Goal: Task Accomplishment & Management: Manage account settings

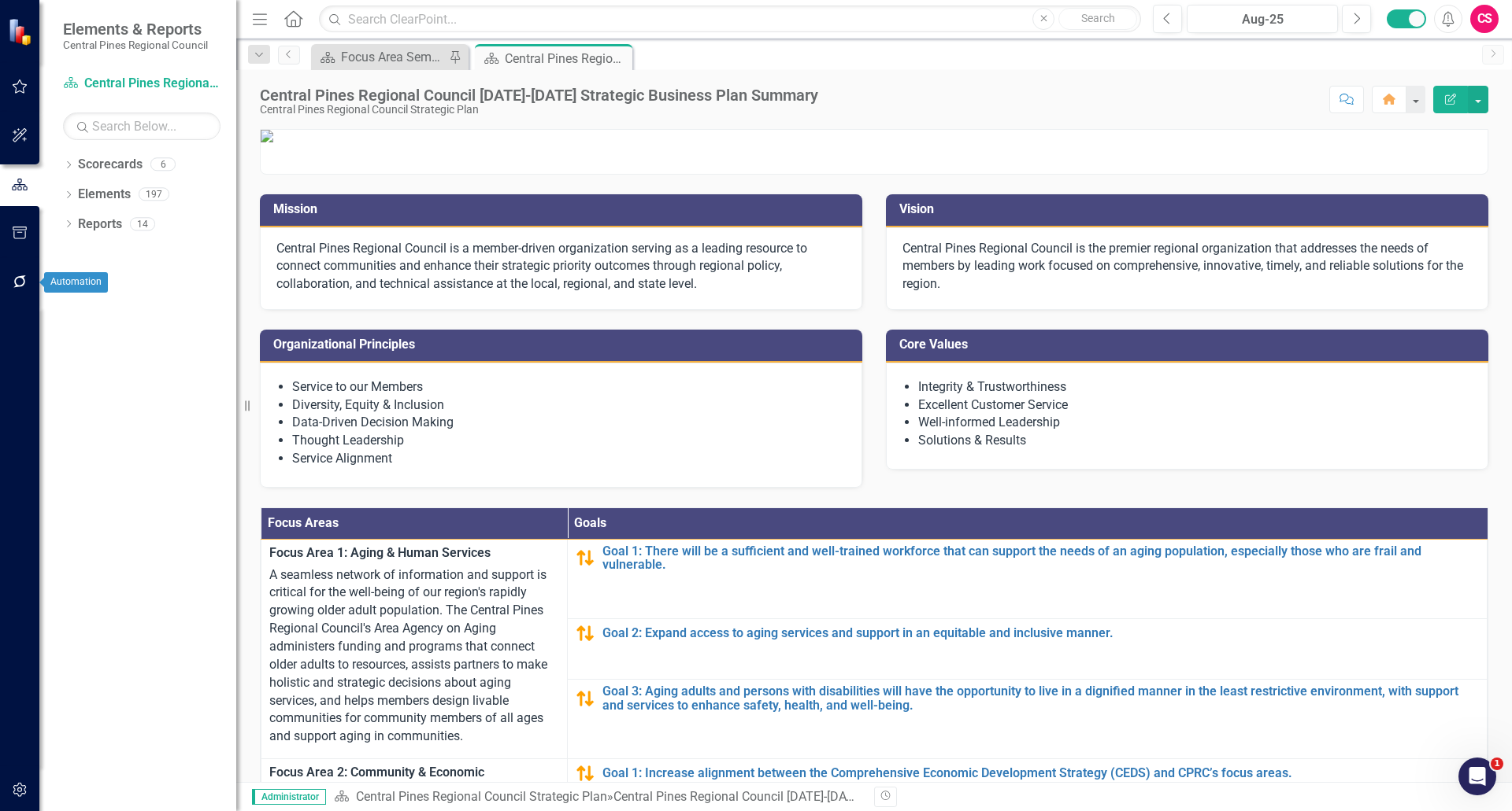
click at [22, 286] on icon "button" at bounding box center [20, 282] width 13 height 13
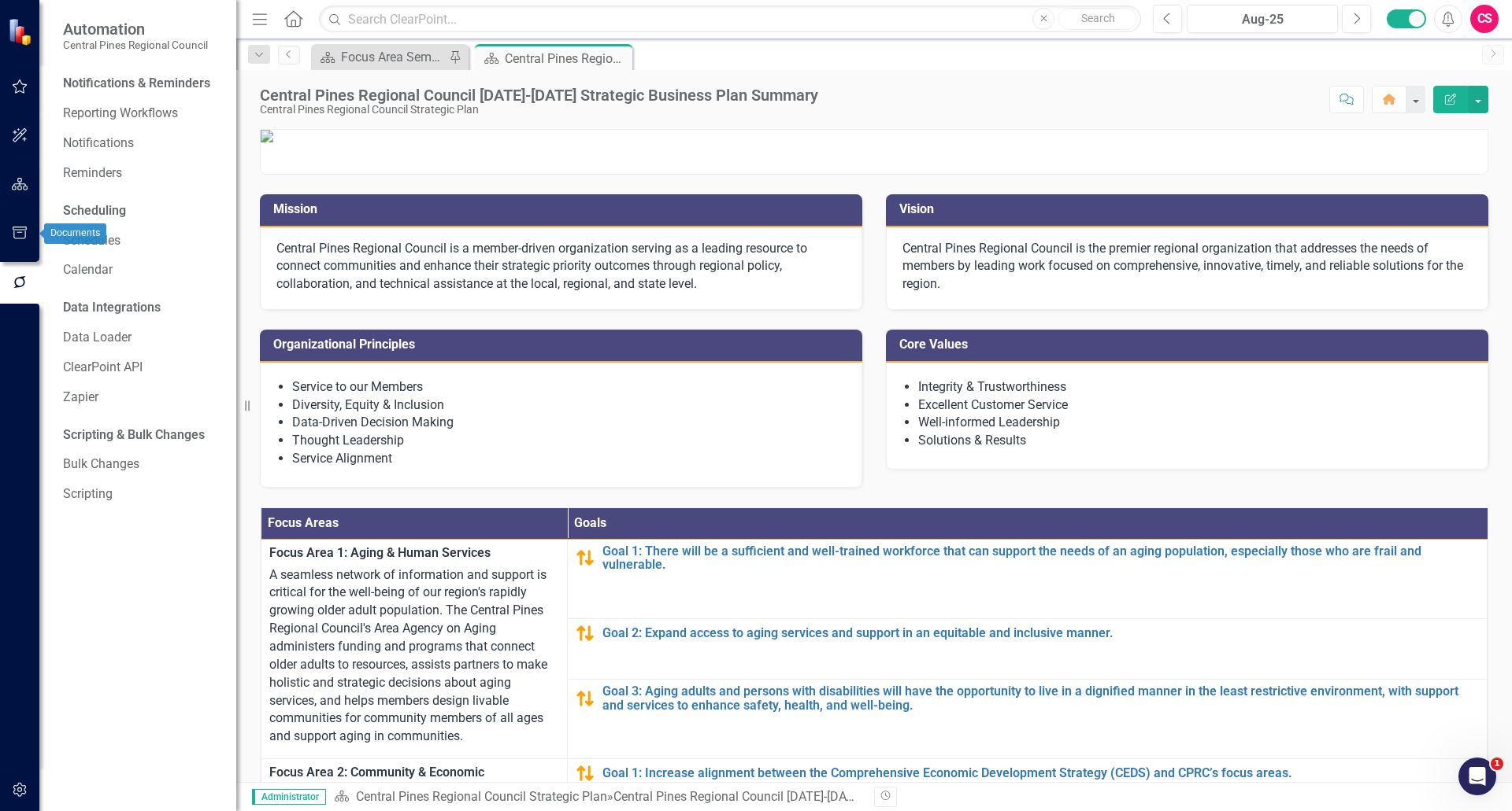
click at [24, 229] on icon "button" at bounding box center [20, 233] width 17 height 13
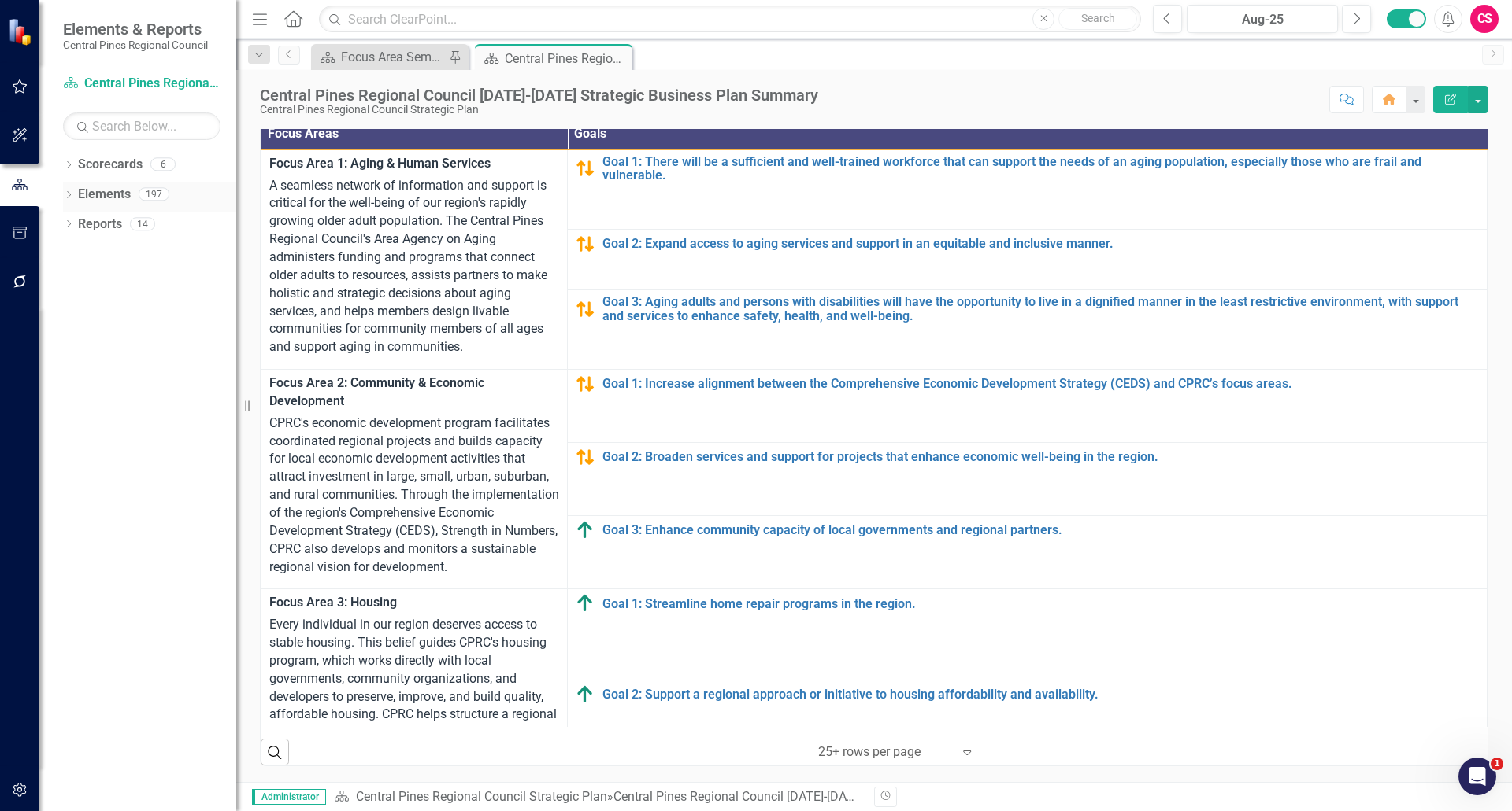
click at [94, 193] on link "Elements" at bounding box center [104, 194] width 53 height 18
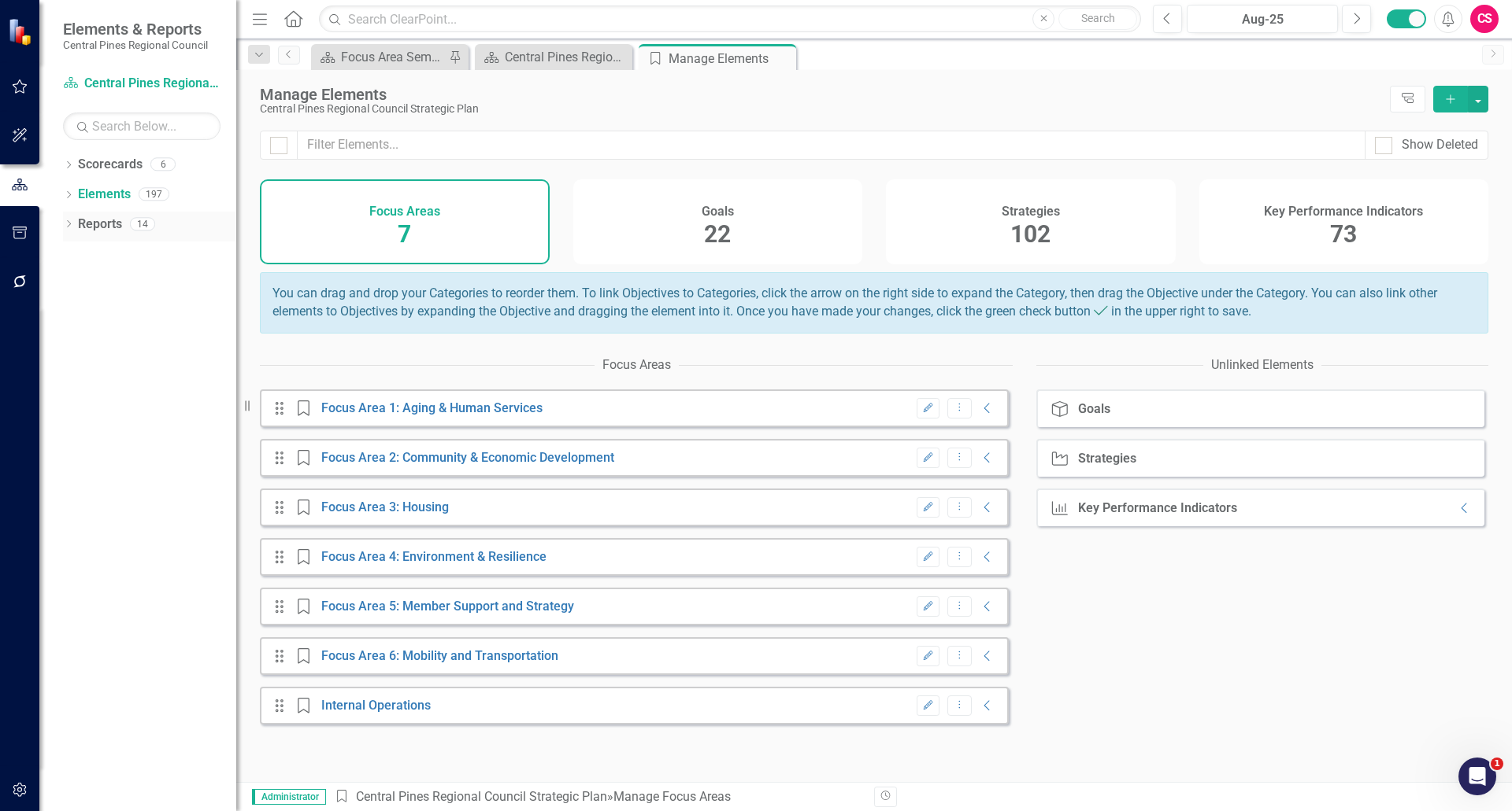
click at [101, 228] on link "Reports" at bounding box center [100, 224] width 44 height 18
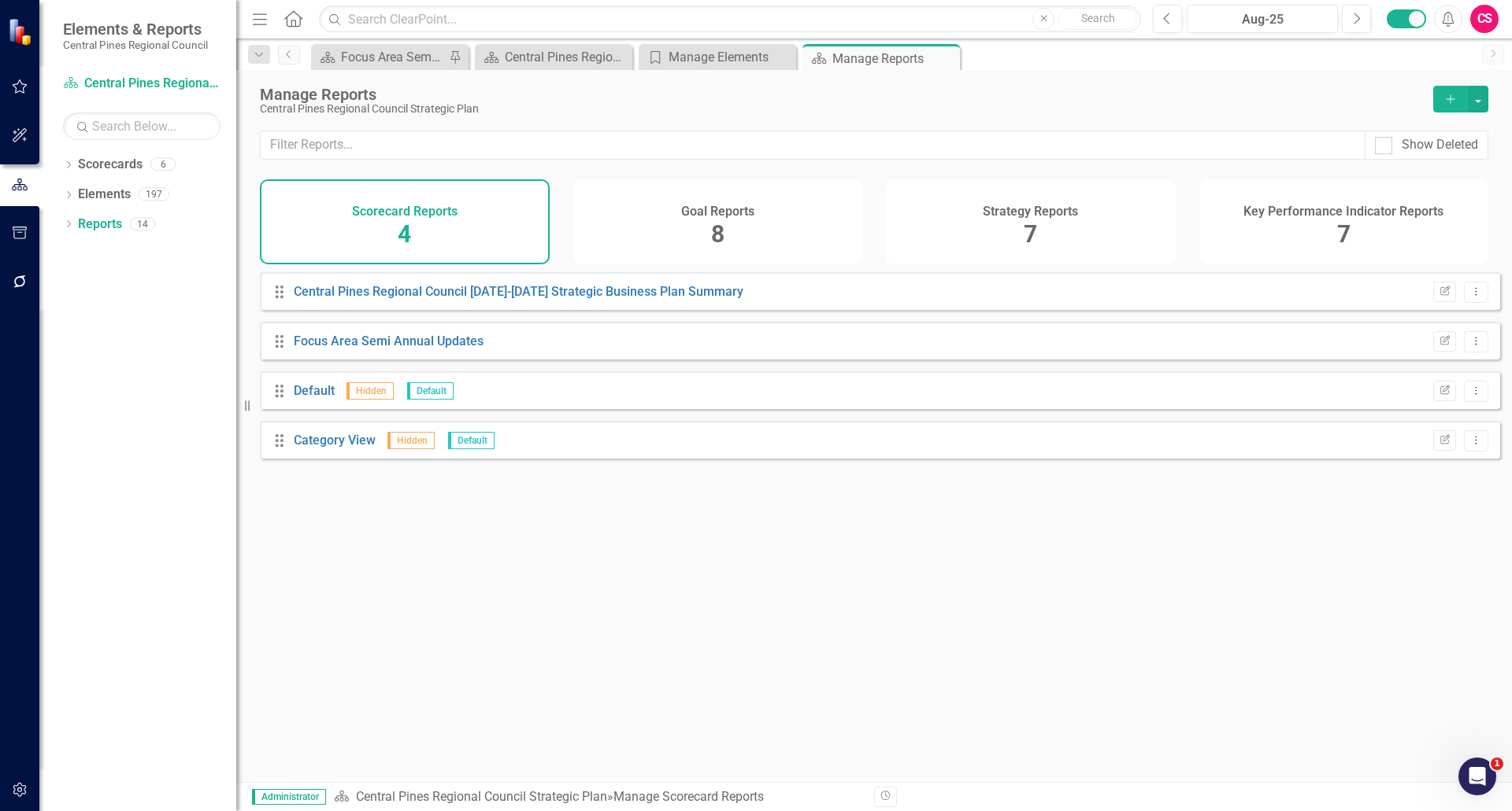
click at [778, 240] on div "Goal Reports 8" at bounding box center [718, 222] width 290 height 85
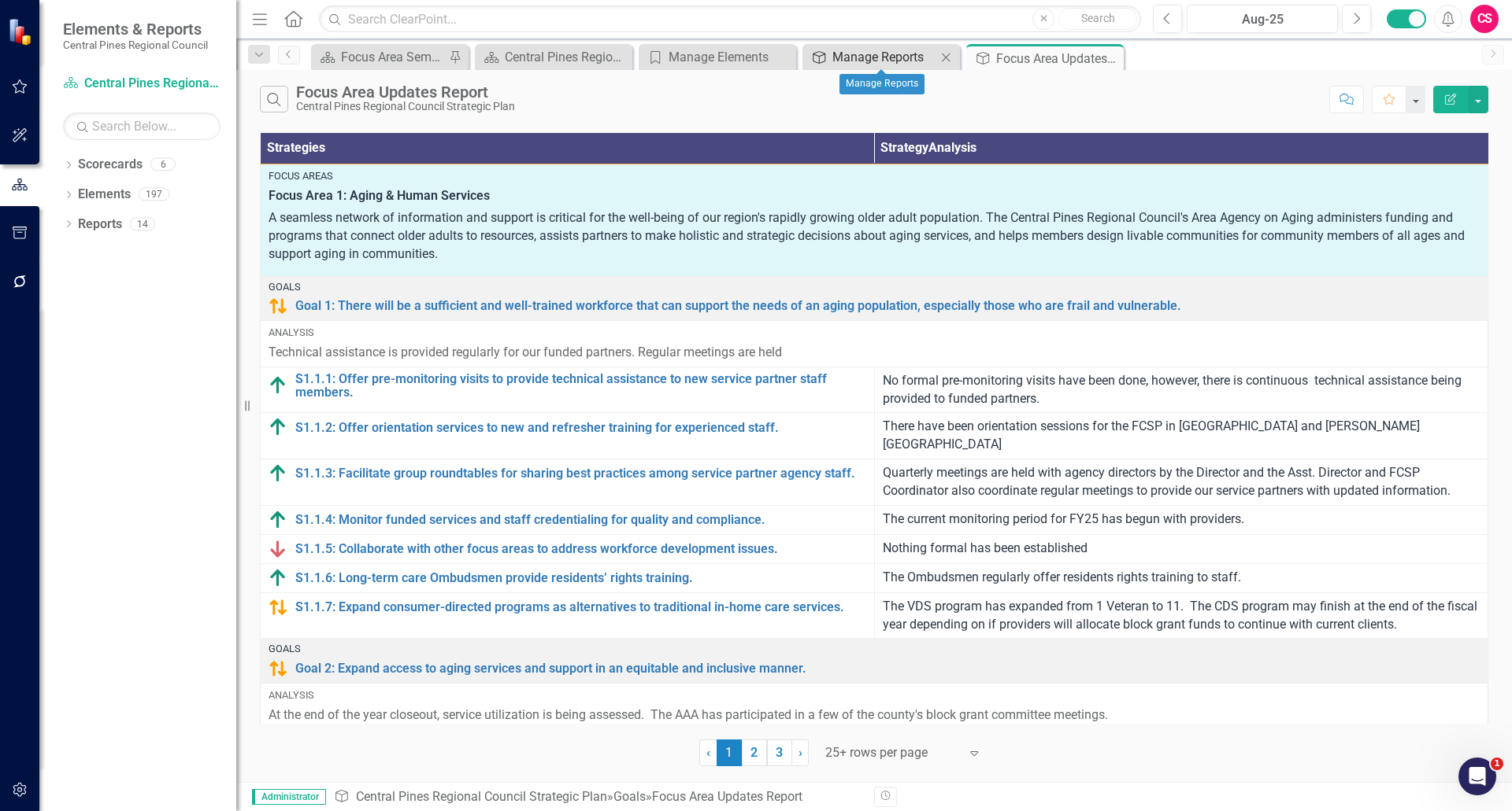
click at [754, 56] on div "Manage Reports" at bounding box center [884, 57] width 104 height 20
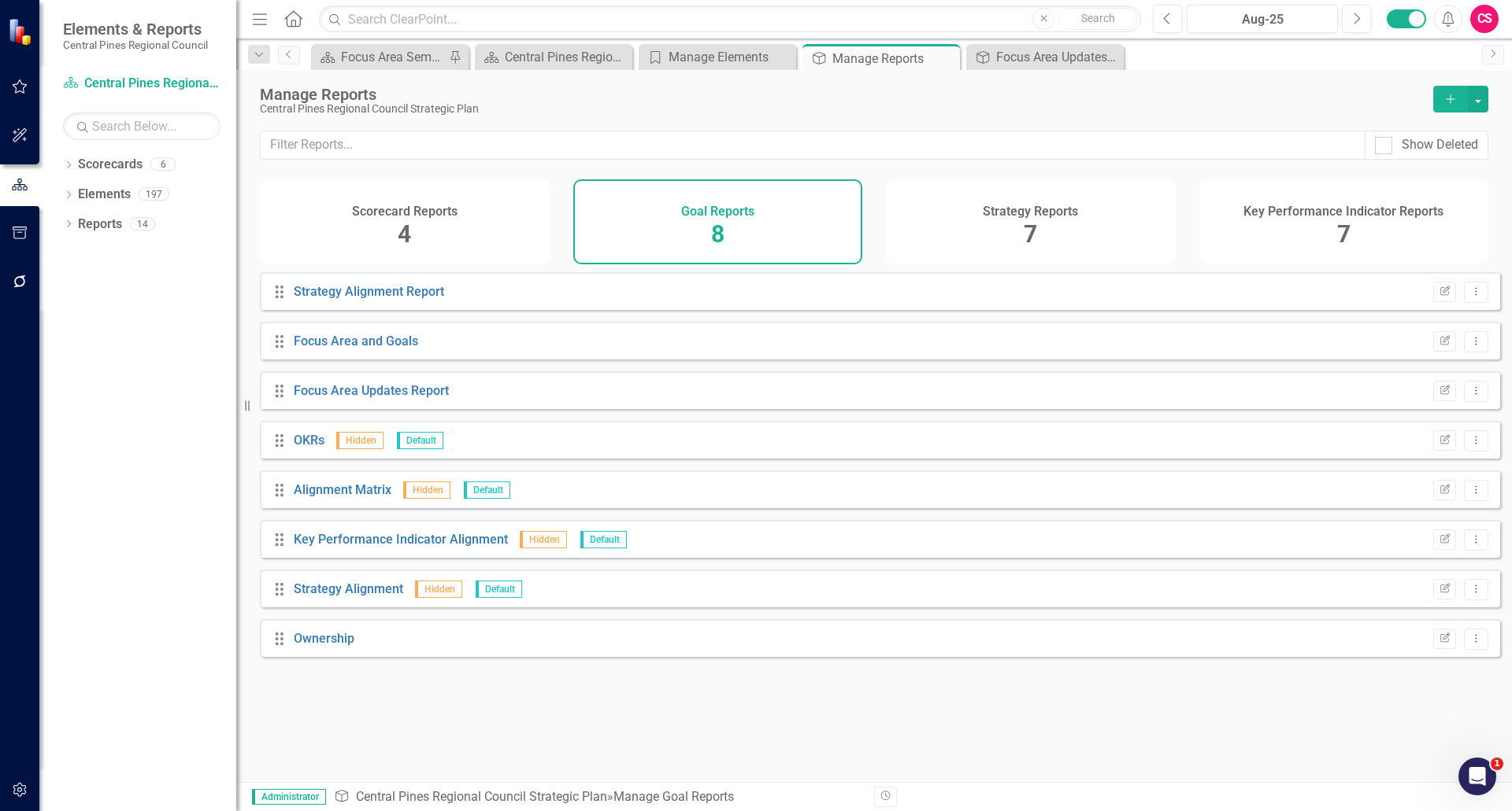
click at [754, 217] on div "Strategy Reports 7" at bounding box center [1031, 222] width 290 height 85
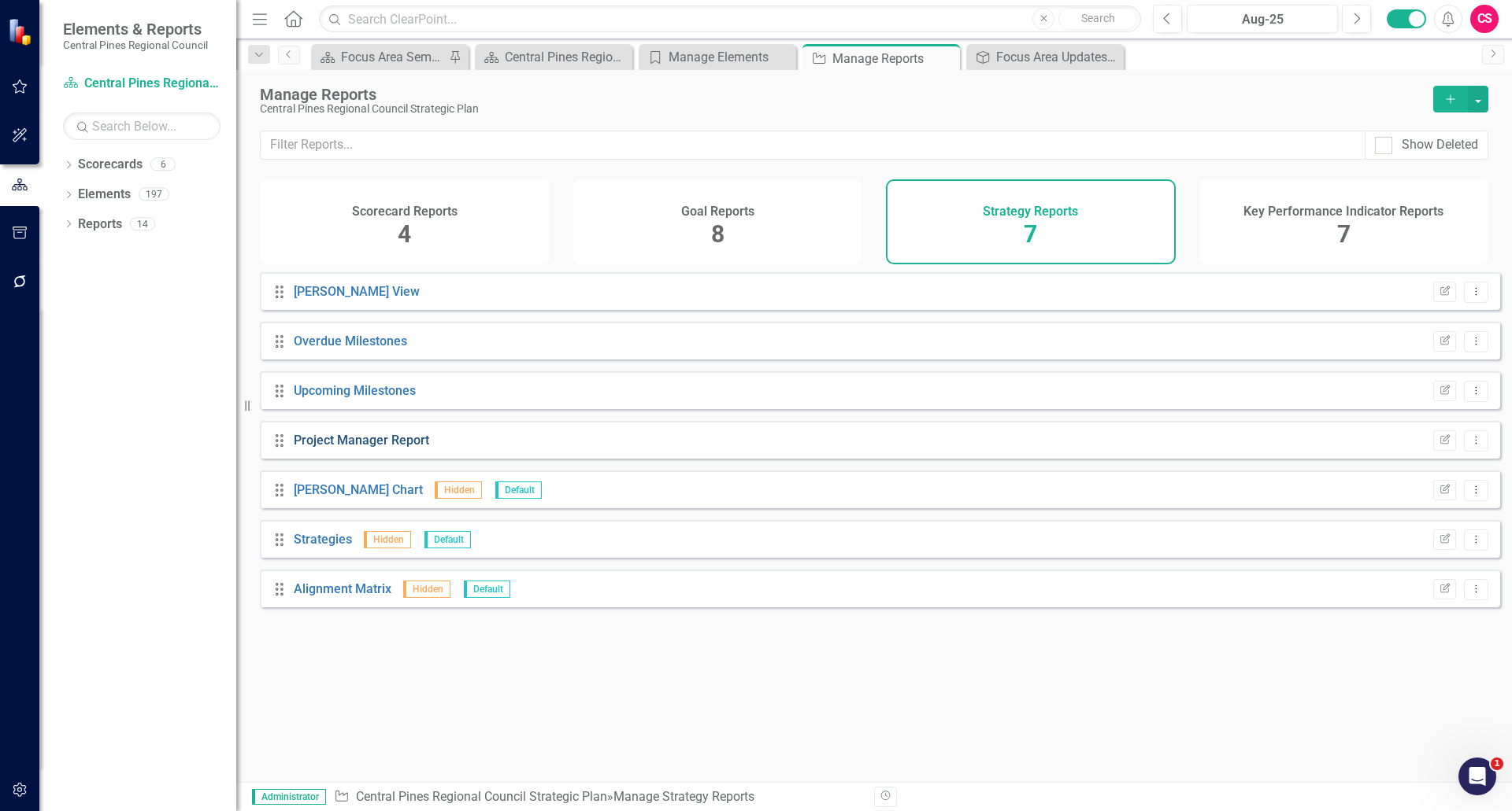
click at [365, 446] on link "Project Manager Report" at bounding box center [361, 440] width 136 height 15
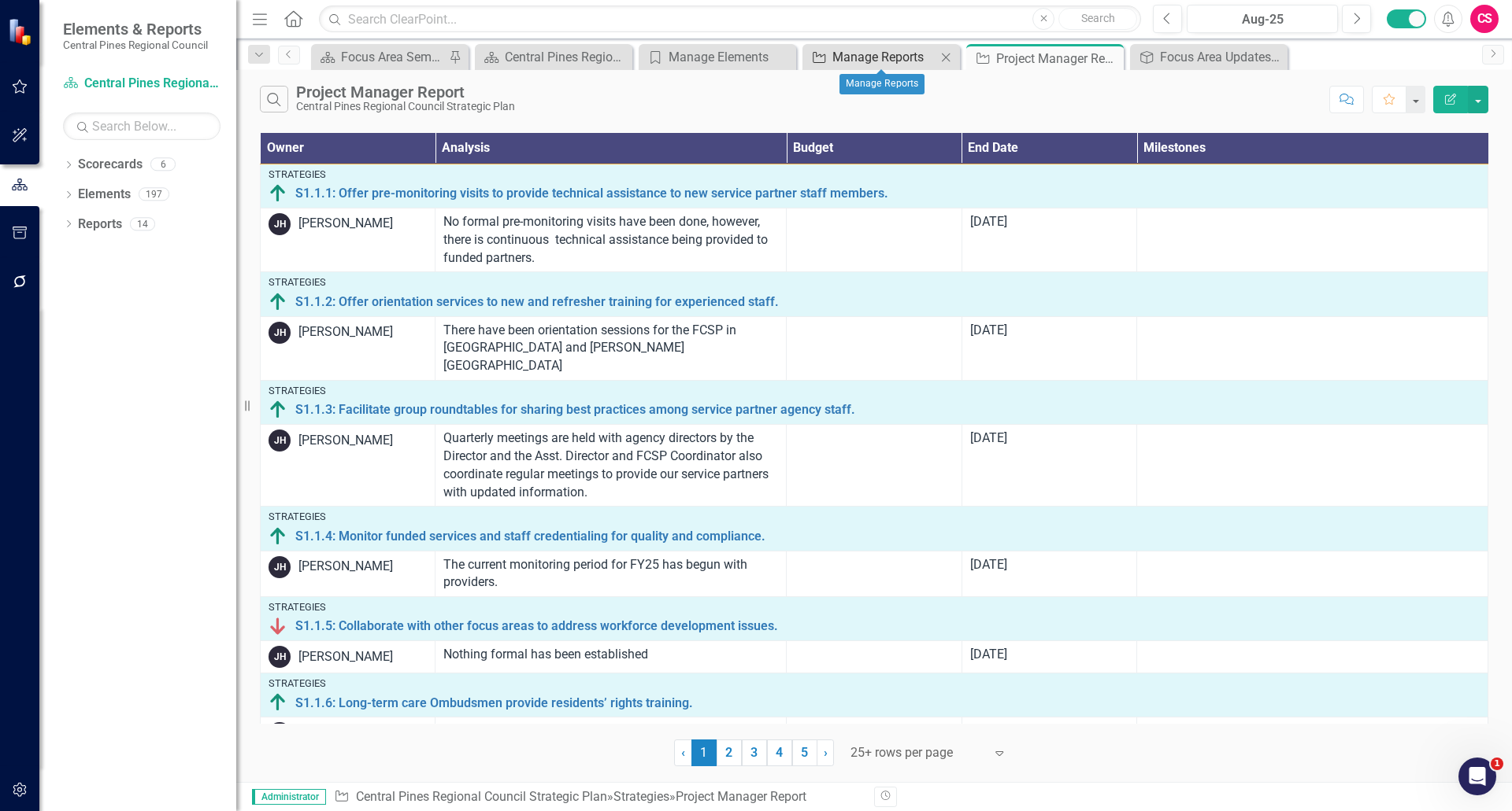
click at [754, 53] on icon "Strategy" at bounding box center [819, 58] width 16 height 13
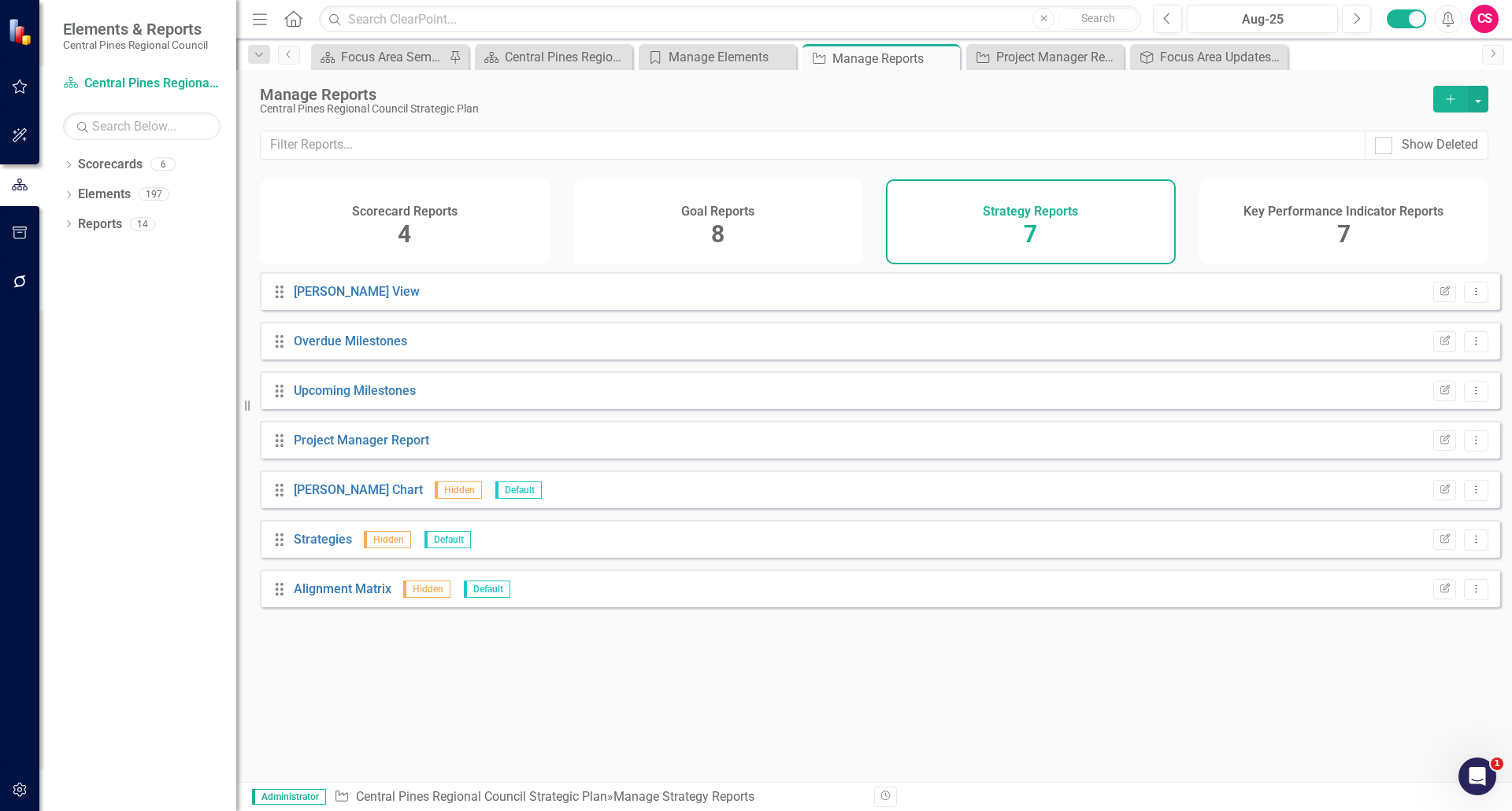
click at [754, 206] on h4 "Key Performance Indicator Reports" at bounding box center [1343, 211] width 200 height 14
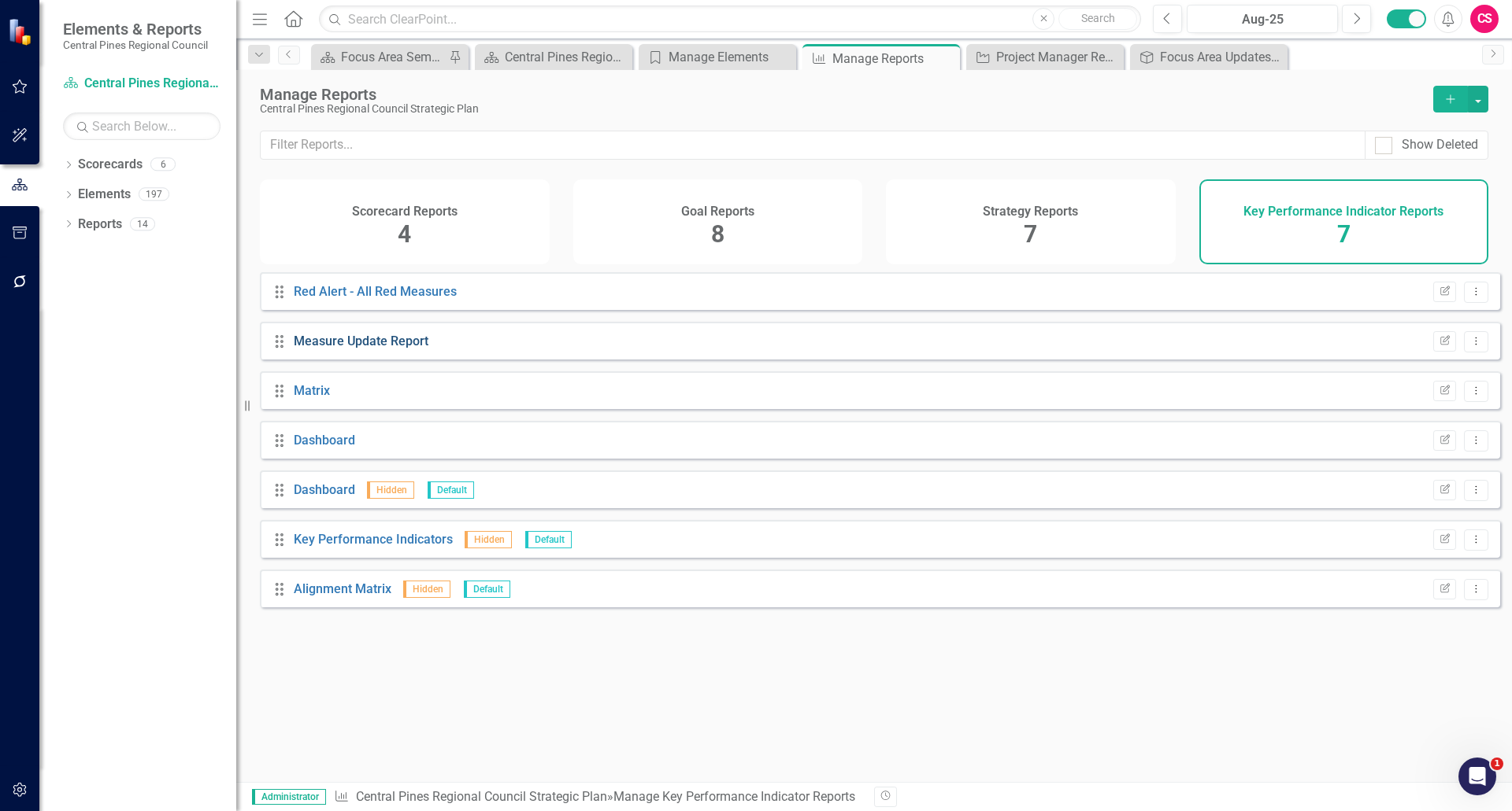
click at [323, 348] on link "Measure Update Report" at bounding box center [361, 341] width 135 height 15
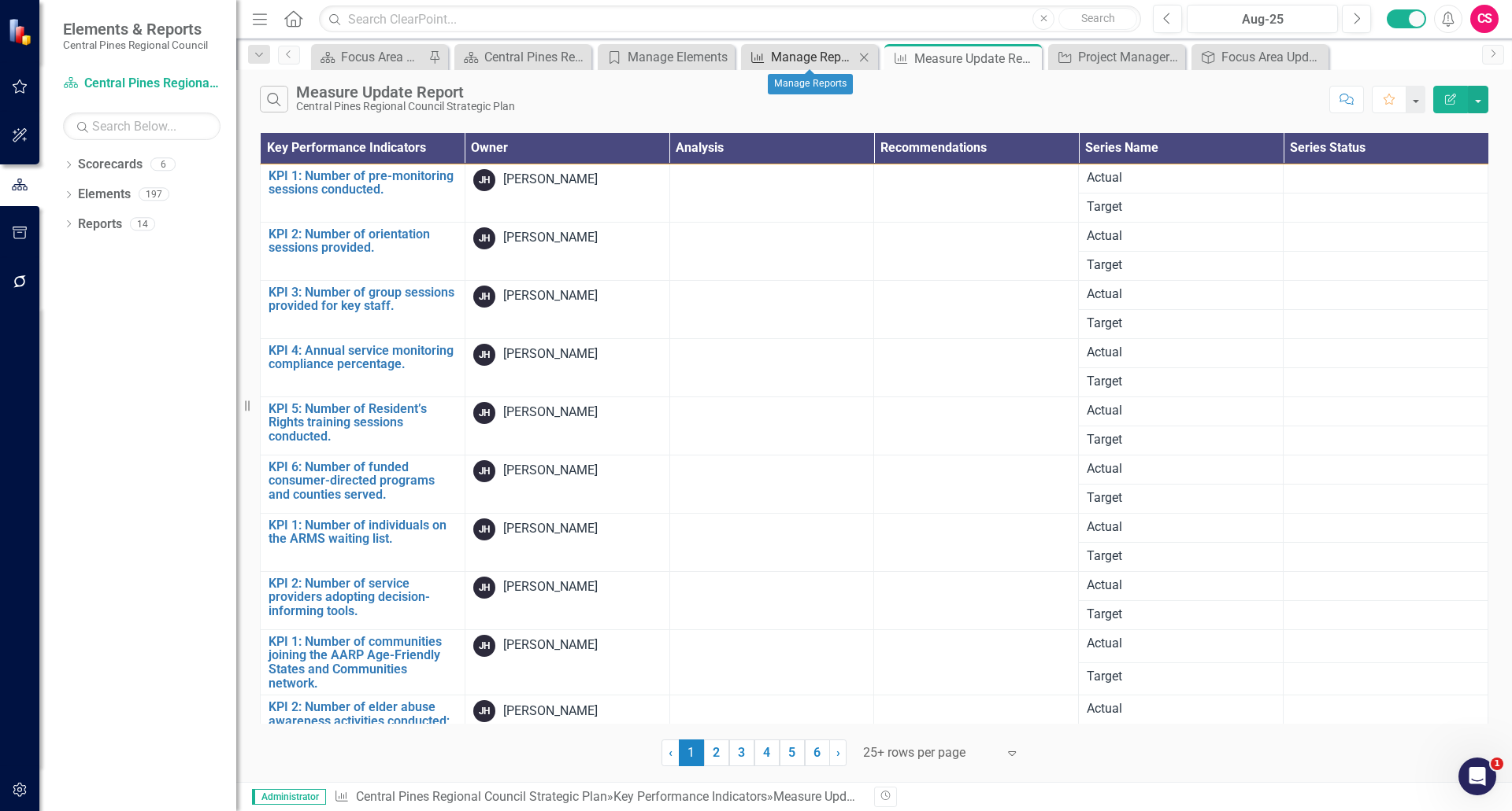
click at [754, 66] on div "Manage Reports" at bounding box center [812, 57] width 83 height 20
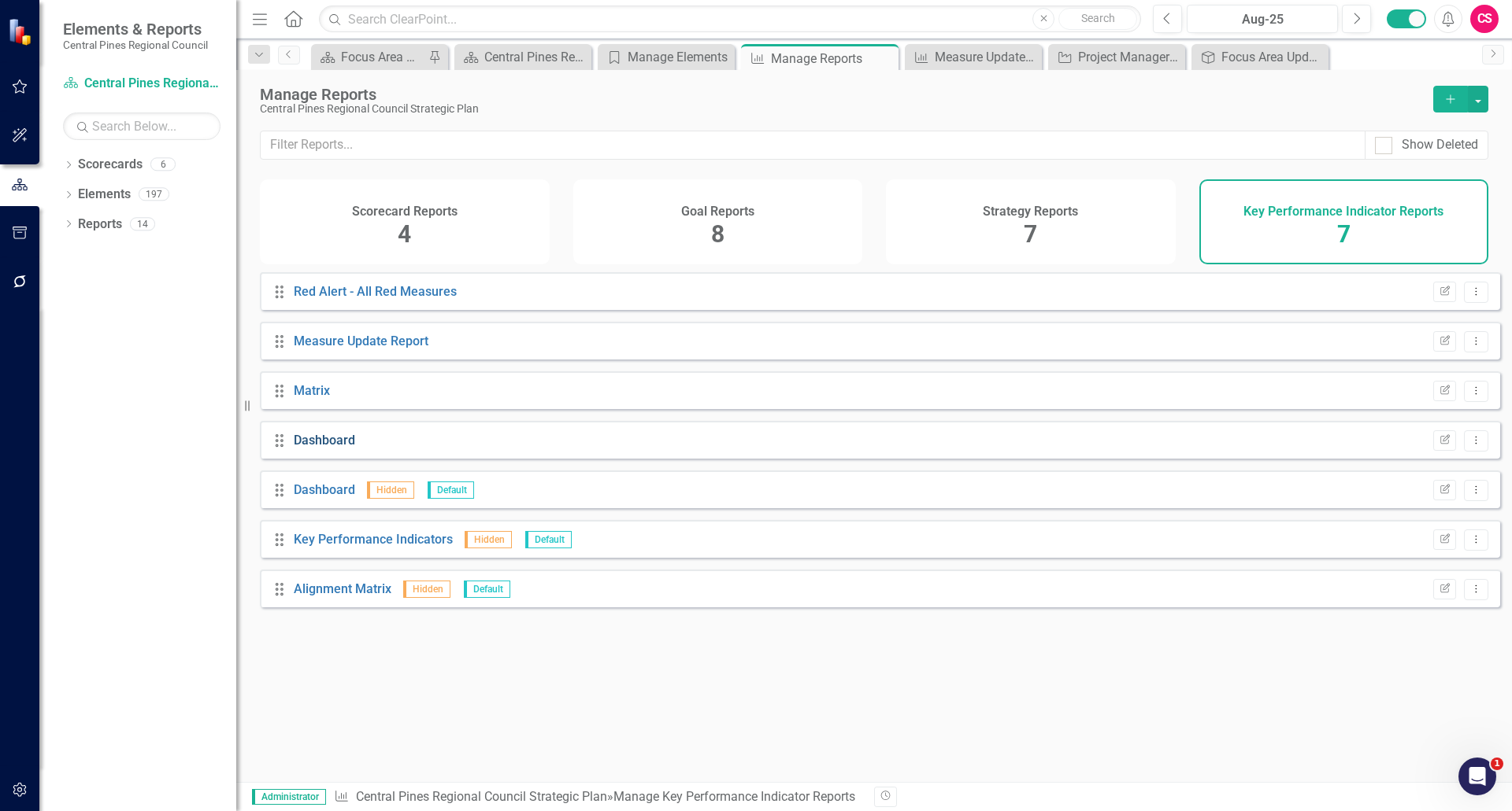
click at [343, 447] on link "Dashboard" at bounding box center [325, 440] width 62 height 15
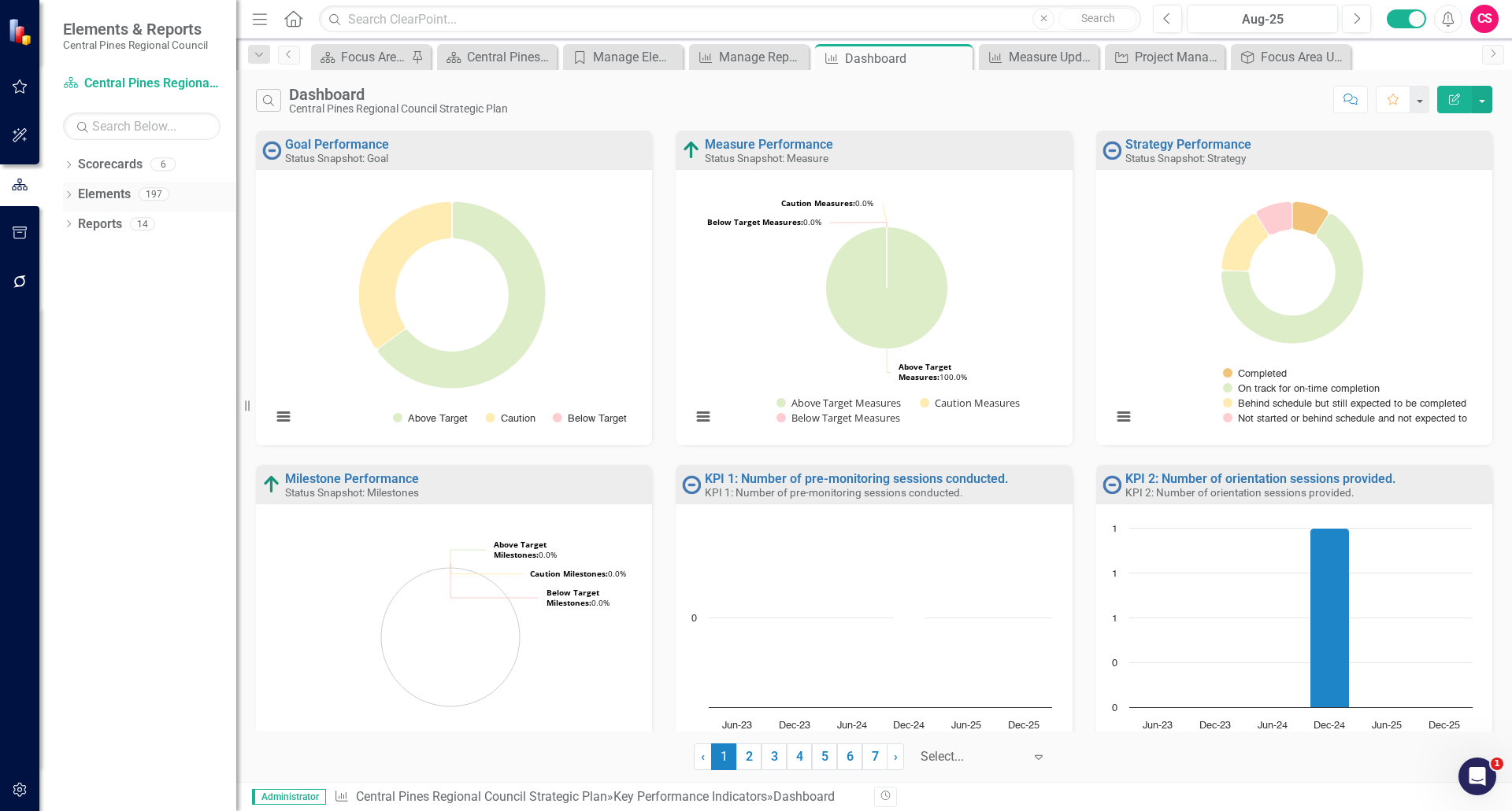
click at [101, 192] on link "Elements" at bounding box center [104, 194] width 53 height 18
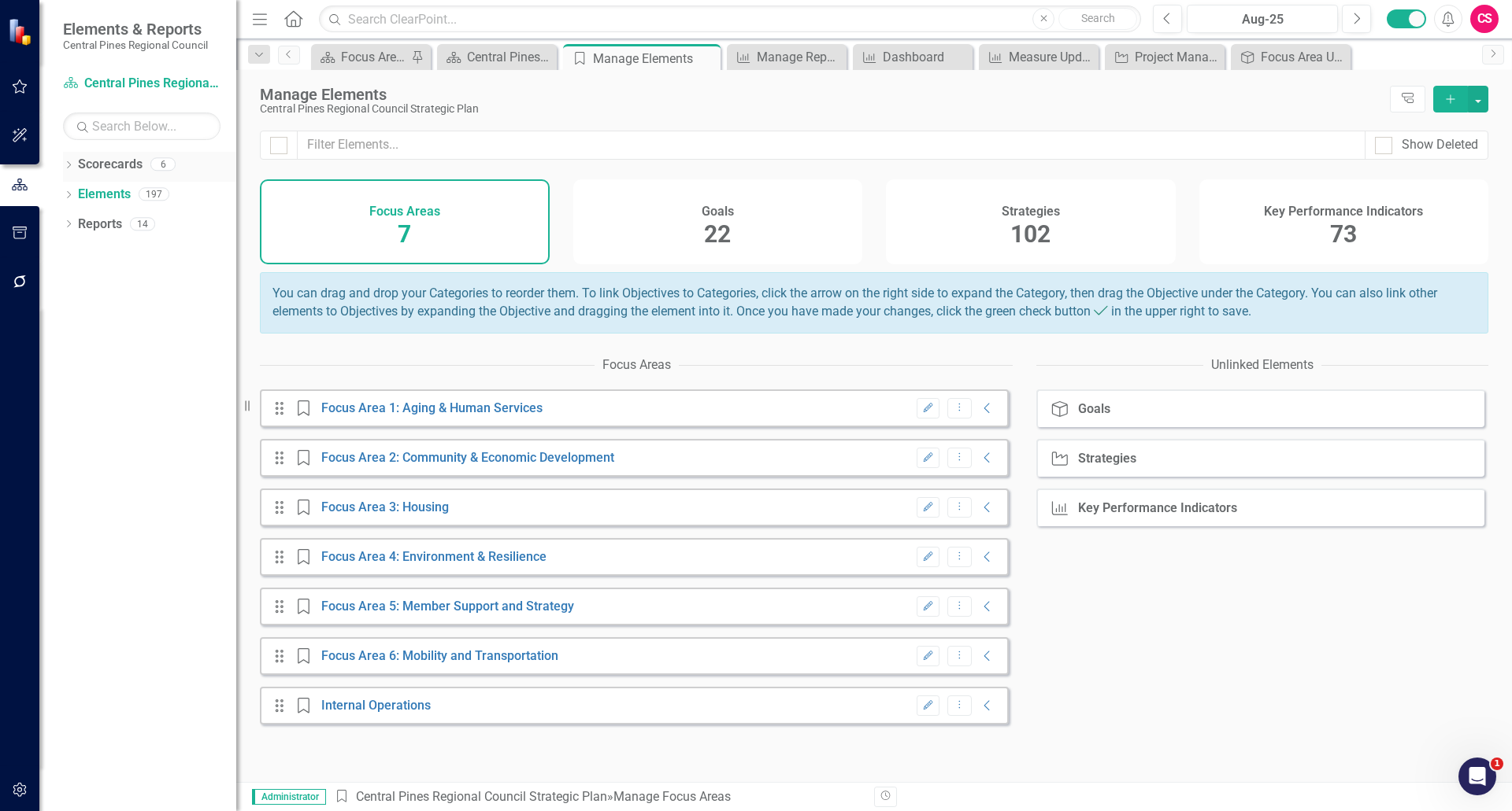
click at [113, 166] on link "Scorecards" at bounding box center [109, 165] width 64 height 18
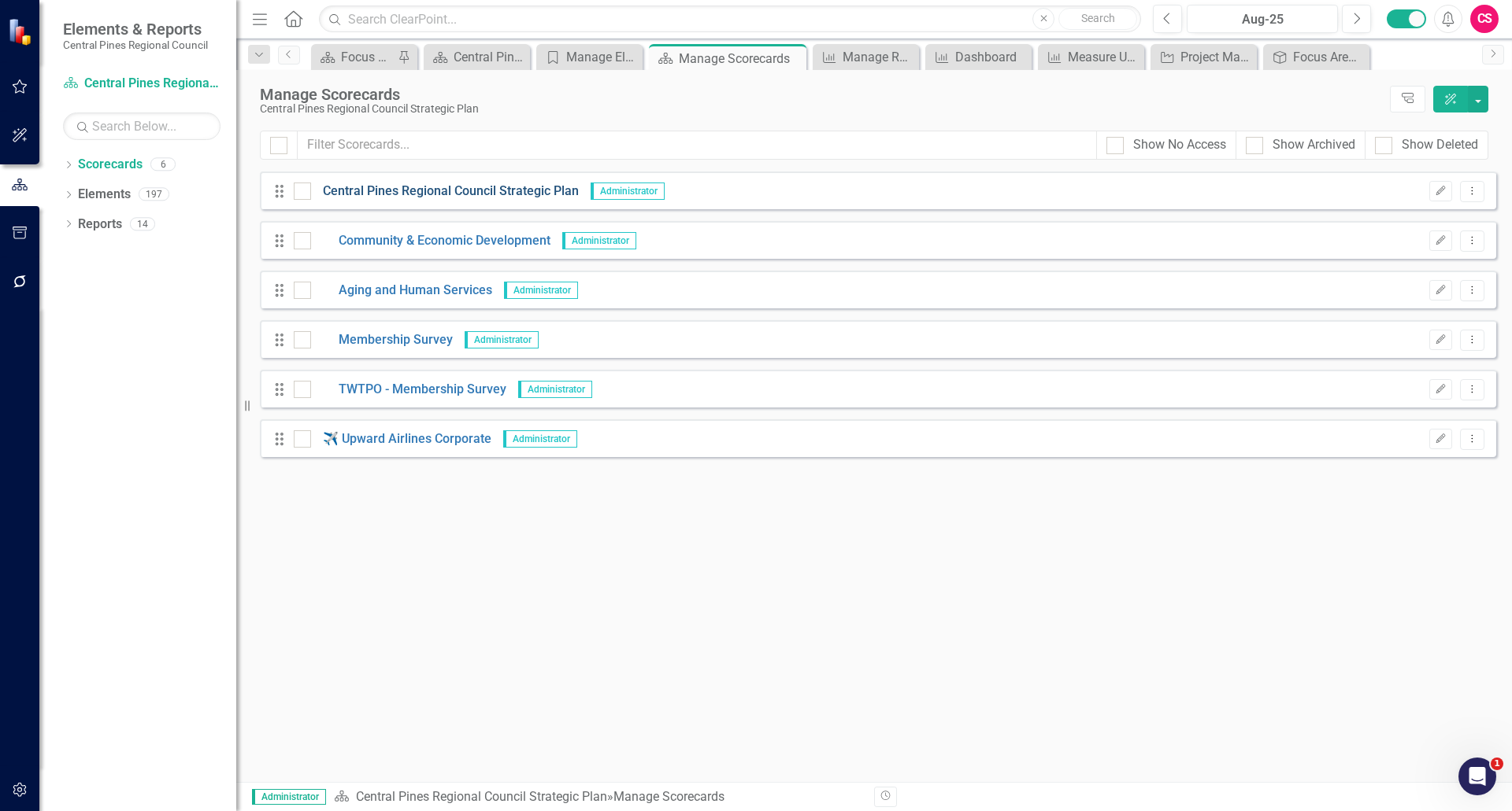
click at [411, 189] on link "Central Pines Regional Council Strategic Plan" at bounding box center [445, 192] width 268 height 18
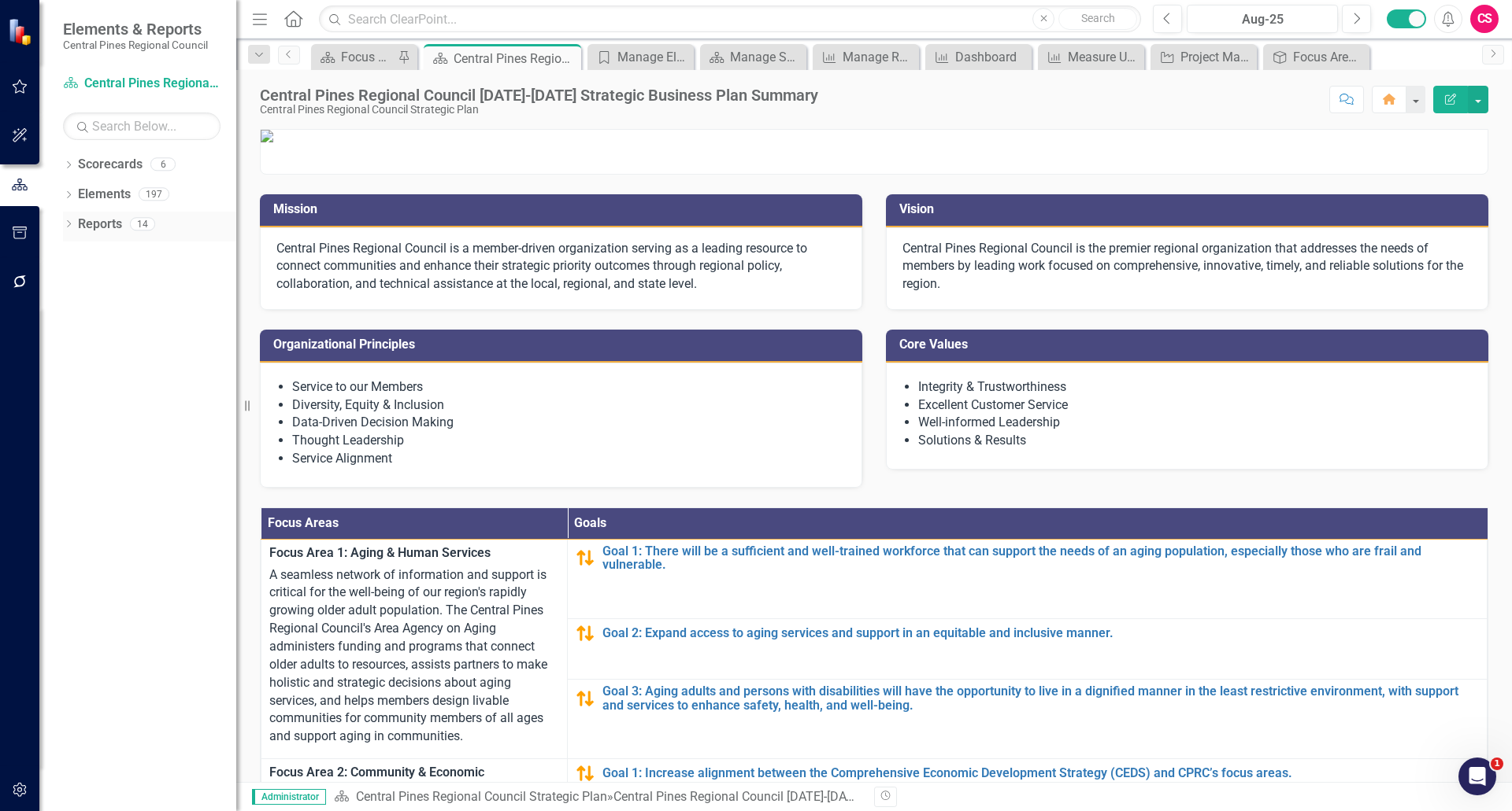
click at [67, 224] on icon "Dropdown" at bounding box center [68, 225] width 11 height 9
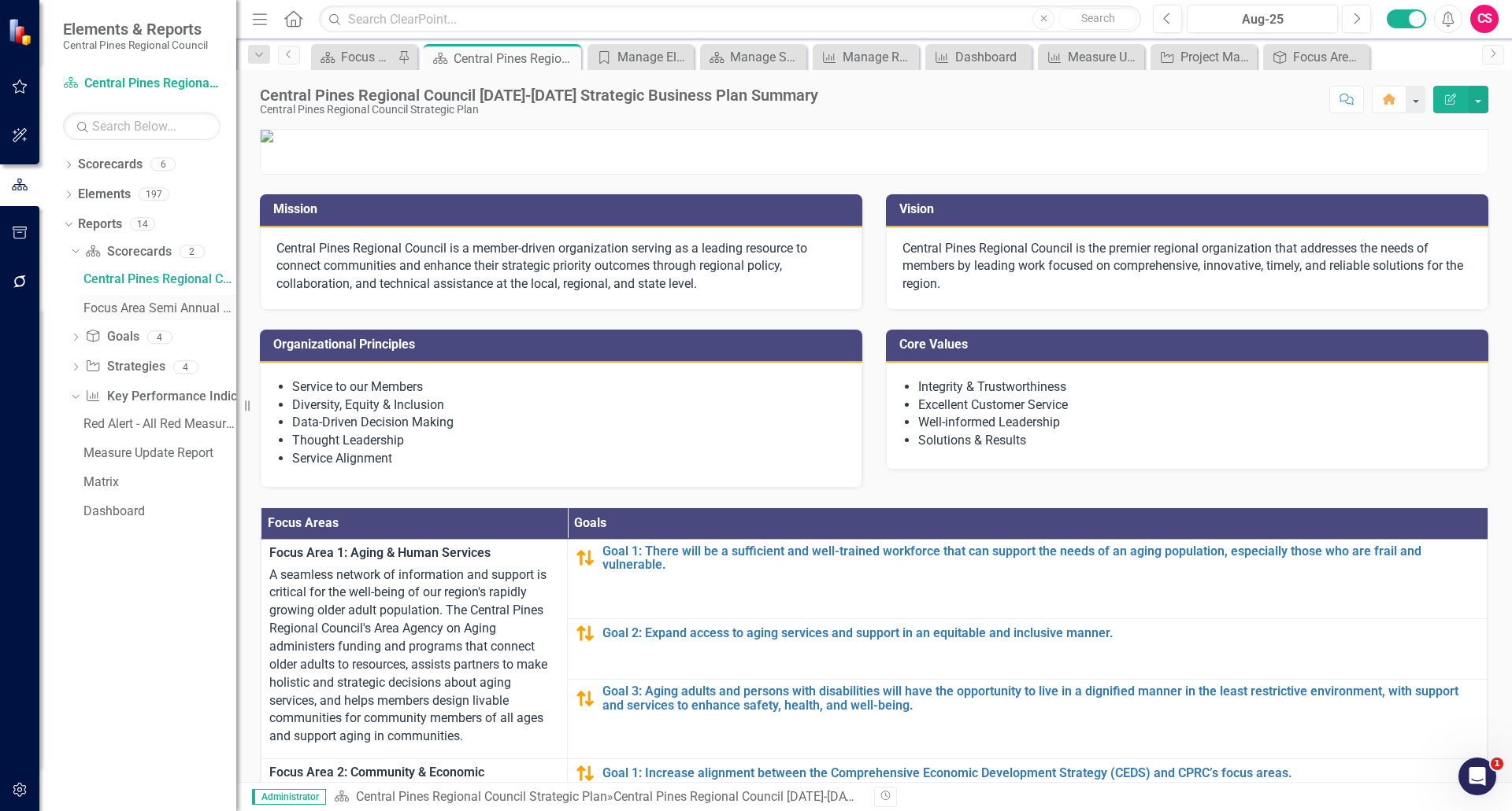
click at [101, 305] on div "Focus Area Semi Annual Updates" at bounding box center [159, 309] width 153 height 14
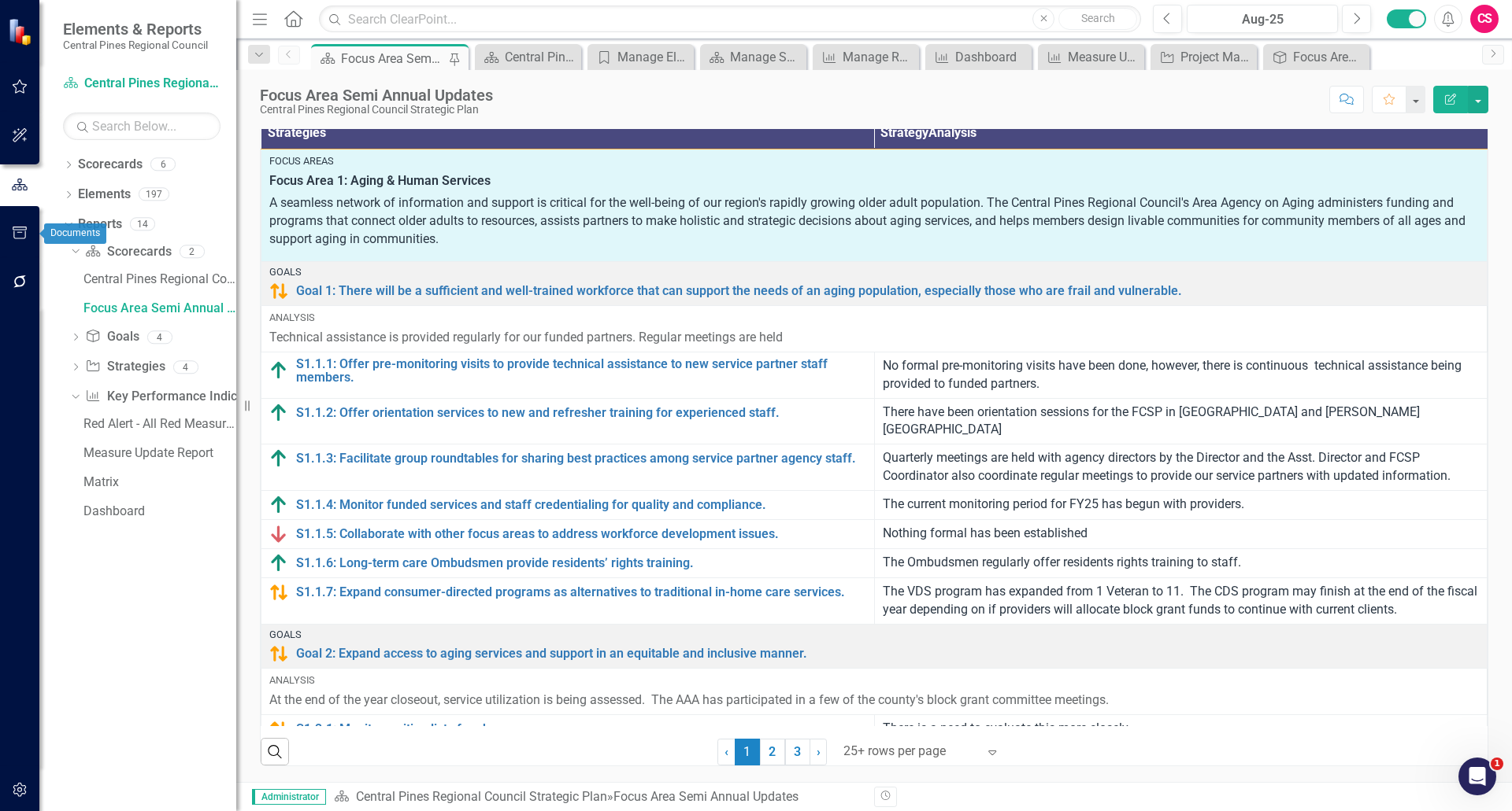
click at [26, 237] on icon "button" at bounding box center [20, 233] width 17 height 13
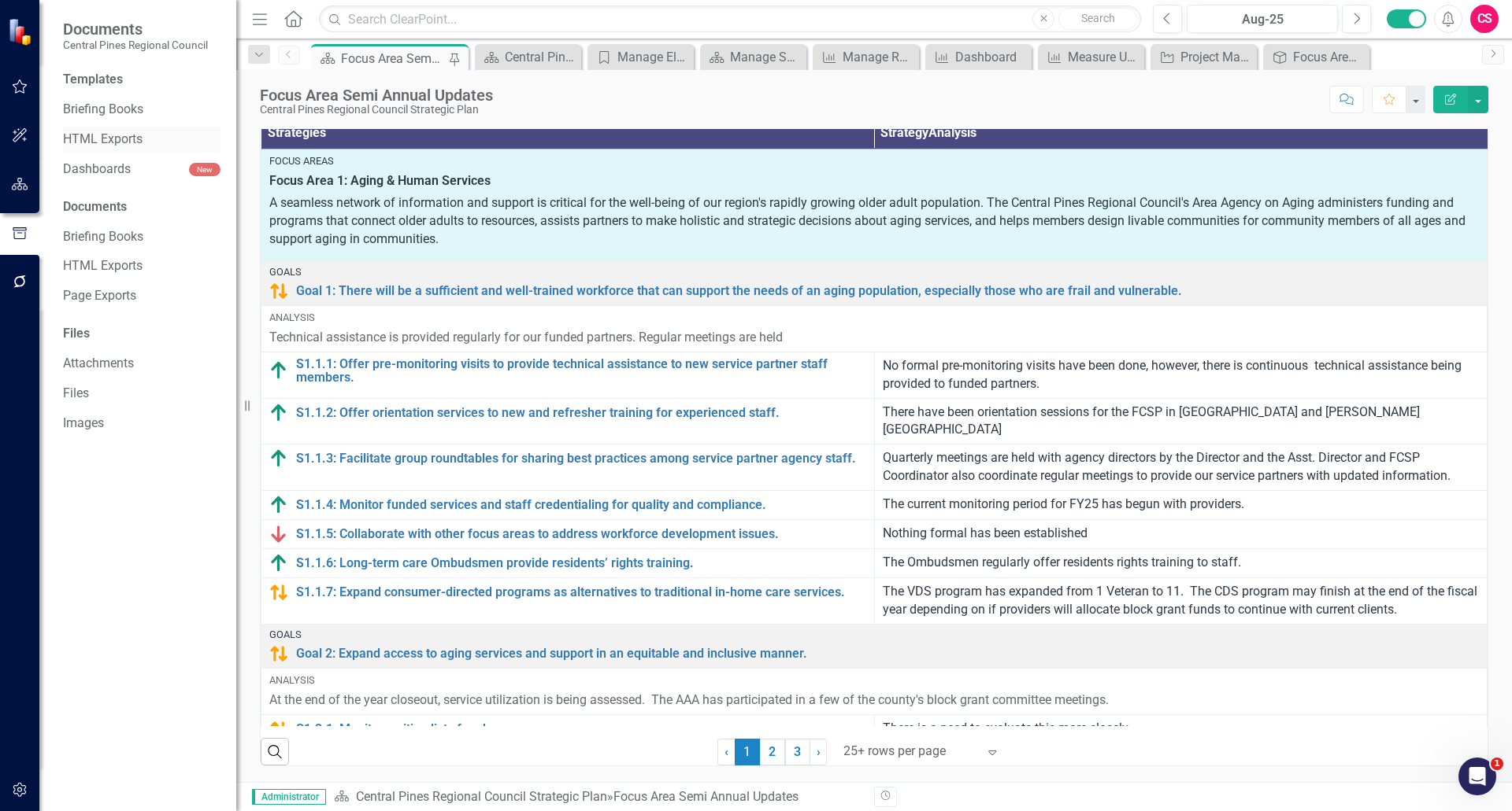
click at [119, 138] on link "HTML Exports" at bounding box center [141, 139] width 158 height 18
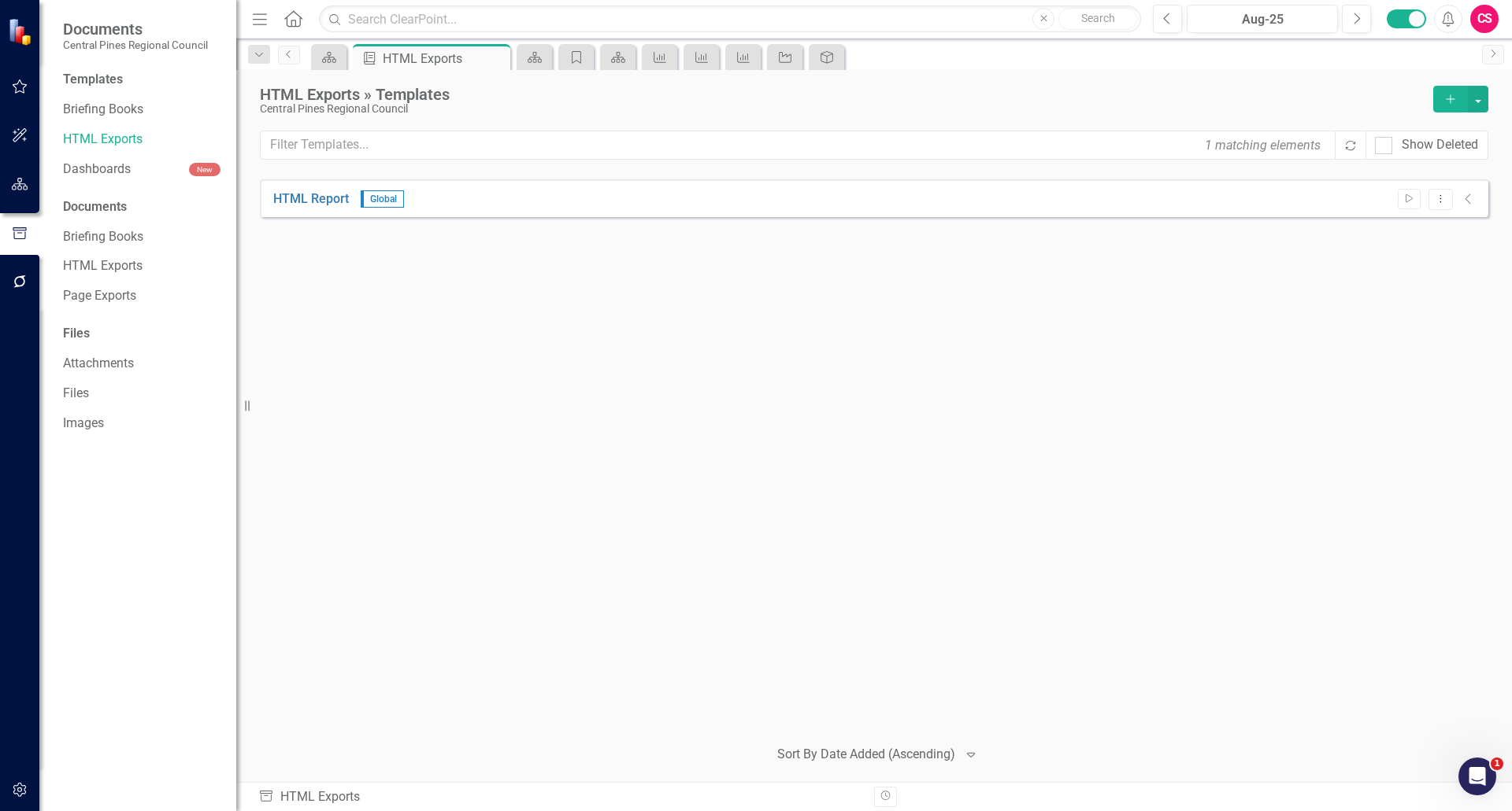
click at [754, 101] on icon "Add" at bounding box center [1450, 99] width 14 height 11
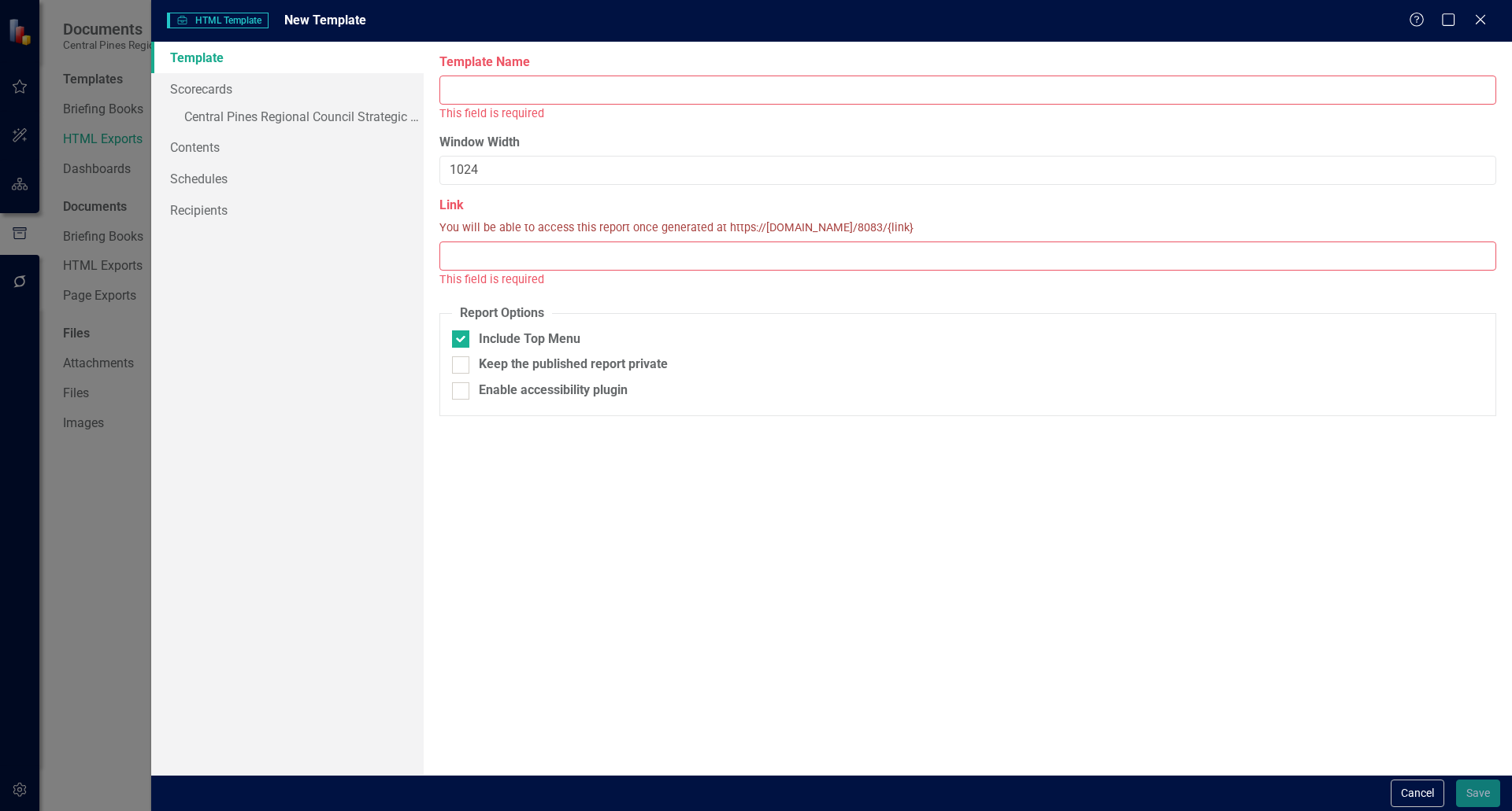
click at [622, 96] on input "Template Name" at bounding box center [967, 89] width 1056 height 29
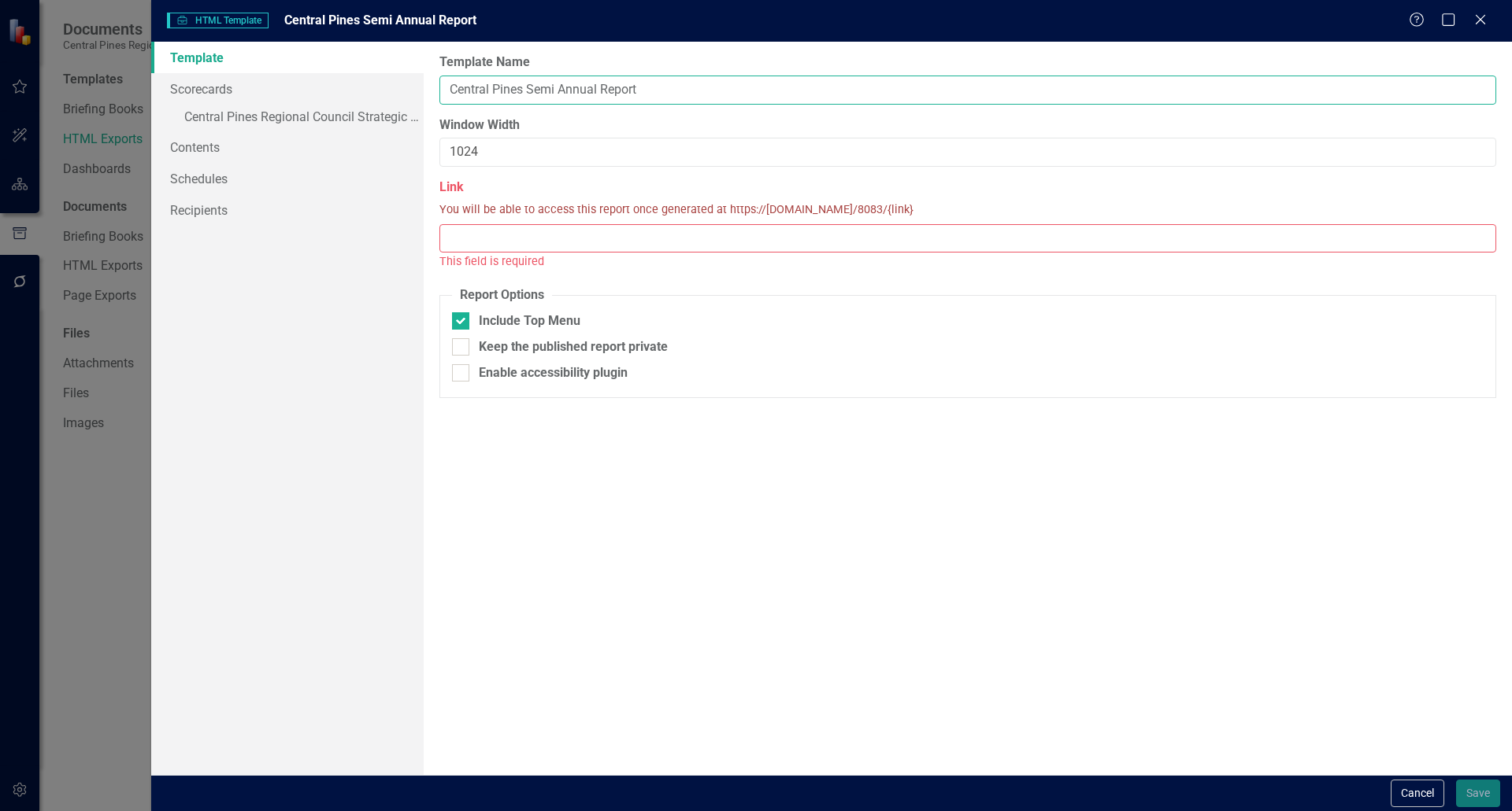
type input "Central Pines Semi Annual Report"
click at [550, 243] on input "Link" at bounding box center [967, 238] width 1056 height 29
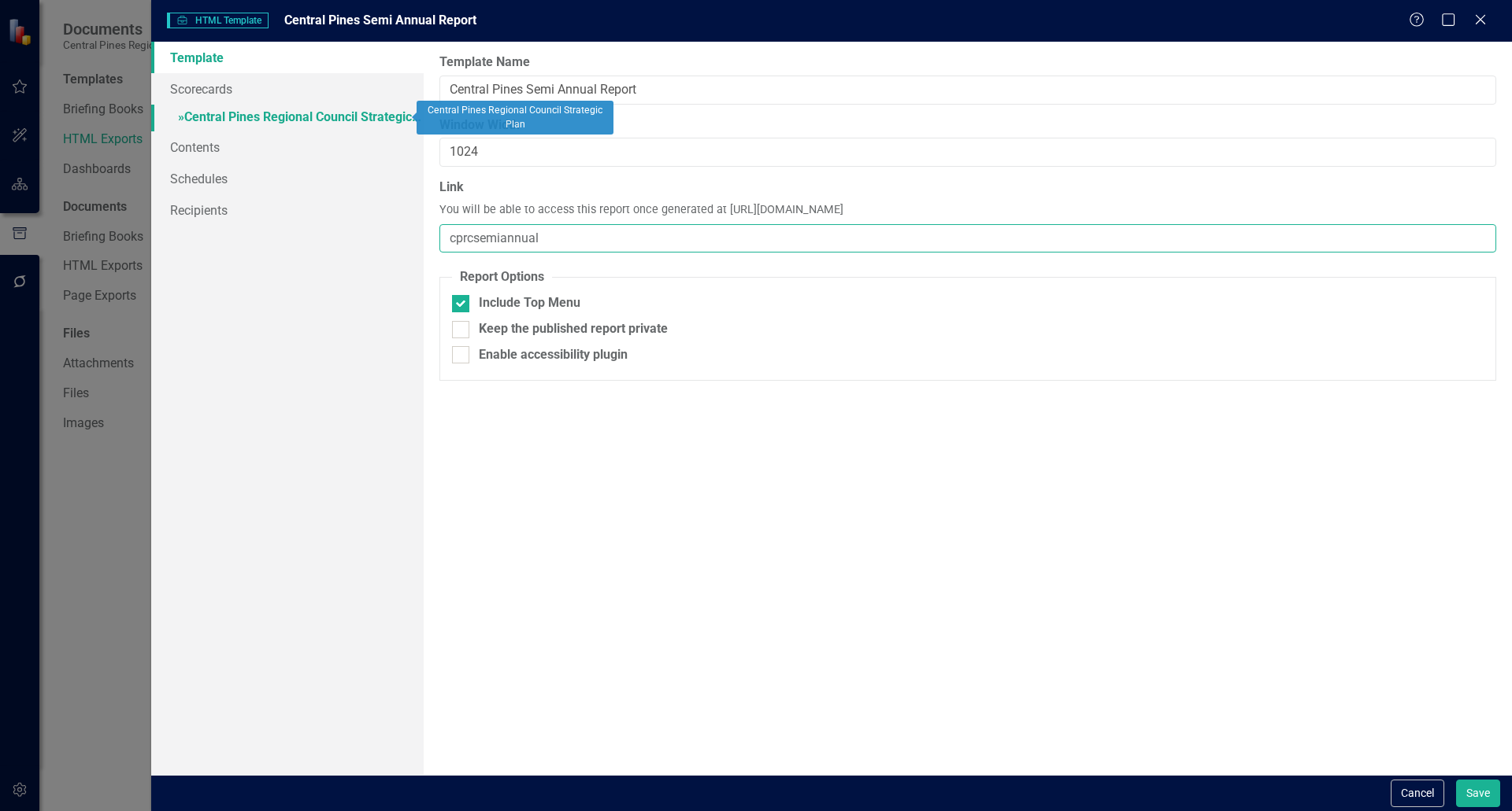
type input "cprcsemiannual"
click at [241, 114] on link "» Central Pines Regional Council Strategic Plan" at bounding box center [288, 118] width 273 height 28
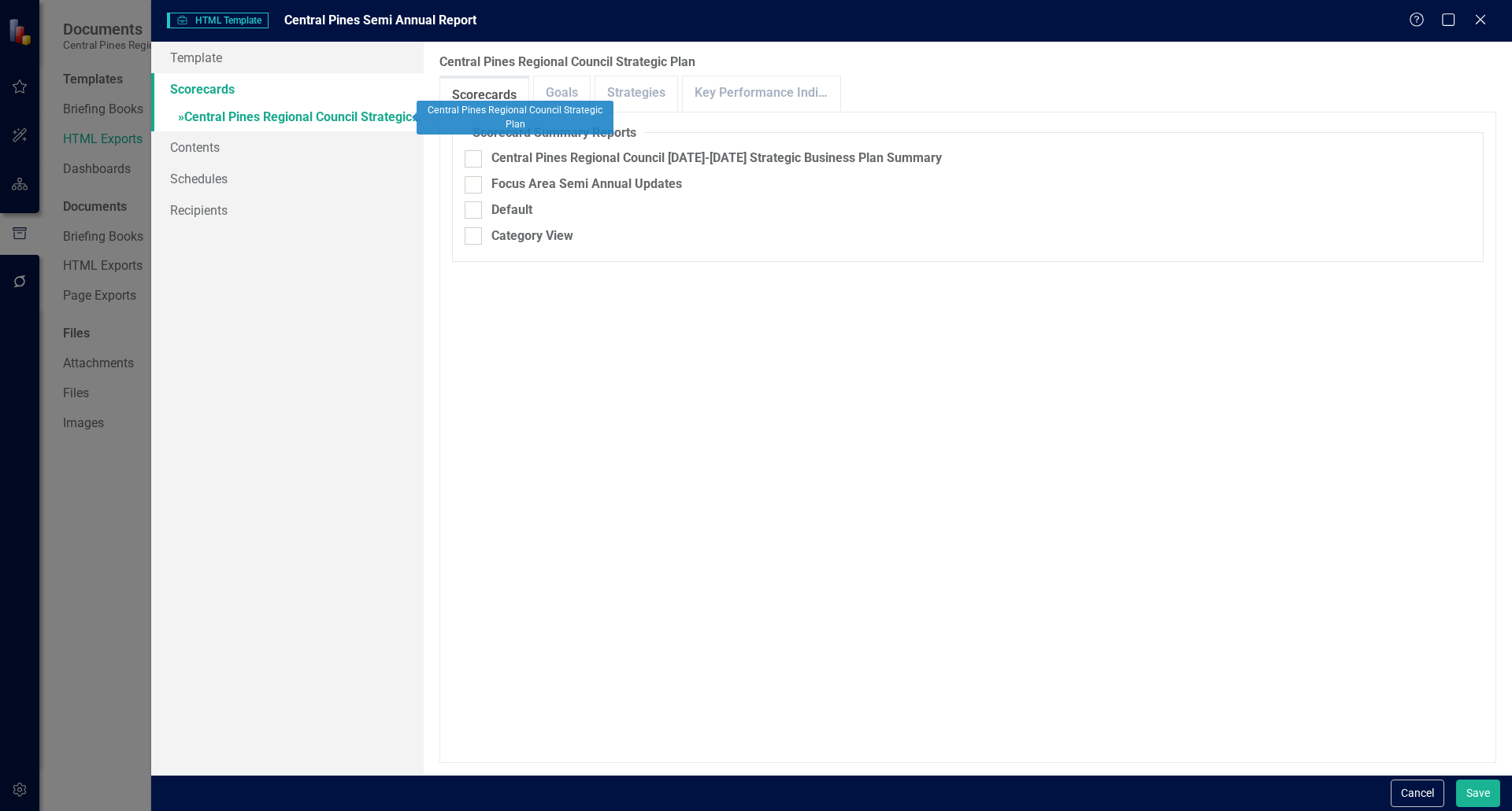
click at [265, 118] on link "» Central Pines Regional Council Strategic Plan" at bounding box center [288, 118] width 273 height 28
click at [478, 156] on div at bounding box center [473, 159] width 17 height 17
click at [475, 156] on input "Central Pines Regional Council [DATE]-[DATE] Strategic Business Plan Summary" at bounding box center [469, 155] width 10 height 10
checkbox input "true"
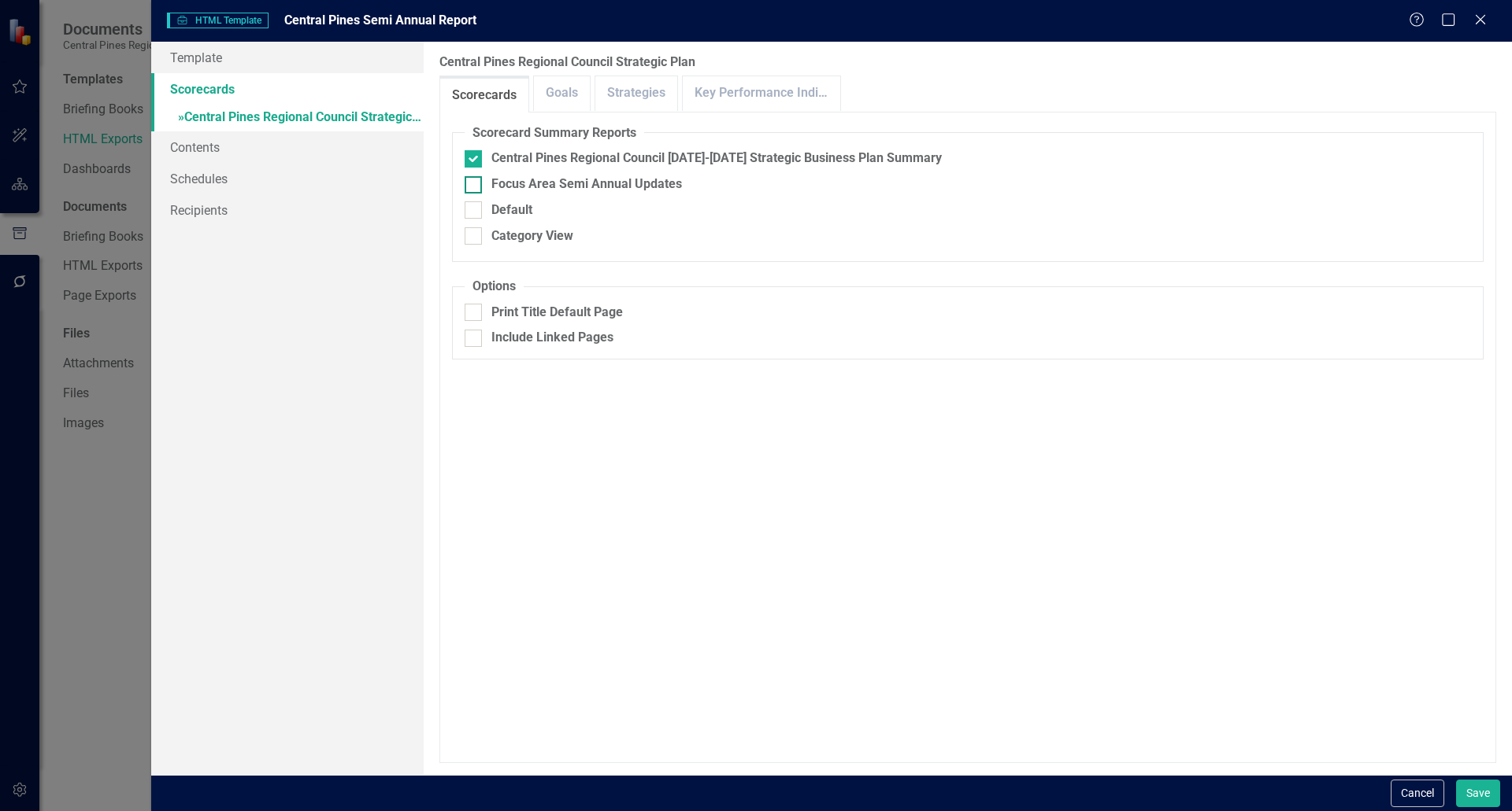
click at [476, 178] on div at bounding box center [473, 185] width 17 height 17
click at [475, 178] on input "Focus Area Semi Annual Updates" at bounding box center [469, 181] width 10 height 10
checkbox input "true"
click at [472, 341] on div at bounding box center [473, 338] width 17 height 17
click at [472, 340] on input "Include Linked Pages" at bounding box center [469, 334] width 10 height 10
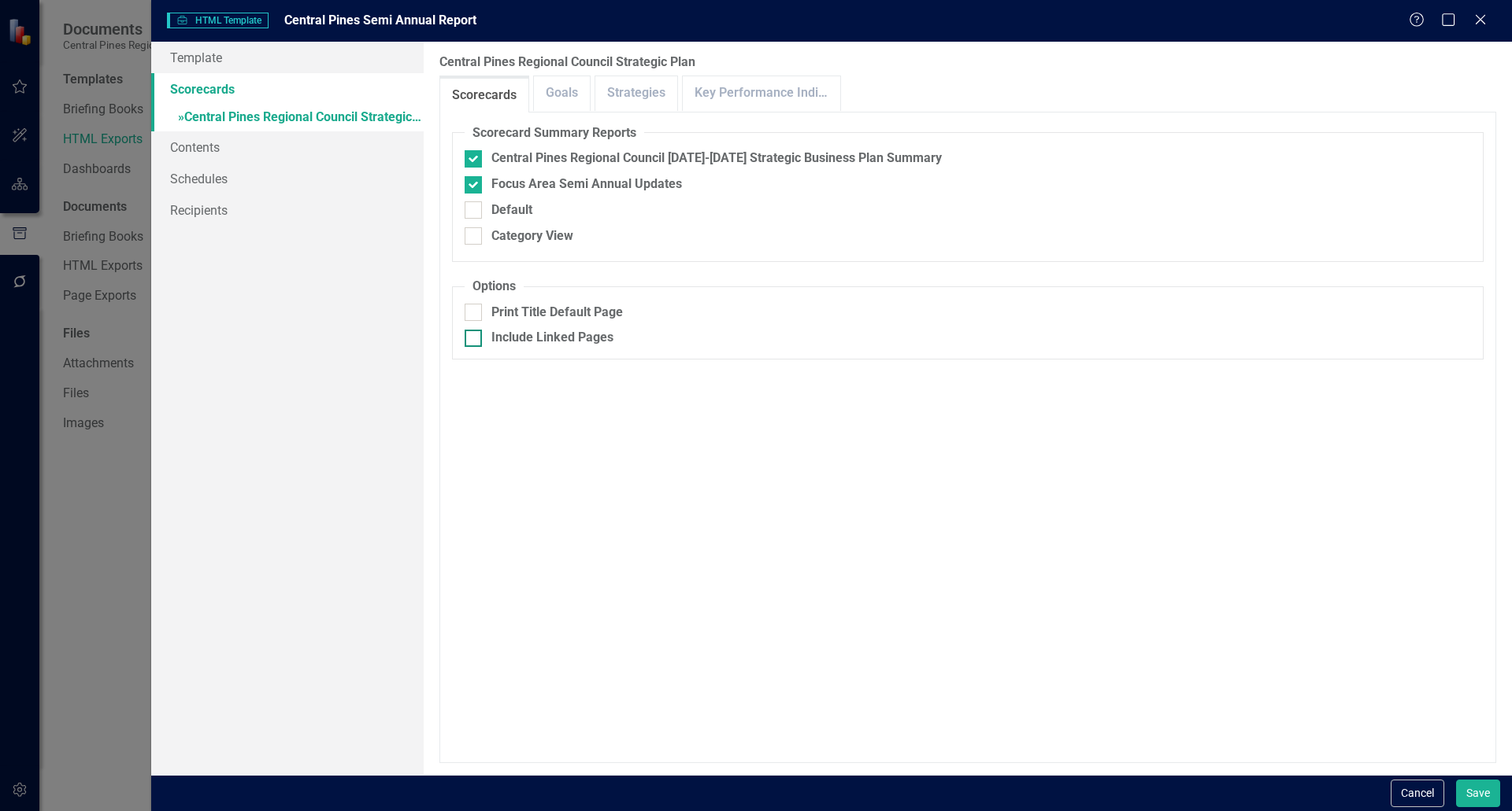
checkbox input "true"
click at [754, 787] on button "Save" at bounding box center [1478, 794] width 44 height 28
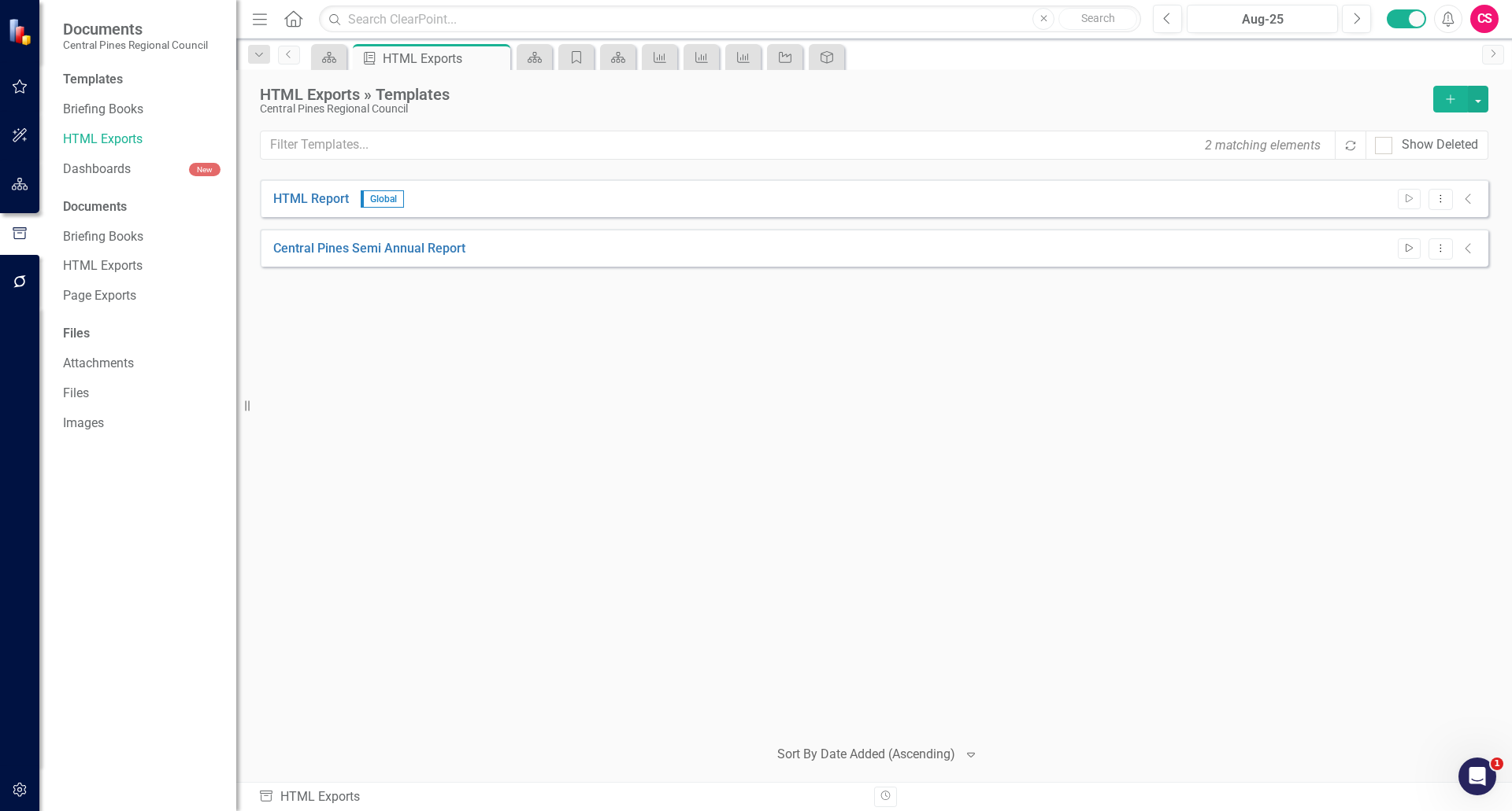
click at [754, 255] on button "Start" at bounding box center [1409, 249] width 23 height 21
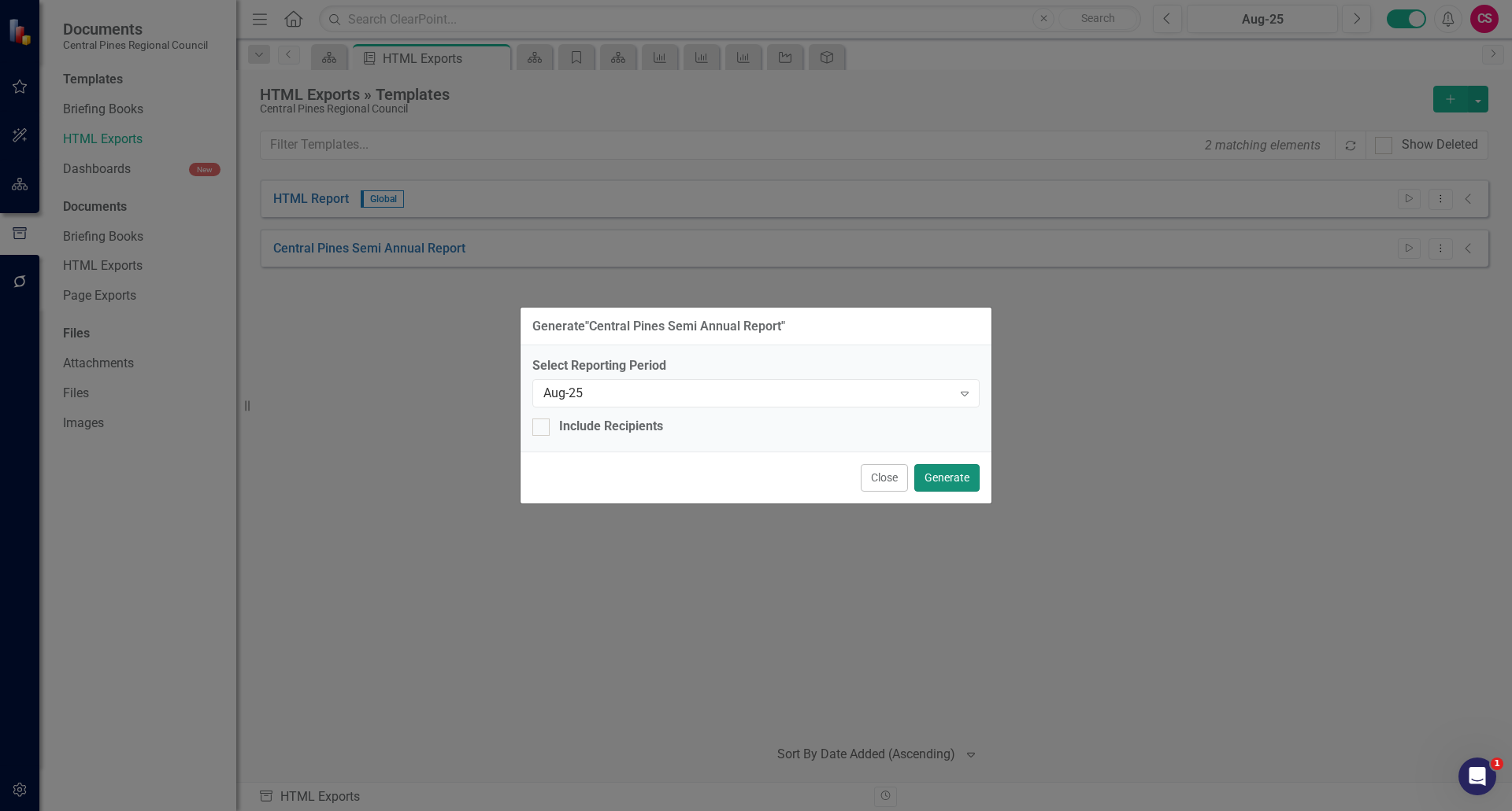
click at [754, 478] on button "Generate" at bounding box center [947, 478] width 65 height 28
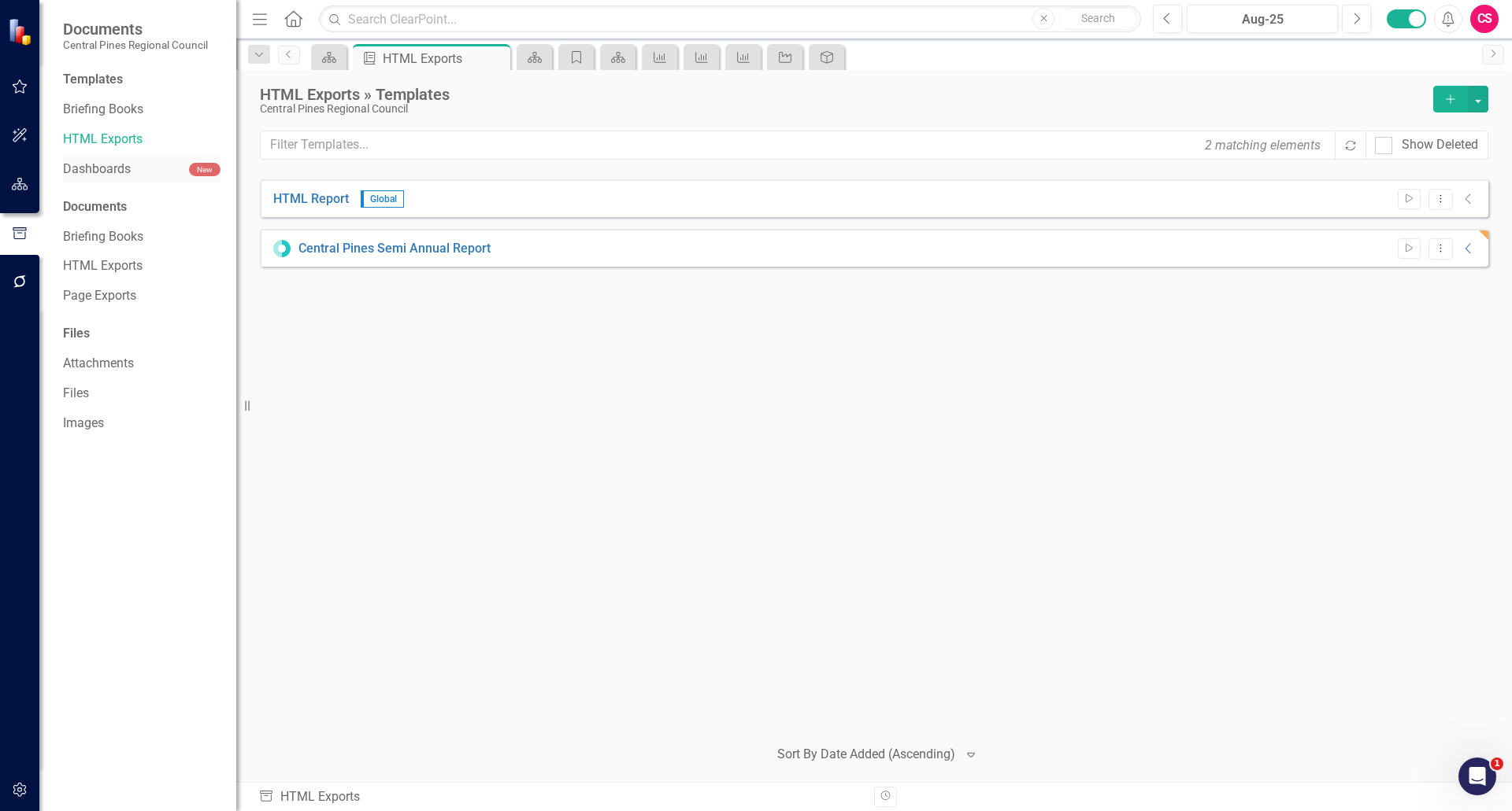
click at [105, 168] on link "Dashboards" at bounding box center [125, 169] width 126 height 18
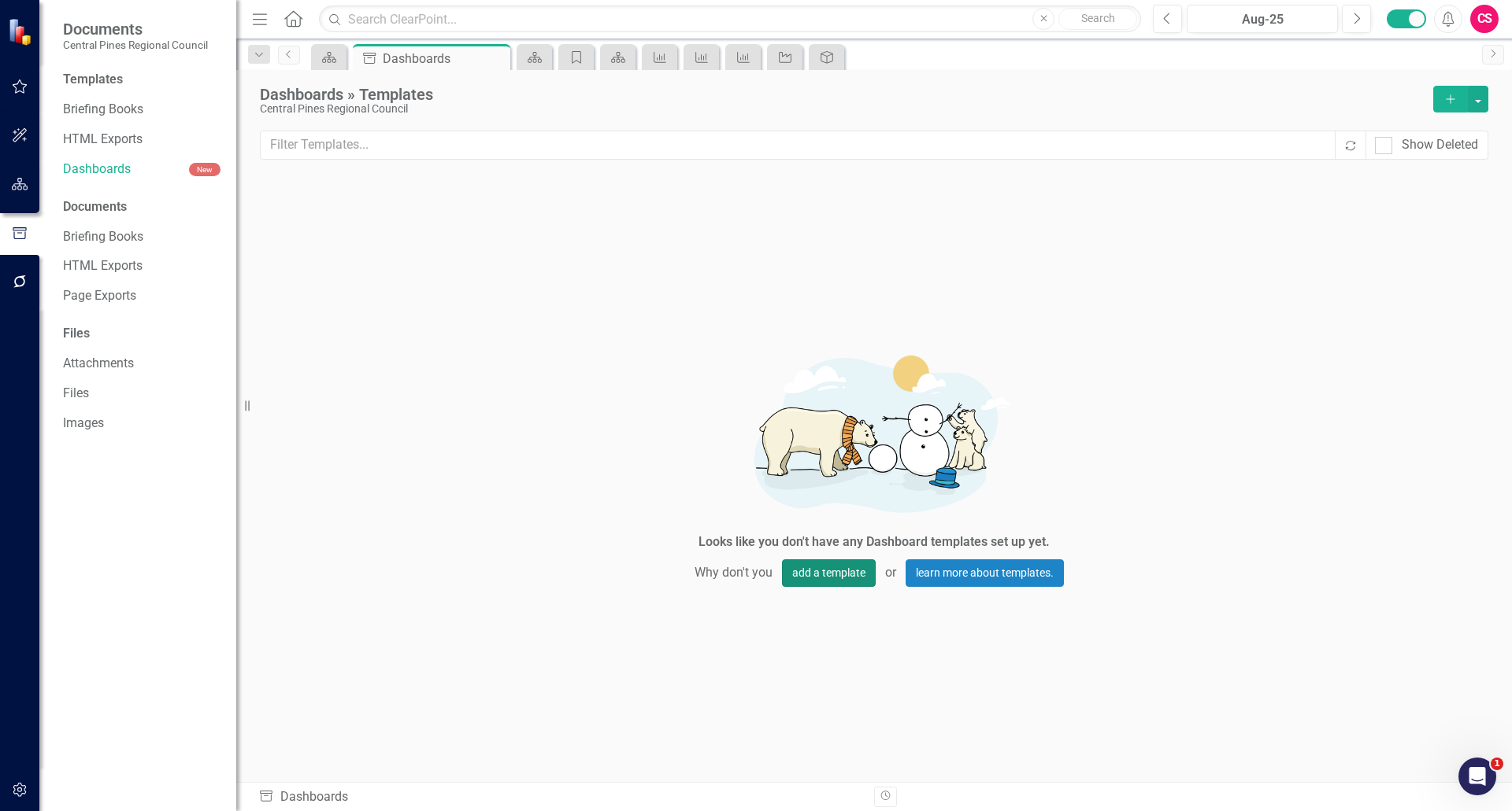
click at [754, 572] on button "add a template" at bounding box center [829, 573] width 94 height 28
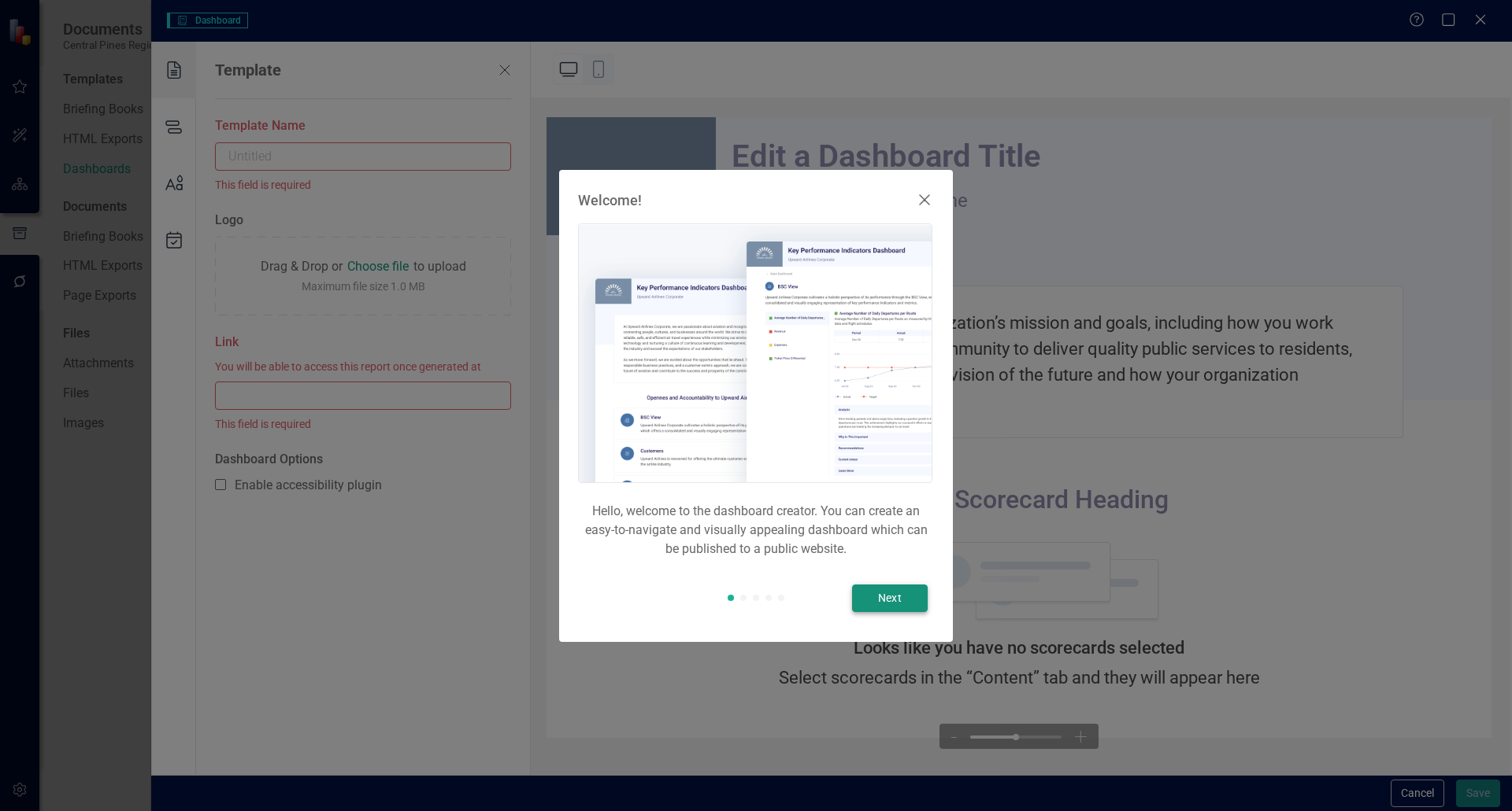
click at [754, 604] on button "Next" at bounding box center [889, 598] width 75 height 28
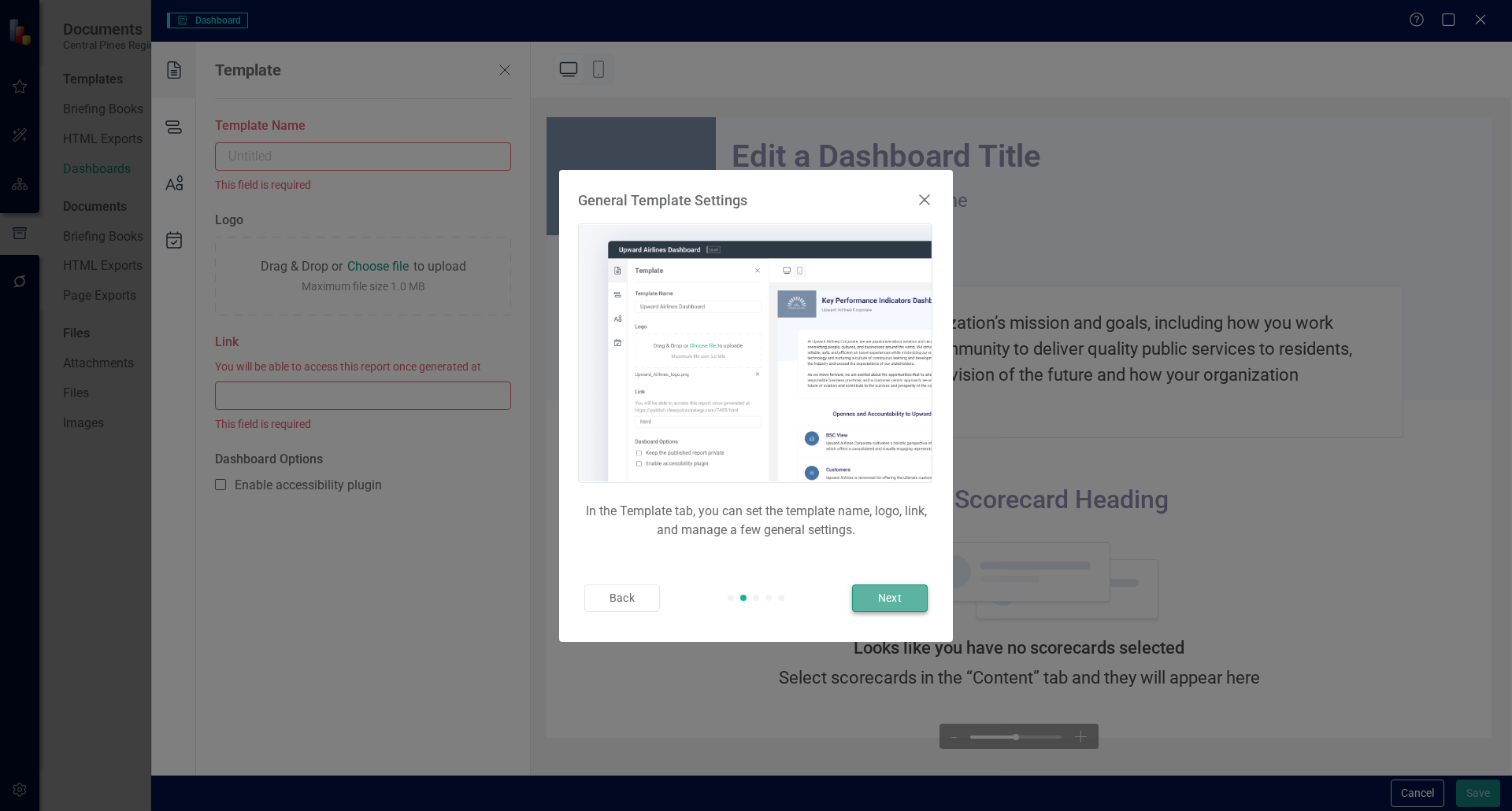
click at [754, 604] on button "Next" at bounding box center [889, 598] width 75 height 28
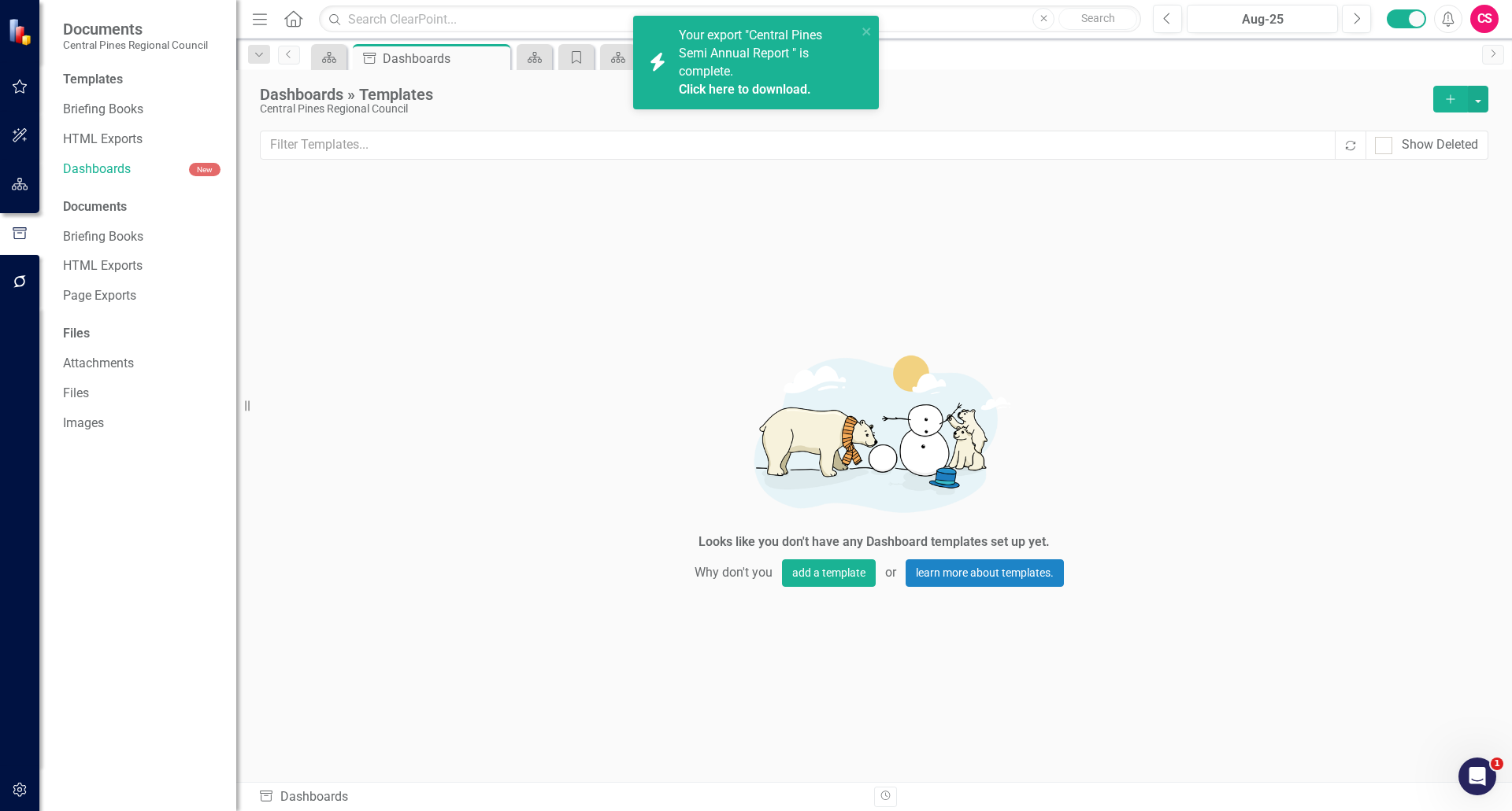
click at [754, 604] on div "Looks like you don't have any Dashboard templates set up yet. Why don't you add…" at bounding box center [874, 463] width 472 height 322
click at [754, 106] on button "Add" at bounding box center [1450, 99] width 35 height 27
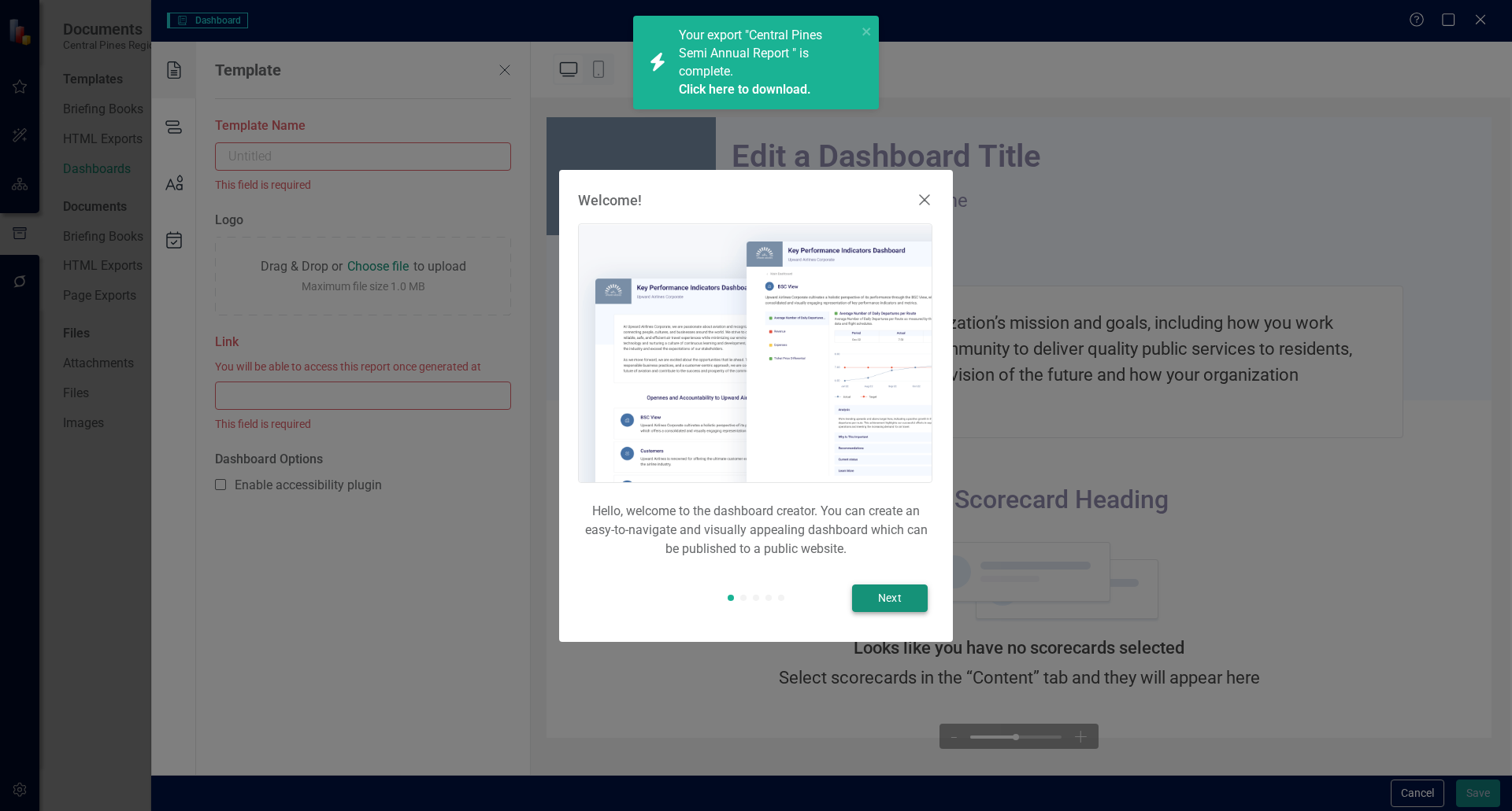
click at [754, 607] on button "Next" at bounding box center [889, 598] width 75 height 28
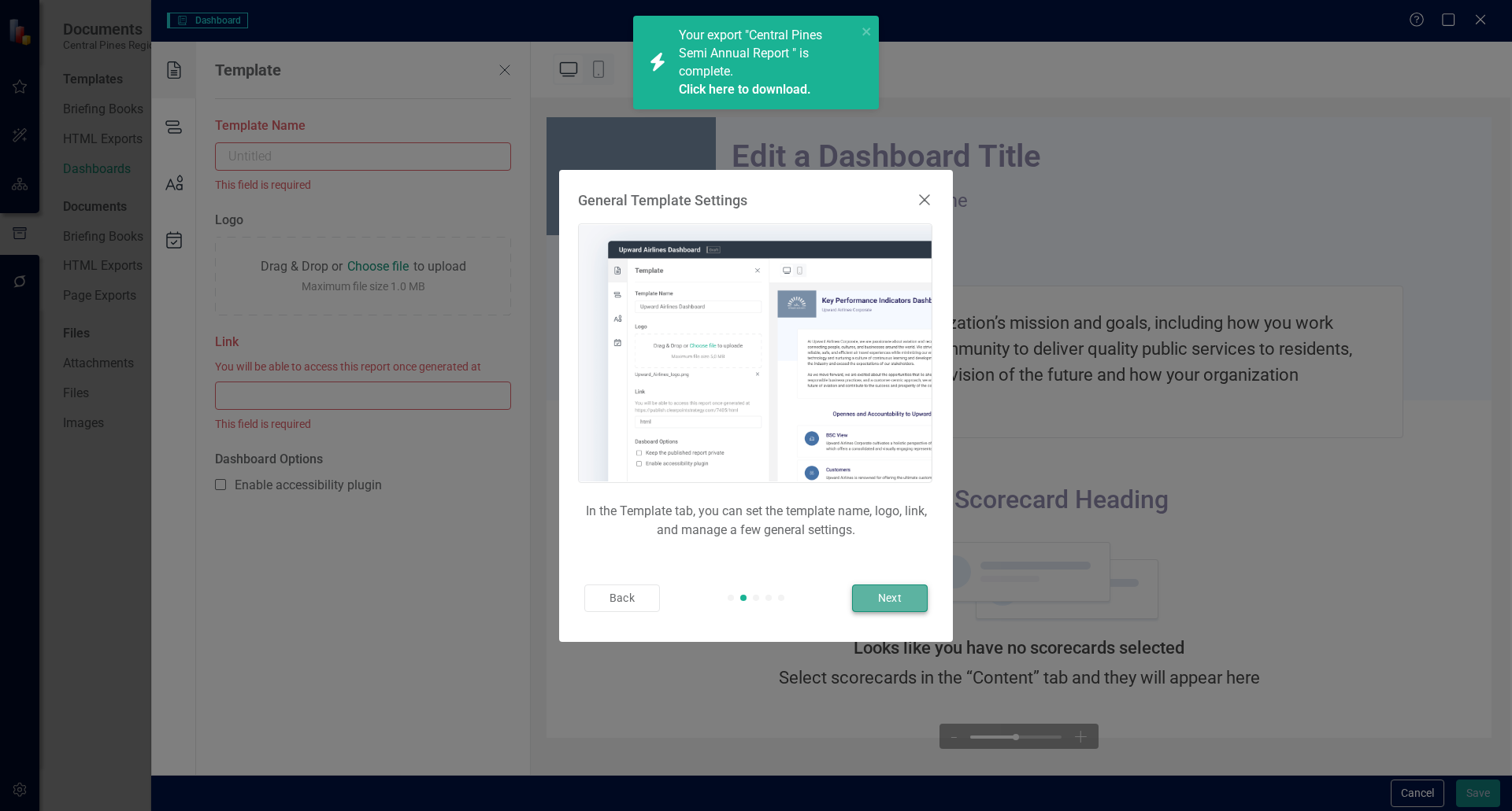
click at [754, 604] on button "Next" at bounding box center [889, 598] width 75 height 28
click at [754, 604] on button "Finish" at bounding box center [889, 598] width 75 height 28
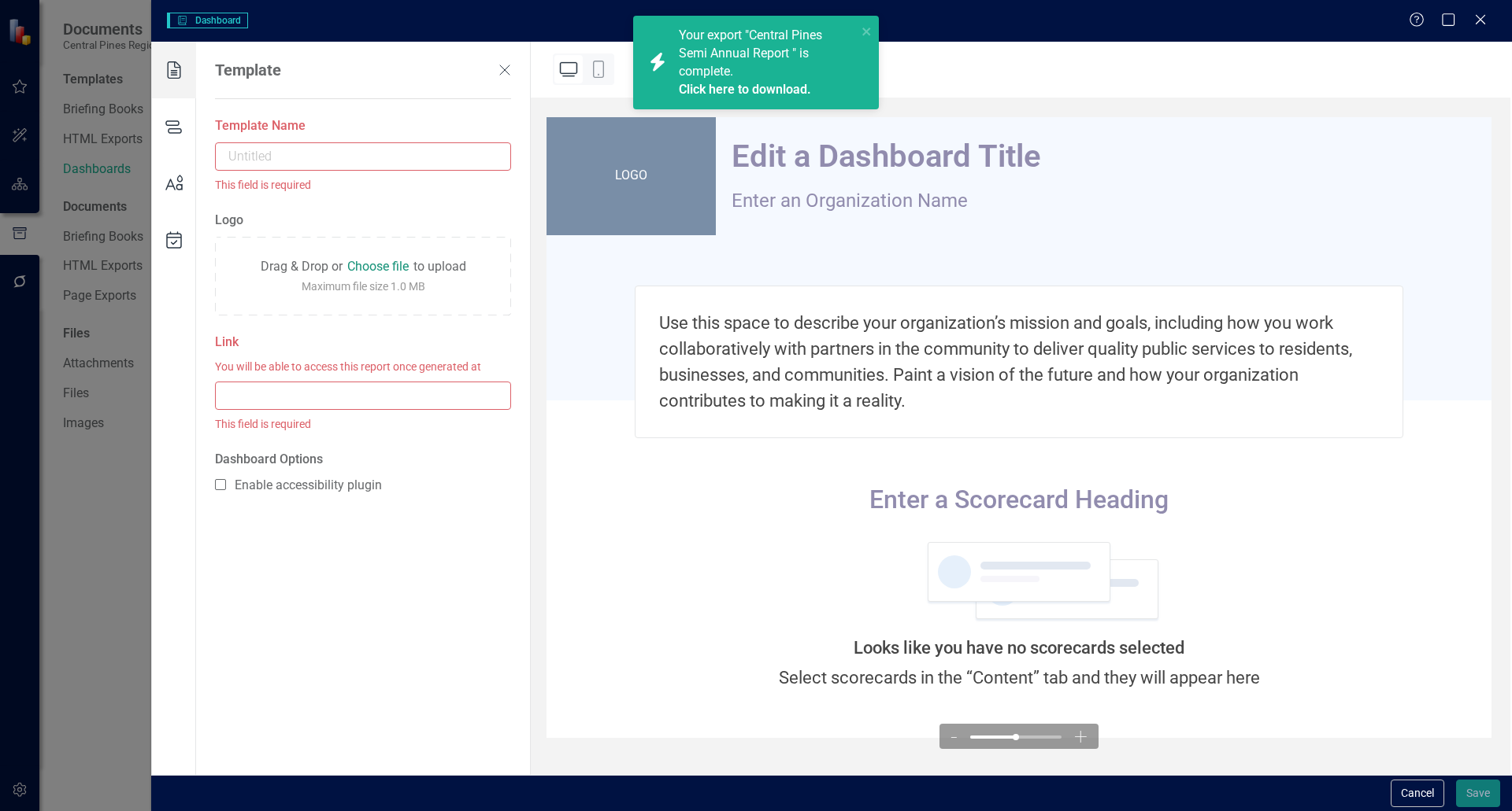
drag, startPoint x: 248, startPoint y: 158, endPoint x: 276, endPoint y: 156, distance: 28.1
click at [250, 158] on input "text" at bounding box center [363, 157] width 296 height 29
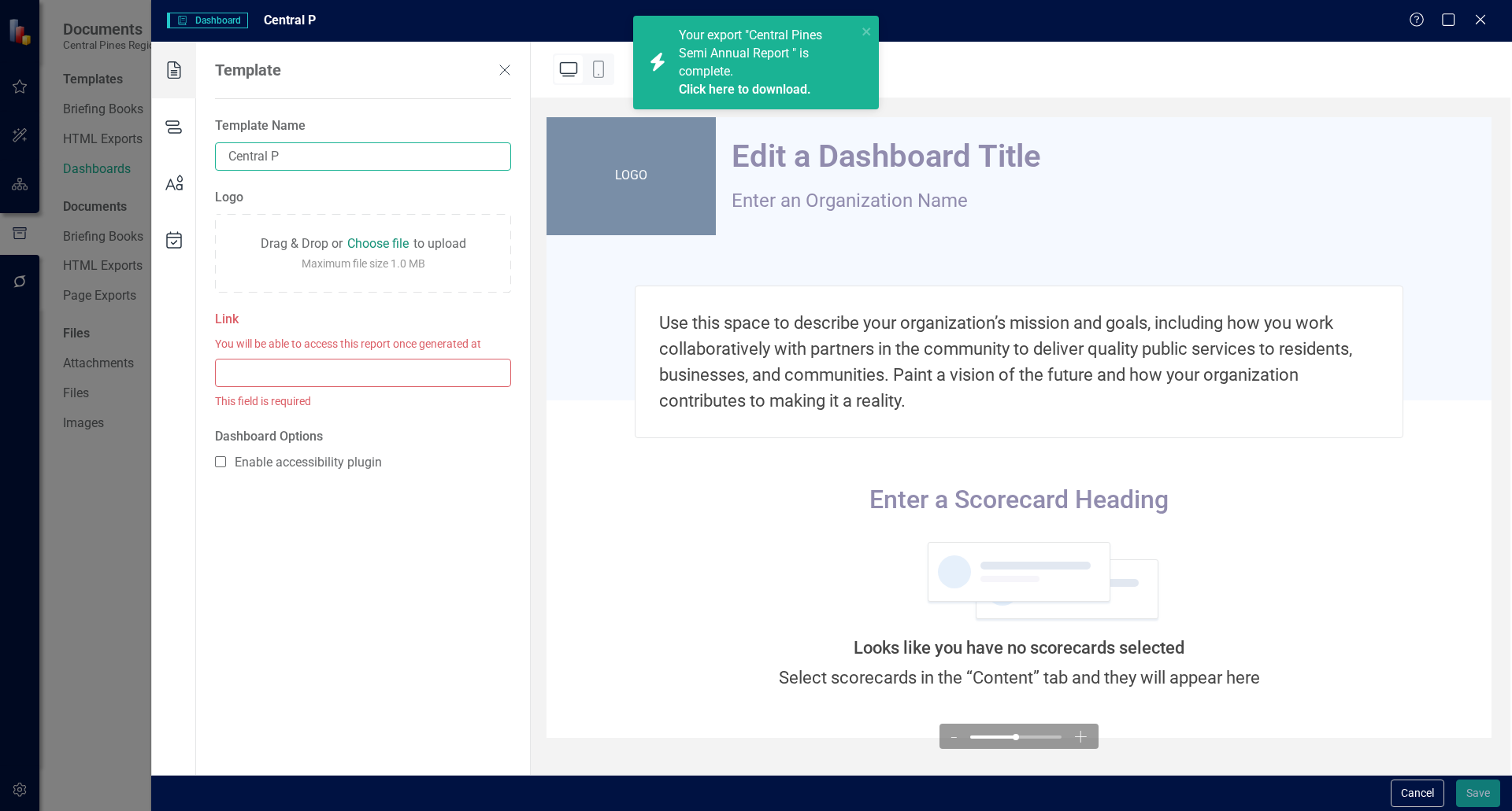
type input "Central Pines Regional Council"
click at [632, 172] on div "LOGO" at bounding box center [632, 176] width 170 height 118
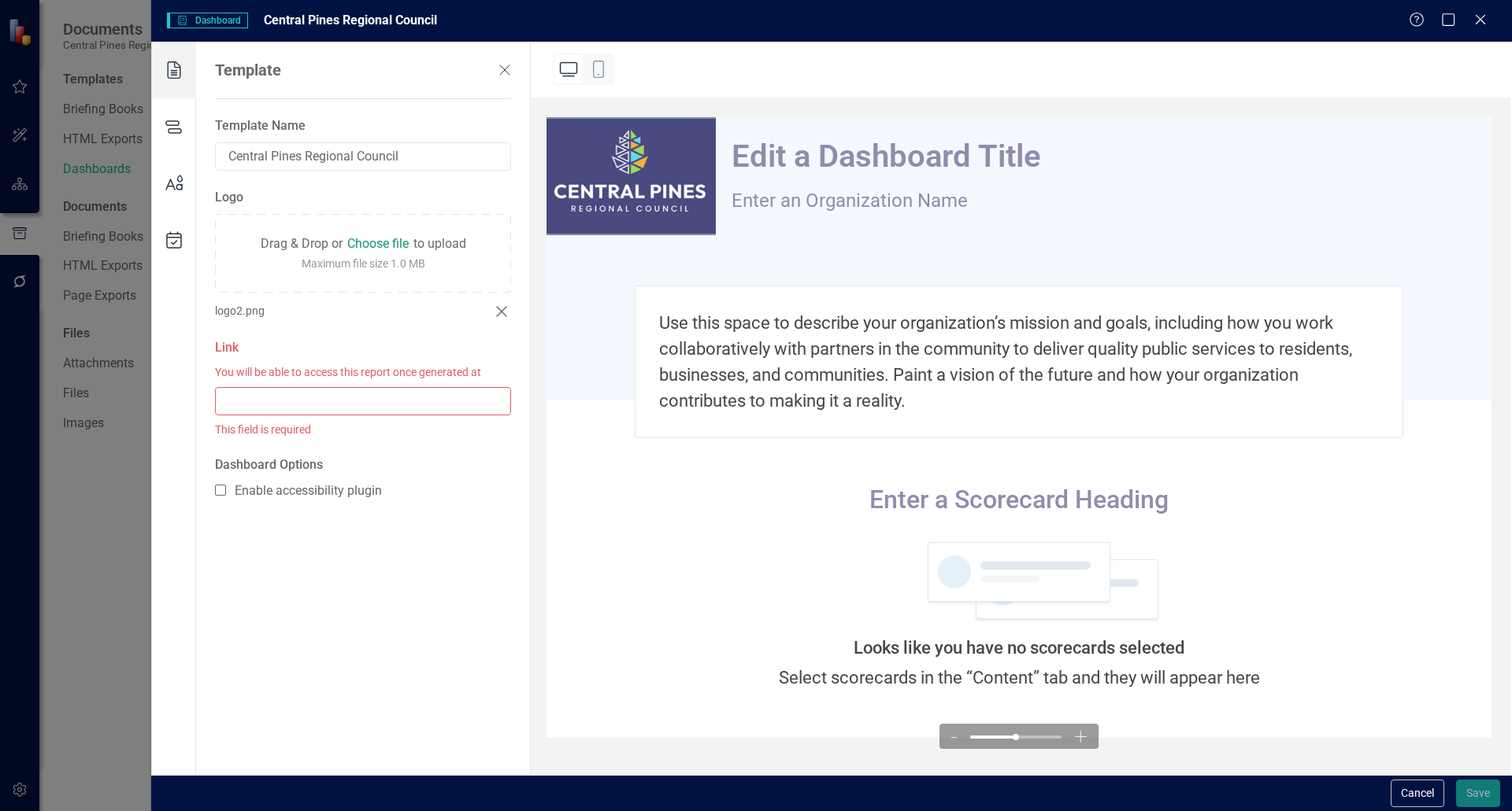
click at [267, 406] on input "text" at bounding box center [363, 402] width 296 height 29
type input "centralpinesregionalcouncil"
click at [173, 128] on icon at bounding box center [174, 127] width 44 height 57
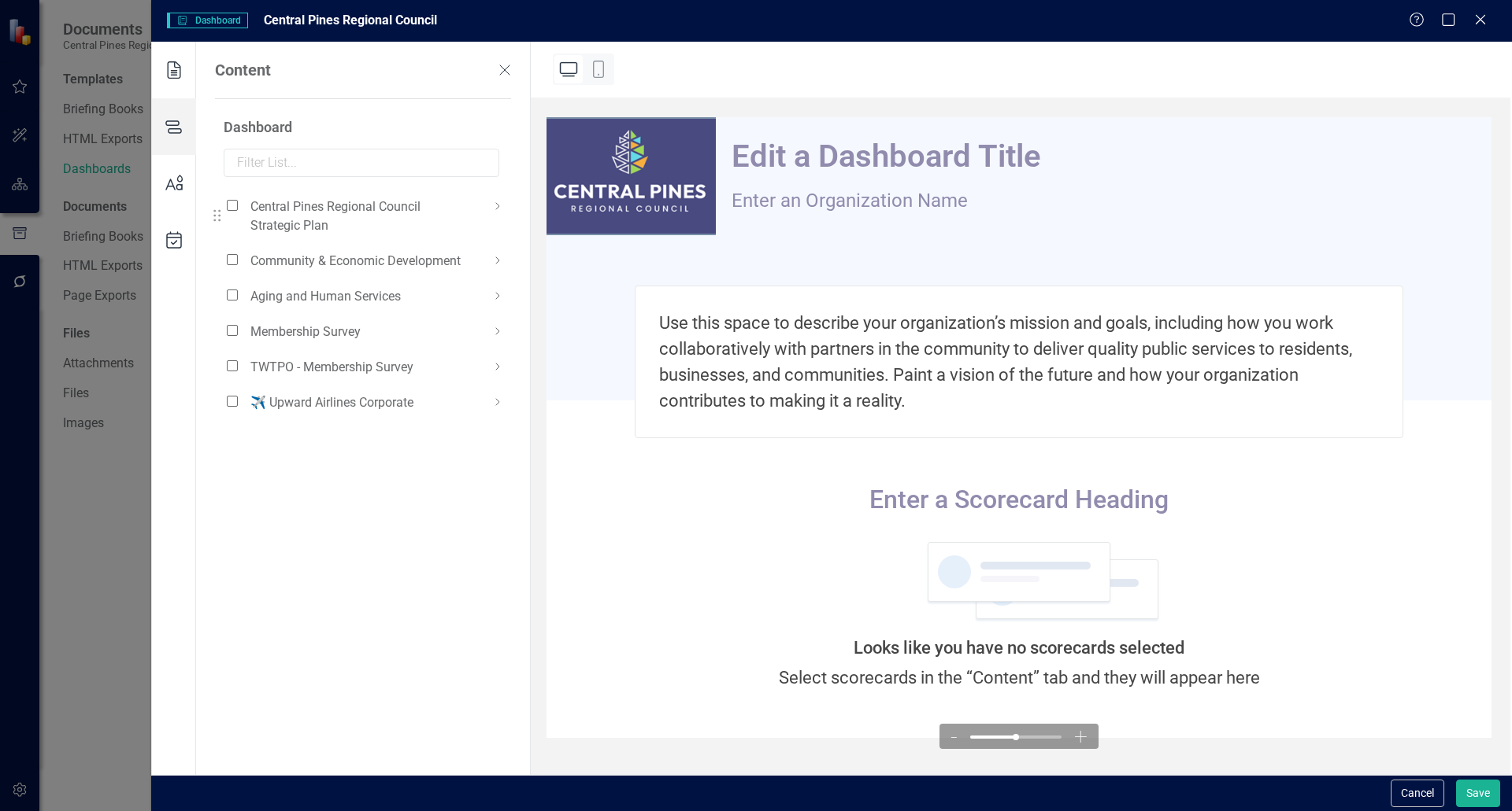
click at [502, 204] on icon at bounding box center [498, 206] width 19 height 19
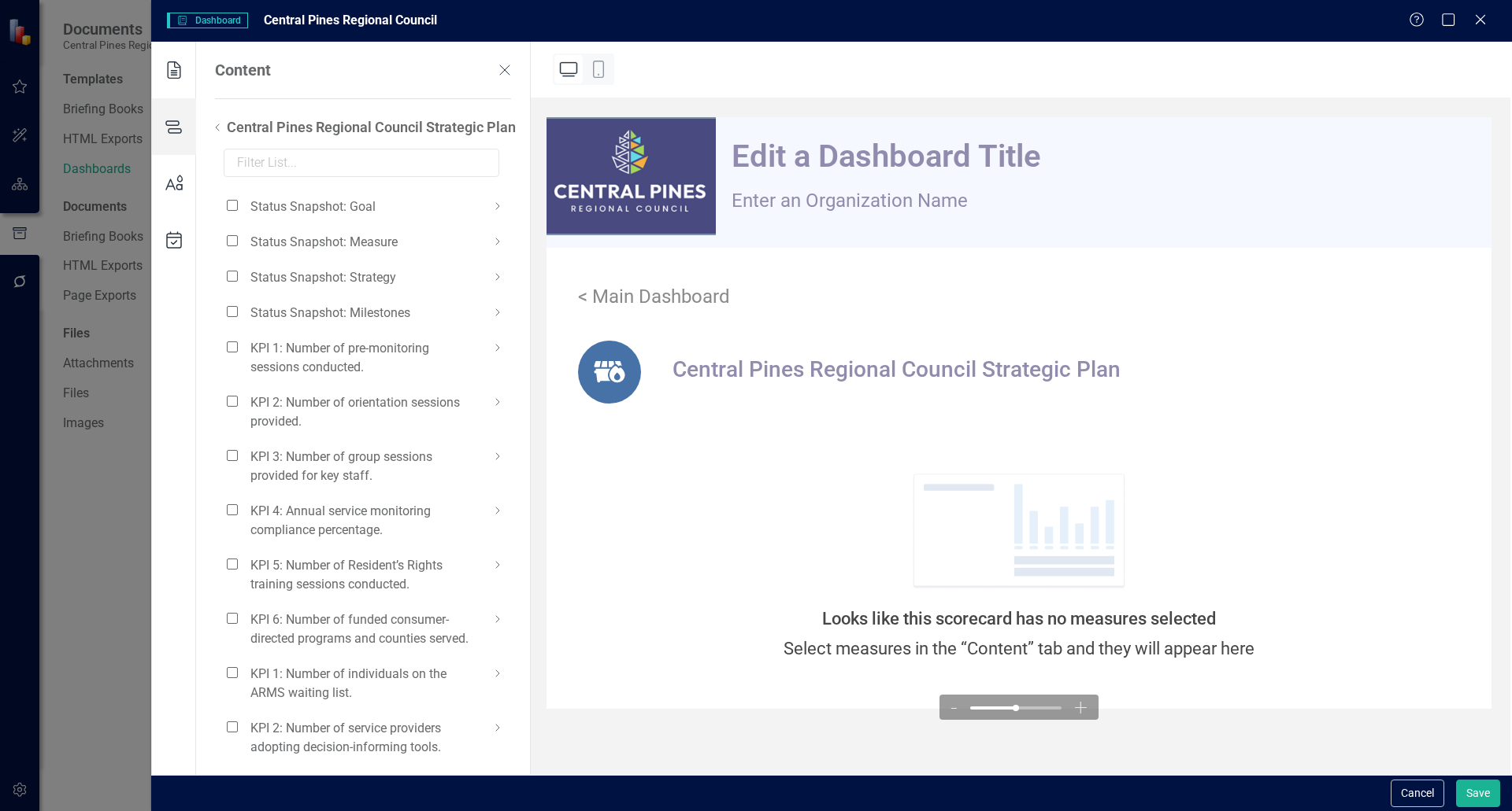
click at [216, 124] on icon at bounding box center [217, 128] width 19 height 19
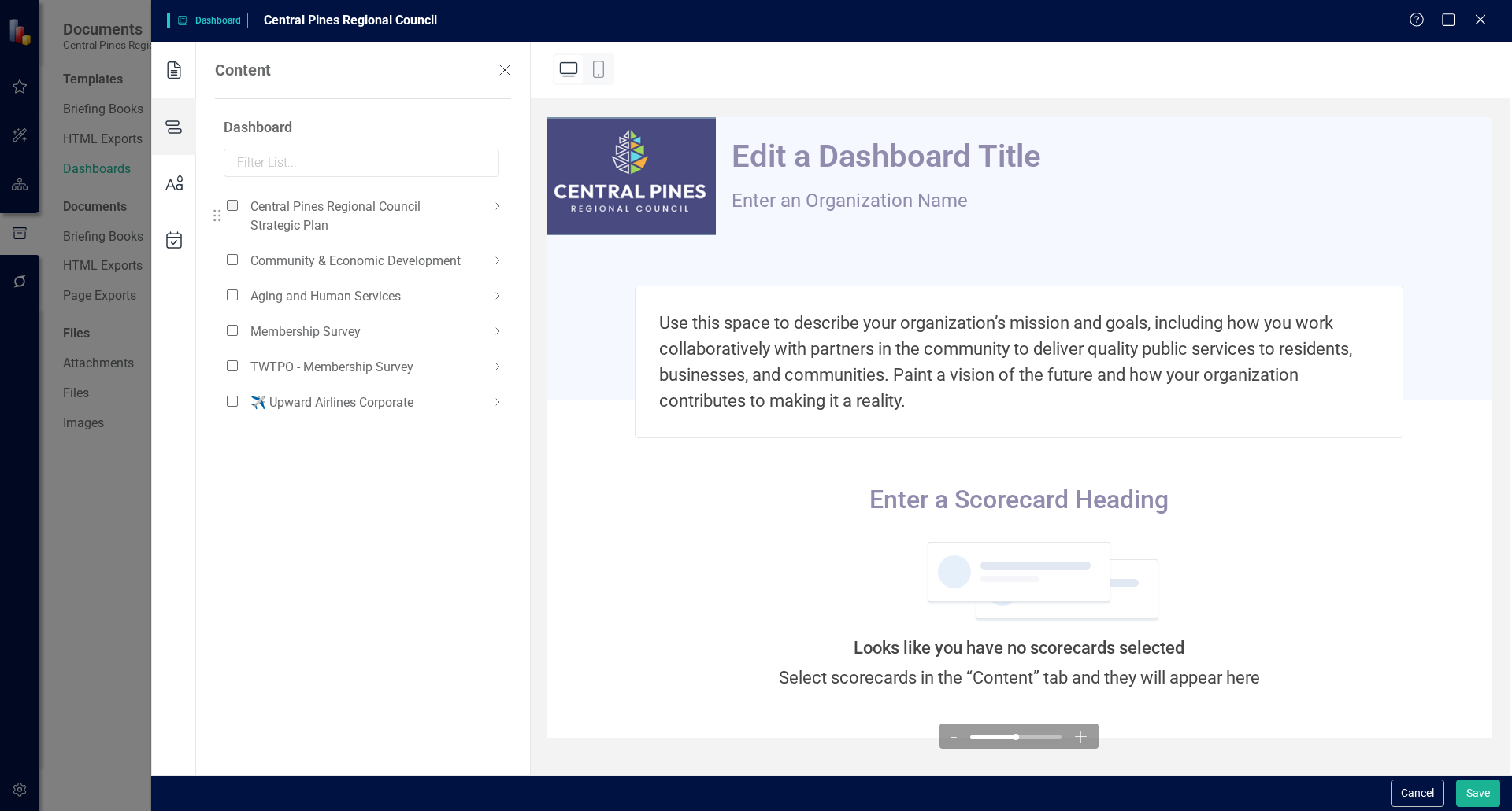
click at [235, 209] on span at bounding box center [232, 205] width 11 height 11
click at [239, 196] on input "checkbox" at bounding box center [239, 196] width 0 height 0
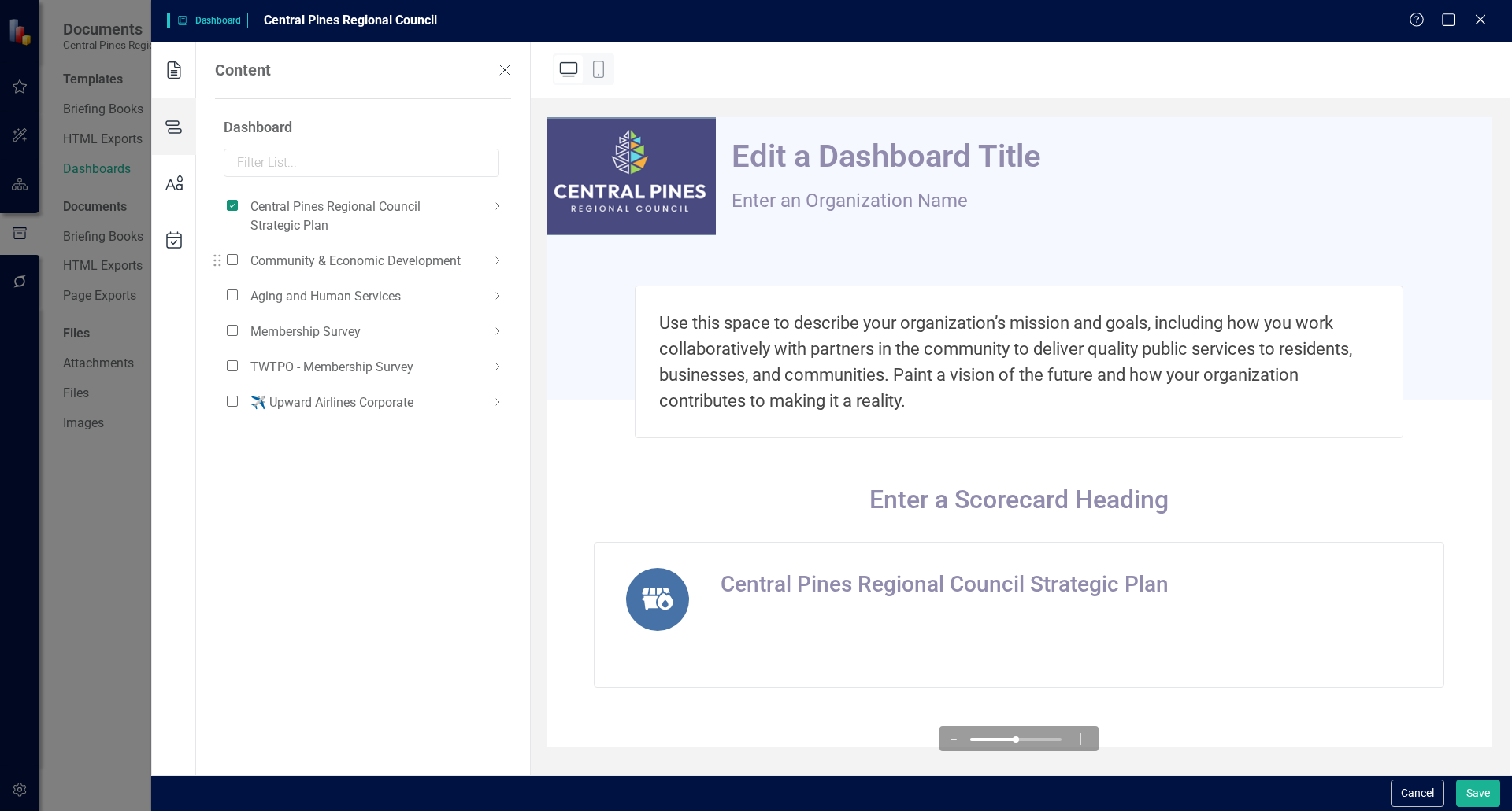
click at [238, 270] on div "Community & Economic Development" at bounding box center [355, 261] width 258 height 20
click at [236, 268] on div "Community & Economic Development" at bounding box center [355, 261] width 258 height 20
click at [234, 260] on span at bounding box center [232, 260] width 11 height 11
click at [239, 251] on input "checkbox" at bounding box center [239, 251] width 0 height 0
click at [231, 297] on span at bounding box center [232, 295] width 11 height 11
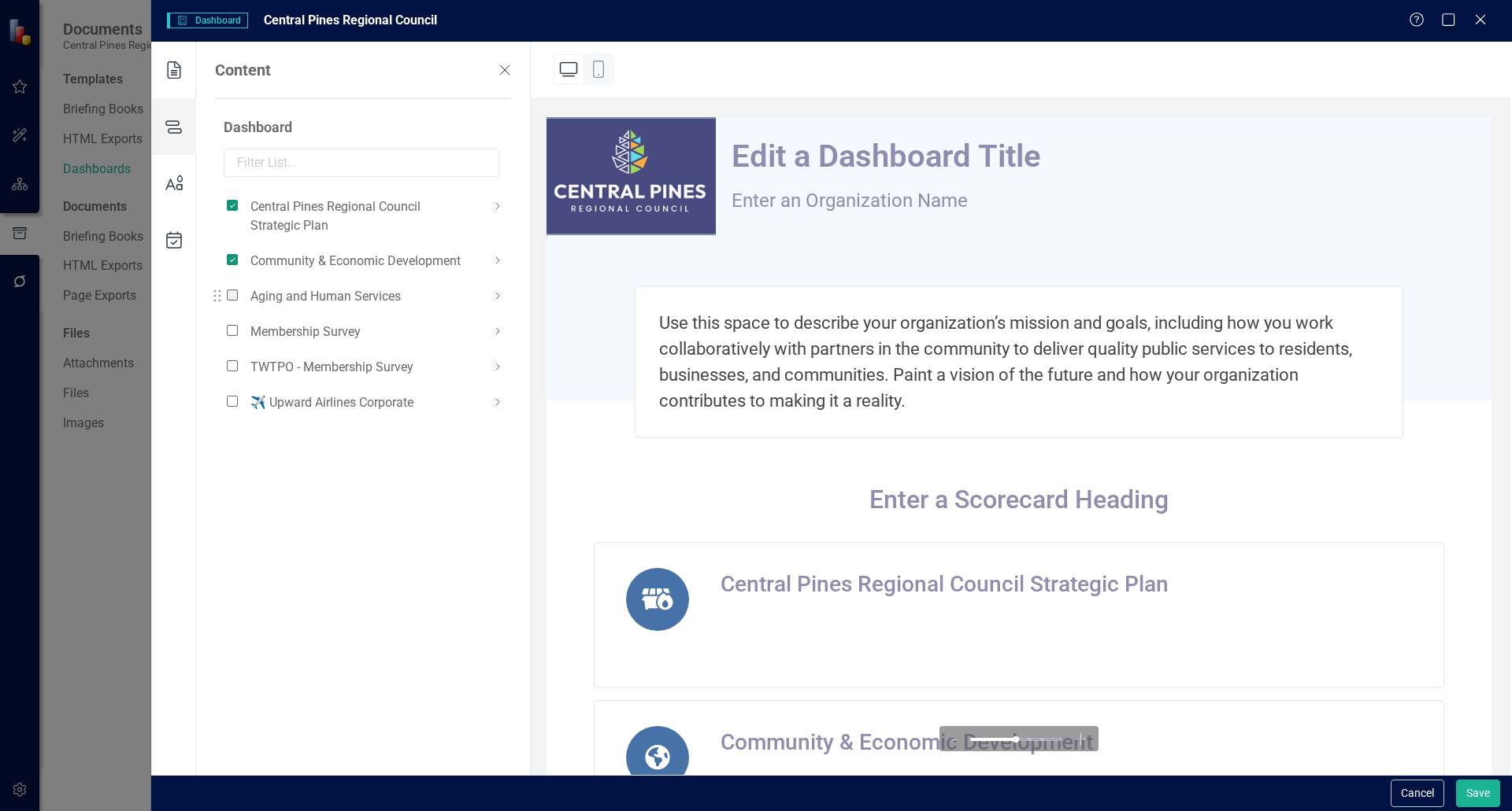
click at [239, 287] on input "checkbox" at bounding box center [239, 287] width 0 height 0
click at [231, 326] on span at bounding box center [232, 330] width 11 height 11
click at [239, 322] on input "checkbox" at bounding box center [239, 322] width 0 height 0
click at [501, 204] on icon at bounding box center [498, 206] width 19 height 19
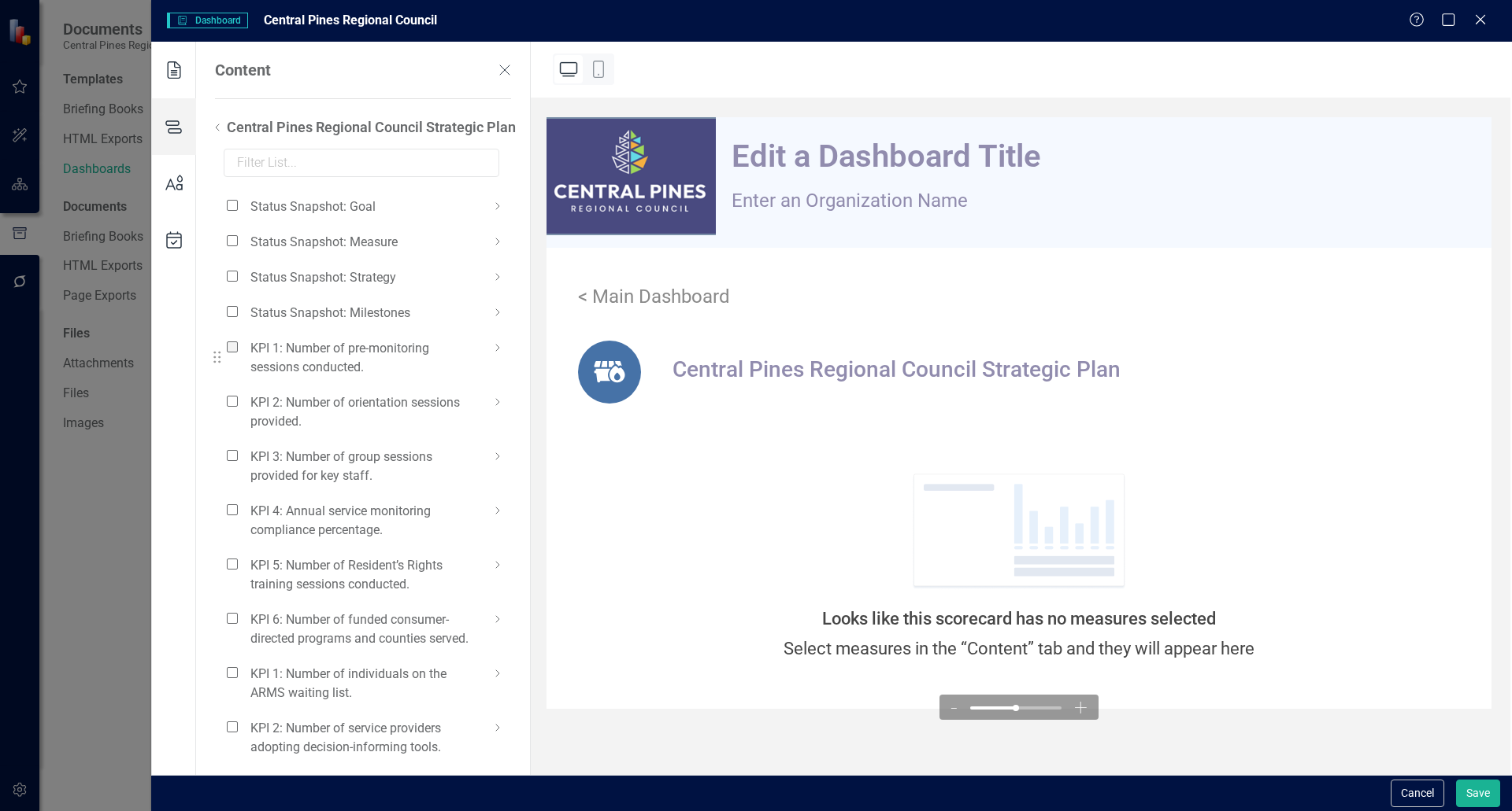
click at [234, 350] on span at bounding box center [232, 347] width 11 height 11
click at [239, 338] on input "checkbox" at bounding box center [239, 338] width 0 height 0
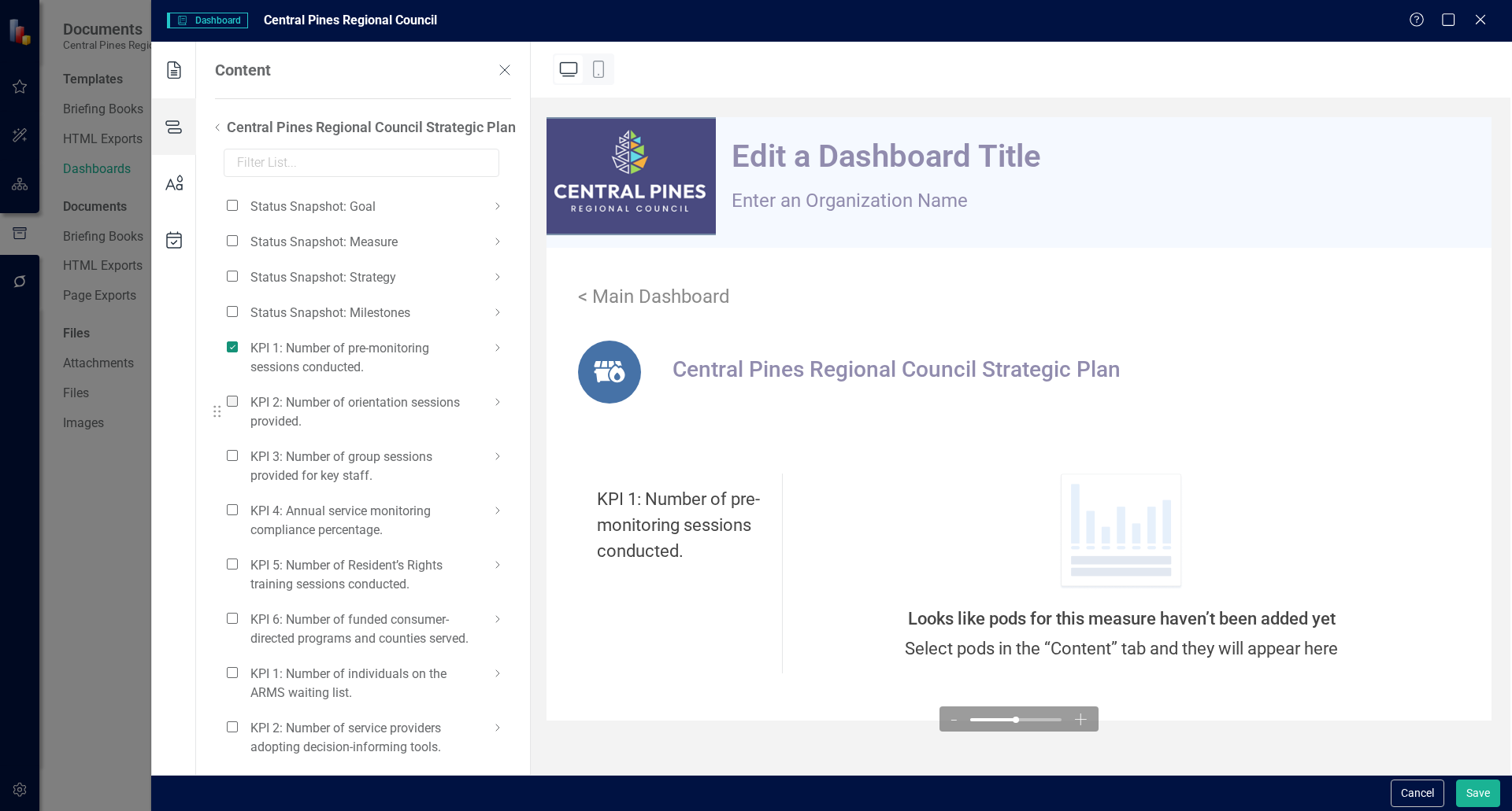
click at [231, 406] on span at bounding box center [232, 402] width 11 height 11
click at [239, 393] on input "checkbox" at bounding box center [239, 393] width 0 height 0
click at [232, 457] on span at bounding box center [232, 455] width 11 height 11
click at [239, 447] on input "checkbox" at bounding box center [239, 447] width 0 height 0
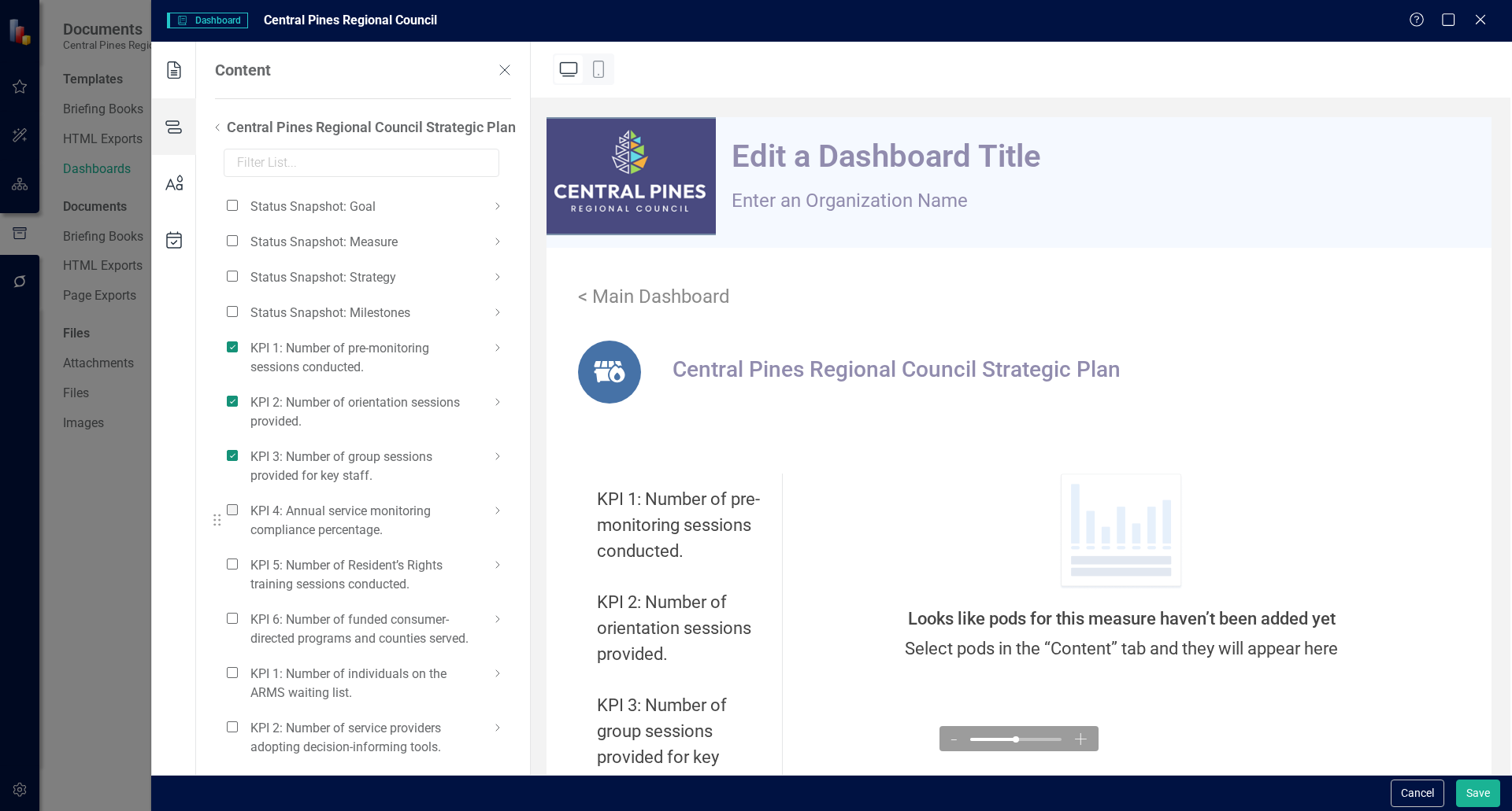
click at [231, 505] on span at bounding box center [232, 510] width 11 height 11
click at [239, 501] on input "checkbox" at bounding box center [239, 501] width 0 height 0
click at [235, 562] on span at bounding box center [232, 564] width 11 height 11
click at [239, 556] on input "checkbox" at bounding box center [239, 556] width 0 height 0
click at [234, 615] on span at bounding box center [232, 619] width 11 height 11
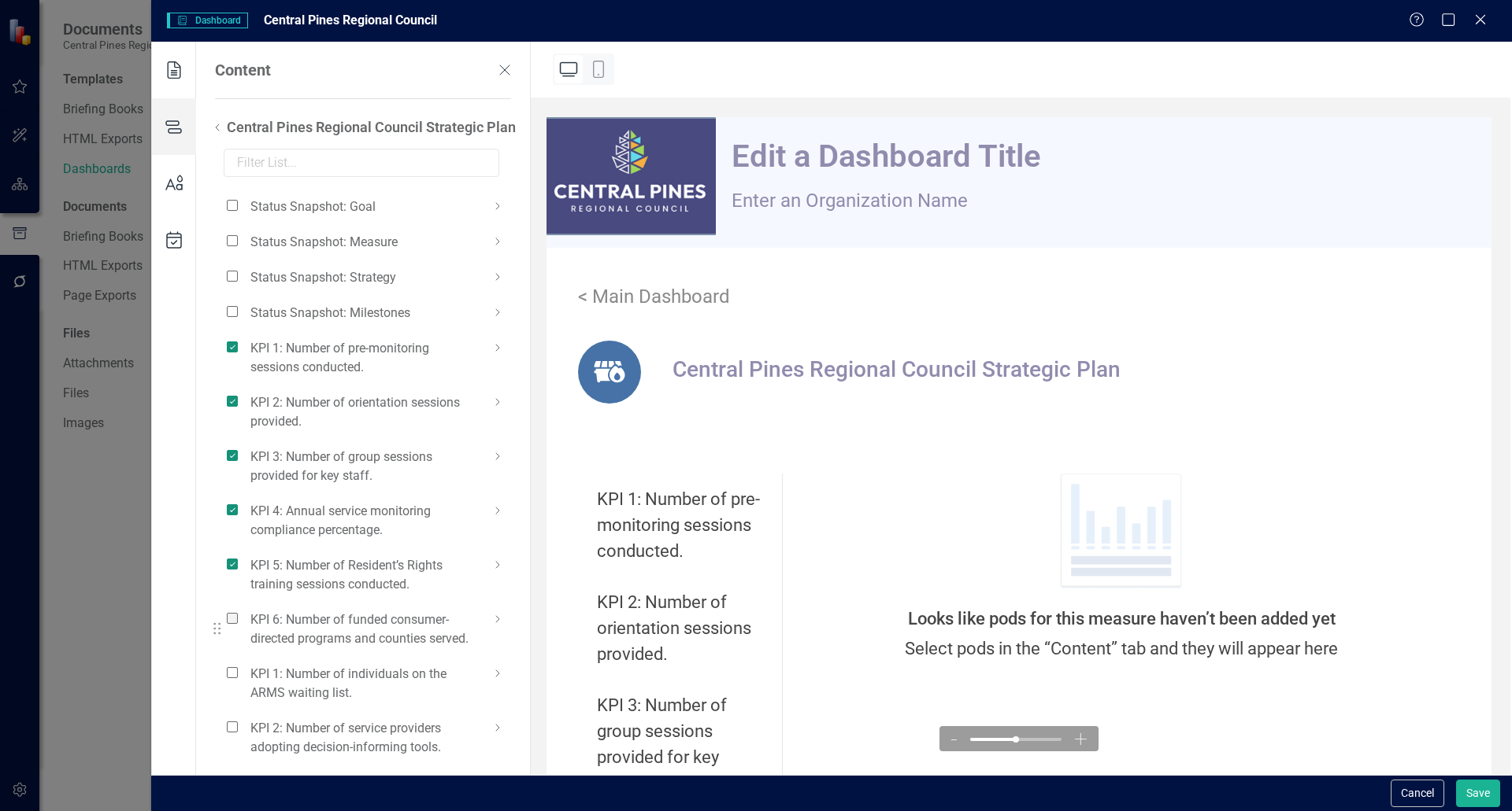
click at [239, 610] on input "checkbox" at bounding box center [239, 610] width 0 height 0
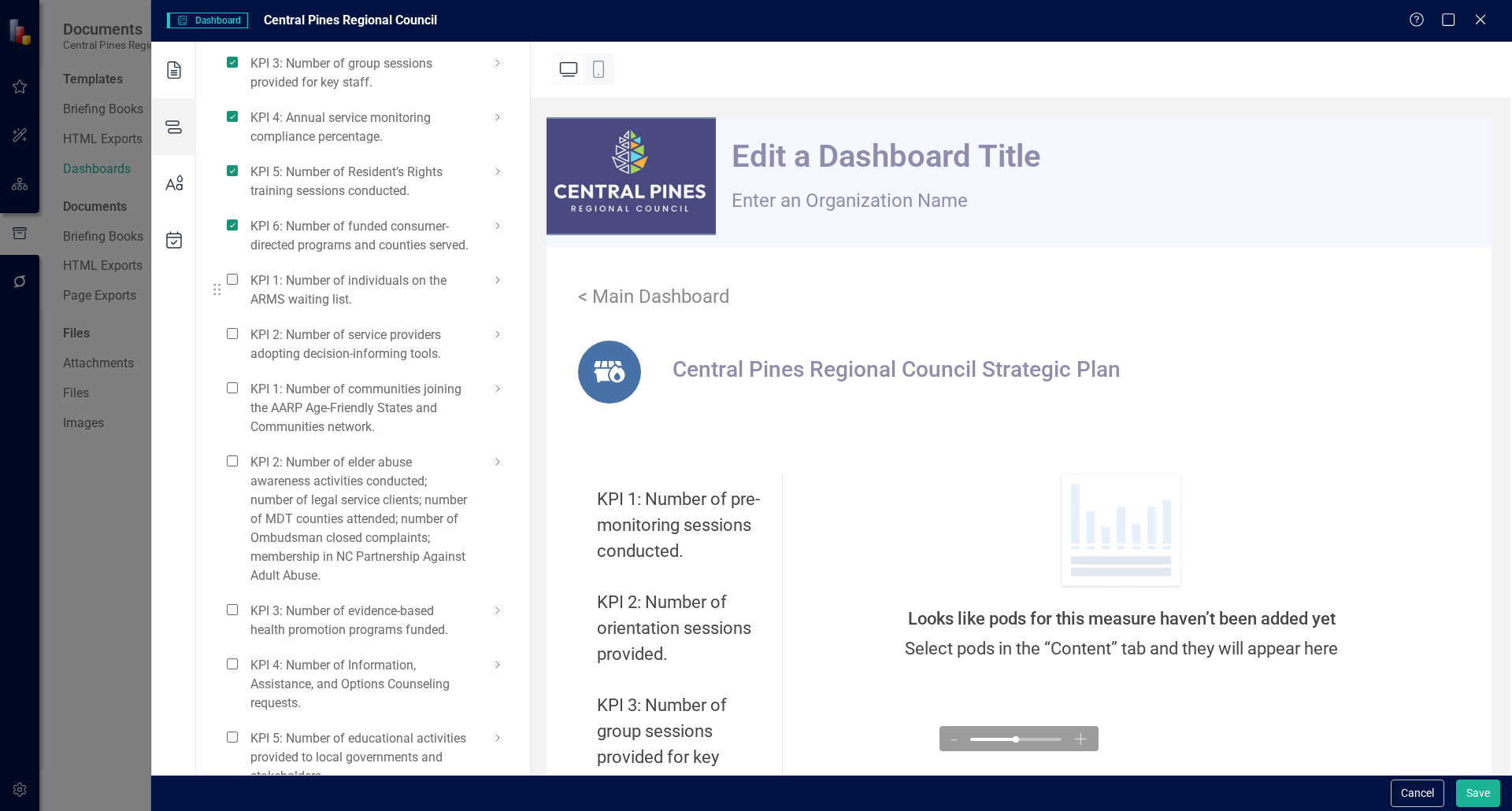
click at [235, 285] on span at bounding box center [232, 280] width 11 height 11
click at [239, 271] on input "checkbox" at bounding box center [239, 271] width 0 height 0
click at [233, 339] on span at bounding box center [232, 333] width 11 height 11
click at [239, 325] on input "checkbox" at bounding box center [239, 325] width 0 height 0
click at [232, 394] on span at bounding box center [232, 388] width 11 height 11
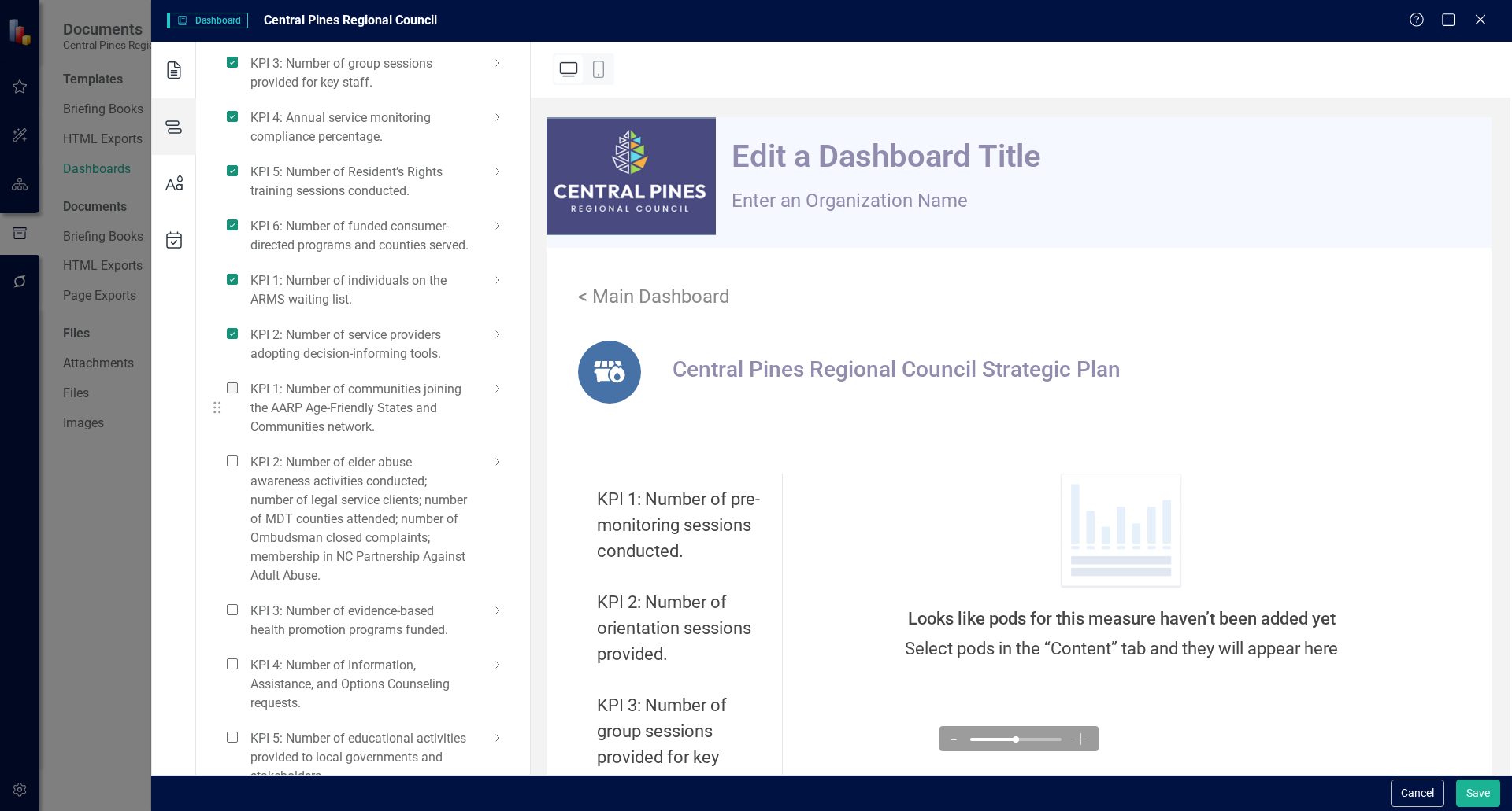
click at [239, 379] on input "checkbox" at bounding box center [239, 379] width 0 height 0
click at [234, 485] on div "KPI 2: Number of elder abuse awareness activities conducted; number of legal se…" at bounding box center [358, 519] width 264 height 133
click at [236, 466] on span at bounding box center [232, 461] width 11 height 11
click at [239, 452] on input "checkbox" at bounding box center [239, 452] width 0 height 0
click at [232, 615] on span at bounding box center [232, 610] width 11 height 11
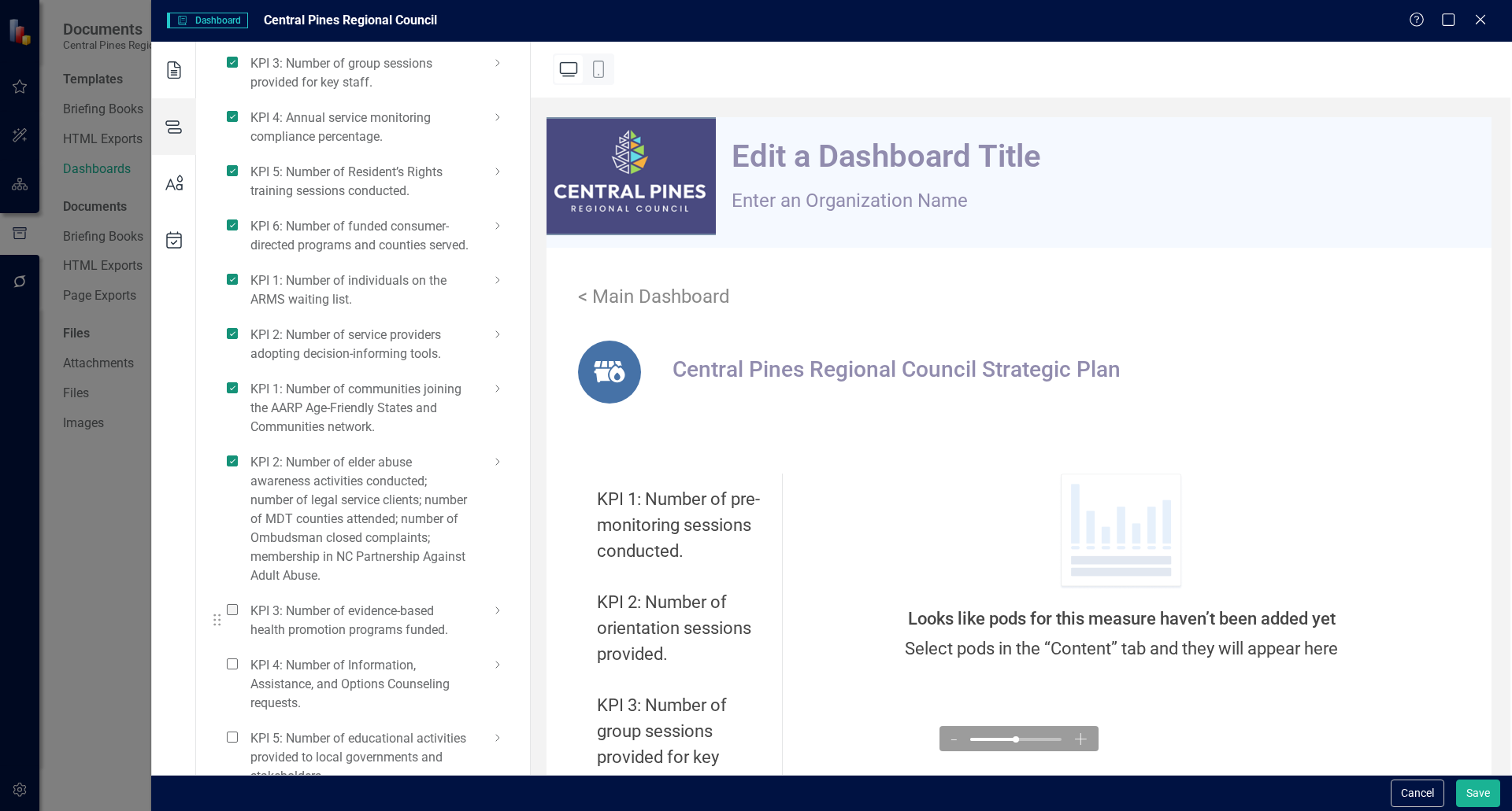
click at [239, 601] on input "checkbox" at bounding box center [239, 601] width 0 height 0
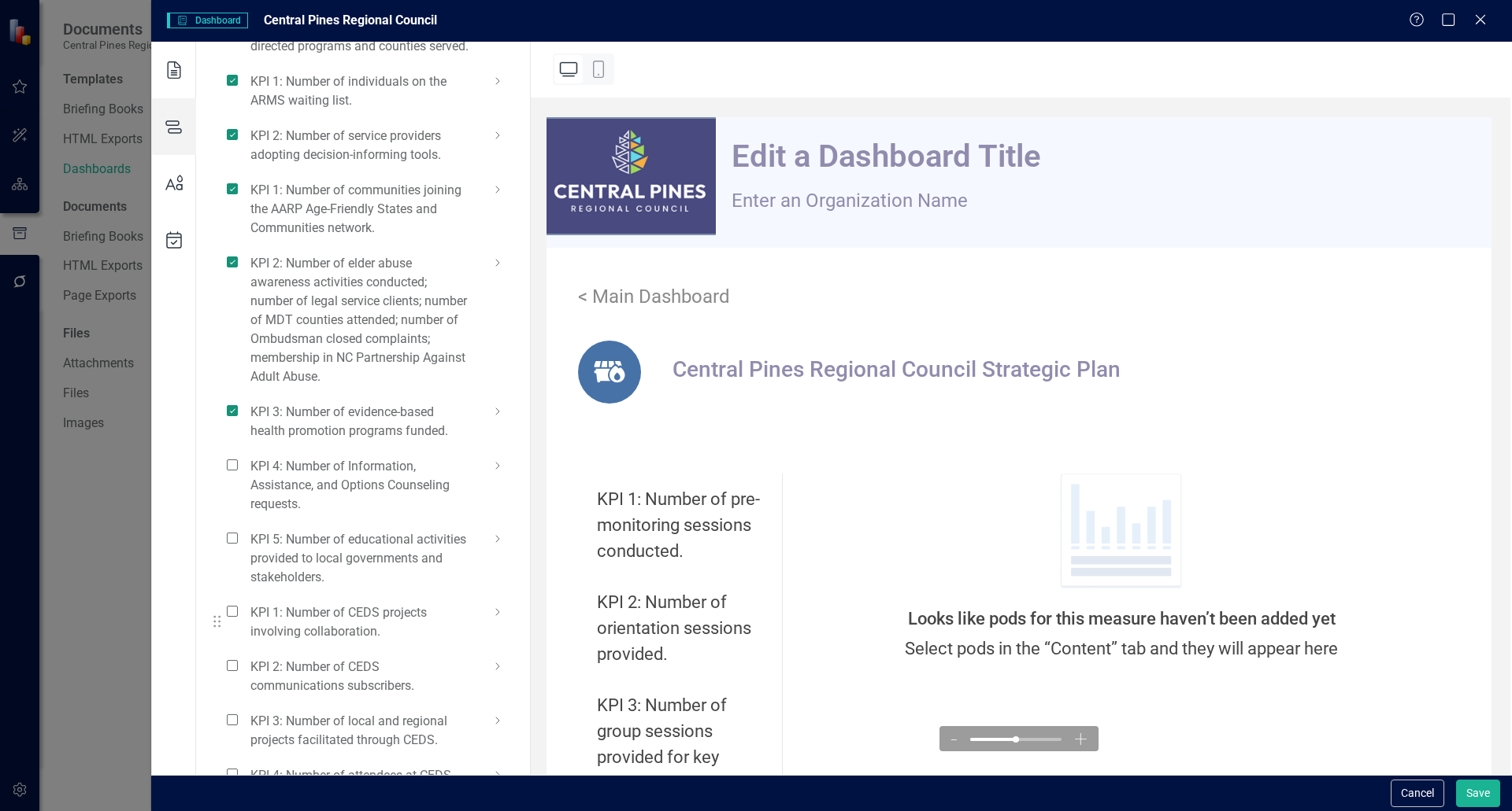
scroll to position [630, 0]
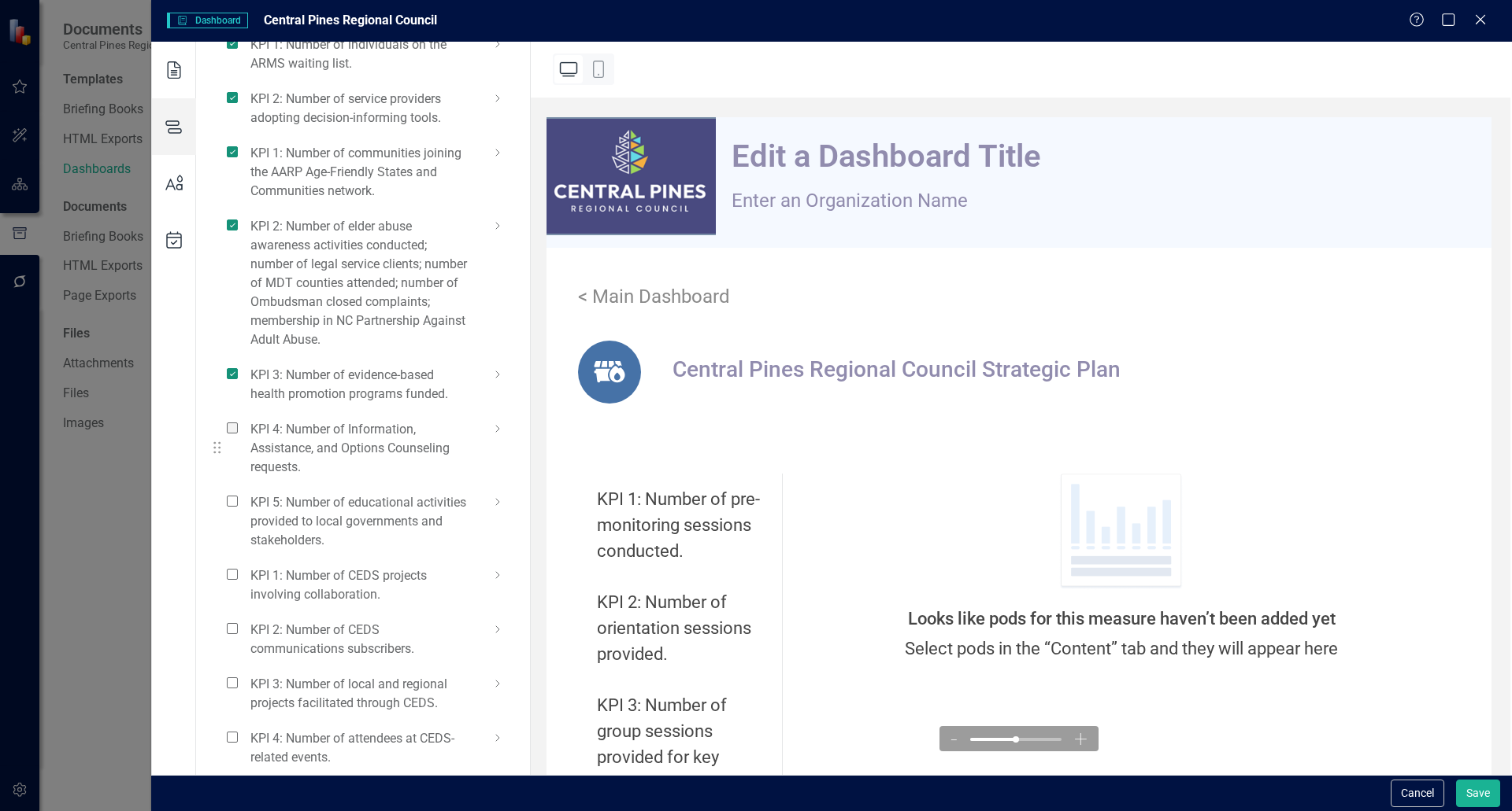
click at [233, 433] on span at bounding box center [232, 428] width 11 height 11
click at [239, 420] on input "checkbox" at bounding box center [239, 420] width 0 height 0
click at [234, 507] on span at bounding box center [232, 501] width 11 height 11
click at [239, 493] on input "checkbox" at bounding box center [239, 493] width 0 height 0
click at [232, 580] on span at bounding box center [232, 574] width 11 height 11
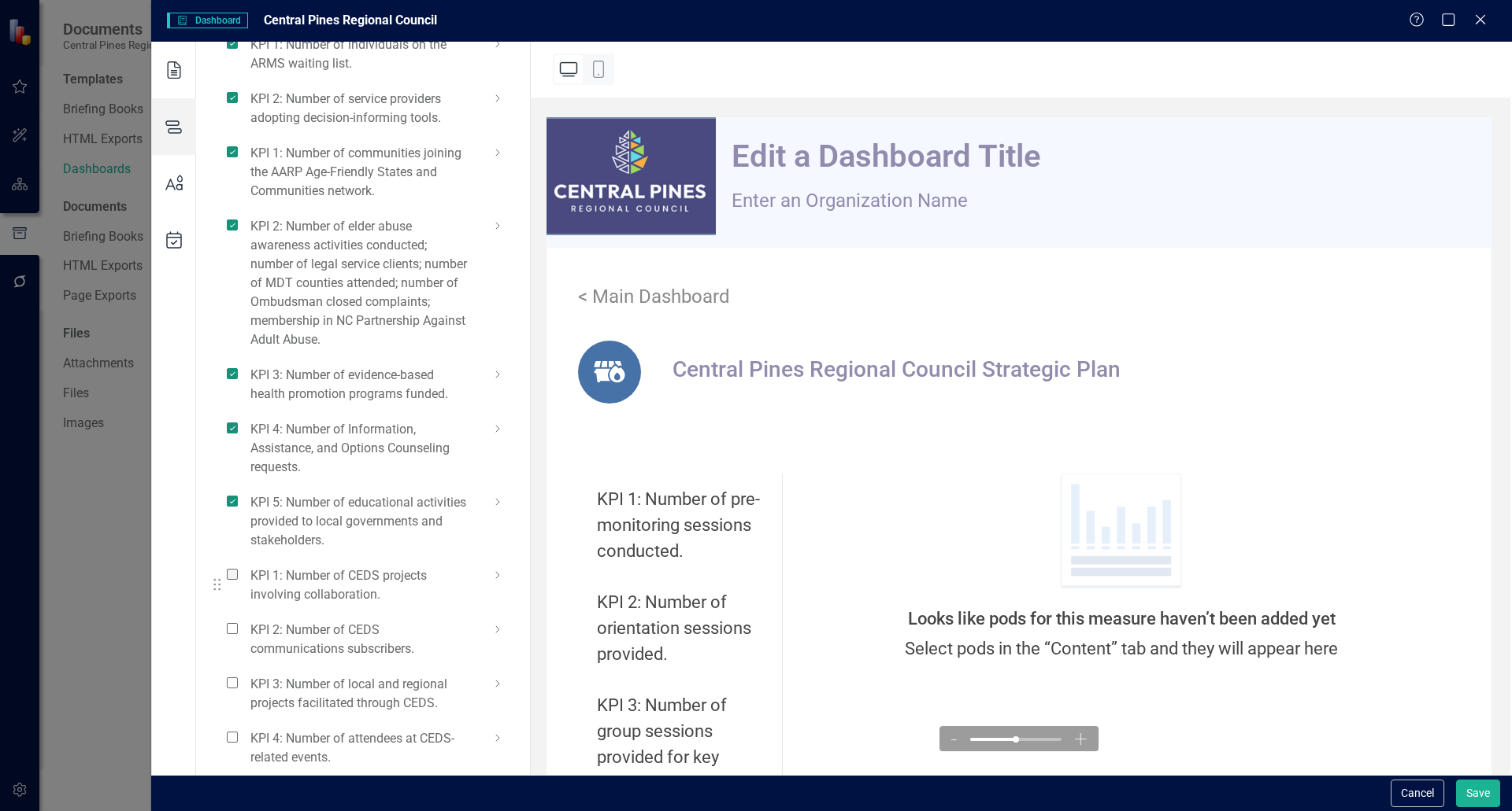
click at [239, 565] on input "checkbox" at bounding box center [239, 565] width 0 height 0
click at [230, 634] on span at bounding box center [232, 629] width 11 height 11
click at [239, 620] on input "checkbox" at bounding box center [239, 620] width 0 height 0
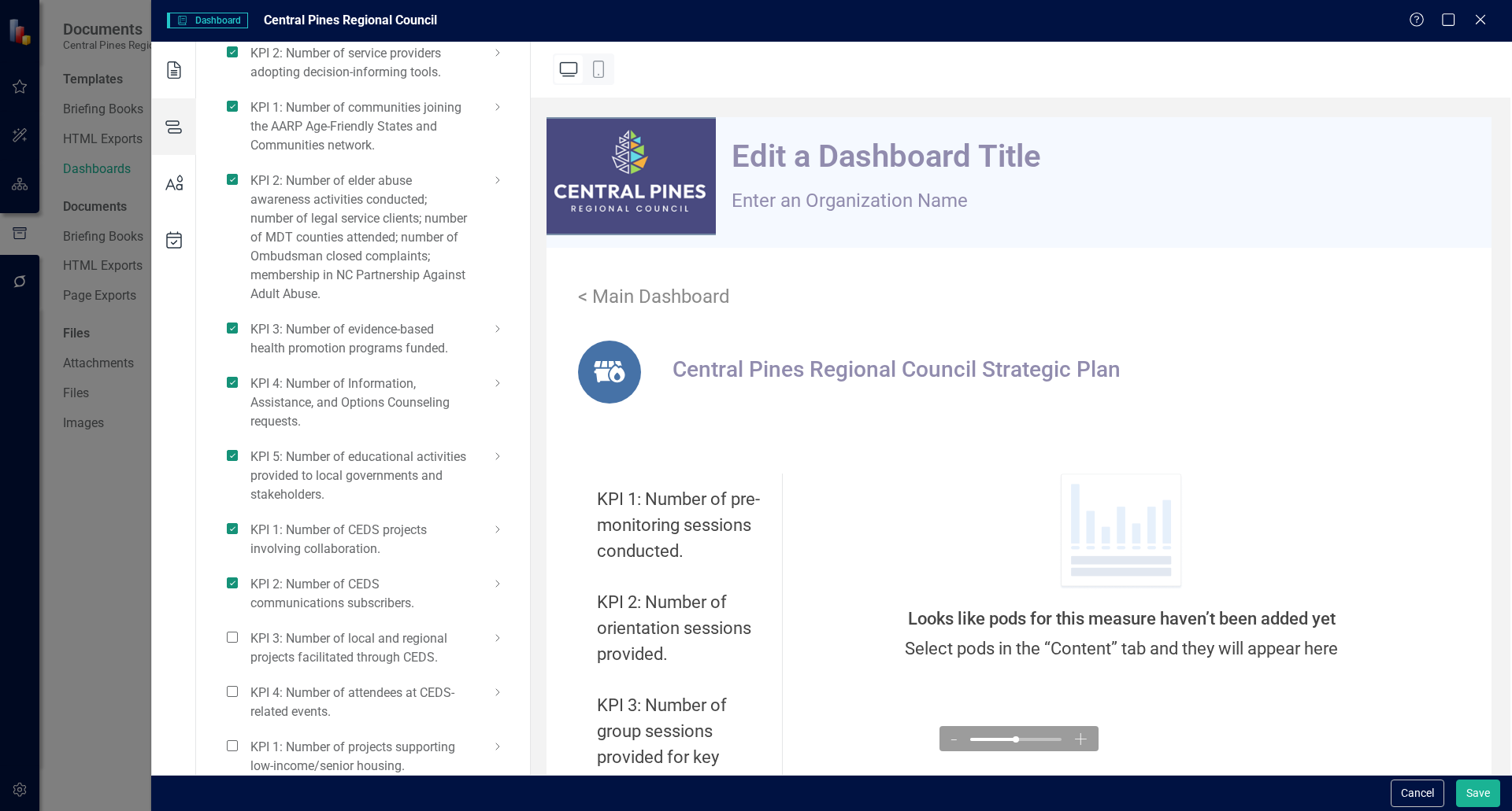
scroll to position [944, 0]
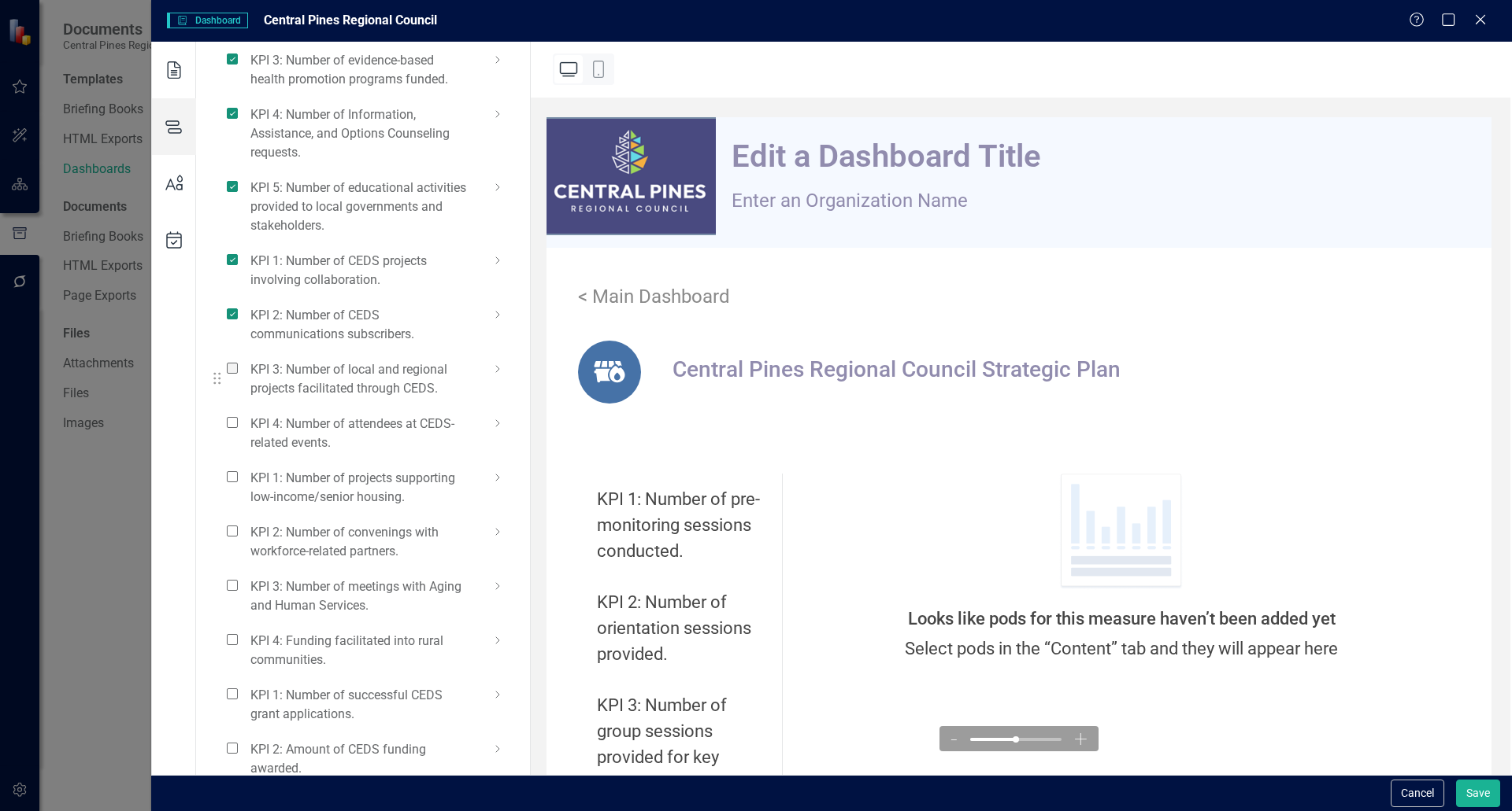
click at [228, 374] on span at bounding box center [232, 368] width 11 height 11
click at [239, 360] on input "checkbox" at bounding box center [239, 360] width 0 height 0
click at [227, 428] on span at bounding box center [232, 423] width 11 height 11
click at [239, 414] on input "checkbox" at bounding box center [239, 414] width 0 height 0
click at [230, 482] on span at bounding box center [232, 477] width 11 height 11
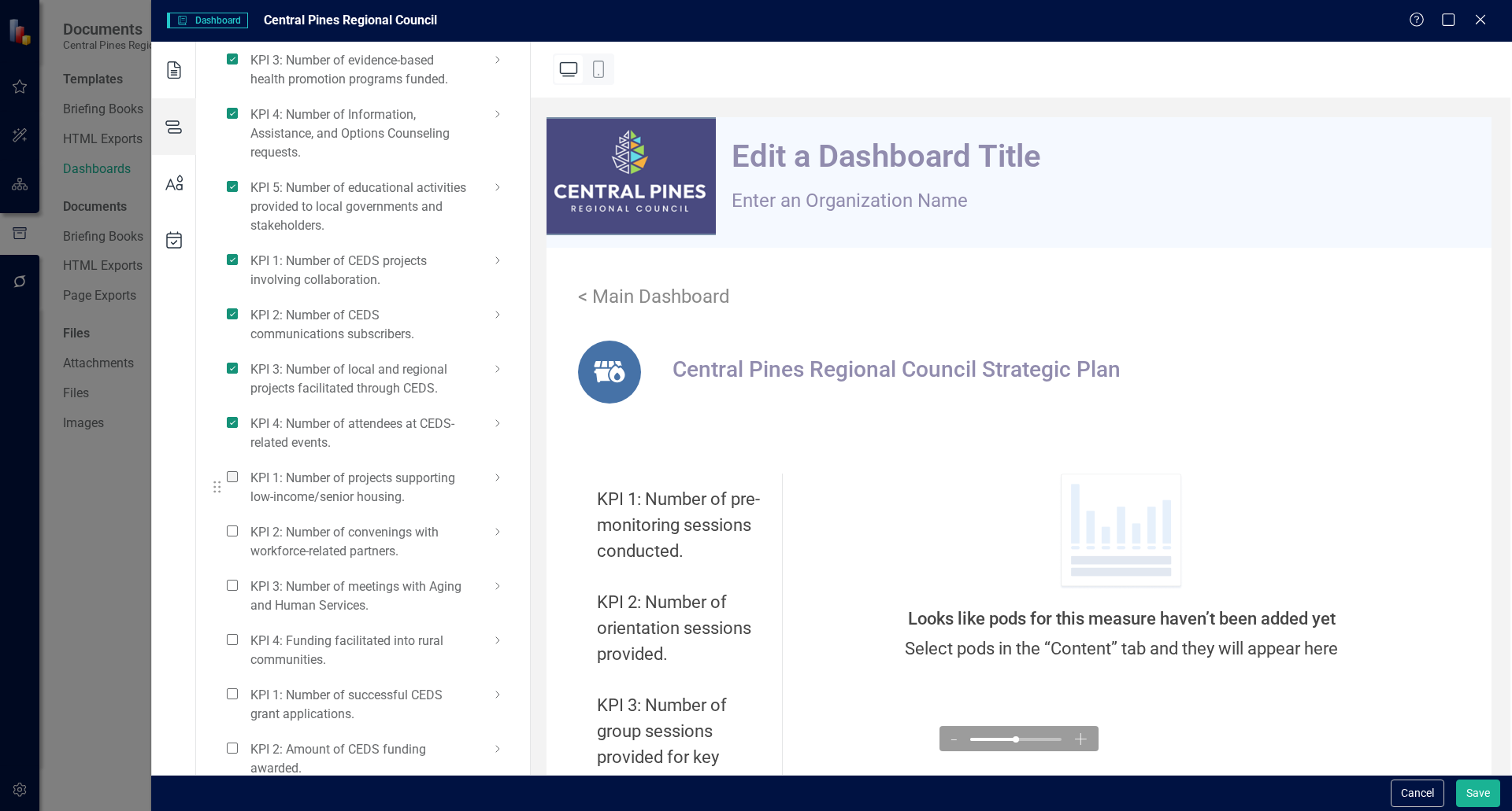
click at [239, 468] on input "checkbox" at bounding box center [239, 468] width 0 height 0
click at [230, 537] on span at bounding box center [232, 531] width 11 height 11
click at [239, 523] on input "checkbox" at bounding box center [239, 523] width 0 height 0
click at [231, 591] on span at bounding box center [232, 585] width 11 height 11
click at [239, 577] on input "checkbox" at bounding box center [239, 577] width 0 height 0
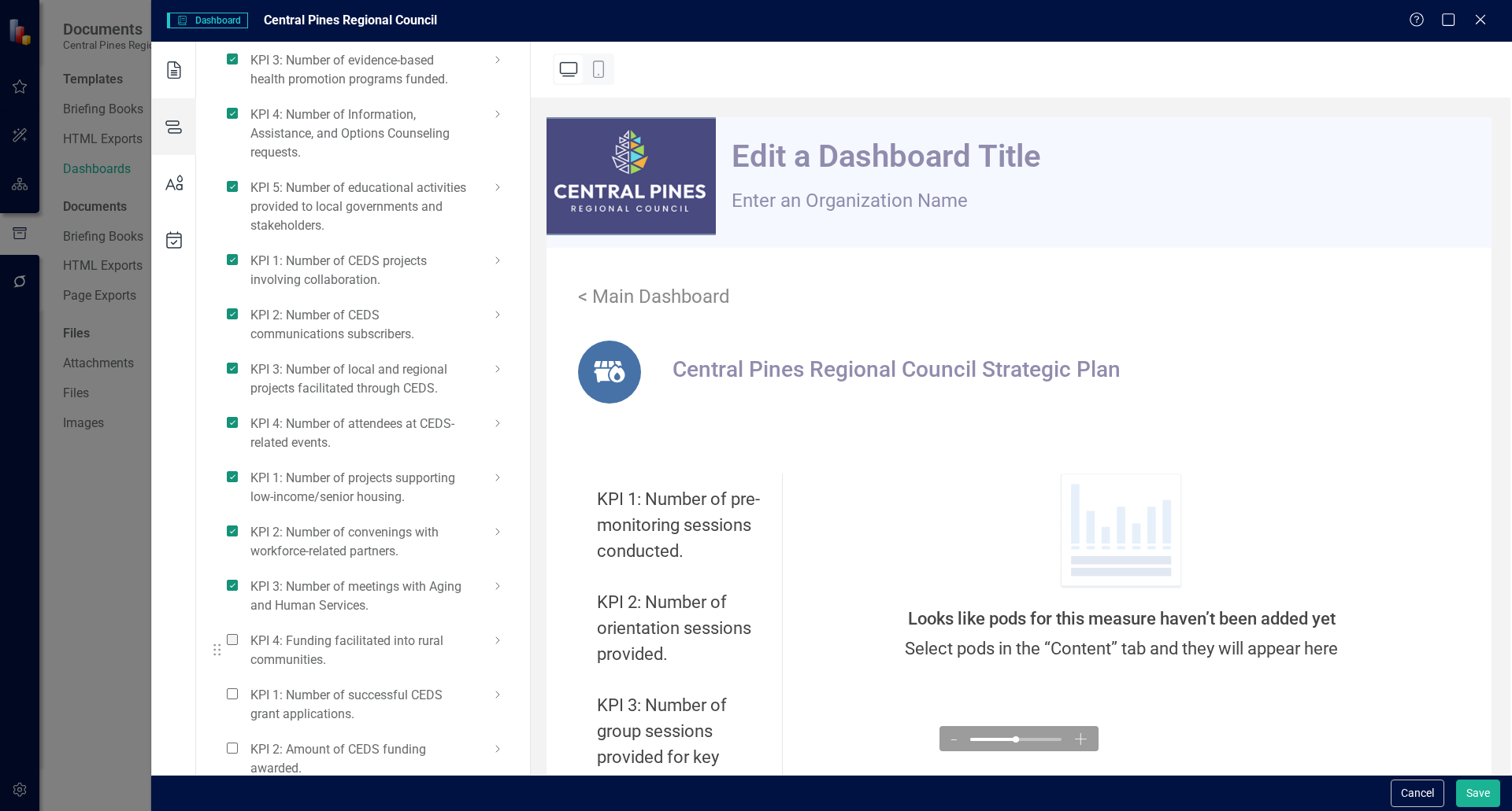
click at [228, 645] on span at bounding box center [232, 640] width 11 height 11
click at [239, 631] on input "checkbox" at bounding box center [239, 631] width 0 height 0
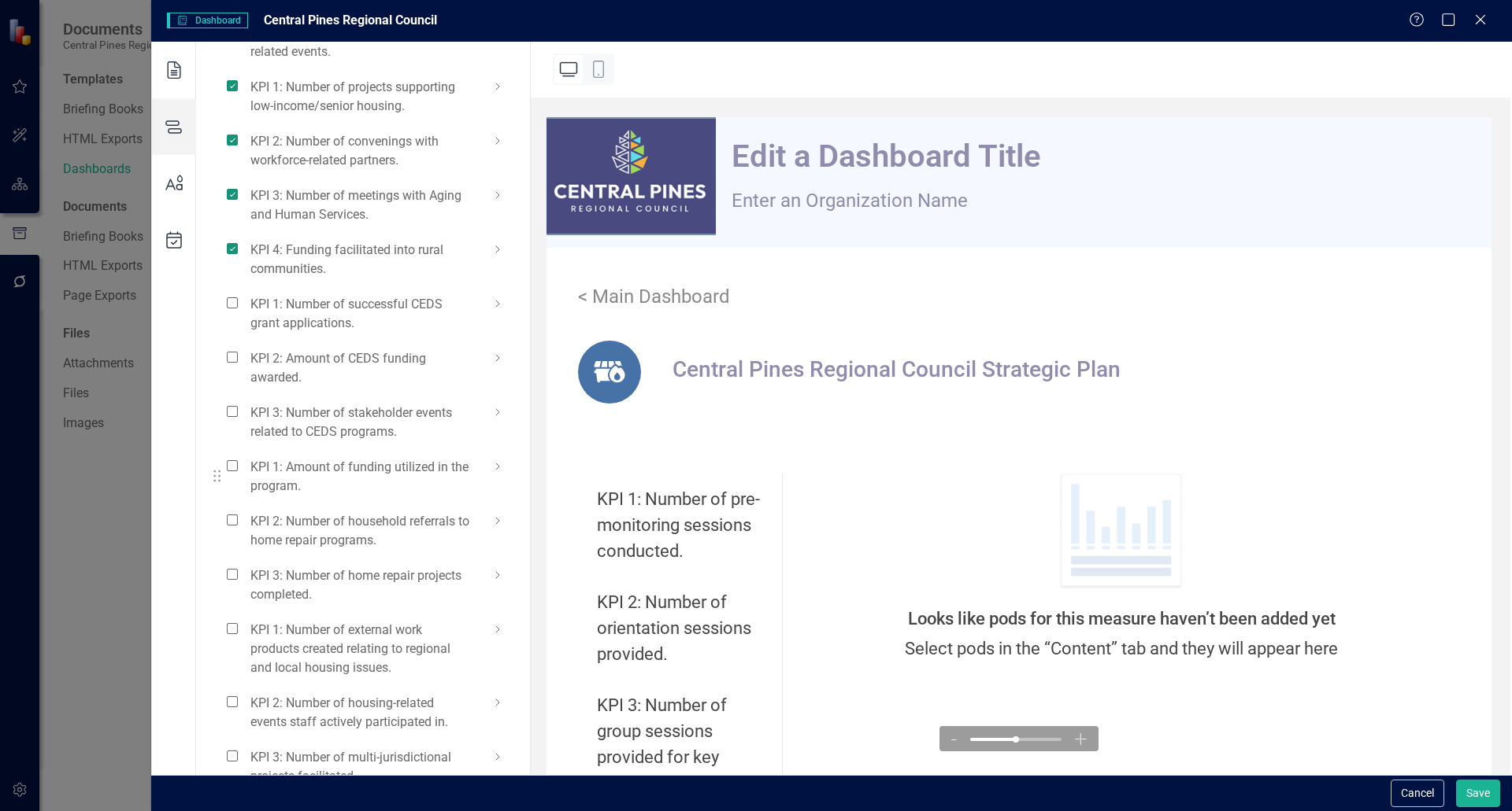
scroll to position [1338, 0]
click at [234, 307] on span at bounding box center [232, 301] width 11 height 11
click at [239, 292] on input "checkbox" at bounding box center [239, 292] width 0 height 0
click at [232, 360] on span at bounding box center [232, 355] width 11 height 11
click at [239, 346] on input "checkbox" at bounding box center [239, 346] width 0 height 0
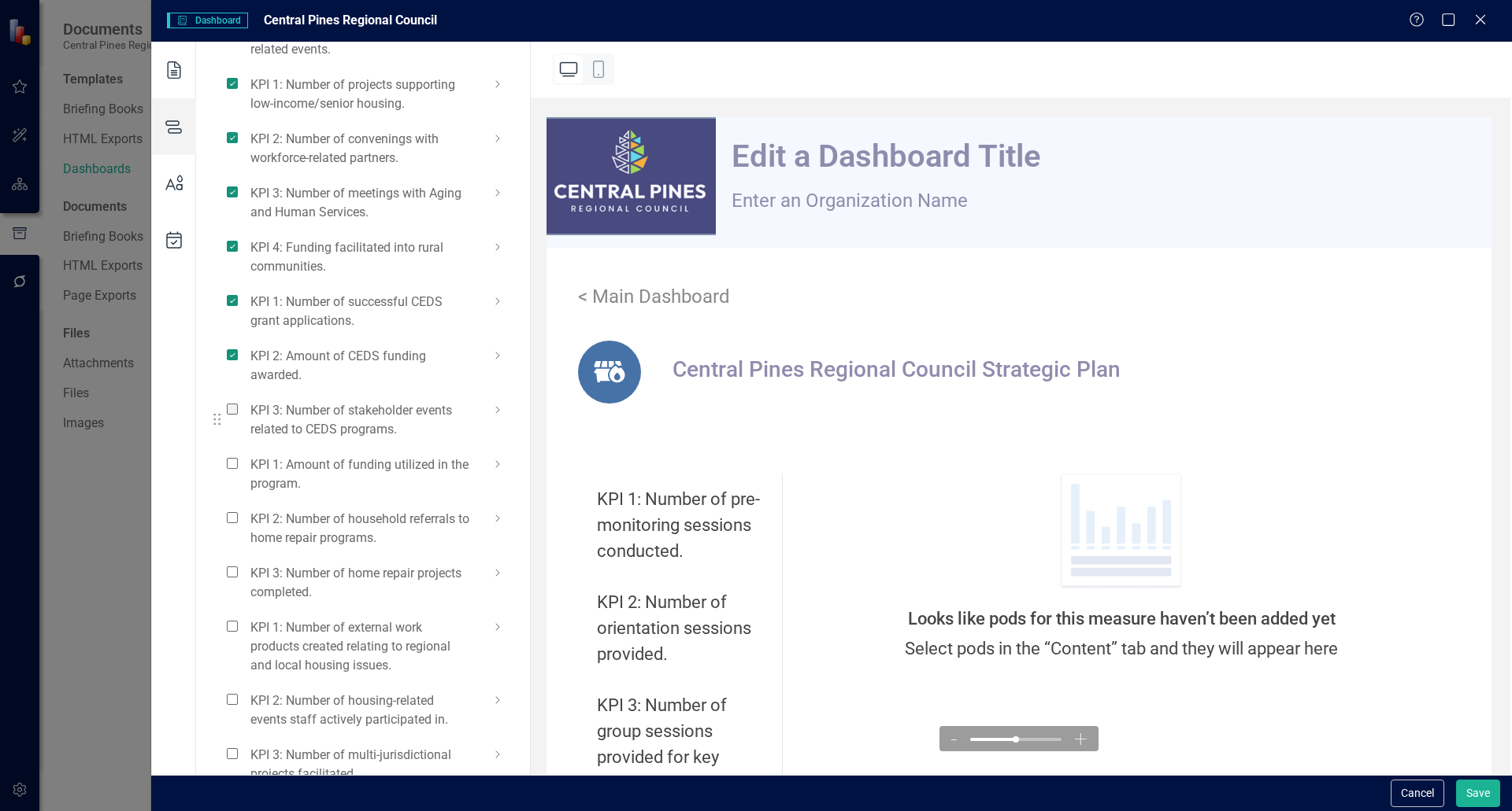
click at [231, 415] on span at bounding box center [232, 409] width 11 height 11
click at [239, 401] on input "checkbox" at bounding box center [239, 401] width 0 height 0
click at [232, 469] on span at bounding box center [232, 463] width 11 height 11
click at [239, 455] on input "checkbox" at bounding box center [239, 455] width 0 height 0
click at [230, 524] on span at bounding box center [232, 518] width 11 height 11
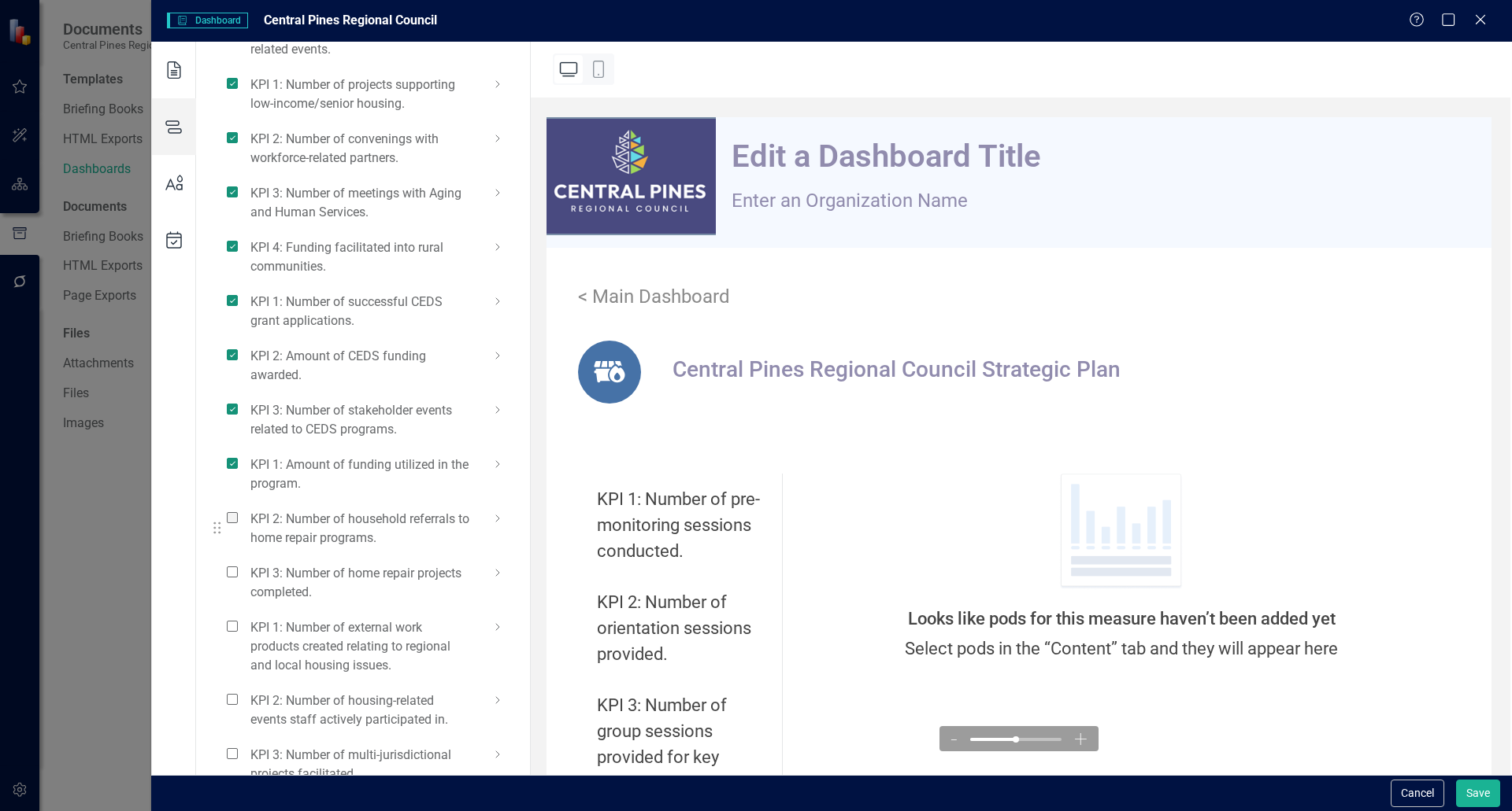
click at [239, 509] on input "checkbox" at bounding box center [239, 509] width 0 height 0
click at [229, 577] on span at bounding box center [232, 572] width 11 height 11
click at [239, 563] on input "checkbox" at bounding box center [239, 563] width 0 height 0
click at [232, 632] on span at bounding box center [232, 626] width 11 height 11
click at [239, 618] on input "checkbox" at bounding box center [239, 618] width 0 height 0
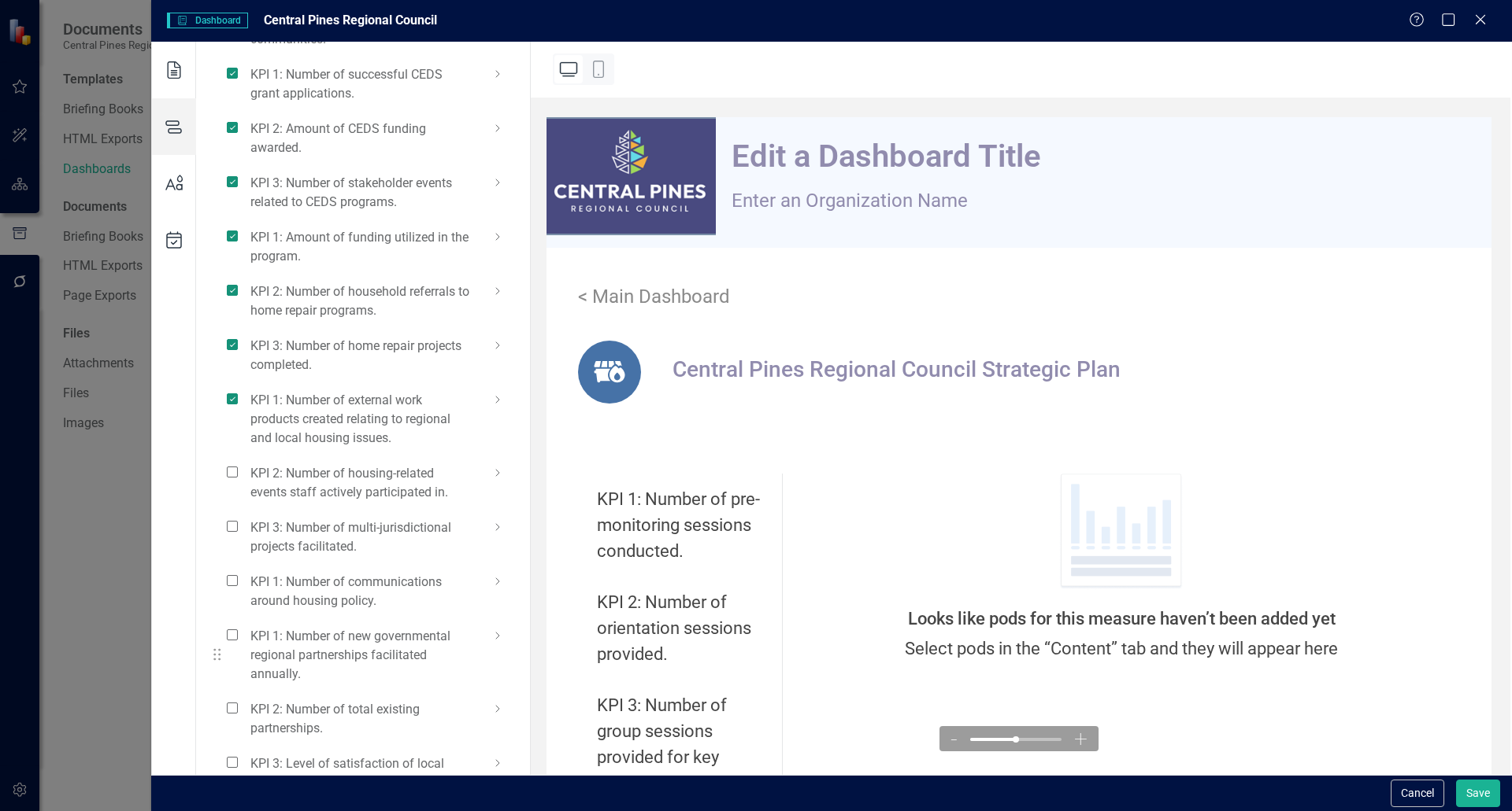
scroll to position [1574, 0]
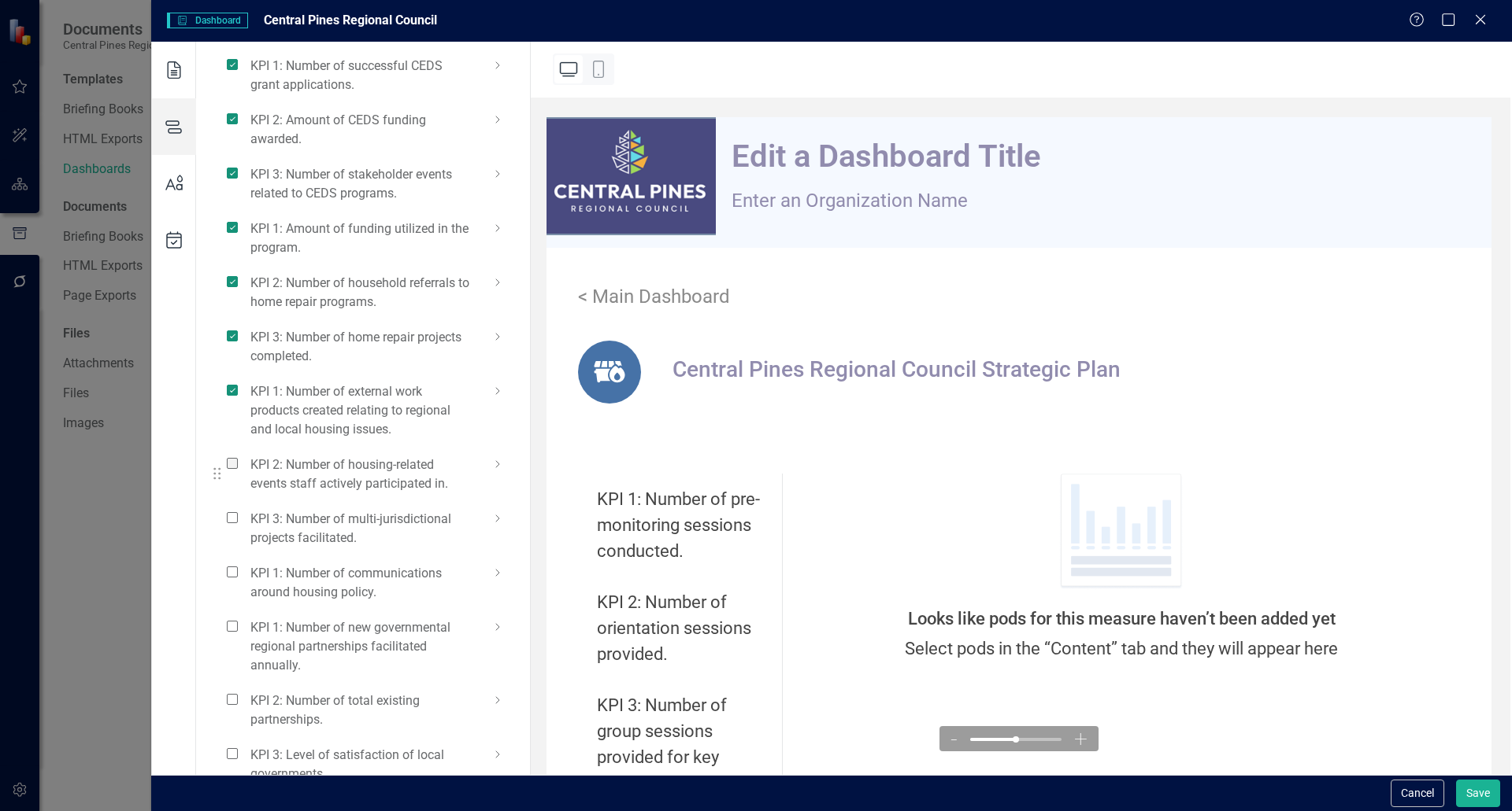
click at [233, 469] on span at bounding box center [232, 463] width 11 height 11
click at [239, 455] on input "checkbox" at bounding box center [239, 455] width 0 height 0
click at [231, 524] on span at bounding box center [232, 518] width 11 height 11
click at [239, 509] on input "checkbox" at bounding box center [239, 509] width 0 height 0
click at [231, 577] on span at bounding box center [232, 572] width 11 height 11
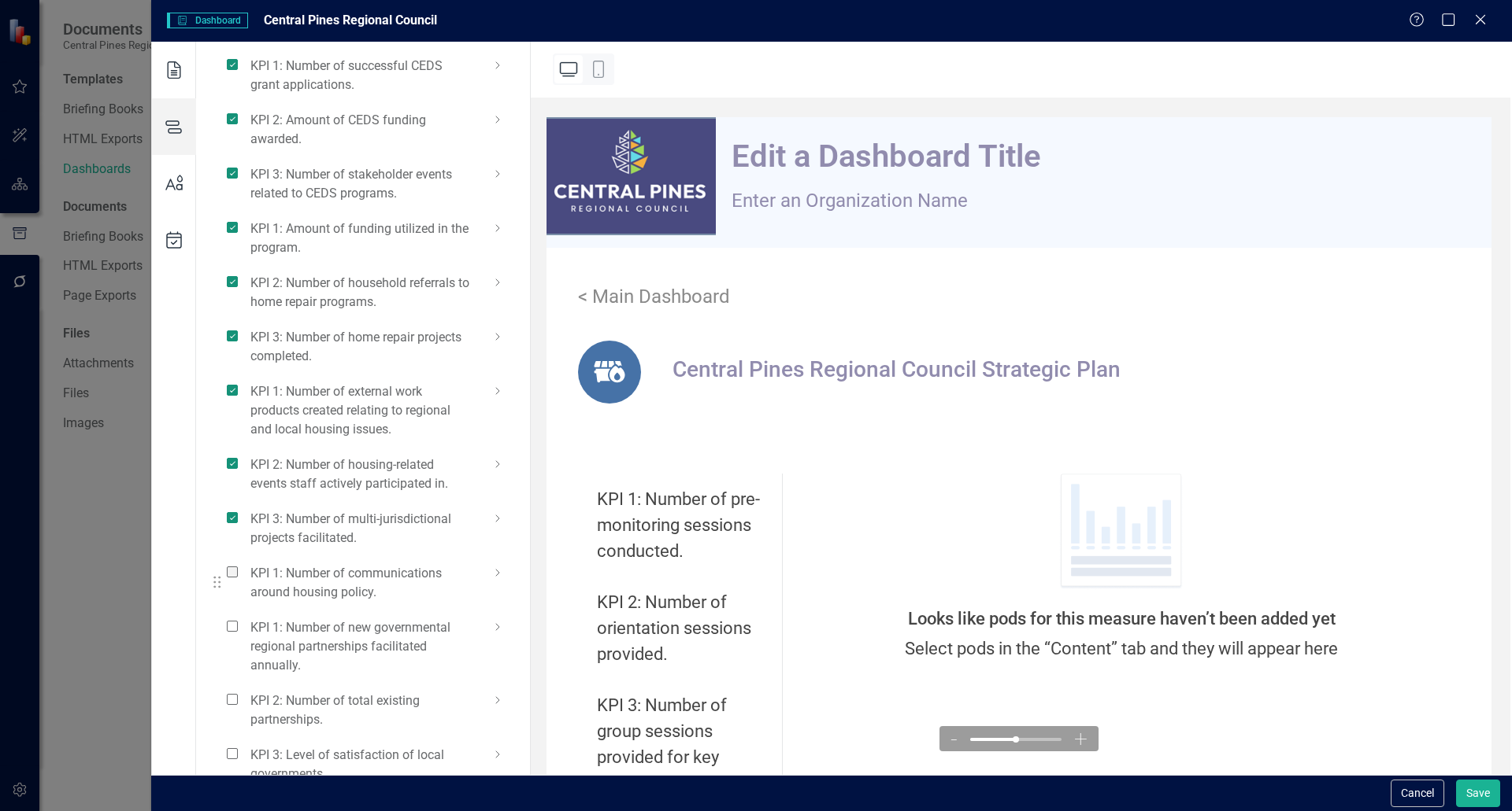
click at [239, 563] on input "checkbox" at bounding box center [239, 563] width 0 height 0
click at [232, 632] on span at bounding box center [232, 626] width 11 height 11
click at [239, 618] on input "checkbox" at bounding box center [239, 618] width 0 height 0
click at [227, 705] on span at bounding box center [232, 699] width 11 height 11
click at [239, 691] on input "checkbox" at bounding box center [239, 691] width 0 height 0
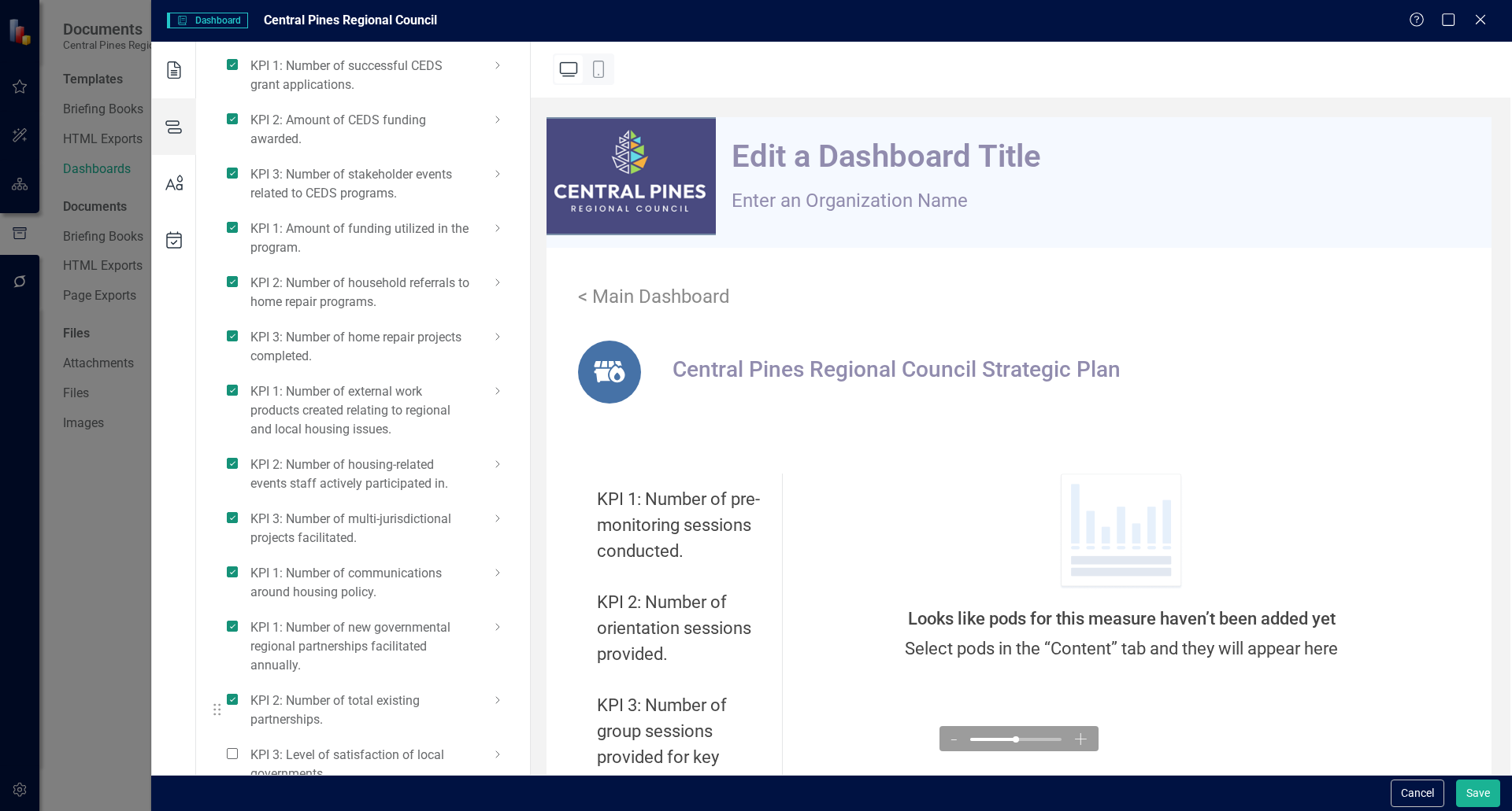
scroll to position [1967, 0]
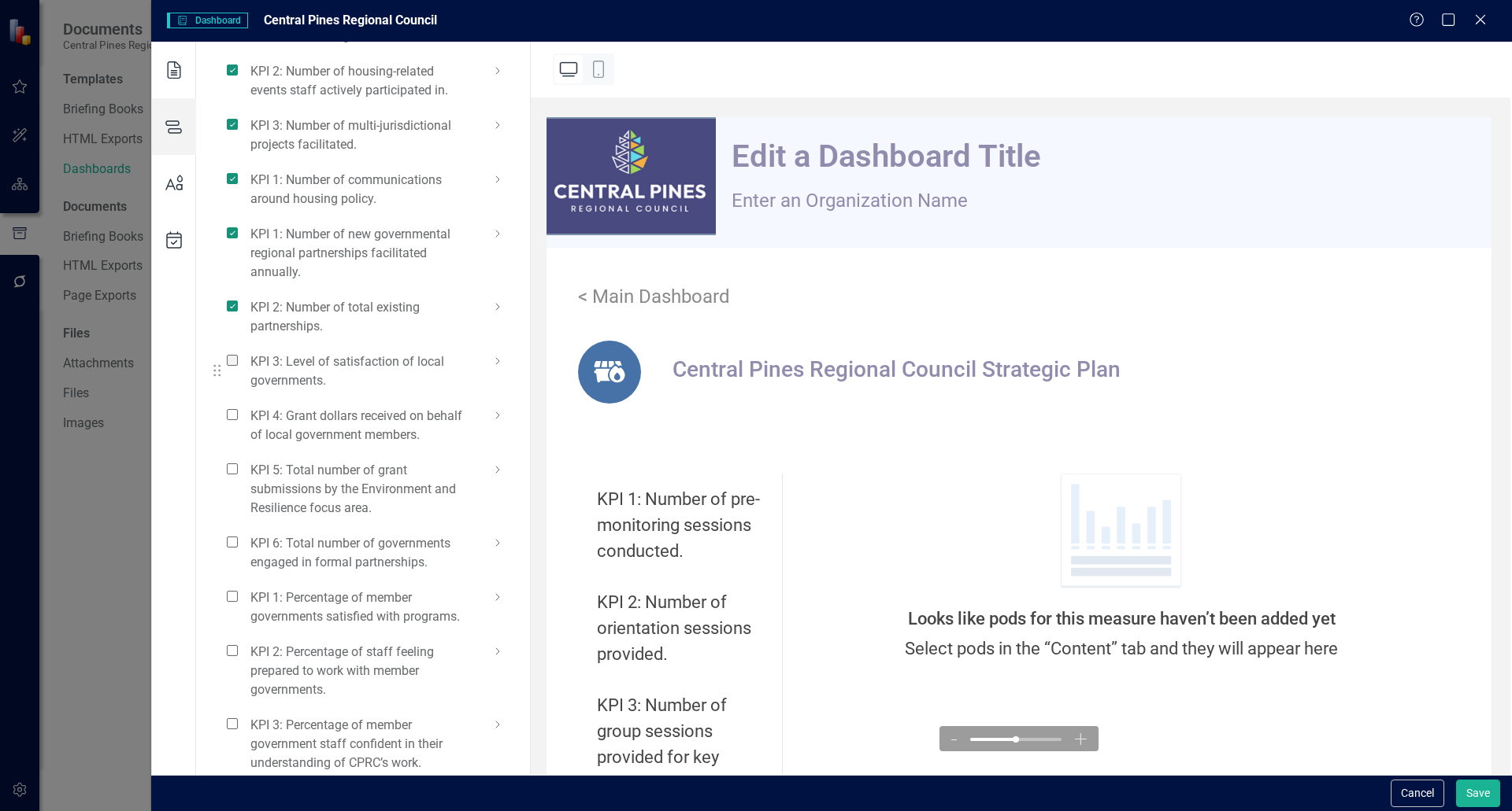
click at [228, 366] on span at bounding box center [232, 360] width 11 height 11
click at [239, 352] on input "checkbox" at bounding box center [239, 352] width 0 height 0
drag, startPoint x: 231, startPoint y: 428, endPoint x: 222, endPoint y: 485, distance: 57.7
click at [231, 421] on span at bounding box center [232, 415] width 11 height 11
click at [239, 406] on input "checkbox" at bounding box center [239, 406] width 0 height 0
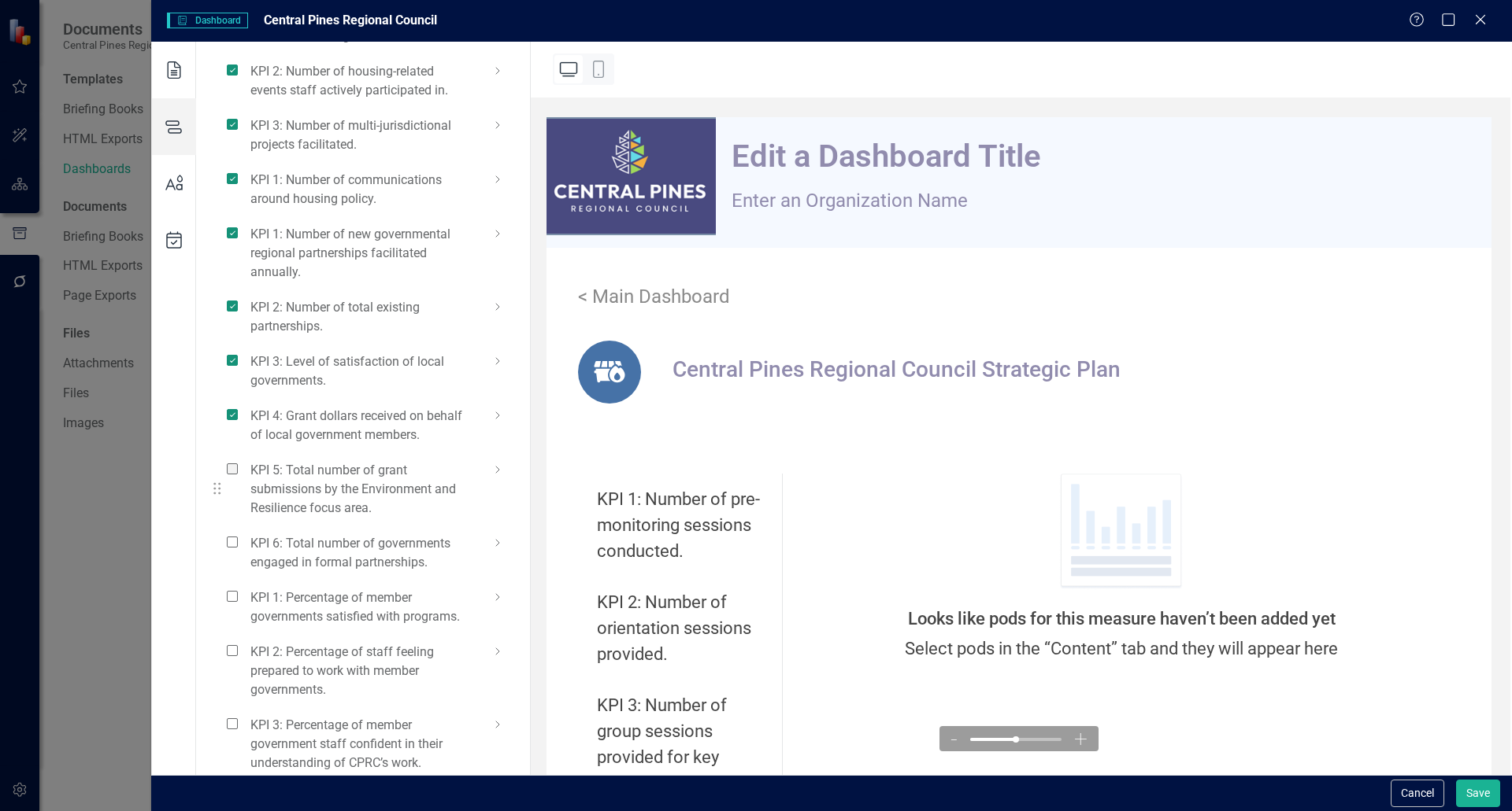
click at [227, 474] on span at bounding box center [232, 469] width 11 height 11
click at [239, 460] on input "checkbox" at bounding box center [239, 460] width 0 height 0
click at [228, 551] on li "KPI 6: Total number of governments engaged in formal partnerships." at bounding box center [355, 553] width 296 height 55
click at [229, 548] on span at bounding box center [232, 543] width 11 height 11
click at [239, 534] on input "checkbox" at bounding box center [239, 534] width 0 height 0
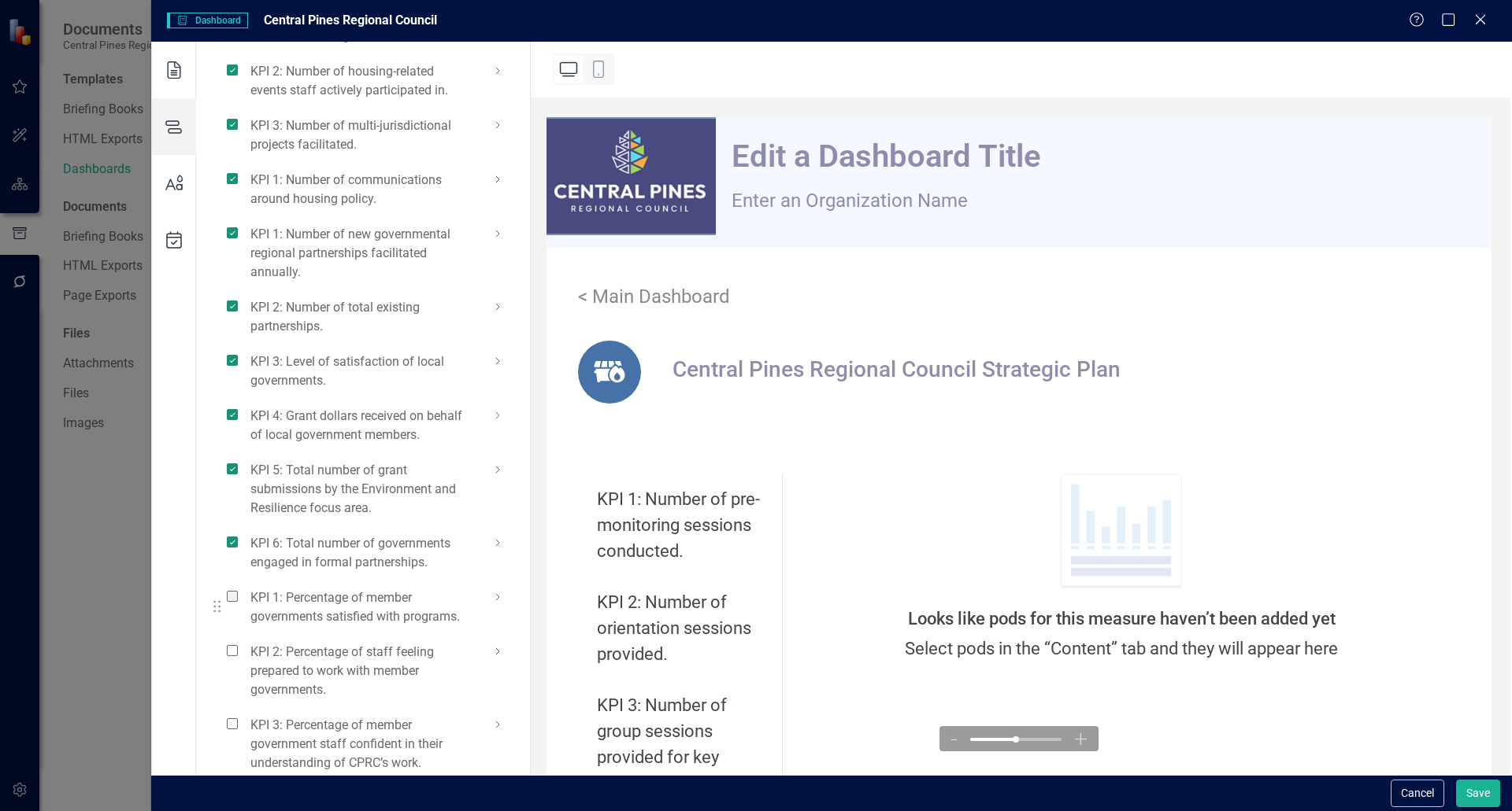
click at [229, 602] on span at bounding box center [232, 596] width 11 height 11
click at [239, 588] on input "checkbox" at bounding box center [239, 588] width 0 height 0
click at [230, 657] on span at bounding box center [232, 651] width 11 height 11
click at [239, 642] on input "checkbox" at bounding box center [239, 642] width 0 height 0
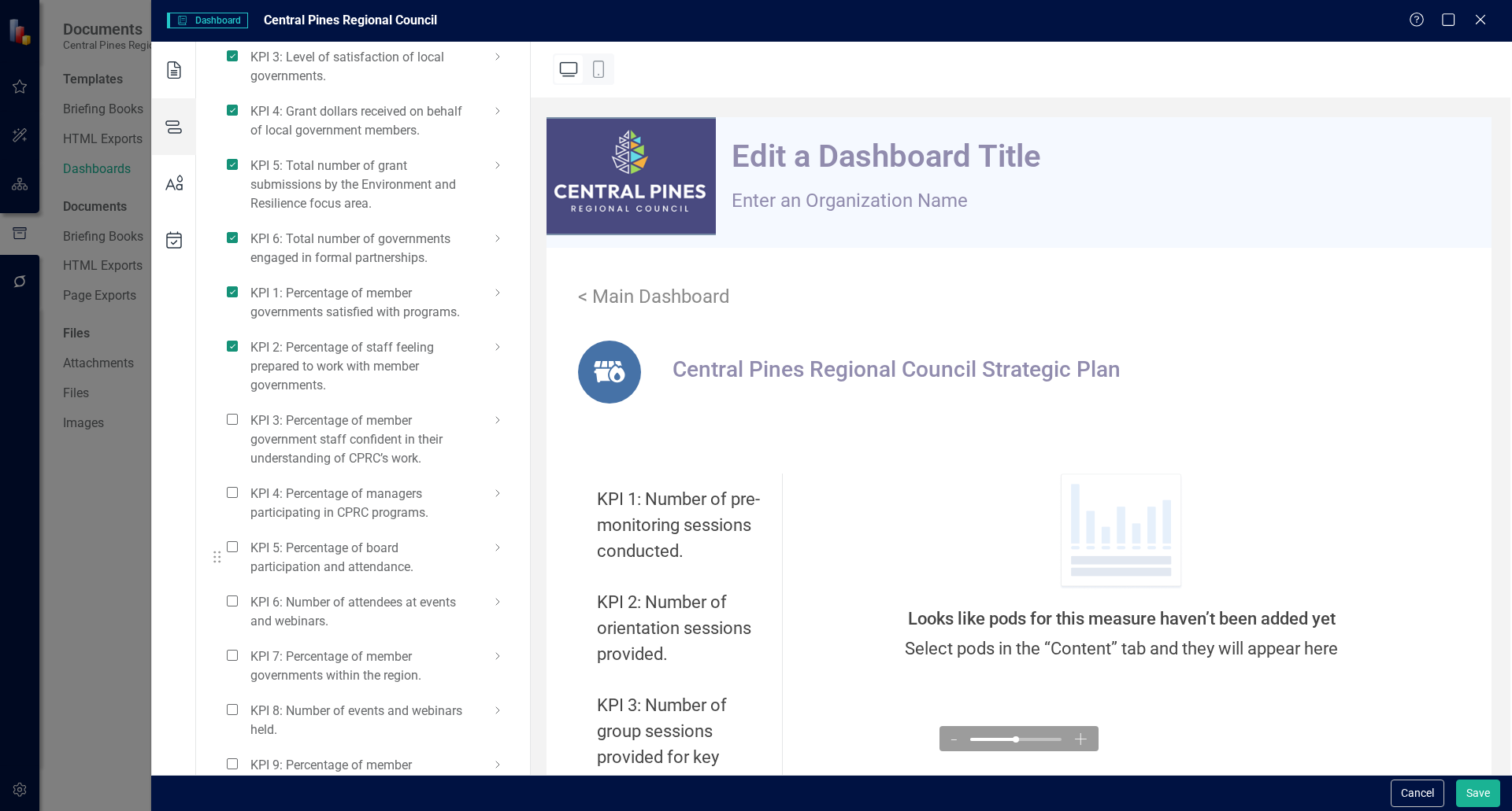
scroll to position [2283, 0]
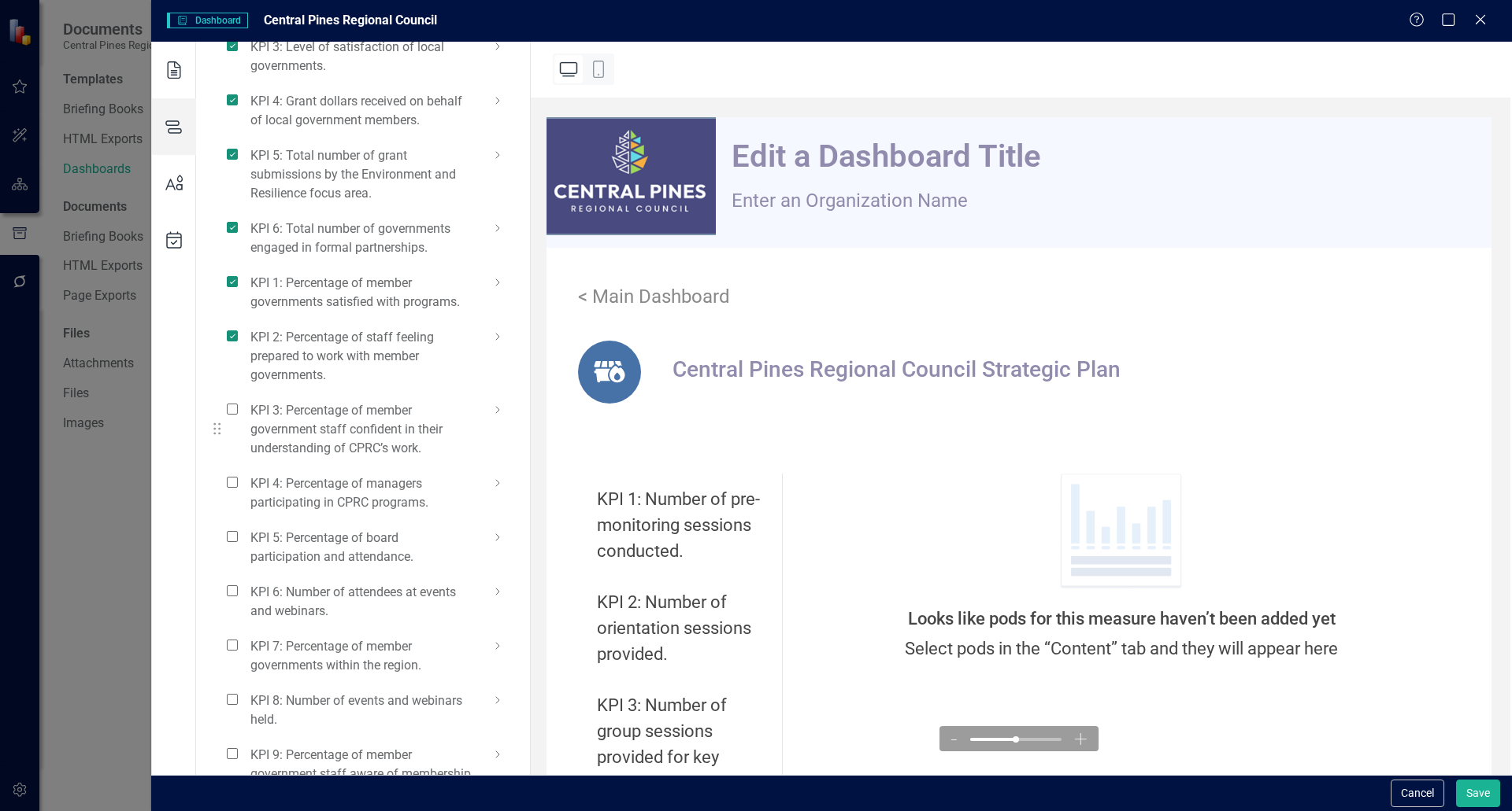
drag, startPoint x: 229, startPoint y: 432, endPoint x: 228, endPoint y: 440, distance: 8.1
click at [230, 415] on span at bounding box center [232, 409] width 11 height 11
click at [239, 401] on input "checkbox" at bounding box center [239, 401] width 0 height 0
click at [231, 488] on span at bounding box center [232, 482] width 11 height 11
click at [239, 474] on input "checkbox" at bounding box center [239, 474] width 0 height 0
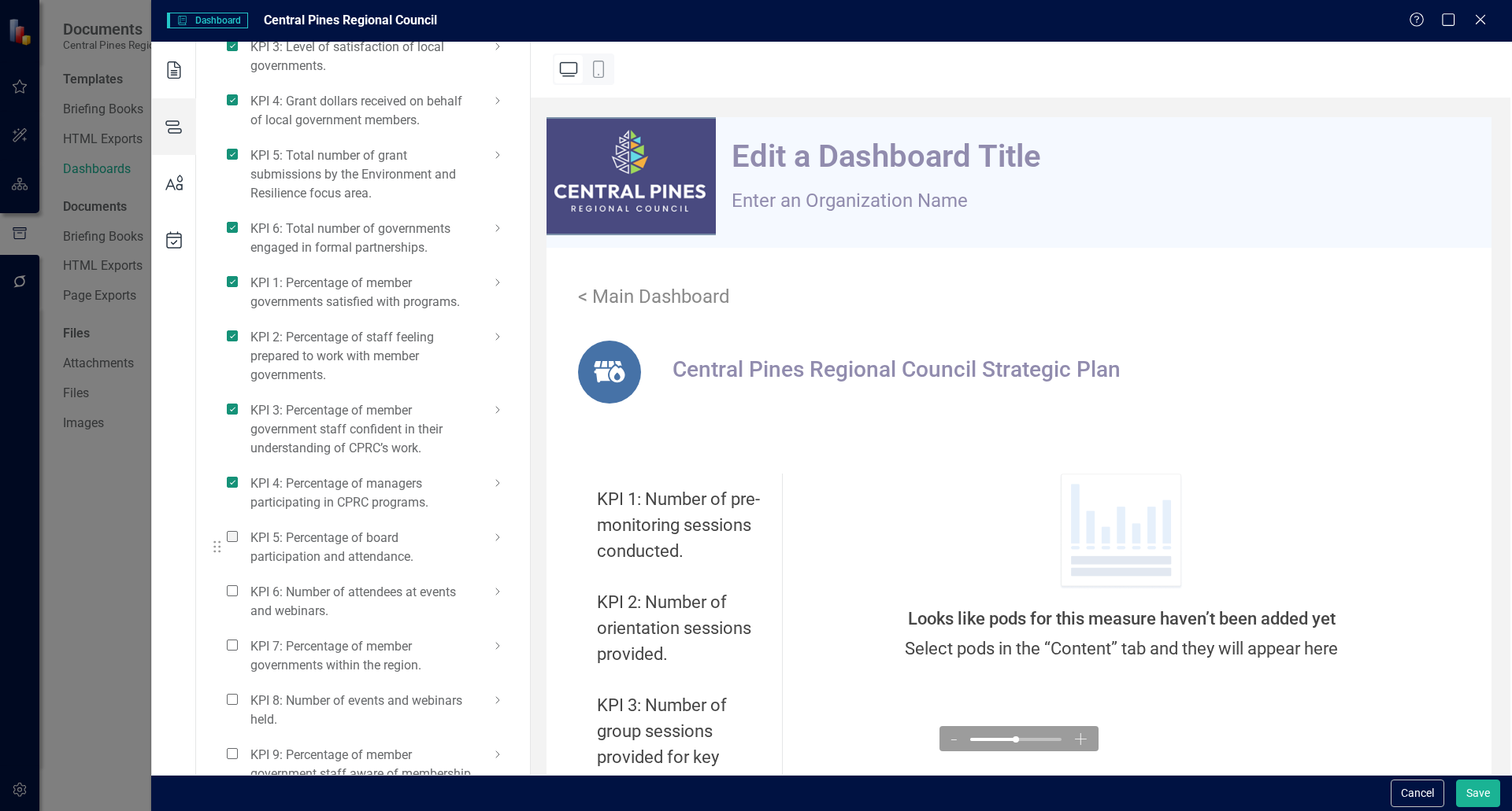
click at [235, 543] on span at bounding box center [232, 537] width 11 height 11
click at [239, 528] on input "checkbox" at bounding box center [239, 528] width 0 height 0
click at [231, 596] on span at bounding box center [232, 591] width 11 height 11
click at [239, 582] on input "checkbox" at bounding box center [239, 582] width 0 height 0
click at [230, 651] on span at bounding box center [232, 645] width 11 height 11
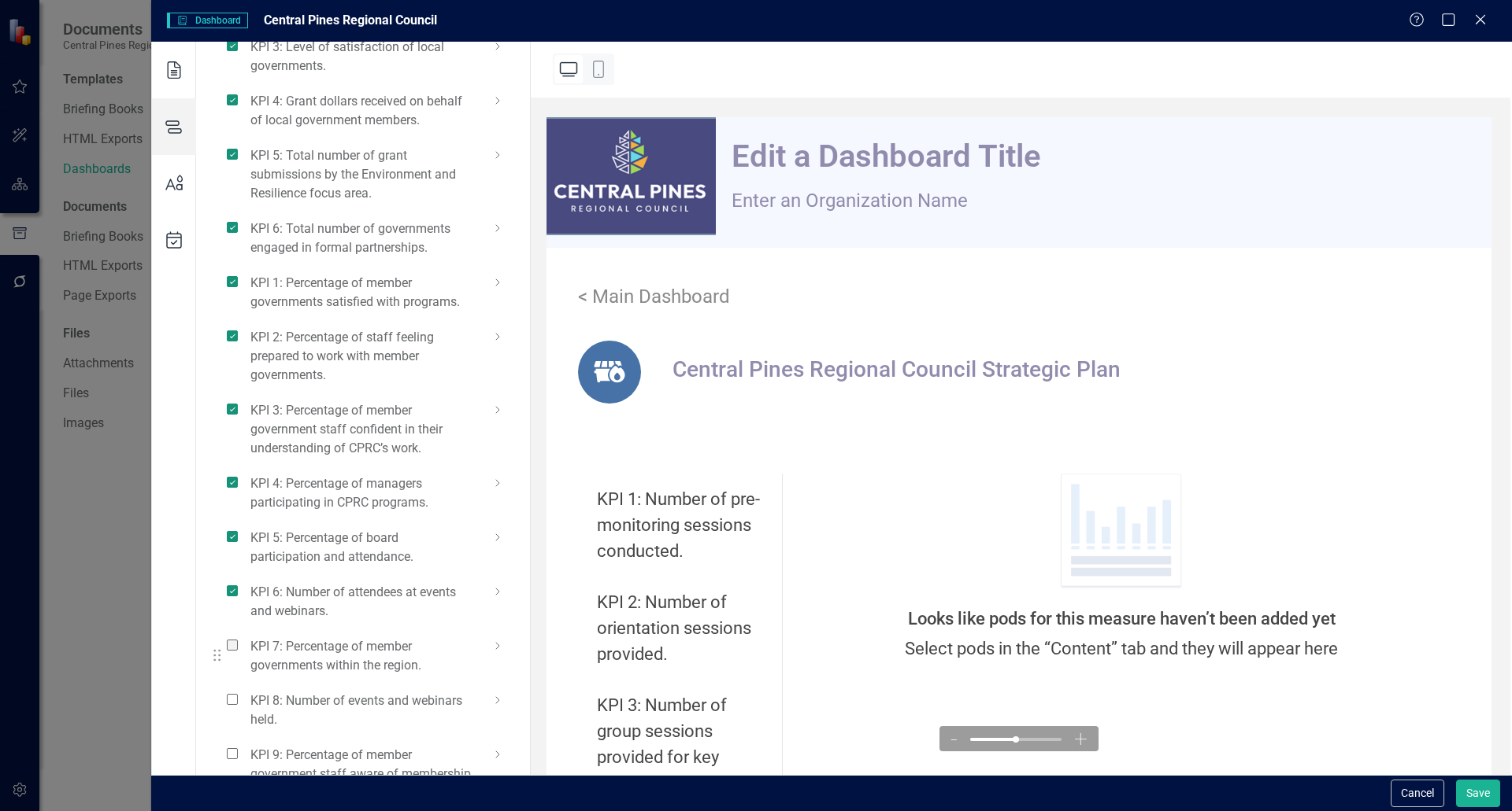
click at [239, 637] on input "checkbox" at bounding box center [239, 637] width 0 height 0
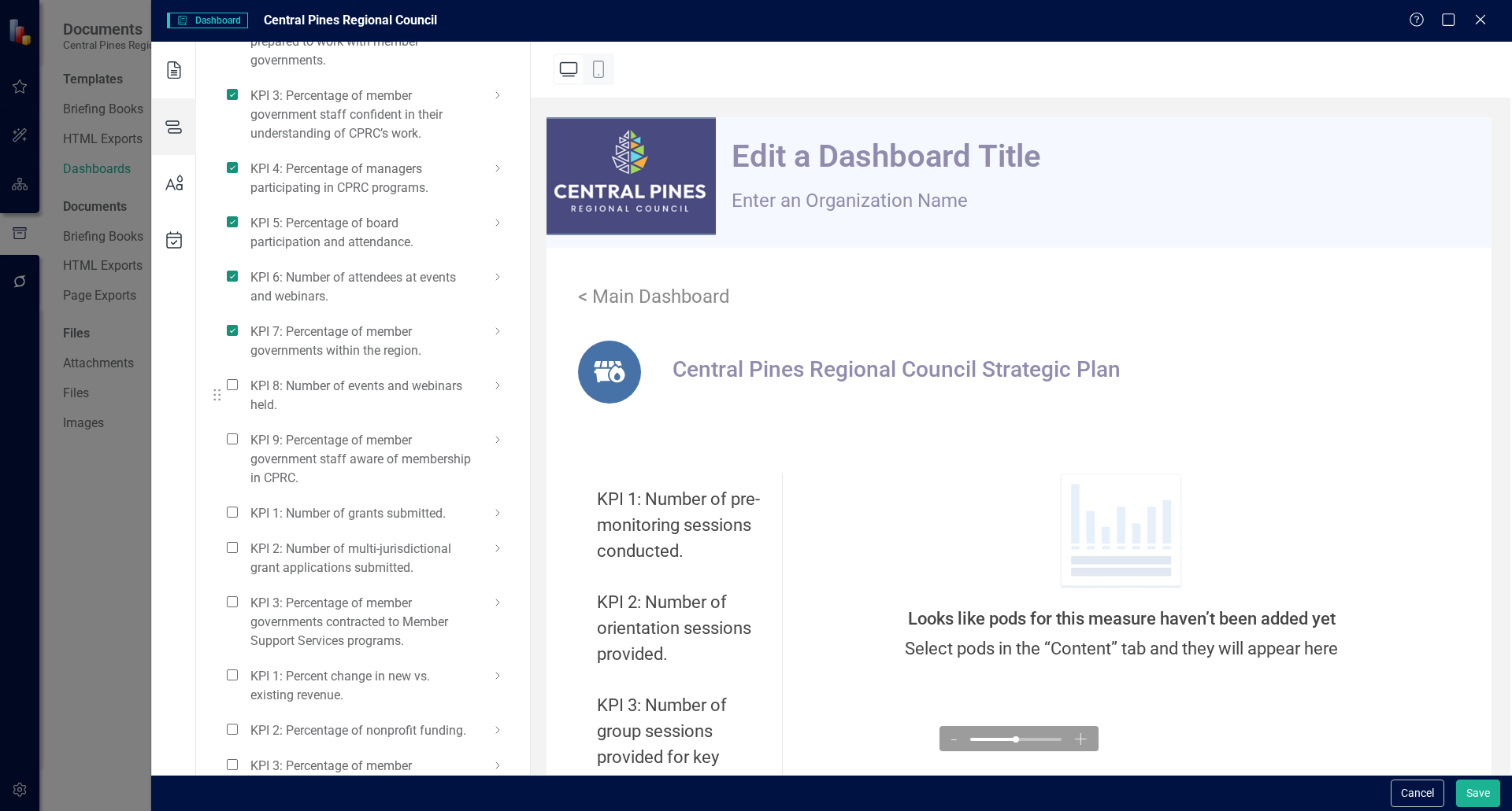
click at [240, 406] on div "KPI 8: Number of events and webinars held." at bounding box center [358, 395] width 264 height 39
click at [231, 390] on span at bounding box center [232, 385] width 11 height 11
click at [239, 376] on input "checkbox" at bounding box center [239, 376] width 0 height 0
click at [229, 444] on span at bounding box center [232, 439] width 11 height 11
click at [239, 431] on input "checkbox" at bounding box center [239, 431] width 0 height 0
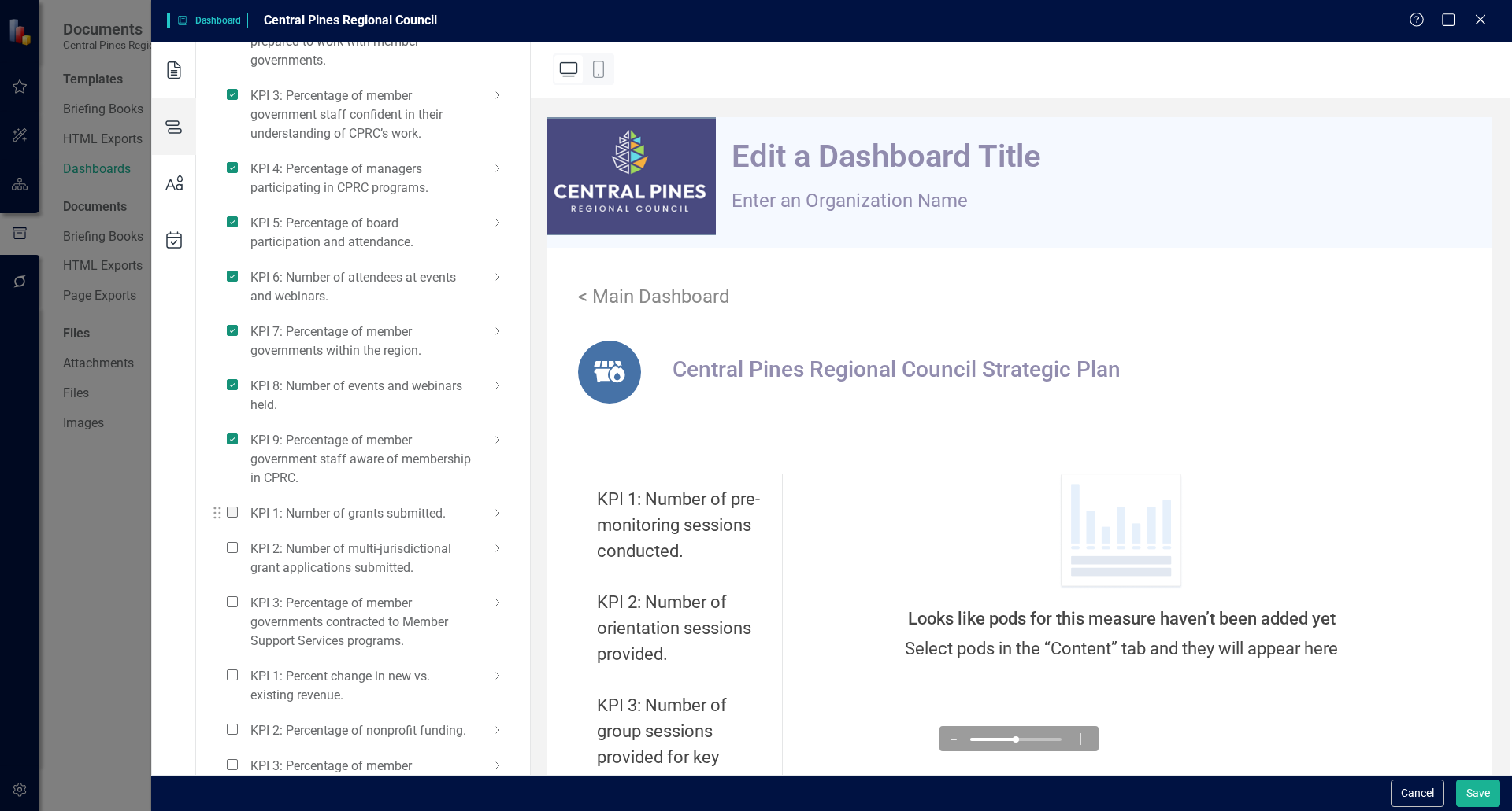
click at [231, 518] on span at bounding box center [232, 512] width 11 height 11
click at [239, 504] on input "checkbox" at bounding box center [239, 504] width 0 height 0
click at [229, 554] on span at bounding box center [232, 548] width 11 height 11
click at [239, 539] on input "checkbox" at bounding box center [239, 539] width 0 height 0
click at [229, 607] on span at bounding box center [232, 602] width 11 height 11
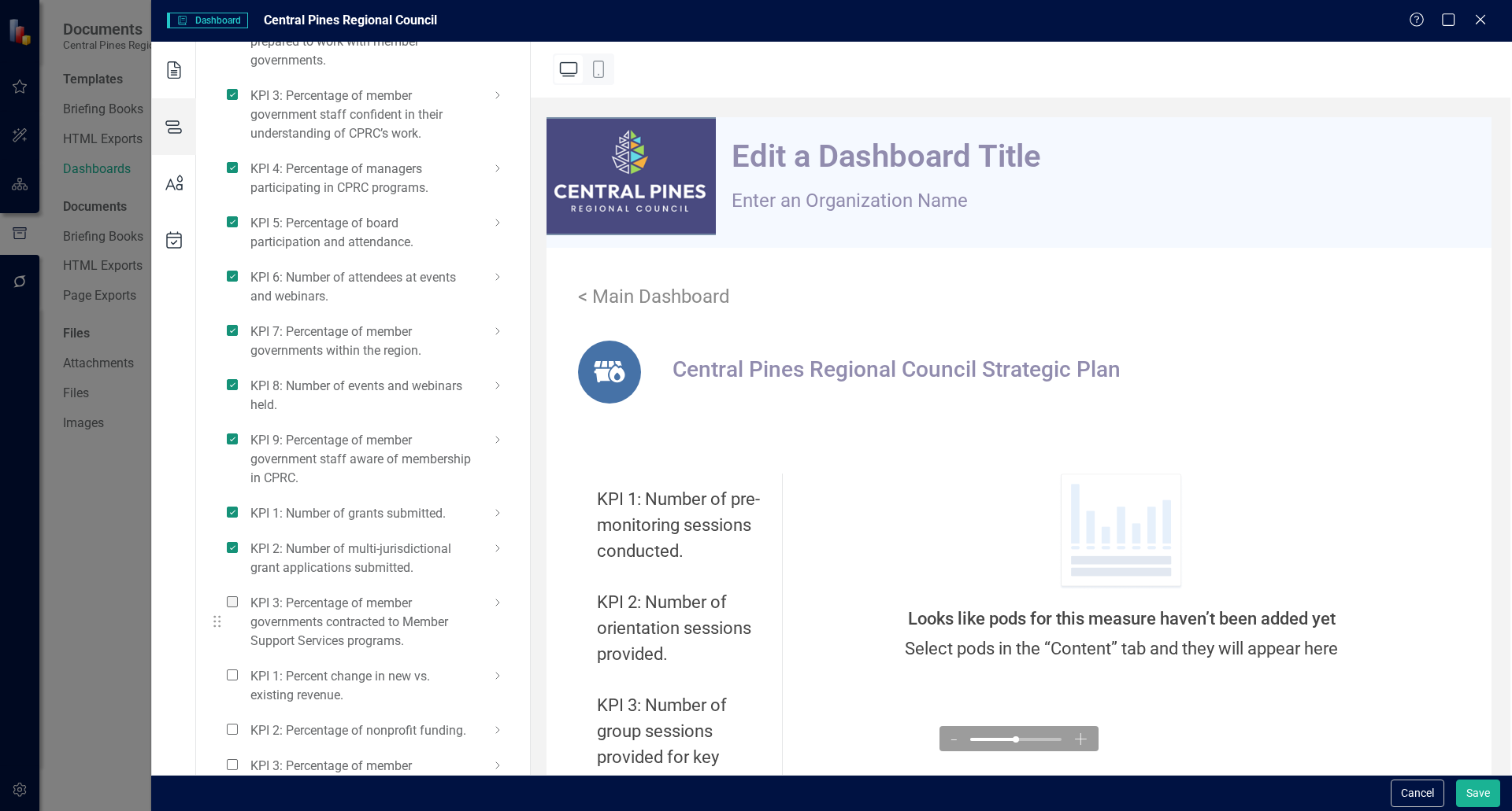
click at [239, 593] on input "checkbox" at bounding box center [239, 593] width 0 height 0
click at [234, 680] on span at bounding box center [232, 676] width 11 height 11
click at [239, 667] on input "checkbox" at bounding box center [239, 667] width 0 height 0
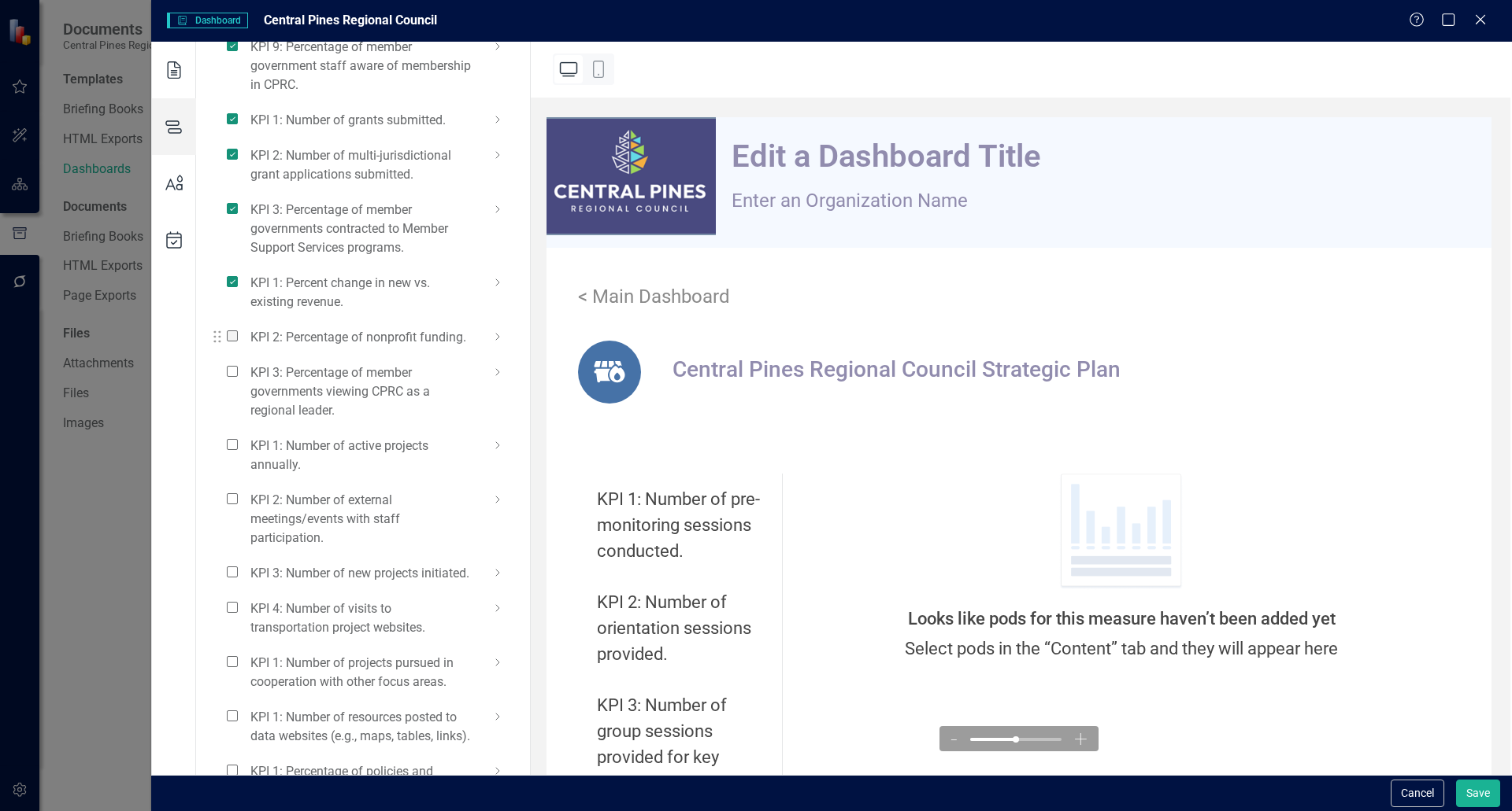
click at [233, 341] on span at bounding box center [232, 336] width 11 height 11
click at [239, 327] on input "checkbox" at bounding box center [239, 327] width 0 height 0
click at [230, 377] on span at bounding box center [232, 371] width 11 height 11
click at [239, 363] on input "checkbox" at bounding box center [239, 363] width 0 height 0
click at [230, 450] on span at bounding box center [232, 444] width 11 height 11
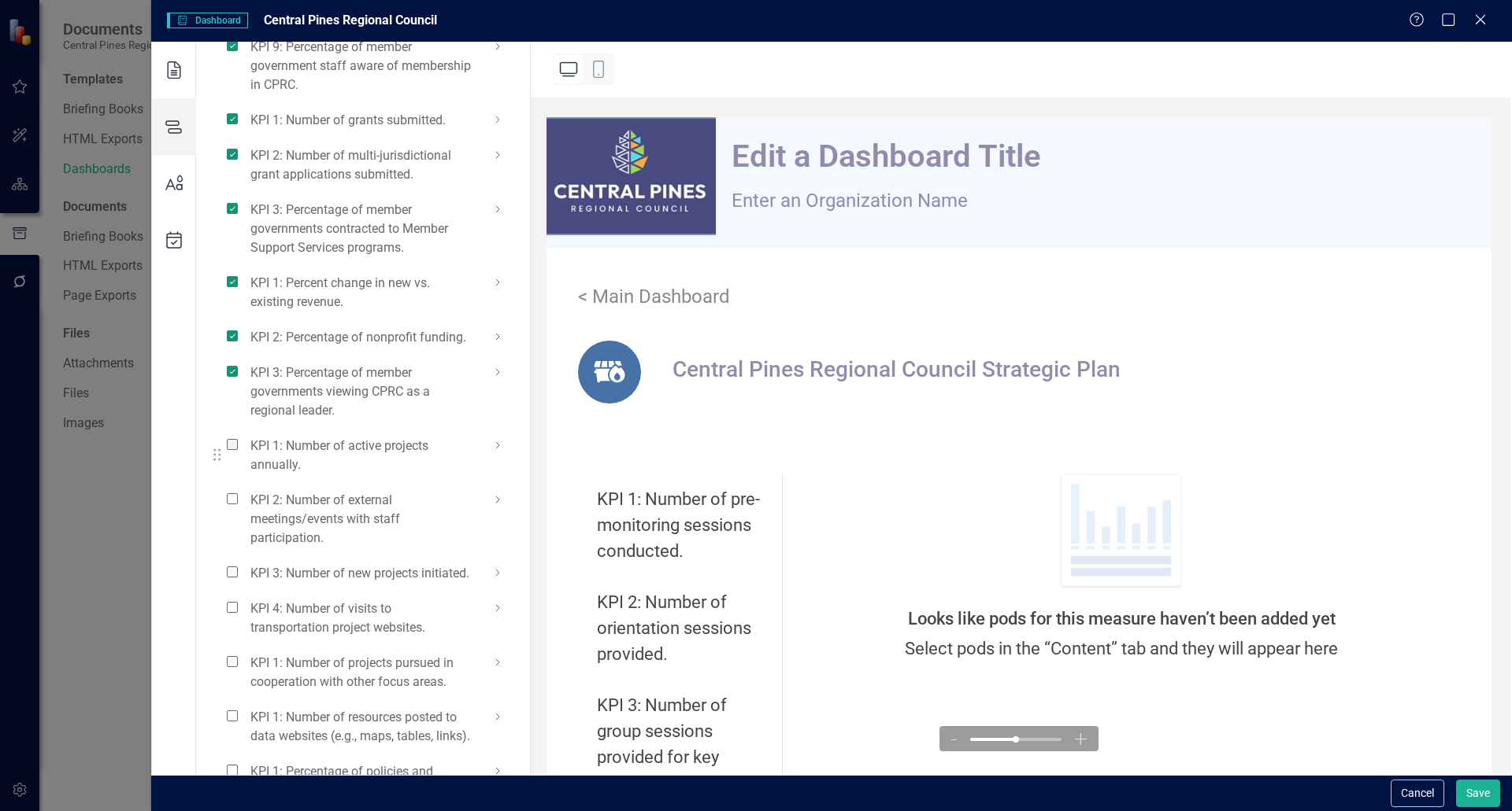
click at [239, 436] on input "checkbox" at bounding box center [239, 436] width 0 height 0
click at [231, 504] on span at bounding box center [232, 499] width 11 height 11
click at [239, 490] on input "checkbox" at bounding box center [239, 490] width 0 height 0
click at [231, 577] on span at bounding box center [232, 572] width 11 height 11
click at [239, 563] on input "checkbox" at bounding box center [239, 563] width 0 height 0
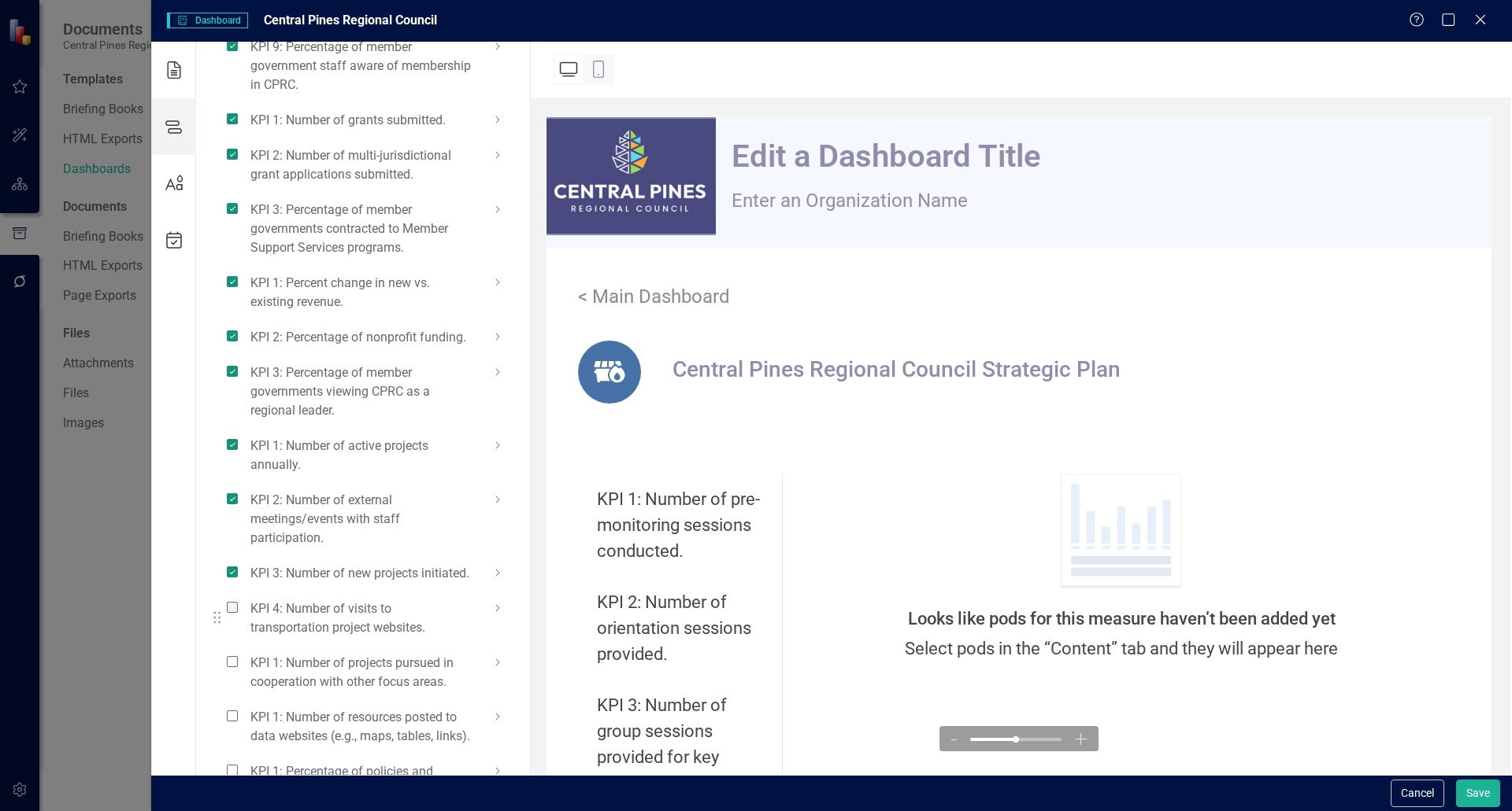
click at [232, 613] on span at bounding box center [232, 607] width 11 height 11
click at [239, 599] on input "checkbox" at bounding box center [239, 599] width 0 height 0
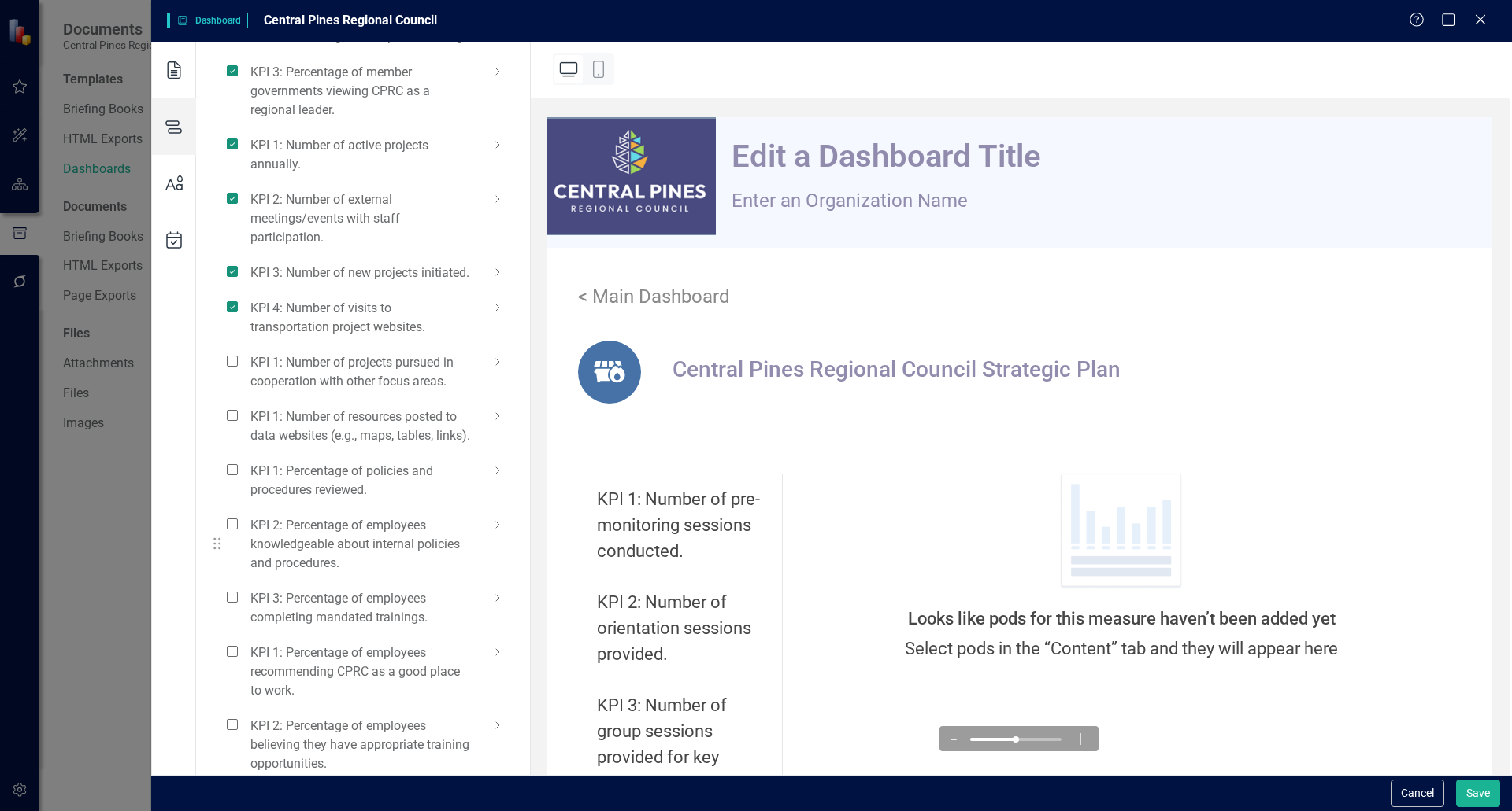
scroll to position [3305, 0]
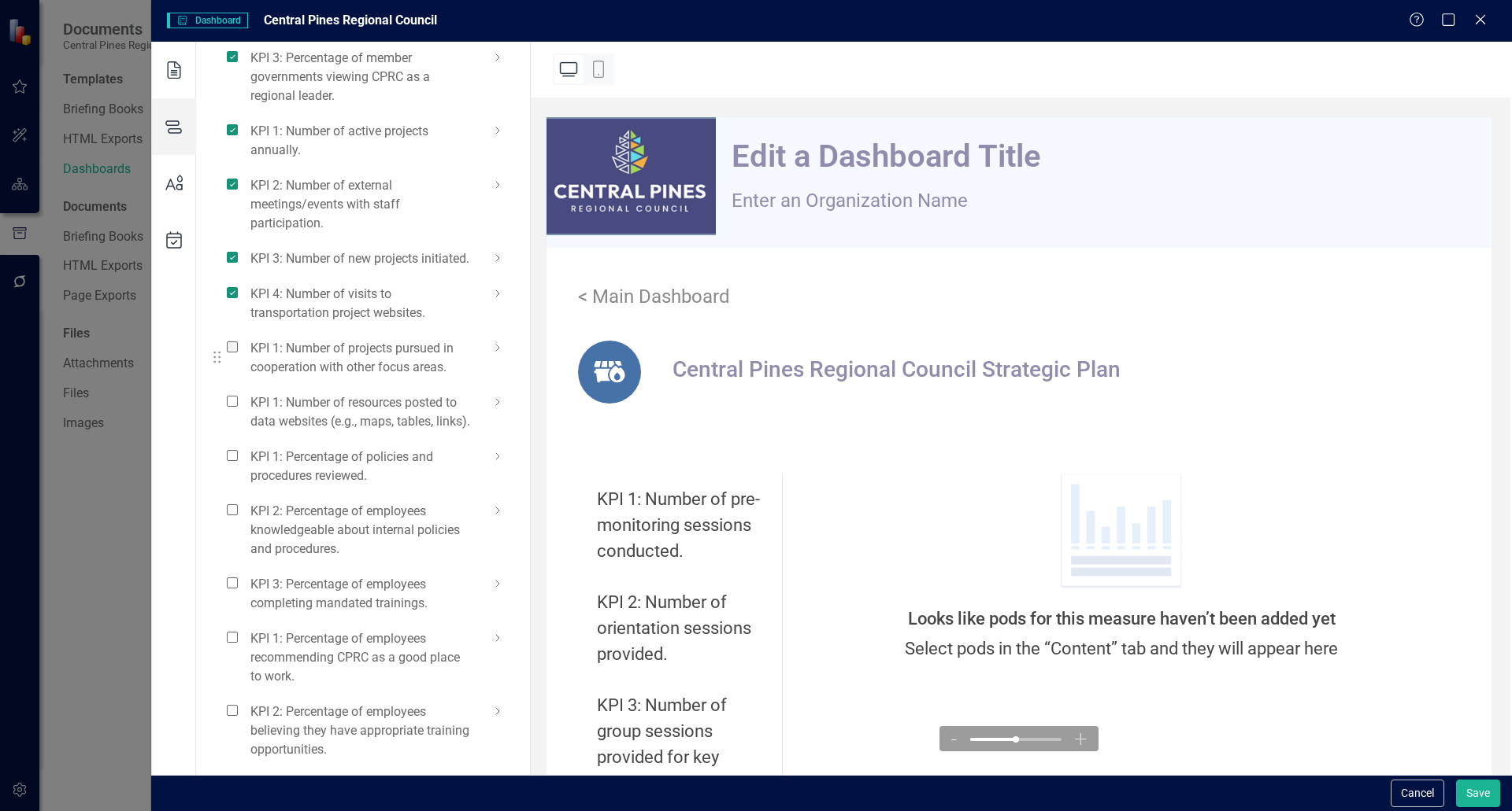
click at [227, 352] on span at bounding box center [232, 347] width 11 height 11
click at [239, 338] on input "checkbox" at bounding box center [239, 338] width 0 height 0
click at [230, 407] on span at bounding box center [232, 402] width 11 height 11
click at [239, 393] on input "checkbox" at bounding box center [239, 393] width 0 height 0
click at [233, 485] on div "KPI 1: Percentage of policies and procedures reviewed." at bounding box center [358, 466] width 264 height 39
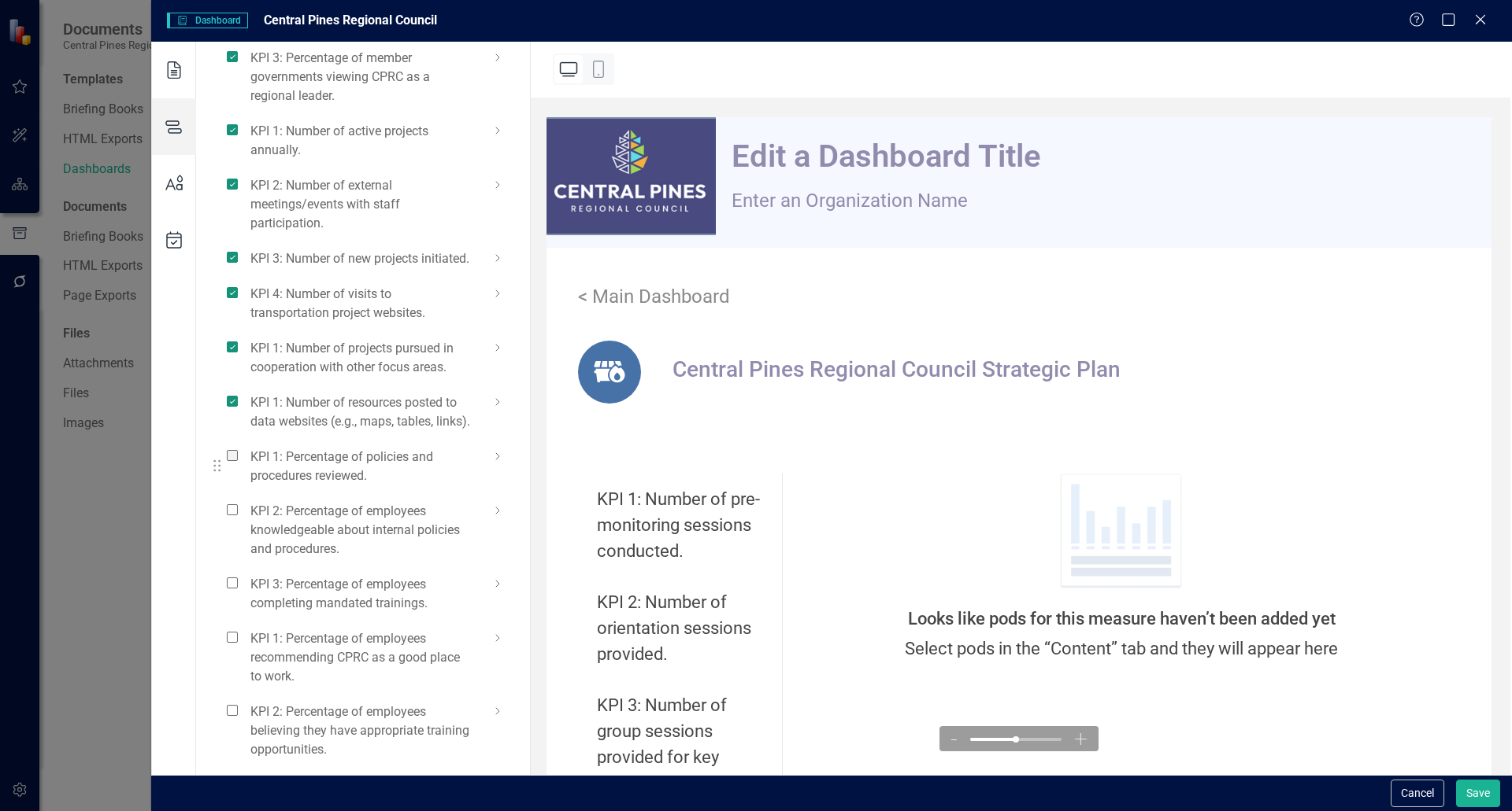
click at [231, 461] on span at bounding box center [232, 455] width 11 height 11
click at [239, 447] on input "checkbox" at bounding box center [239, 447] width 0 height 0
click at [235, 516] on span at bounding box center [232, 510] width 11 height 11
click at [239, 501] on input "checkbox" at bounding box center [239, 501] width 0 height 0
click at [233, 588] on span at bounding box center [232, 583] width 11 height 11
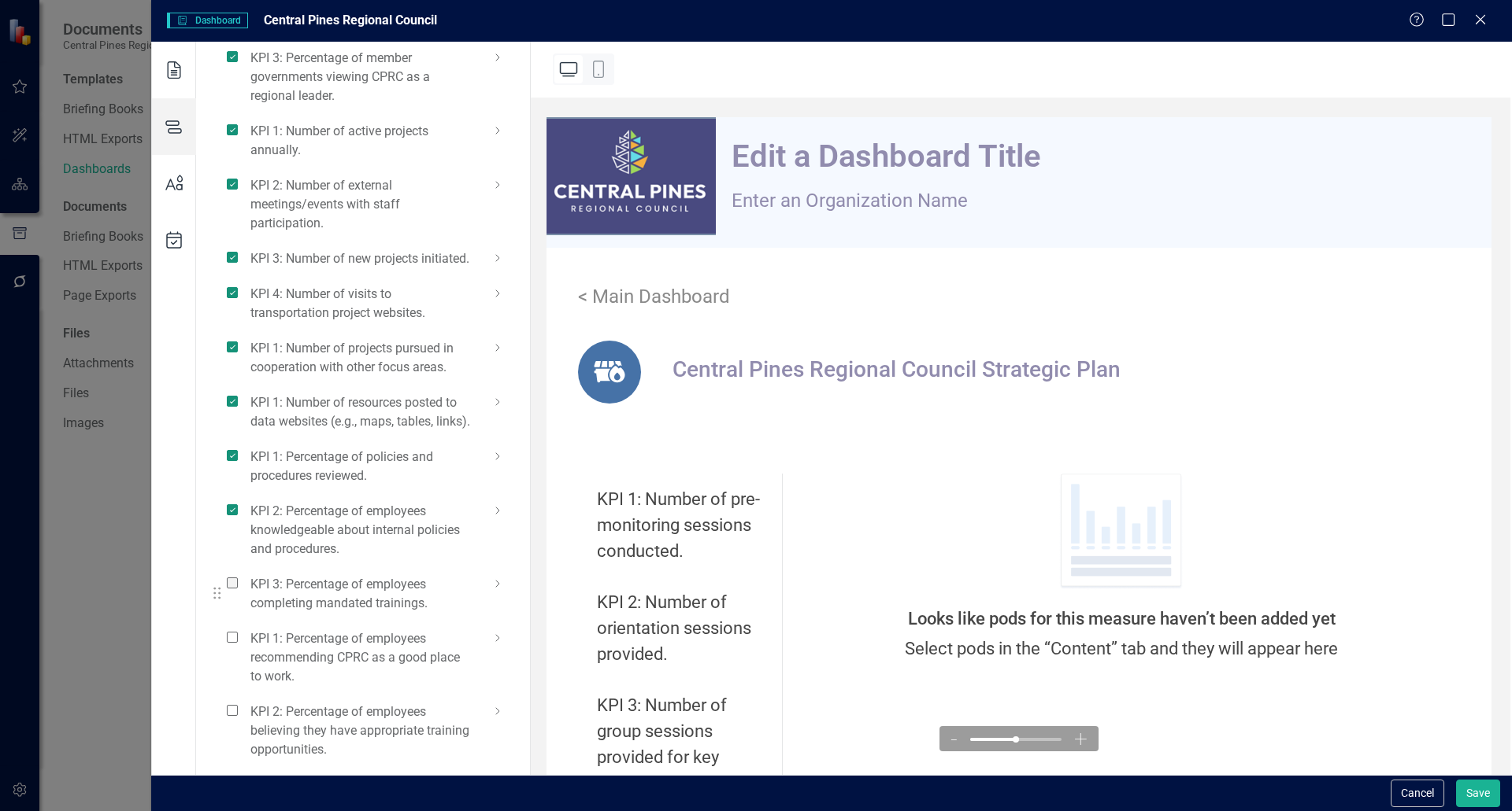
click at [239, 574] on input "checkbox" at bounding box center [239, 574] width 0 height 0
click at [232, 643] on span at bounding box center [232, 638] width 11 height 11
click at [239, 629] on input "checkbox" at bounding box center [239, 629] width 0 height 0
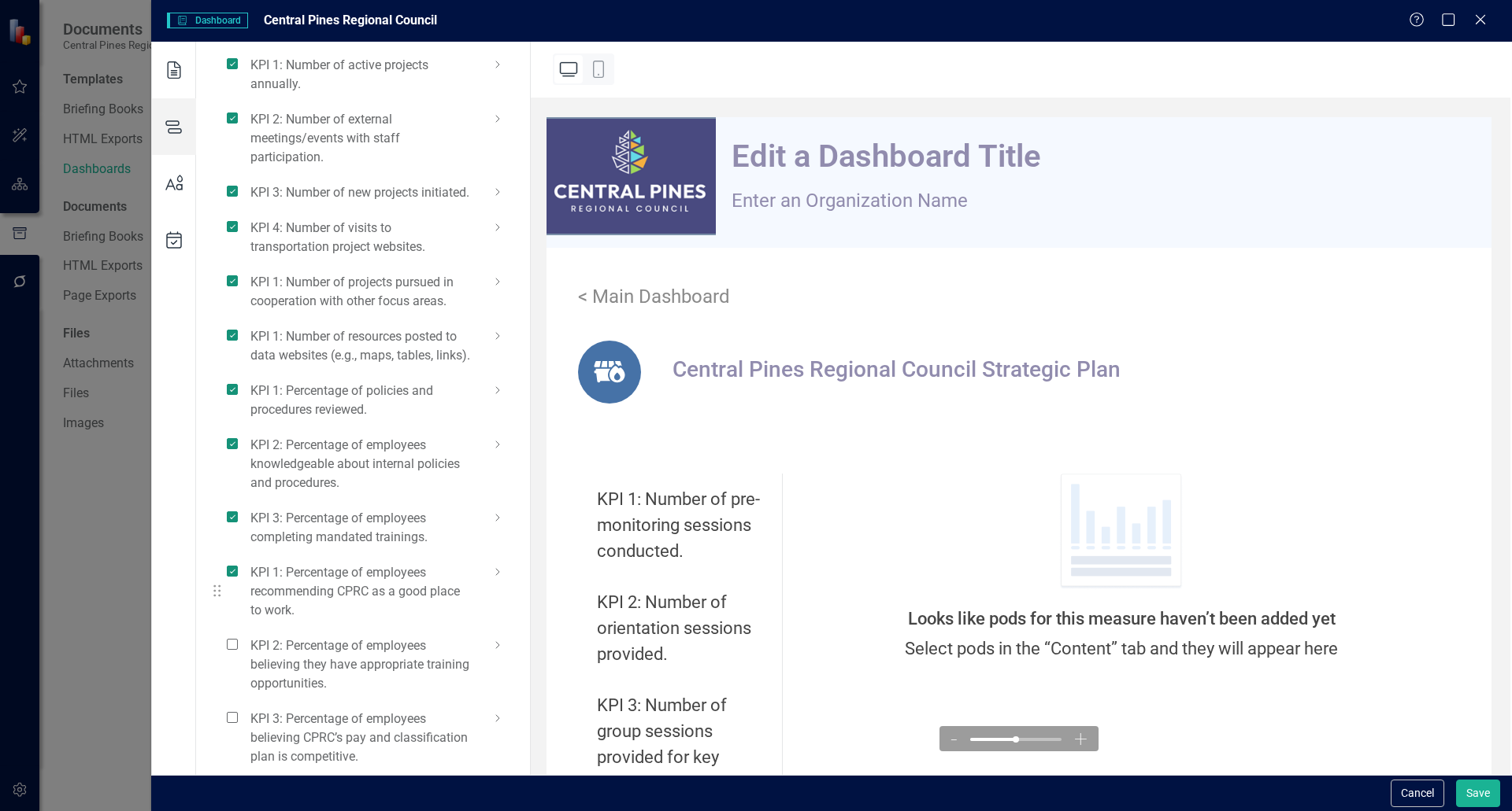
scroll to position [3801, 0]
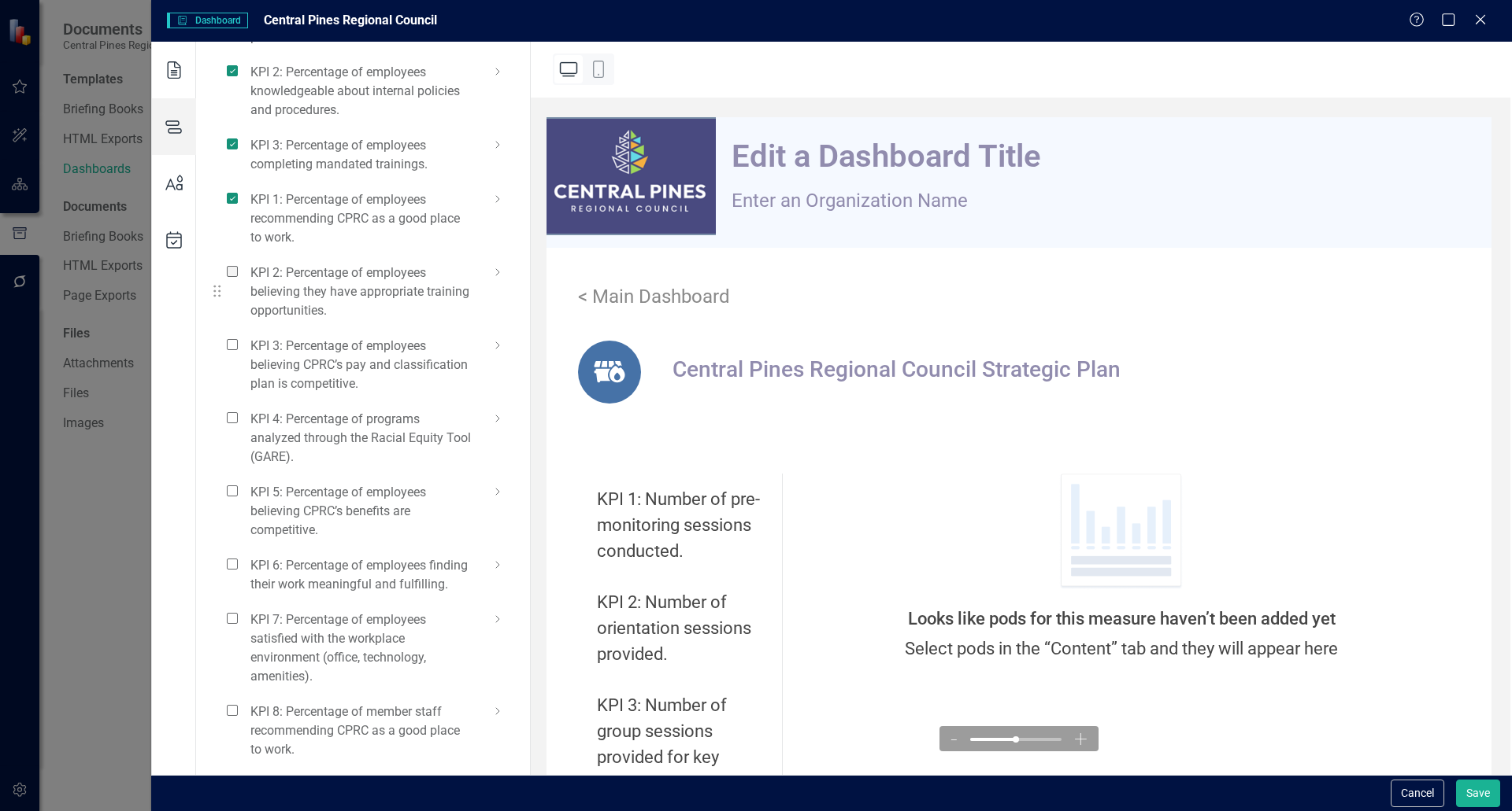
click at [229, 272] on span at bounding box center [232, 272] width 11 height 11
click at [239, 263] on input "checkbox" at bounding box center [239, 263] width 0 height 0
click at [231, 348] on span at bounding box center [232, 345] width 11 height 11
click at [239, 336] on input "checkbox" at bounding box center [239, 336] width 0 height 0
click at [235, 413] on span at bounding box center [232, 418] width 11 height 11
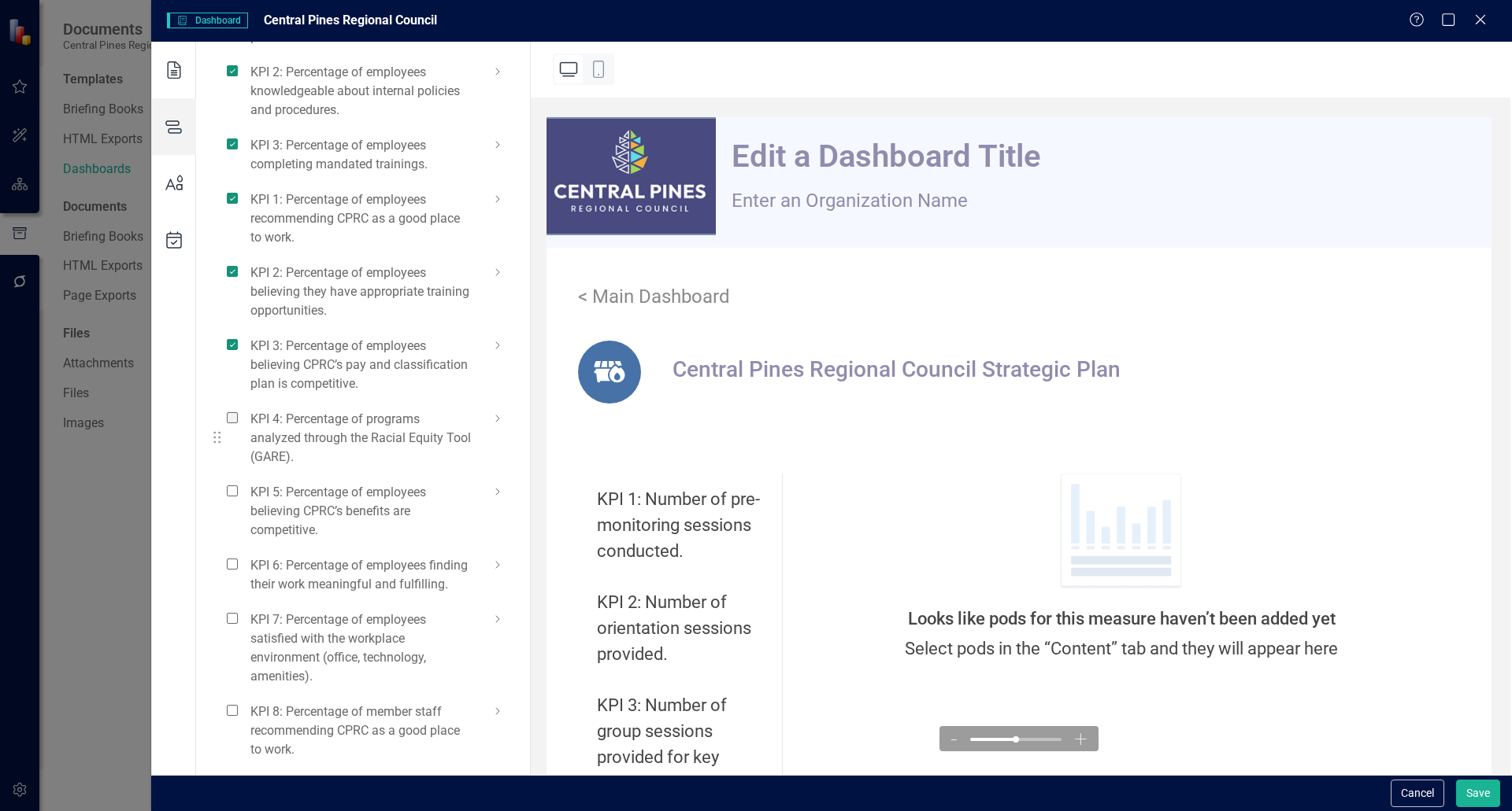
click at [239, 409] on input "checkbox" at bounding box center [239, 409] width 0 height 0
click at [235, 493] on span at bounding box center [232, 491] width 11 height 11
click at [239, 482] on input "checkbox" at bounding box center [239, 482] width 0 height 0
click at [231, 565] on span at bounding box center [232, 564] width 11 height 11
click at [239, 556] on input "checkbox" at bounding box center [239, 556] width 0 height 0
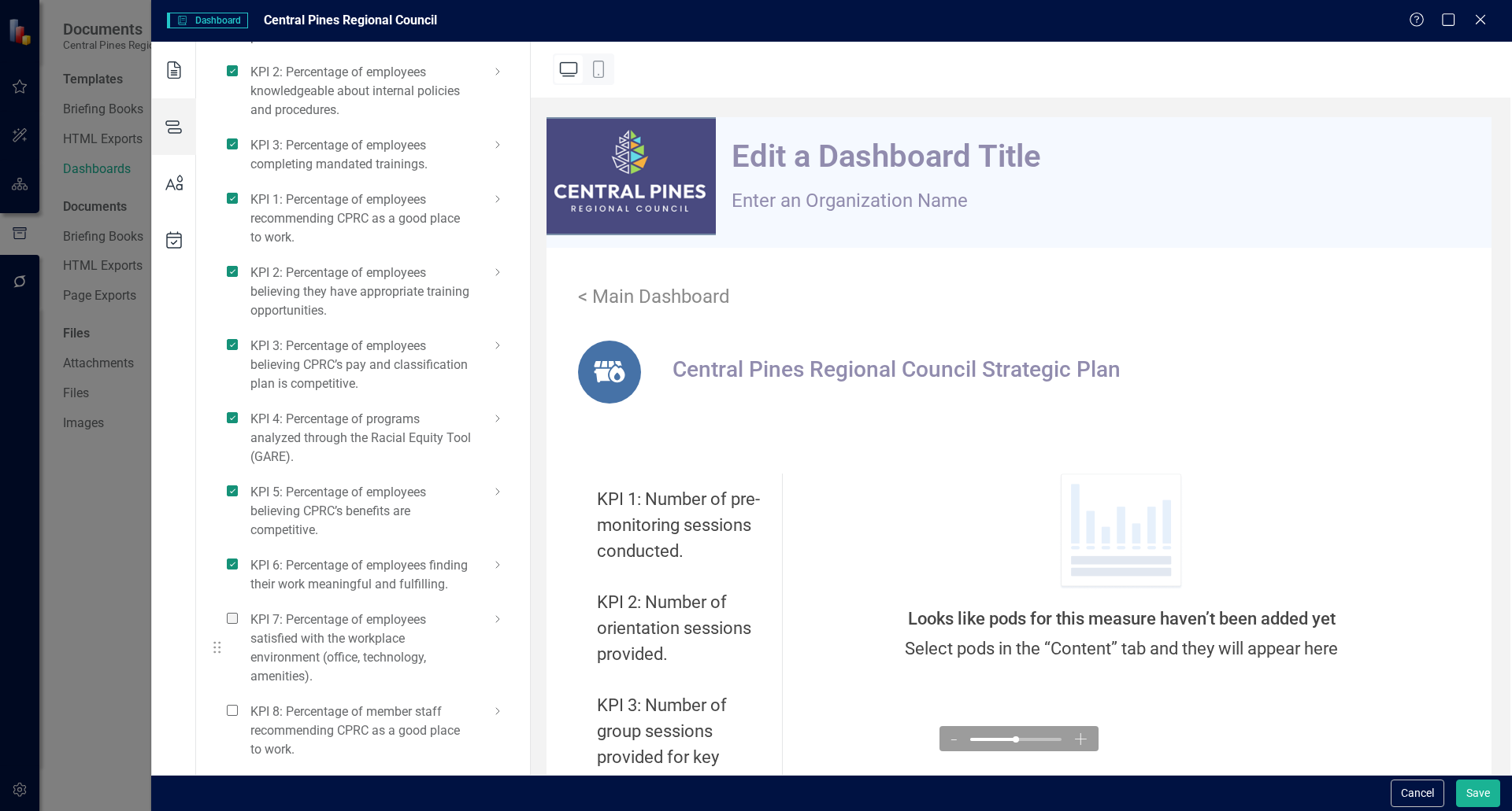
click at [231, 615] on span at bounding box center [232, 619] width 11 height 11
click at [239, 610] on input "checkbox" at bounding box center [239, 610] width 0 height 0
click at [232, 710] on span at bounding box center [232, 710] width 11 height 11
click at [239, 702] on input "checkbox" at bounding box center [239, 702] width 0 height 0
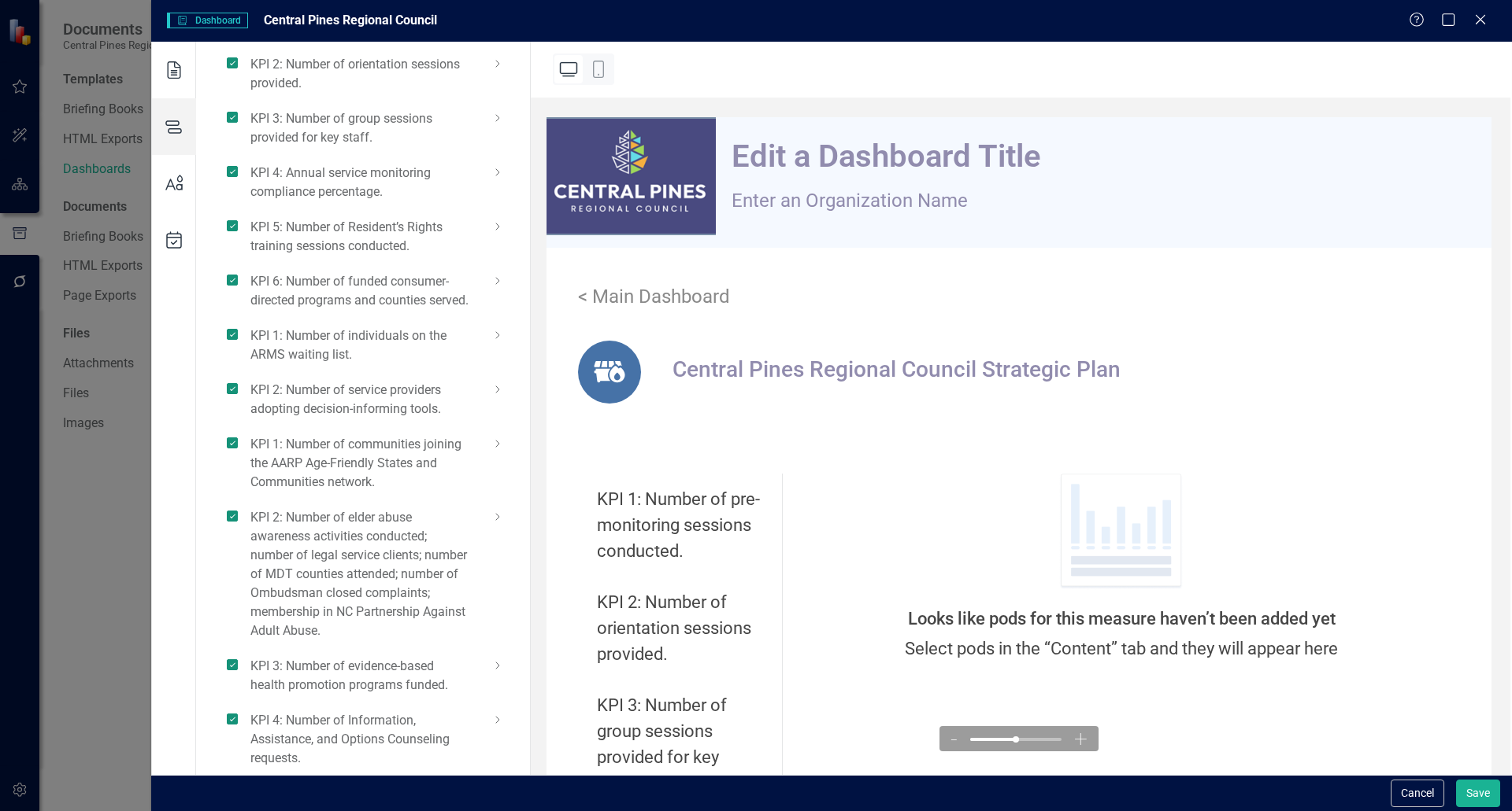
scroll to position [0, 0]
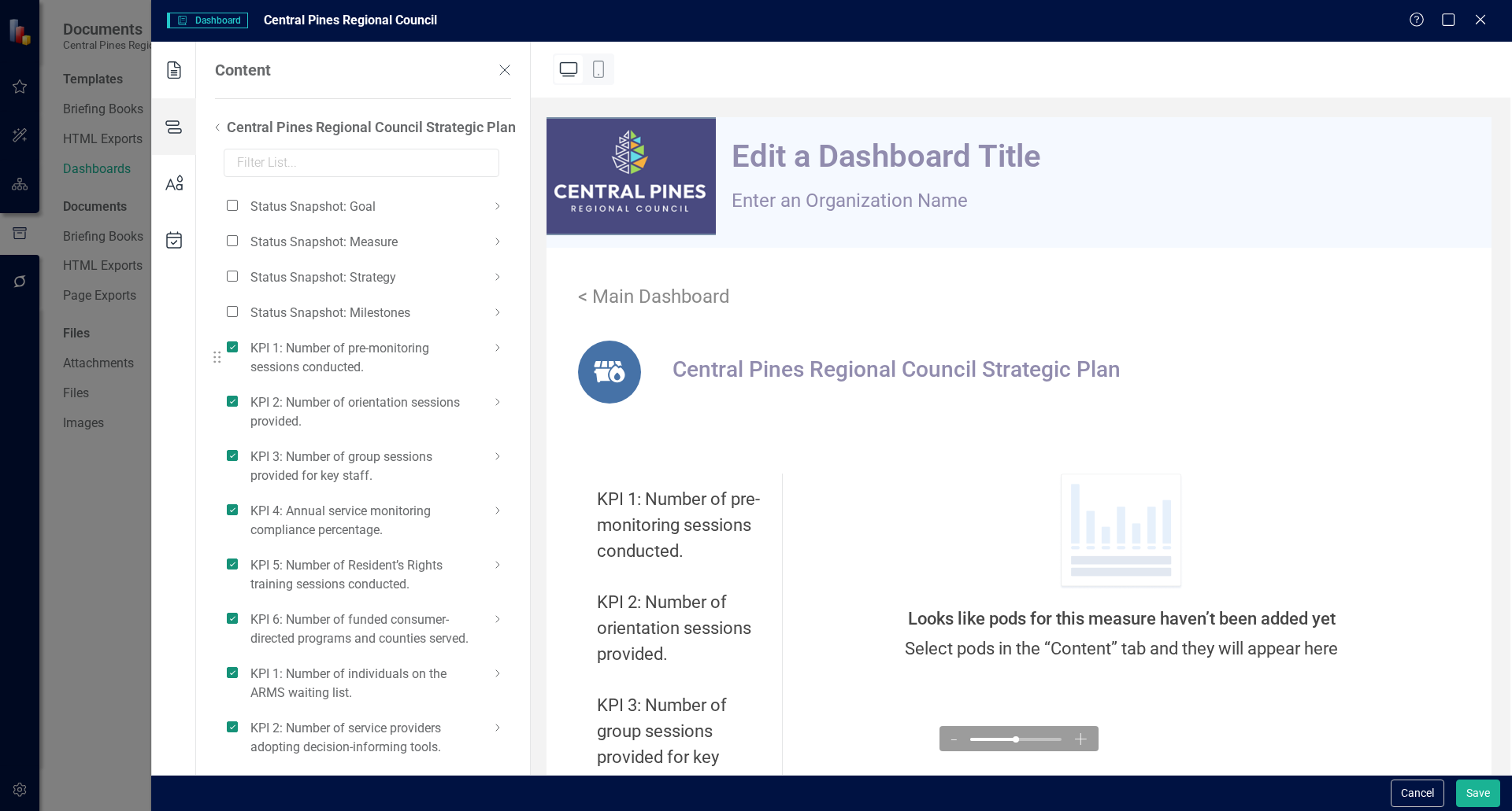
click at [497, 351] on icon at bounding box center [498, 348] width 19 height 19
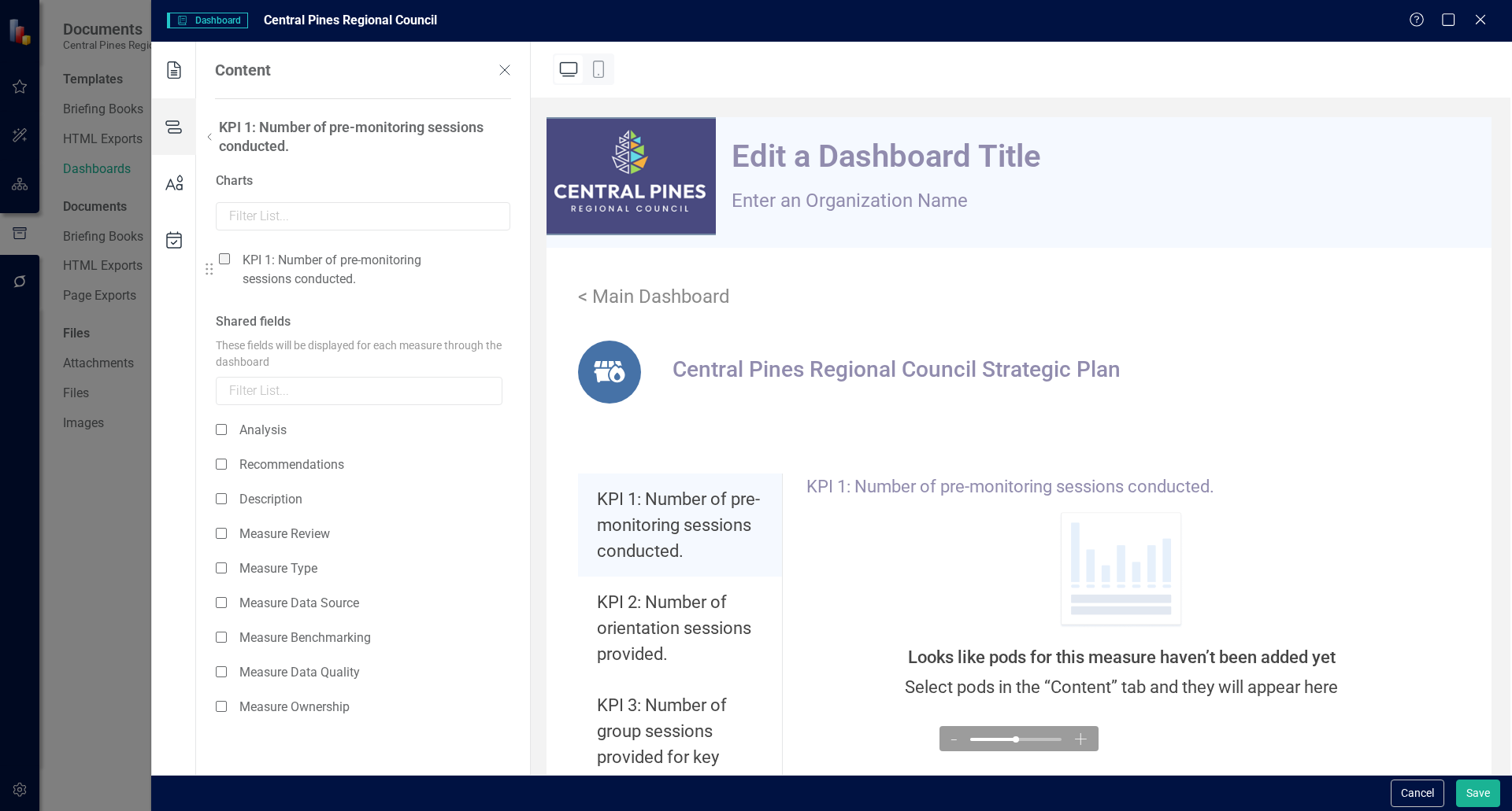
click at [223, 254] on span at bounding box center [224, 259] width 11 height 11
click at [231, 250] on input "checkbox" at bounding box center [231, 250] width 0 height 0
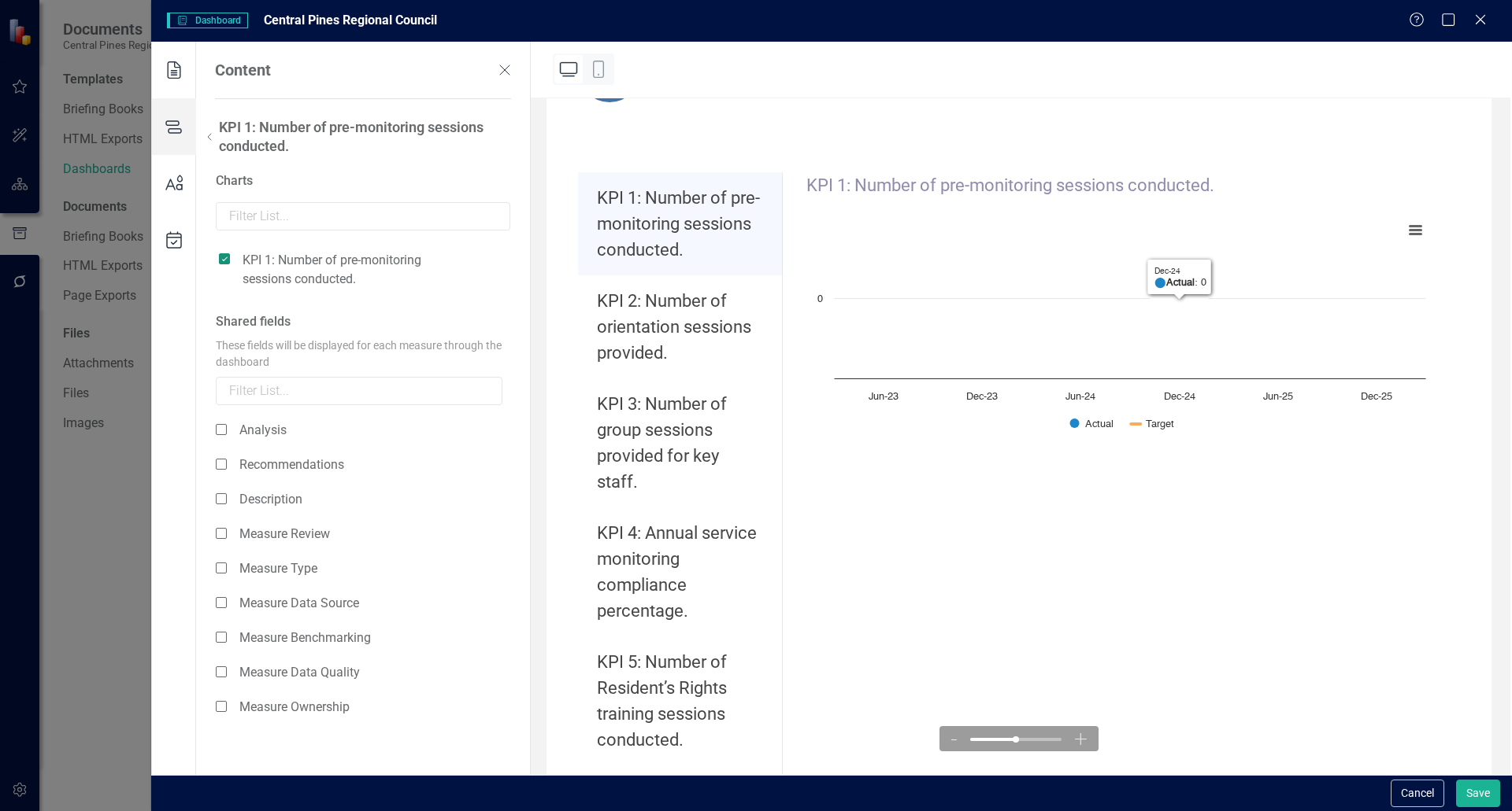
scroll to position [314, 0]
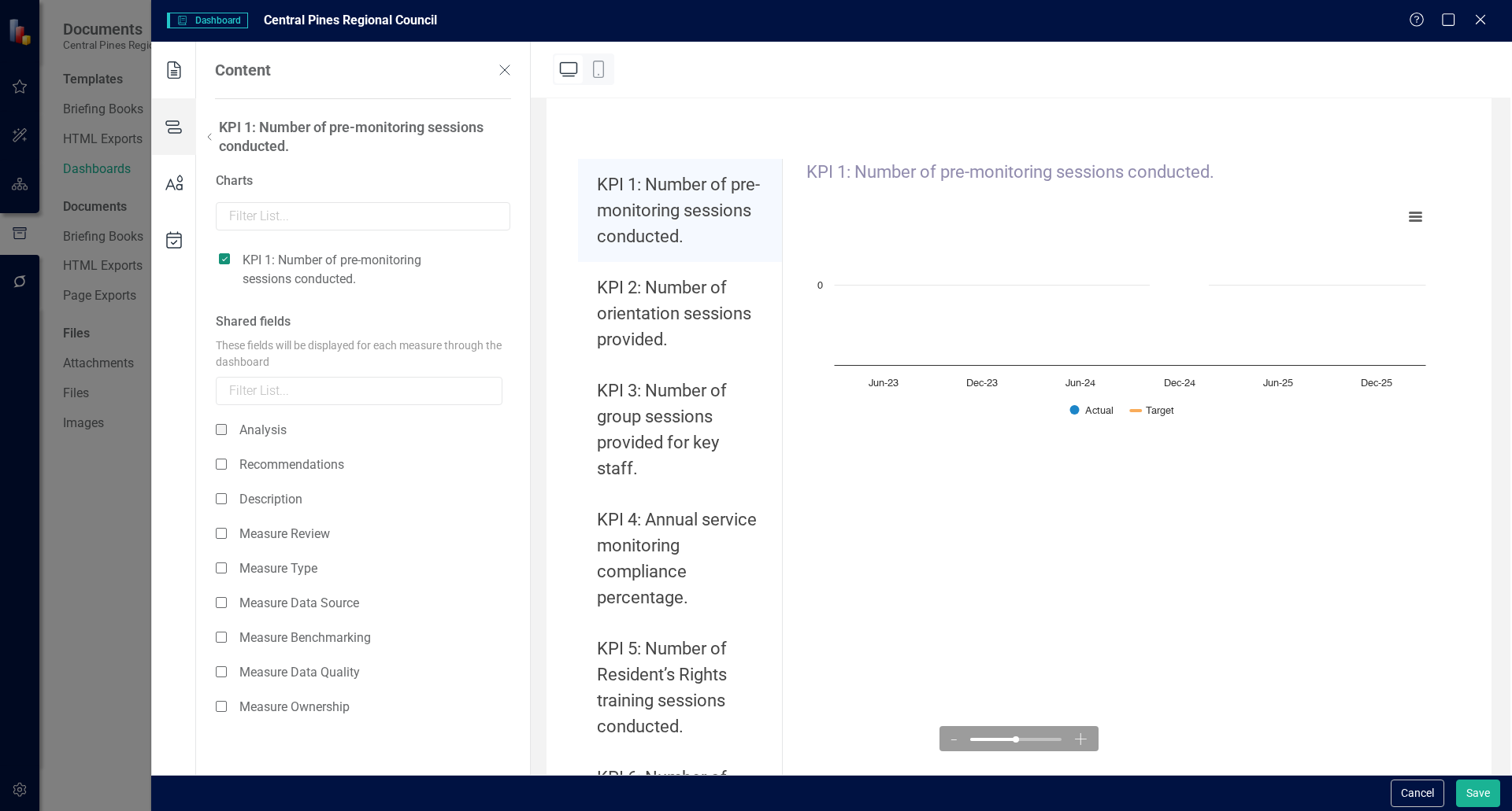
click at [222, 426] on span at bounding box center [221, 430] width 11 height 11
click at [227, 421] on input "checkbox" at bounding box center [227, 421] width 0 height 0
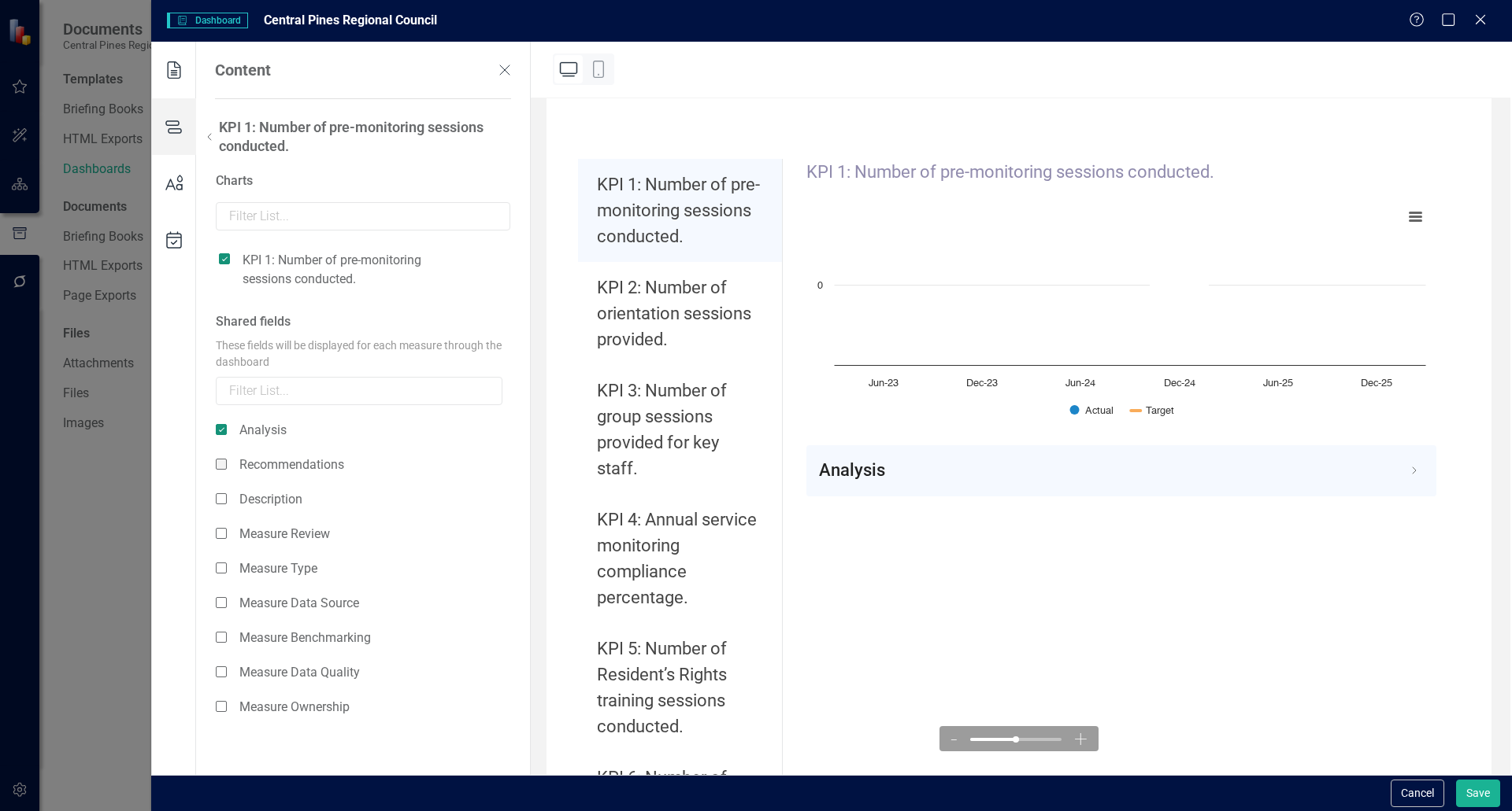
click at [223, 468] on span at bounding box center [221, 464] width 11 height 11
click at [227, 455] on input "checkbox" at bounding box center [227, 455] width 0 height 0
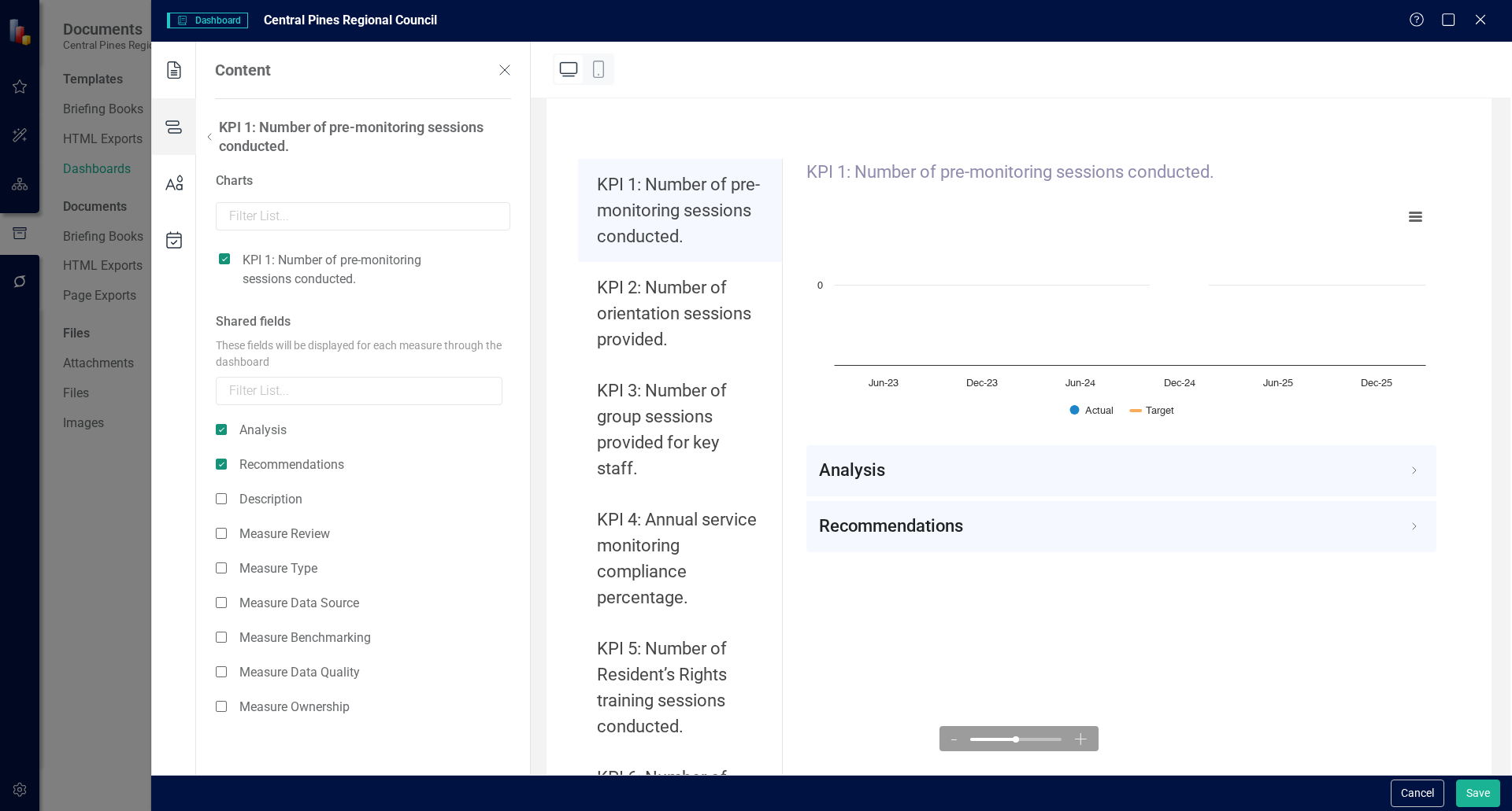
click at [208, 138] on icon at bounding box center [209, 137] width 19 height 19
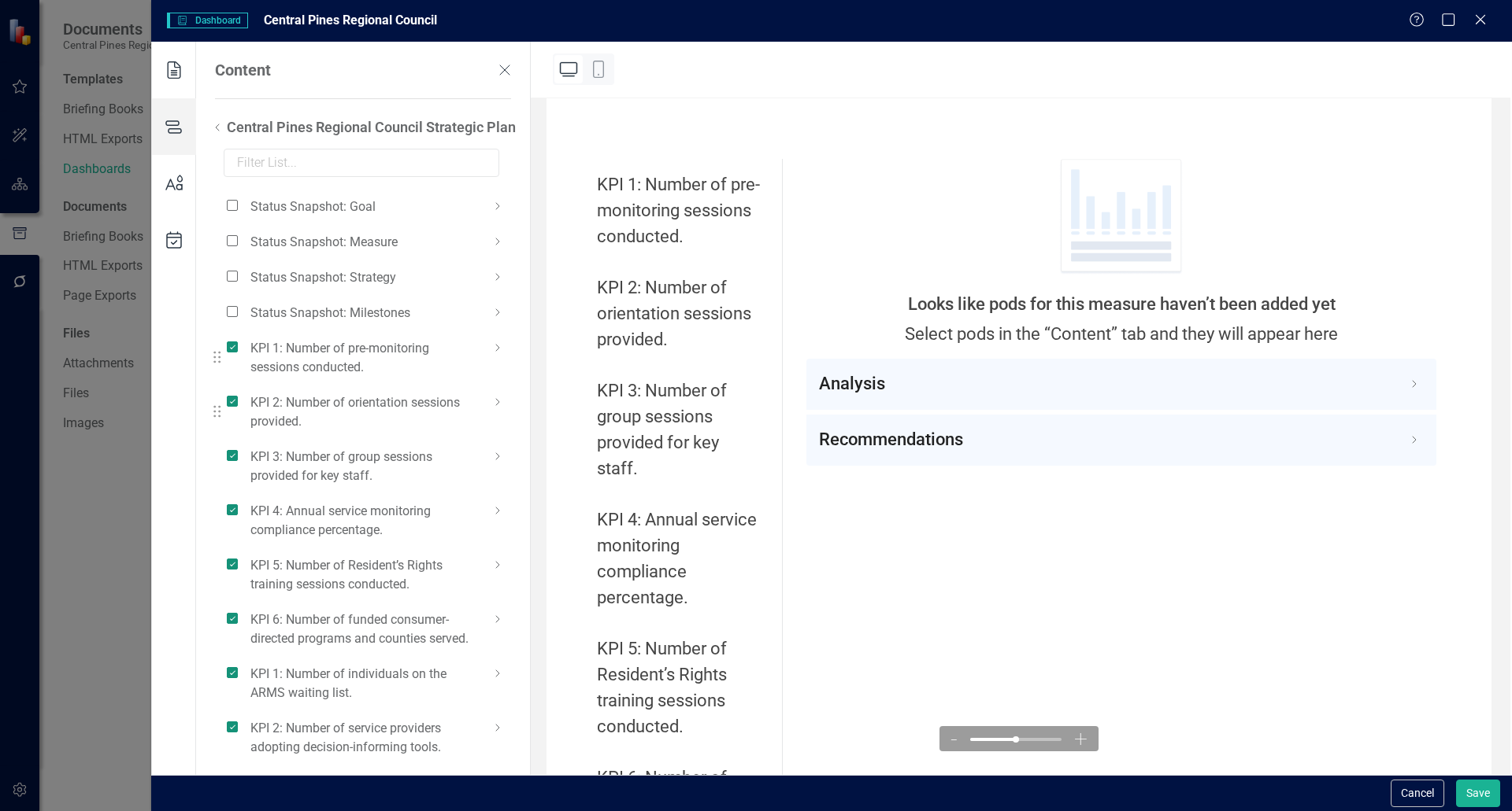
click at [499, 403] on icon at bounding box center [498, 402] width 19 height 19
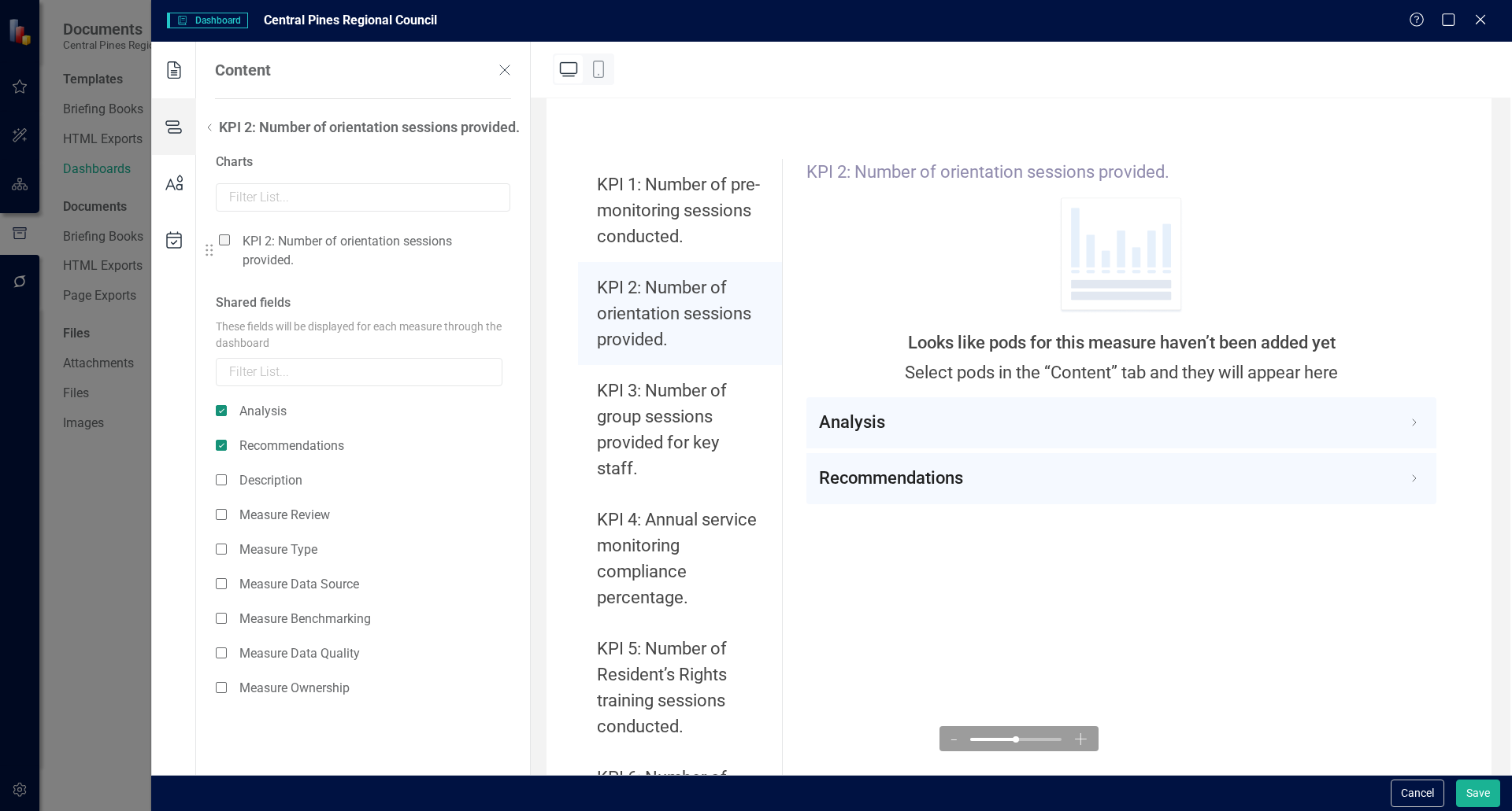
click at [226, 241] on span at bounding box center [224, 240] width 11 height 11
click at [231, 231] on input "checkbox" at bounding box center [231, 231] width 0 height 0
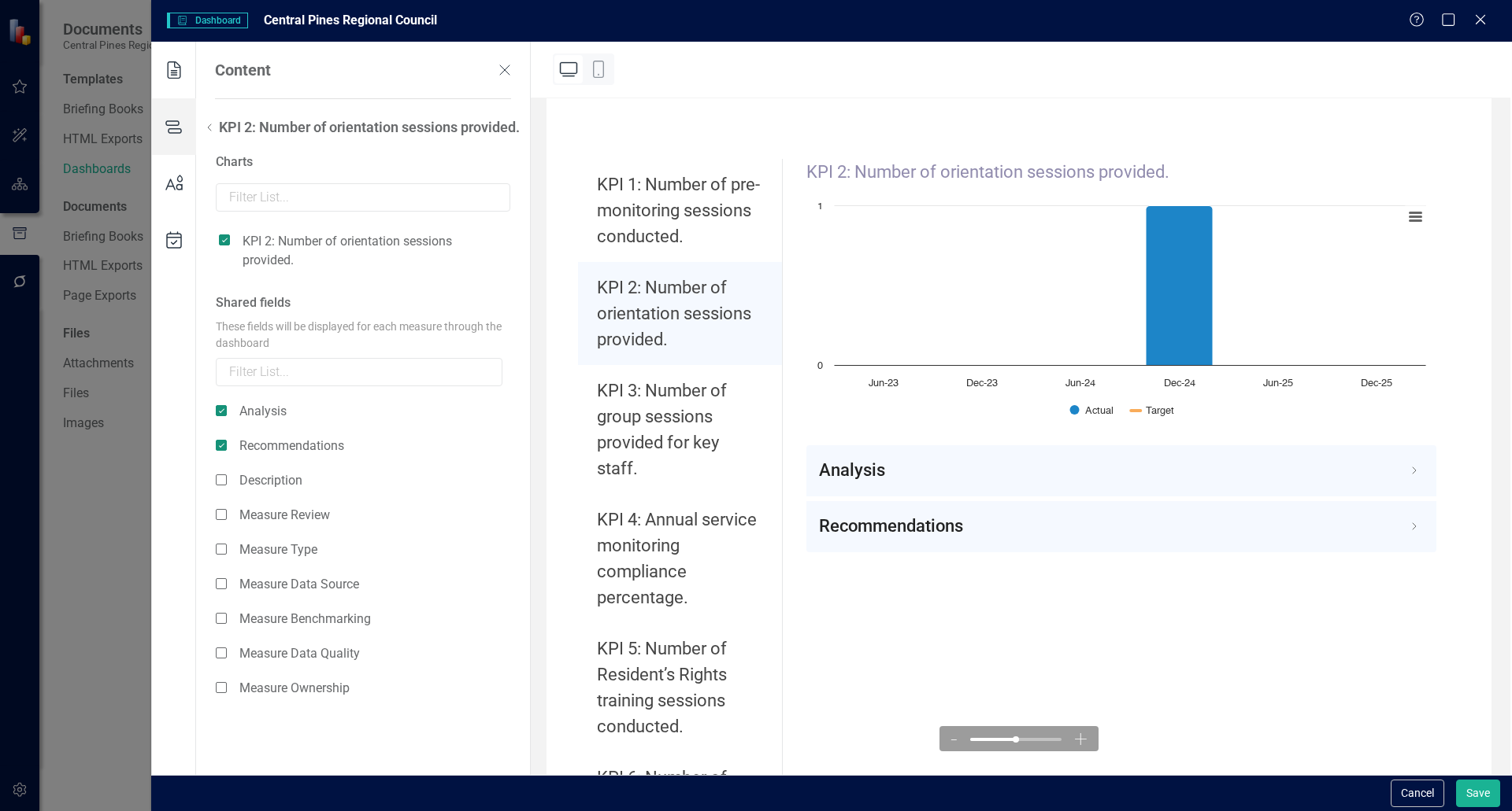
click at [210, 132] on icon at bounding box center [209, 128] width 19 height 19
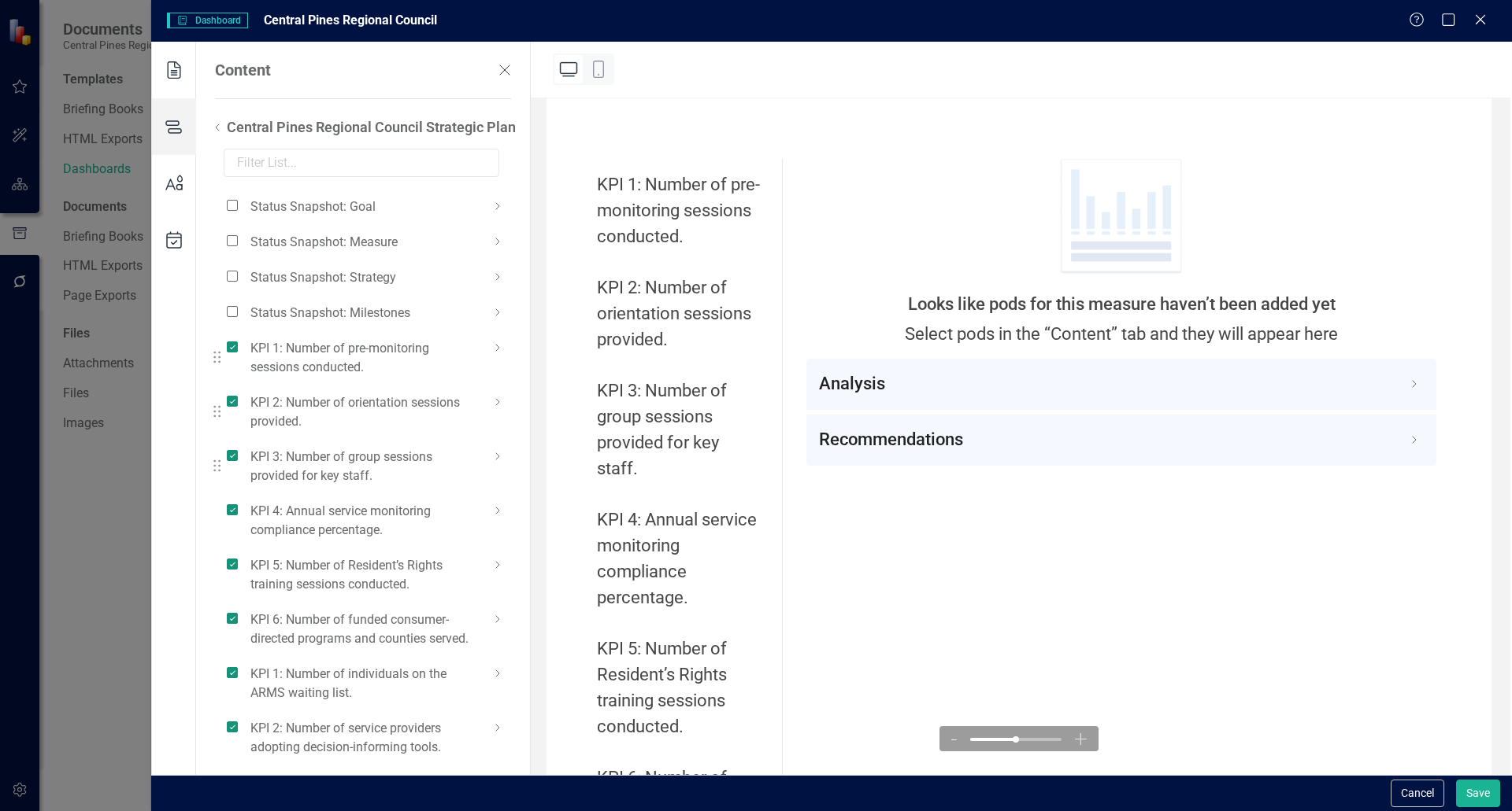
click at [494, 458] on icon at bounding box center [498, 456] width 19 height 19
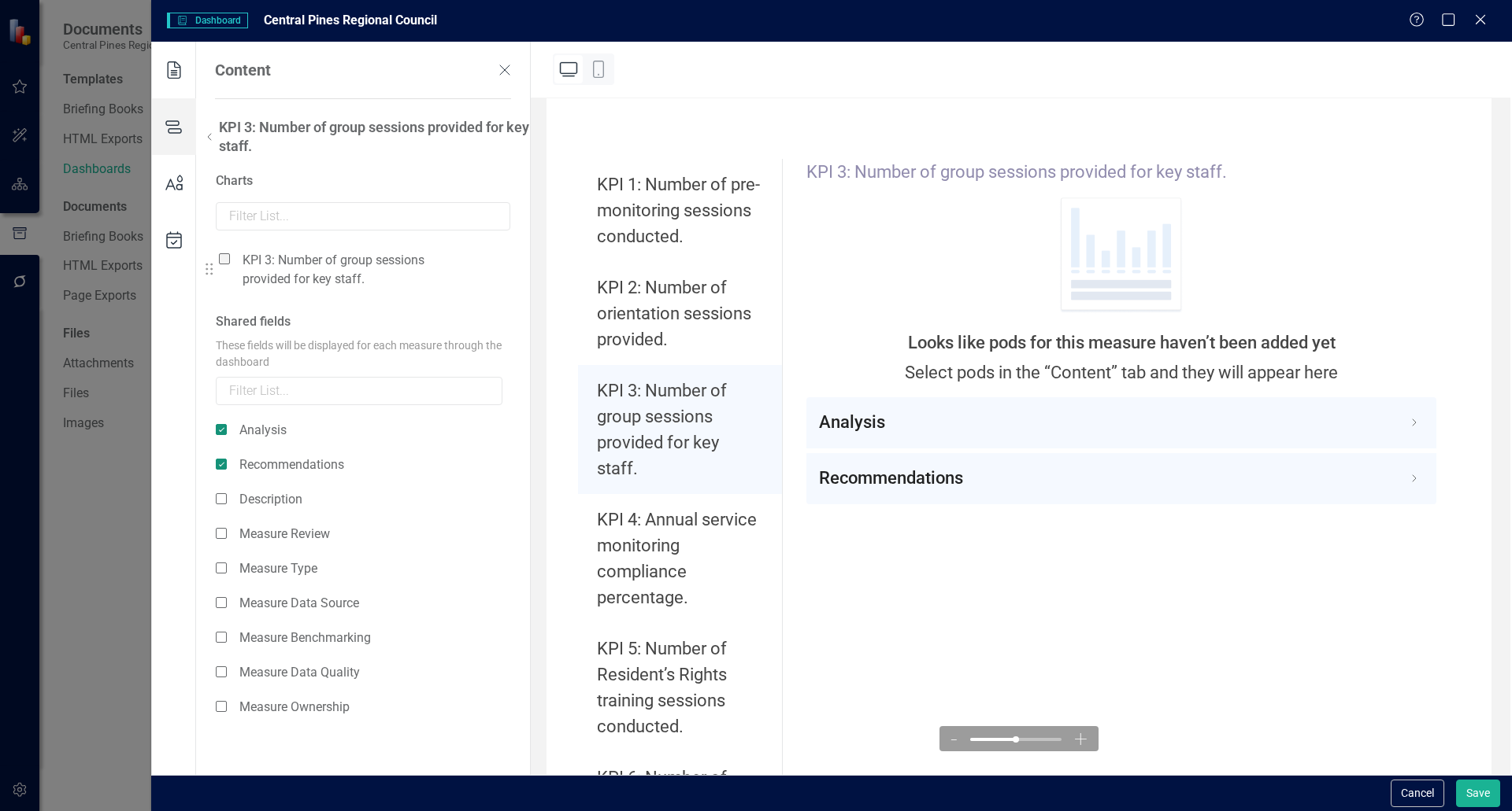
click at [227, 254] on span at bounding box center [224, 259] width 11 height 11
click at [231, 250] on input "checkbox" at bounding box center [231, 250] width 0 height 0
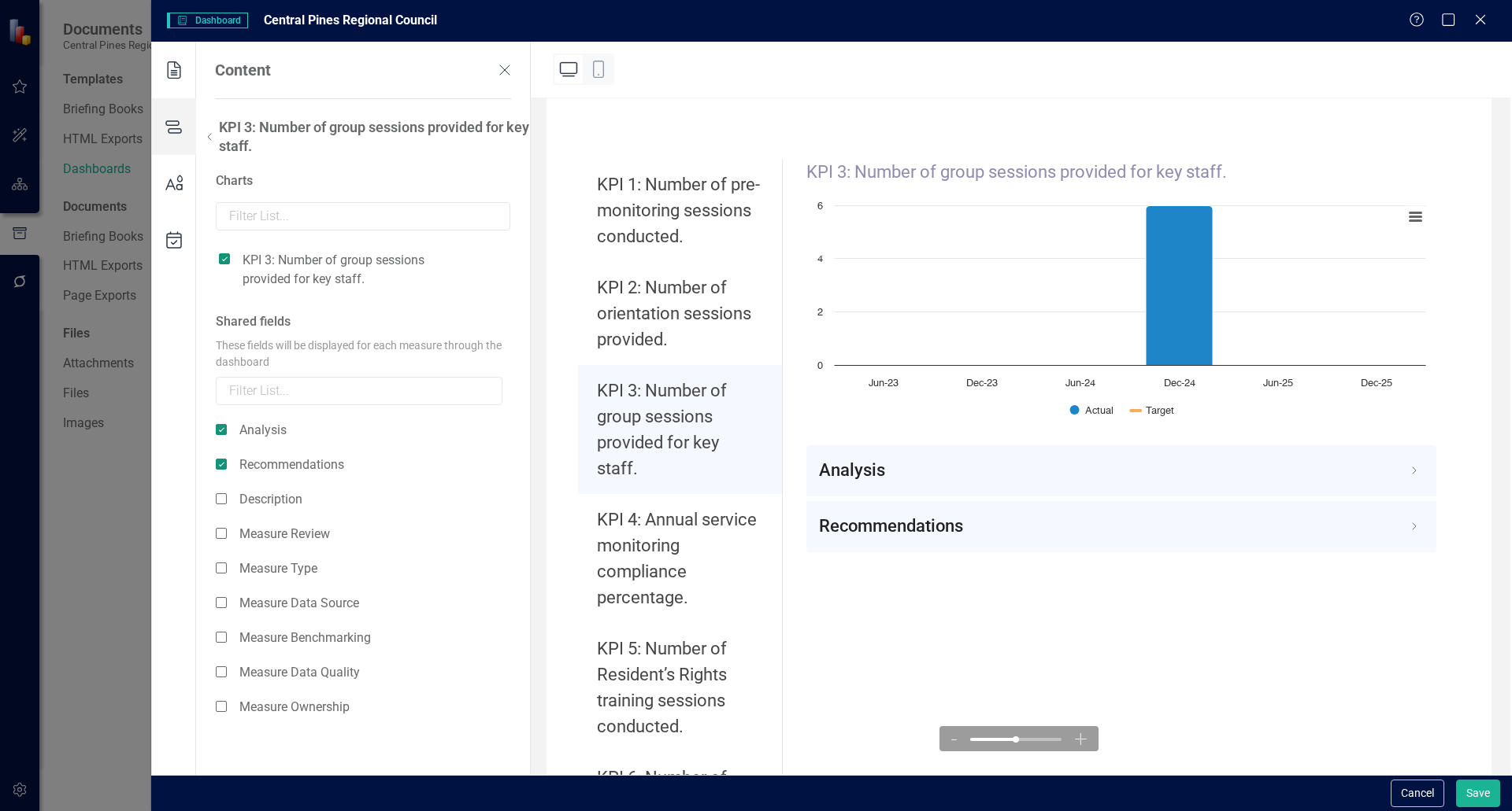
click at [210, 133] on icon at bounding box center [209, 137] width 19 height 19
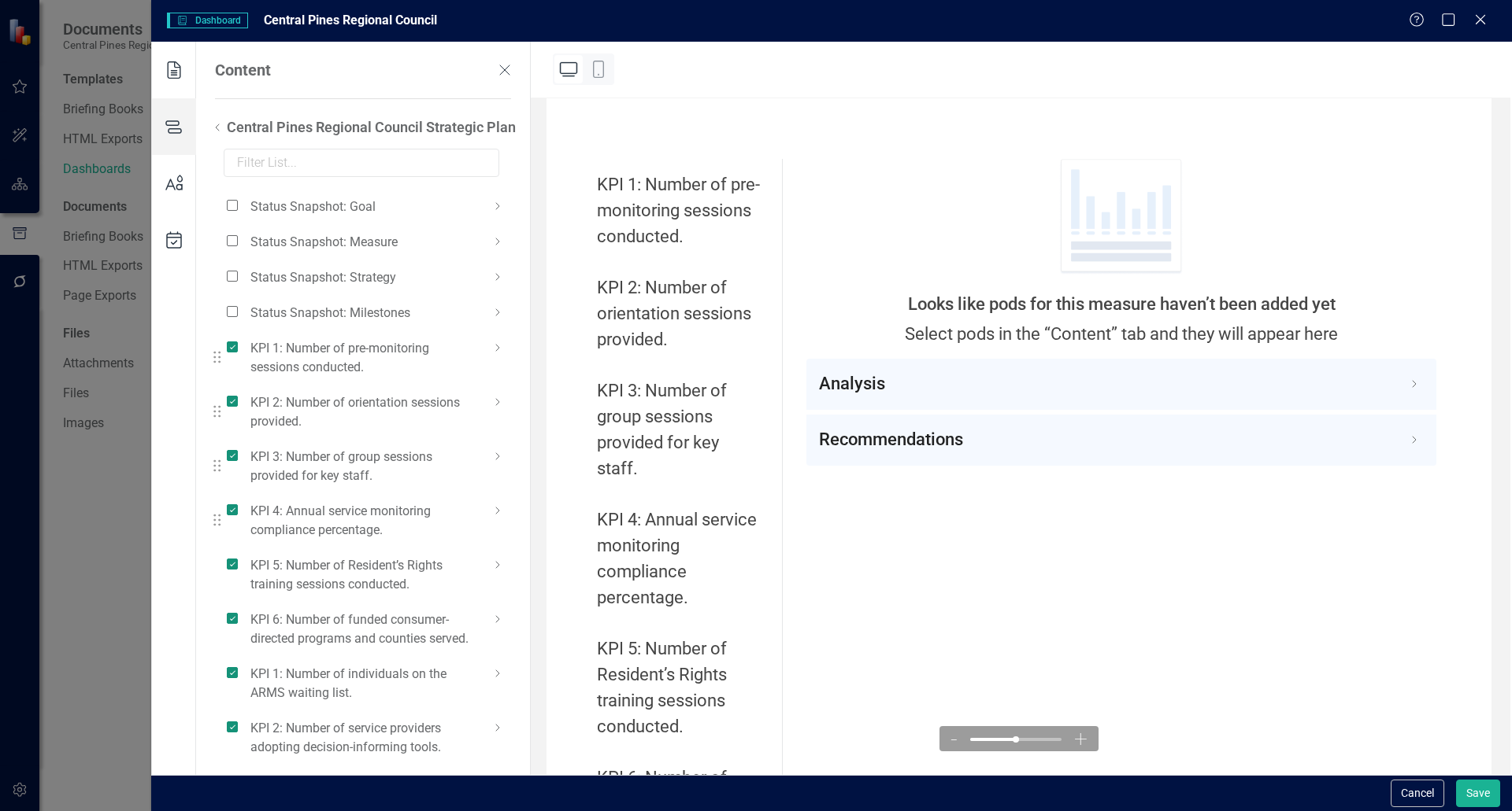
click at [502, 514] on icon at bounding box center [498, 511] width 19 height 19
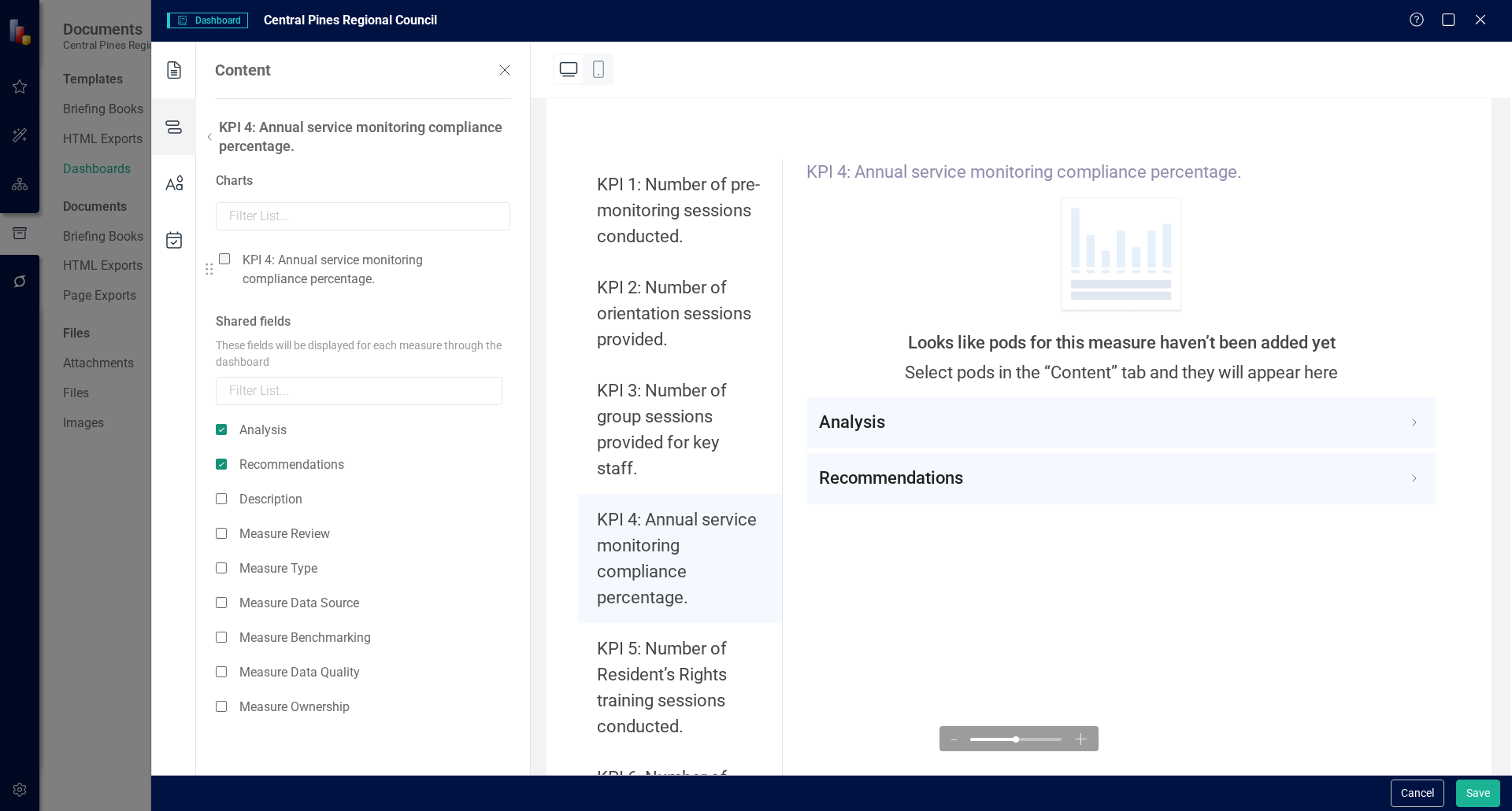
click at [227, 262] on span at bounding box center [224, 259] width 11 height 11
click at [231, 250] on input "checkbox" at bounding box center [231, 250] width 0 height 0
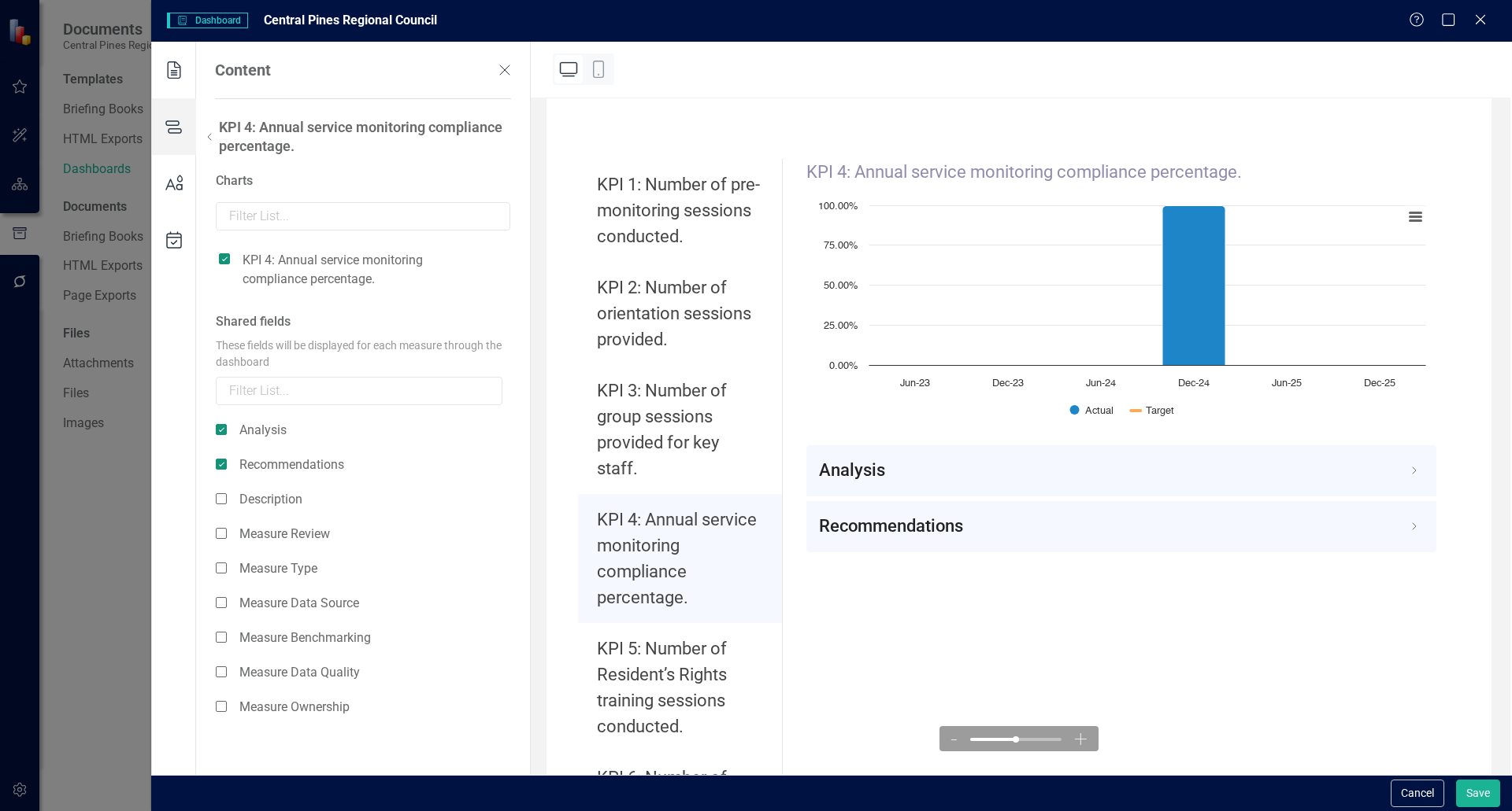
click at [209, 135] on icon at bounding box center [209, 137] width 19 height 19
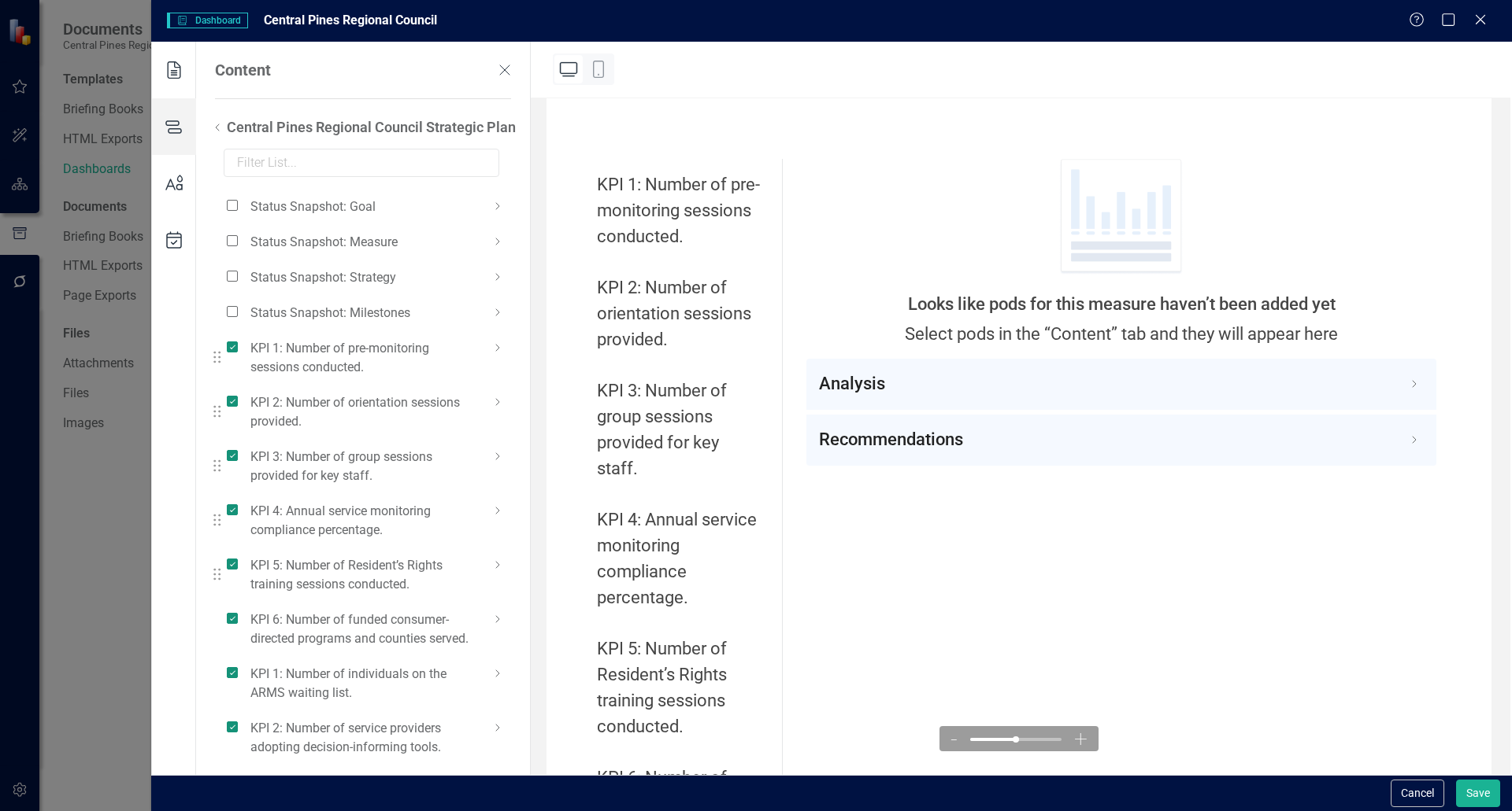
click at [498, 566] on use at bounding box center [498, 565] width 3 height 6
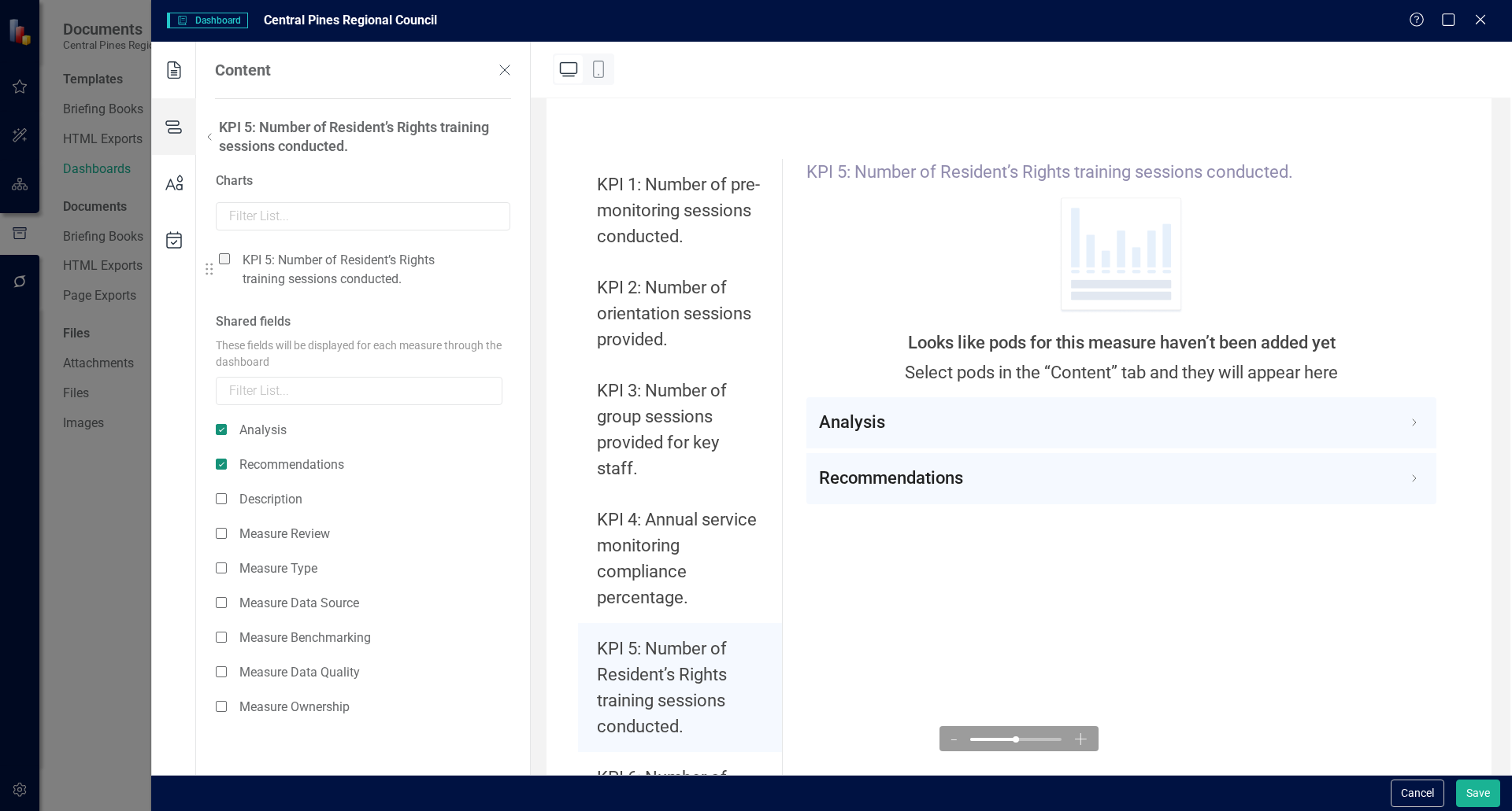
click at [219, 263] on span at bounding box center [224, 259] width 11 height 11
click at [231, 250] on input "checkbox" at bounding box center [231, 250] width 0 height 0
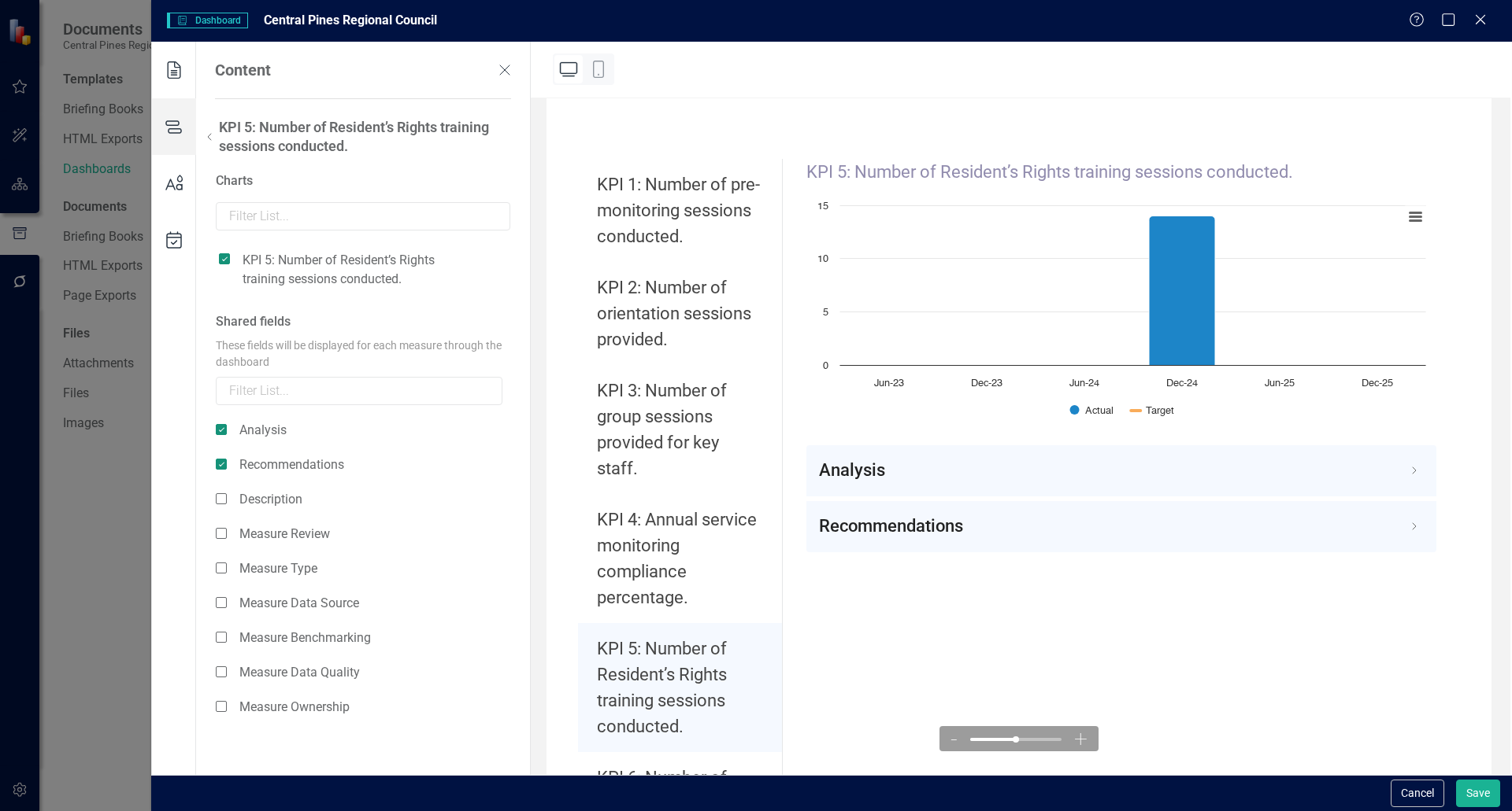
click at [207, 135] on icon at bounding box center [209, 137] width 19 height 19
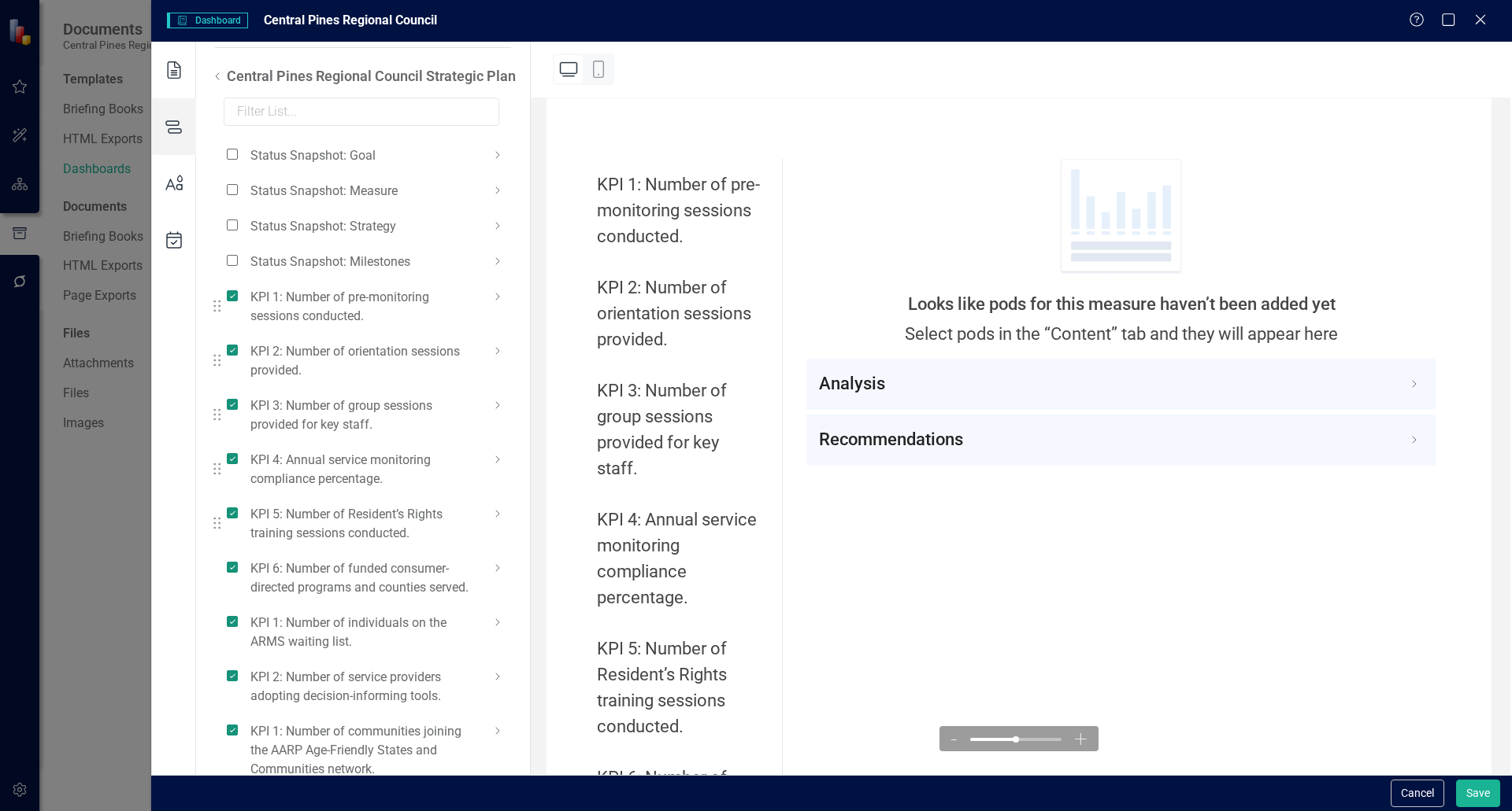
scroll to position [78, 0]
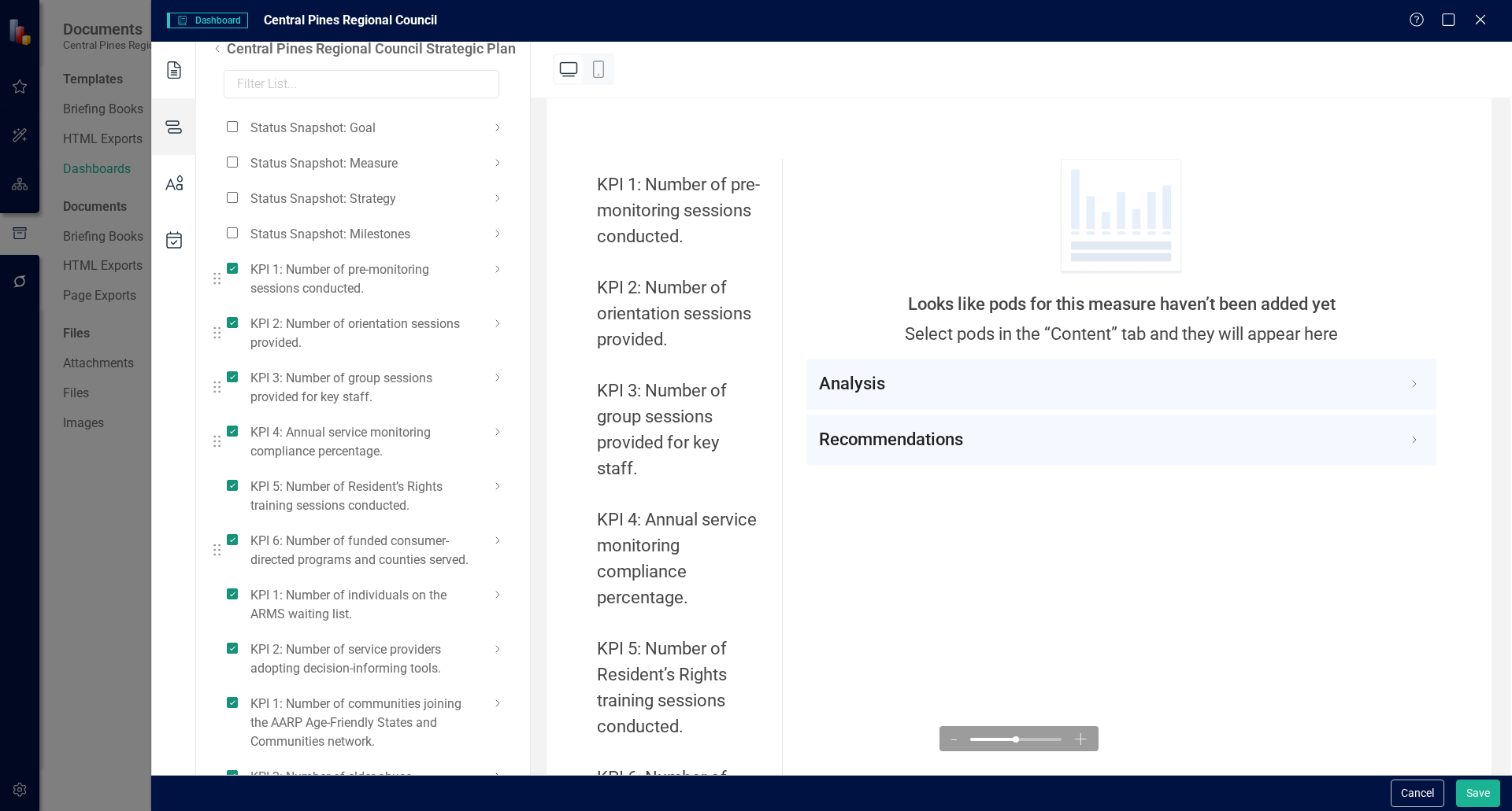
click at [496, 541] on icon at bounding box center [498, 541] width 19 height 19
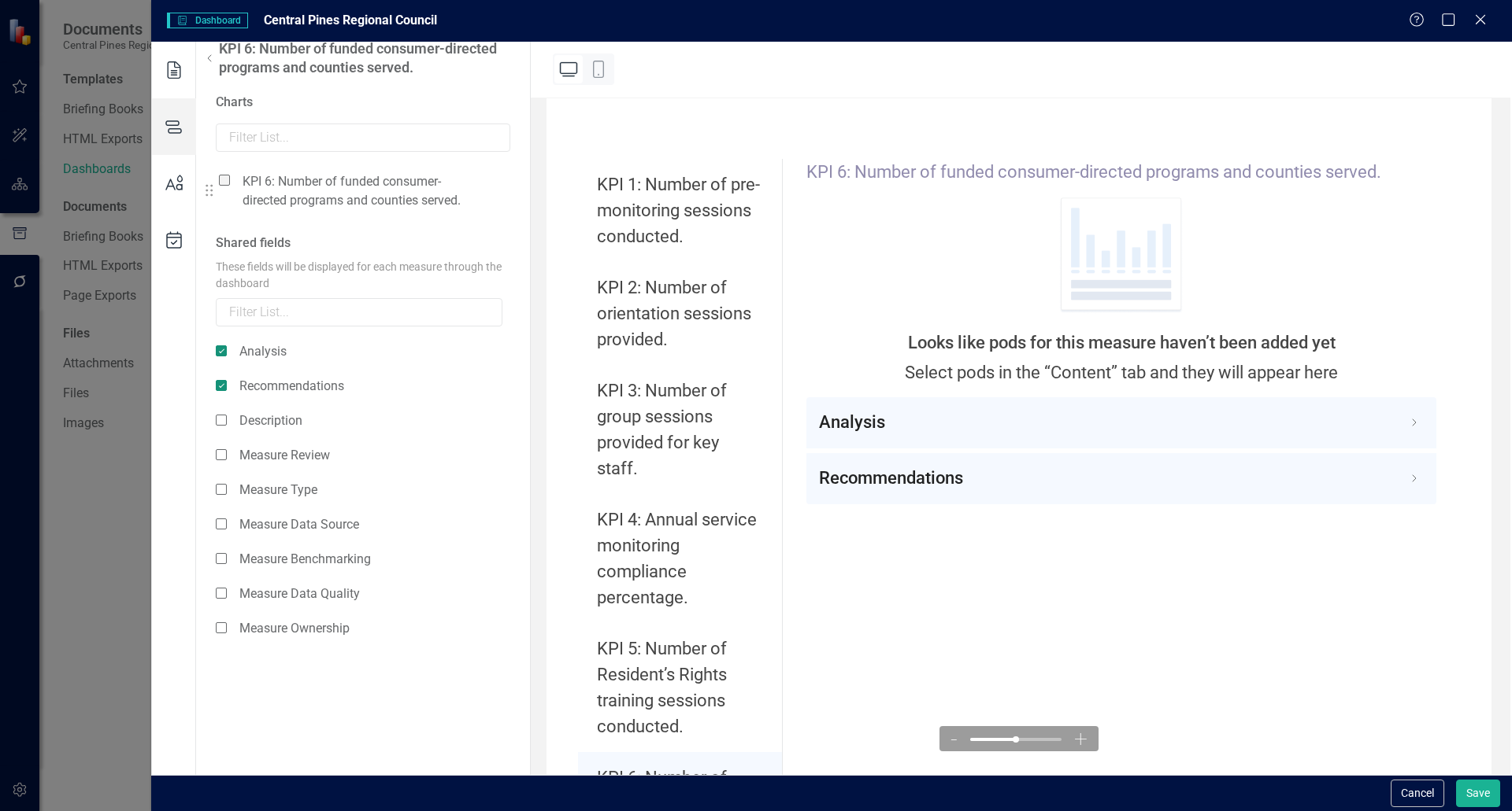
click at [228, 181] on span at bounding box center [224, 181] width 11 height 11
click at [231, 172] on input "checkbox" at bounding box center [231, 172] width 0 height 0
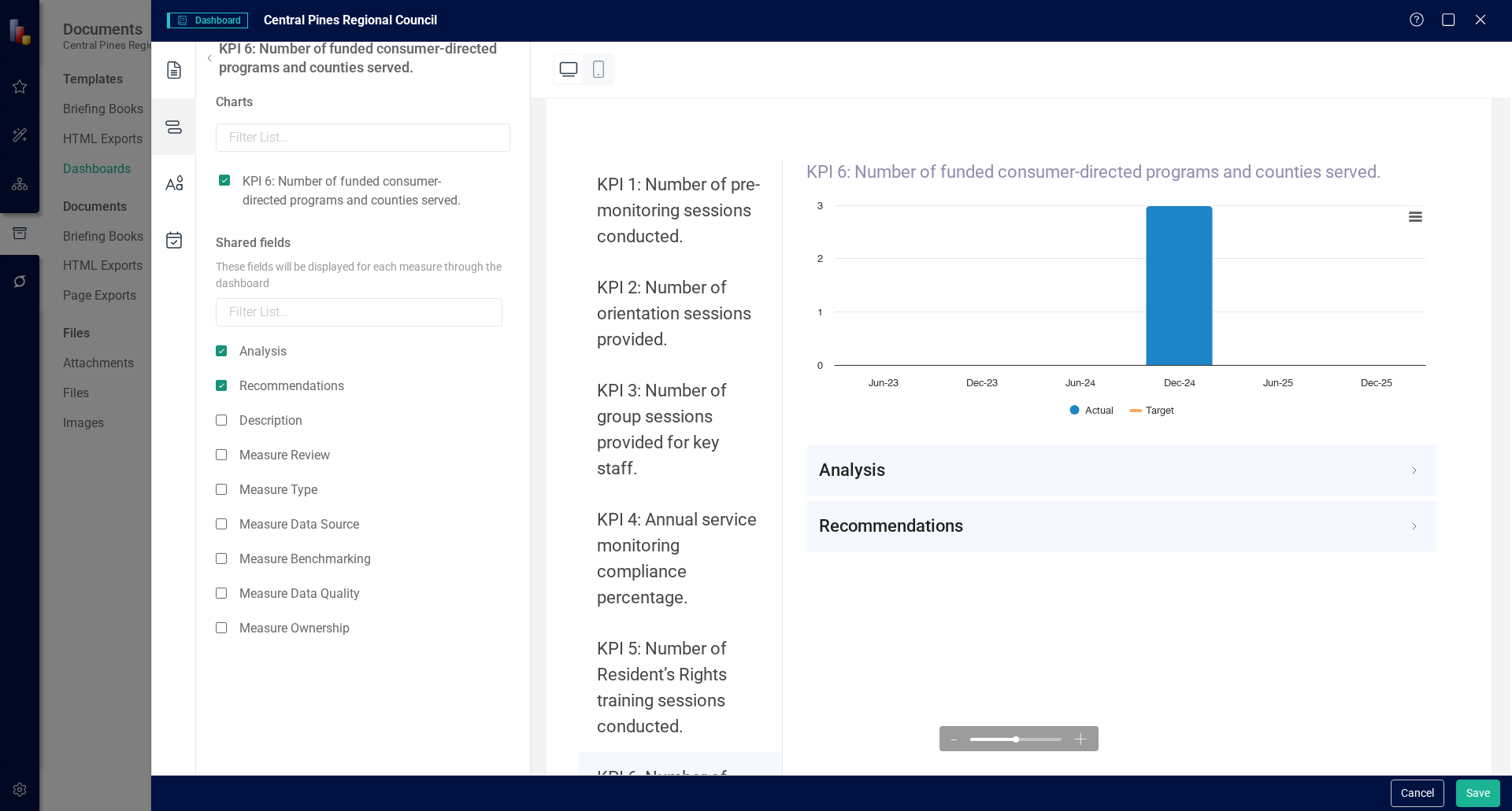
click at [210, 61] on use at bounding box center [209, 59] width 3 height 6
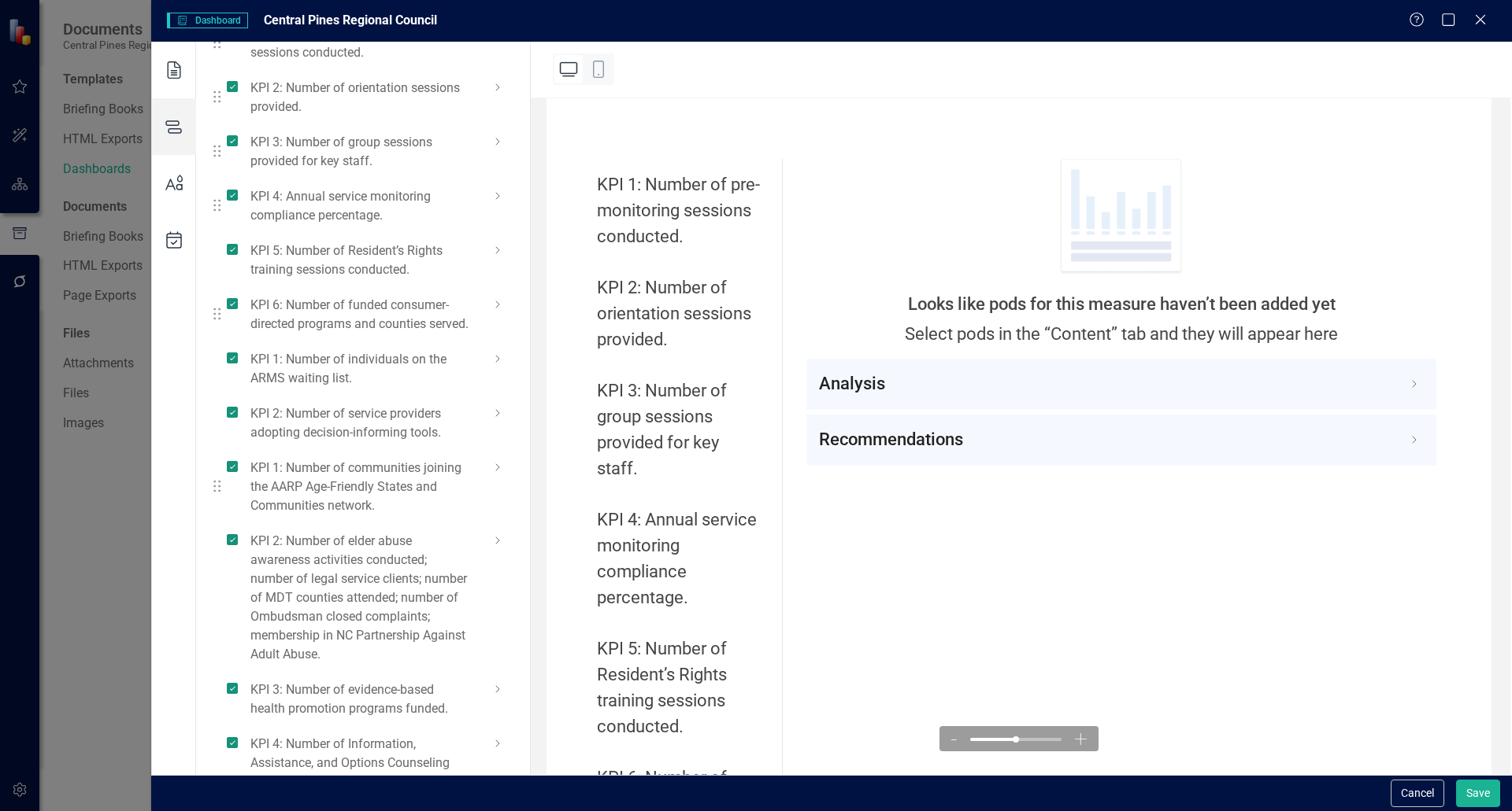
scroll to position [394, 0]
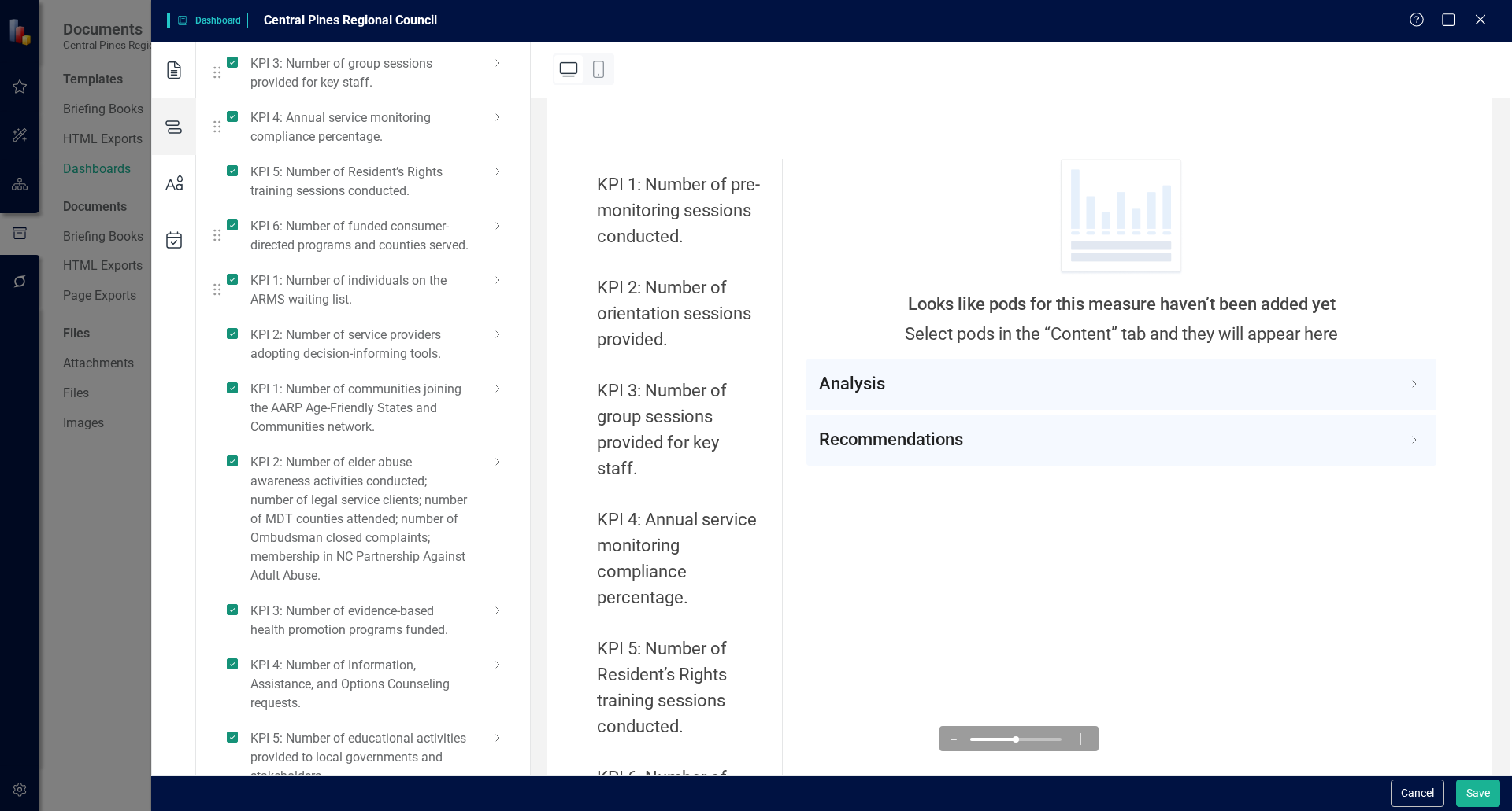
click at [494, 290] on icon at bounding box center [498, 280] width 19 height 19
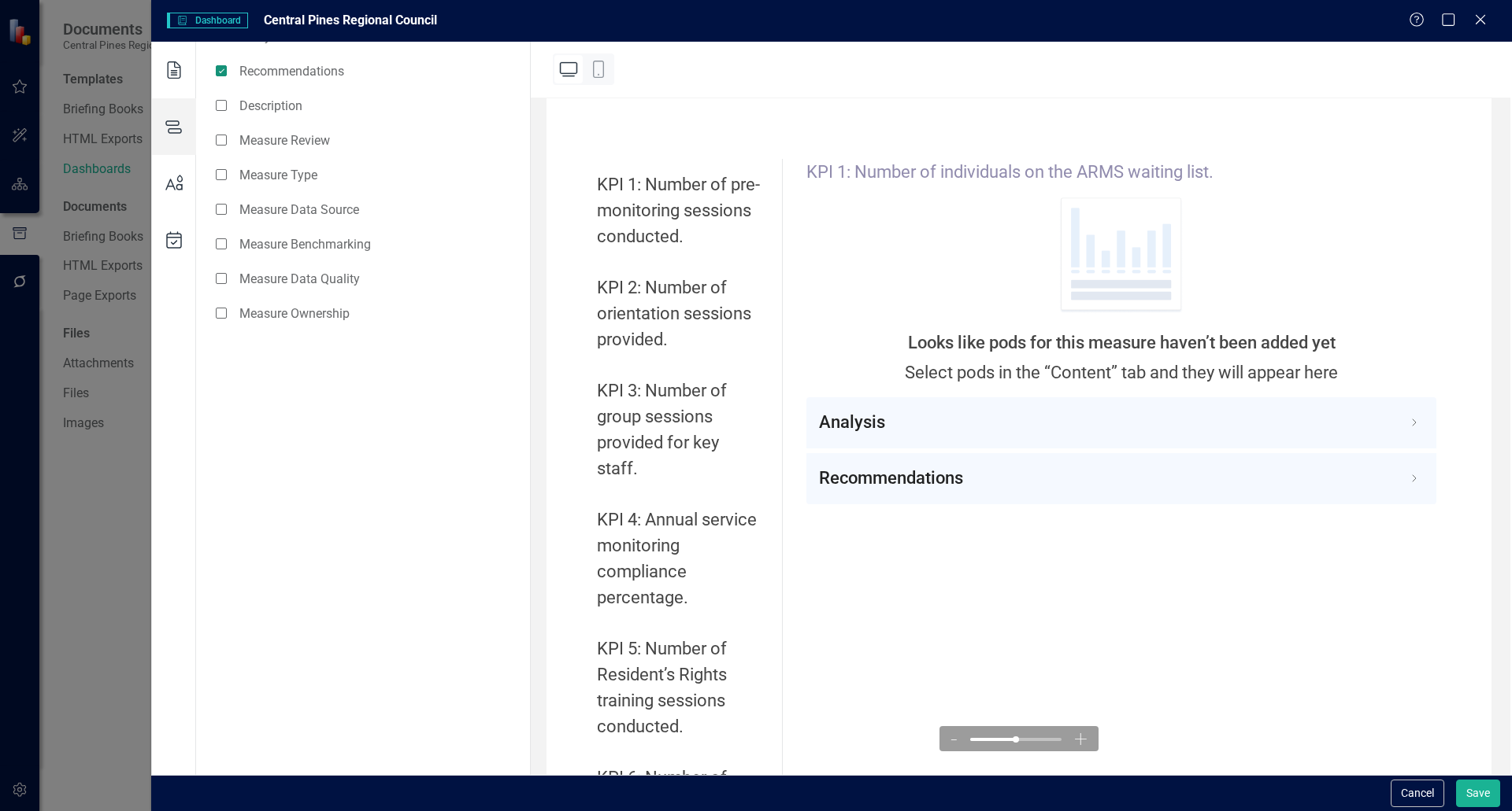
click at [174, 124] on icon at bounding box center [174, 127] width 44 height 57
click at [174, 71] on icon at bounding box center [174, 70] width 44 height 57
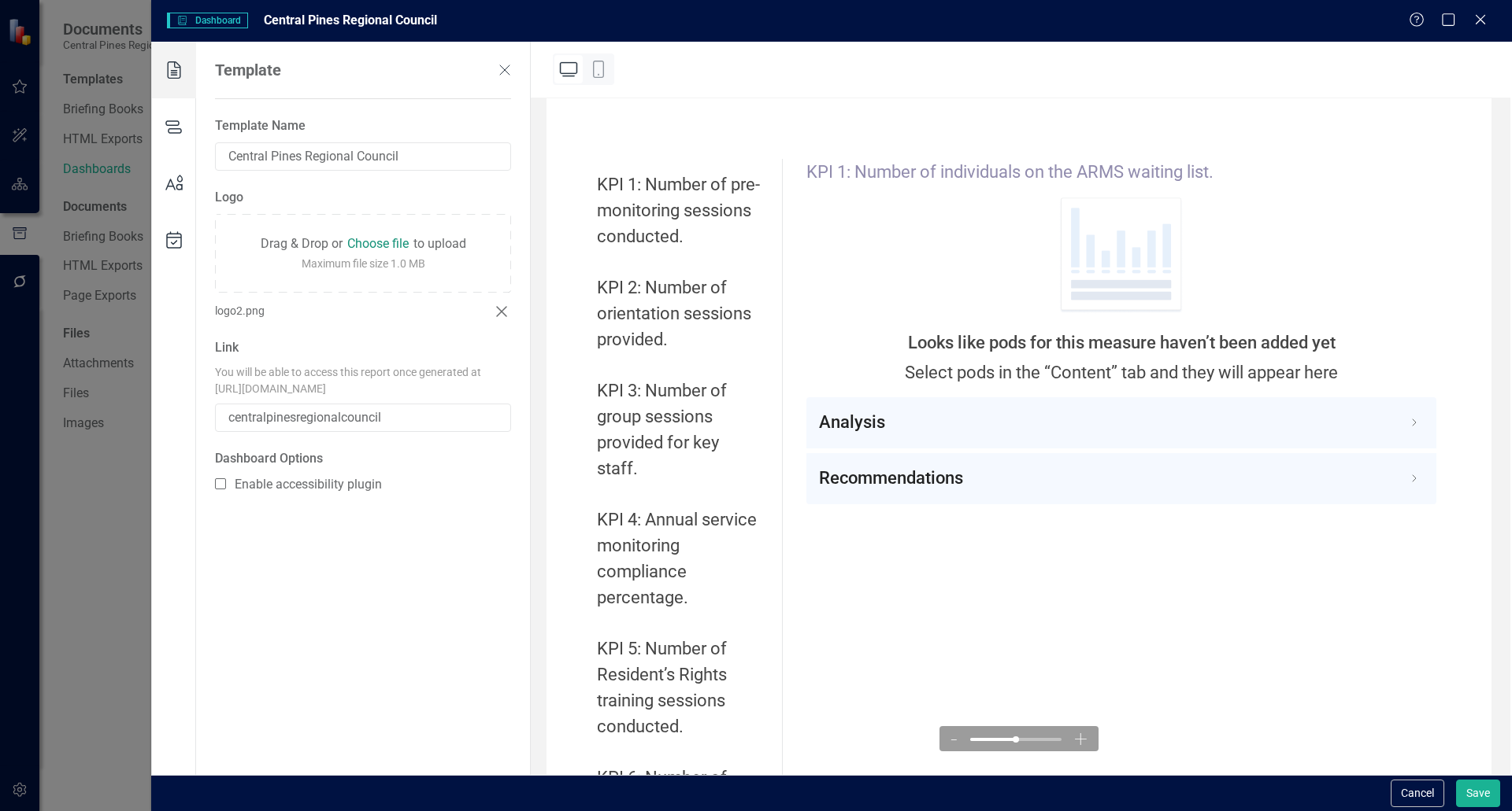
scroll to position [0, 0]
click at [174, 131] on icon at bounding box center [174, 127] width 44 height 57
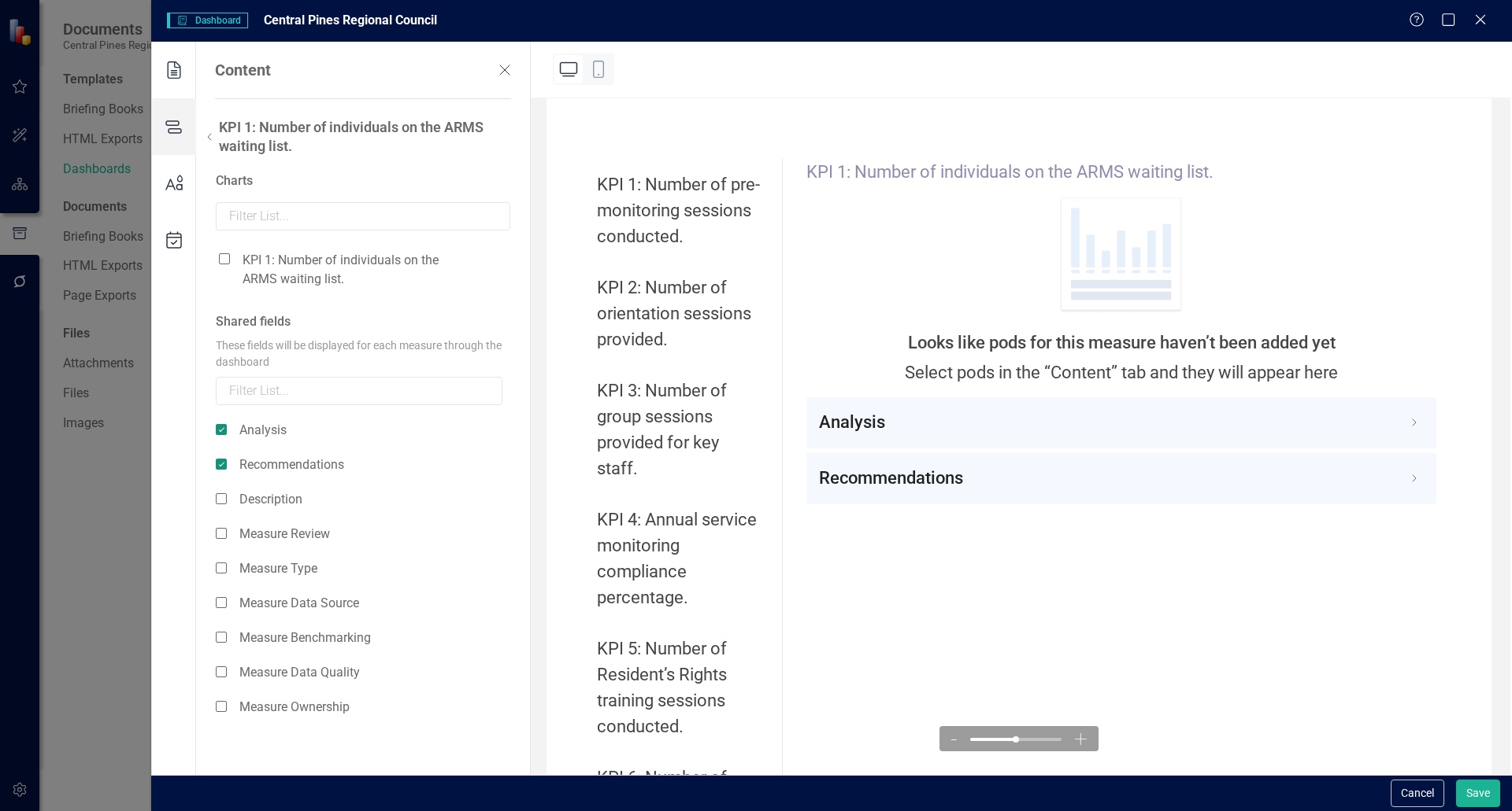
click at [208, 141] on icon at bounding box center [209, 137] width 19 height 19
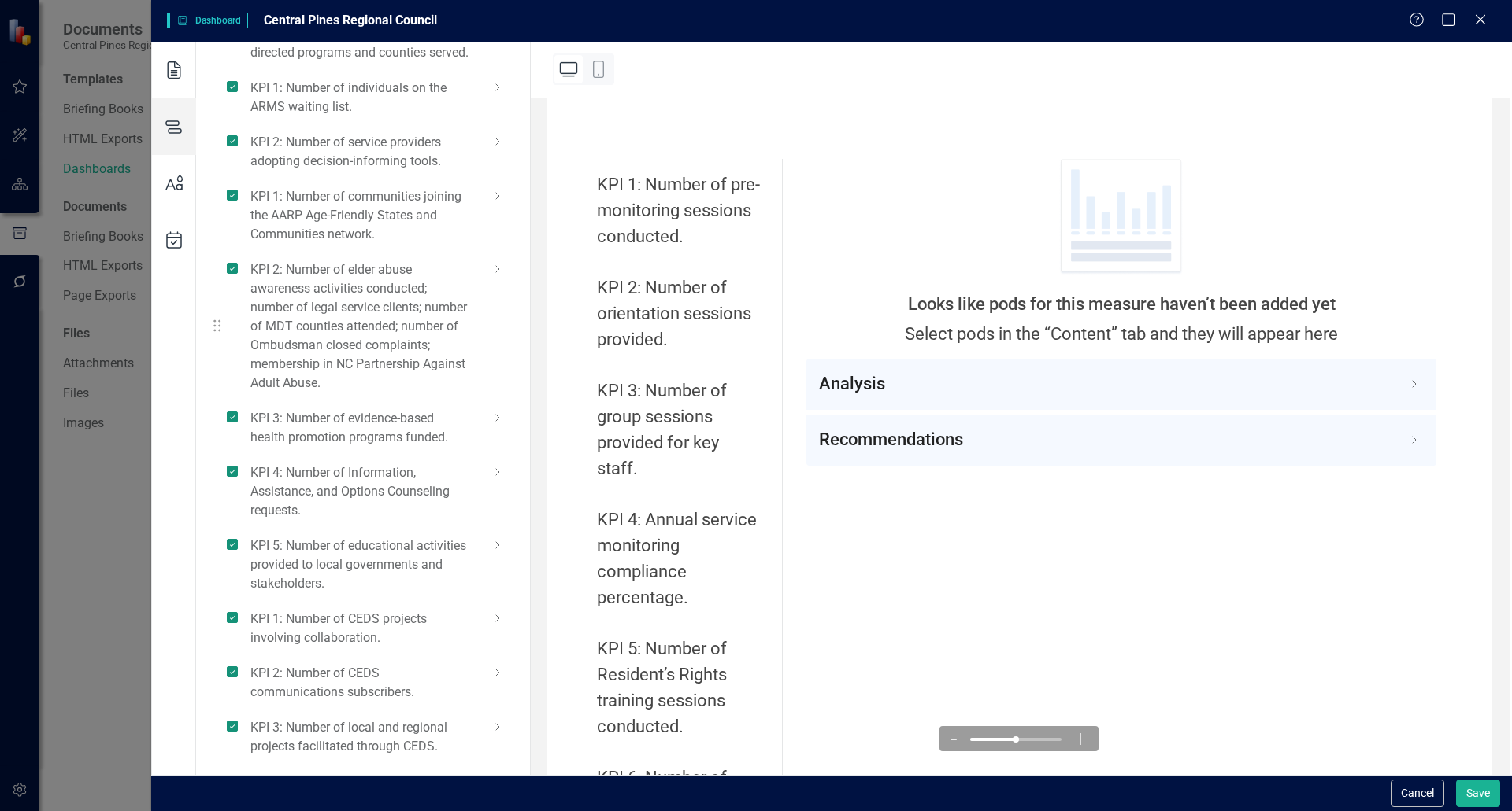
scroll to position [472, 0]
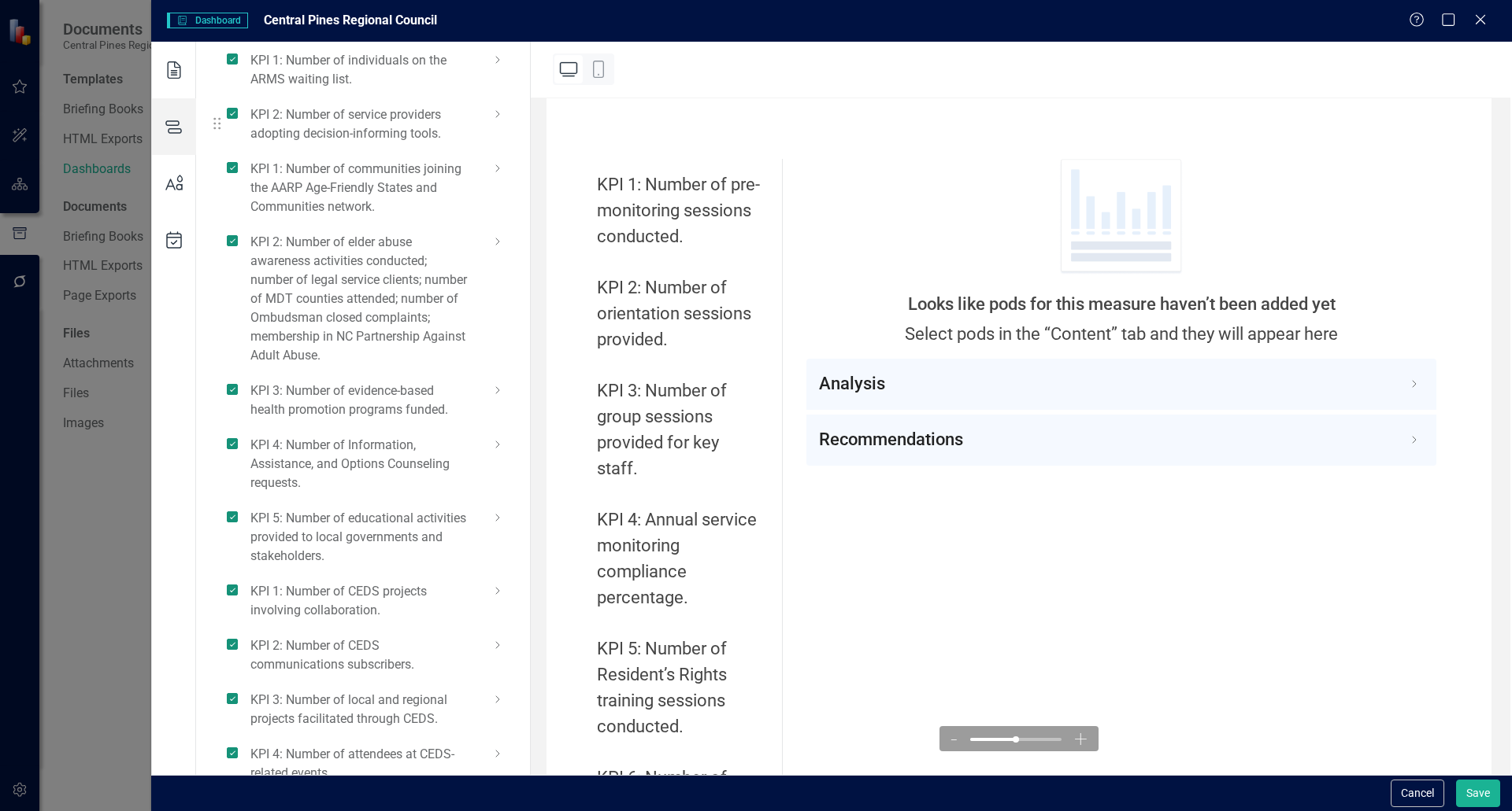
click at [494, 124] on icon at bounding box center [498, 114] width 19 height 19
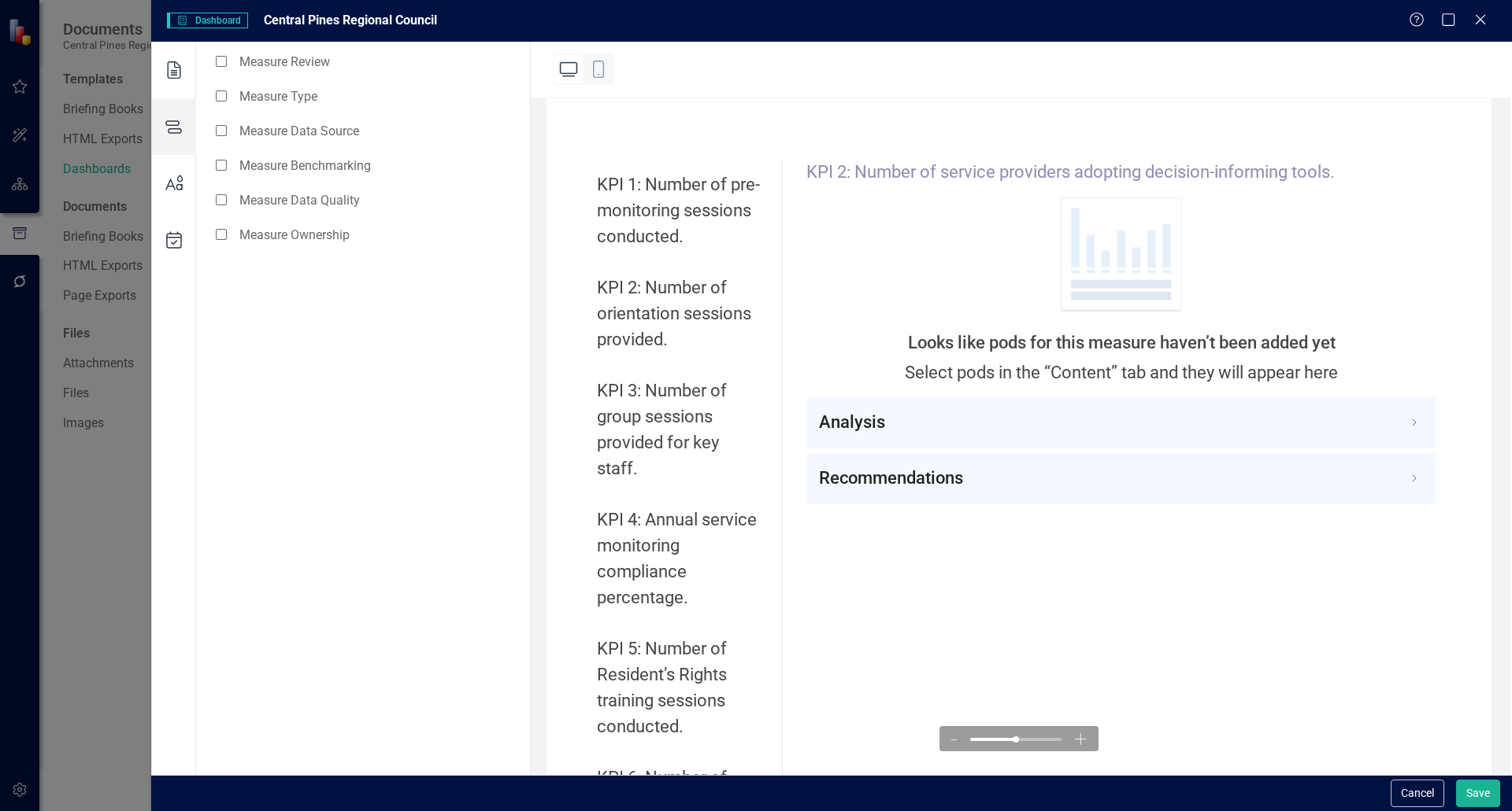
click at [175, 124] on icon at bounding box center [174, 127] width 44 height 57
click at [754, 789] on button "Save" at bounding box center [1478, 794] width 44 height 28
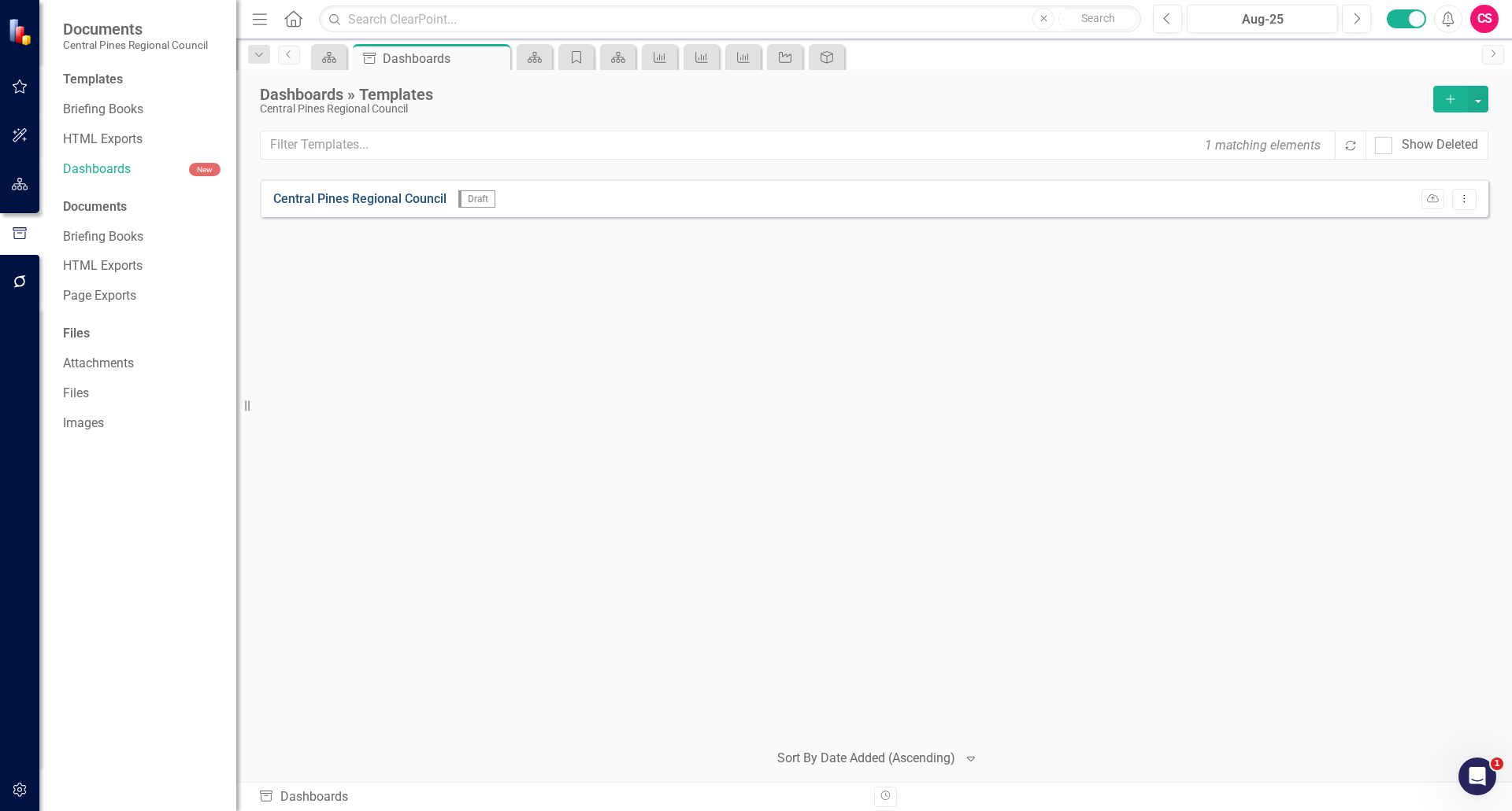
click at [367, 194] on link "Central Pines Regional Council" at bounding box center [360, 199] width 174 height 18
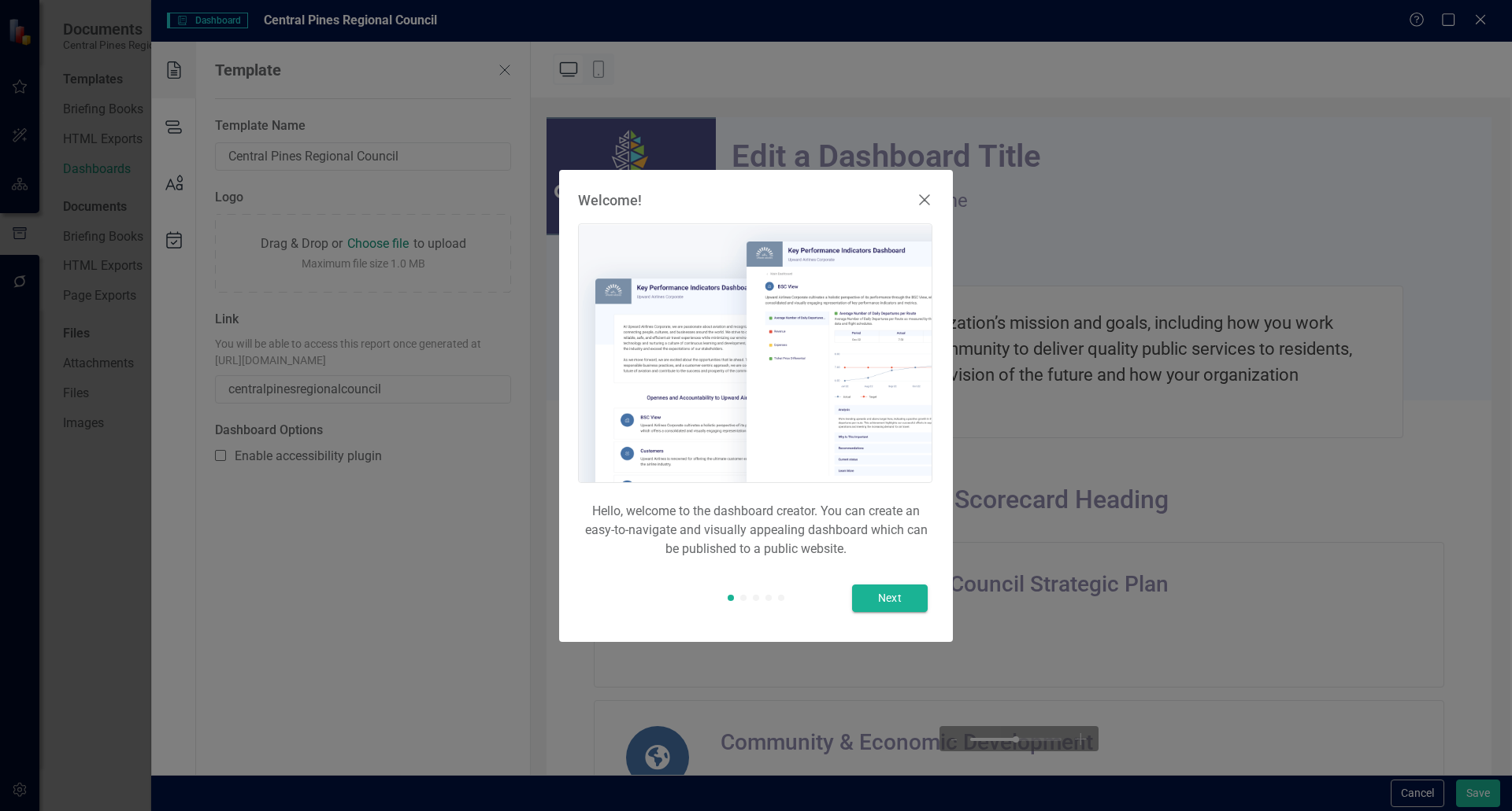
click at [754, 203] on icon at bounding box center [925, 200] width 19 height 19
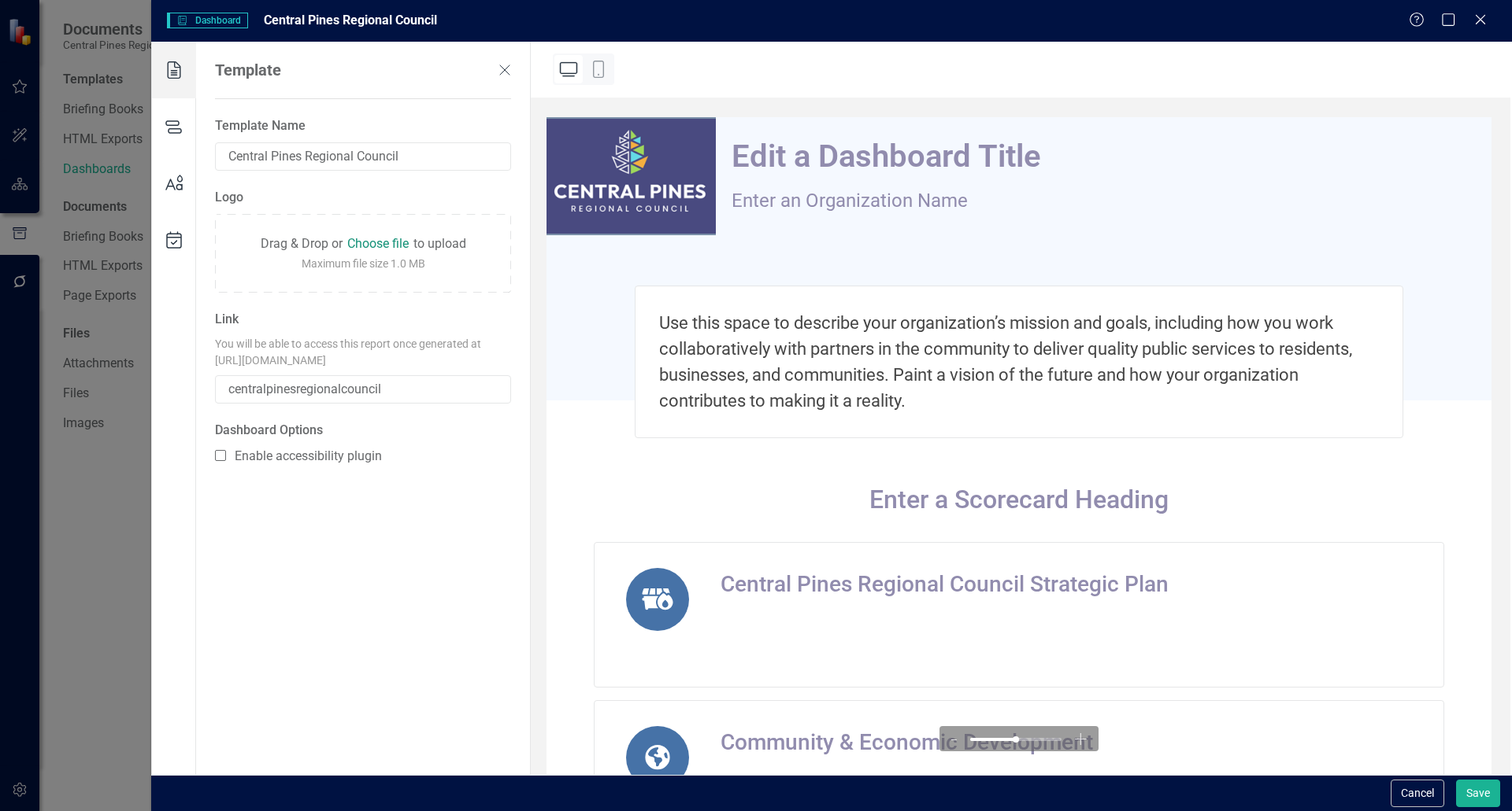
click at [754, 173] on div "Edit a Dashboard Title" at bounding box center [886, 157] width 309 height 36
click at [754, 185] on div "Edit a Dashboard Title Enter an Organization Name" at bounding box center [886, 176] width 309 height 75
click at [754, 517] on div "Enter a Scorecard Heading icon.dumpster-fire Central Pines Regional Council Str…" at bounding box center [1019, 822] width 945 height 680
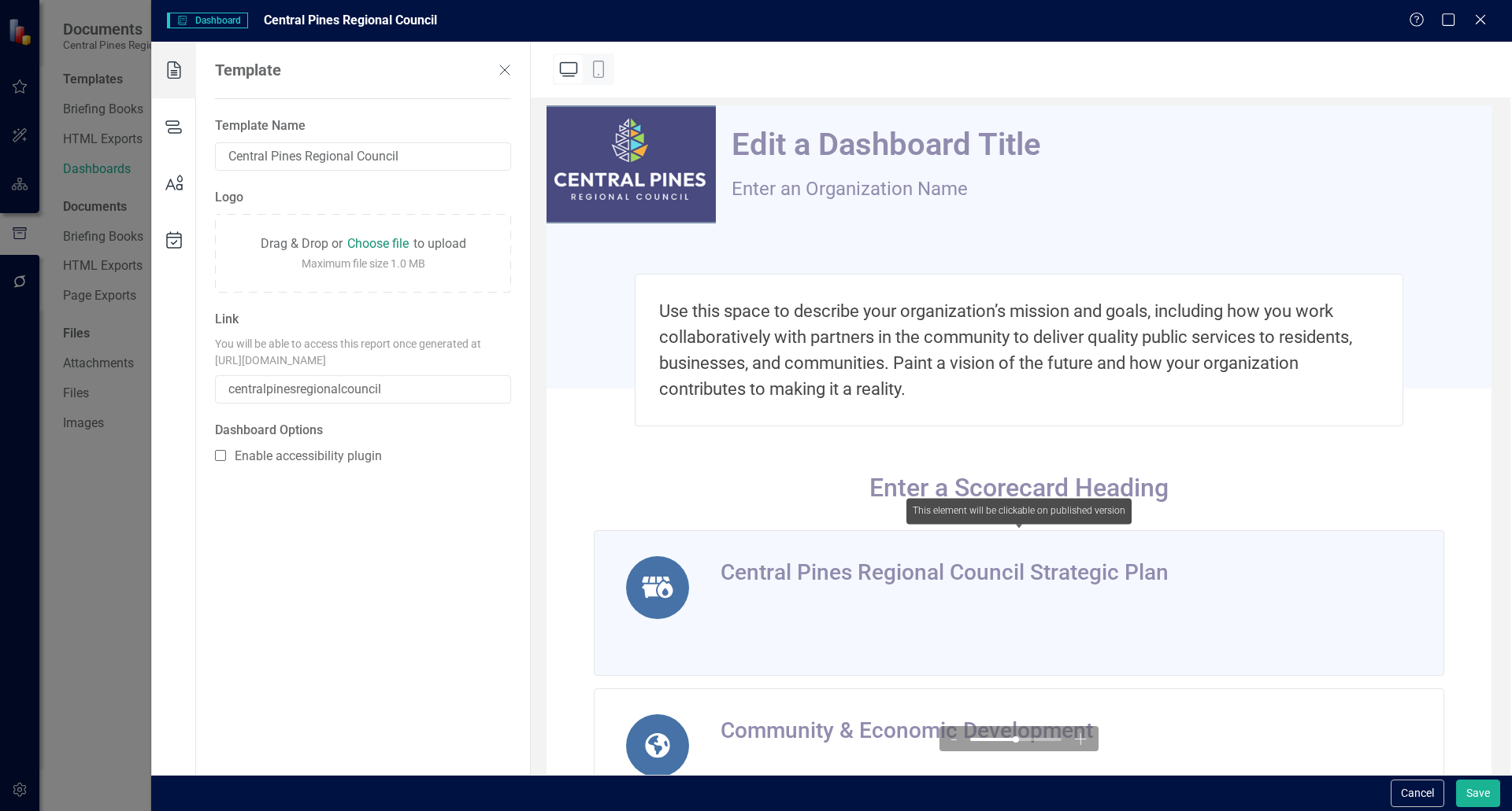
scroll to position [0, 0]
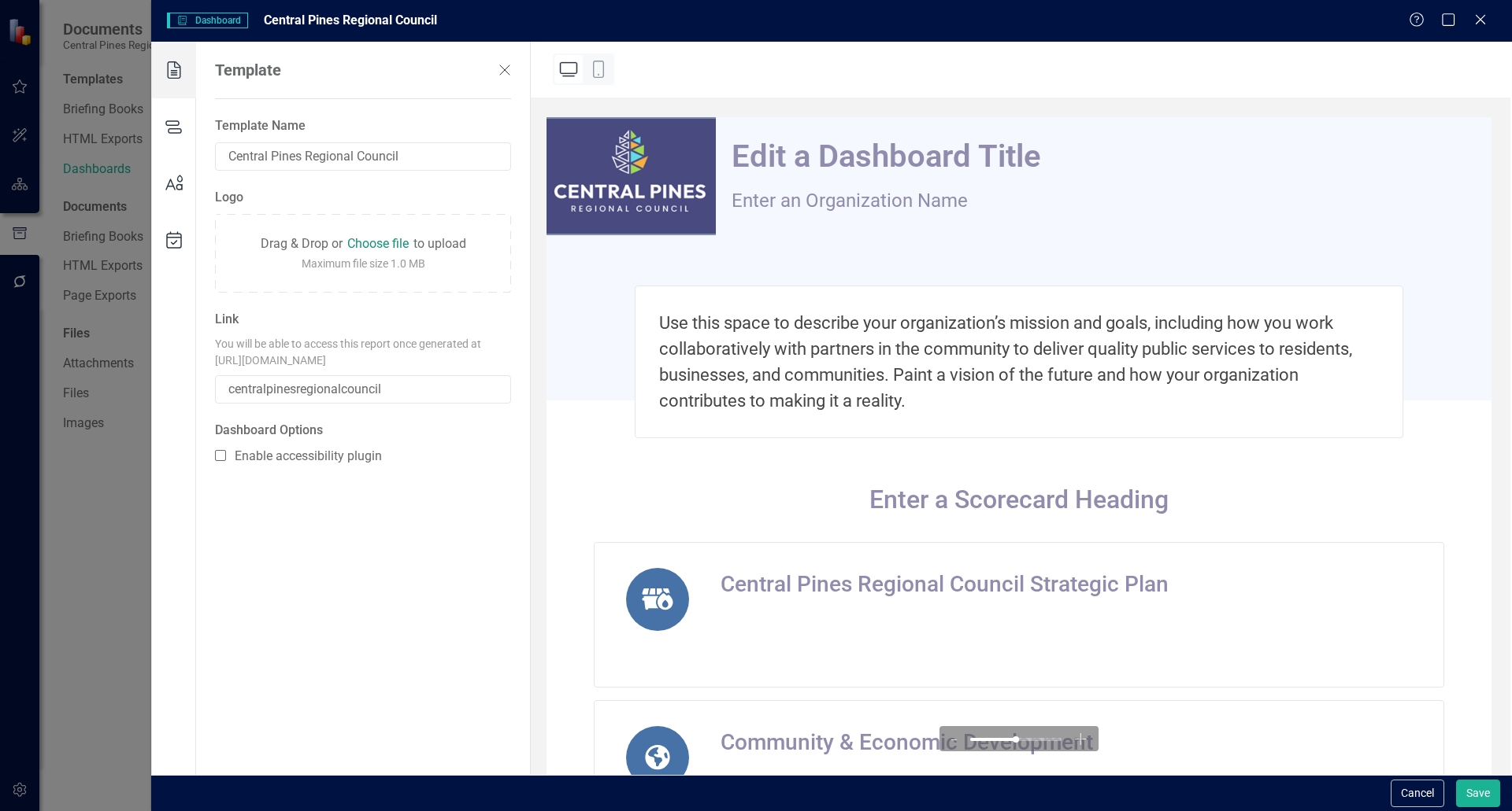
click at [754, 387] on div "Use this space to describe your organization’s mission and goals, including how…" at bounding box center [1019, 362] width 769 height 153
click at [176, 176] on icon at bounding box center [174, 184] width 44 height 57
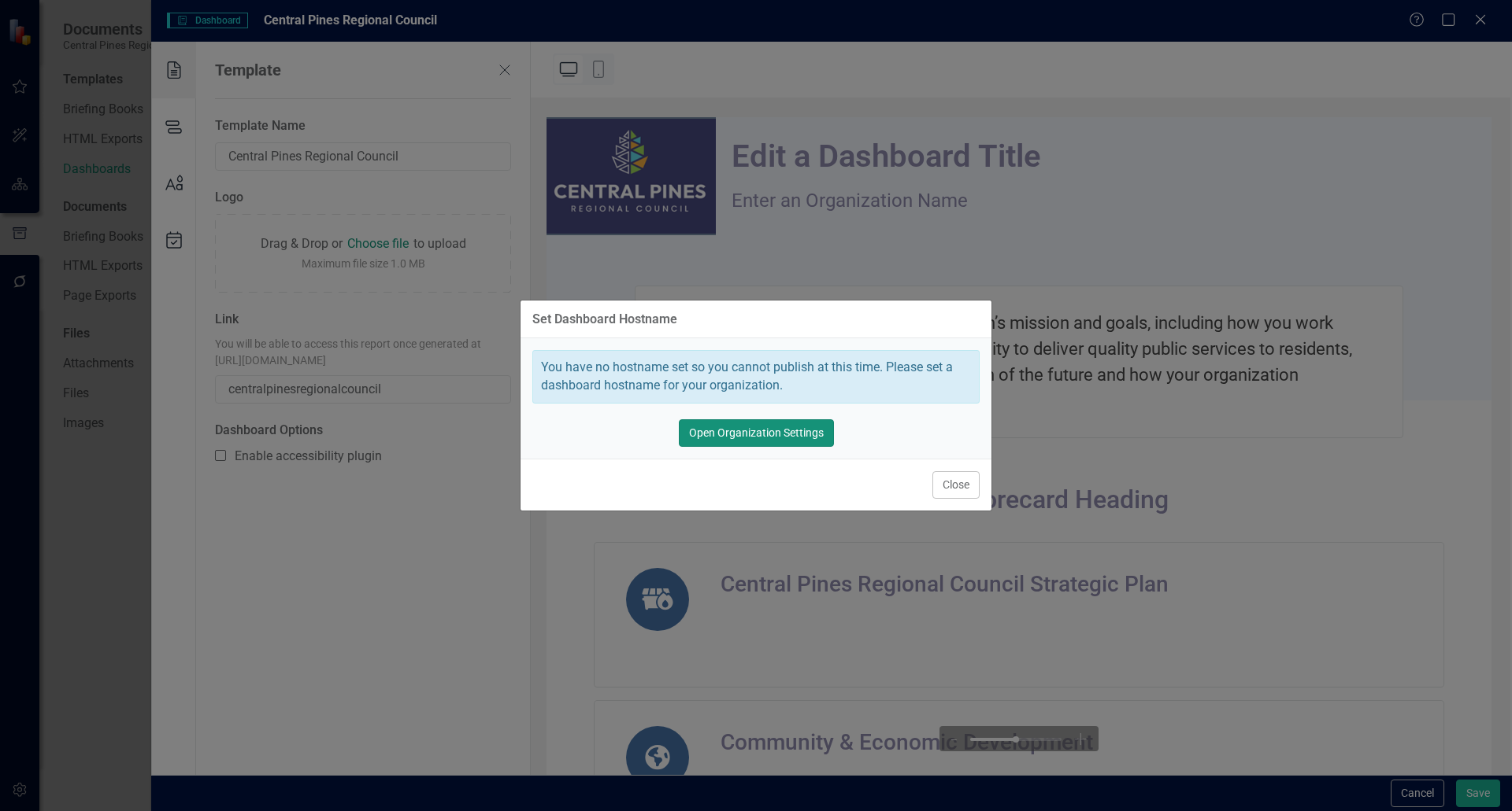
click at [726, 436] on button "Open Organization Settings" at bounding box center [757, 433] width 155 height 28
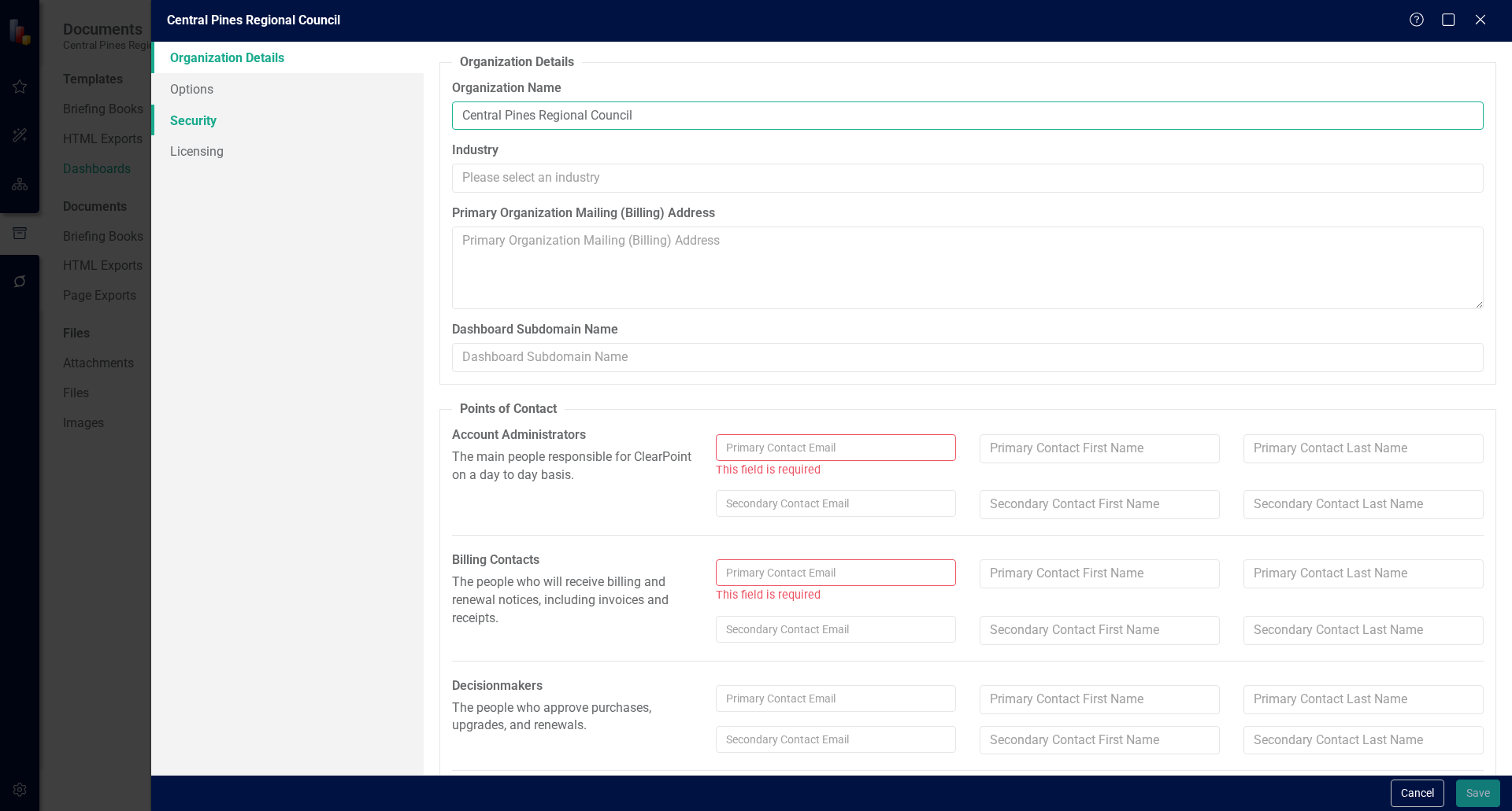
drag, startPoint x: 658, startPoint y: 116, endPoint x: 379, endPoint y: 112, distance: 279.0
click at [380, 112] on div "Organization Details Options Security Licensing Organization Details From this …" at bounding box center [831, 409] width 1361 height 733
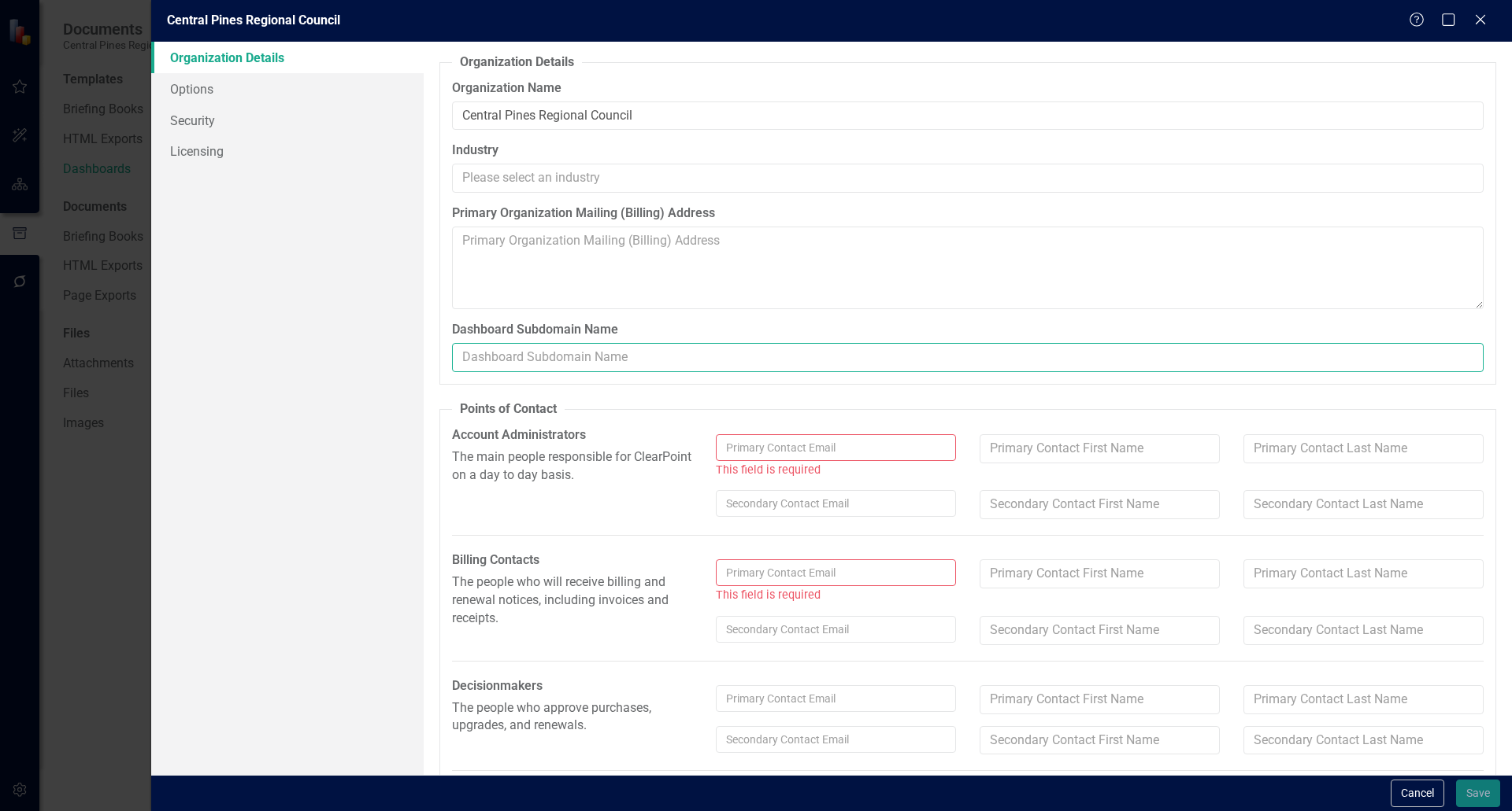
click at [532, 363] on input "Dashboard Subdomain Name" at bounding box center [968, 357] width 1032 height 29
paste input "CentralPinesRegionalCouncil"
click at [532, 363] on input "CentralPinesRegionalCouncil" at bounding box center [968, 357] width 1032 height 29
click at [634, 366] on input "CentralPinesRegionalCouncil" at bounding box center [968, 357] width 1032 height 29
type input "CentralPinesRegionalCouncil"
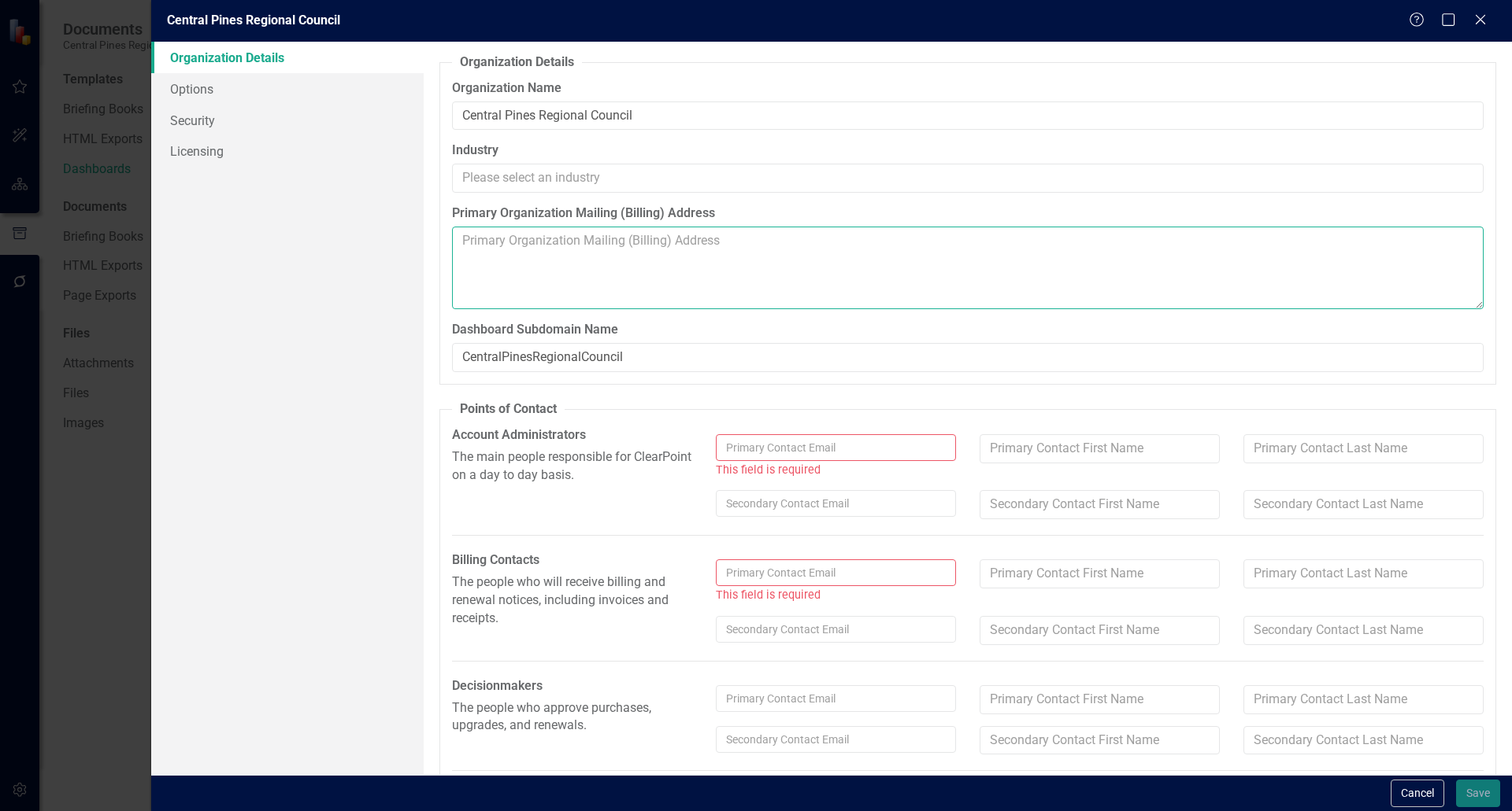
click at [656, 286] on textarea "Primary Organization Mailing (Billing) Address" at bounding box center [968, 268] width 1032 height 82
click at [754, 452] on input "text" at bounding box center [835, 447] width 240 height 27
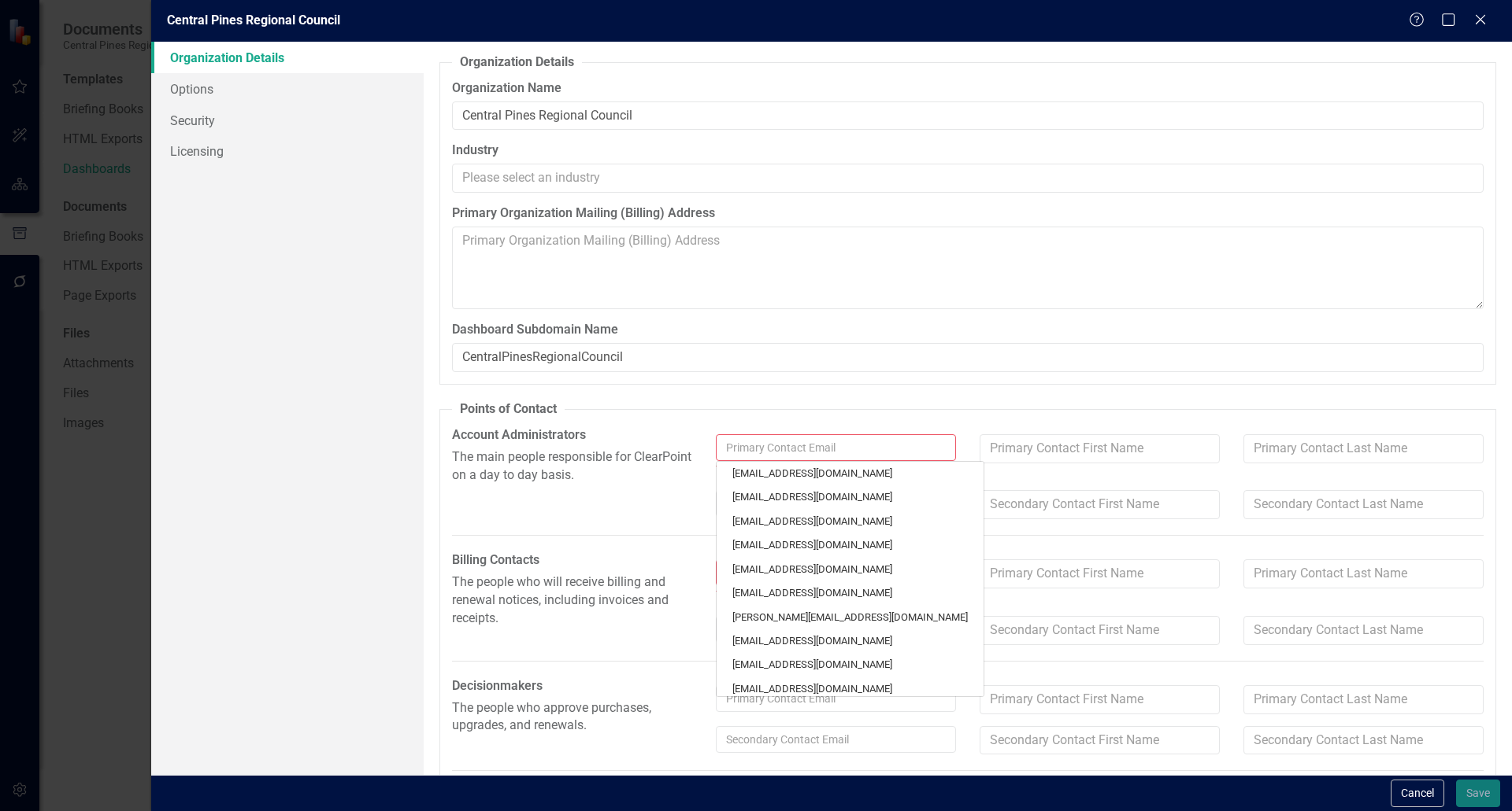
type input "j"
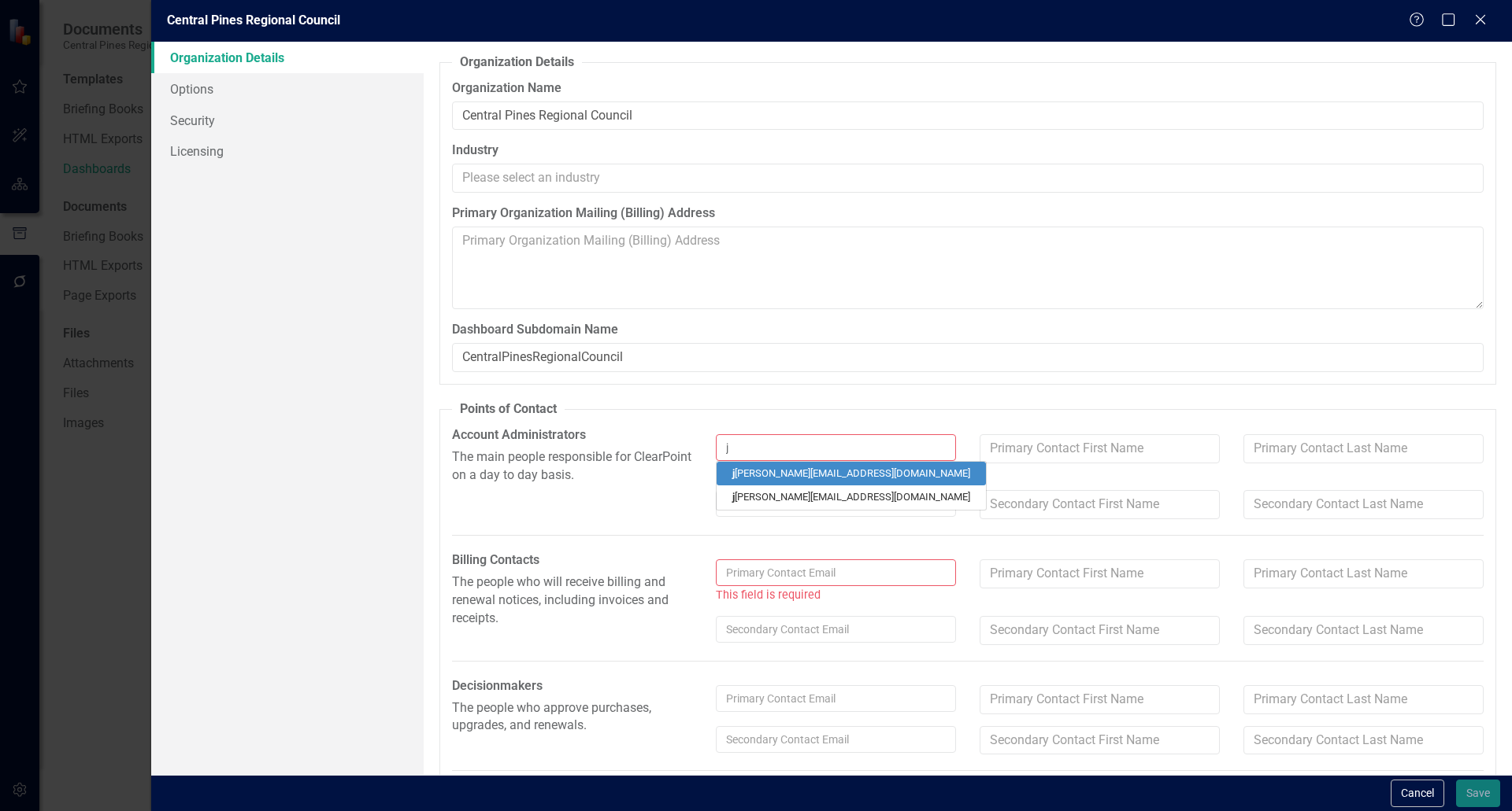
click at [754, 475] on link "j halsey@centralpinesnc.gov" at bounding box center [851, 474] width 269 height 24
type input "[PERSON_NAME]"
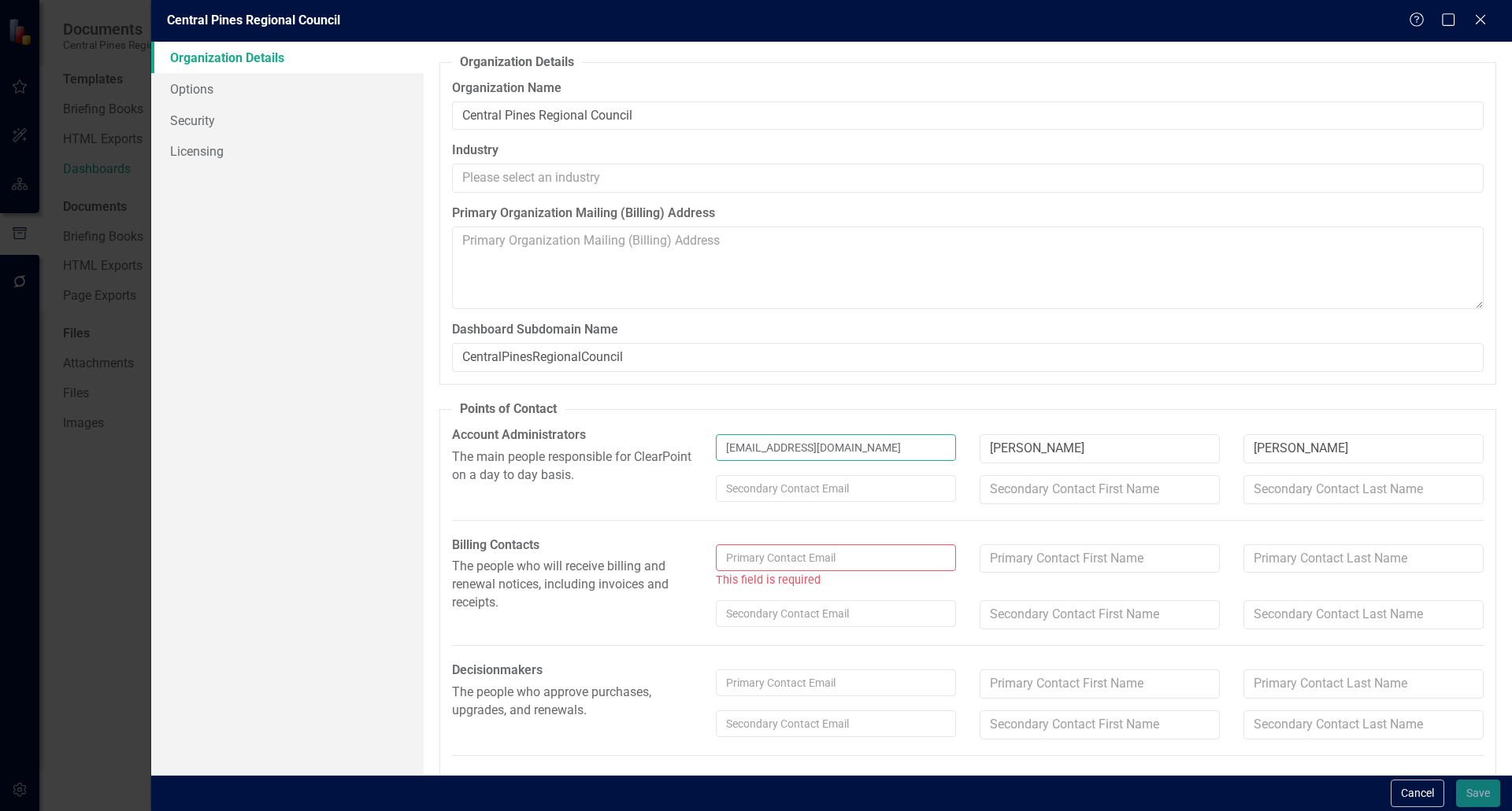
type input "[EMAIL_ADDRESS][DOMAIN_NAME]"
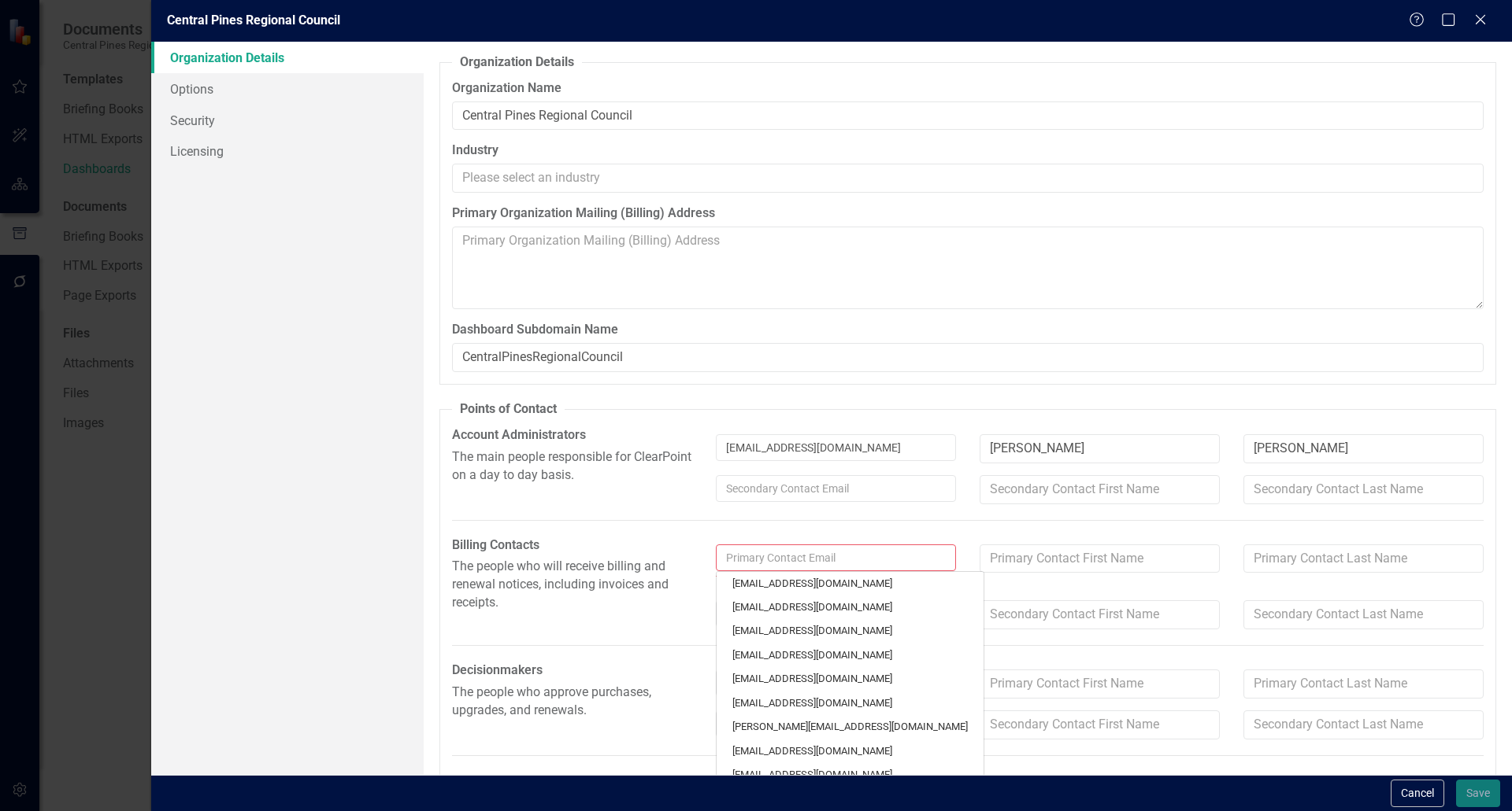
click at [754, 559] on input "text" at bounding box center [835, 558] width 240 height 27
type input "j"
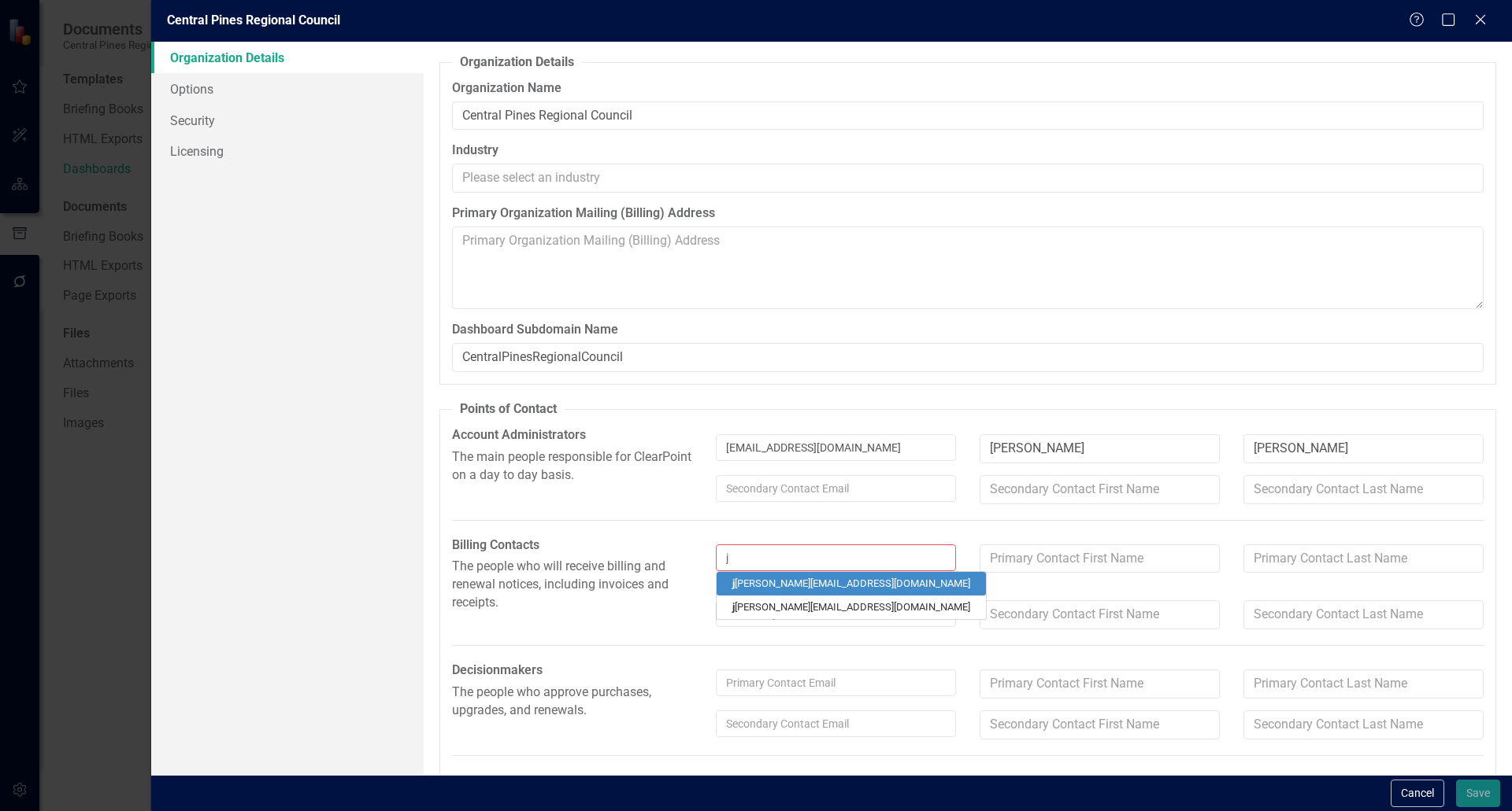
click at [754, 581] on link "j halsey@centralpinesnc.gov" at bounding box center [851, 584] width 269 height 24
type input "[PERSON_NAME]"
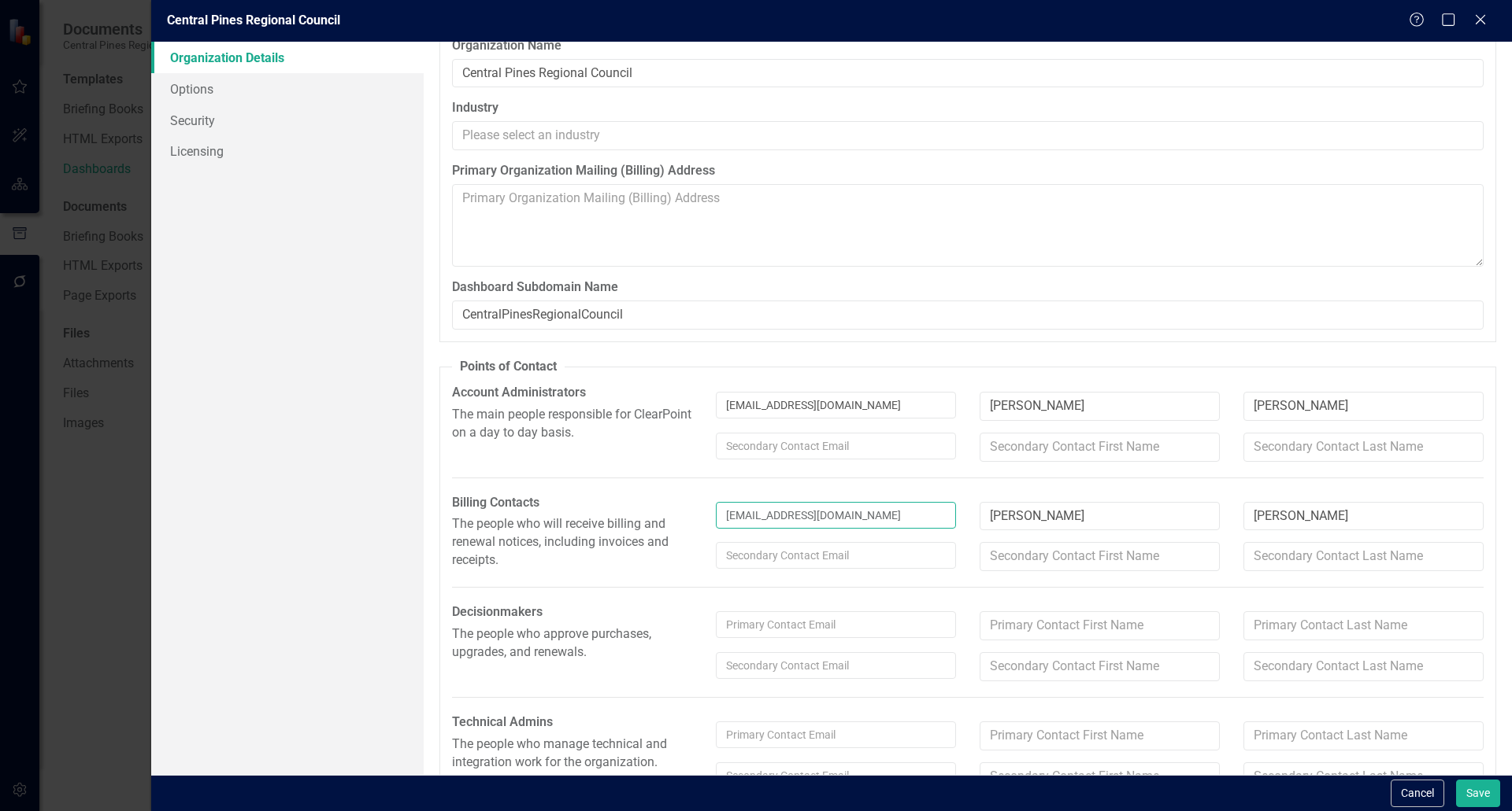
scroll to position [83, 0]
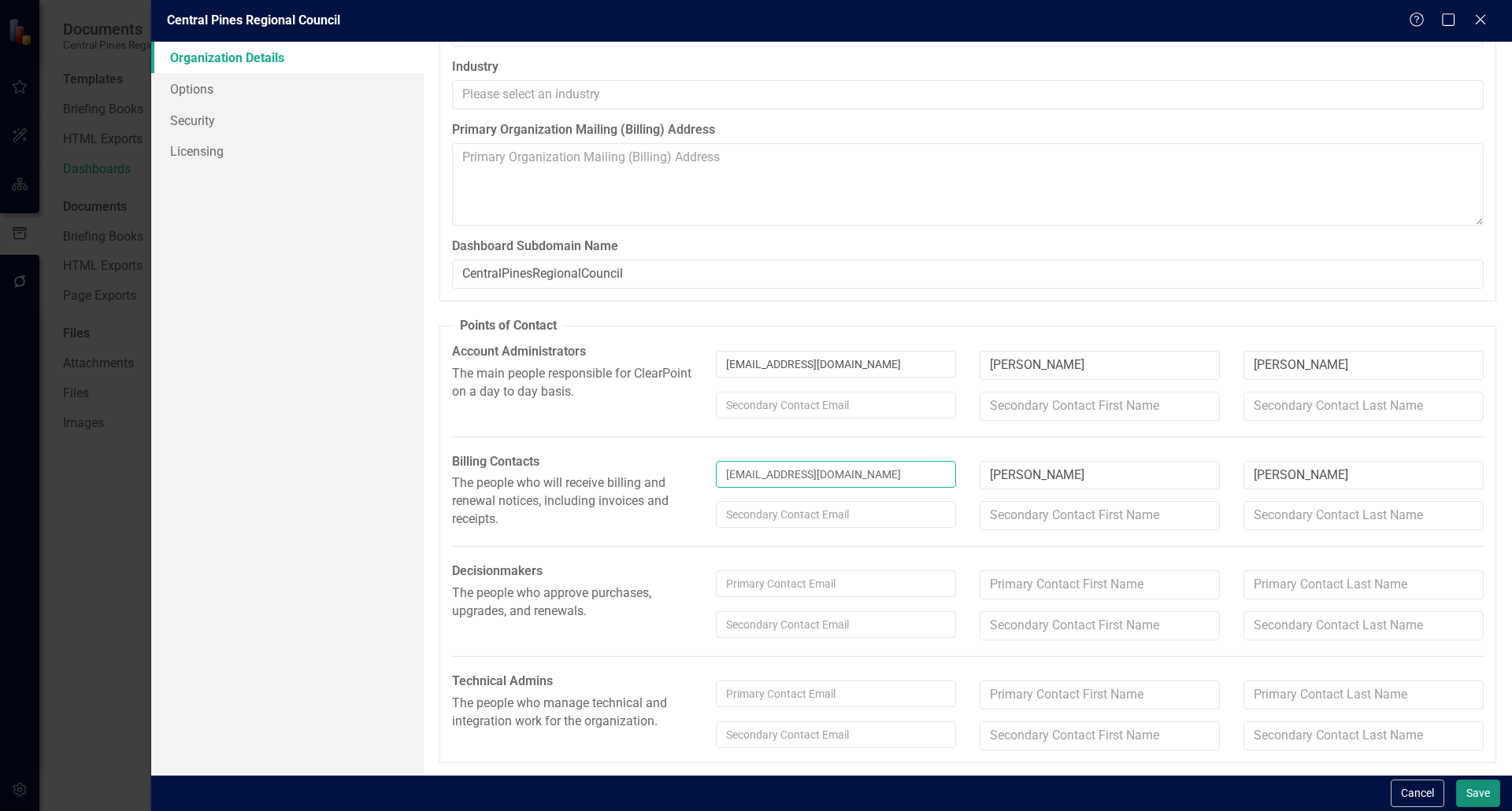
type input "[EMAIL_ADDRESS][DOMAIN_NAME]"
click at [754, 788] on button "Save" at bounding box center [1478, 794] width 44 height 28
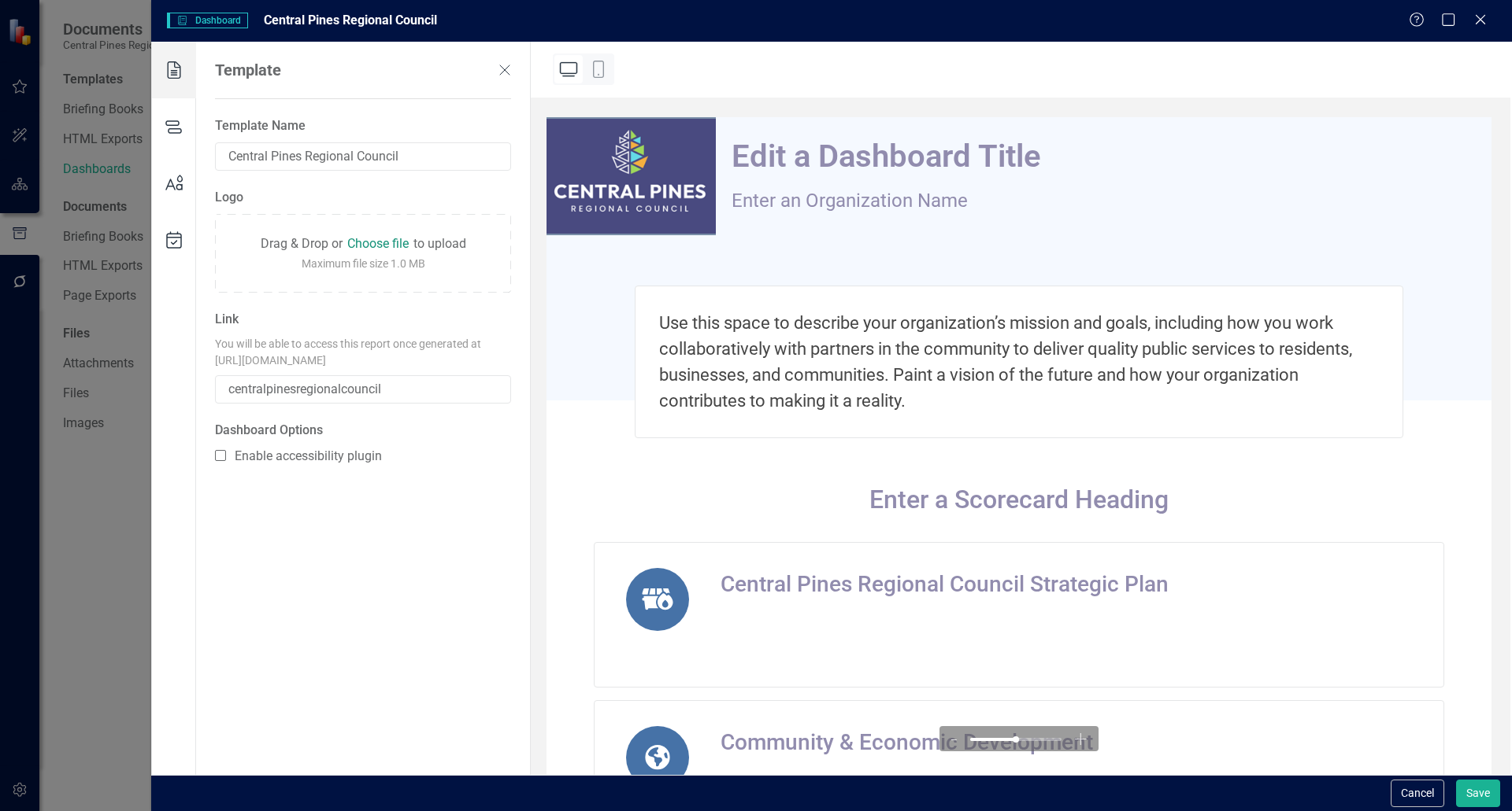
click at [169, 125] on use at bounding box center [174, 127] width 15 height 12
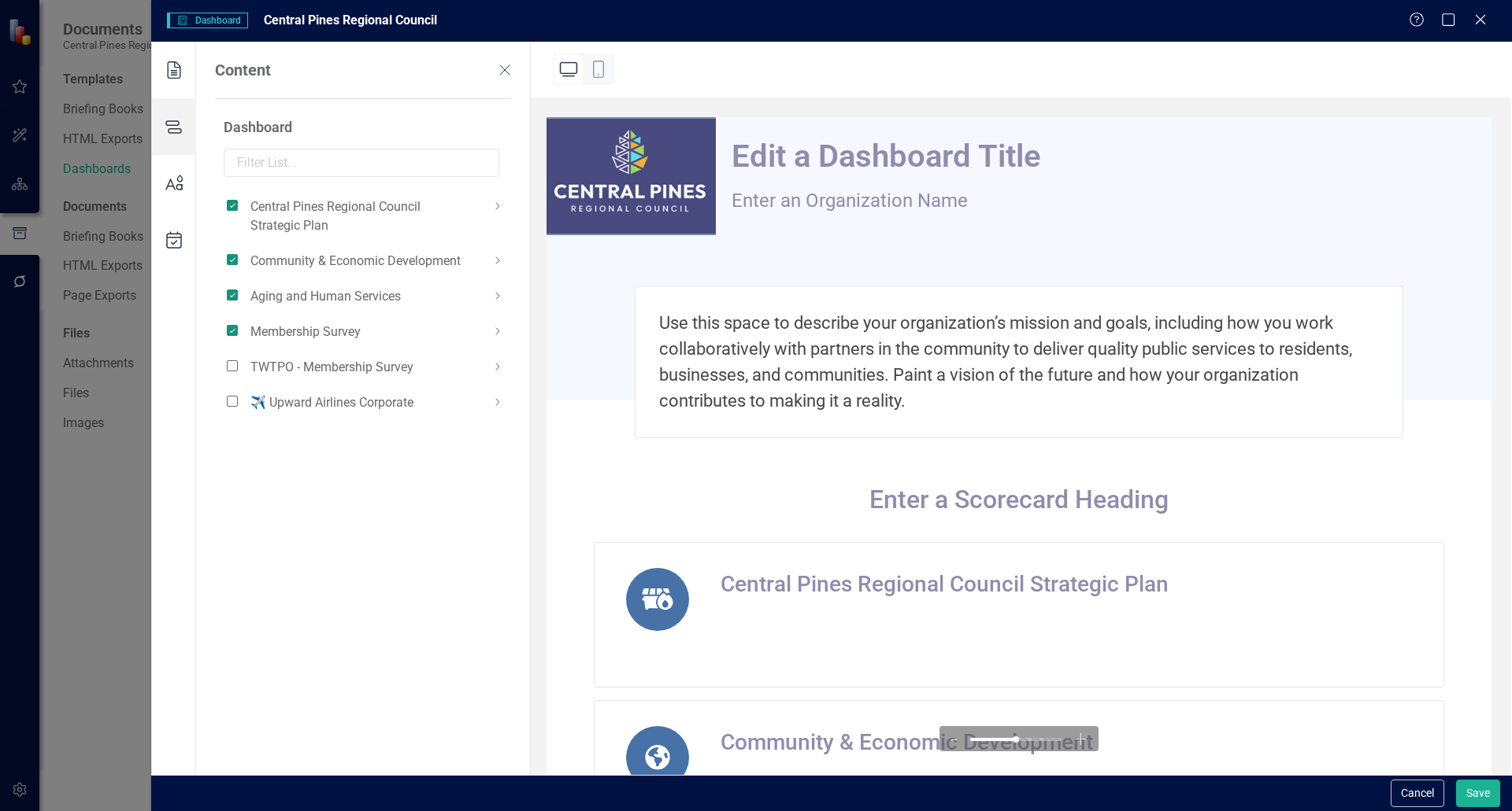
click at [166, 185] on icon at bounding box center [174, 184] width 44 height 57
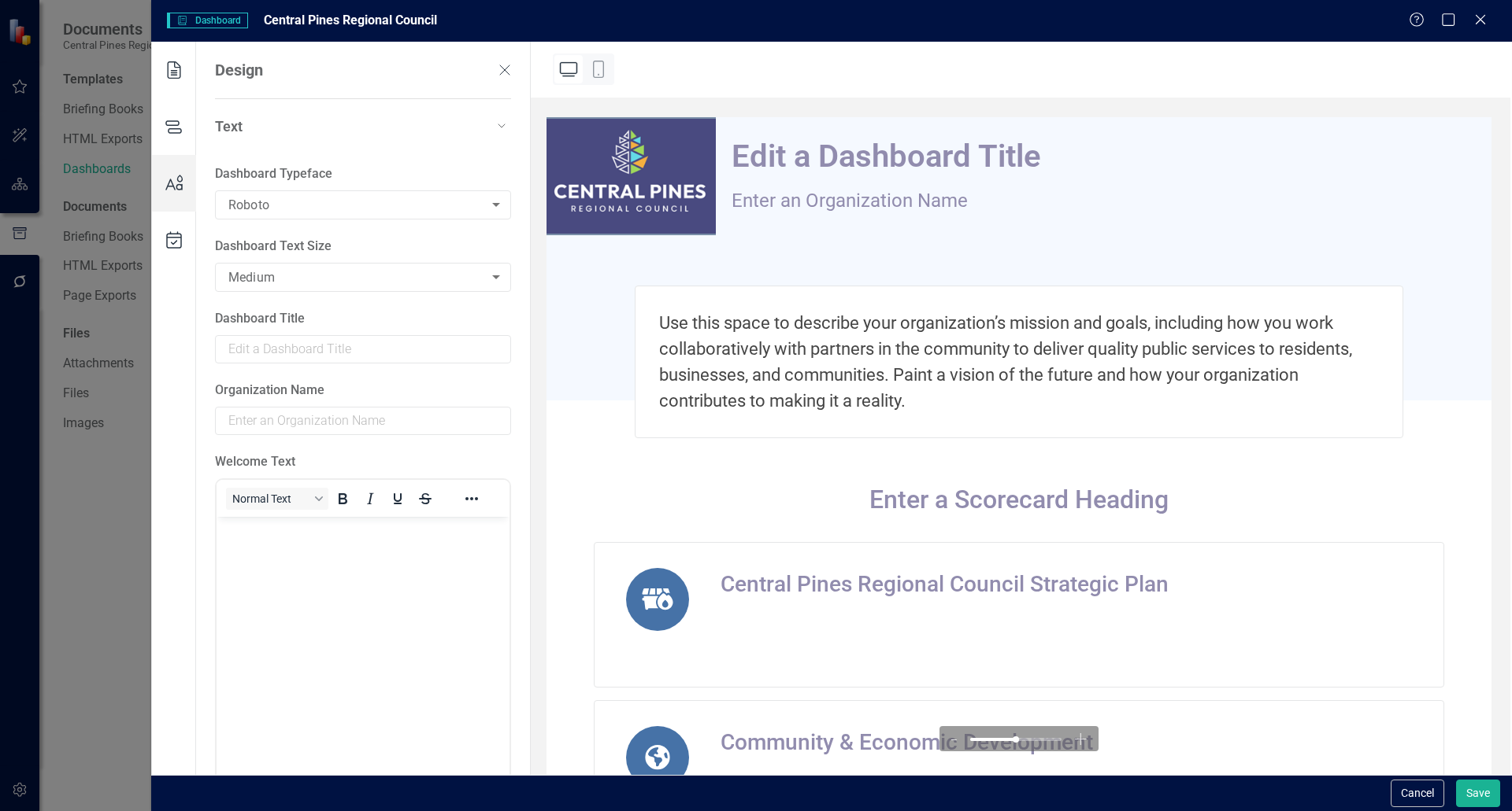
scroll to position [0, 0]
click at [344, 435] on div "Dashboard Typeface Roboto Roboto ​ Dashboard Text Size Medium Medium ​ Dashboar…" at bounding box center [363, 516] width 296 height 699
click at [346, 426] on input "text" at bounding box center [363, 421] width 296 height 29
type input "Central Pines Regional Council"
click at [257, 348] on input "text" at bounding box center [363, 349] width 296 height 29
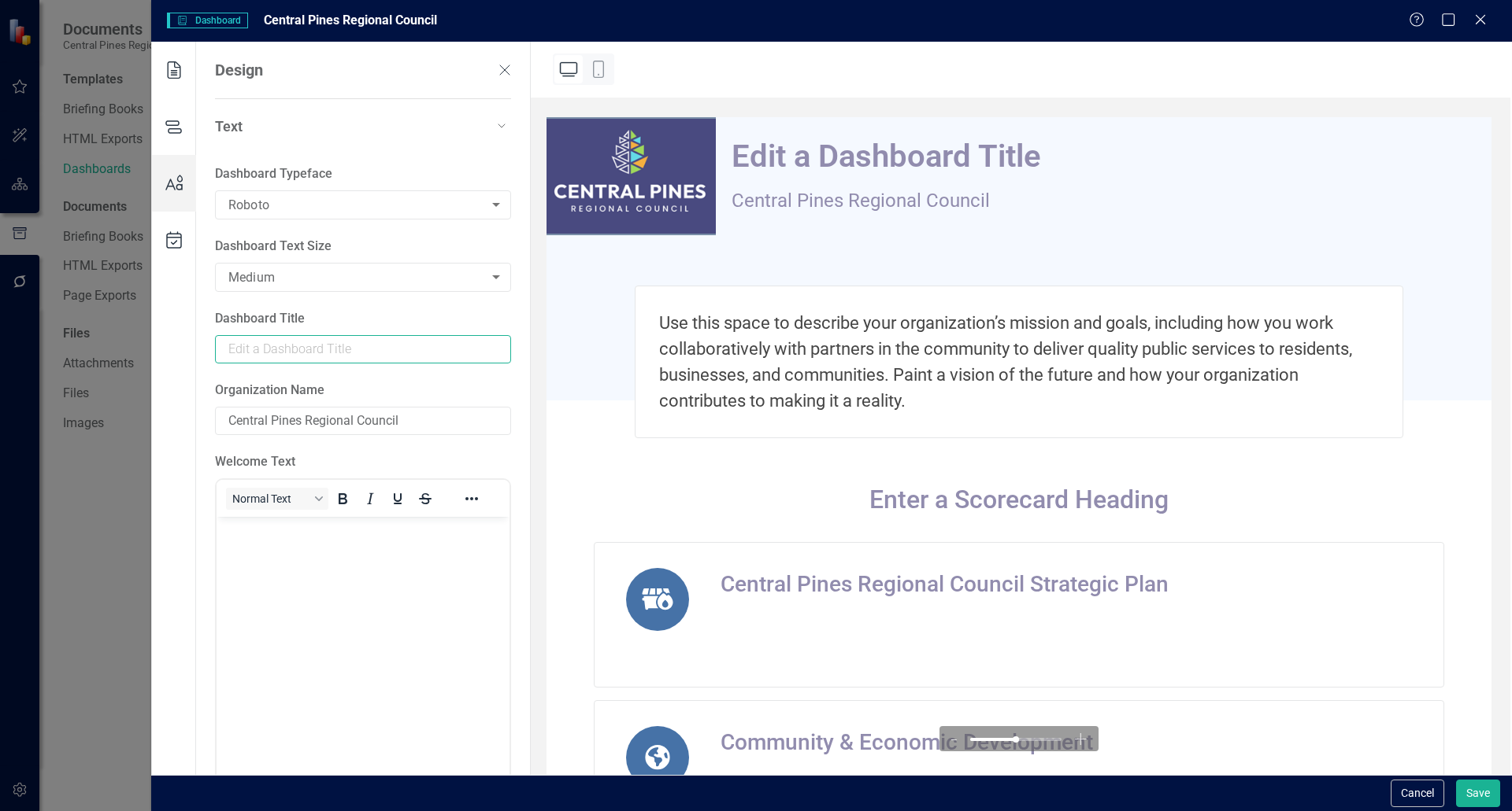
click at [309, 356] on input "text" at bounding box center [363, 349] width 296 height 29
type input "[DATE]- [DATE] Strategic Business Plan"
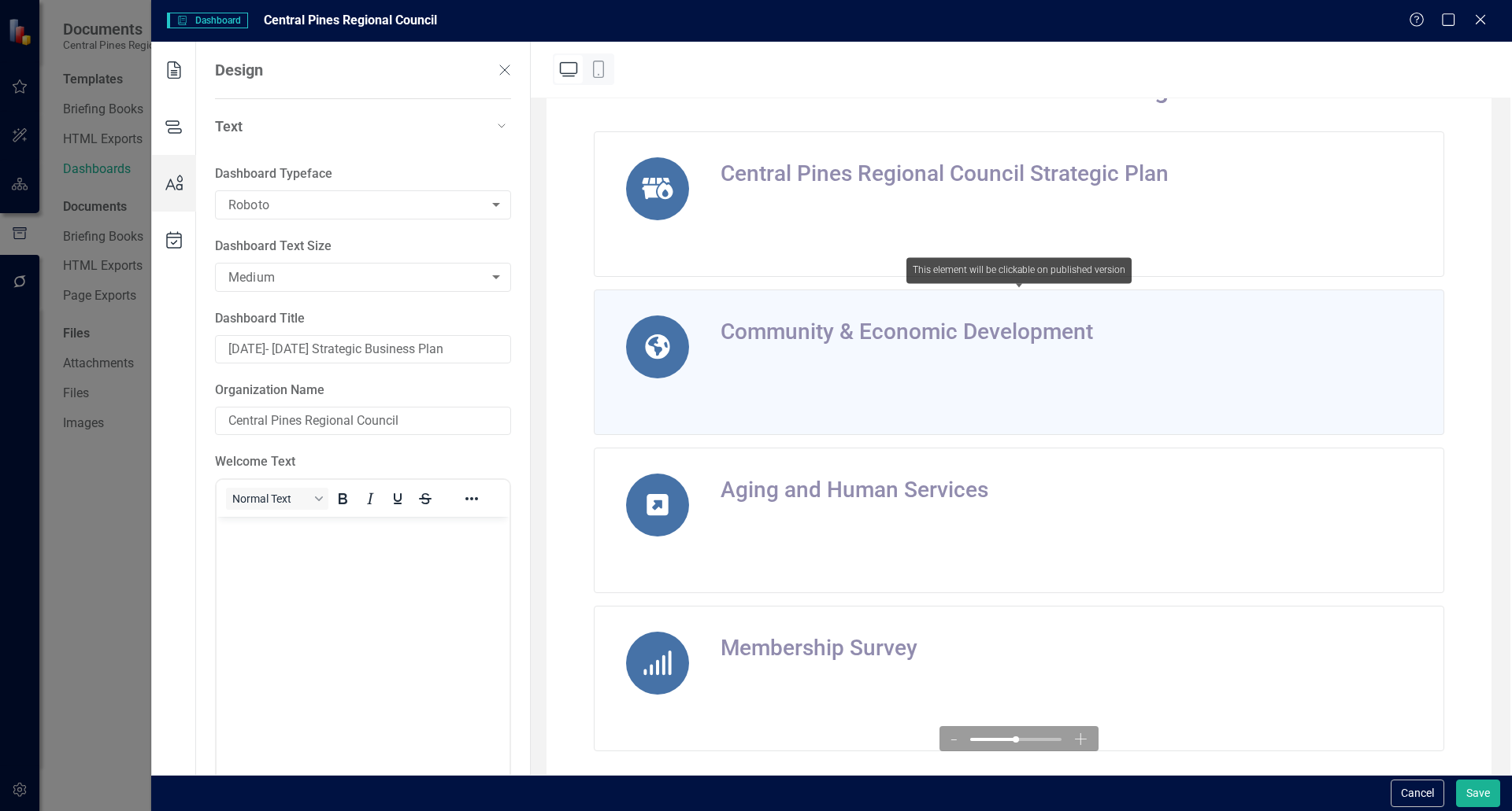
scroll to position [466, 0]
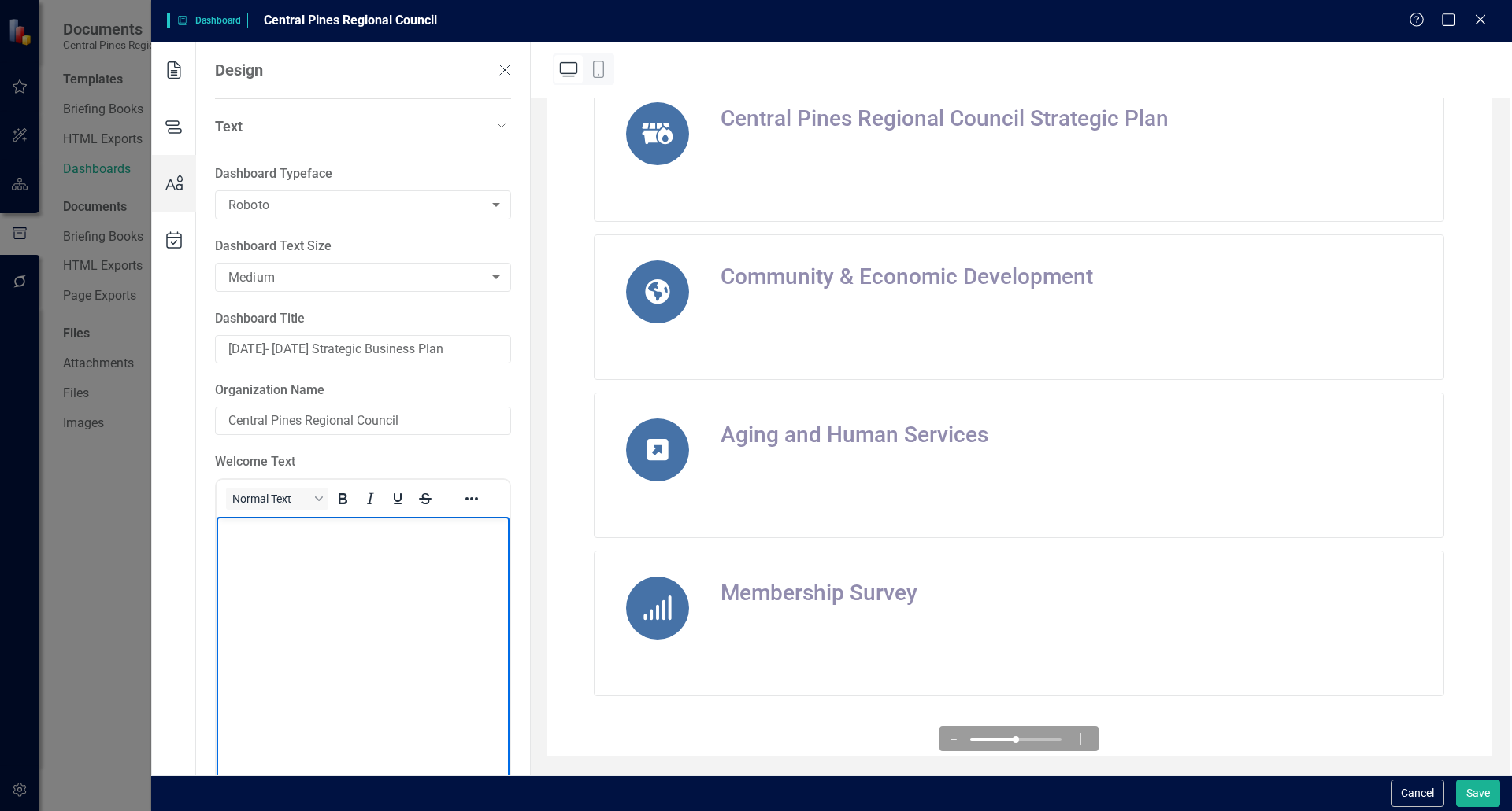
click at [342, 593] on body "Rich Text Area. Press ALT-0 for help." at bounding box center [363, 634] width 293 height 236
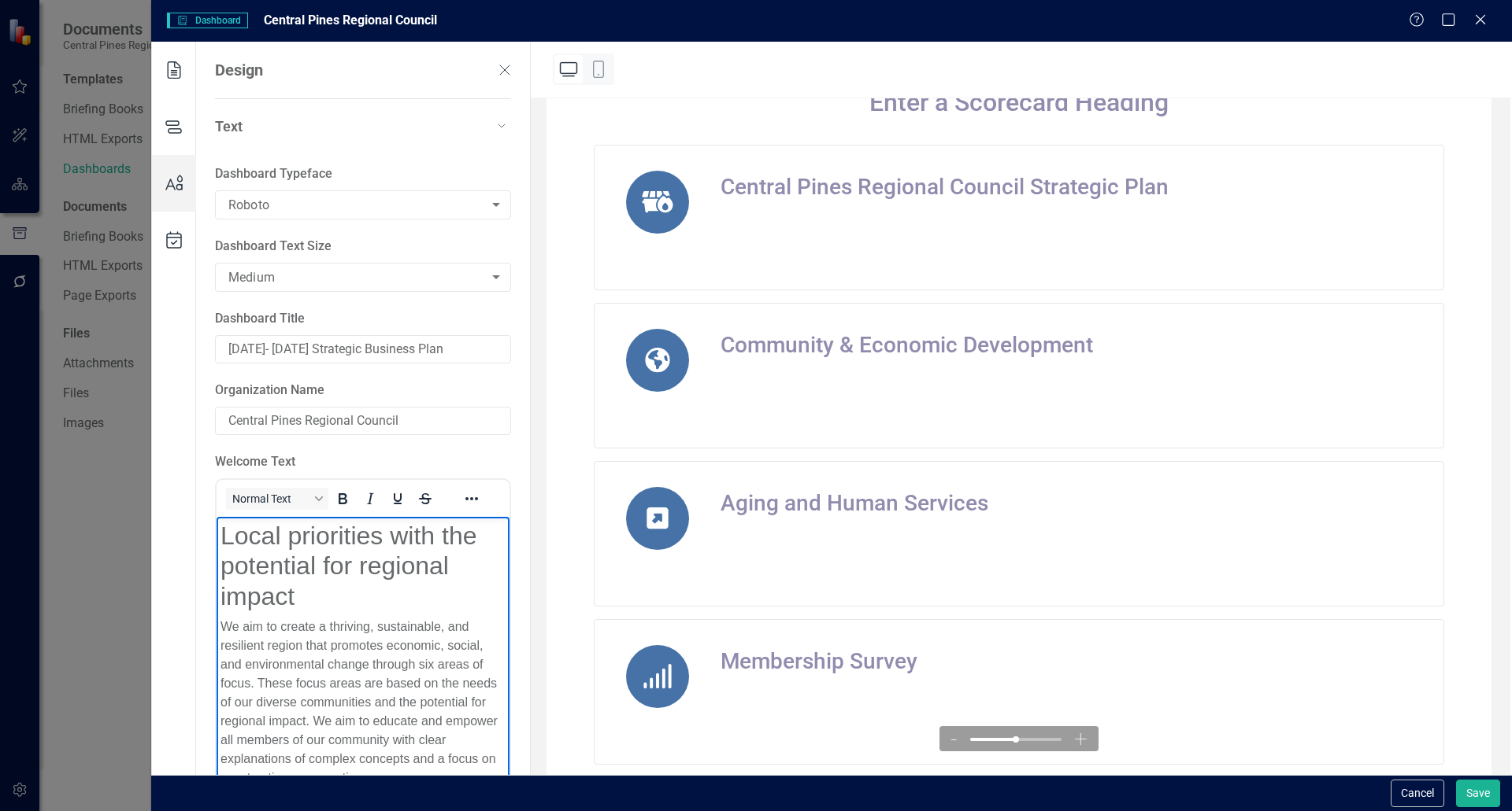
scroll to position [535, 0]
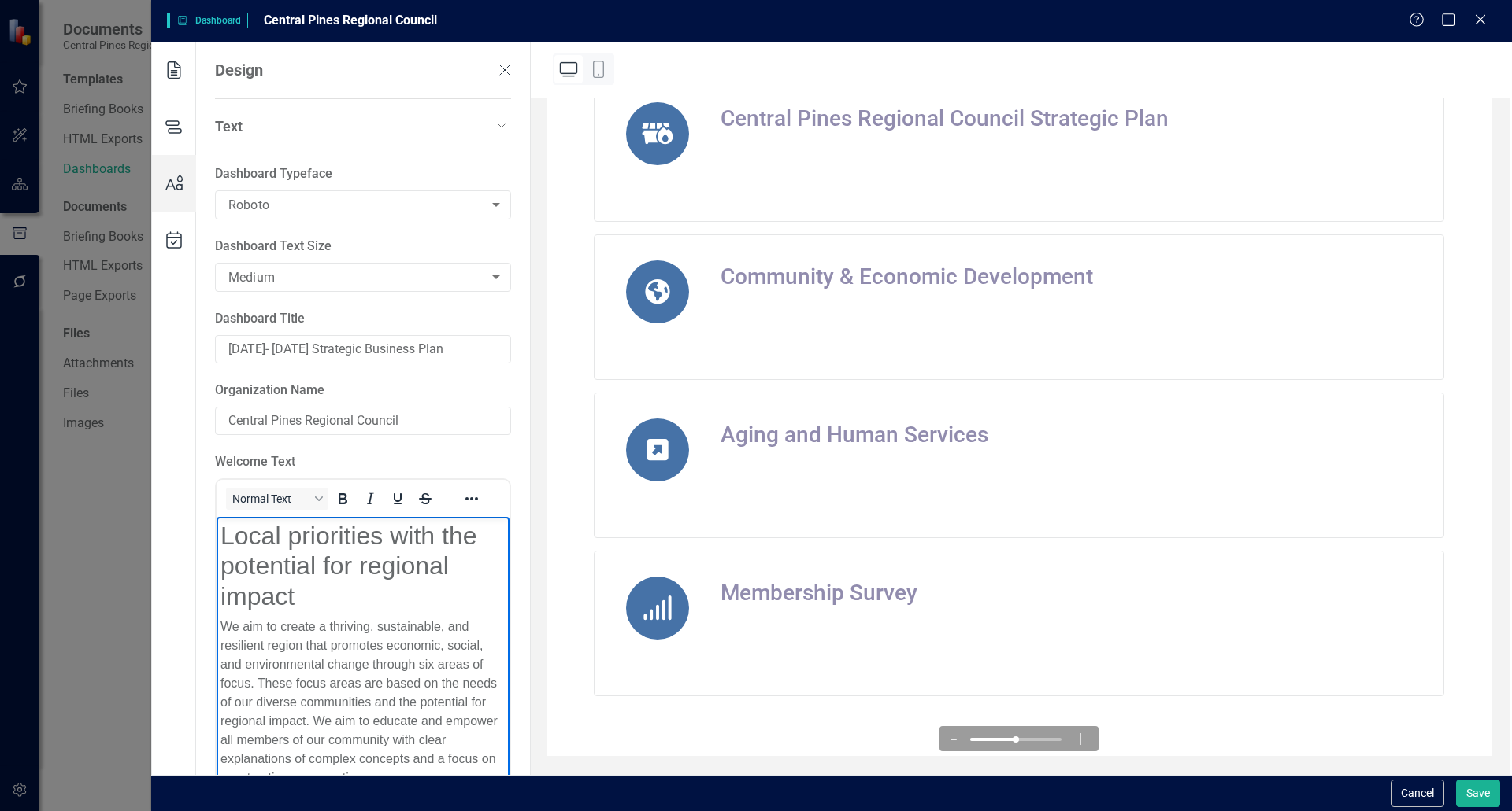
click at [441, 712] on p "We aim to create a thriving, sustainable, and resilient region that promotes ec…" at bounding box center [363, 702] width 285 height 170
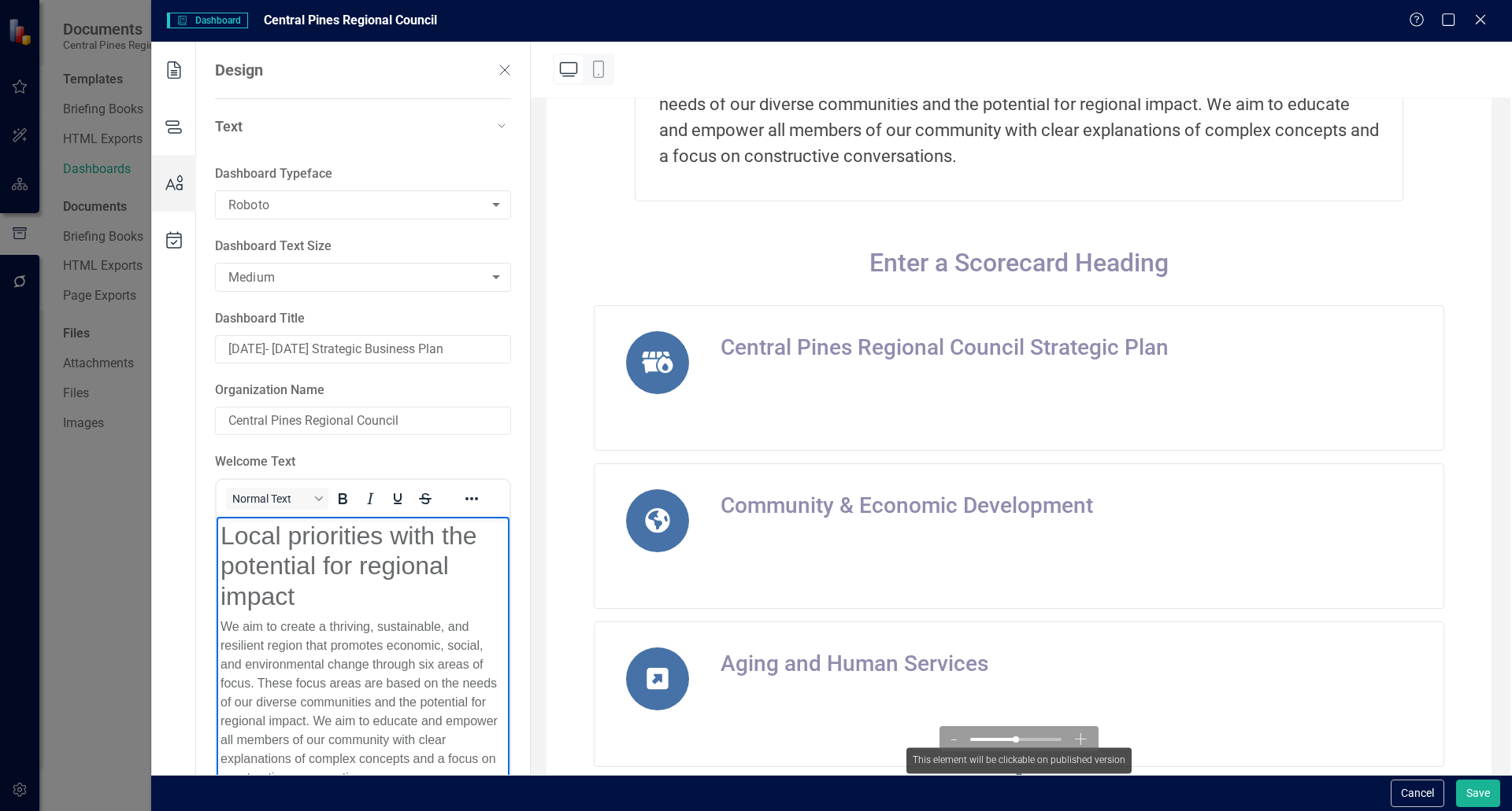
scroll to position [0, 0]
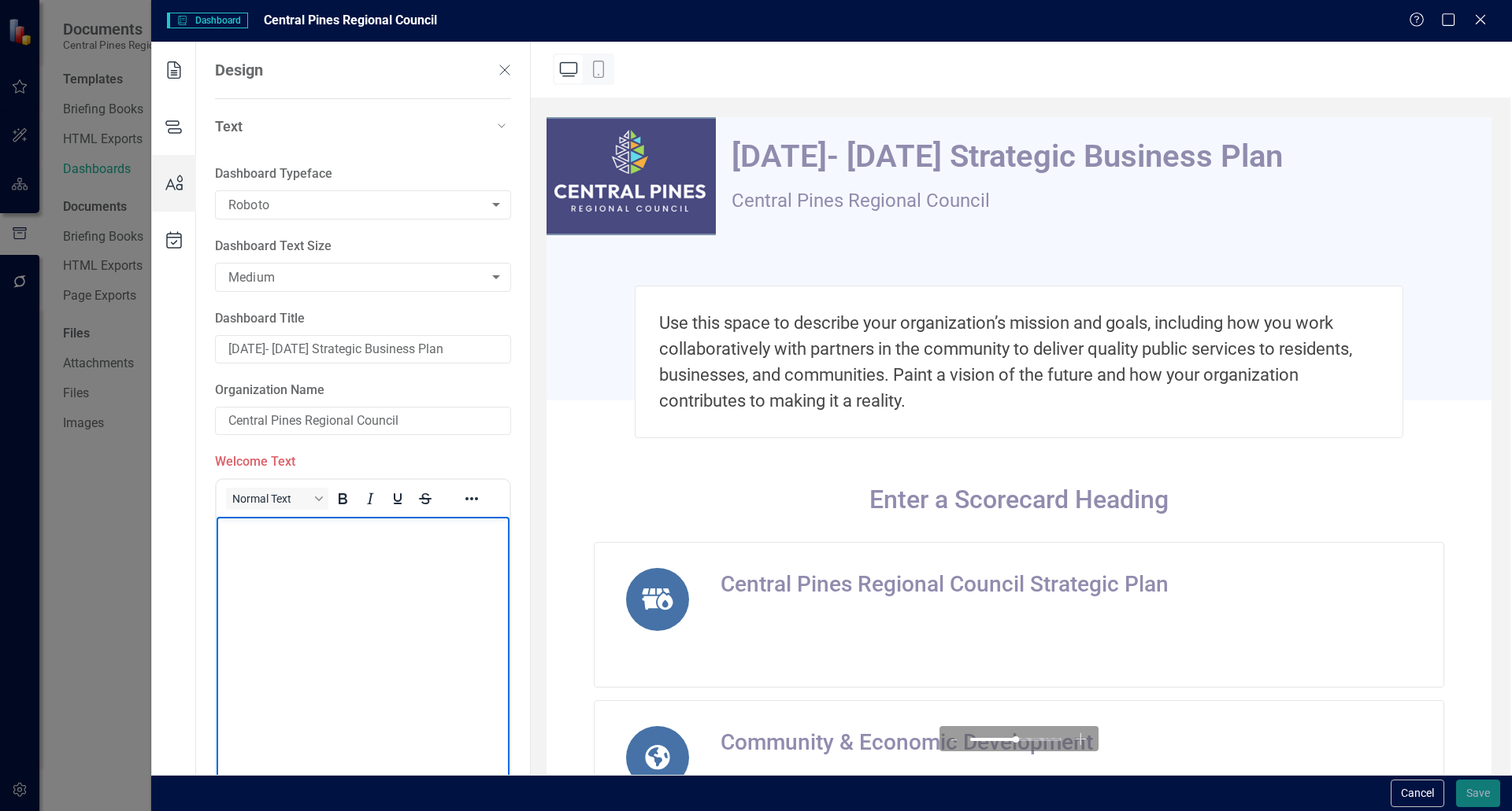
click at [260, 615] on body "Rich Text Area. Press ALT-0 for help." at bounding box center [363, 634] width 293 height 236
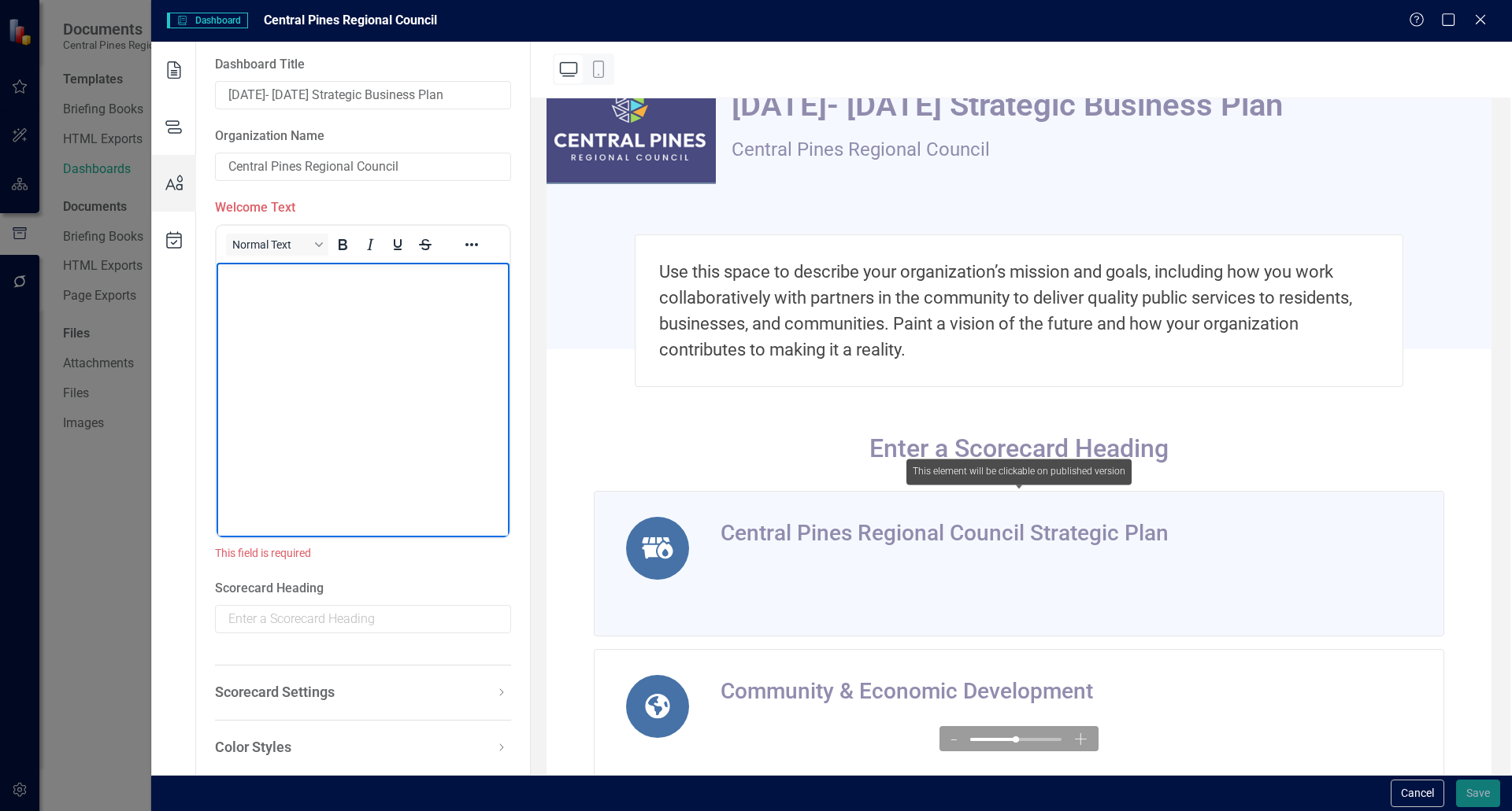
scroll to position [78, 0]
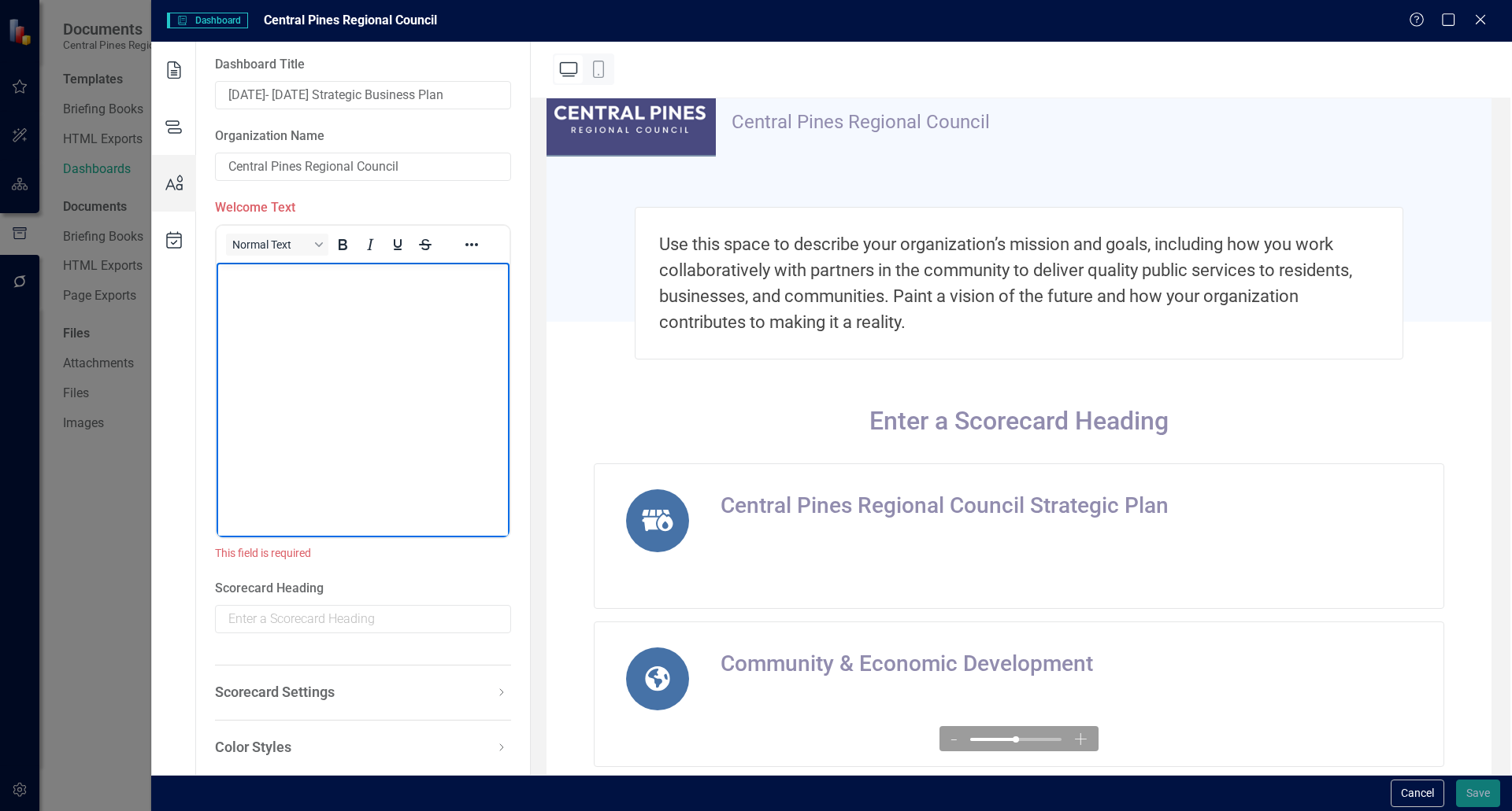
click at [331, 387] on body "Rich Text Area. Press ALT-0 for help." at bounding box center [363, 380] width 293 height 236
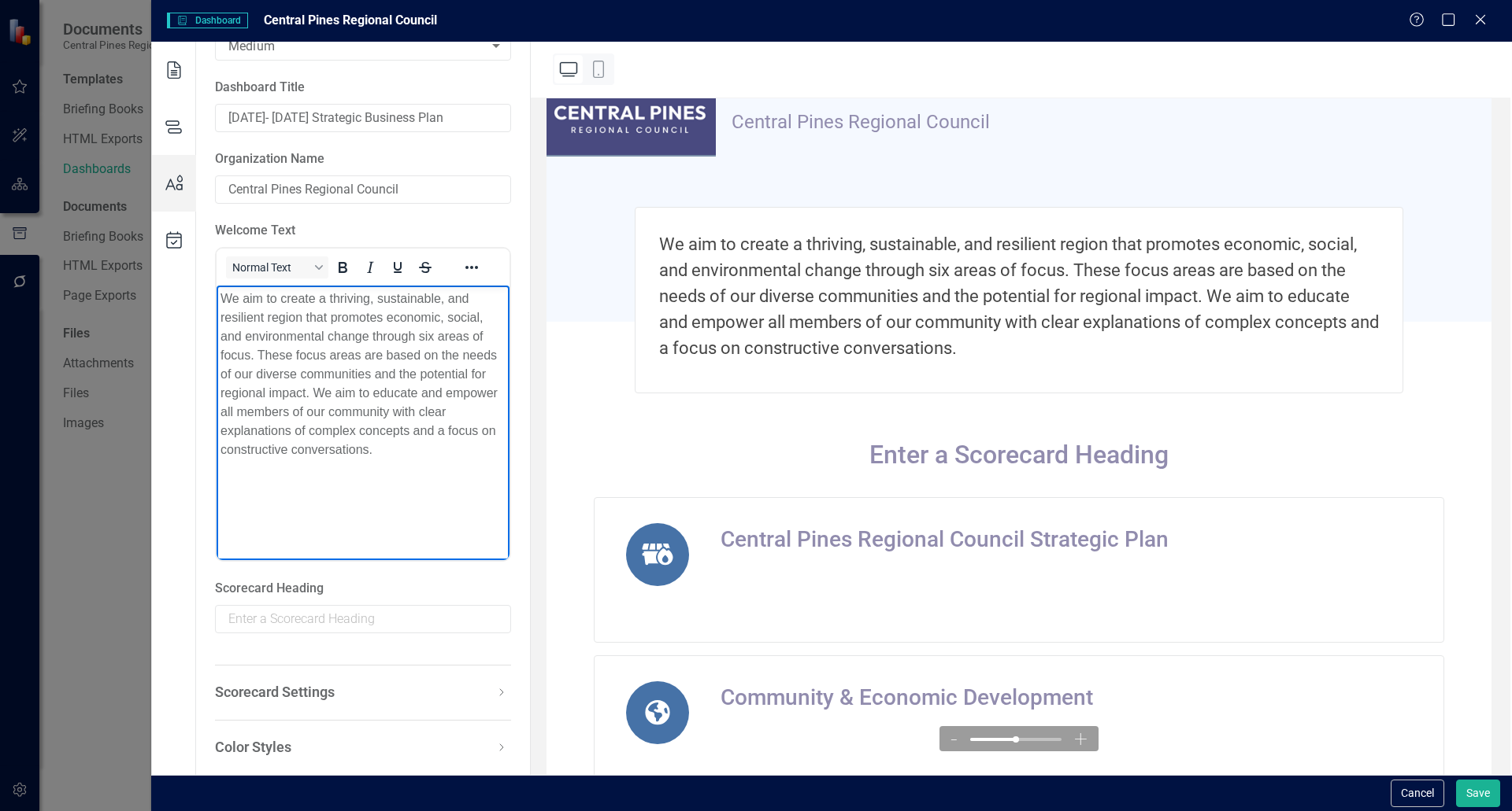
scroll to position [231, 0]
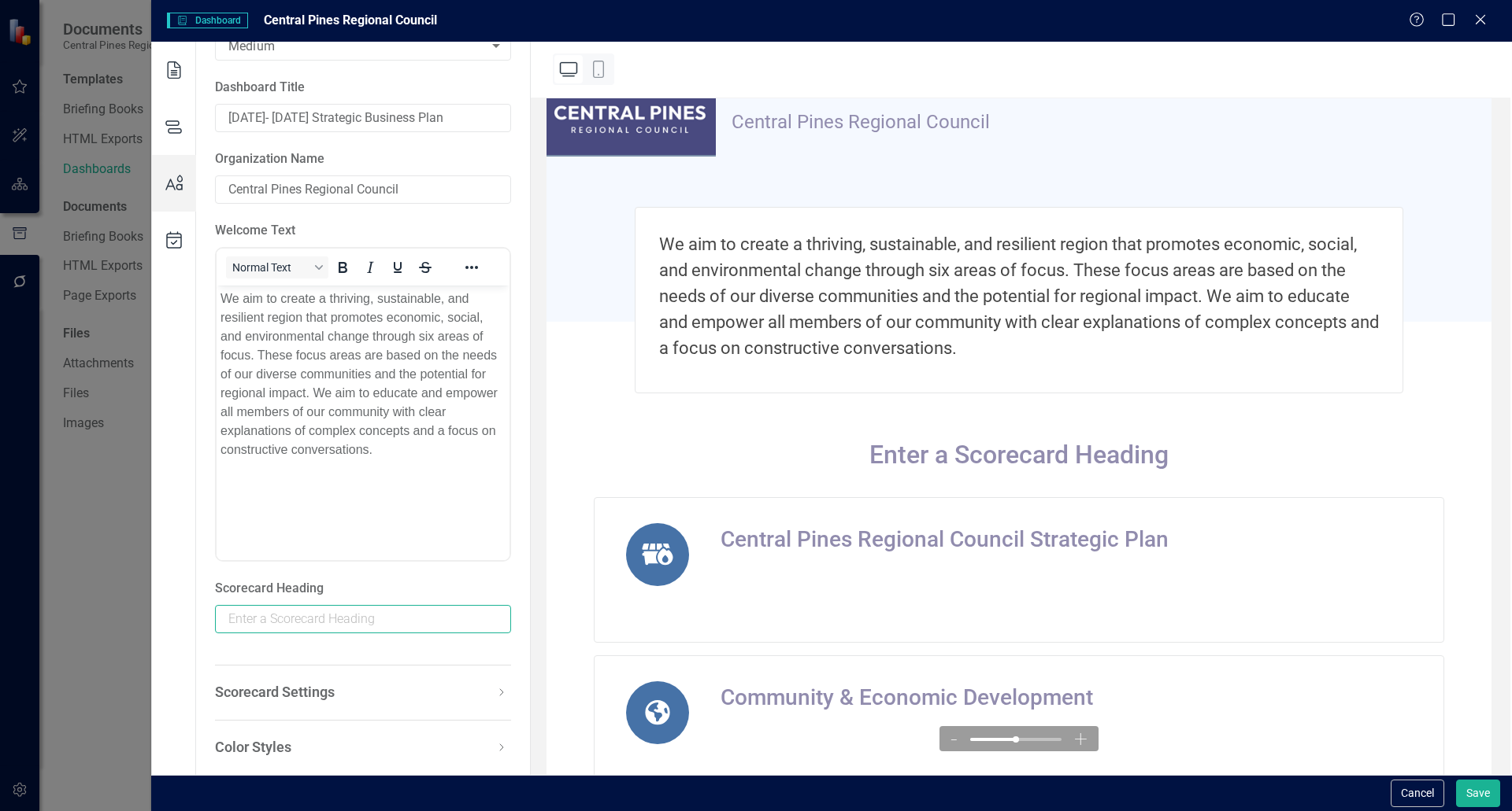
click at [270, 621] on input "text" at bounding box center [363, 619] width 296 height 29
type input "Local priorities with the potential for regional impact"
click at [494, 695] on icon at bounding box center [502, 692] width 19 height 19
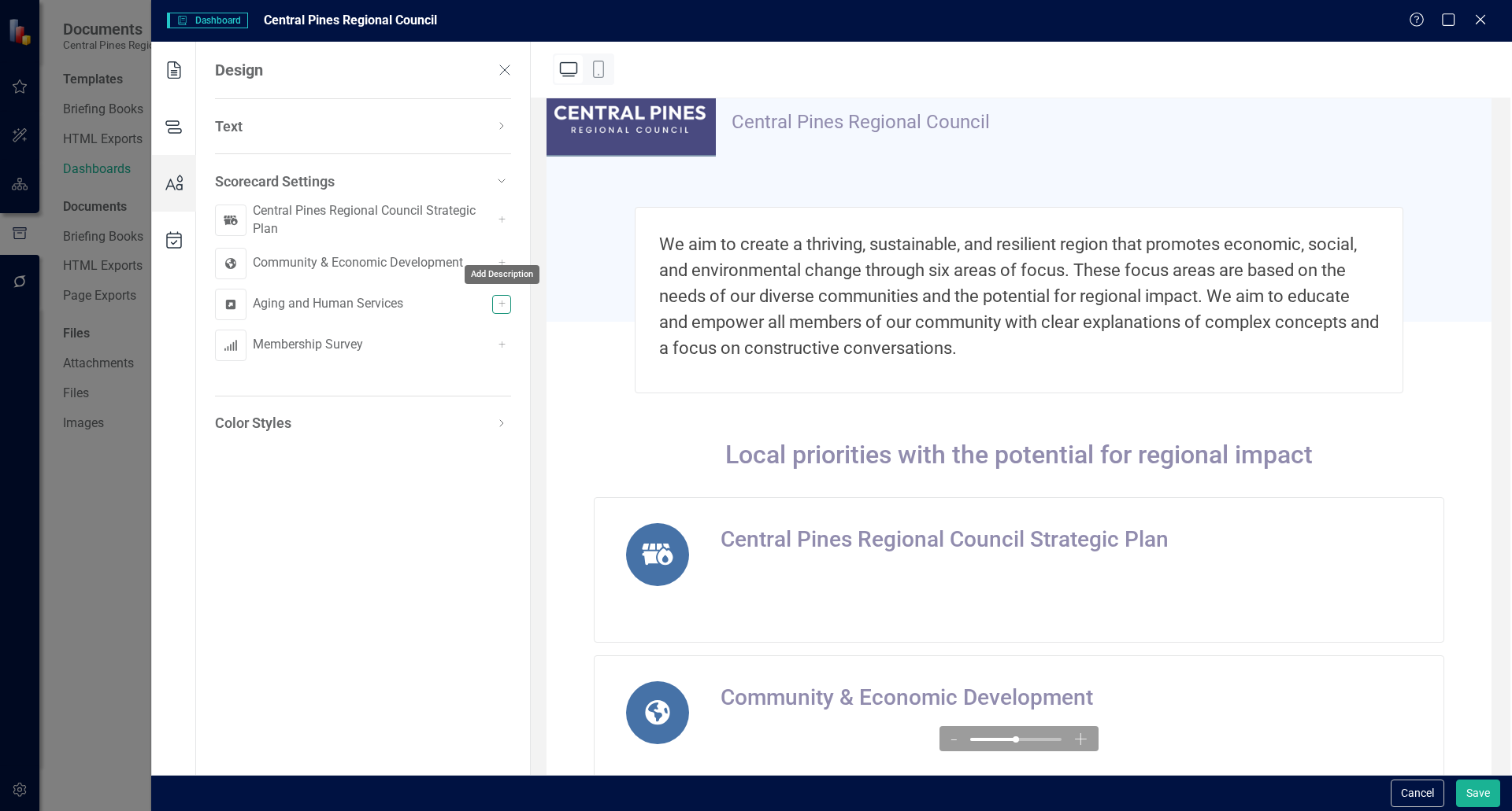
click at [496, 307] on div "+" at bounding box center [502, 305] width 19 height 19
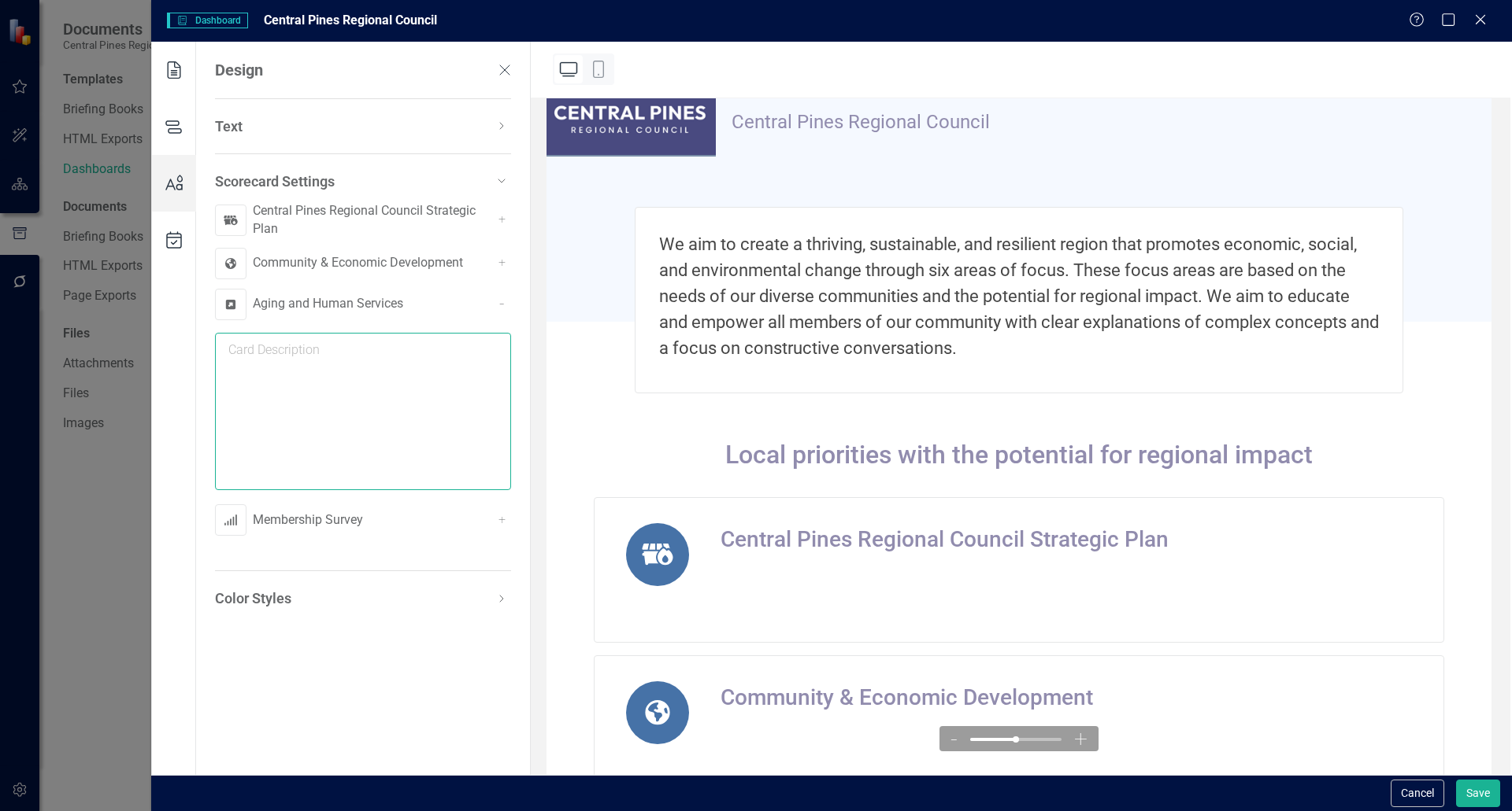
click at [409, 403] on textarea at bounding box center [363, 411] width 296 height 158
paste textarea "Recognizing the importance of aging on our communities, we provide a seamless n…"
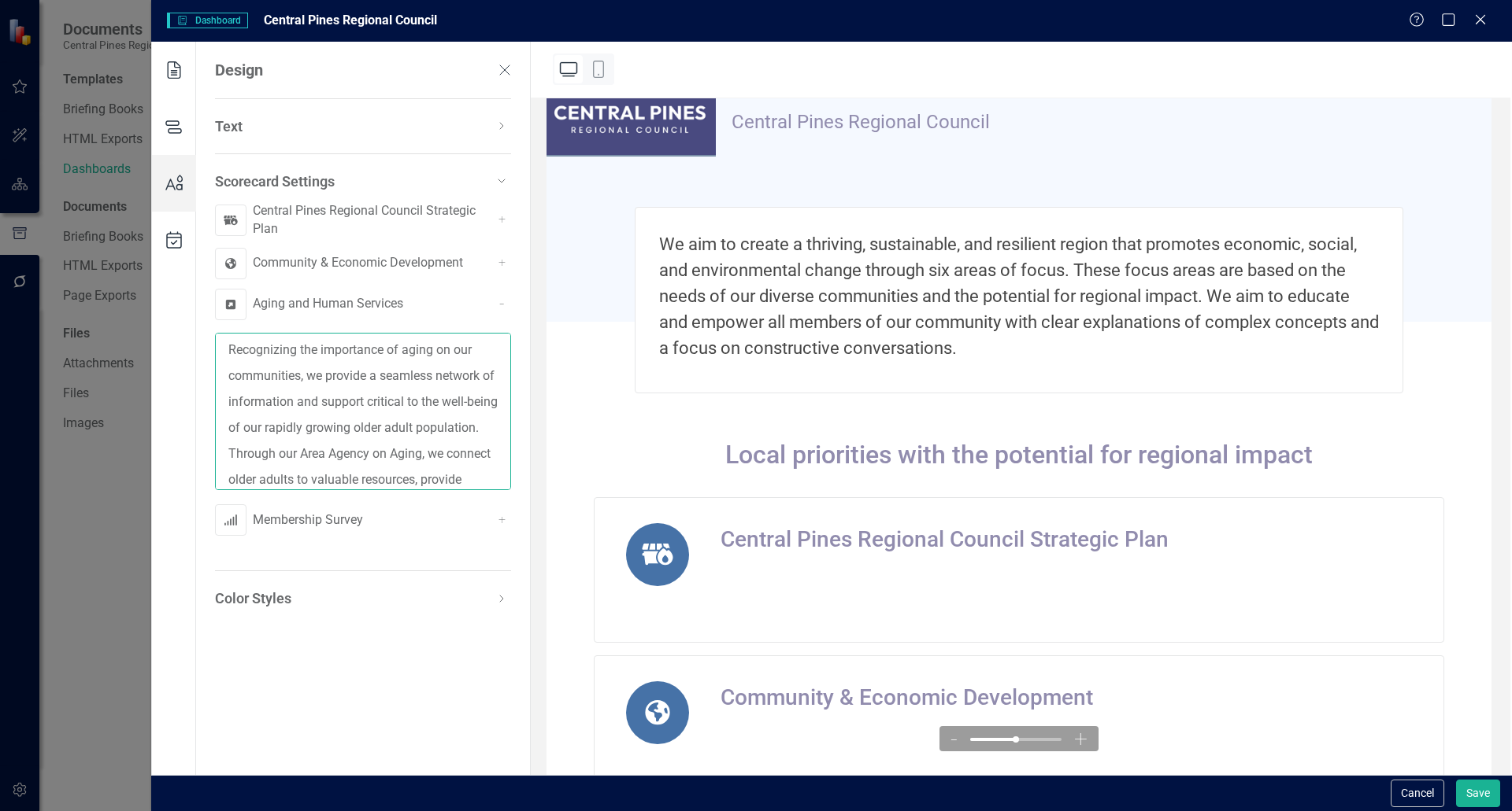
type textarea "Recognizing the importance of aging on our communities, we provide a seamless n…"
click at [502, 261] on div "+" at bounding box center [502, 264] width 19 height 19
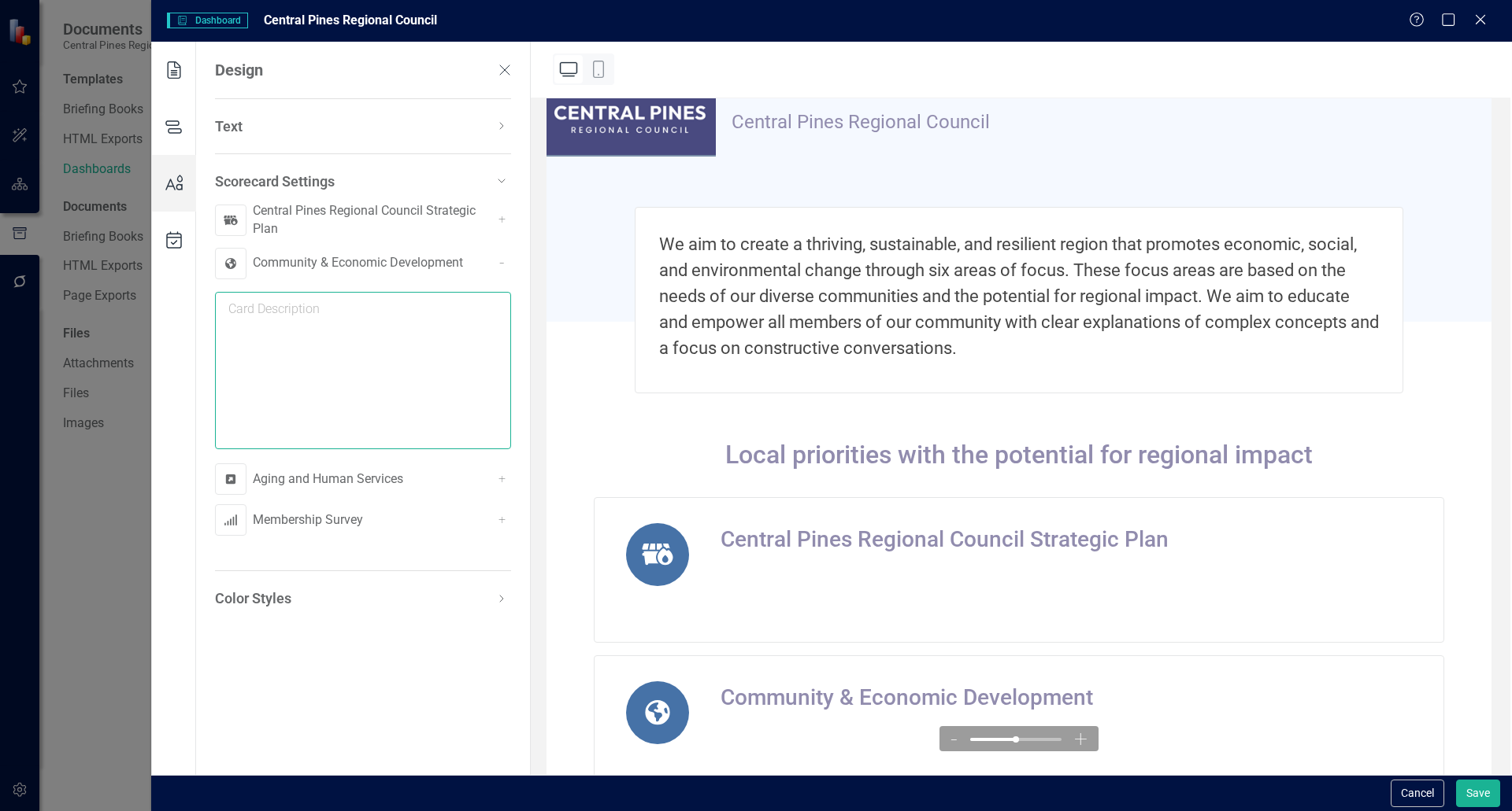
click at [426, 347] on textarea at bounding box center [363, 371] width 296 height 158
paste textarea "CPRC is committed to maintaining affordable and safe housing, enhancing accessi…"
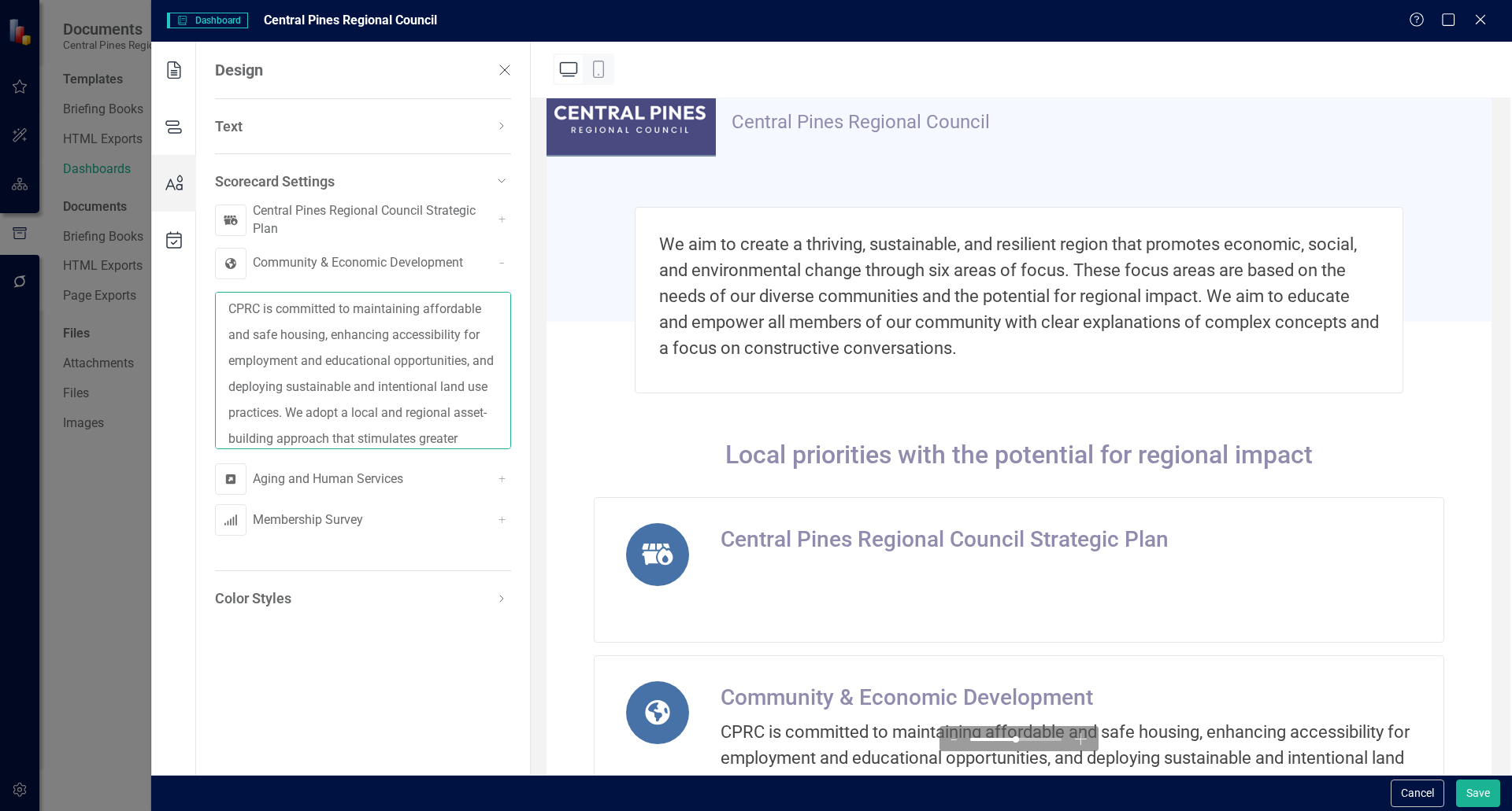
scroll to position [75, 0]
type textarea "CPRC is committed to maintaining affordable and safe housing, enhancing accessi…"
click at [501, 526] on div "+" at bounding box center [502, 520] width 19 height 19
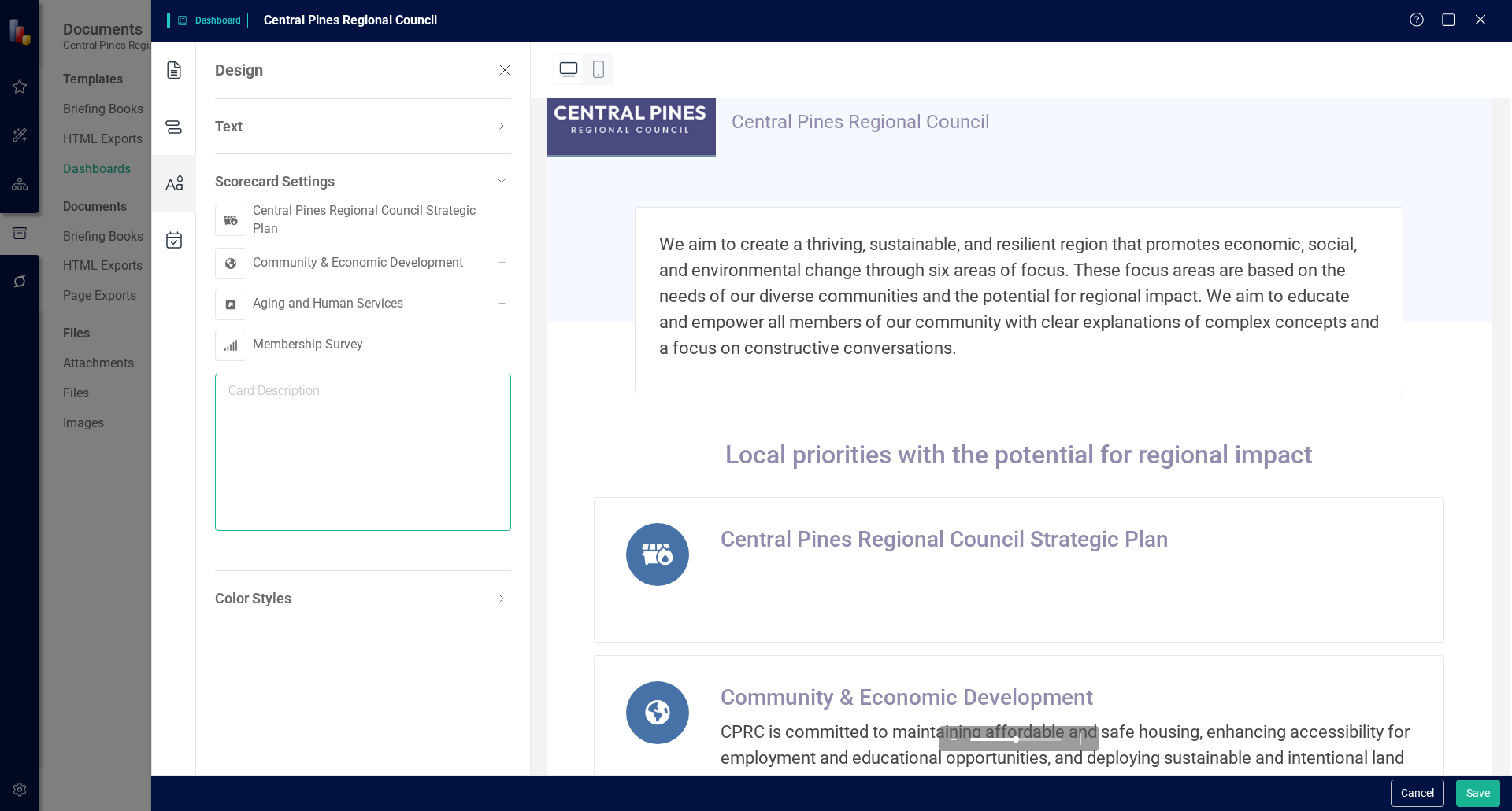
click at [309, 406] on textarea at bounding box center [363, 452] width 296 height 158
paste textarea "Local governments are navigating rapid changes that are vastly impacting how th…"
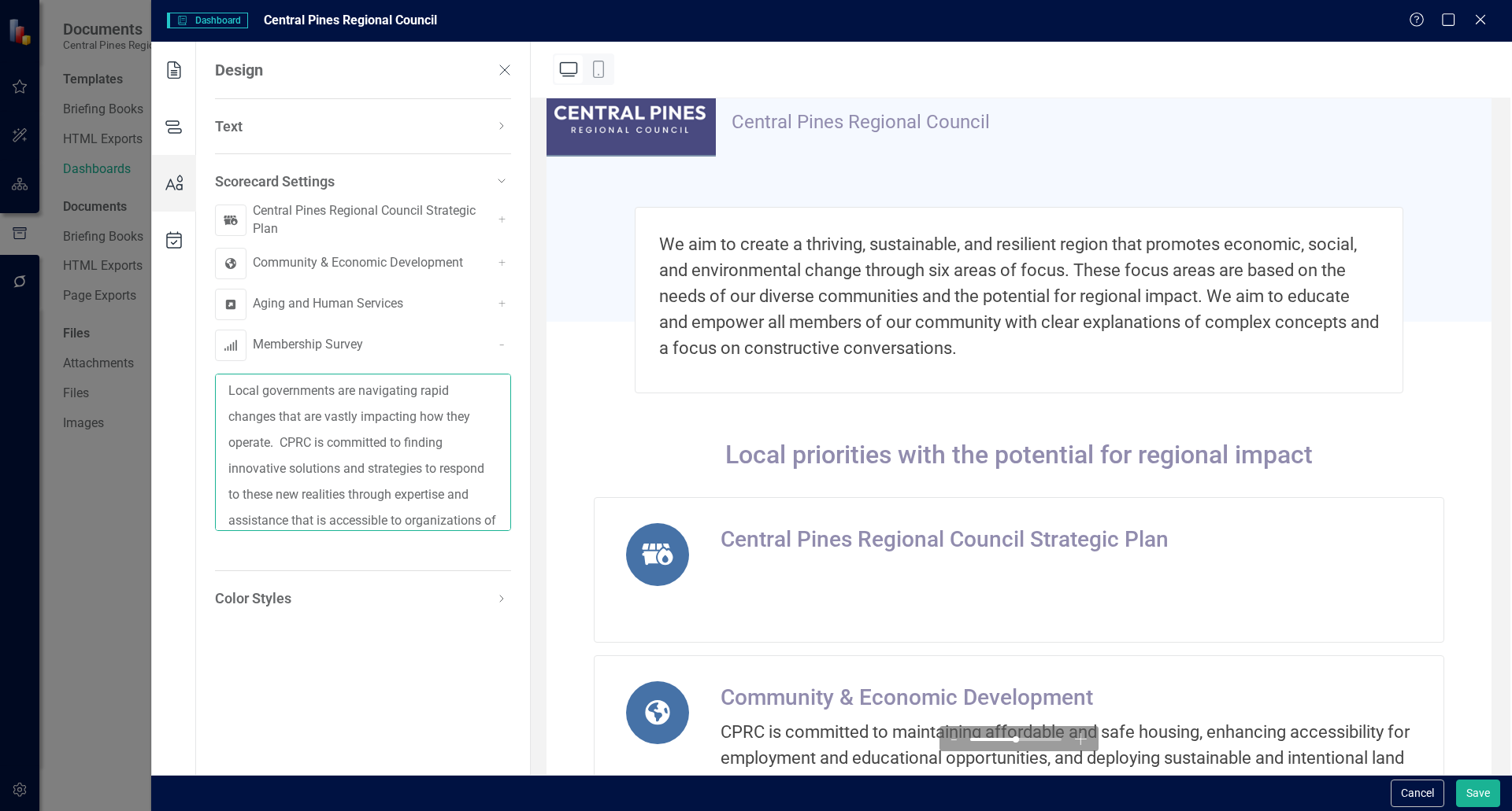
scroll to position [101, 0]
type textarea "Local governments are navigating rapid changes that are vastly impacting how th…"
click at [499, 600] on icon at bounding box center [502, 599] width 19 height 19
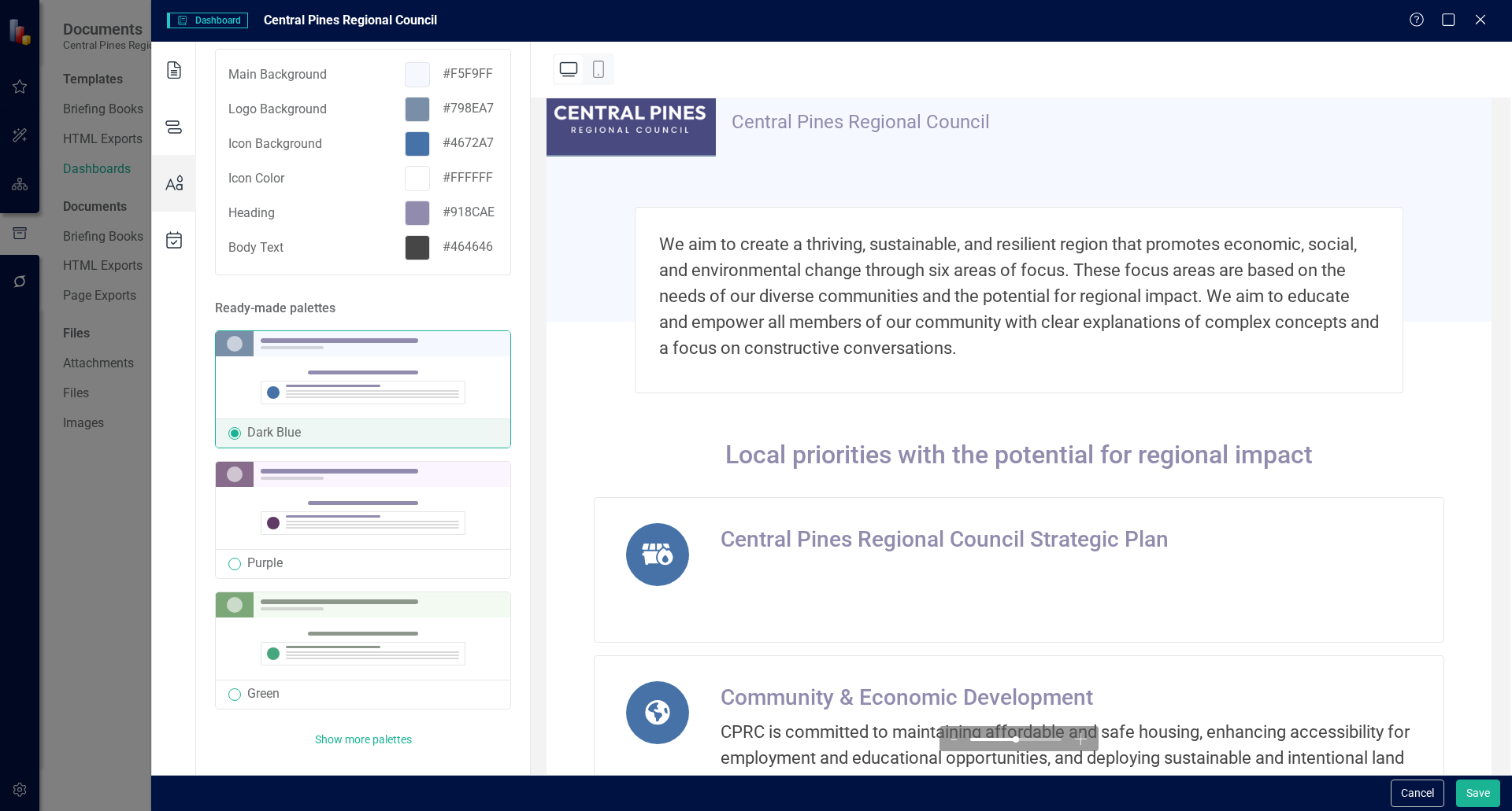
scroll to position [257, 0]
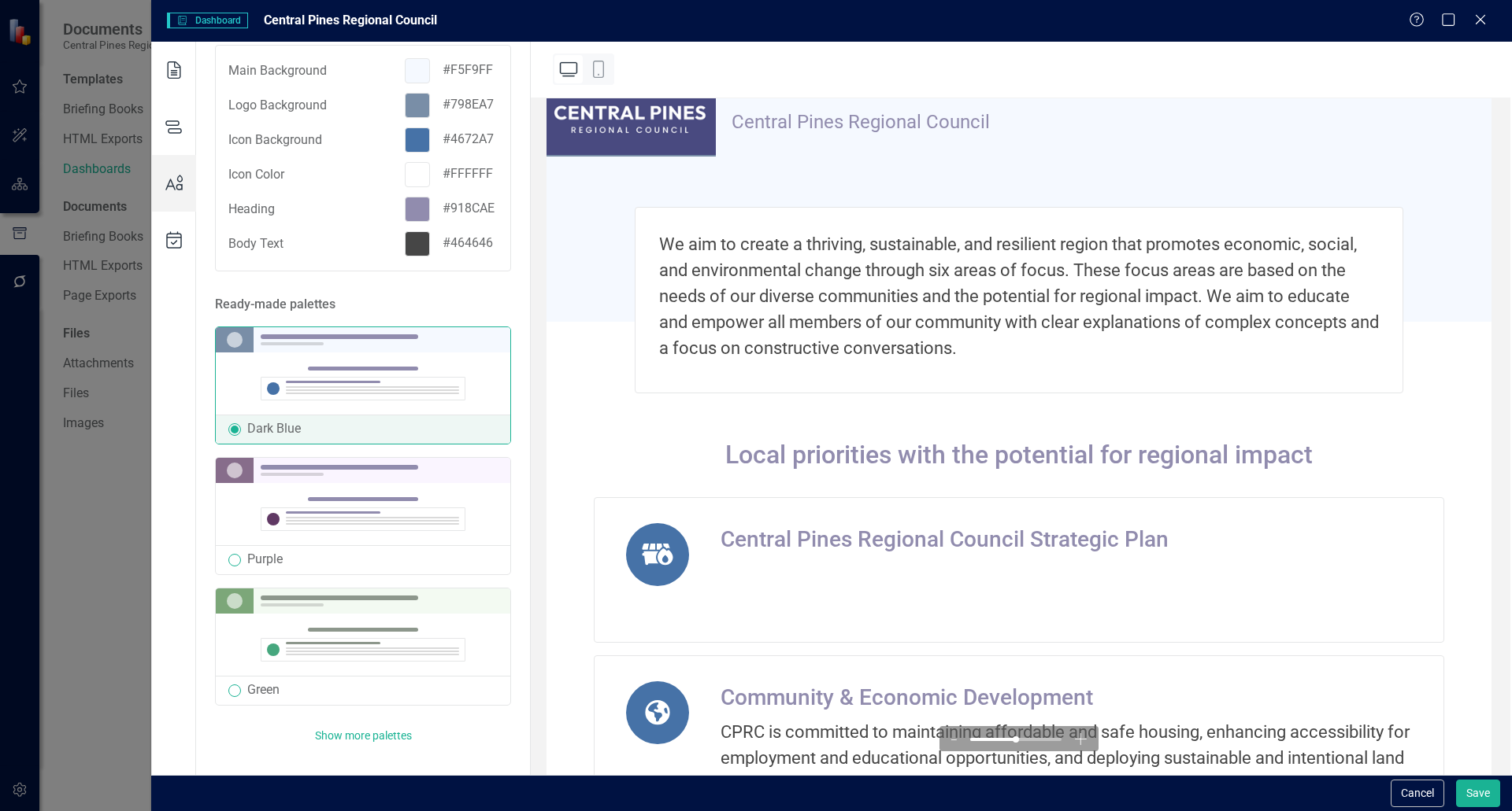
click at [316, 512] on div at bounding box center [333, 512] width 94 height 2
click at [229, 467] on div at bounding box center [235, 470] width 16 height 16
click at [231, 527] on div at bounding box center [363, 514] width 295 height 62
click at [231, 558] on input "radio" at bounding box center [235, 561] width 13 height 13
radio input "true"
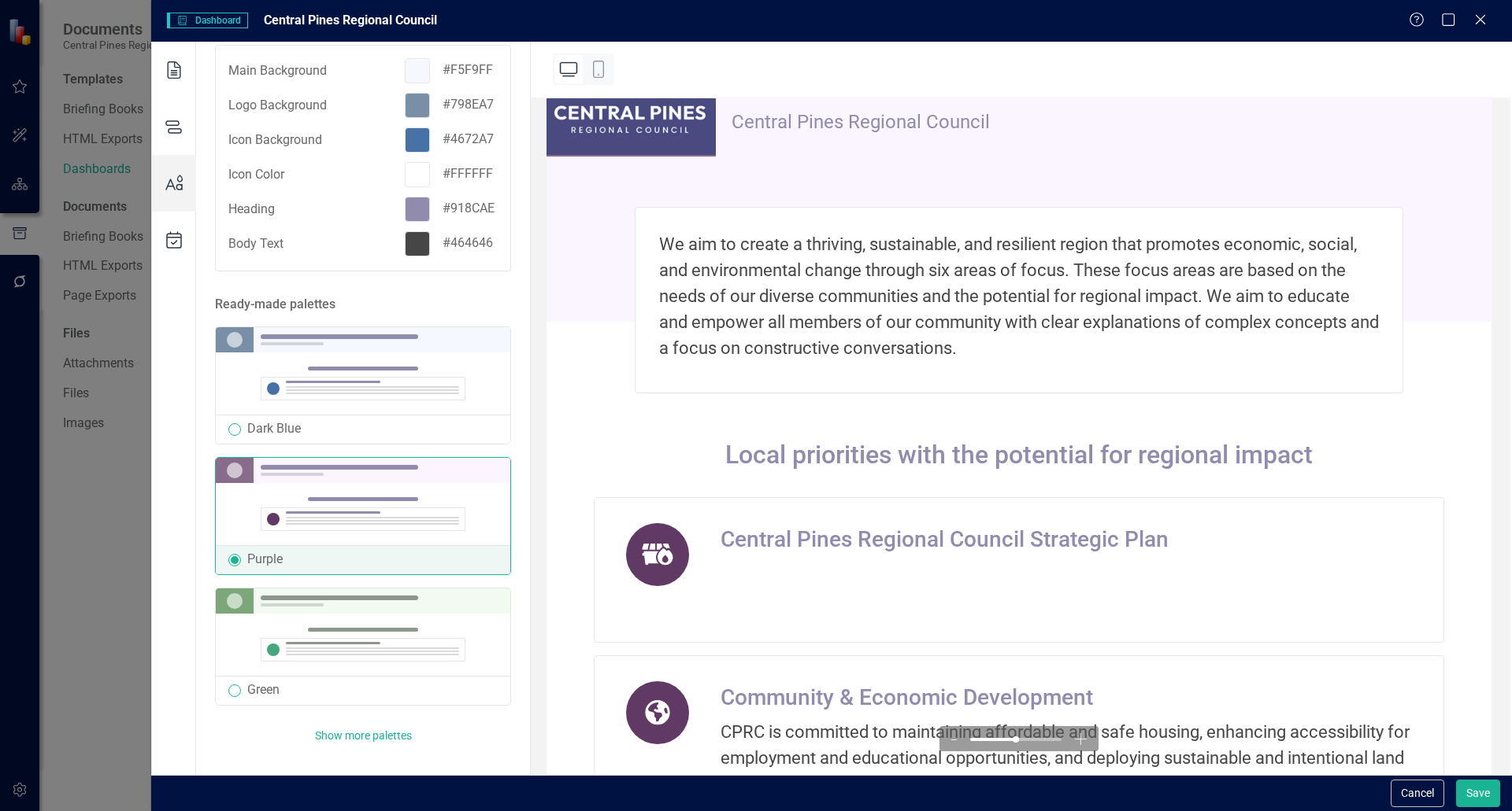
click at [235, 427] on input "radio" at bounding box center [235, 430] width 13 height 13
radio input "true"
radio input "false"
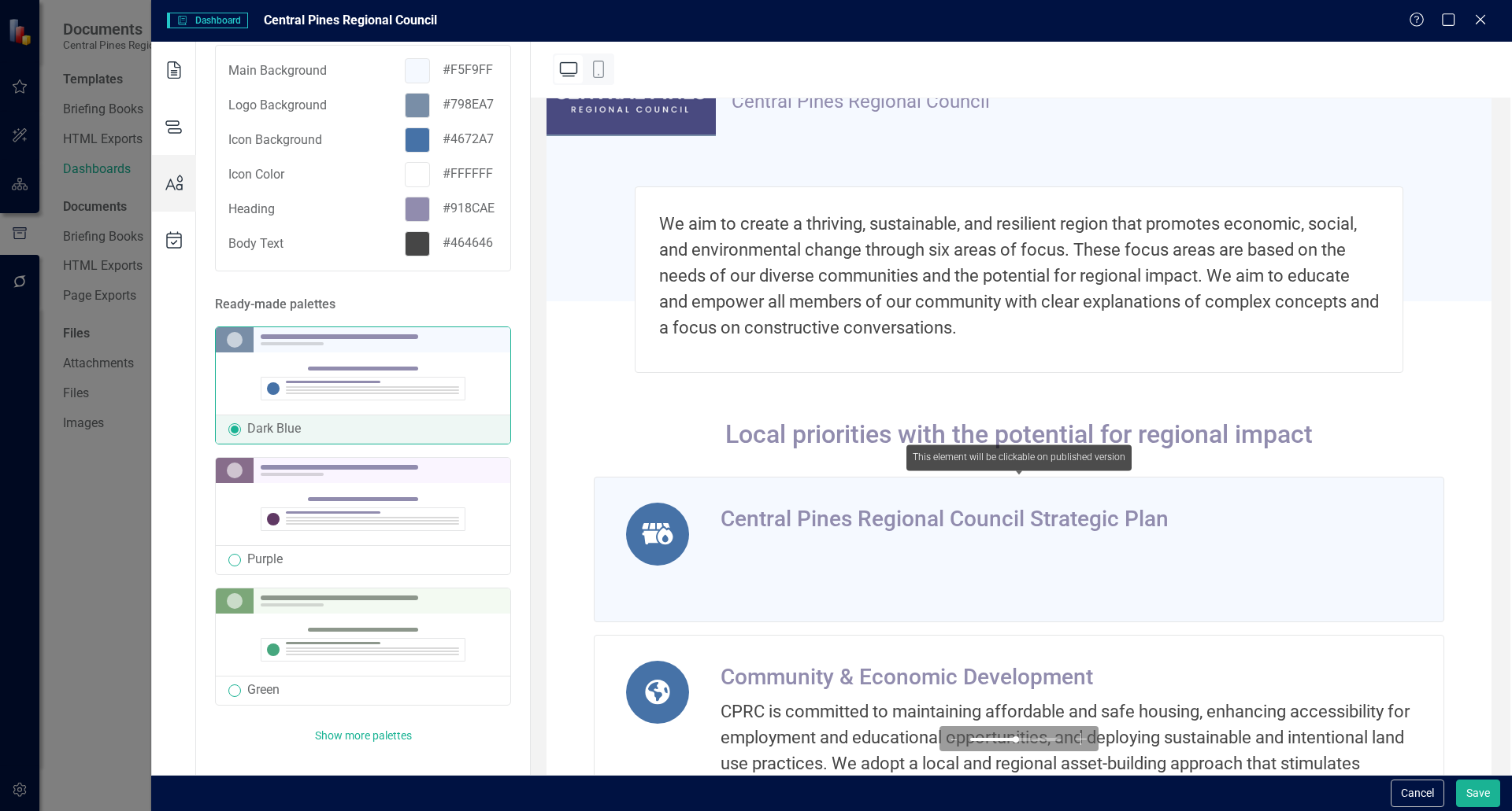
scroll to position [0, 0]
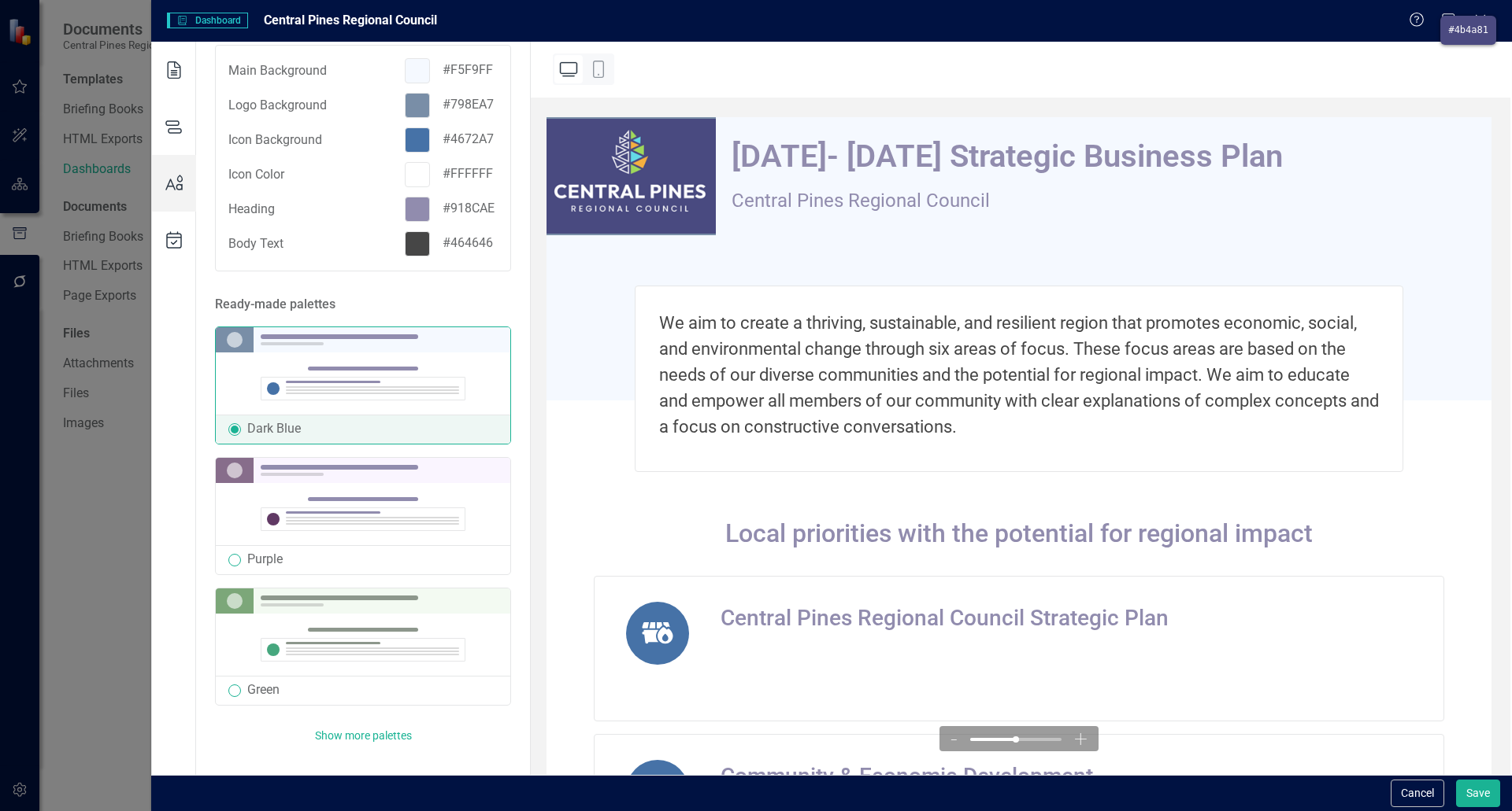
click at [684, 154] on div at bounding box center [756, 406] width 1512 height 811
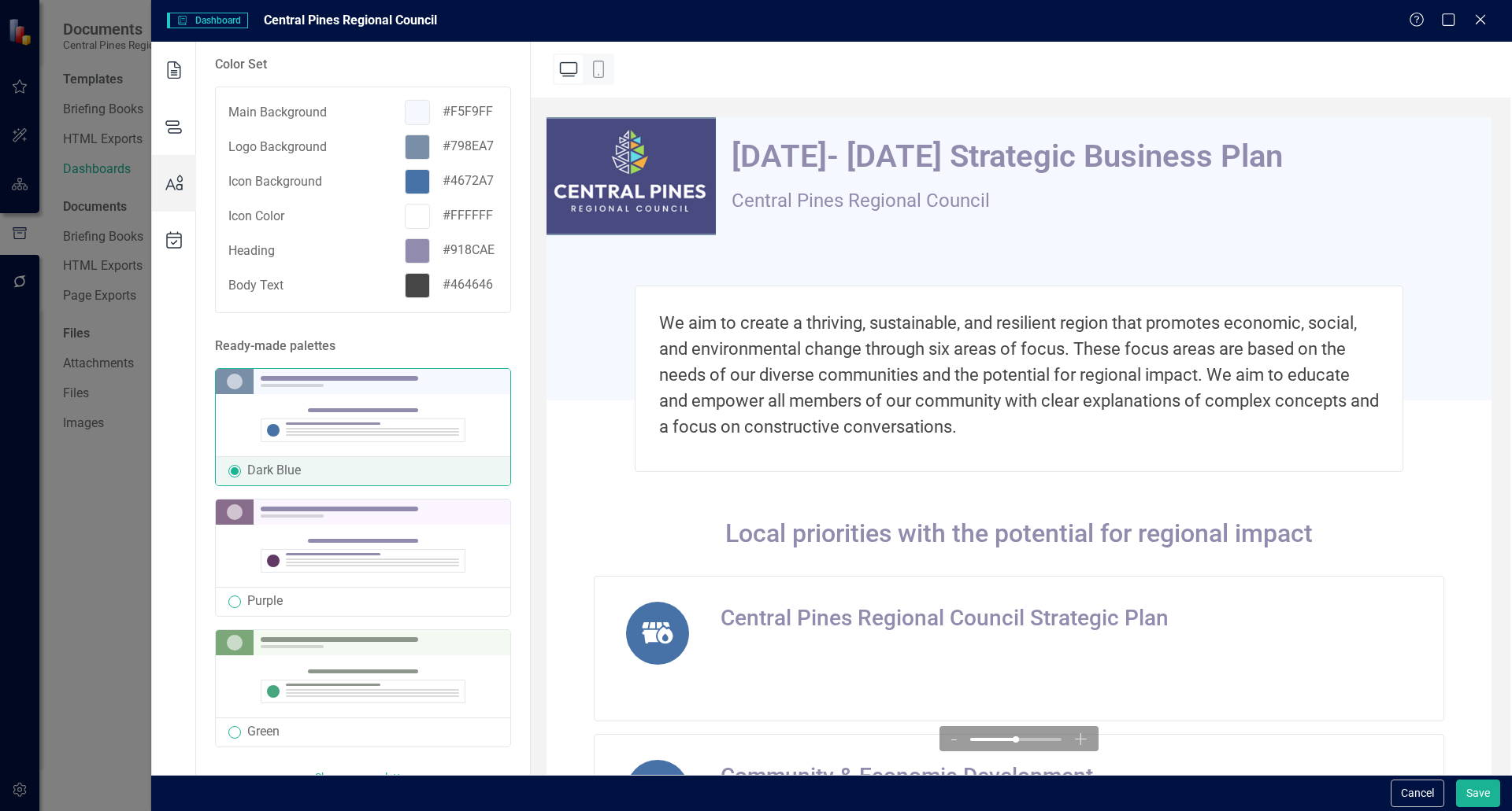
scroll to position [178, 0]
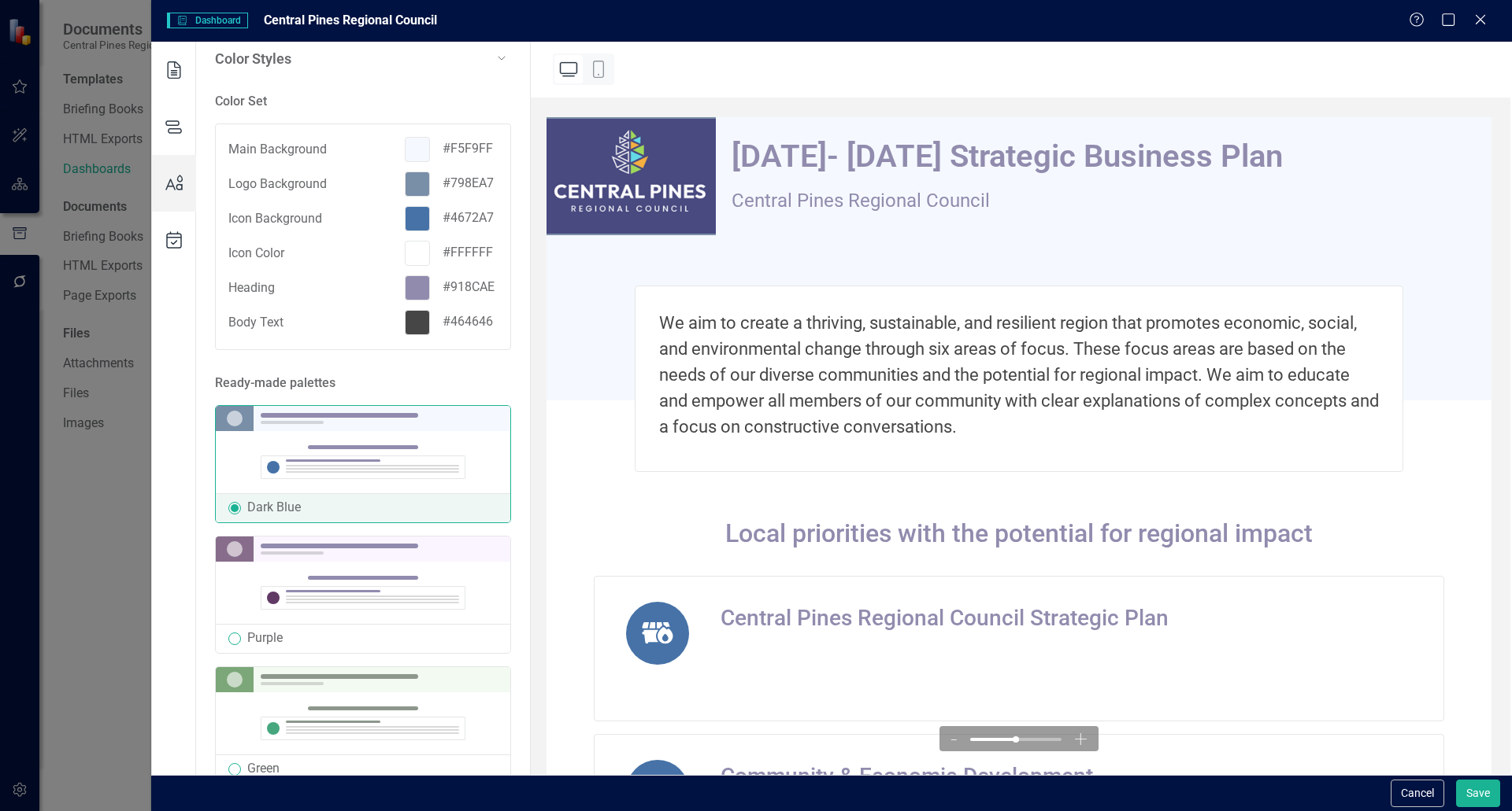
click at [413, 219] on div at bounding box center [418, 219] width 25 height 25
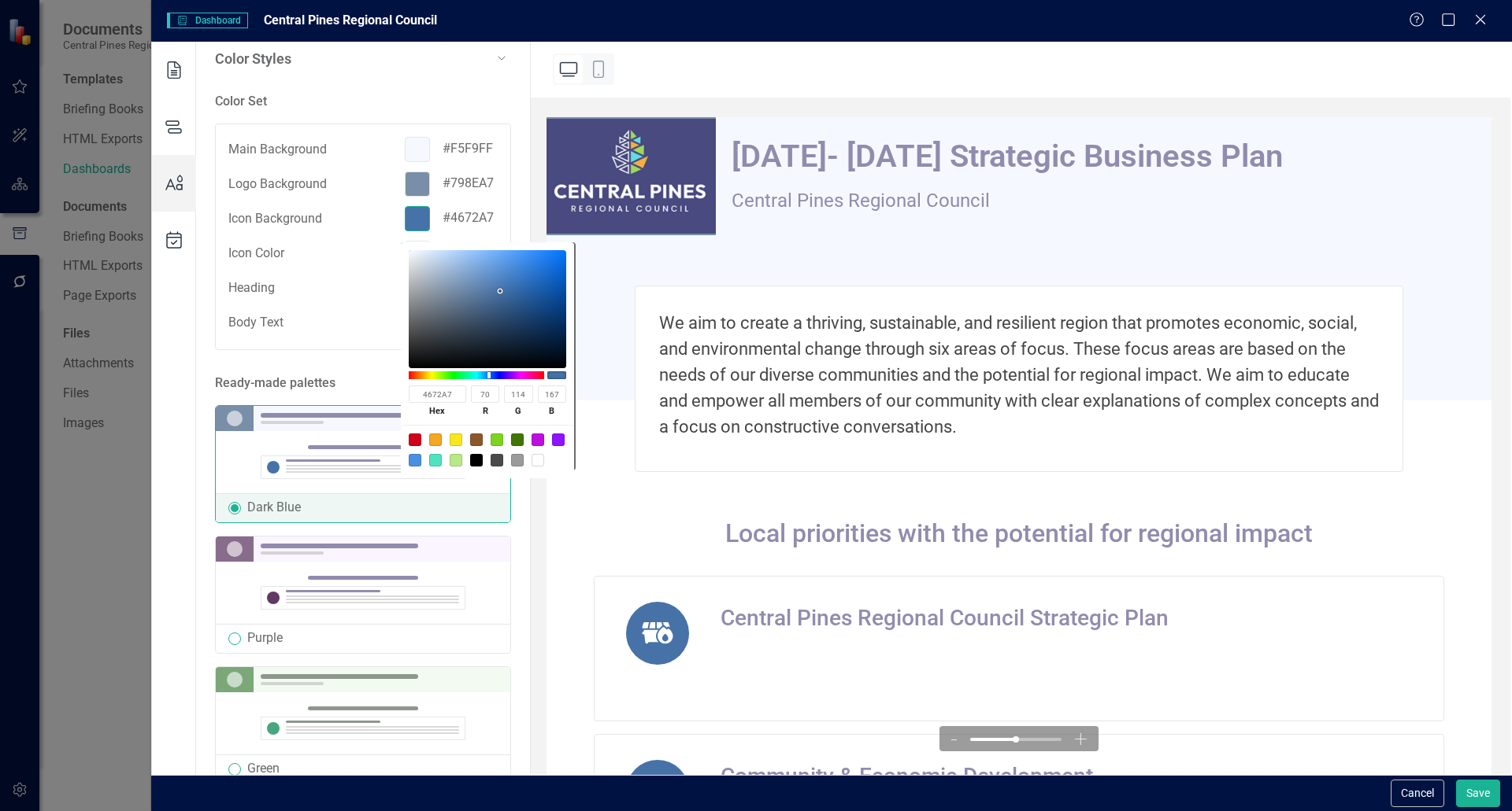
drag, startPoint x: 446, startPoint y: 398, endPoint x: 379, endPoint y: 384, distance: 68.4
click at [379, 384] on body "Documents Central Pines Regional Council Templates Briefing Books HTML Exports …" at bounding box center [756, 406] width 1512 height 811
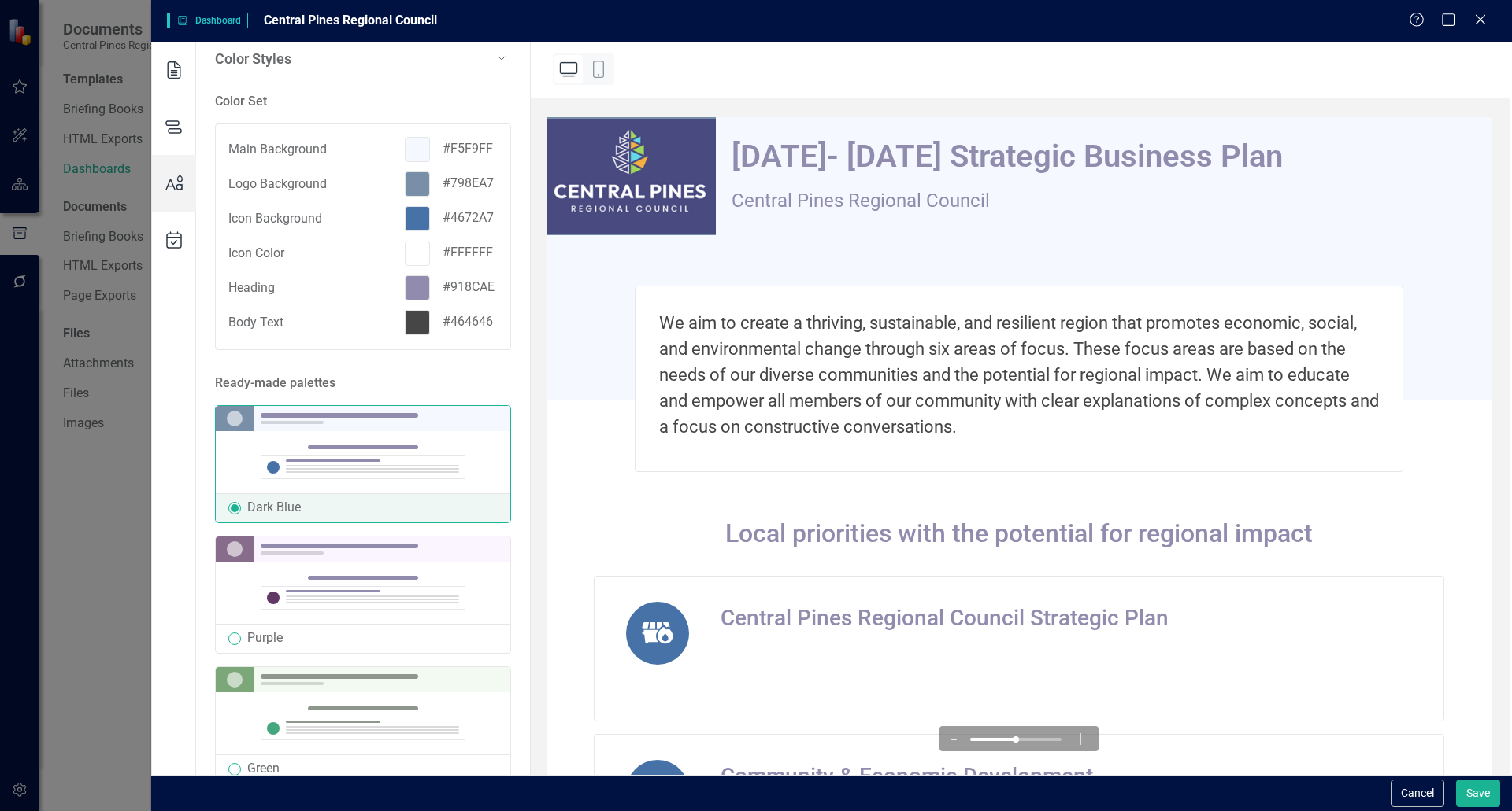
click at [415, 214] on div at bounding box center [418, 219] width 25 height 25
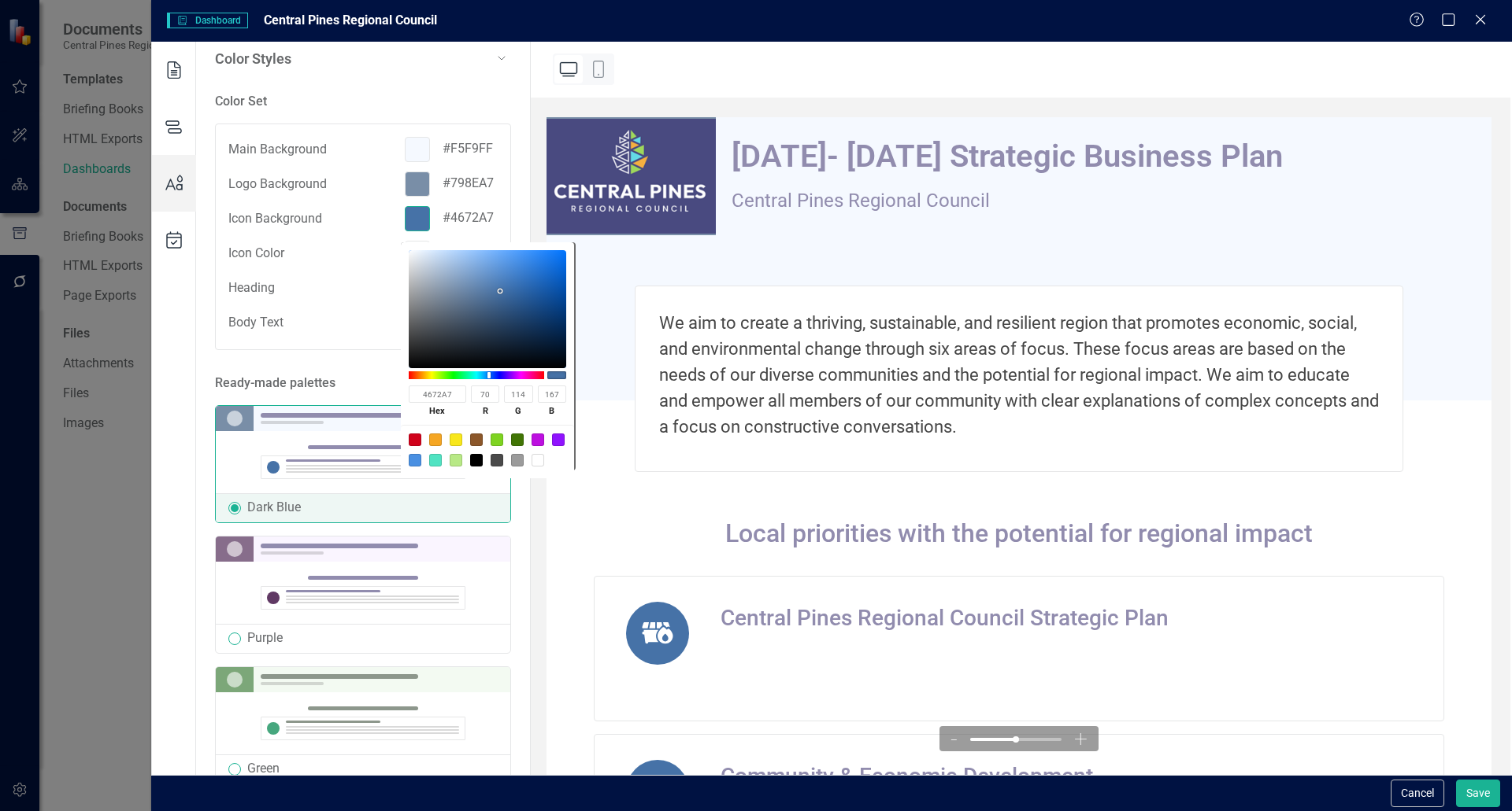
click at [456, 398] on input "4672A7" at bounding box center [437, 394] width 58 height 17
type input "467"
type input "68"
type input "102"
type input "119"
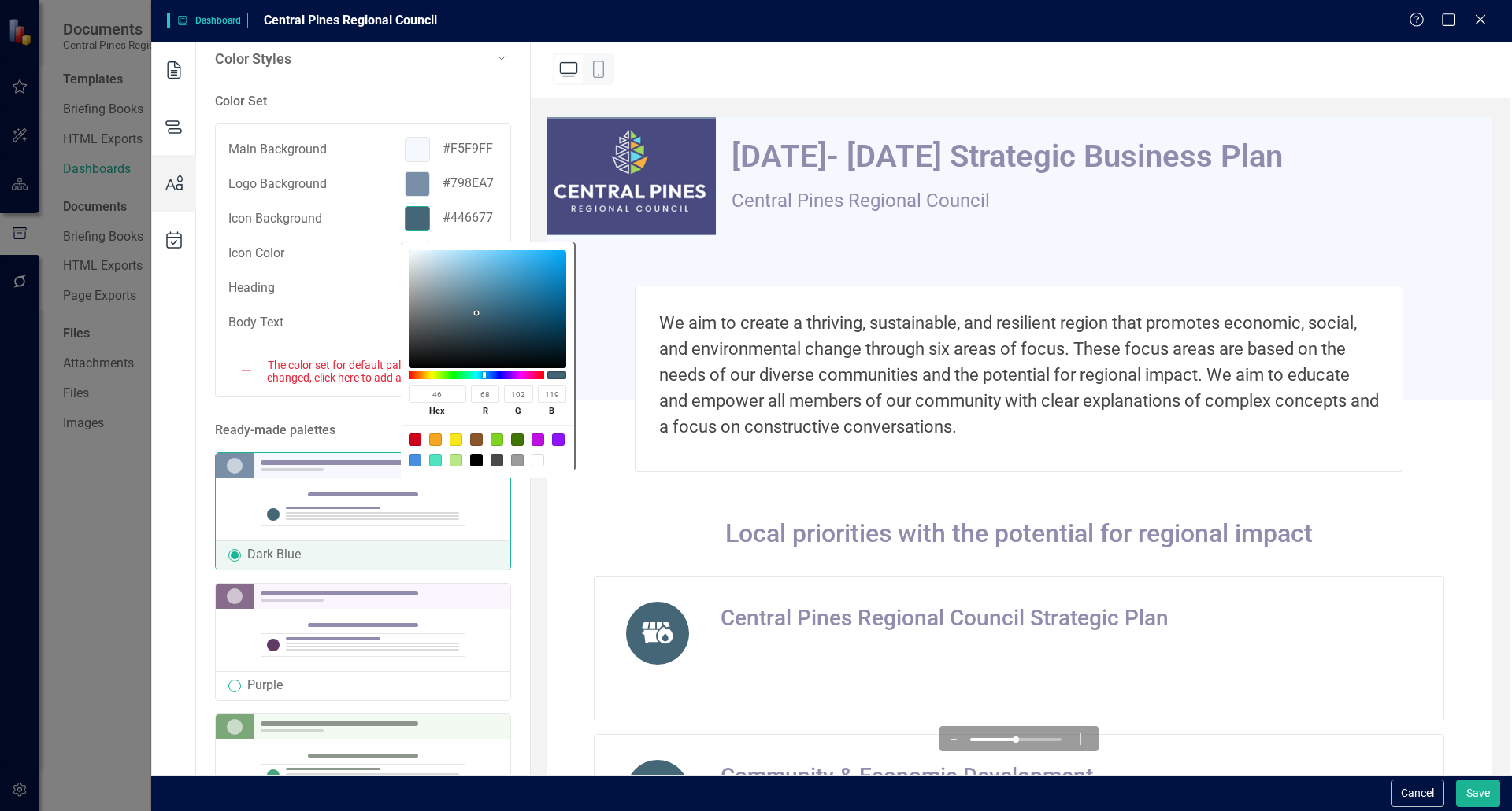
type input "4"
paste input "#4b4a81"
type input "#4b4a81"
type input "75"
type input "74"
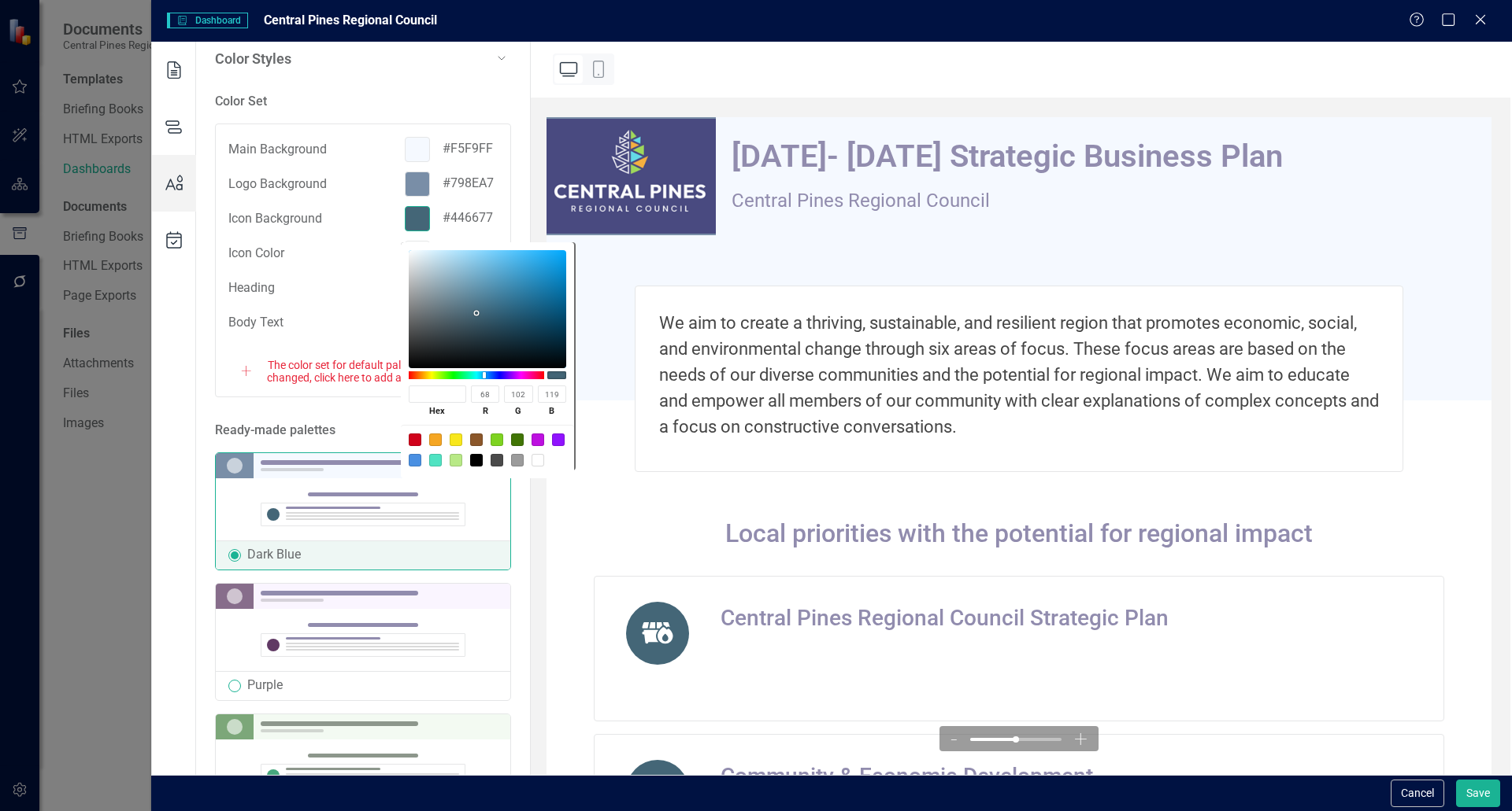
type input "129"
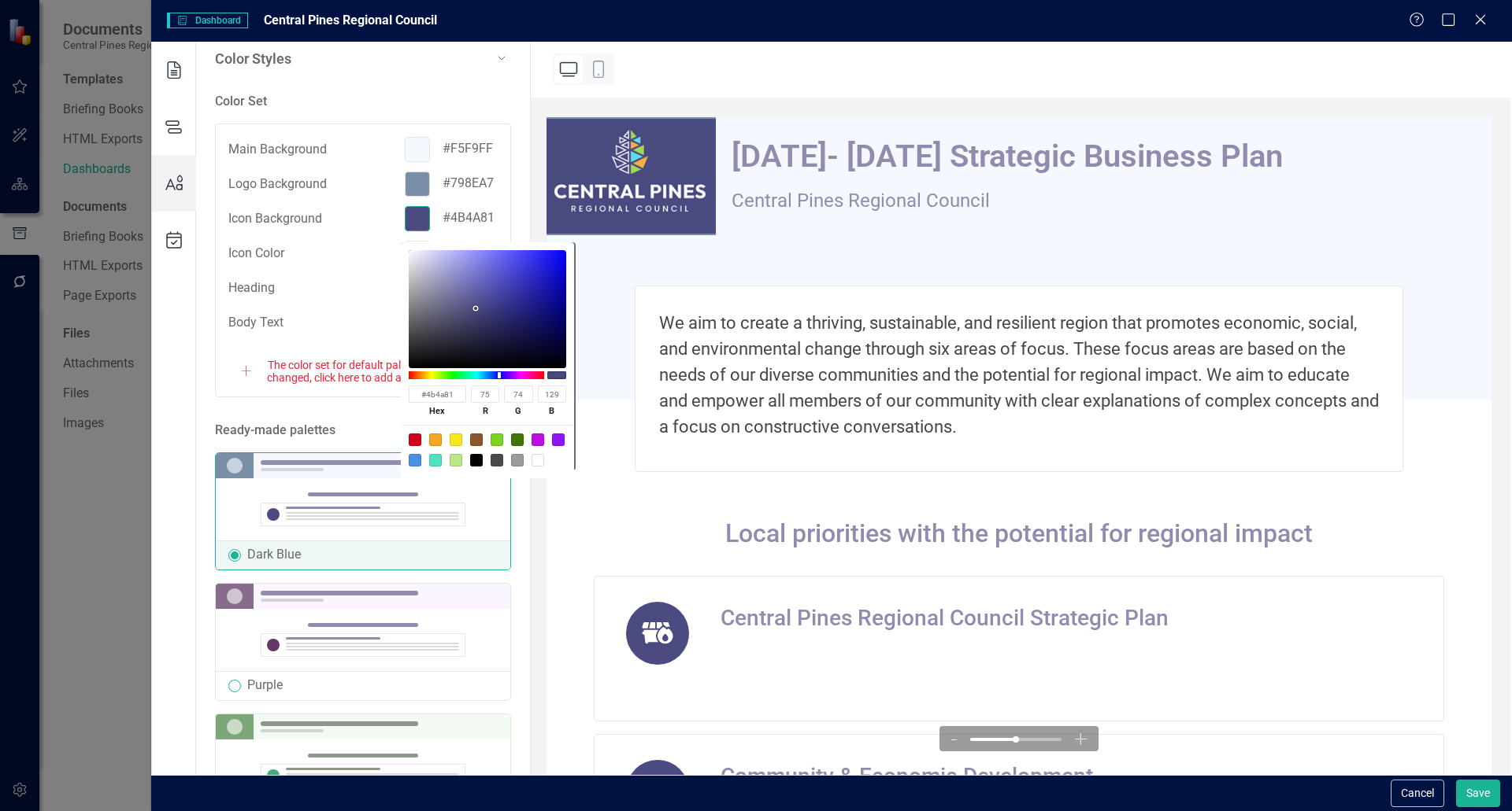
type input "4B4A81"
click at [657, 414] on div "We aim to create a thriving, sustainable, and resilient region that promotes ec…" at bounding box center [1019, 379] width 769 height 186
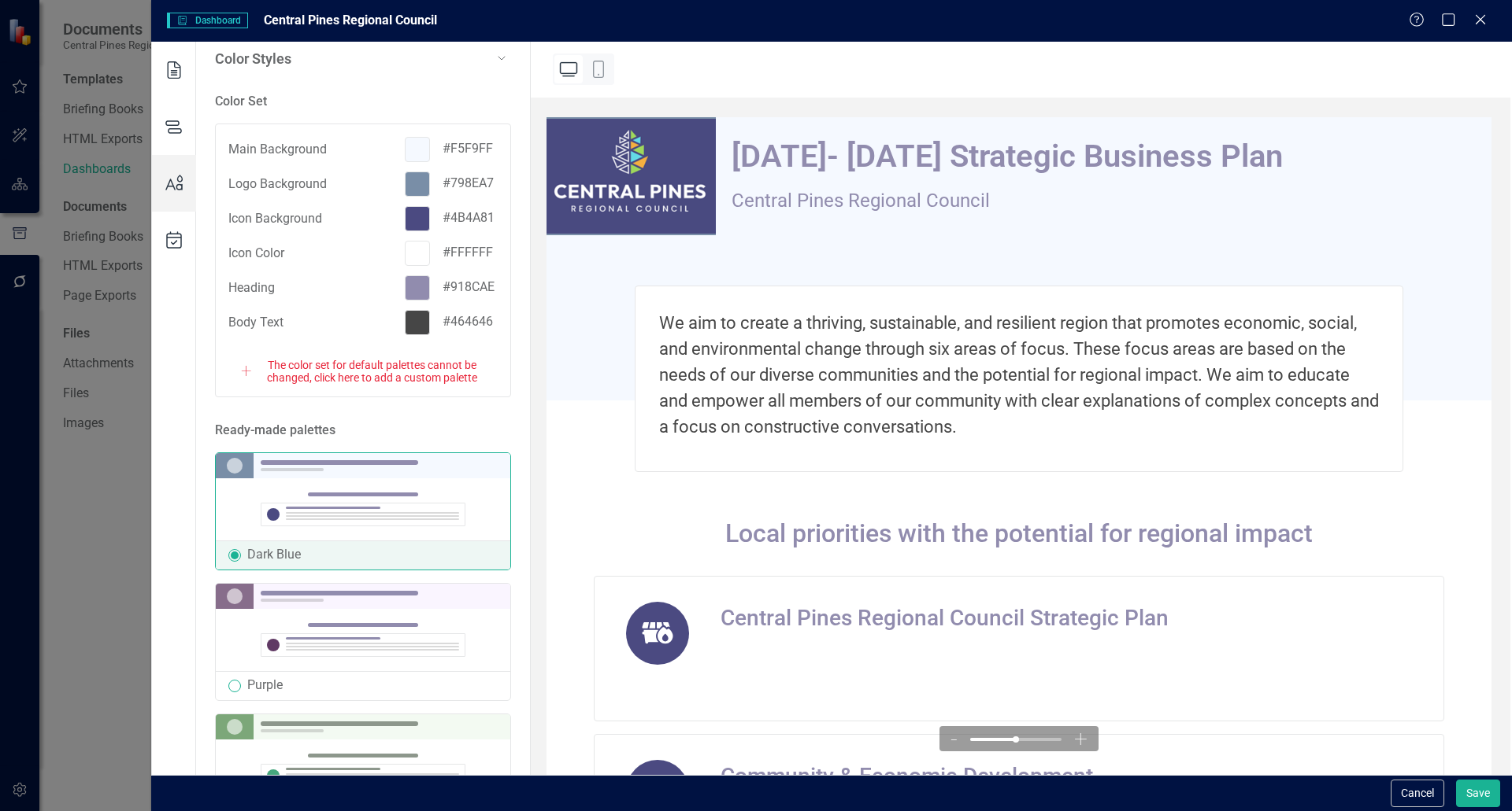
click at [410, 189] on div at bounding box center [418, 185] width 25 height 25
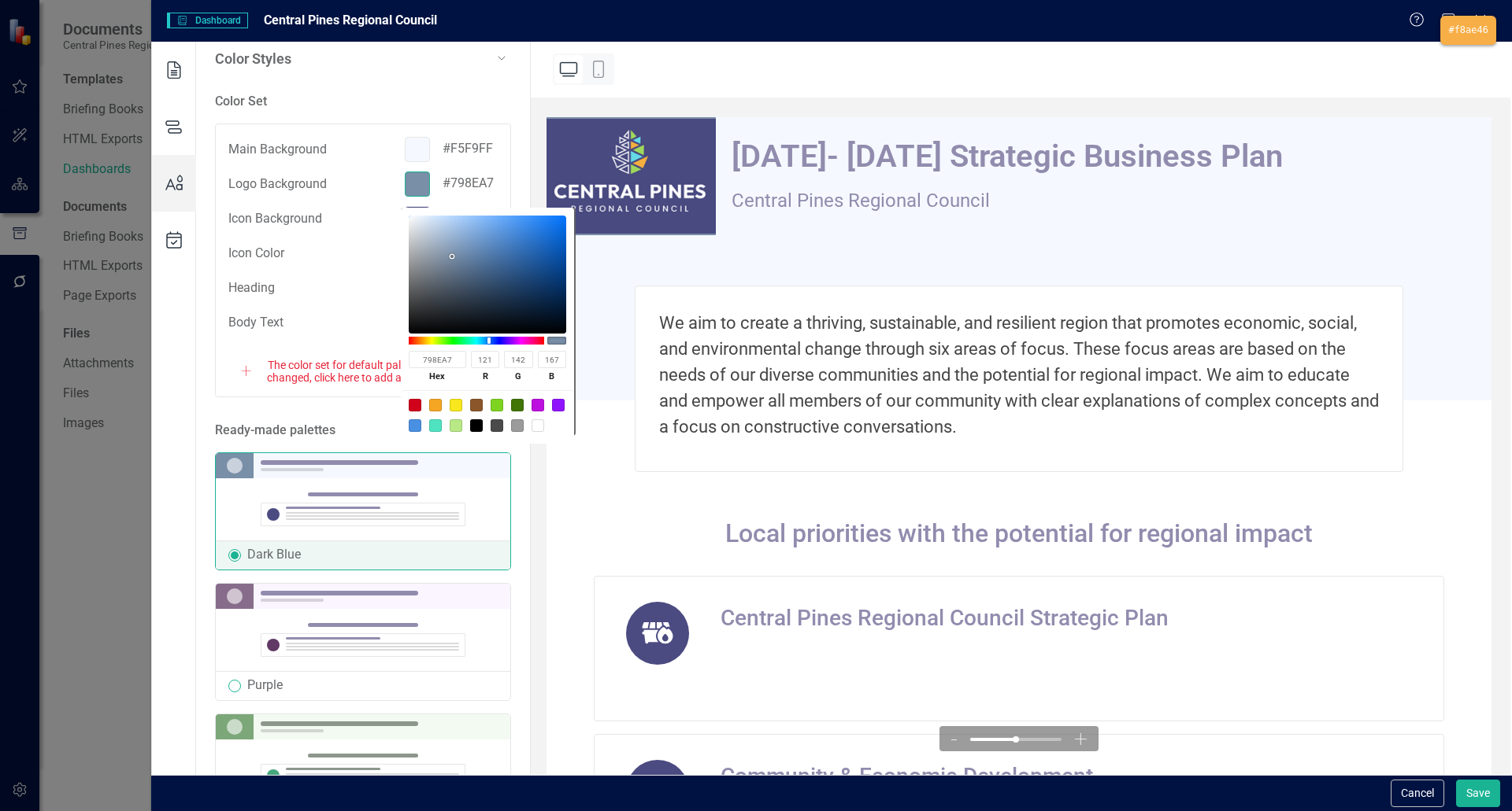
click at [642, 163] on div at bounding box center [756, 406] width 1512 height 811
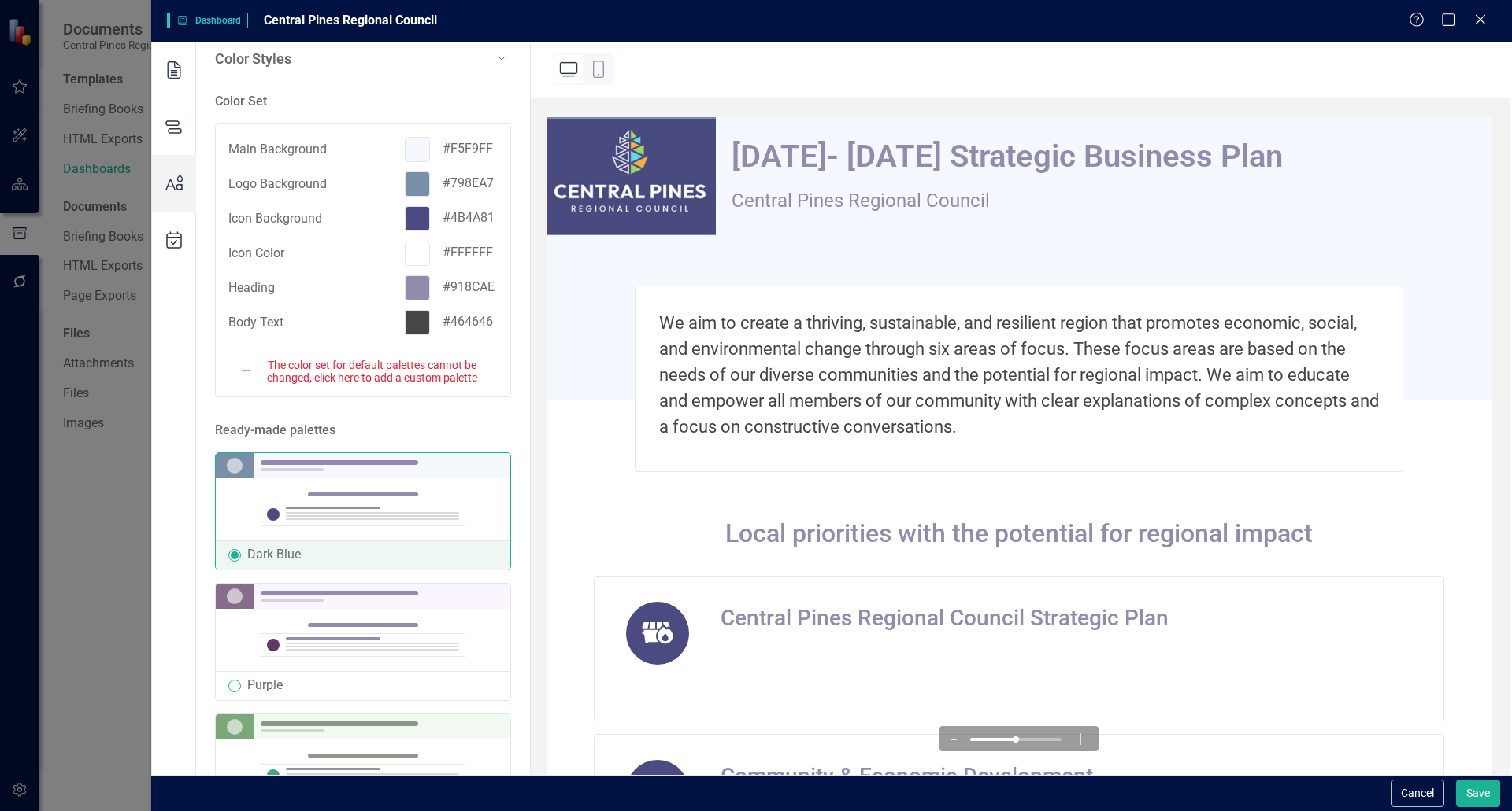
click at [412, 260] on div at bounding box center [418, 253] width 25 height 25
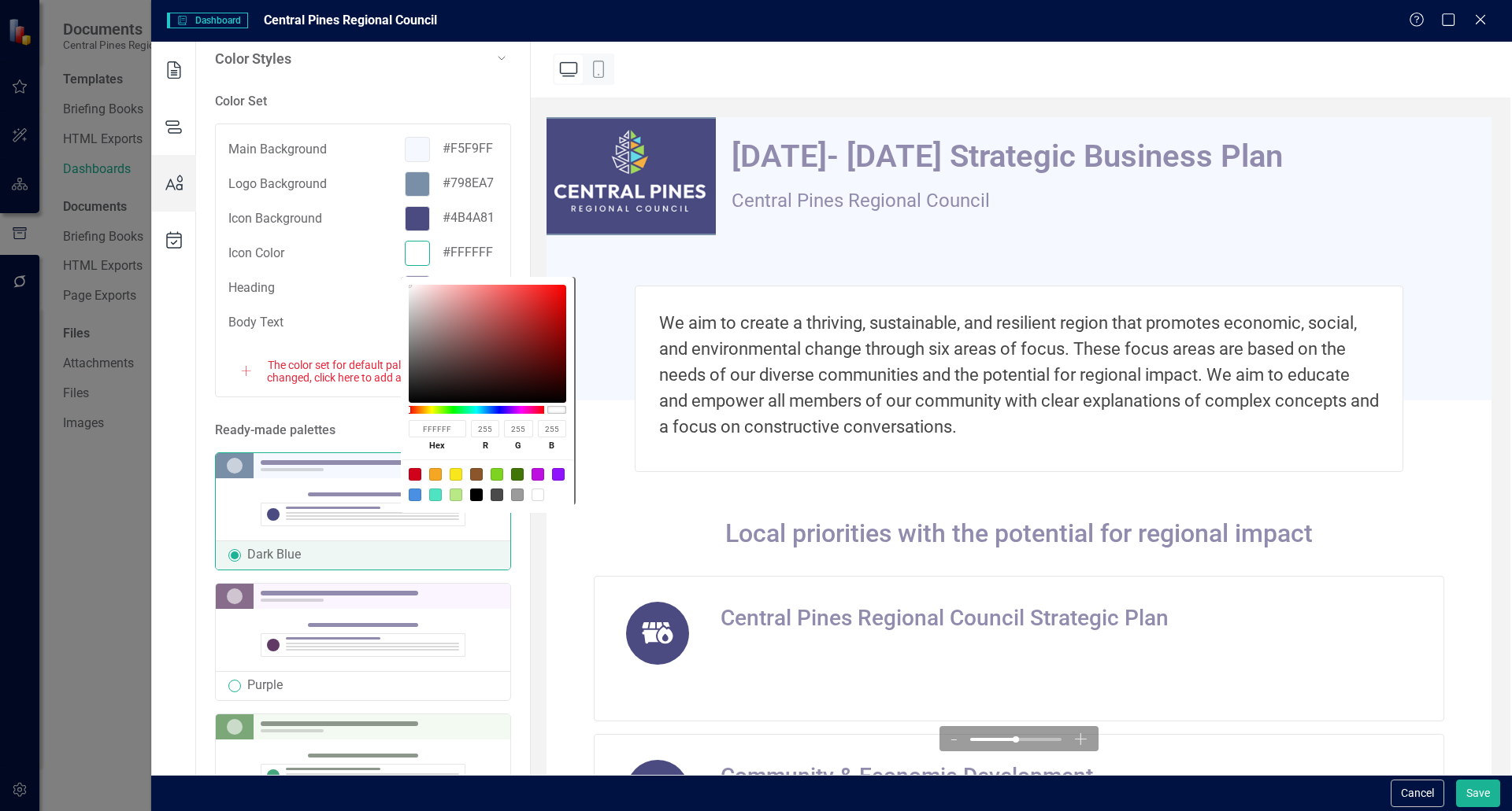
drag, startPoint x: 458, startPoint y: 432, endPoint x: 374, endPoint y: 425, distance: 84.3
click at [374, 425] on body "Documents Central Pines Regional Council Templates Briefing Books HTML Exports …" at bounding box center [756, 406] width 1512 height 811
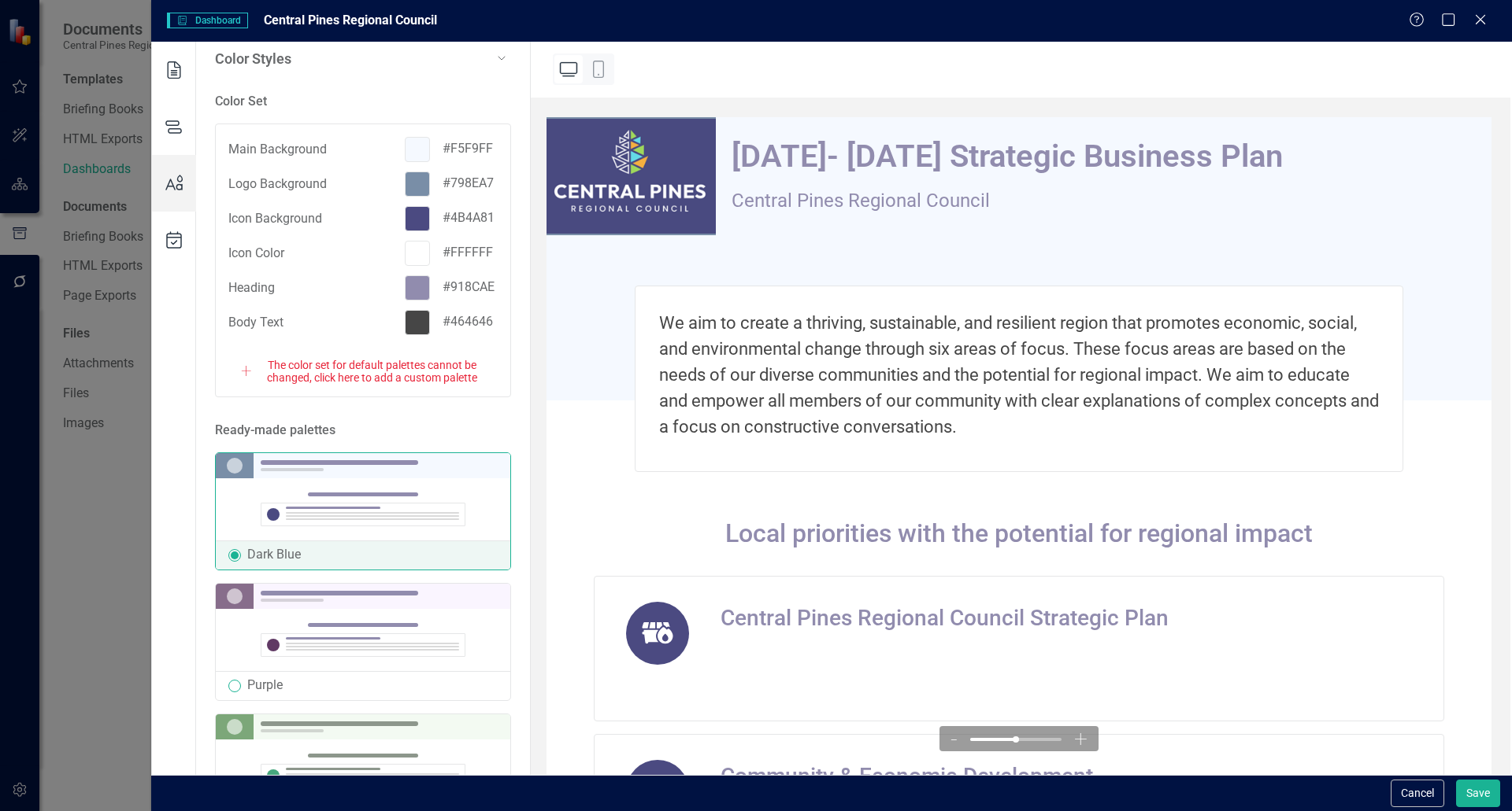
click at [417, 261] on div at bounding box center [418, 253] width 25 height 25
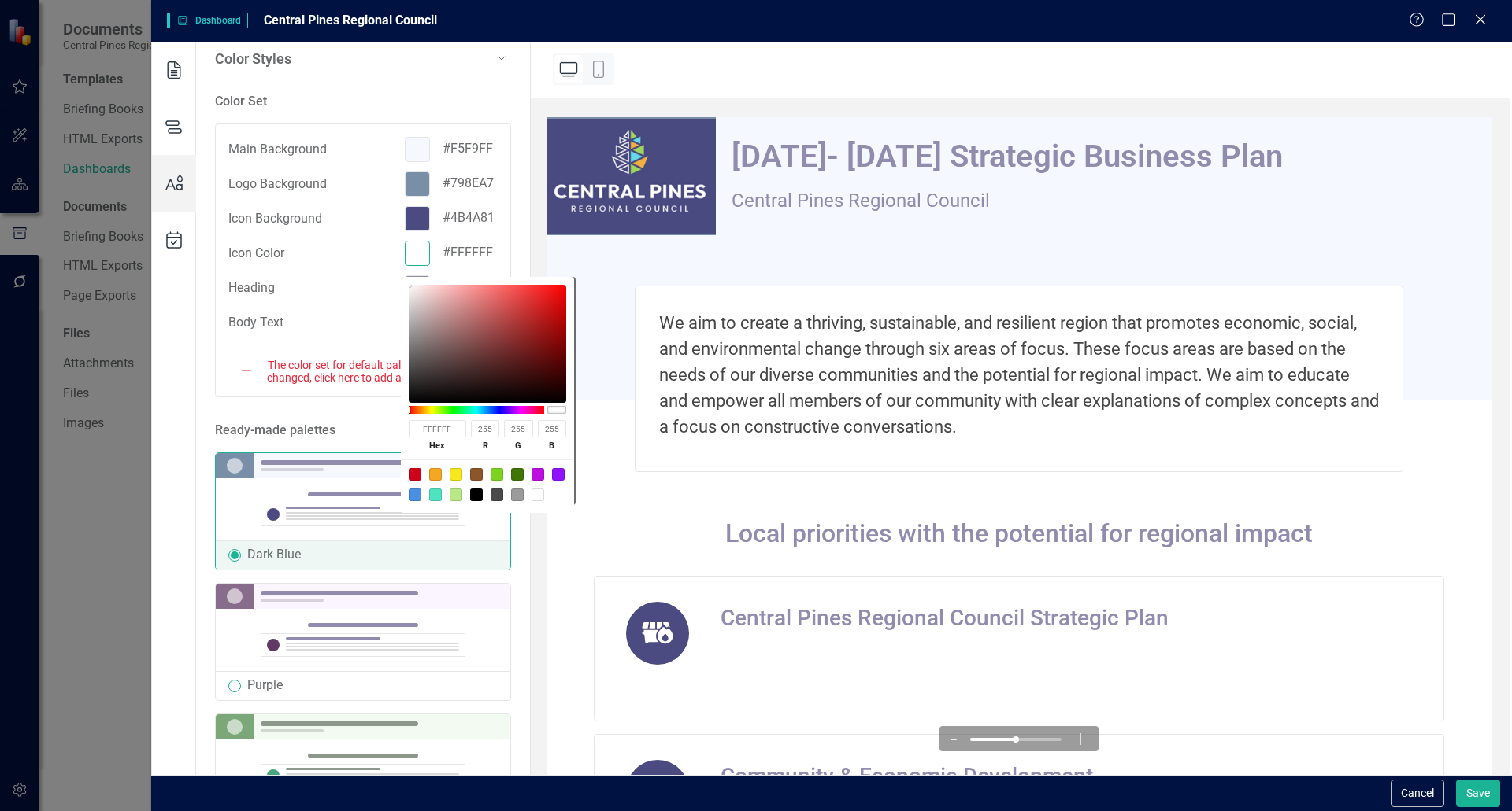
click at [448, 433] on input "FFFFFF" at bounding box center [437, 429] width 58 height 17
drag, startPoint x: 452, startPoint y: 433, endPoint x: 418, endPoint y: 425, distance: 34.9
click at [418, 425] on input "FFFFFF" at bounding box center [437, 429] width 58 height 17
paste input "#f8ae46"
type input "#f8ae46"
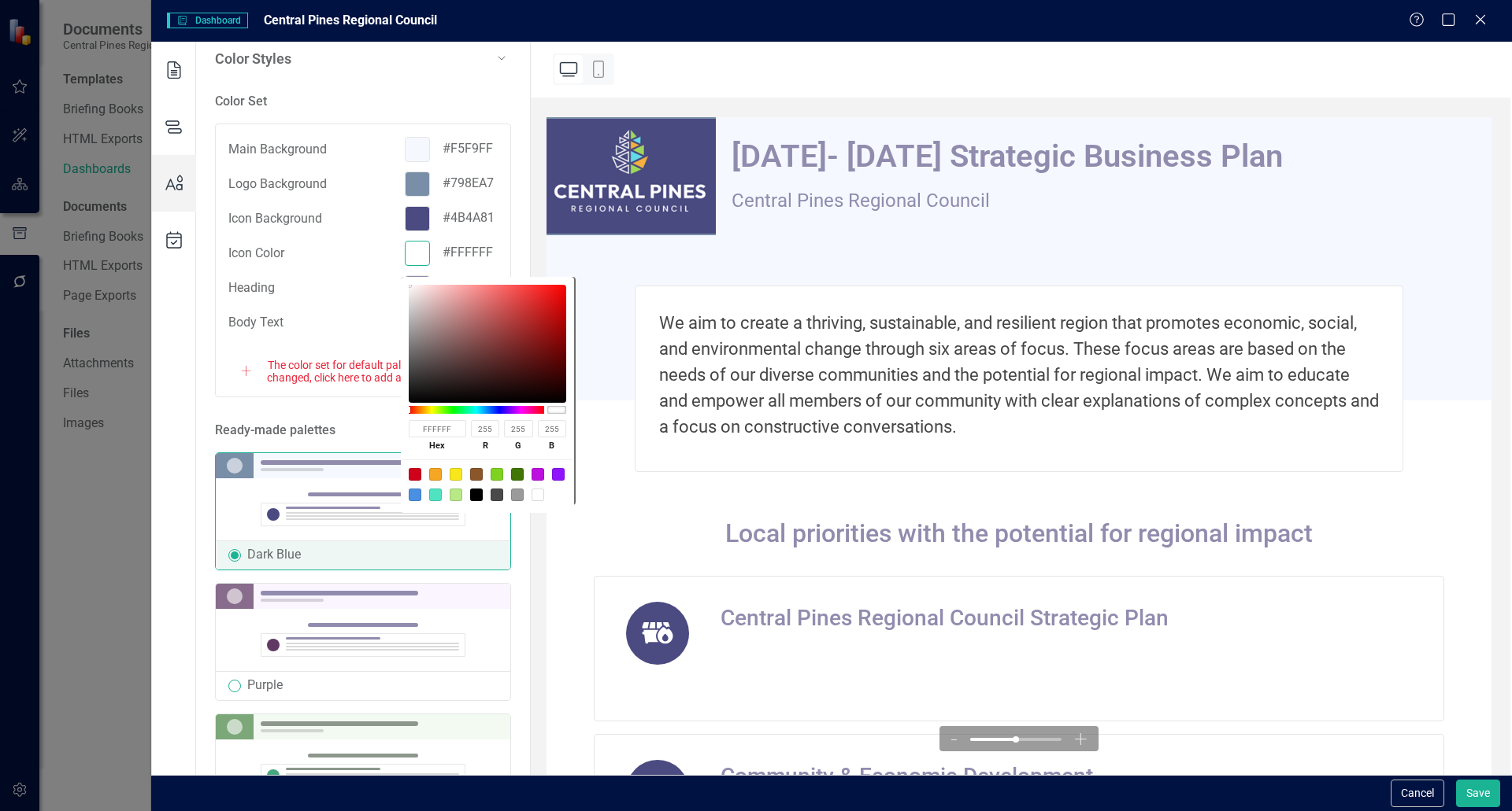
type input "248"
type input "174"
type input "70"
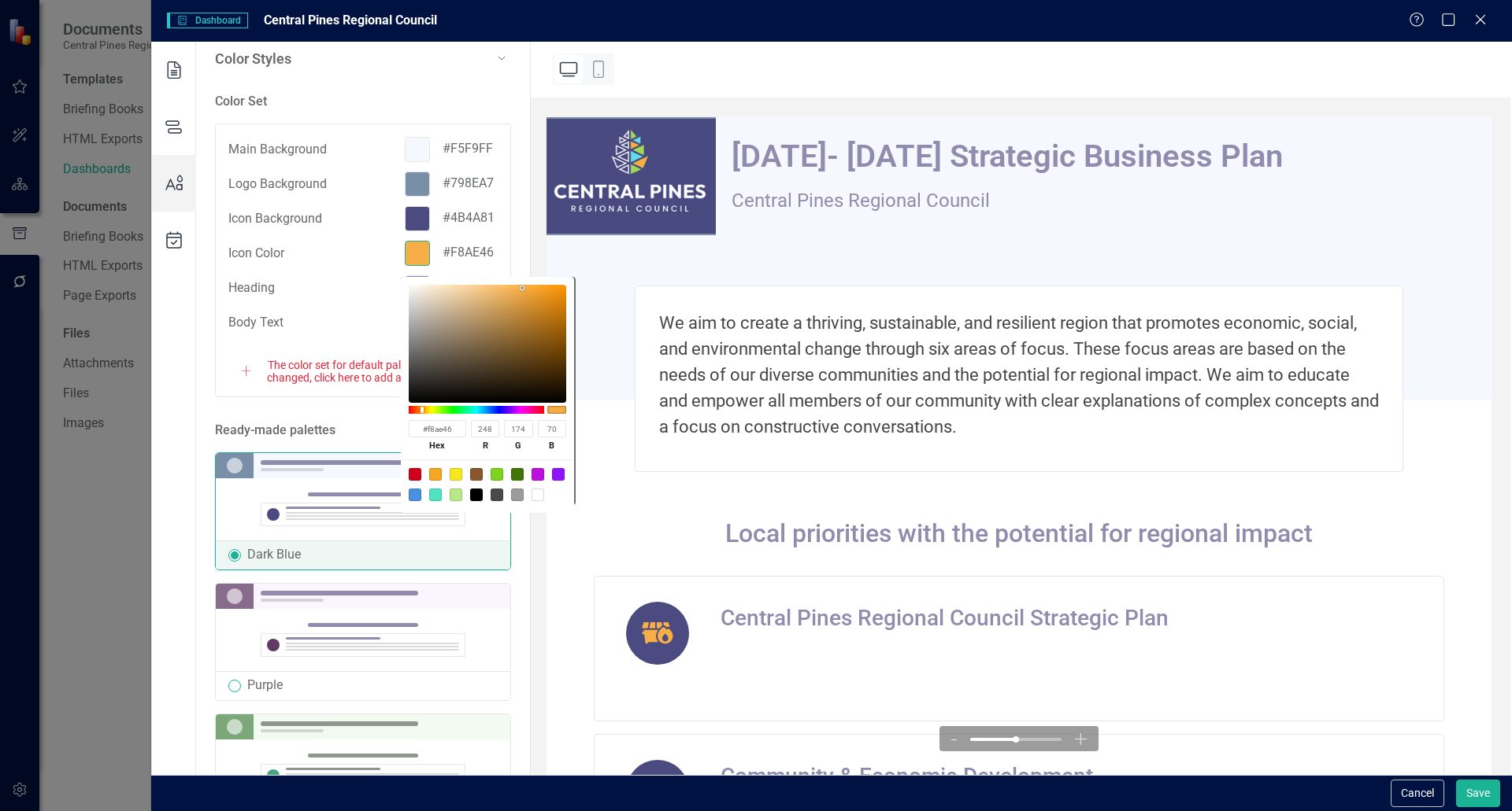
type input "FFFFFF"
type input "255"
click at [713, 517] on div "Local priorities with the potential for regional impact" at bounding box center [1018, 534] width 850 height 35
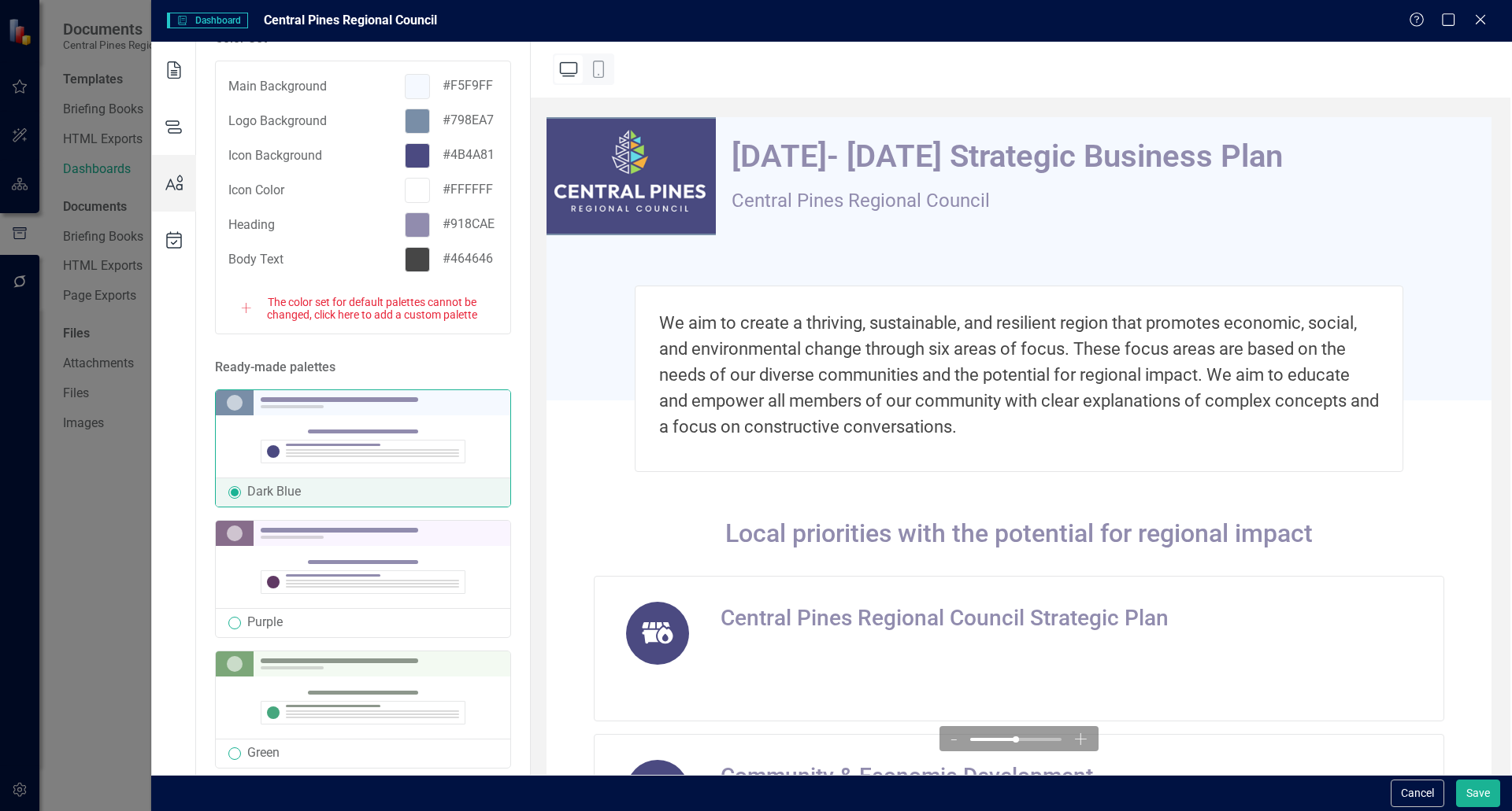
scroll to position [304, 0]
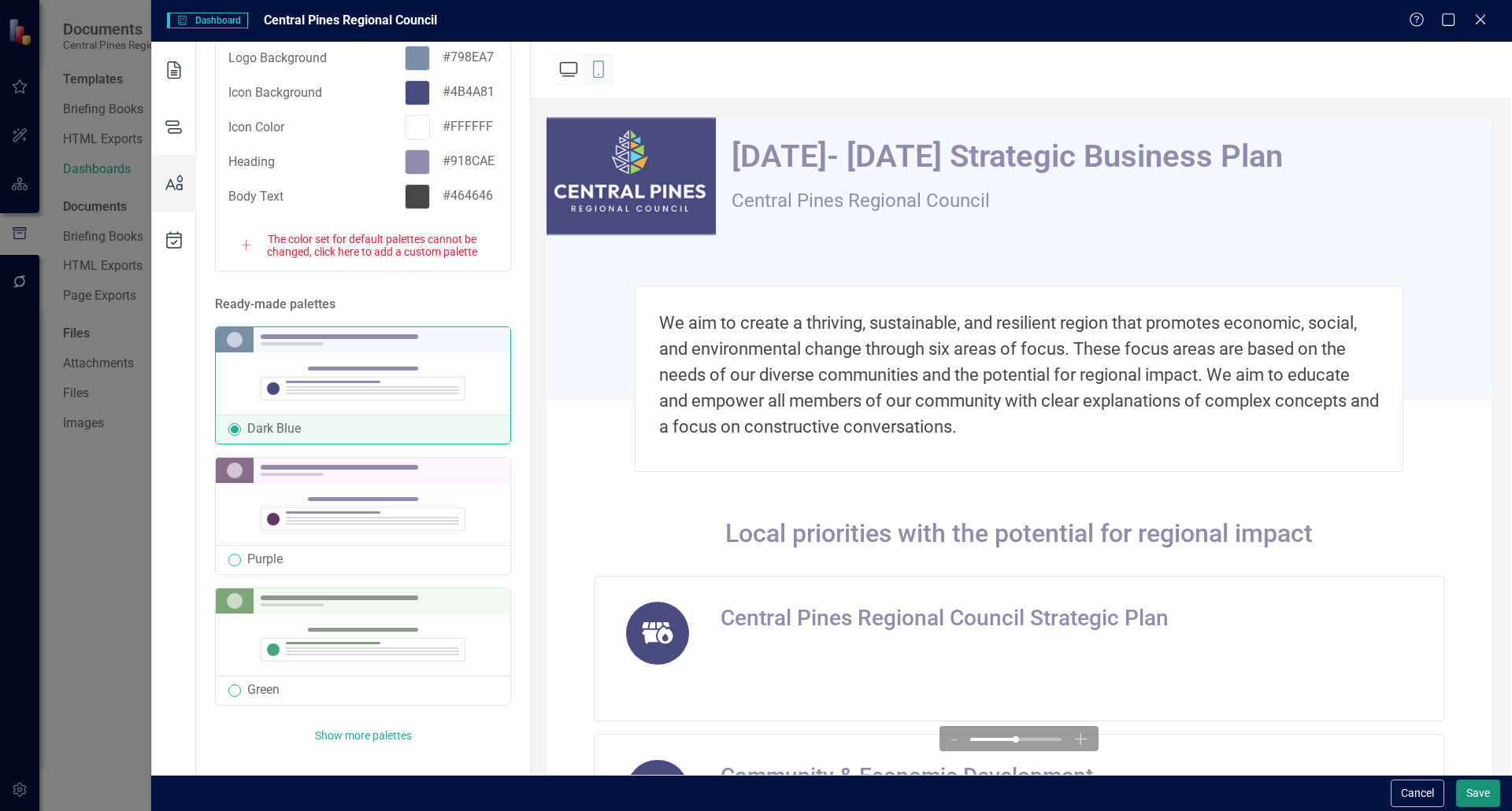
click at [754, 790] on button "Save" at bounding box center [1478, 794] width 44 height 28
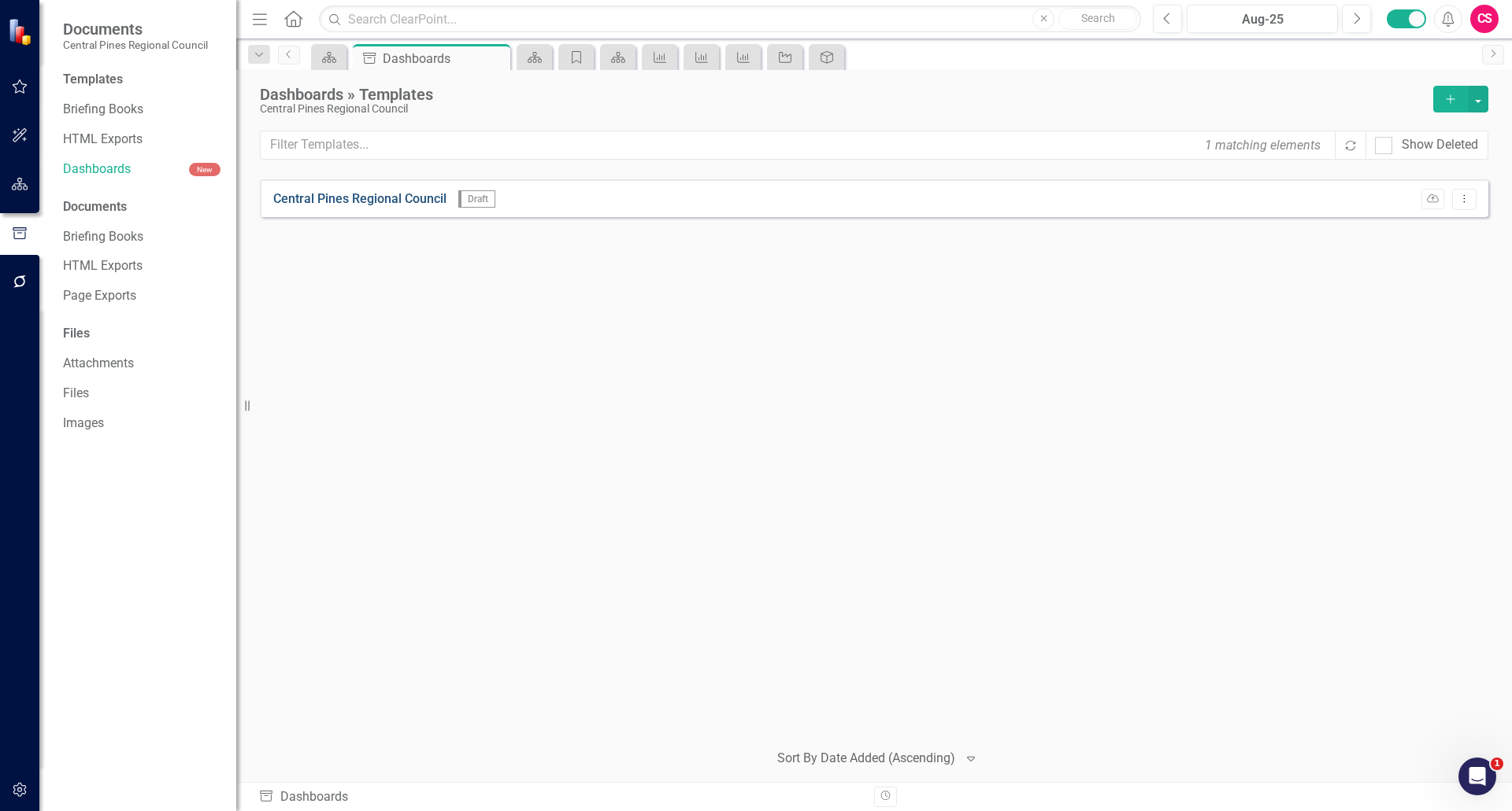
click at [395, 202] on link "Central Pines Regional Council" at bounding box center [360, 199] width 174 height 18
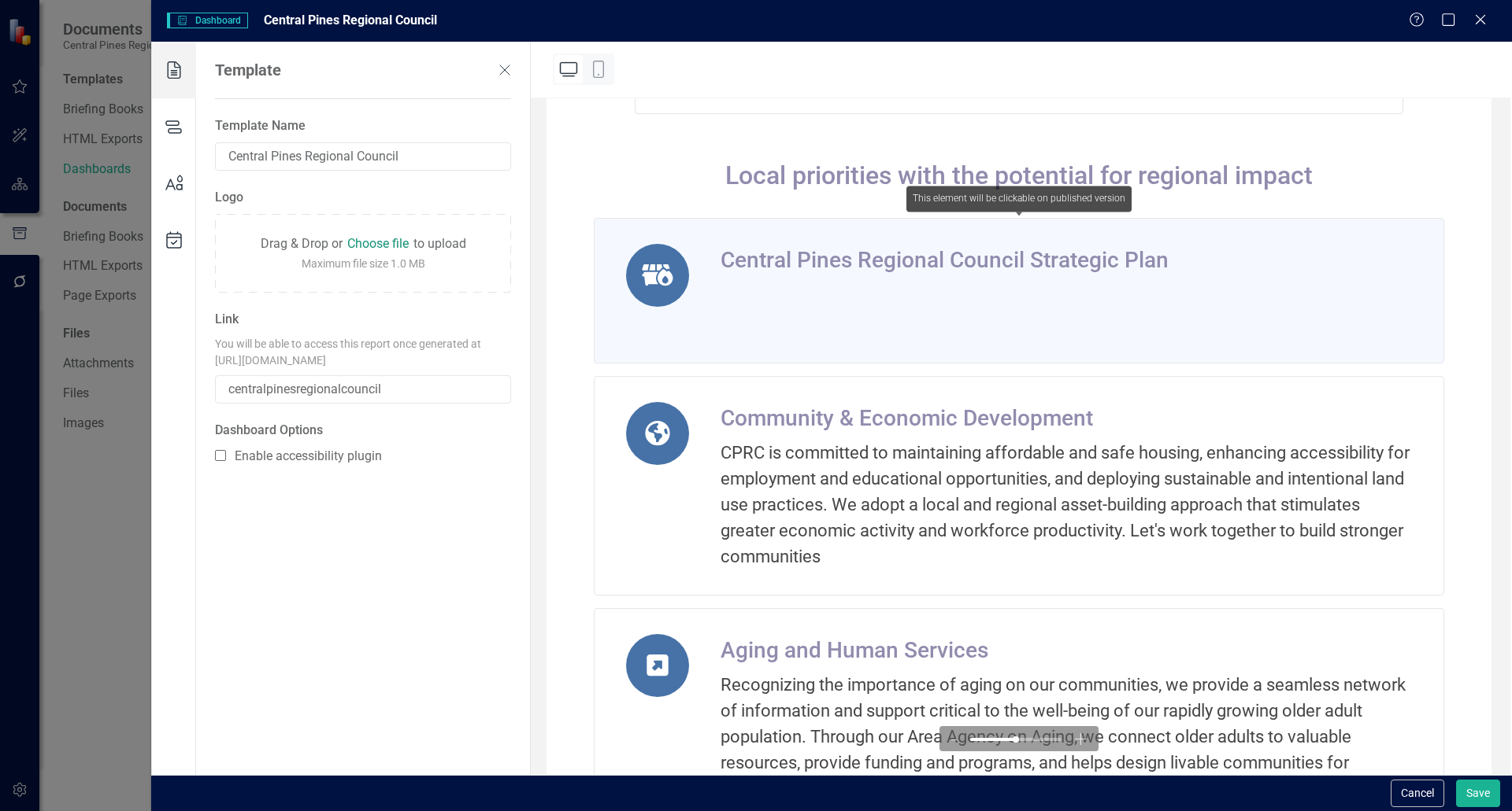
scroll to position [394, 0]
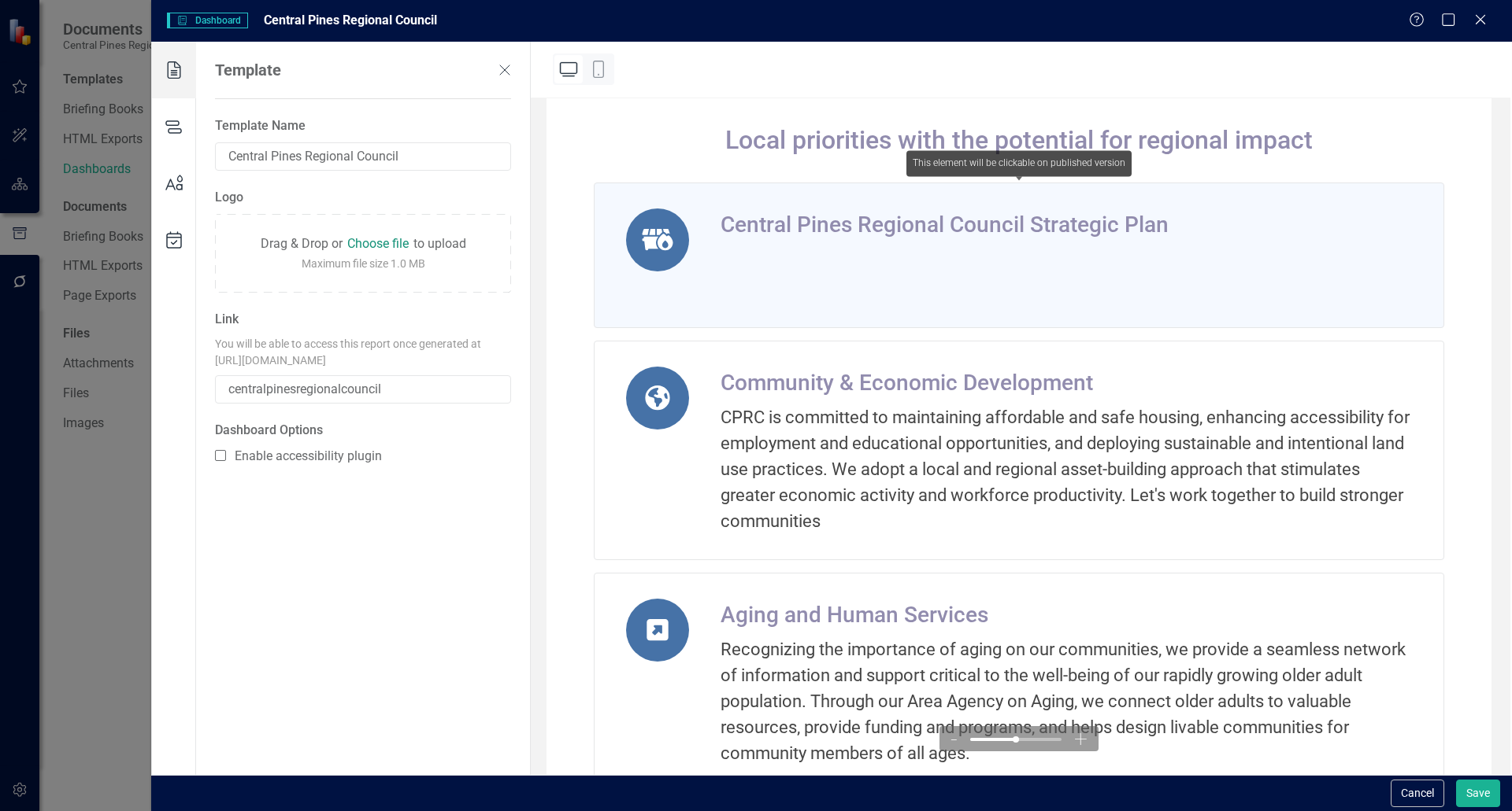
click at [665, 239] on icon at bounding box center [658, 240] width 32 height 22
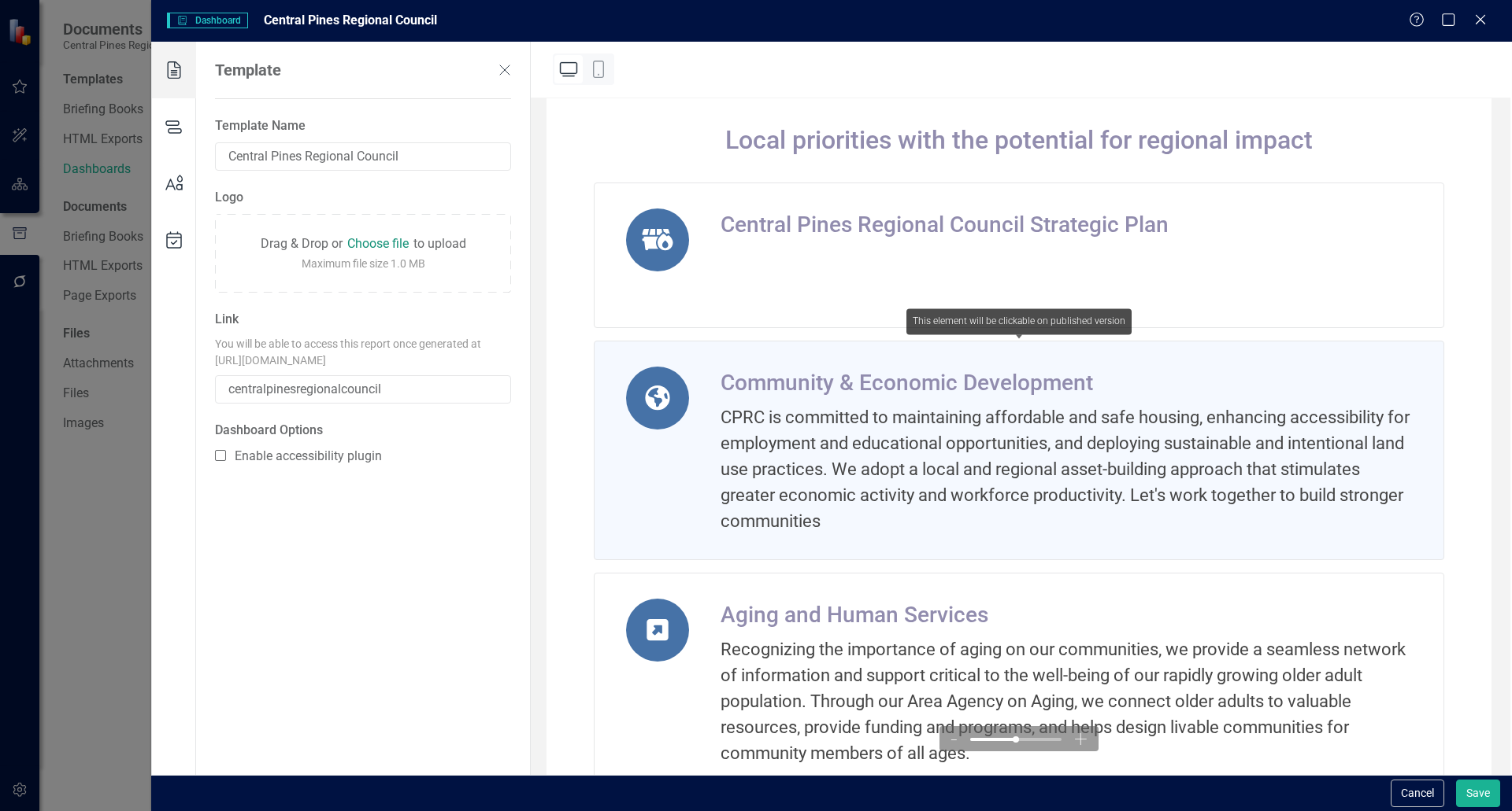
click at [655, 395] on icon at bounding box center [658, 398] width 25 height 25
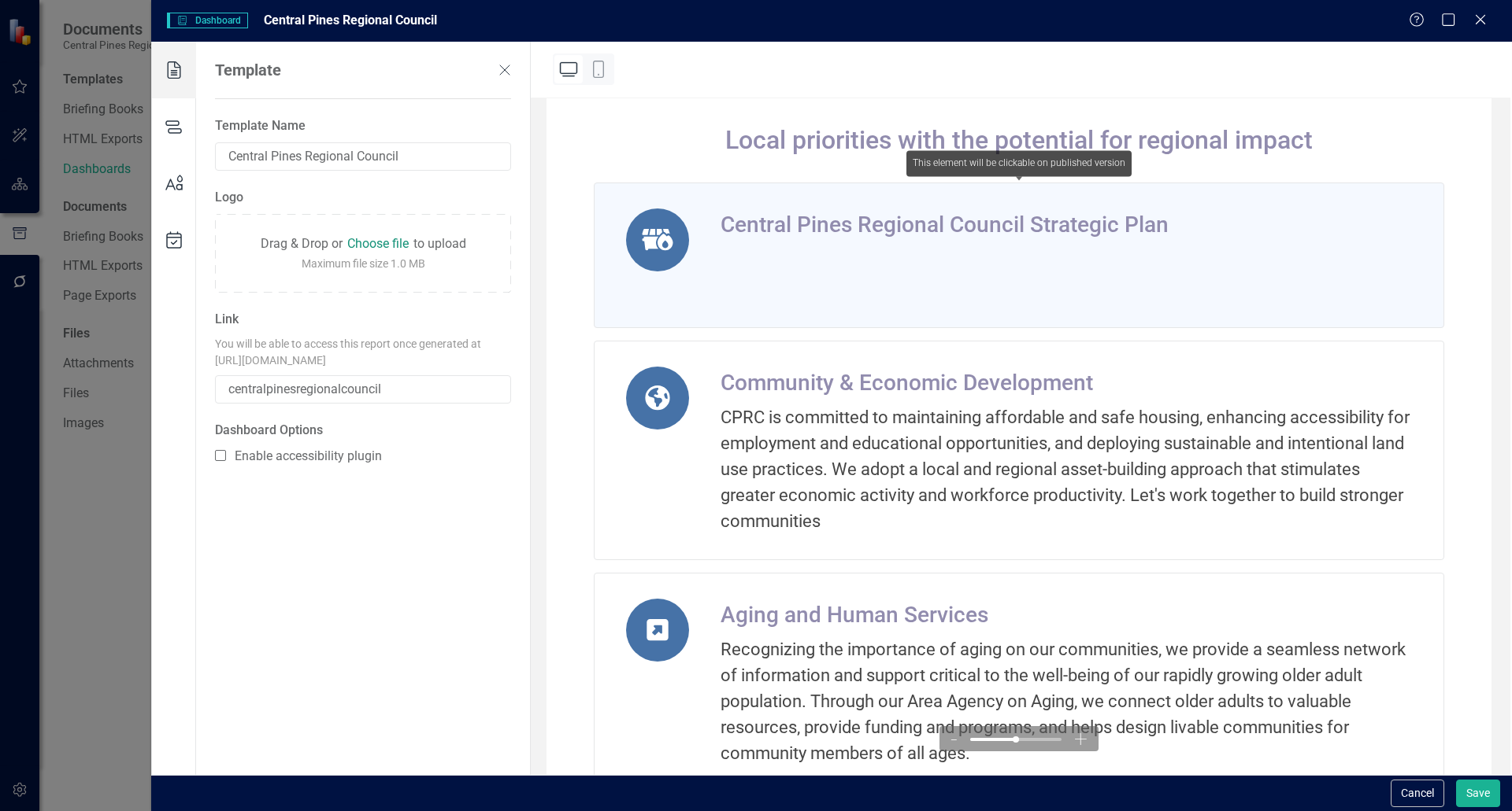
click at [754, 215] on div "Central Pines Regional Council Strategic Plan" at bounding box center [944, 225] width 448 height 33
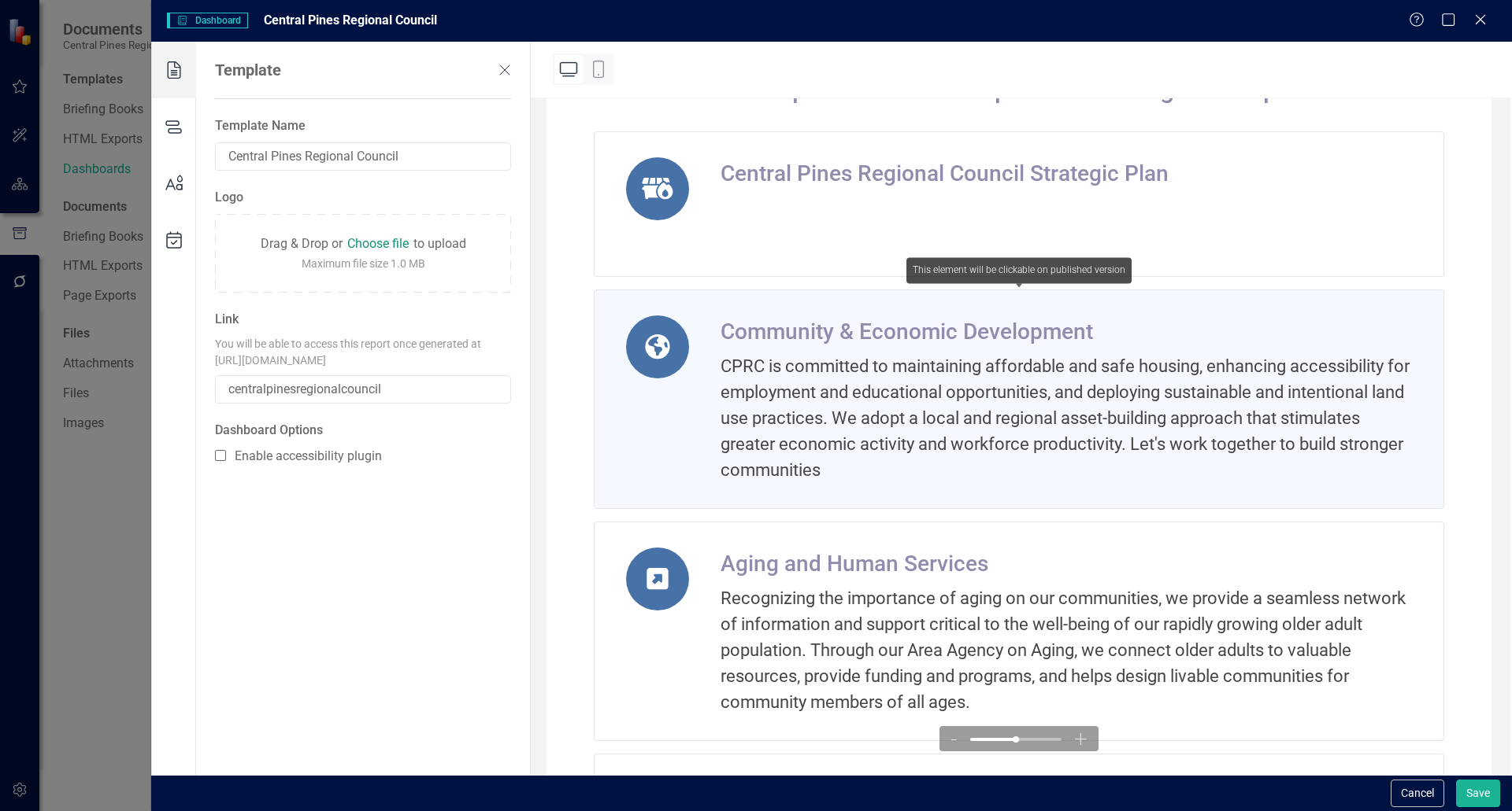
scroll to position [472, 0]
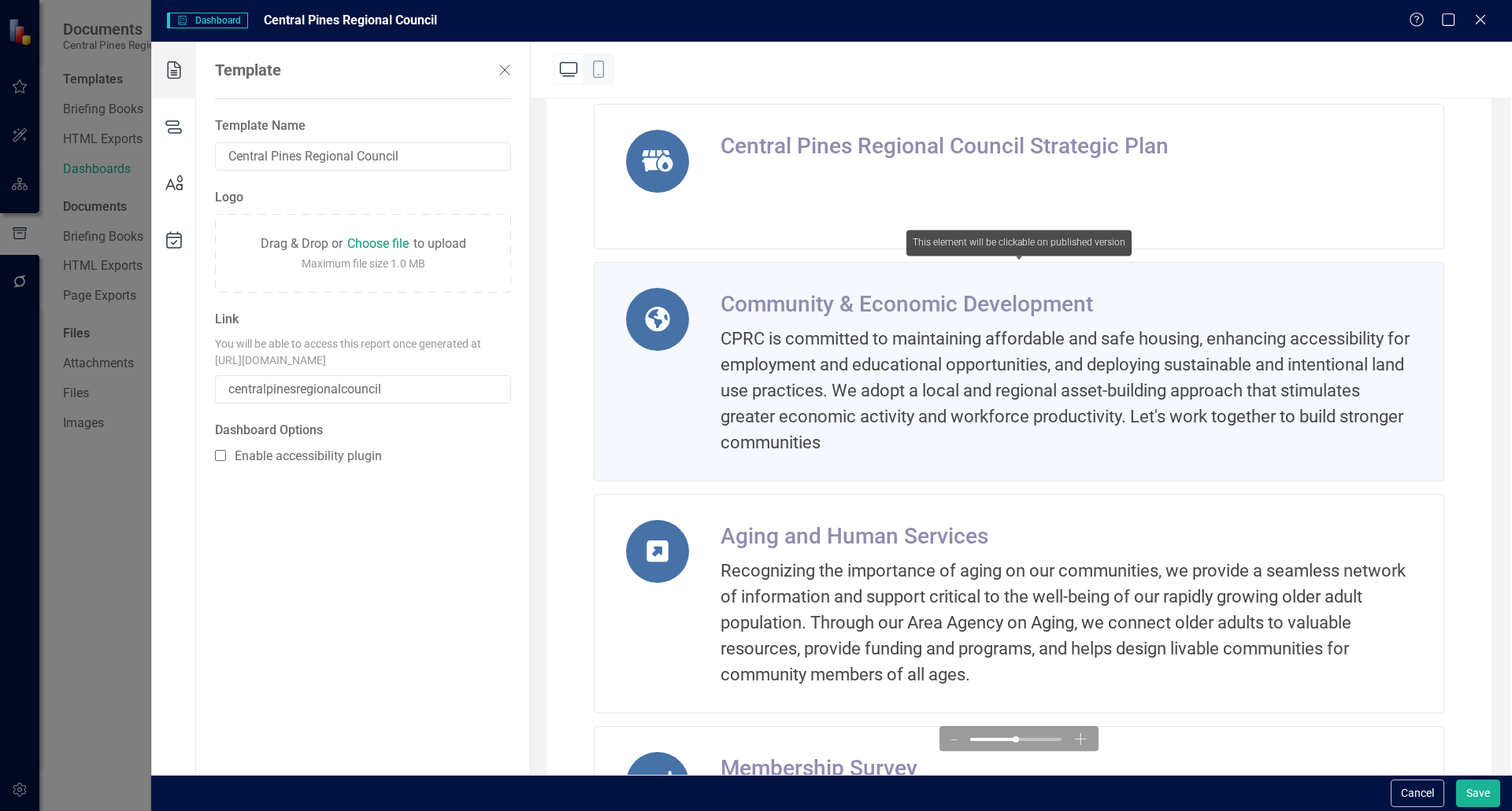
click at [754, 339] on div "CPRC is committed to maintaining affordable and safe housing, enhancing accessi…" at bounding box center [1066, 390] width 691 height 130
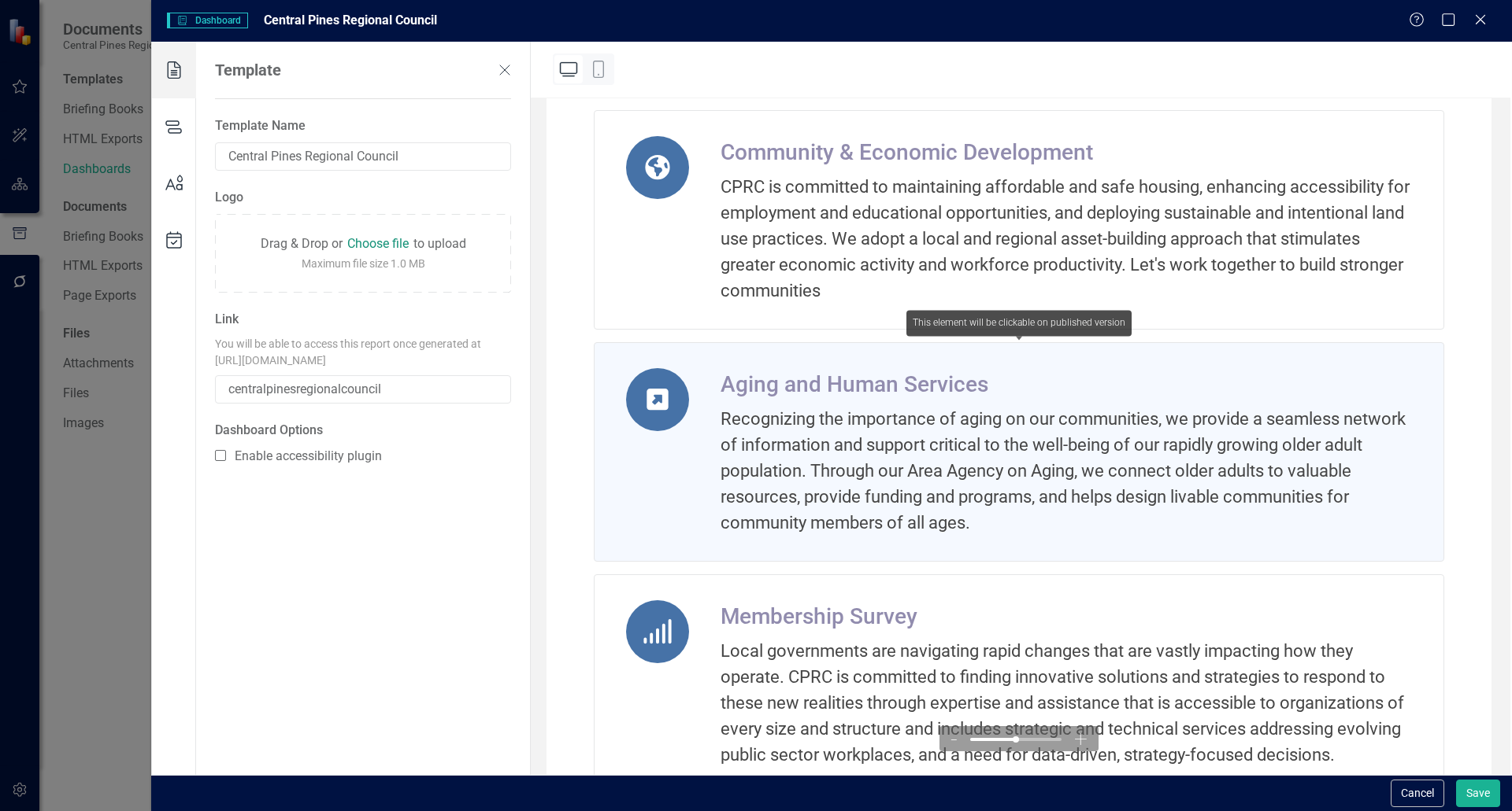
scroll to position [748, 0]
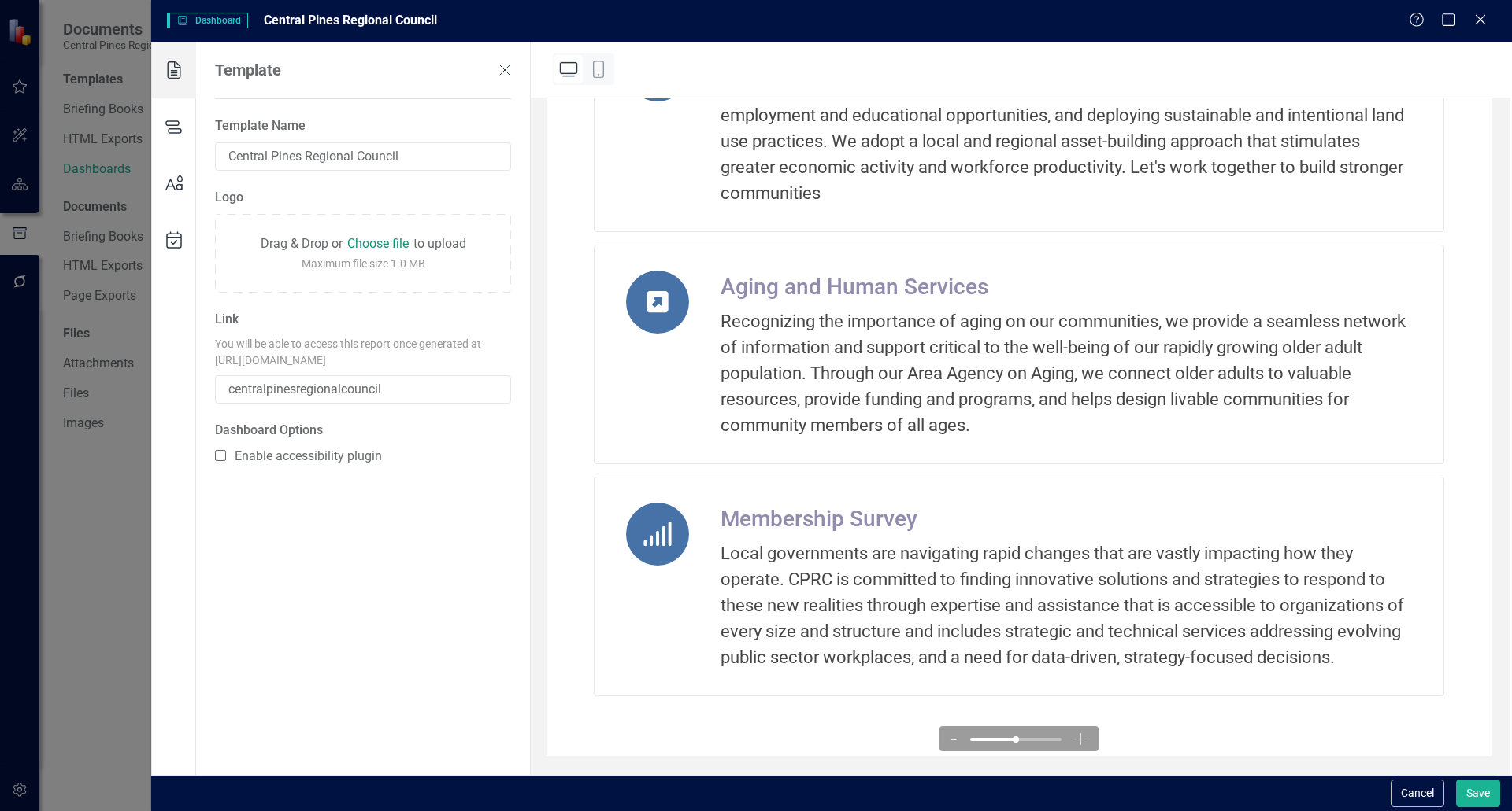
click at [166, 132] on icon at bounding box center [174, 127] width 44 height 57
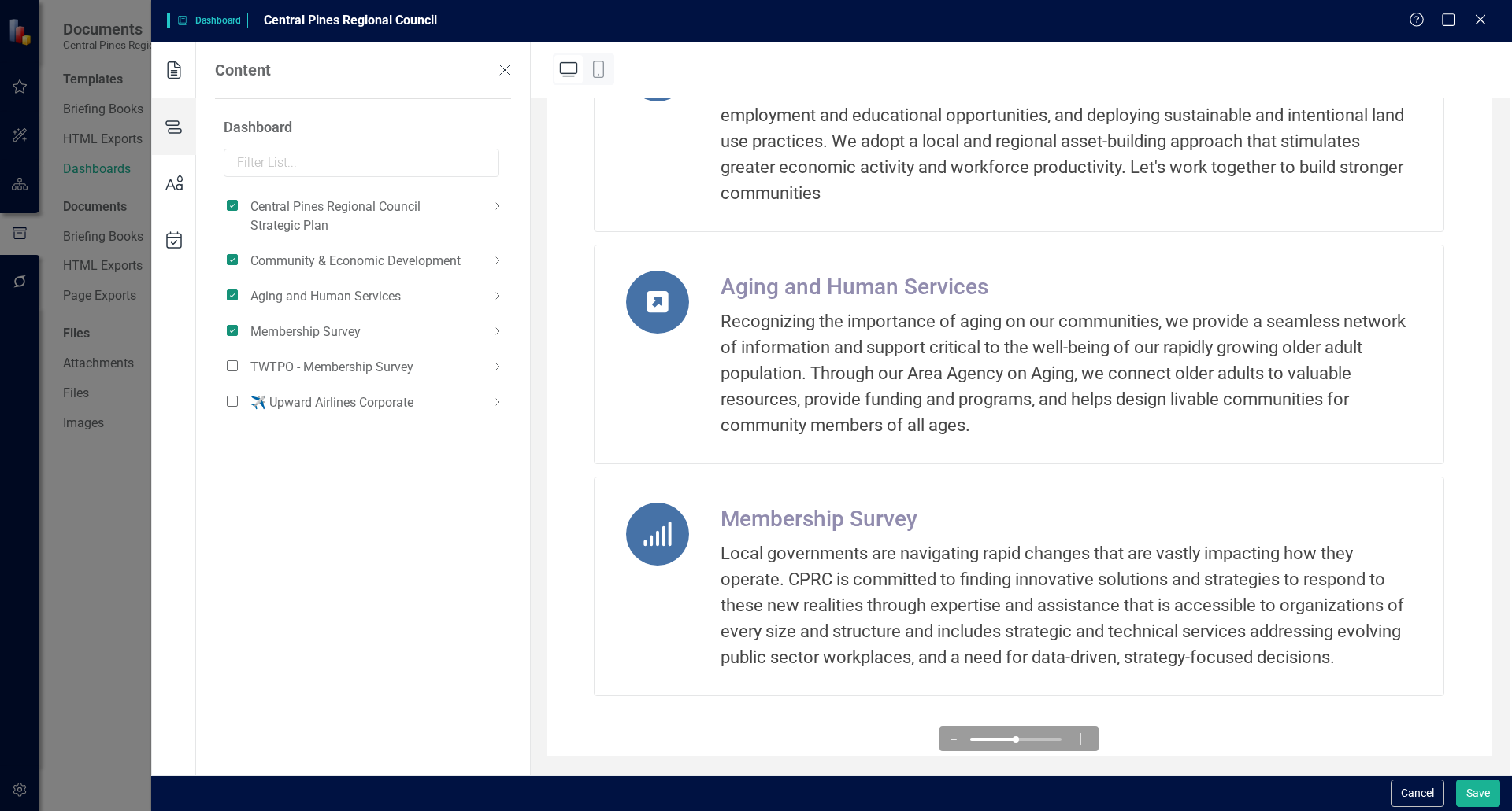
click at [166, 172] on icon at bounding box center [174, 184] width 44 height 57
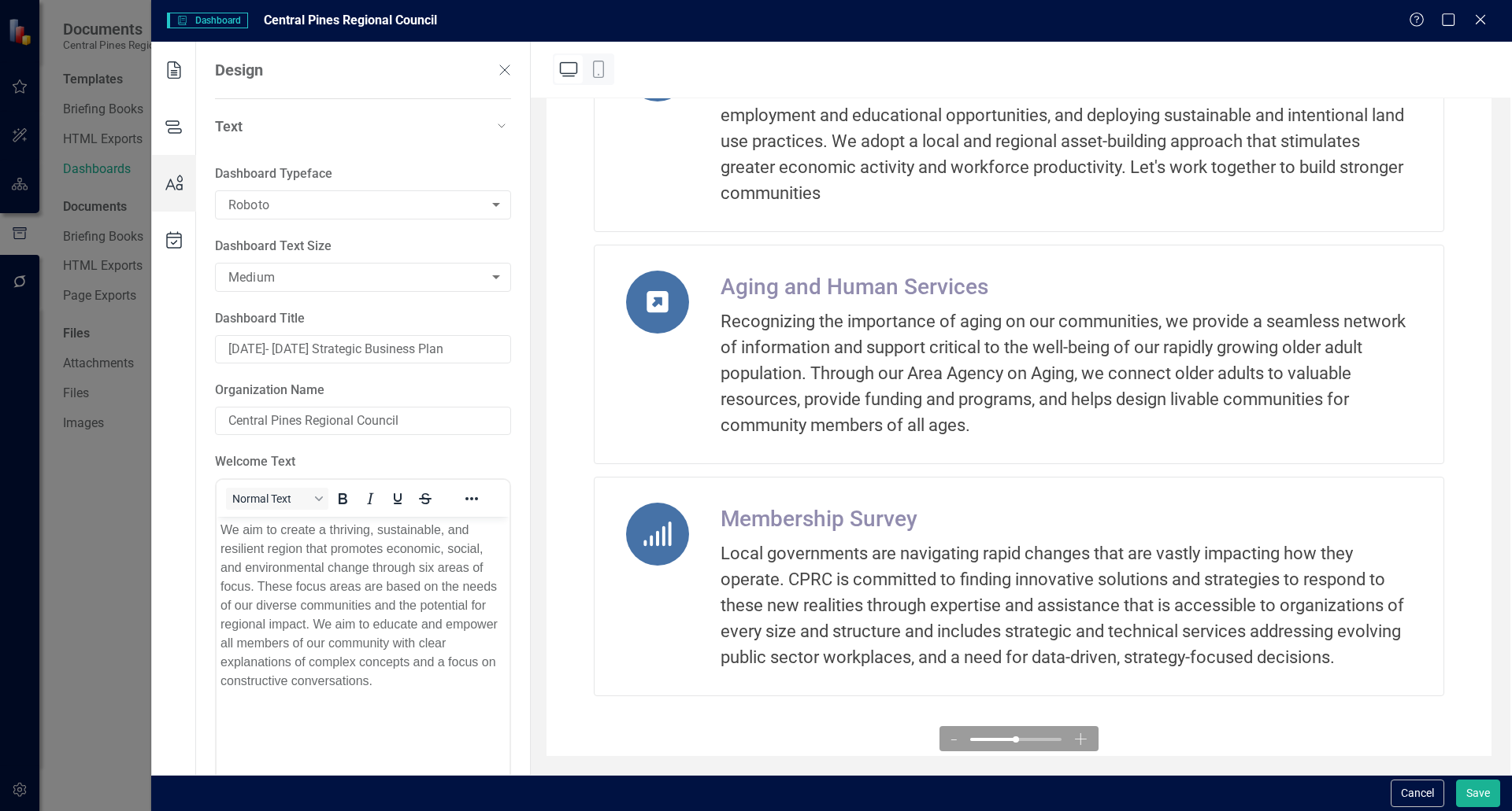
scroll to position [0, 0]
click at [168, 242] on icon at bounding box center [174, 240] width 44 height 57
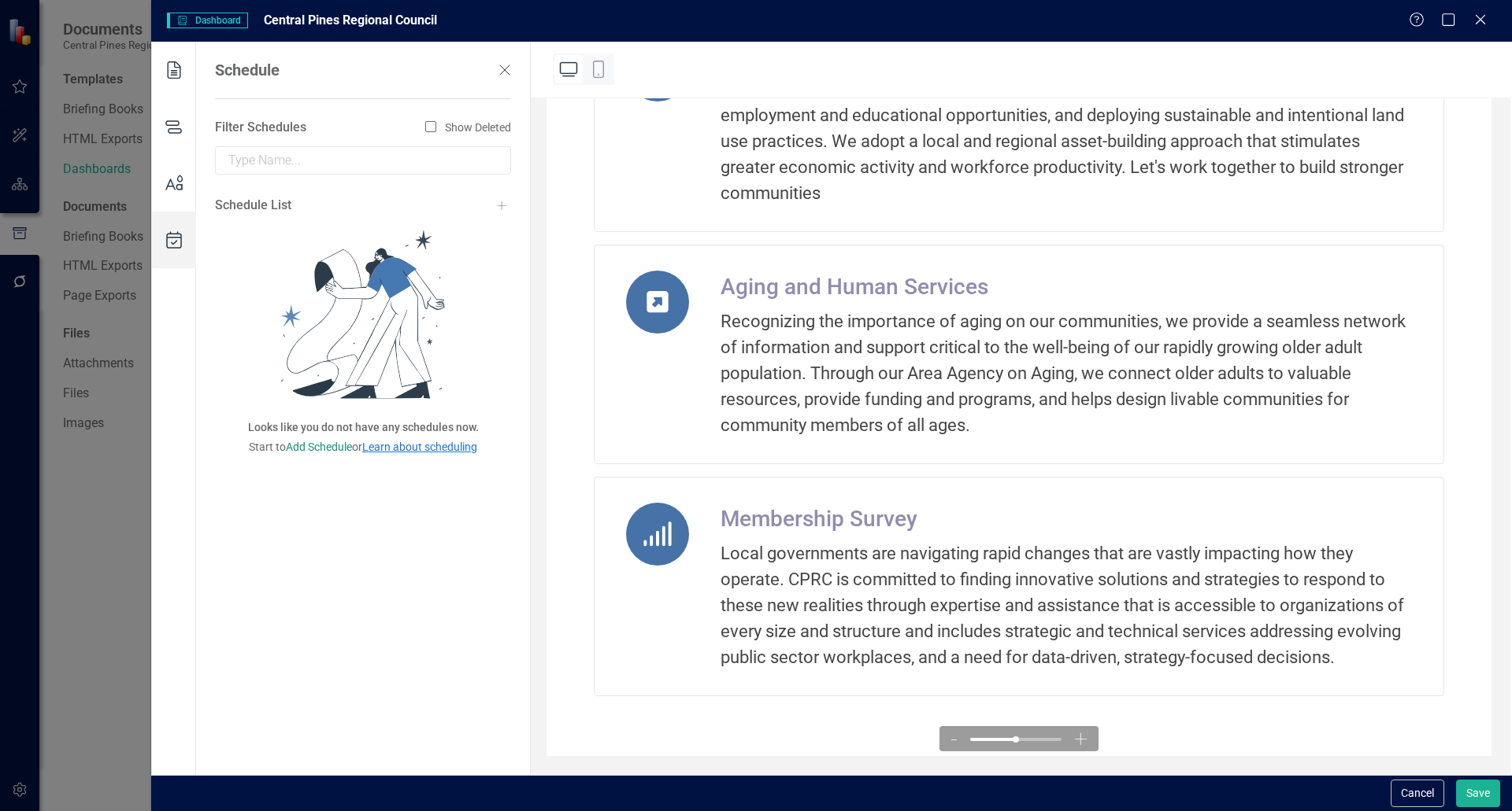
click at [179, 175] on icon at bounding box center [174, 184] width 44 height 57
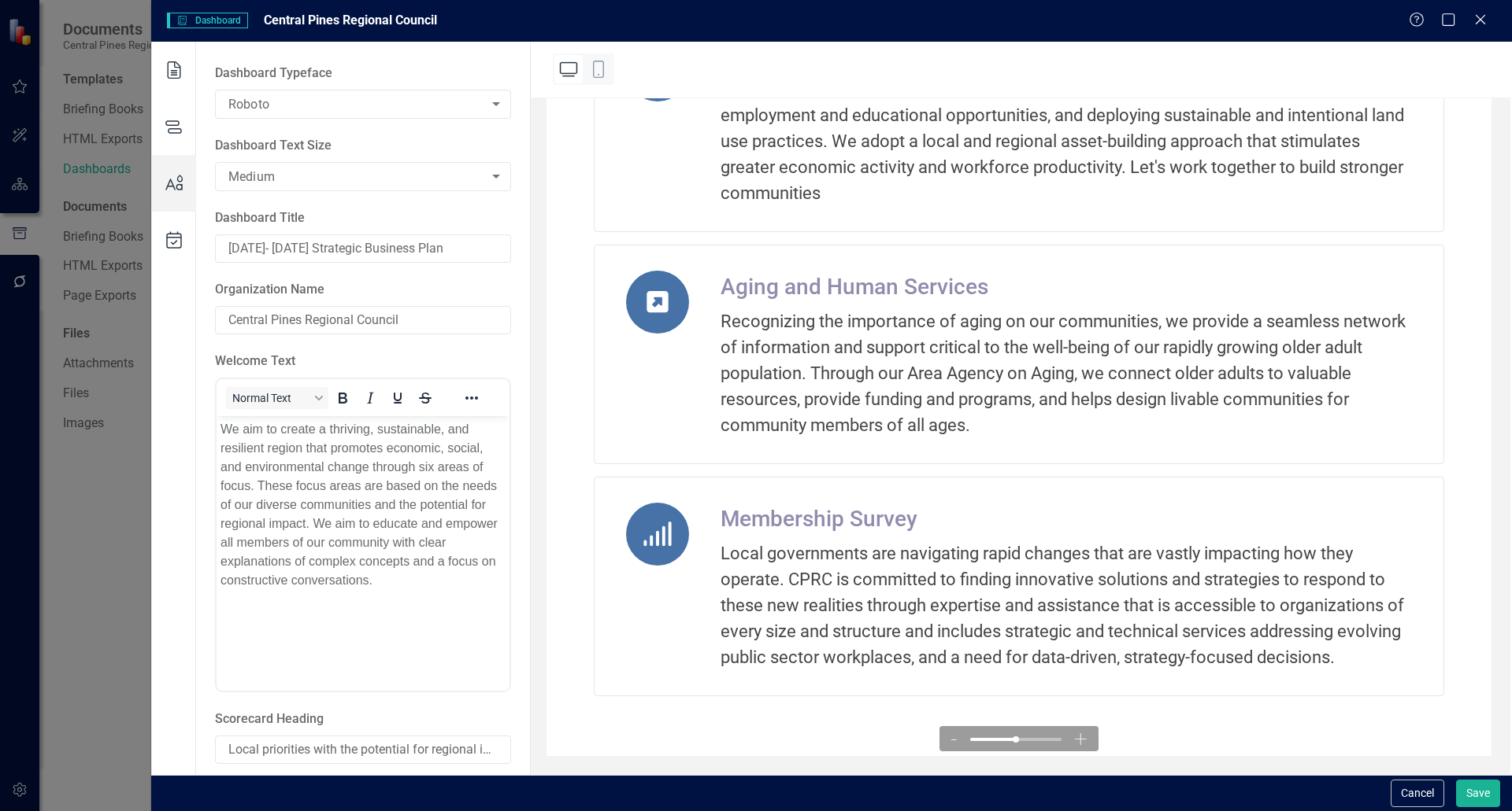
scroll to position [231, 0]
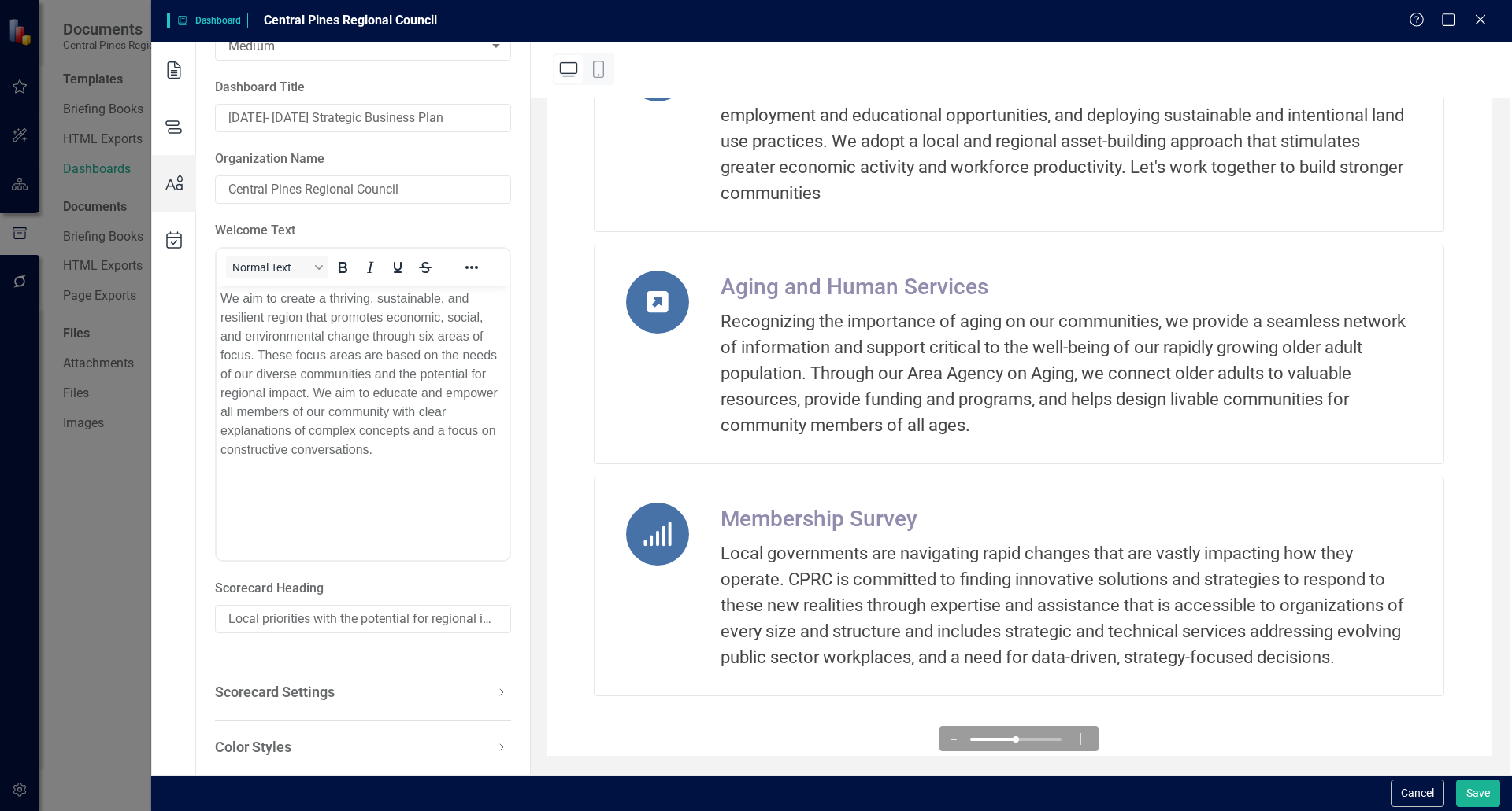
click at [495, 748] on icon at bounding box center [502, 748] width 19 height 19
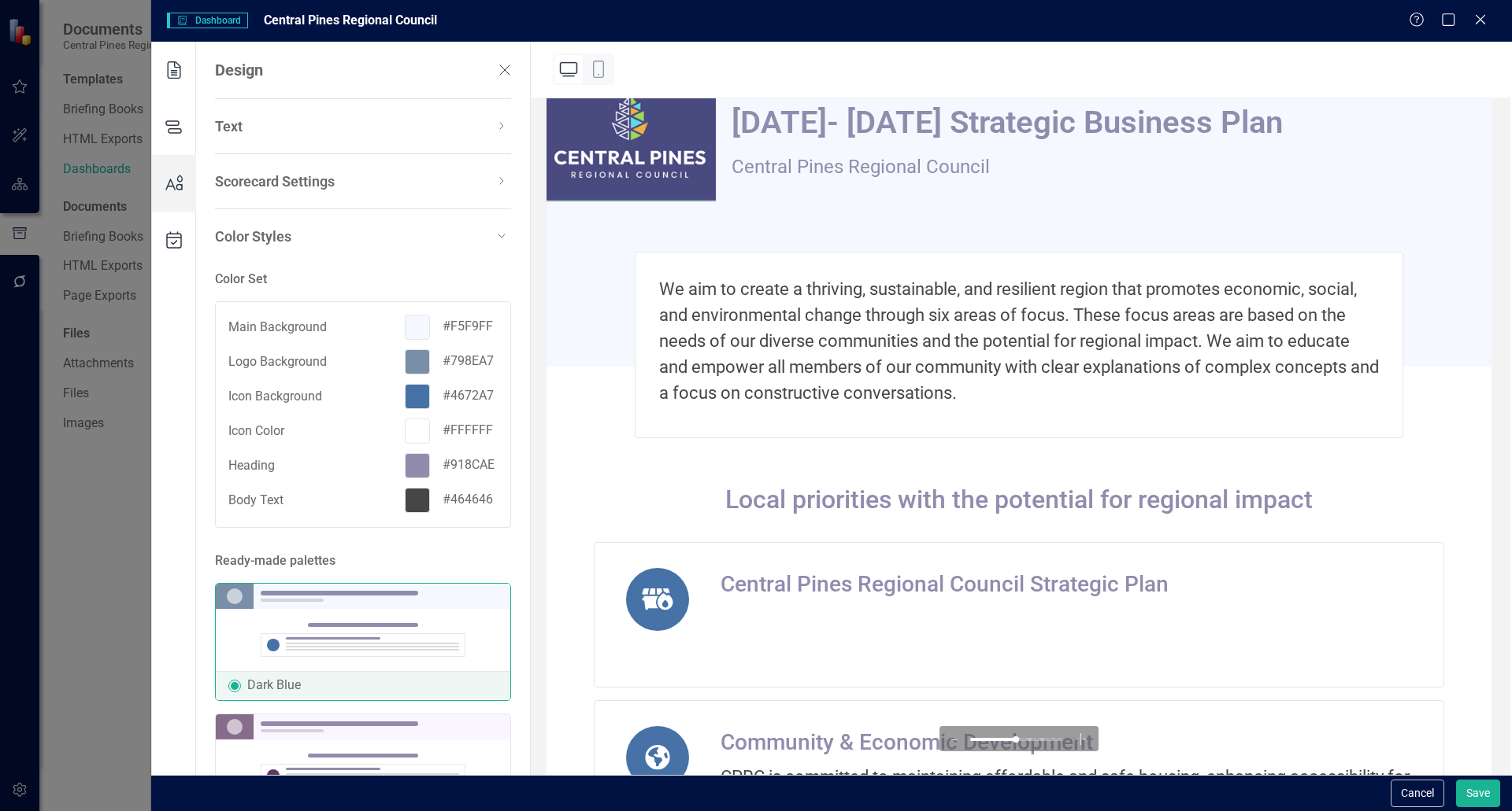
scroll to position [0, 0]
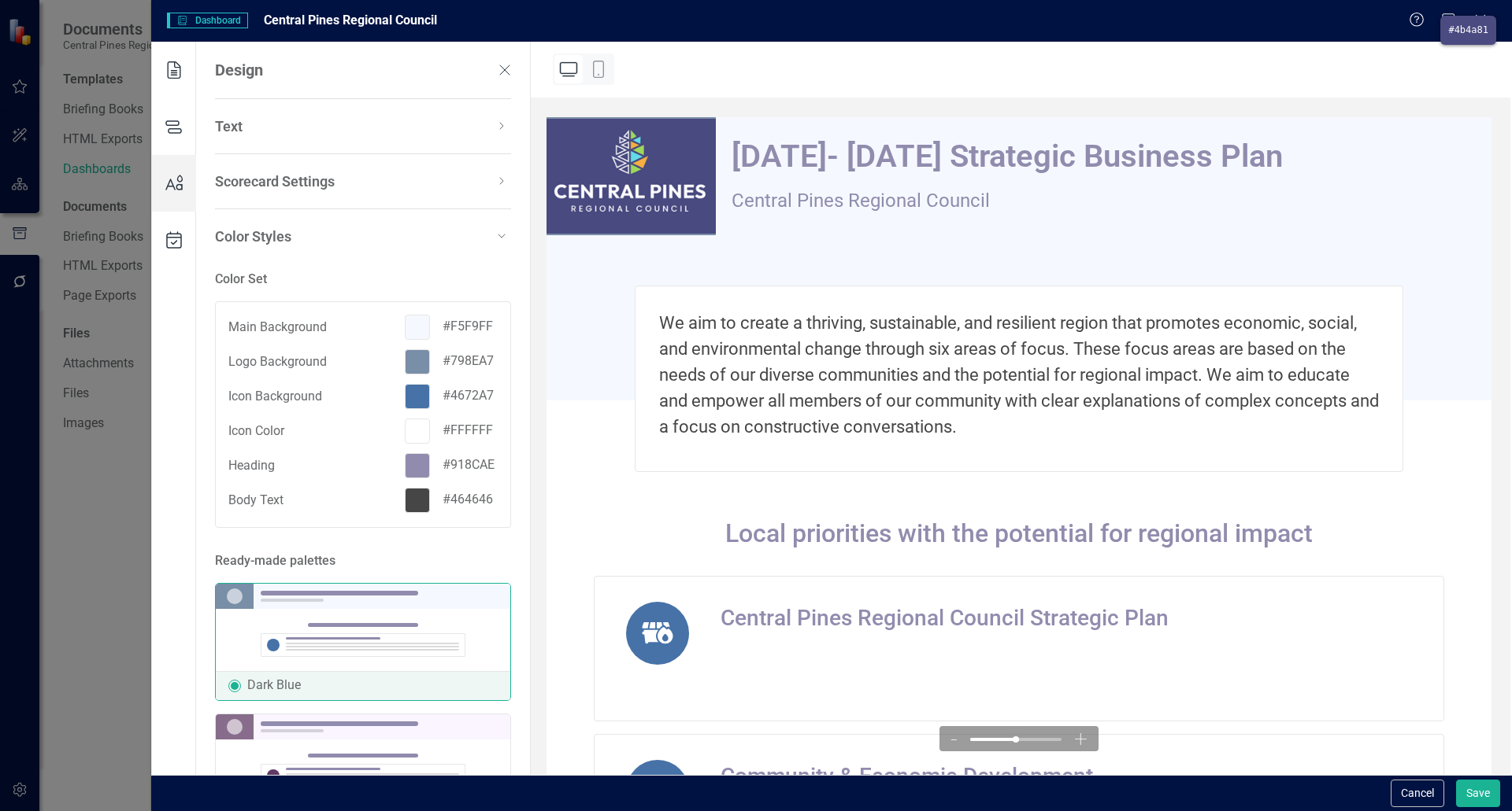
click at [691, 143] on div at bounding box center [756, 406] width 1512 height 811
click at [416, 360] on div at bounding box center [418, 362] width 25 height 25
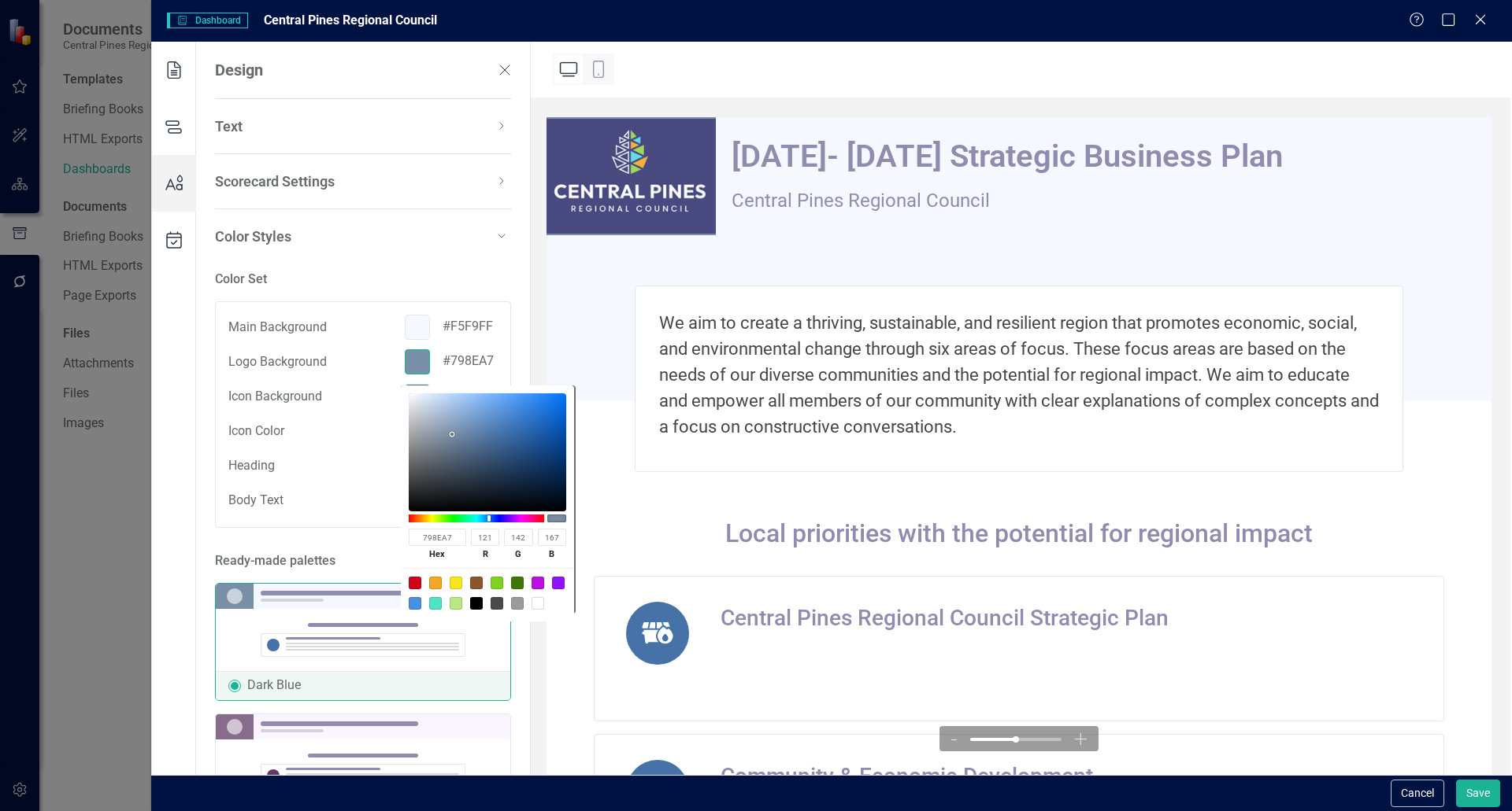
drag, startPoint x: 456, startPoint y: 538, endPoint x: 428, endPoint y: 537, distance: 28.0
click at [428, 537] on input "798EA7" at bounding box center [437, 538] width 58 height 17
type input "7"
paste input "#4b4a81"
type input "#4b4a81"
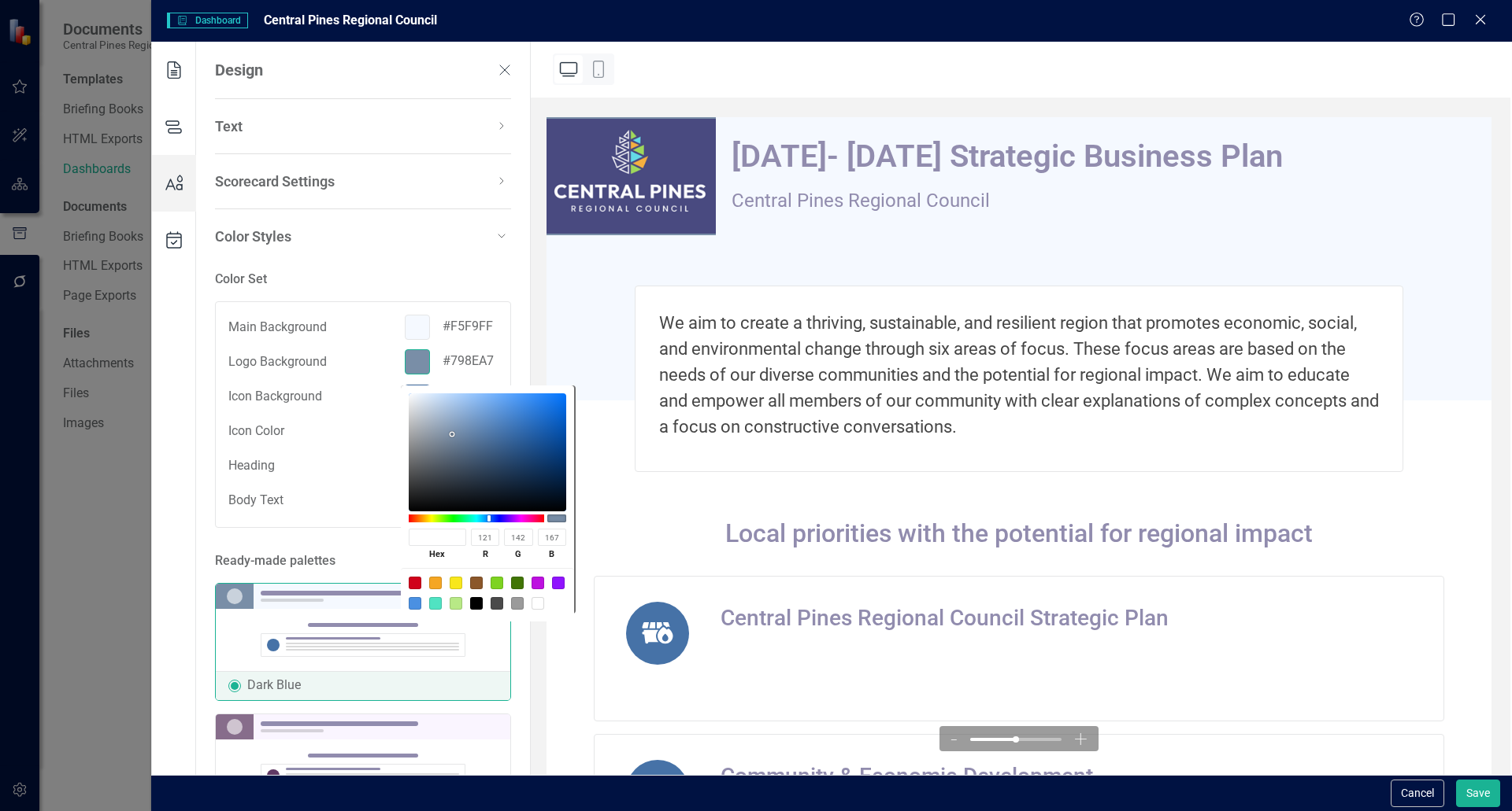
type input "75"
type input "74"
type input "129"
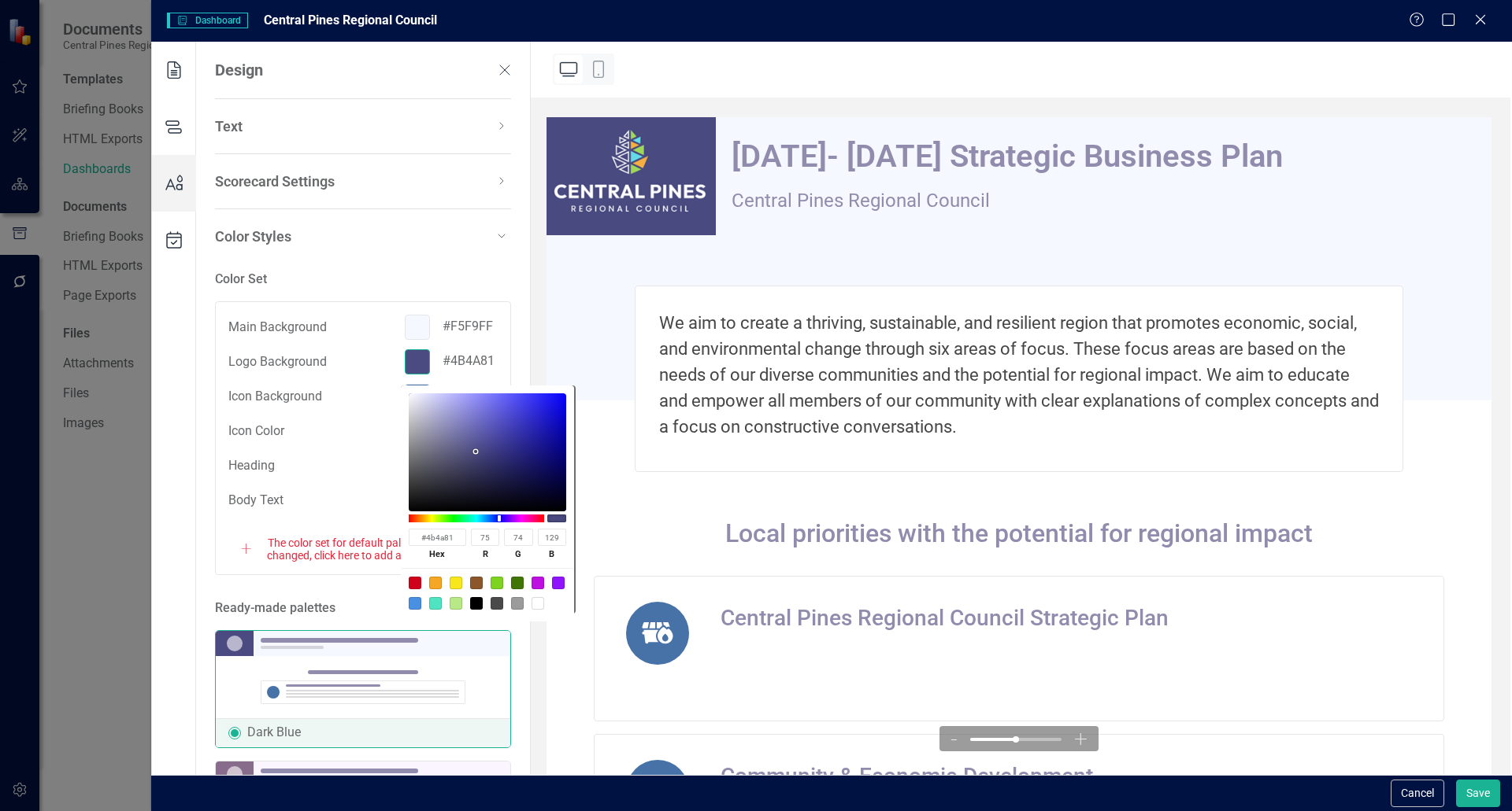
type input "4B4A81"
click at [347, 558] on div "+ The color set for default palettes cannot be changed, click here to add a cus…" at bounding box center [363, 550] width 244 height 25
radio input "false"
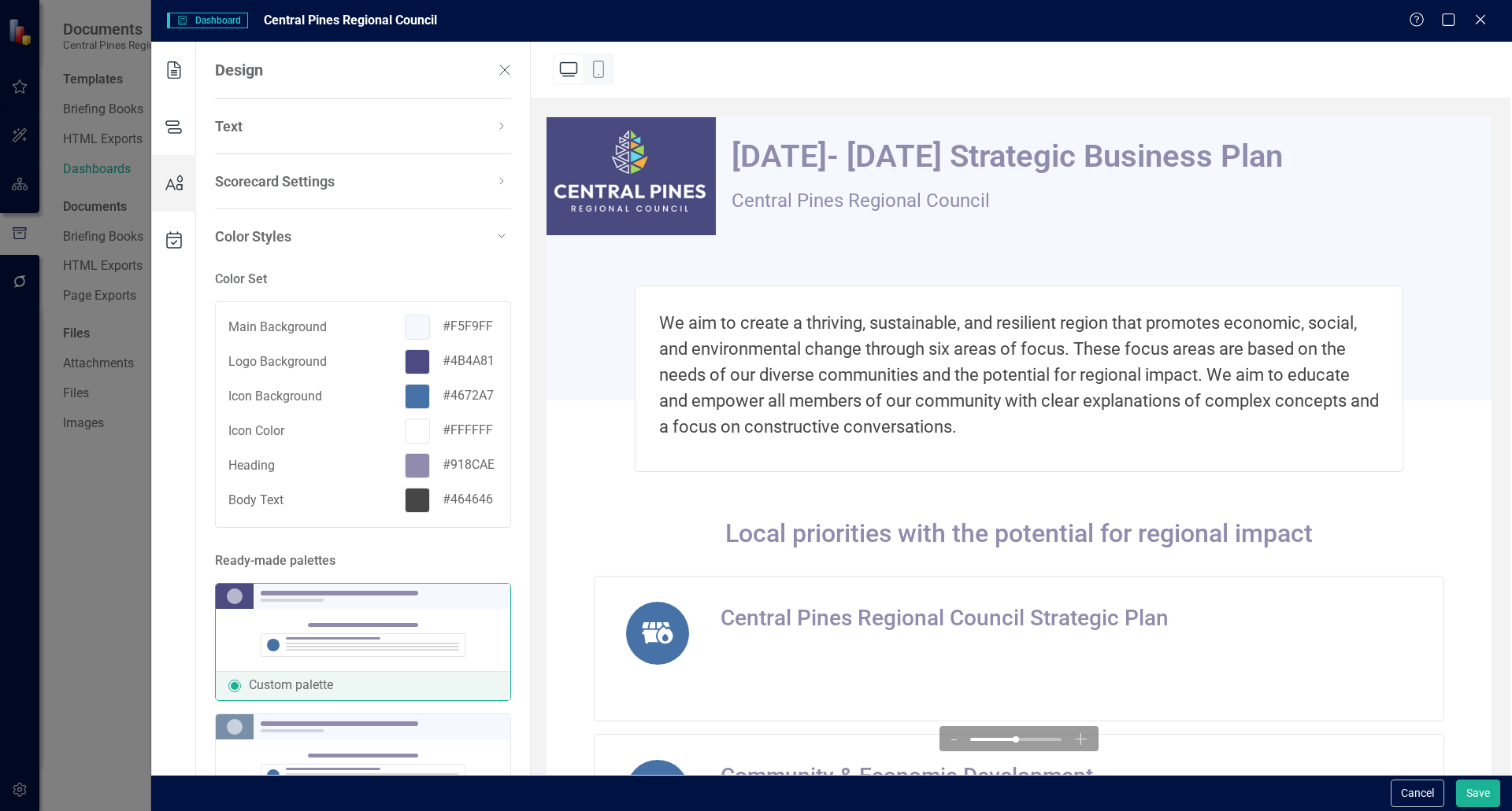
click at [410, 364] on div at bounding box center [418, 362] width 25 height 25
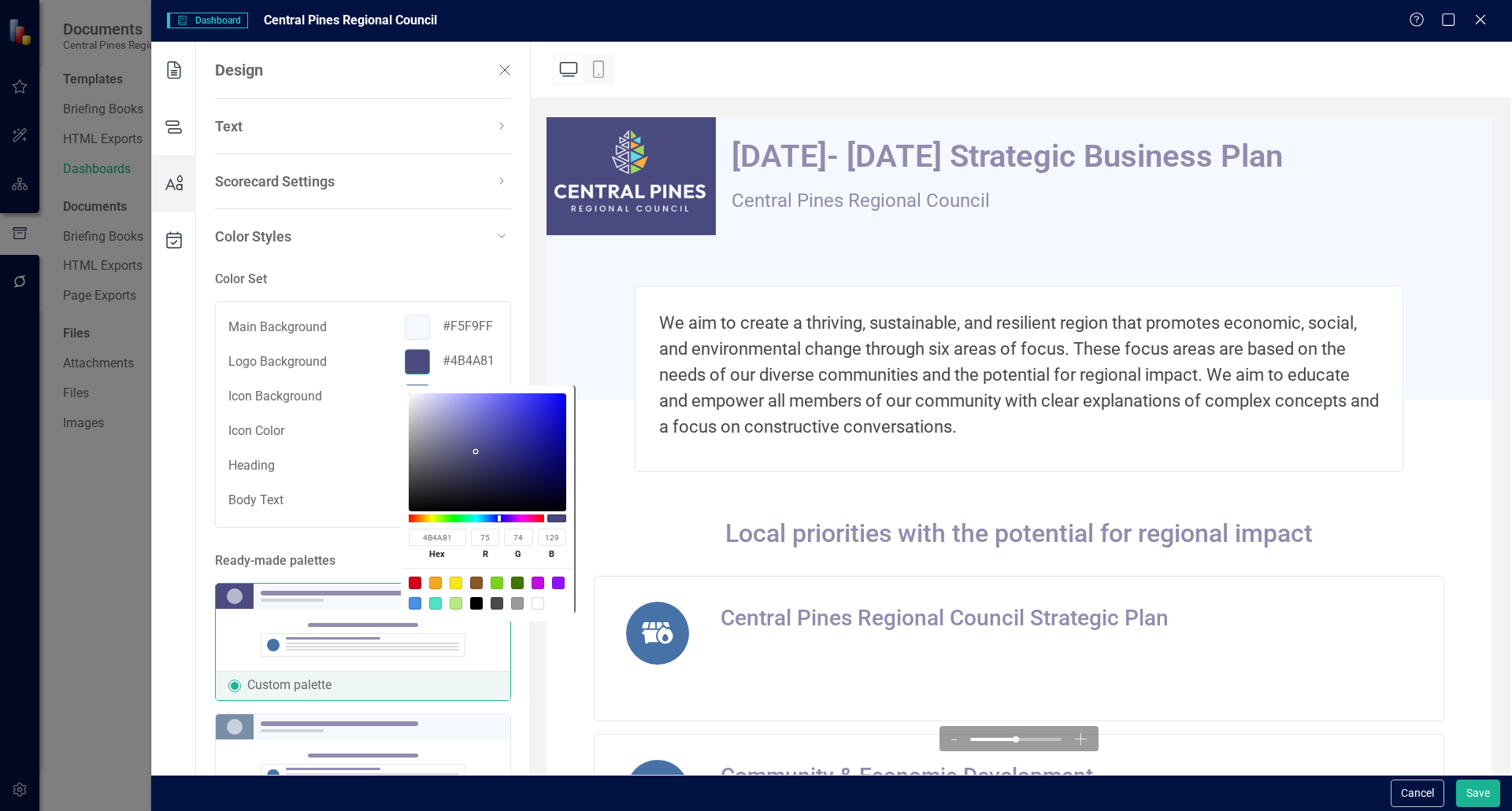
drag, startPoint x: 450, startPoint y: 539, endPoint x: 376, endPoint y: 538, distance: 74.0
click at [376, 538] on body "Documents Central Pines Regional Council Templates Briefing Books HTML Exports …" at bounding box center [756, 406] width 1512 height 811
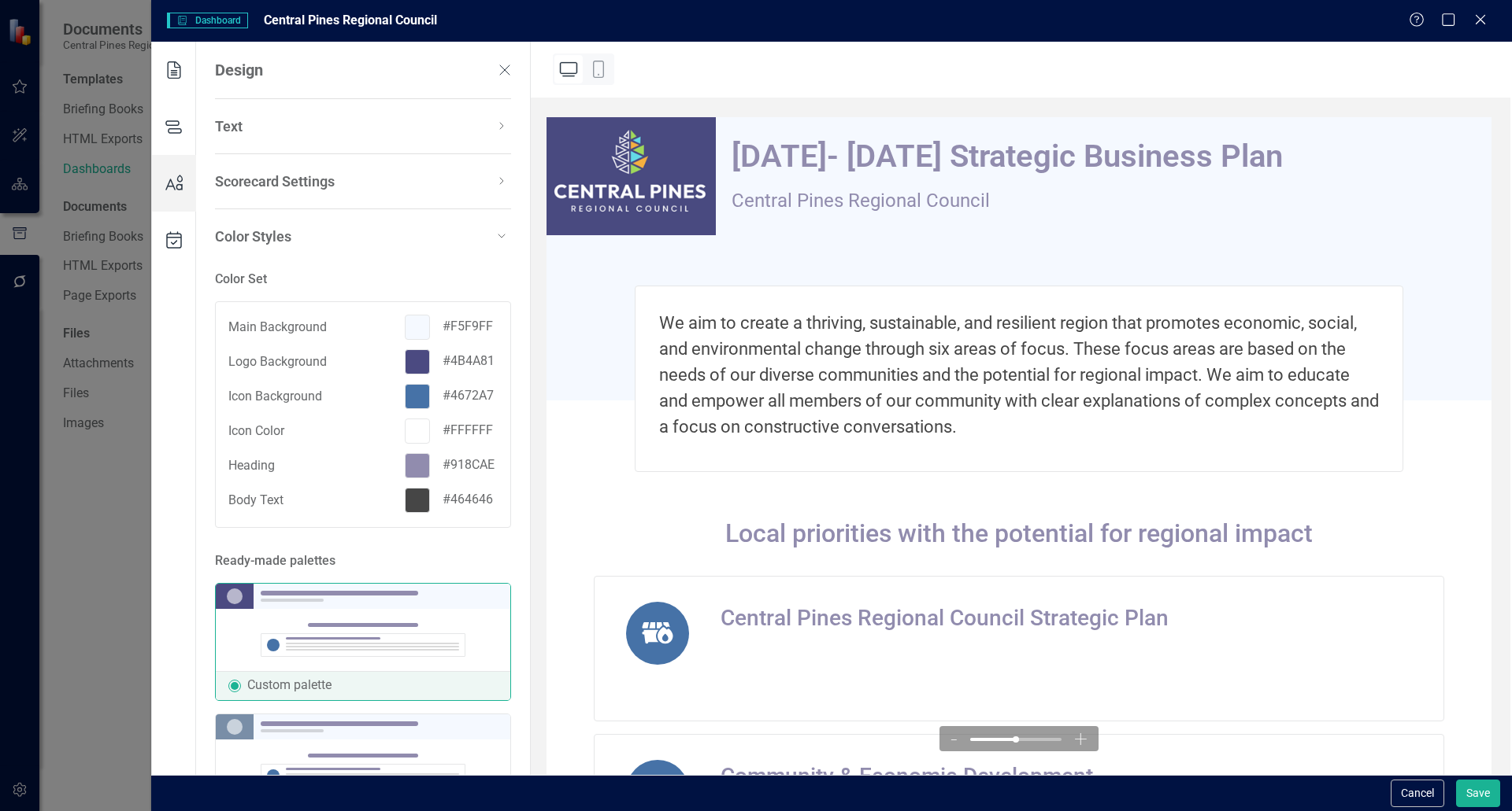
click at [414, 364] on div at bounding box center [418, 362] width 25 height 25
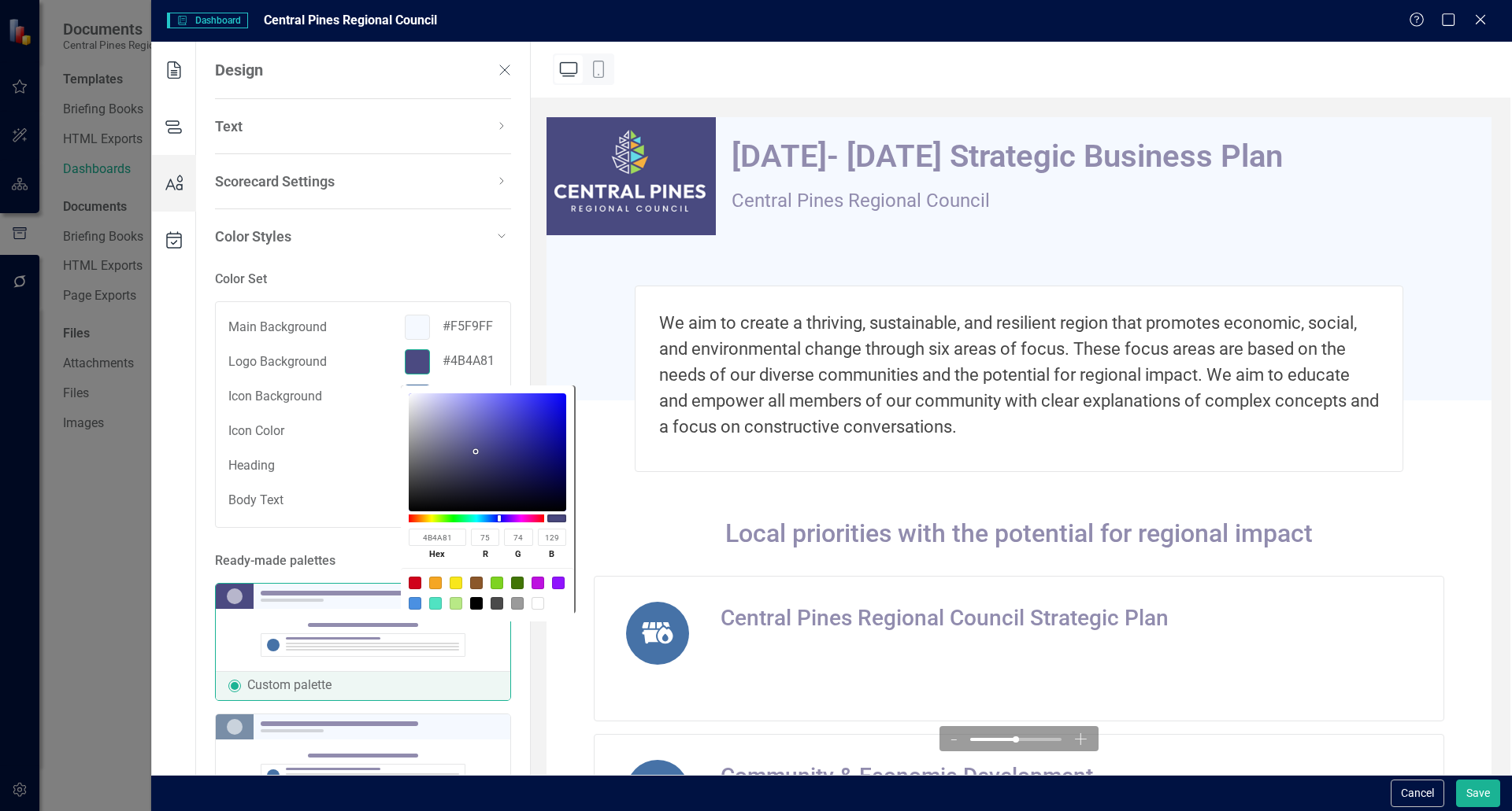
click at [444, 539] on input "4B4A81" at bounding box center [437, 538] width 58 height 17
type input "4B1"
type input "68"
type input "187"
type input "17"
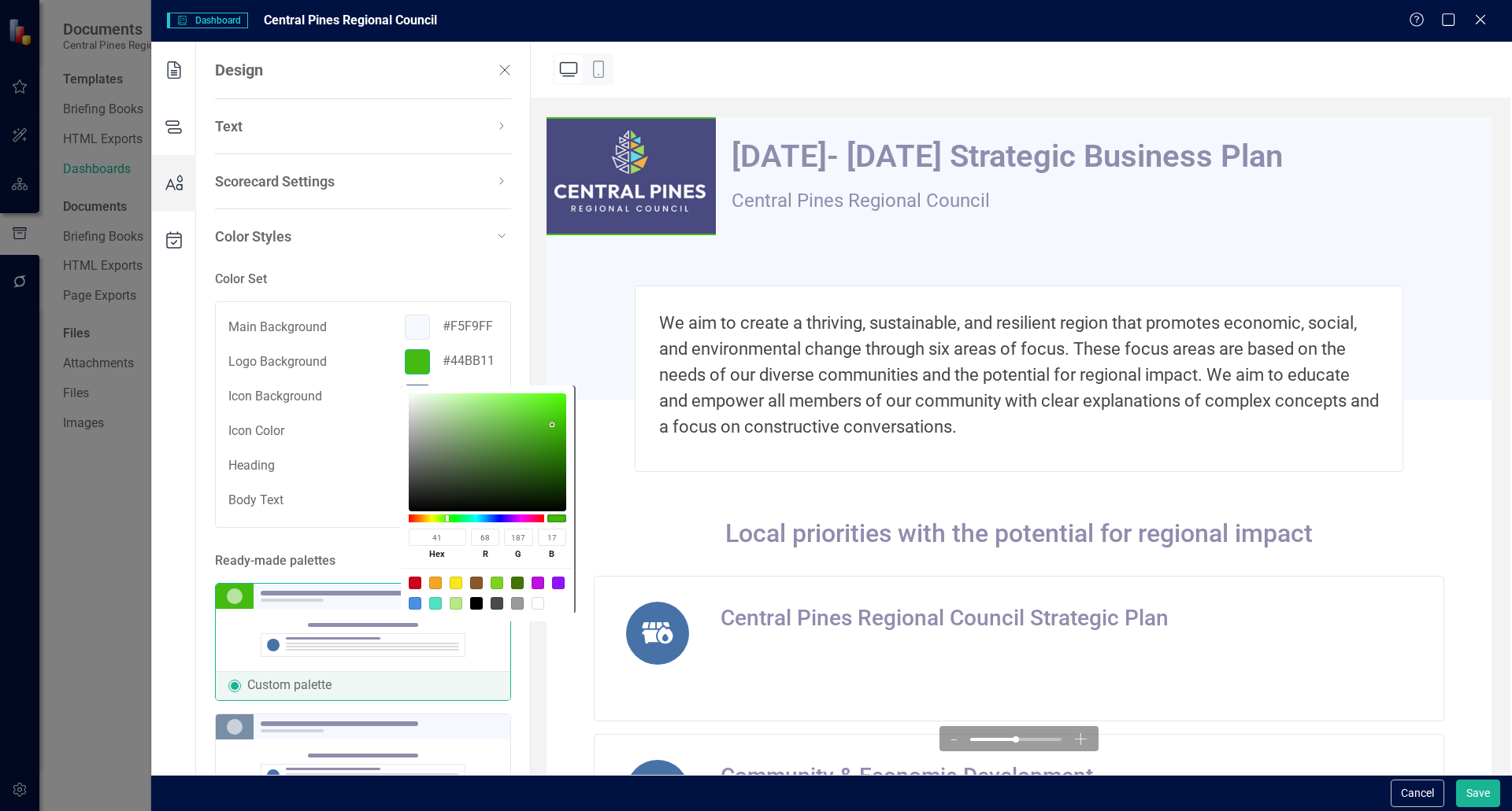
type input "1"
paste input "#4b4a81"
type input "#4b4a81"
type input "75"
type input "74"
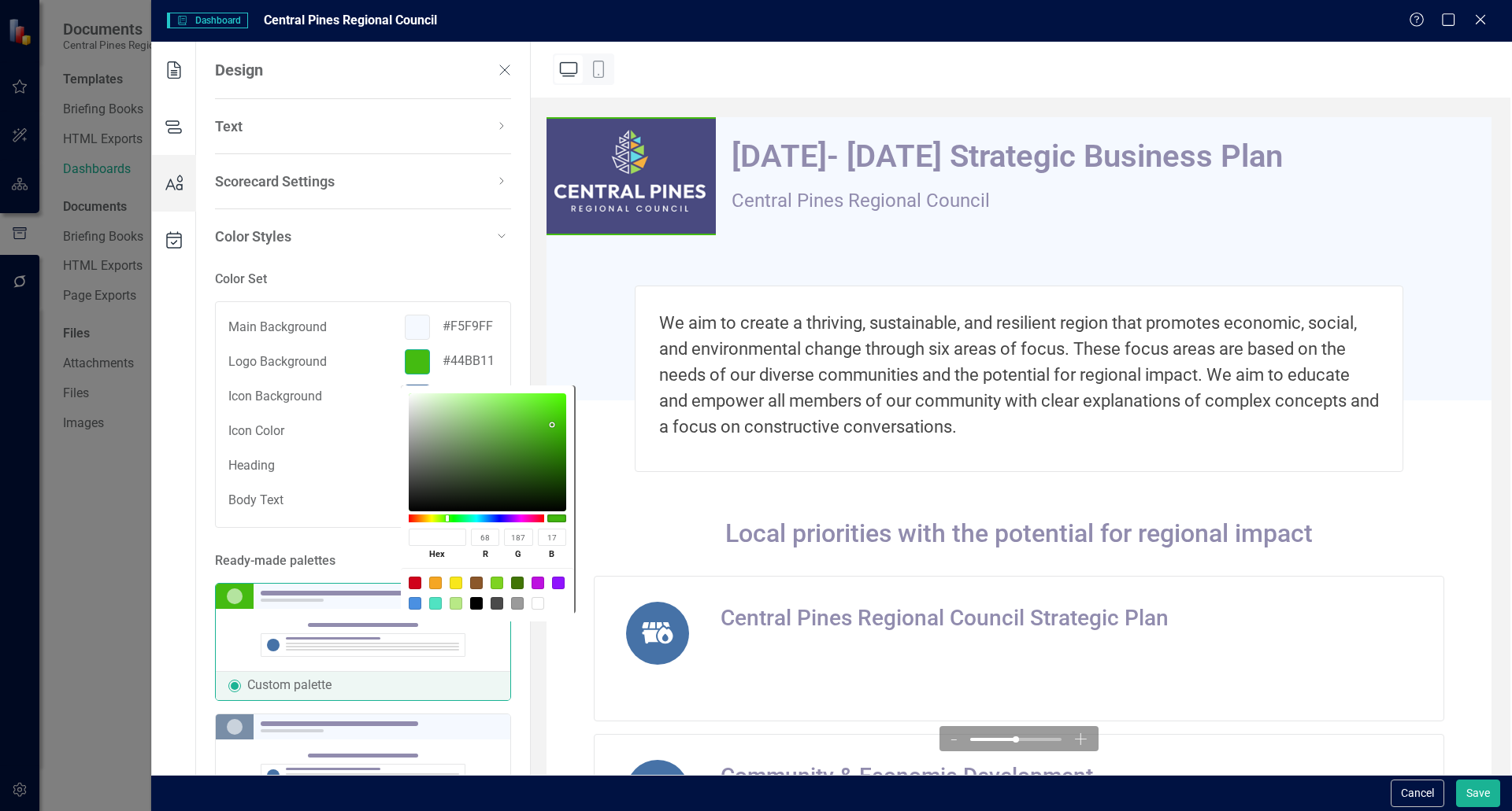
type input "129"
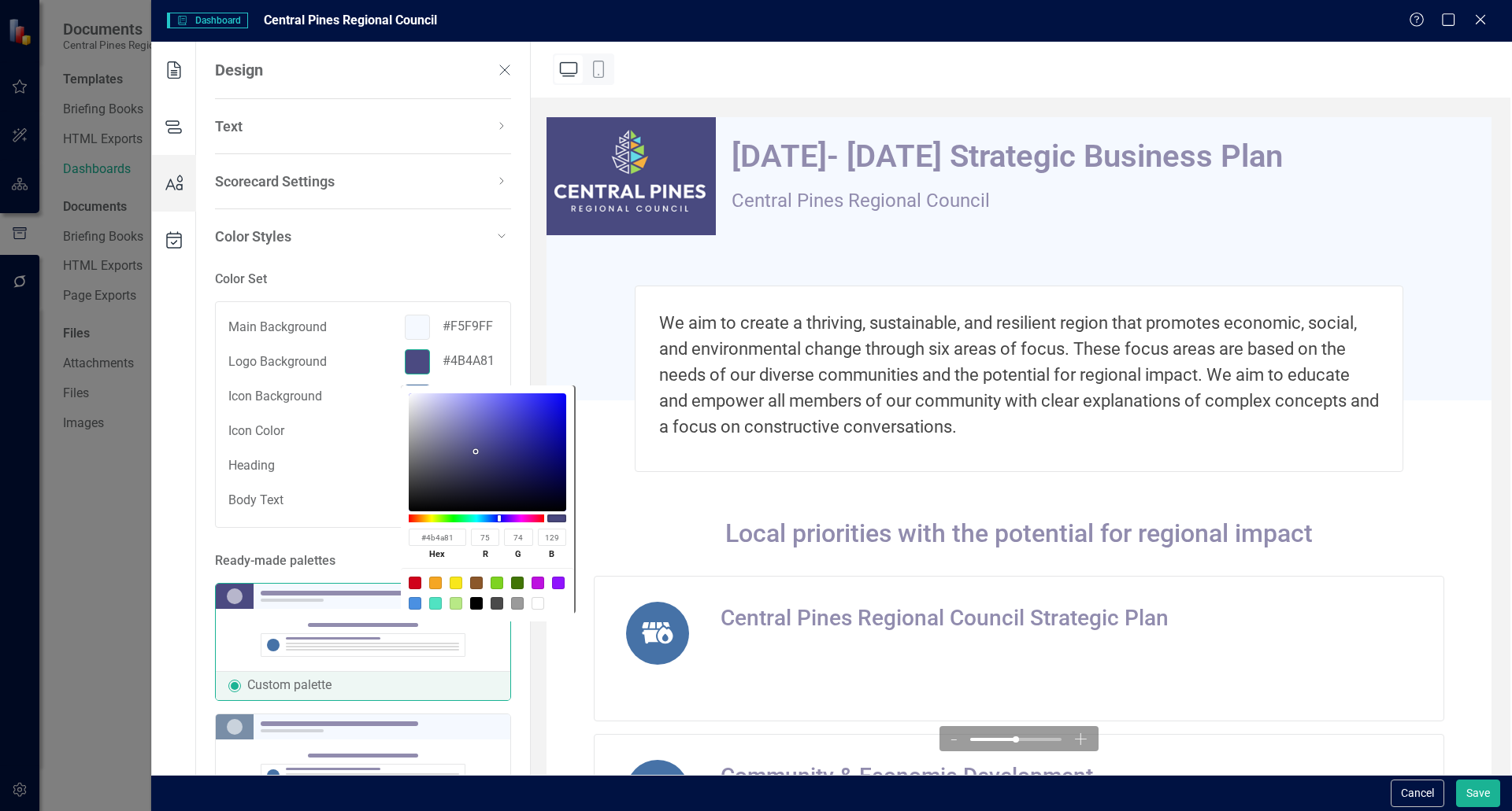
click at [425, 535] on input "#4b4a81" at bounding box center [437, 538] width 58 height 17
type input "4B4A81"
click at [326, 530] on div "Color Set Main Background #F5F9FF Logo Background #4b4a81 Icon Background #4672…" at bounding box center [363, 629] width 296 height 768
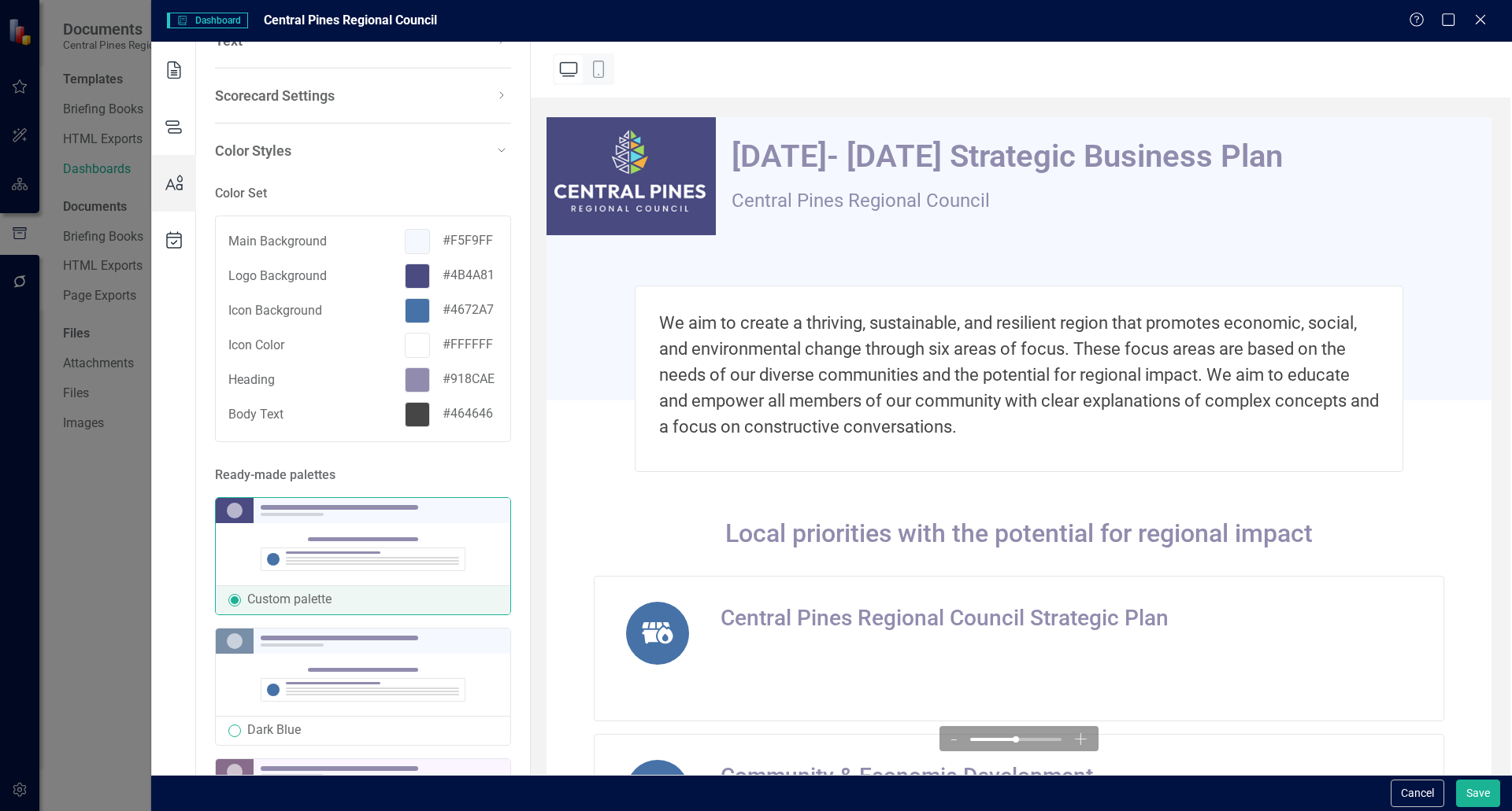
scroll to position [257, 0]
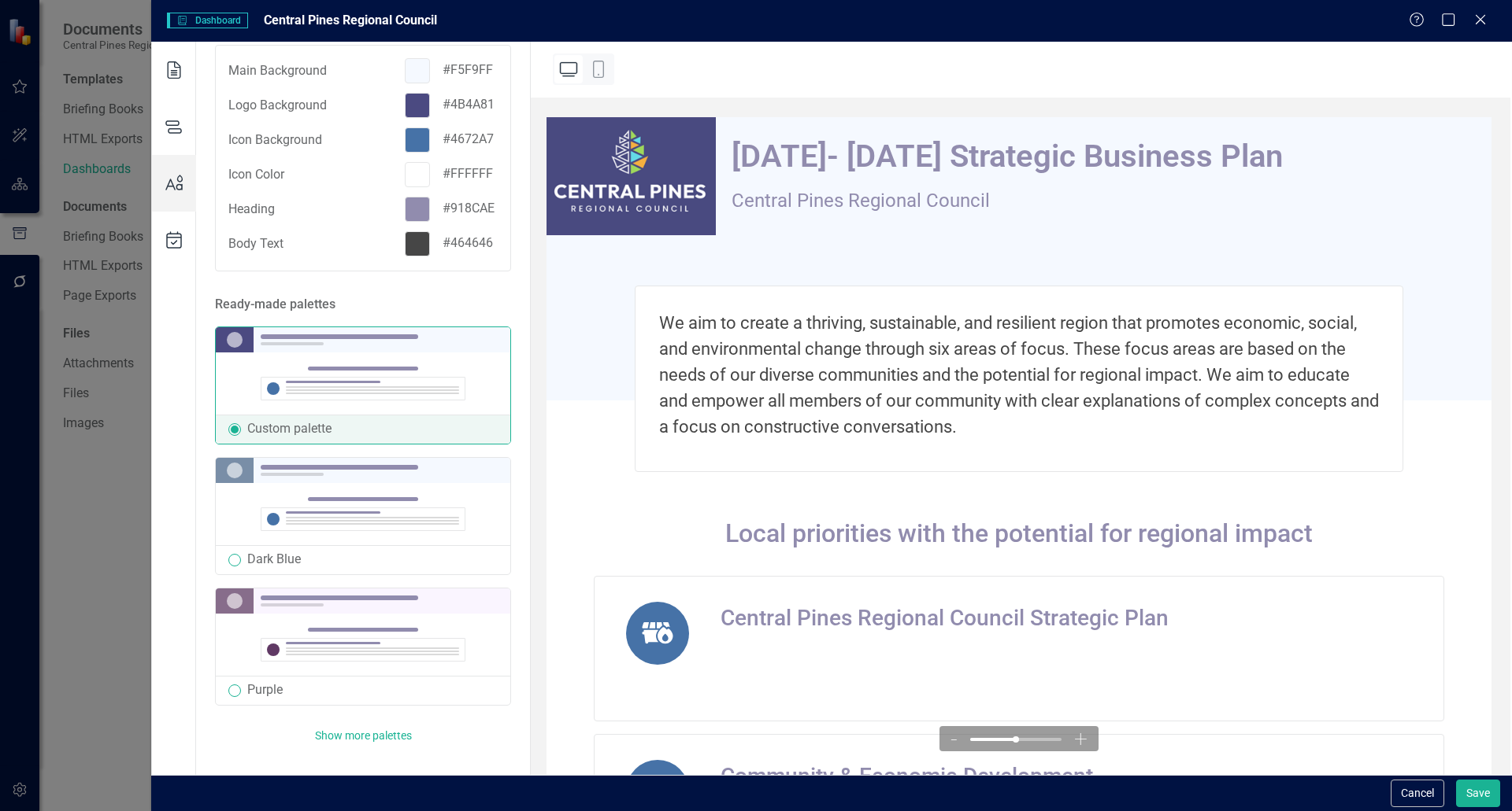
click at [365, 731] on div "Show more palettes" at bounding box center [363, 736] width 271 height 13
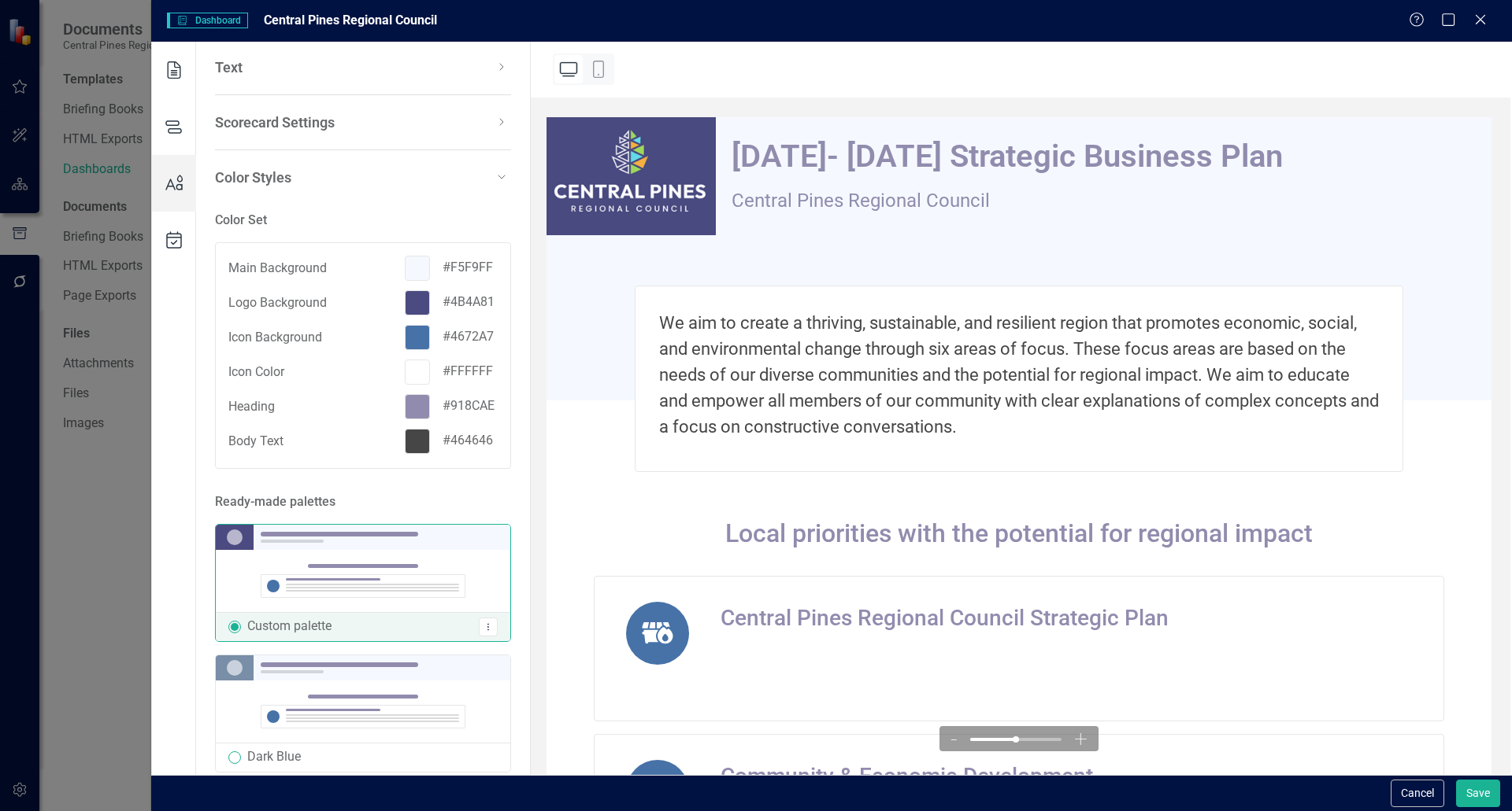
scroll to position [0, 0]
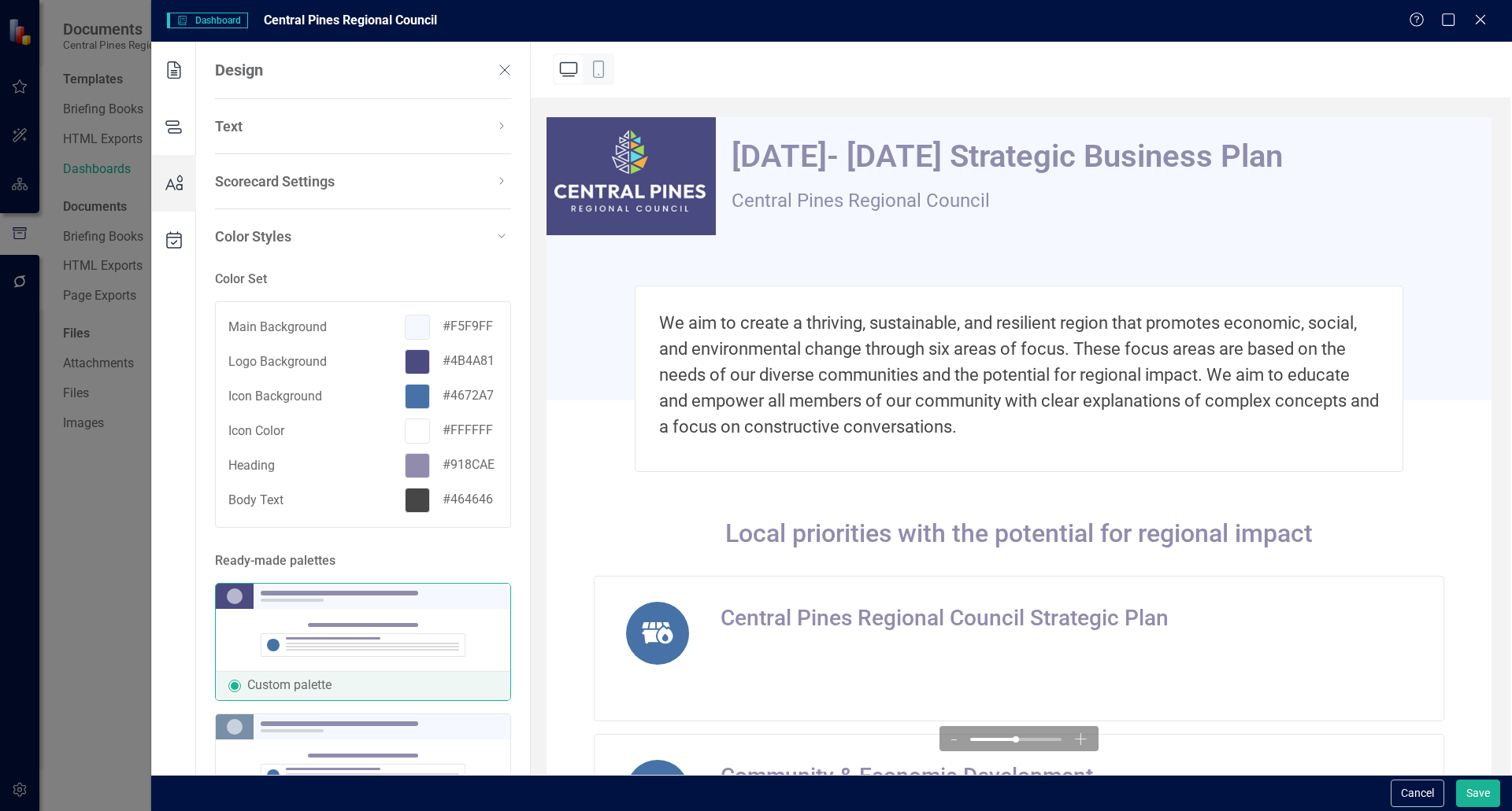
click at [405, 393] on div at bounding box center [418, 397] width 25 height 25
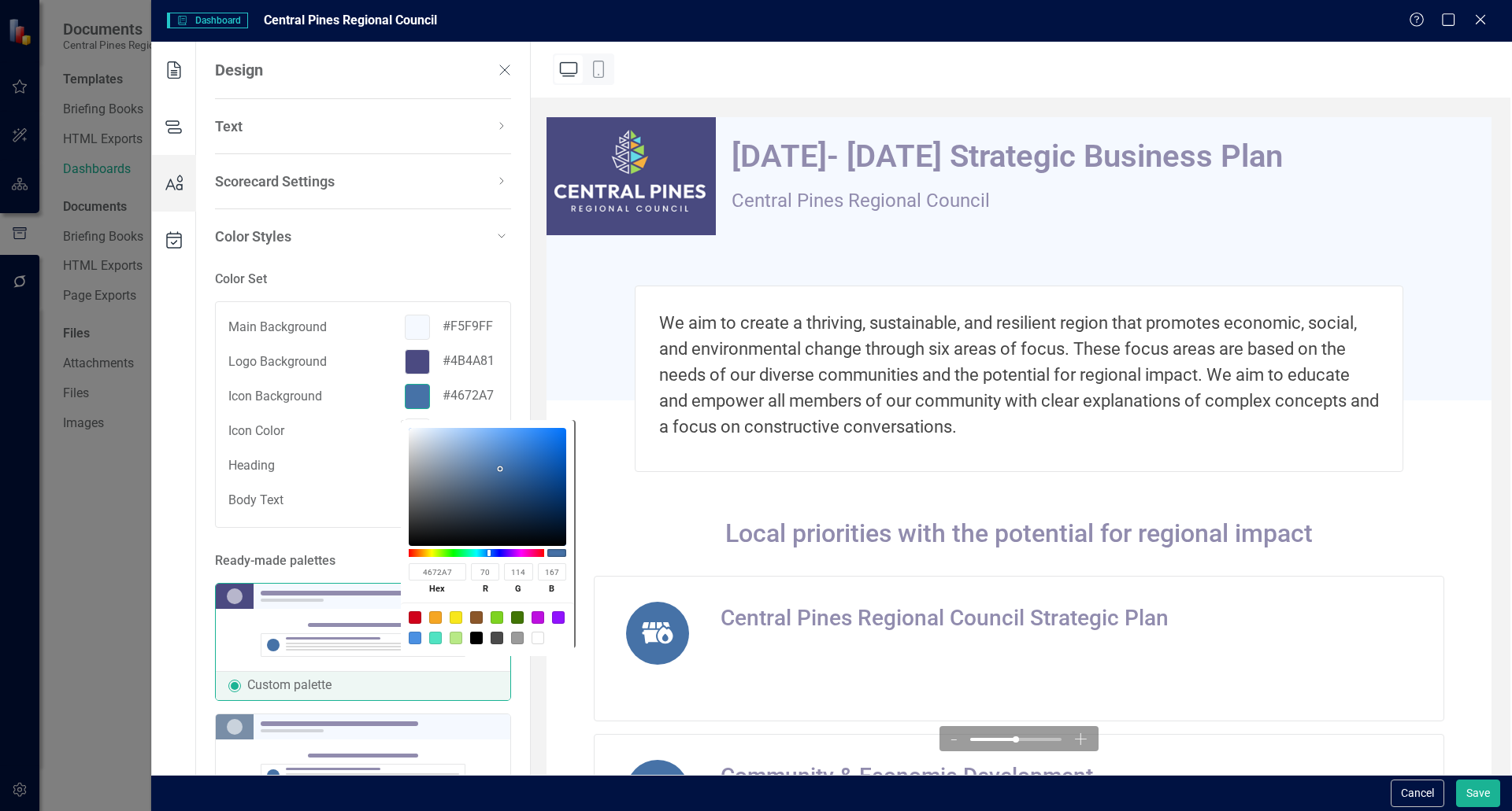
drag, startPoint x: 456, startPoint y: 574, endPoint x: 365, endPoint y: 571, distance: 91.0
click at [365, 571] on body "Documents Central Pines Regional Council Templates Briefing Books HTML Exports …" at bounding box center [756, 406] width 1512 height 811
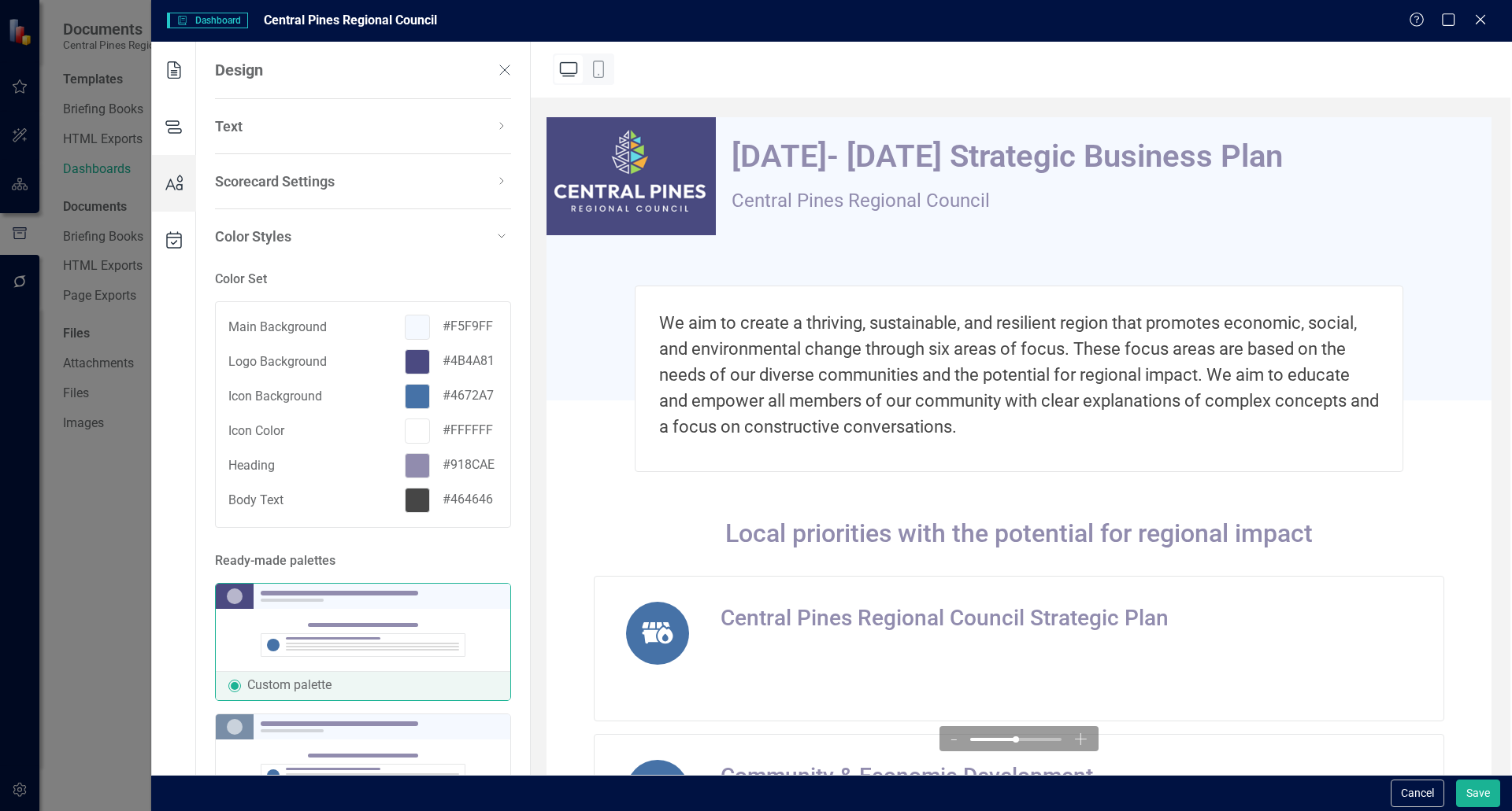
click at [406, 394] on div at bounding box center [418, 397] width 25 height 25
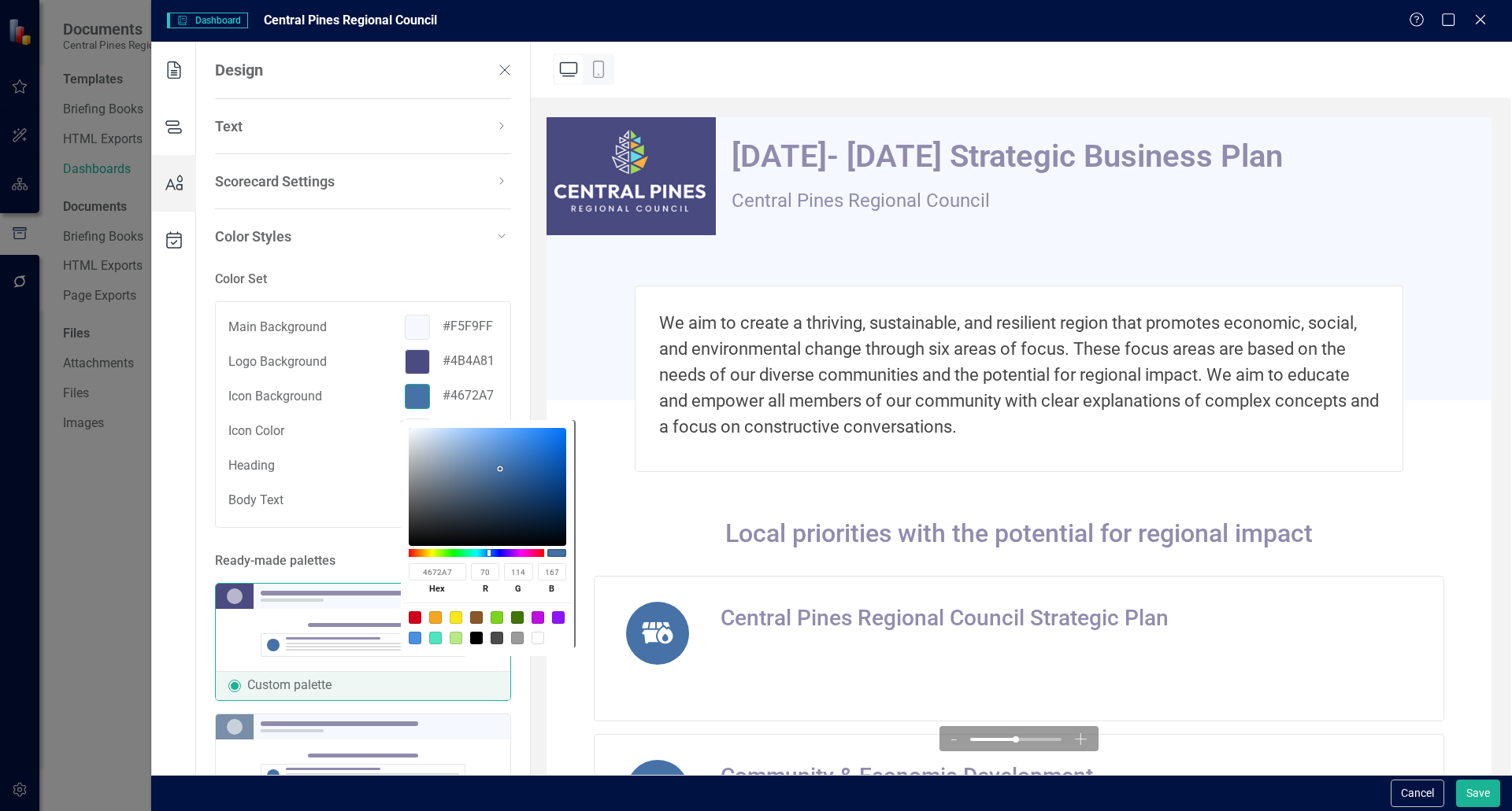
drag, startPoint x: 458, startPoint y: 570, endPoint x: 396, endPoint y: 568, distance: 62.0
click at [396, 568] on body "Documents Central Pines Regional Council Templates Briefing Books HTML Exports …" at bounding box center [756, 406] width 1512 height 811
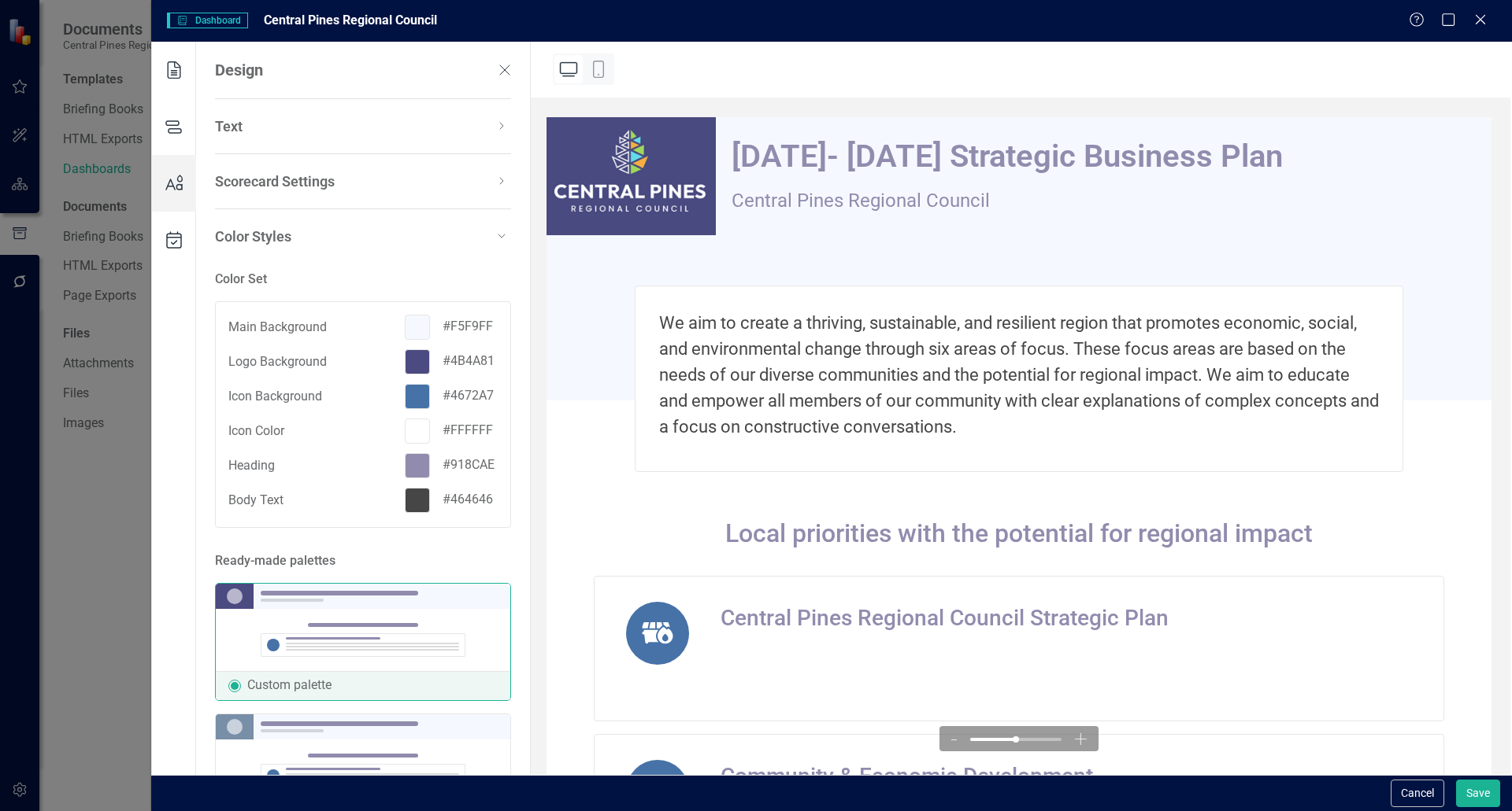
click at [413, 406] on div at bounding box center [418, 397] width 25 height 25
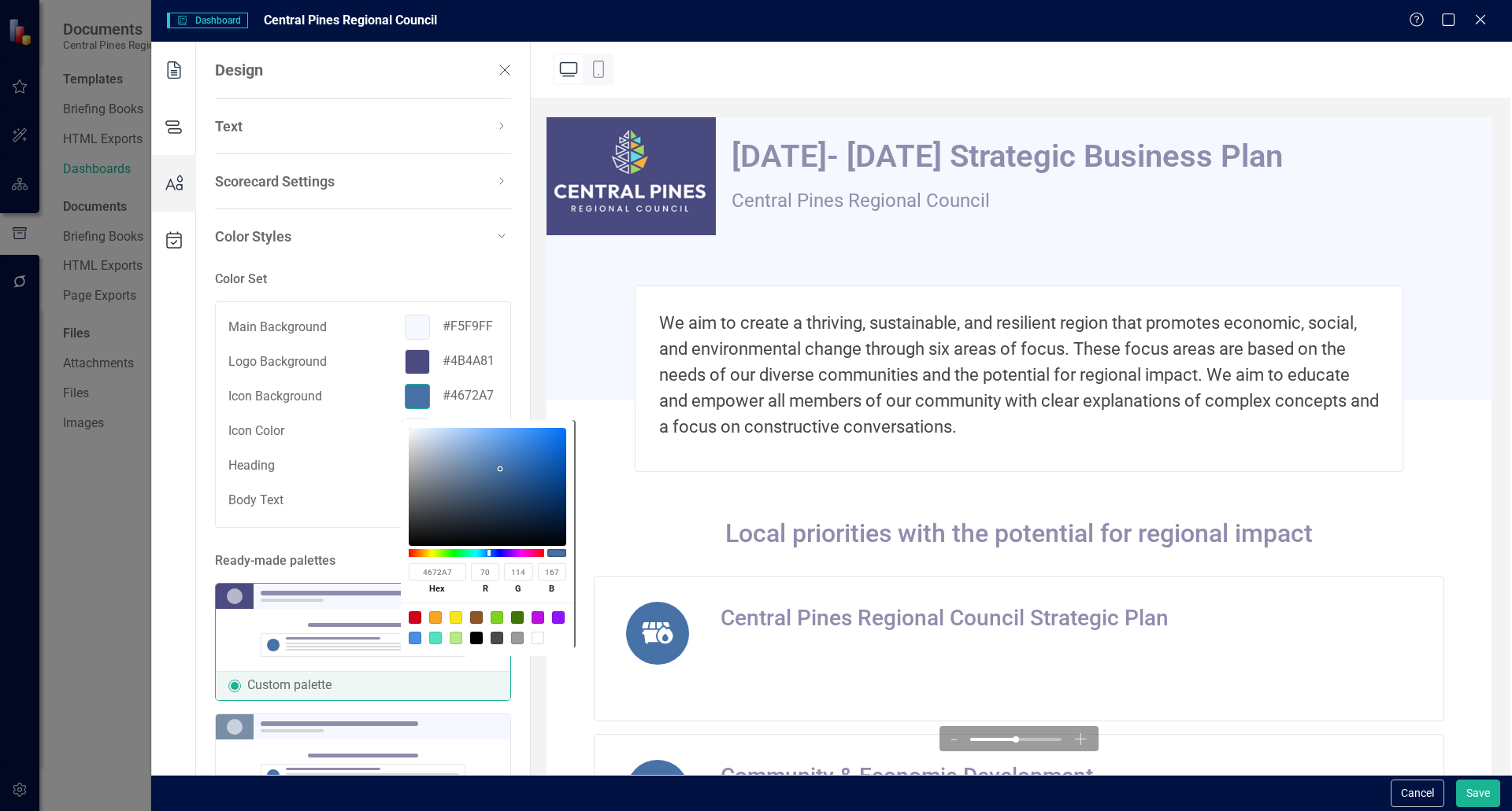
click at [457, 573] on input "4672A7" at bounding box center [437, 572] width 58 height 17
type input "467"
type input "68"
type input "102"
type input "119"
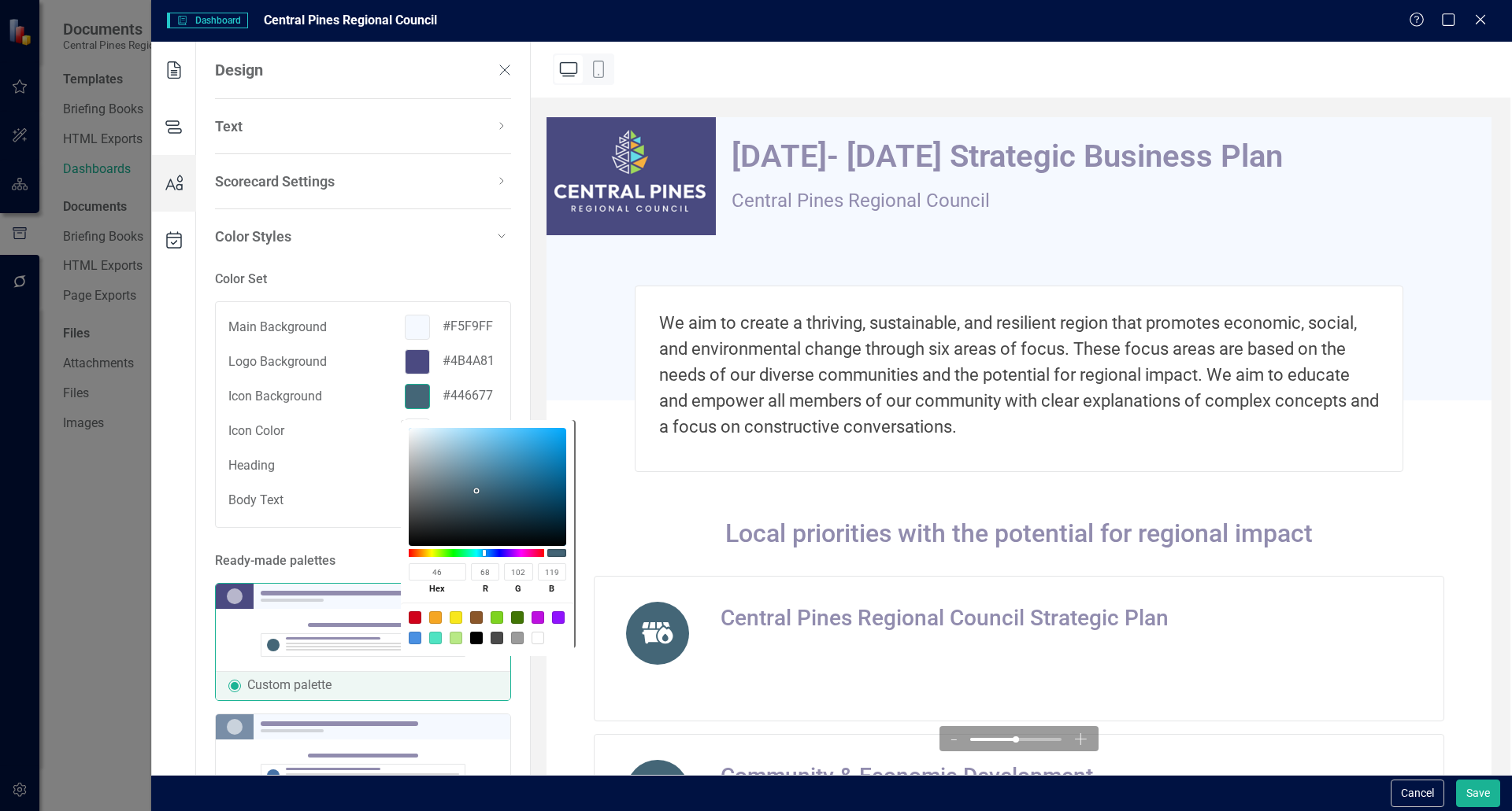
type input "4"
paste input "#4b4a81"
type input "#4b4a81"
type input "75"
type input "74"
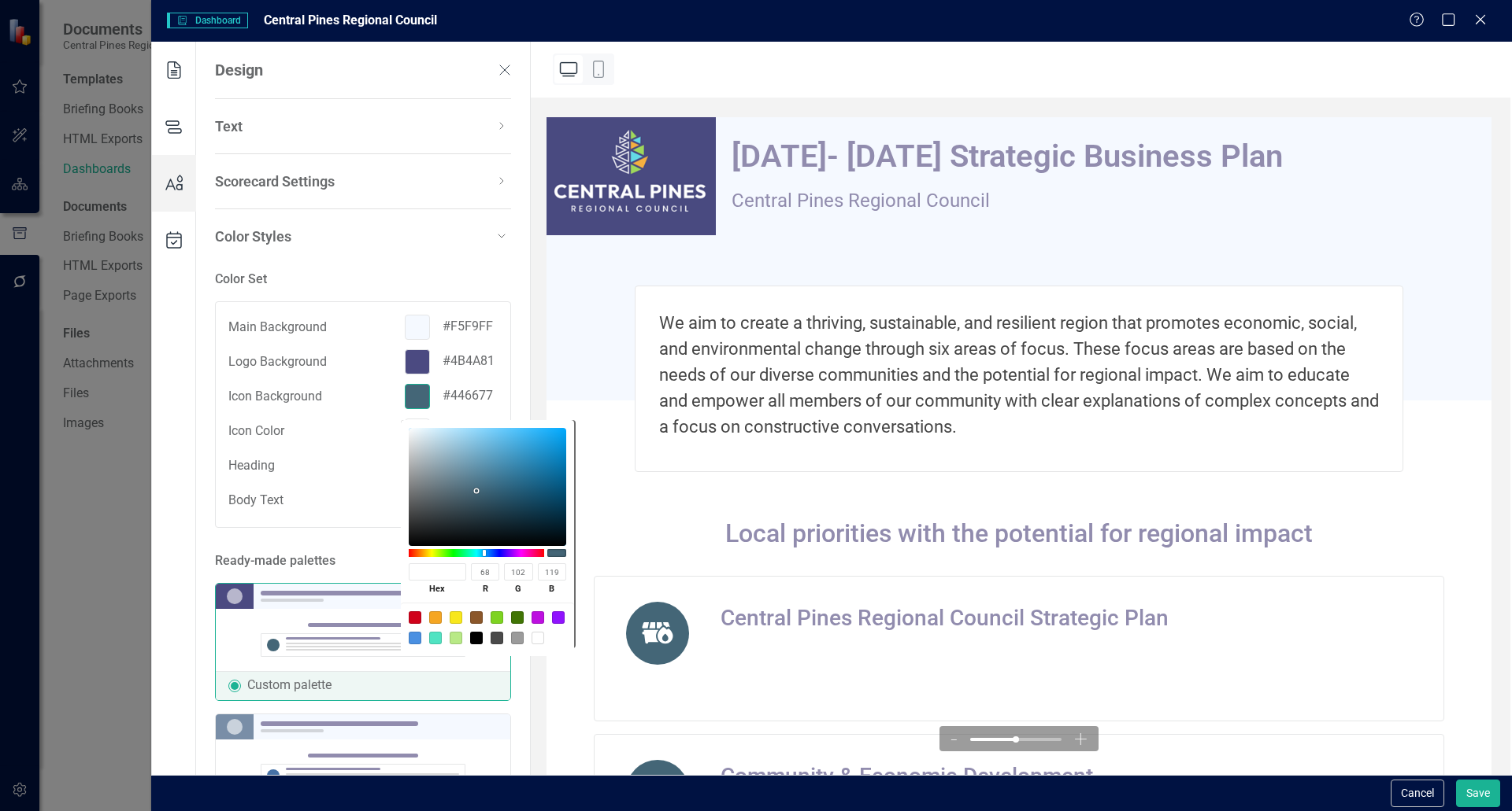
type input "129"
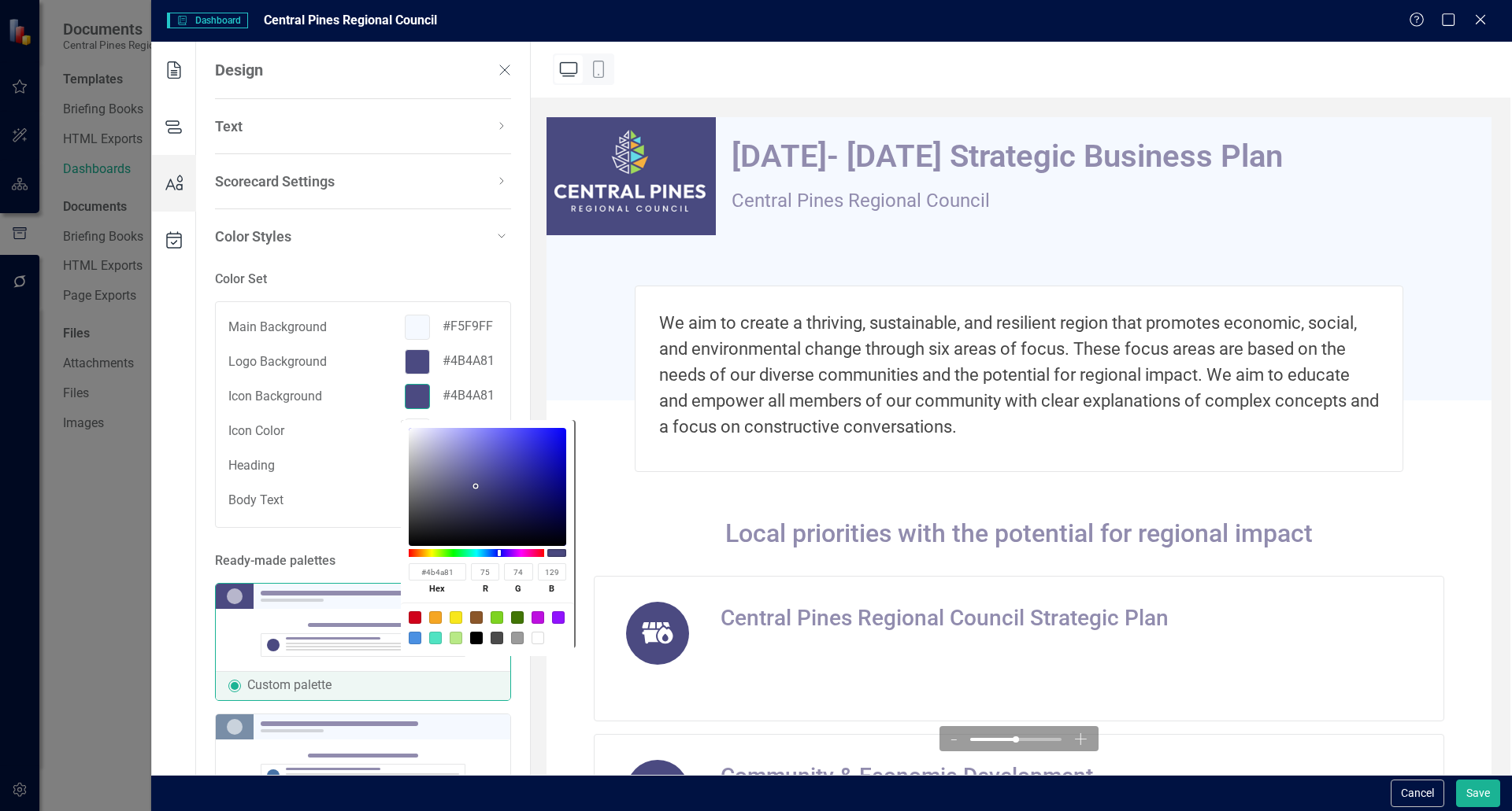
type input "4B4A81"
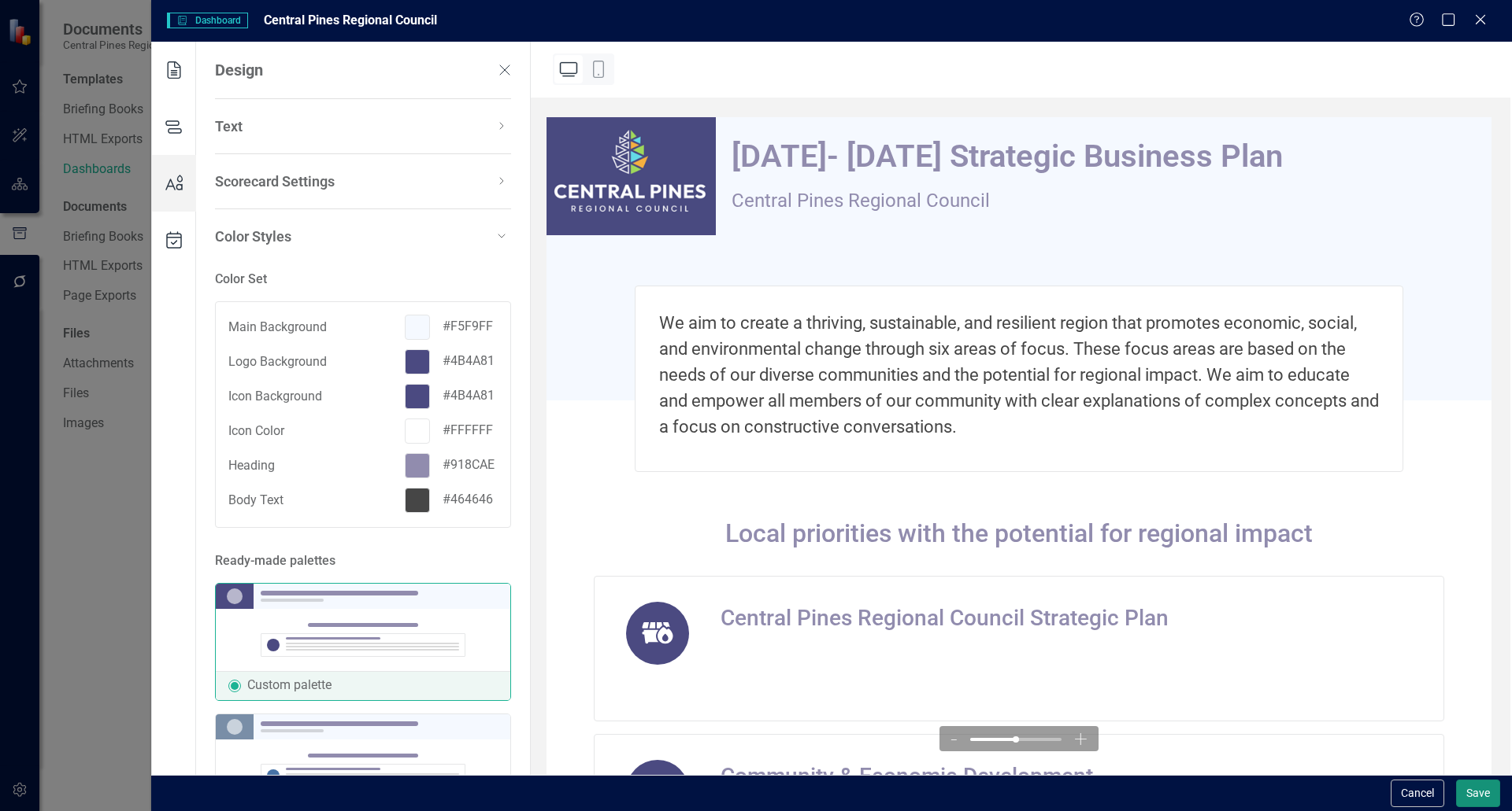
drag, startPoint x: 1488, startPoint y: 792, endPoint x: 1479, endPoint y: 792, distance: 9.0
click at [754, 791] on button "Save" at bounding box center [1478, 794] width 44 height 28
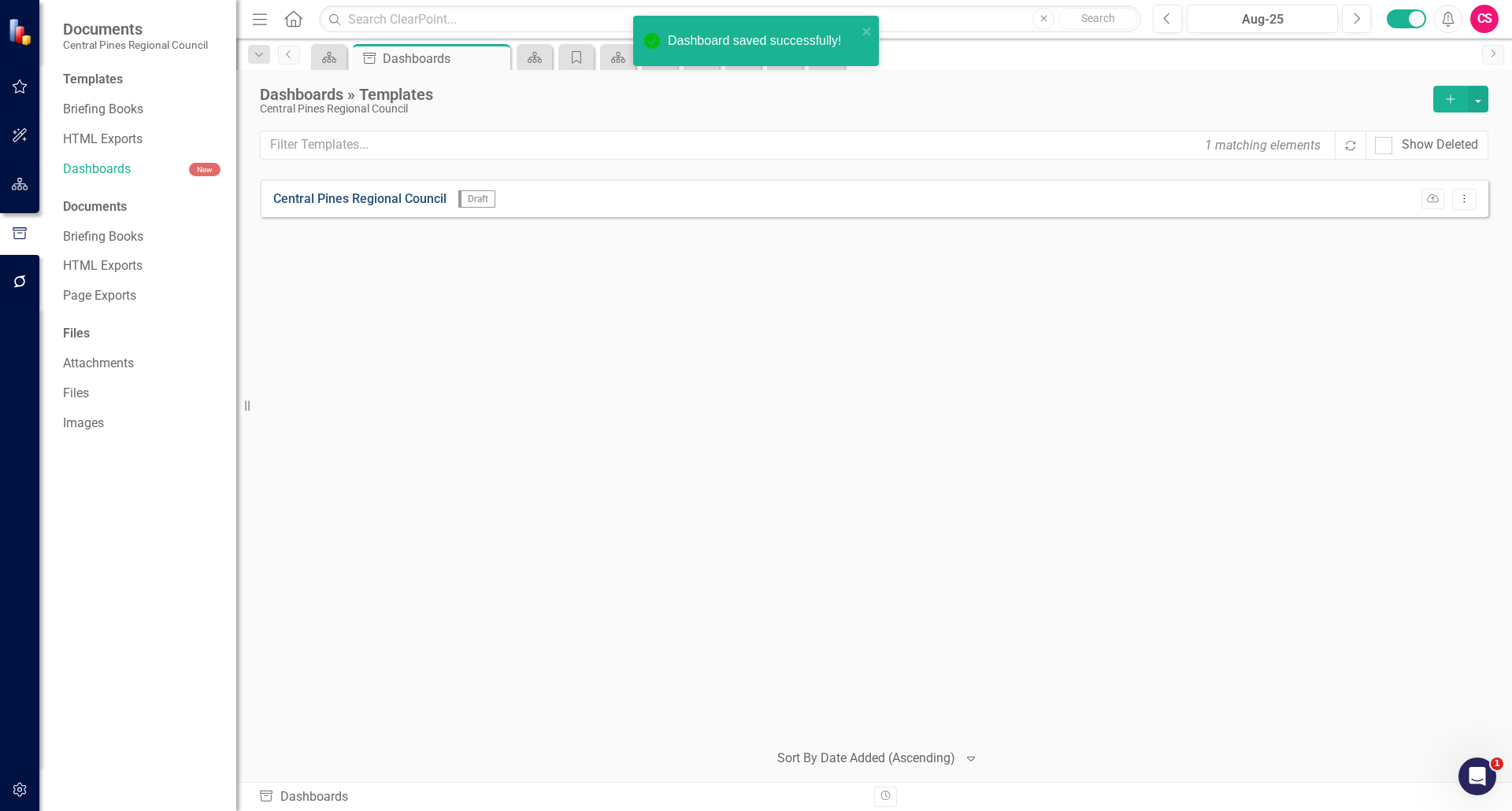
click at [403, 201] on link "Central Pines Regional Council" at bounding box center [360, 199] width 174 height 18
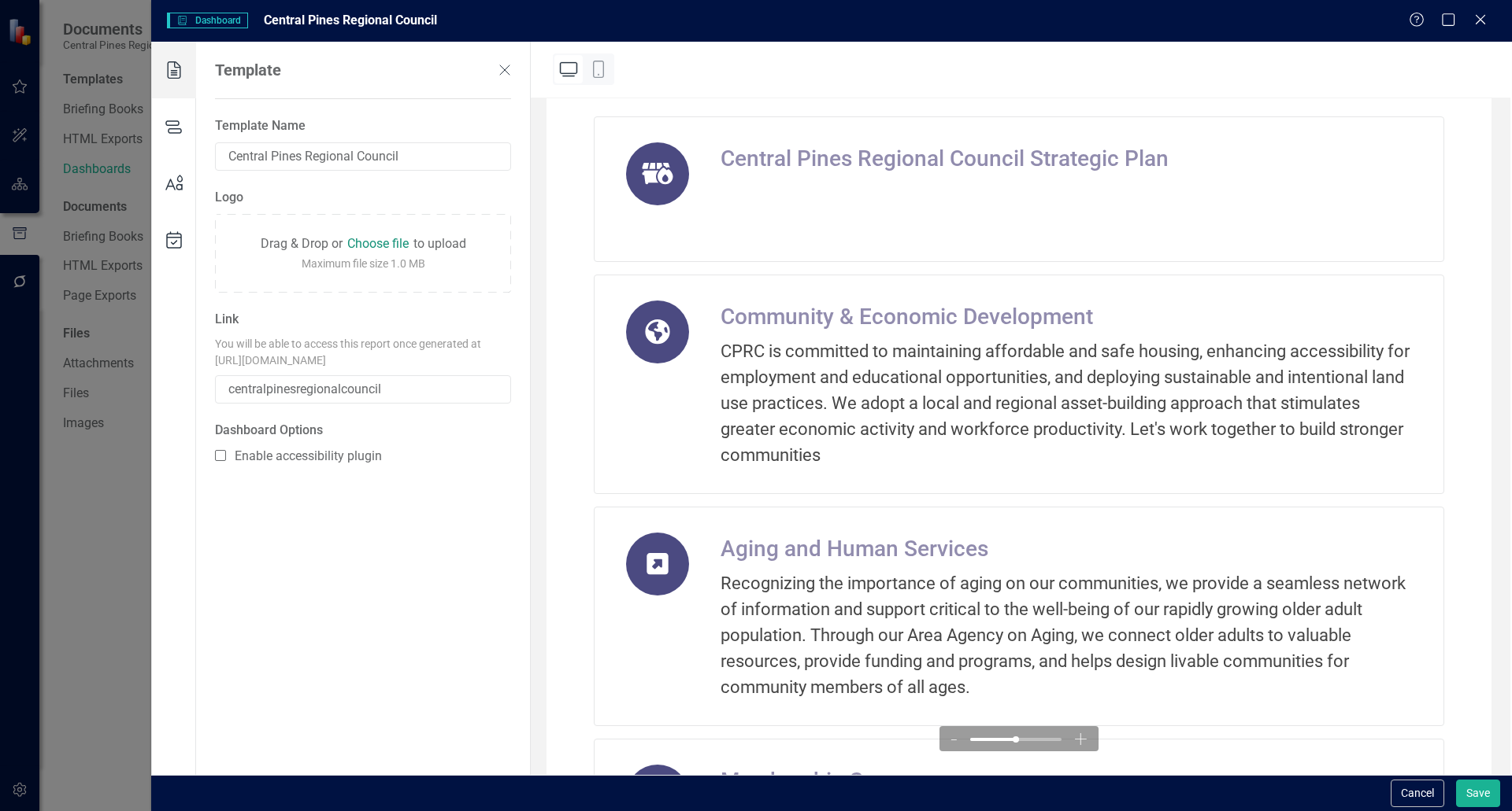
scroll to position [630, 0]
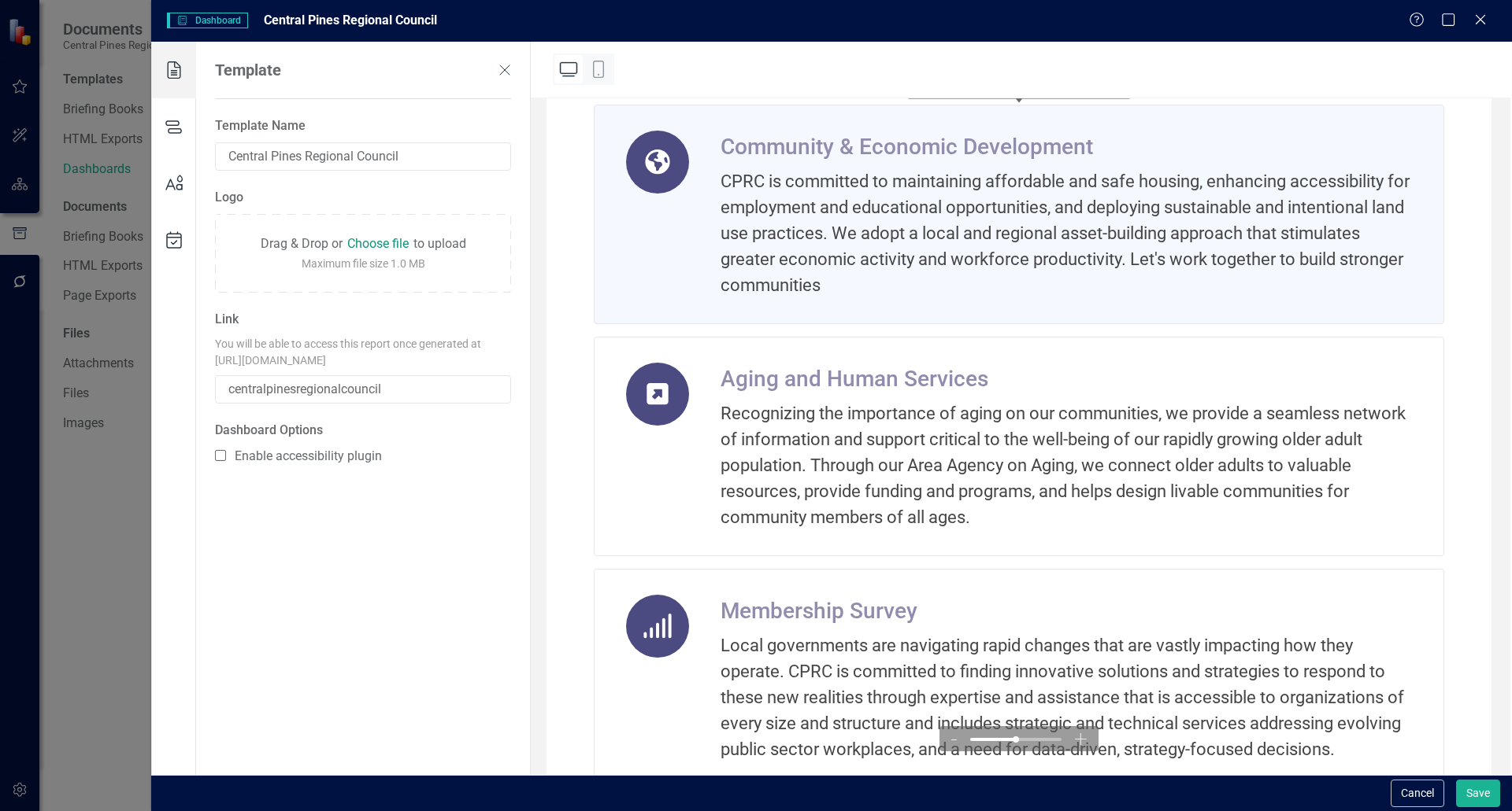
click at [754, 155] on div "Community & Economic Development" at bounding box center [1066, 147] width 691 height 33
click at [646, 162] on icon at bounding box center [658, 162] width 25 height 25
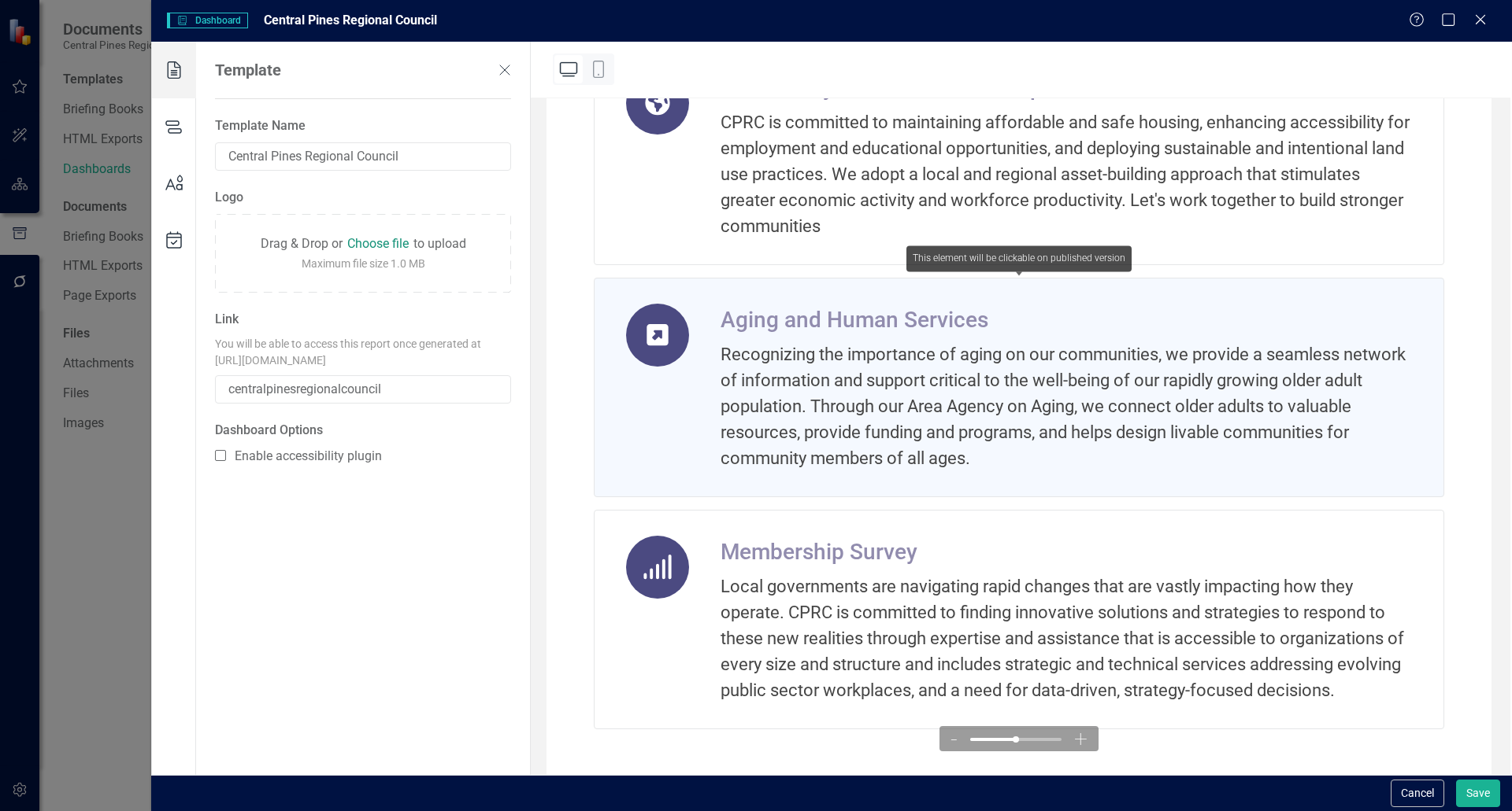
scroll to position [748, 0]
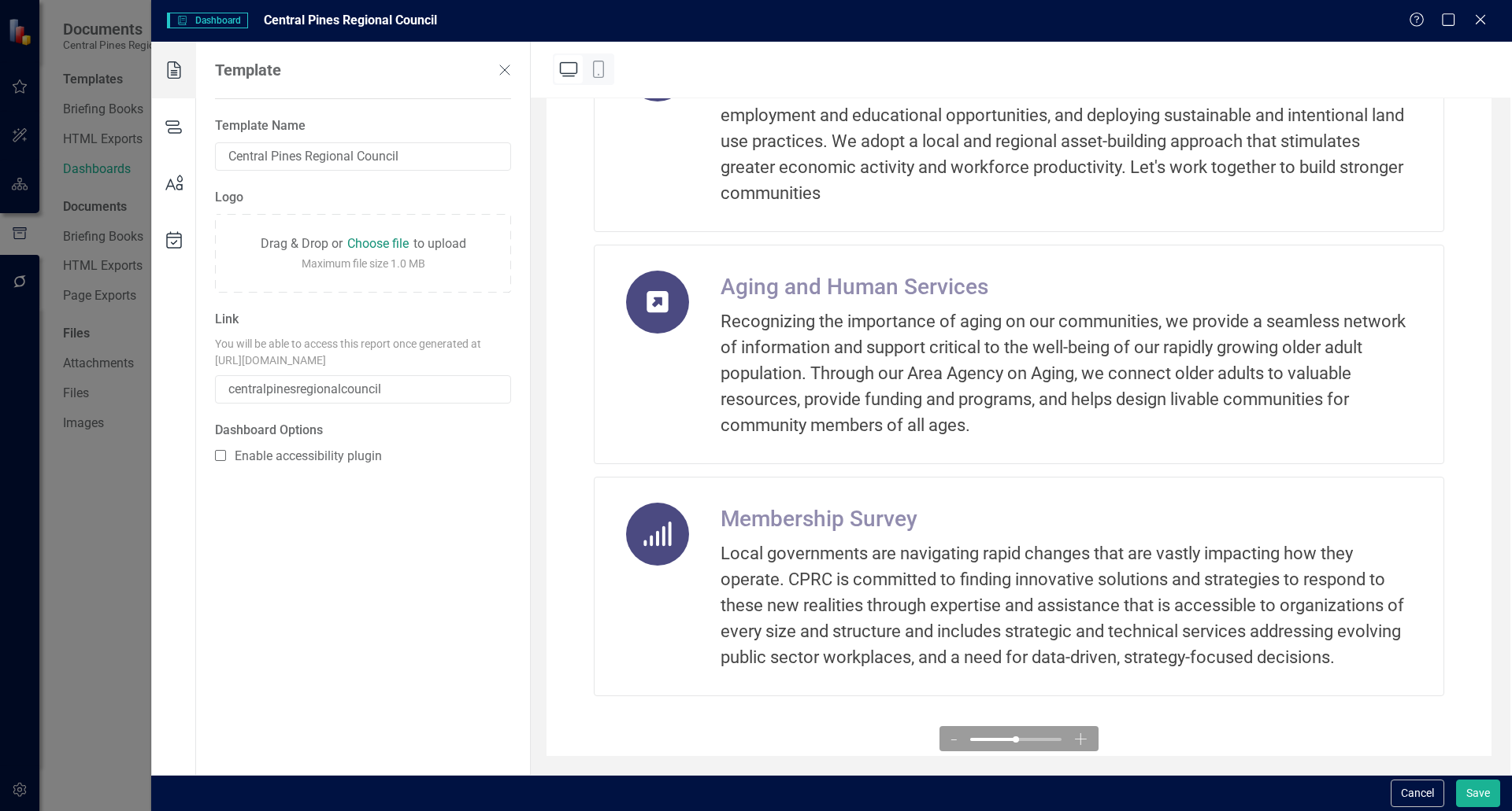
click at [172, 190] on icon at bounding box center [174, 184] width 44 height 57
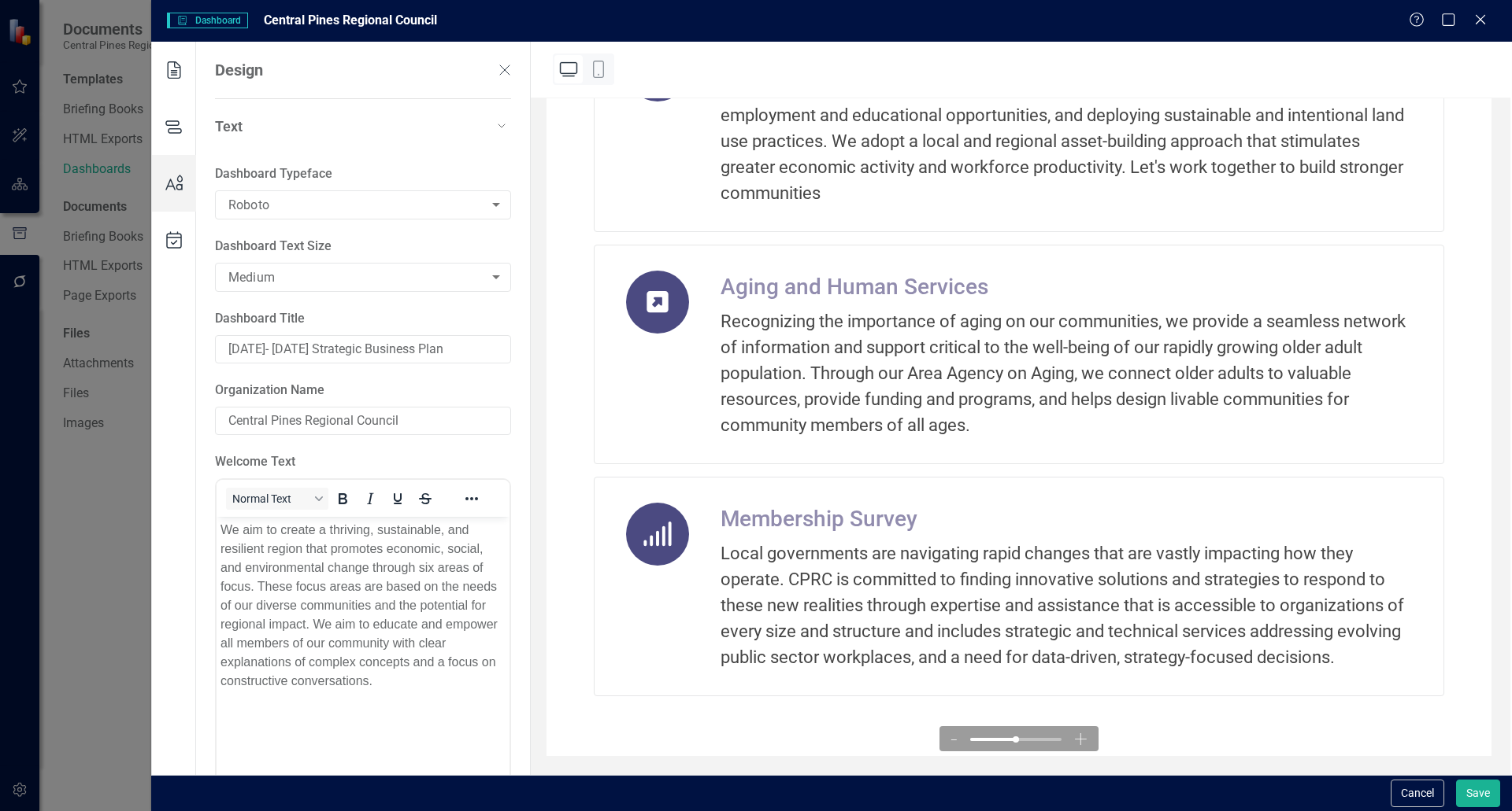
scroll to position [0, 0]
click at [172, 251] on icon at bounding box center [174, 240] width 44 height 57
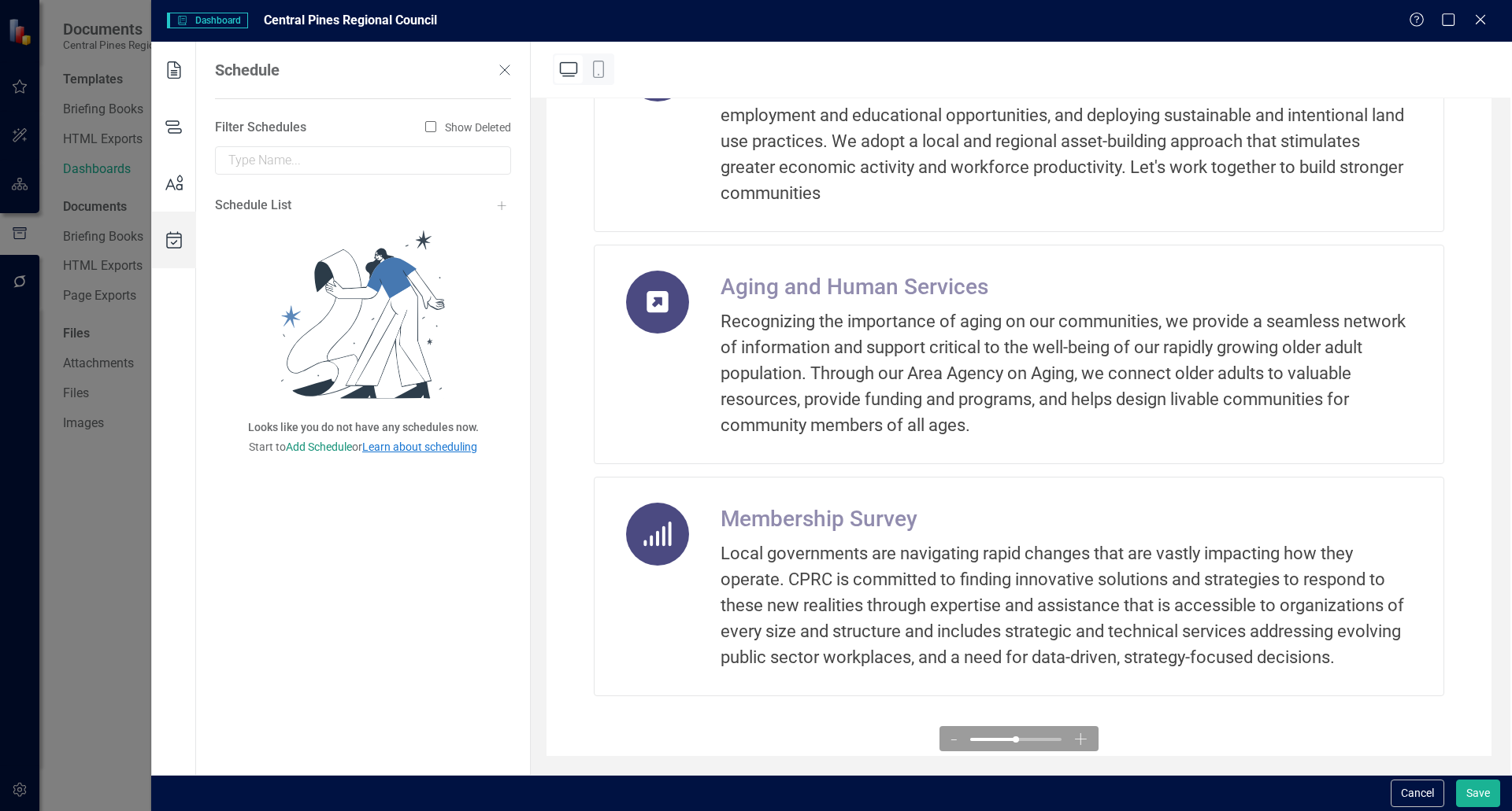
click at [178, 123] on icon at bounding box center [174, 127] width 44 height 57
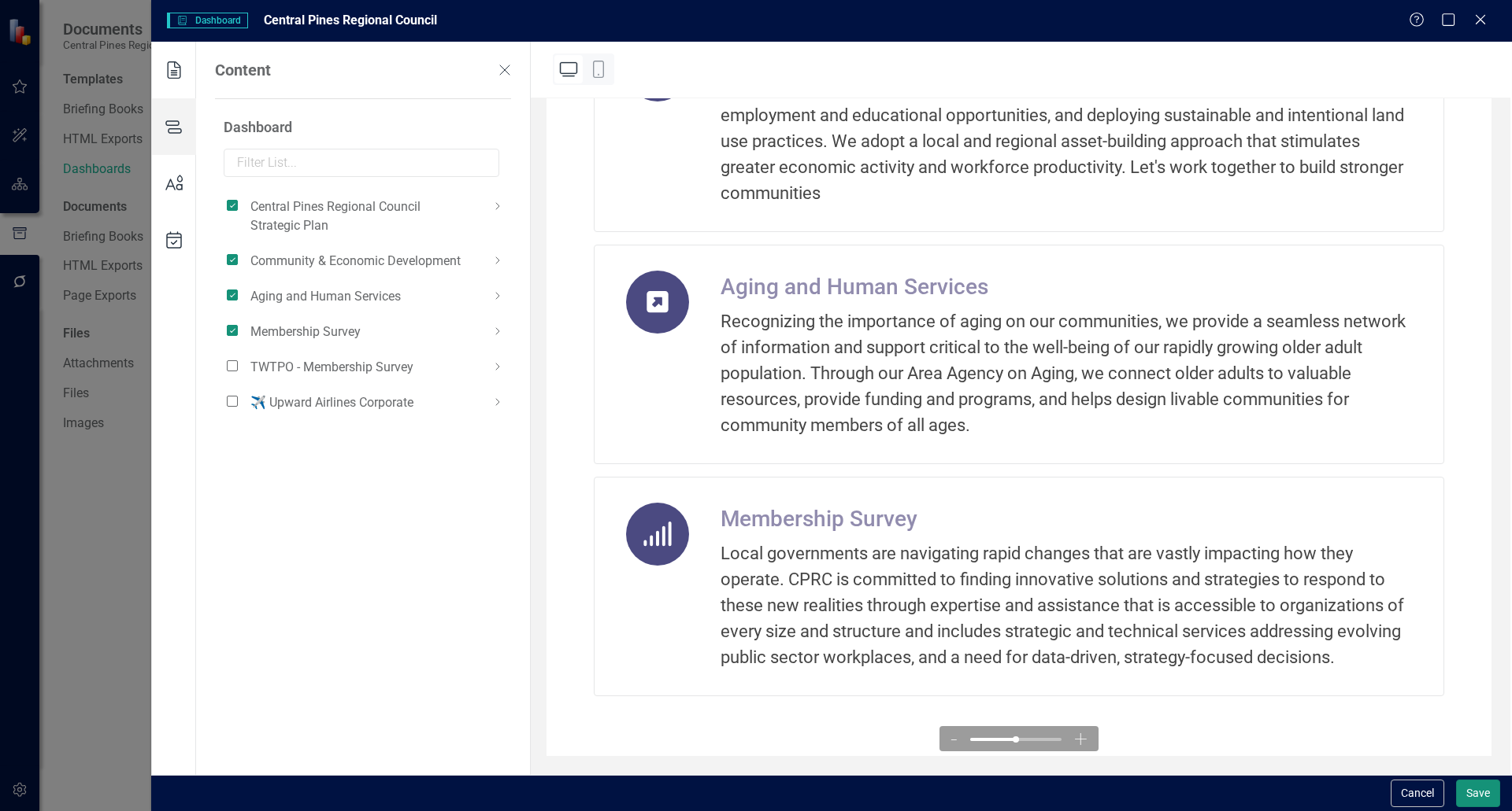
click at [754, 780] on button "Save" at bounding box center [1478, 794] width 44 height 28
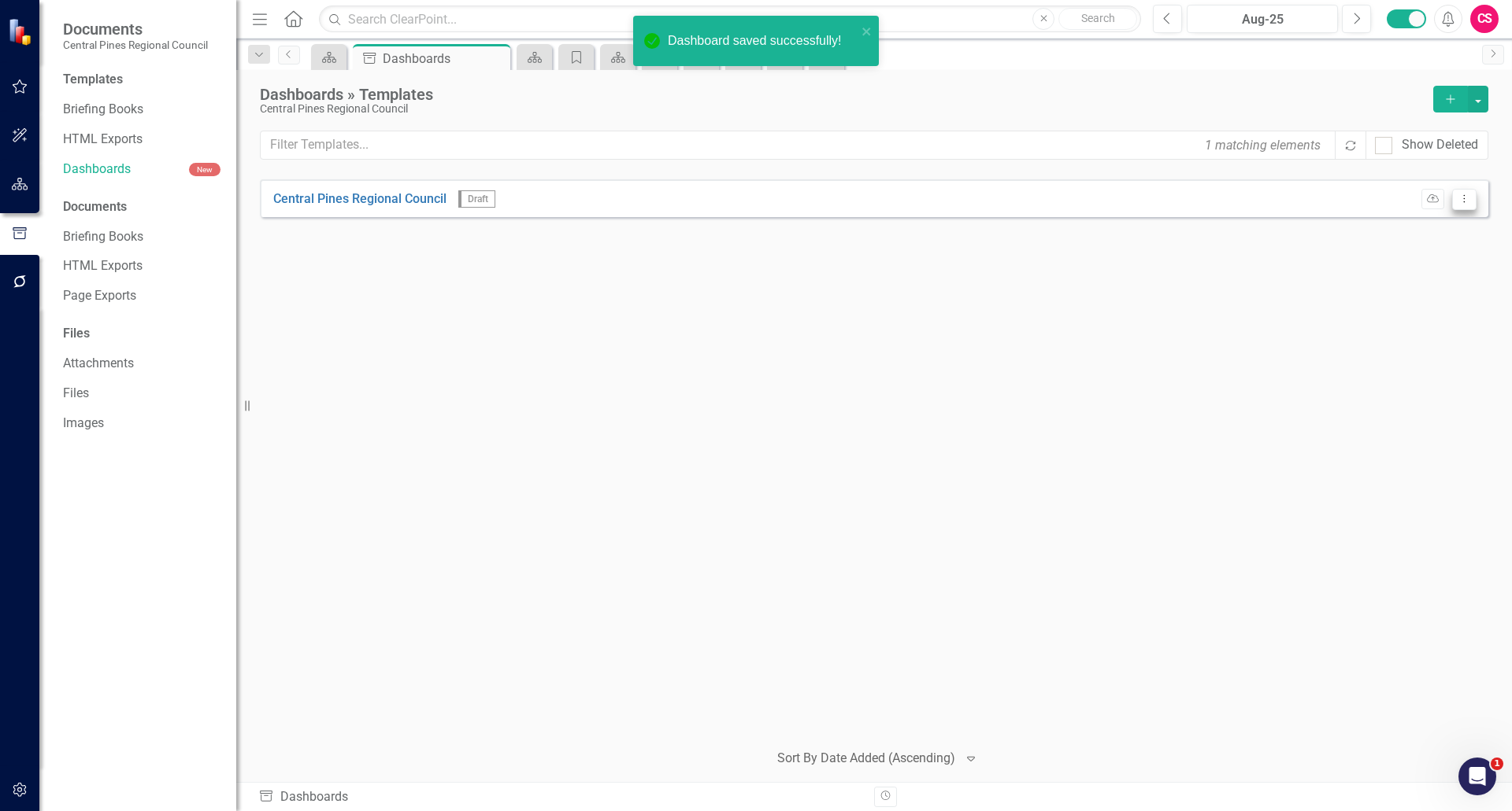
click at [754, 196] on button "Dropdown Menu" at bounding box center [1464, 199] width 25 height 21
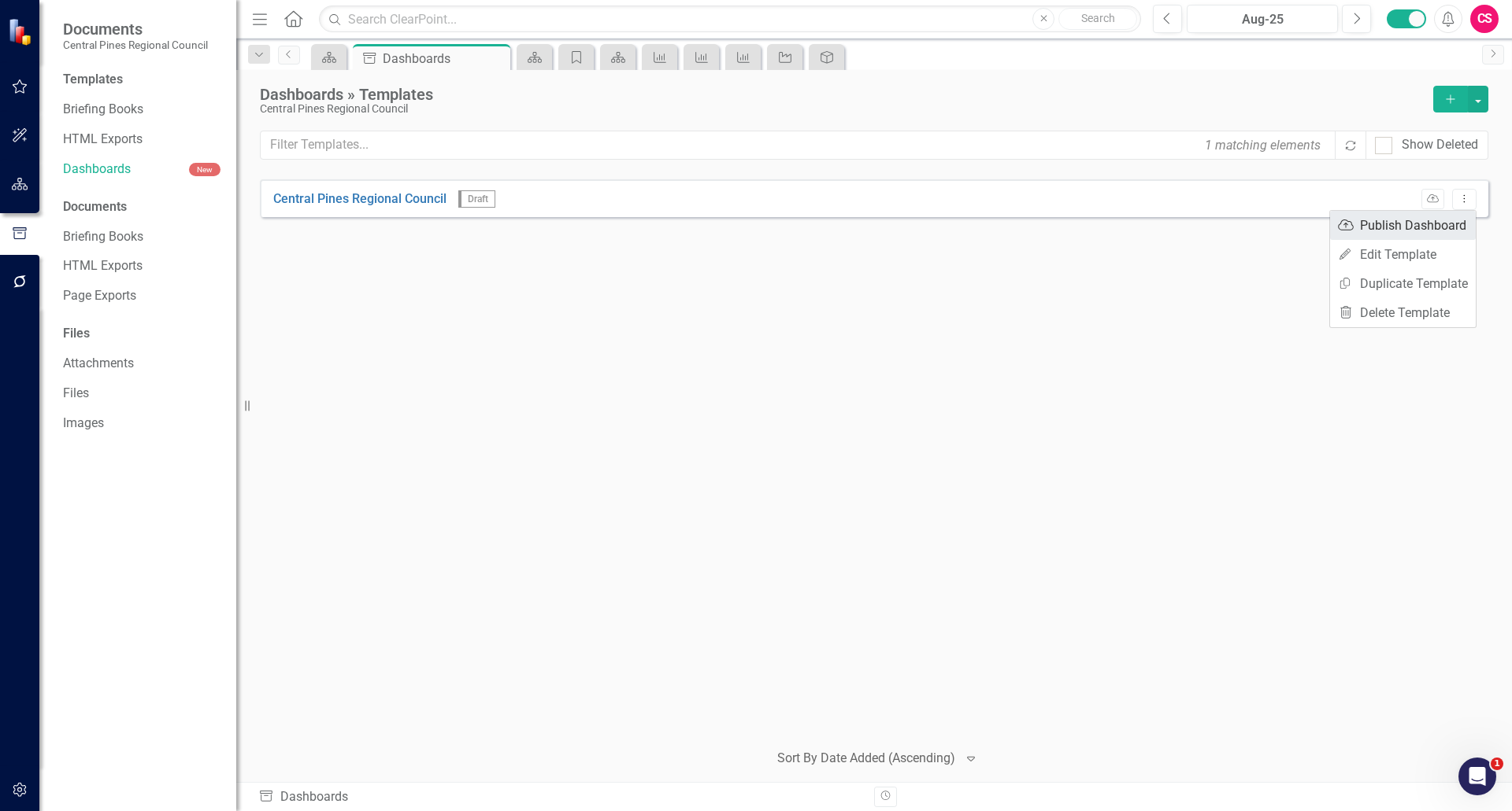
click at [754, 226] on link "Publish Publish Dashboard" at bounding box center [1403, 225] width 146 height 29
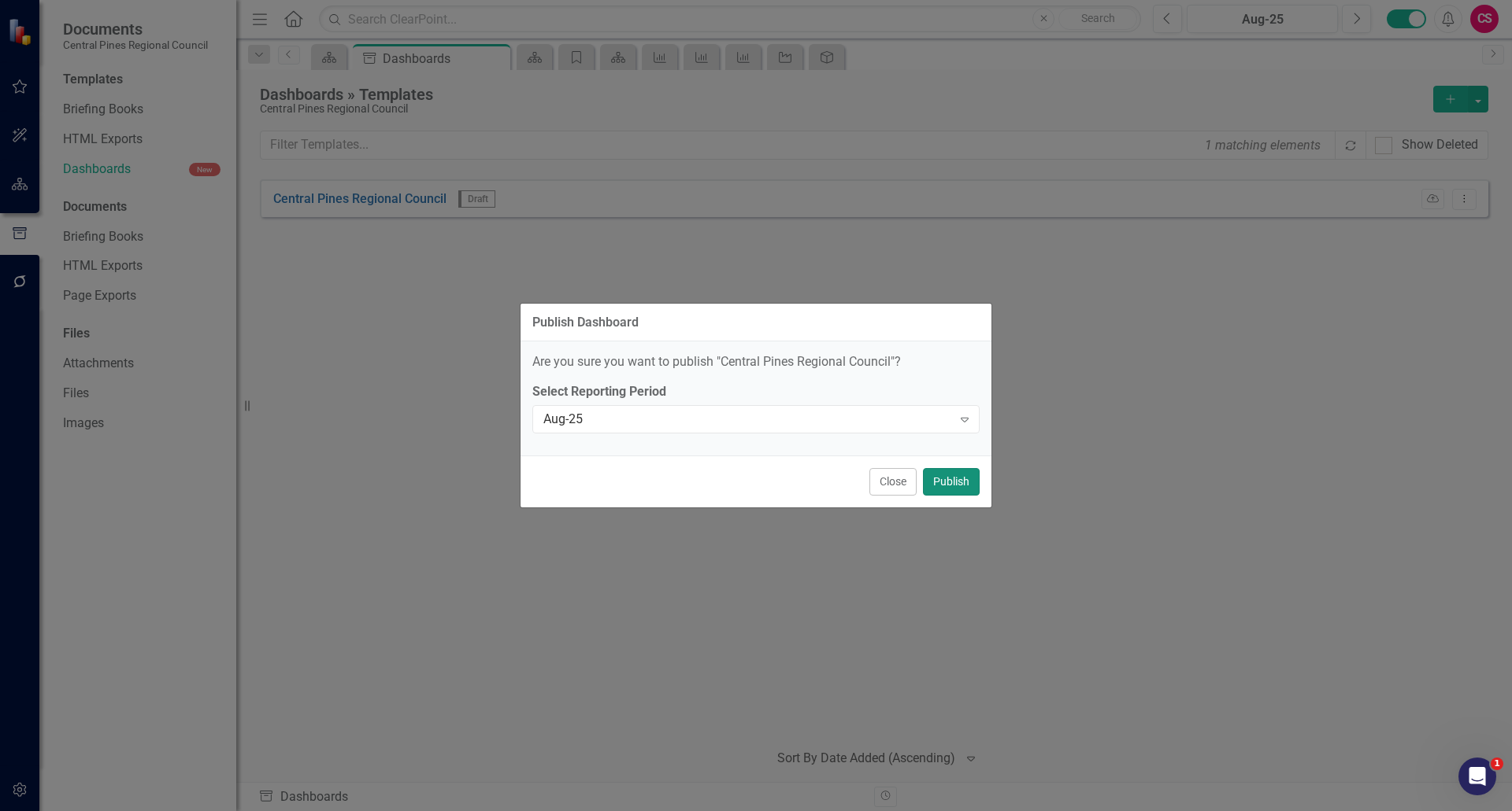
click at [754, 486] on button "Publish" at bounding box center [952, 482] width 57 height 28
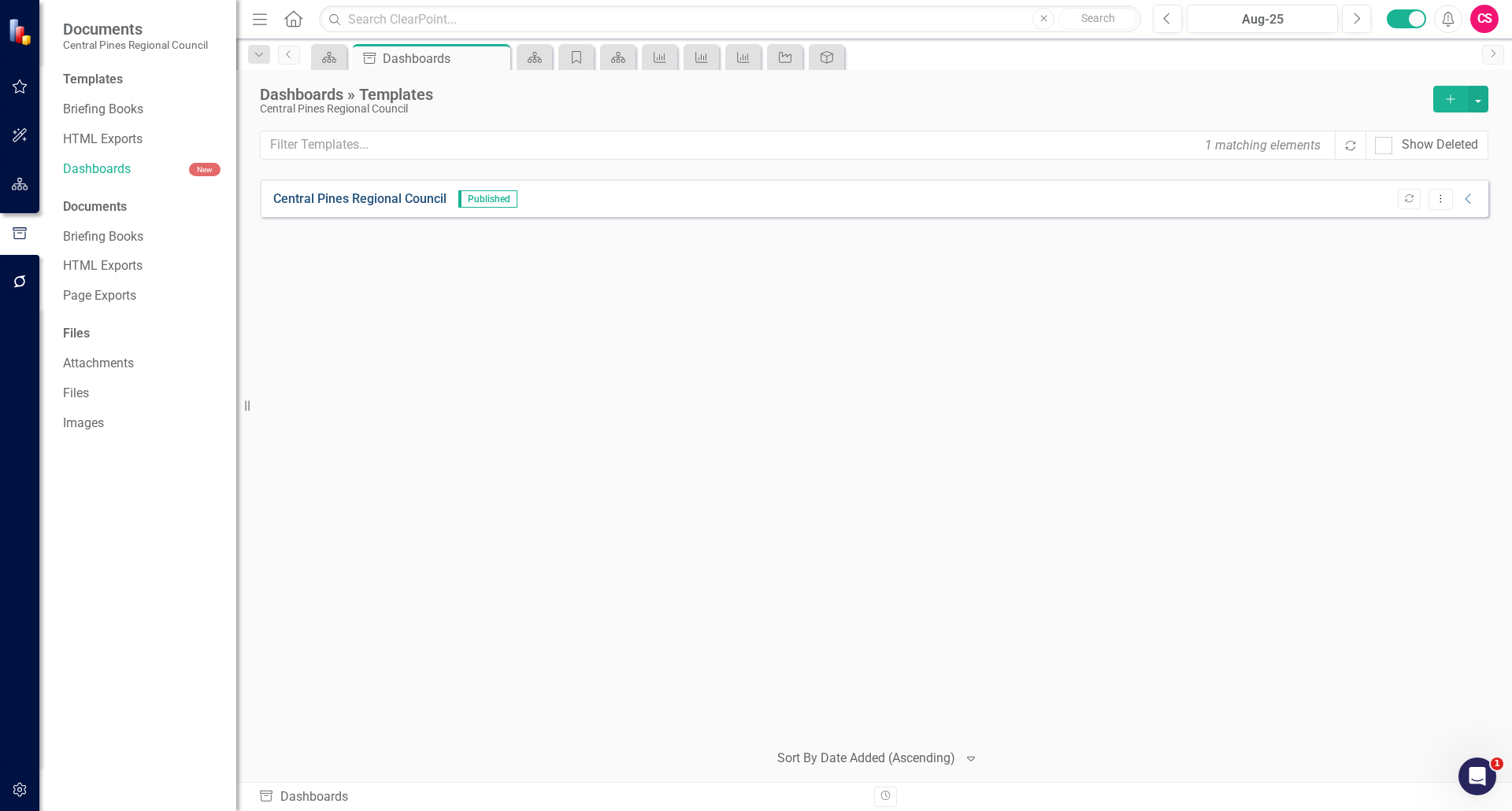
click at [339, 201] on link "Central Pines Regional Council" at bounding box center [360, 199] width 174 height 18
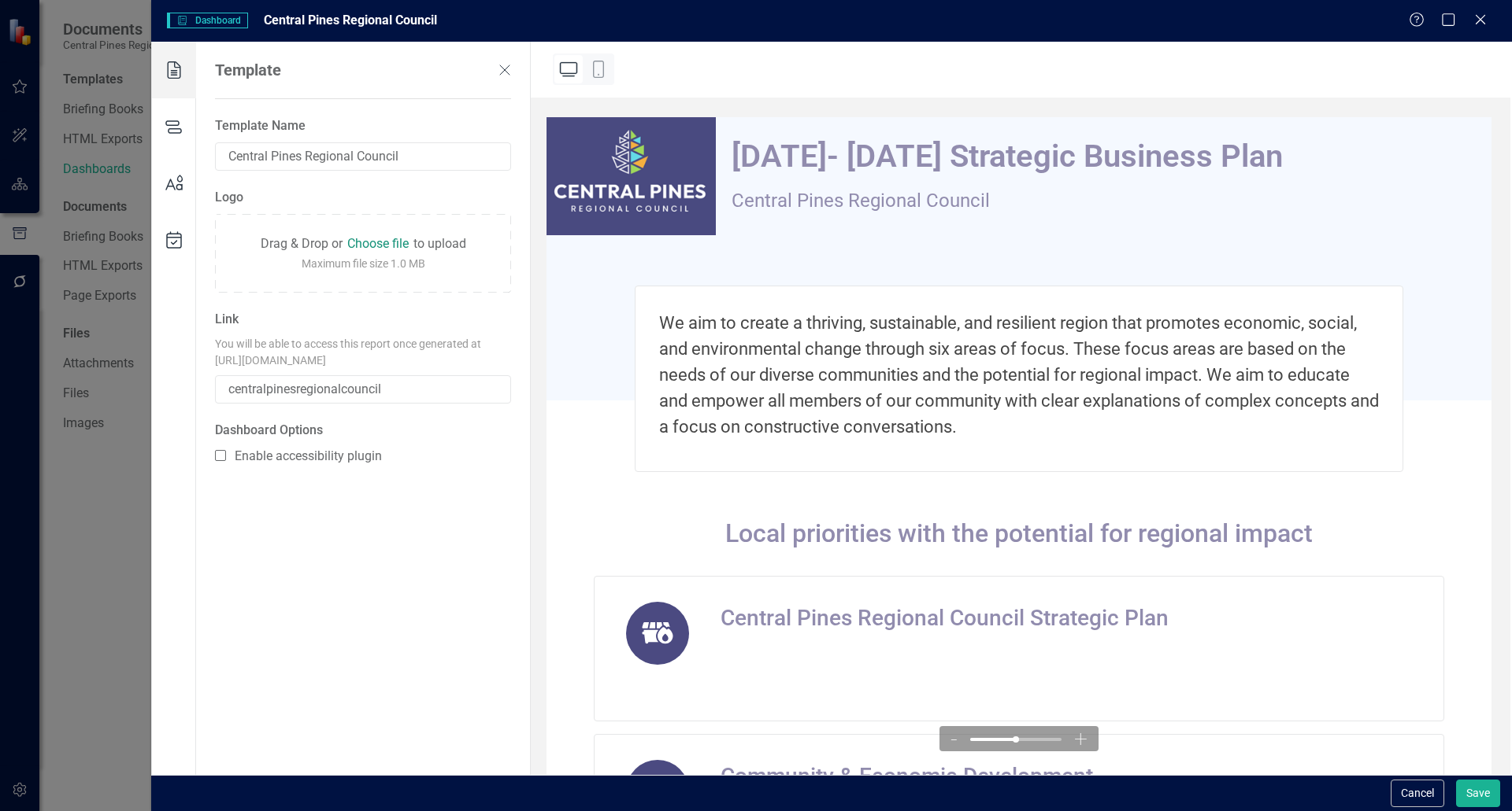
drag, startPoint x: 329, startPoint y: 376, endPoint x: 205, endPoint y: 360, distance: 125.0
click at [205, 360] on div "Template Template Name Central Pines Regional Council Logo Drag & Drop or Choos…" at bounding box center [362, 409] width 335 height 733
copy div "https://CentralPinesRegionalCouncil.clearpoint.site/centralpinesregionalcouncil"
click at [177, 128] on icon at bounding box center [174, 127] width 44 height 57
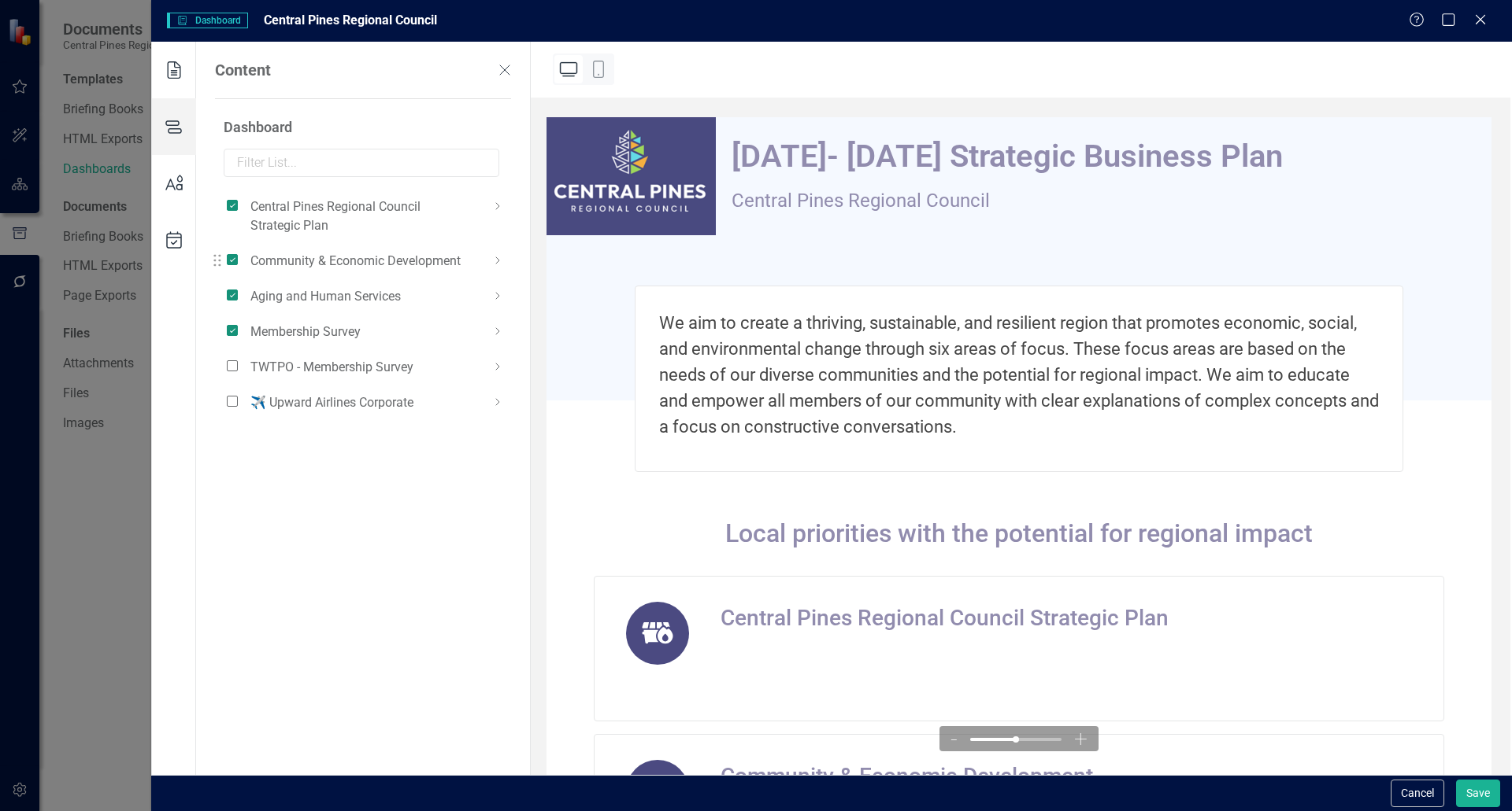
click at [491, 258] on icon at bounding box center [498, 261] width 19 height 19
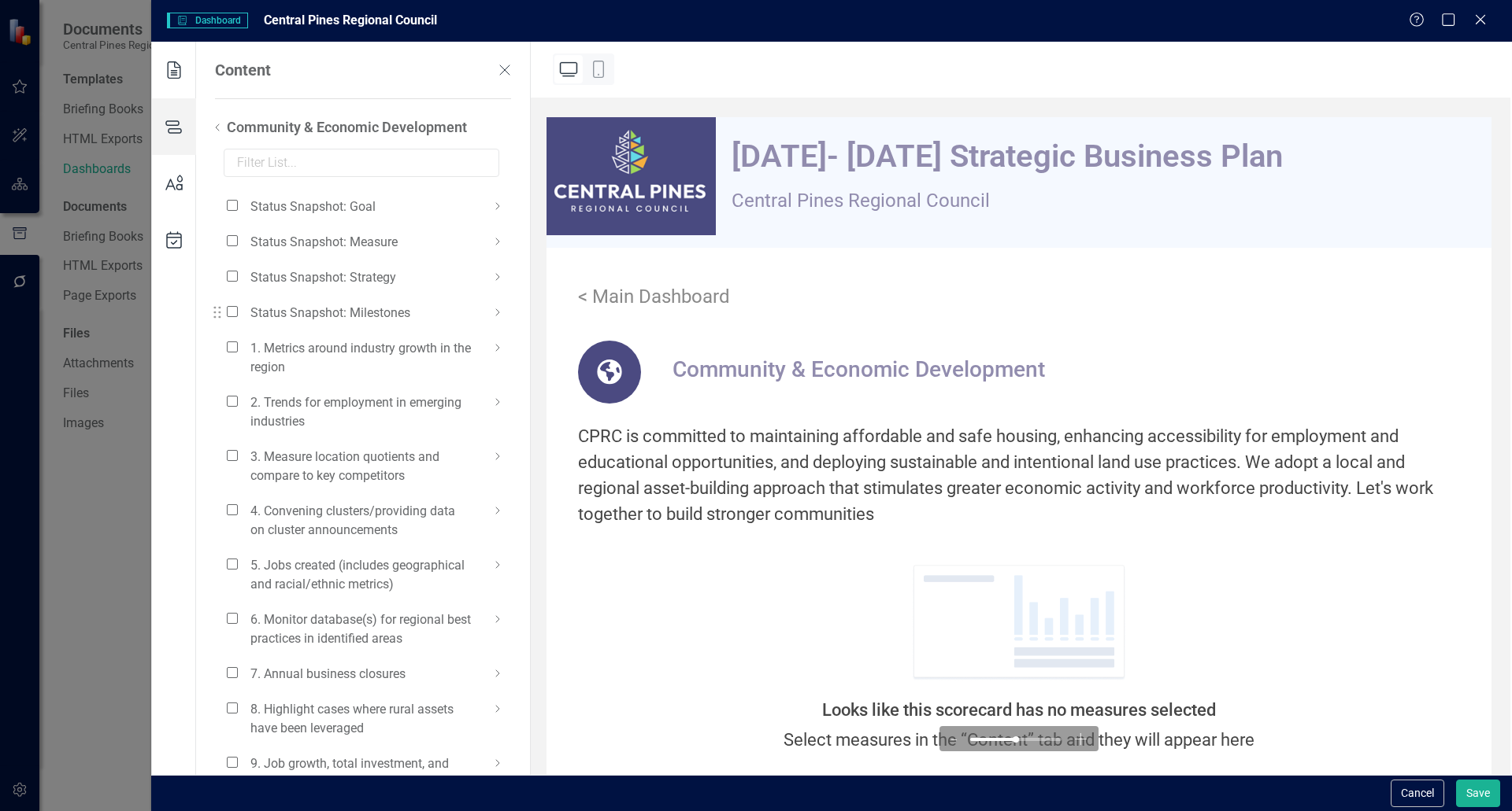
scroll to position [231, 0]
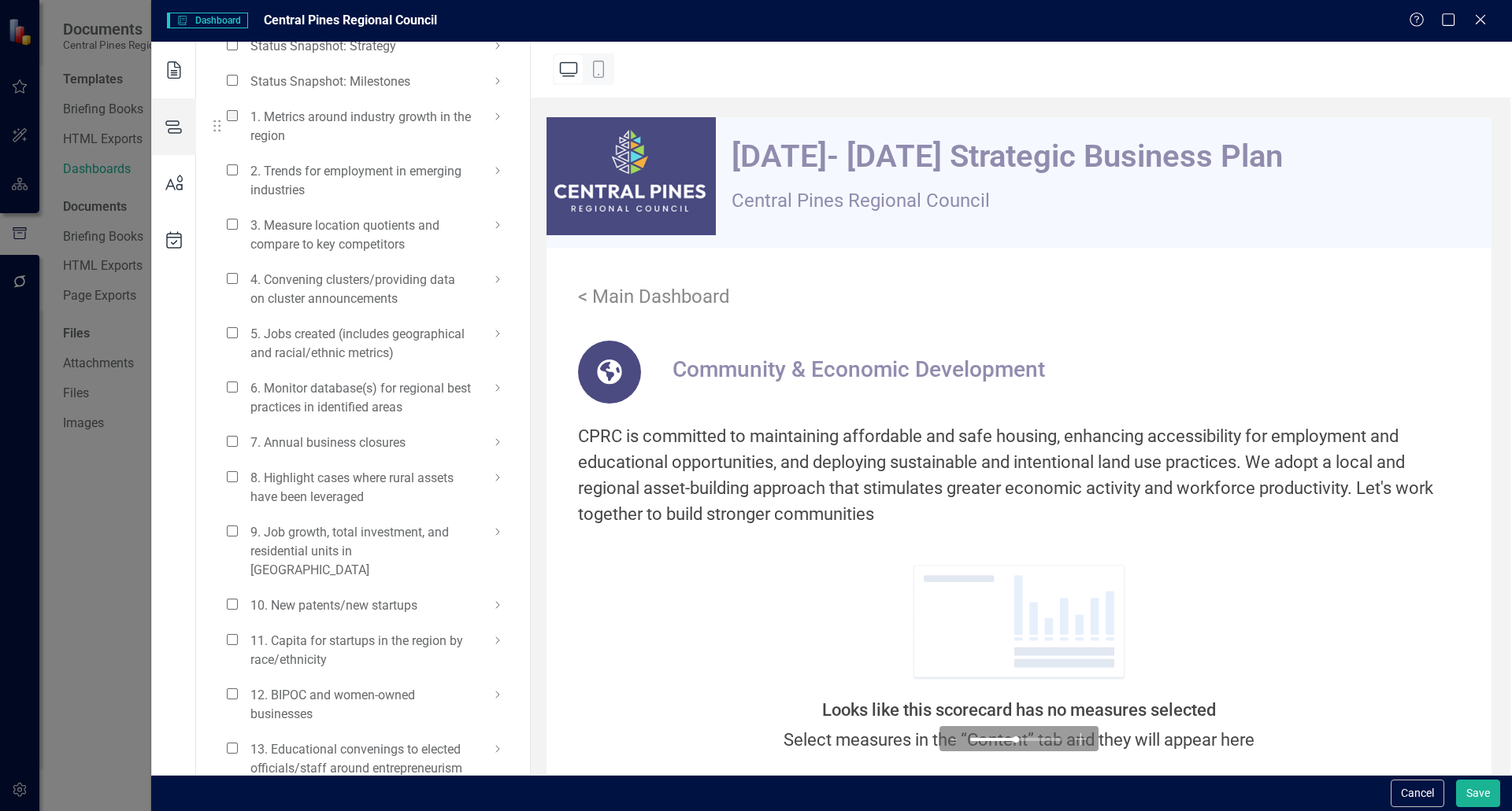
click at [229, 116] on span at bounding box center [232, 116] width 11 height 11
click at [239, 107] on input "checkbox" at bounding box center [239, 107] width 0 height 0
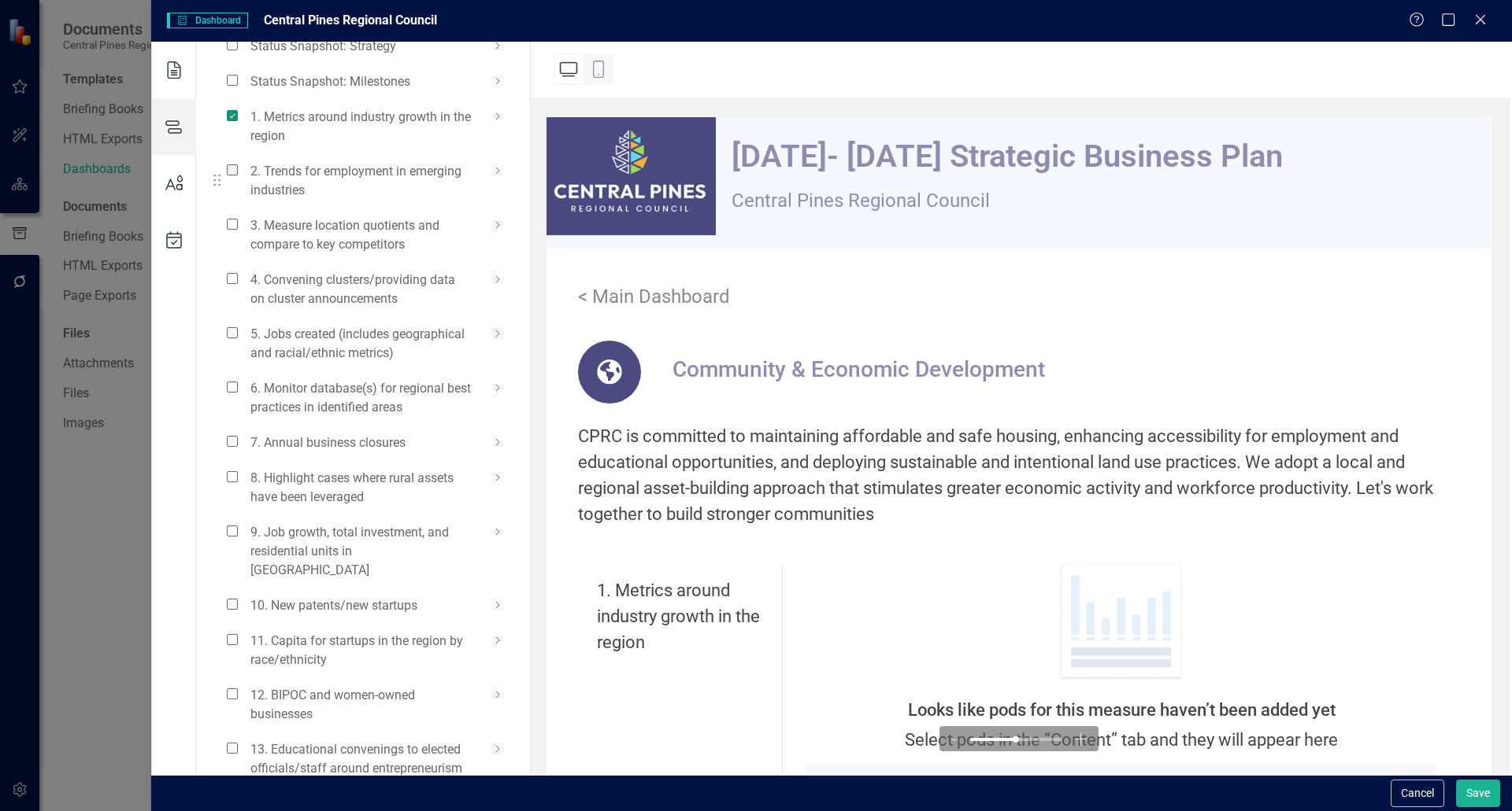
click at [227, 171] on span at bounding box center [232, 170] width 11 height 11
click at [239, 162] on input "checkbox" at bounding box center [239, 162] width 0 height 0
click at [231, 225] on span at bounding box center [232, 224] width 11 height 11
click at [239, 215] on input "checkbox" at bounding box center [239, 215] width 0 height 0
click at [233, 280] on span at bounding box center [232, 279] width 11 height 11
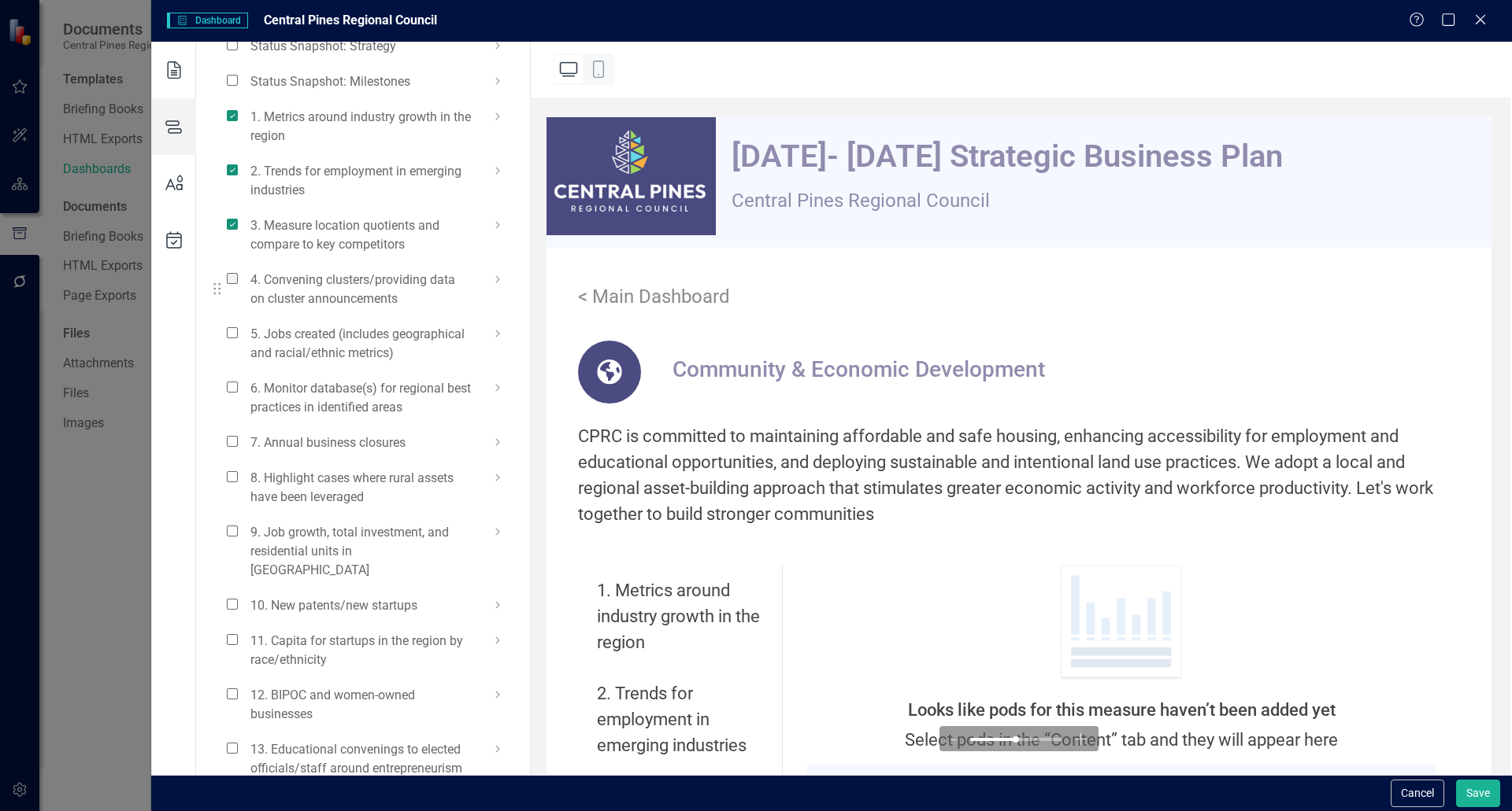
click at [239, 270] on input "checkbox" at bounding box center [239, 270] width 0 height 0
click at [231, 333] on span at bounding box center [232, 333] width 11 height 11
click at [239, 324] on input "checkbox" at bounding box center [239, 324] width 0 height 0
click at [232, 394] on div "6. Monitor database(s) for regional best practices in identified areas" at bounding box center [358, 398] width 264 height 39
click at [230, 389] on span at bounding box center [232, 387] width 11 height 11
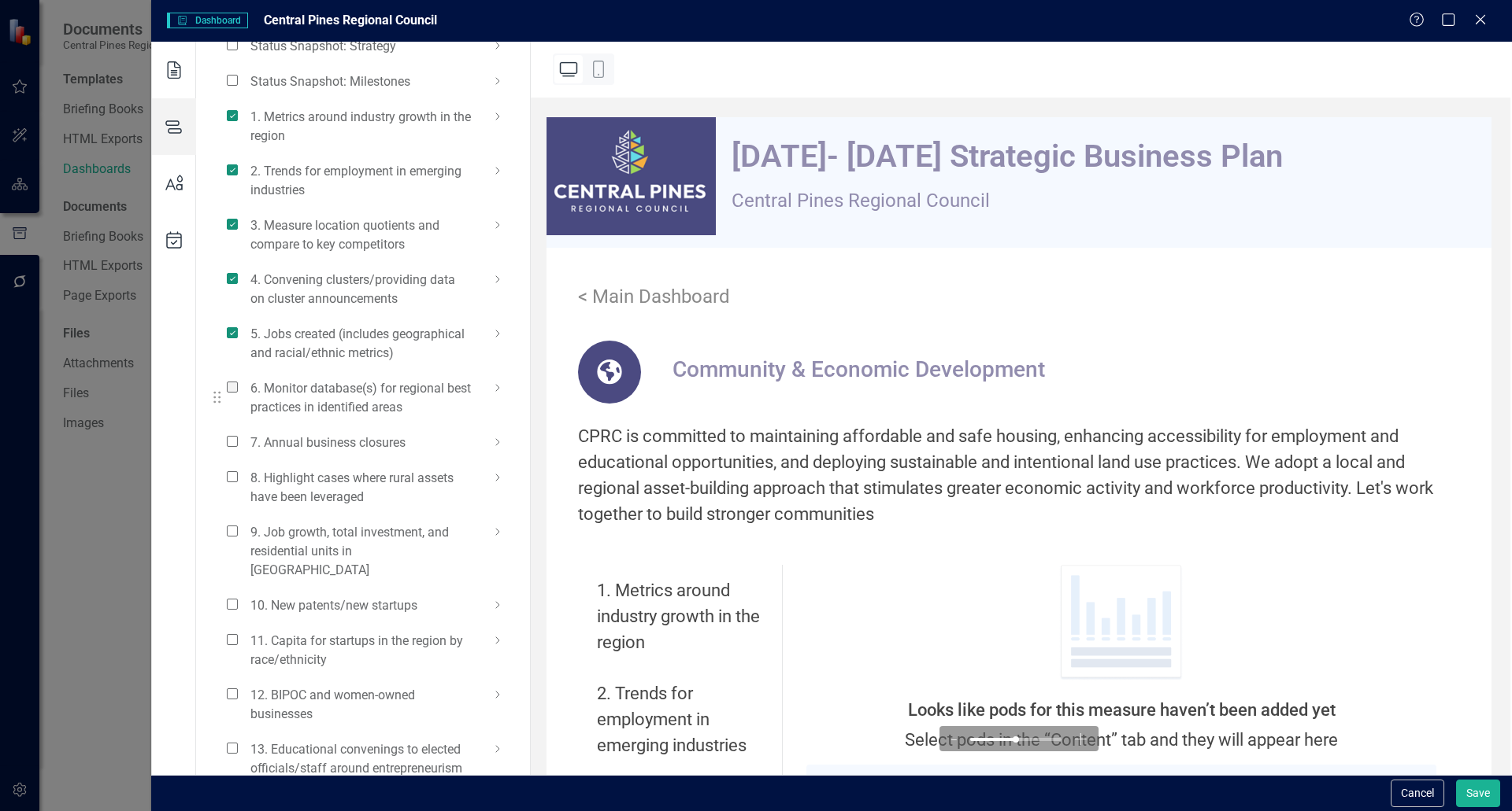
click at [239, 379] on input "checkbox" at bounding box center [239, 379] width 0 height 0
click at [229, 440] on span at bounding box center [232, 441] width 11 height 11
click at [239, 432] on input "checkbox" at bounding box center [239, 432] width 0 height 0
click at [231, 474] on span at bounding box center [232, 477] width 11 height 11
click at [239, 468] on input "checkbox" at bounding box center [239, 468] width 0 height 0
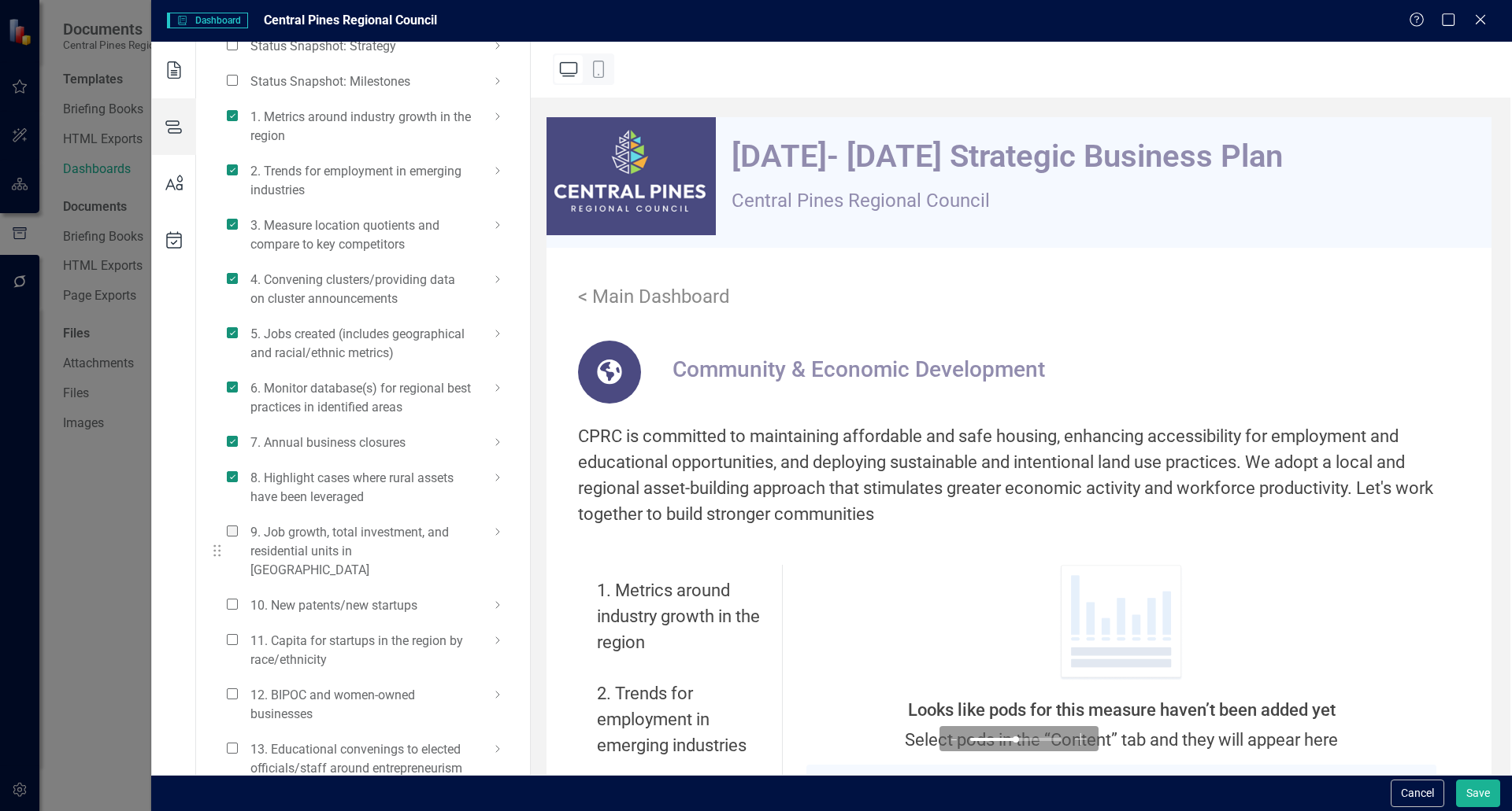
click at [234, 534] on span at bounding box center [232, 531] width 11 height 11
click at [239, 523] on input "checkbox" at bounding box center [239, 523] width 0 height 0
click at [231, 599] on span at bounding box center [232, 604] width 11 height 11
click at [239, 596] on input "checkbox" at bounding box center [239, 596] width 0 height 0
click at [233, 634] on span at bounding box center [232, 640] width 11 height 11
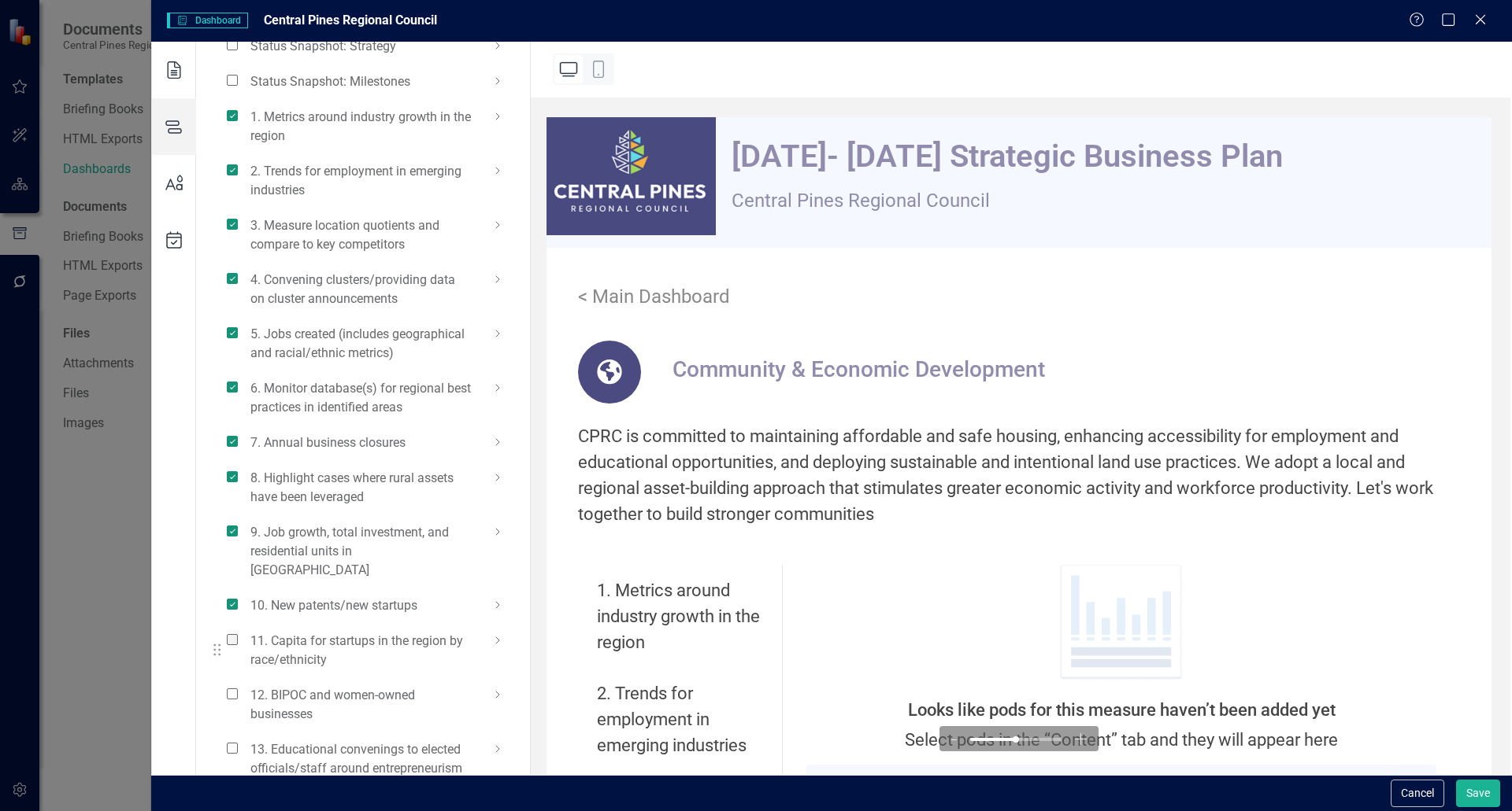
click at [239, 631] on input "checkbox" at bounding box center [239, 631] width 0 height 0
click at [233, 688] on span at bounding box center [232, 694] width 11 height 11
click at [239, 685] on input "checkbox" at bounding box center [239, 685] width 0 height 0
click at [234, 743] on span at bounding box center [232, 748] width 11 height 11
click at [239, 740] on input "checkbox" at bounding box center [239, 740] width 0 height 0
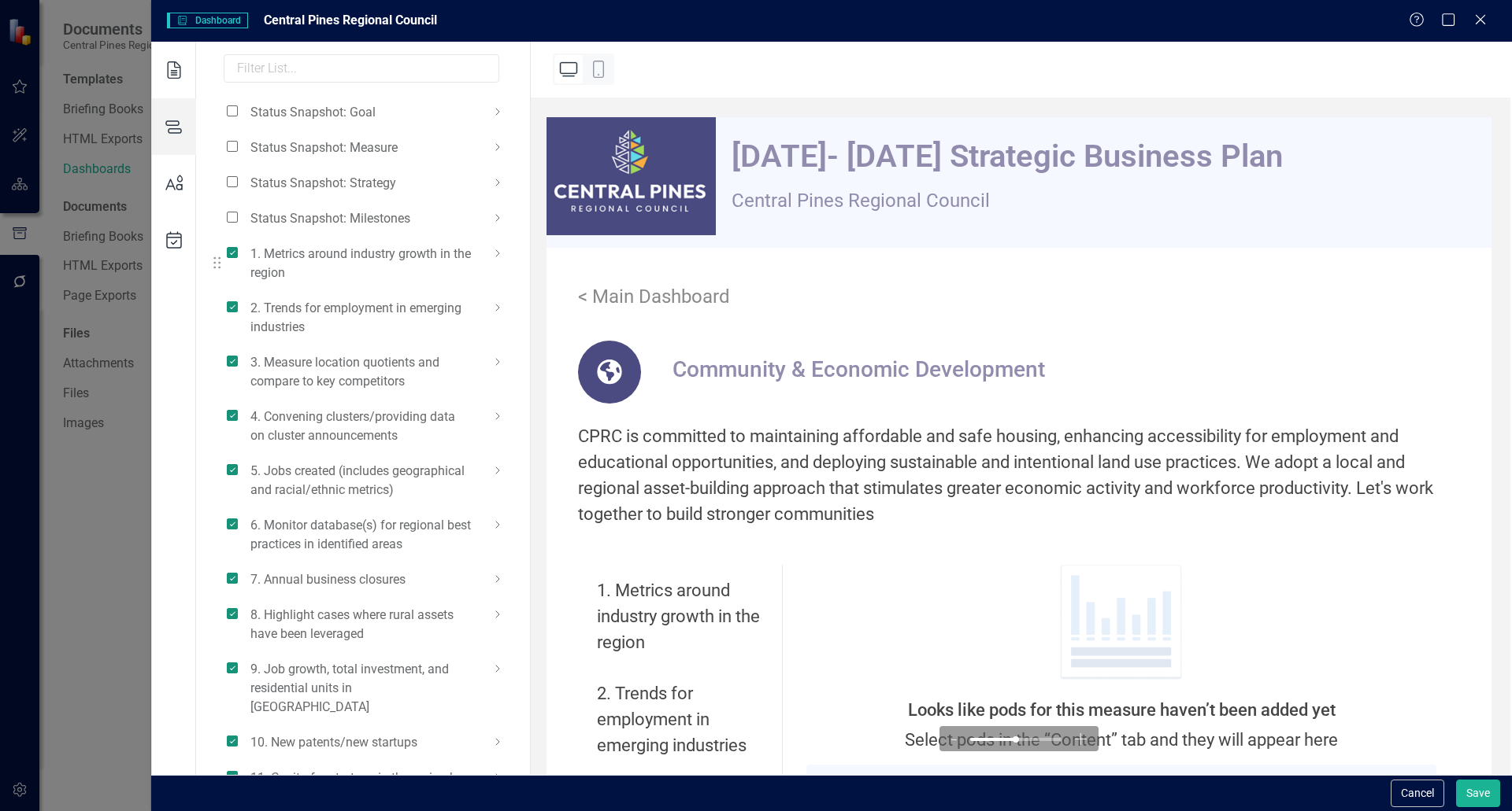
scroll to position [0, 0]
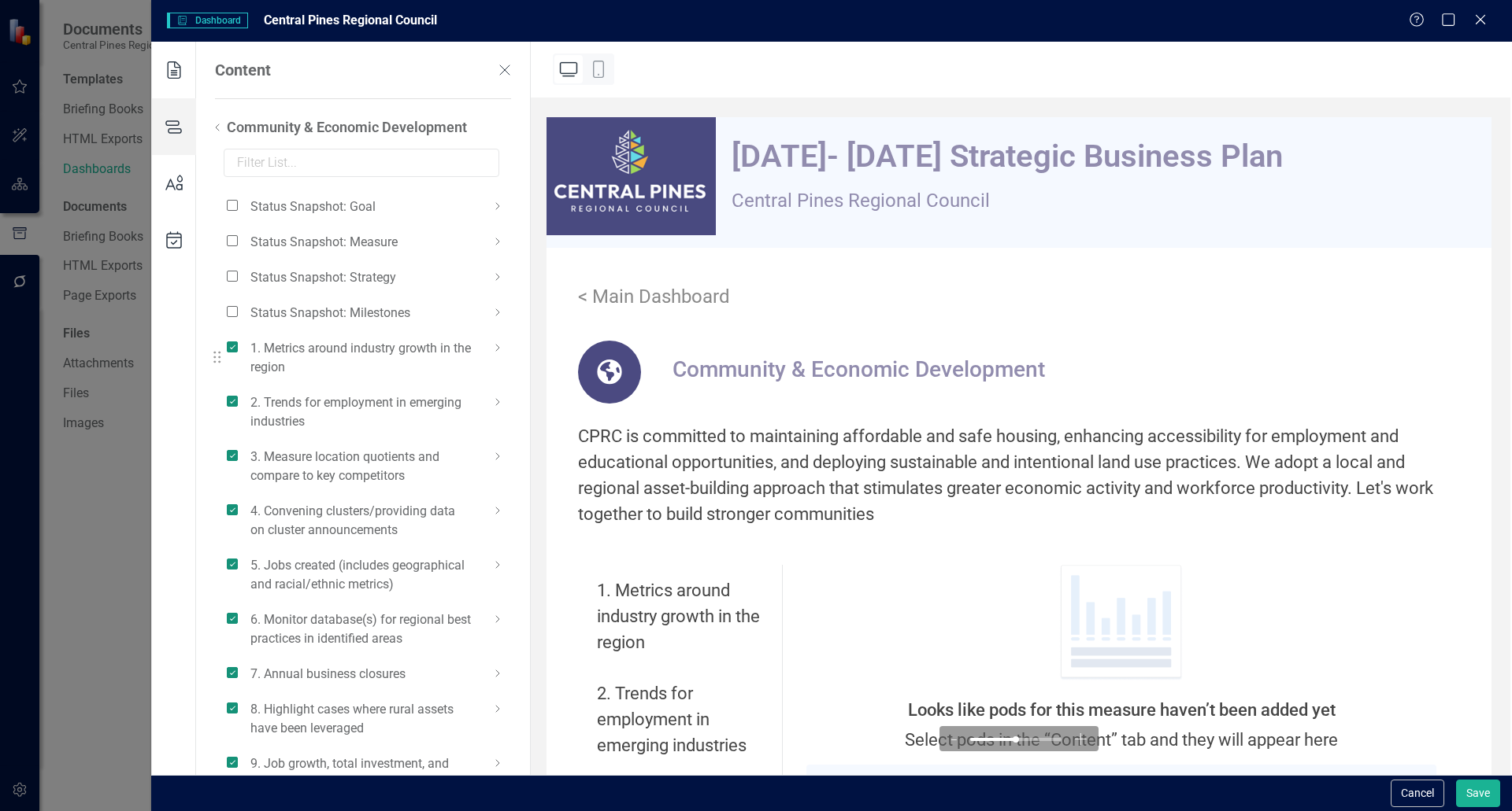
click at [493, 345] on icon at bounding box center [498, 348] width 19 height 19
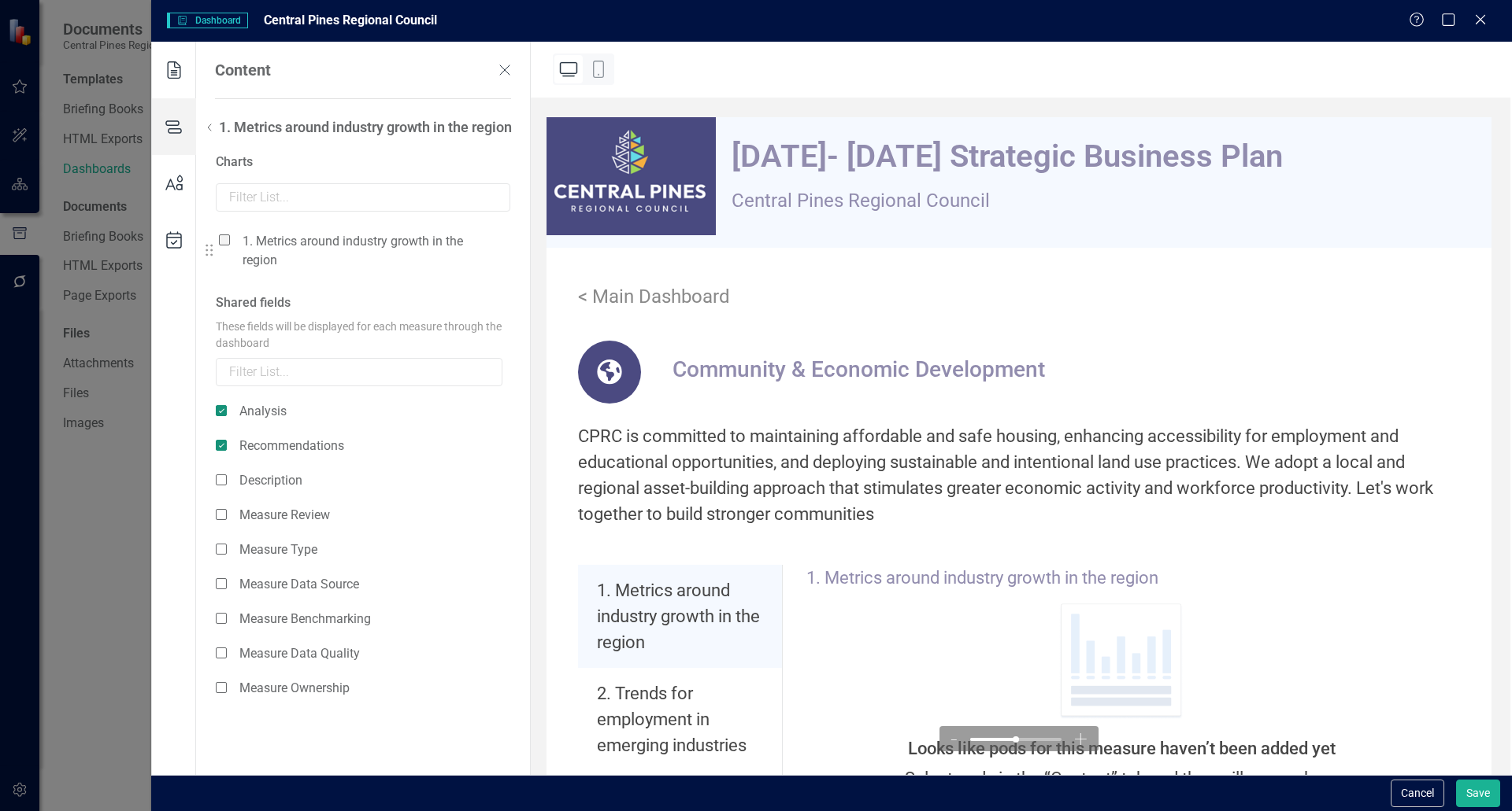
click at [223, 239] on span at bounding box center [224, 240] width 11 height 11
click at [231, 231] on input "checkbox" at bounding box center [231, 231] width 0 height 0
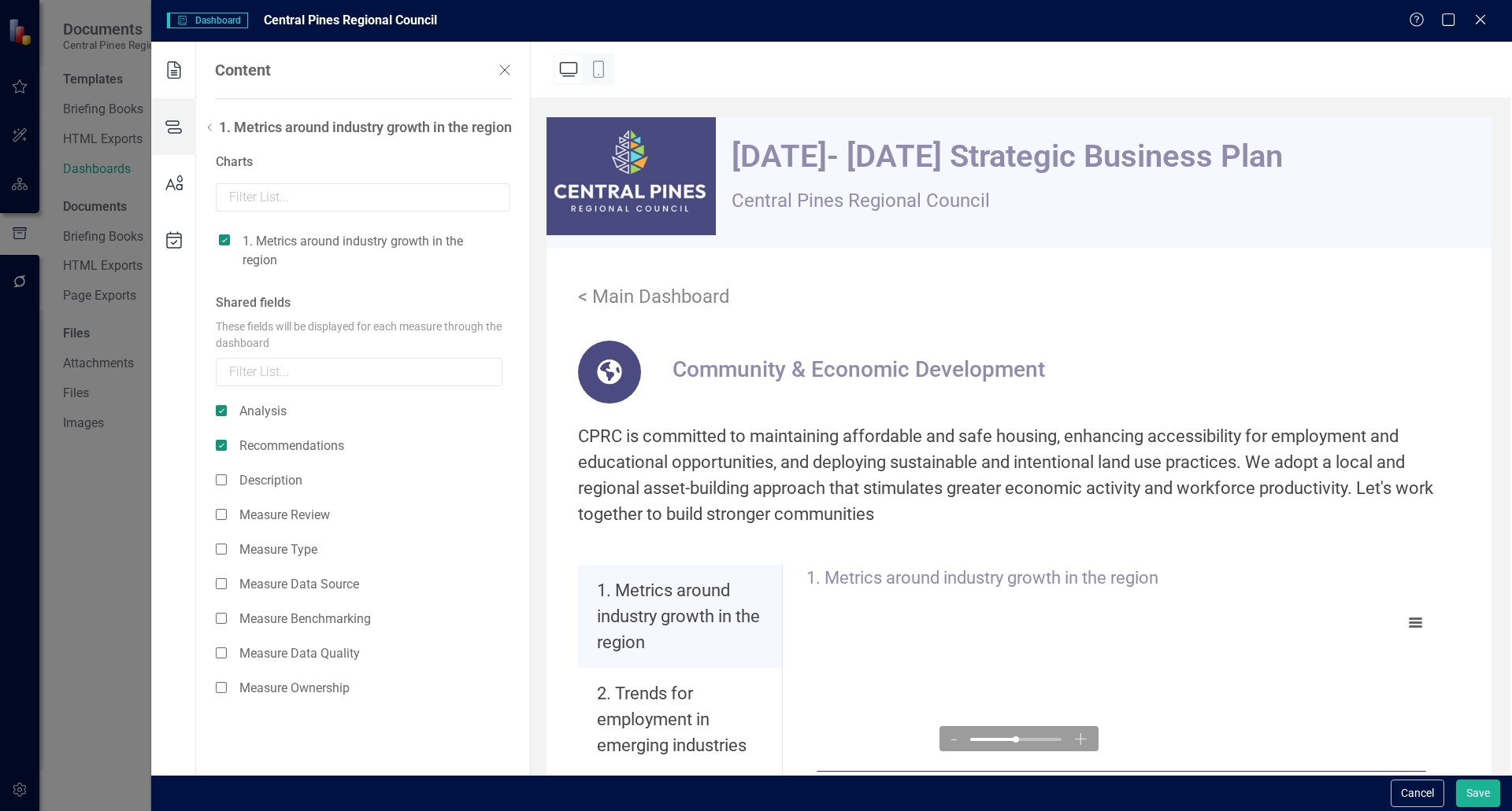
click at [214, 129] on icon at bounding box center [209, 128] width 19 height 19
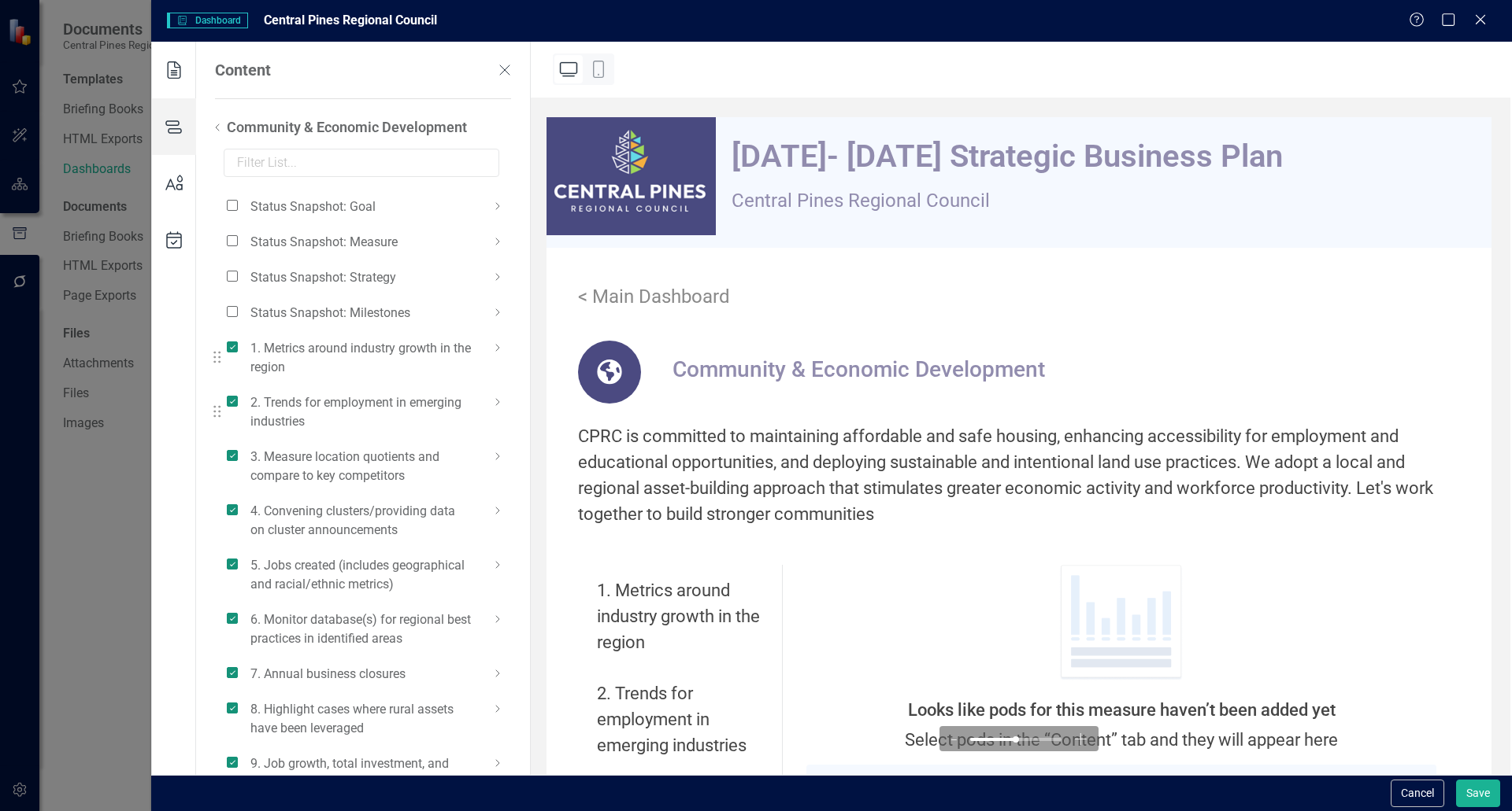
click at [501, 403] on icon at bounding box center [498, 402] width 19 height 19
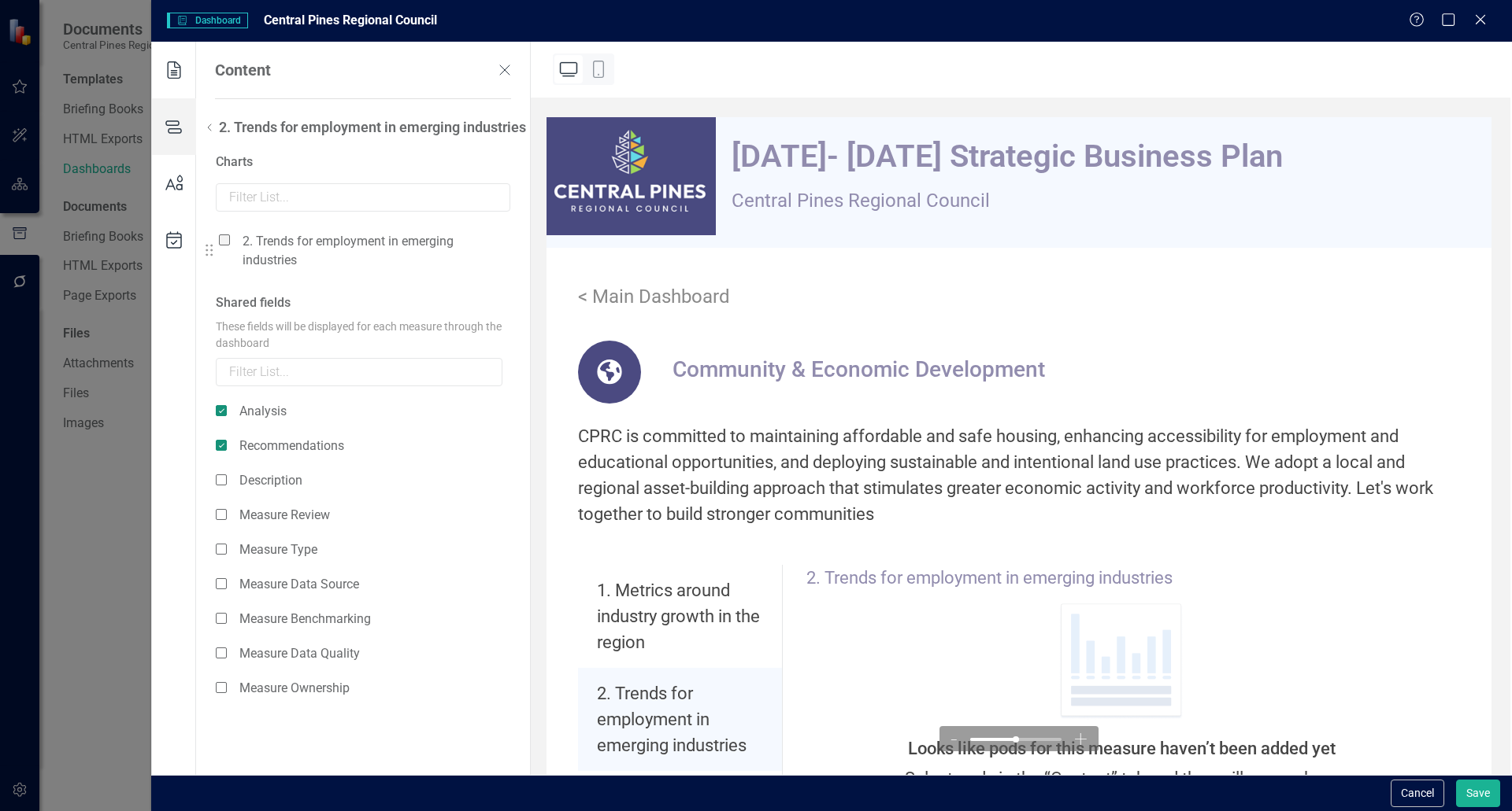
click at [227, 246] on span at bounding box center [224, 240] width 11 height 11
click at [231, 231] on input "checkbox" at bounding box center [231, 231] width 0 height 0
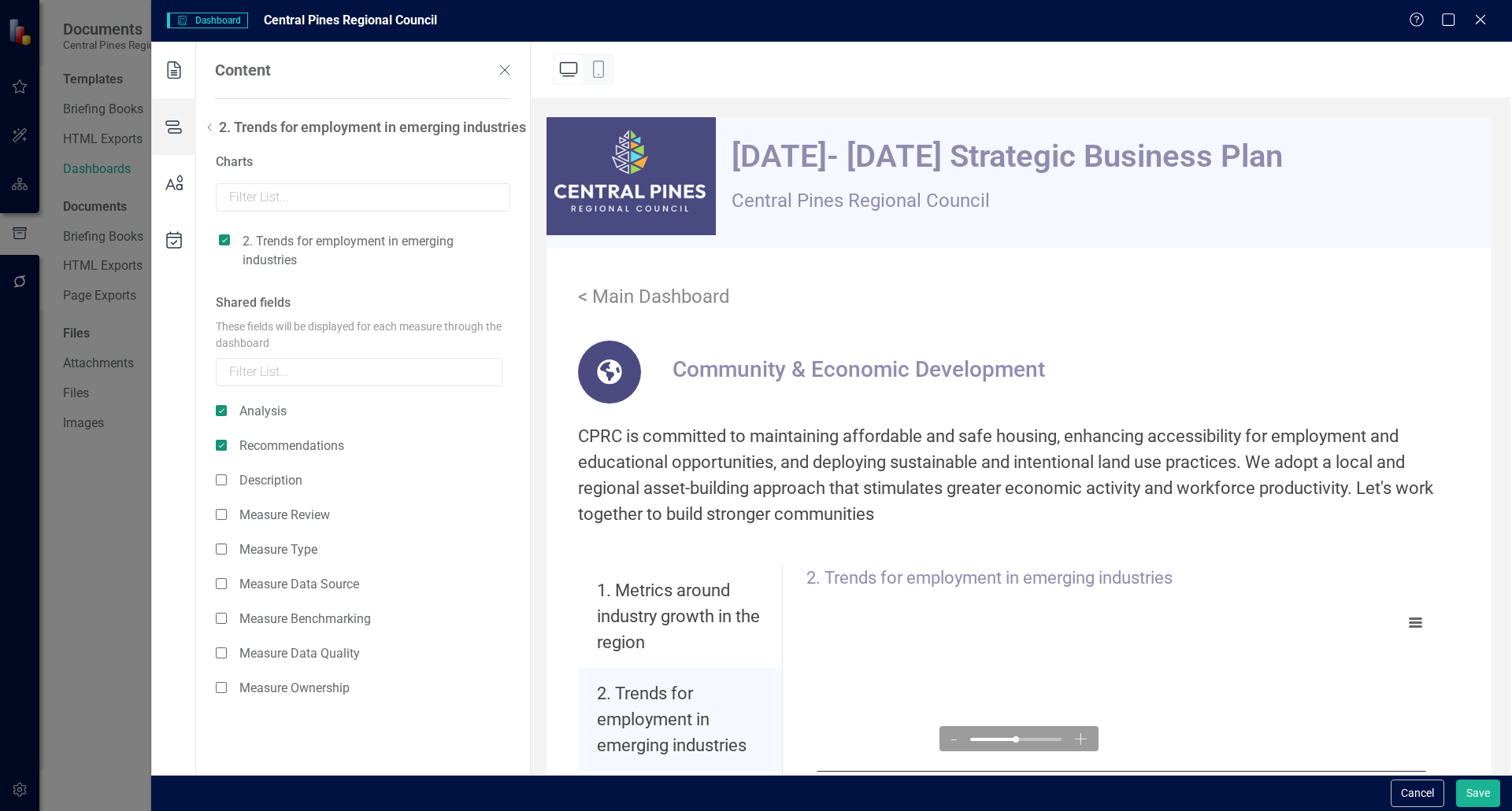
click at [212, 134] on icon at bounding box center [209, 128] width 19 height 19
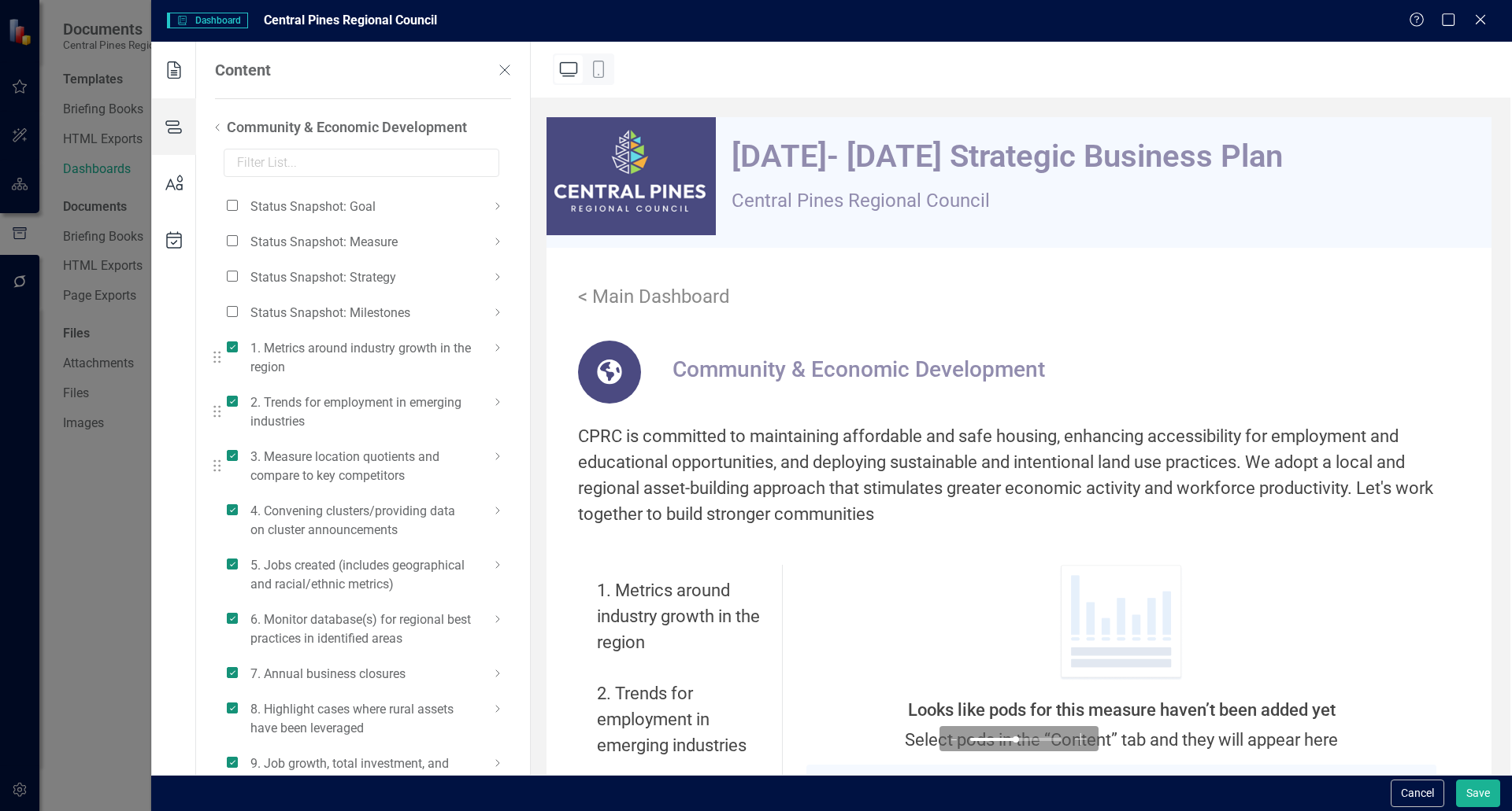
click at [503, 452] on icon at bounding box center [498, 456] width 19 height 19
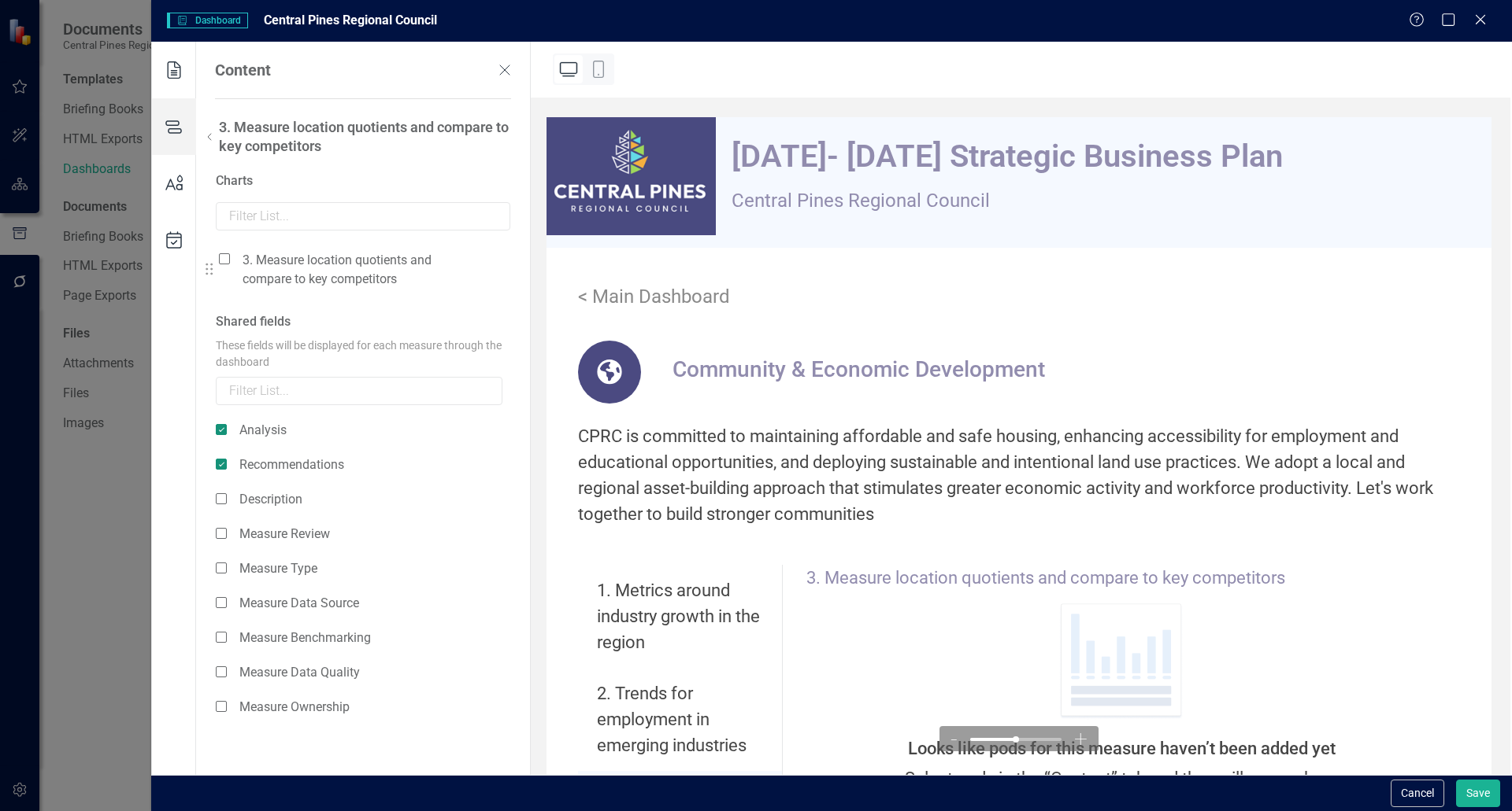
click at [227, 265] on div "3. Measure location quotients and compare to key competitors" at bounding box center [350, 269] width 264 height 39
click at [227, 261] on span at bounding box center [224, 259] width 11 height 11
click at [231, 250] on input "checkbox" at bounding box center [231, 250] width 0 height 0
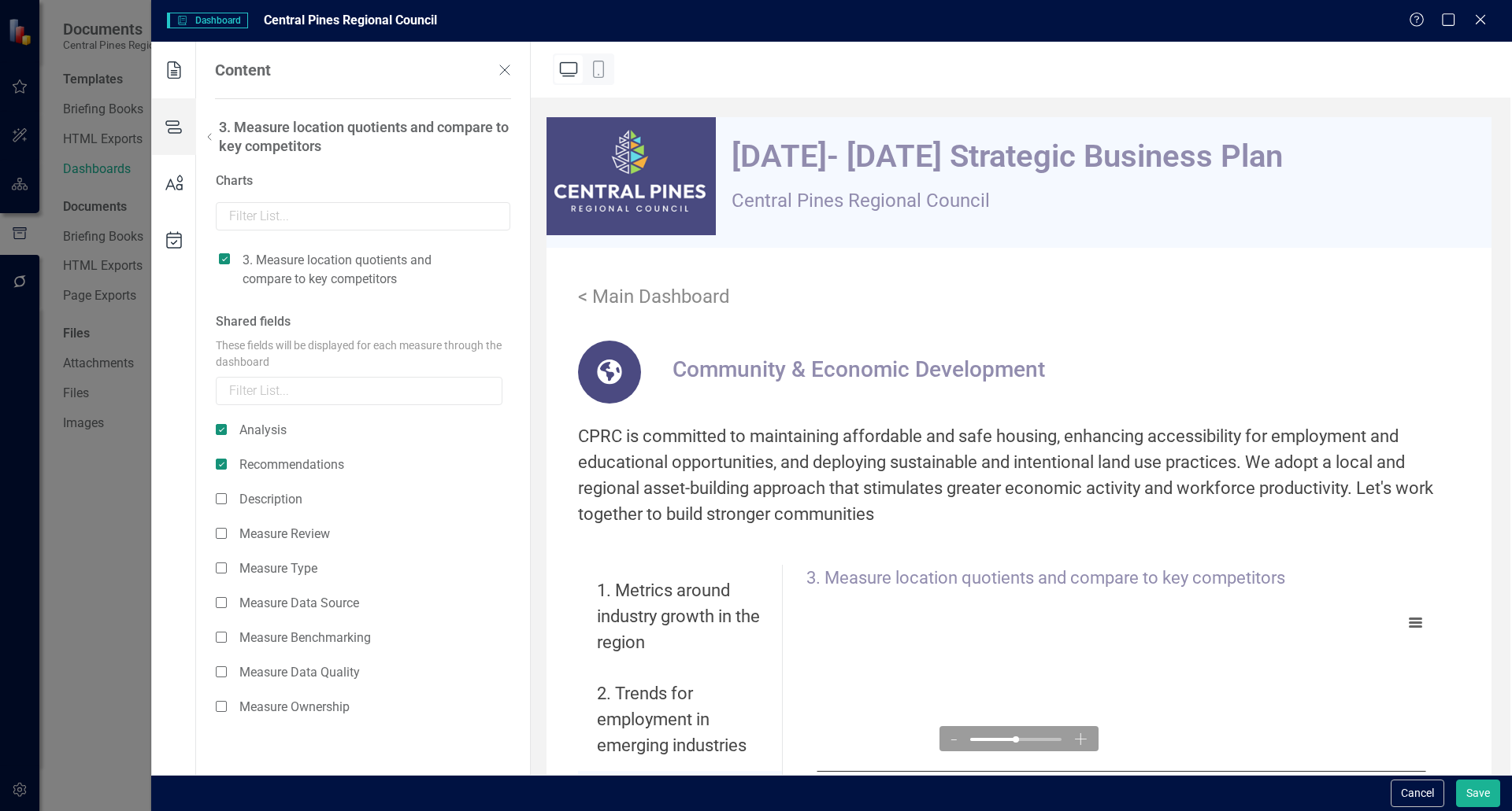
click at [216, 132] on icon at bounding box center [209, 137] width 19 height 19
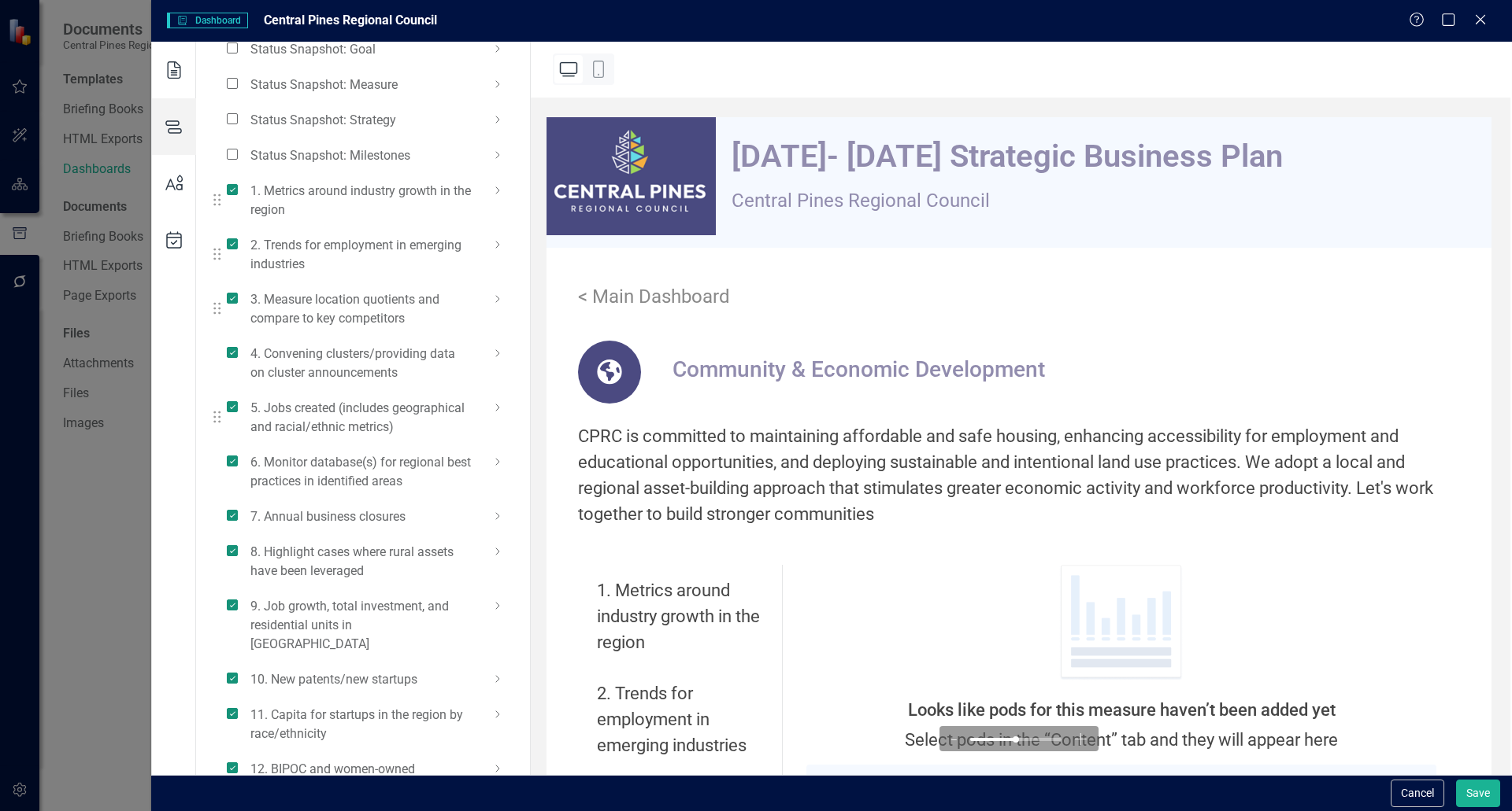
scroll to position [231, 0]
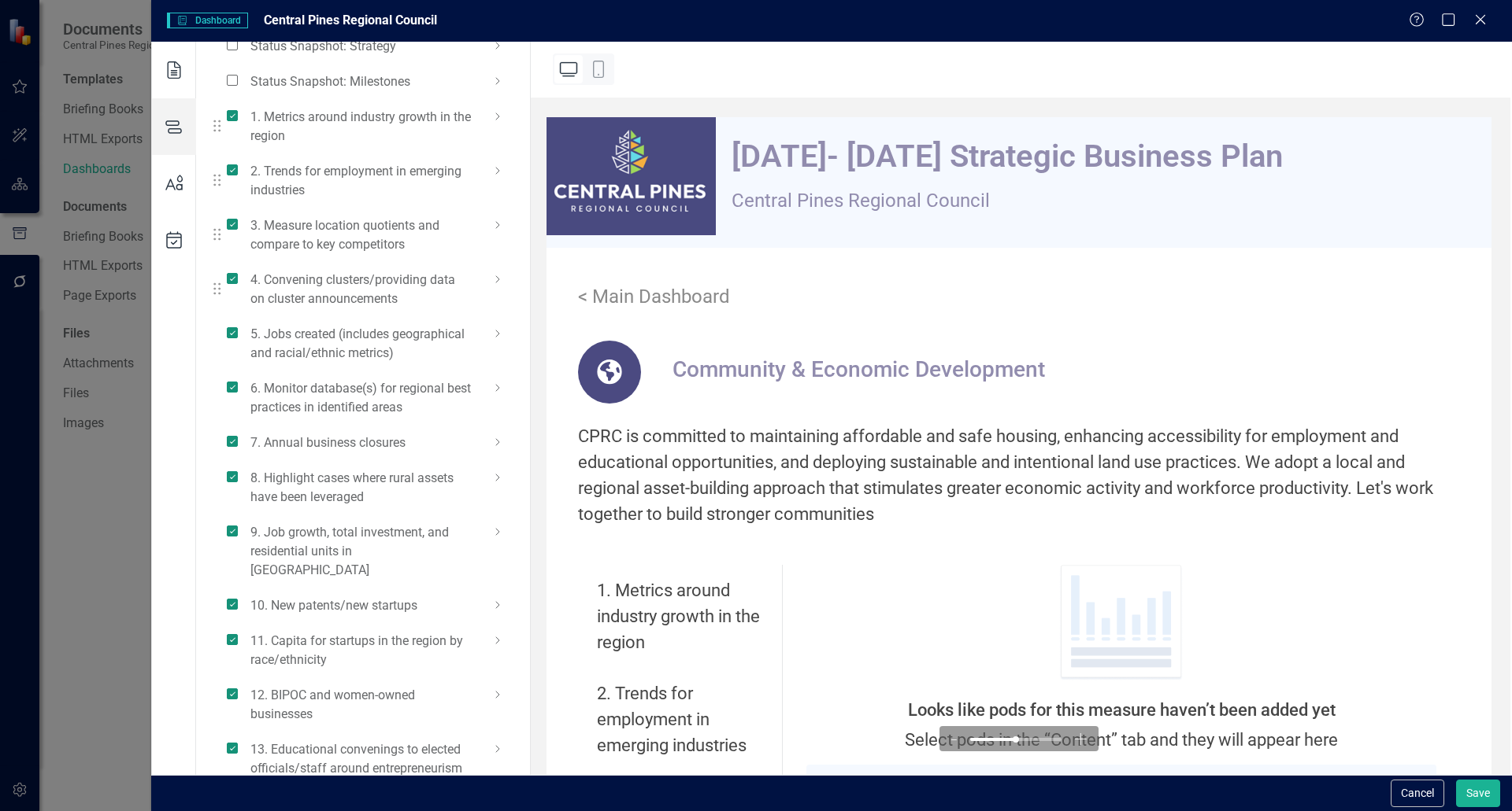
click at [492, 275] on icon at bounding box center [498, 280] width 19 height 19
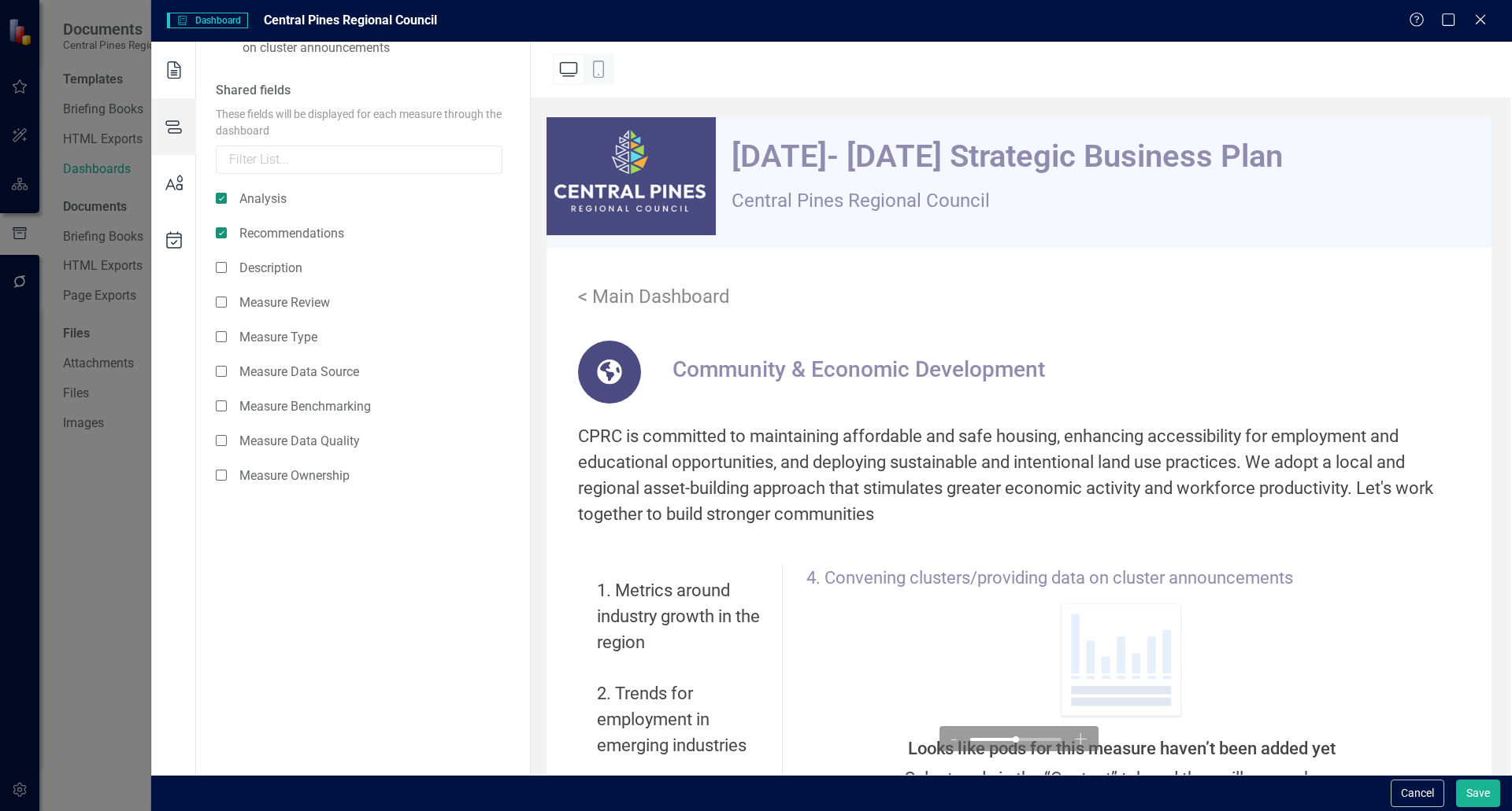
scroll to position [153, 0]
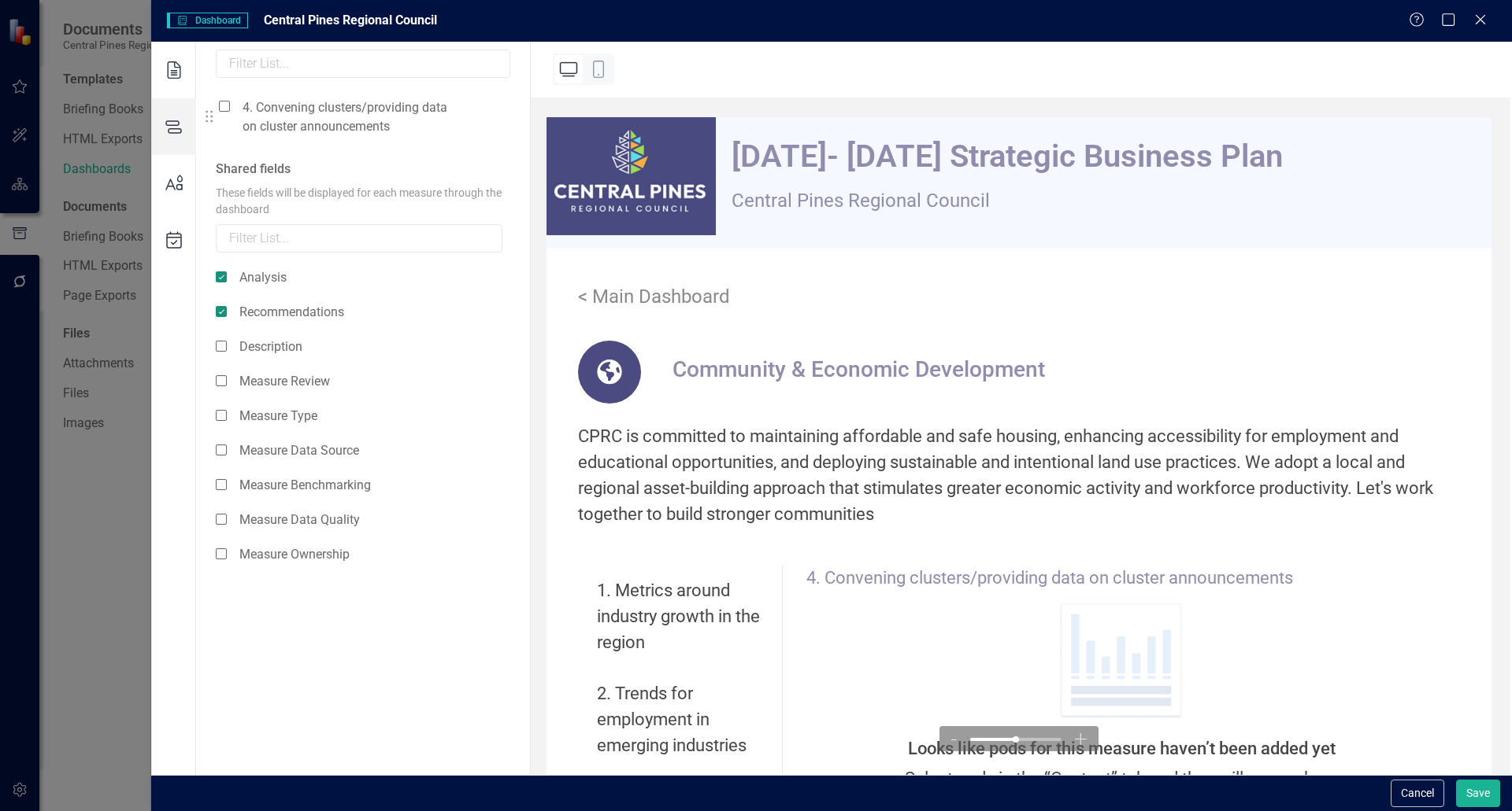
click at [217, 107] on icon at bounding box center [209, 116] width 19 height 19
click at [223, 107] on span at bounding box center [224, 106] width 11 height 11
click at [231, 97] on input "checkbox" at bounding box center [231, 97] width 0 height 0
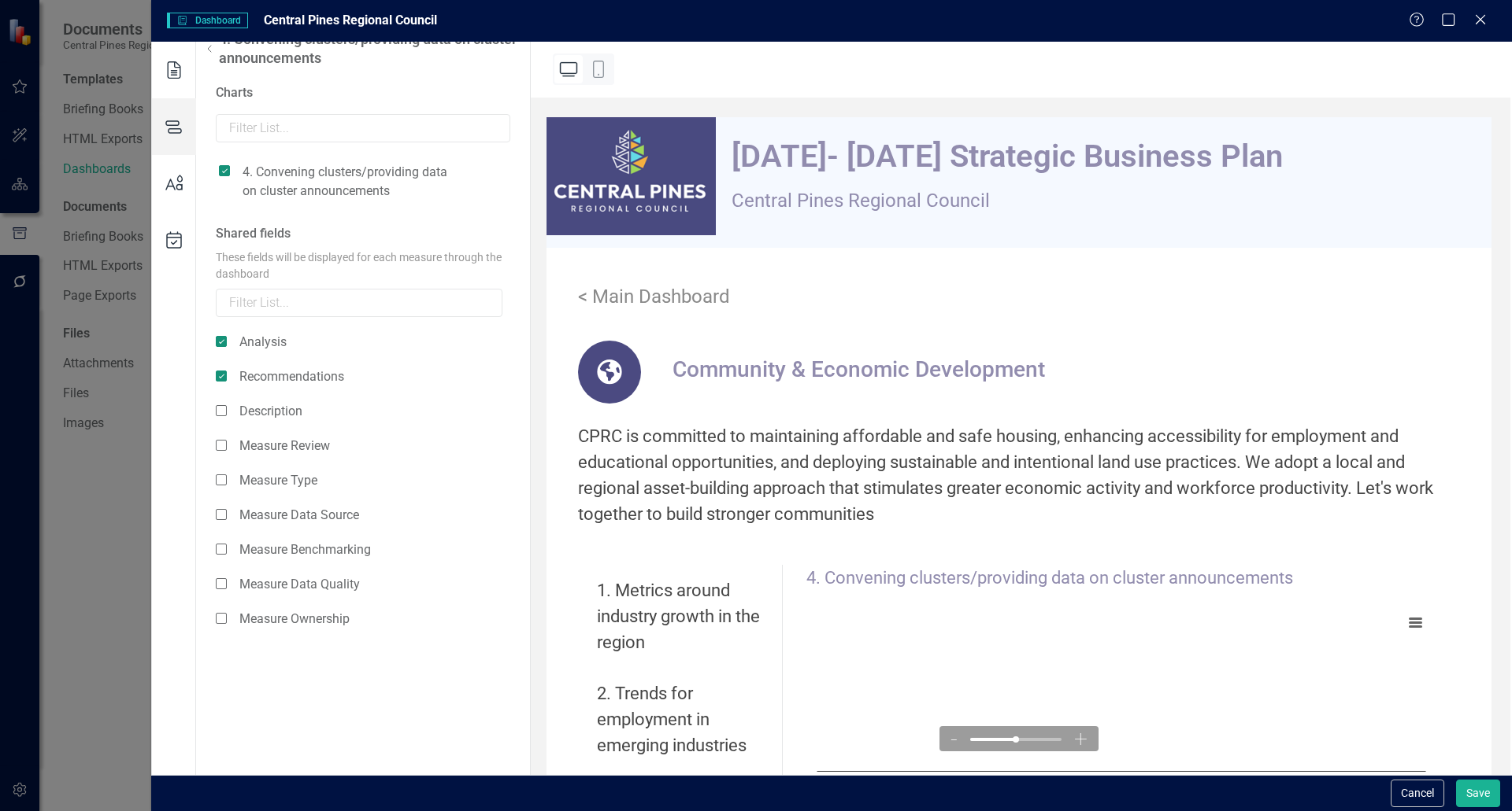
scroll to position [0, 0]
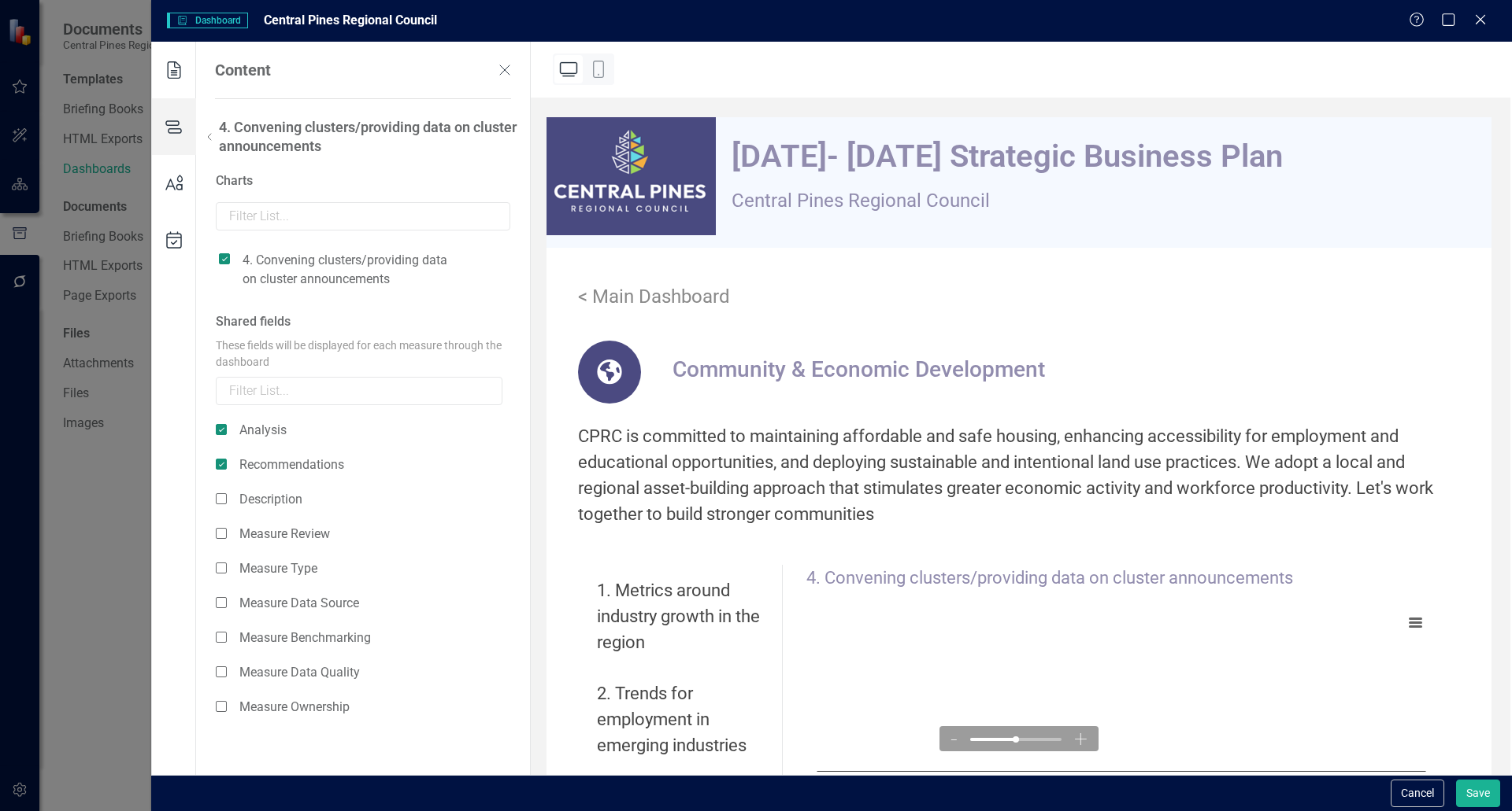
click at [208, 136] on use at bounding box center [209, 137] width 3 height 6
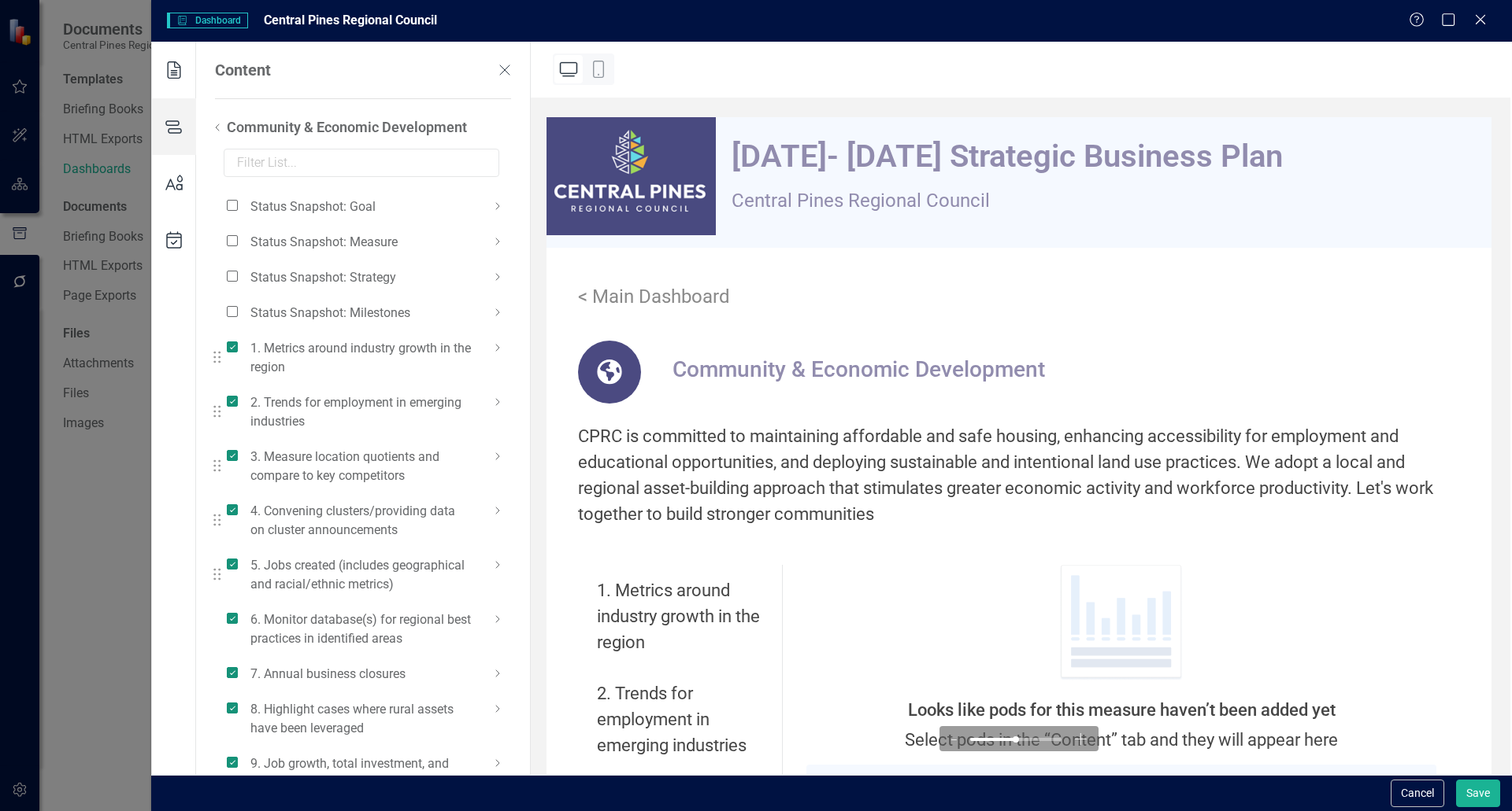
click at [500, 565] on icon at bounding box center [498, 565] width 19 height 19
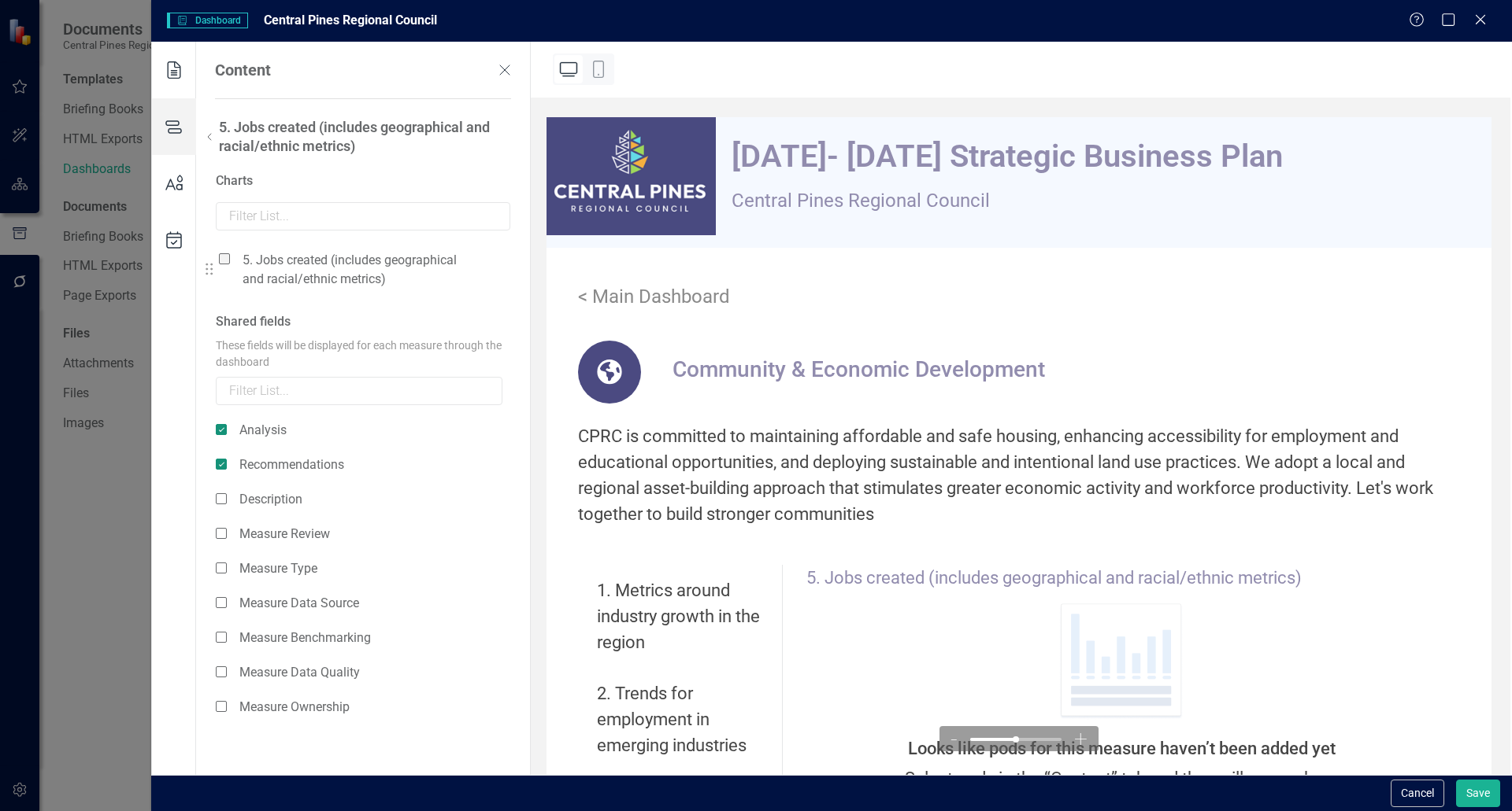
click at [223, 253] on span at bounding box center [224, 259] width 11 height 11
click at [231, 250] on input "checkbox" at bounding box center [231, 250] width 0 height 0
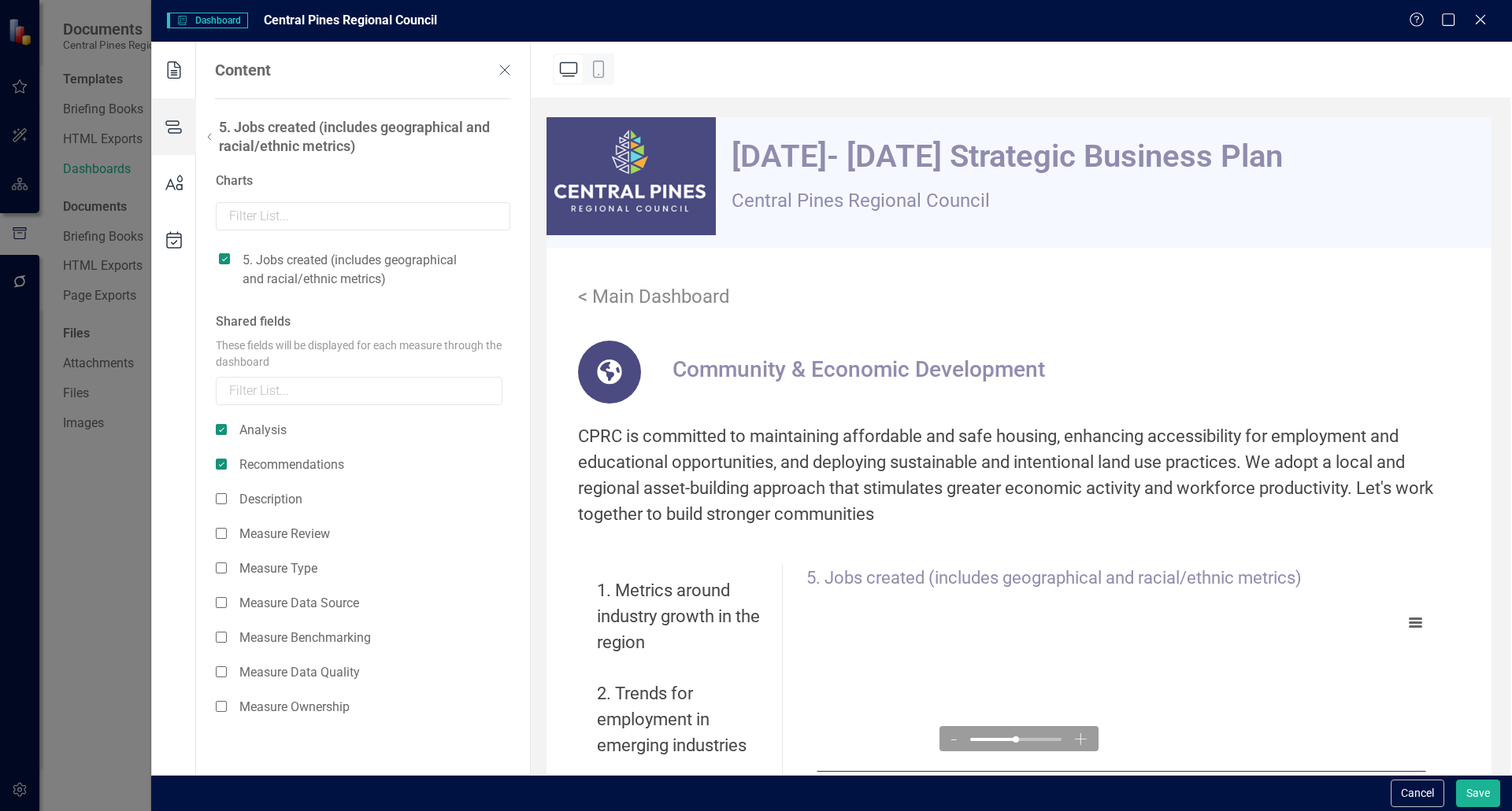
click at [212, 133] on icon at bounding box center [209, 137] width 19 height 19
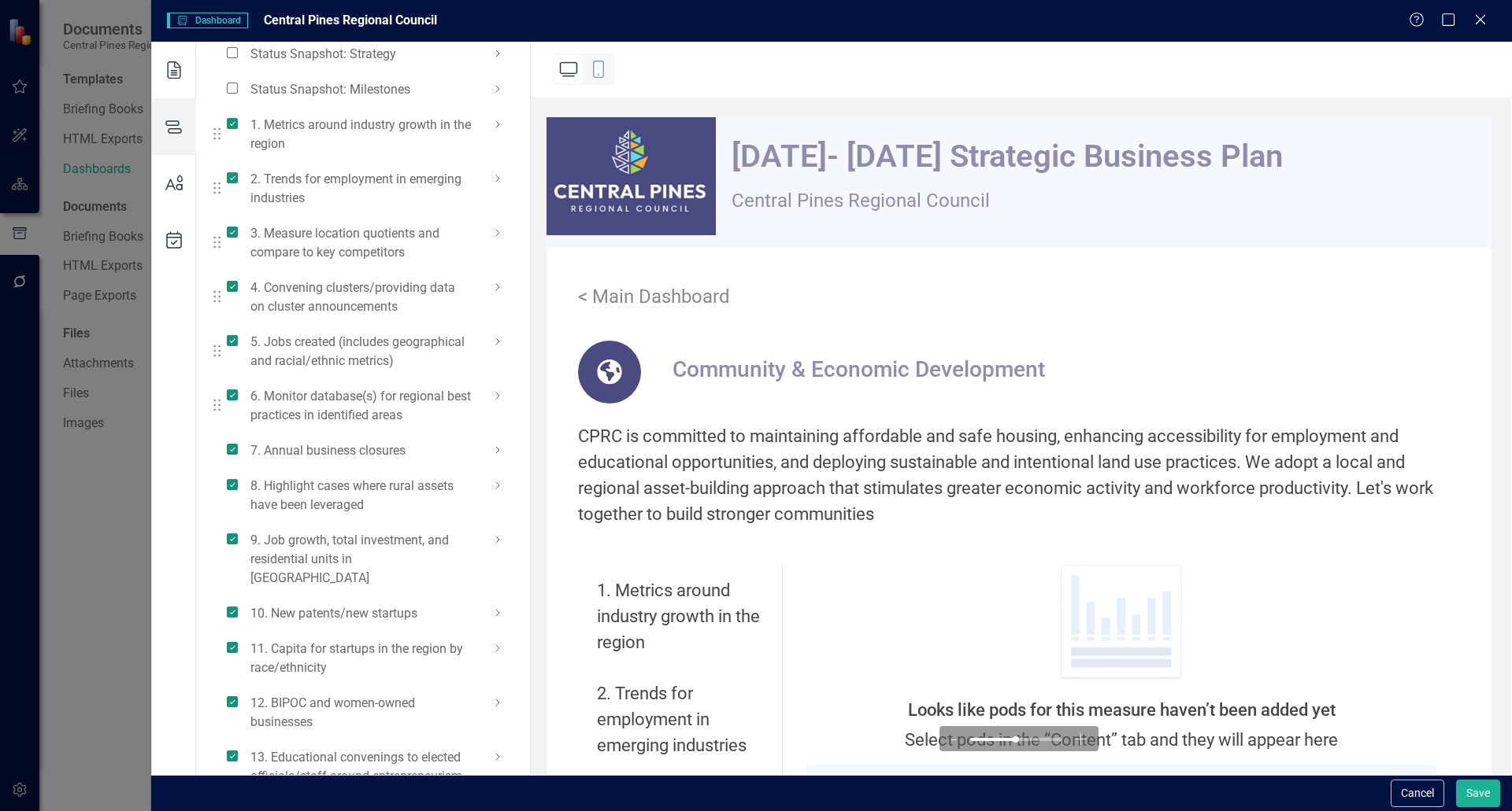
scroll to position [231, 0]
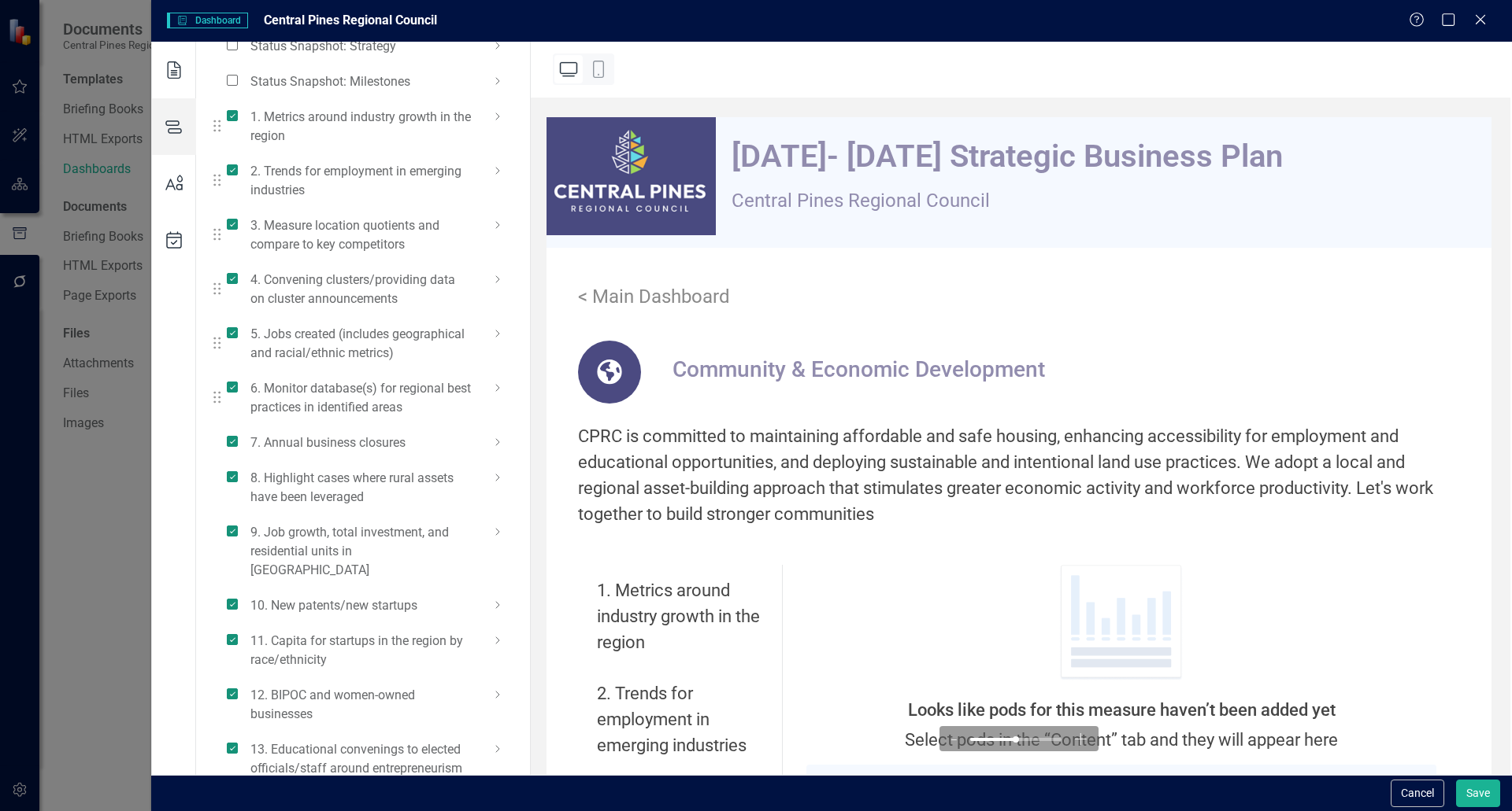
click at [498, 386] on icon at bounding box center [498, 388] width 19 height 19
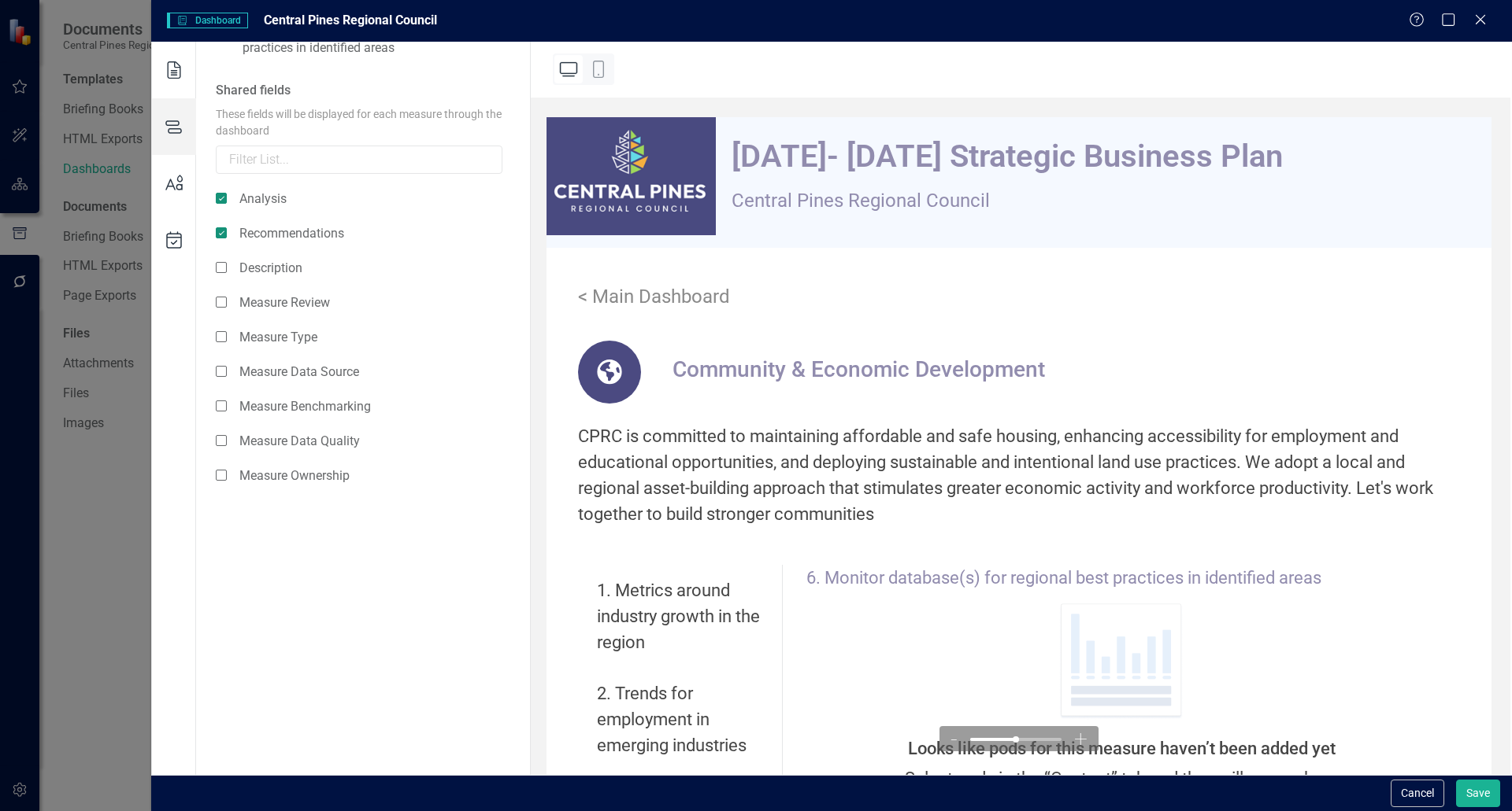
scroll to position [153, 0]
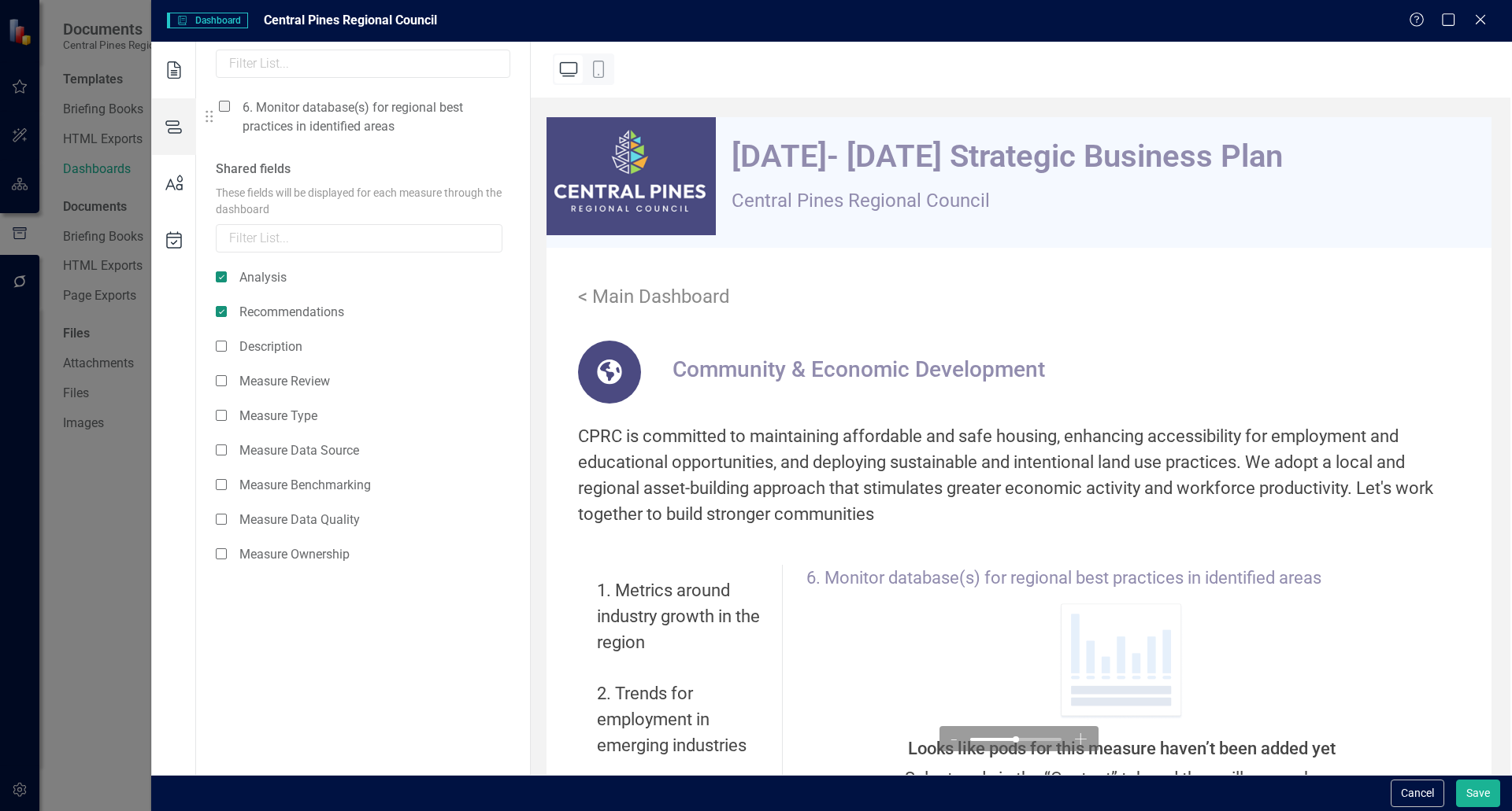
click at [225, 109] on span at bounding box center [224, 106] width 11 height 11
click at [231, 97] on input "checkbox" at bounding box center [231, 97] width 0 height 0
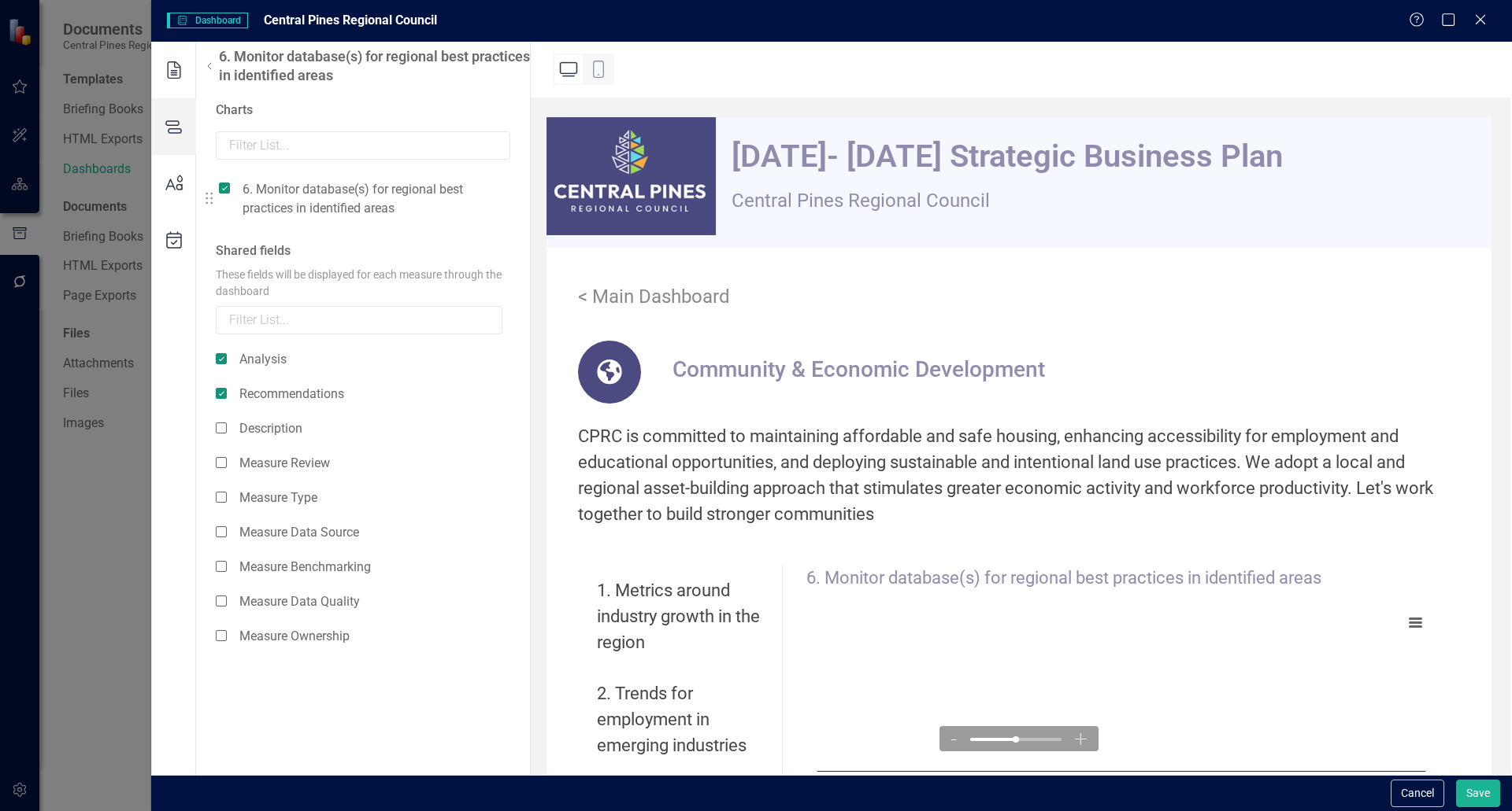
scroll to position [0, 0]
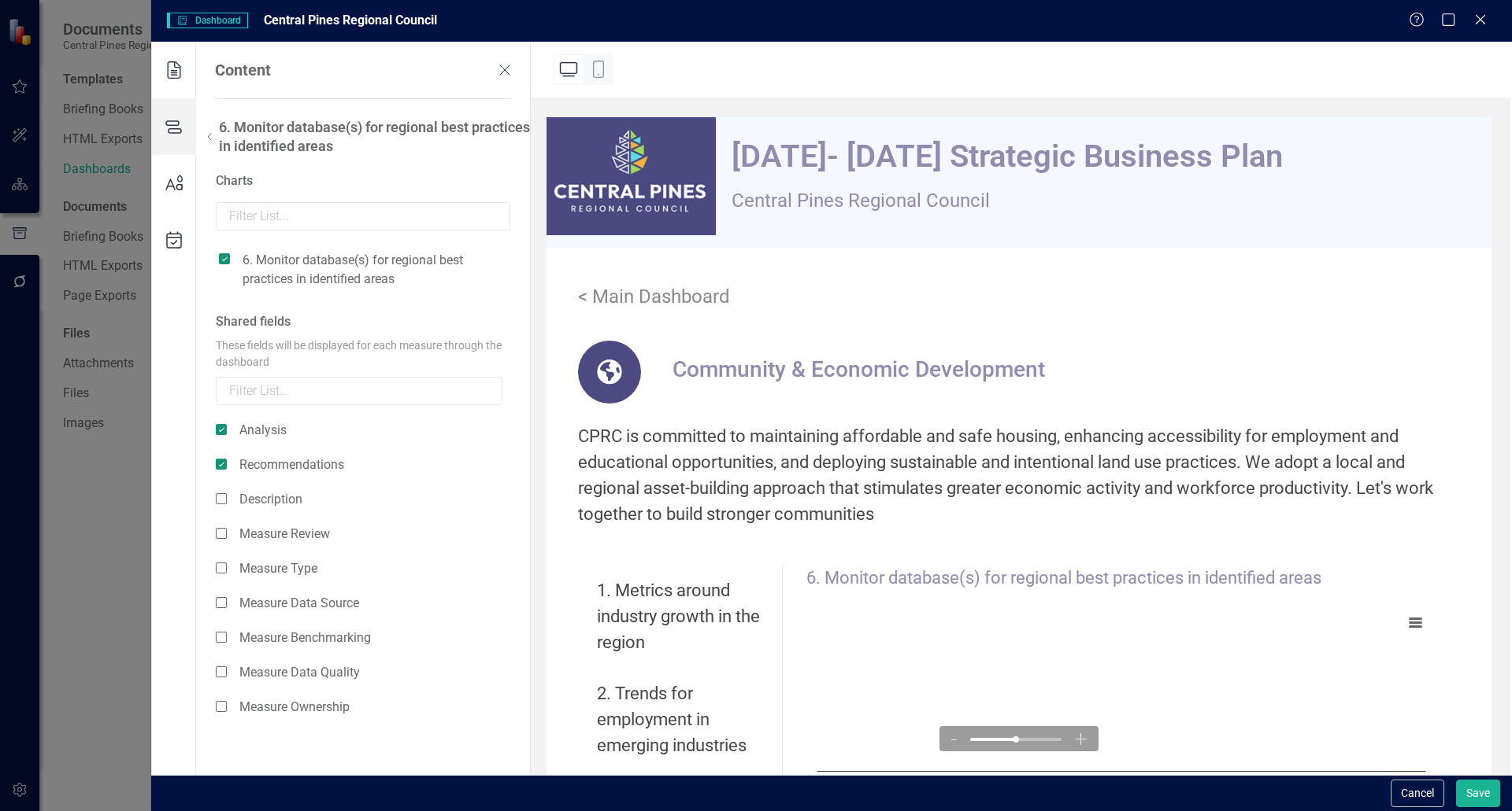
click at [212, 135] on icon at bounding box center [209, 137] width 19 height 19
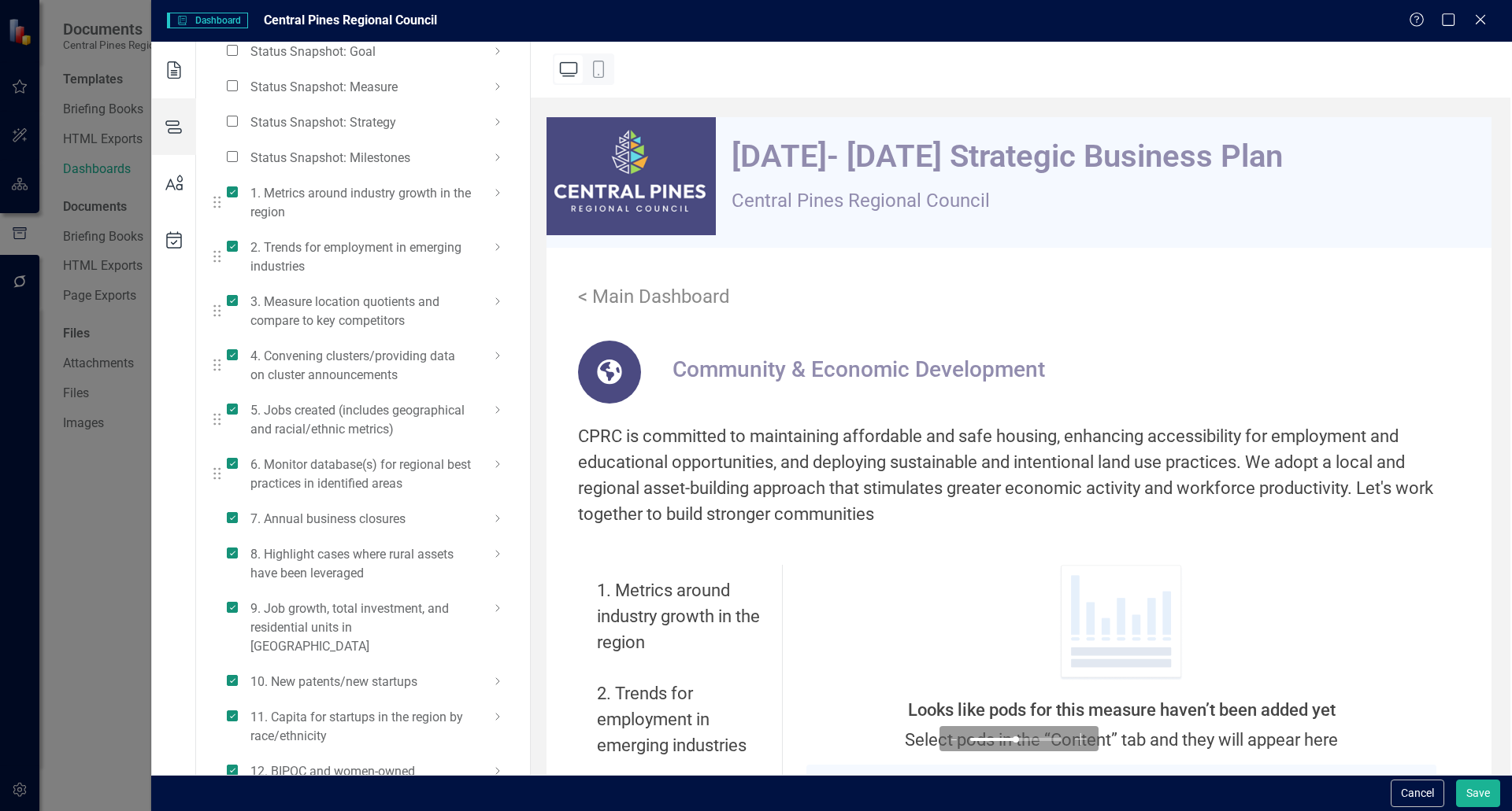
scroll to position [231, 0]
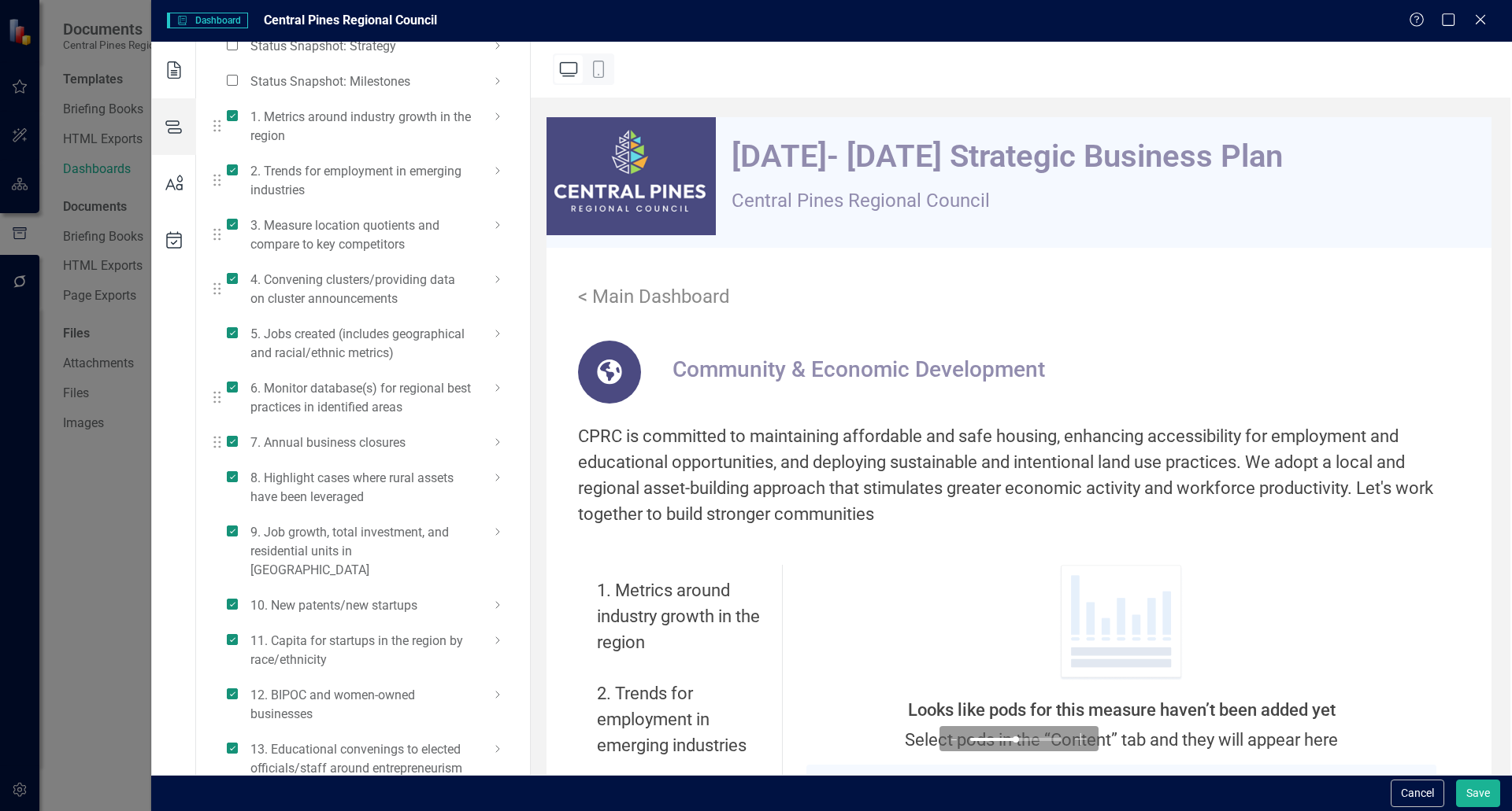
click at [499, 446] on icon at bounding box center [498, 442] width 19 height 19
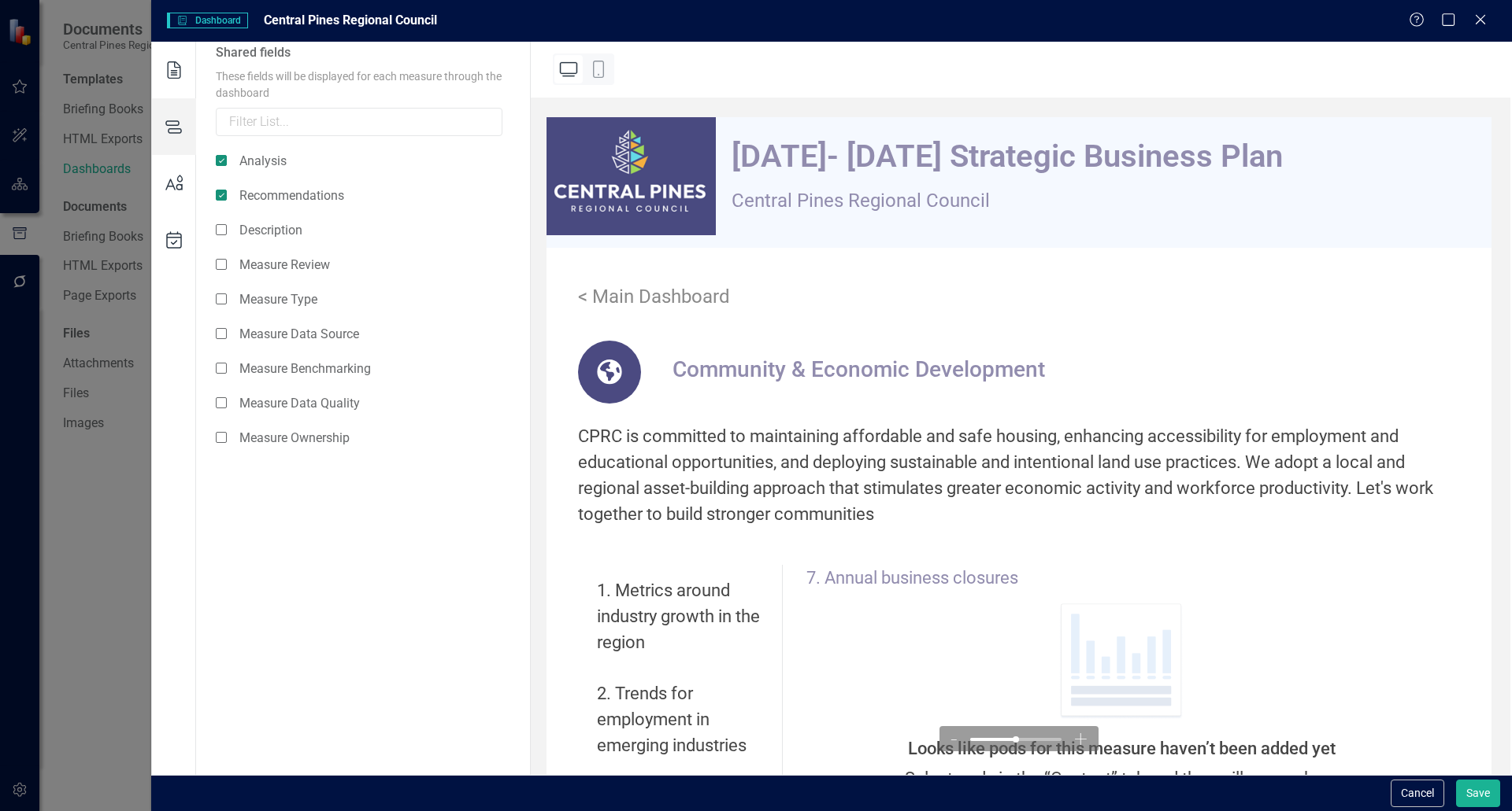
scroll to position [0, 0]
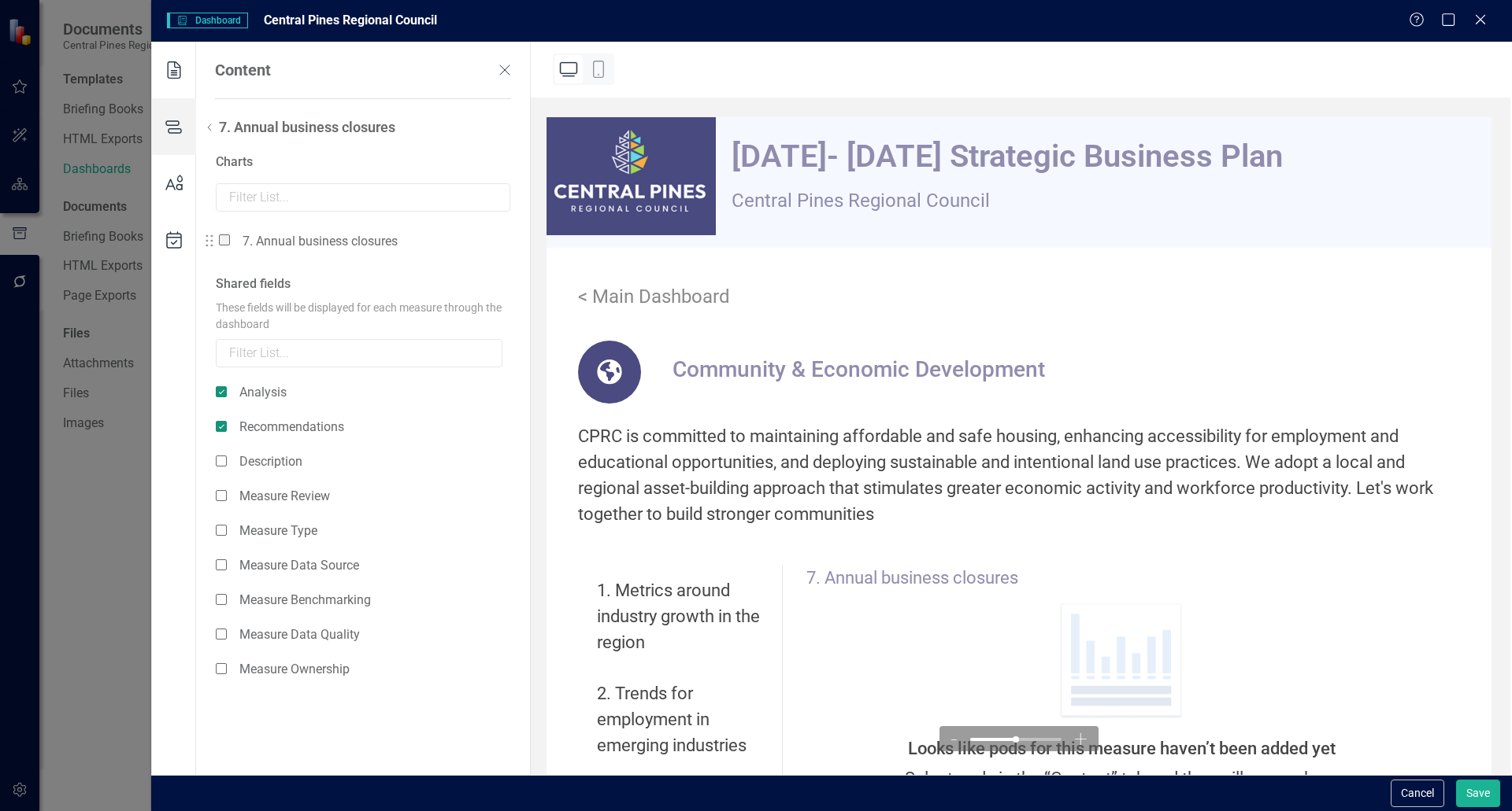
click at [223, 239] on span at bounding box center [224, 240] width 11 height 11
click at [231, 231] on input "checkbox" at bounding box center [231, 231] width 0 height 0
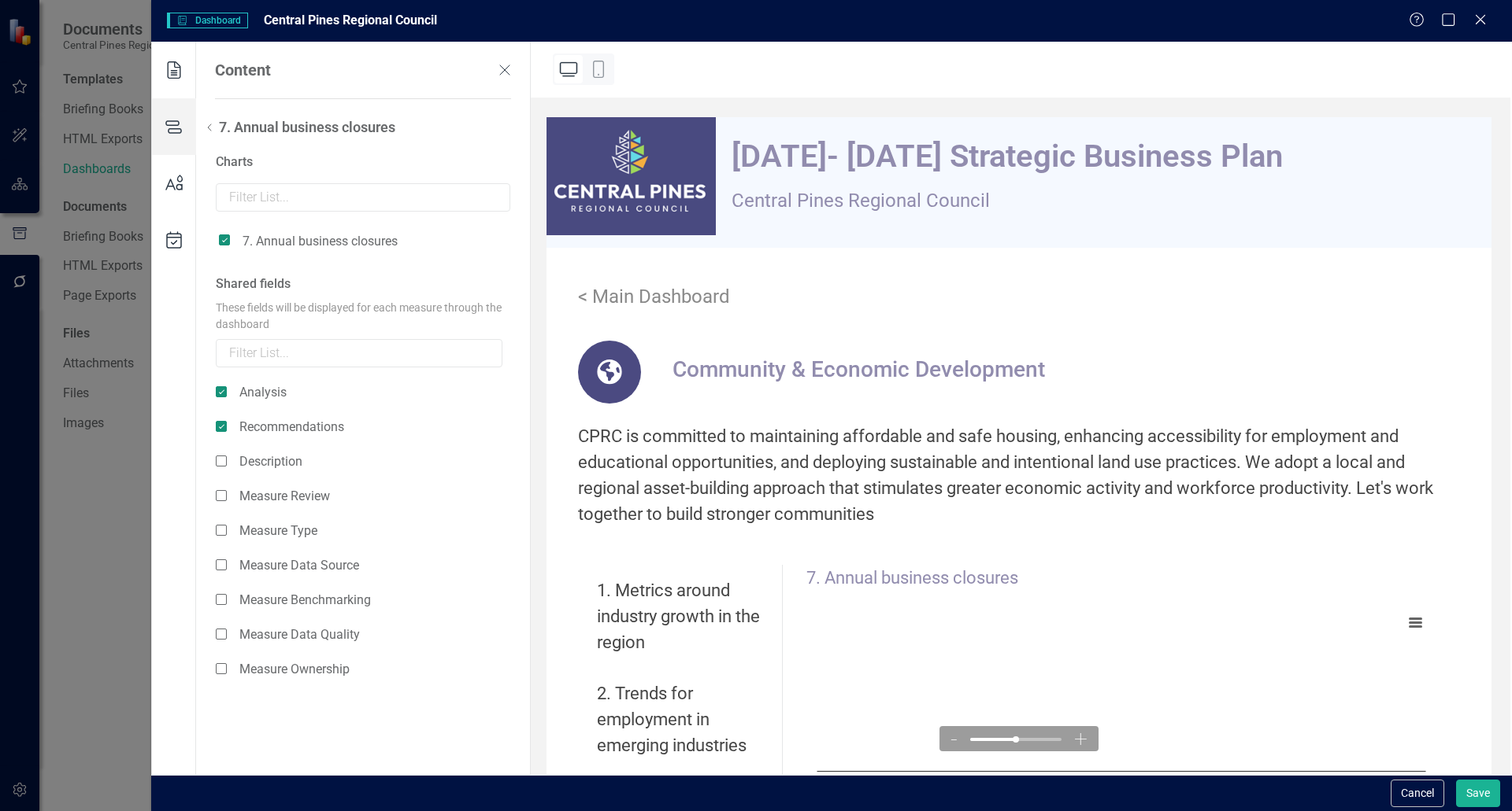
click at [212, 132] on icon at bounding box center [209, 128] width 19 height 19
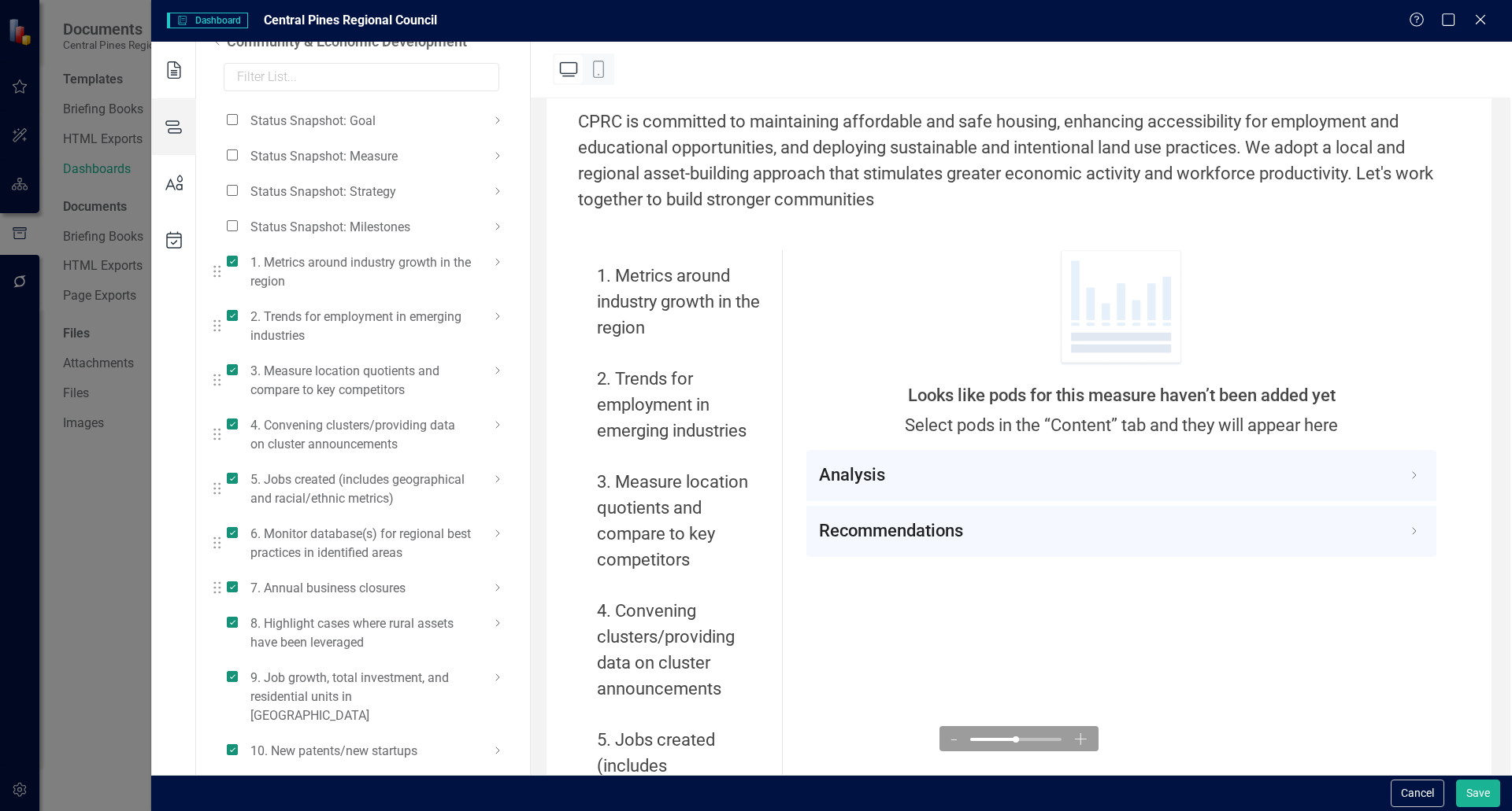
scroll to position [231, 0]
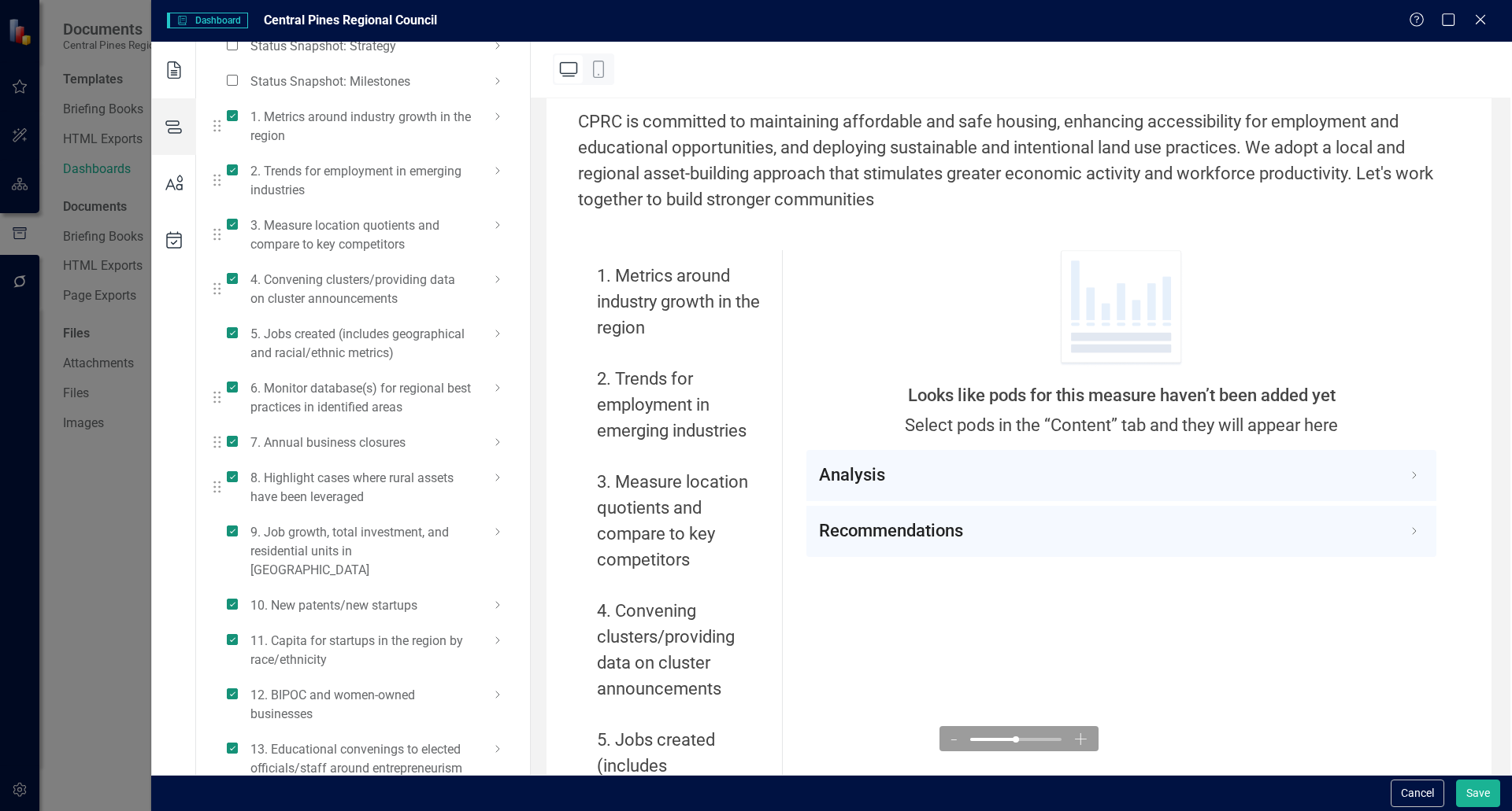
click at [500, 478] on icon at bounding box center [498, 478] width 19 height 19
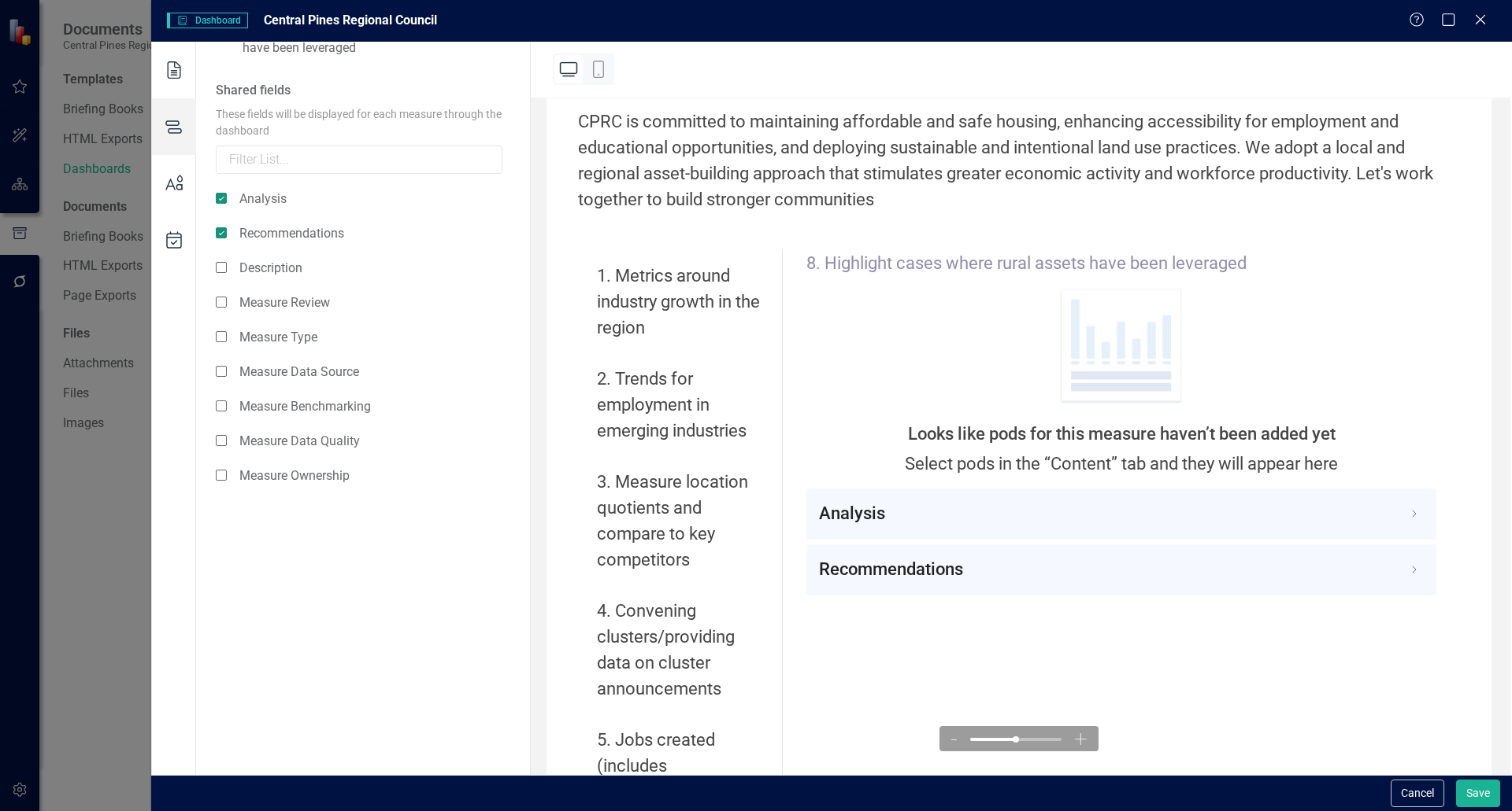
scroll to position [74, 0]
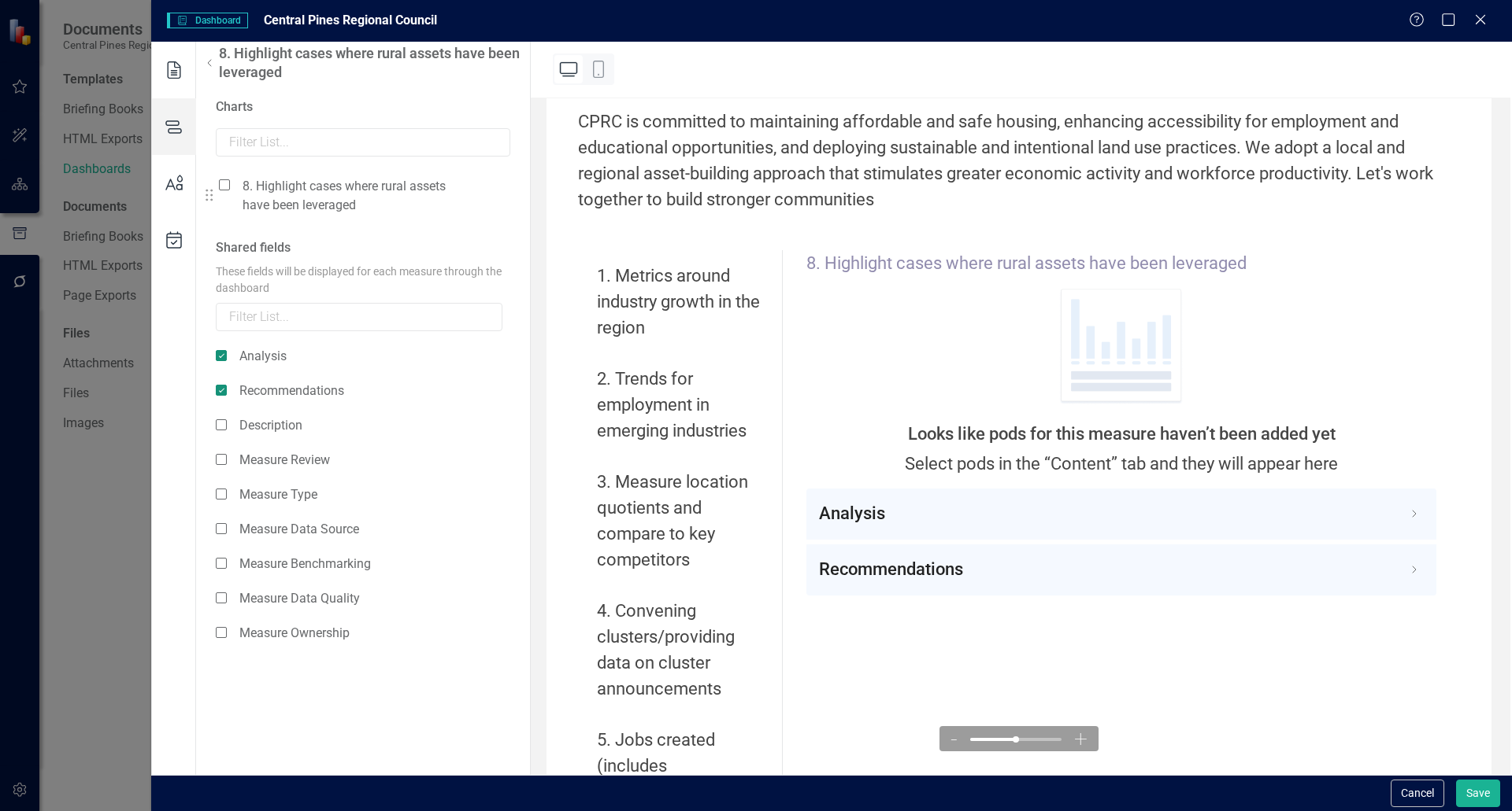
click at [231, 188] on div "8. Highlight cases where rural assets have been leveraged" at bounding box center [350, 196] width 264 height 39
click at [224, 185] on span at bounding box center [224, 185] width 11 height 11
click at [231, 177] on input "checkbox" at bounding box center [231, 177] width 0 height 0
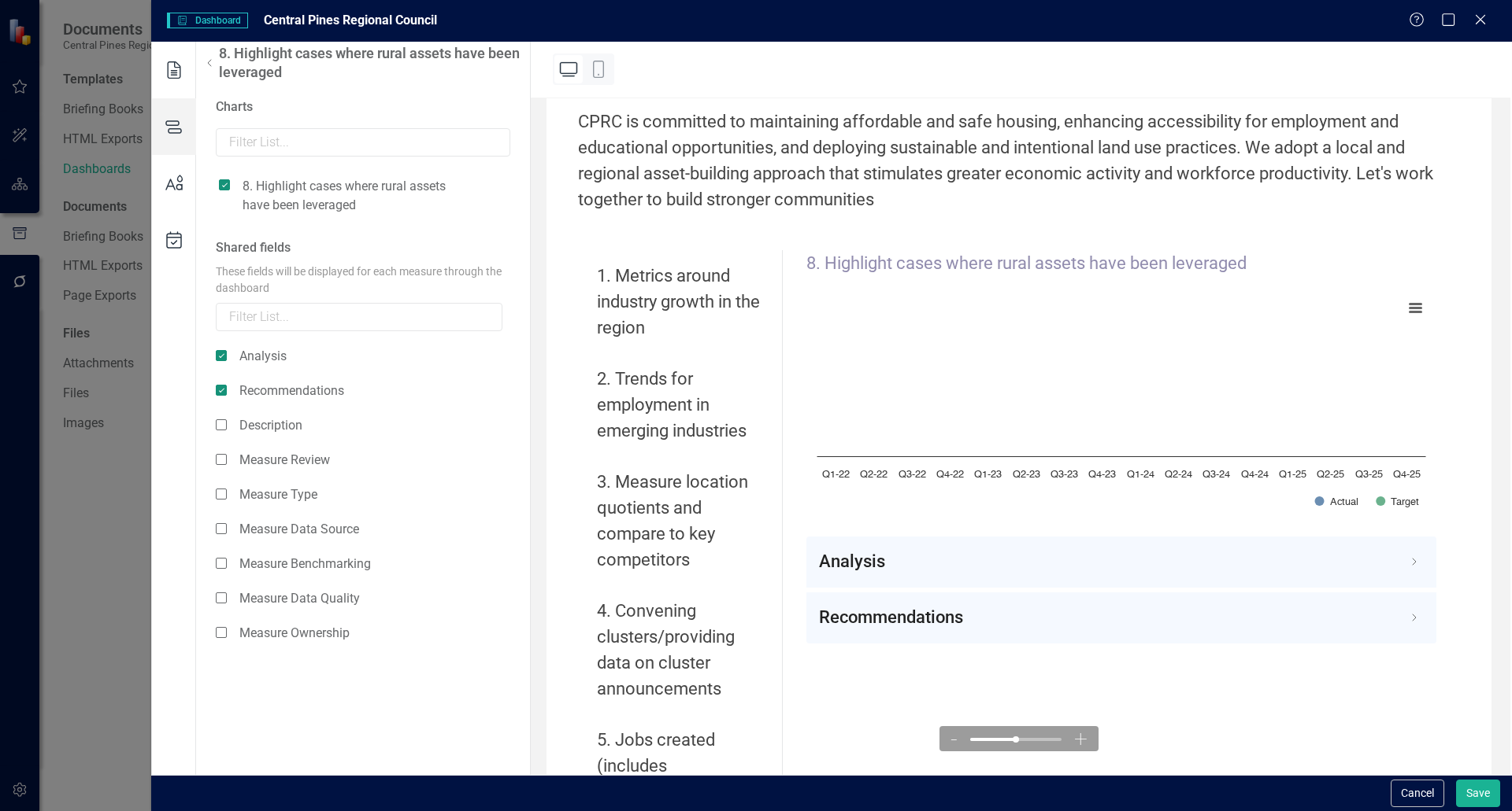
click at [214, 68] on icon at bounding box center [209, 63] width 19 height 19
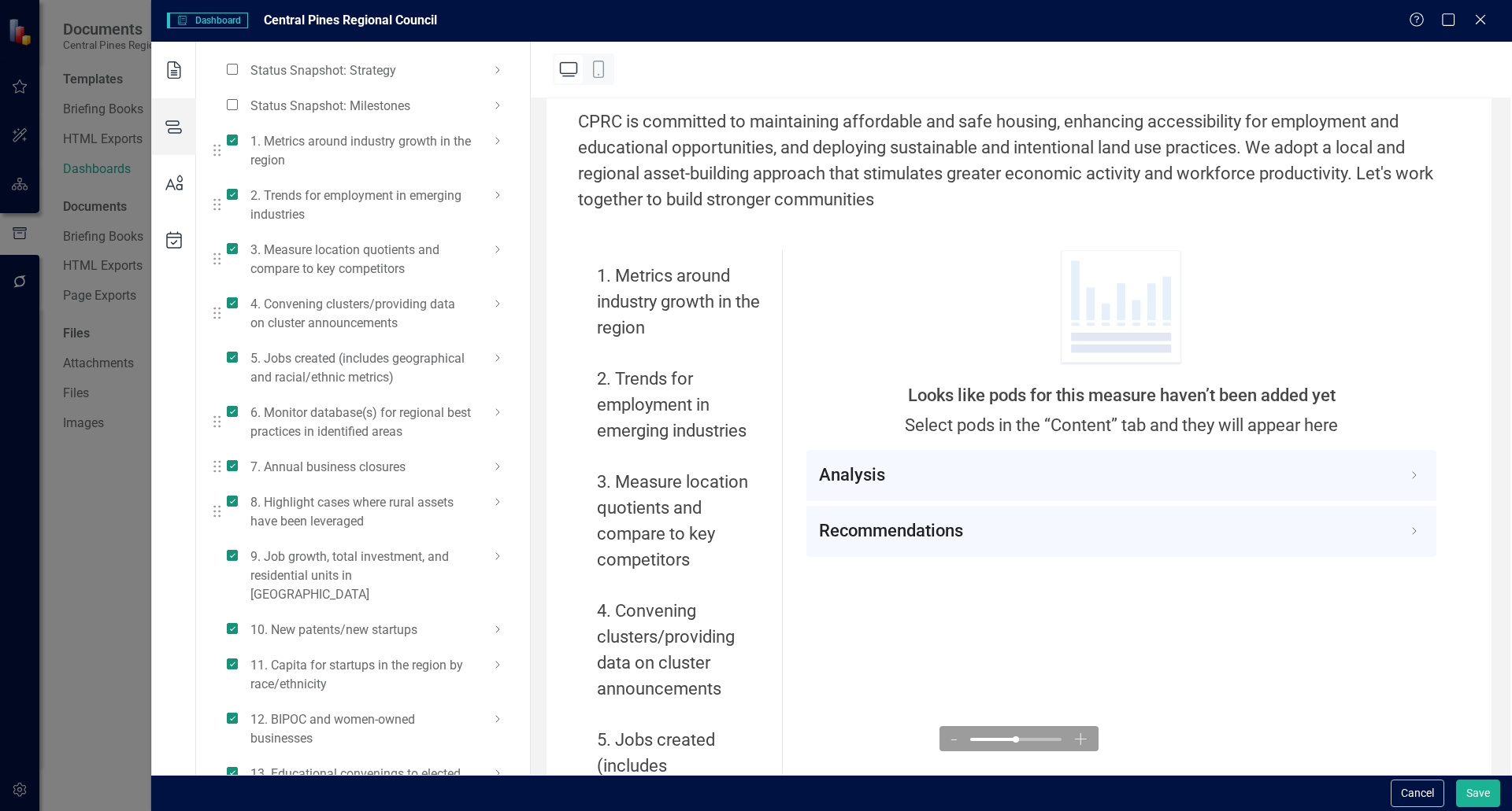
scroll to position [231, 0]
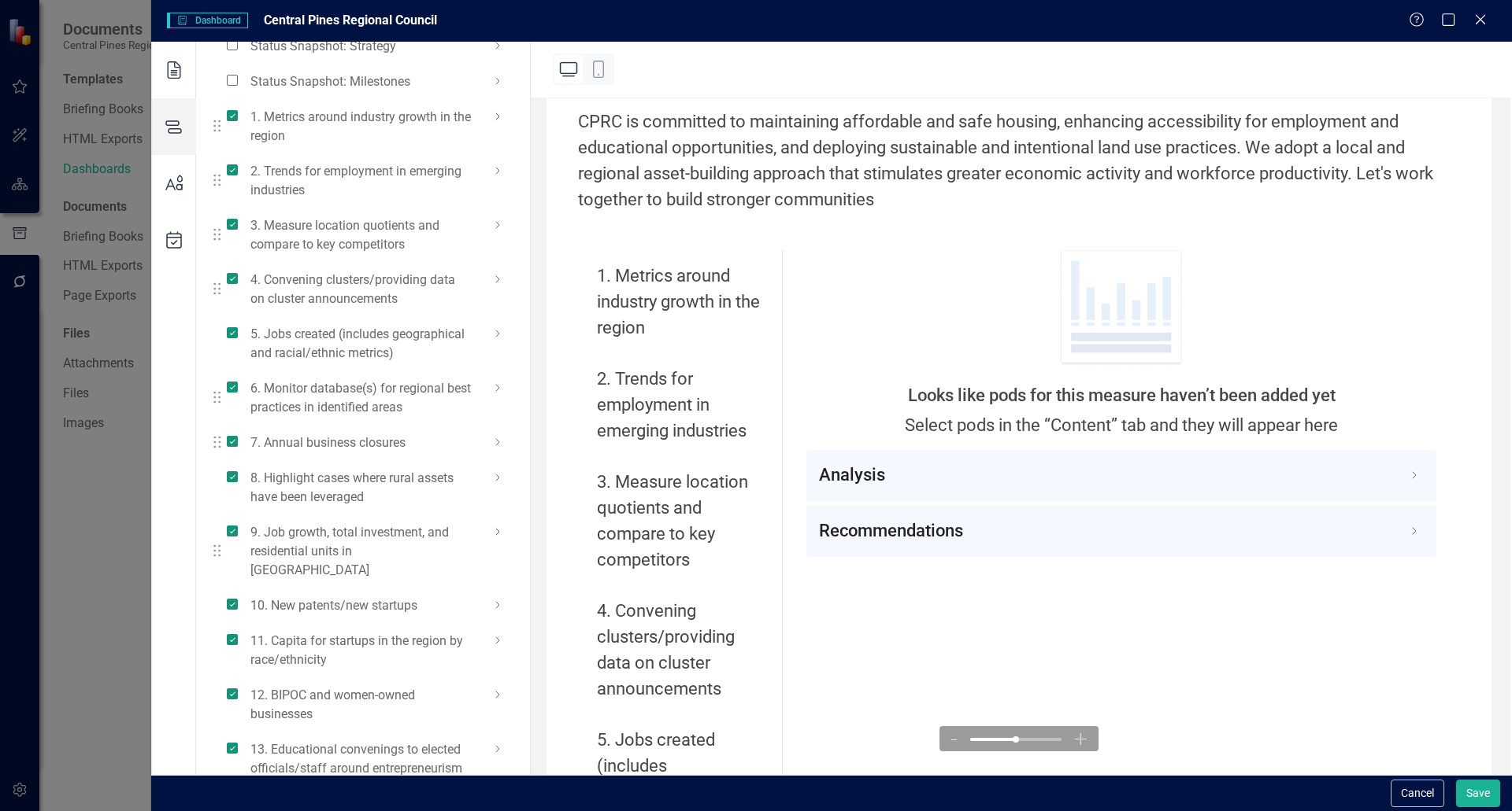
click at [498, 528] on icon at bounding box center [498, 532] width 19 height 19
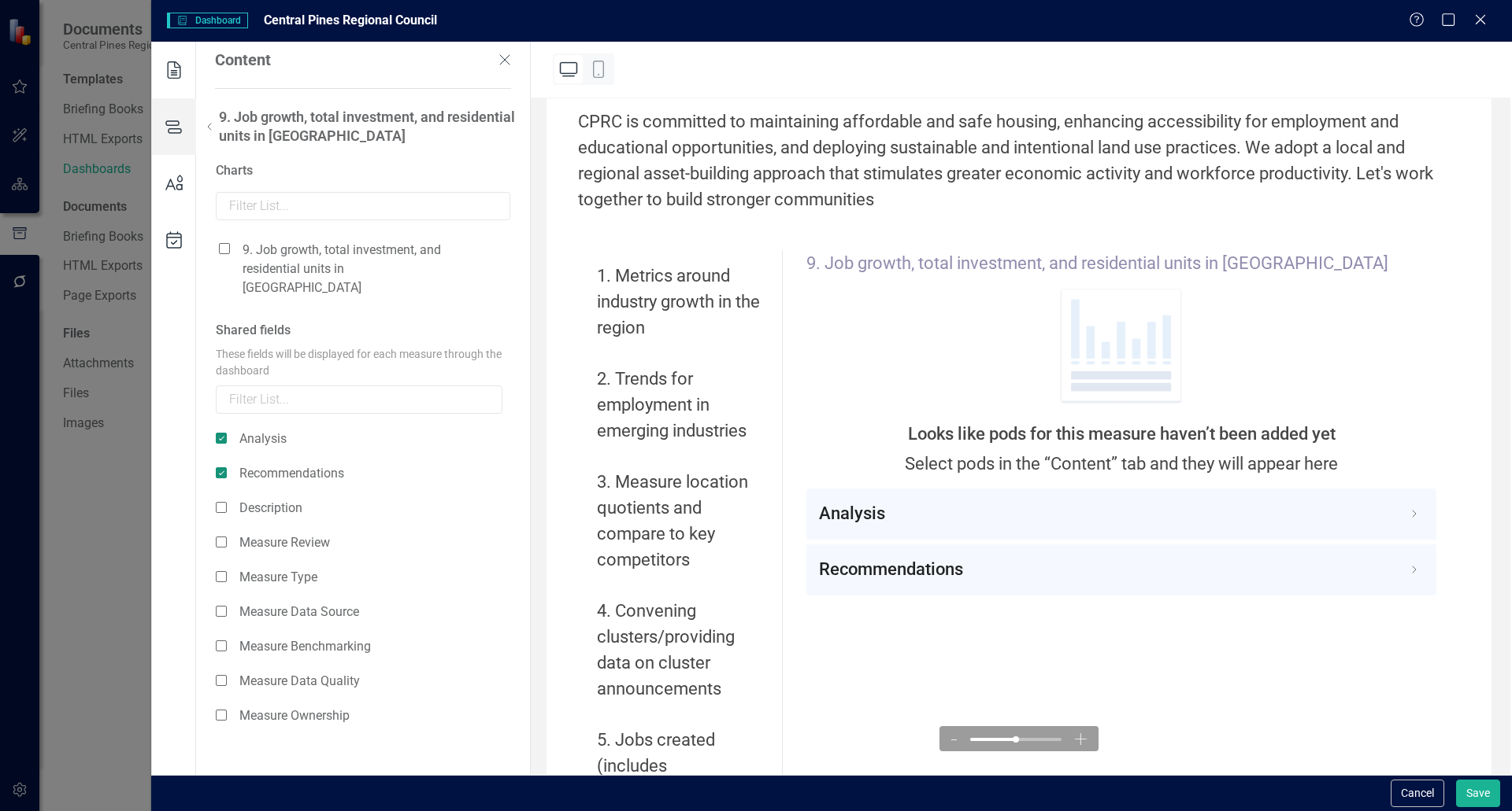
scroll to position [0, 0]
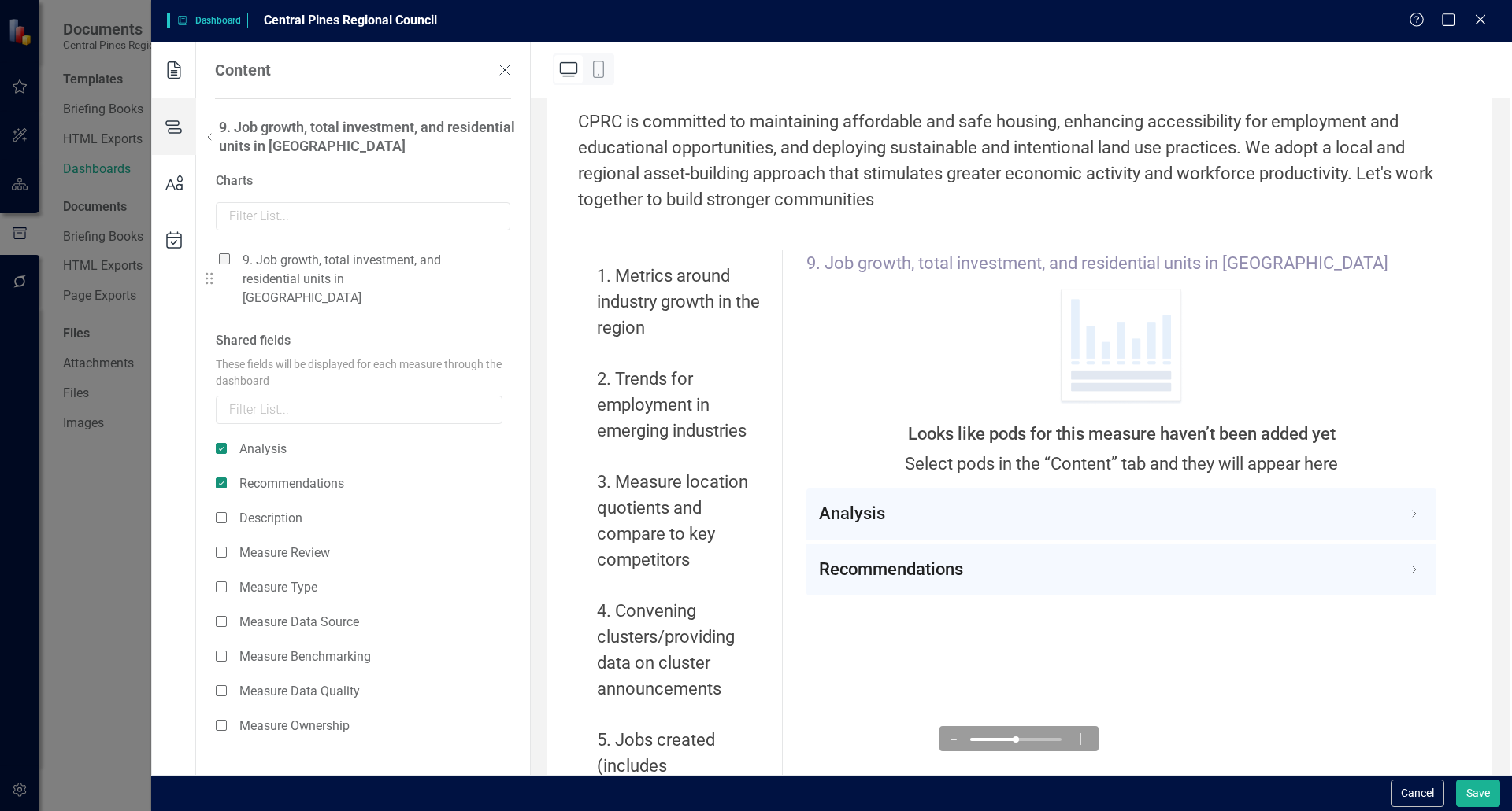
click at [223, 263] on span at bounding box center [224, 259] width 11 height 11
click at [231, 250] on input "checkbox" at bounding box center [231, 250] width 0 height 0
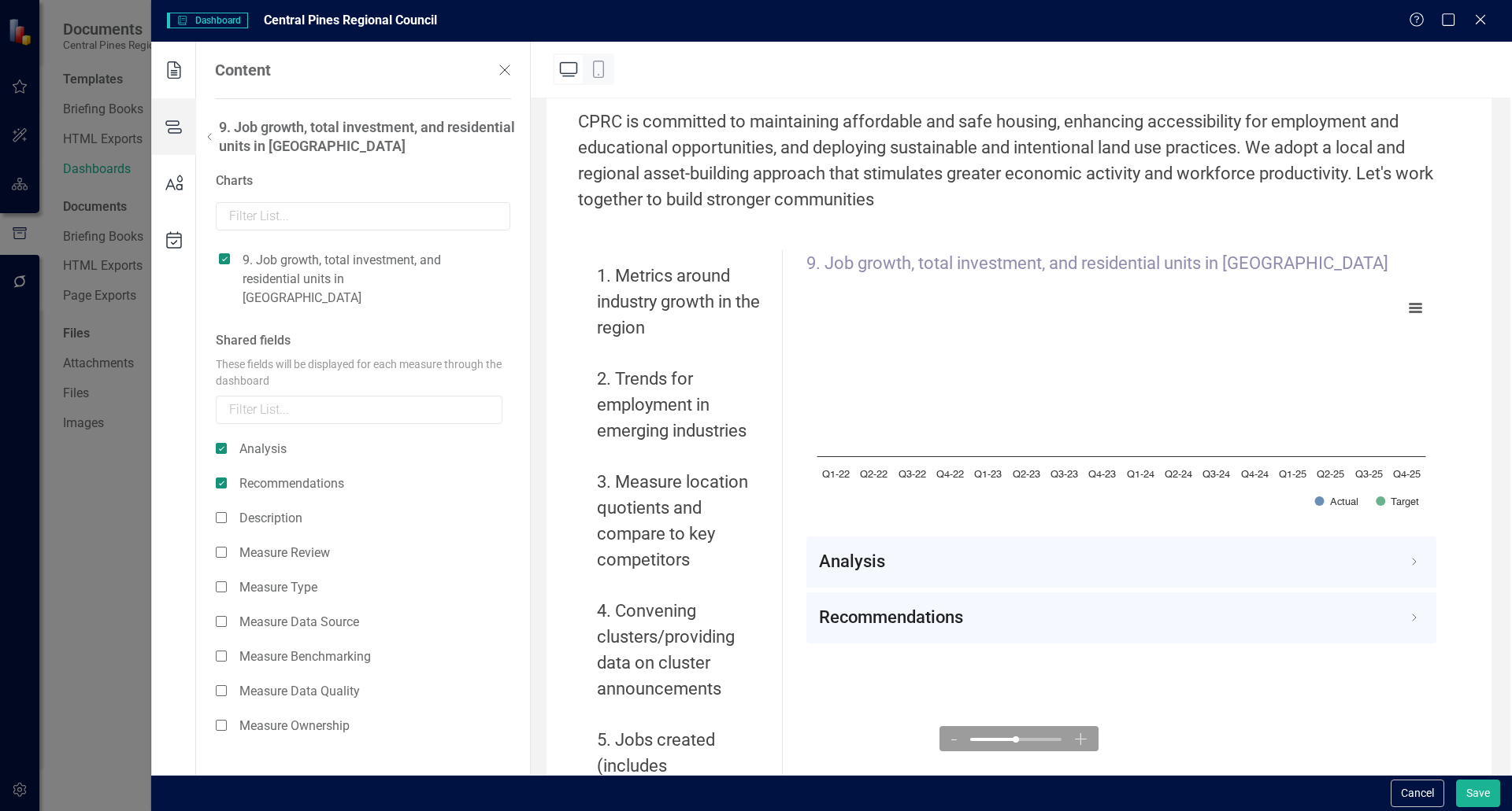
click at [211, 131] on icon at bounding box center [209, 137] width 19 height 19
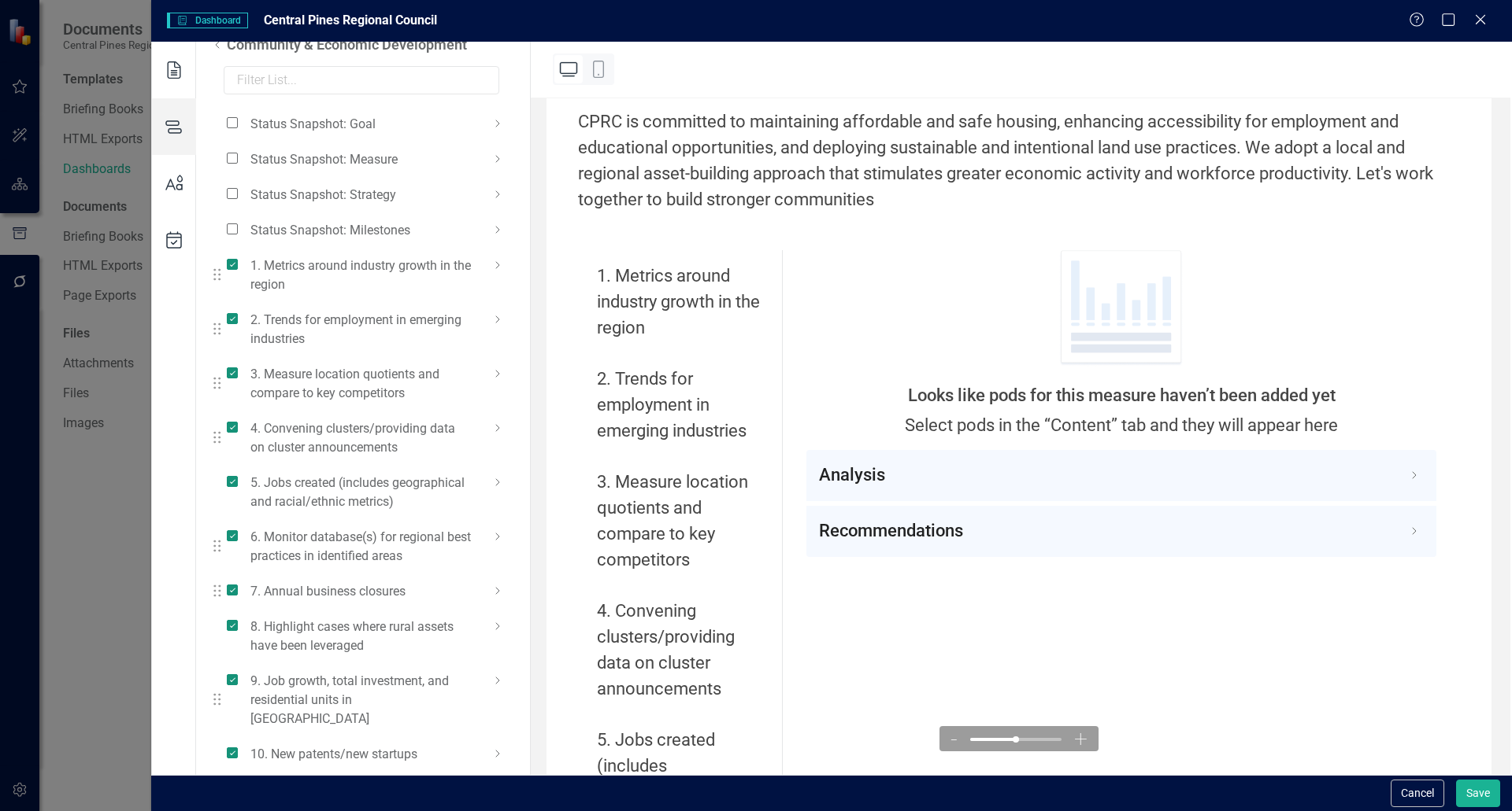
scroll to position [231, 0]
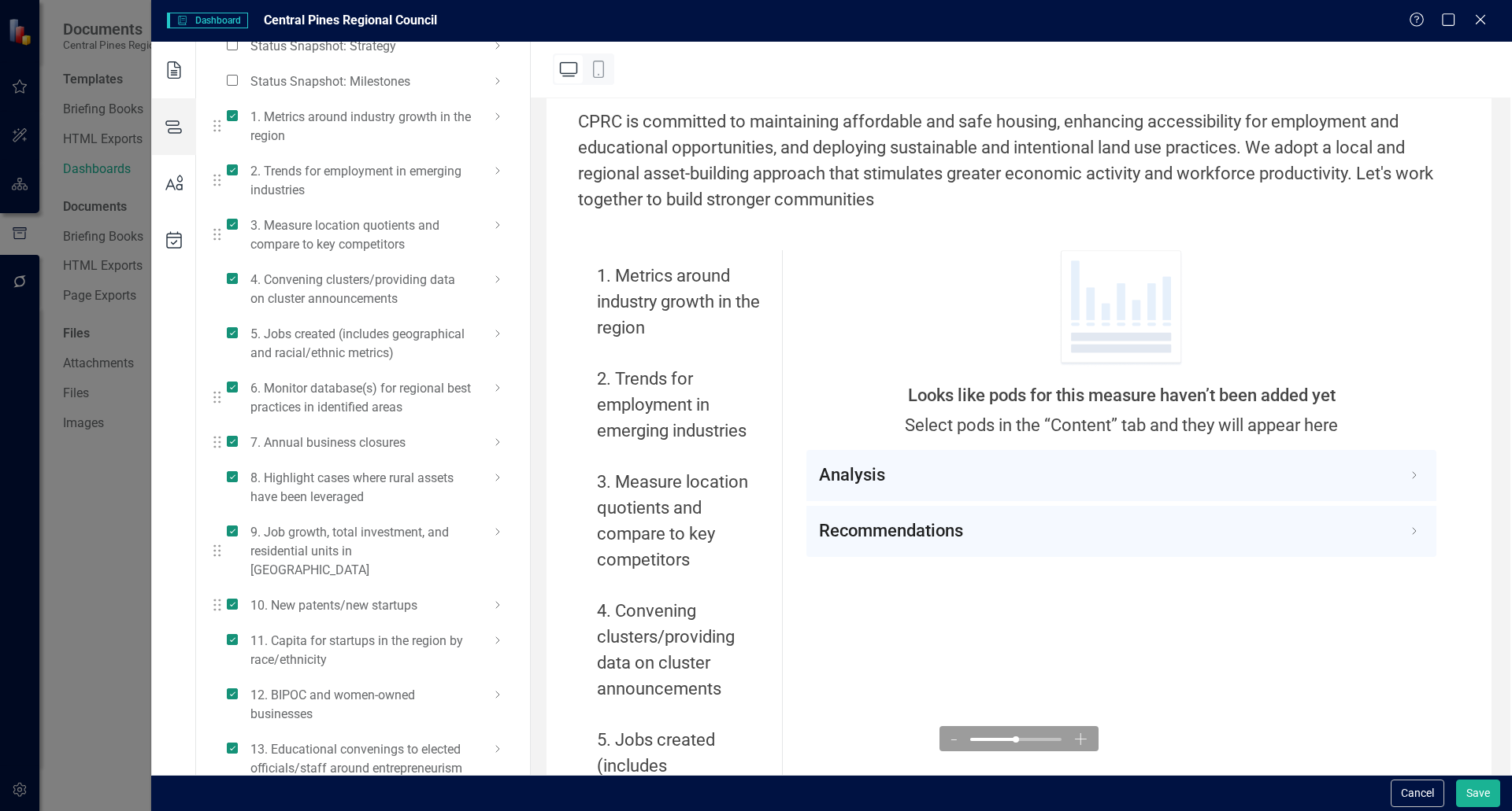
click at [493, 596] on icon at bounding box center [498, 605] width 19 height 19
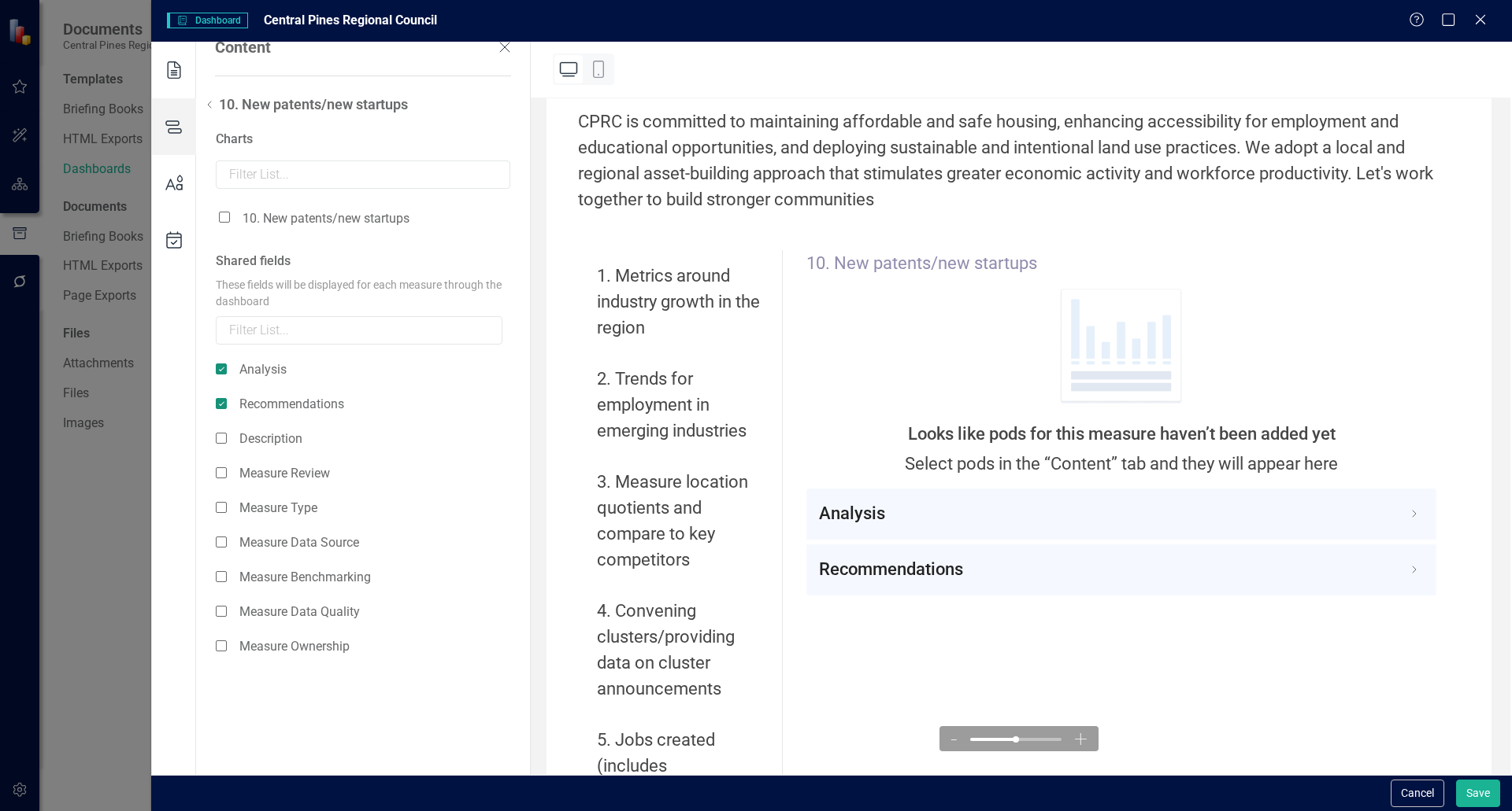
scroll to position [0, 0]
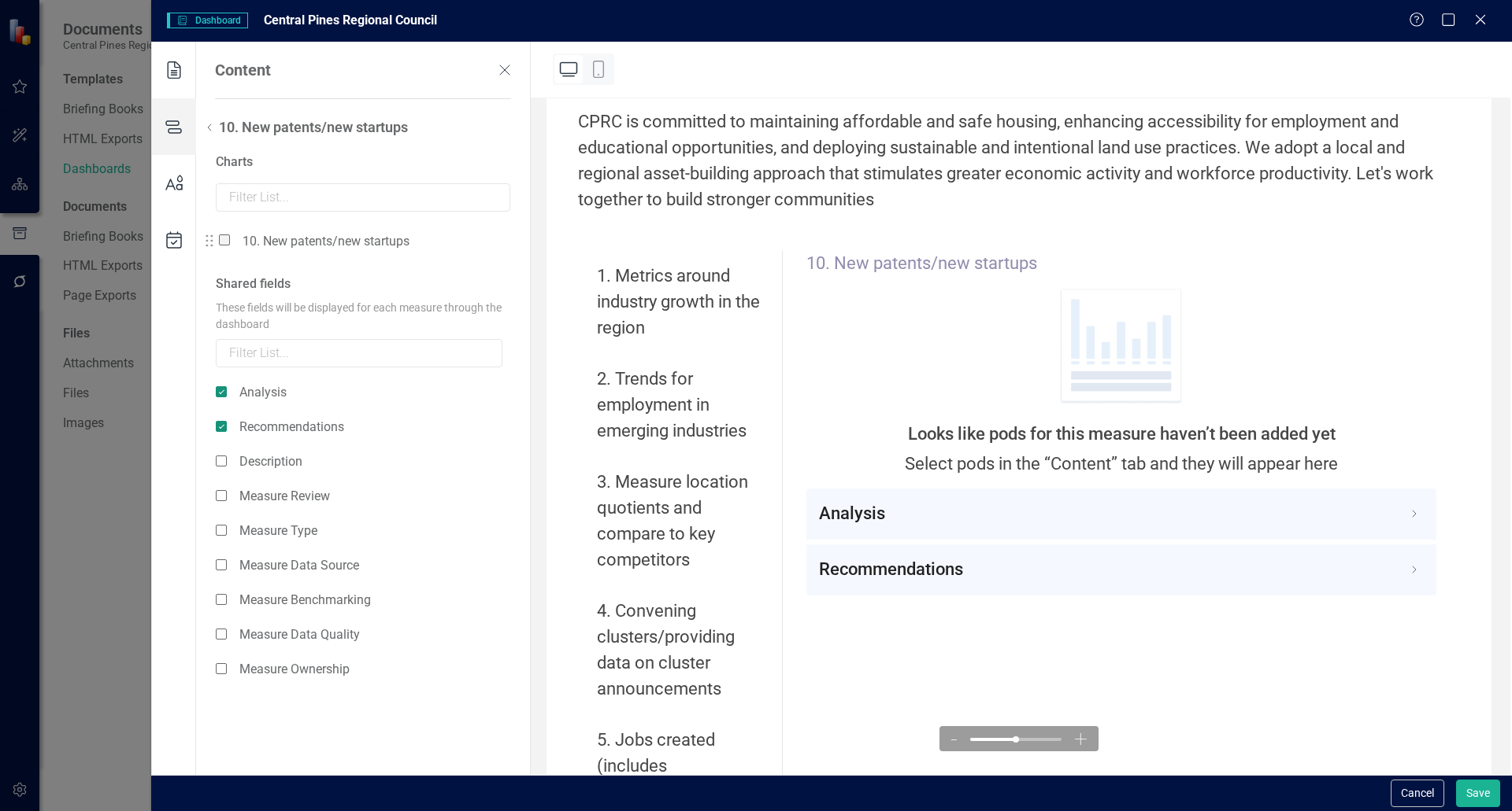
click at [222, 241] on span at bounding box center [224, 240] width 11 height 11
click at [231, 231] on input "checkbox" at bounding box center [231, 231] width 0 height 0
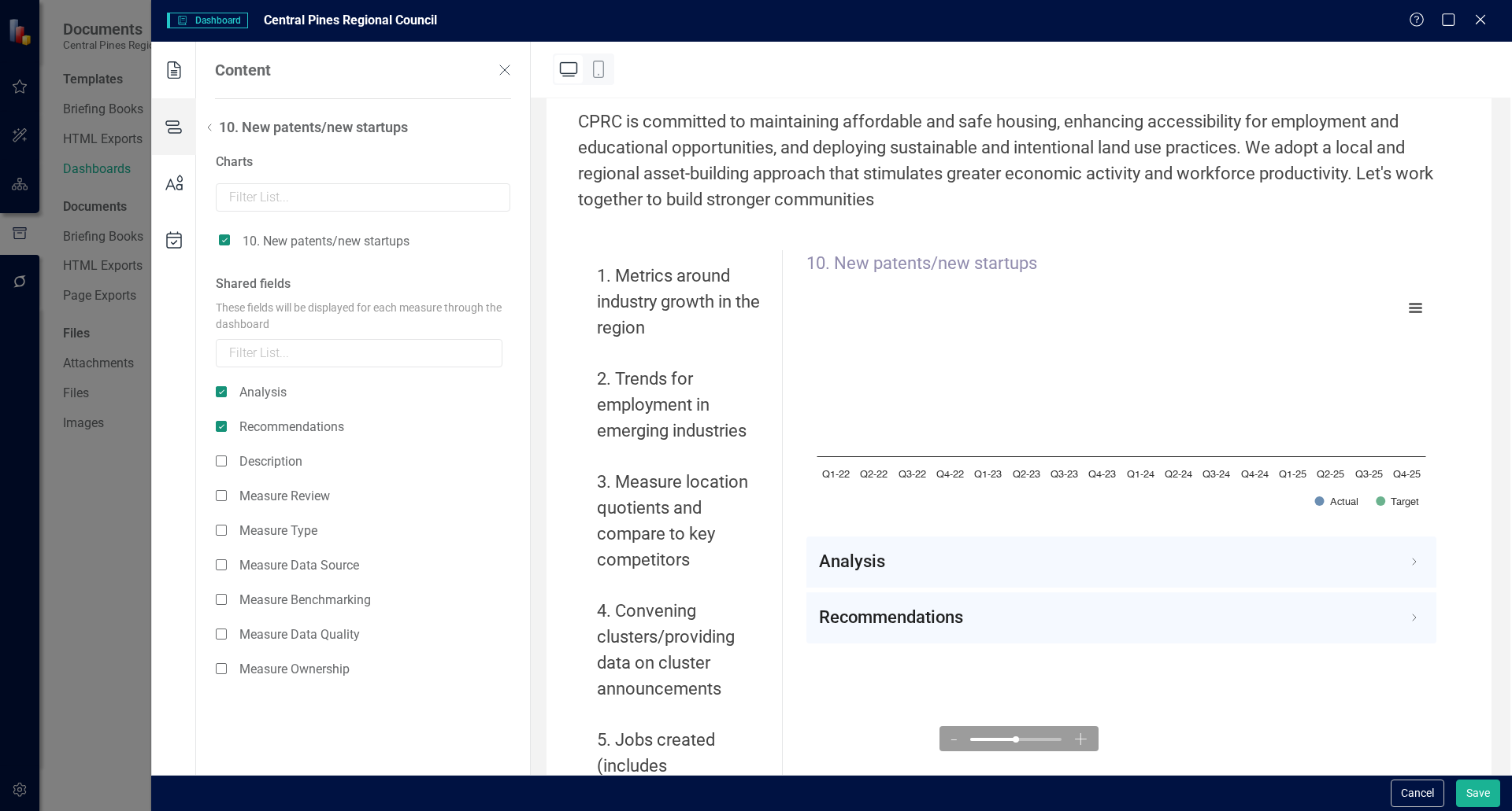
click at [214, 124] on icon at bounding box center [209, 128] width 19 height 19
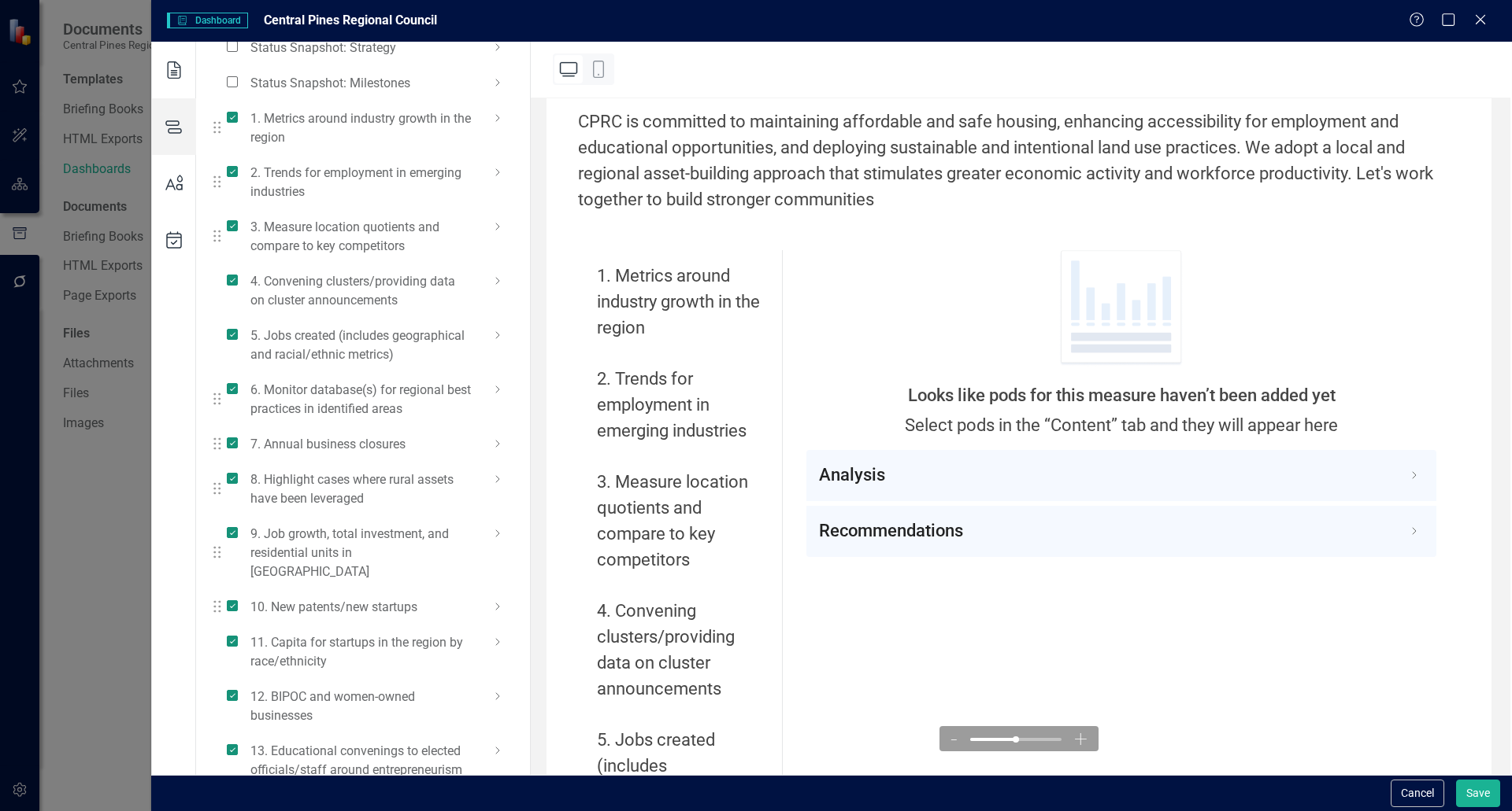
scroll to position [231, 0]
click at [500, 631] on icon at bounding box center [498, 641] width 19 height 19
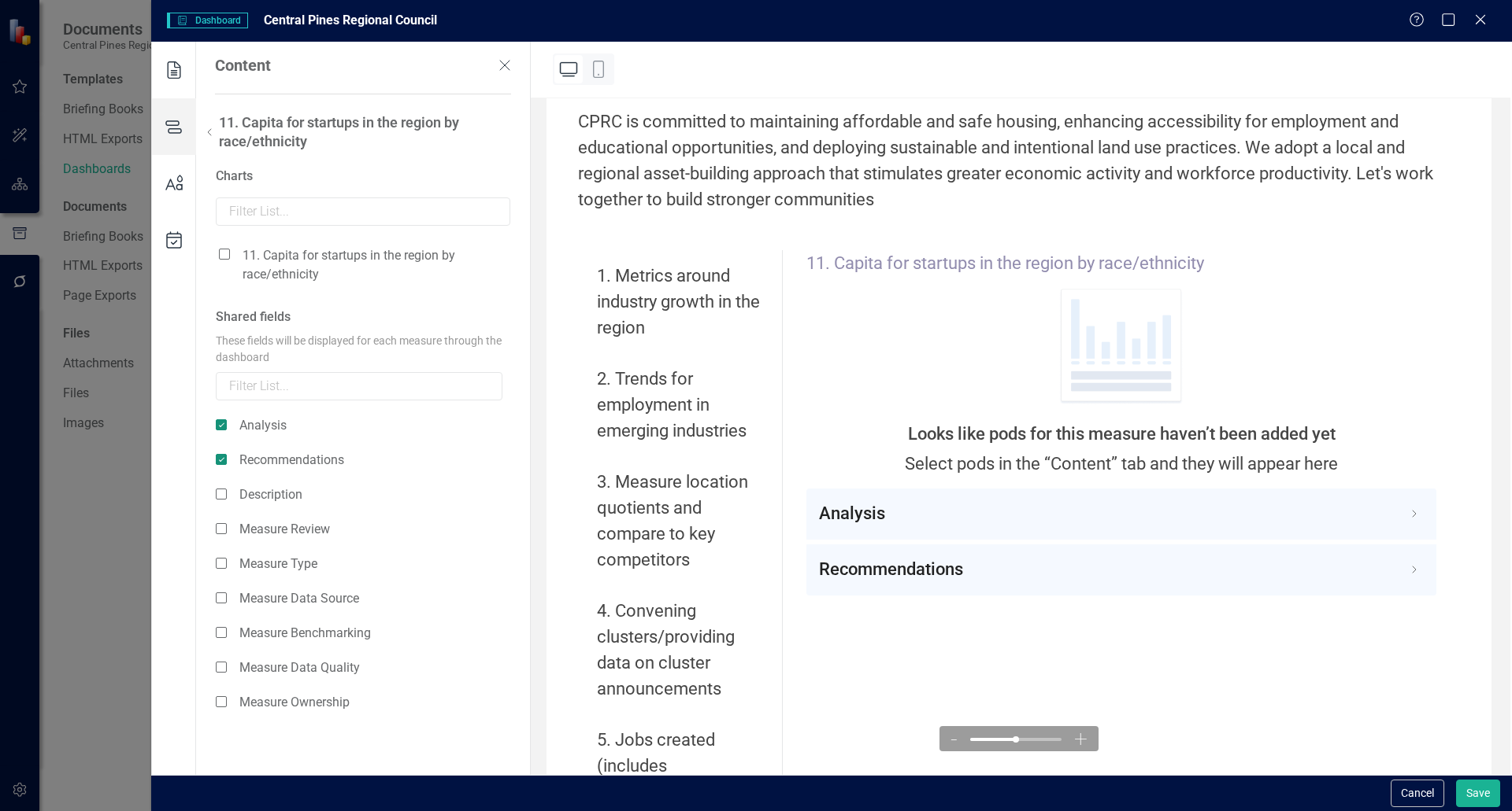
scroll to position [0, 0]
click at [223, 257] on span at bounding box center [224, 259] width 11 height 11
click at [231, 250] on input "checkbox" at bounding box center [231, 250] width 0 height 0
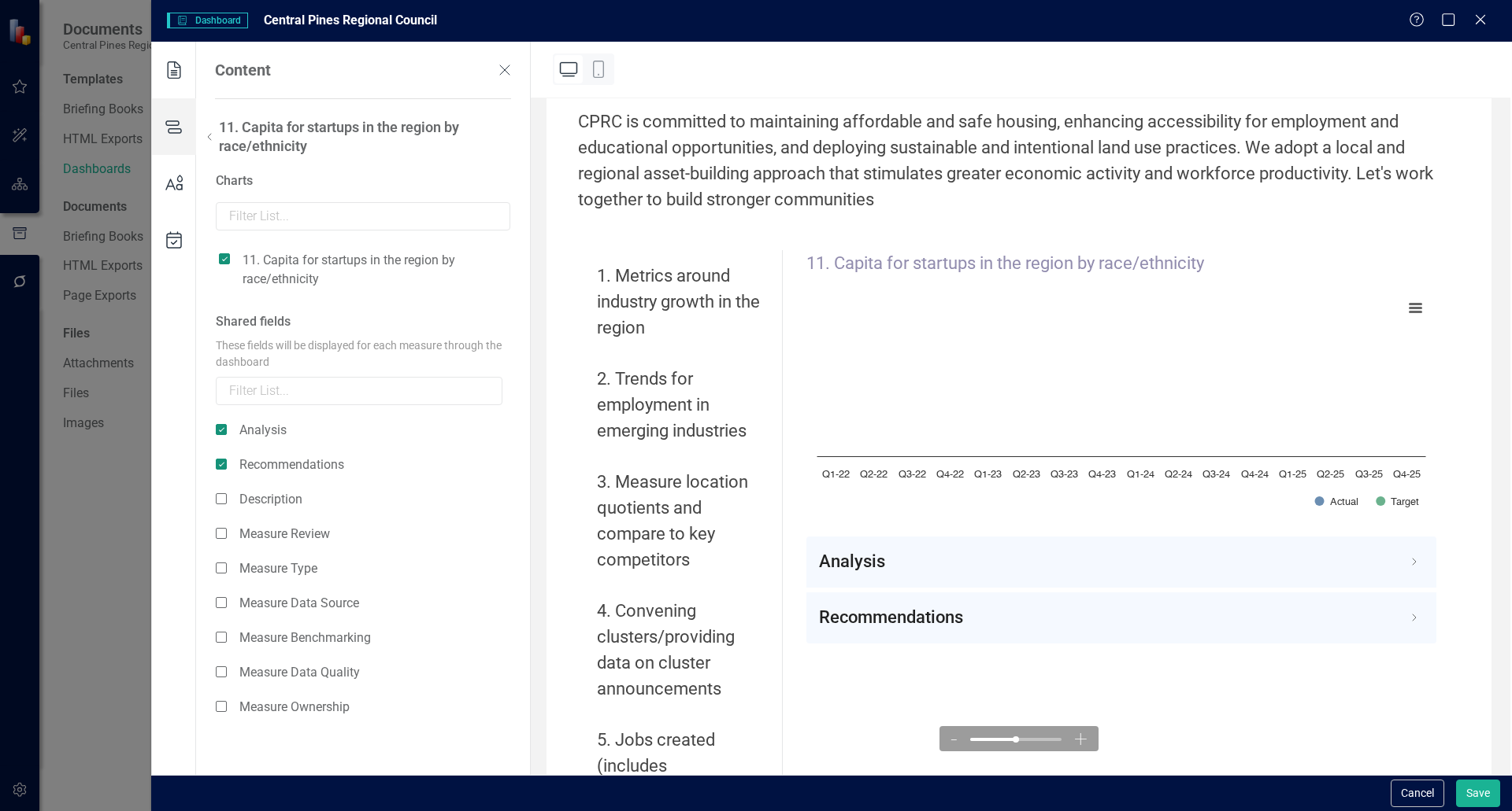
click at [212, 139] on icon at bounding box center [209, 137] width 19 height 19
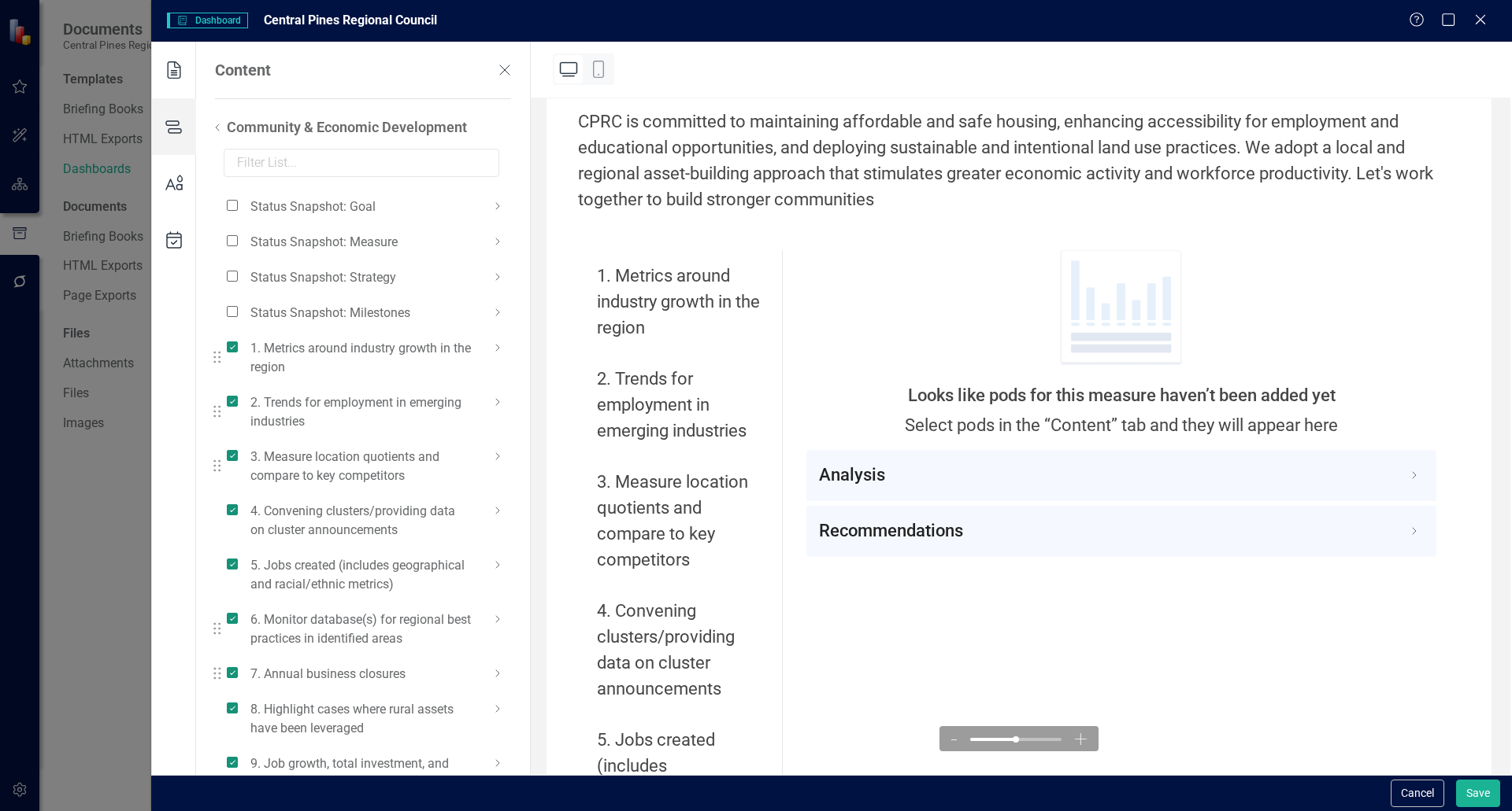
scroll to position [231, 0]
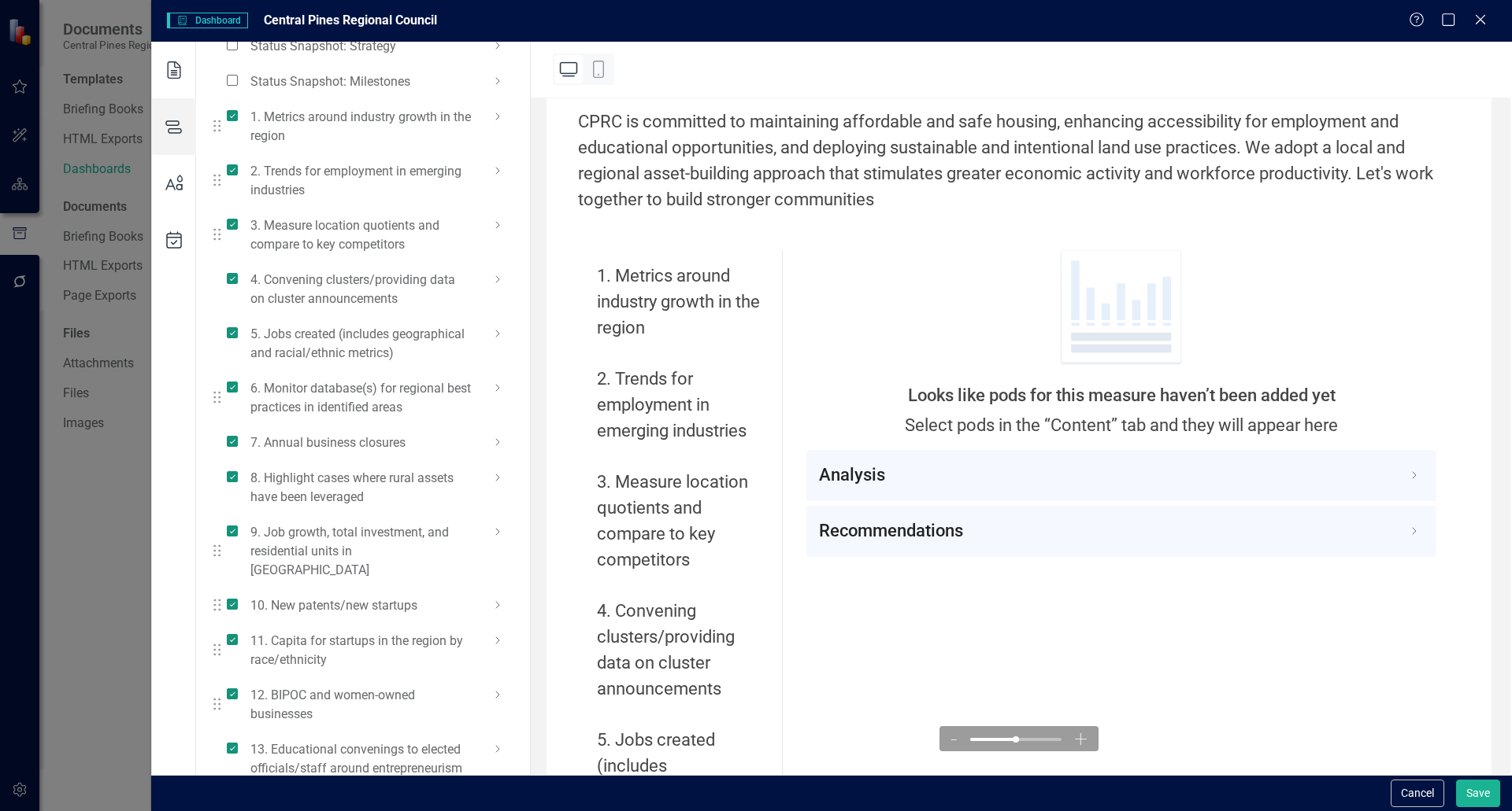
click at [496, 685] on icon at bounding box center [498, 695] width 19 height 19
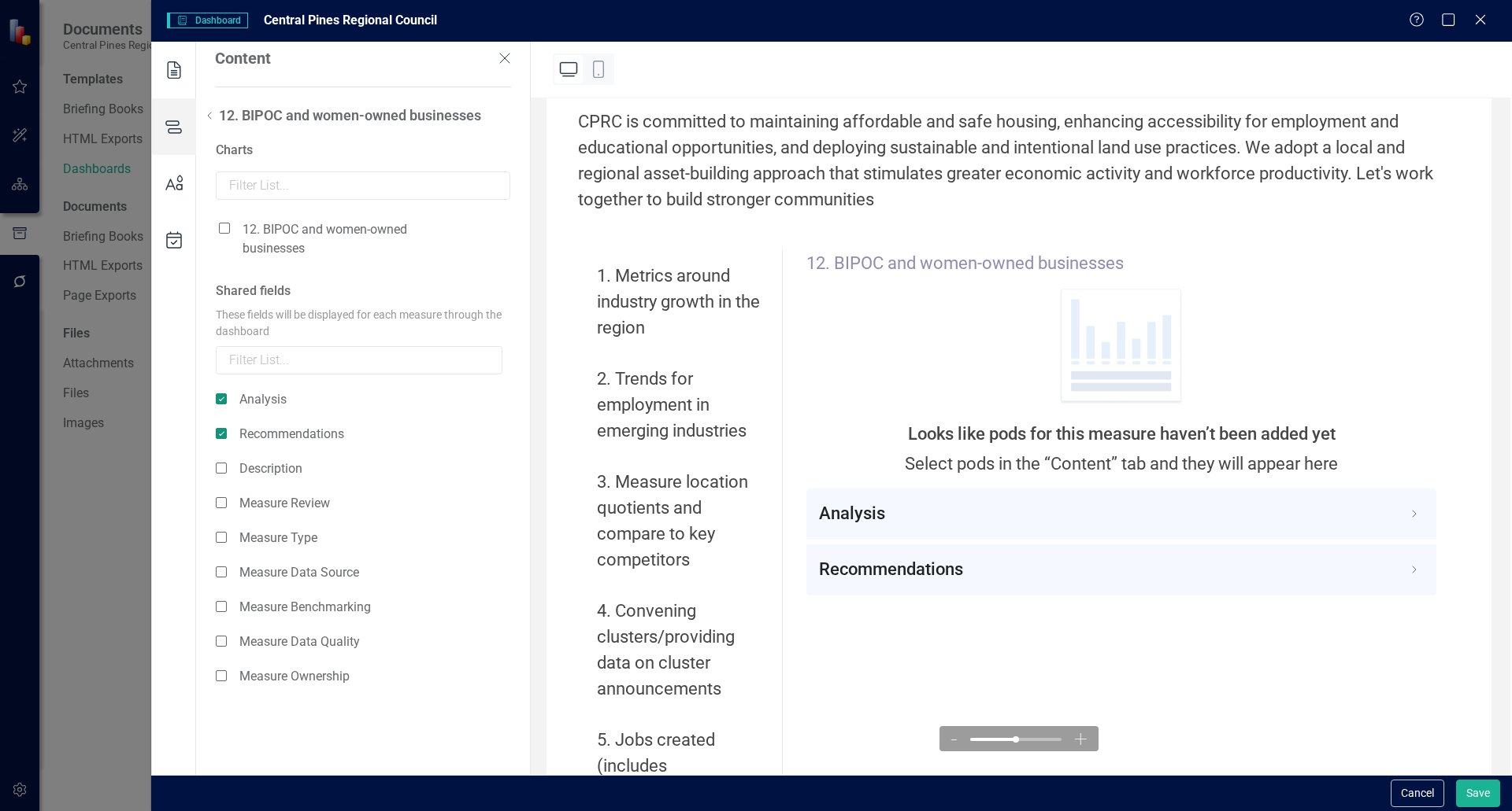
scroll to position [0, 0]
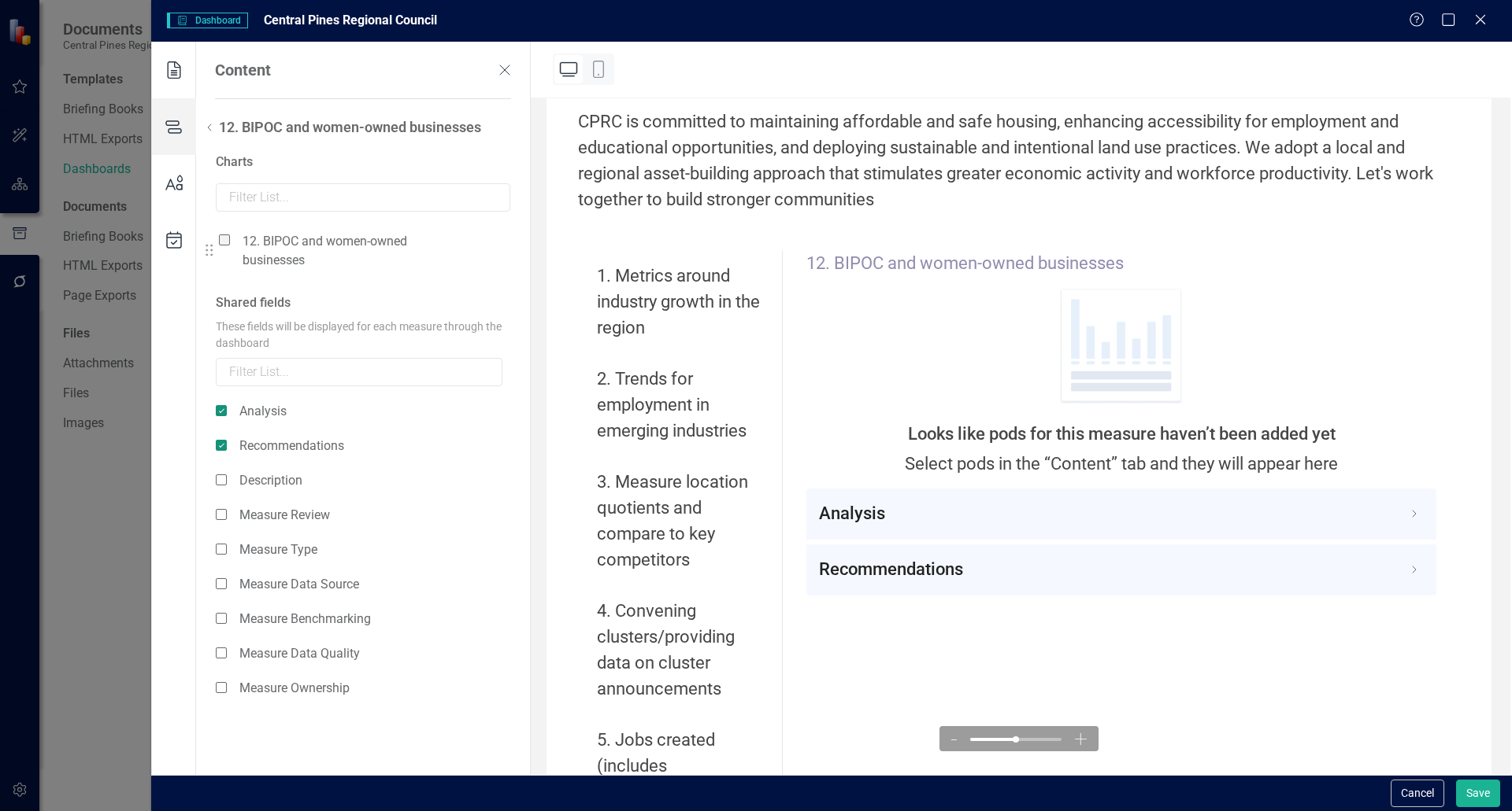
click at [223, 244] on span at bounding box center [224, 240] width 11 height 11
click at [231, 231] on input "checkbox" at bounding box center [231, 231] width 0 height 0
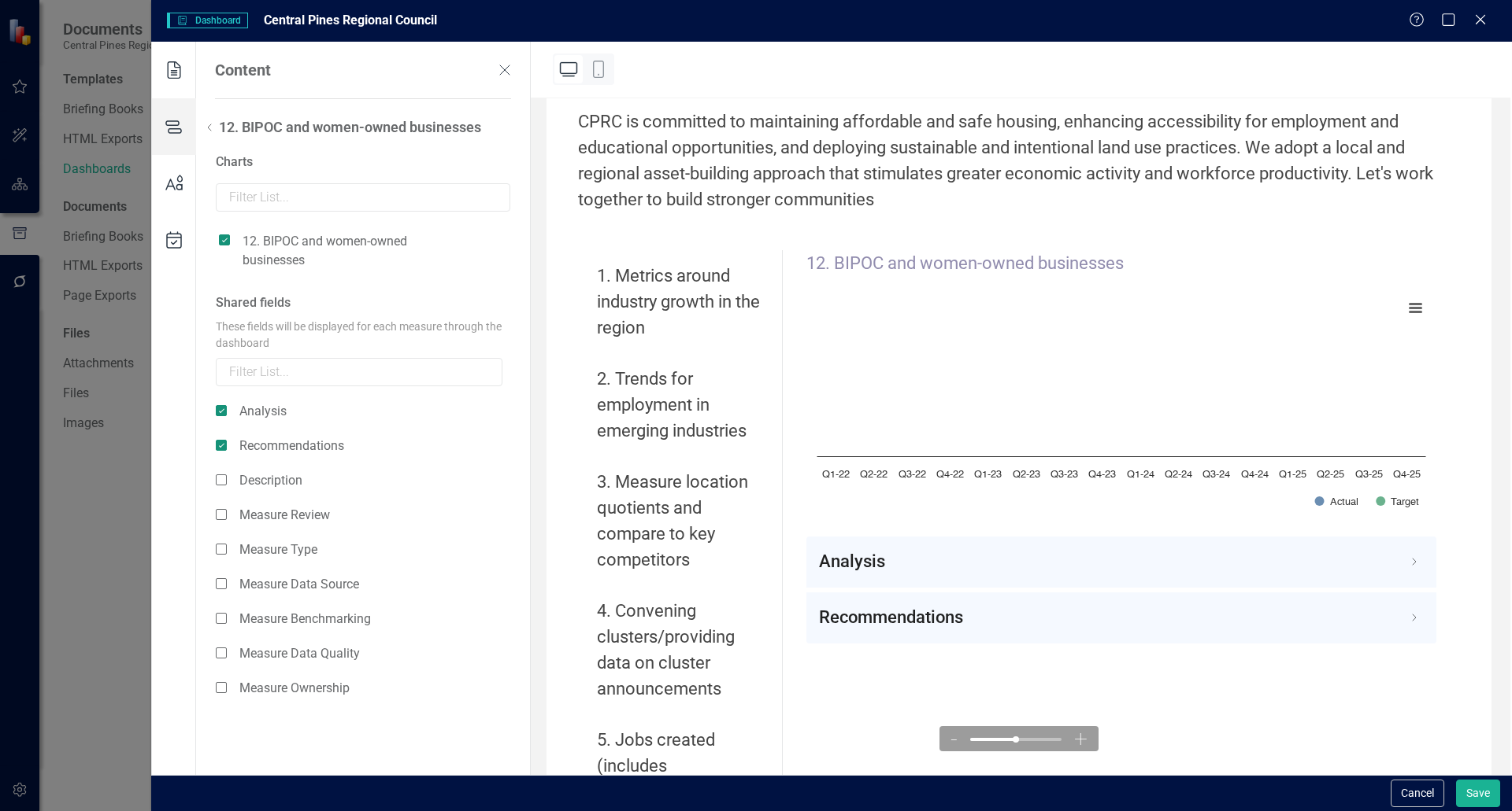
click at [209, 137] on div "12. BIPOC and women-owned businesses Charts 12. BIPOC and women-owned businesse…" at bounding box center [358, 412] width 342 height 588
click at [210, 125] on use at bounding box center [209, 128] width 3 height 6
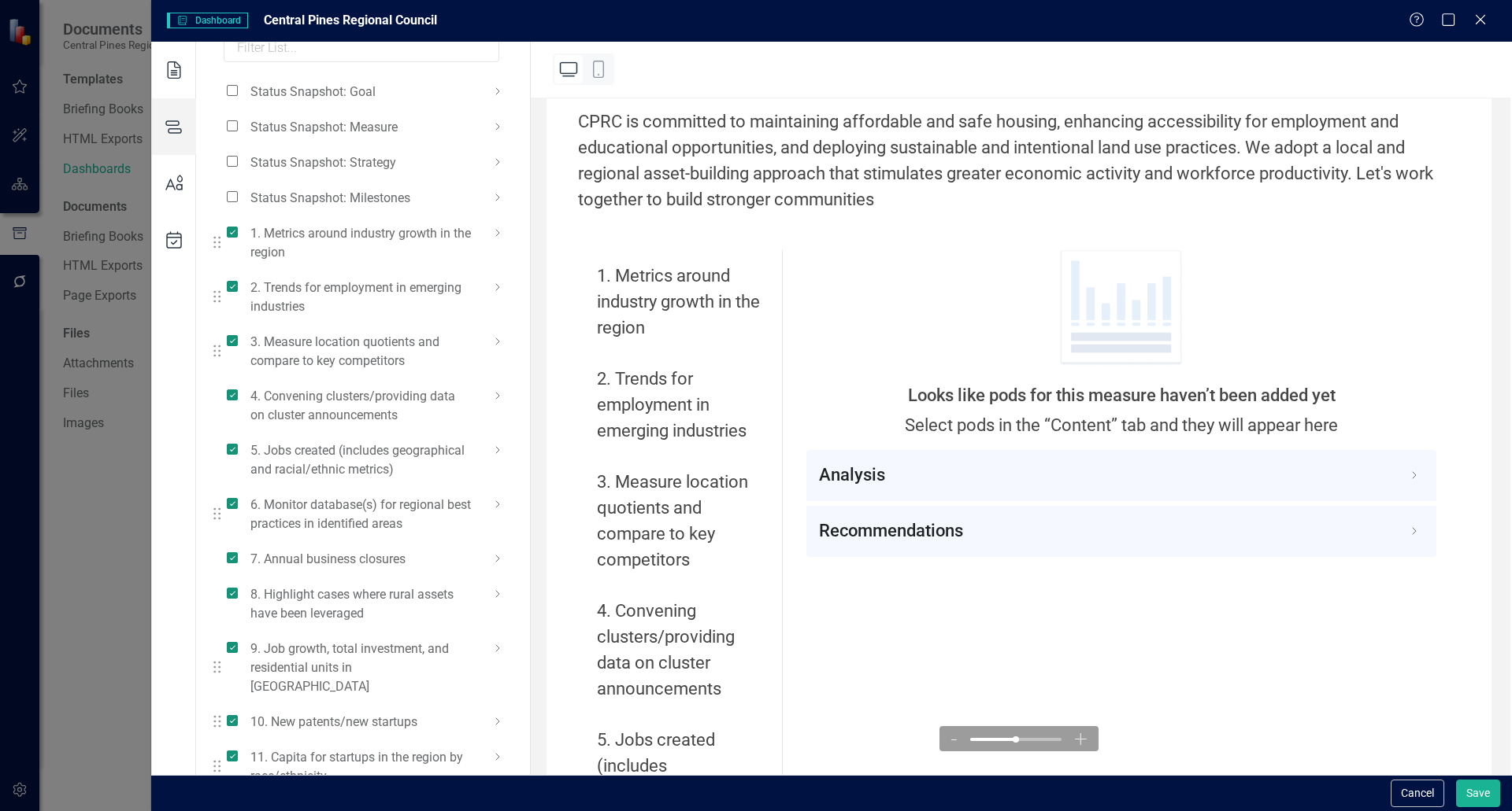
scroll to position [231, 0]
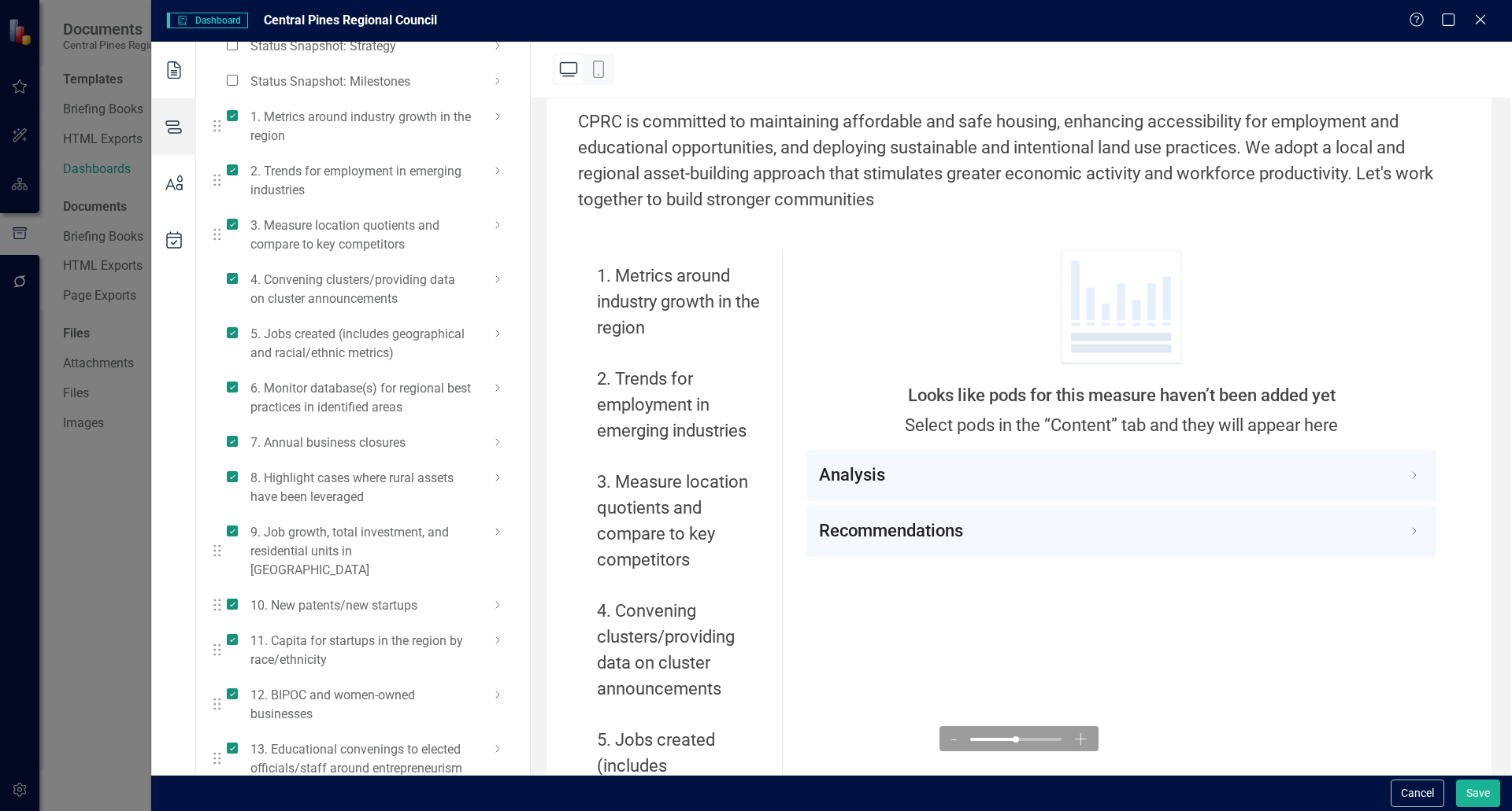
click at [502, 740] on icon at bounding box center [498, 749] width 19 height 19
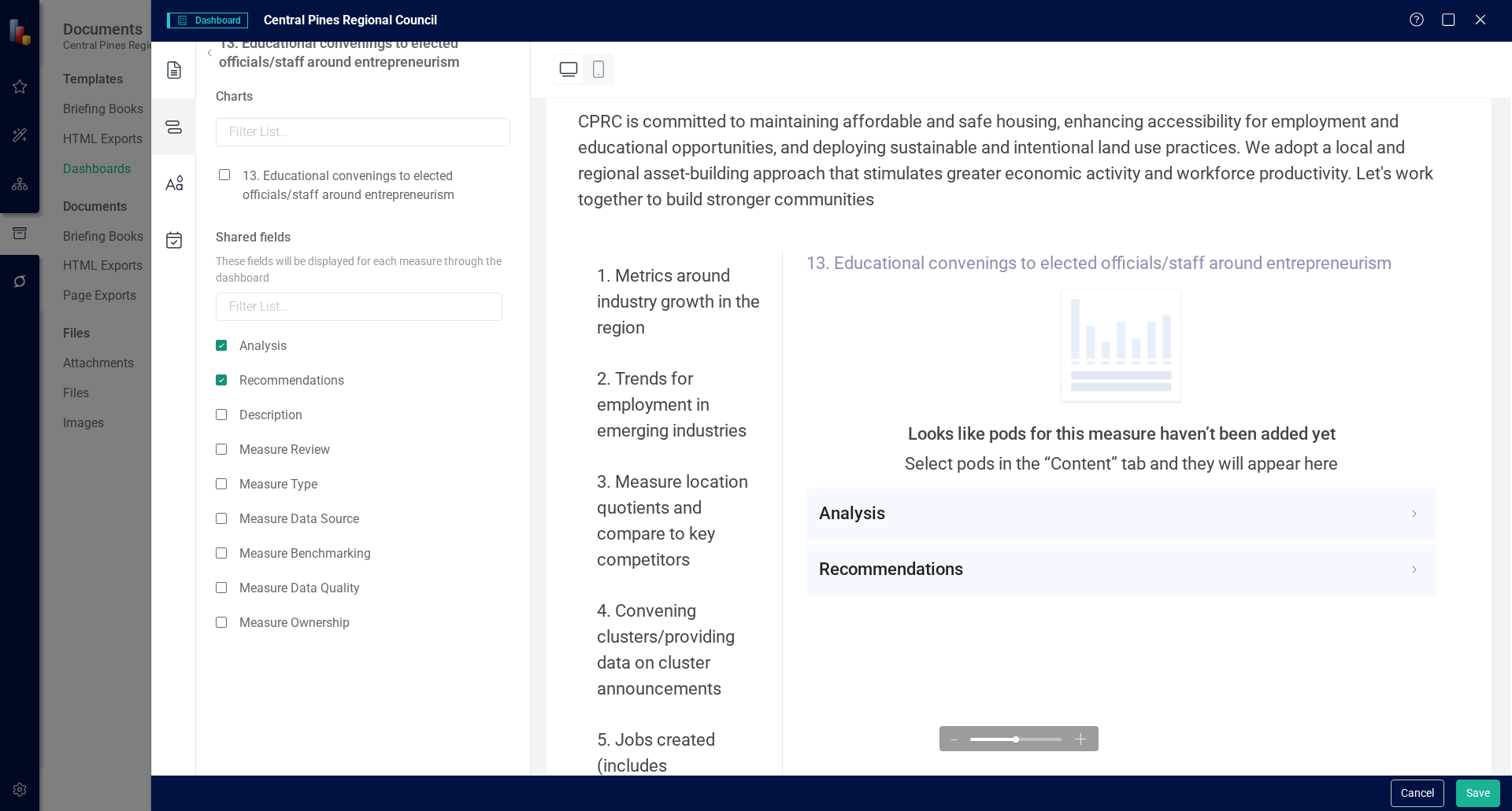
scroll to position [74, 0]
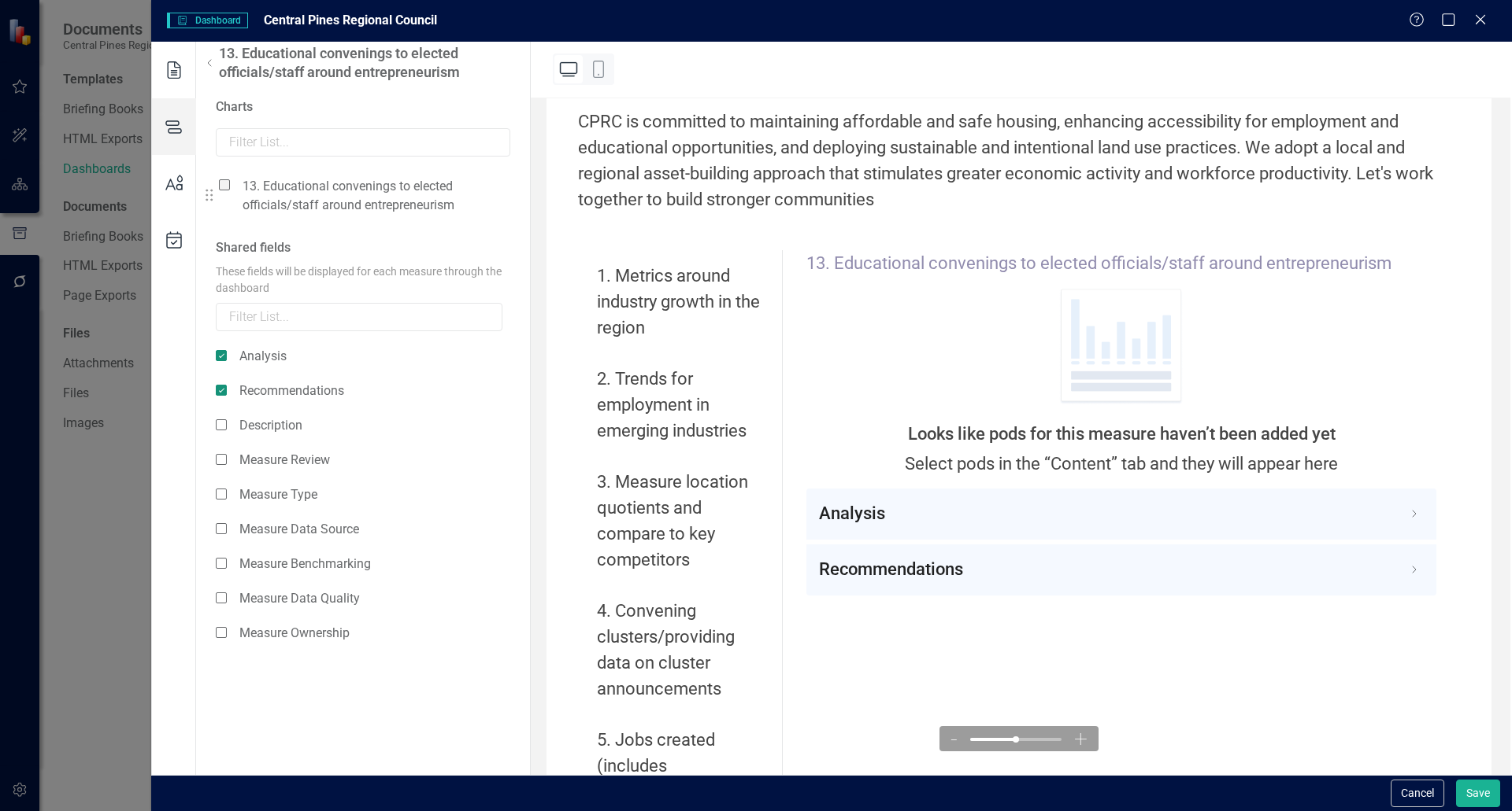
click at [219, 186] on span at bounding box center [224, 185] width 11 height 11
click at [231, 177] on input "checkbox" at bounding box center [231, 177] width 0 height 0
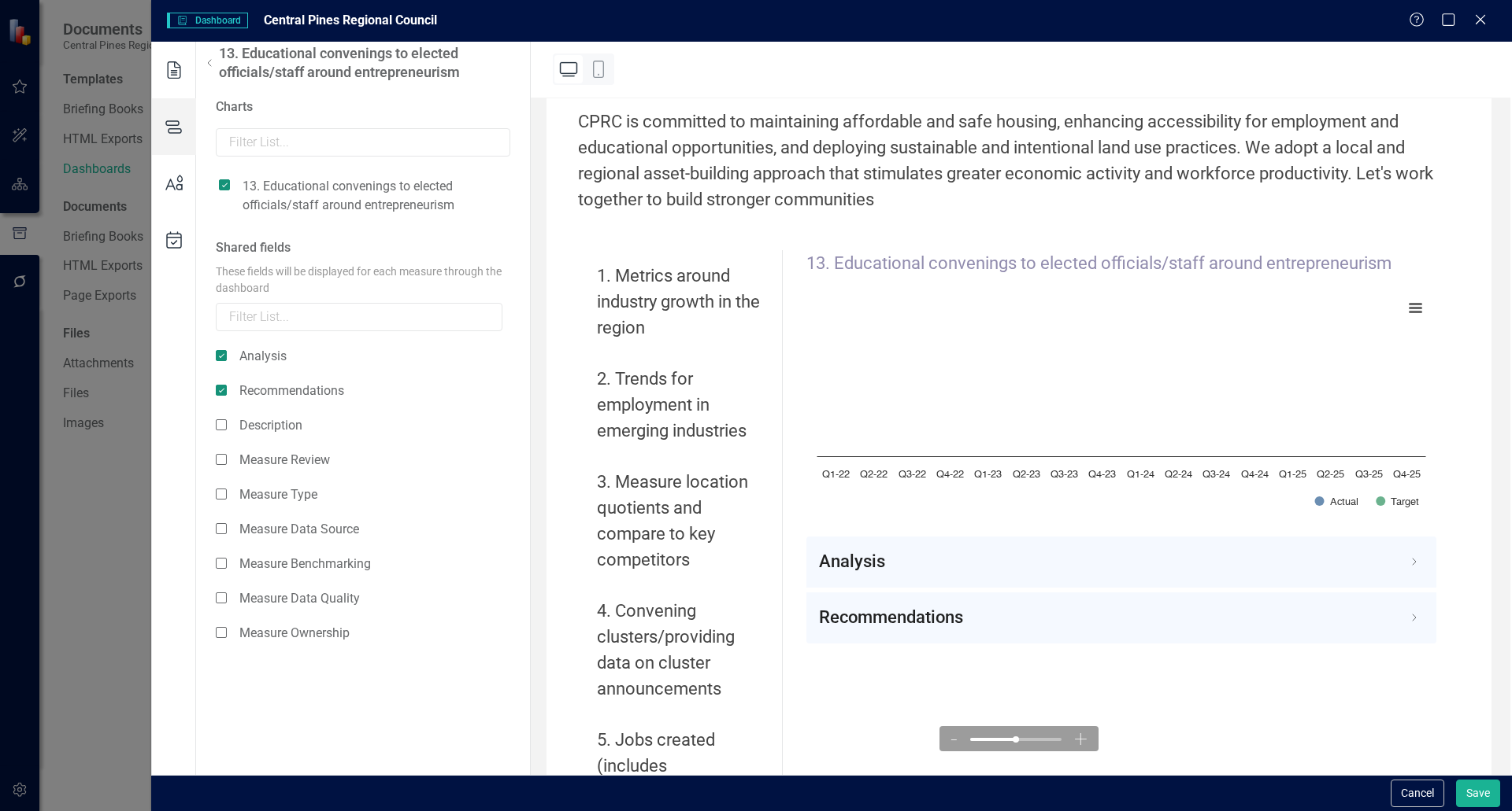
click at [204, 67] on icon at bounding box center [209, 63] width 19 height 19
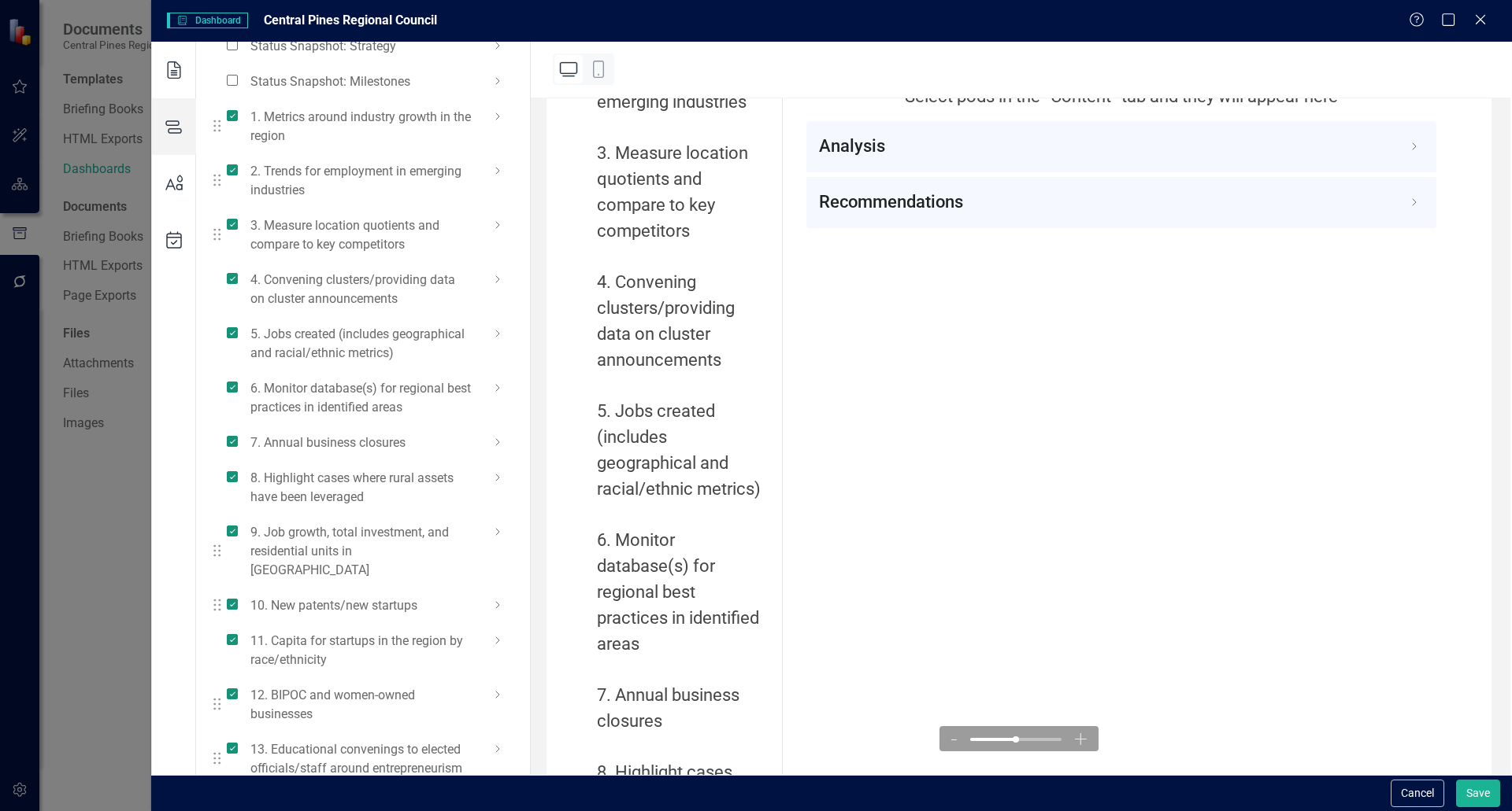
scroll to position [0, 0]
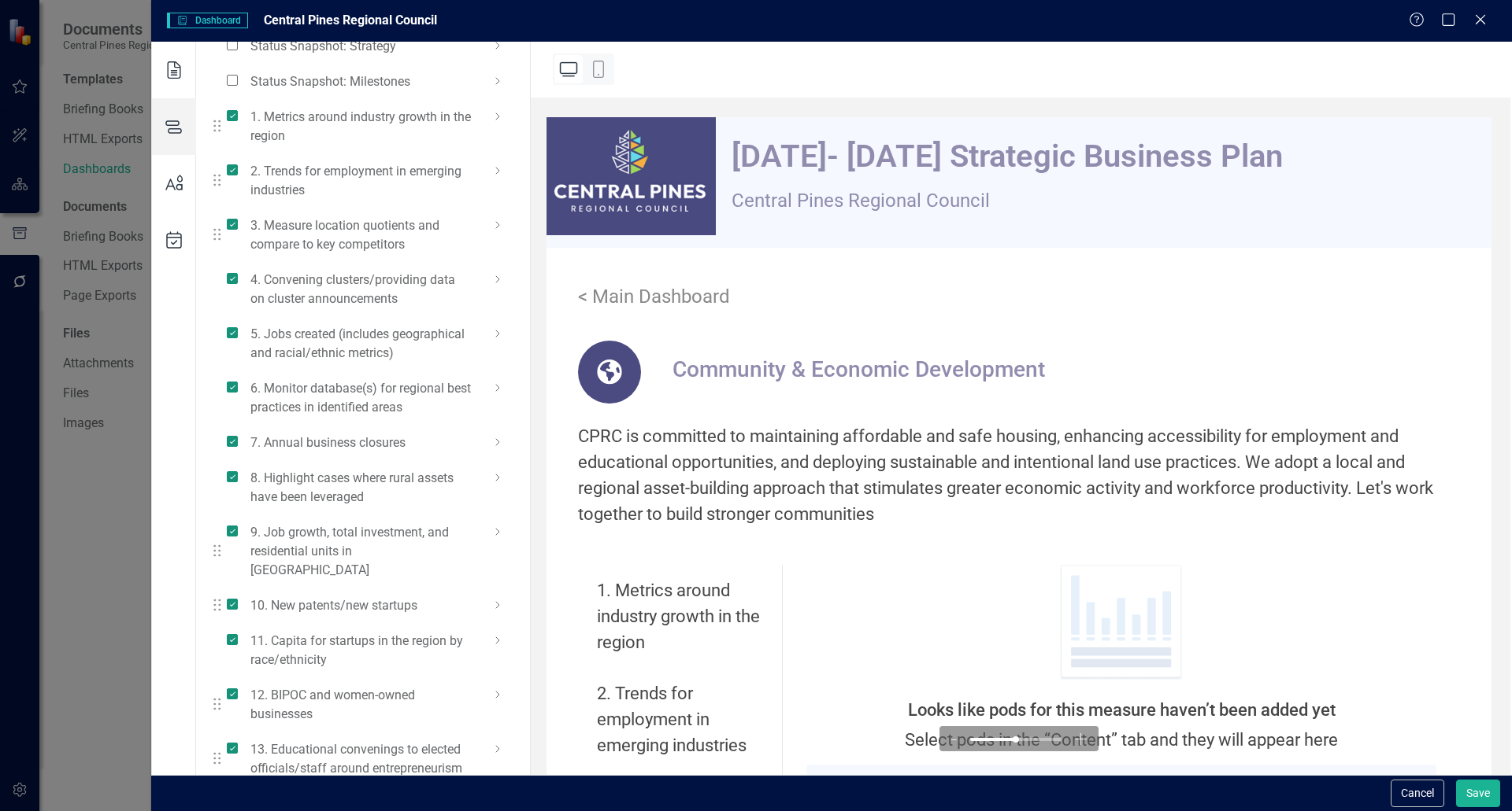
click at [703, 307] on div "< Main Dashboard" at bounding box center [1019, 297] width 945 height 22
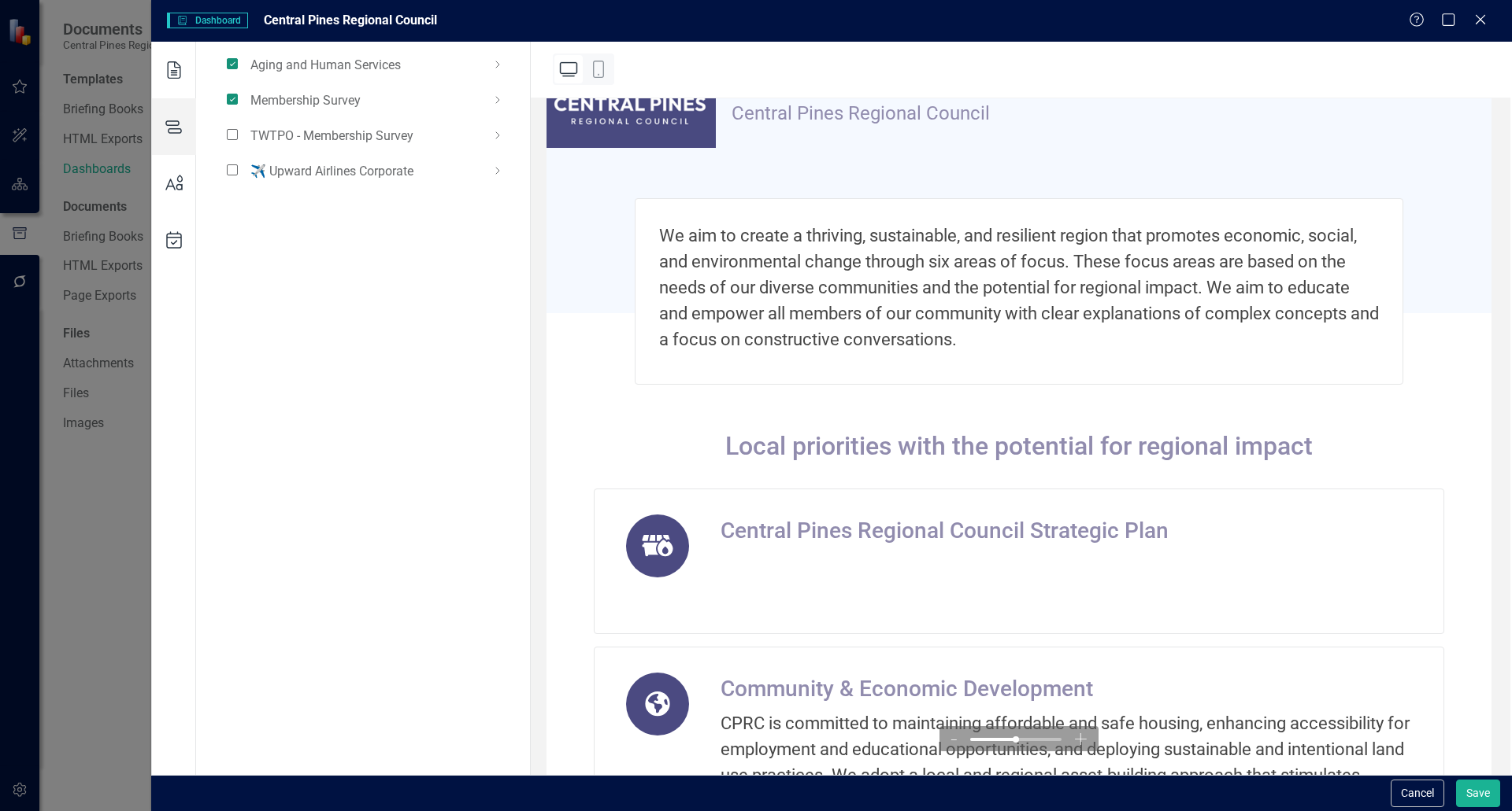
scroll to position [472, 0]
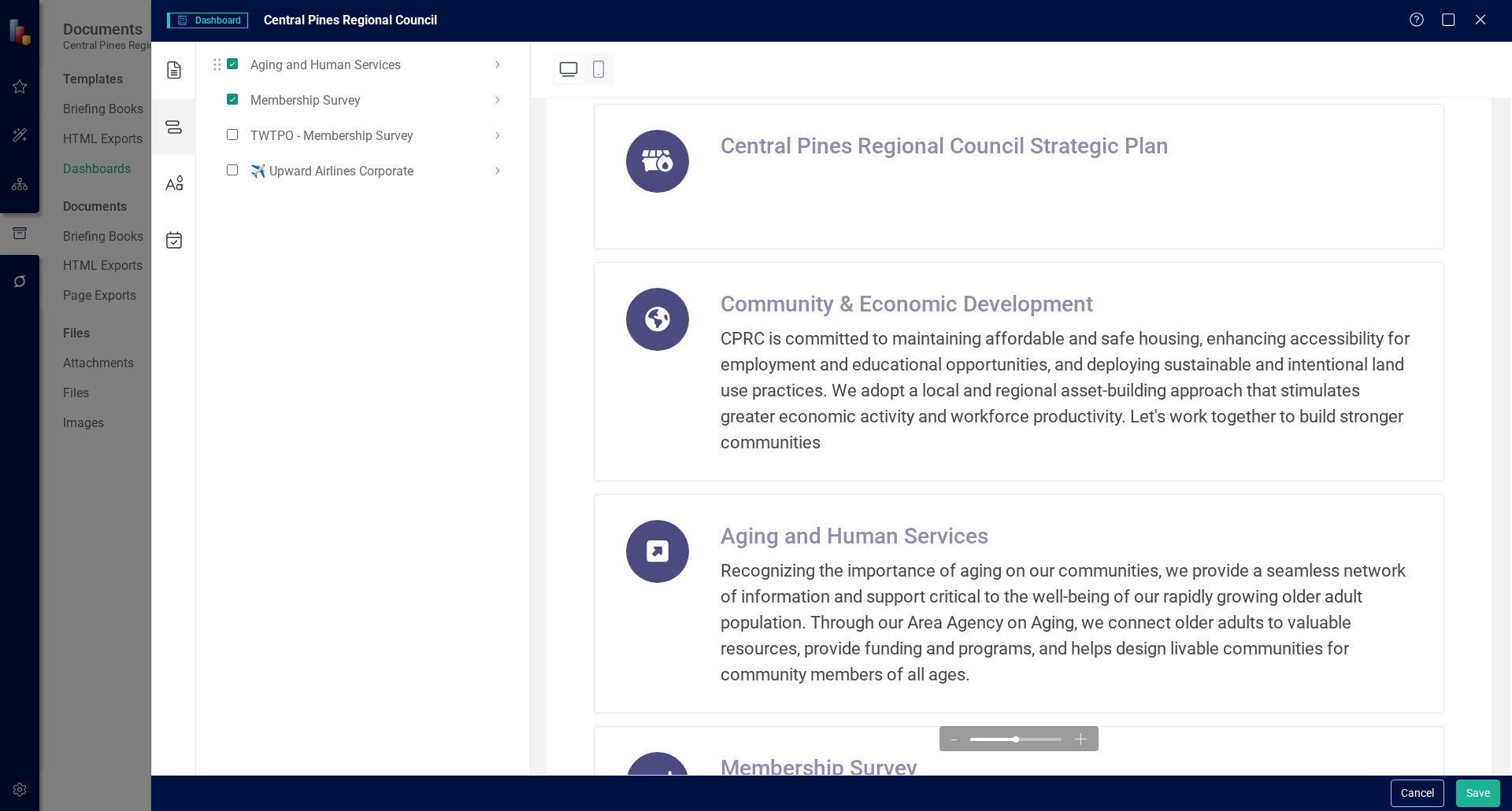
click at [494, 68] on icon at bounding box center [498, 65] width 19 height 19
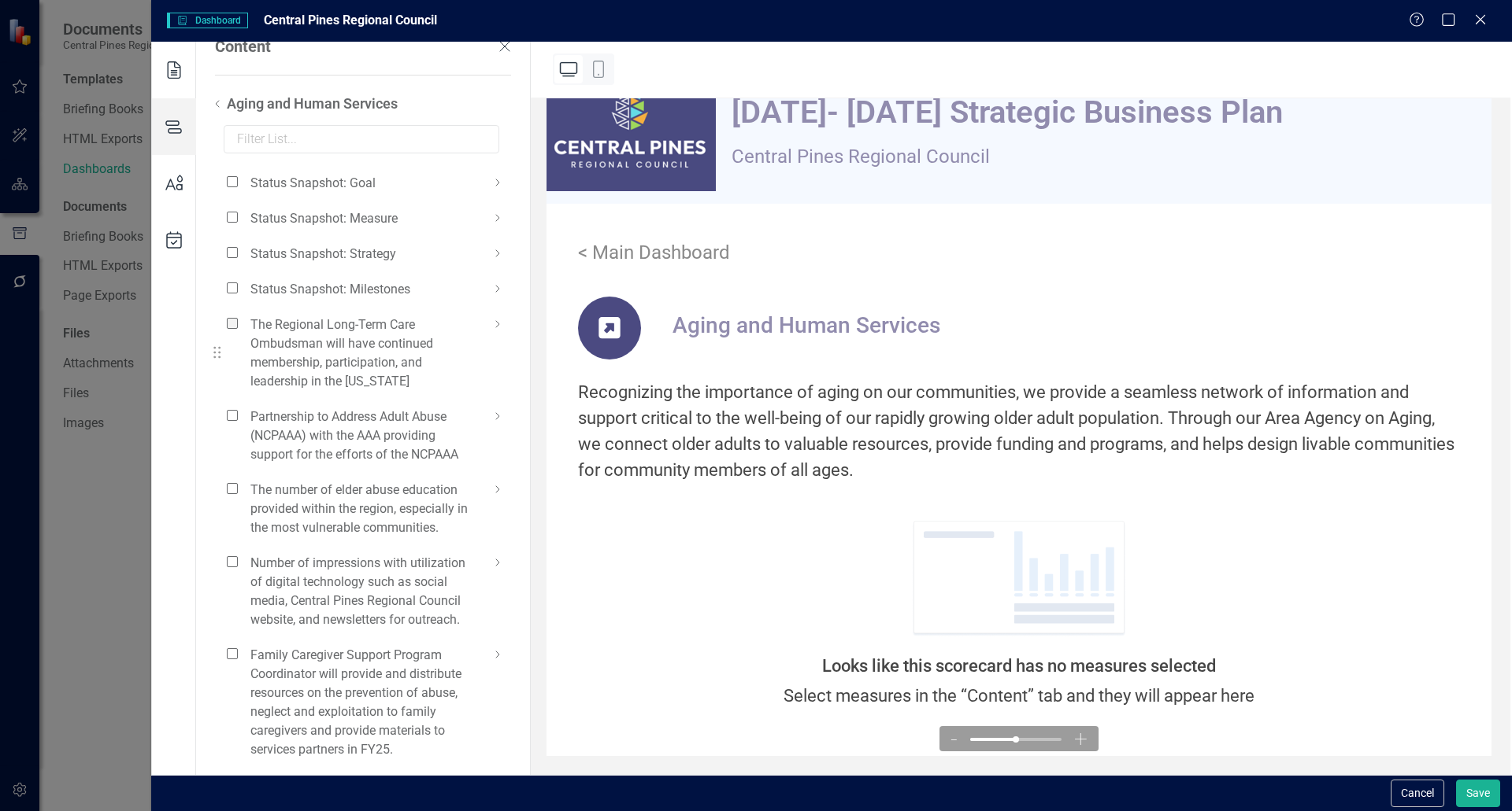
click at [231, 321] on span at bounding box center [232, 323] width 11 height 11
click at [239, 314] on input "checkbox" at bounding box center [239, 314] width 0 height 0
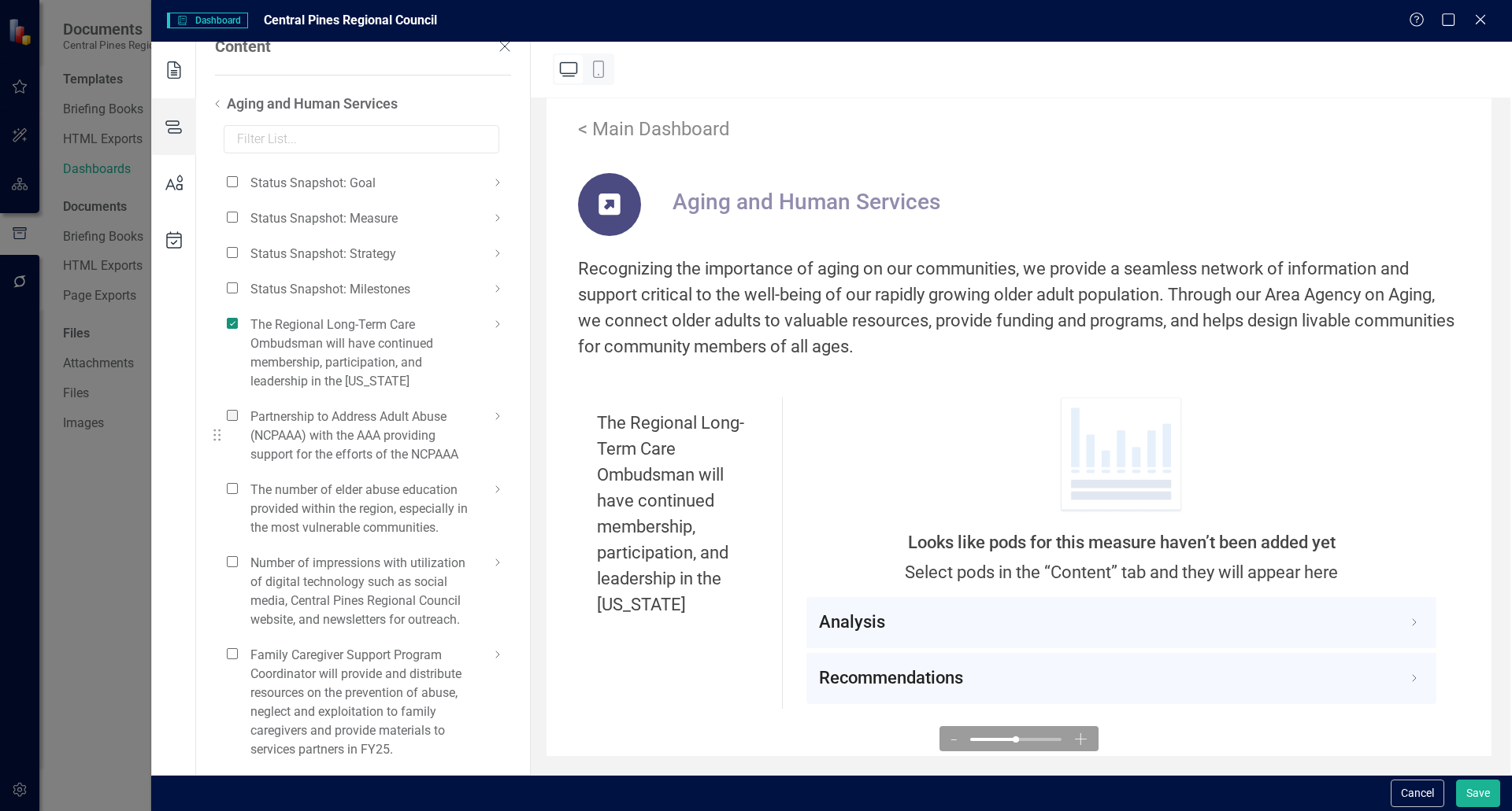
click at [233, 417] on span at bounding box center [232, 416] width 11 height 11
click at [239, 407] on input "checkbox" at bounding box center [239, 407] width 0 height 0
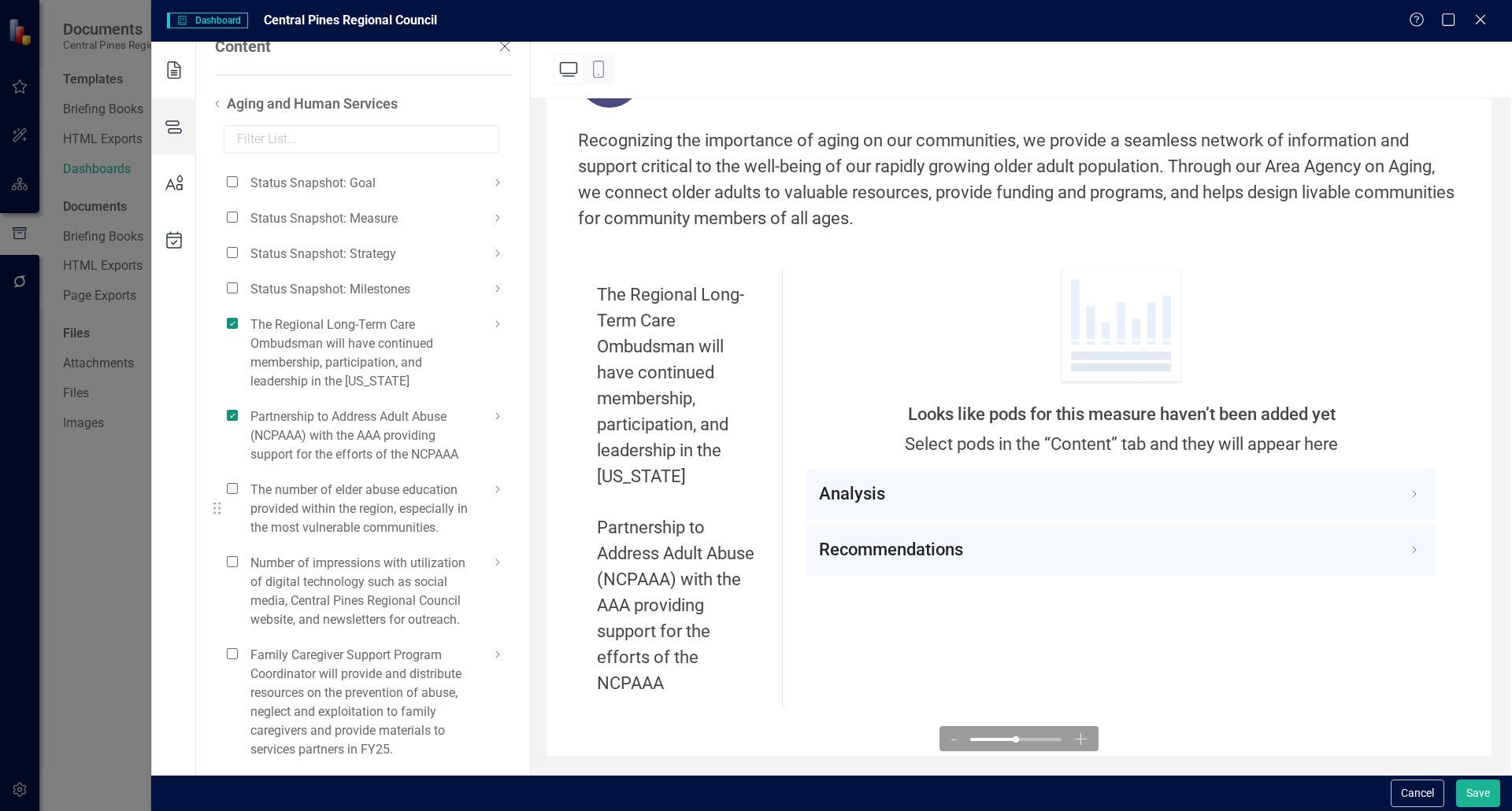
click at [232, 488] on span at bounding box center [232, 489] width 11 height 11
click at [239, 480] on input "checkbox" at bounding box center [239, 480] width 0 height 0
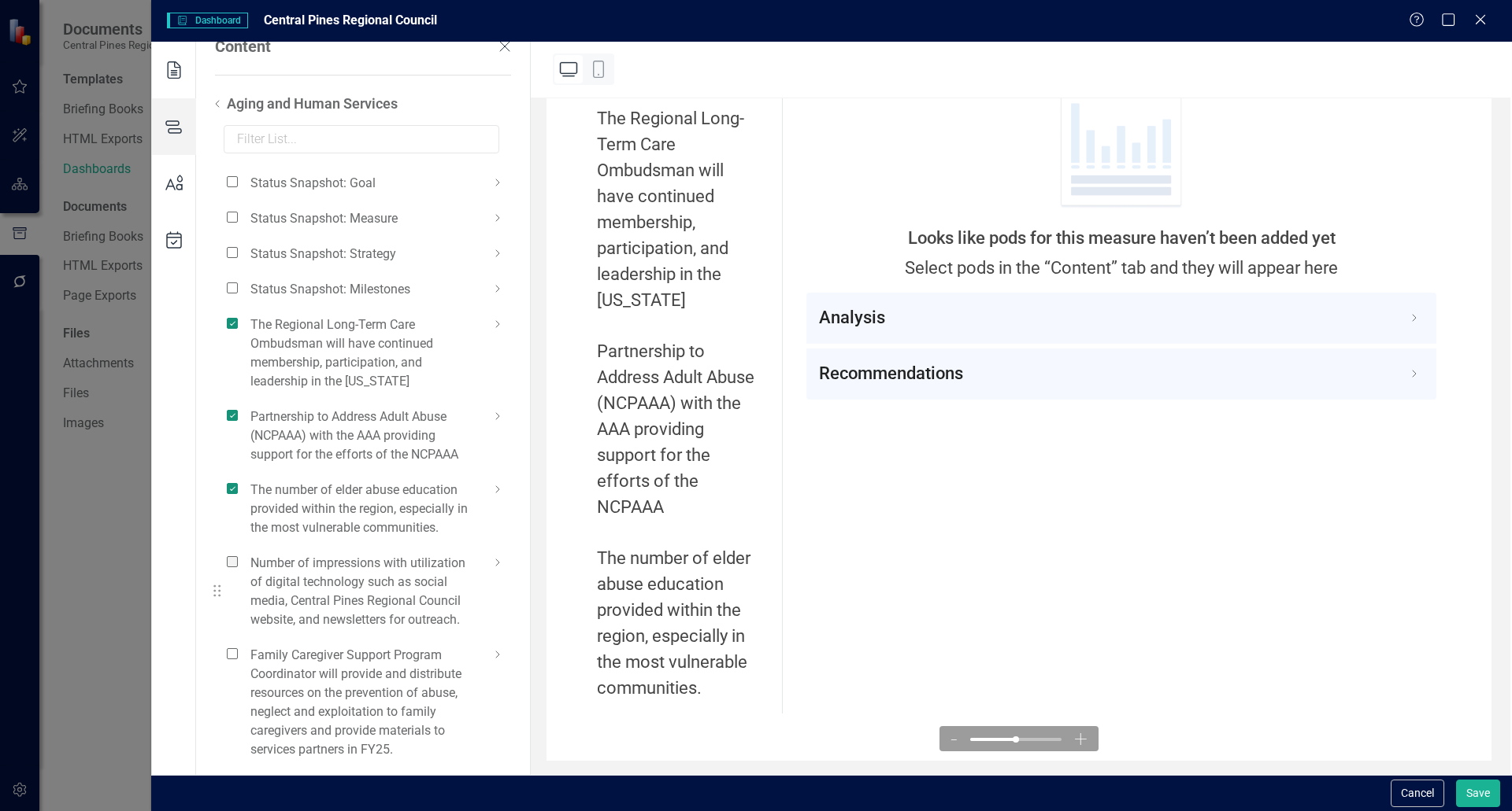
click at [234, 559] on span at bounding box center [232, 562] width 11 height 11
click at [239, 554] on input "checkbox" at bounding box center [239, 554] width 0 height 0
click at [231, 651] on span at bounding box center [232, 654] width 11 height 11
click at [239, 645] on input "checkbox" at bounding box center [239, 645] width 0 height 0
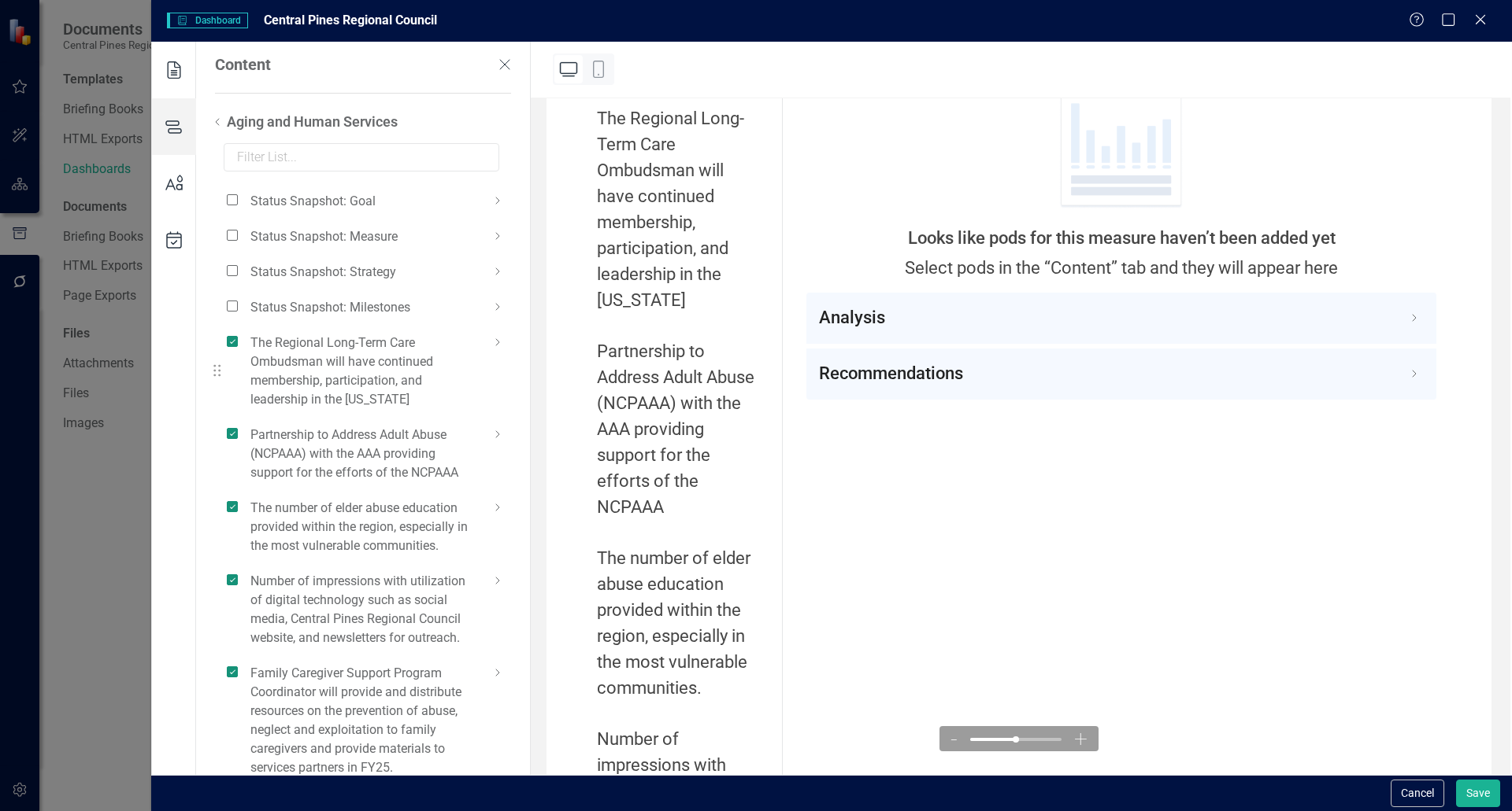
scroll to position [0, 0]
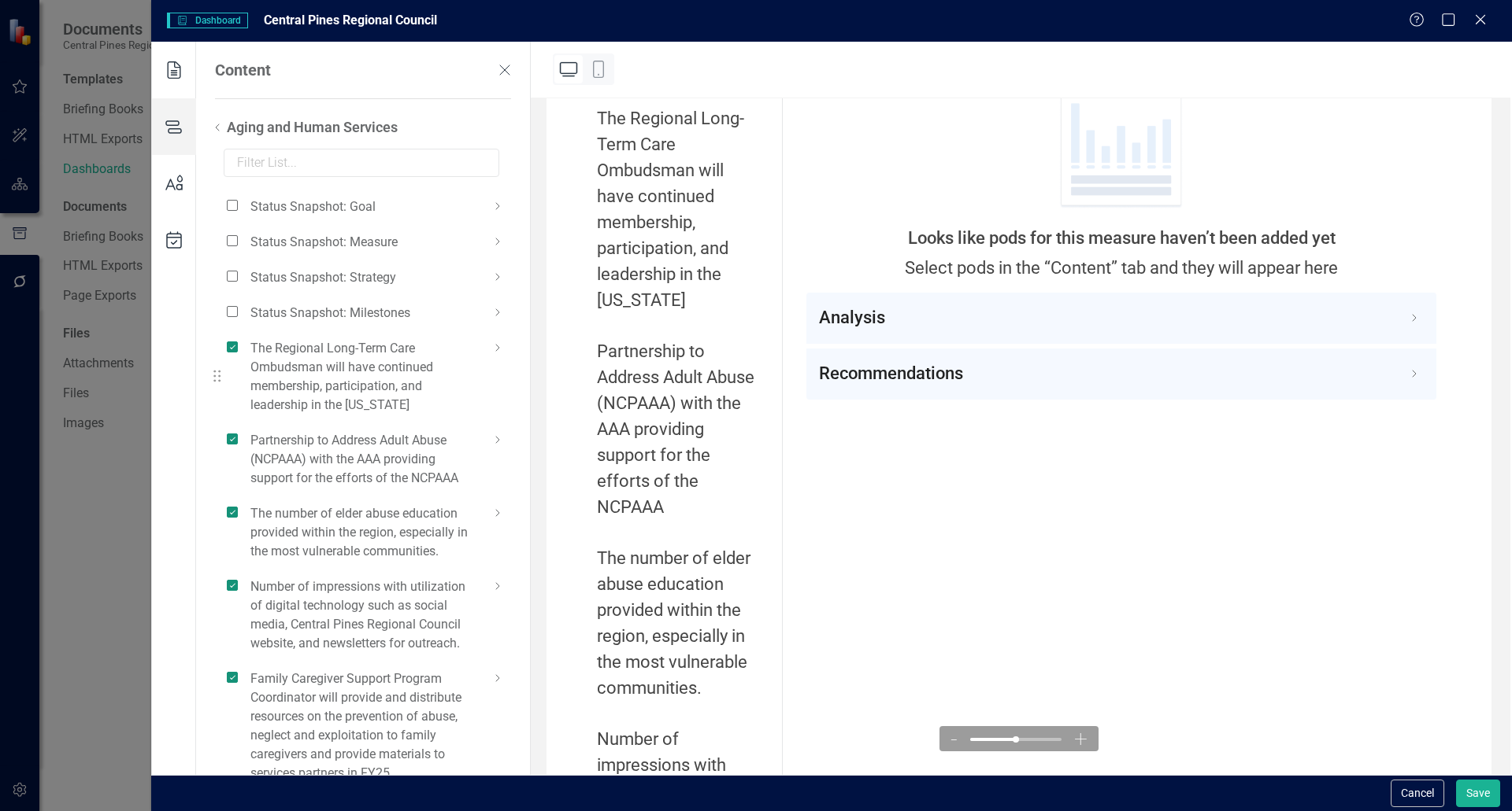
click at [491, 352] on icon at bounding box center [498, 348] width 19 height 19
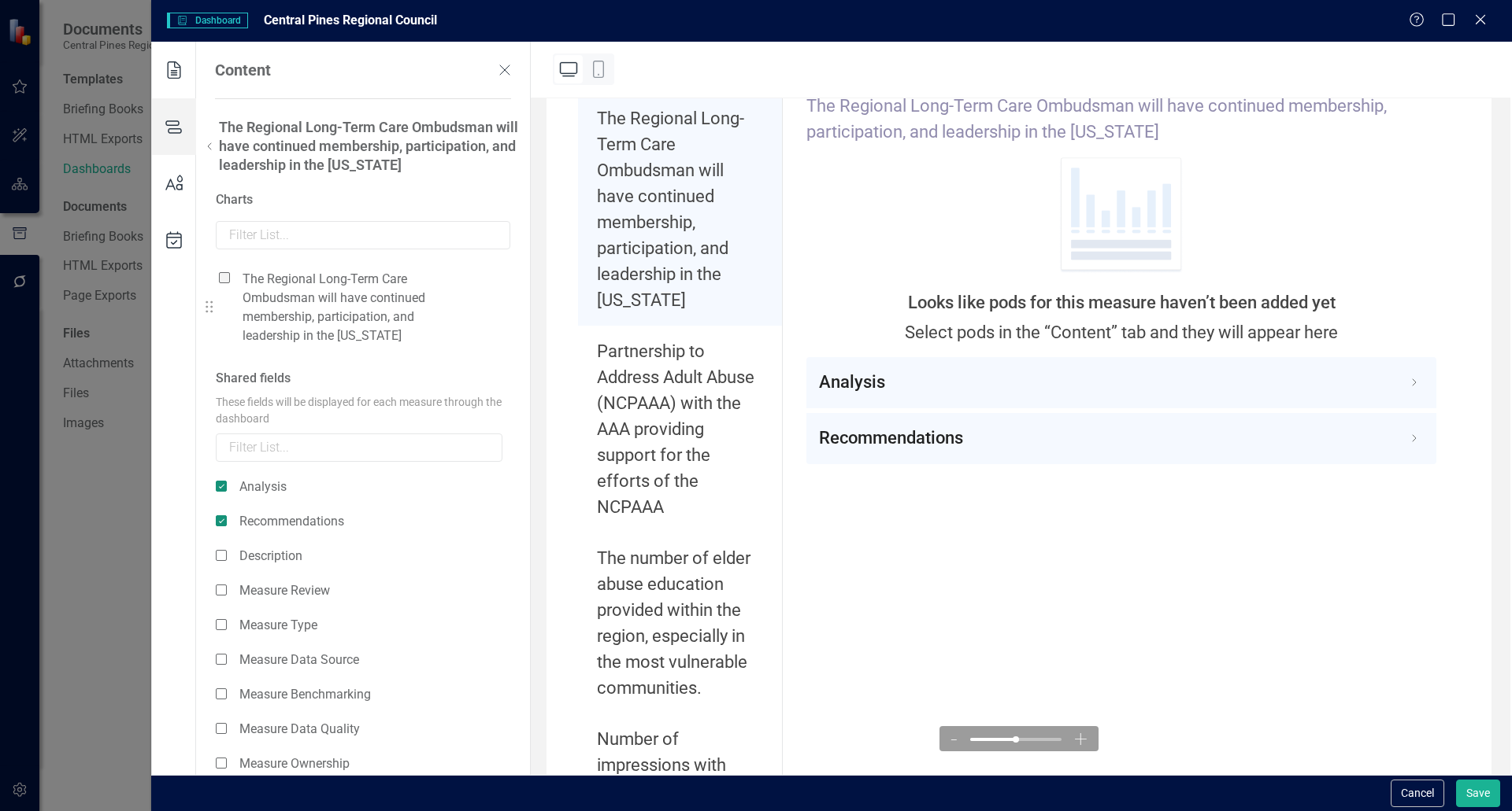
click at [223, 278] on span at bounding box center [224, 278] width 11 height 11
click at [231, 269] on input "checkbox" at bounding box center [231, 269] width 0 height 0
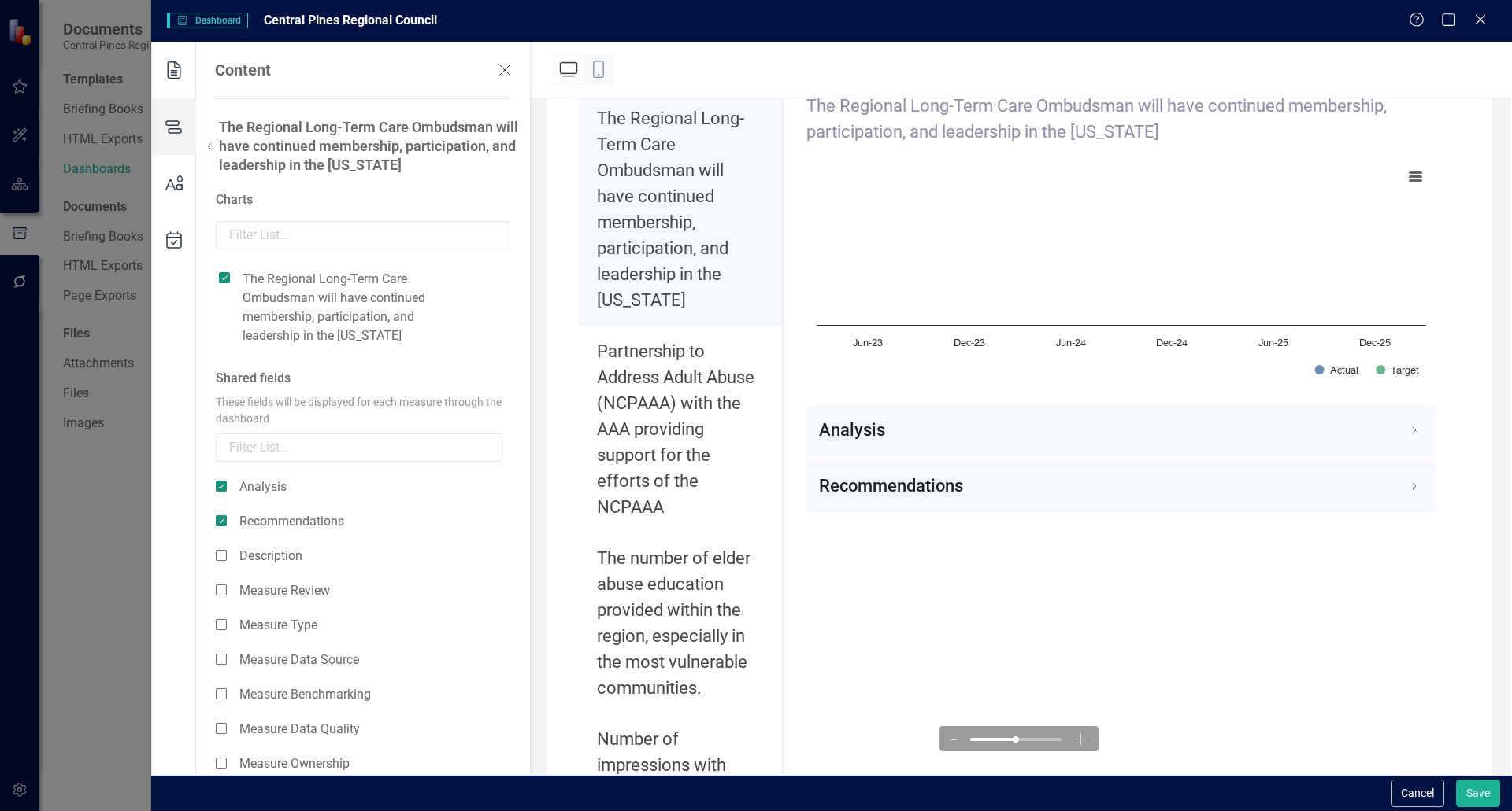
click at [208, 144] on icon at bounding box center [209, 147] width 19 height 19
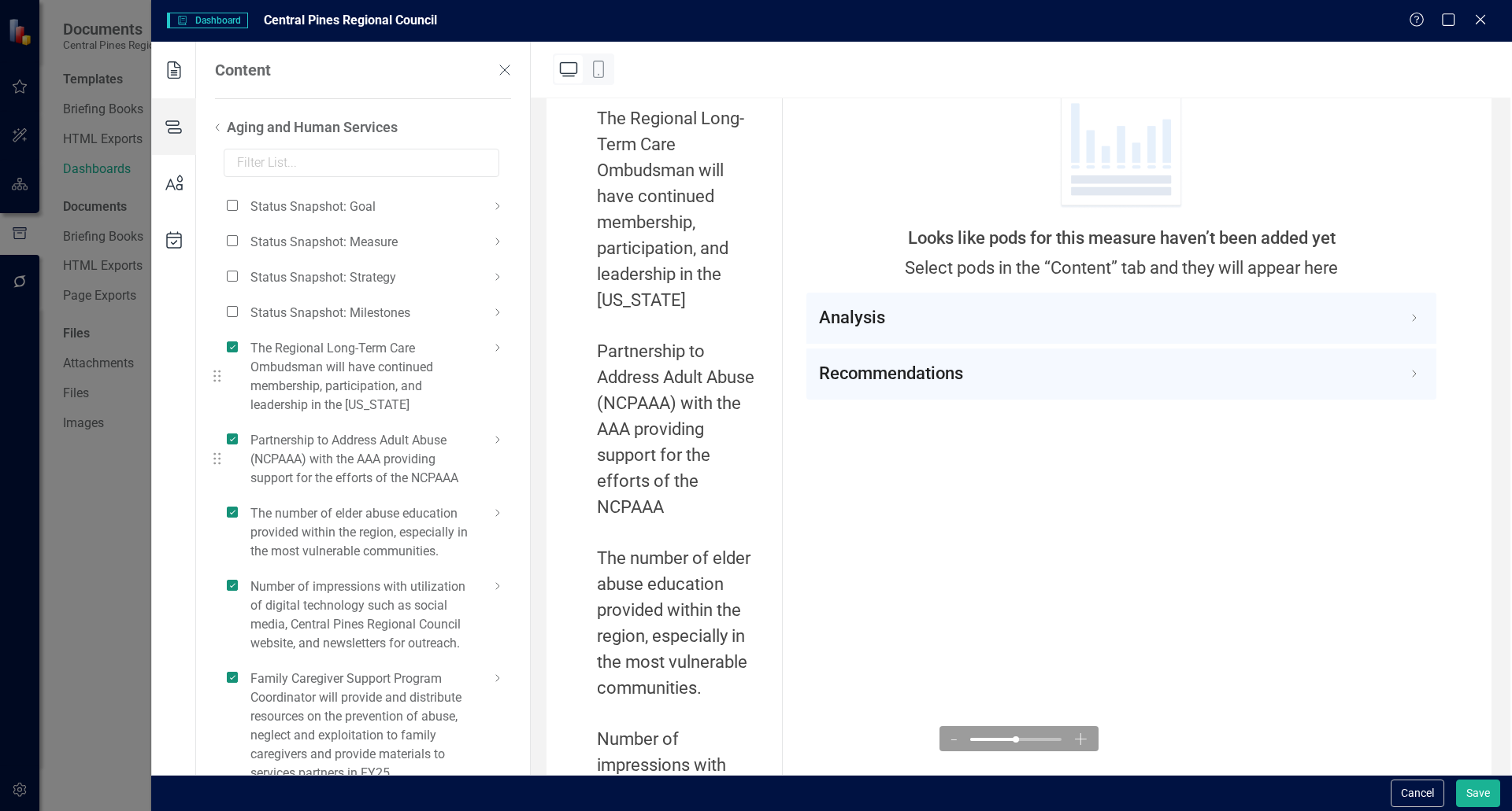
click at [497, 441] on icon at bounding box center [498, 440] width 19 height 19
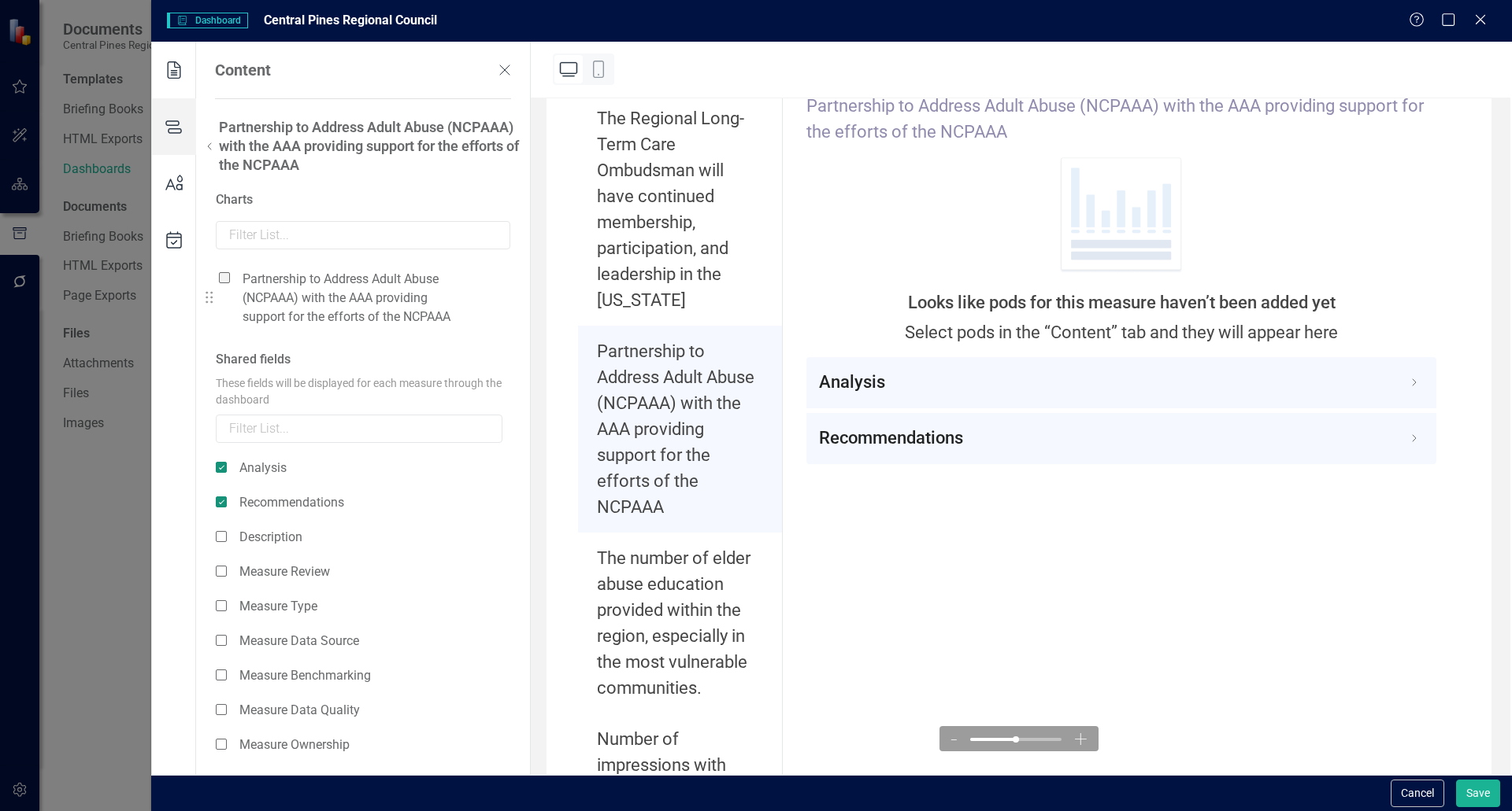
click at [223, 276] on span at bounding box center [224, 278] width 11 height 11
click at [231, 269] on input "checkbox" at bounding box center [231, 269] width 0 height 0
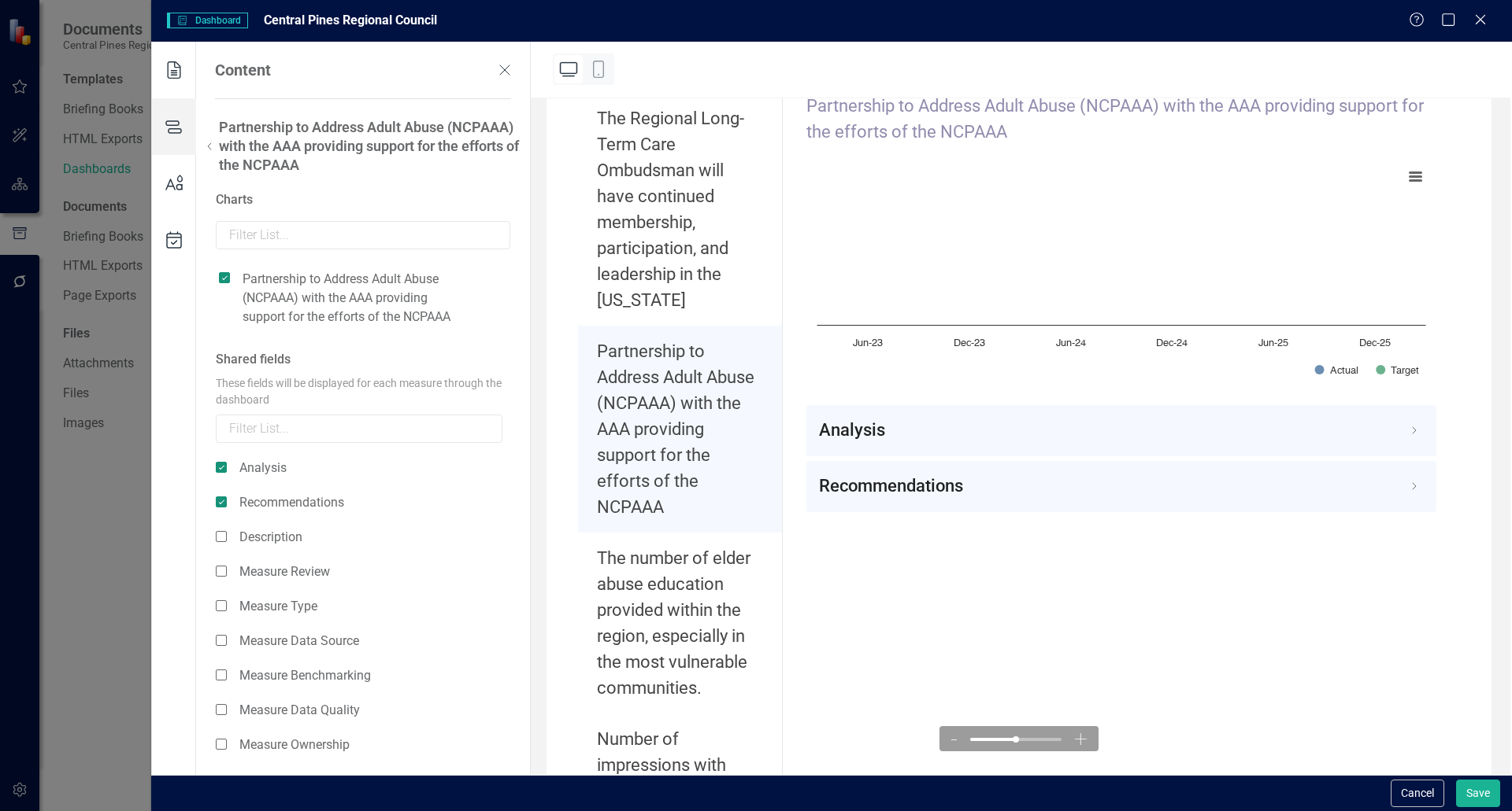
click at [211, 142] on icon at bounding box center [209, 147] width 19 height 19
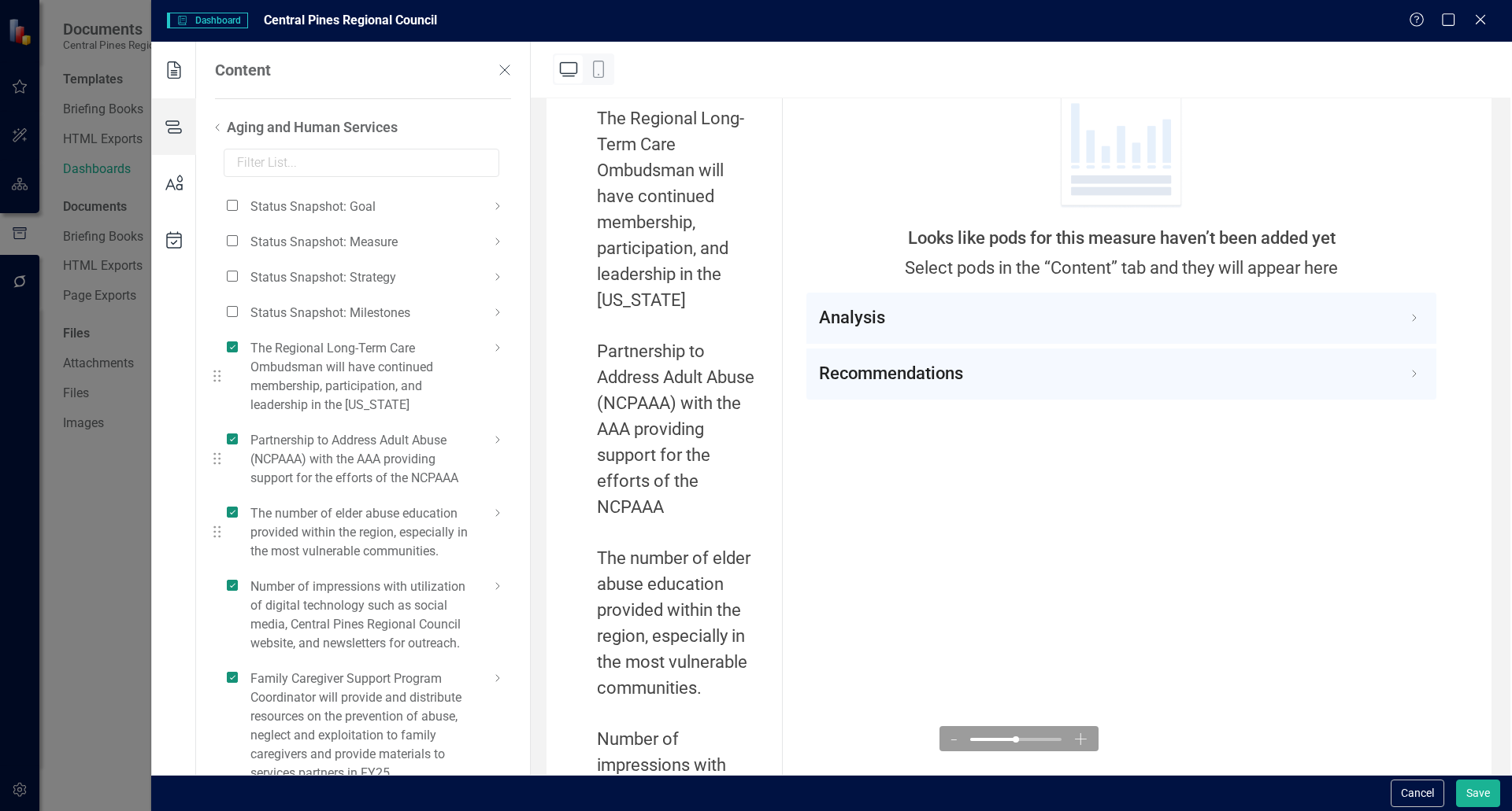
click at [494, 525] on li "The number of elder abuse education provided within the region, especially in t…" at bounding box center [355, 532] width 296 height 73
click at [496, 511] on icon at bounding box center [498, 513] width 19 height 19
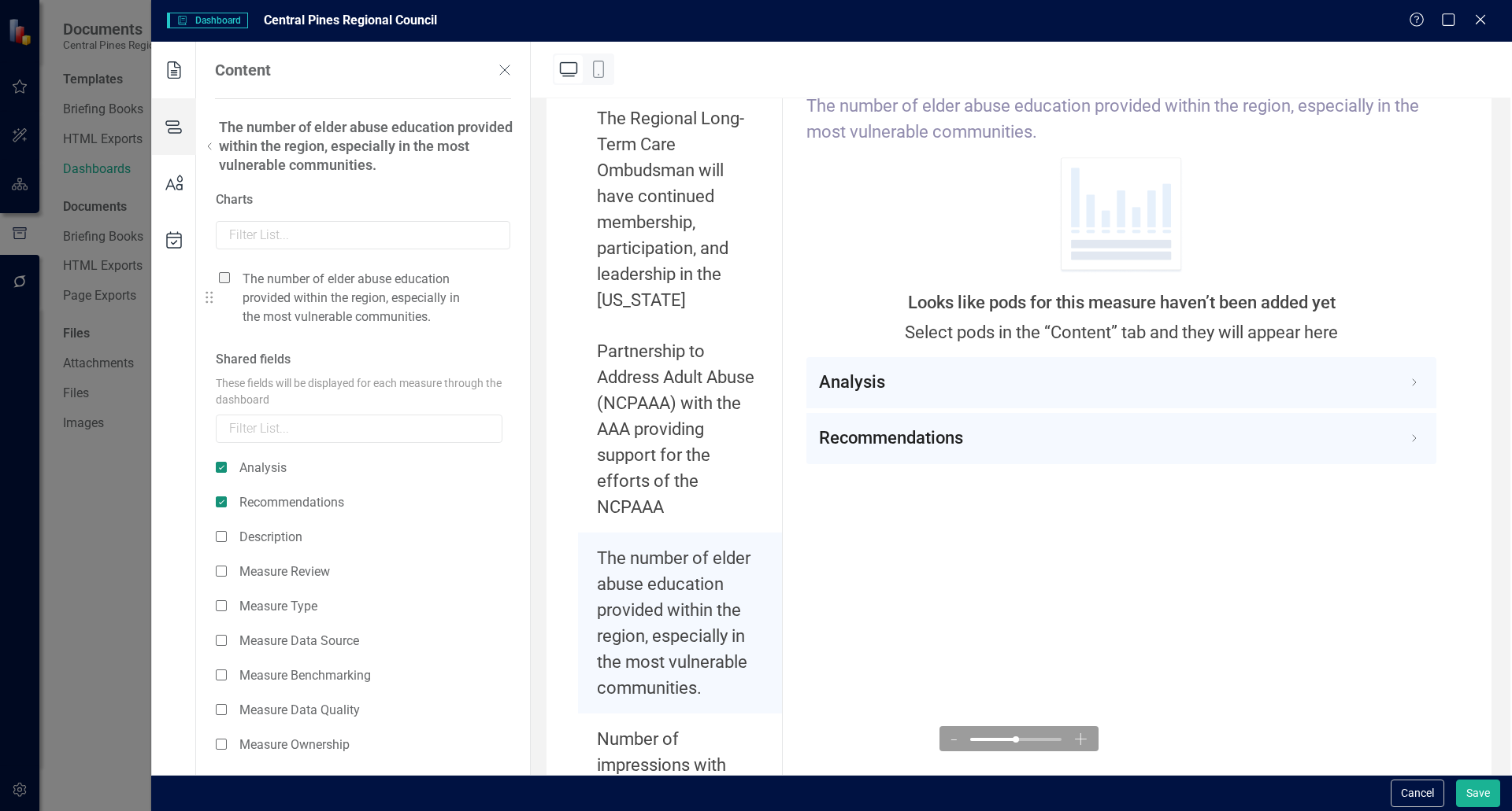
click at [223, 276] on span at bounding box center [224, 278] width 11 height 11
click at [231, 269] on input "checkbox" at bounding box center [231, 269] width 0 height 0
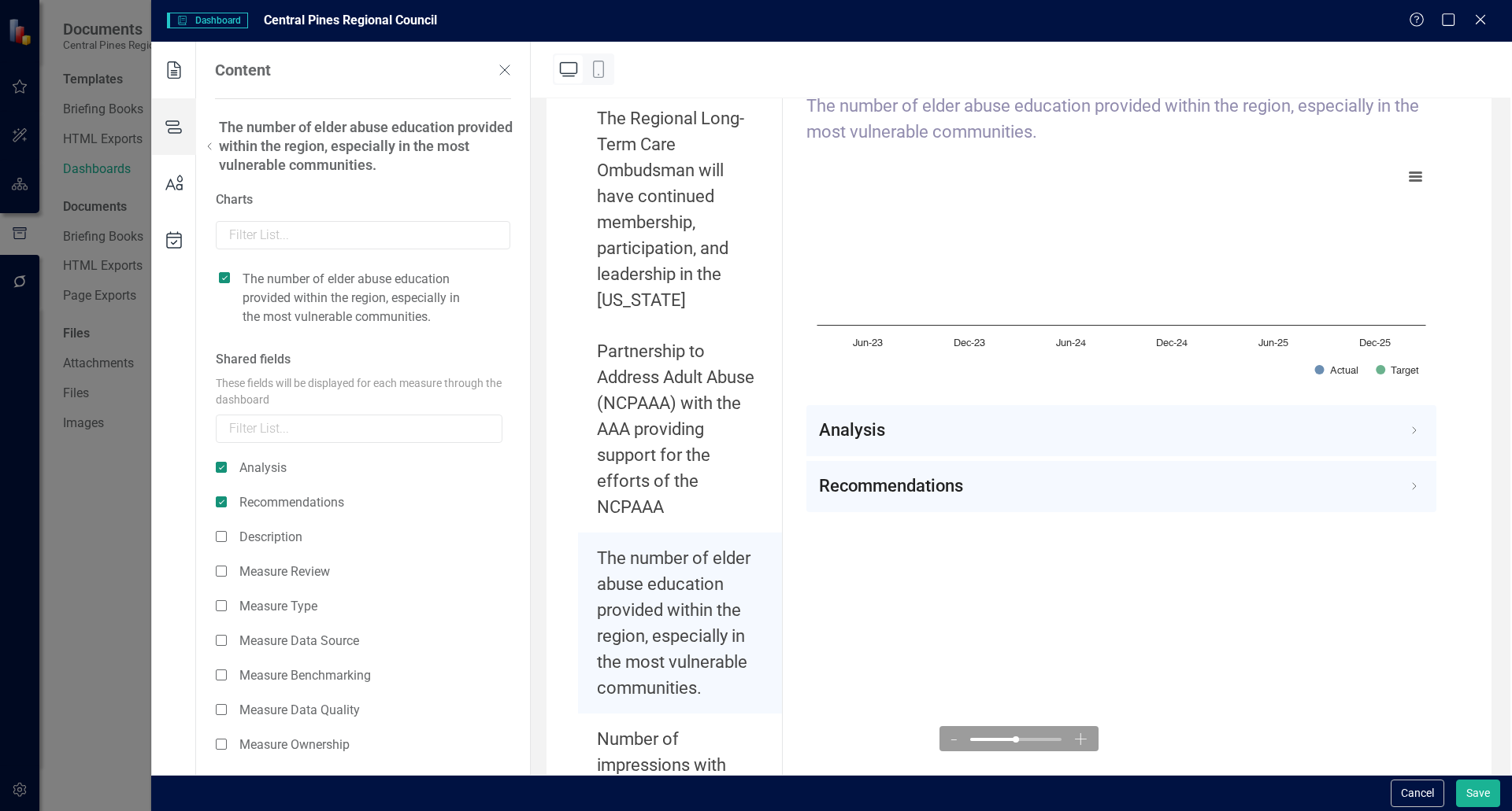
click at [208, 146] on icon at bounding box center [209, 147] width 19 height 19
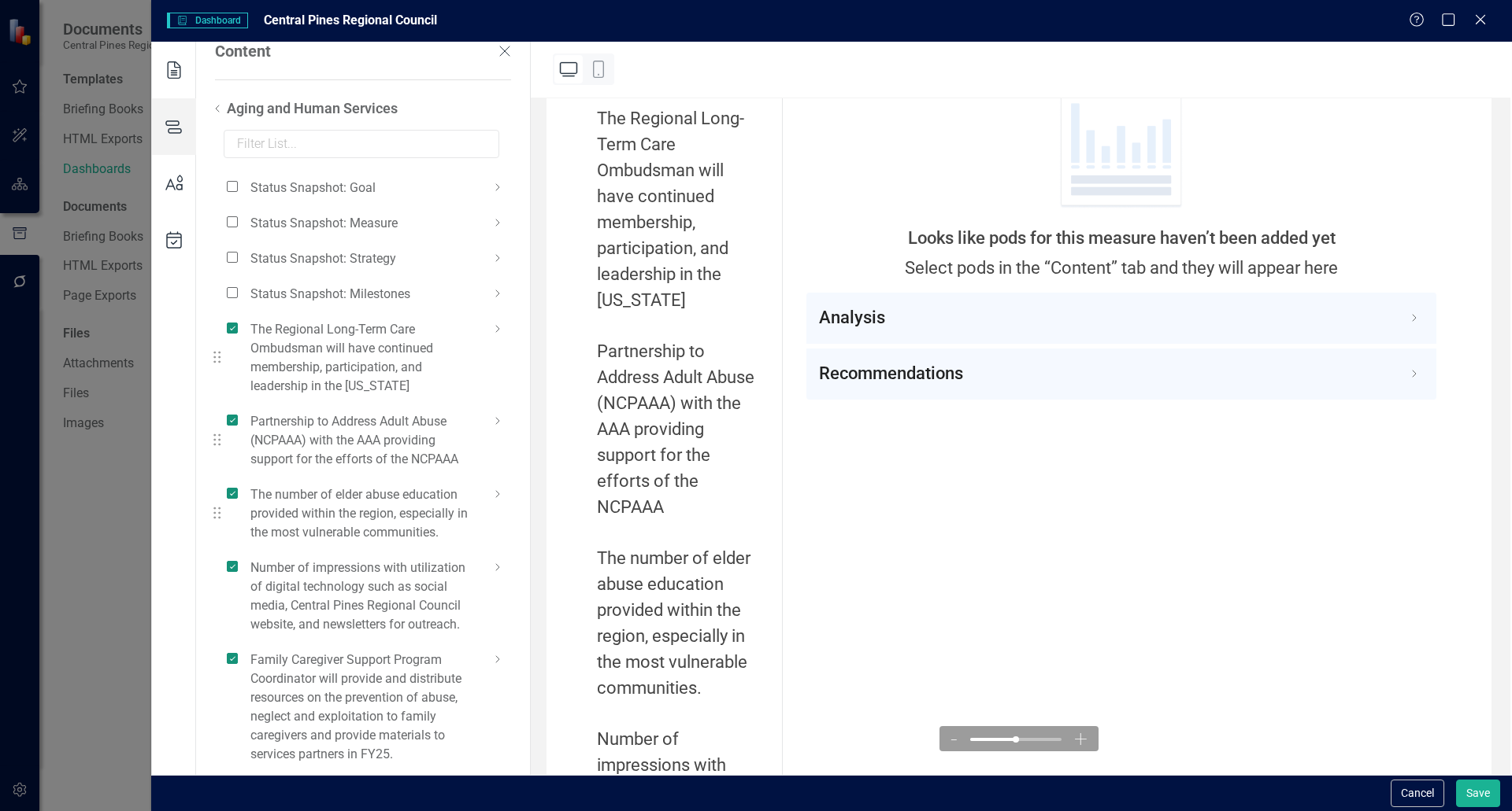
scroll to position [24, 0]
click at [496, 322] on icon at bounding box center [498, 324] width 19 height 19
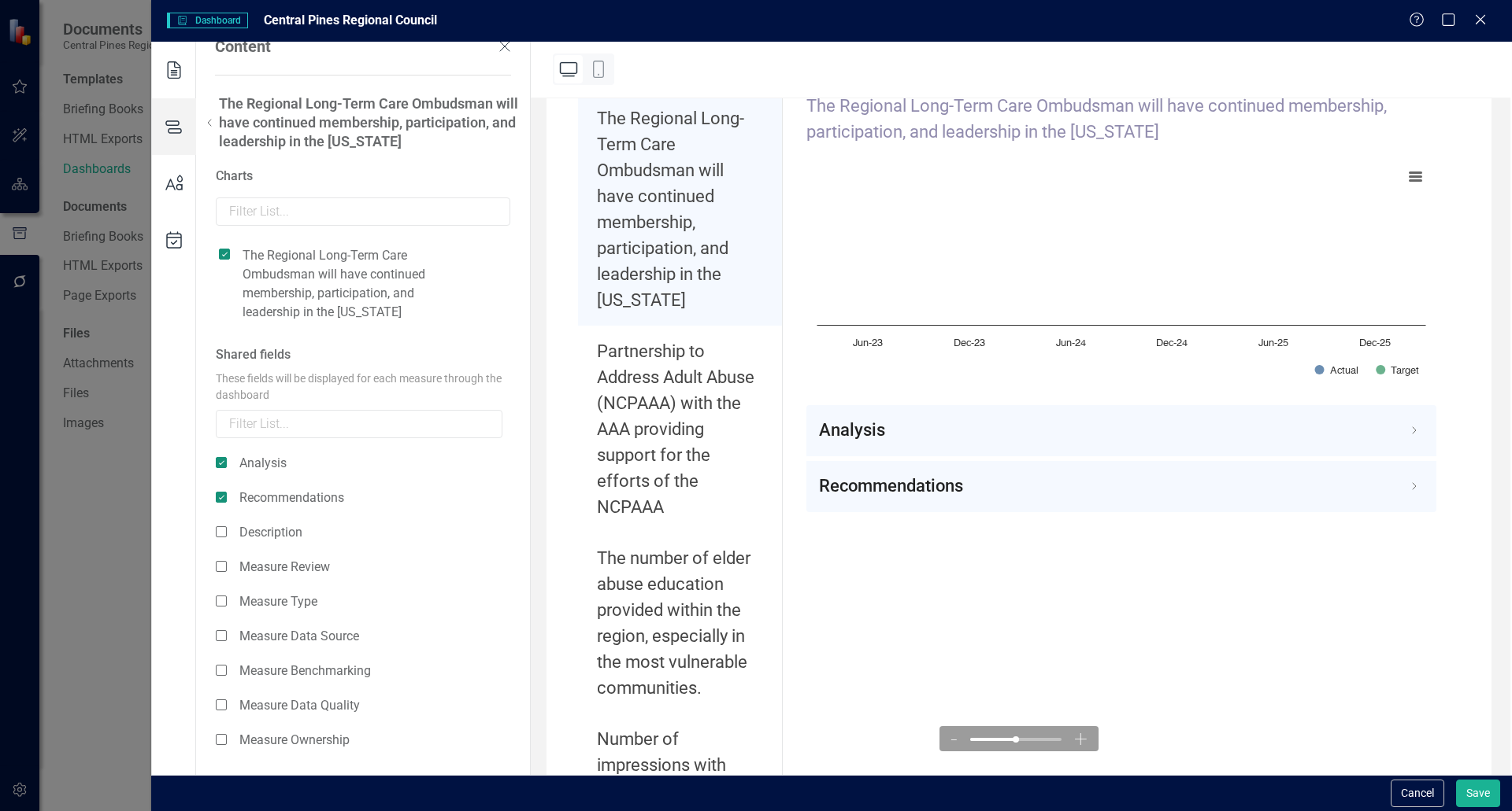
click at [204, 123] on icon at bounding box center [209, 123] width 19 height 19
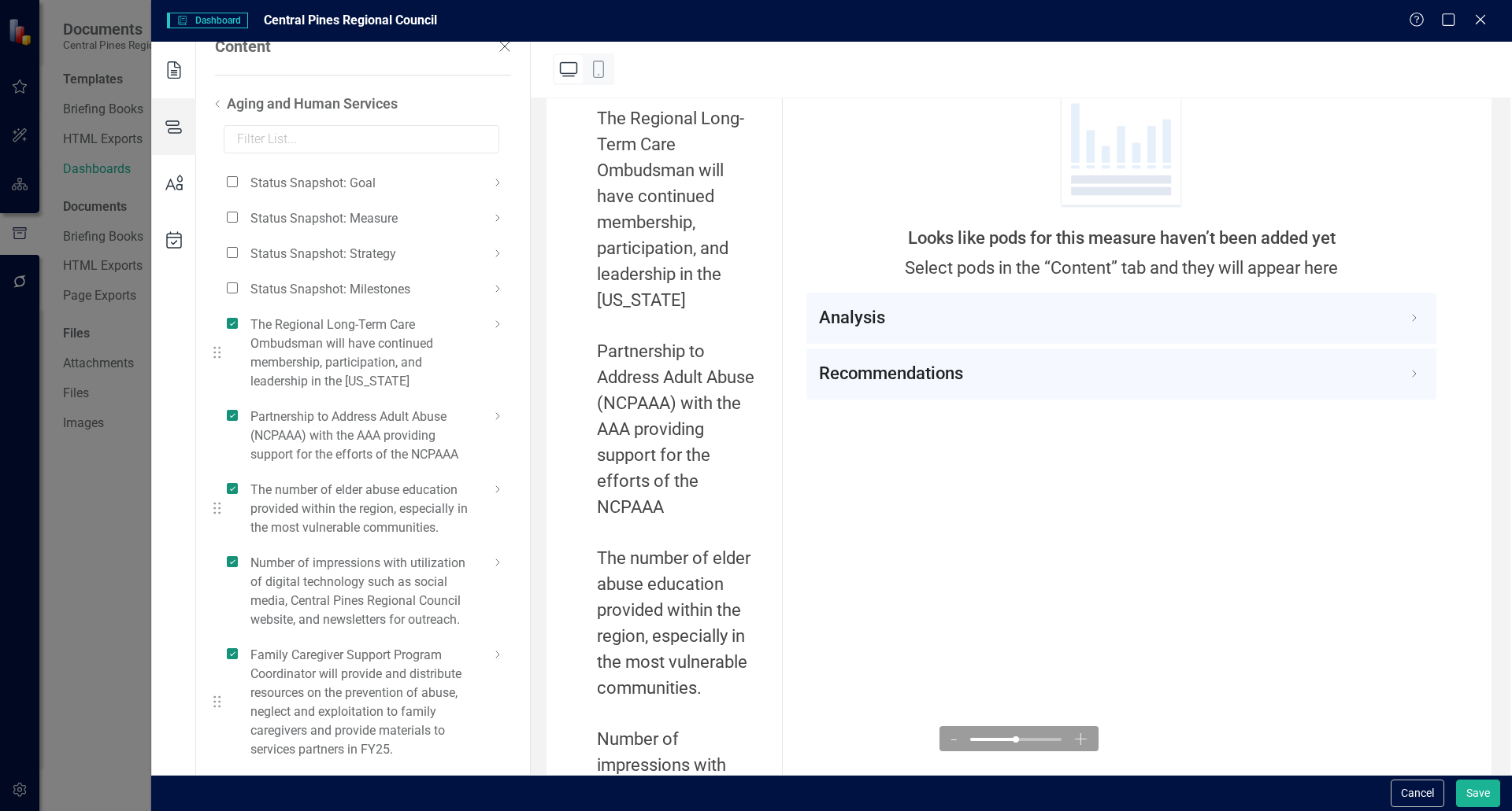
click at [498, 653] on icon at bounding box center [498, 655] width 19 height 19
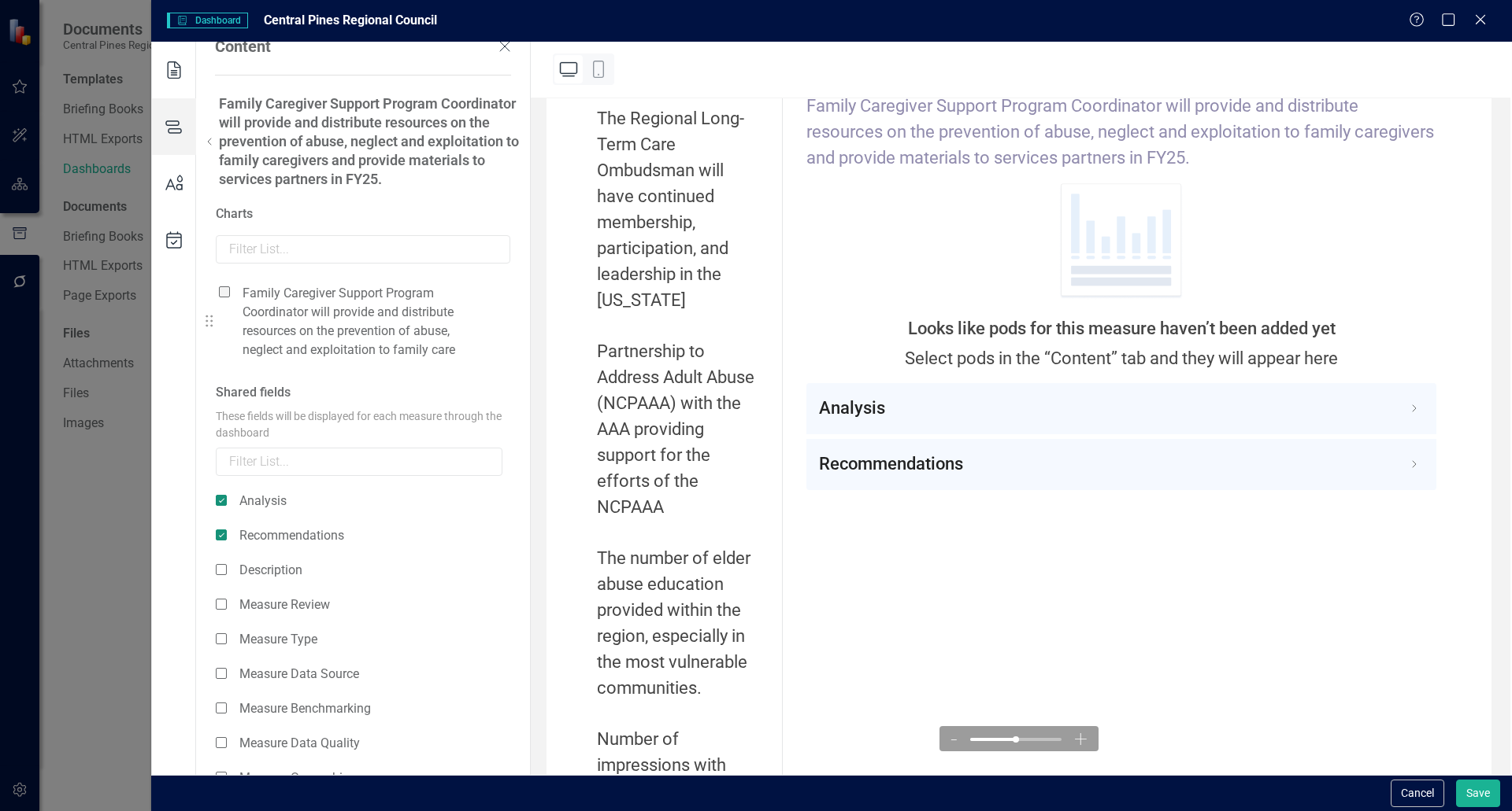
click at [223, 291] on span at bounding box center [224, 292] width 11 height 11
click at [231, 284] on input "checkbox" at bounding box center [231, 284] width 0 height 0
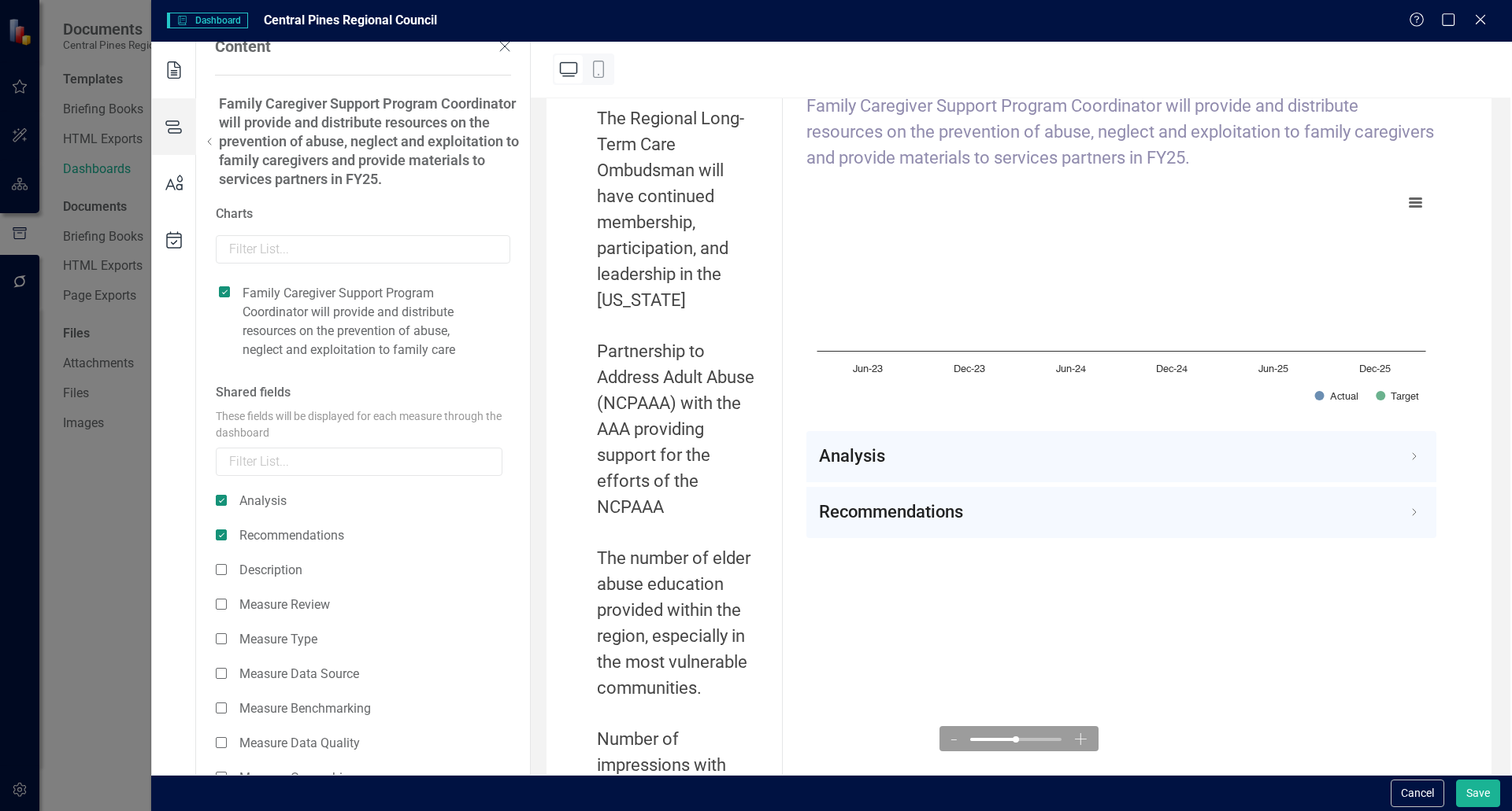
click at [212, 143] on icon at bounding box center [209, 142] width 19 height 19
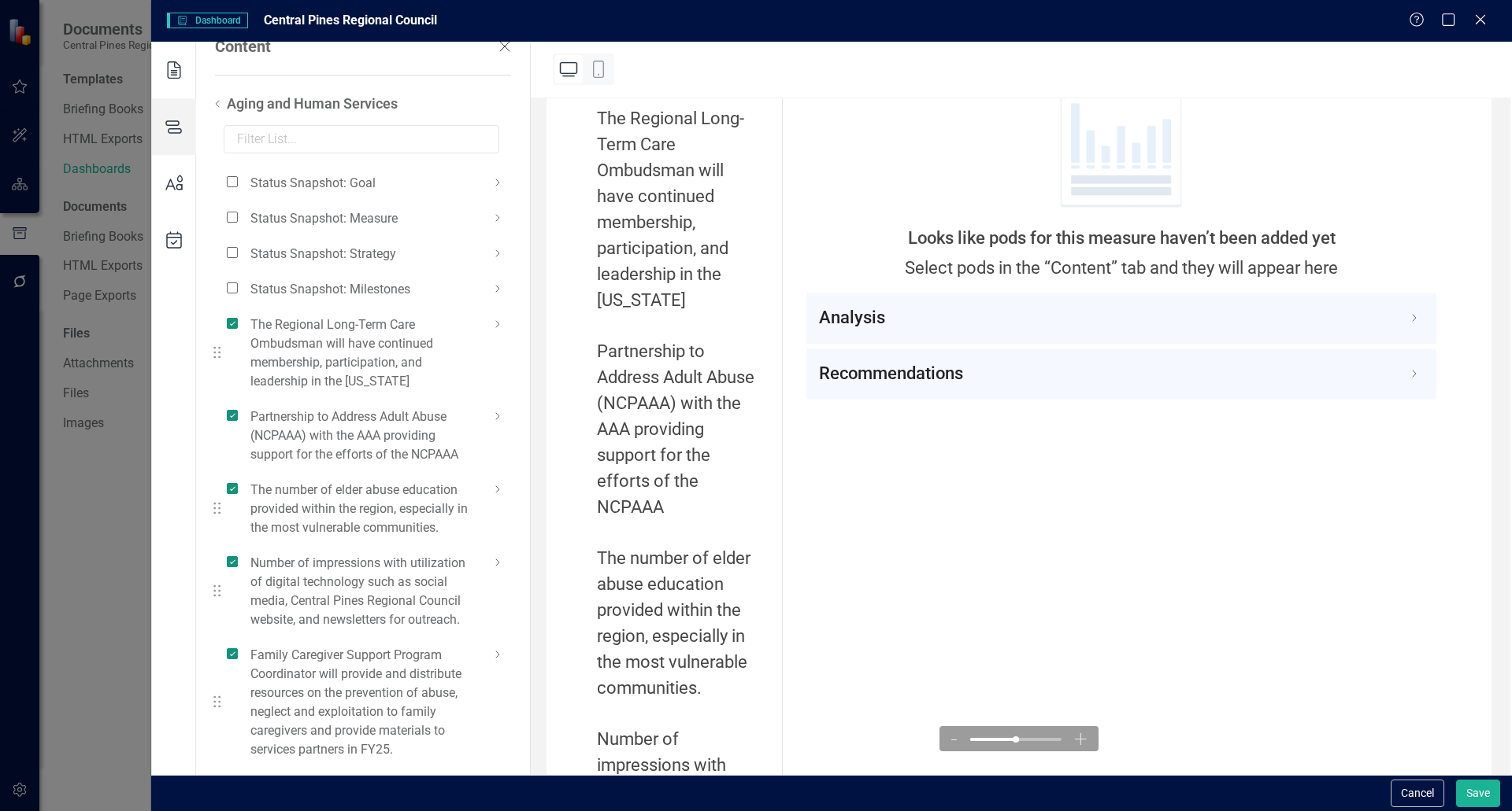
click at [504, 563] on icon at bounding box center [498, 563] width 19 height 19
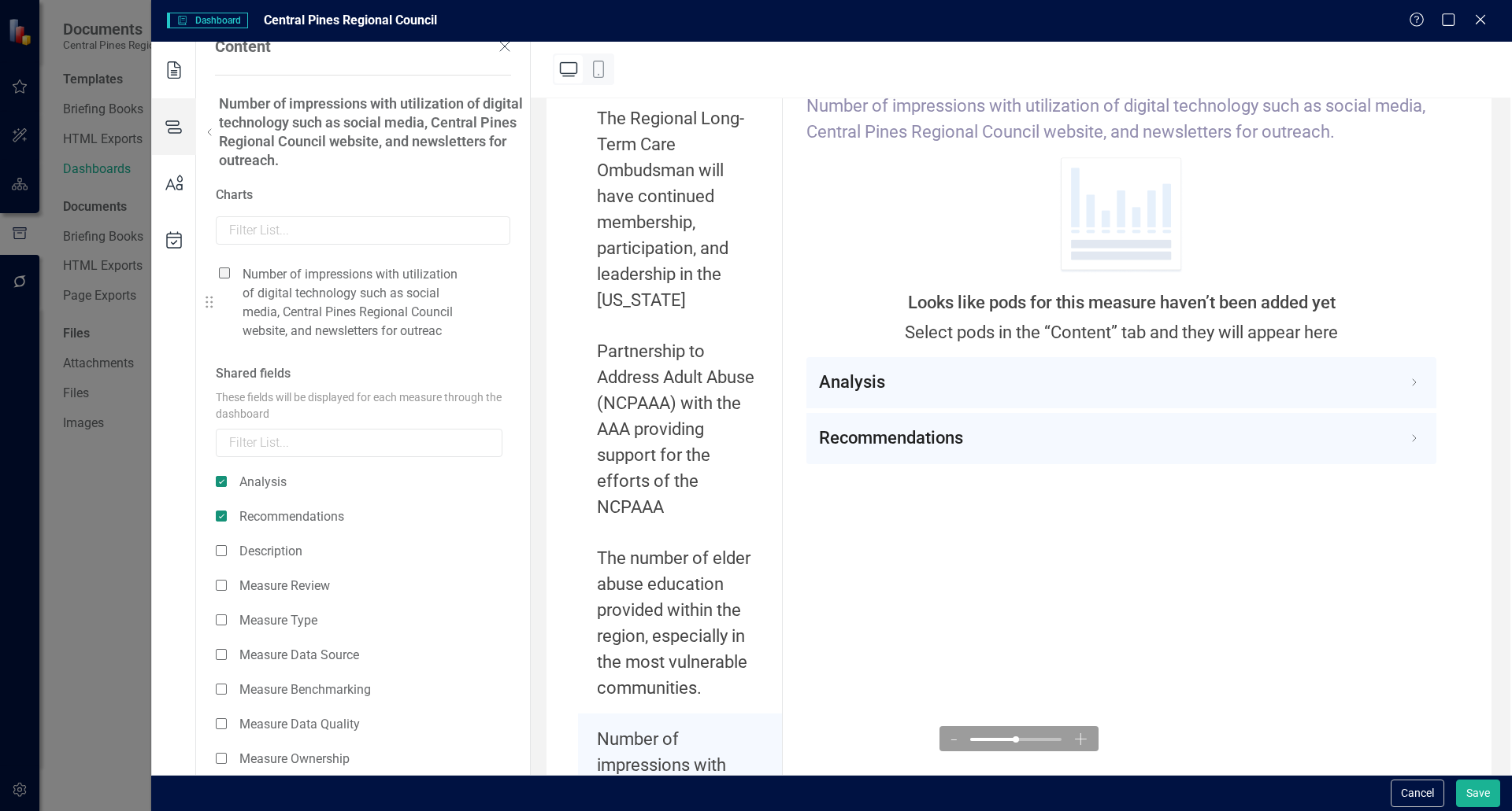
click at [224, 274] on span at bounding box center [224, 273] width 11 height 11
click at [231, 265] on input "checkbox" at bounding box center [231, 265] width 0 height 0
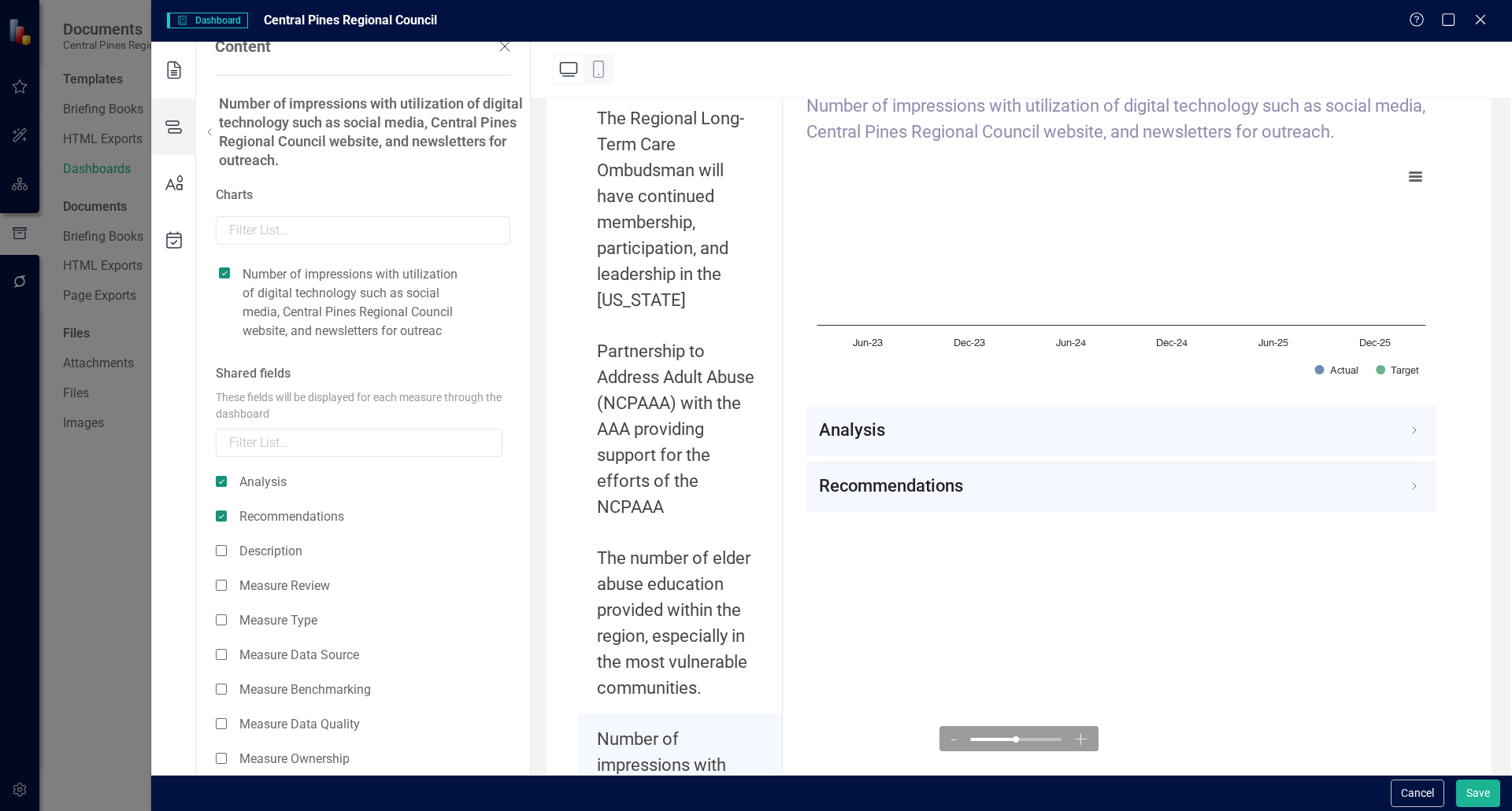
click at [206, 127] on icon at bounding box center [209, 132] width 19 height 19
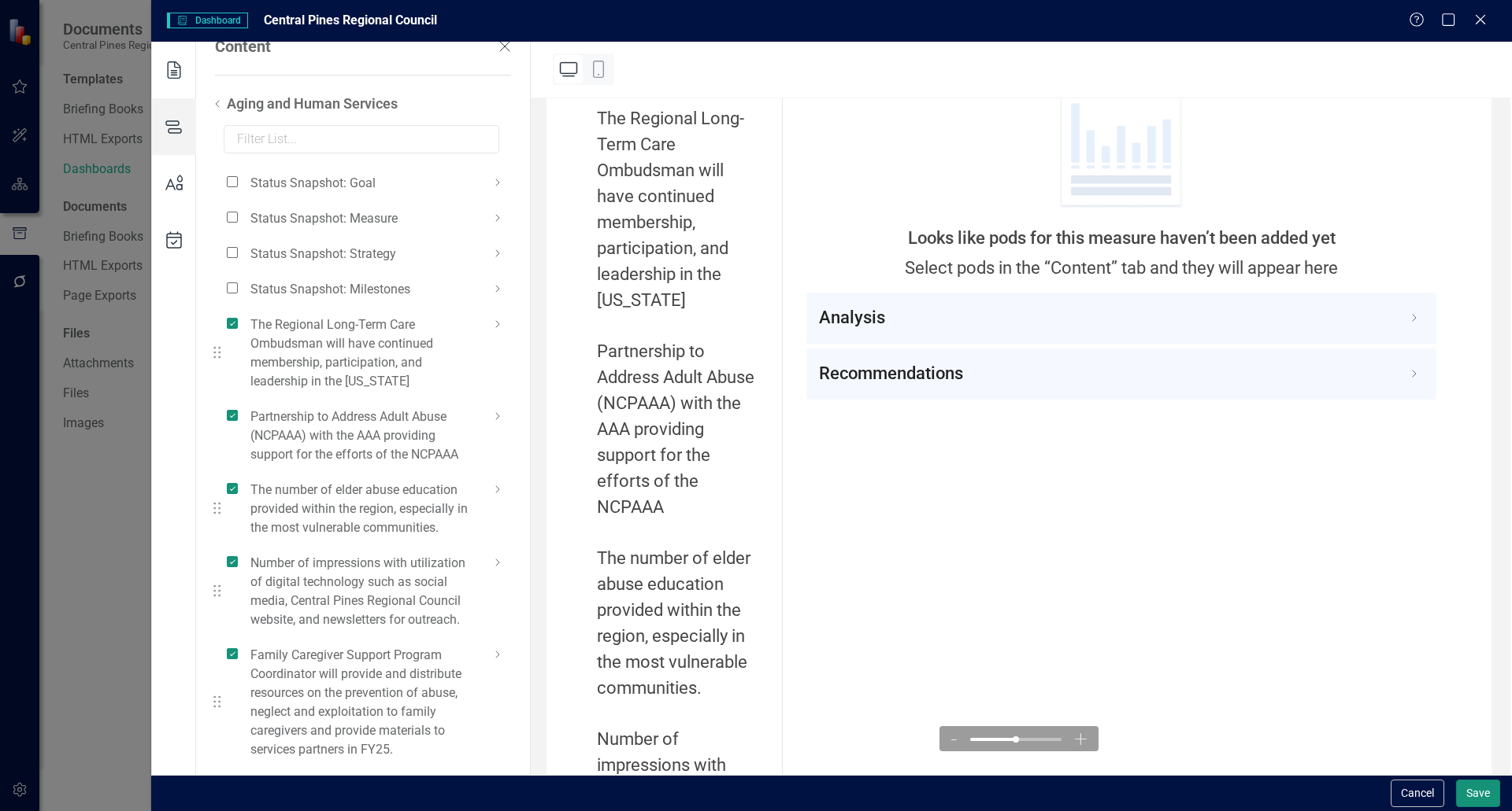
click at [754, 783] on button "Save" at bounding box center [1478, 794] width 44 height 28
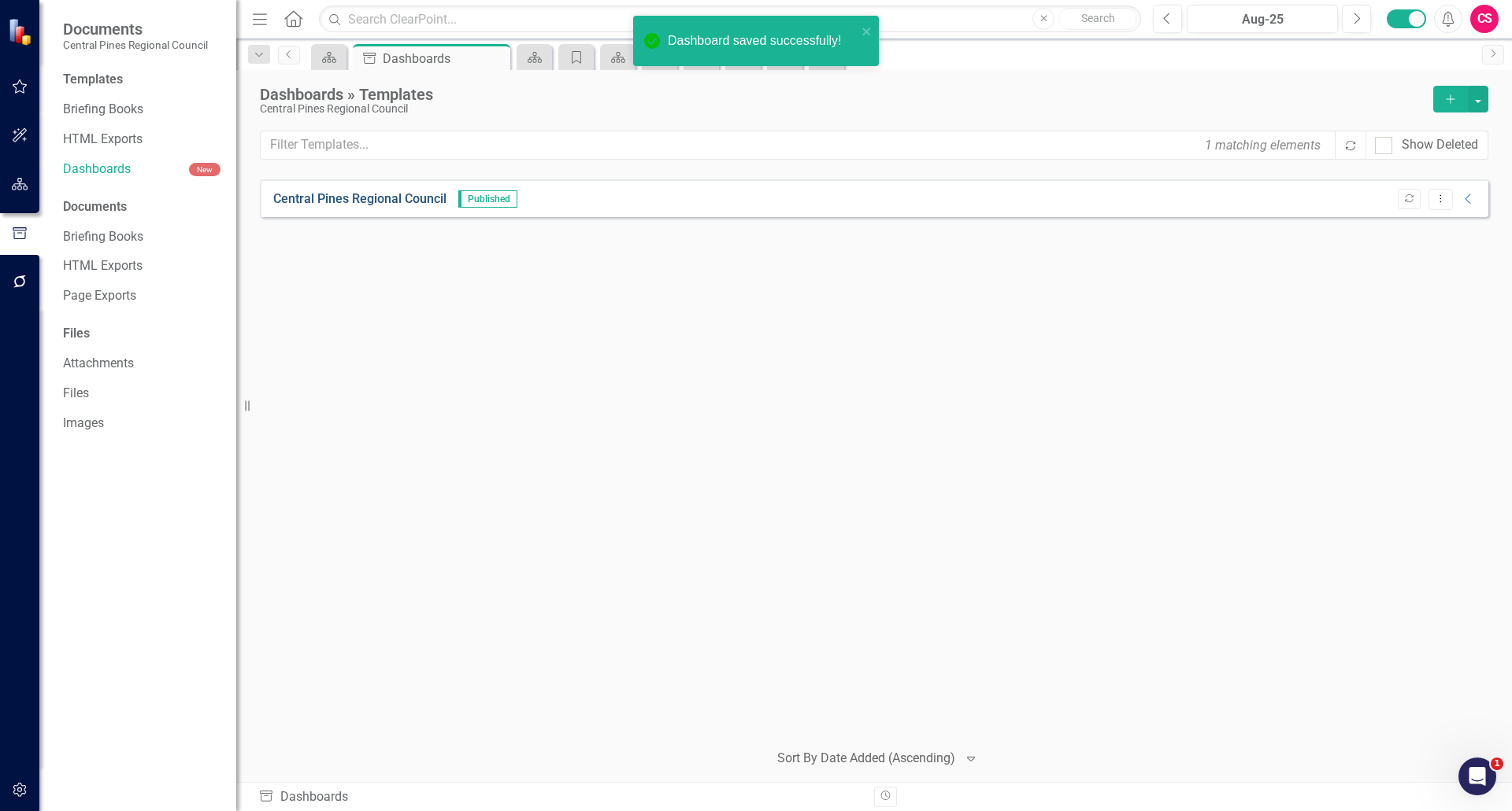
click at [320, 196] on link "Central Pines Regional Council" at bounding box center [360, 199] width 174 height 18
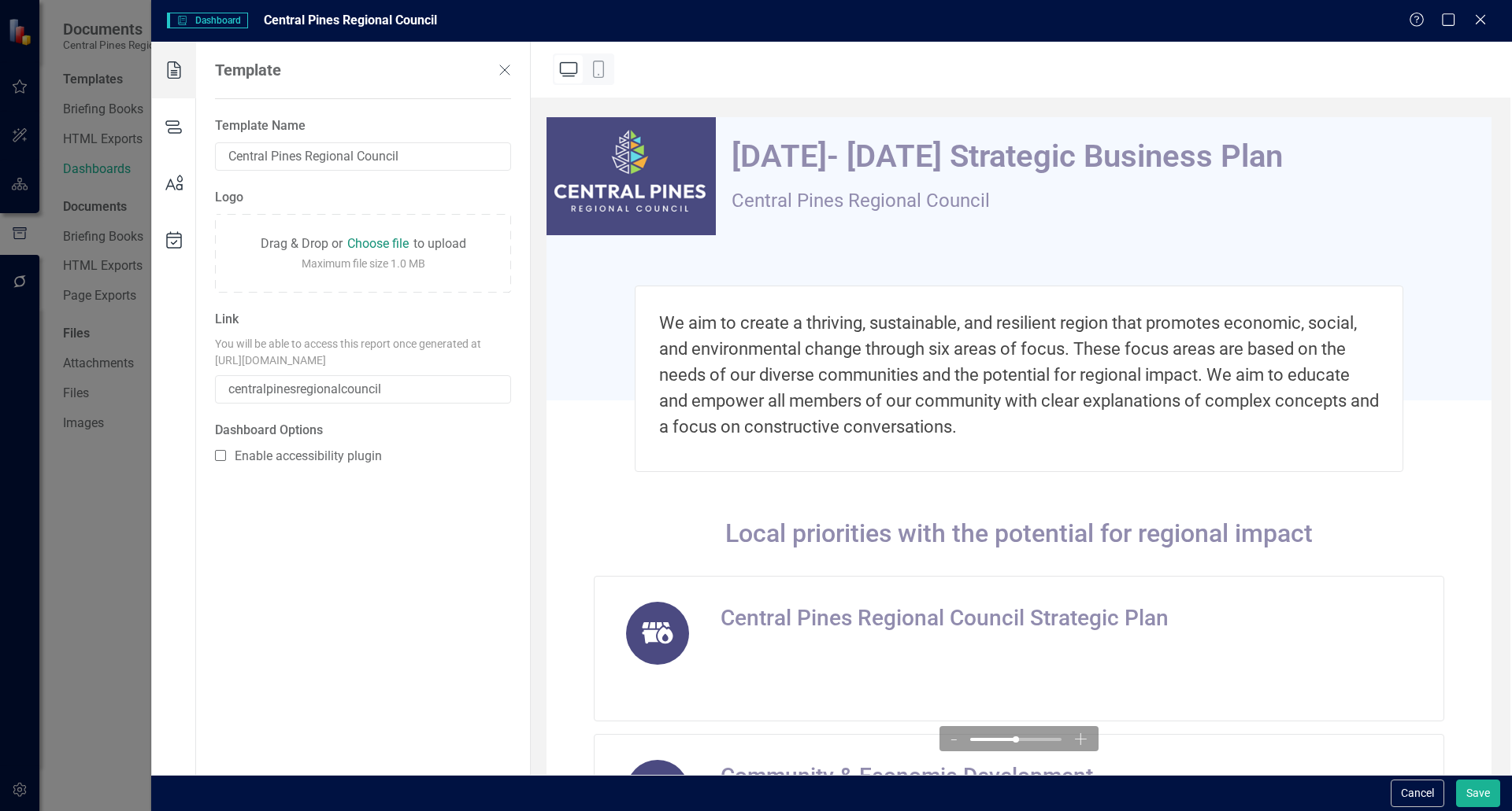
click at [168, 175] on icon at bounding box center [174, 184] width 44 height 57
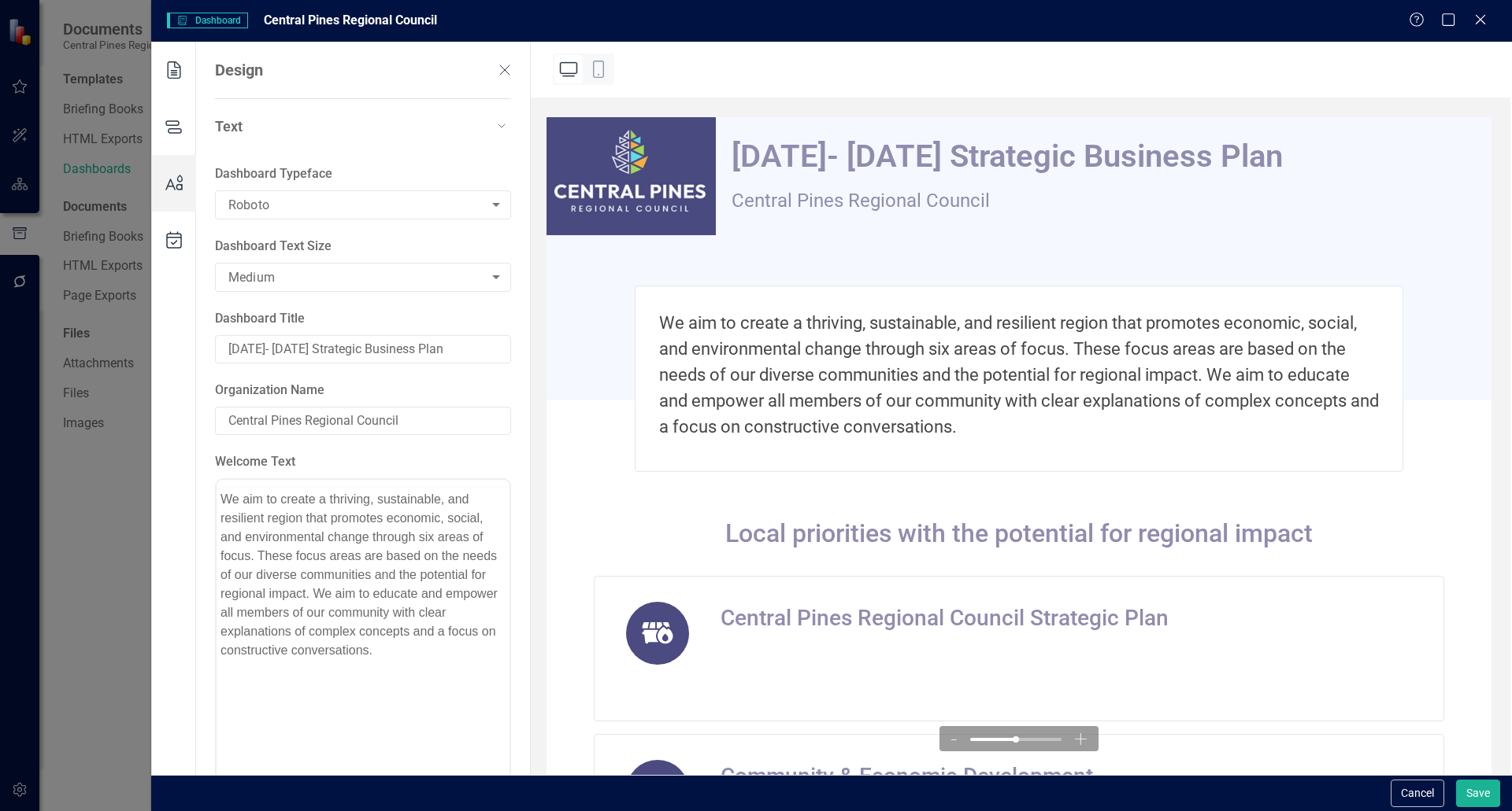
scroll to position [0, 0]
click at [172, 141] on icon at bounding box center [174, 127] width 44 height 57
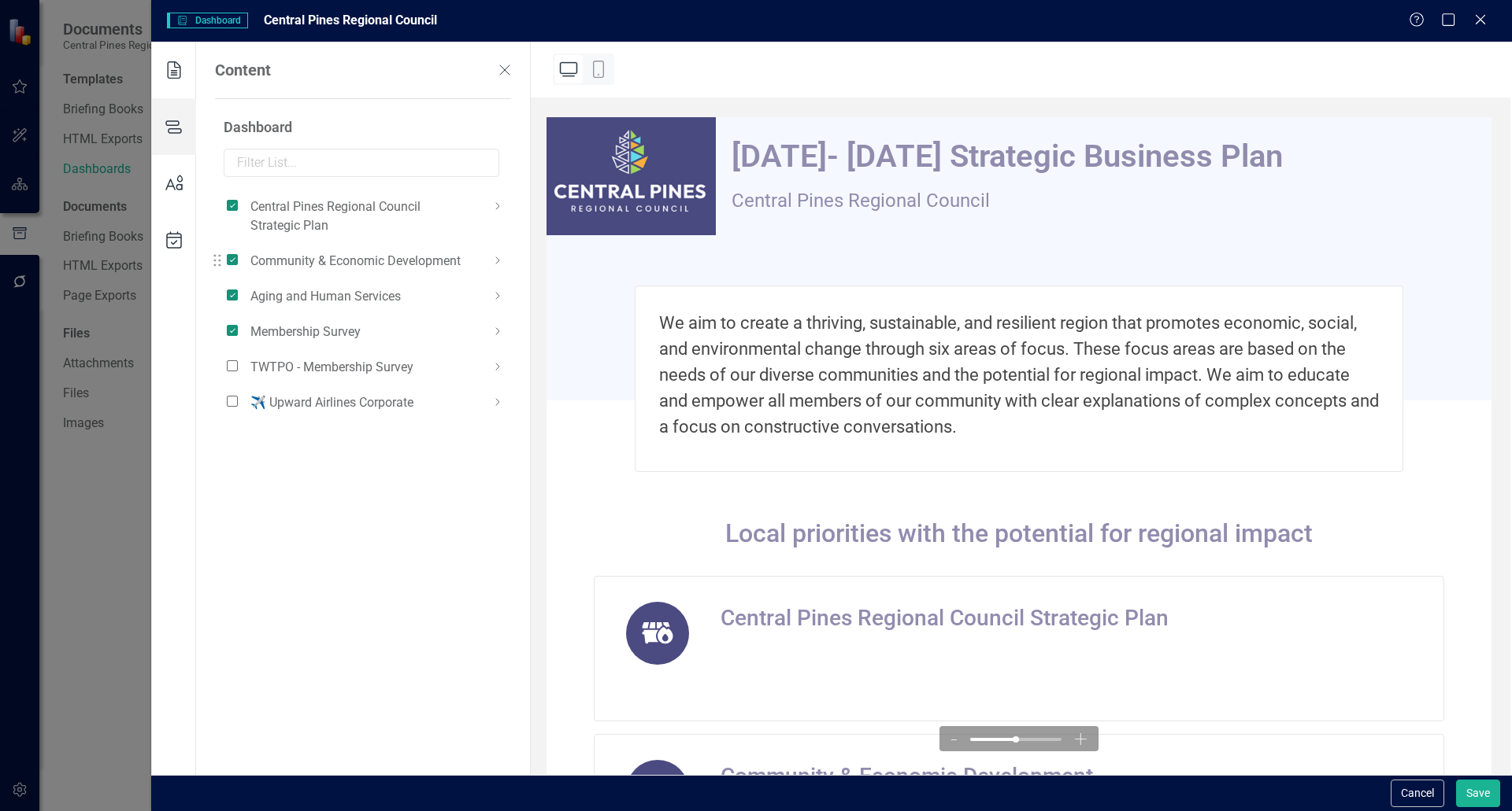
click at [490, 261] on icon at bounding box center [498, 261] width 19 height 19
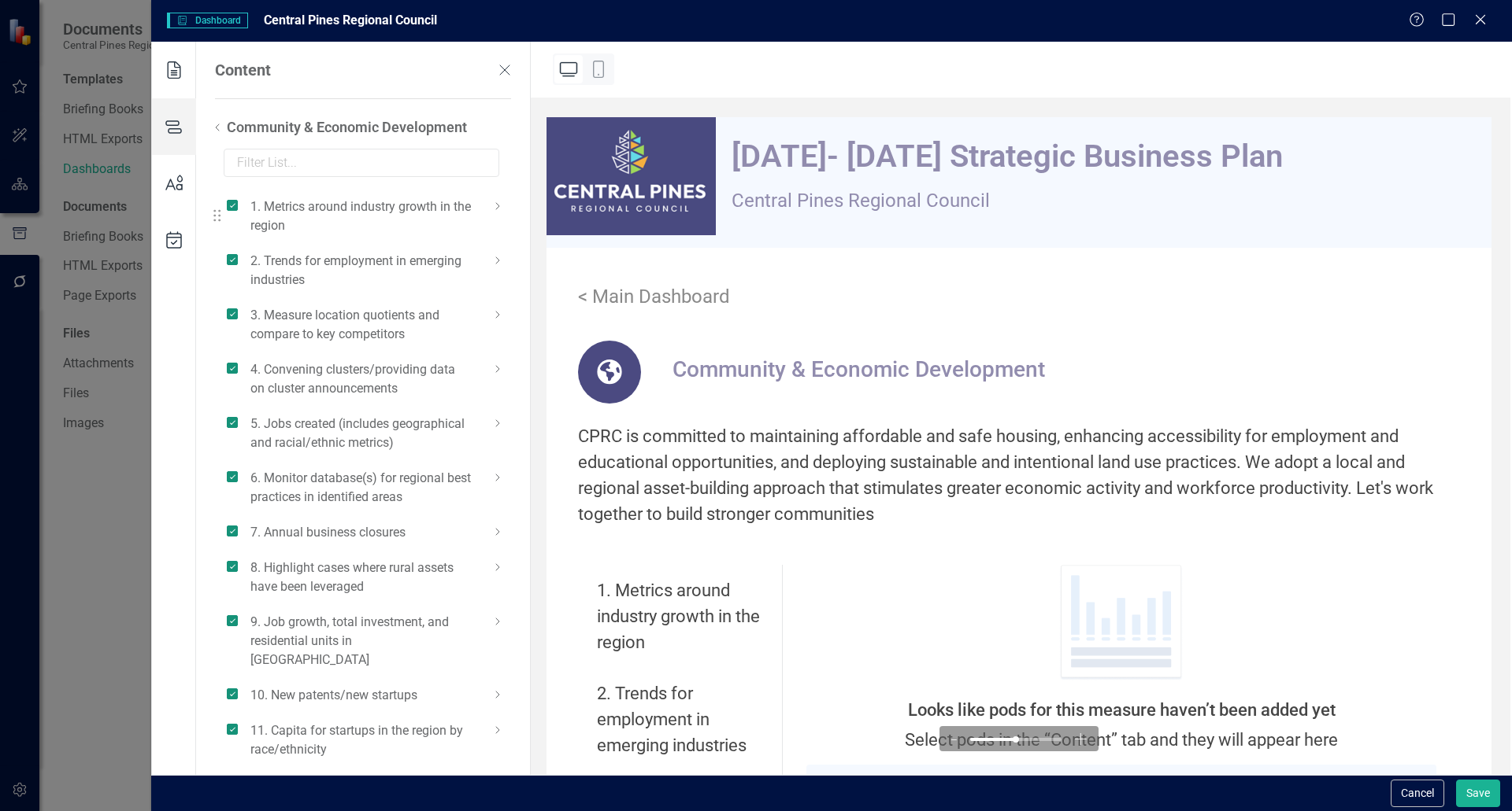
click at [494, 209] on icon at bounding box center [498, 206] width 19 height 19
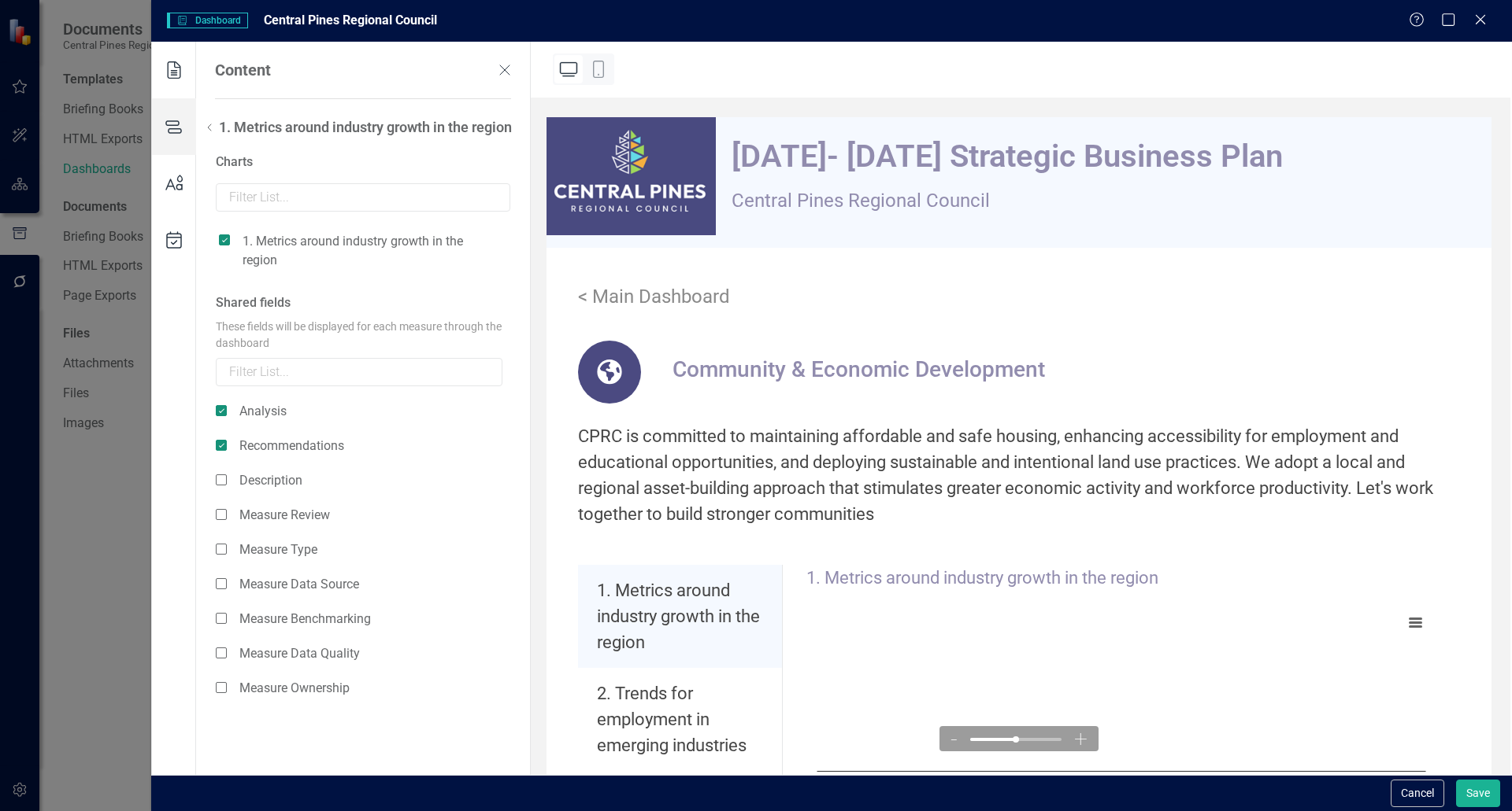
click at [209, 126] on use at bounding box center [209, 128] width 3 height 6
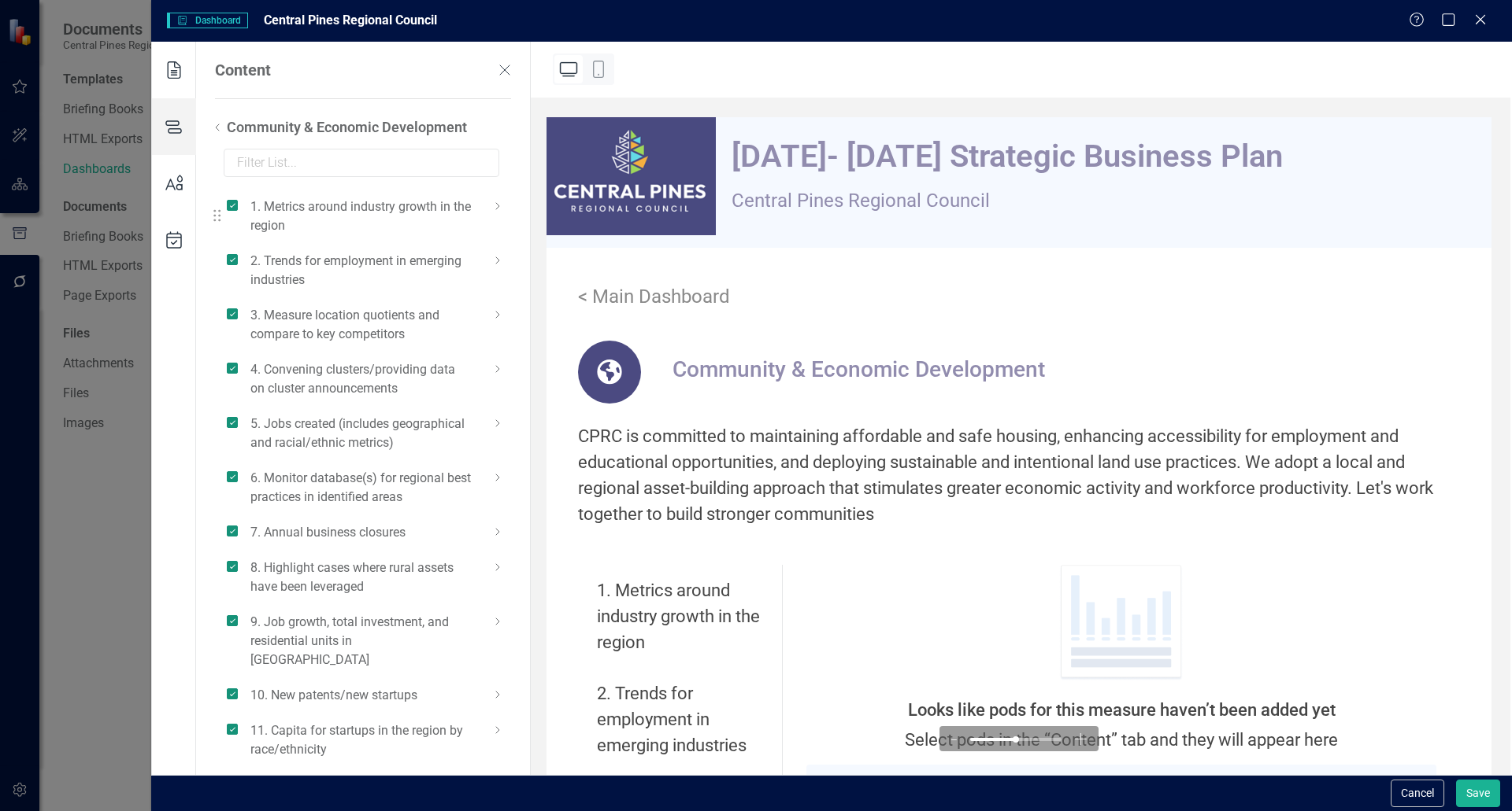
click at [212, 128] on icon at bounding box center [217, 128] width 19 height 19
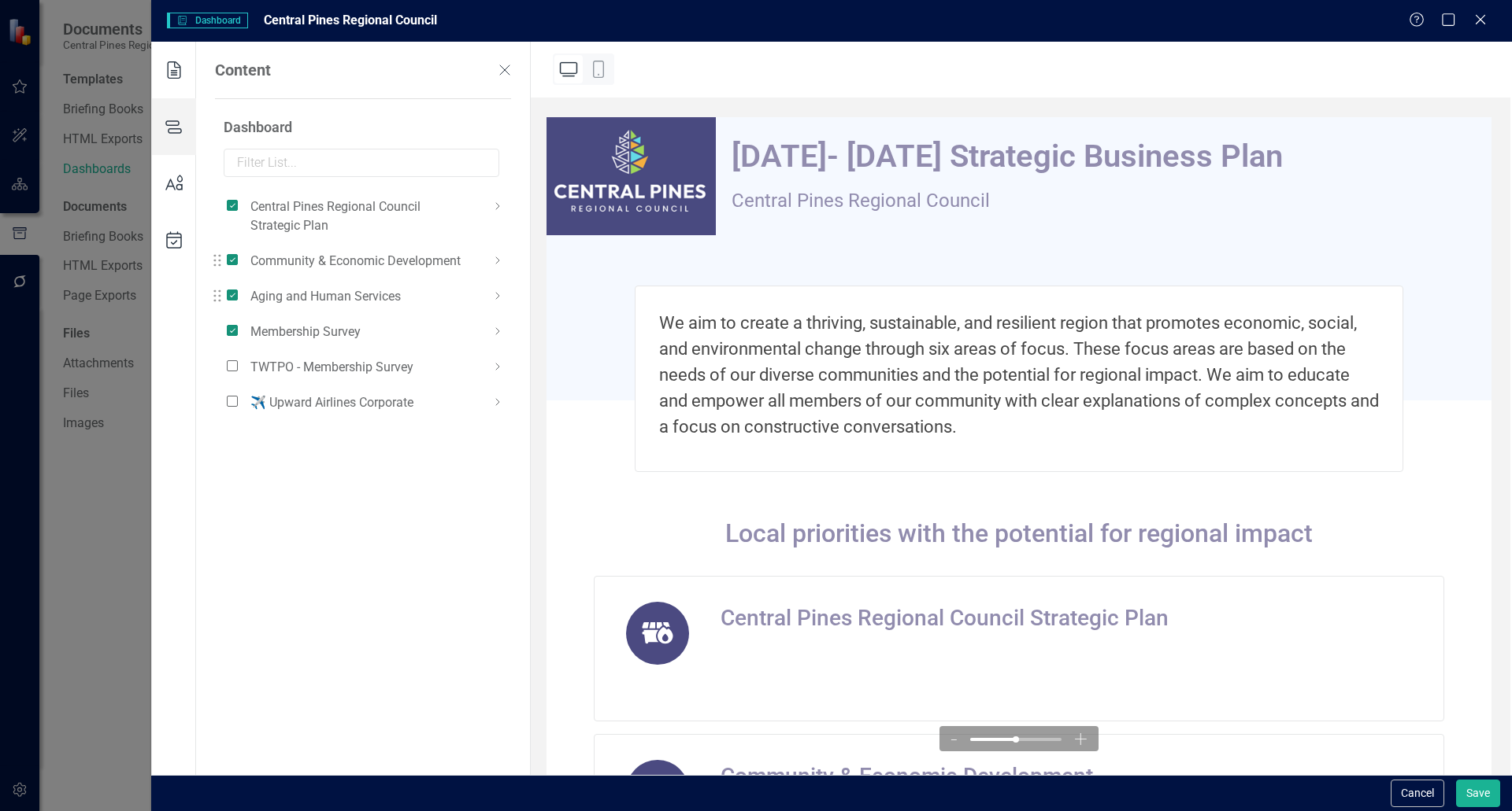
click at [496, 301] on icon at bounding box center [498, 296] width 19 height 19
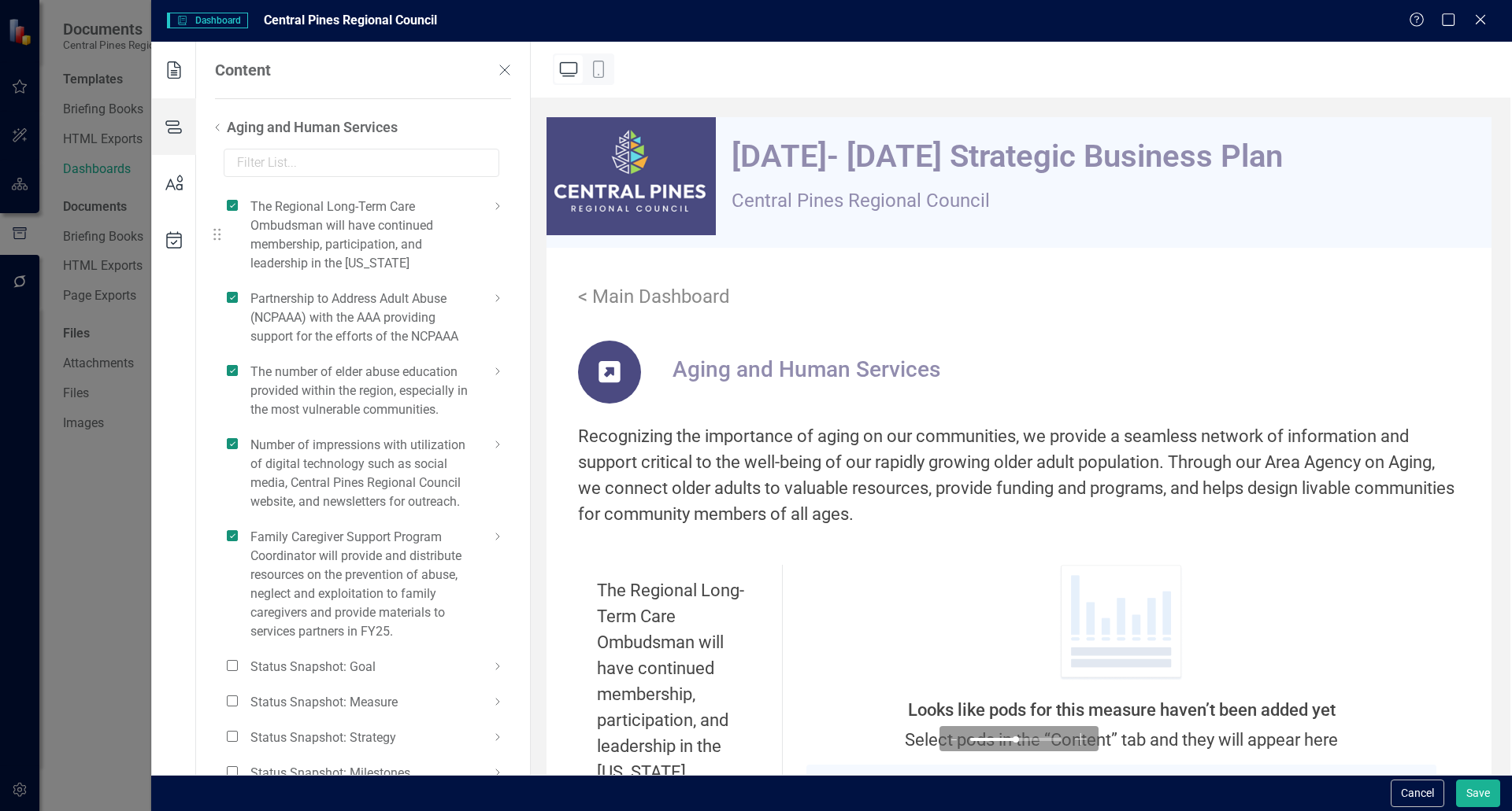
click at [495, 204] on icon at bounding box center [498, 206] width 19 height 19
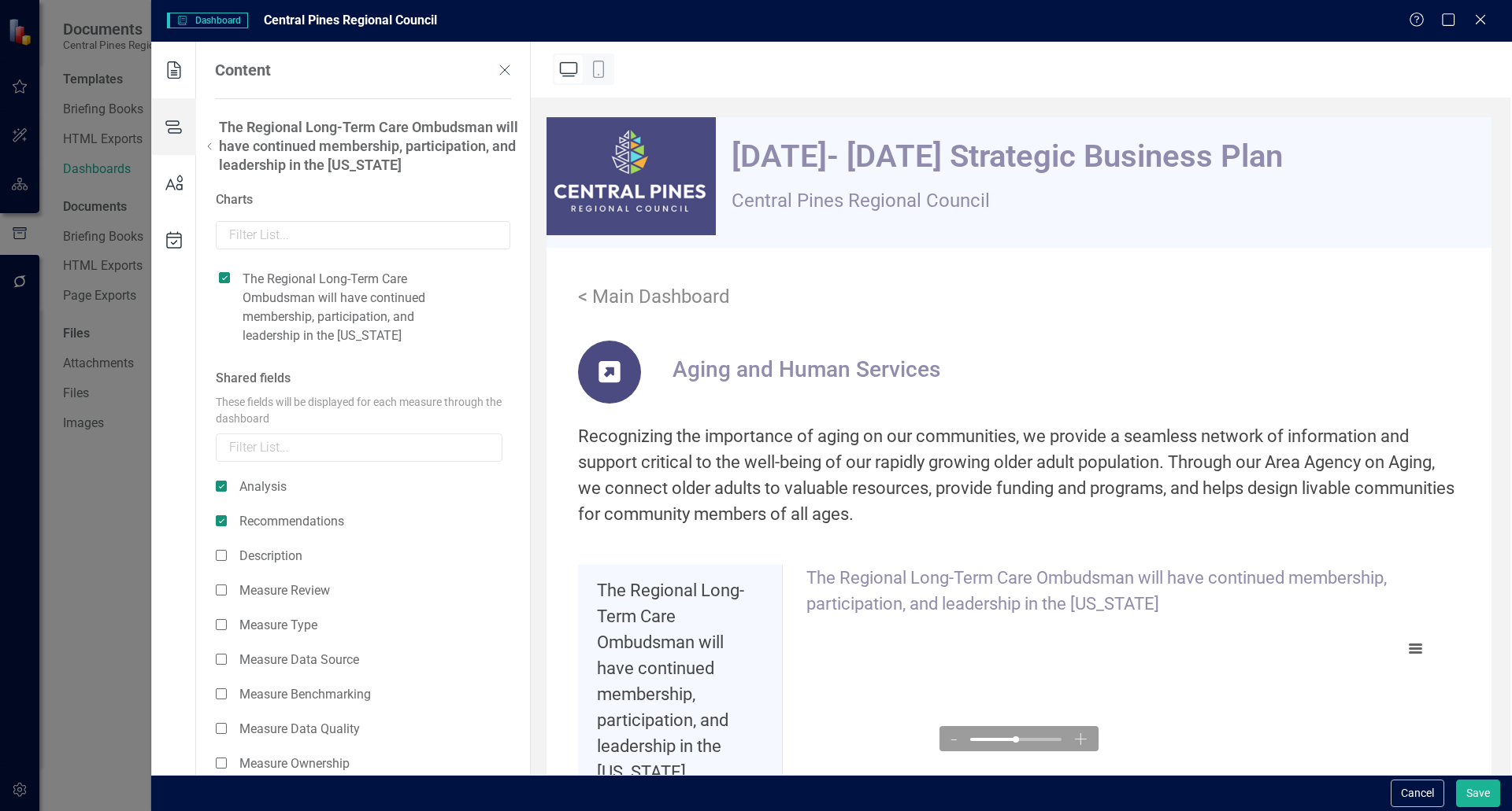
click at [206, 143] on icon at bounding box center [209, 147] width 19 height 19
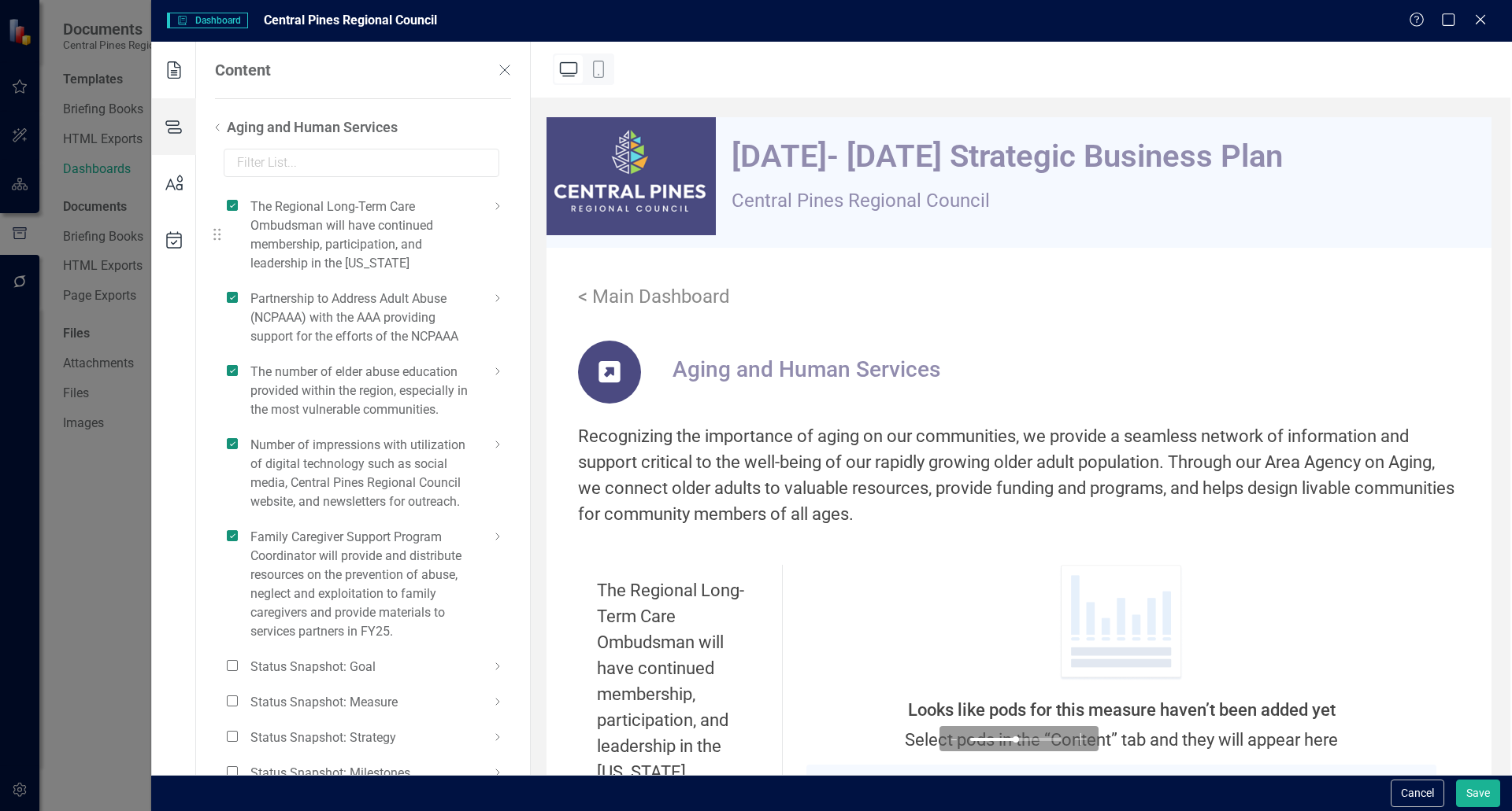
scroll to position [24, 0]
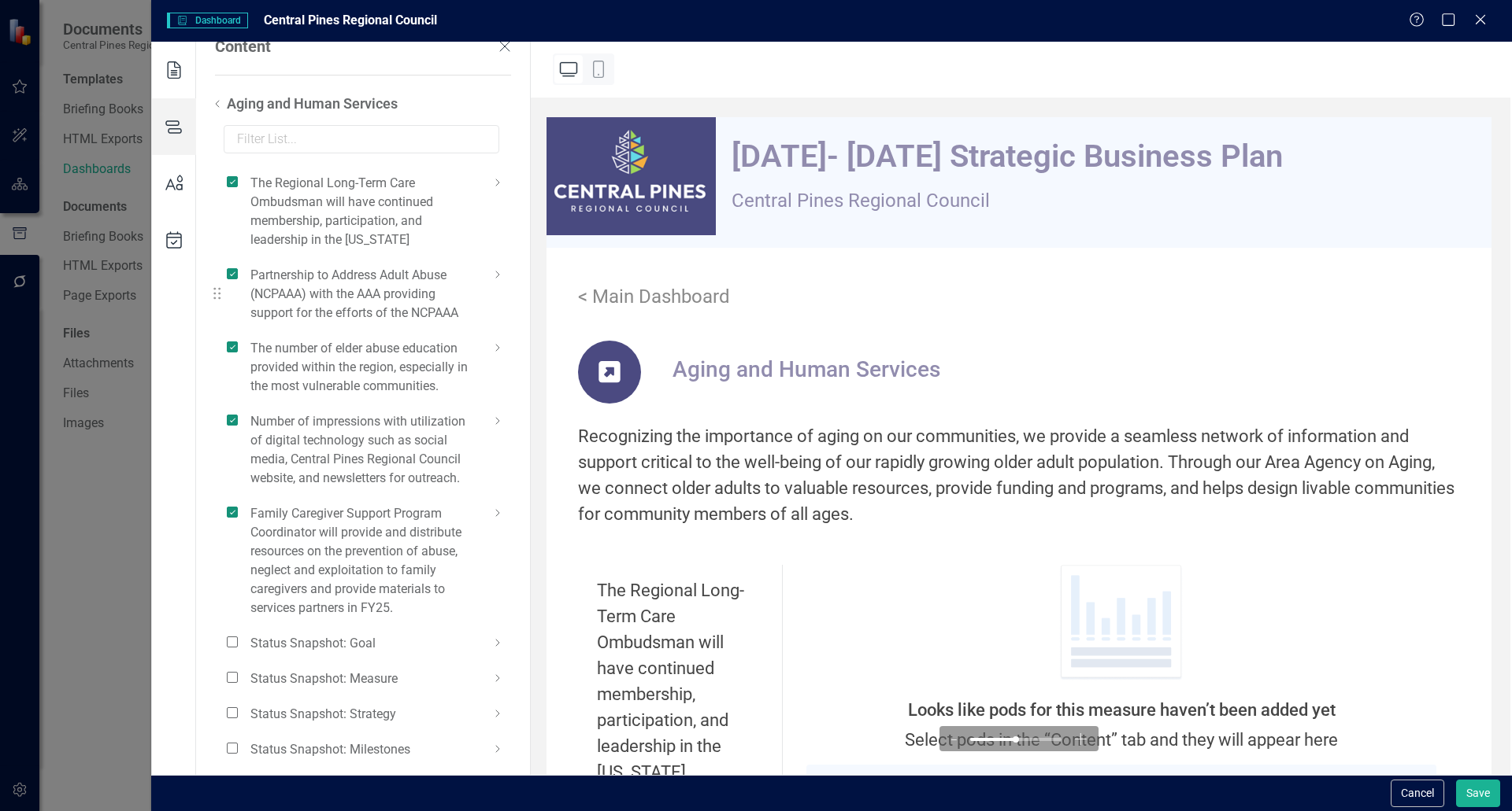
click at [493, 268] on icon at bounding box center [498, 275] width 19 height 19
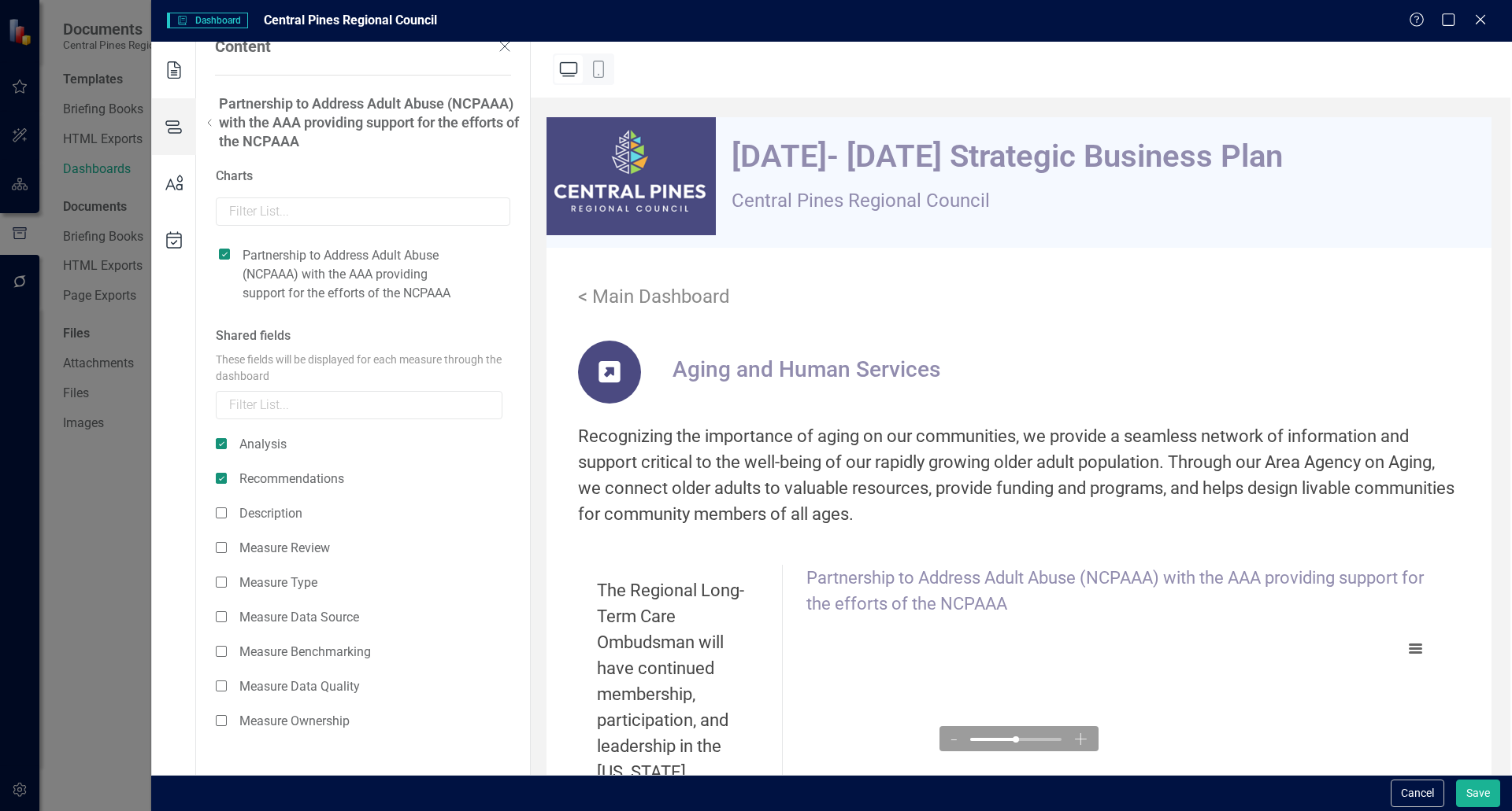
click at [207, 116] on icon at bounding box center [209, 123] width 19 height 19
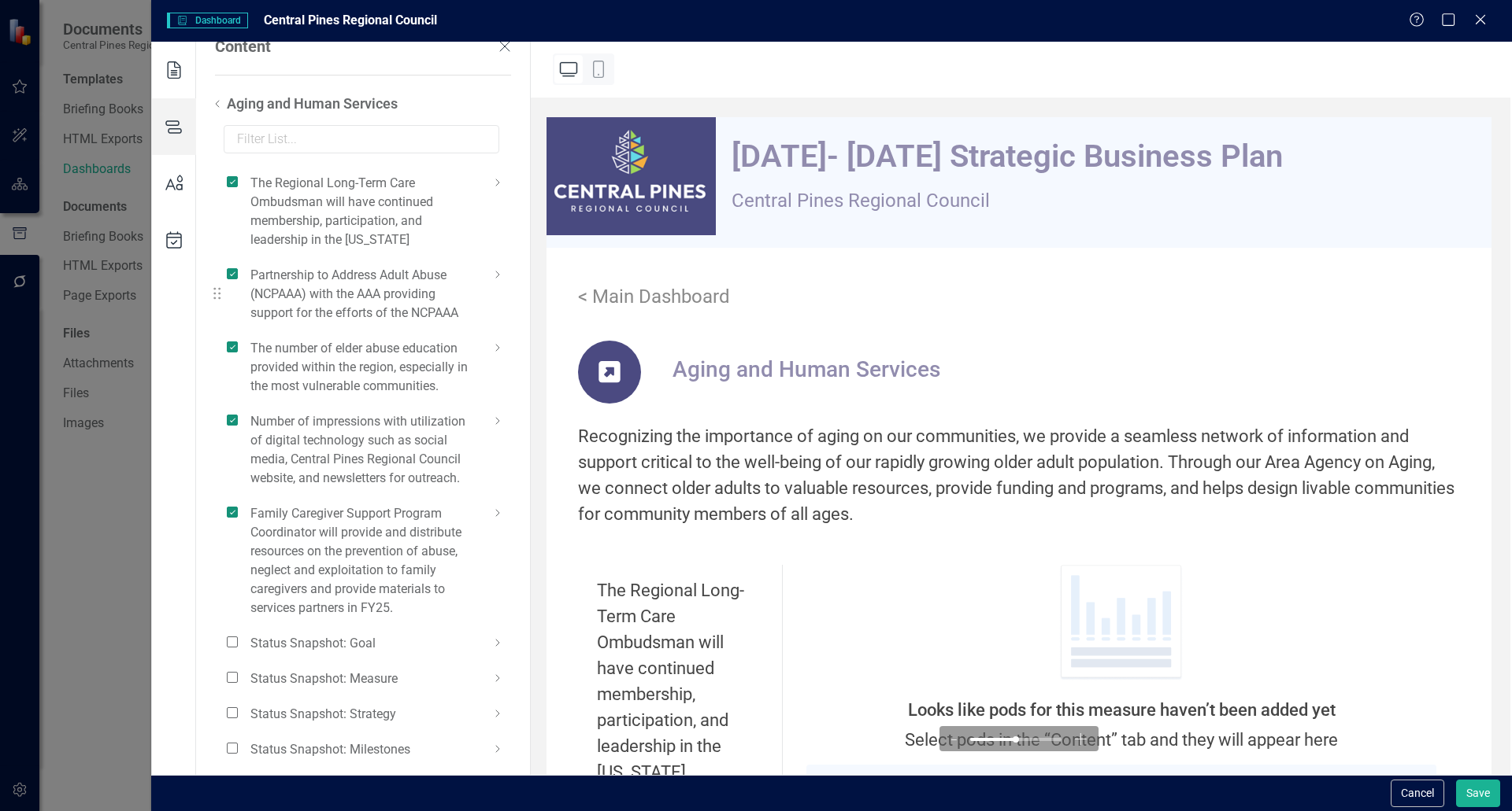
click at [216, 101] on icon at bounding box center [217, 104] width 19 height 19
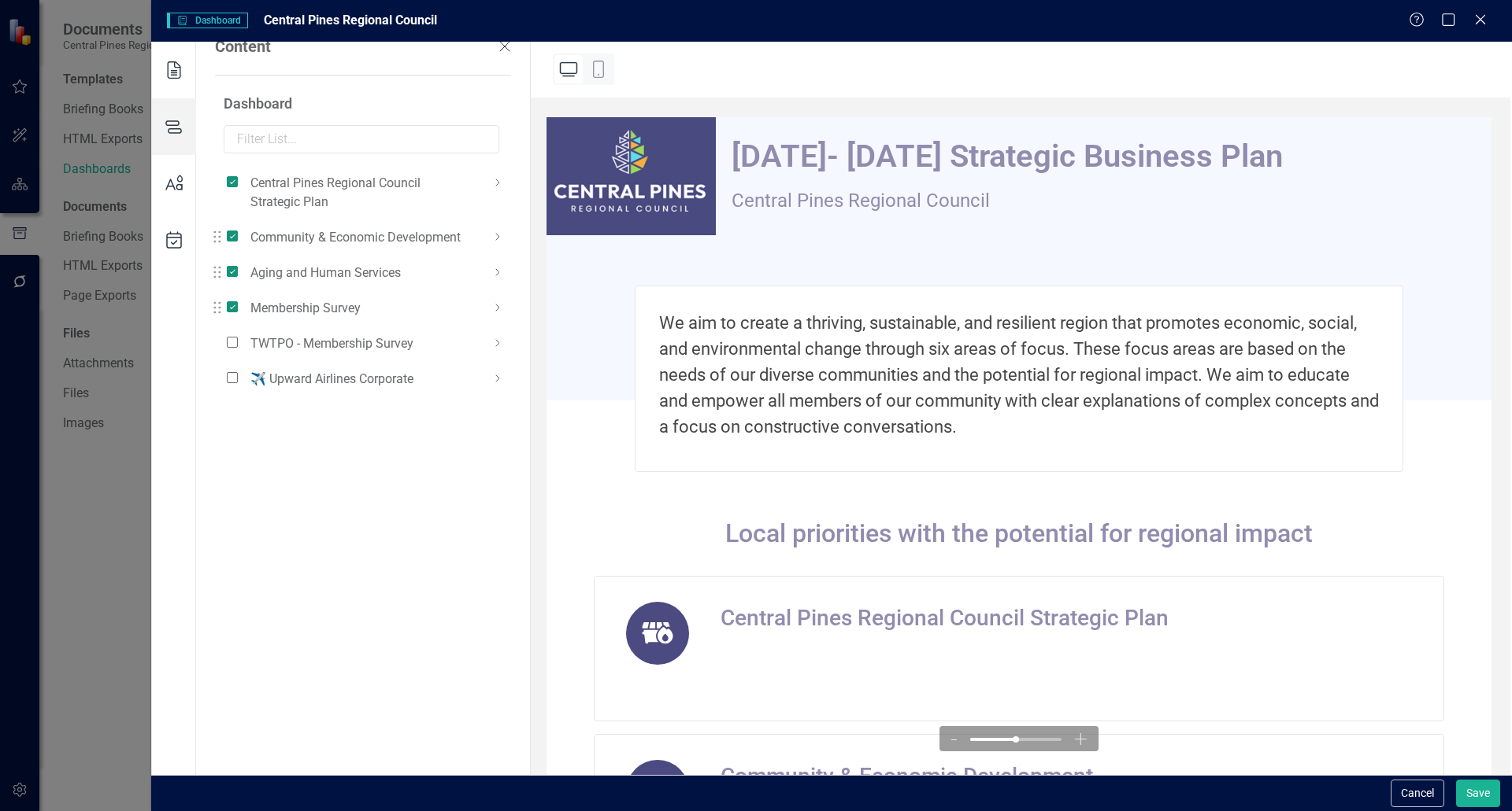
click at [501, 311] on icon at bounding box center [498, 308] width 19 height 19
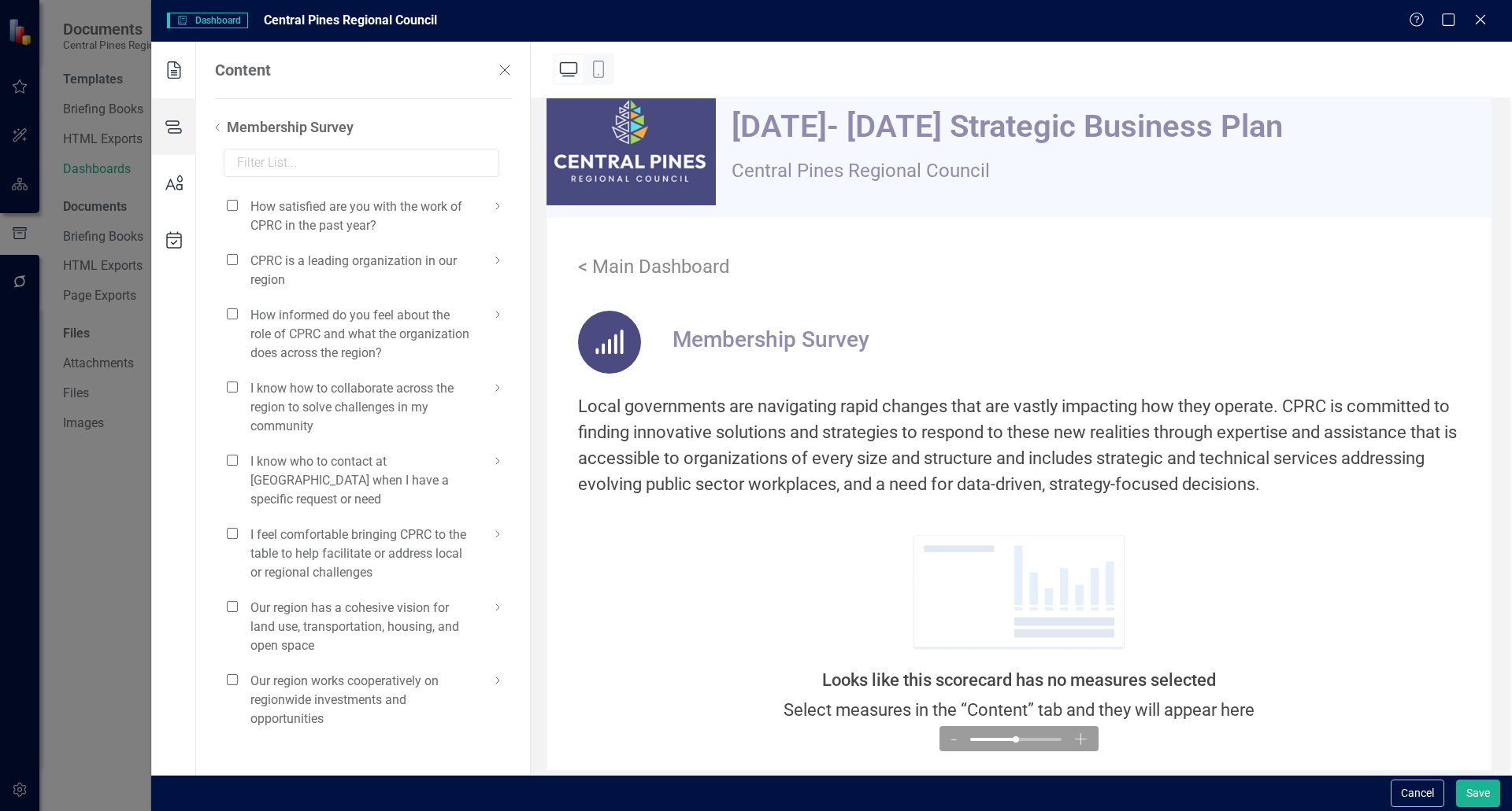
scroll to position [44, 0]
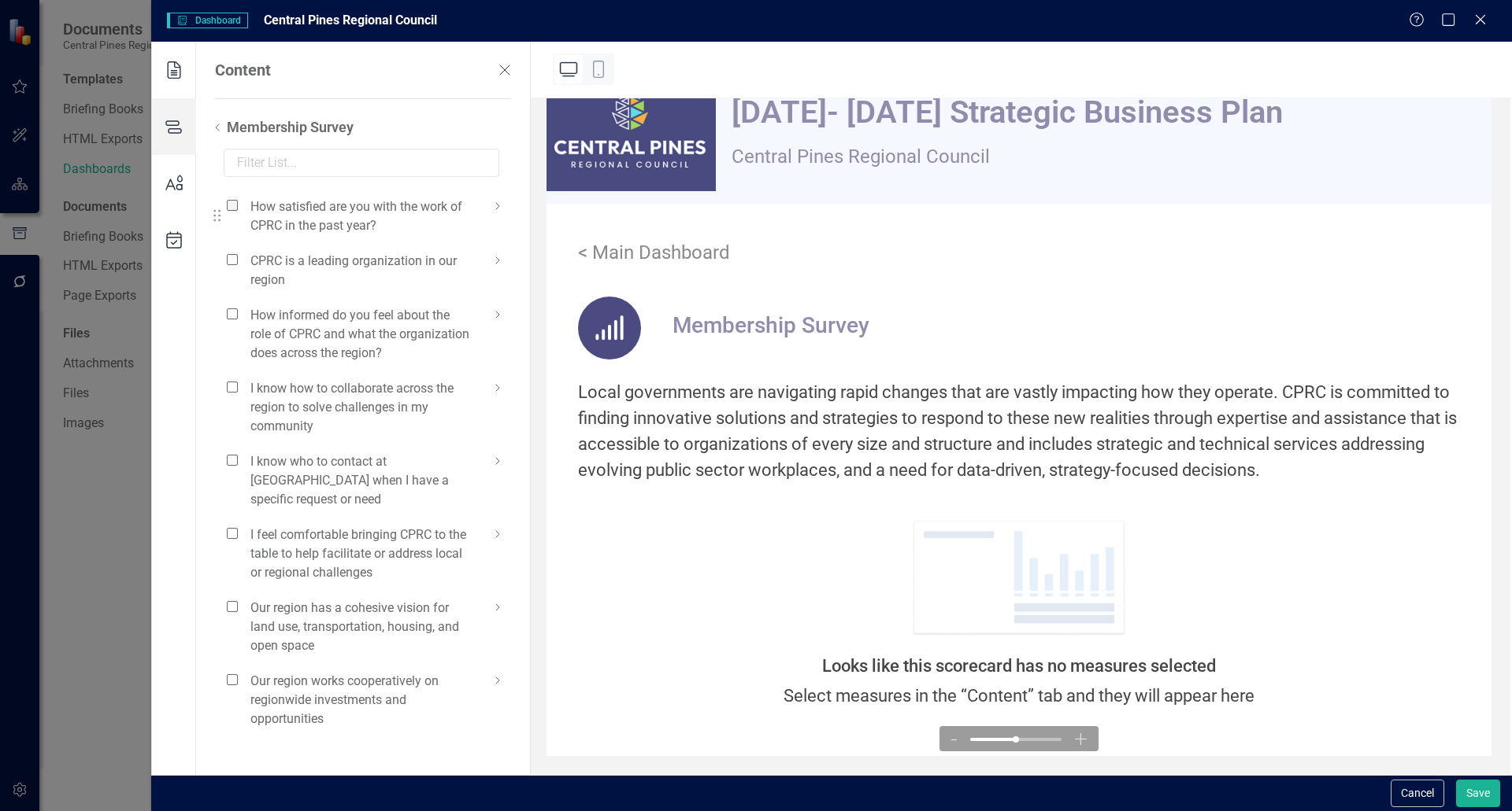
click at [231, 201] on span at bounding box center [232, 205] width 11 height 11
click at [239, 196] on input "checkbox" at bounding box center [239, 196] width 0 height 0
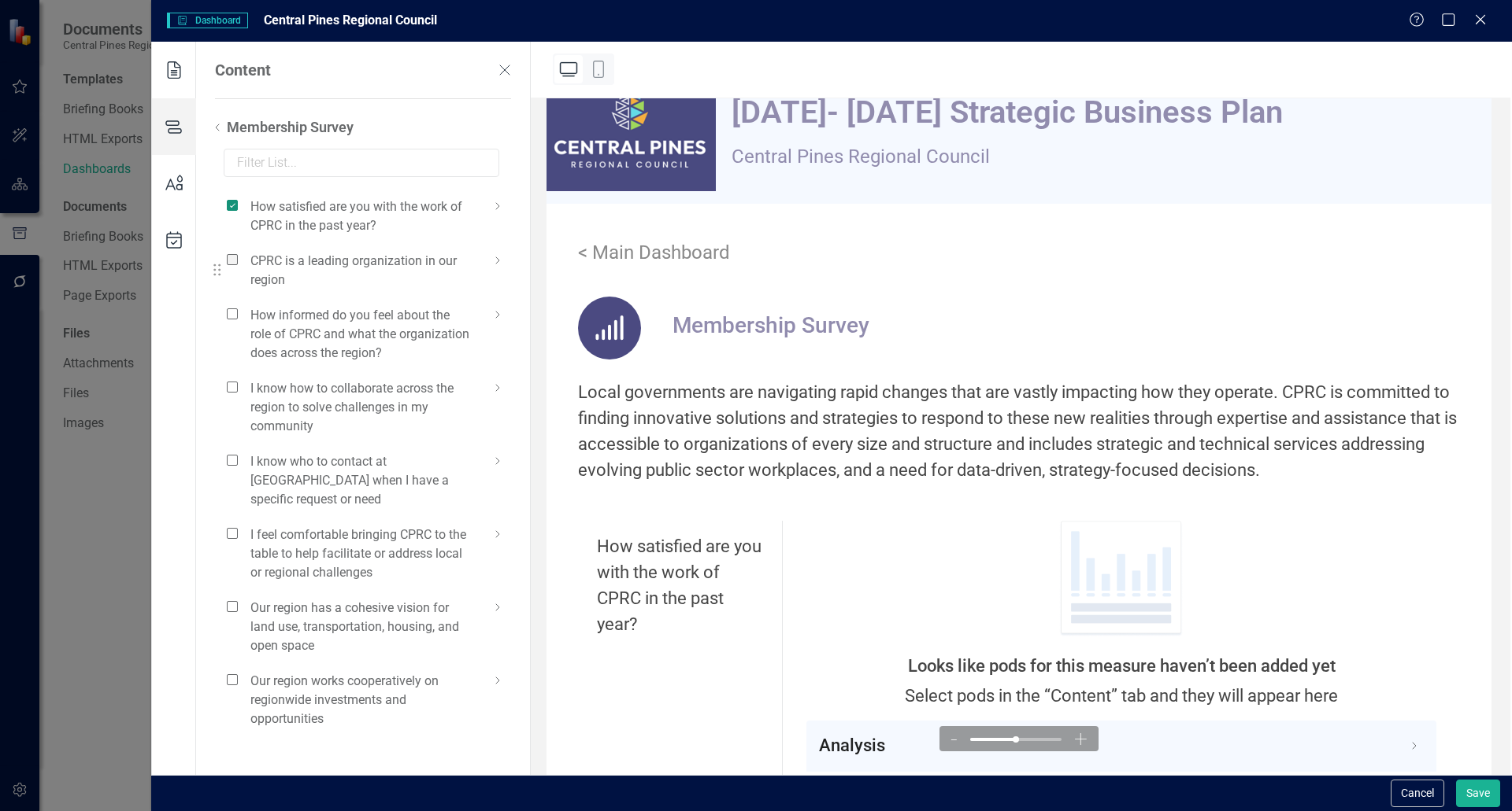
click at [232, 262] on span at bounding box center [232, 260] width 11 height 11
click at [239, 251] on input "checkbox" at bounding box center [239, 251] width 0 height 0
click at [236, 314] on span at bounding box center [232, 314] width 11 height 11
click at [239, 306] on input "checkbox" at bounding box center [239, 306] width 0 height 0
click at [229, 390] on span at bounding box center [232, 387] width 11 height 11
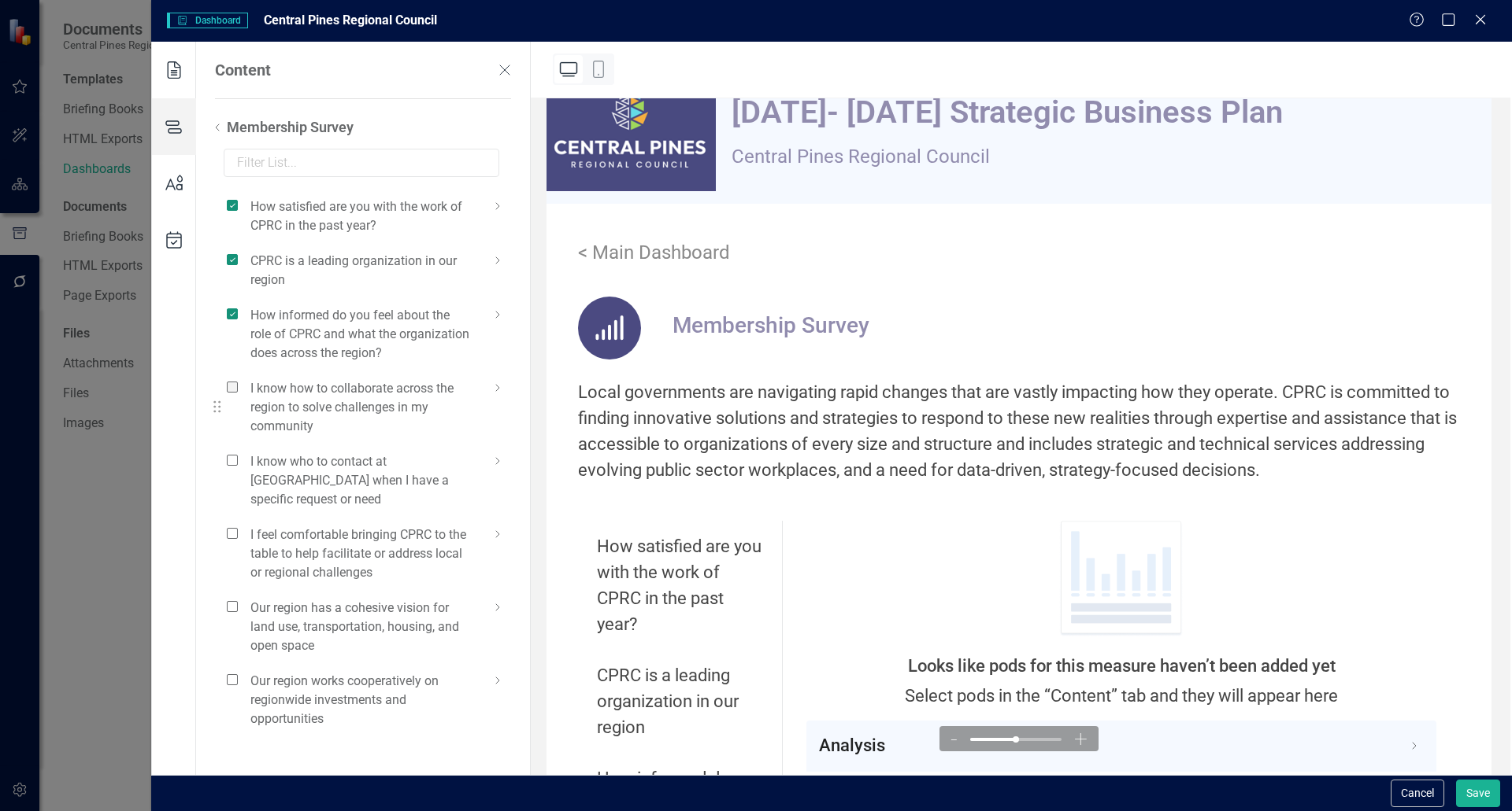
click at [239, 379] on input "checkbox" at bounding box center [239, 379] width 0 height 0
click at [231, 463] on span at bounding box center [232, 460] width 11 height 11
click at [239, 451] on input "checkbox" at bounding box center [239, 451] width 0 height 0
click at [231, 528] on span at bounding box center [232, 534] width 11 height 11
click at [239, 525] on input "checkbox" at bounding box center [239, 525] width 0 height 0
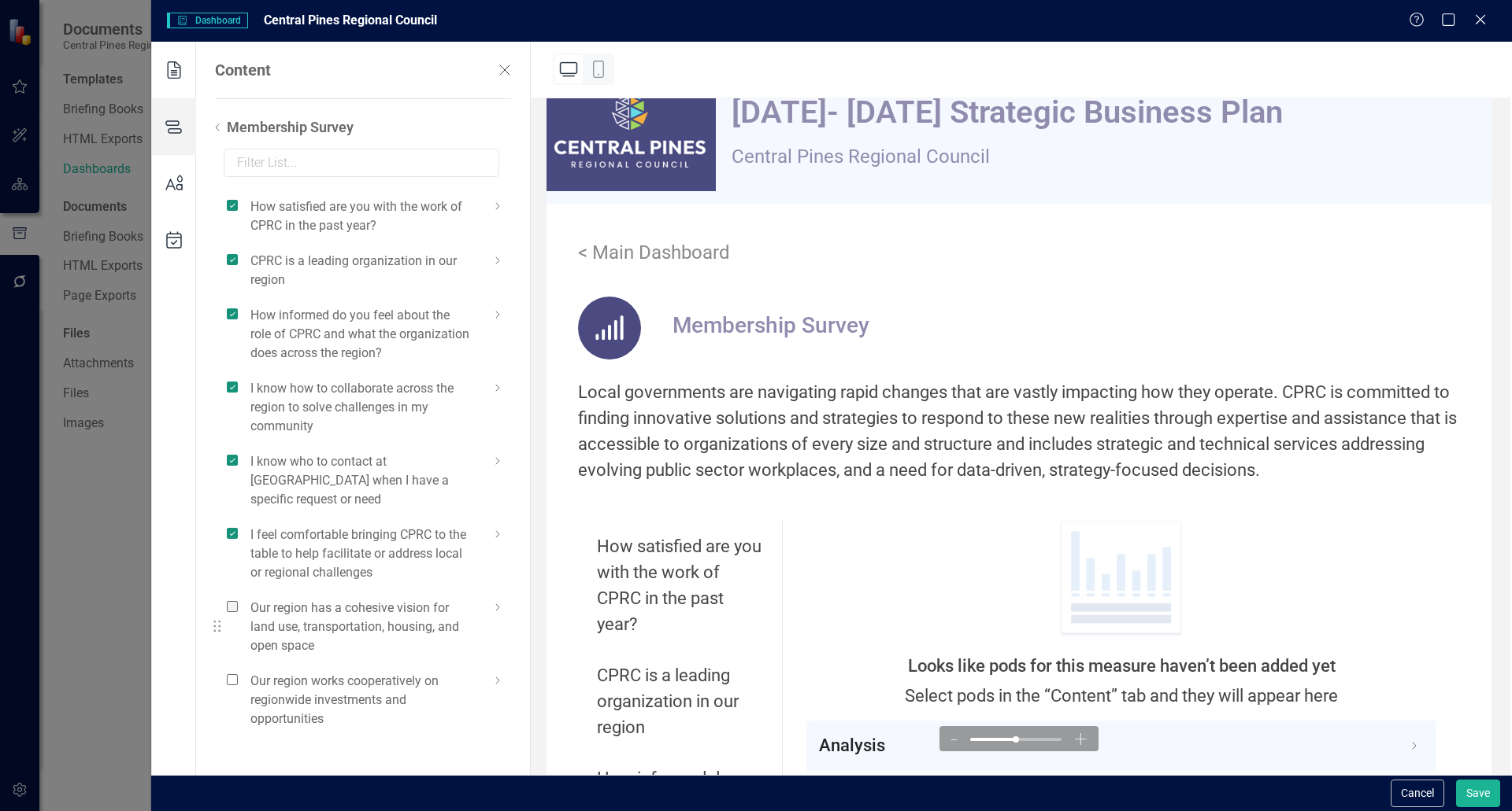
click at [229, 601] on span at bounding box center [232, 607] width 11 height 11
click at [239, 598] on input "checkbox" at bounding box center [239, 598] width 0 height 0
click at [227, 675] on span at bounding box center [232, 680] width 11 height 11
click at [239, 672] on input "checkbox" at bounding box center [239, 672] width 0 height 0
click at [494, 205] on icon at bounding box center [498, 206] width 19 height 19
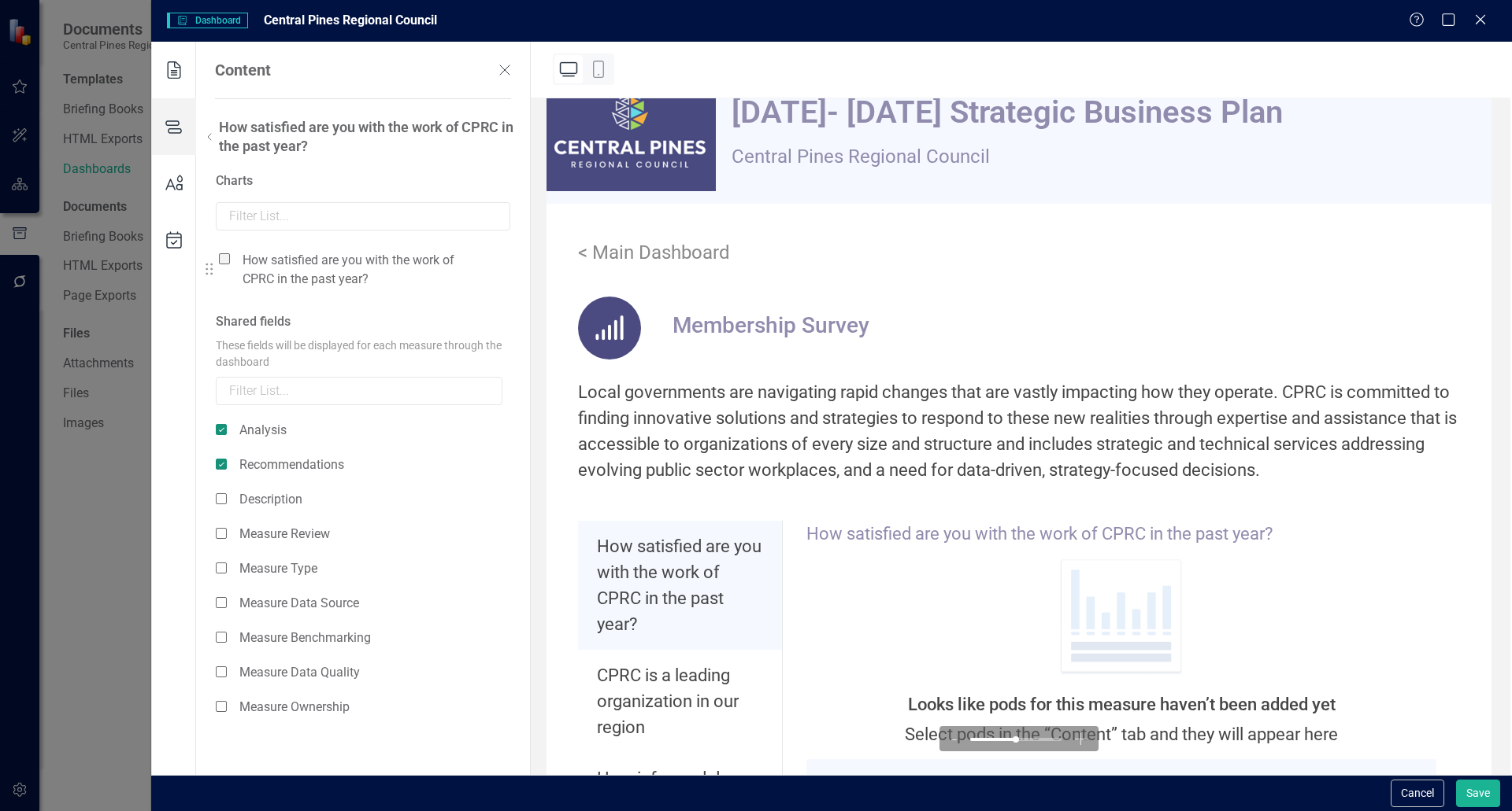
click at [227, 257] on span at bounding box center [224, 259] width 11 height 11
click at [231, 250] on input "checkbox" at bounding box center [231, 250] width 0 height 0
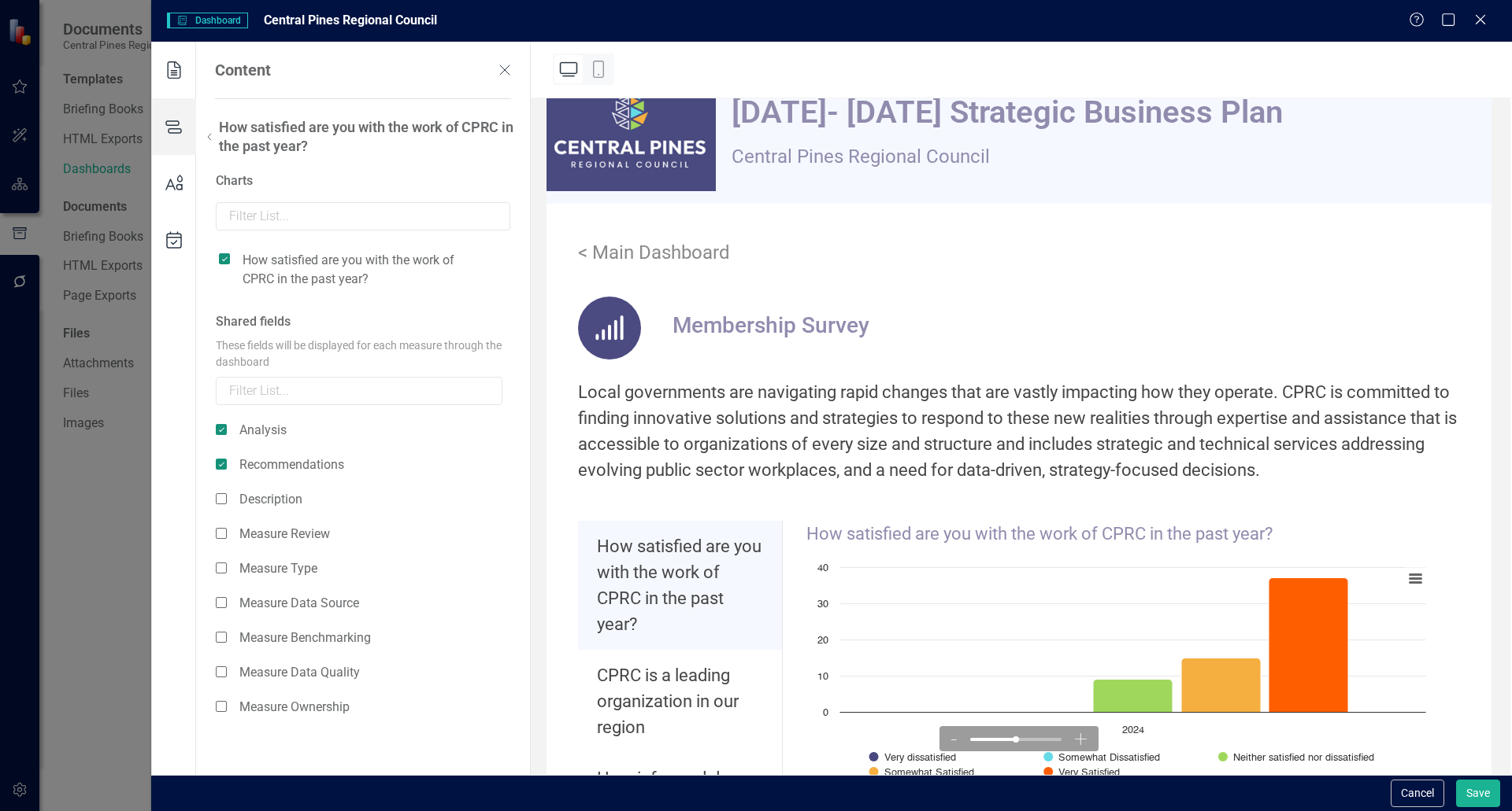
click at [200, 143] on icon at bounding box center [209, 137] width 19 height 19
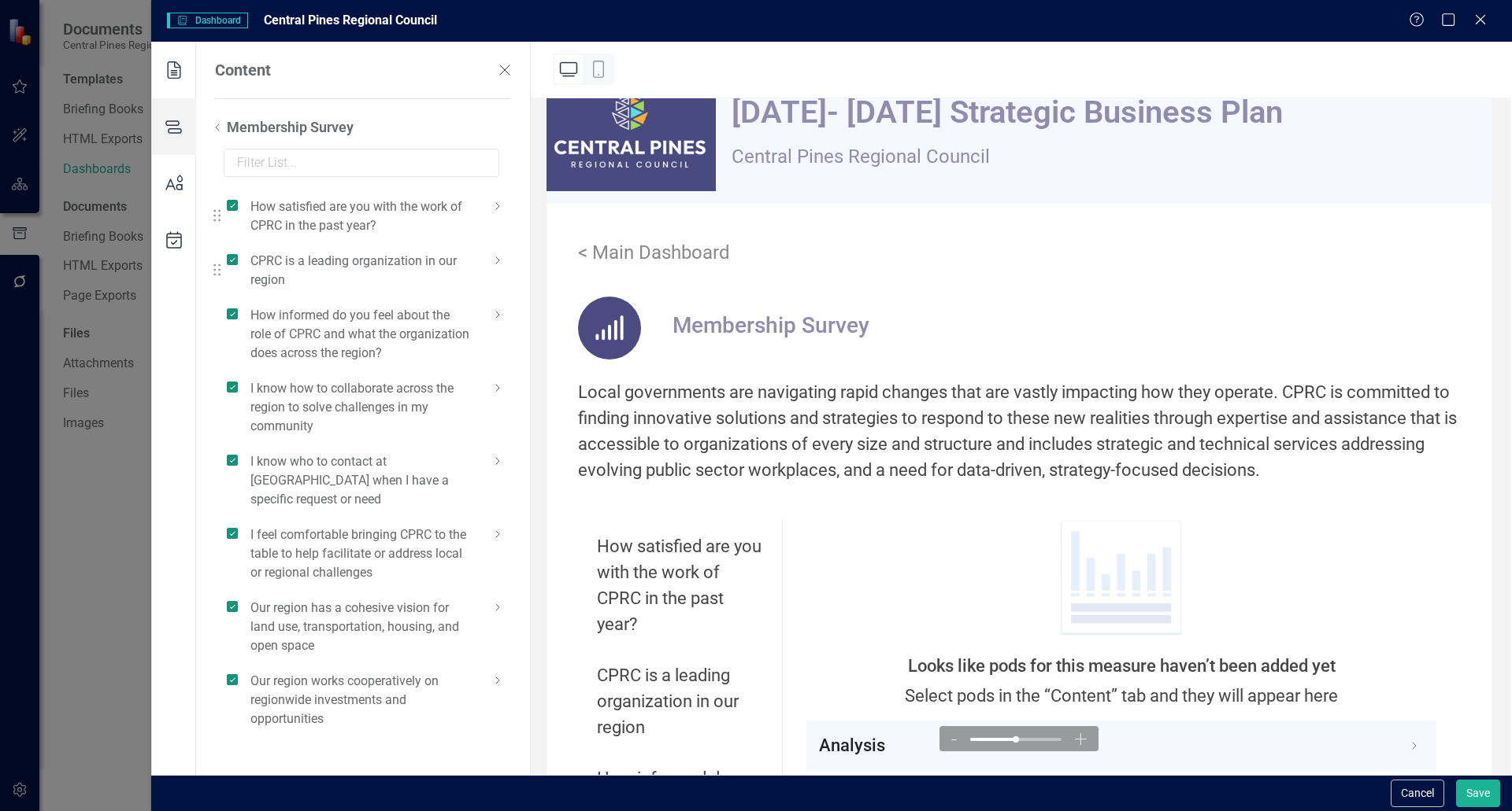
click at [495, 257] on icon at bounding box center [498, 261] width 19 height 19
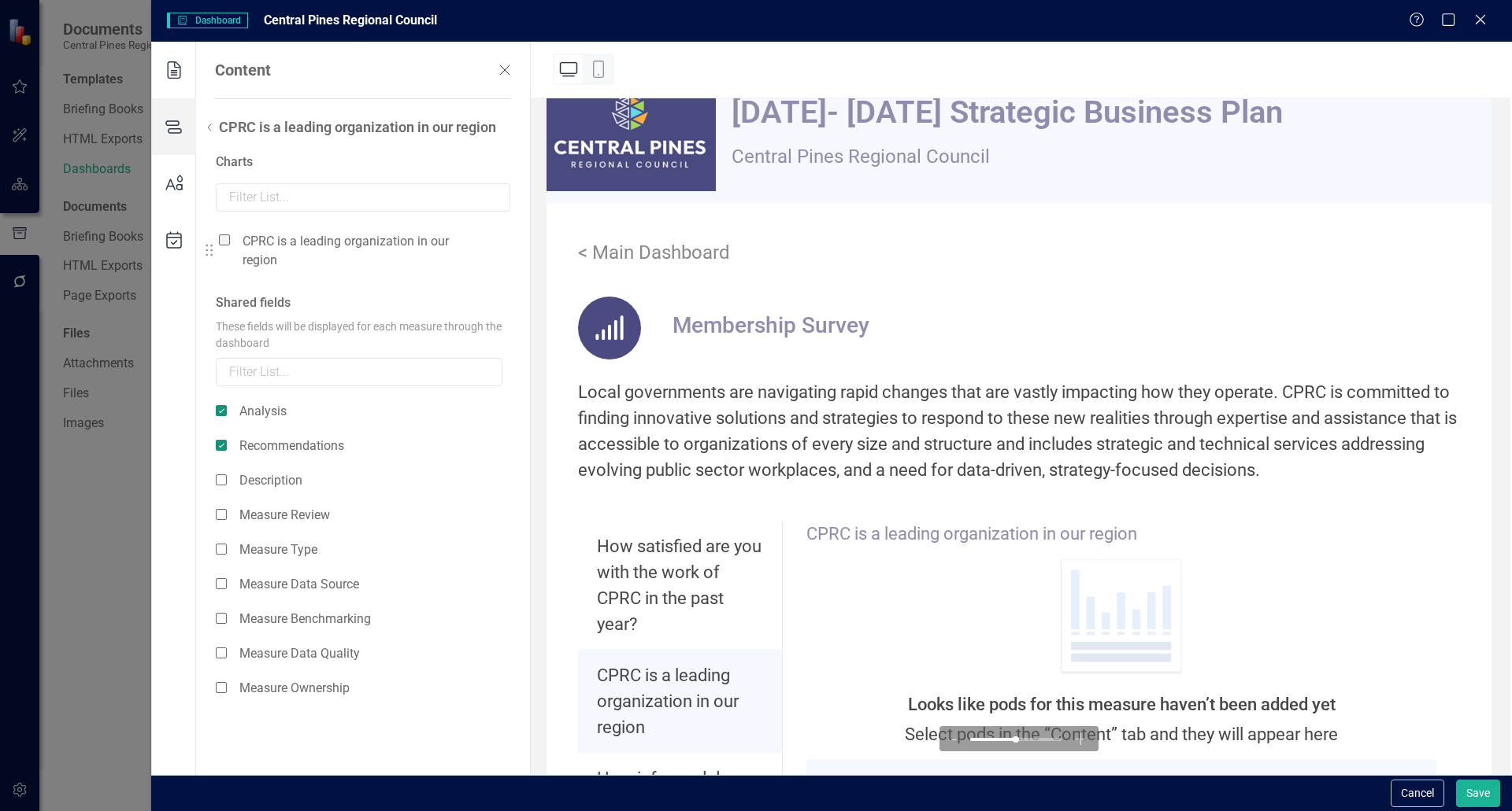
click at [225, 237] on span at bounding box center [224, 240] width 11 height 11
click at [231, 231] on input "checkbox" at bounding box center [231, 231] width 0 height 0
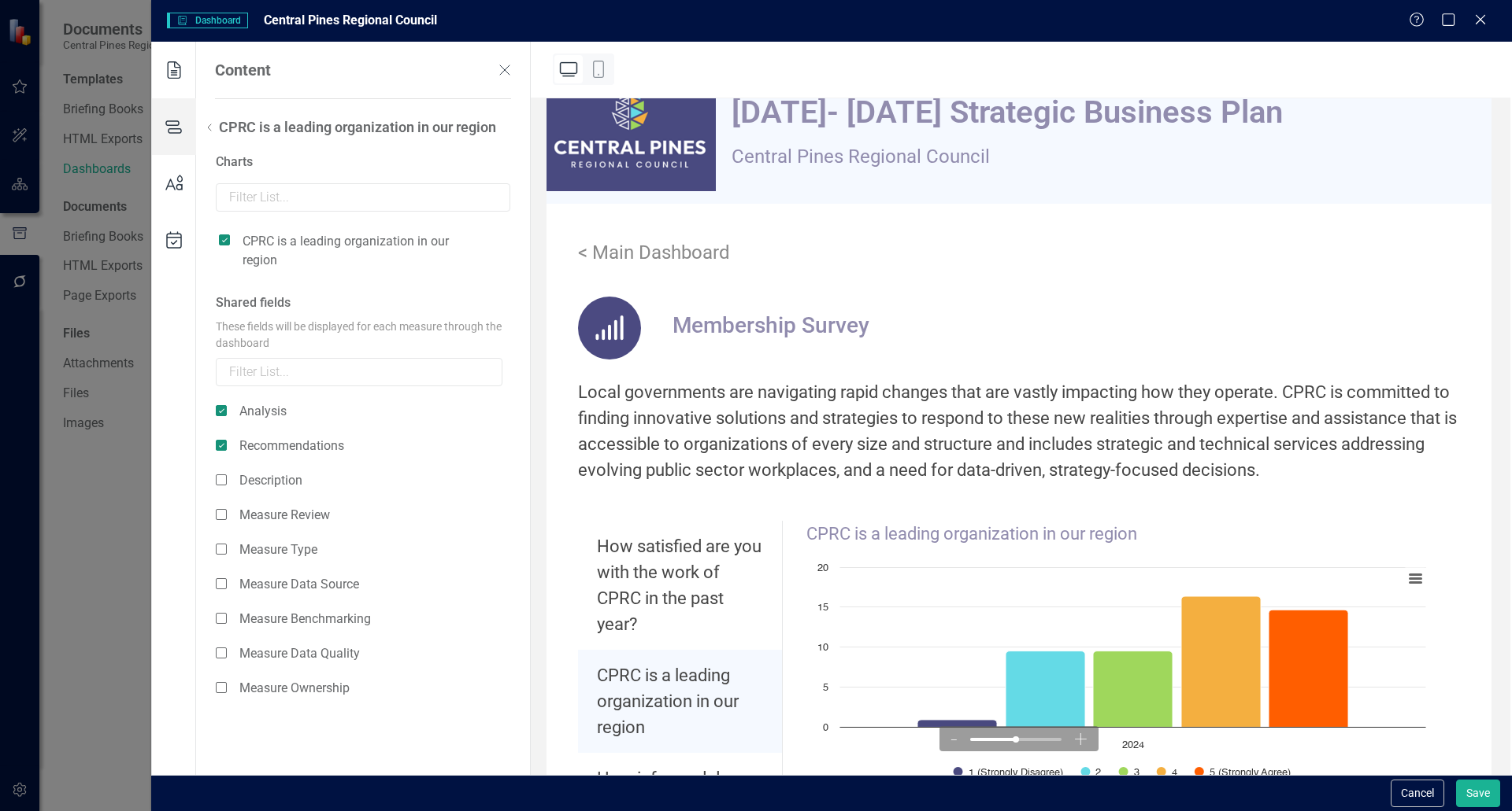
click at [210, 134] on icon at bounding box center [209, 128] width 19 height 19
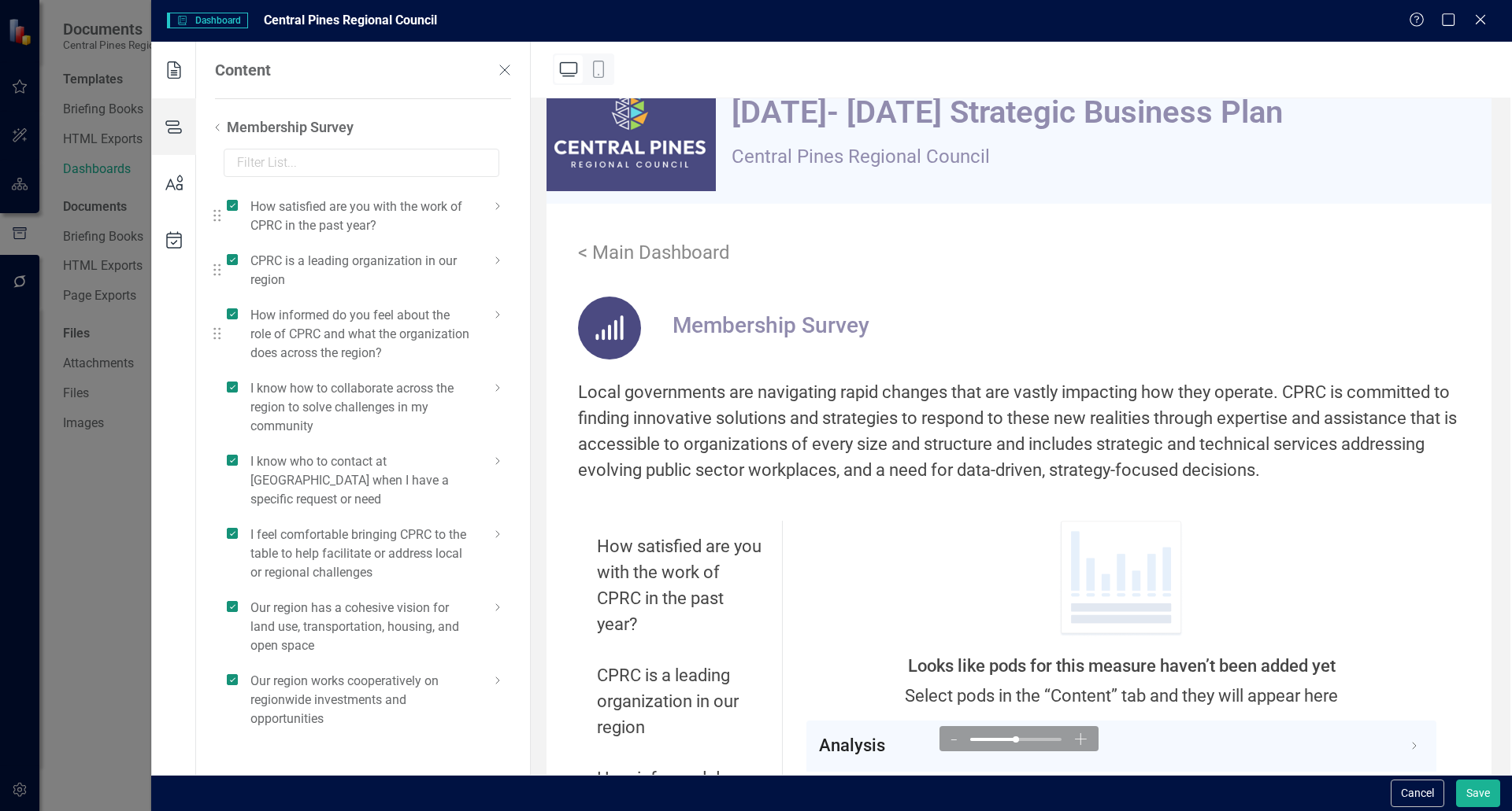
click at [496, 310] on icon at bounding box center [498, 315] width 19 height 19
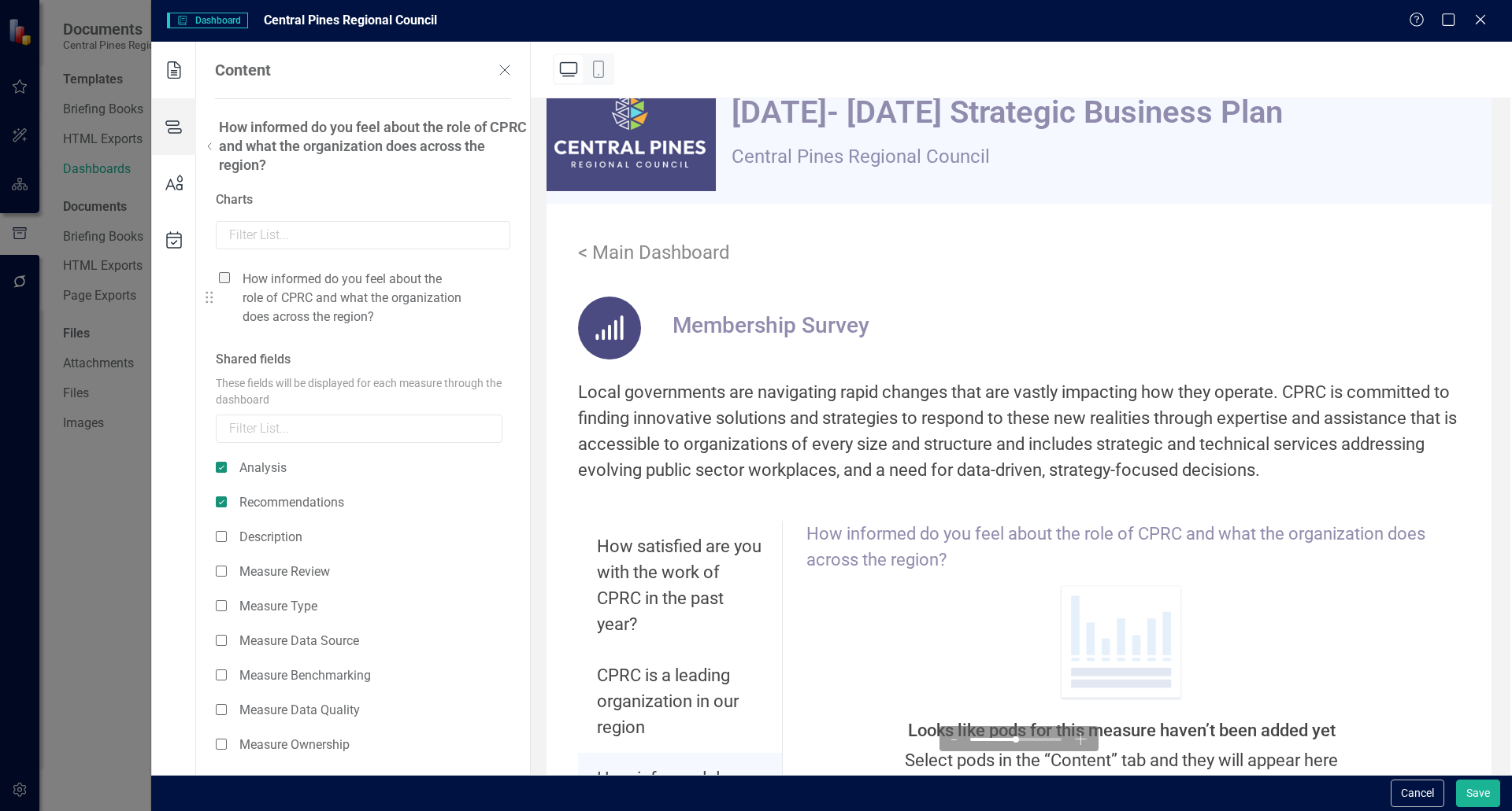
click at [229, 272] on span at bounding box center [224, 278] width 11 height 11
click at [231, 269] on input "checkbox" at bounding box center [231, 269] width 0 height 0
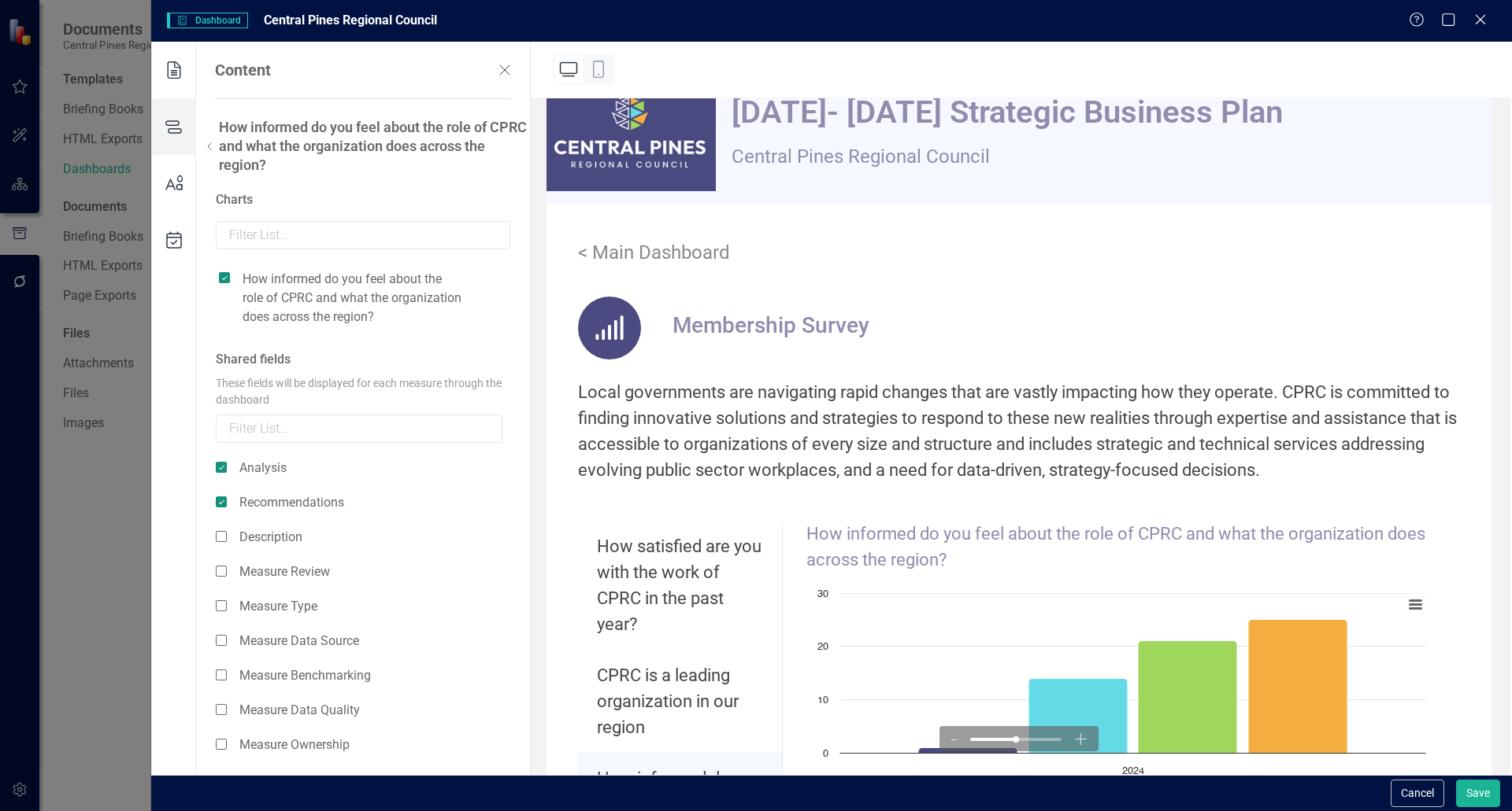
drag, startPoint x: 213, startPoint y: 138, endPoint x: 219, endPoint y: 146, distance: 10.0
click at [214, 138] on icon at bounding box center [209, 147] width 19 height 19
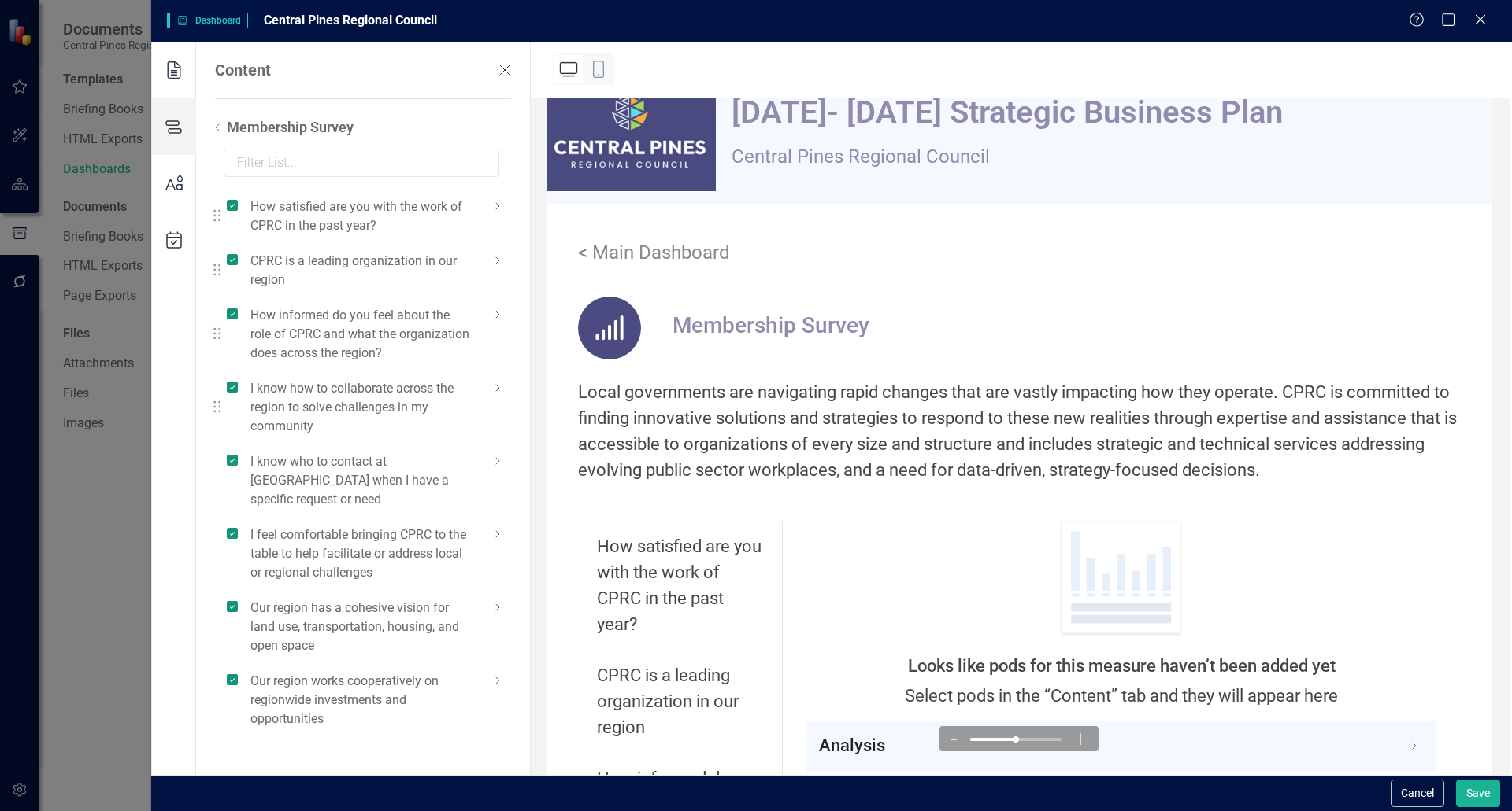
click at [501, 394] on icon at bounding box center [498, 388] width 19 height 19
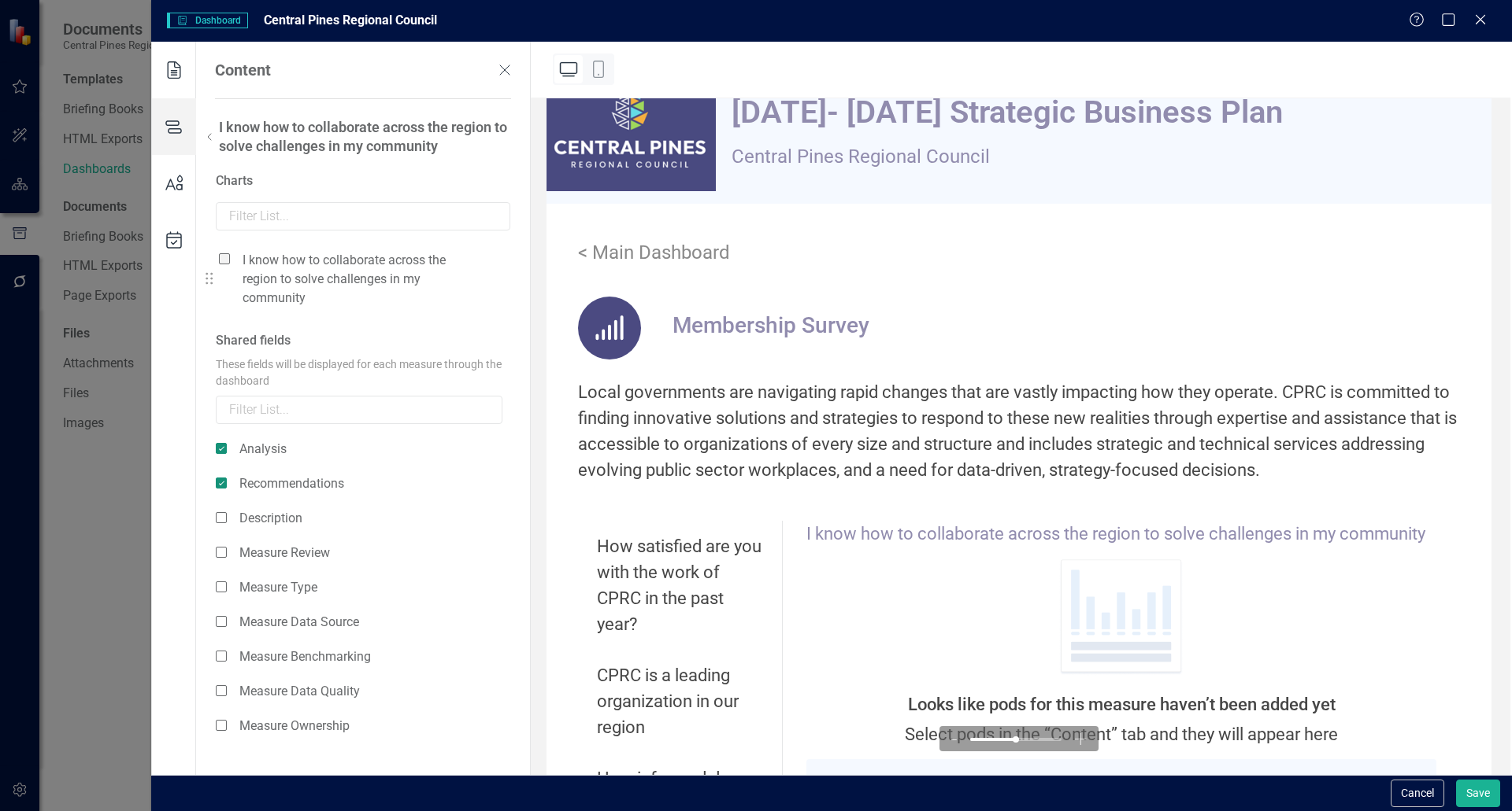
click at [227, 256] on span at bounding box center [224, 259] width 11 height 11
click at [231, 250] on input "checkbox" at bounding box center [231, 250] width 0 height 0
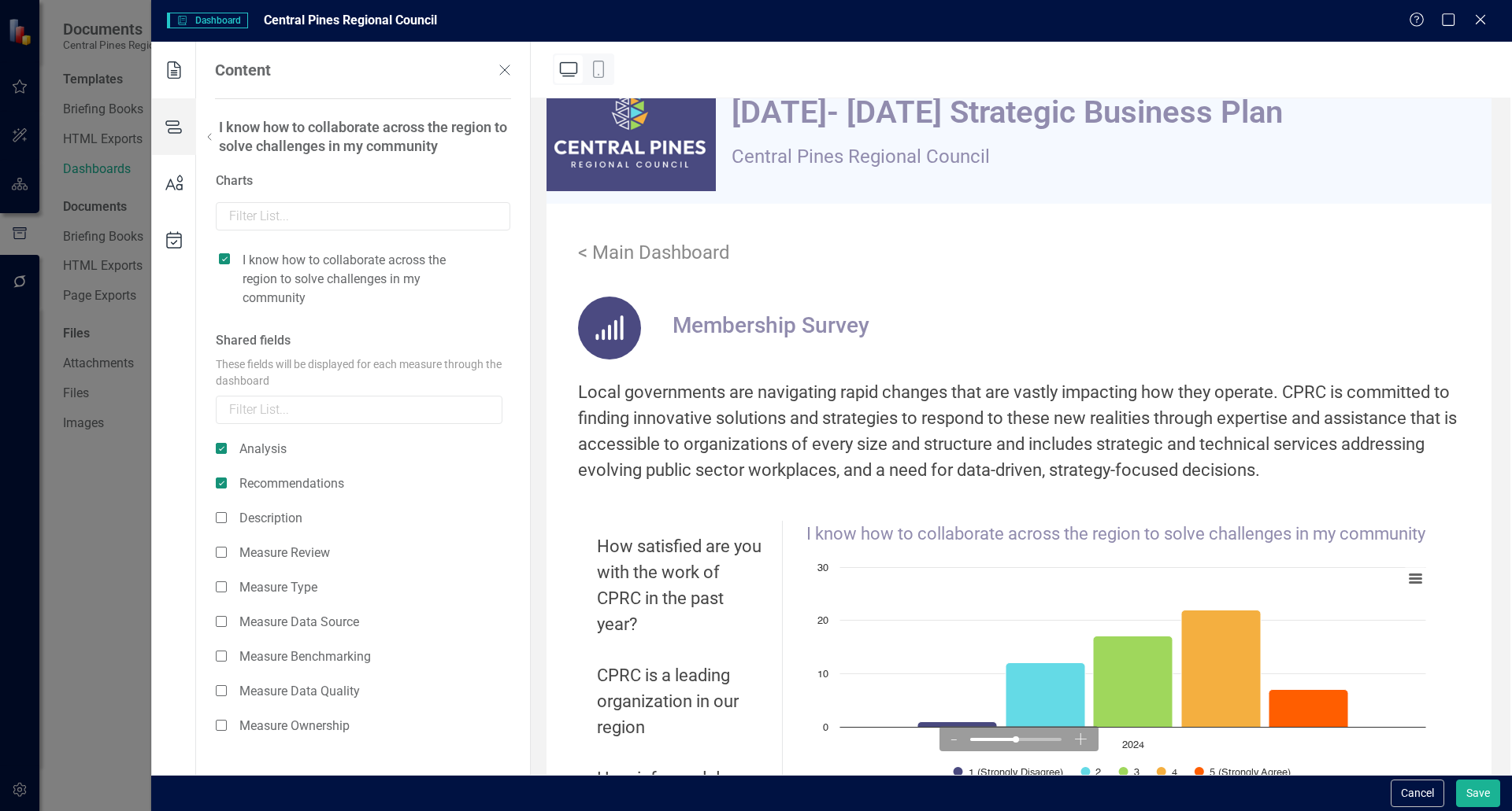
click at [208, 143] on icon at bounding box center [209, 137] width 19 height 19
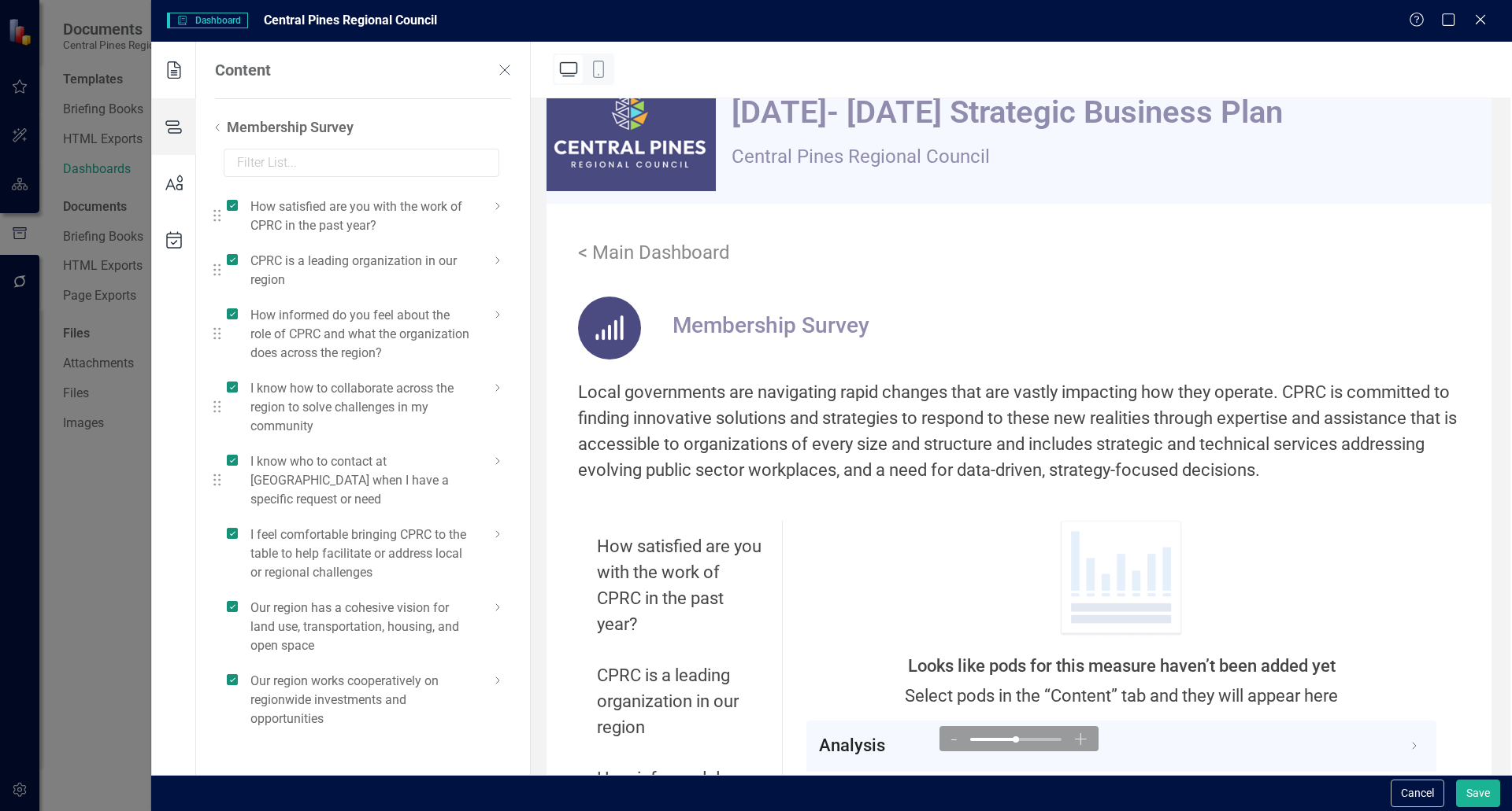
click at [500, 463] on icon at bounding box center [498, 461] width 19 height 19
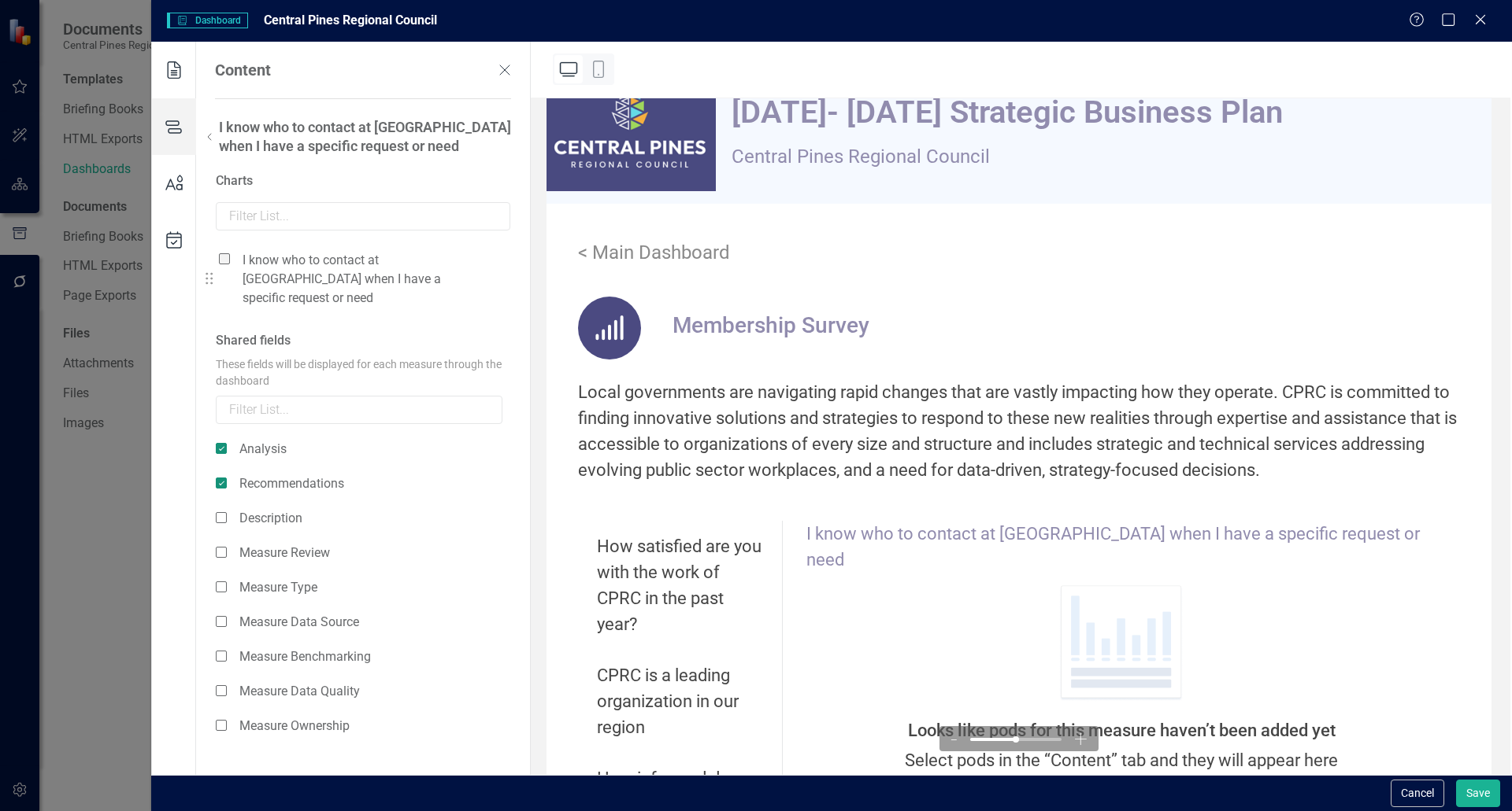
click at [225, 254] on span at bounding box center [224, 259] width 11 height 11
click at [231, 250] on input "checkbox" at bounding box center [231, 250] width 0 height 0
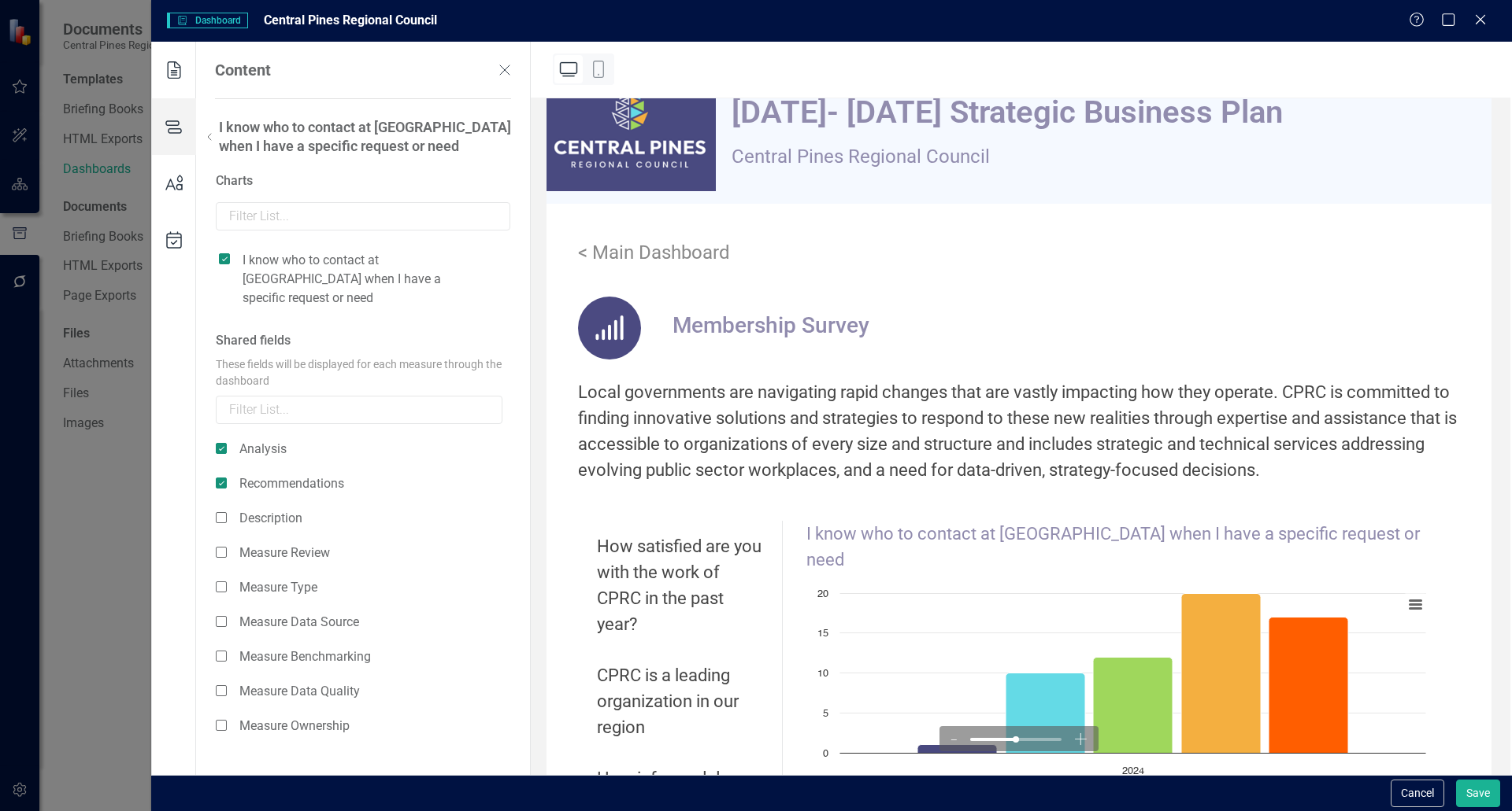
click at [214, 141] on icon at bounding box center [209, 137] width 19 height 19
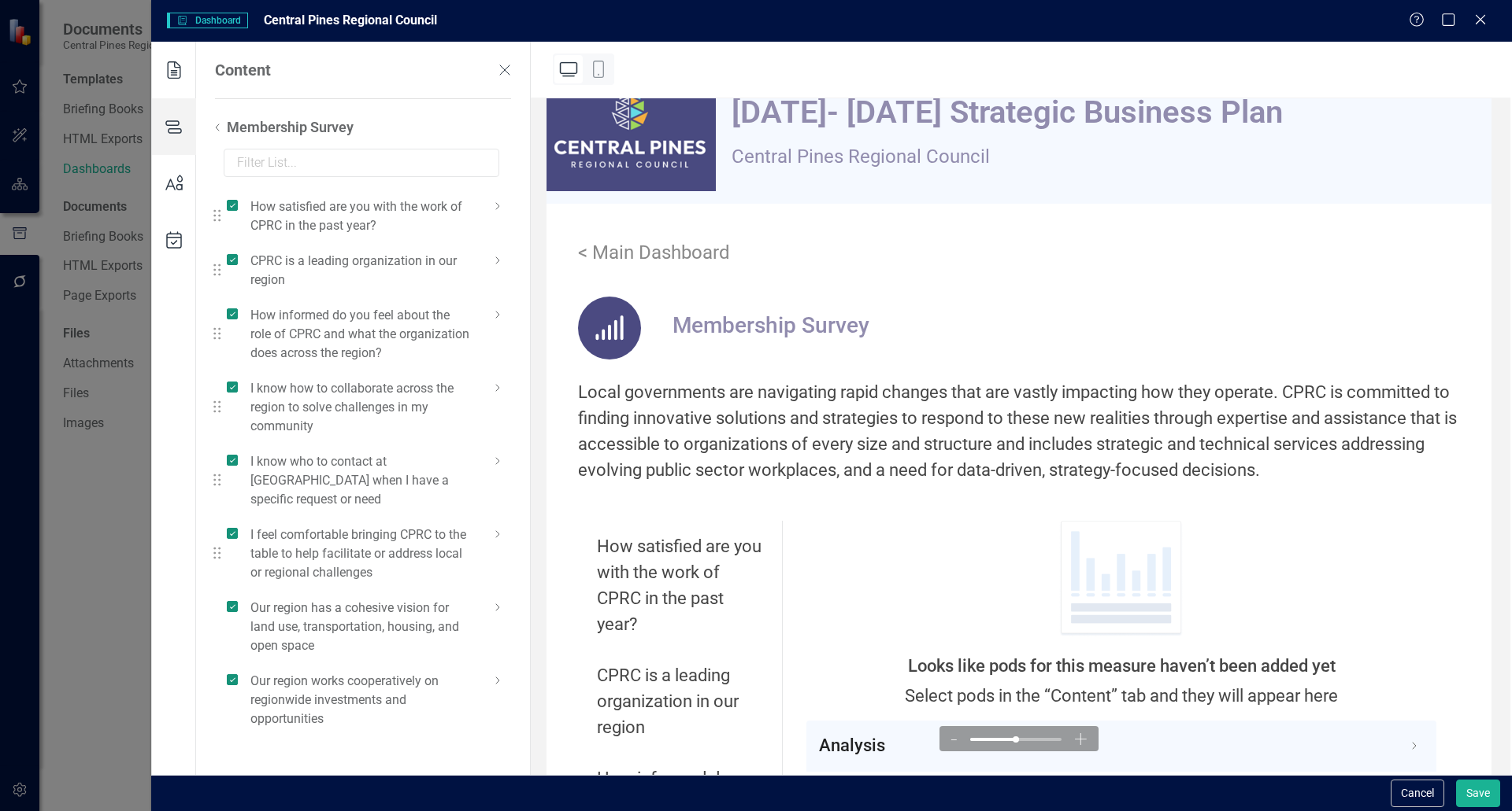
click at [494, 525] on icon at bounding box center [498, 535] width 19 height 19
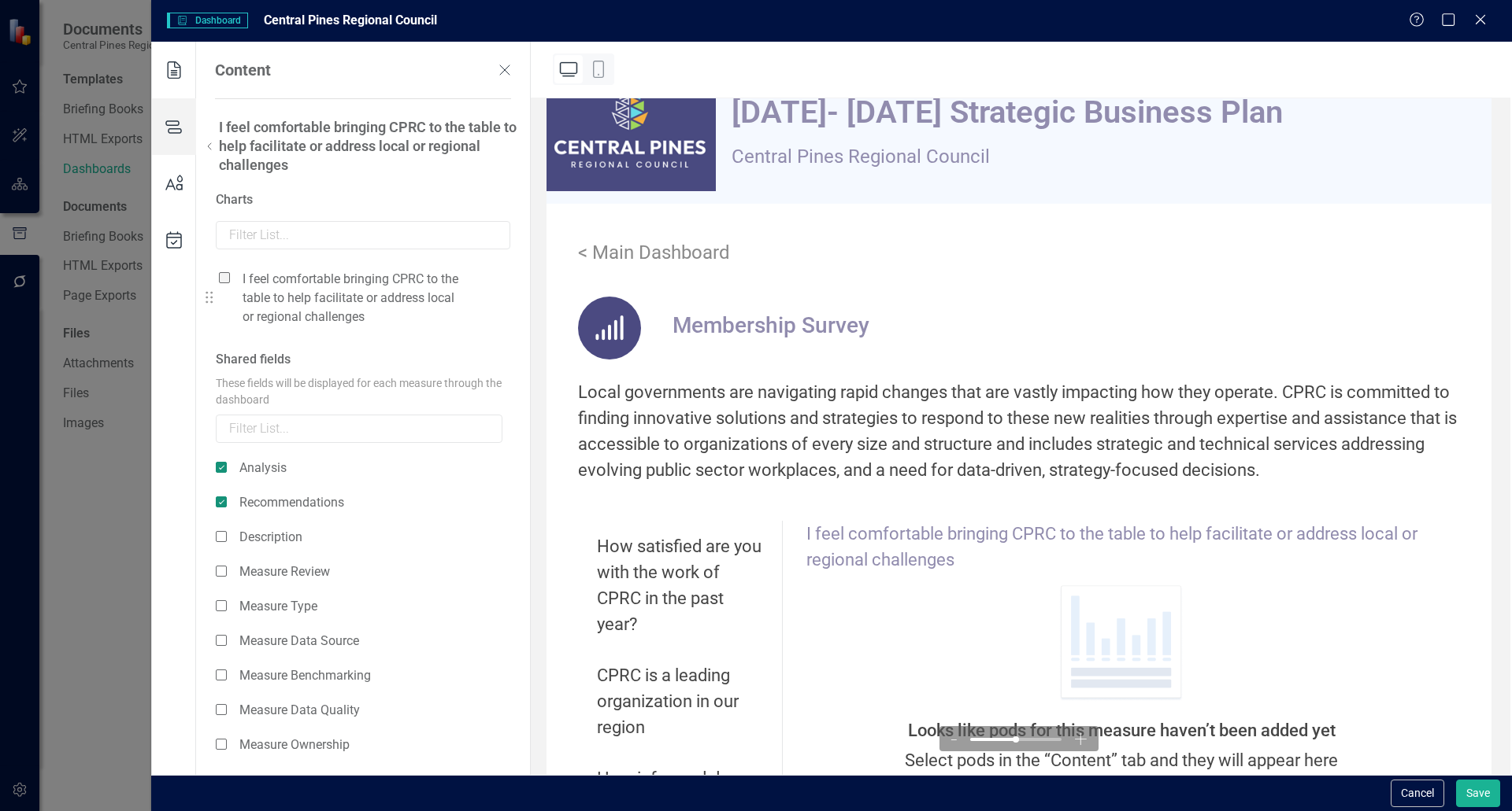
click at [227, 280] on span at bounding box center [224, 278] width 11 height 11
click at [231, 269] on input "checkbox" at bounding box center [231, 269] width 0 height 0
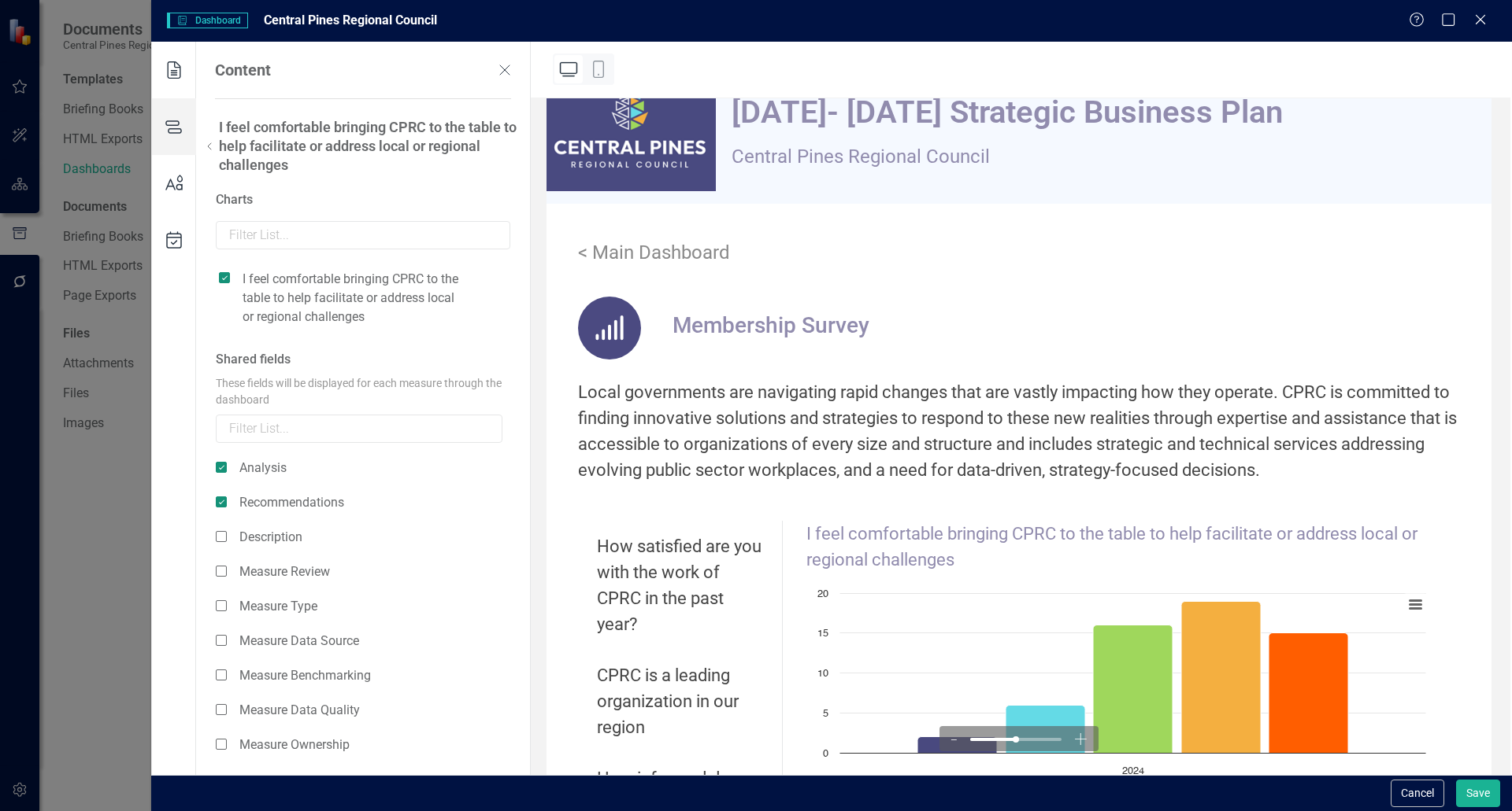
click at [212, 150] on icon at bounding box center [209, 147] width 19 height 19
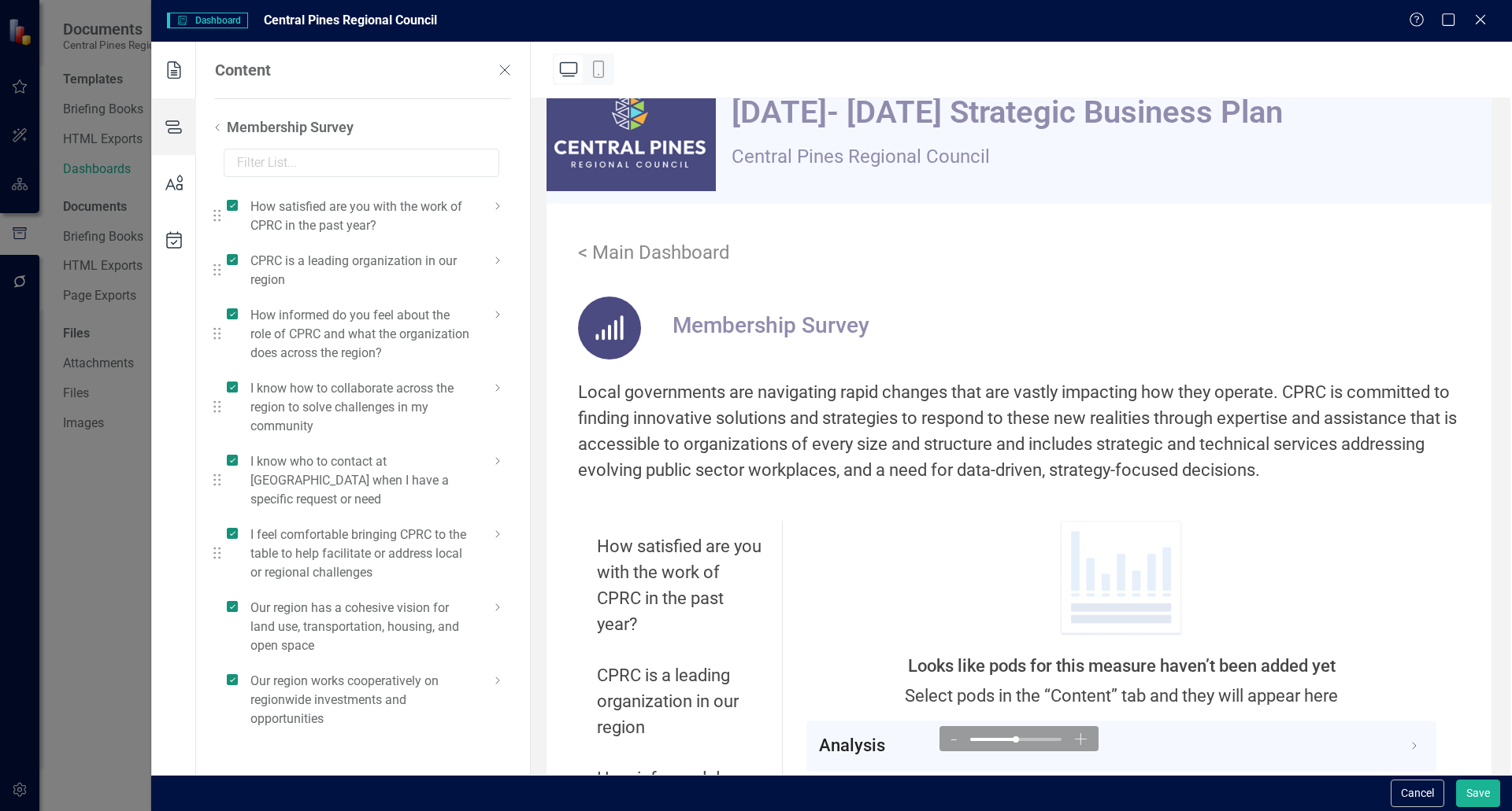
click at [494, 525] on icon at bounding box center [498, 535] width 19 height 19
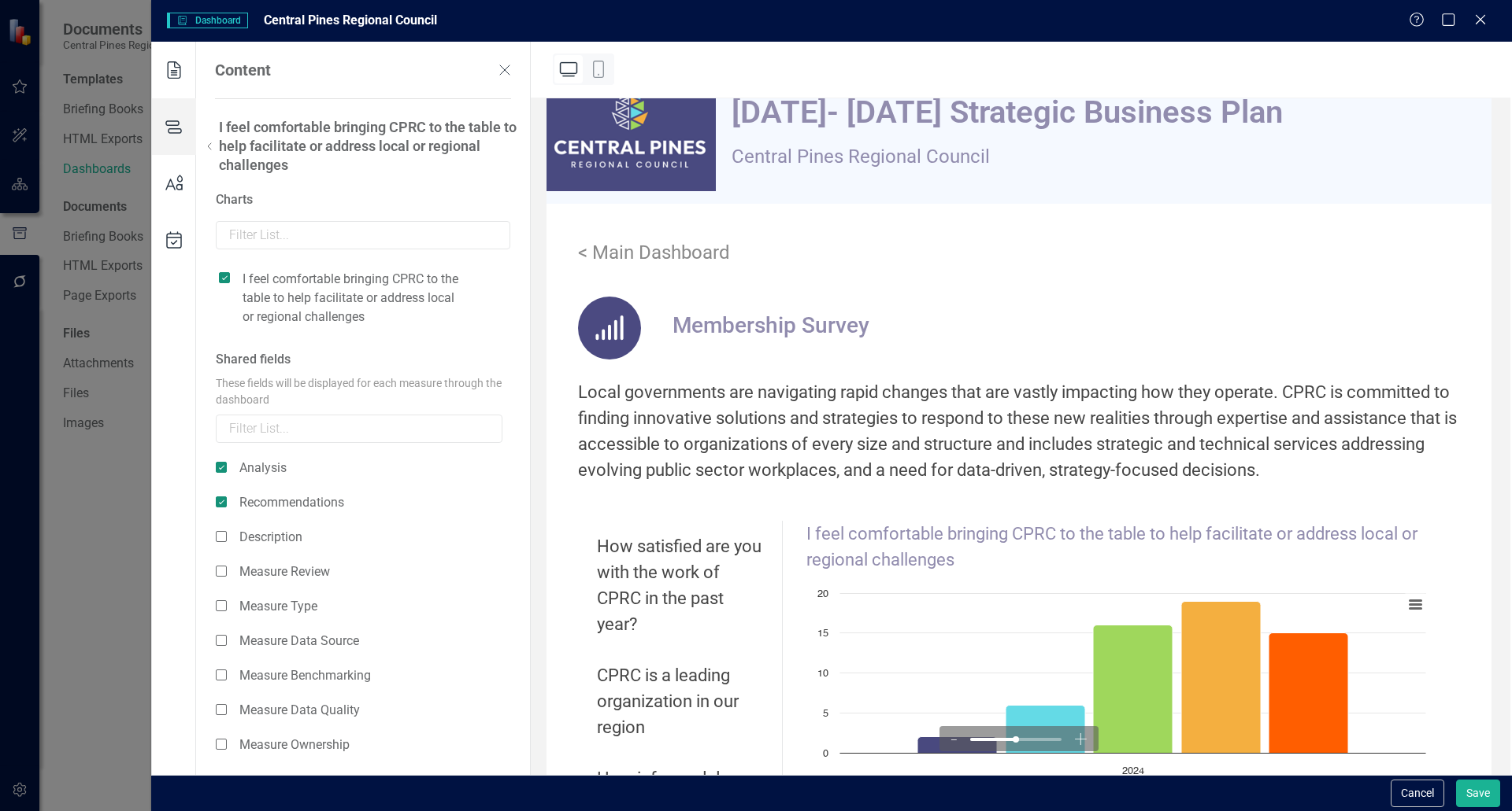
click at [213, 149] on icon at bounding box center [209, 147] width 19 height 19
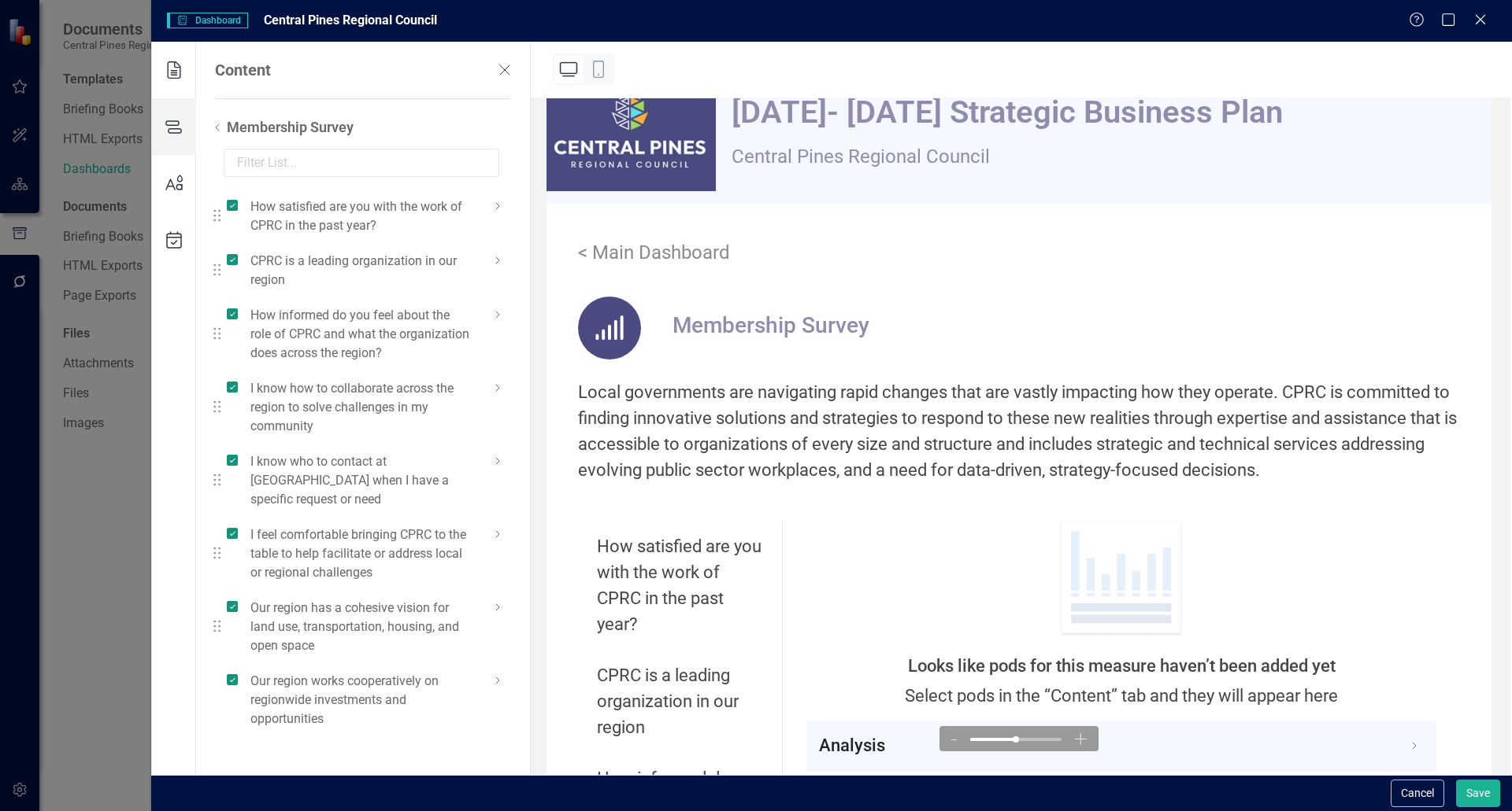
click at [500, 589] on ul "How satisfied are you with the work of CPRC in the past year? CPRC is a leading…" at bounding box center [357, 463] width 323 height 548
click at [500, 598] on icon at bounding box center [497, 607] width 19 height 19
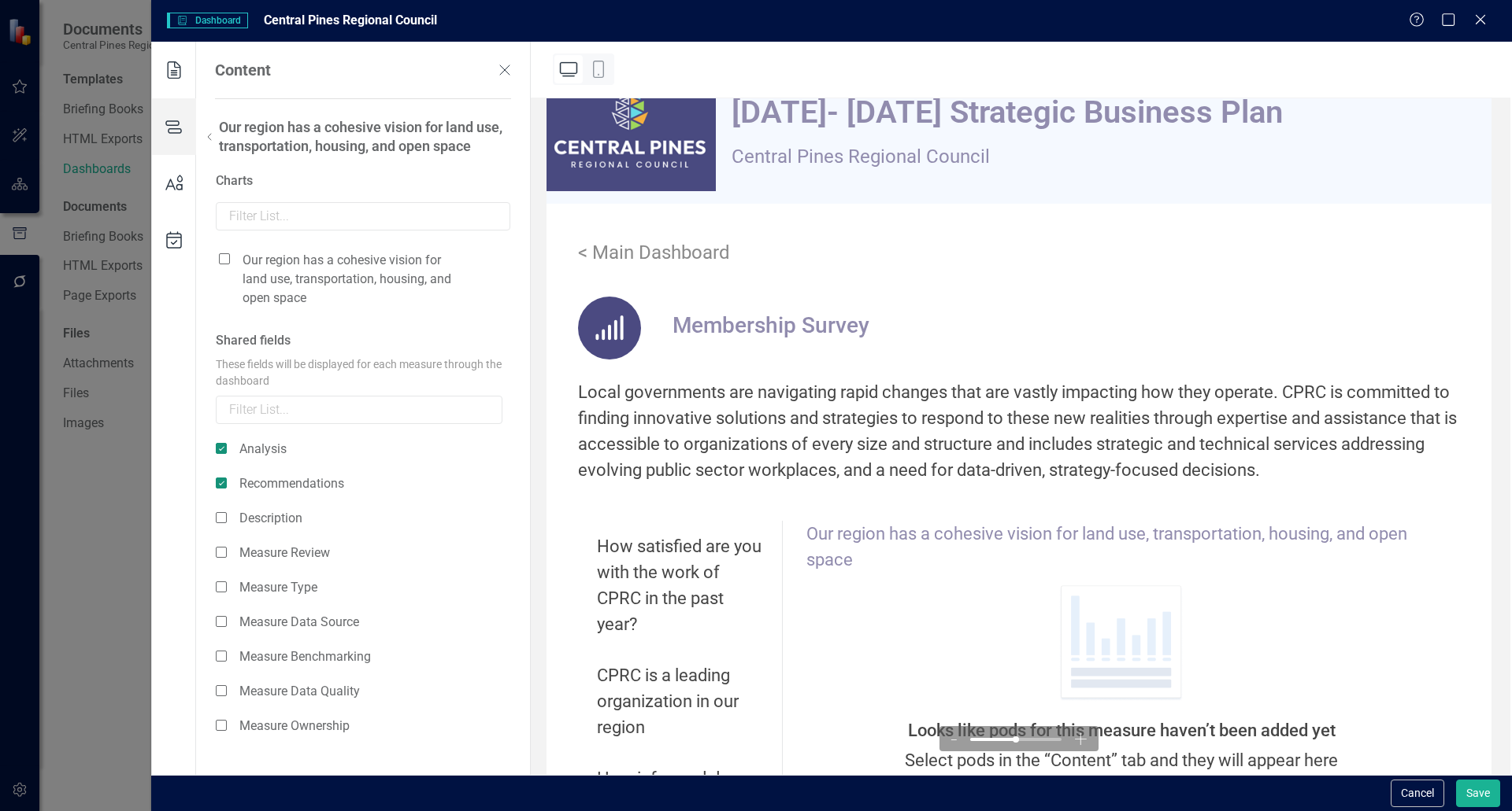
scroll to position [0, 0]
click at [221, 260] on span at bounding box center [224, 259] width 11 height 11
click at [231, 250] on input "checkbox" at bounding box center [231, 250] width 0 height 0
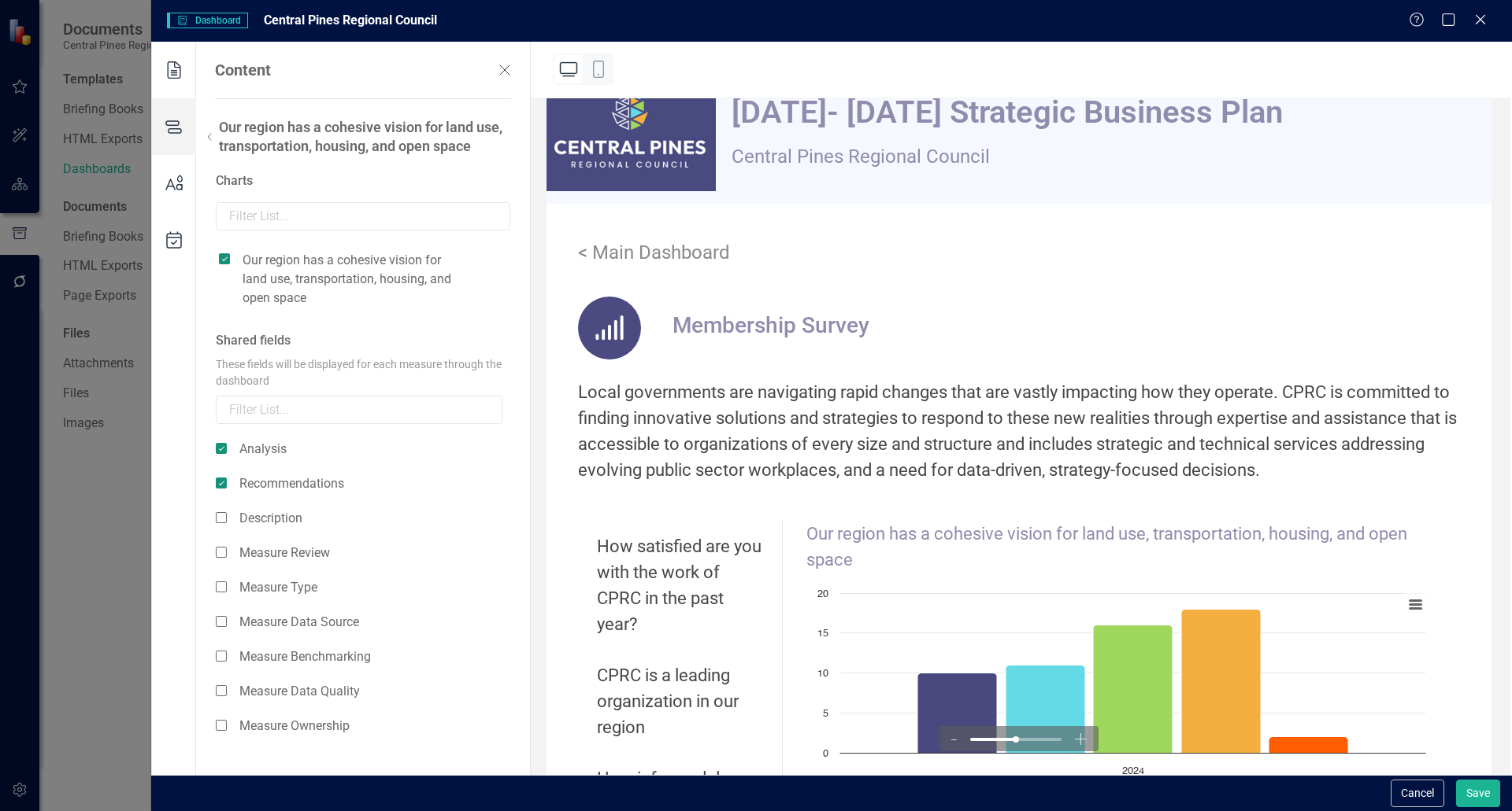
click at [216, 152] on div "Our region has a cohesive vision for land use, transportation, housing, and ope…" at bounding box center [358, 137] width 342 height 38
click at [216, 142] on icon at bounding box center [209, 137] width 19 height 19
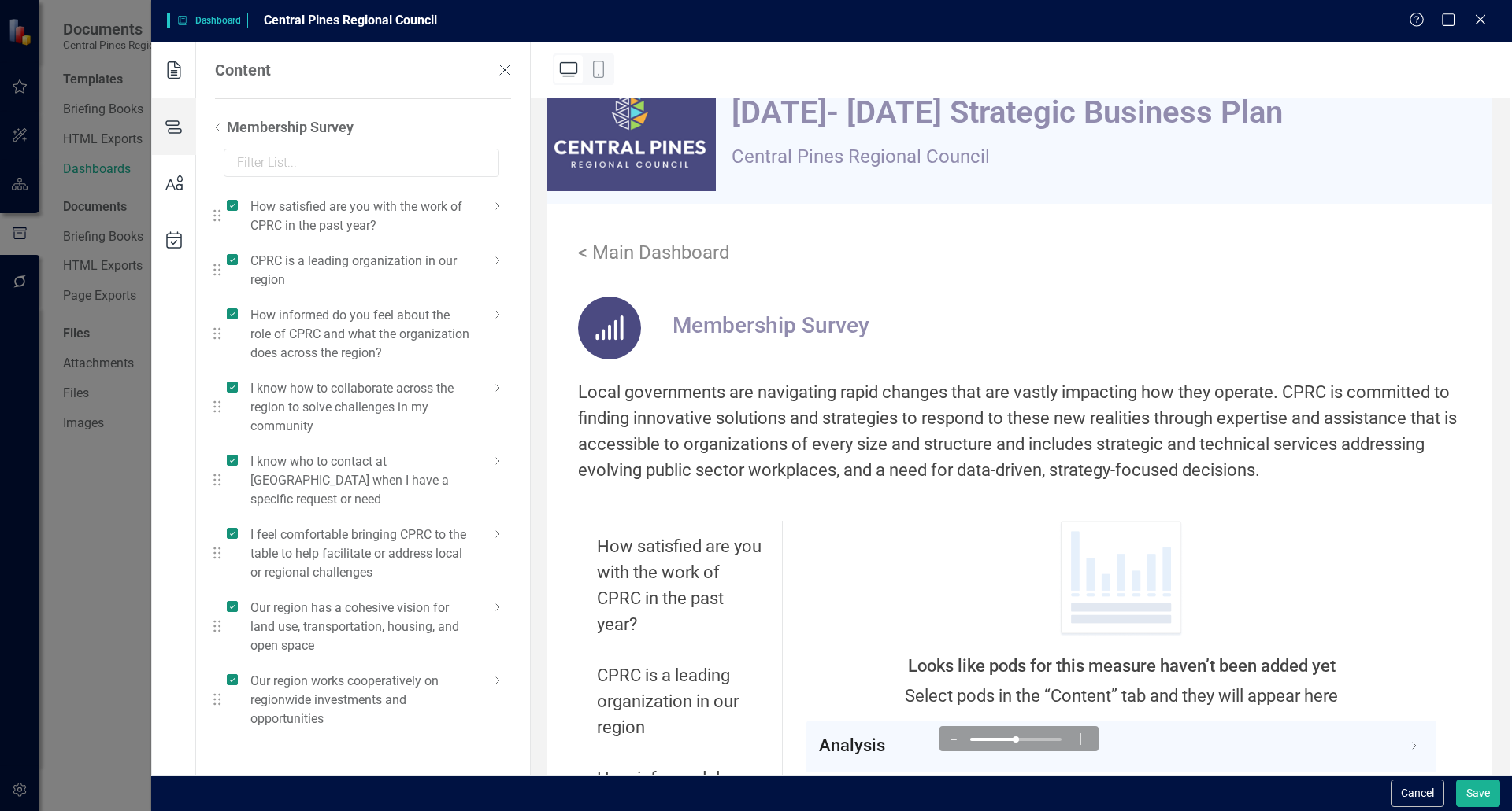
click at [498, 672] on icon at bounding box center [498, 681] width 19 height 19
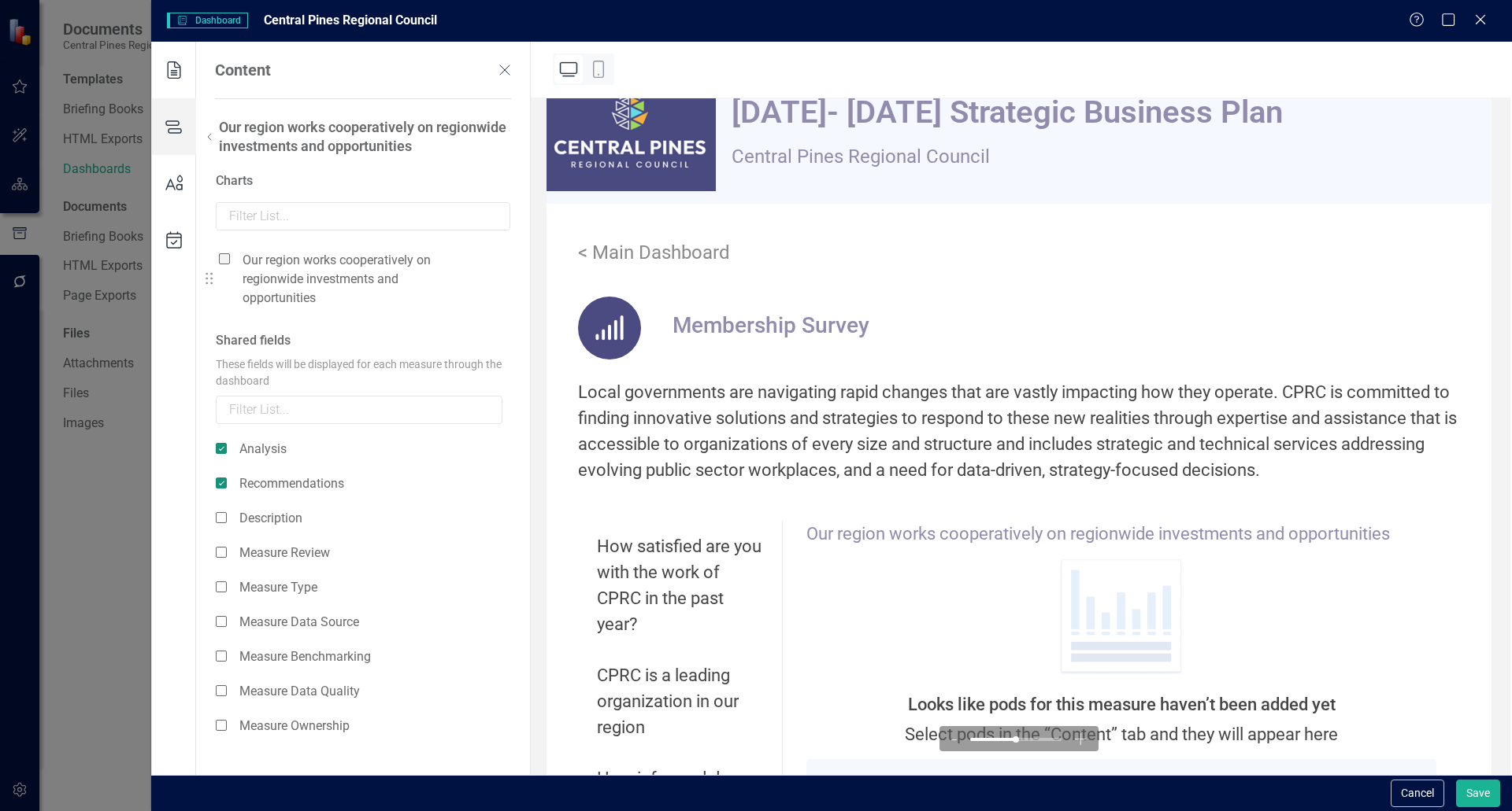
click at [225, 259] on span at bounding box center [224, 259] width 11 height 11
click at [231, 250] on input "checkbox" at bounding box center [231, 250] width 0 height 0
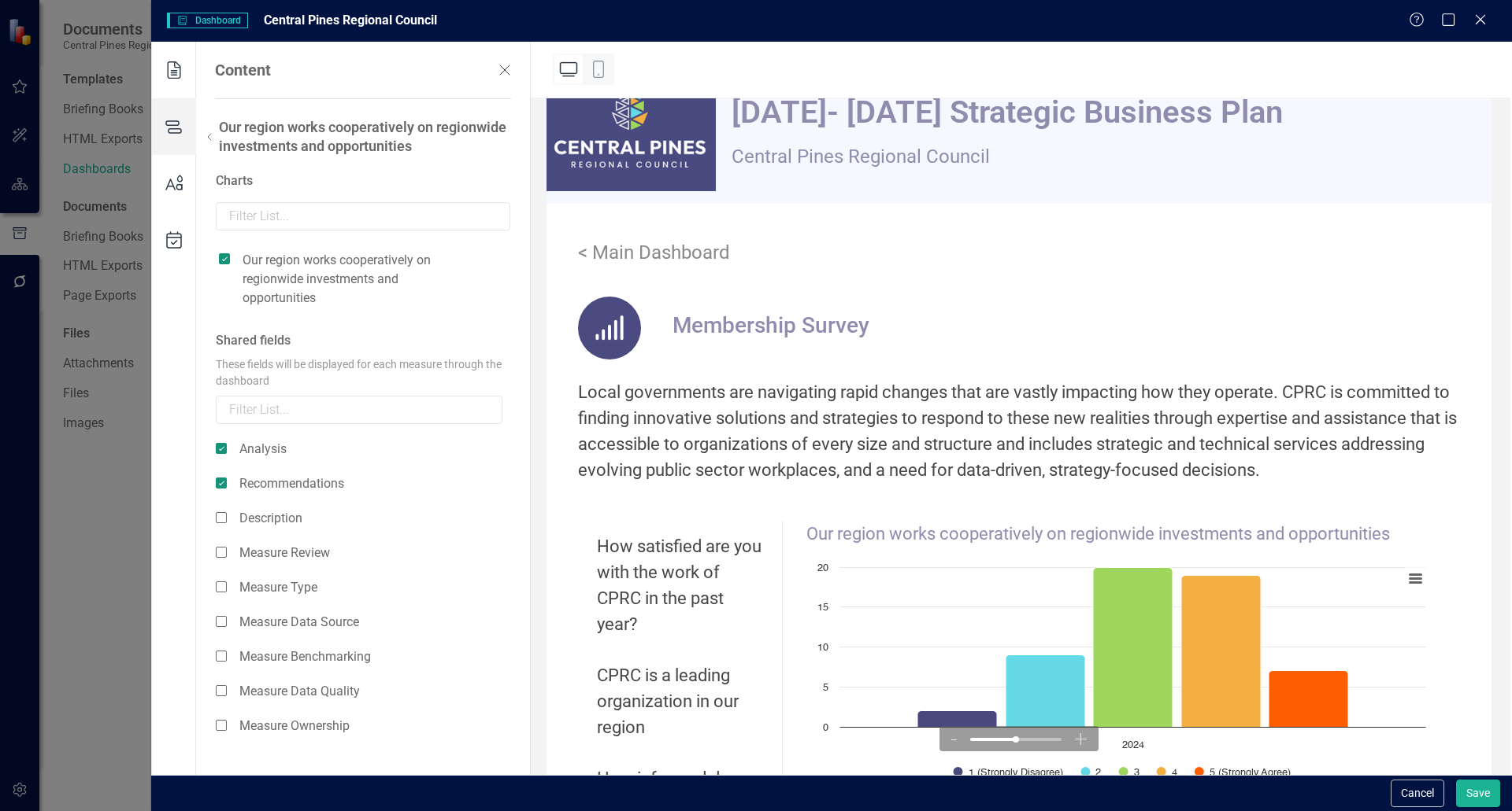
click at [208, 129] on icon at bounding box center [209, 137] width 19 height 19
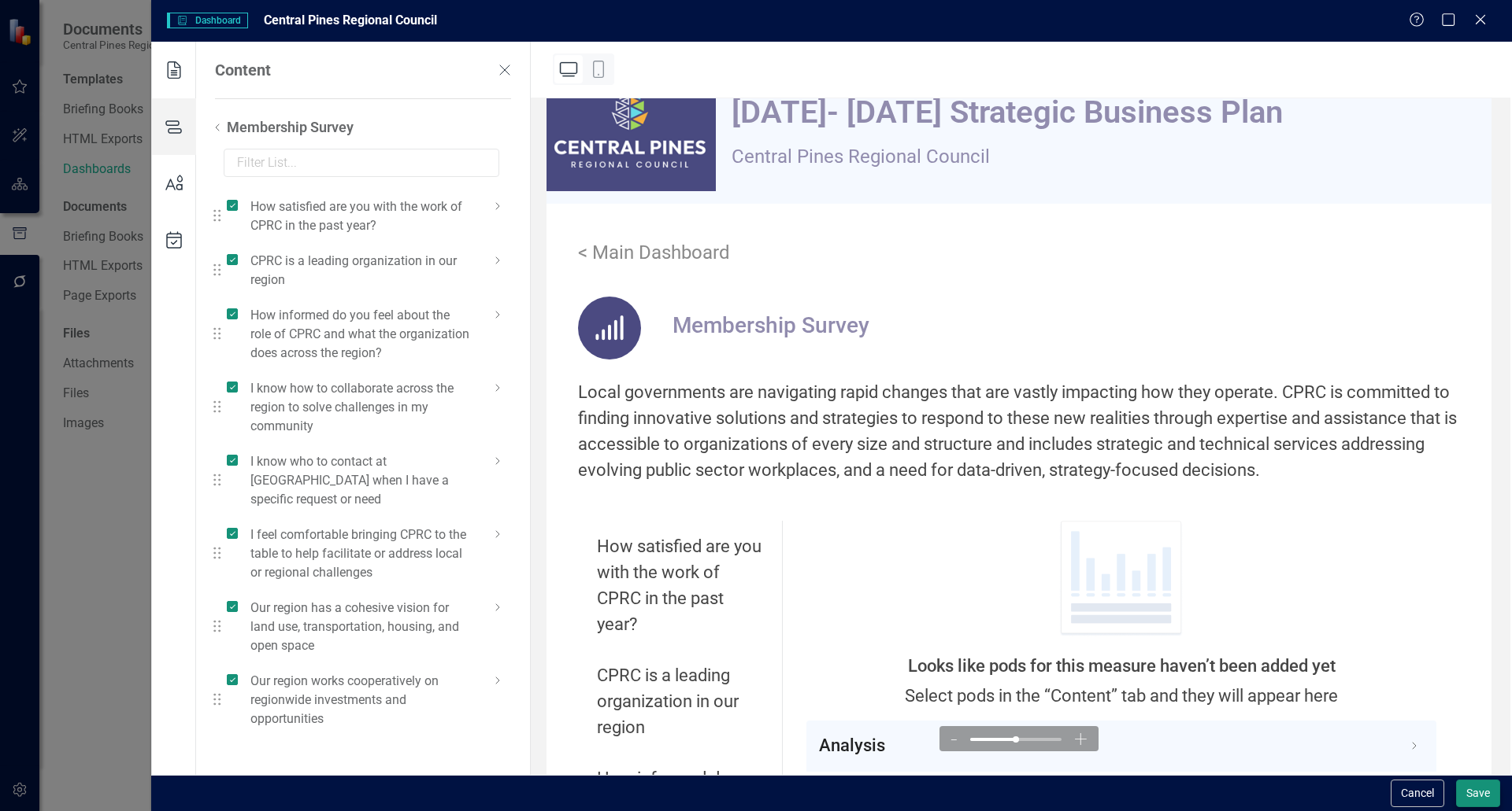
click at [754, 784] on div "Cancel Save" at bounding box center [1443, 794] width 113 height 28
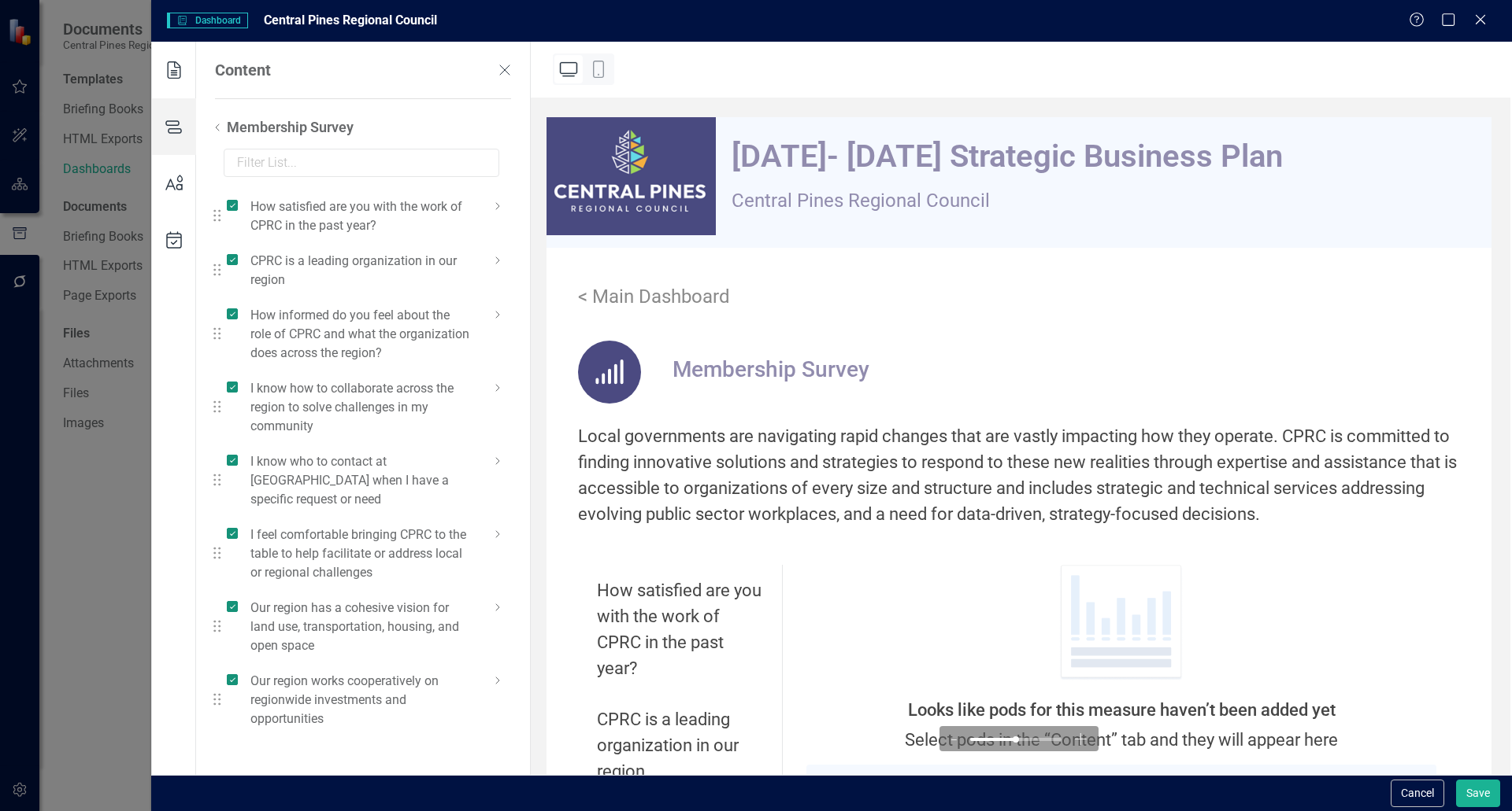
click at [617, 304] on div "< Main Dashboard" at bounding box center [1019, 297] width 945 height 22
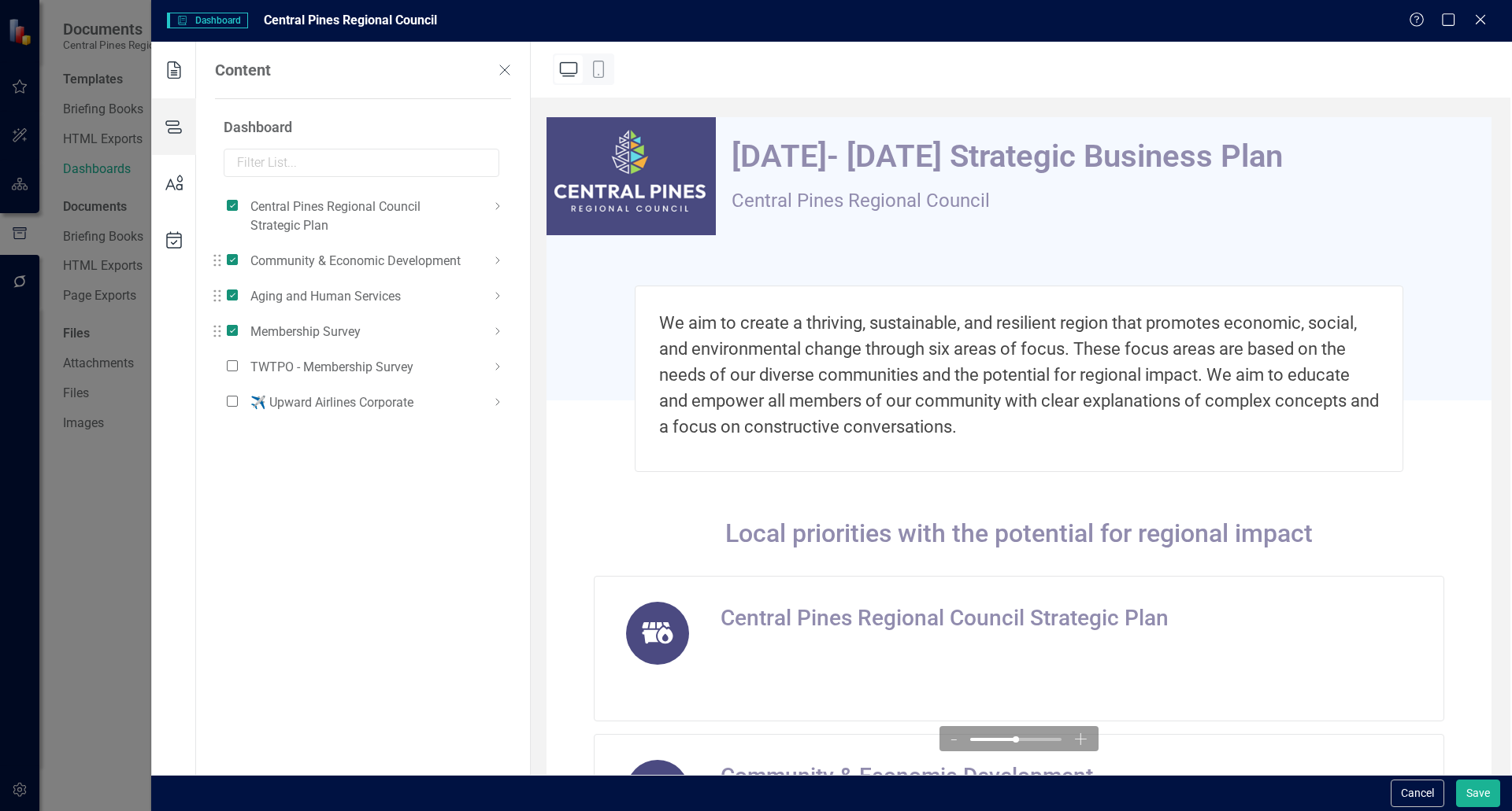
click at [161, 74] on icon at bounding box center [174, 70] width 44 height 57
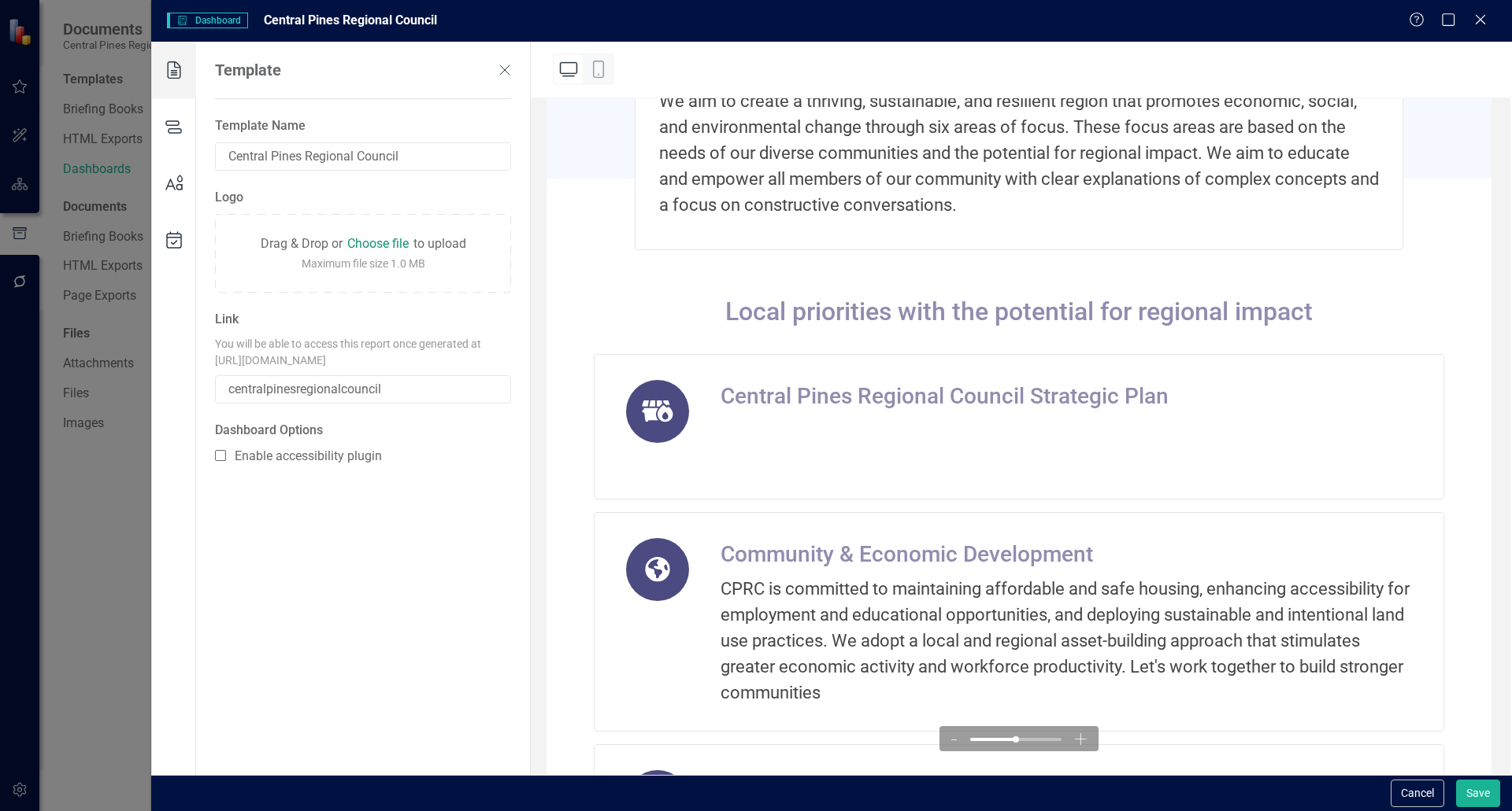
scroll to position [196, 0]
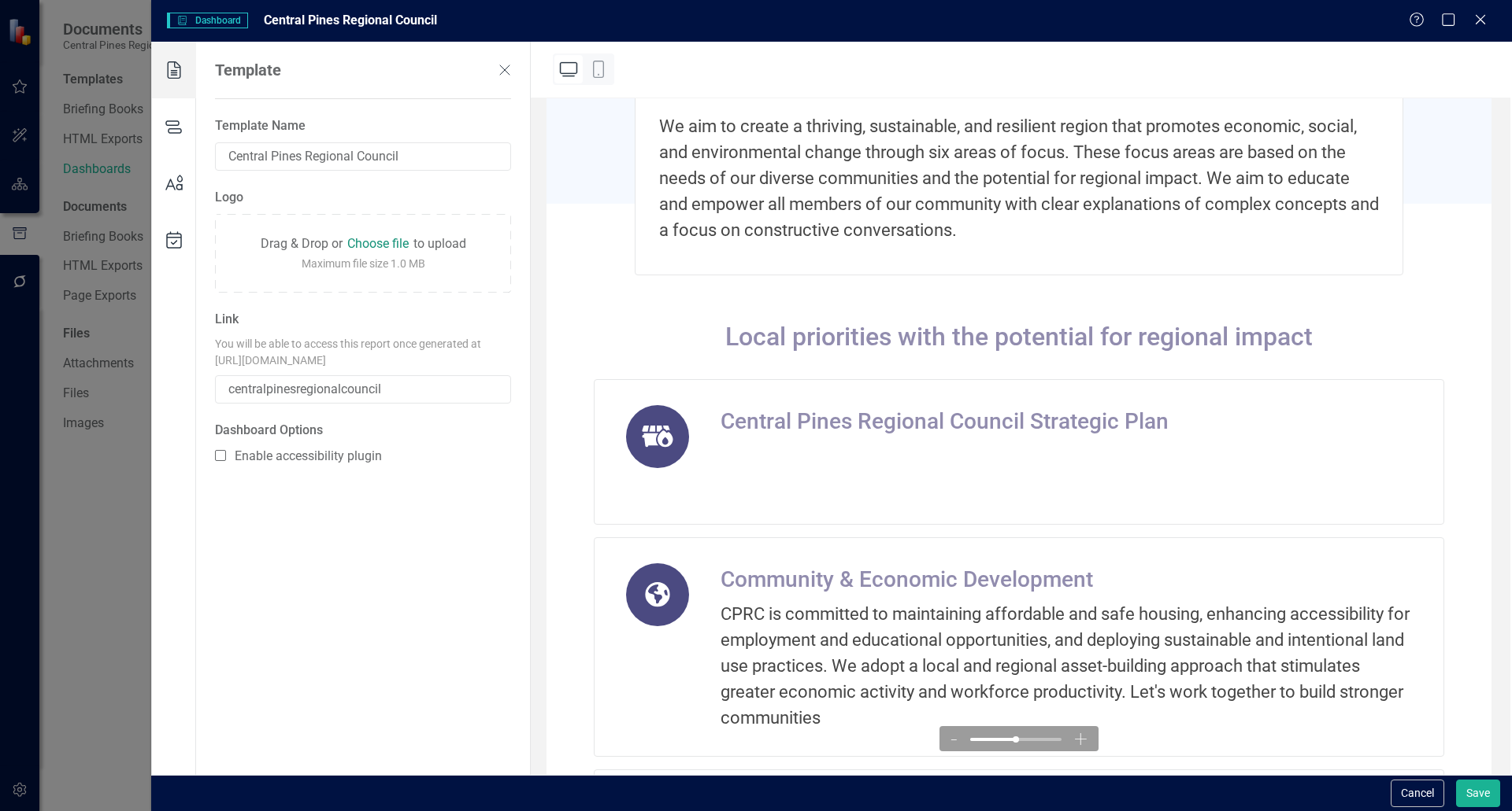
click at [174, 121] on use at bounding box center [174, 127] width 15 height 12
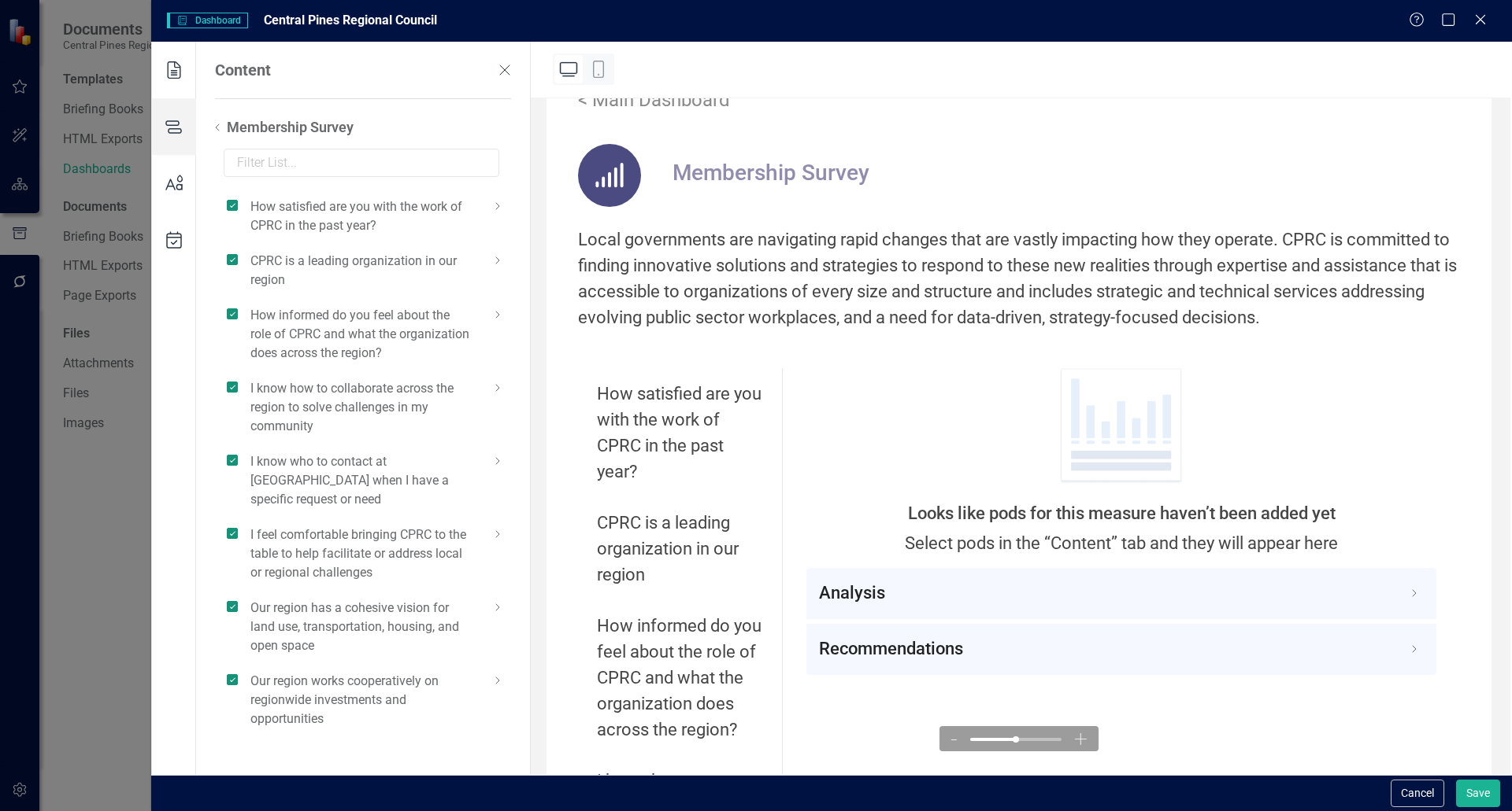
scroll to position [0, 0]
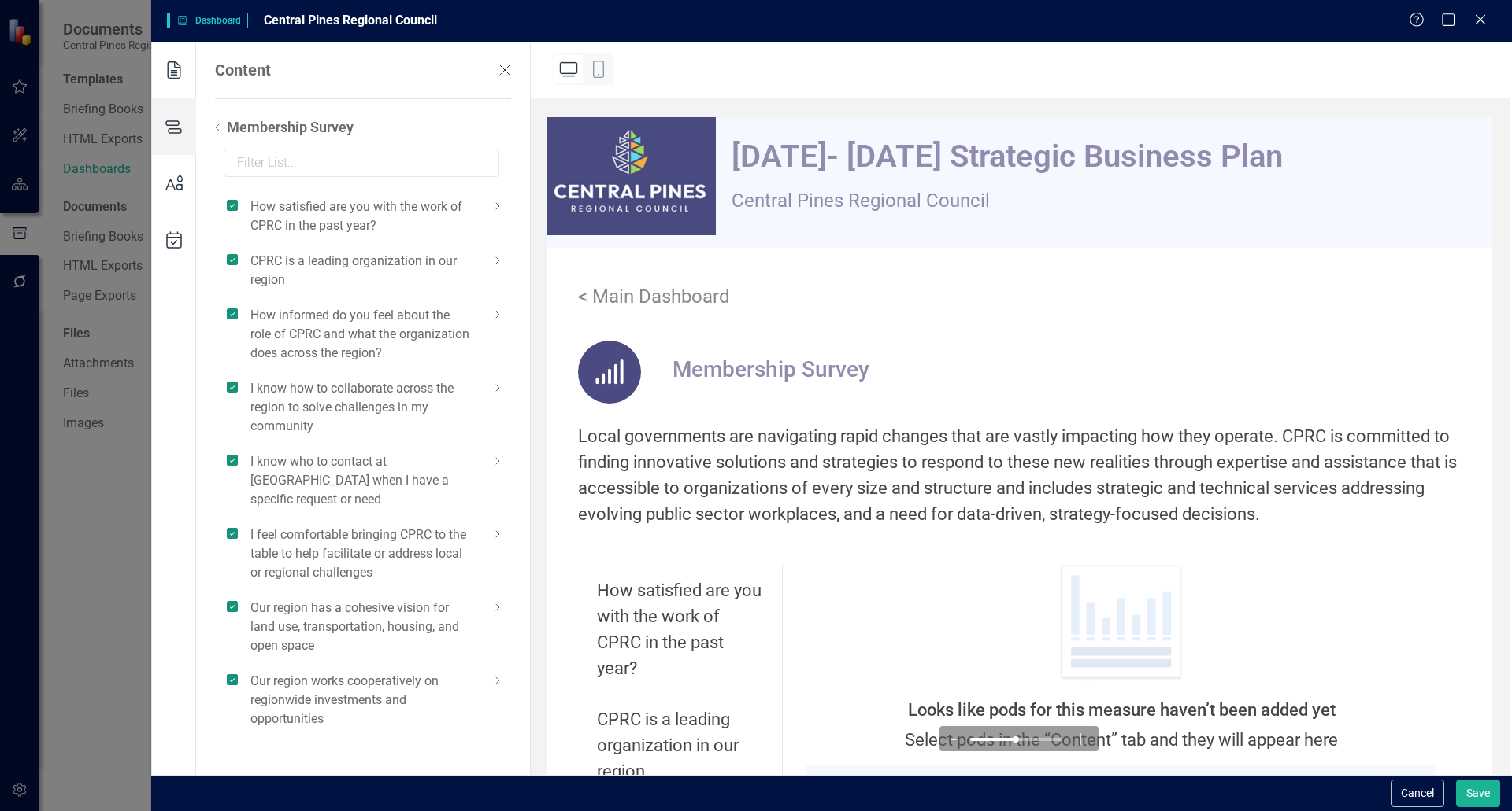
click at [171, 166] on icon at bounding box center [174, 184] width 44 height 57
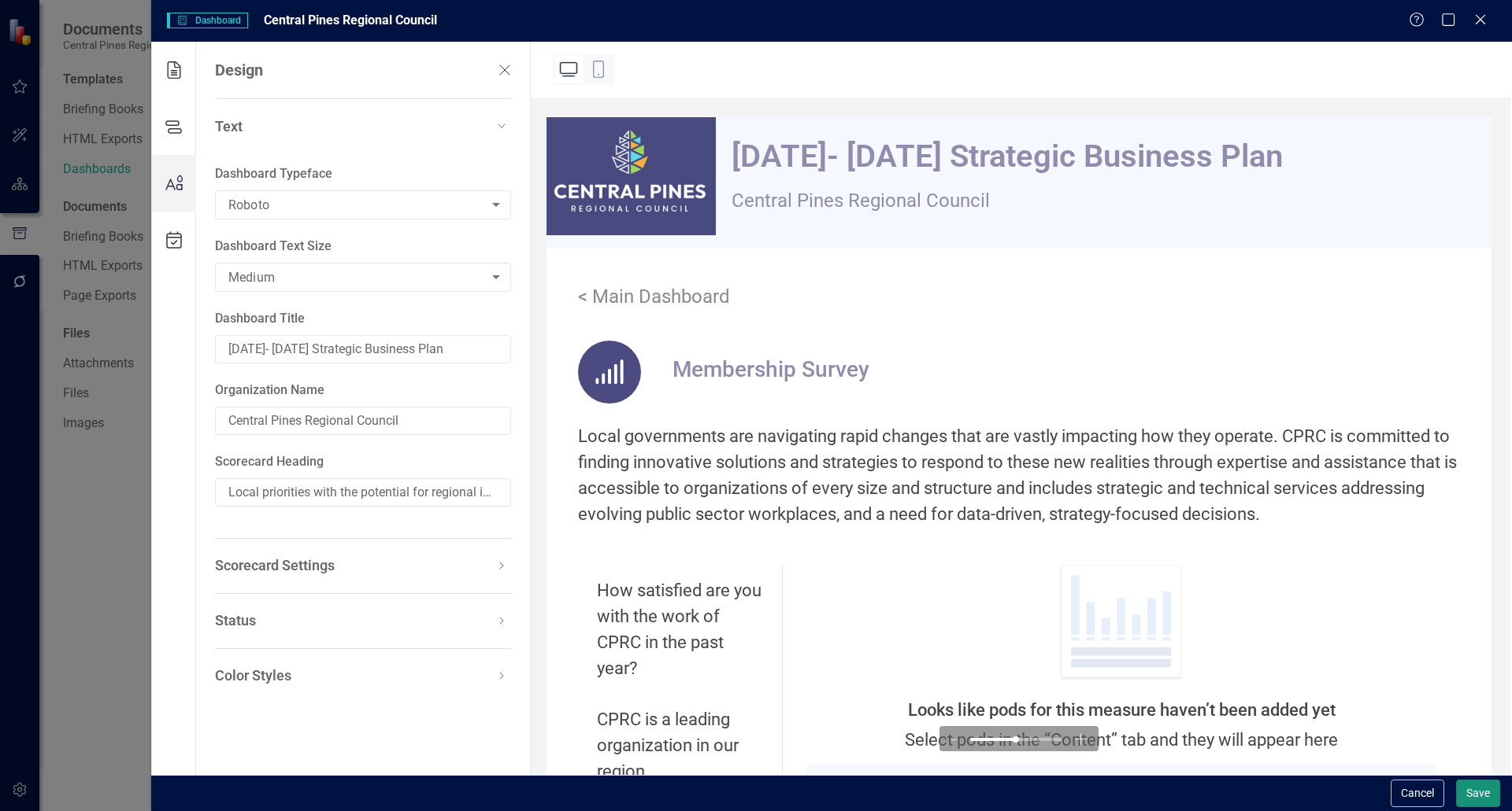
click at [754, 790] on button "Save" at bounding box center [1478, 794] width 44 height 28
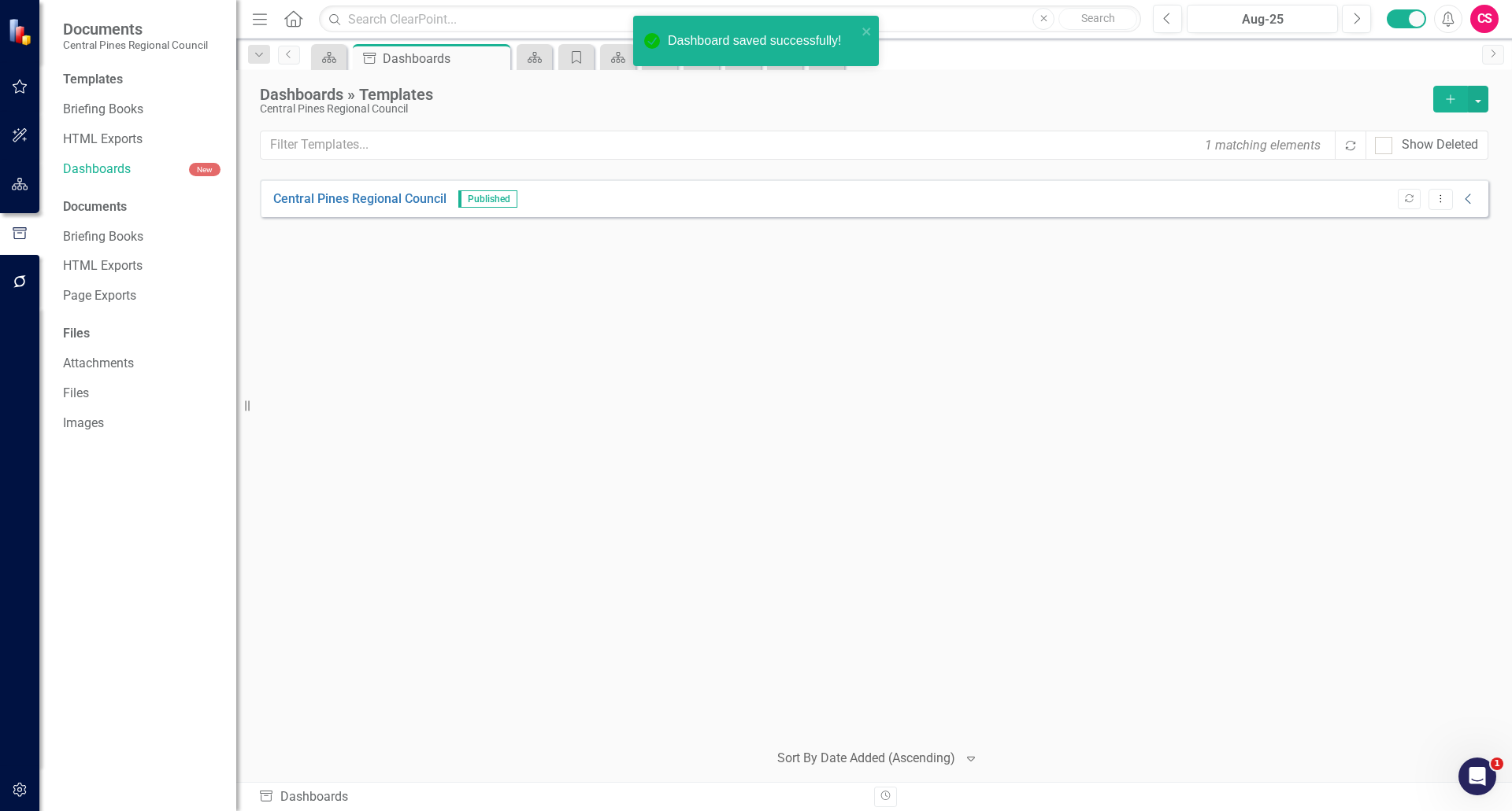
click at [754, 196] on icon "Collapse" at bounding box center [1468, 199] width 16 height 13
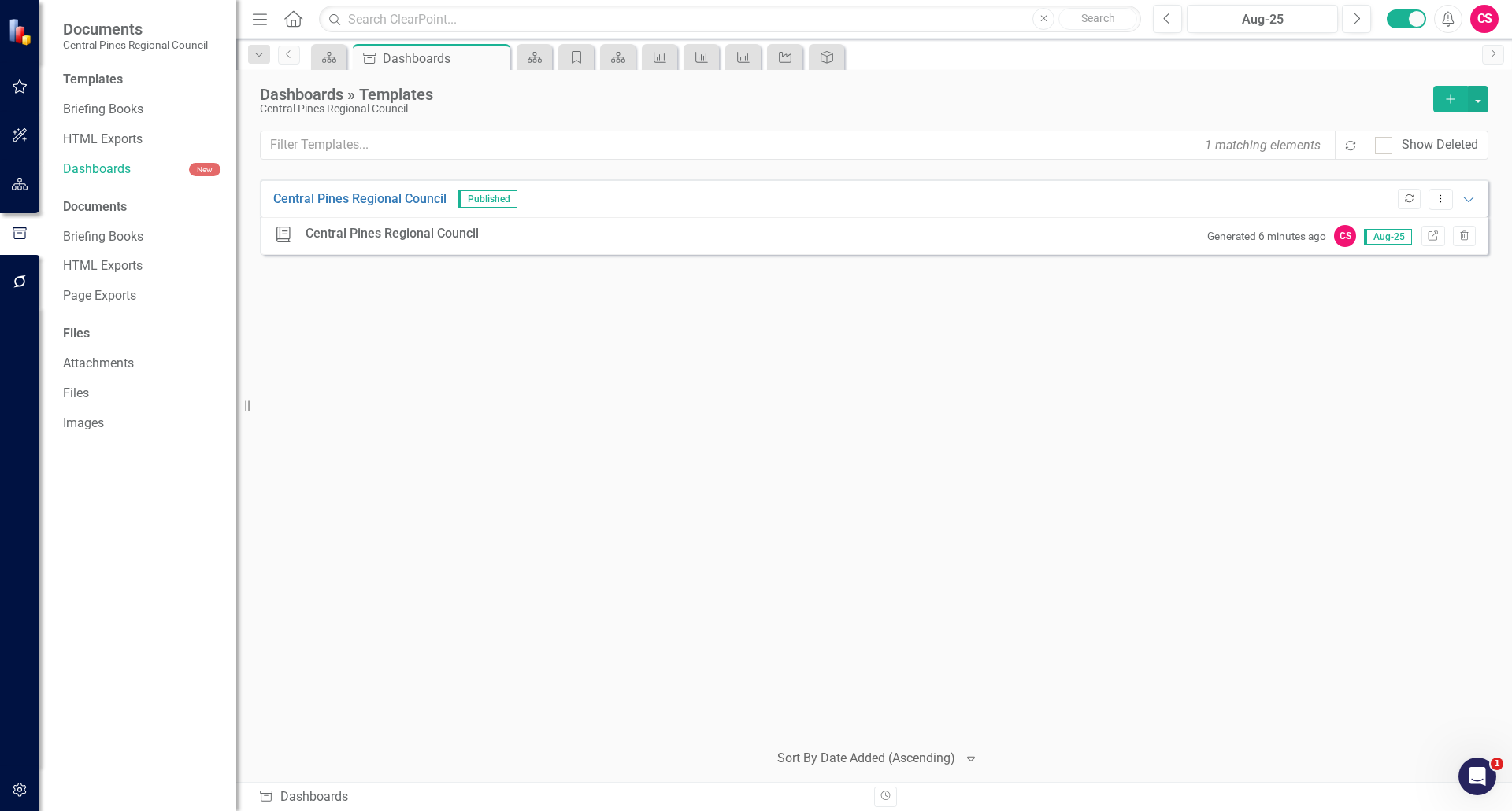
click at [754, 199] on icon "Republish" at bounding box center [1409, 199] width 12 height 10
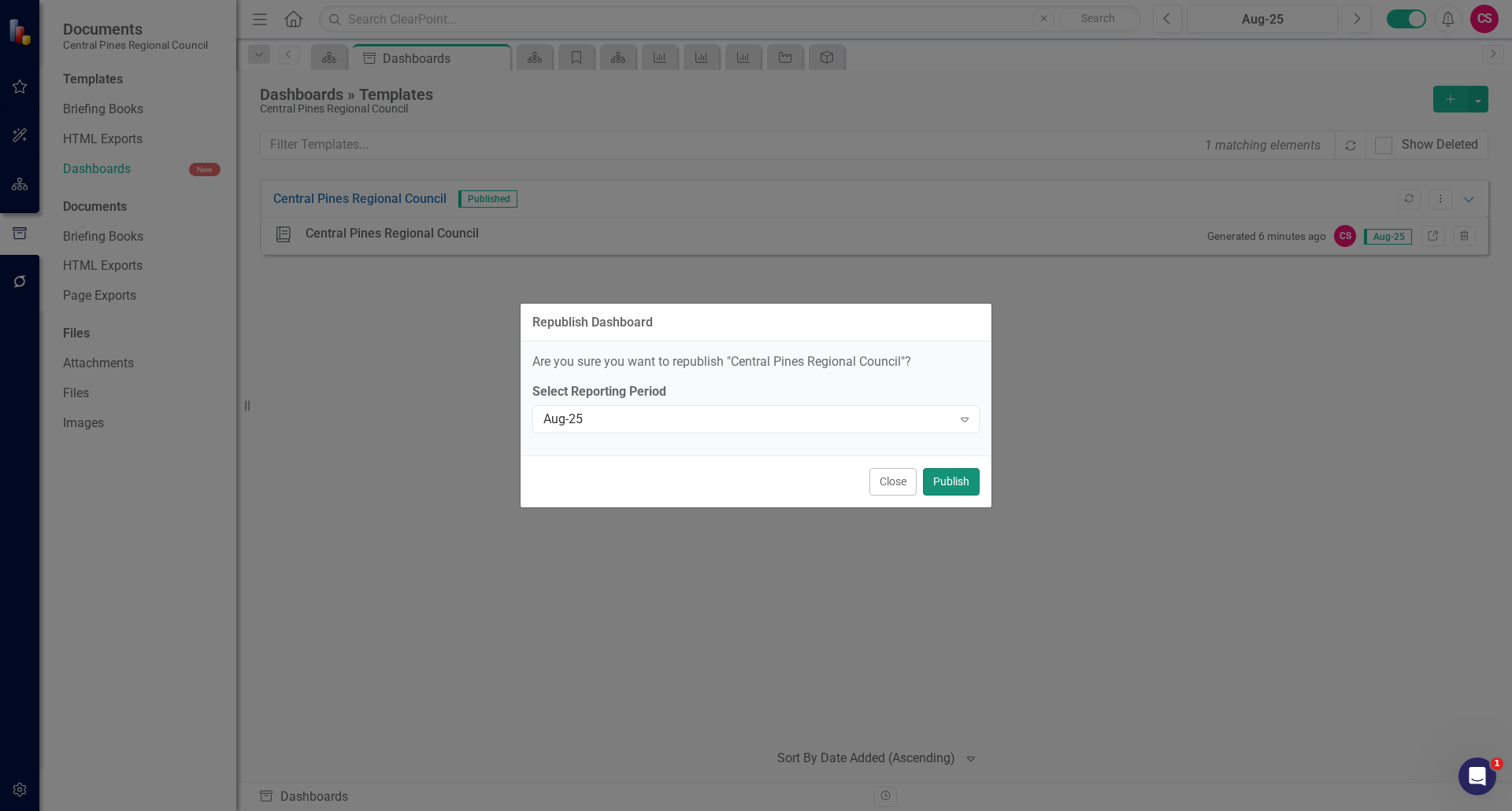
click at [754, 489] on button "Publish" at bounding box center [952, 482] width 57 height 28
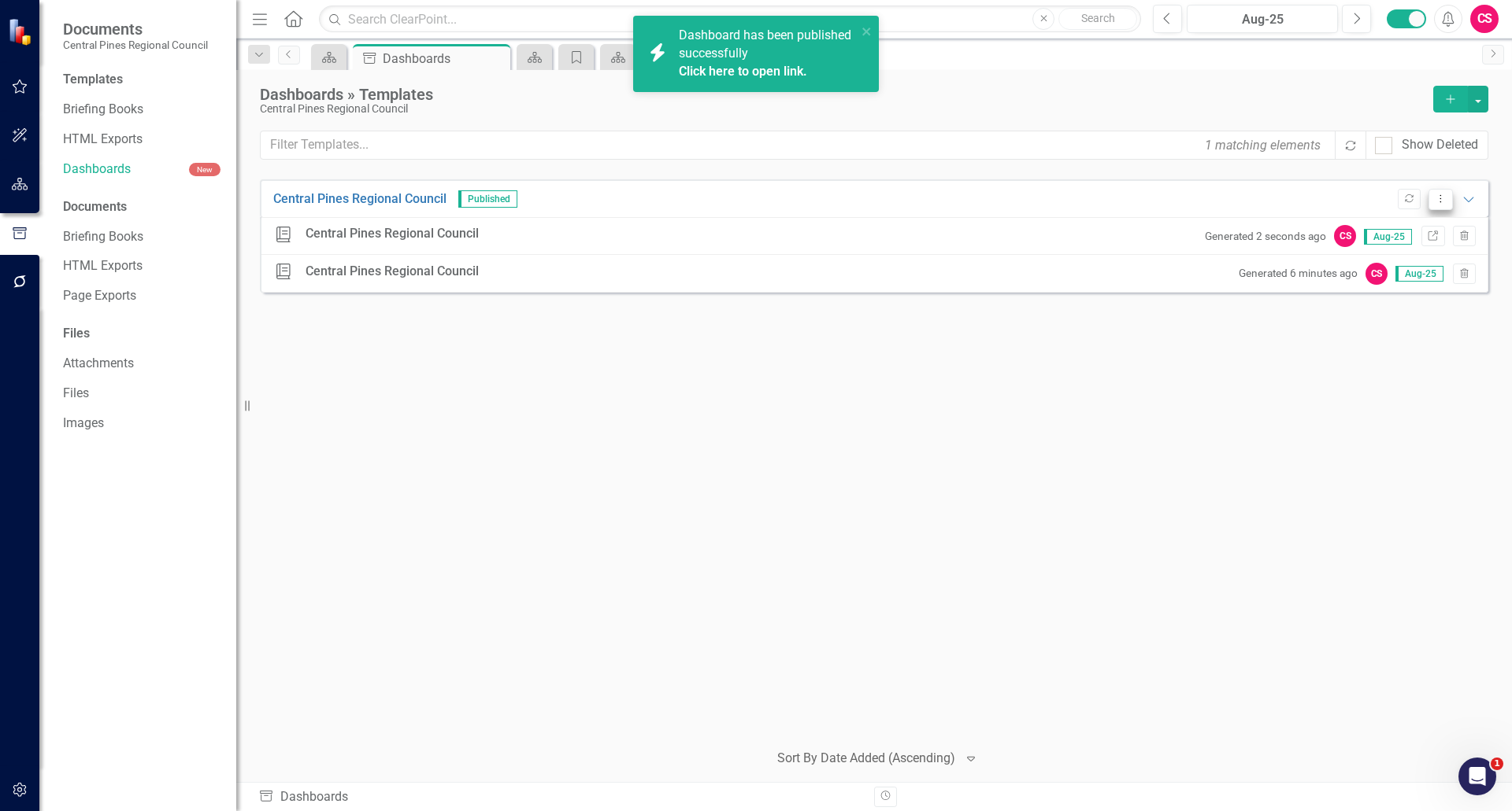
click at [754, 193] on icon "Dropdown Menu" at bounding box center [1440, 198] width 13 height 10
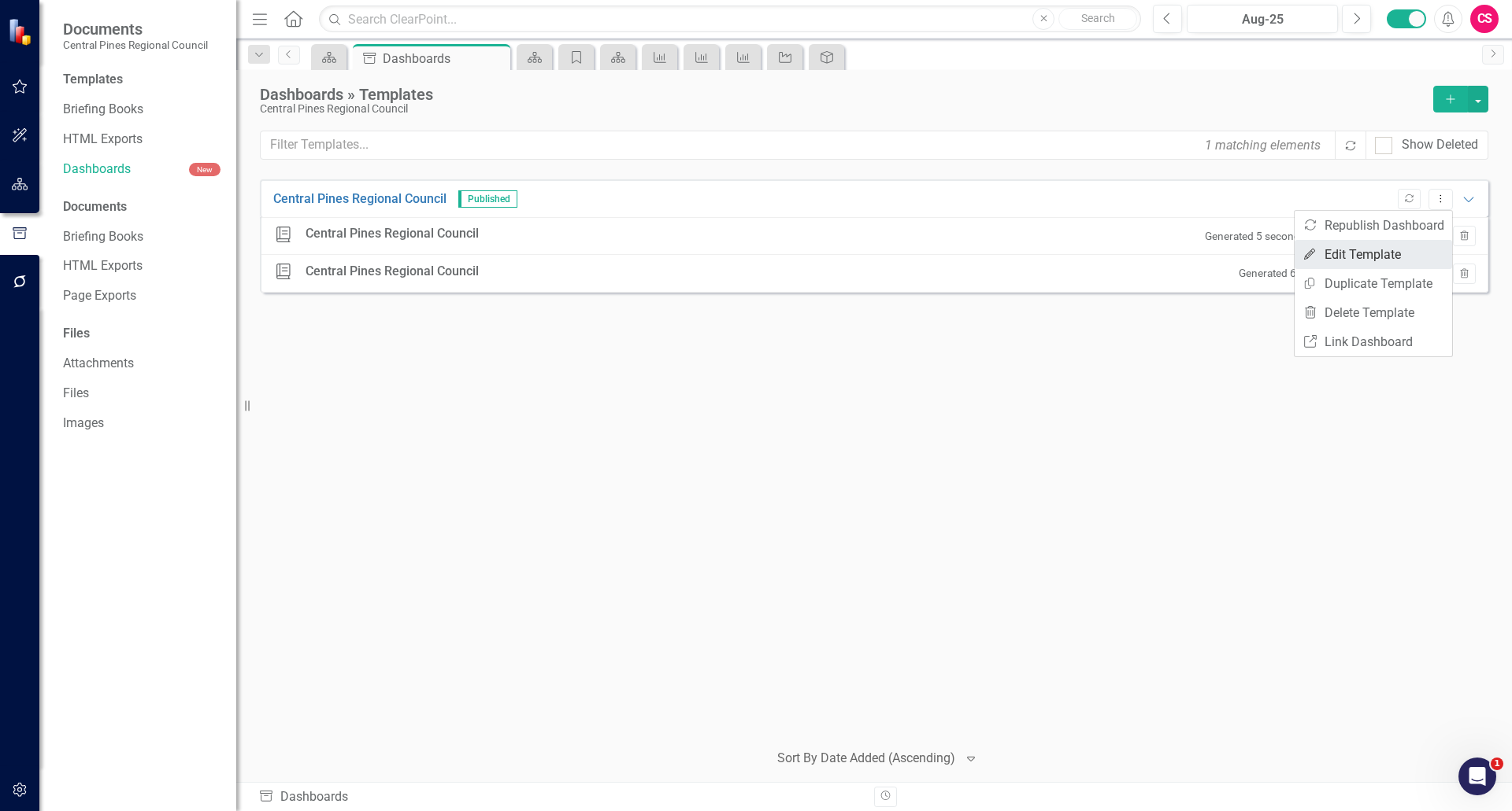
click at [754, 250] on link "Edit Edit Template" at bounding box center [1373, 254] width 158 height 29
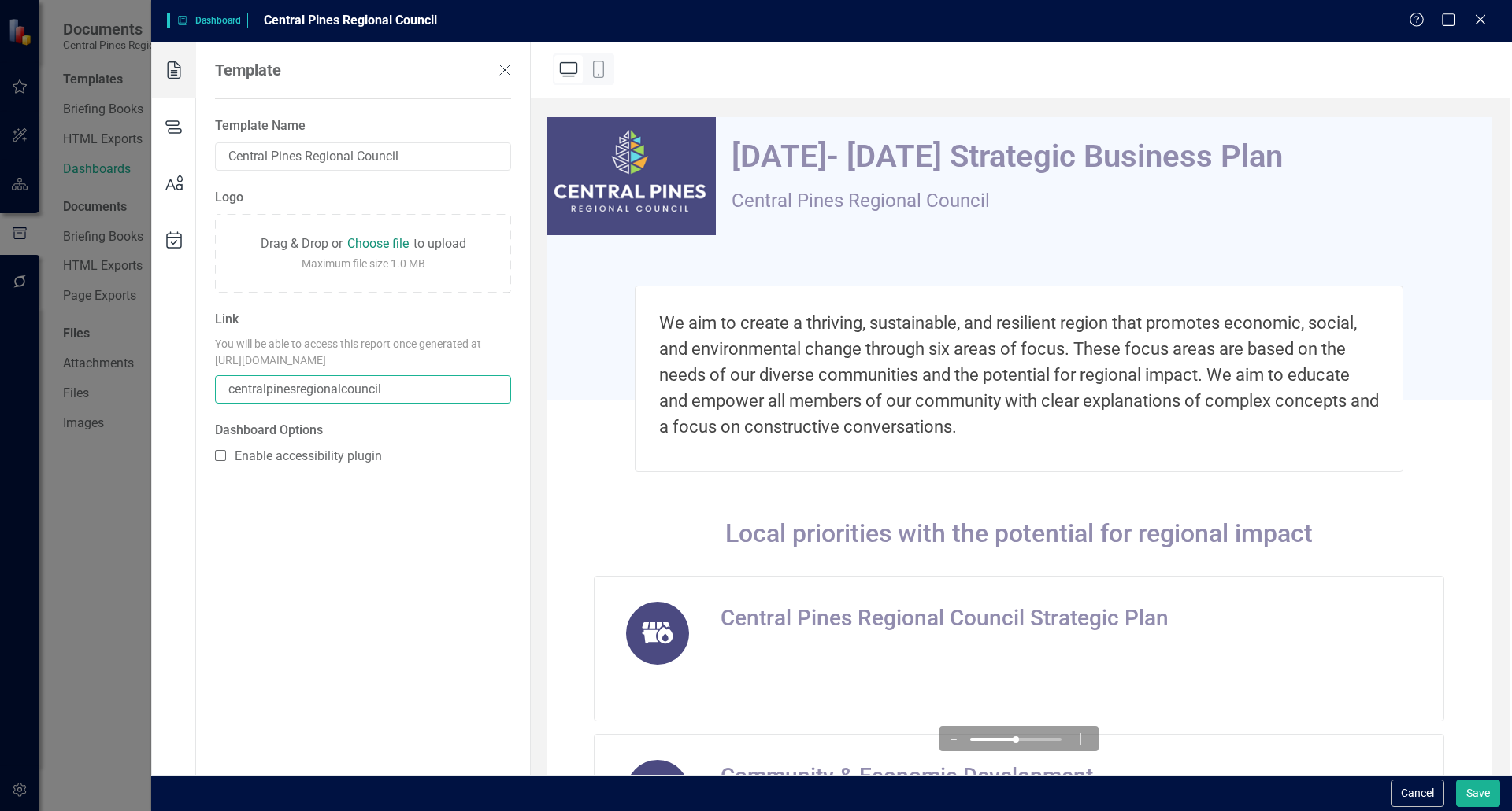
click at [395, 402] on input "centralpinesregionalcouncil" at bounding box center [363, 390] width 296 height 29
drag, startPoint x: 415, startPoint y: 408, endPoint x: 253, endPoint y: 389, distance: 163.1
click at [253, 389] on div "Link You will be able to access this report once generated at https://CentralPi…" at bounding box center [363, 357] width 296 height 92
click at [233, 401] on input "centralpinesregionalcouncil" at bounding box center [363, 390] width 296 height 29
drag, startPoint x: 231, startPoint y: 406, endPoint x: 600, endPoint y: 417, distance: 369.2
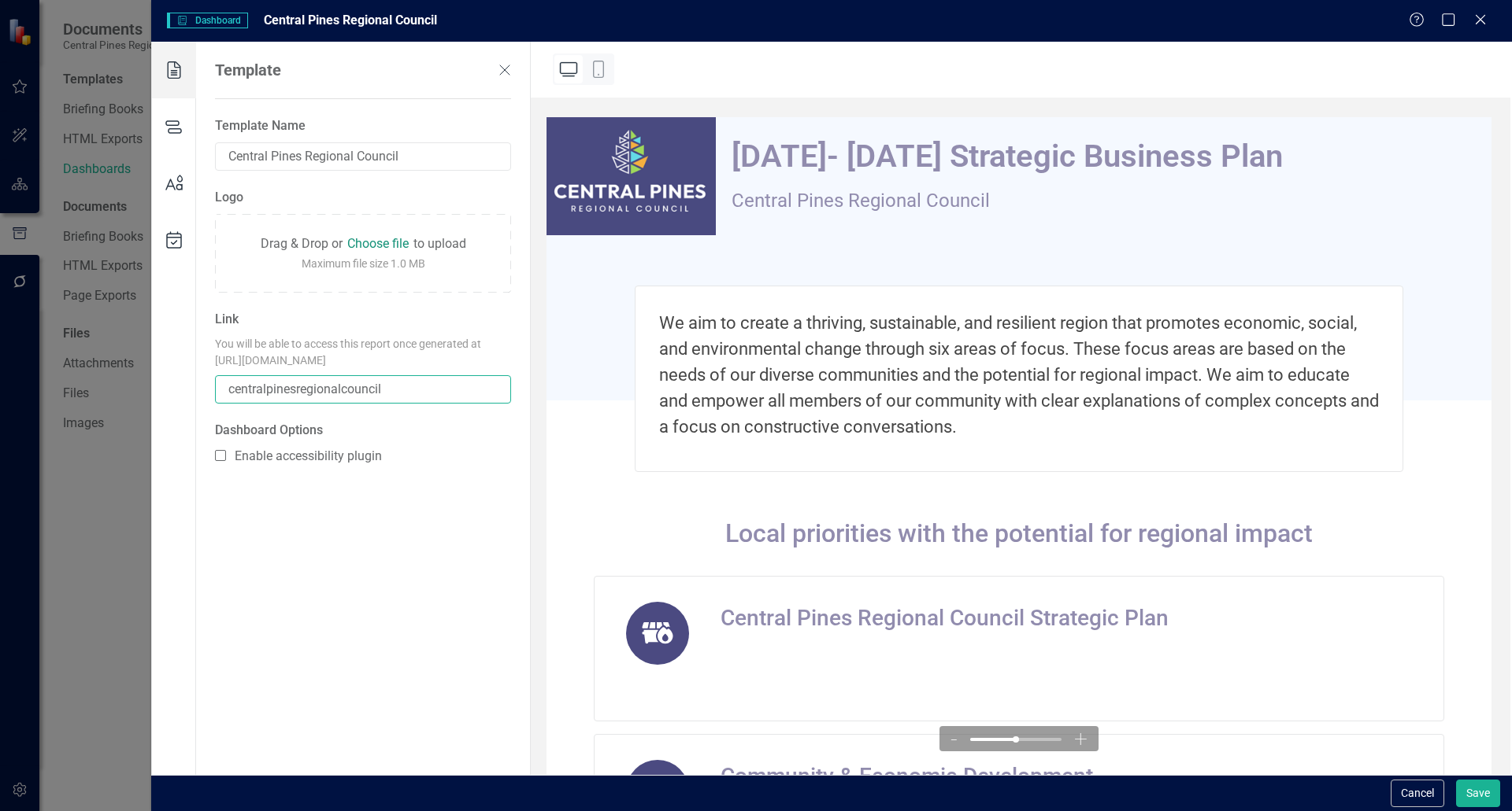
click at [600, 417] on div "Template Template Name Central Pines Regional Council Logo Drag & Drop or Choos…" at bounding box center [831, 409] width 1361 height 733
type input "testdashboardcprc"
click at [754, 787] on button "Save" at bounding box center [1478, 794] width 44 height 28
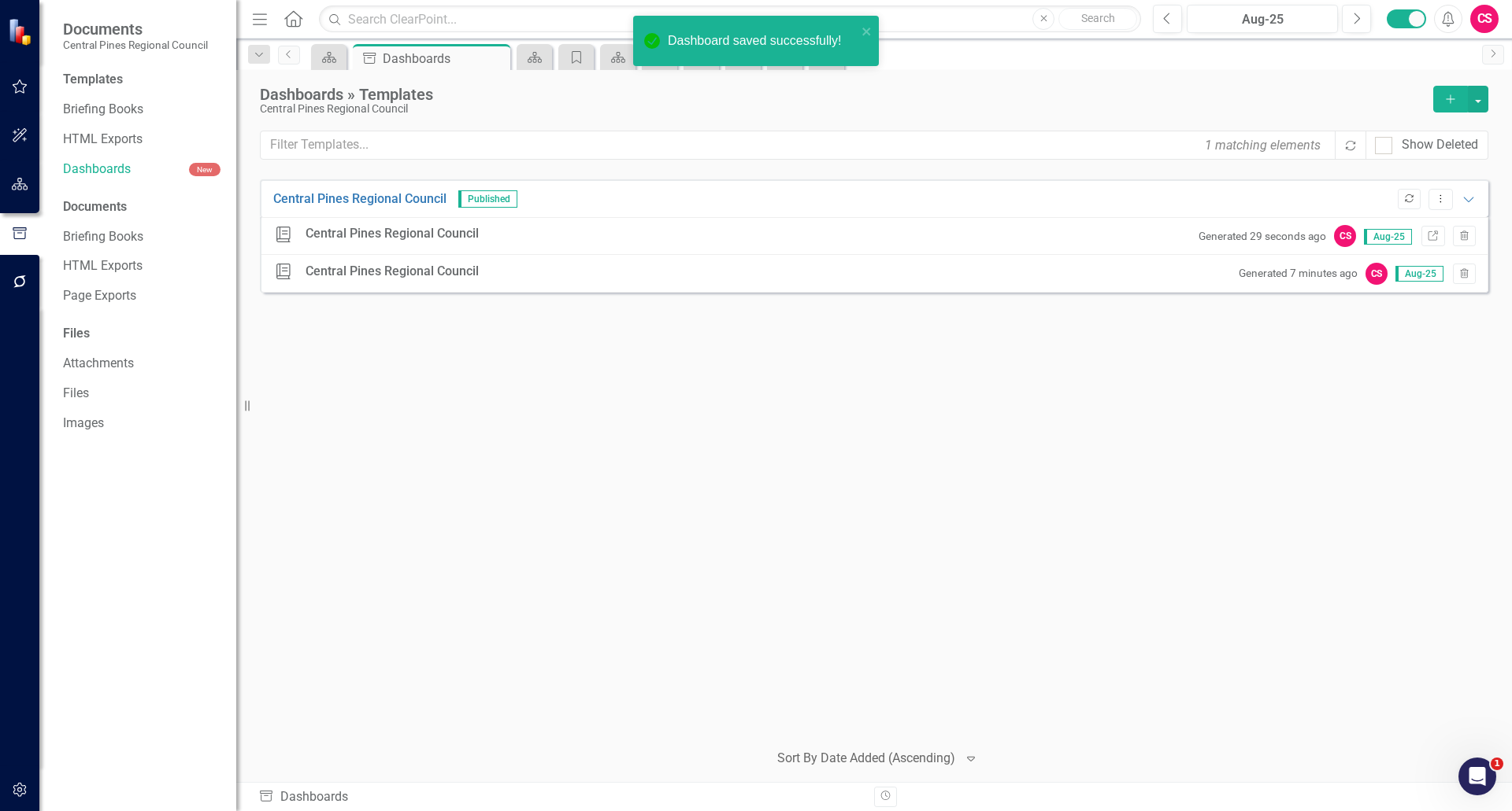
click at [754, 198] on icon "Republish" at bounding box center [1409, 199] width 12 height 10
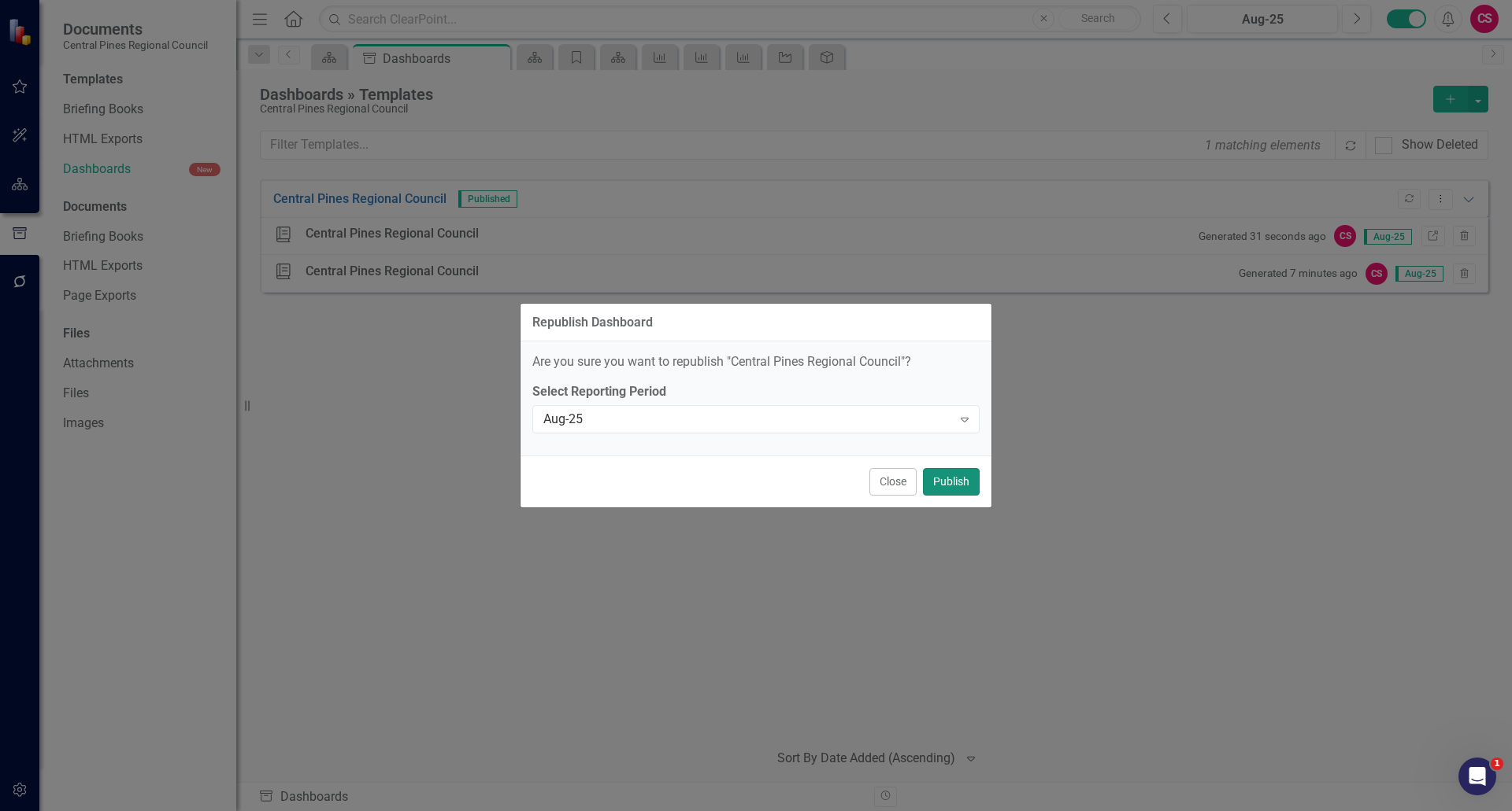
click at [754, 490] on button "Publish" at bounding box center [952, 482] width 57 height 28
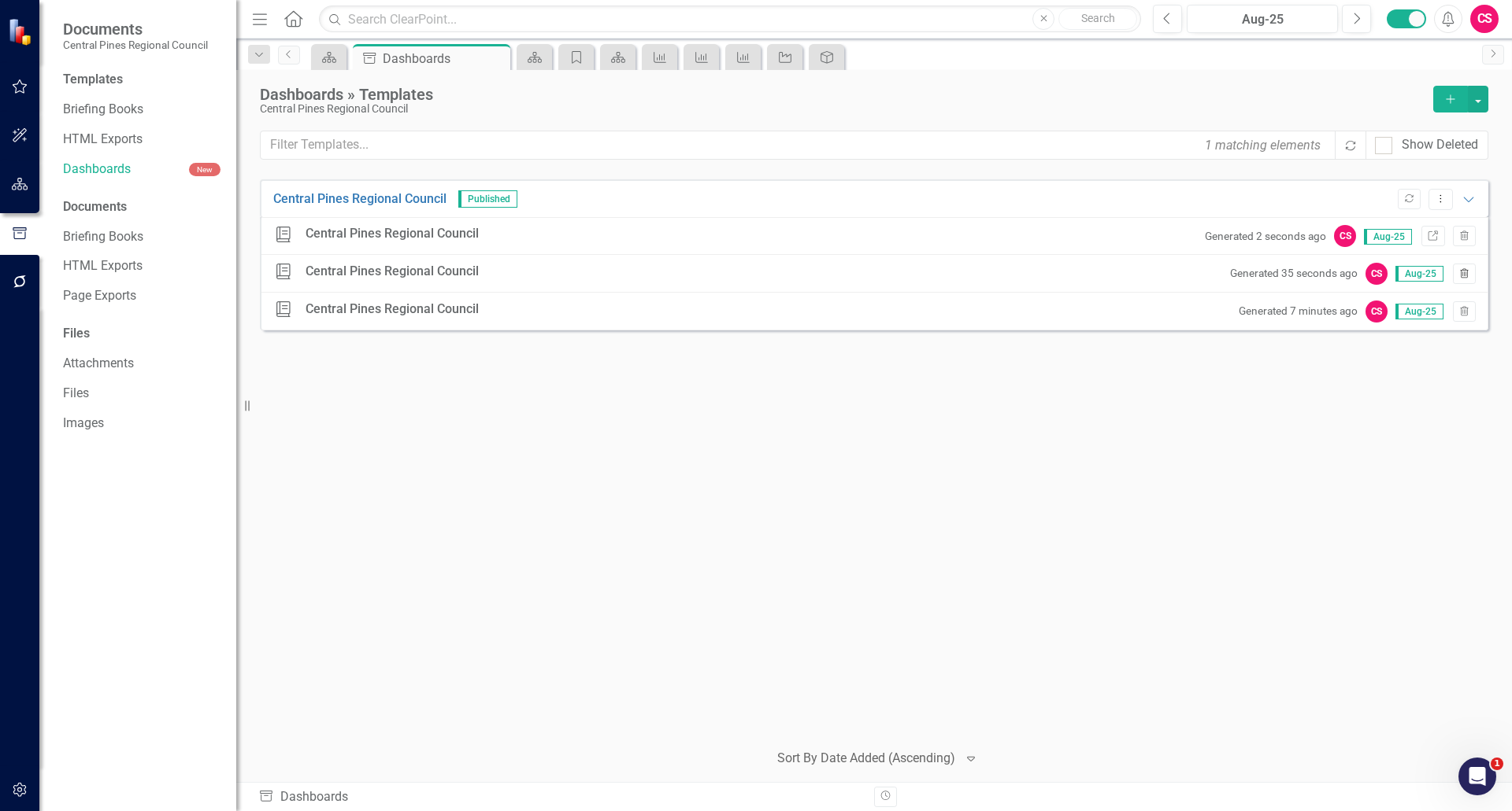
click at [754, 283] on button "Trash" at bounding box center [1464, 274] width 23 height 21
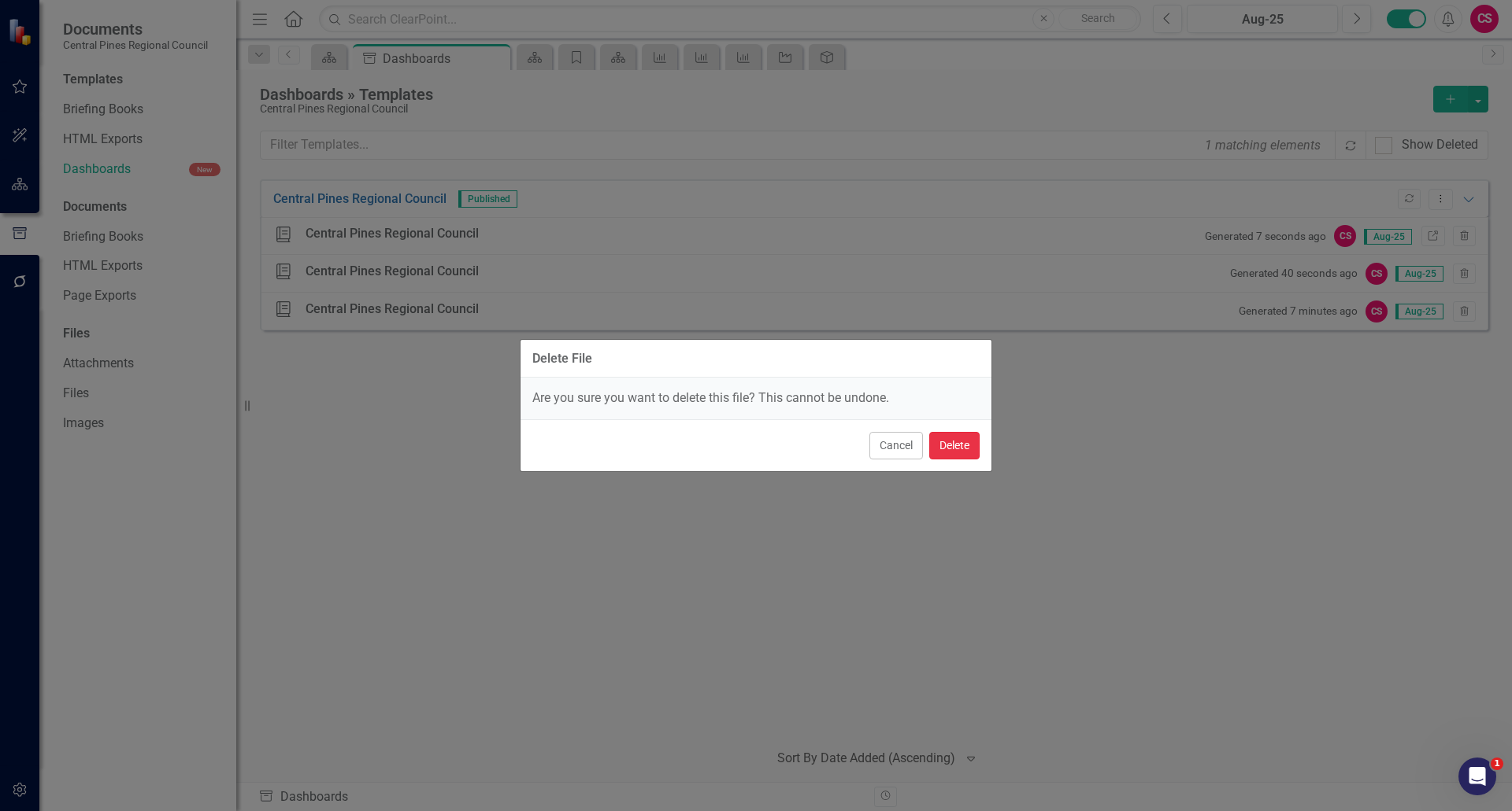
click at [754, 450] on button "Delete" at bounding box center [954, 446] width 51 height 28
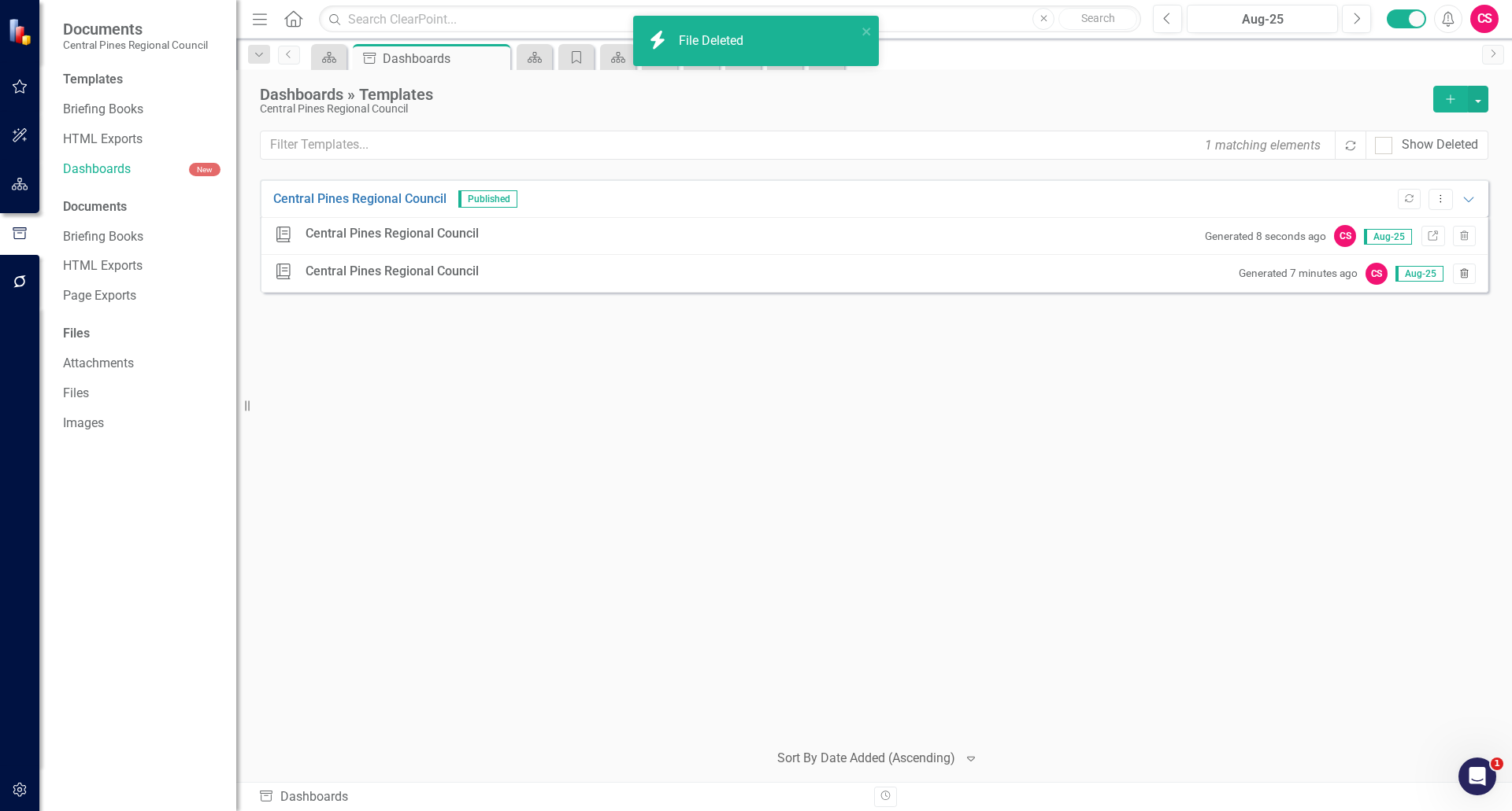
click at [754, 274] on icon "Trash" at bounding box center [1464, 275] width 12 height 10
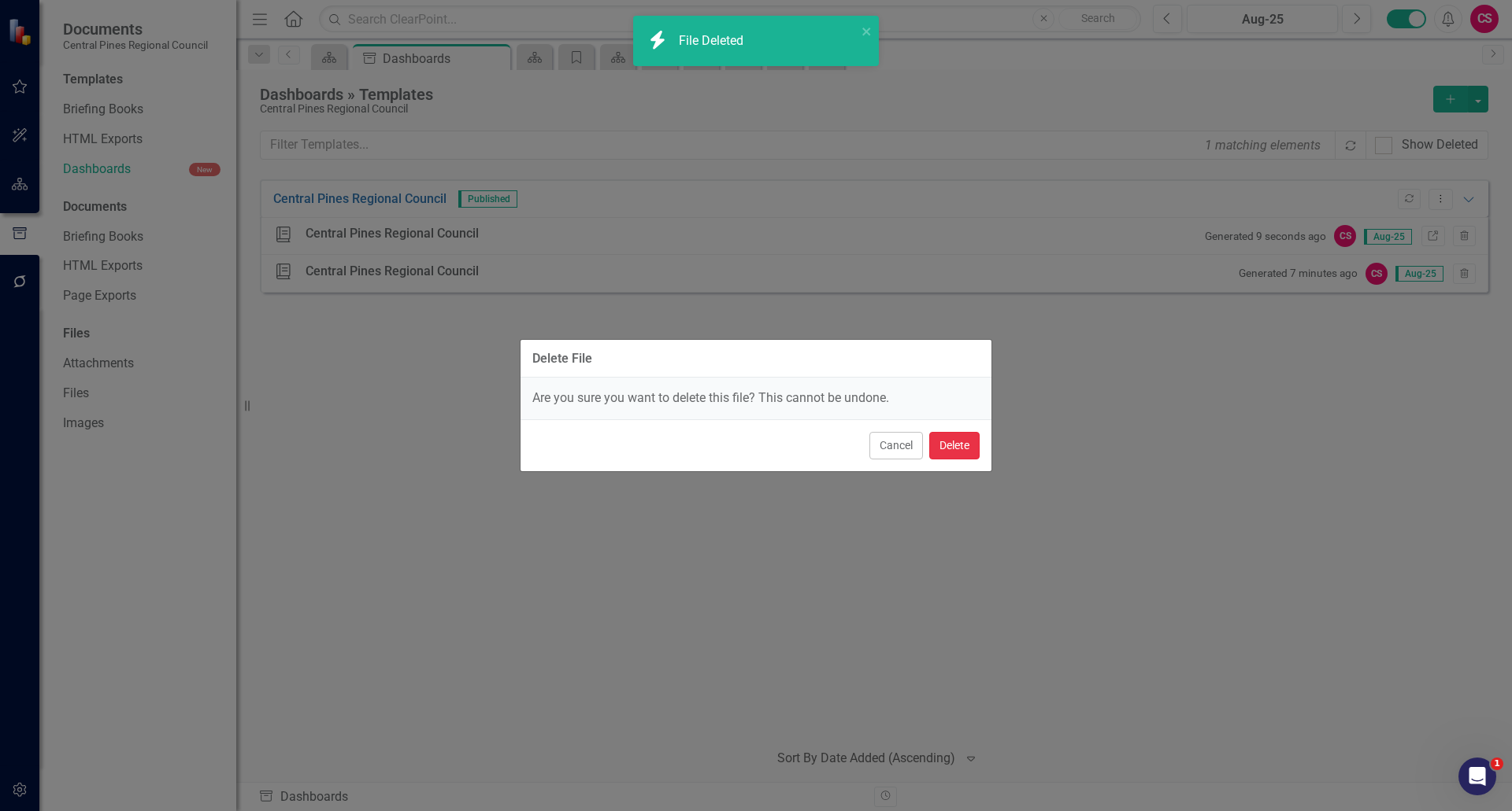
click at [754, 449] on button "Delete" at bounding box center [954, 446] width 51 height 28
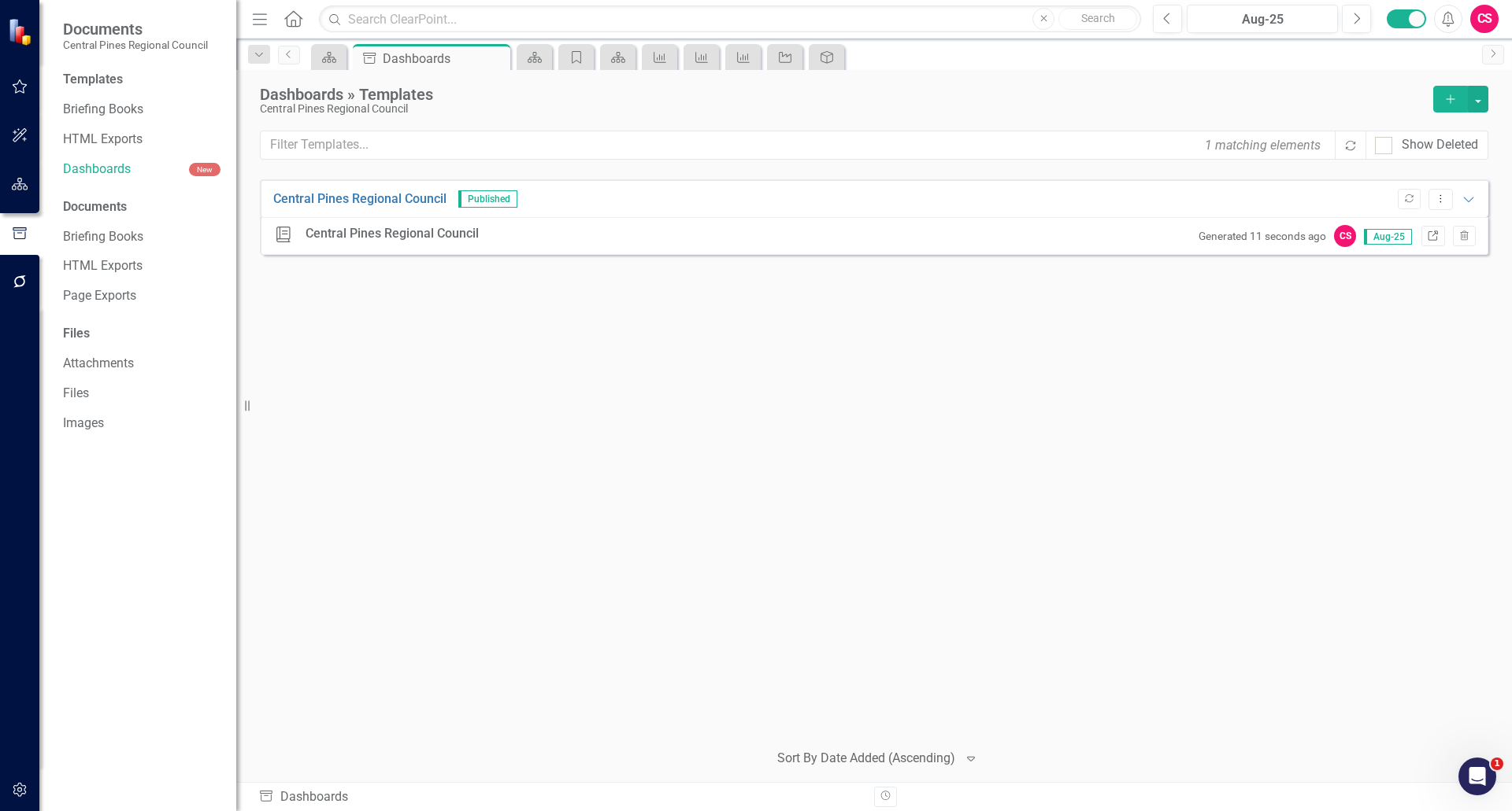
click at [754, 236] on icon "Link" at bounding box center [1432, 237] width 12 height 10
click at [92, 129] on div "HTML Exports" at bounding box center [141, 139] width 158 height 26
click at [97, 140] on link "HTML Exports" at bounding box center [141, 139] width 158 height 18
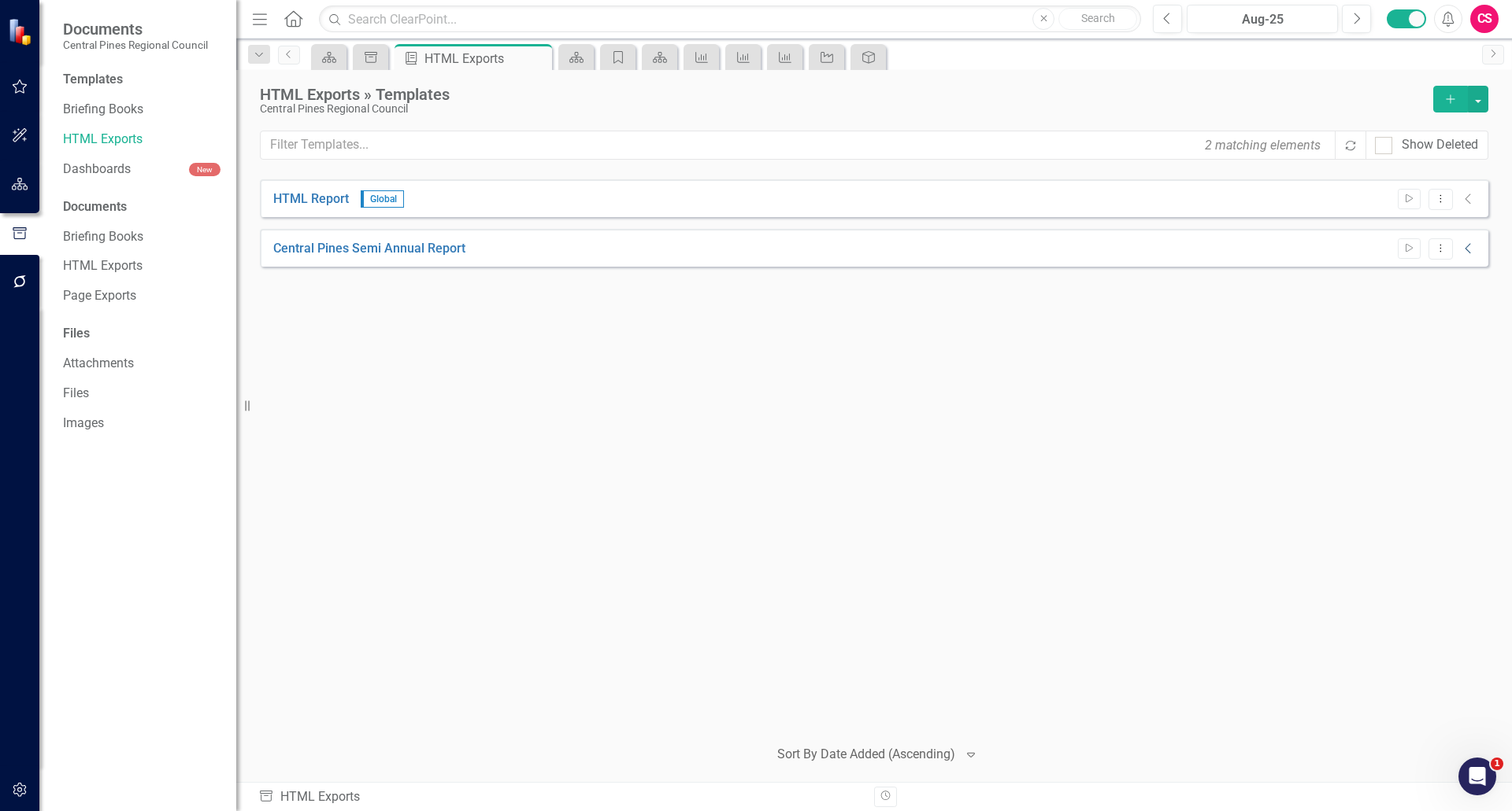
click at [754, 246] on icon "Collapse" at bounding box center [1468, 249] width 16 height 13
click at [754, 287] on icon "Link" at bounding box center [1432, 287] width 12 height 10
click at [754, 248] on div "Start Dropdown Menu Expanded" at bounding box center [1434, 249] width 87 height 21
click at [754, 249] on icon "Dropdown Menu" at bounding box center [1440, 248] width 13 height 10
click at [754, 337] on link "Edit Edit Template" at bounding box center [1379, 333] width 146 height 29
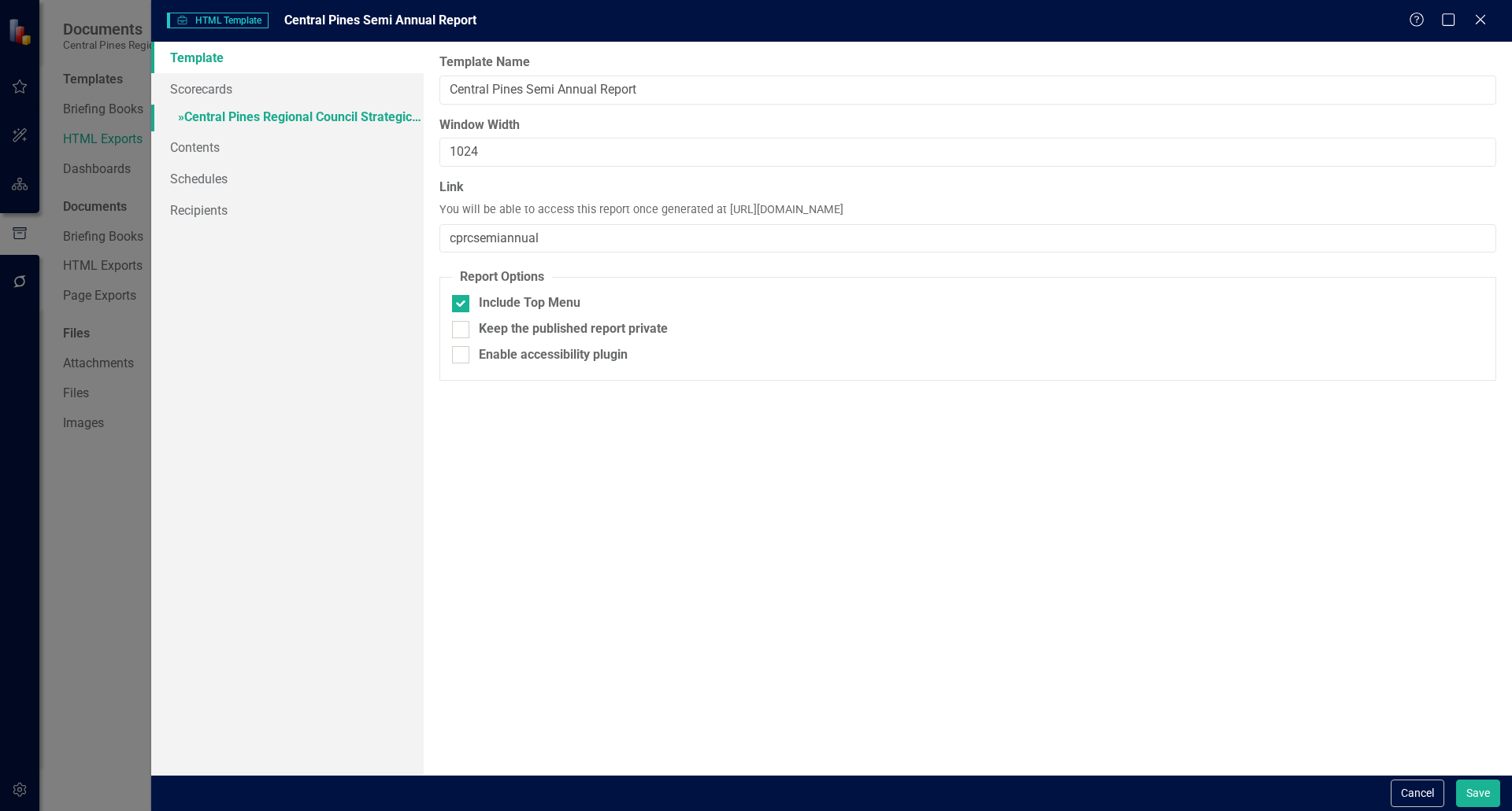
click at [335, 113] on link "» Central Pines Regional Council Strategic Plan" at bounding box center [288, 118] width 273 height 28
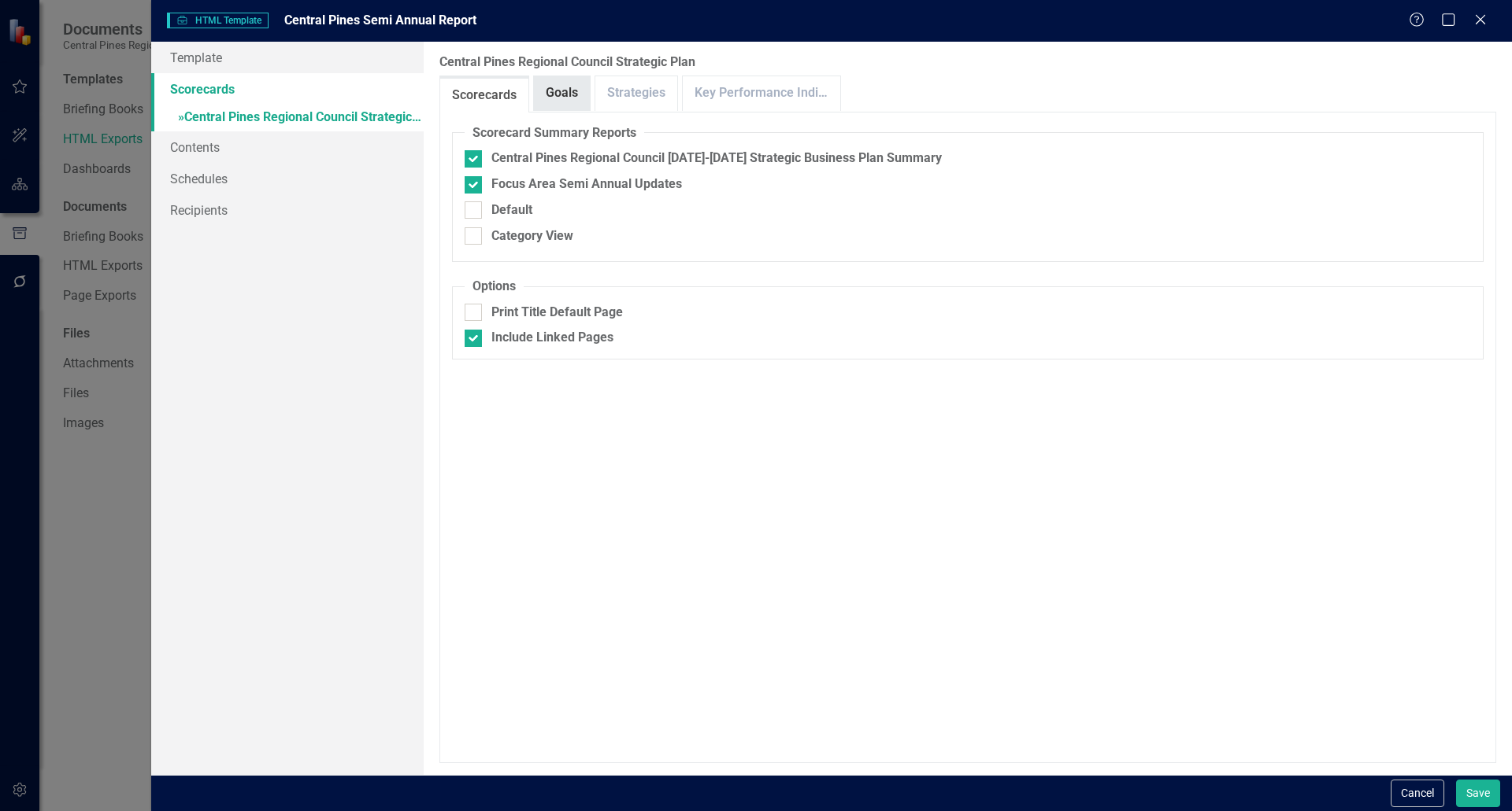
click at [562, 100] on link "Goals" at bounding box center [562, 93] width 56 height 34
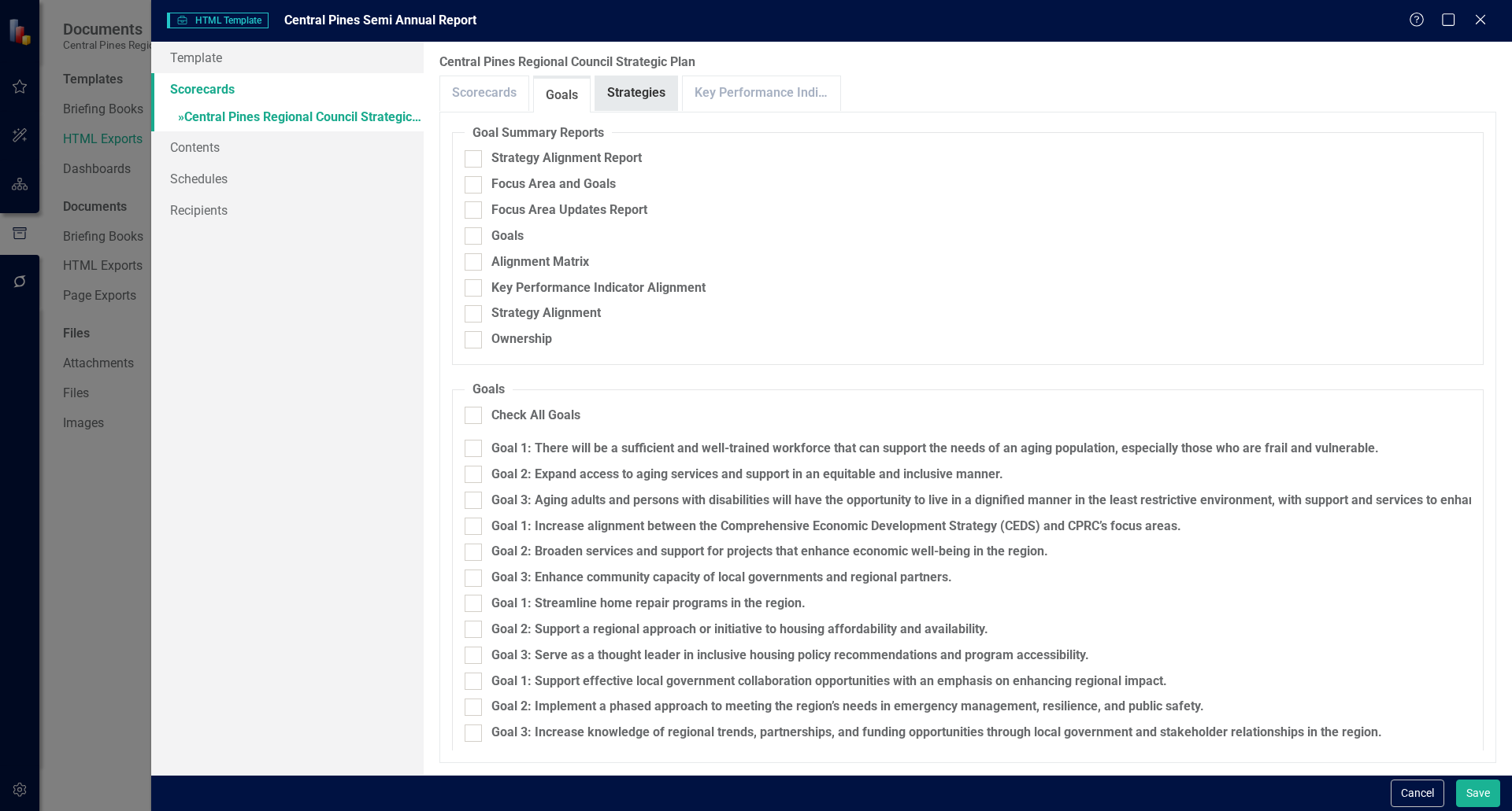
click at [645, 110] on div "Strategies" at bounding box center [636, 93] width 83 height 36
click at [649, 102] on link "Strategies" at bounding box center [636, 93] width 82 height 34
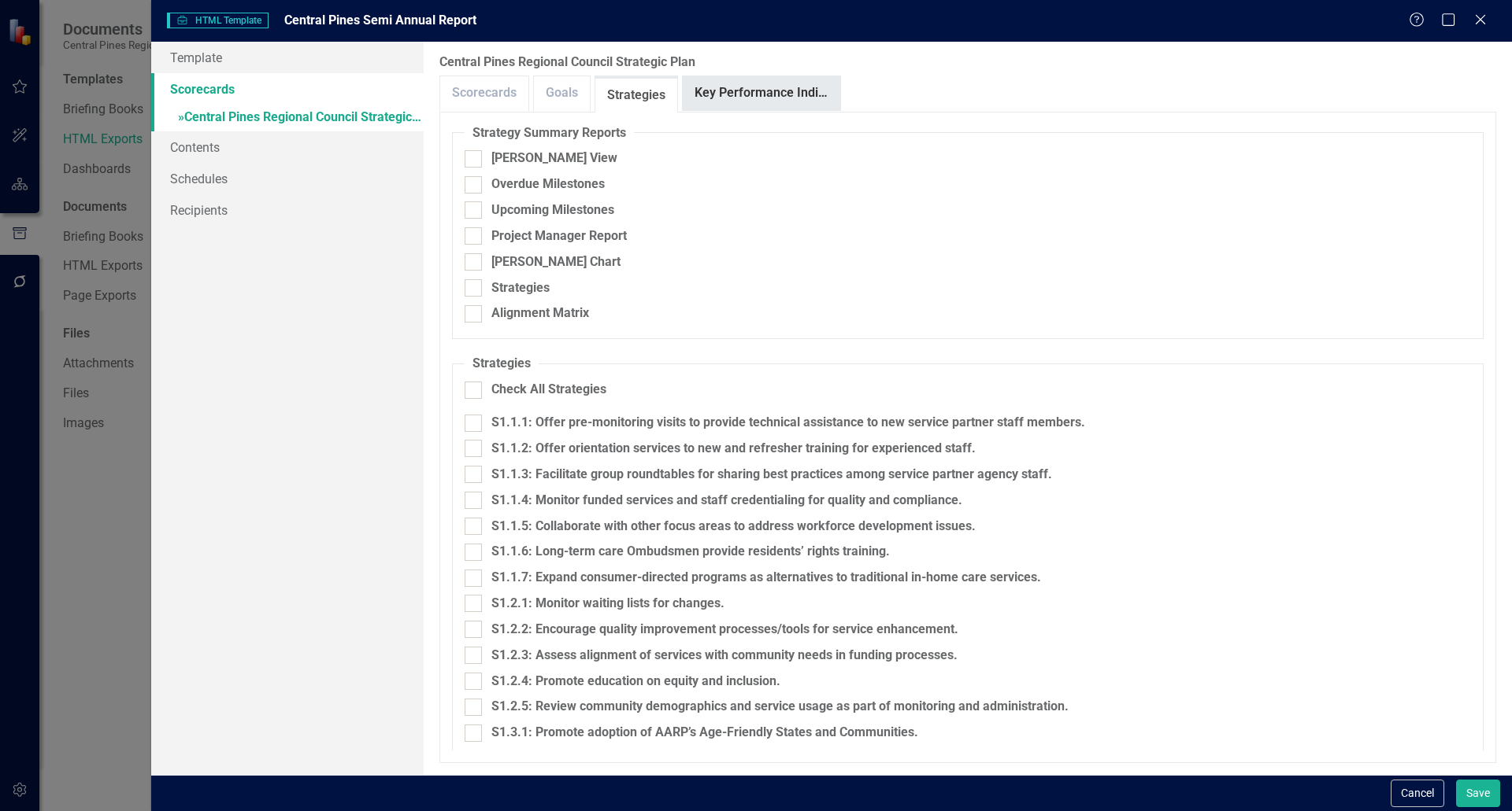
click at [754, 101] on link "Key Performance Indicators" at bounding box center [761, 93] width 158 height 34
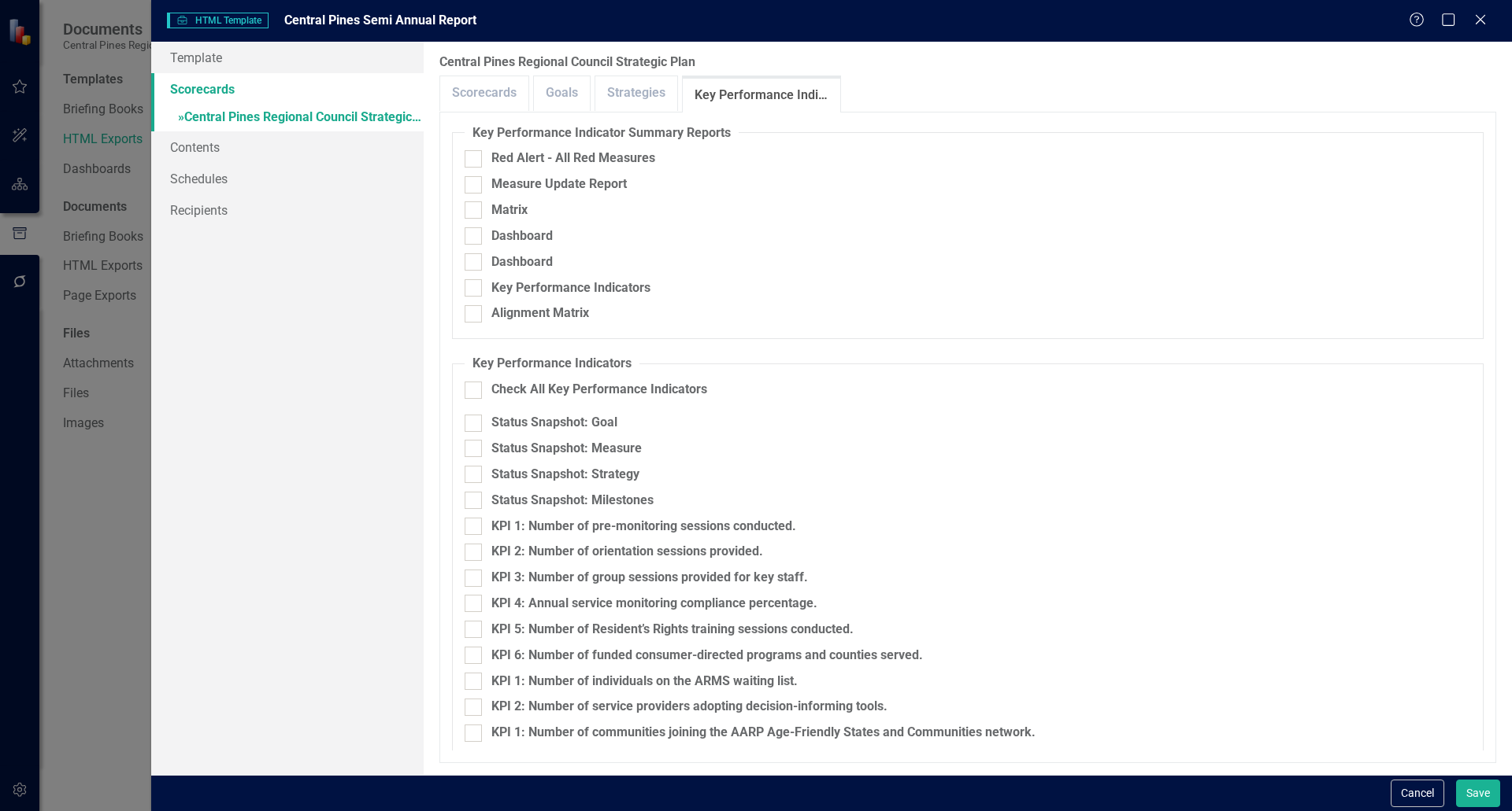
click at [531, 102] on div "Scorecards Goals Strategies Key Performance Indicators" at bounding box center [967, 93] width 1056 height 36
click at [543, 93] on link "Goals" at bounding box center [562, 93] width 56 height 34
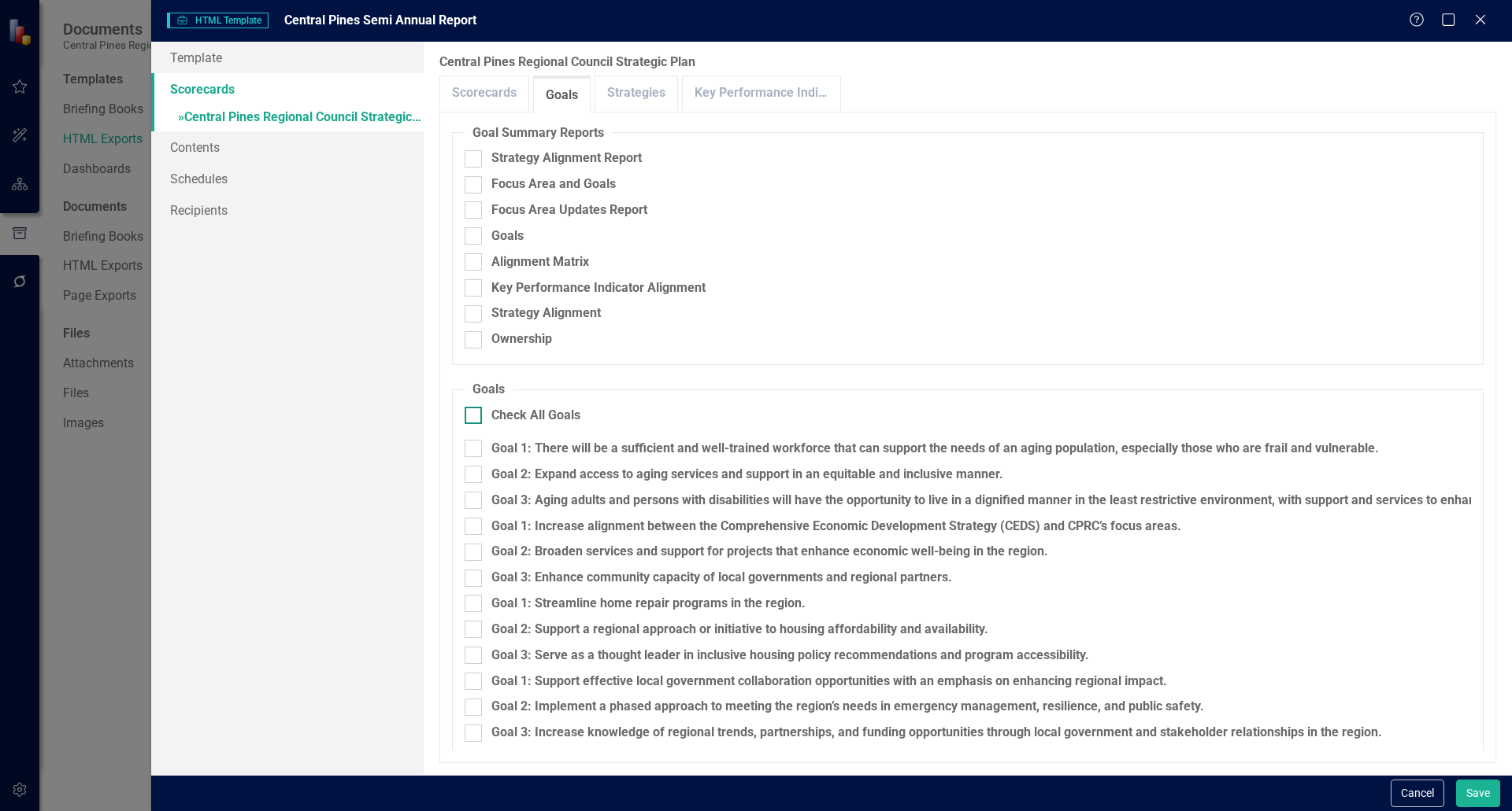
click at [475, 414] on div at bounding box center [473, 416] width 17 height 17
click at [475, 414] on input "Check All Goals" at bounding box center [469, 412] width 10 height 10
checkbox input "true"
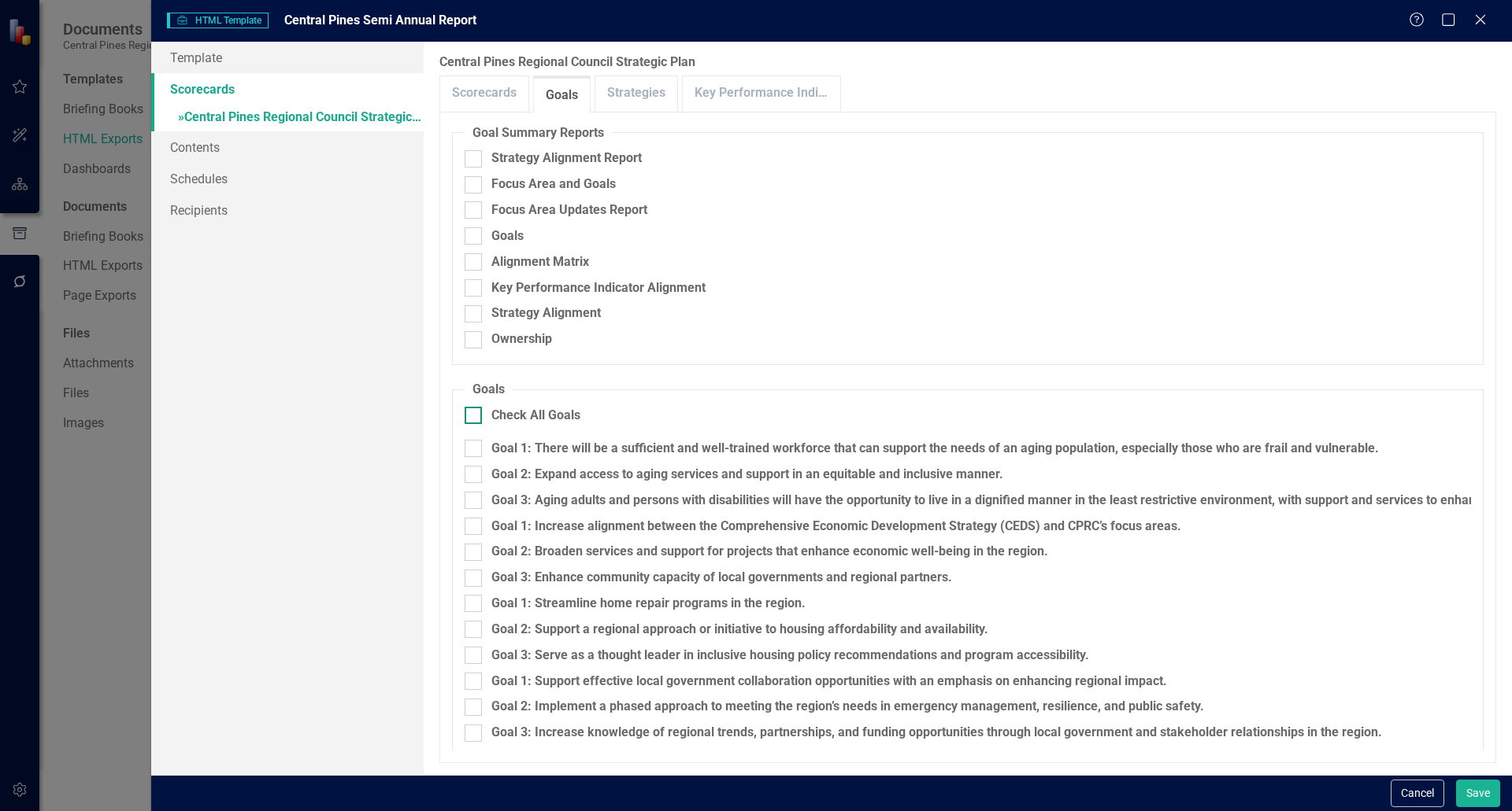
checkbox input "true"
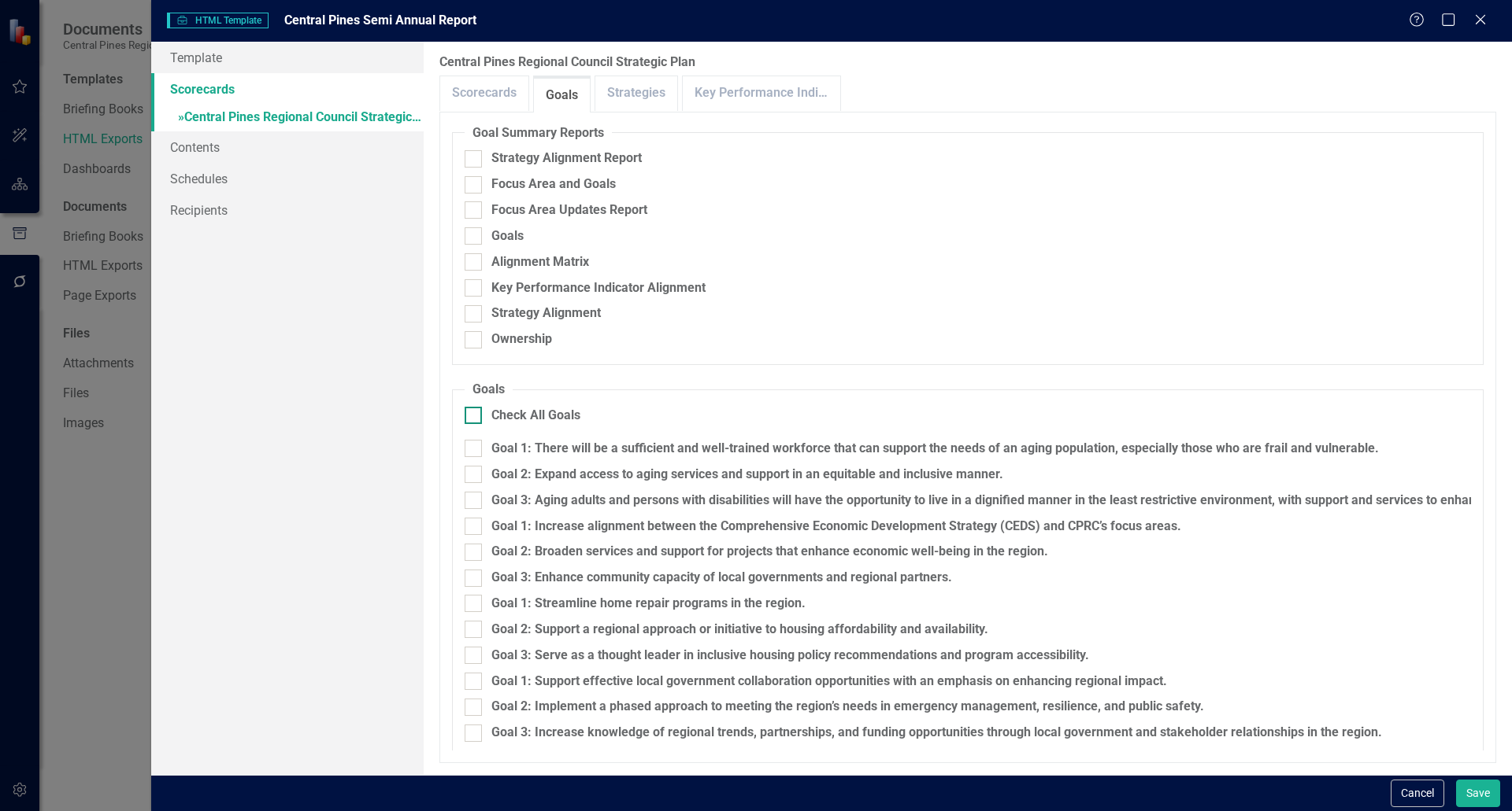
checkbox input "true"
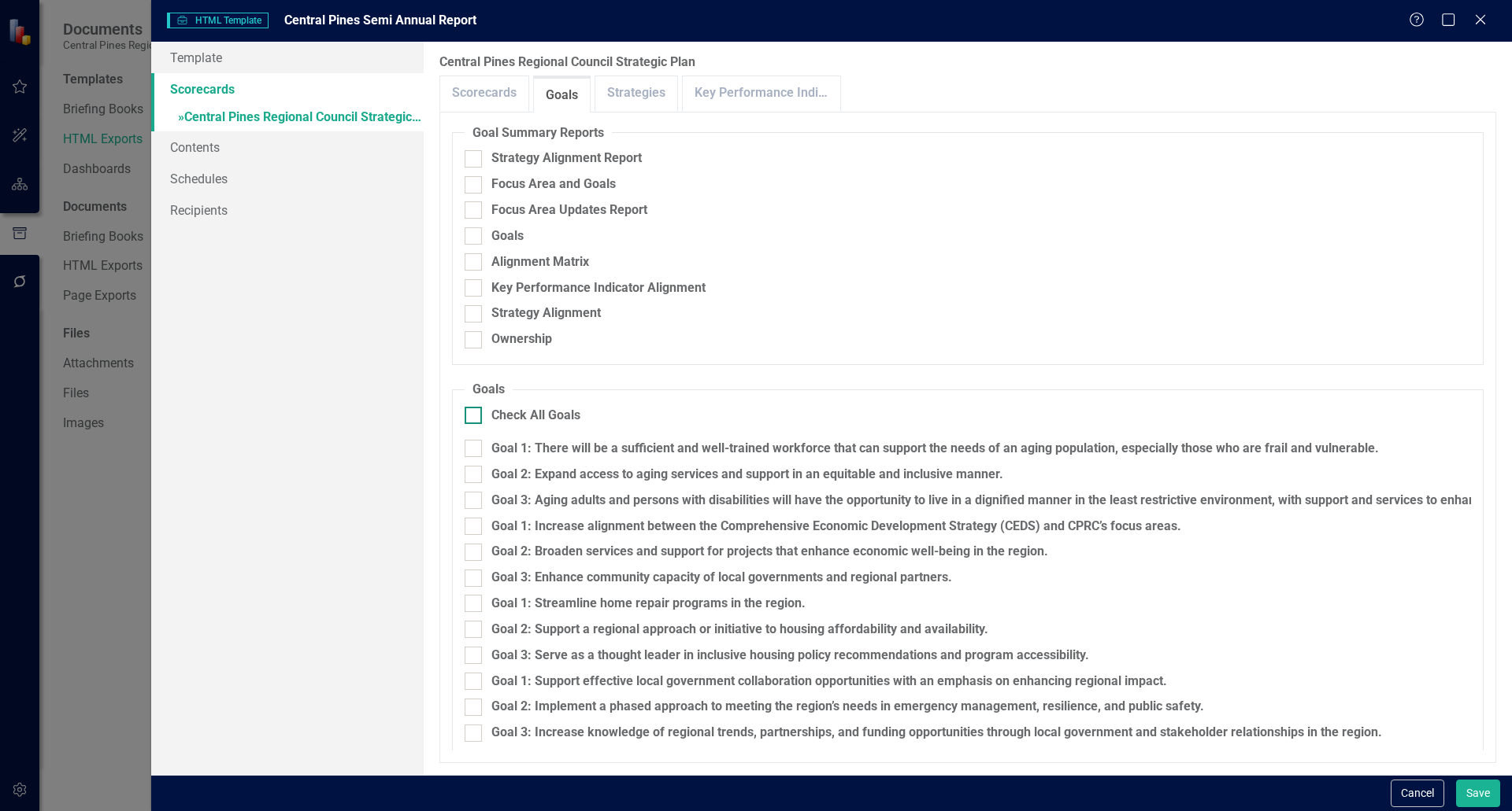
checkbox input "true"
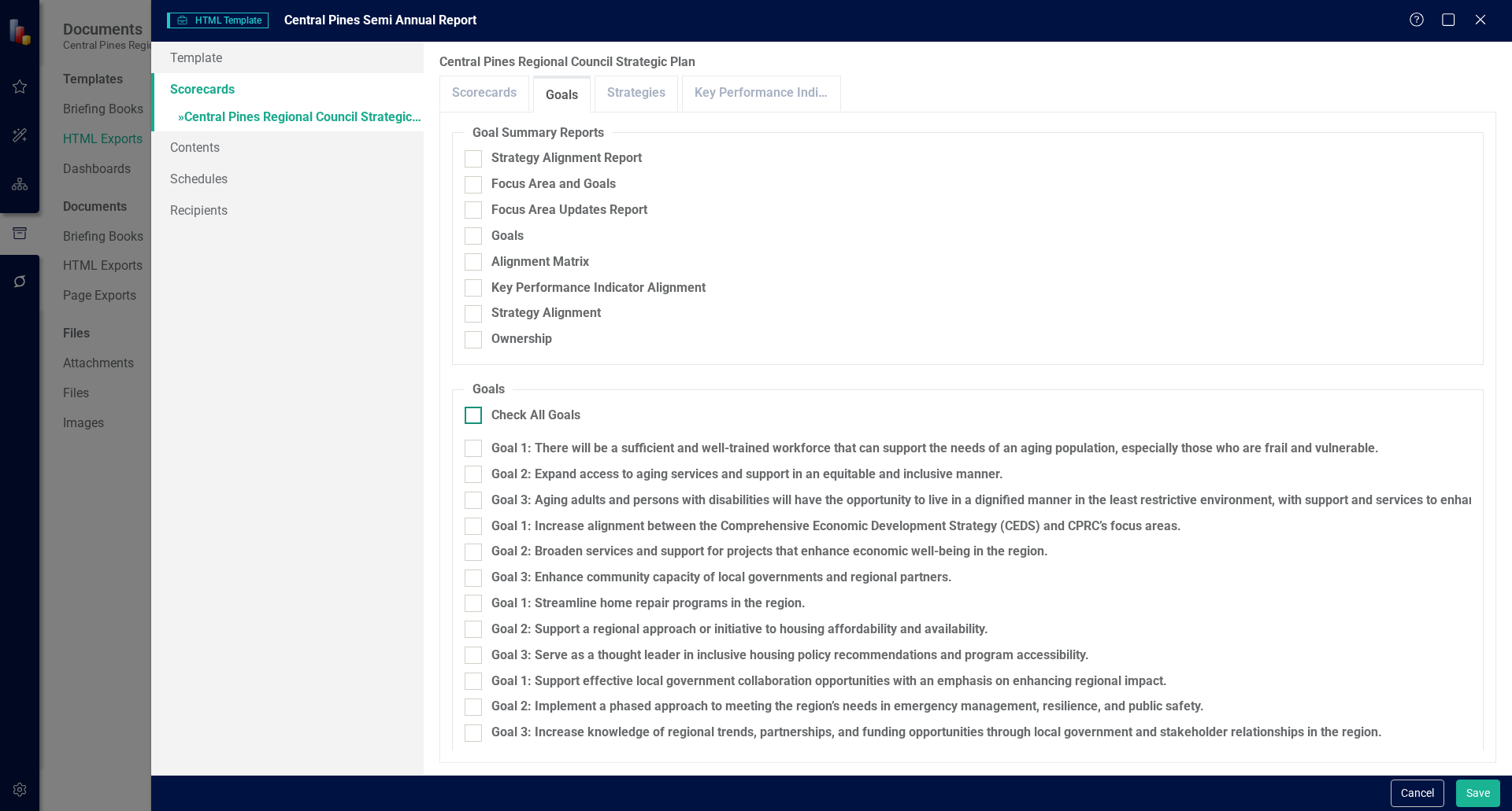
checkbox input "true"
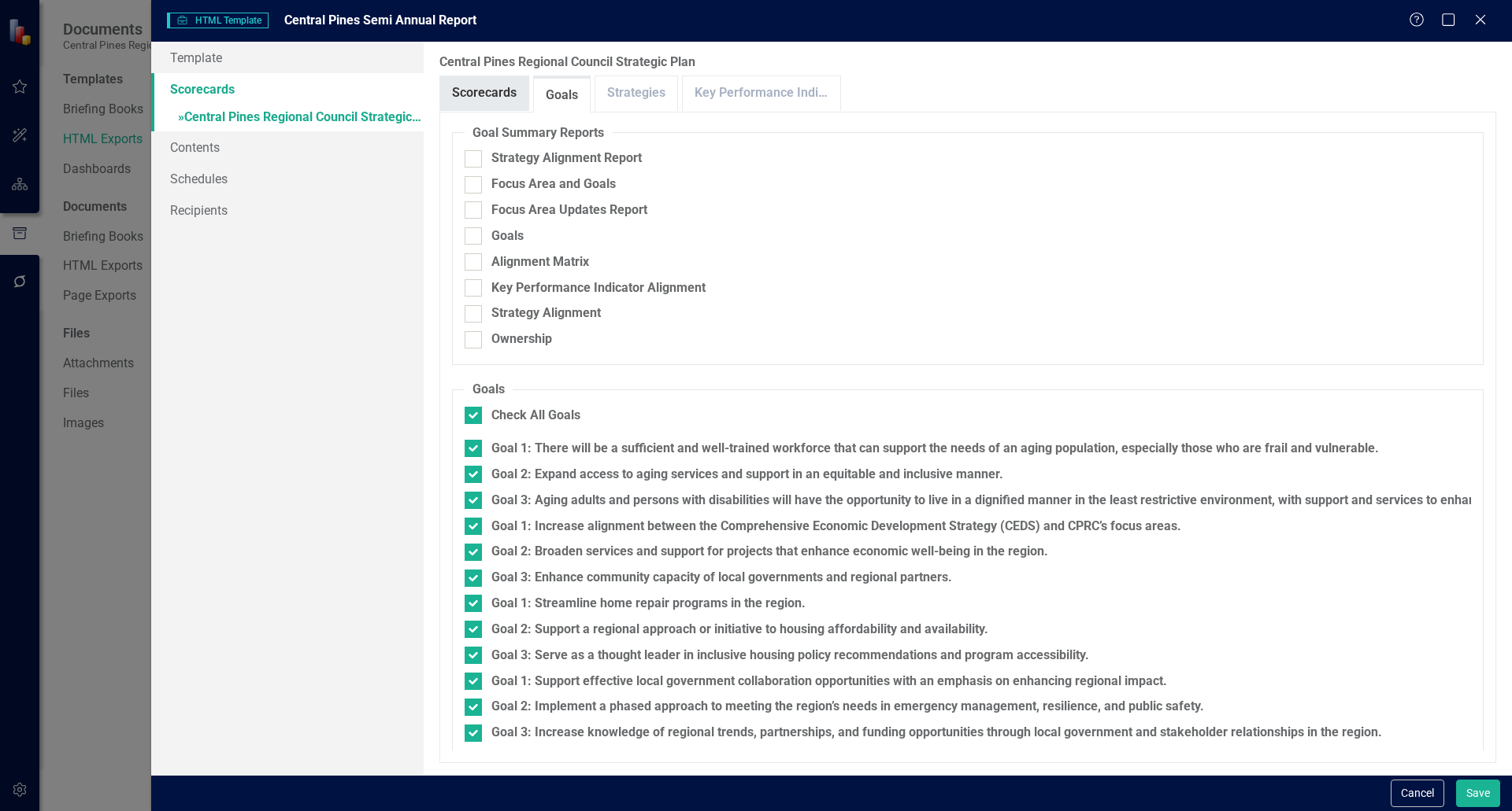
click at [499, 93] on link "Scorecards" at bounding box center [483, 93] width 88 height 34
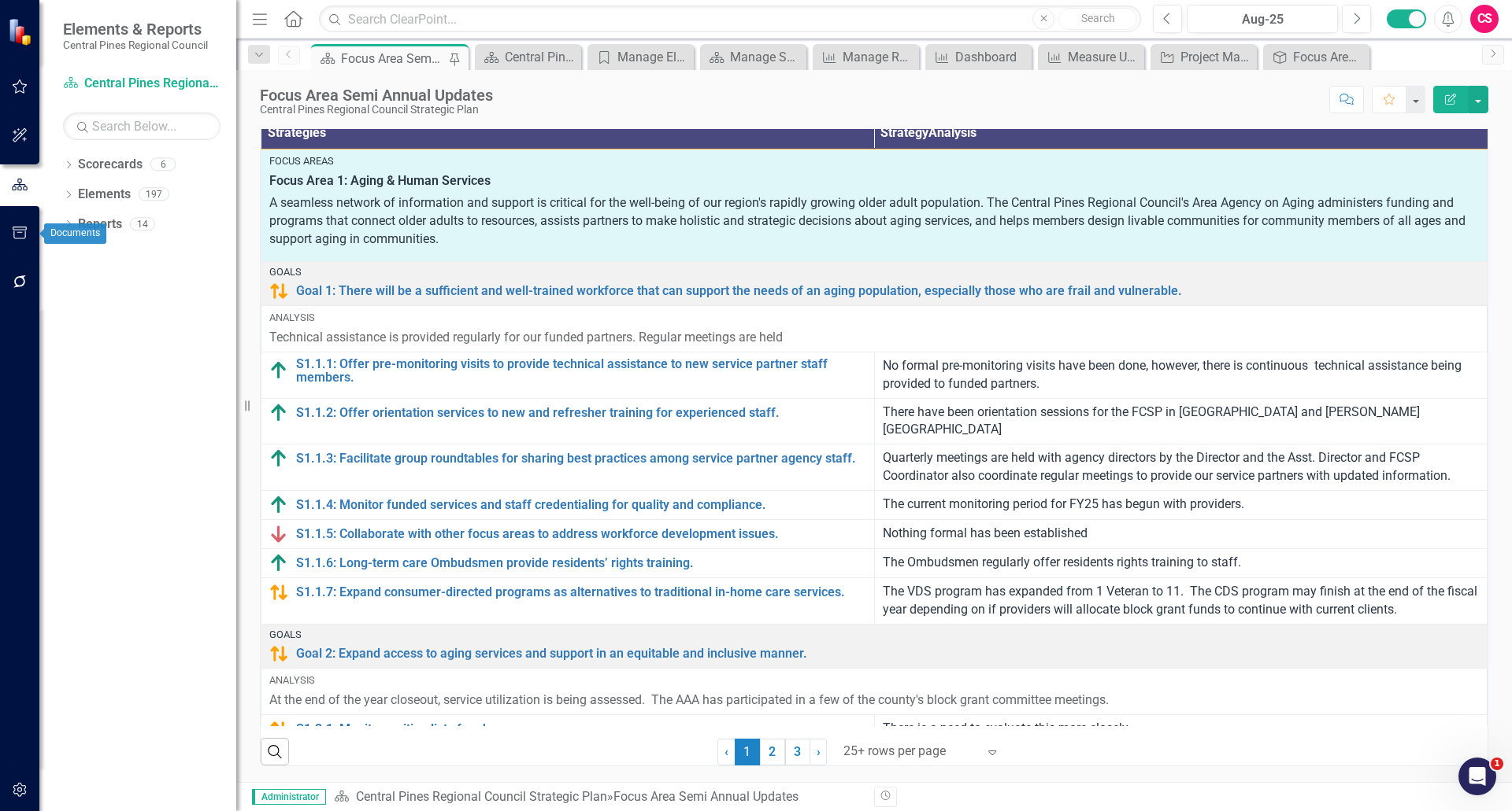
click at [12, 230] on icon "button" at bounding box center [20, 233] width 17 height 13
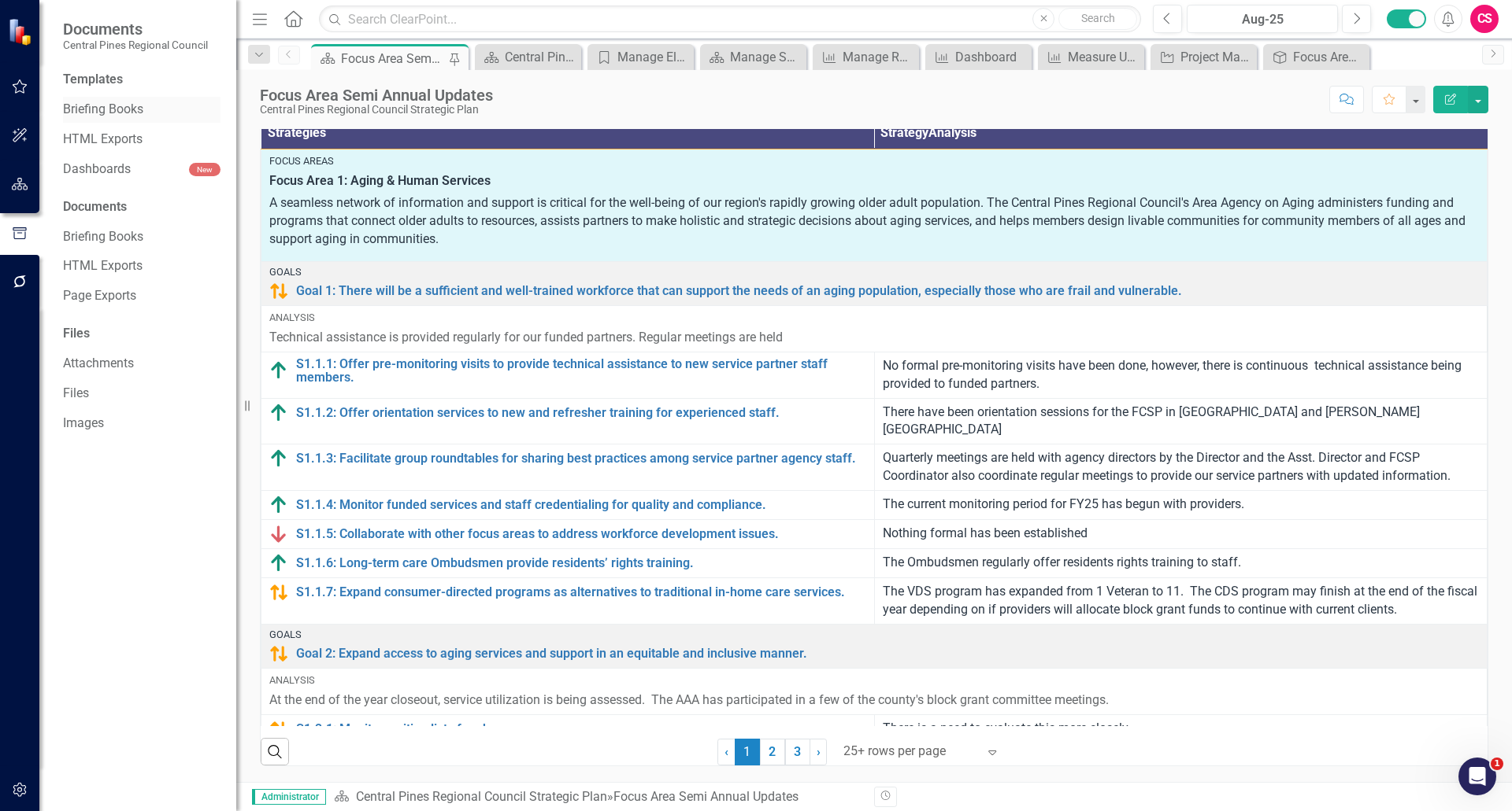
click at [116, 101] on link "Briefing Books" at bounding box center [141, 109] width 158 height 18
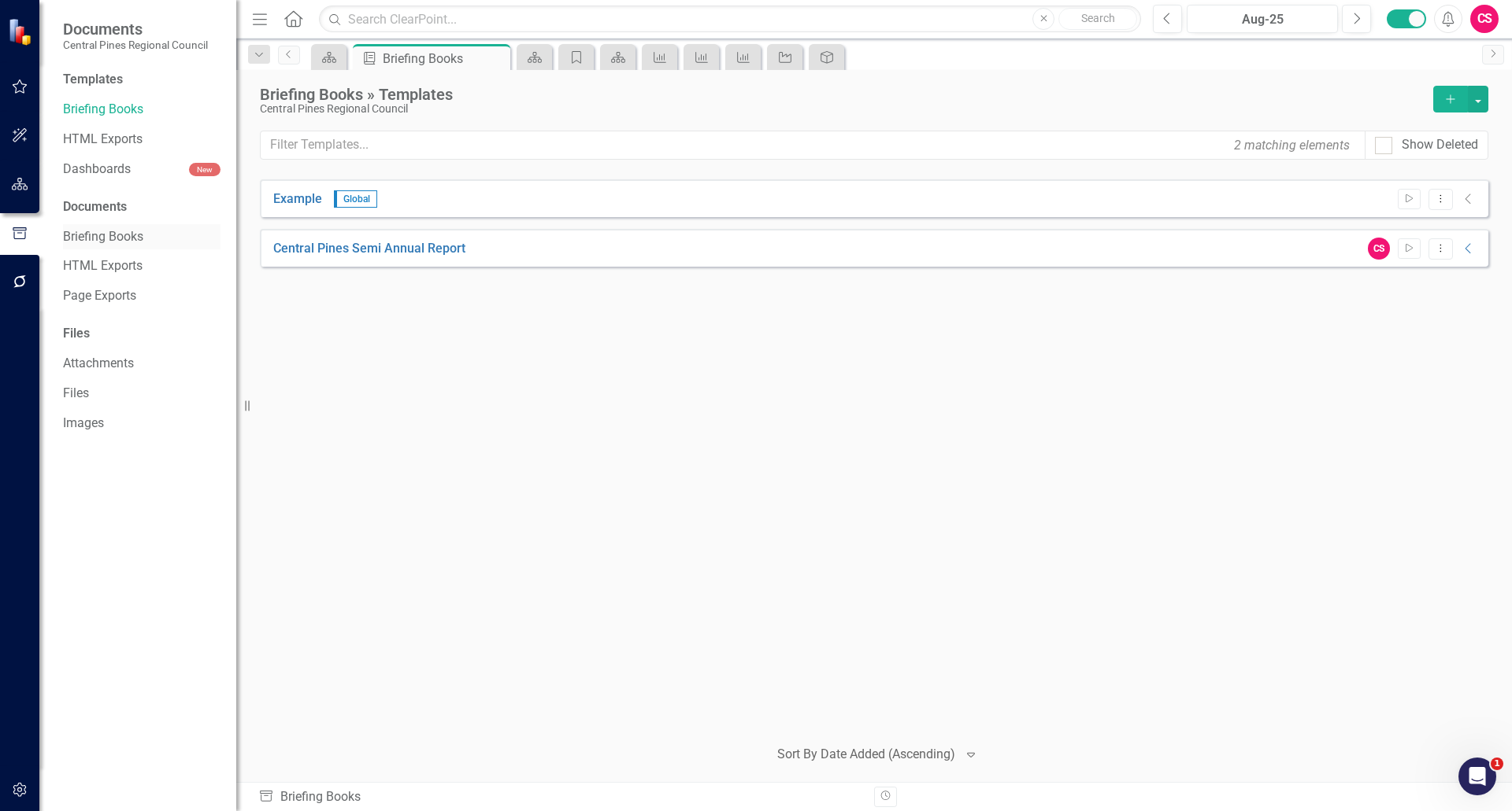
click at [123, 238] on link "Briefing Books" at bounding box center [141, 237] width 158 height 18
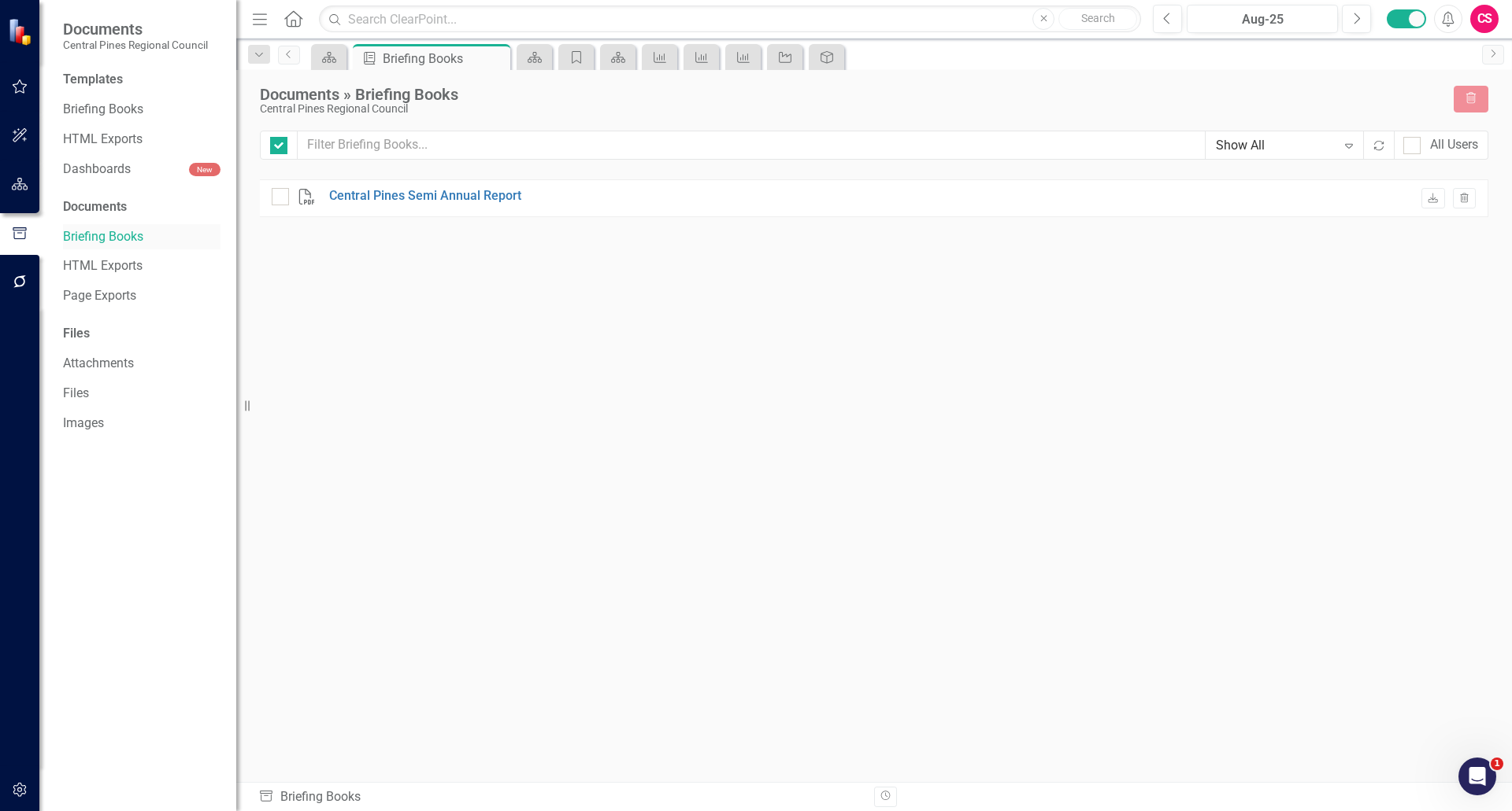
checkbox input "false"
click at [1427, 200] on icon "Download" at bounding box center [1432, 199] width 12 height 10
drag, startPoint x: 86, startPoint y: 112, endPoint x: 202, endPoint y: 130, distance: 117.4
click at [86, 112] on link "Briefing Books" at bounding box center [141, 109] width 158 height 18
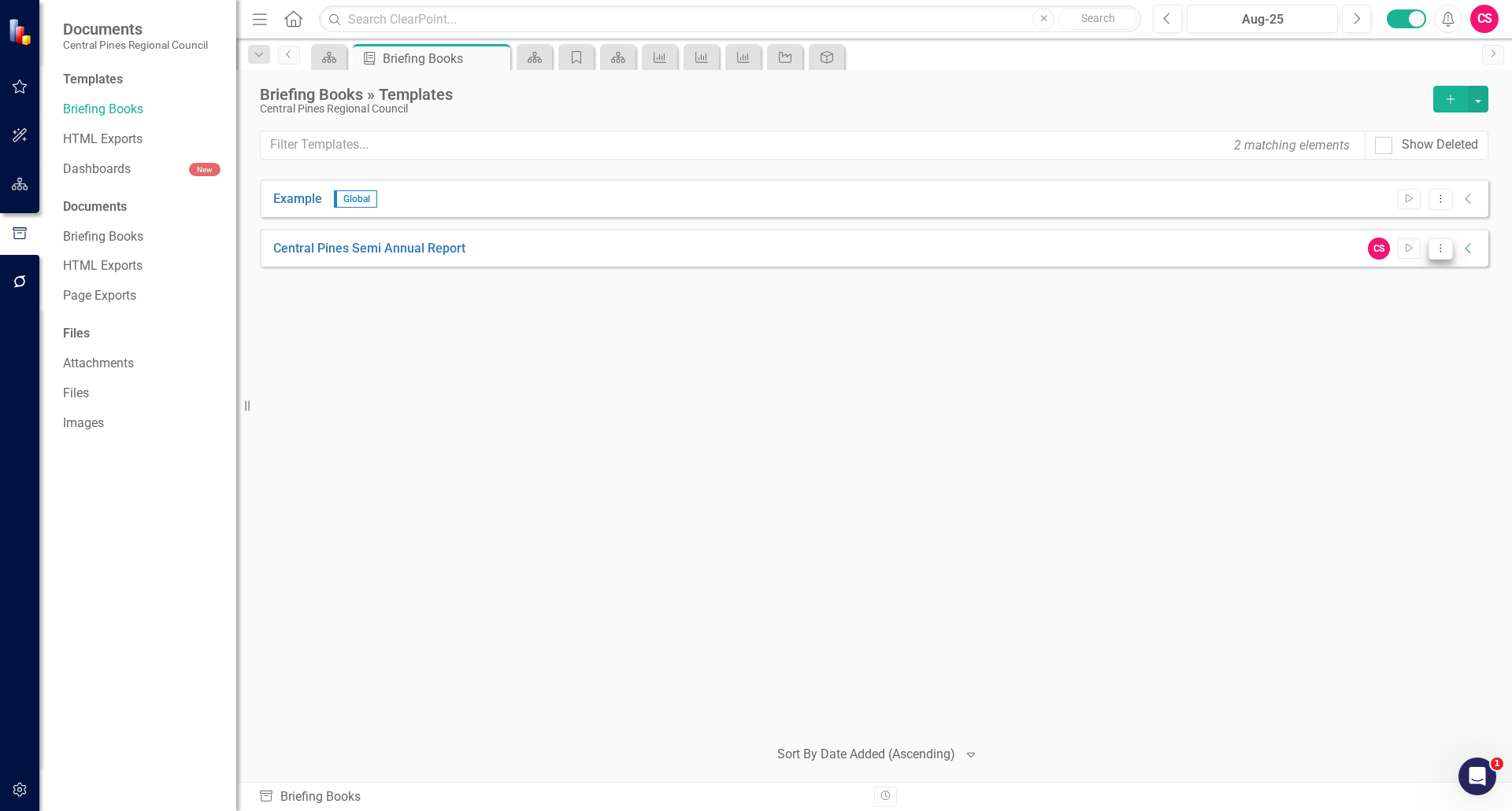
click at [1449, 252] on button "Dropdown Menu" at bounding box center [1440, 249] width 25 height 21
click at [1399, 341] on link "Edit Edit Template" at bounding box center [1379, 333] width 146 height 29
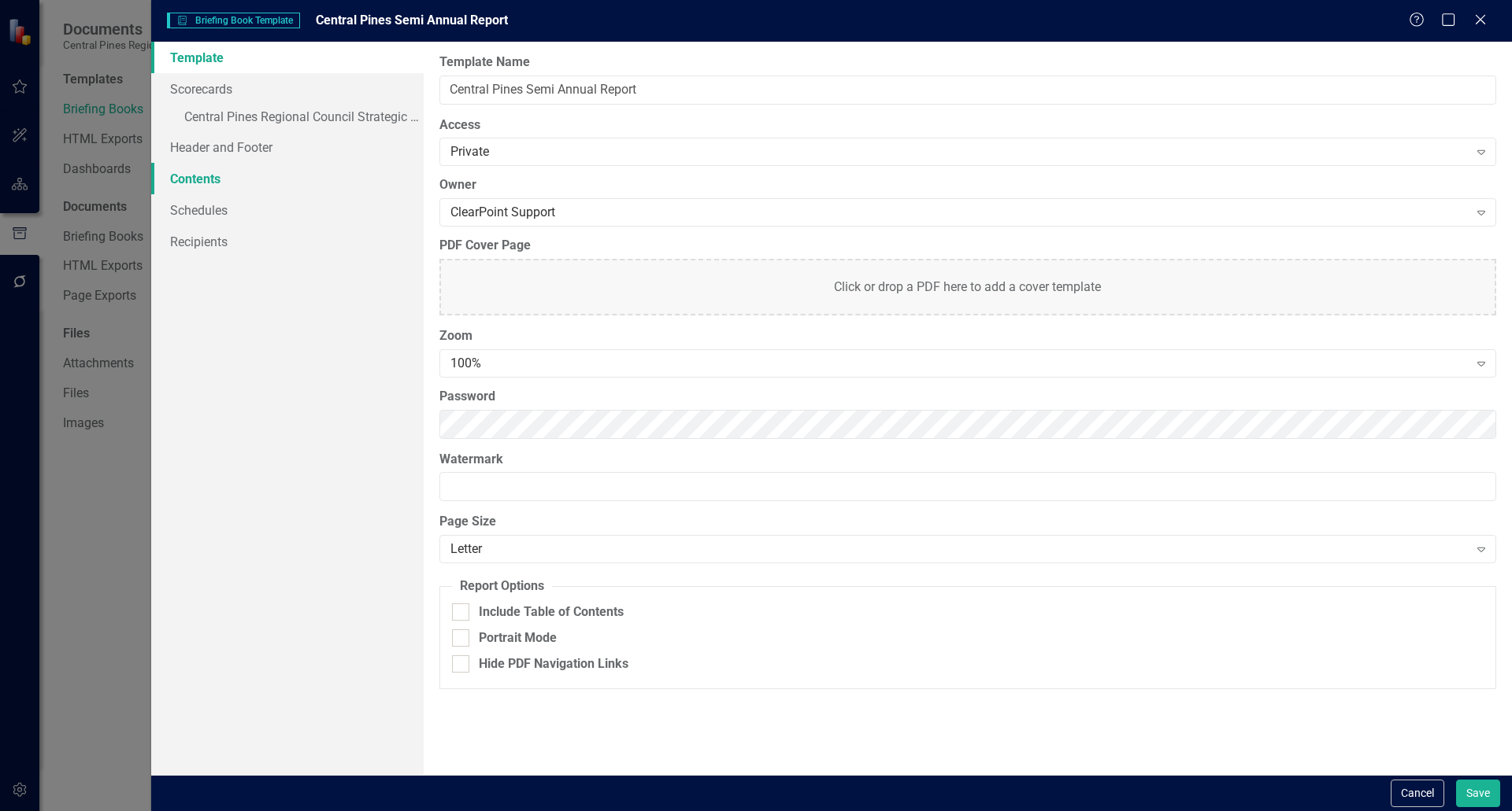
click at [216, 185] on link "Contents" at bounding box center [288, 179] width 273 height 32
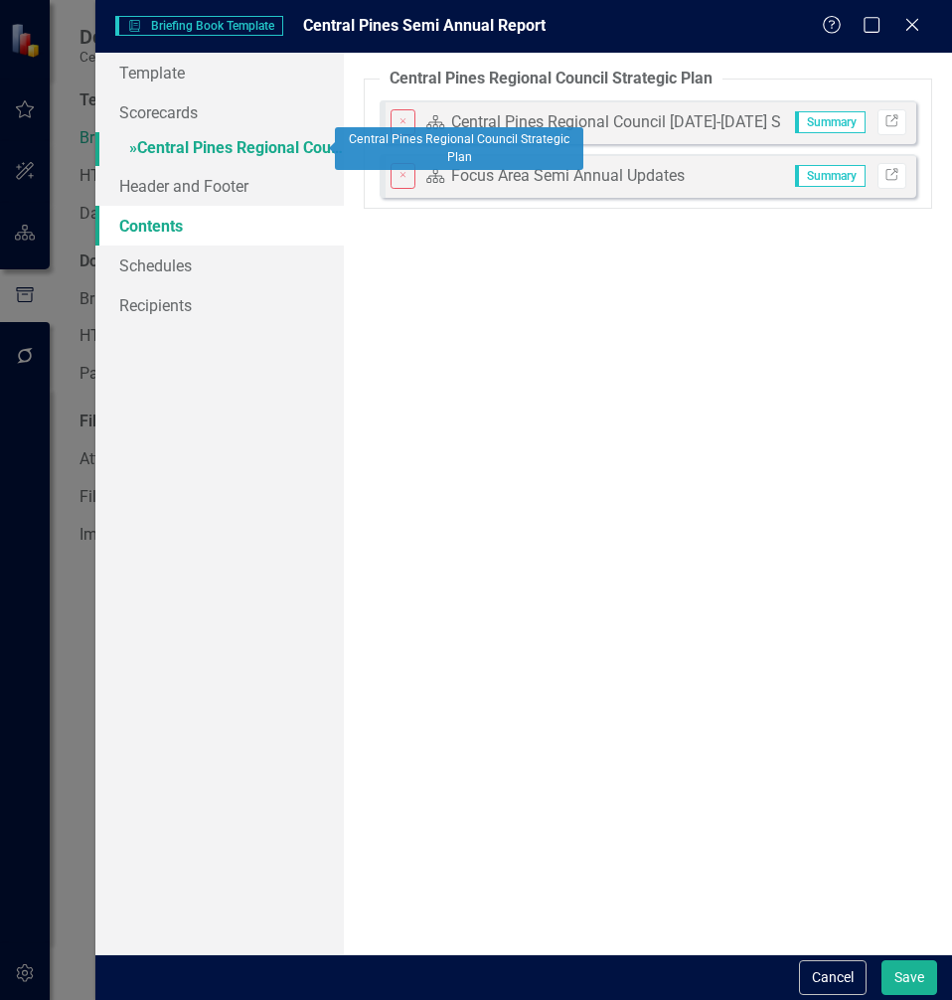
click at [186, 149] on link "» Central Pines Regional Council Strategic Plan" at bounding box center [219, 149] width 248 height 35
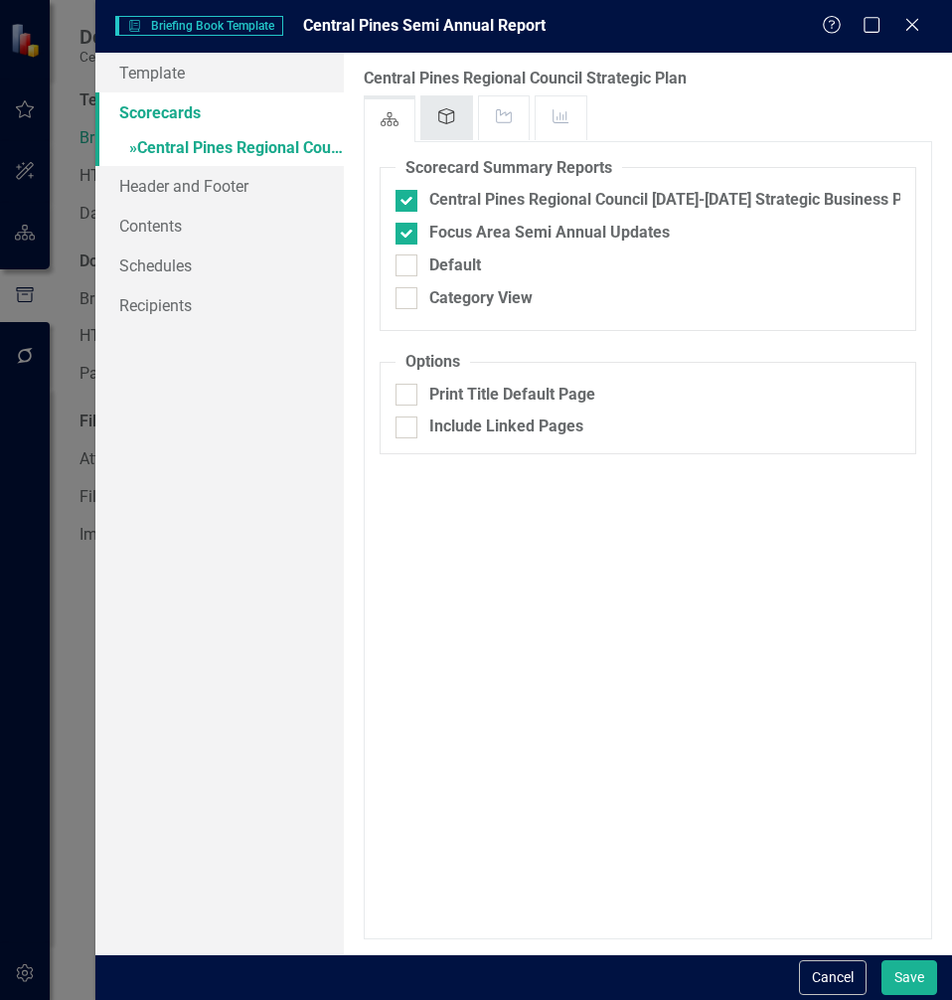
click at [442, 124] on link "Goal" at bounding box center [446, 117] width 50 height 43
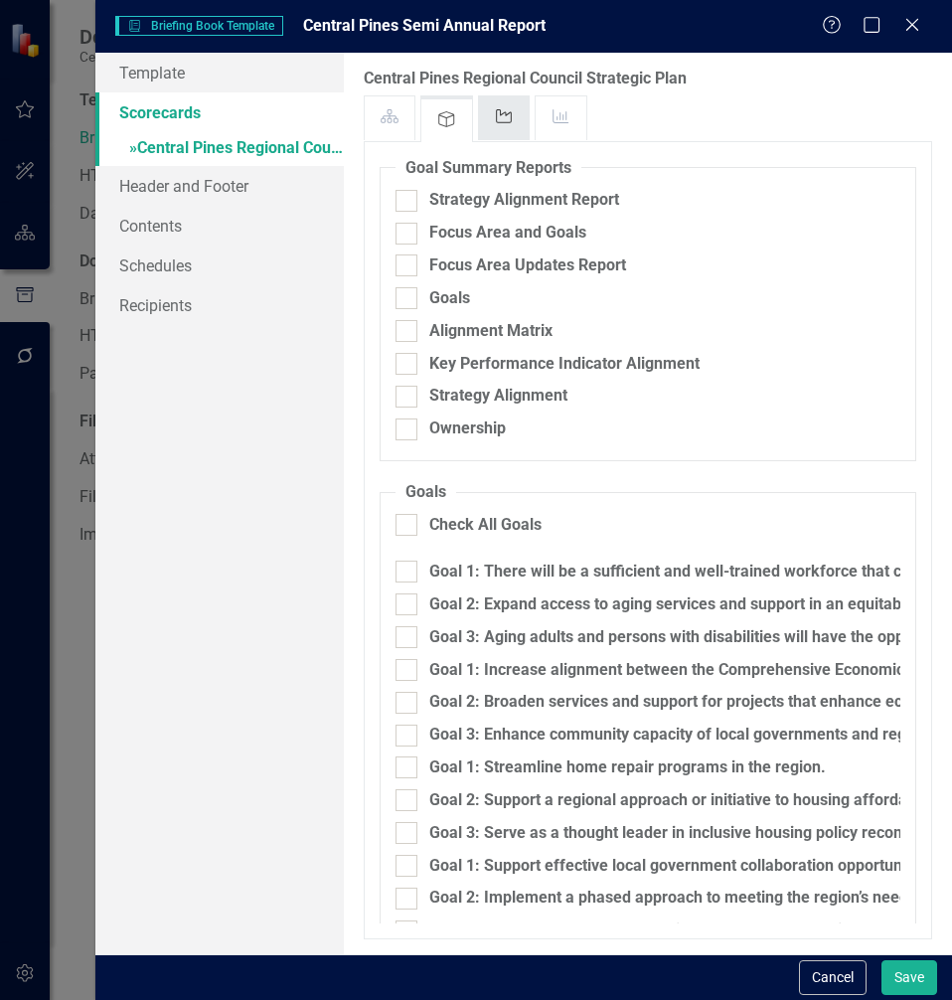
click at [505, 130] on link "Strategy" at bounding box center [504, 117] width 50 height 43
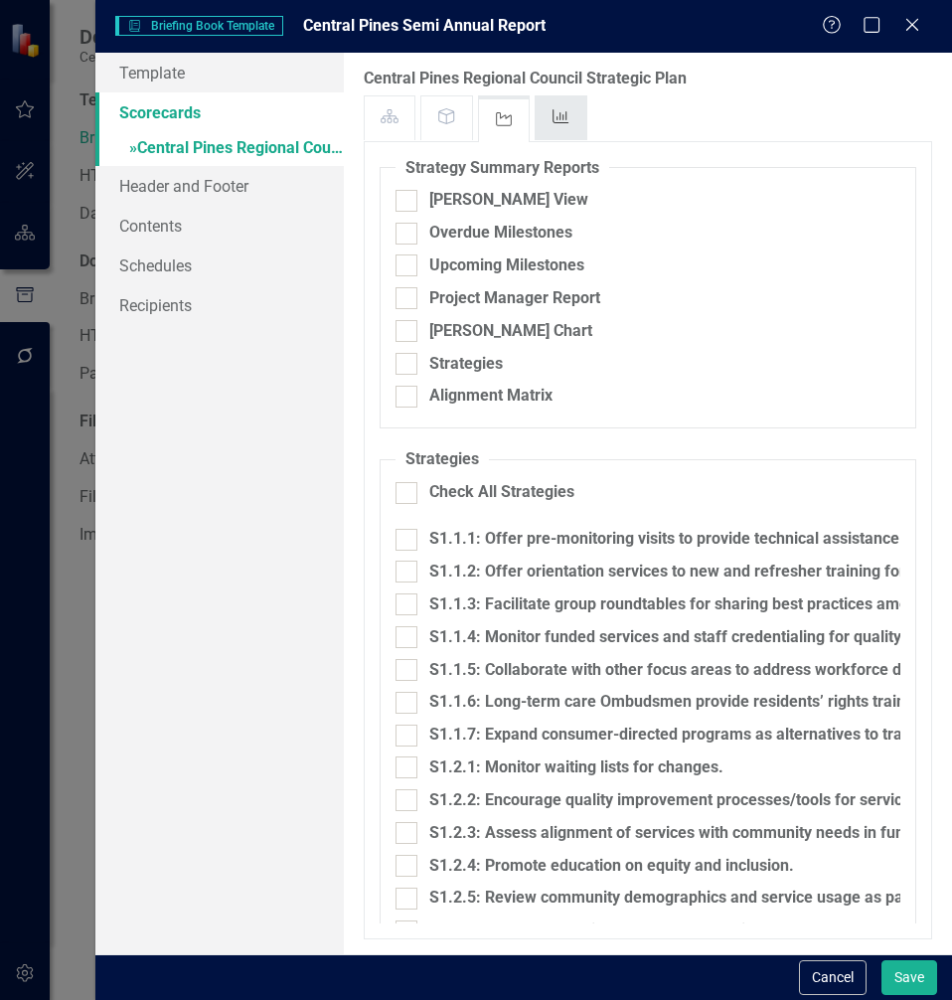
click at [564, 125] on link "Key Performance Indicator" at bounding box center [561, 117] width 50 height 43
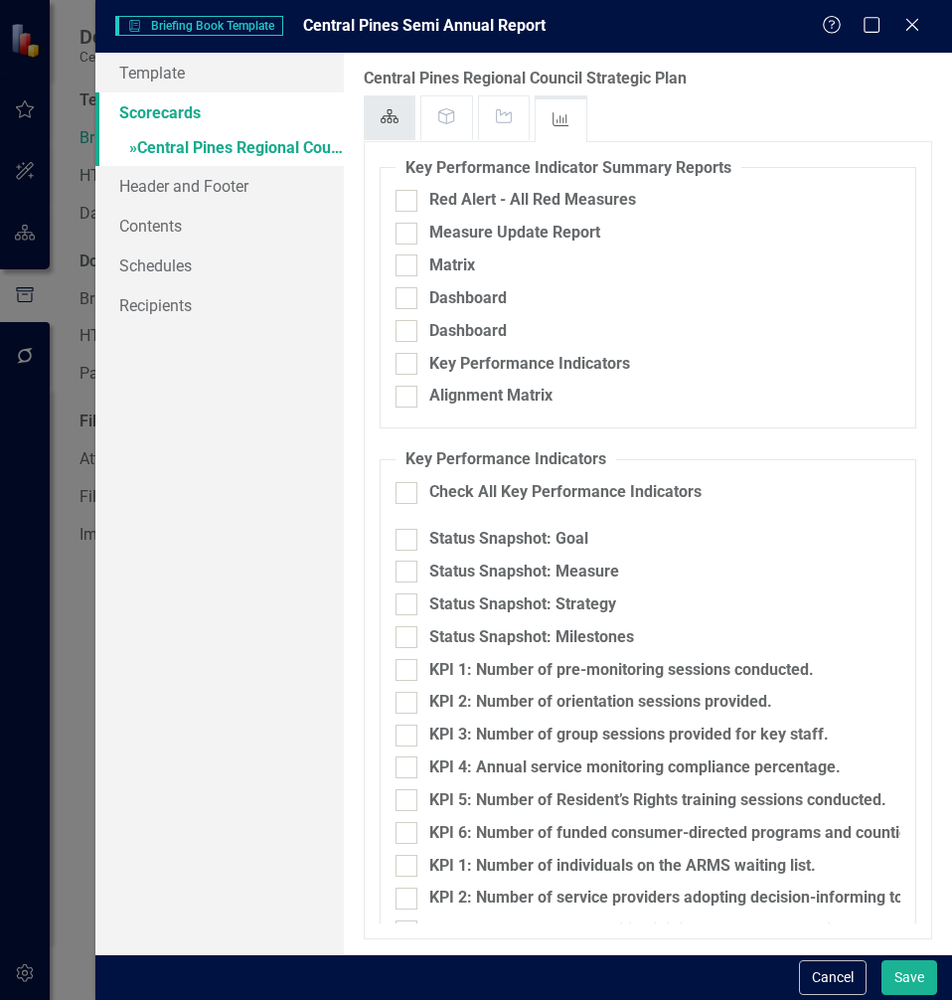
click at [400, 117] on link "Scorecard" at bounding box center [390, 117] width 50 height 43
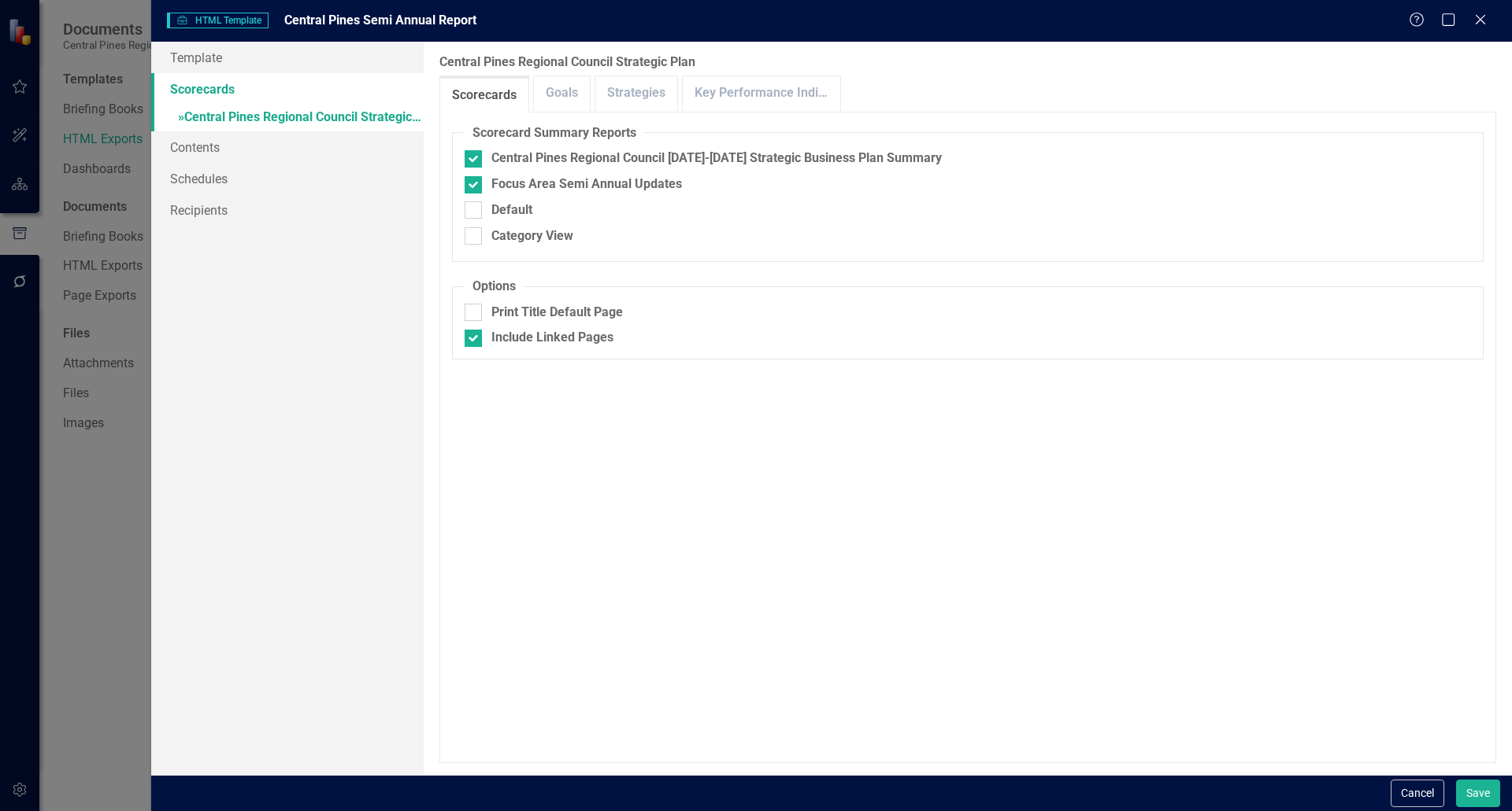
click at [622, 112] on div "Scorecard Summary Reports Central Pines Regional Council [DATE]-[DATE] Strategi…" at bounding box center [967, 437] width 1056 height 652
click at [624, 100] on link "Strategies" at bounding box center [636, 93] width 82 height 34
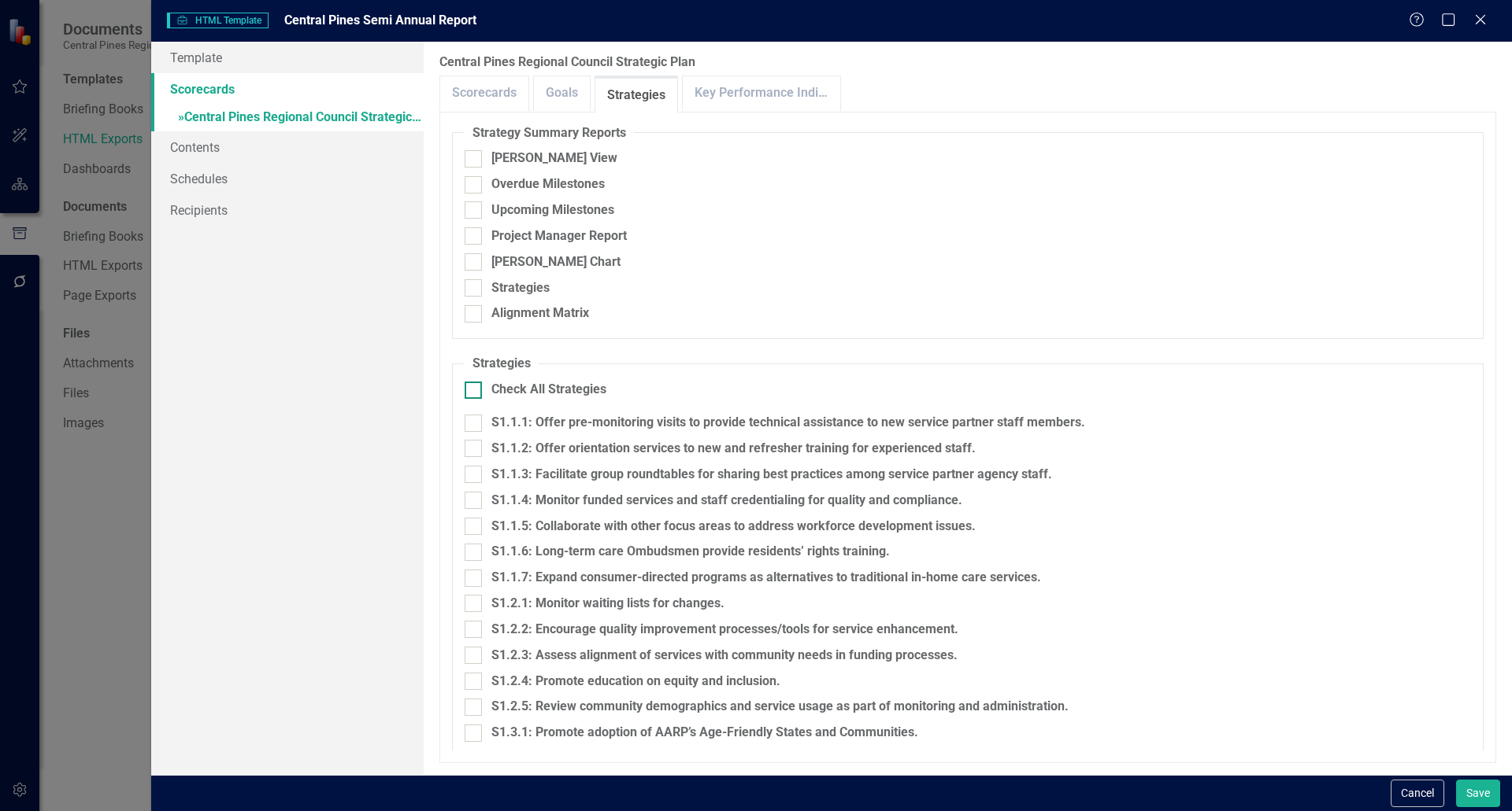
click at [479, 390] on div at bounding box center [473, 390] width 17 height 17
click at [475, 390] on input "Check All Strategies" at bounding box center [469, 386] width 10 height 10
checkbox input "true"
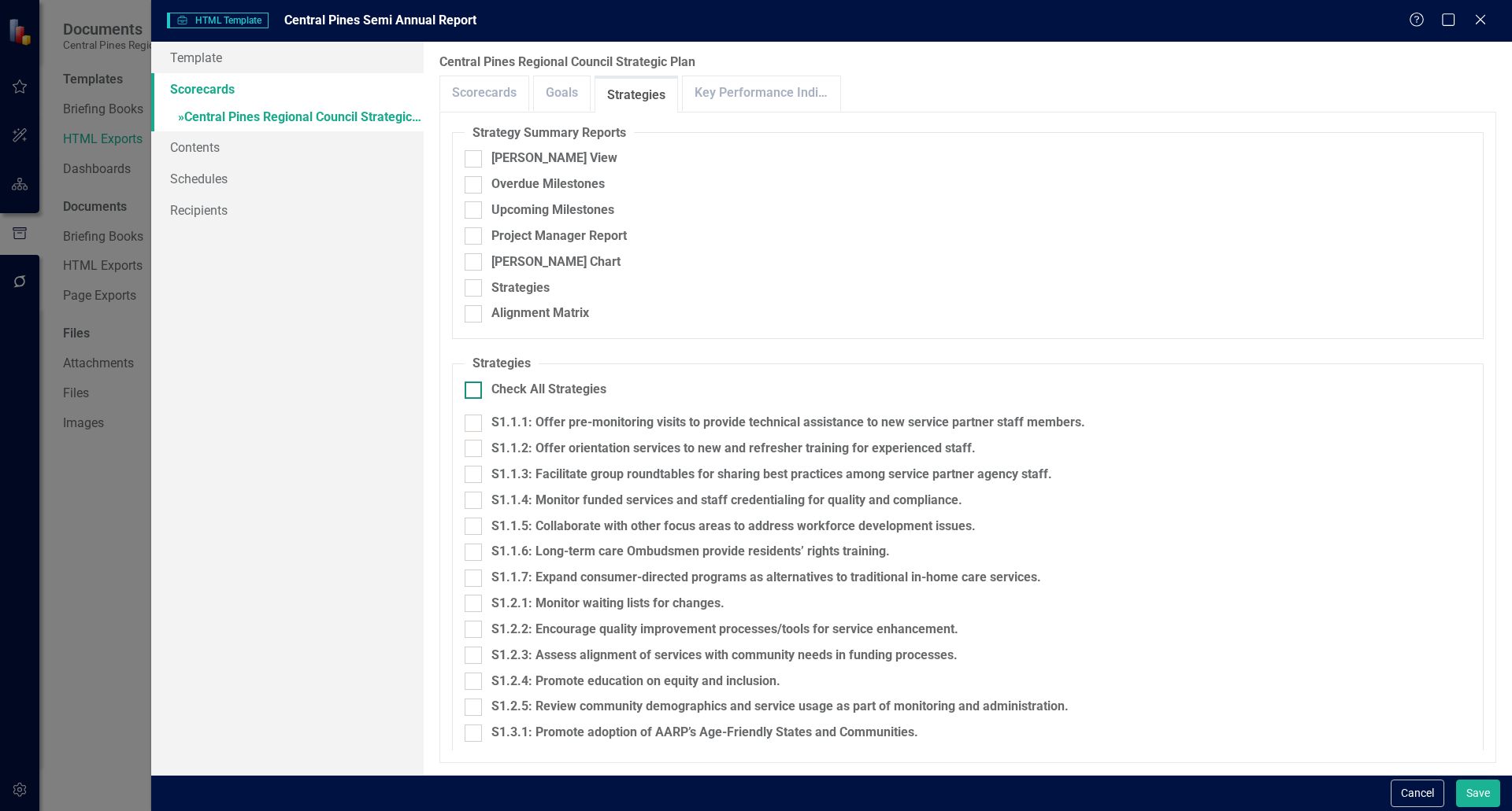
checkbox input "true"
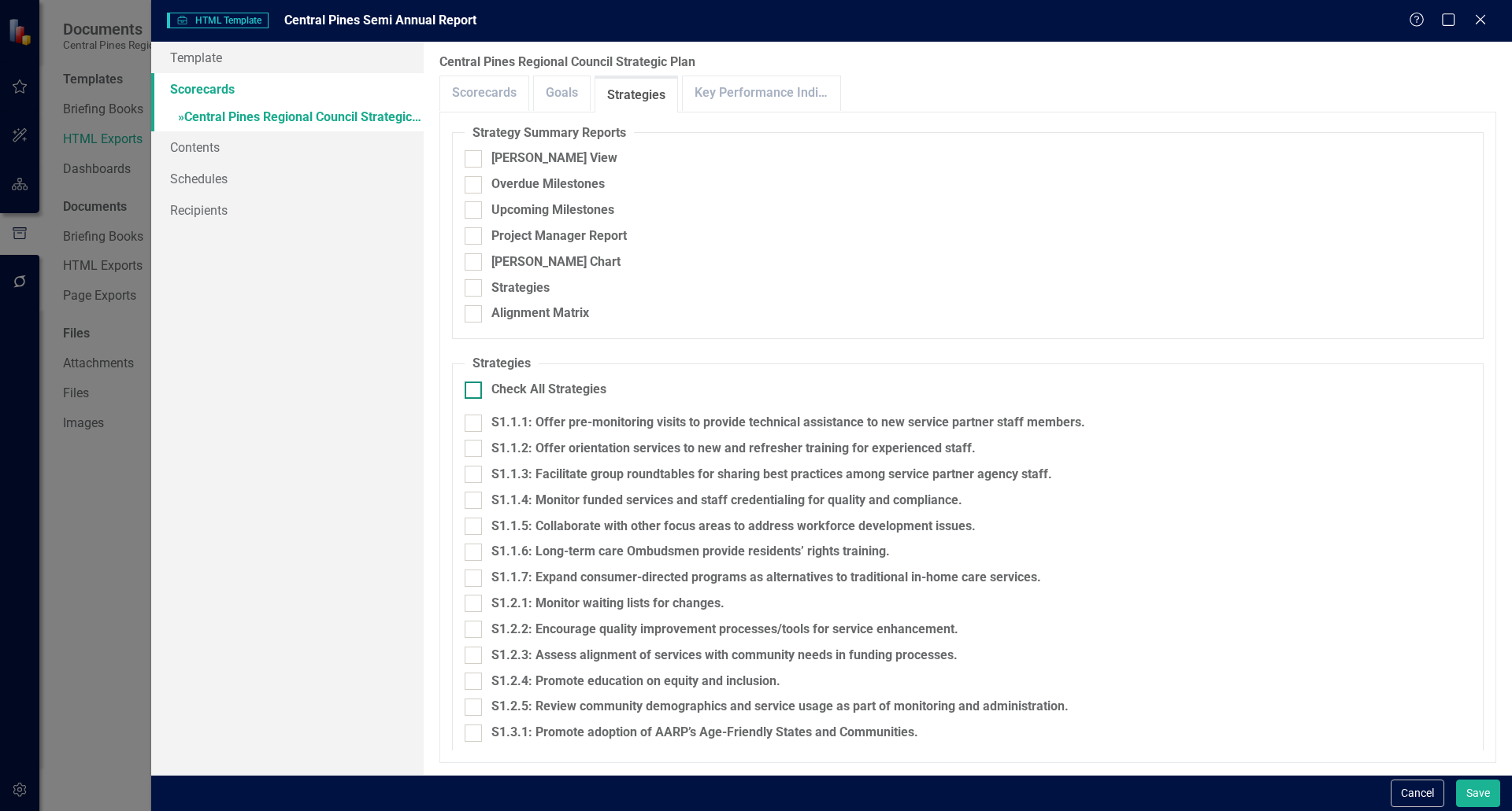
checkbox input "true"
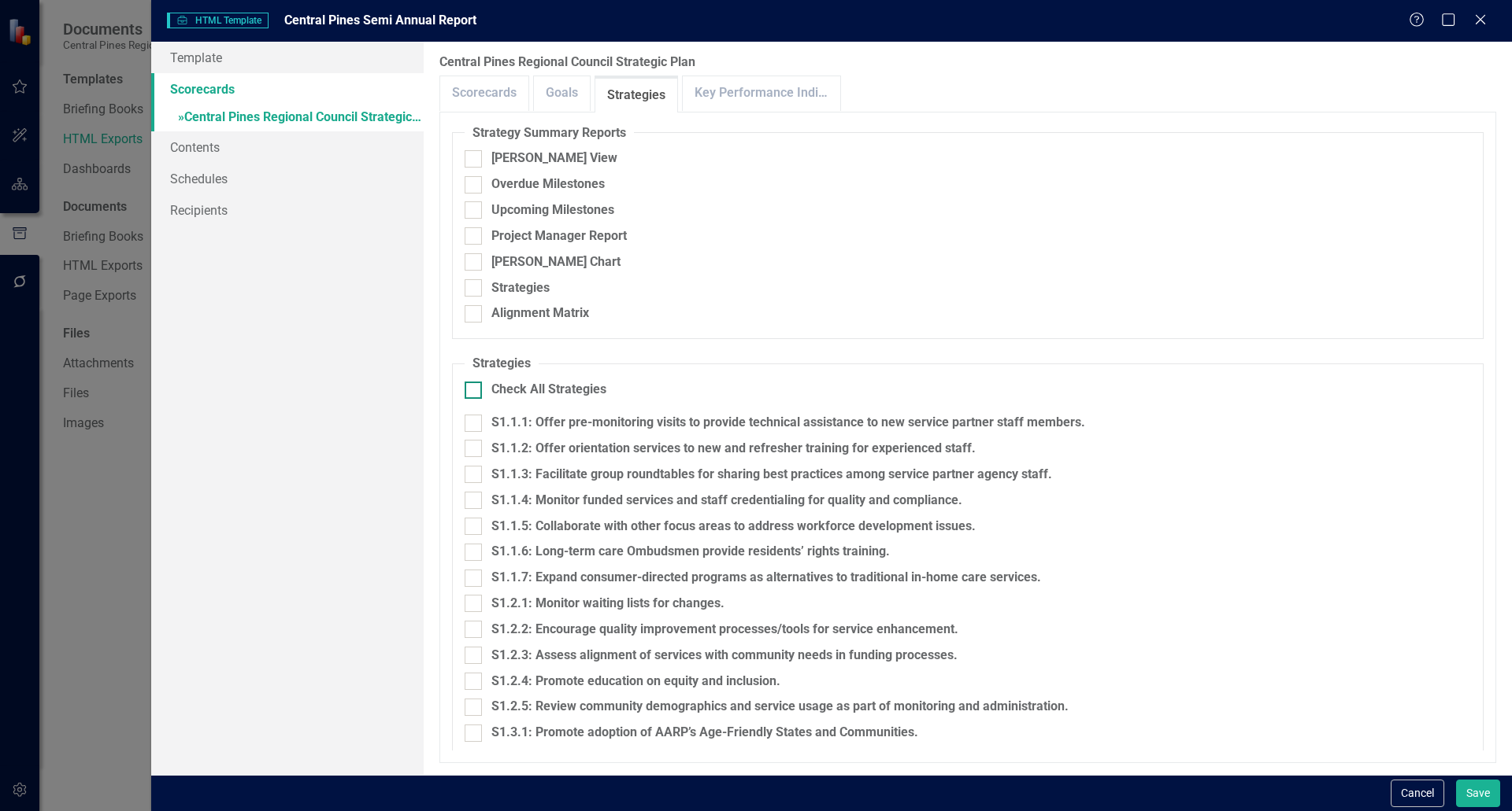
checkbox input "true"
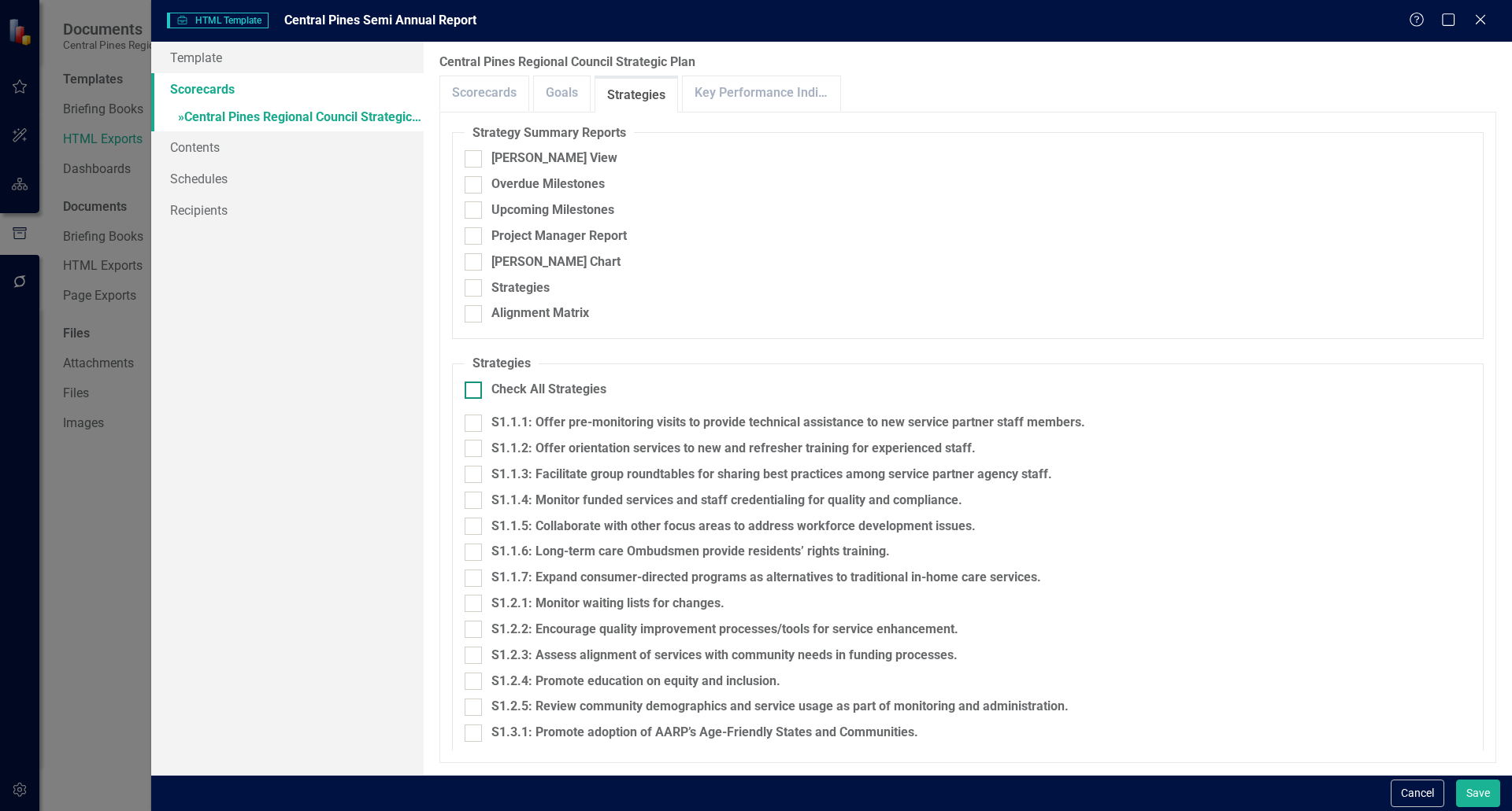
checkbox input "true"
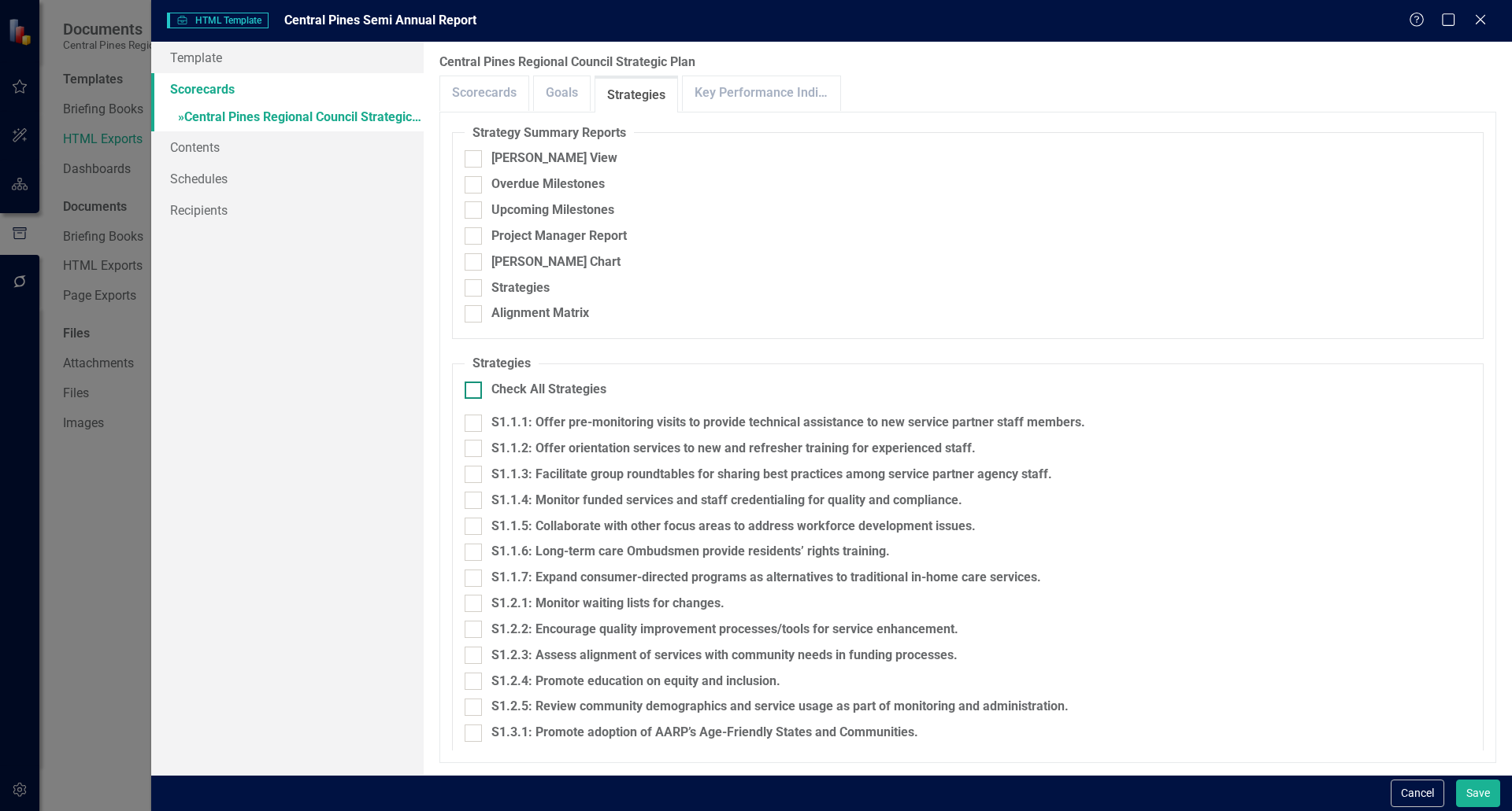
checkbox input "true"
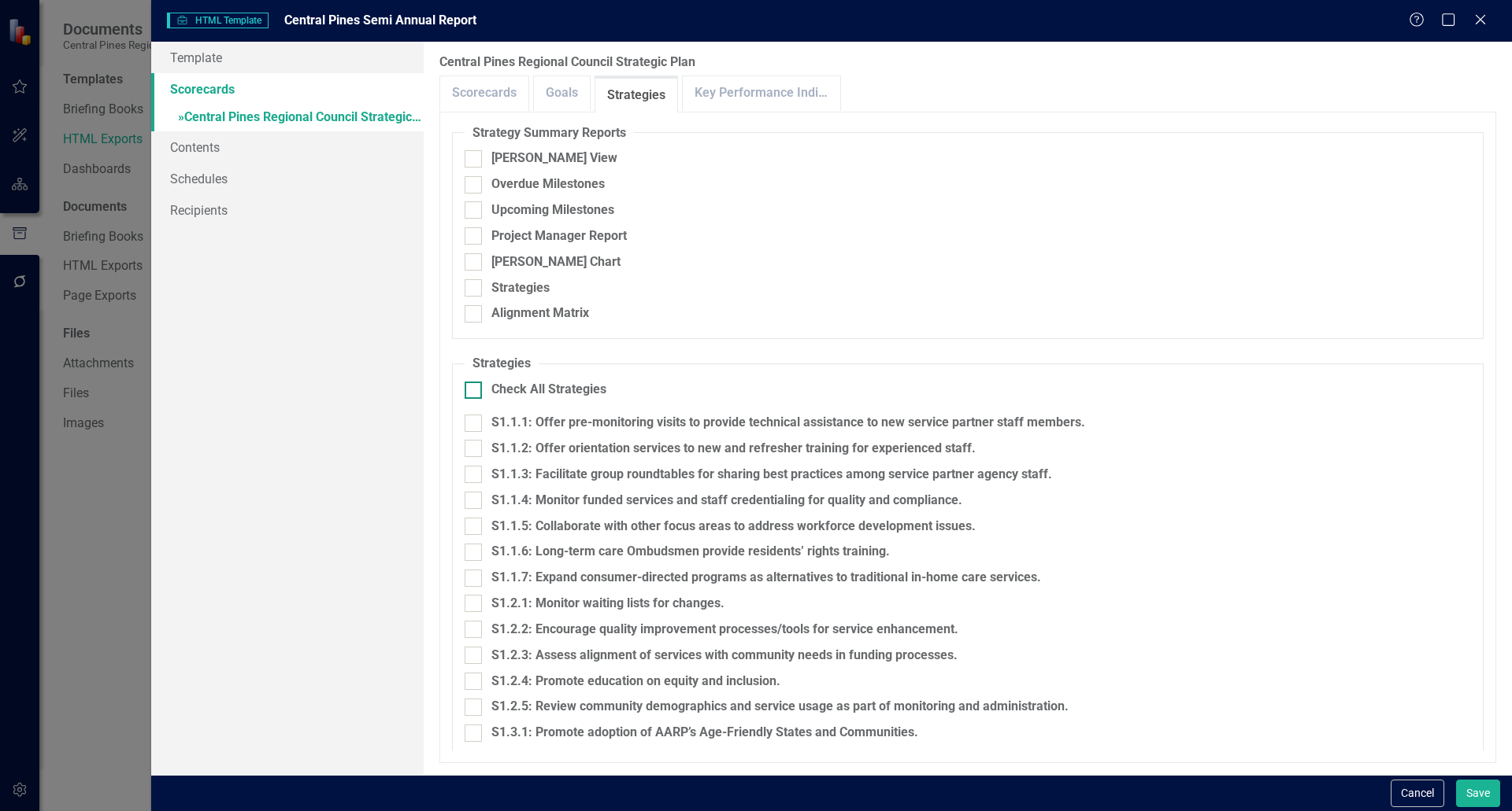
checkbox input "true"
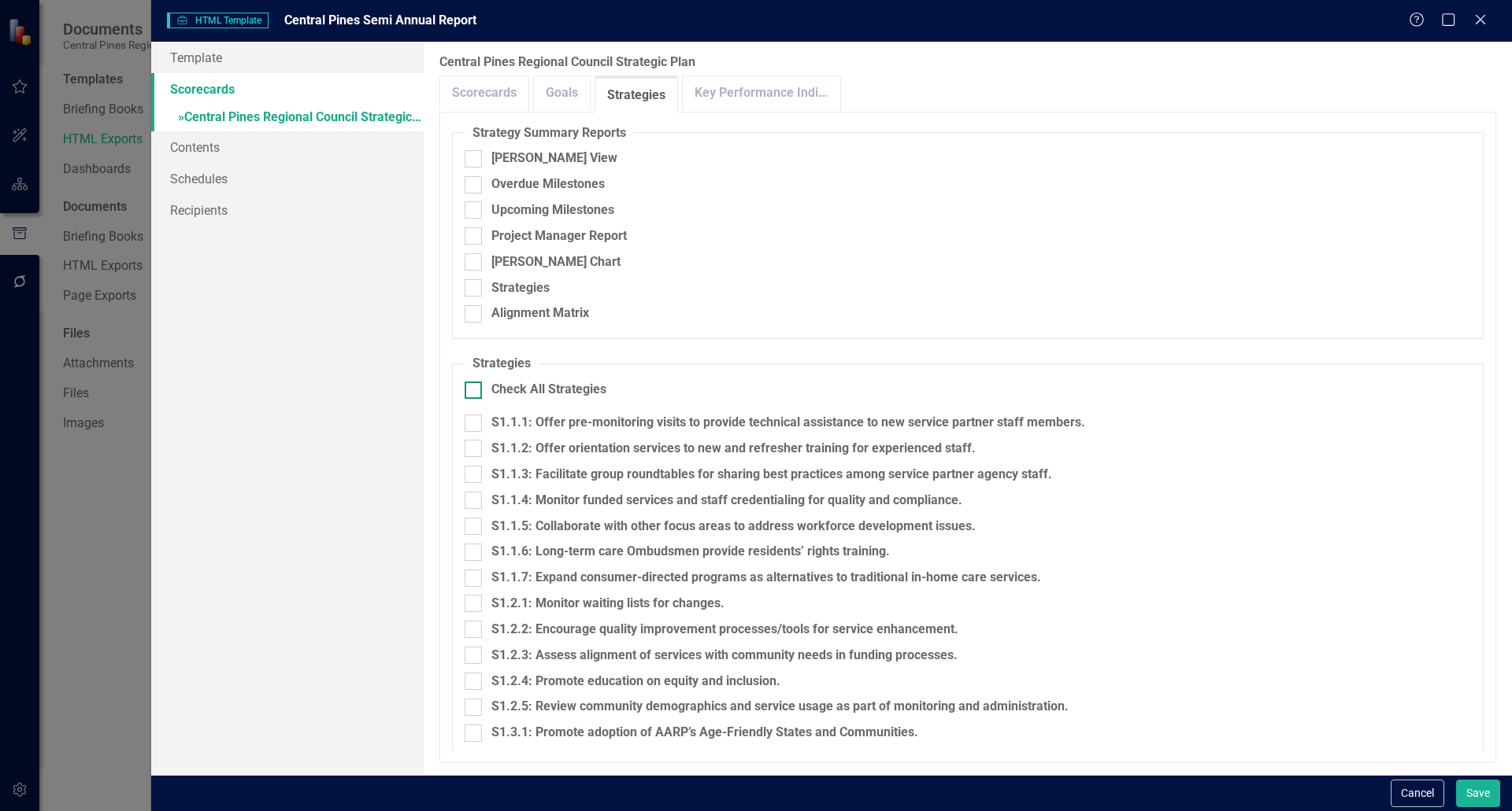
checkbox input "true"
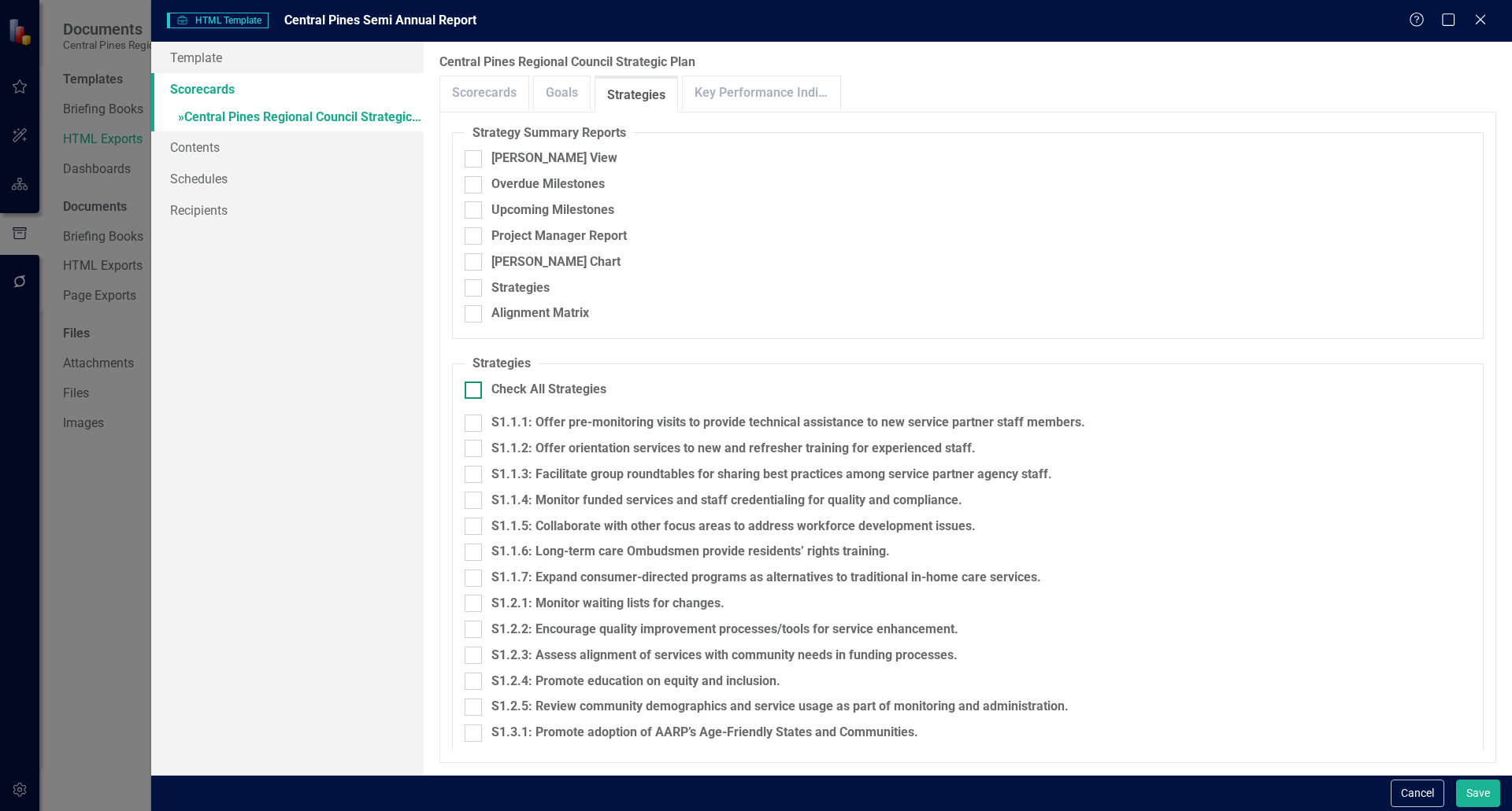
checkbox input "true"
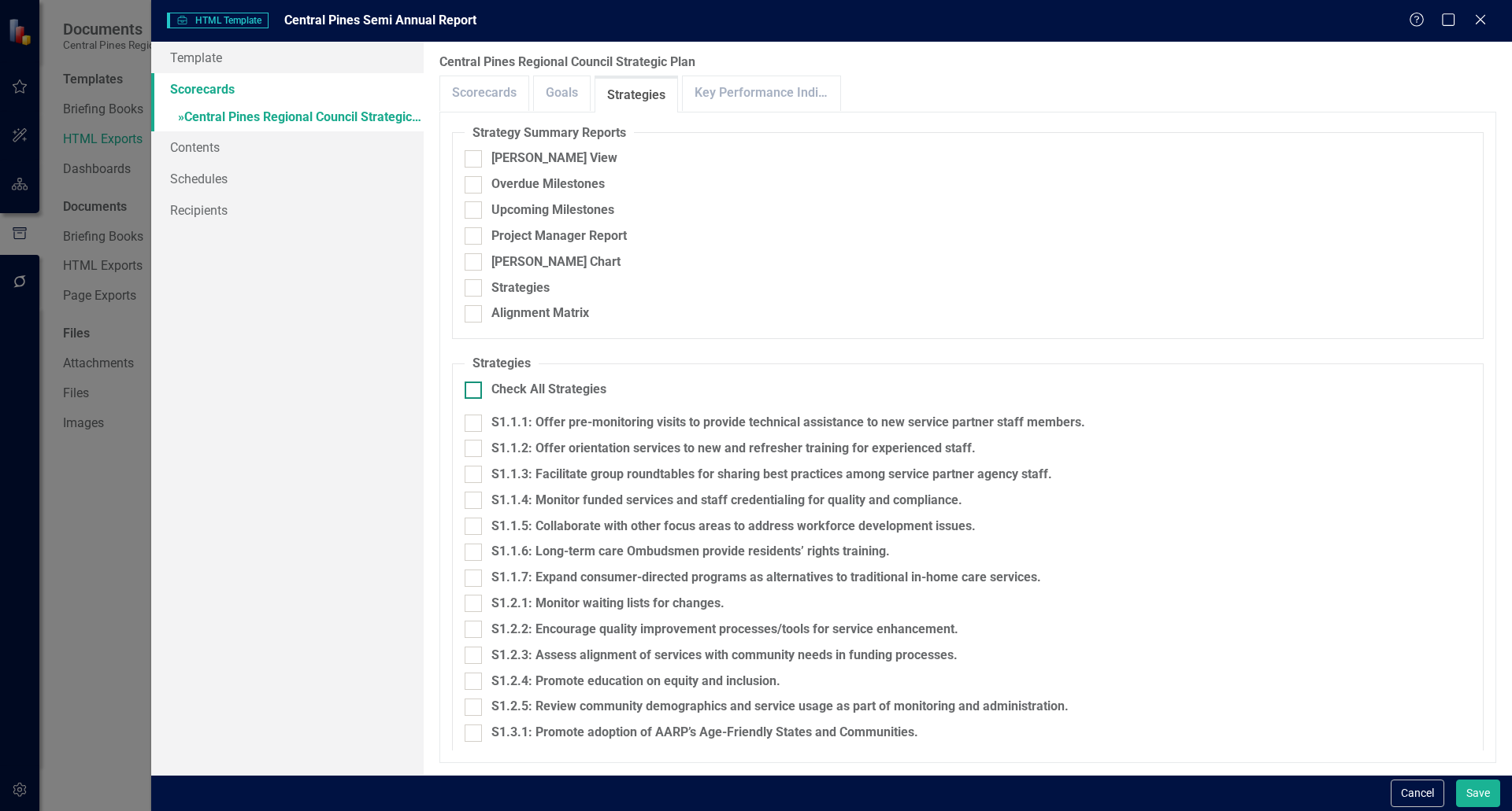
checkbox input "true"
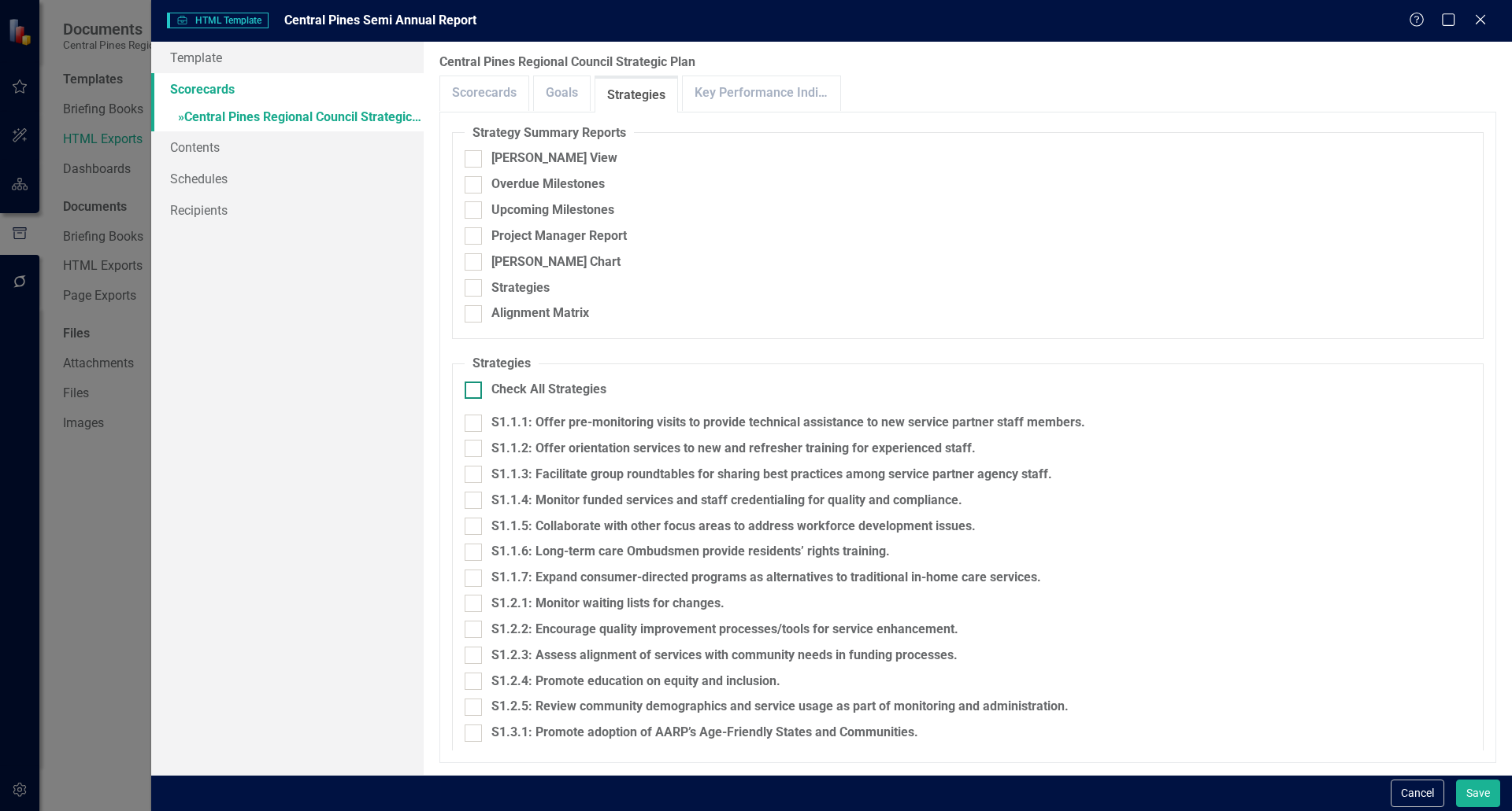
checkbox input "true"
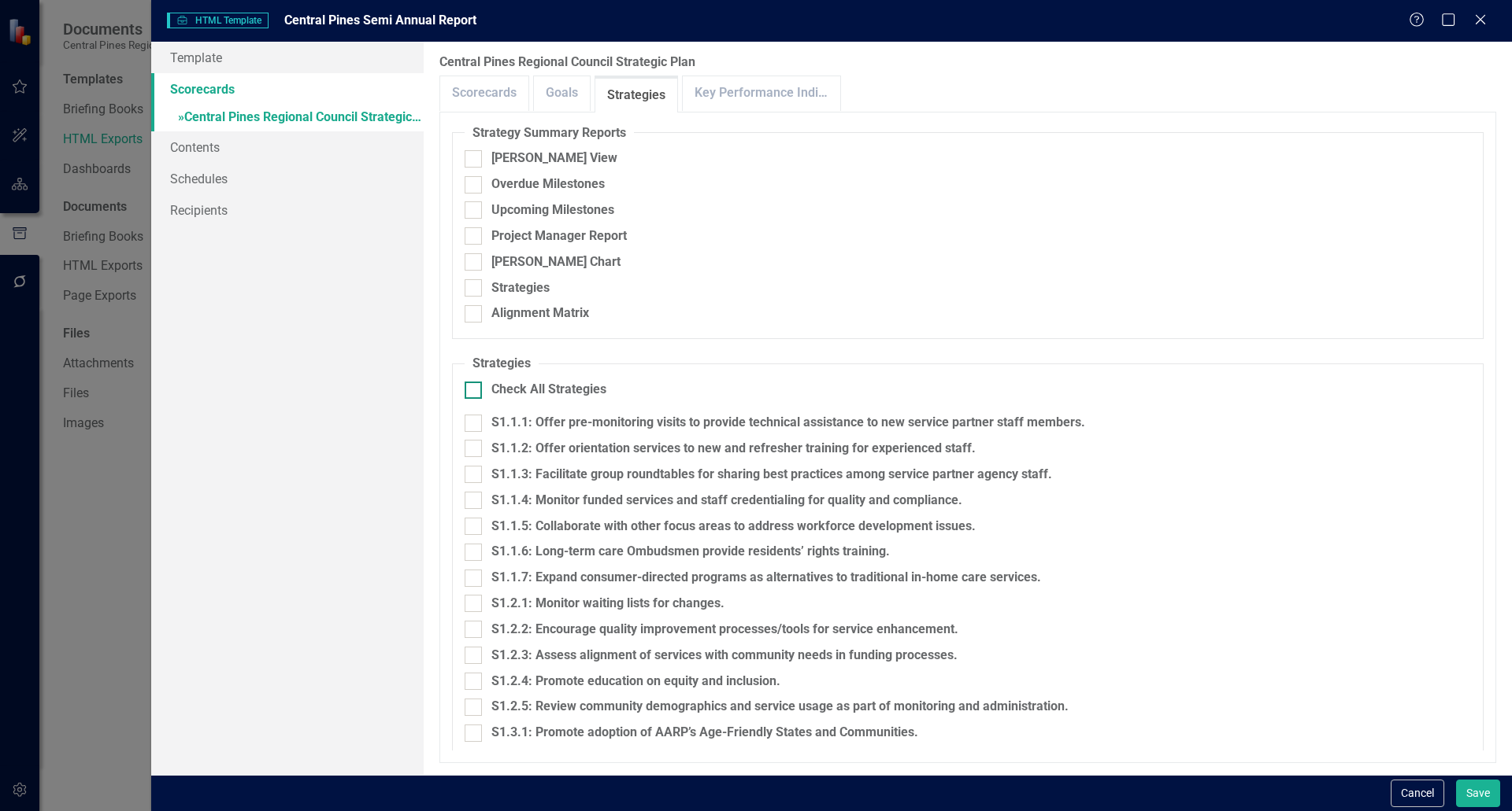
checkbox input "true"
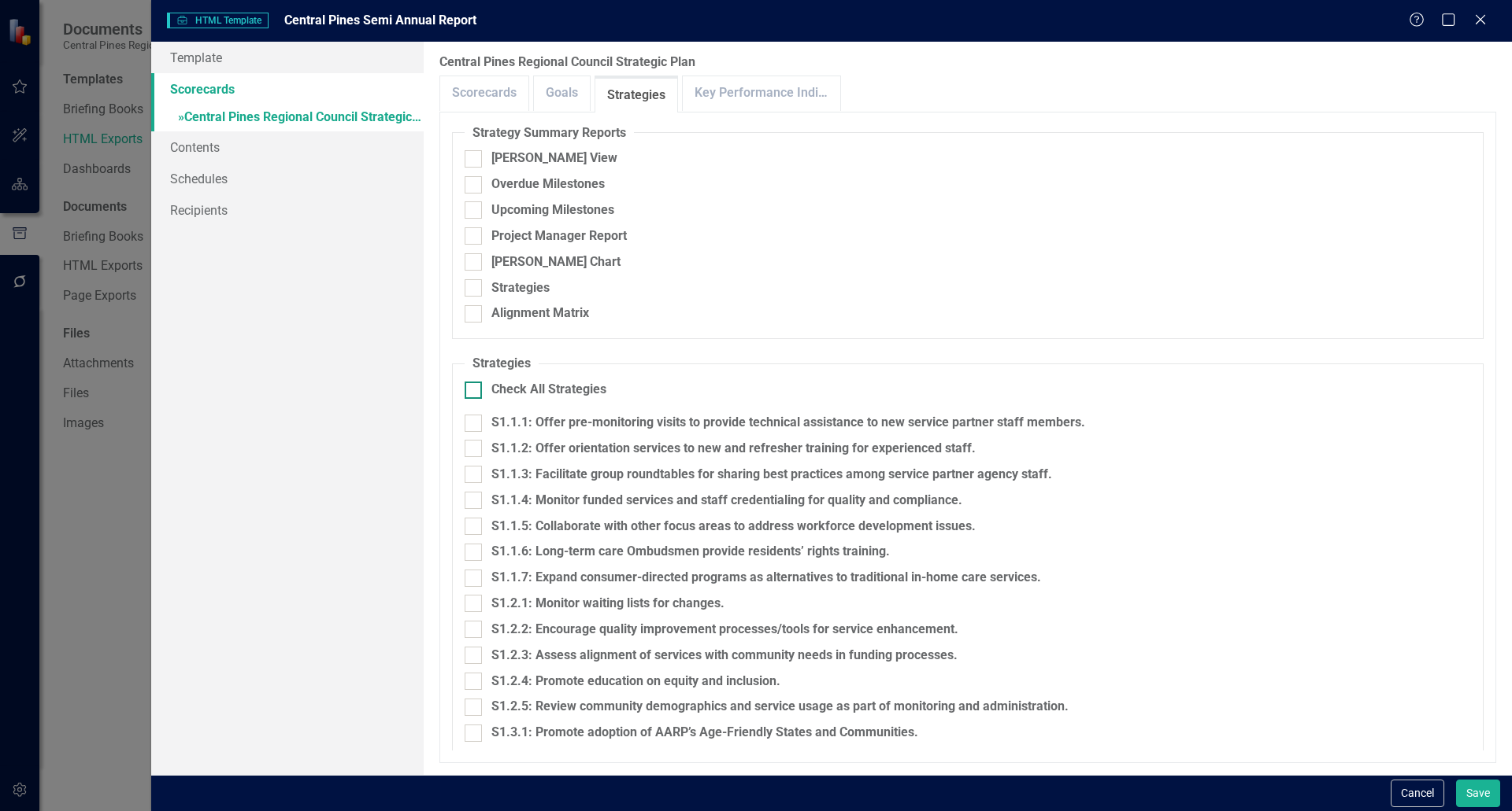
checkbox input "true"
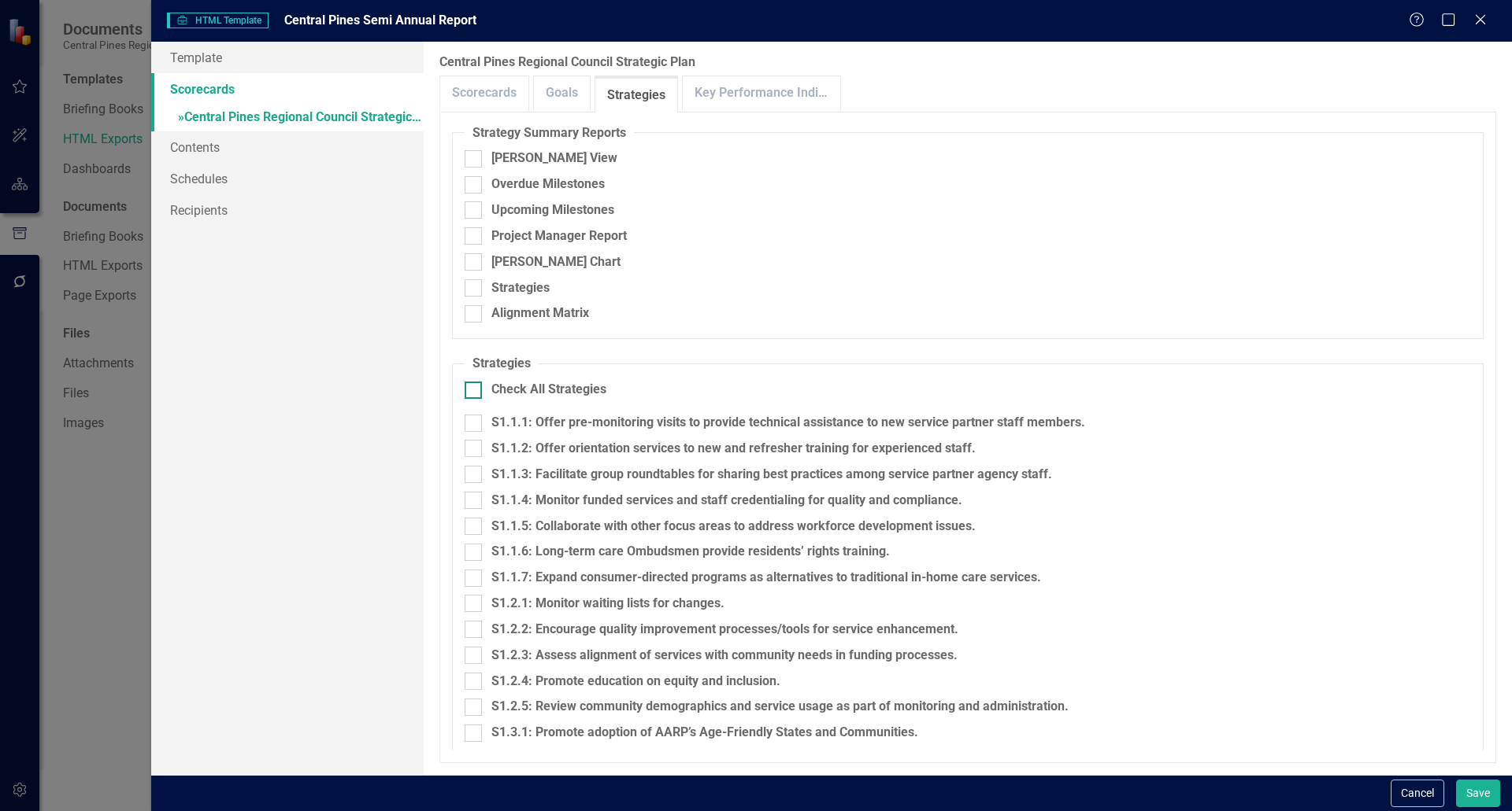
checkbox input "true"
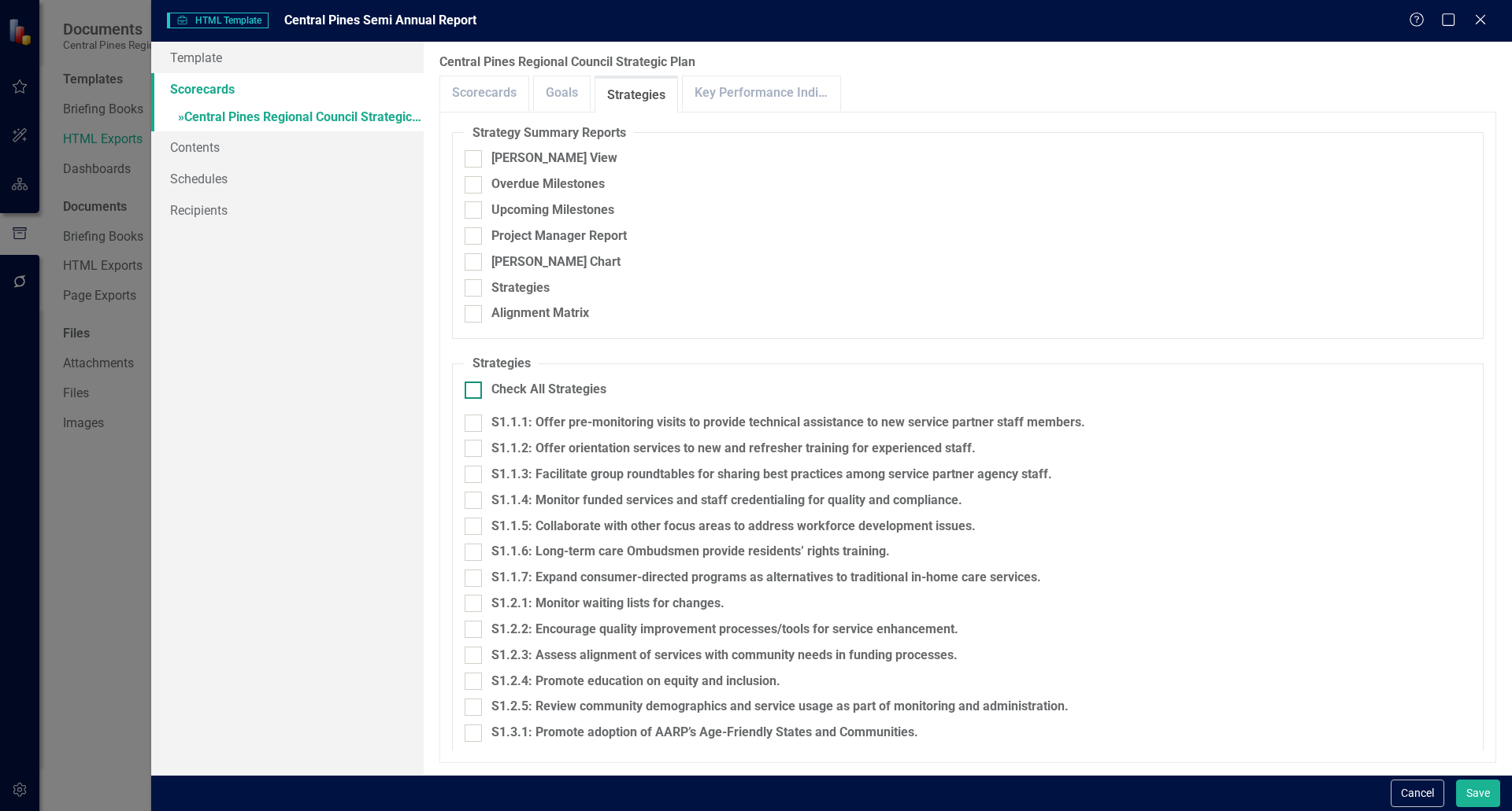
checkbox input "true"
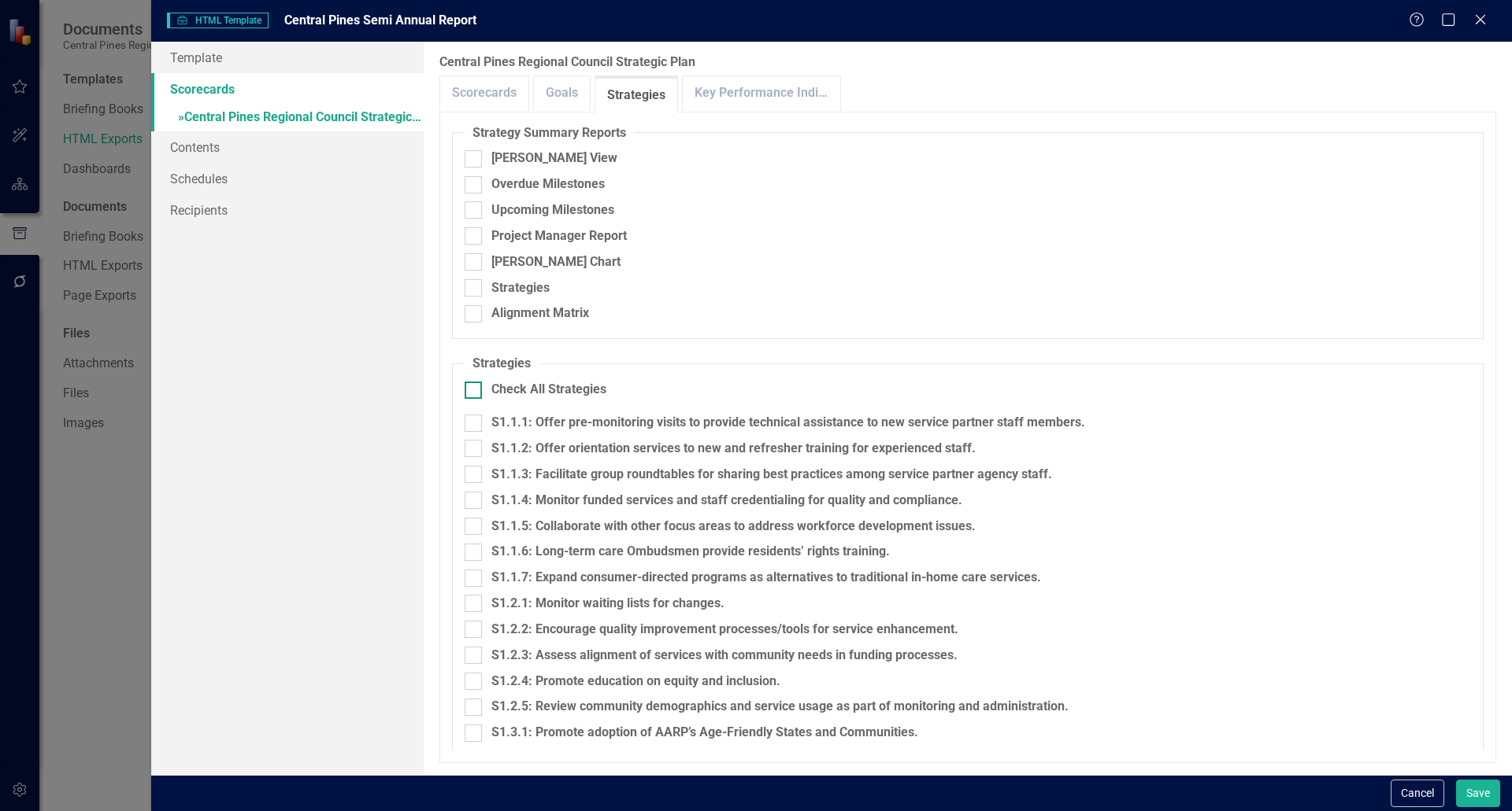
checkbox input "true"
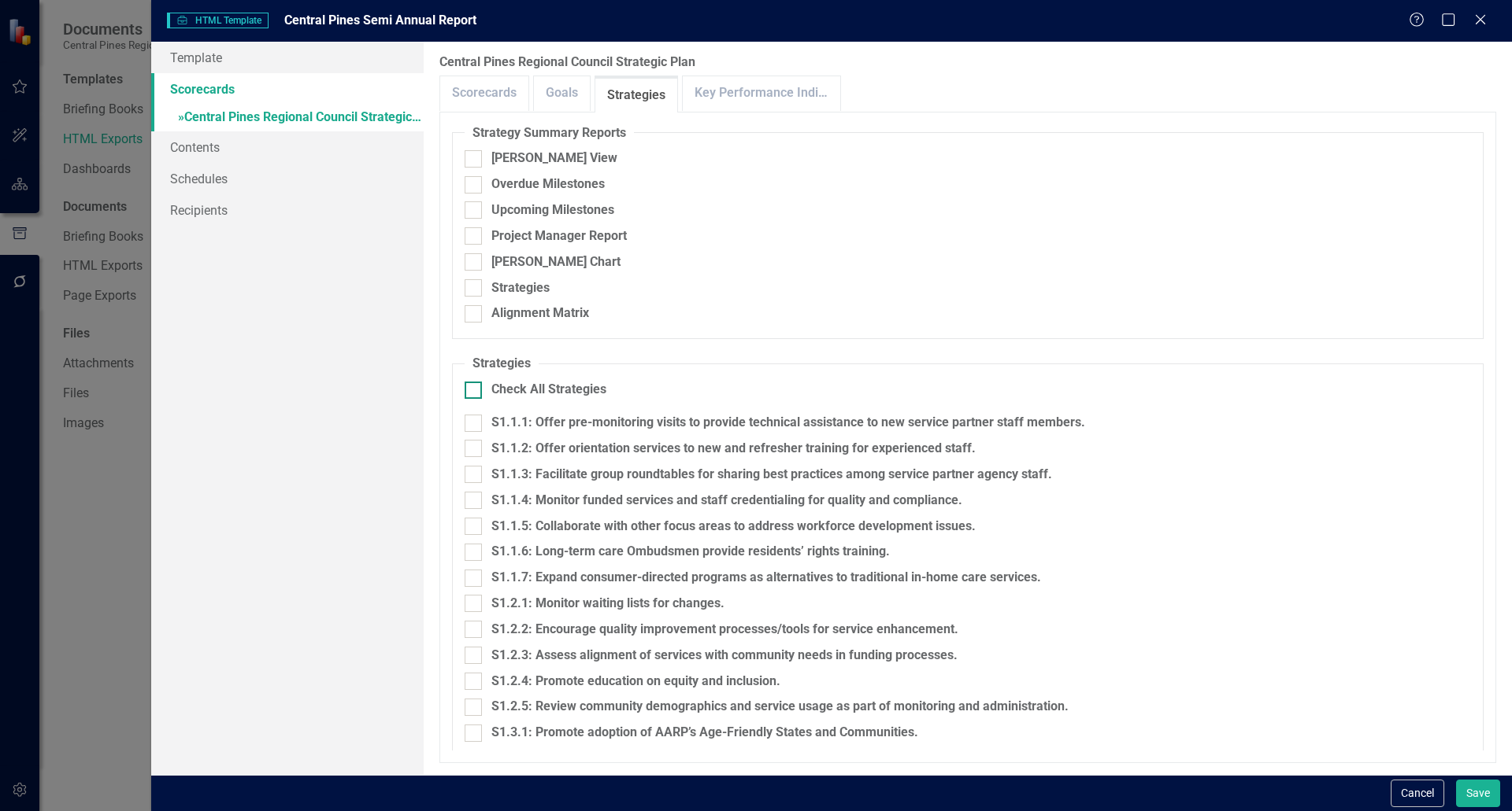
checkbox input "true"
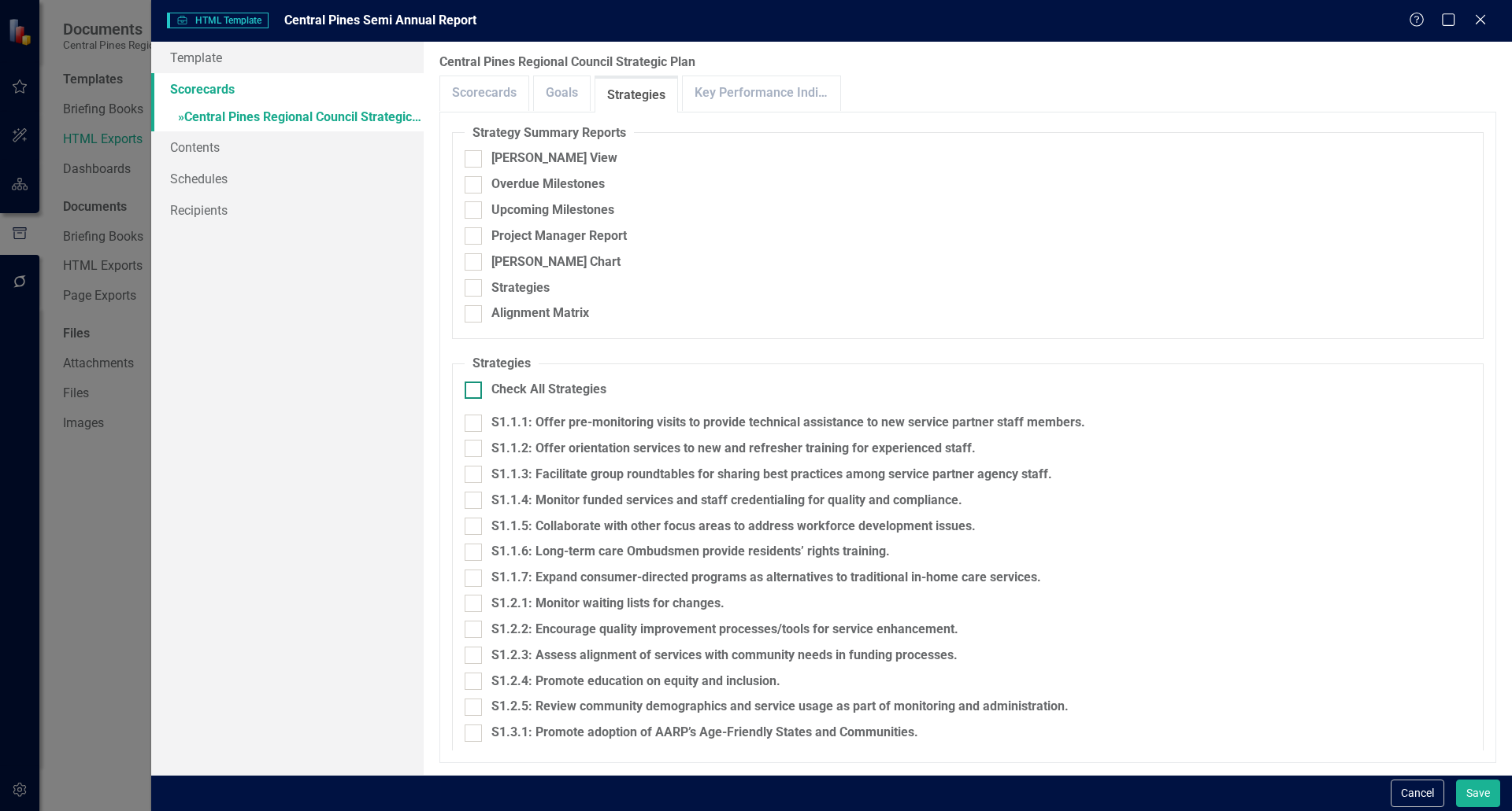
checkbox input "true"
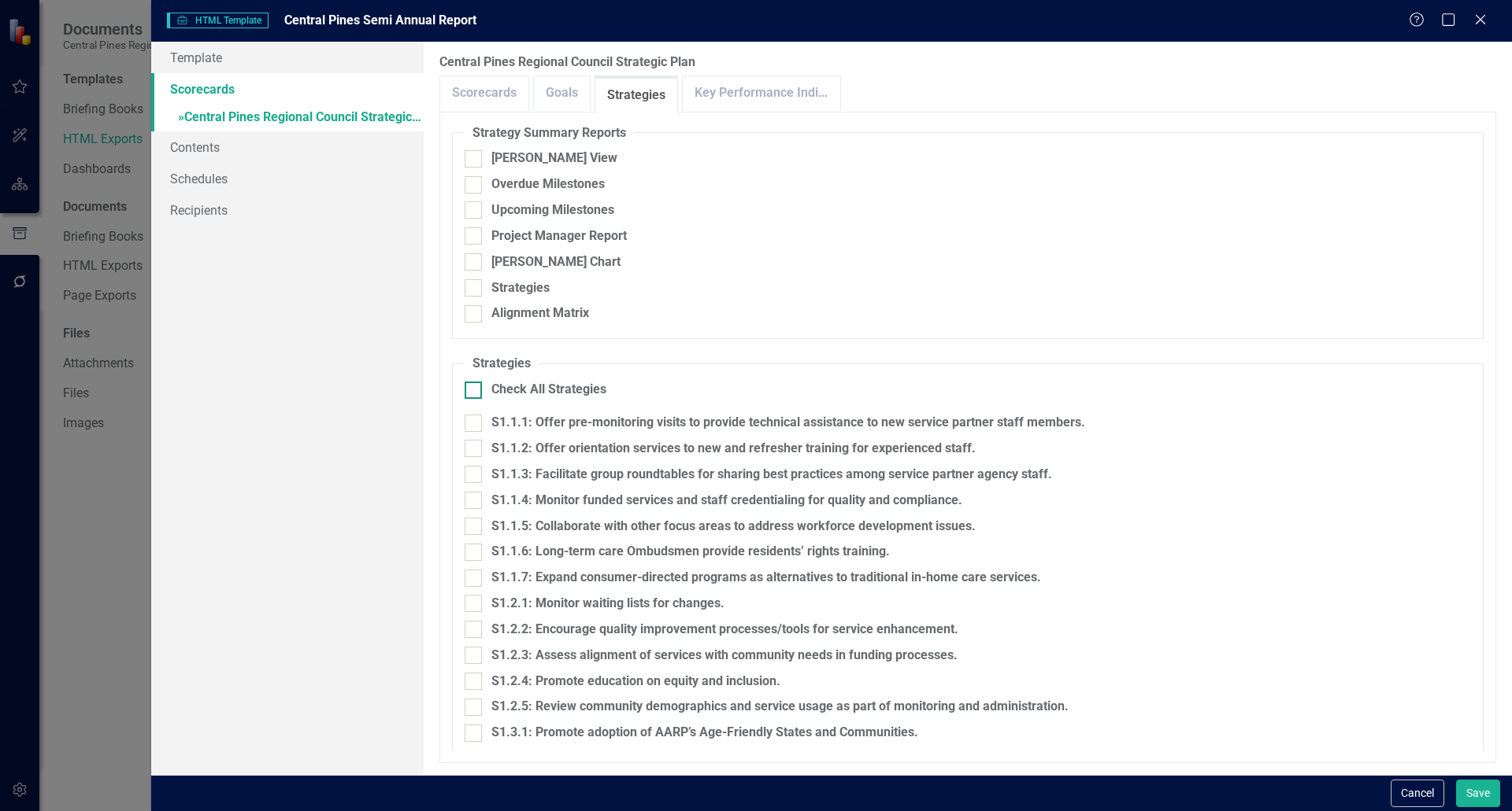
checkbox input "true"
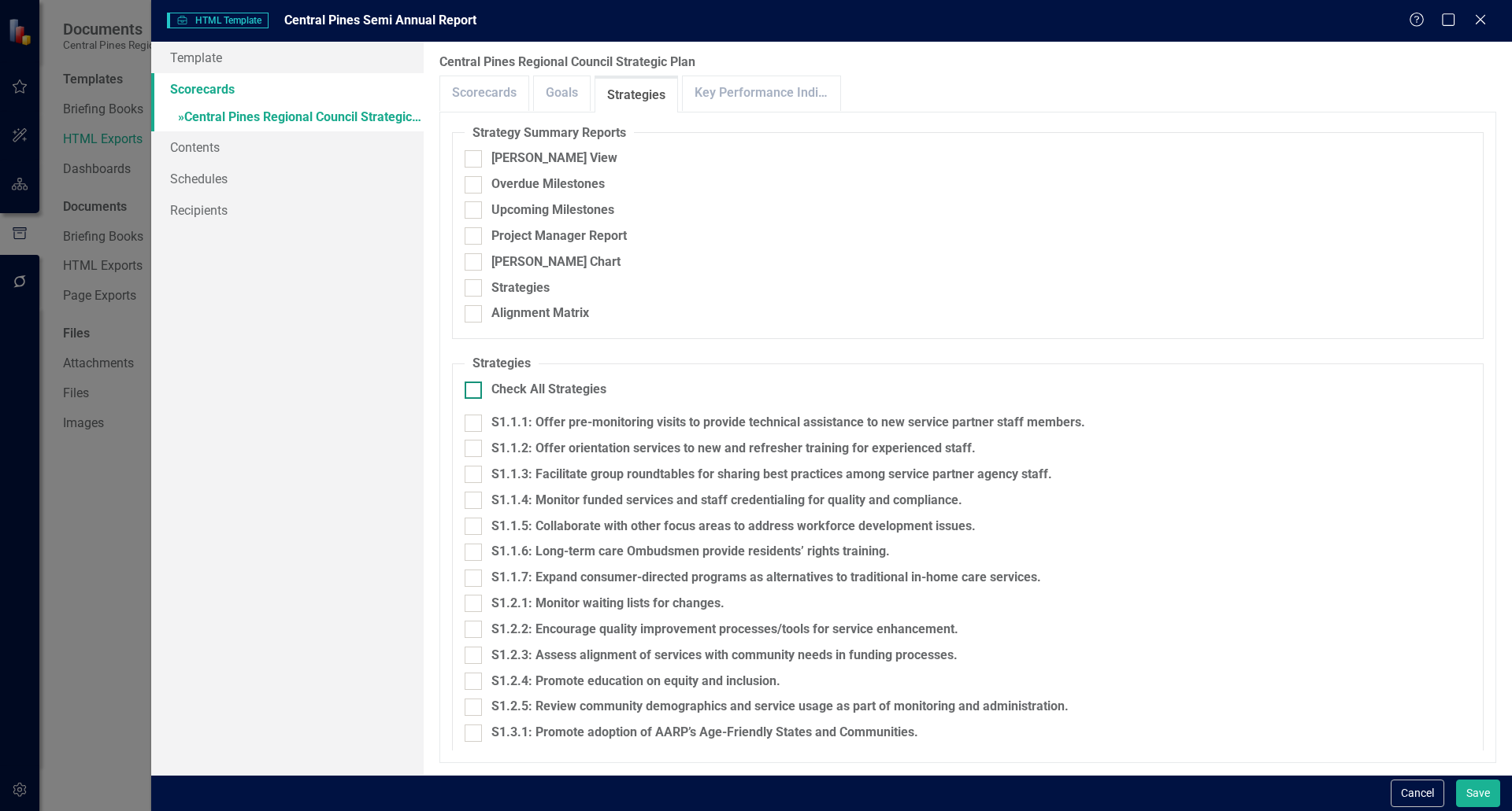
checkbox input "true"
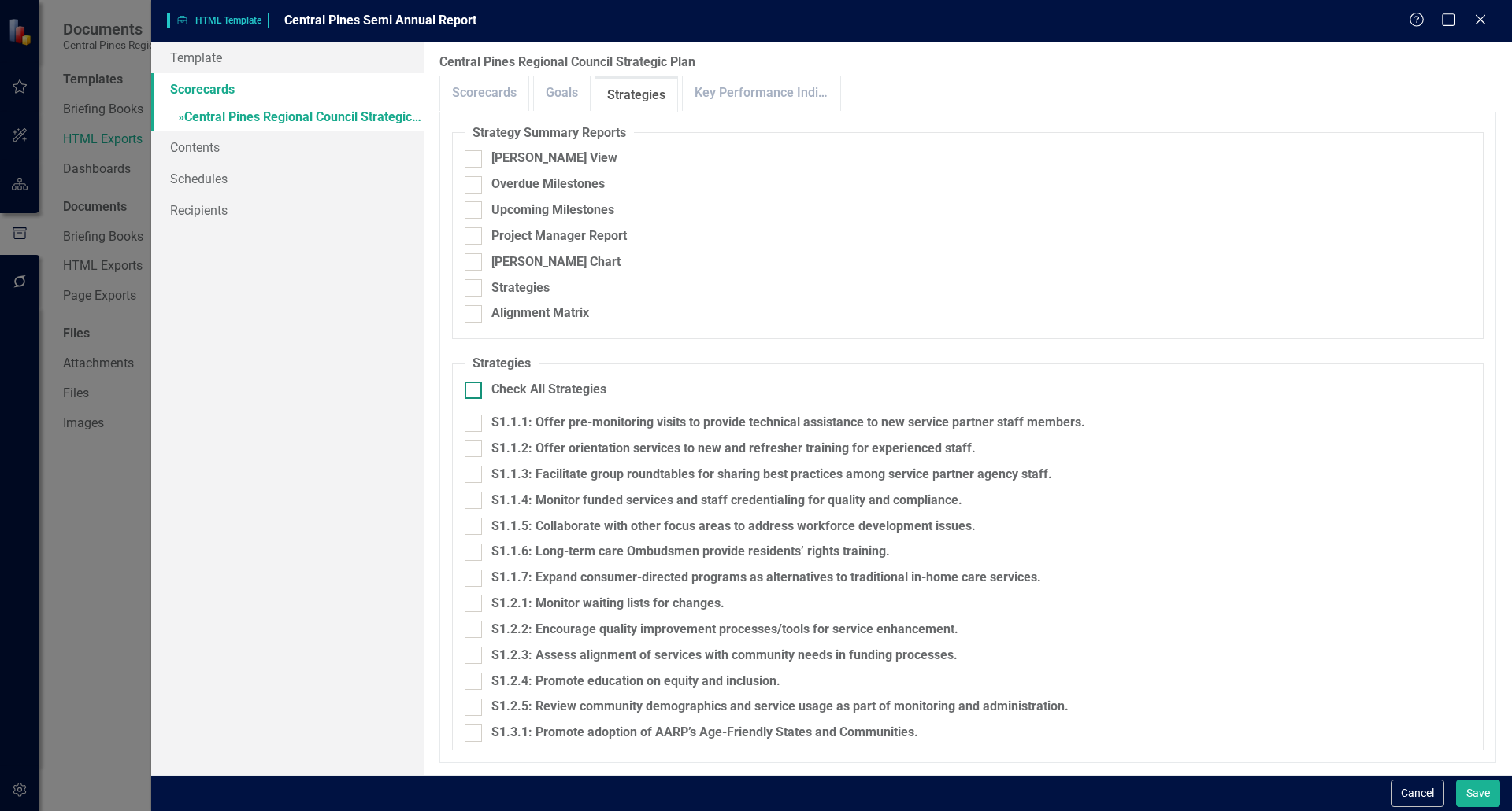
checkbox input "true"
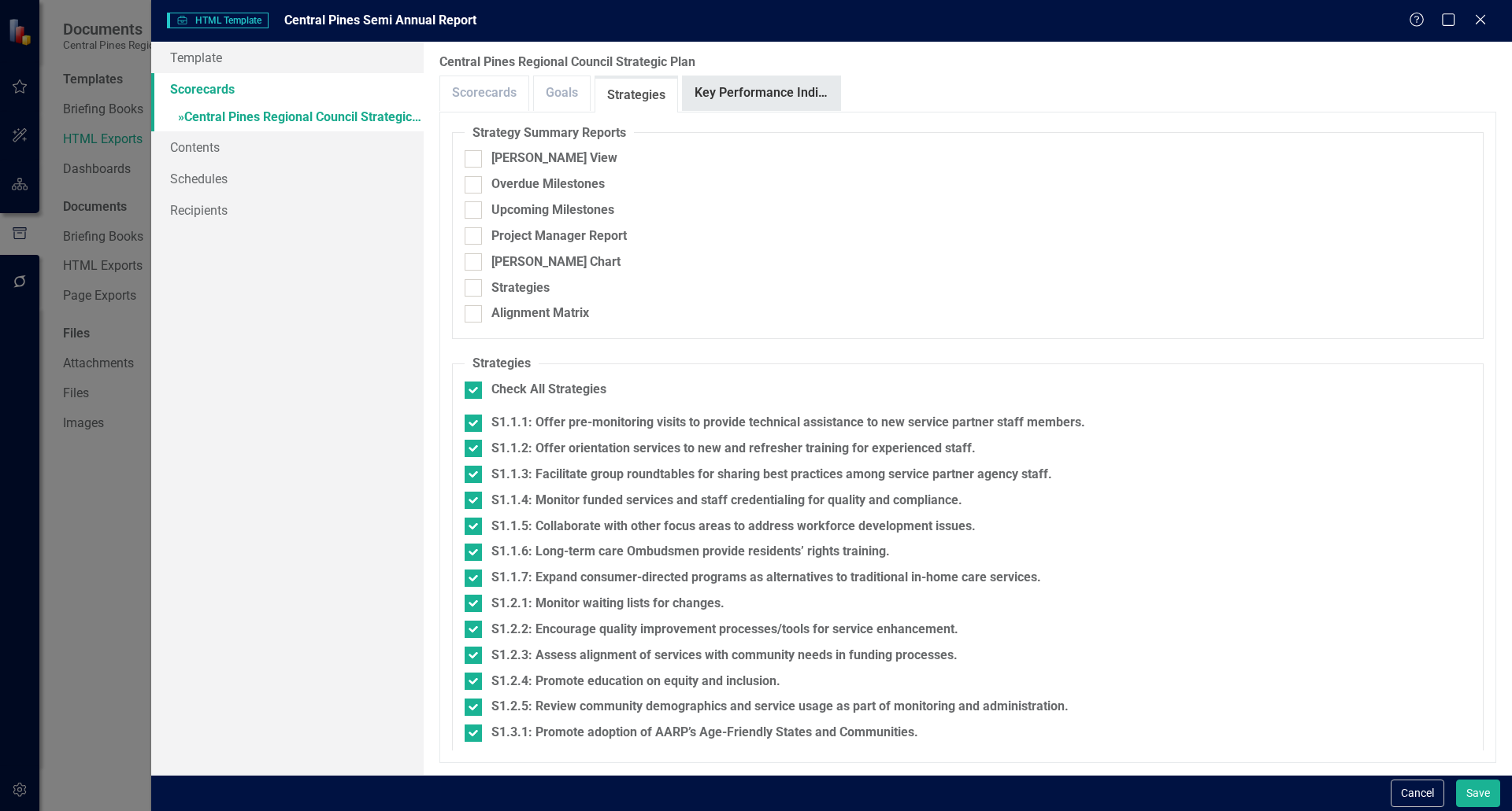
click at [724, 93] on link "Key Performance Indicators" at bounding box center [761, 93] width 158 height 34
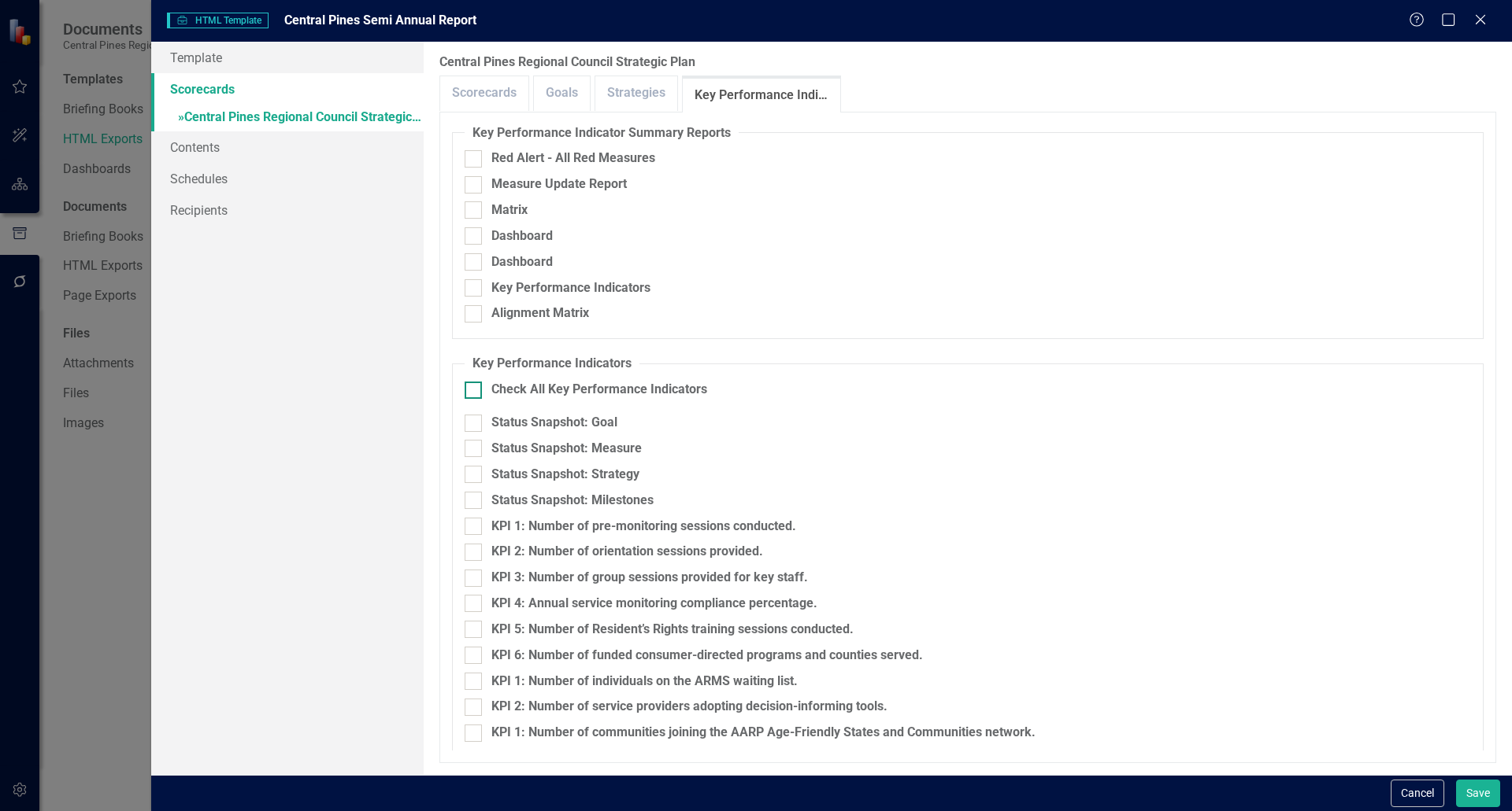
click at [468, 394] on div at bounding box center [473, 390] width 17 height 17
click at [468, 392] on input "Check All Key Performance Indicators" at bounding box center [469, 386] width 10 height 10
checkbox input "true"
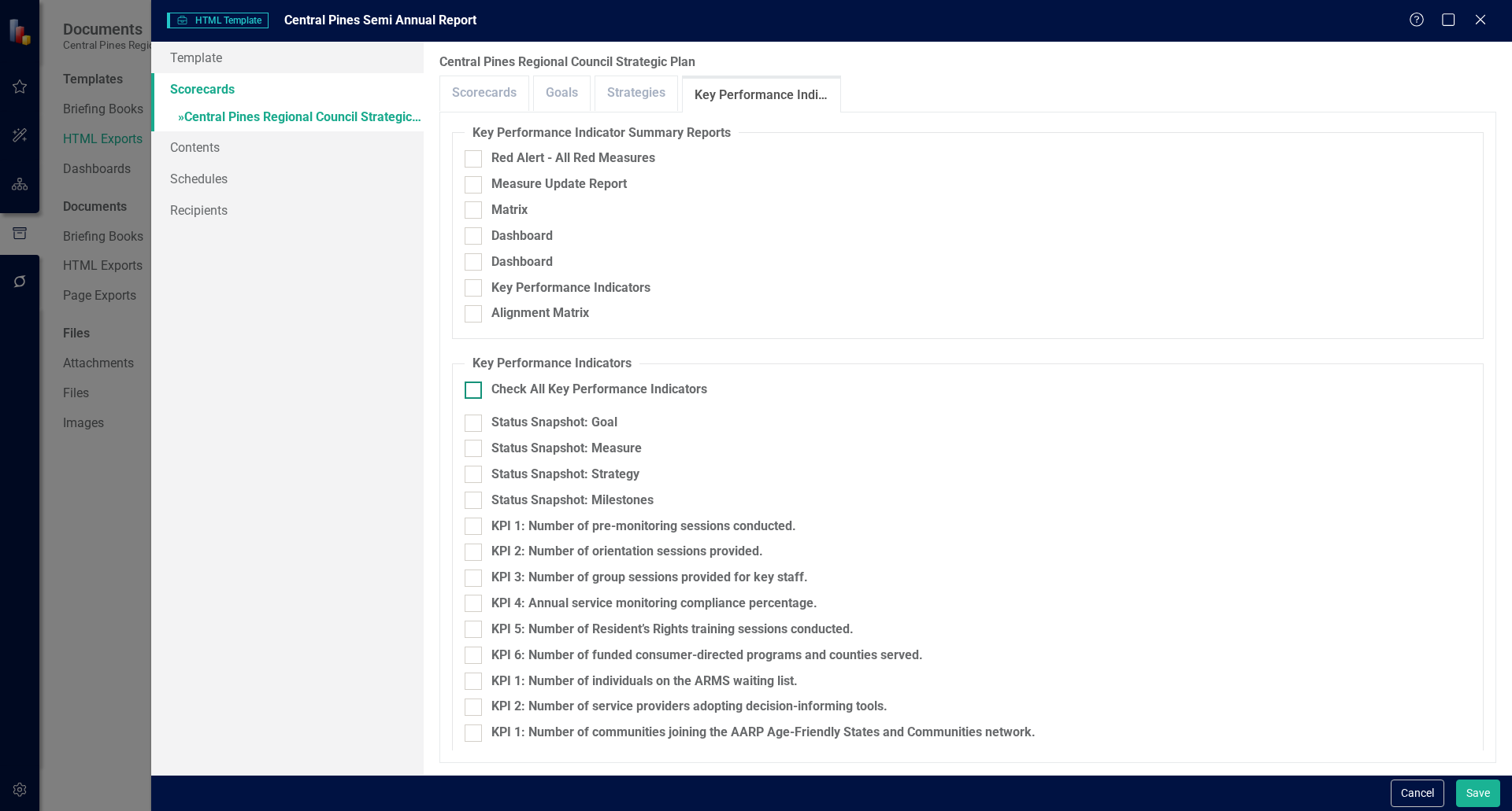
checkbox input "true"
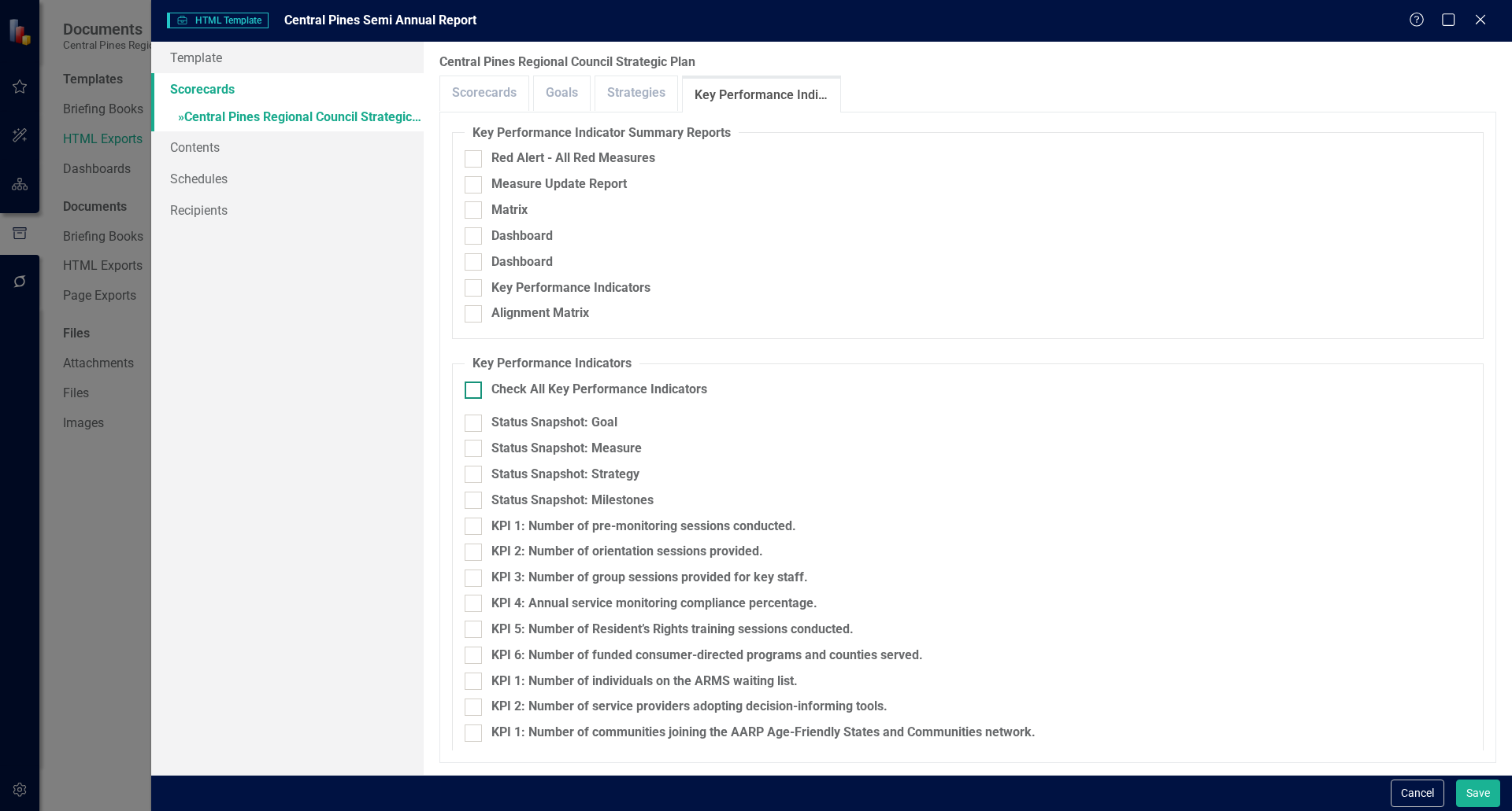
checkbox input "true"
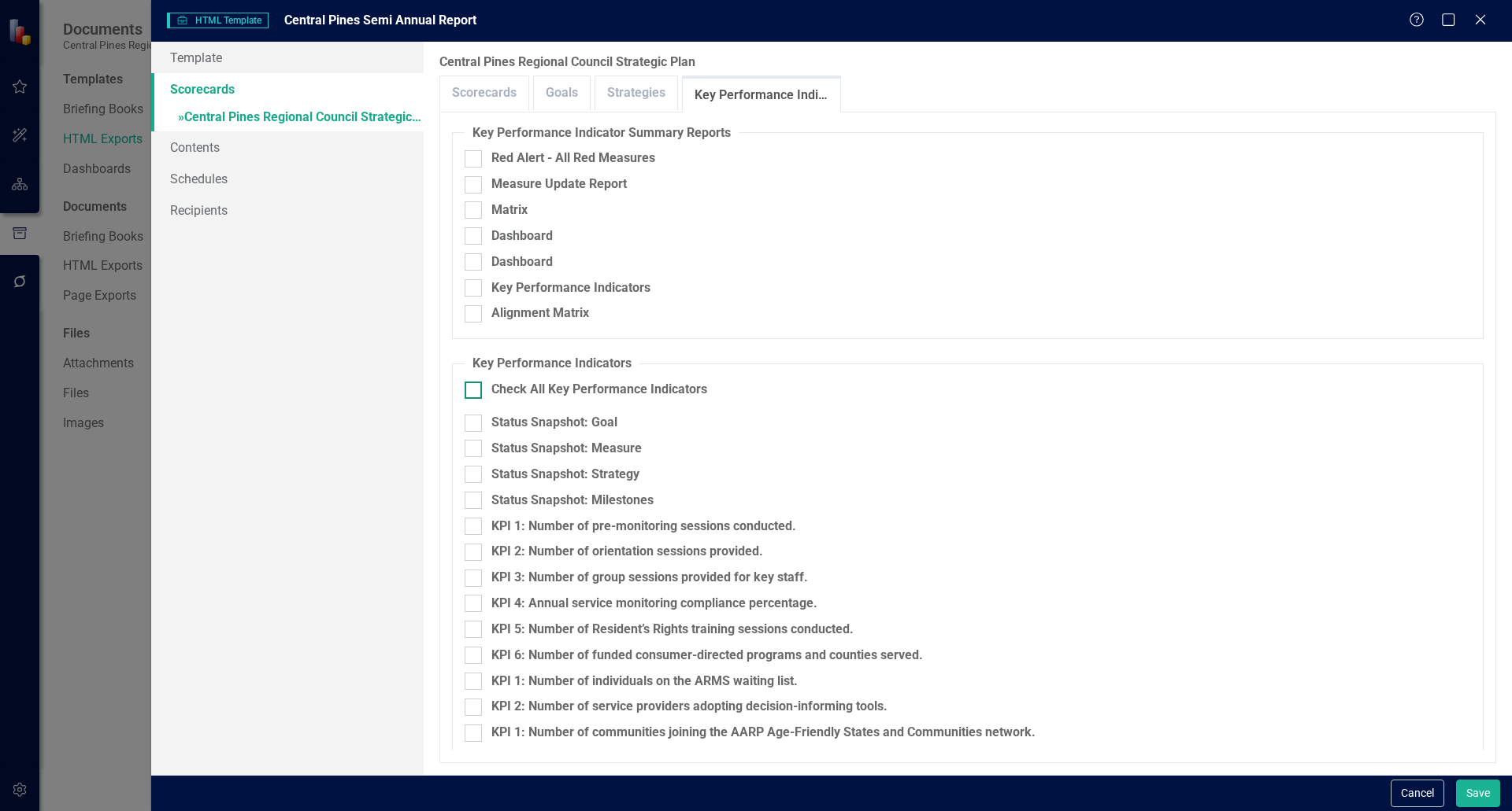
checkbox input "true"
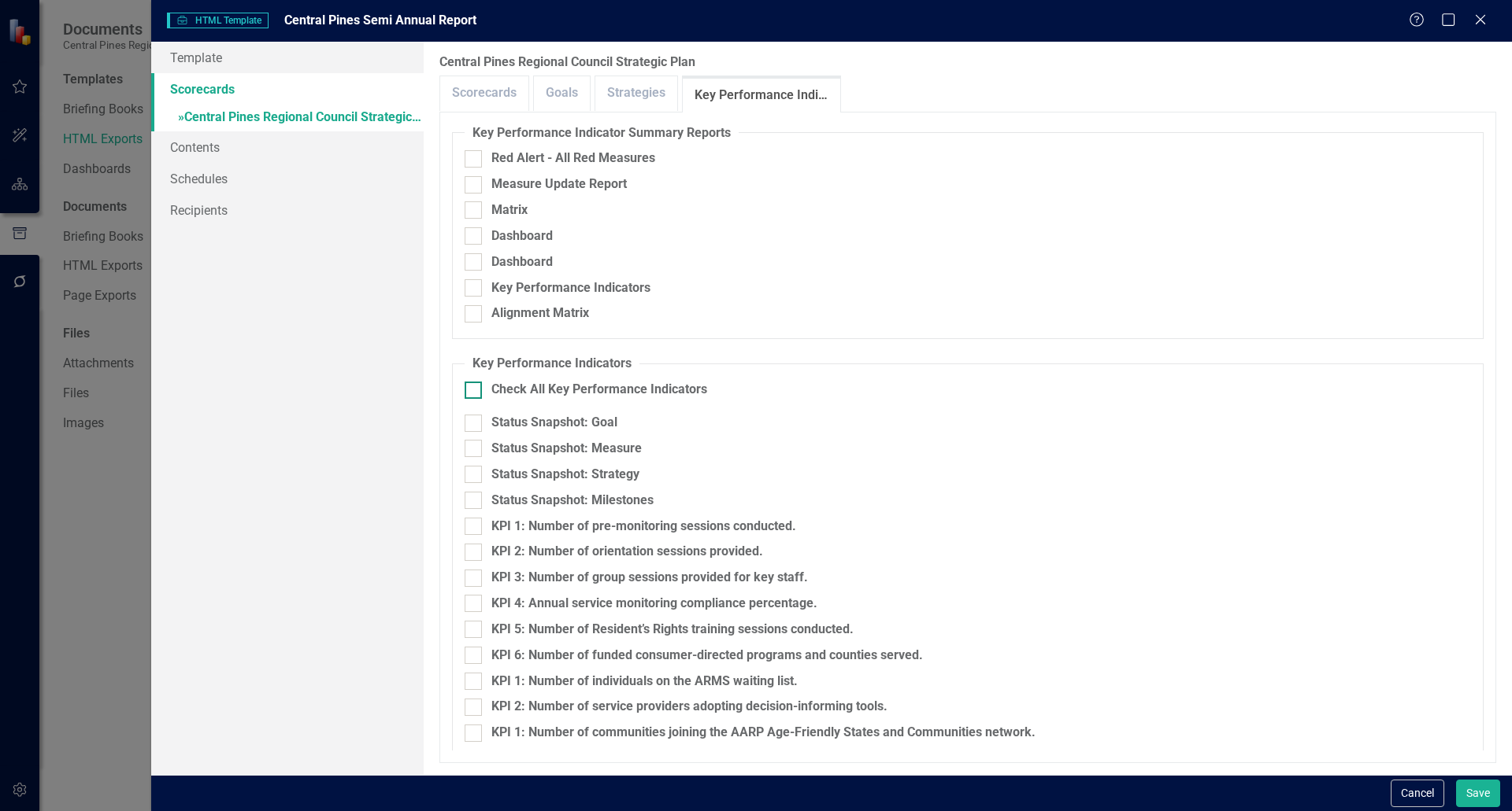
checkbox input "true"
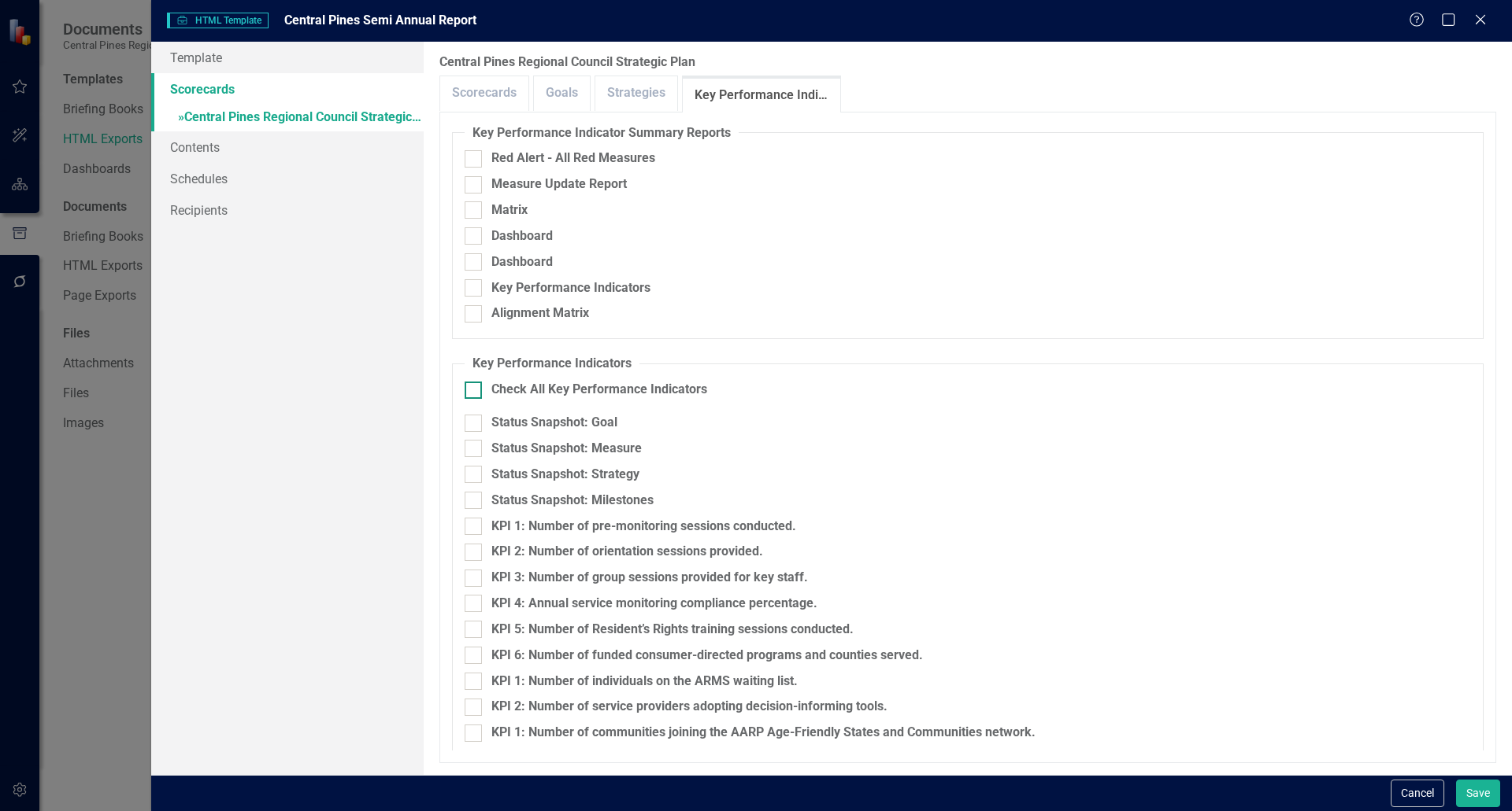
checkbox input "true"
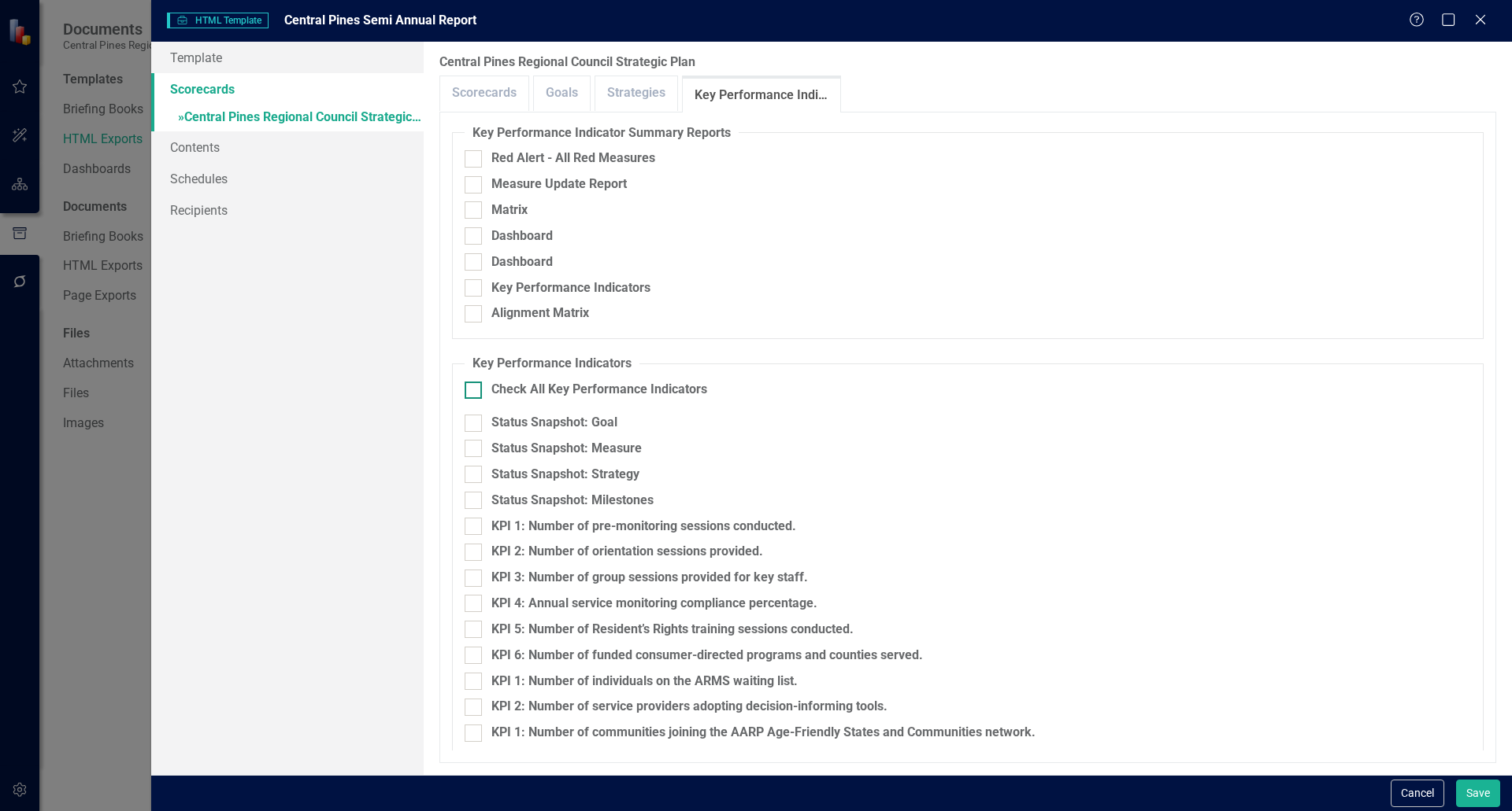
checkbox input "true"
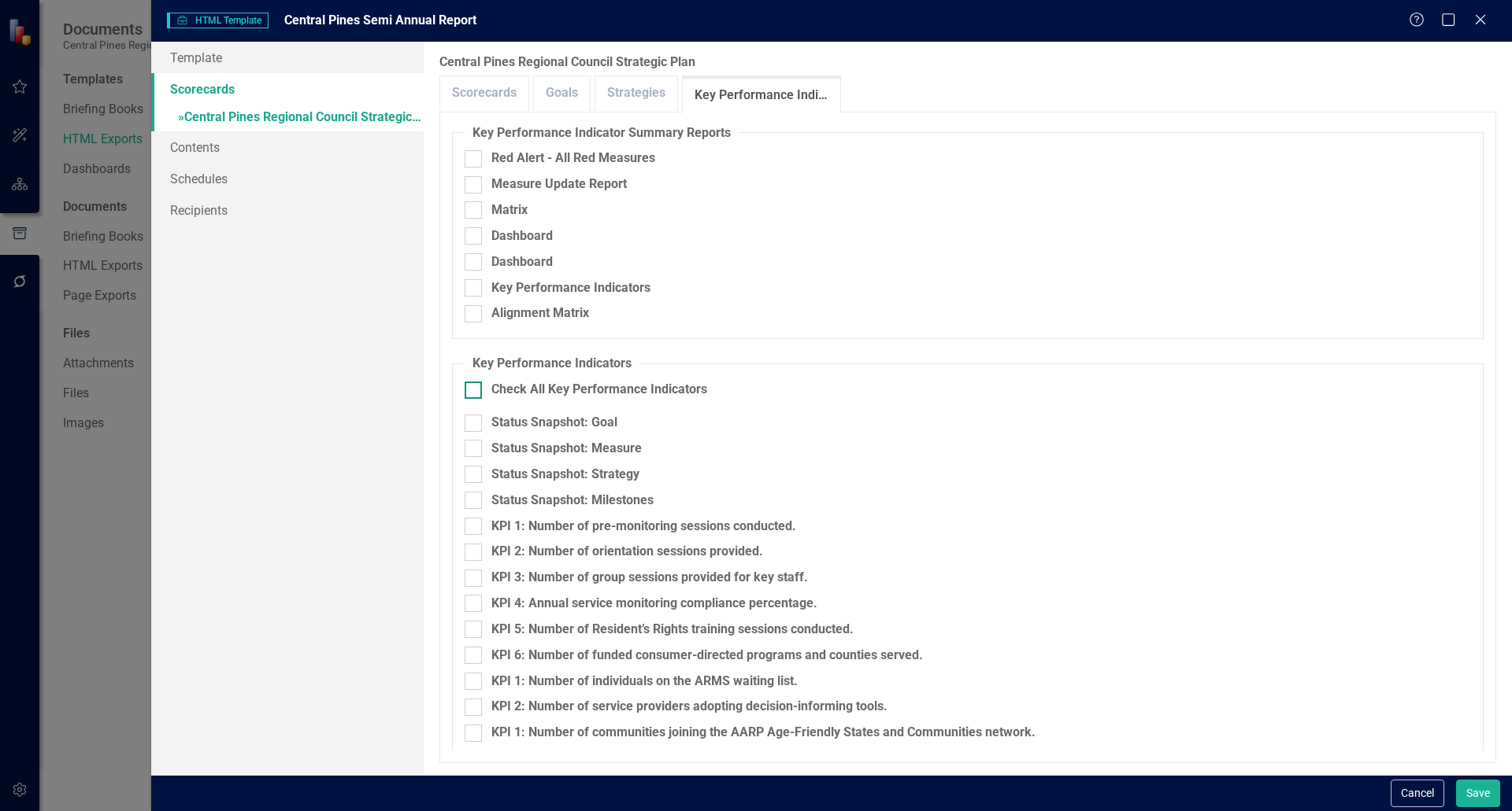
checkbox input "true"
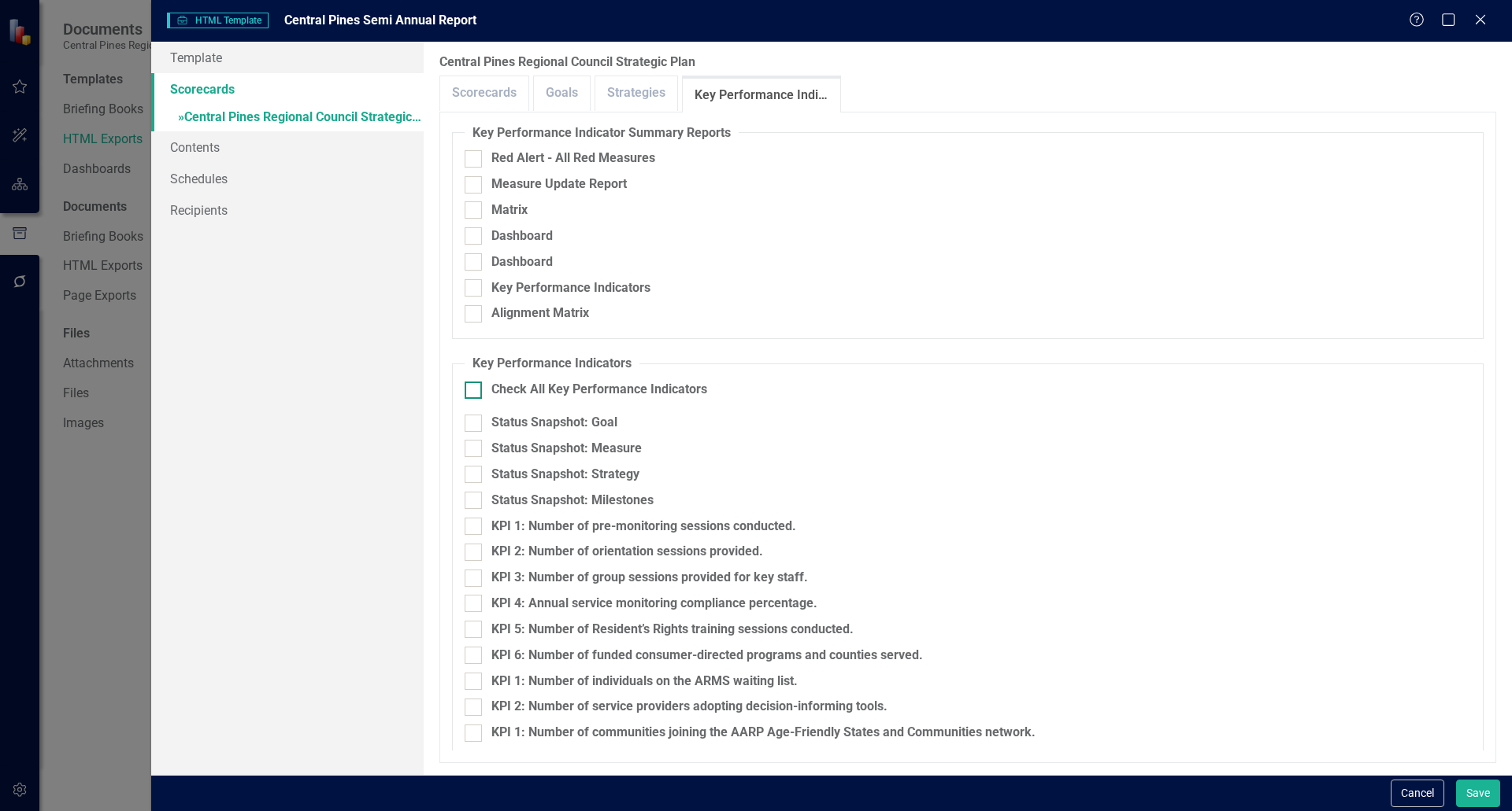
checkbox input "true"
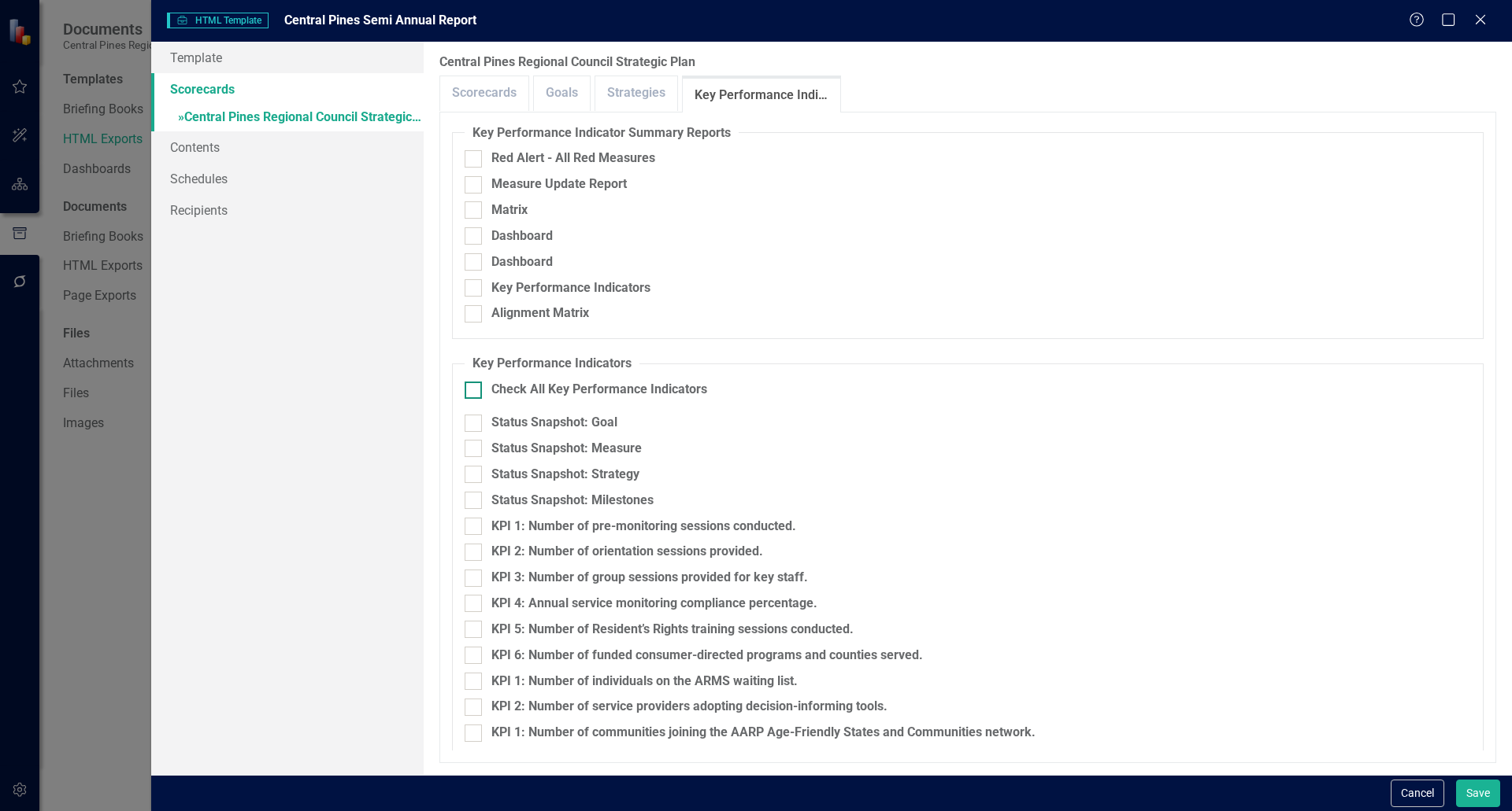
checkbox input "true"
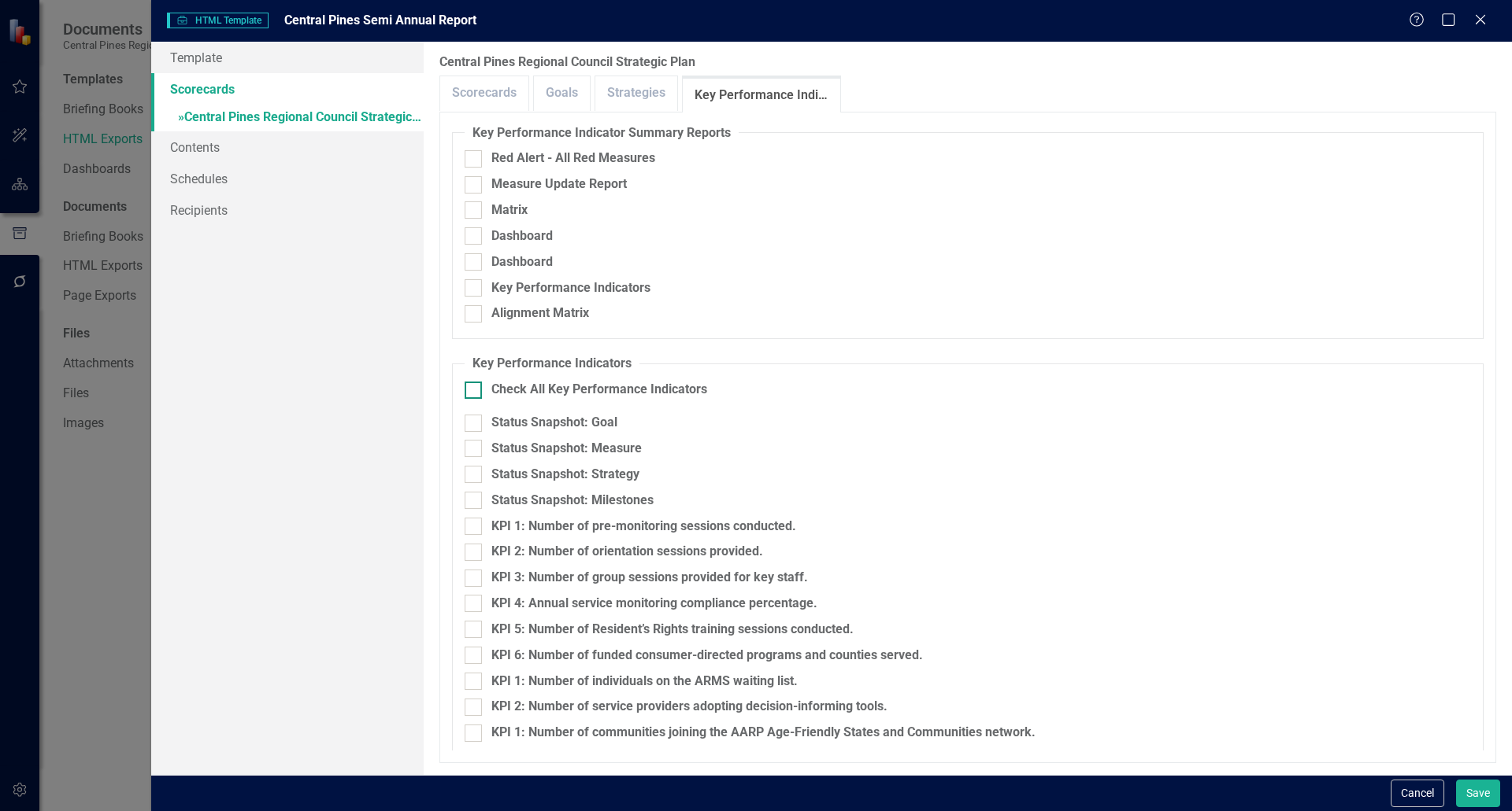
checkbox input "true"
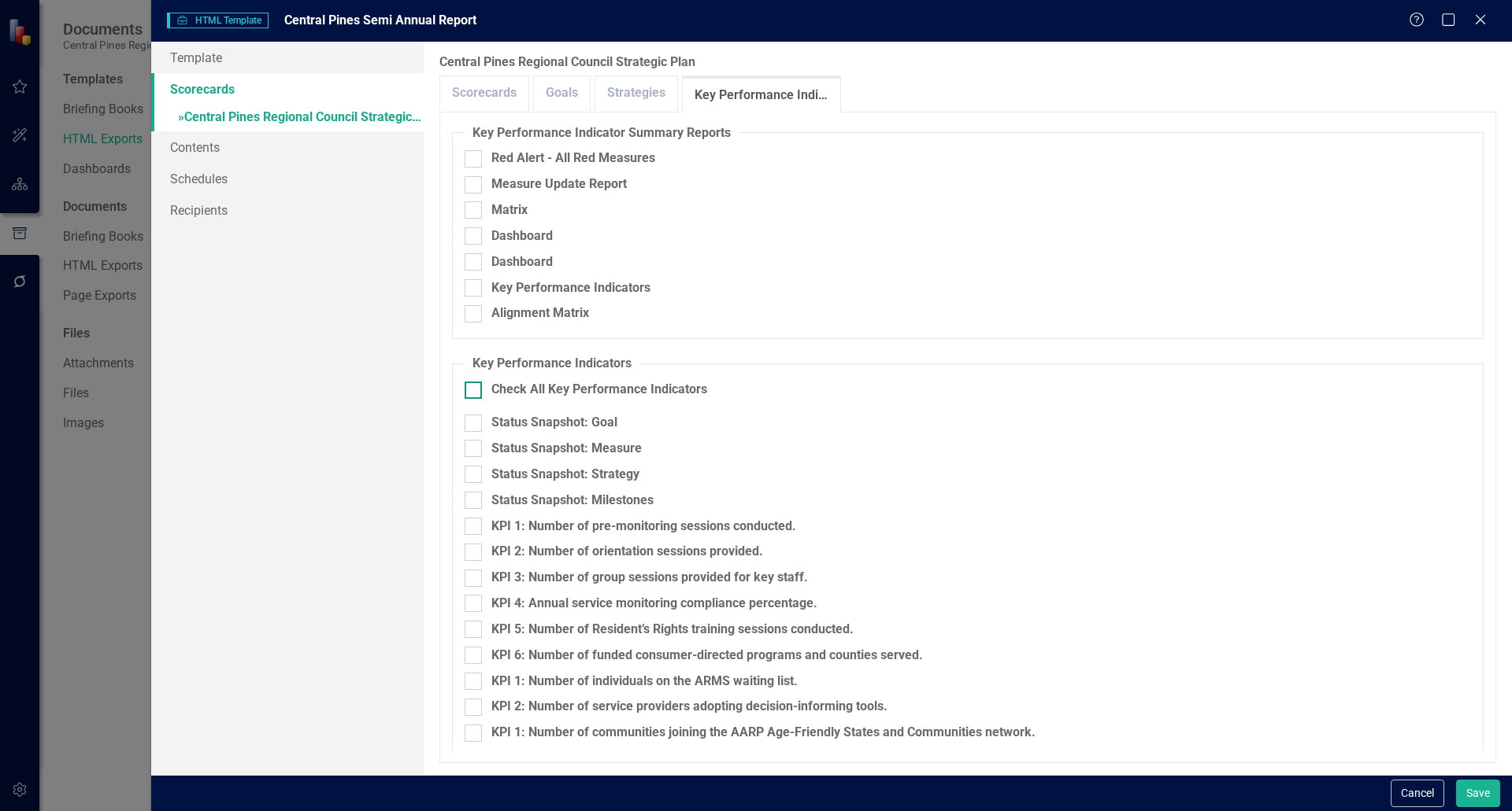
checkbox input "true"
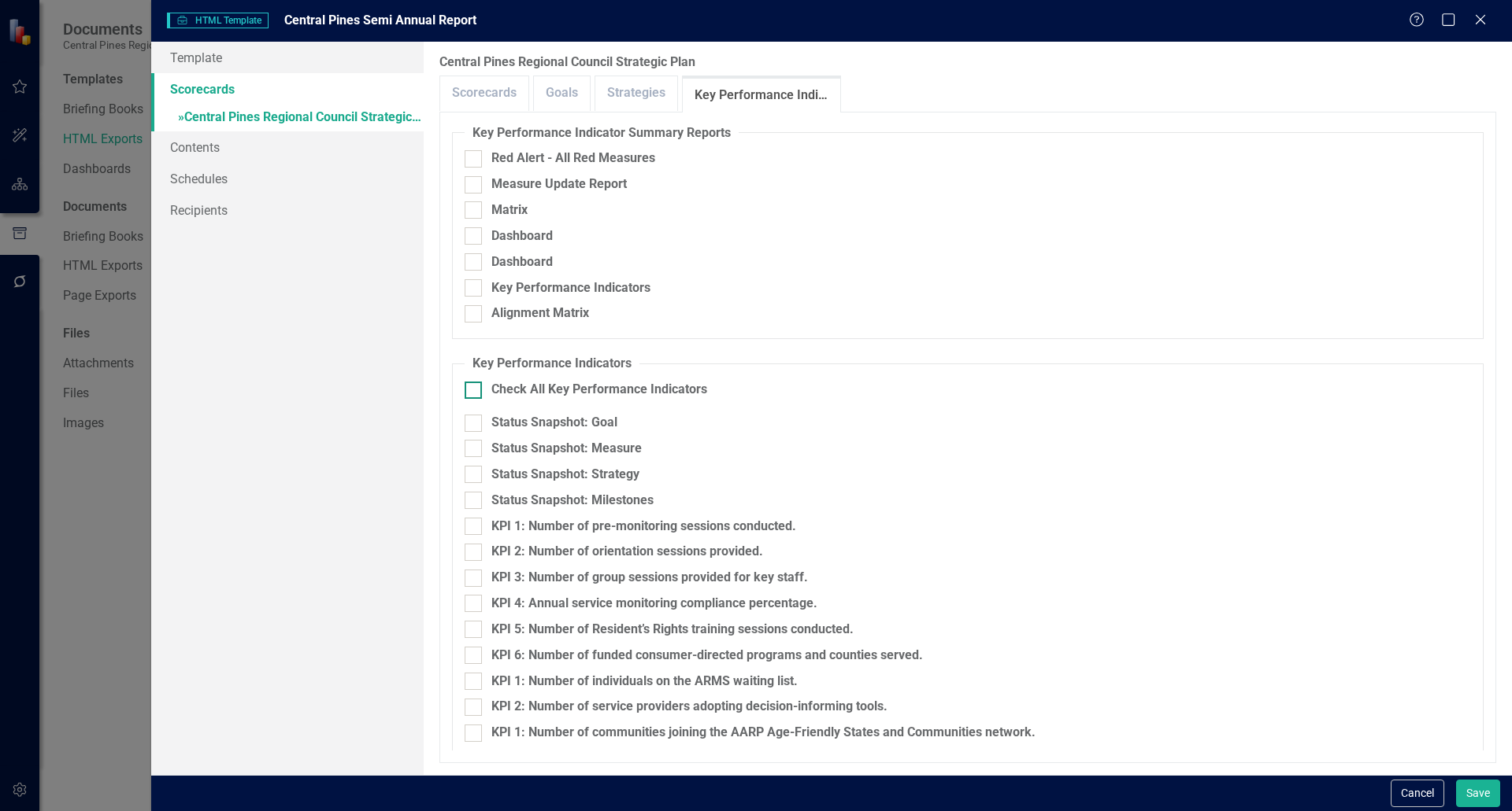
checkbox input "true"
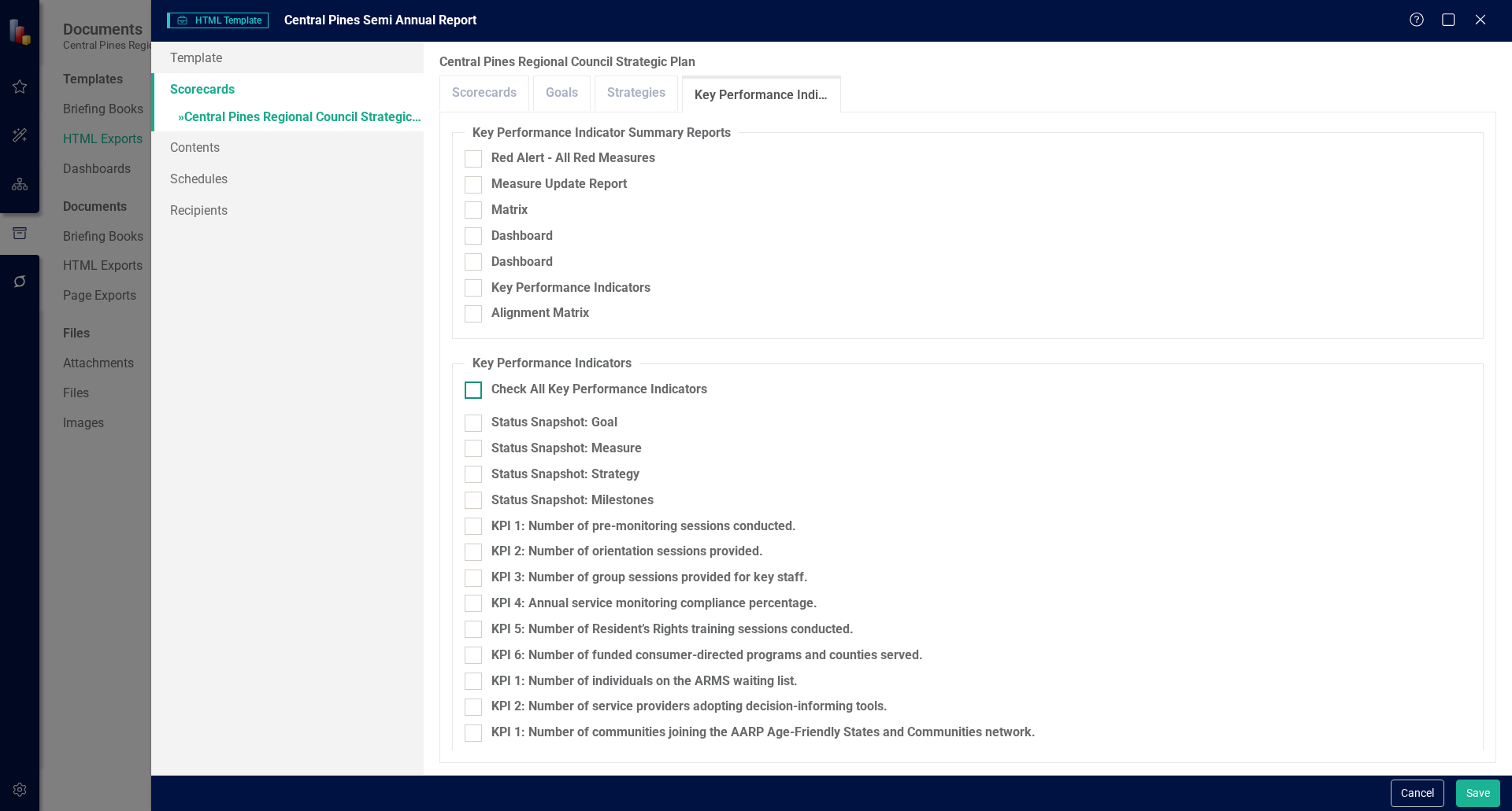
checkbox input "true"
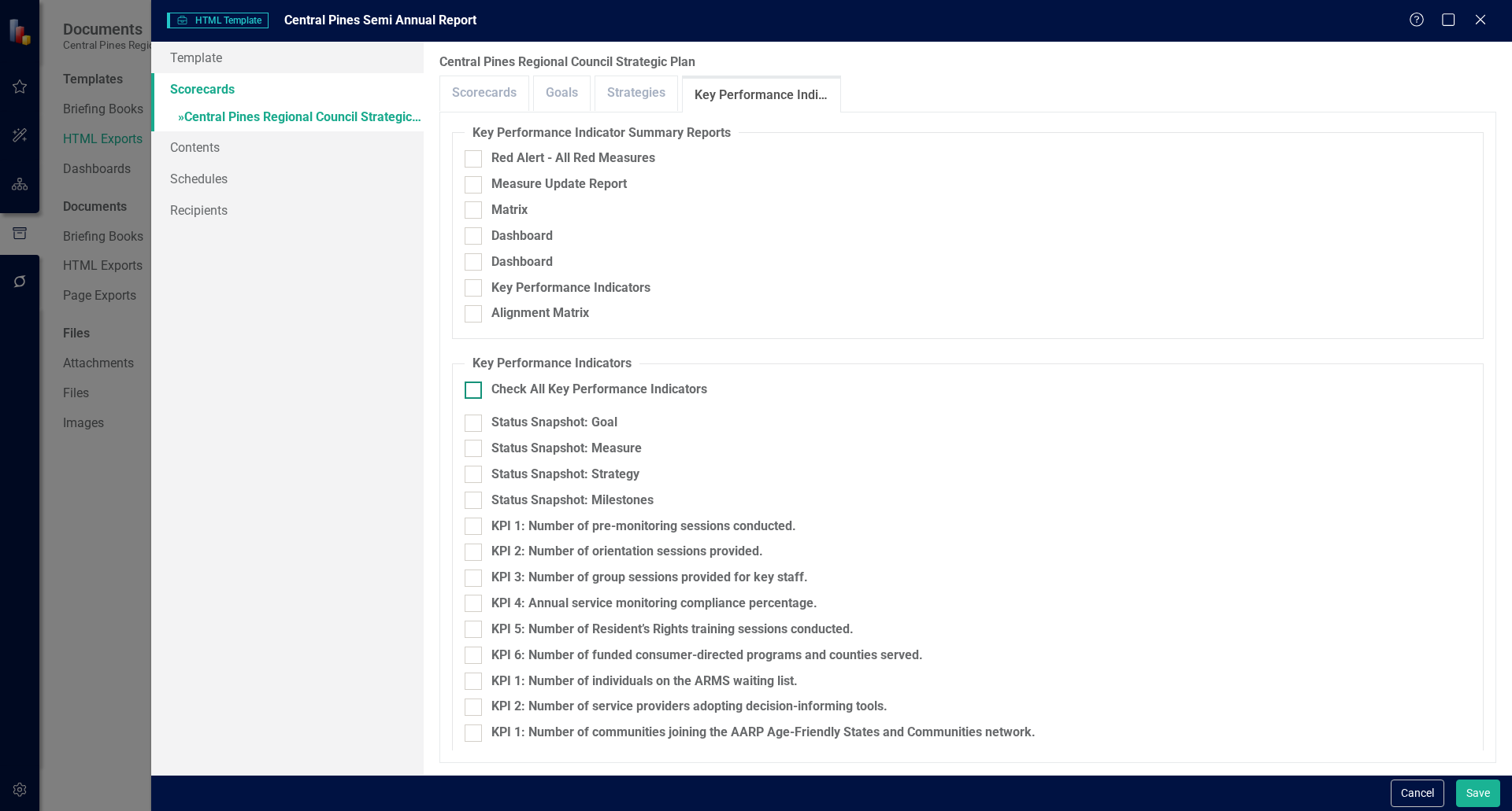
checkbox input "true"
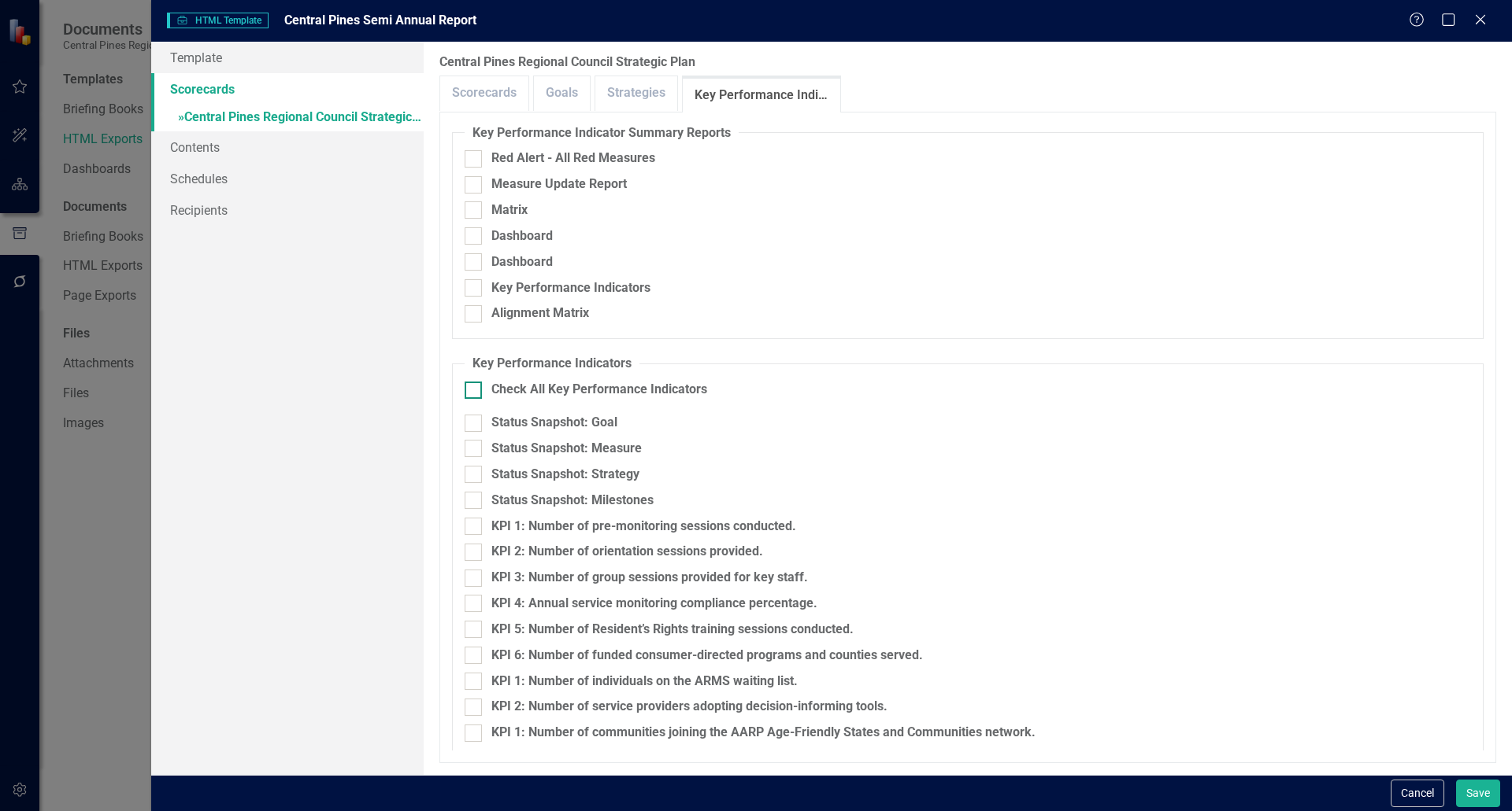
checkbox input "true"
click at [469, 426] on div at bounding box center [473, 424] width 17 height 17
click at [469, 425] on input "Status Snapshot: Goal" at bounding box center [469, 420] width 10 height 10
checkbox input "false"
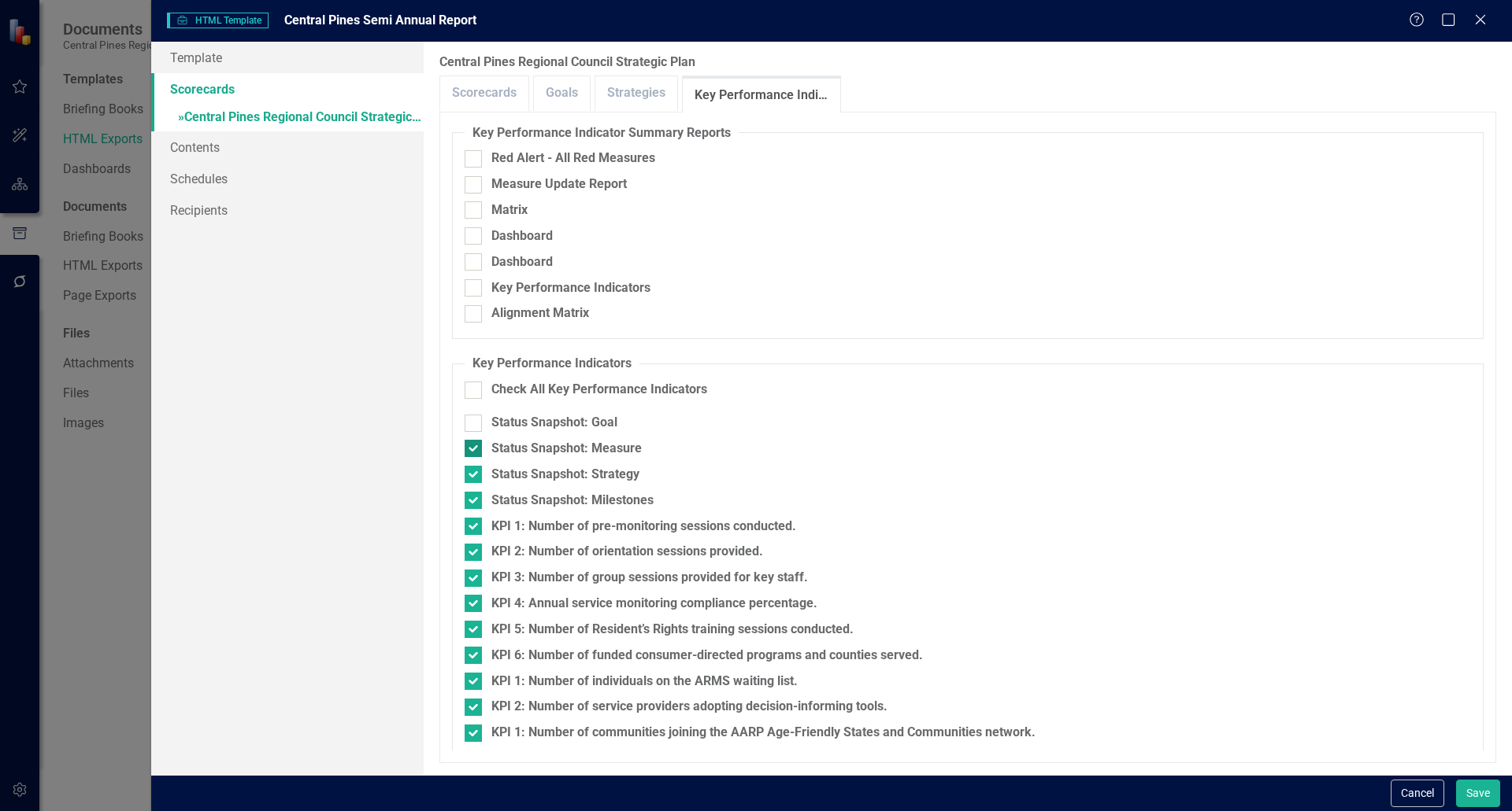
click at [471, 444] on input "Status Snapshot: Measure" at bounding box center [469, 444] width 10 height 10
checkbox input "false"
click at [471, 466] on input "Status Snapshot: Strategy" at bounding box center [469, 470] width 10 height 10
checkbox input "false"
click at [472, 504] on div at bounding box center [473, 501] width 17 height 17
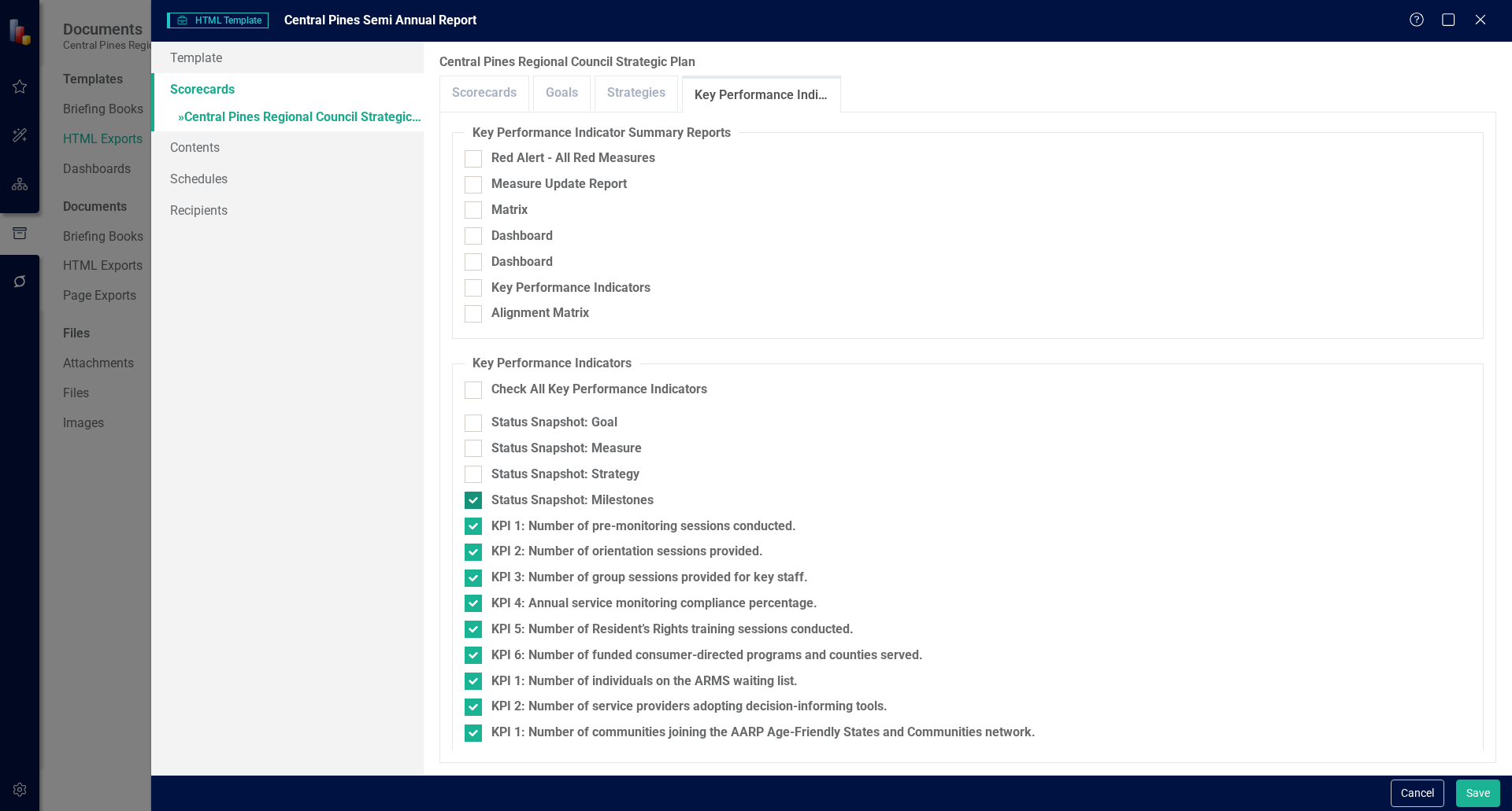
click at [472, 502] on input "Status Snapshot: Milestones" at bounding box center [469, 497] width 10 height 10
checkbox input "false"
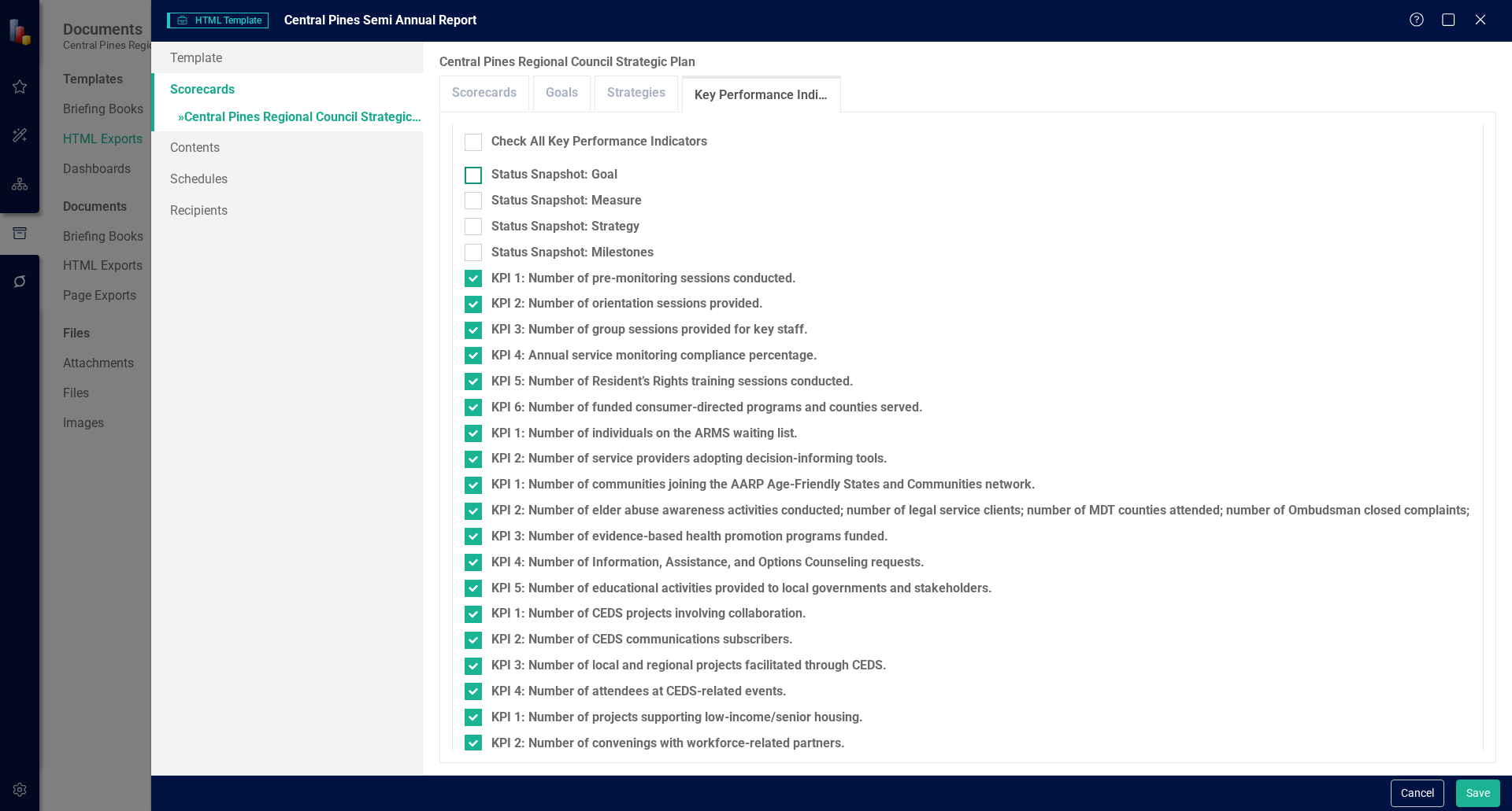
scroll to position [314, 0]
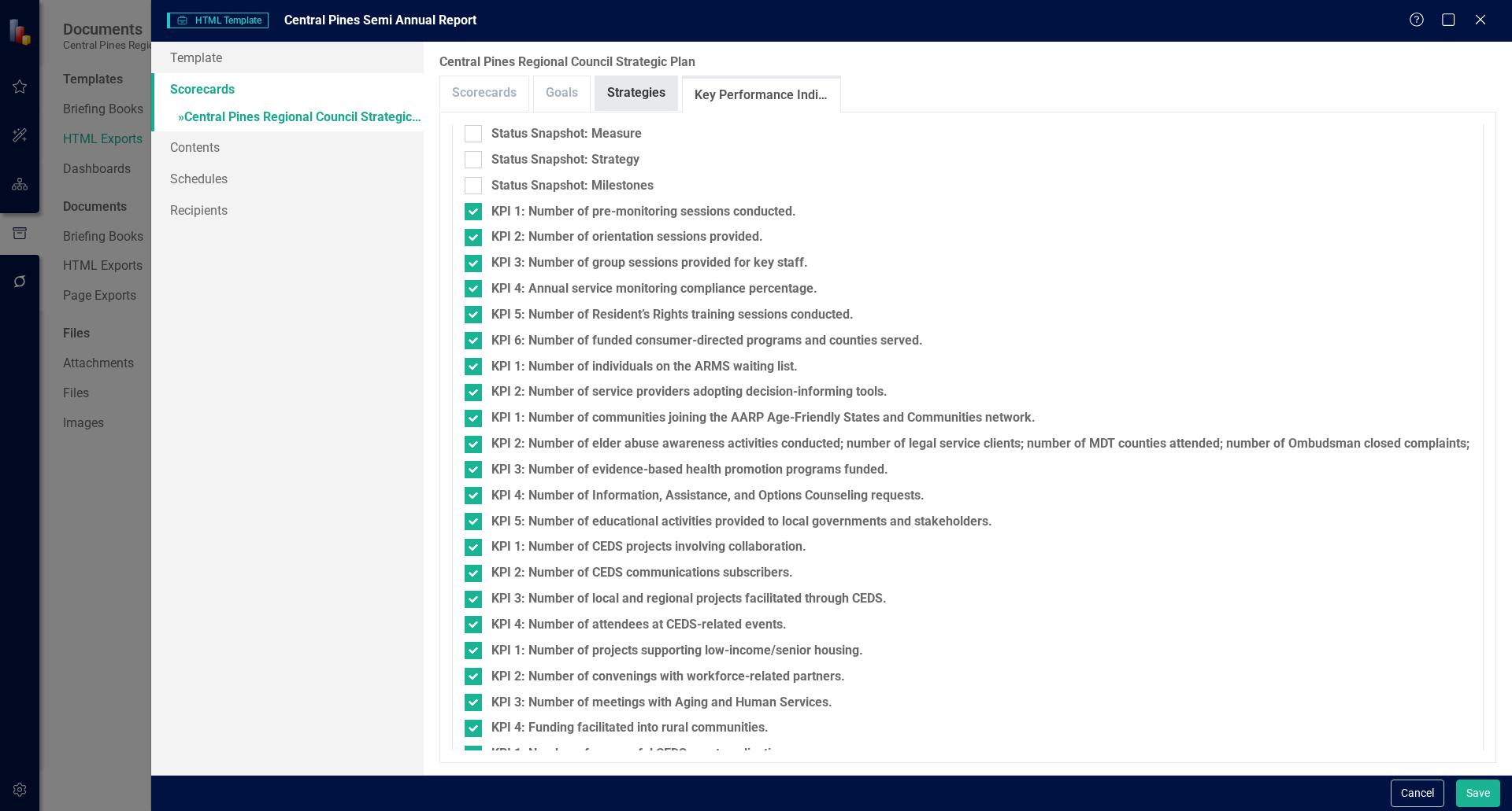
click at [608, 82] on link "Strategies" at bounding box center [636, 93] width 82 height 34
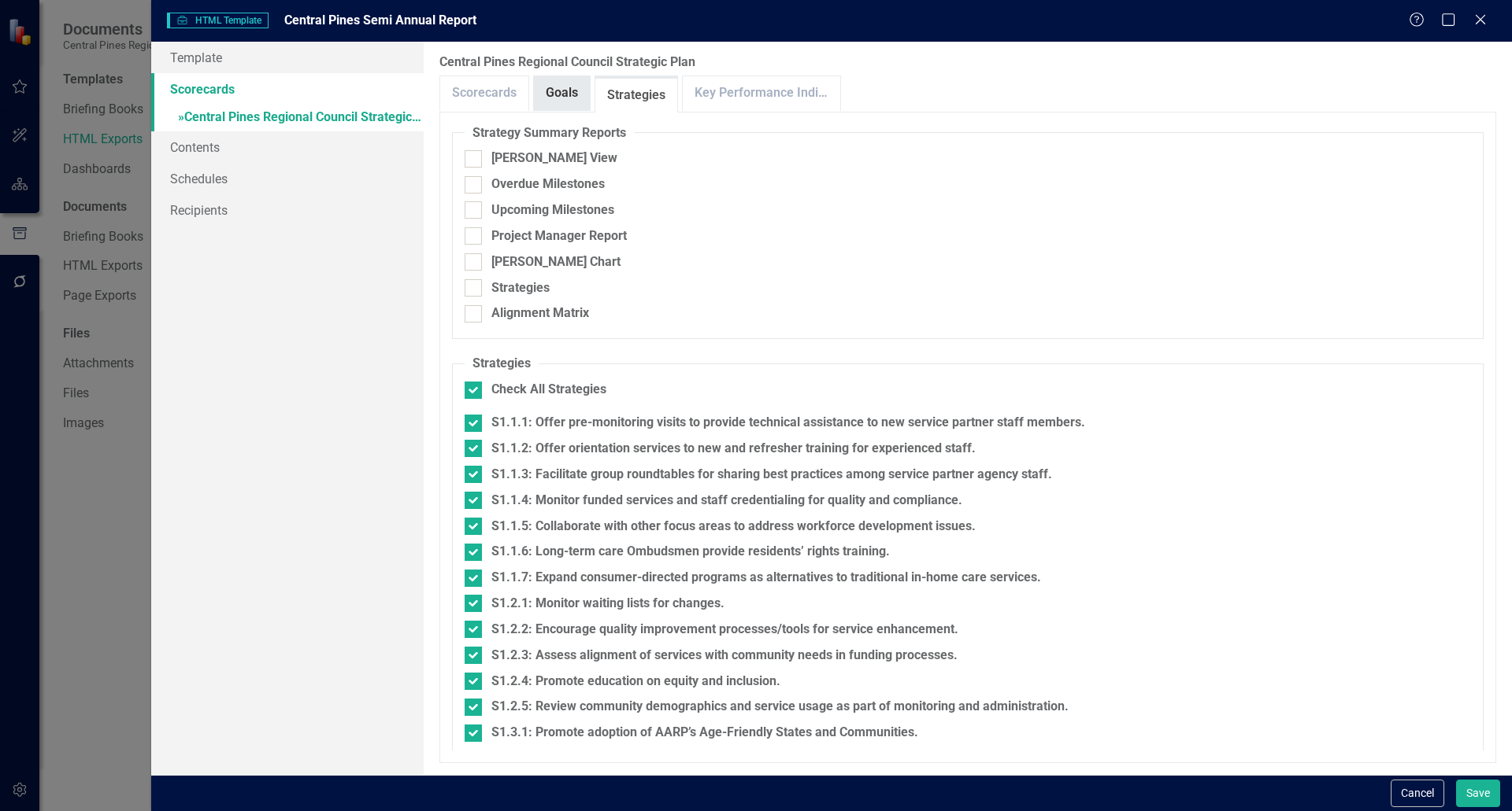
click at [545, 90] on link "Goals" at bounding box center [562, 93] width 56 height 34
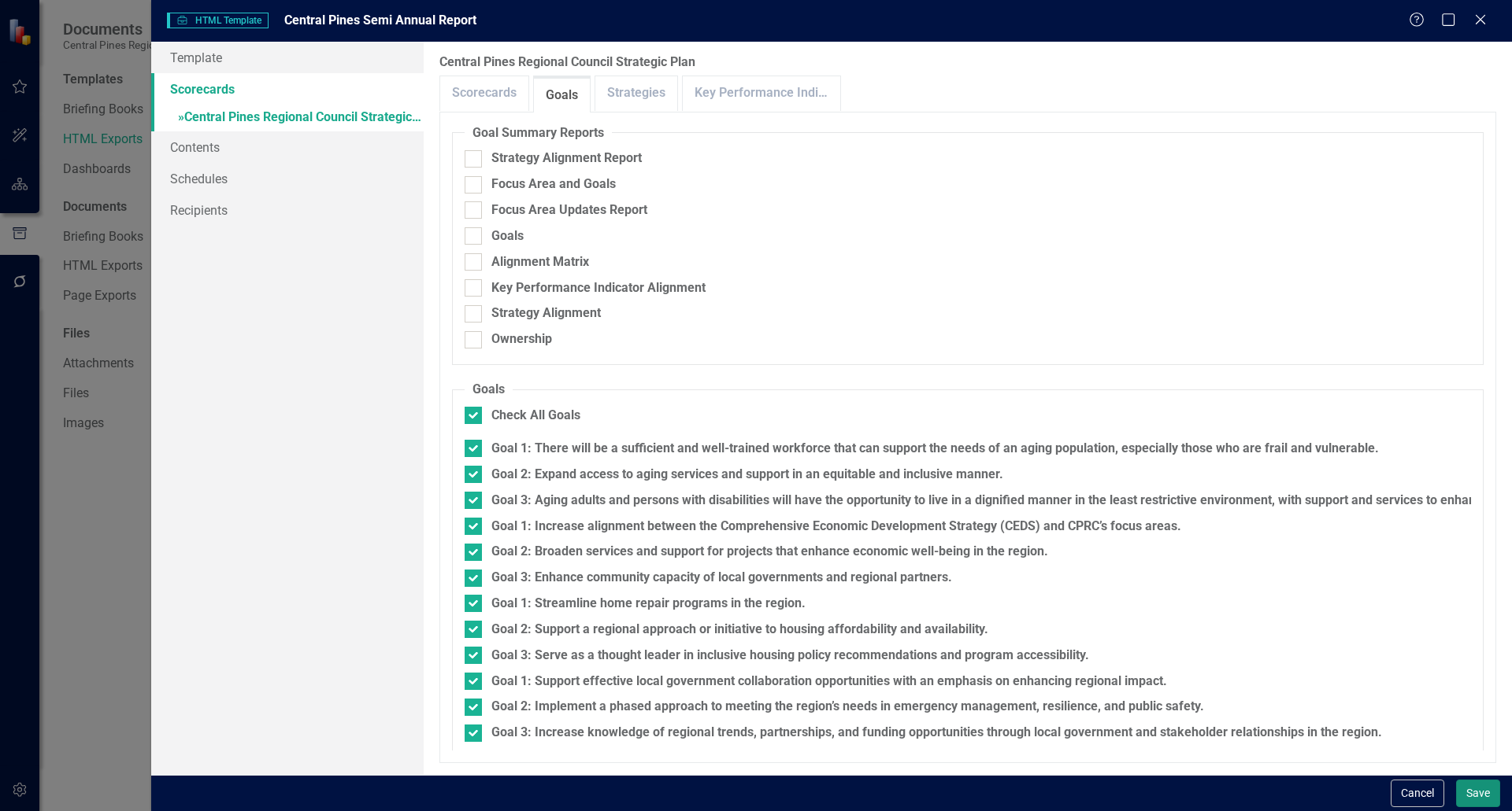
click at [1466, 787] on button "Save" at bounding box center [1478, 794] width 44 height 28
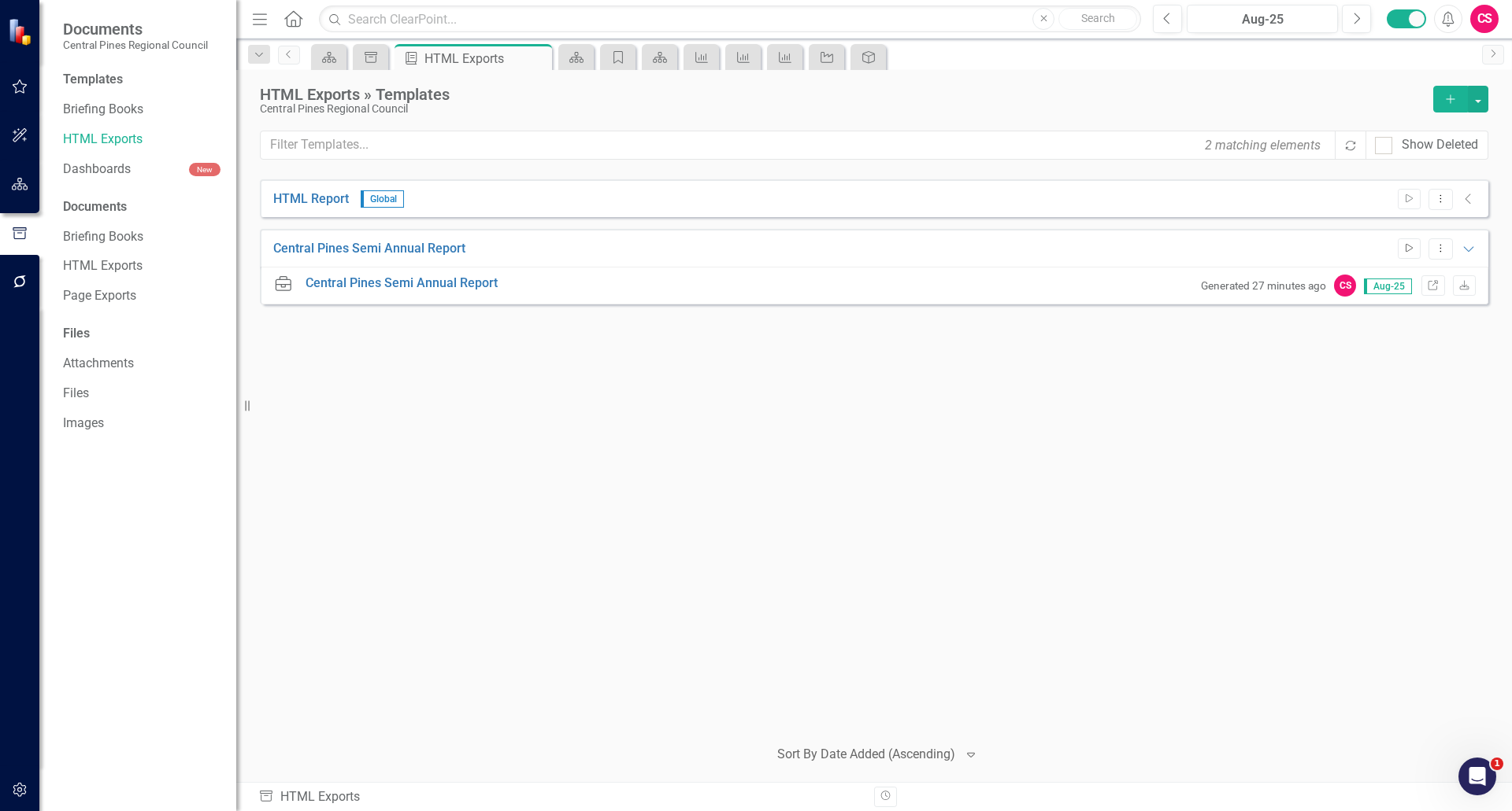
click at [1410, 252] on icon "Start" at bounding box center [1409, 249] width 12 height 10
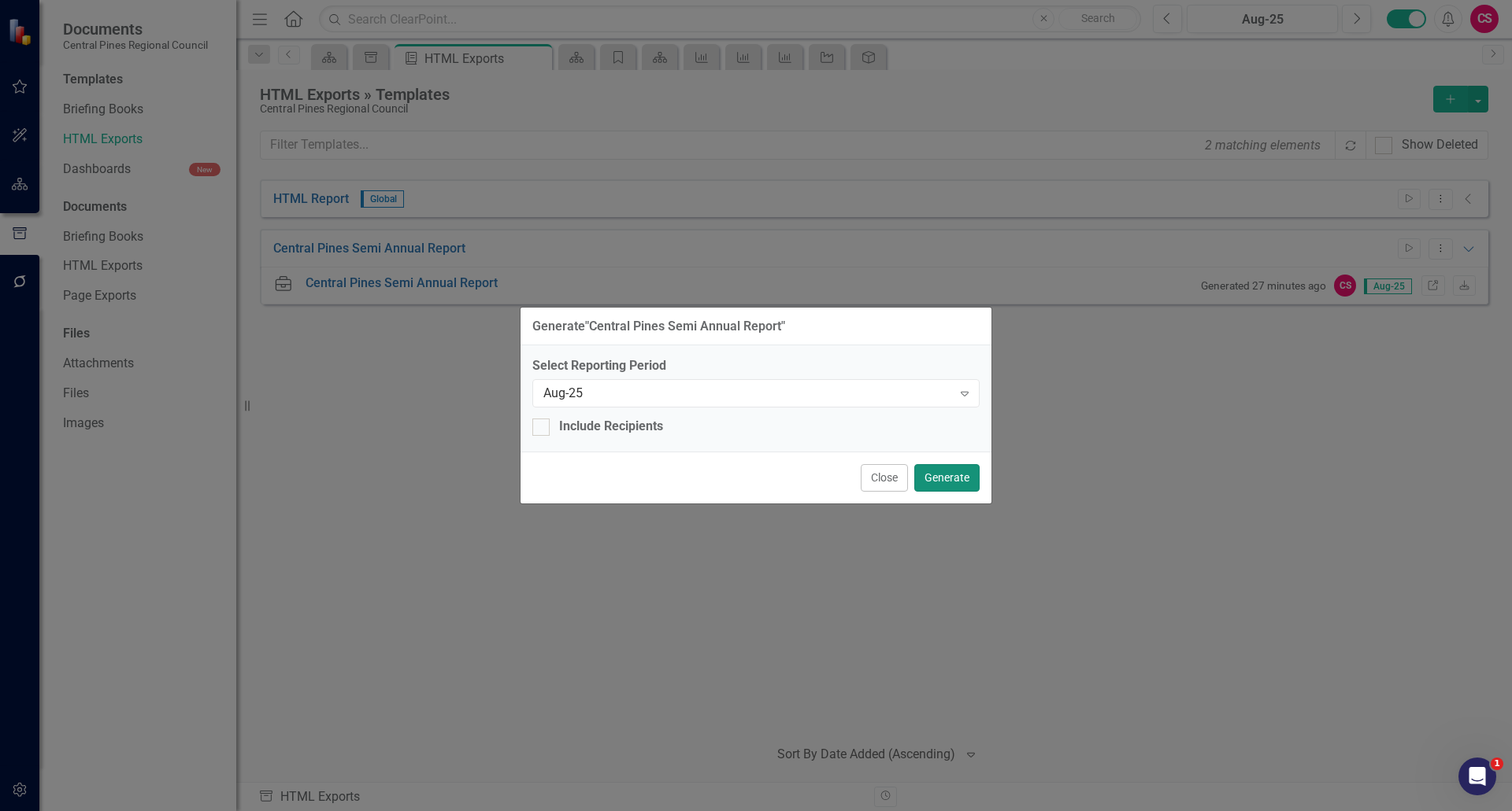
click at [954, 470] on button "Generate" at bounding box center [947, 478] width 65 height 28
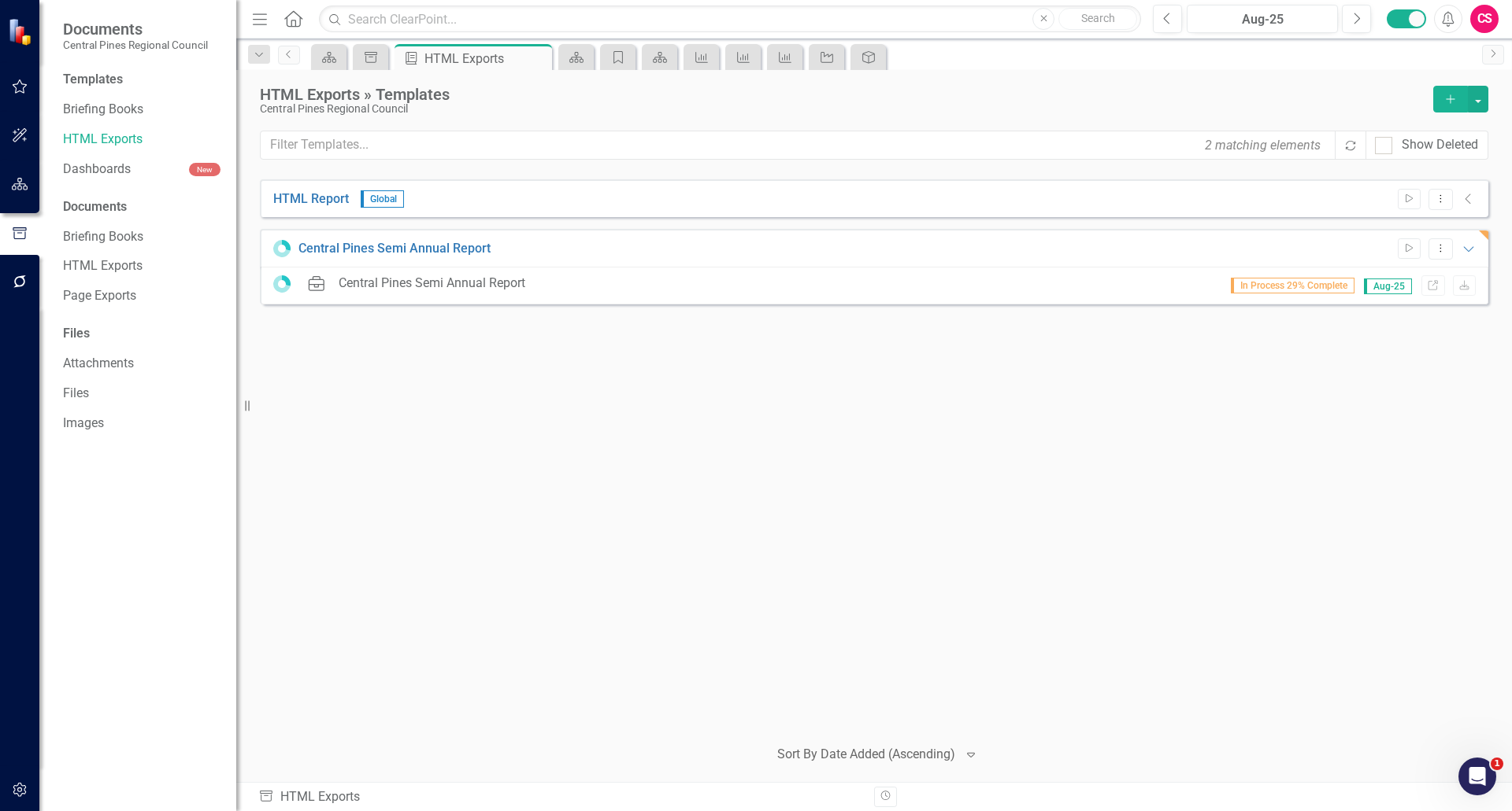
click at [291, 20] on icon "Home" at bounding box center [293, 18] width 21 height 17
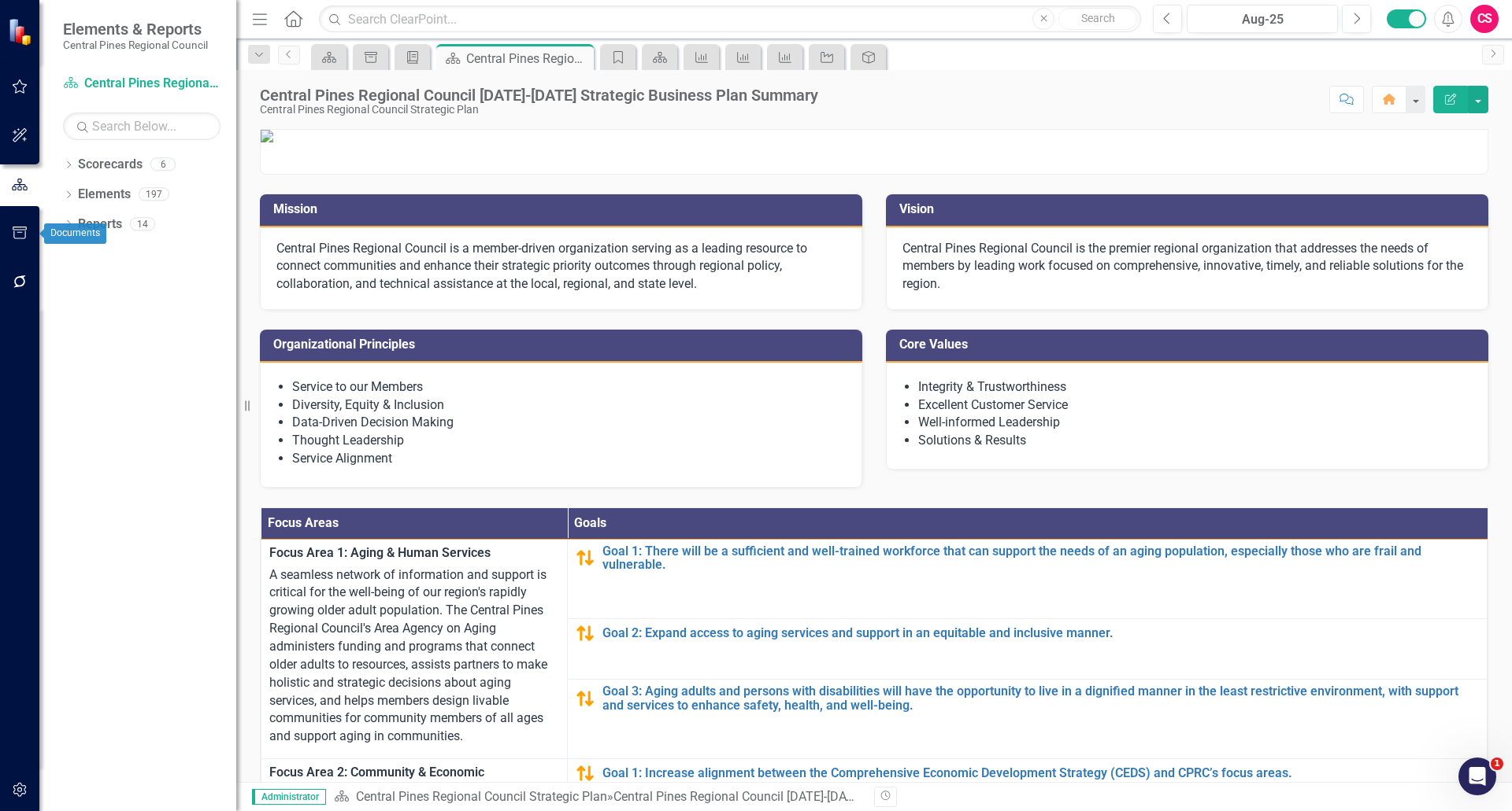
click at [16, 236] on icon "button" at bounding box center [20, 233] width 17 height 13
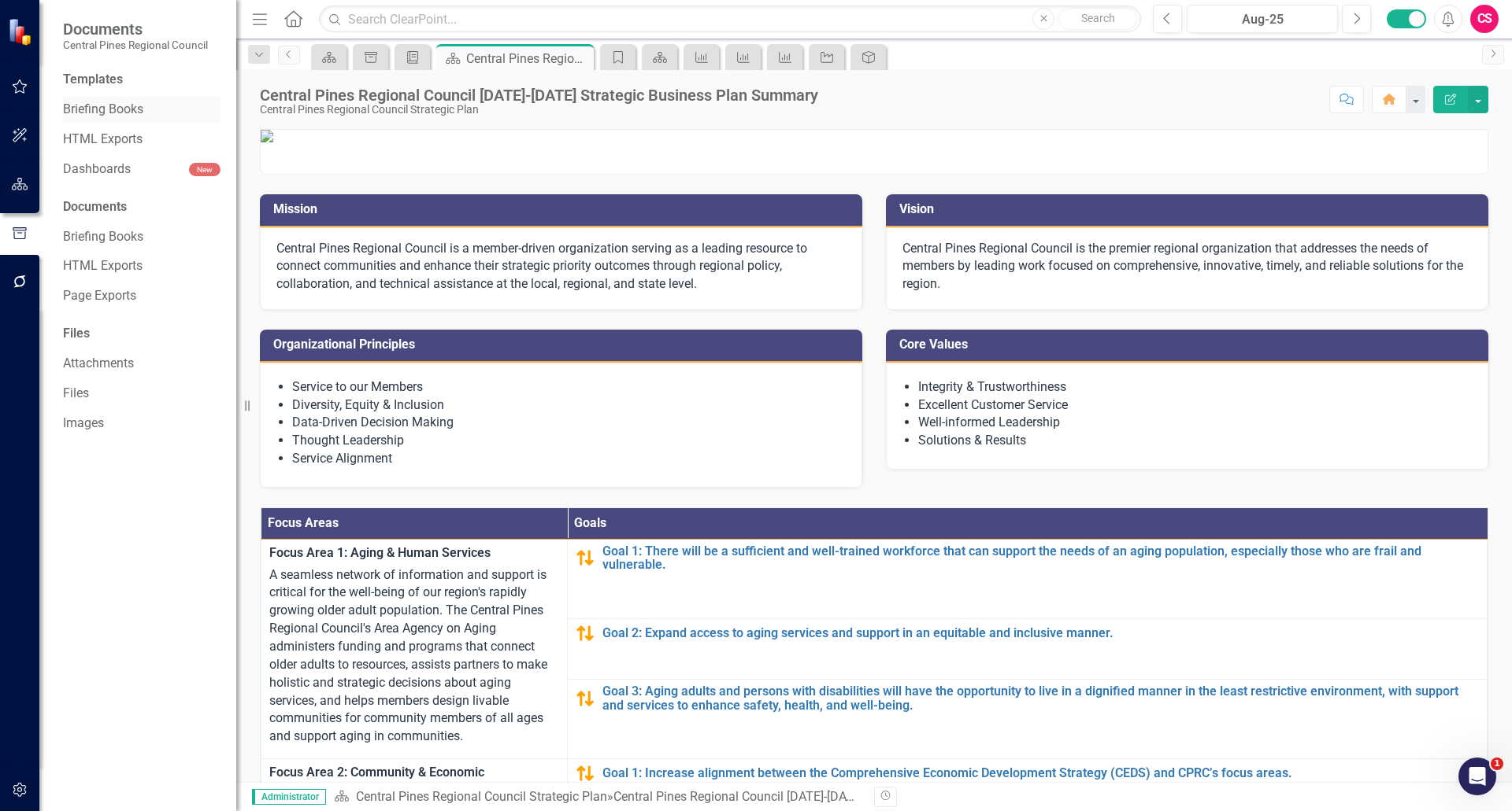
click at [142, 108] on link "Briefing Books" at bounding box center [141, 109] width 158 height 18
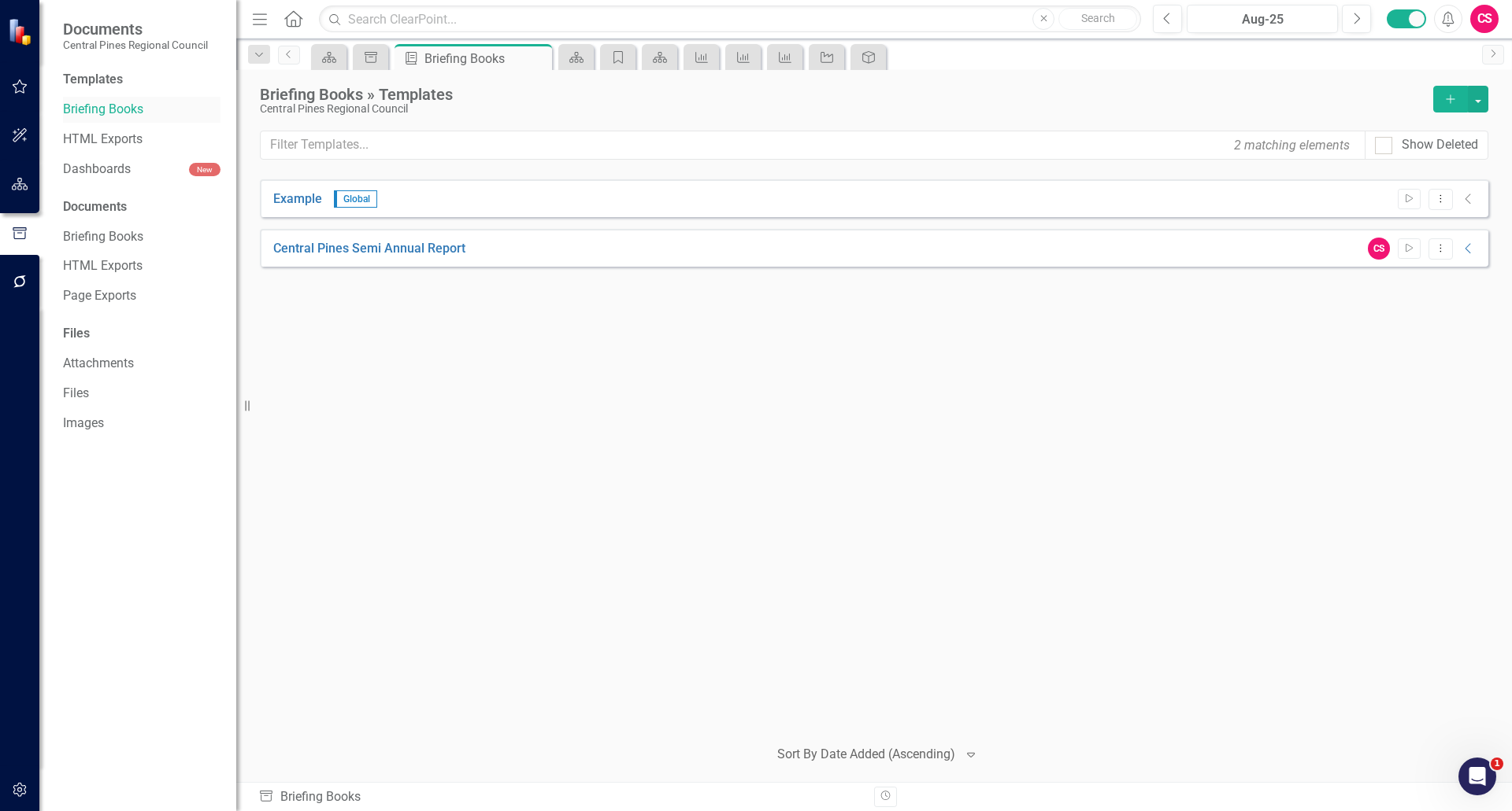
click at [127, 120] on div "Briefing Books" at bounding box center [141, 109] width 158 height 26
click at [117, 134] on link "HTML Exports" at bounding box center [141, 139] width 158 height 18
click at [1464, 245] on icon "Collapse" at bounding box center [1468, 249] width 16 height 13
click at [797, 549] on div "HTML Report Global Start Dropdown Menu Collapse File In Process Central Pines S…" at bounding box center [874, 451] width 1228 height 544
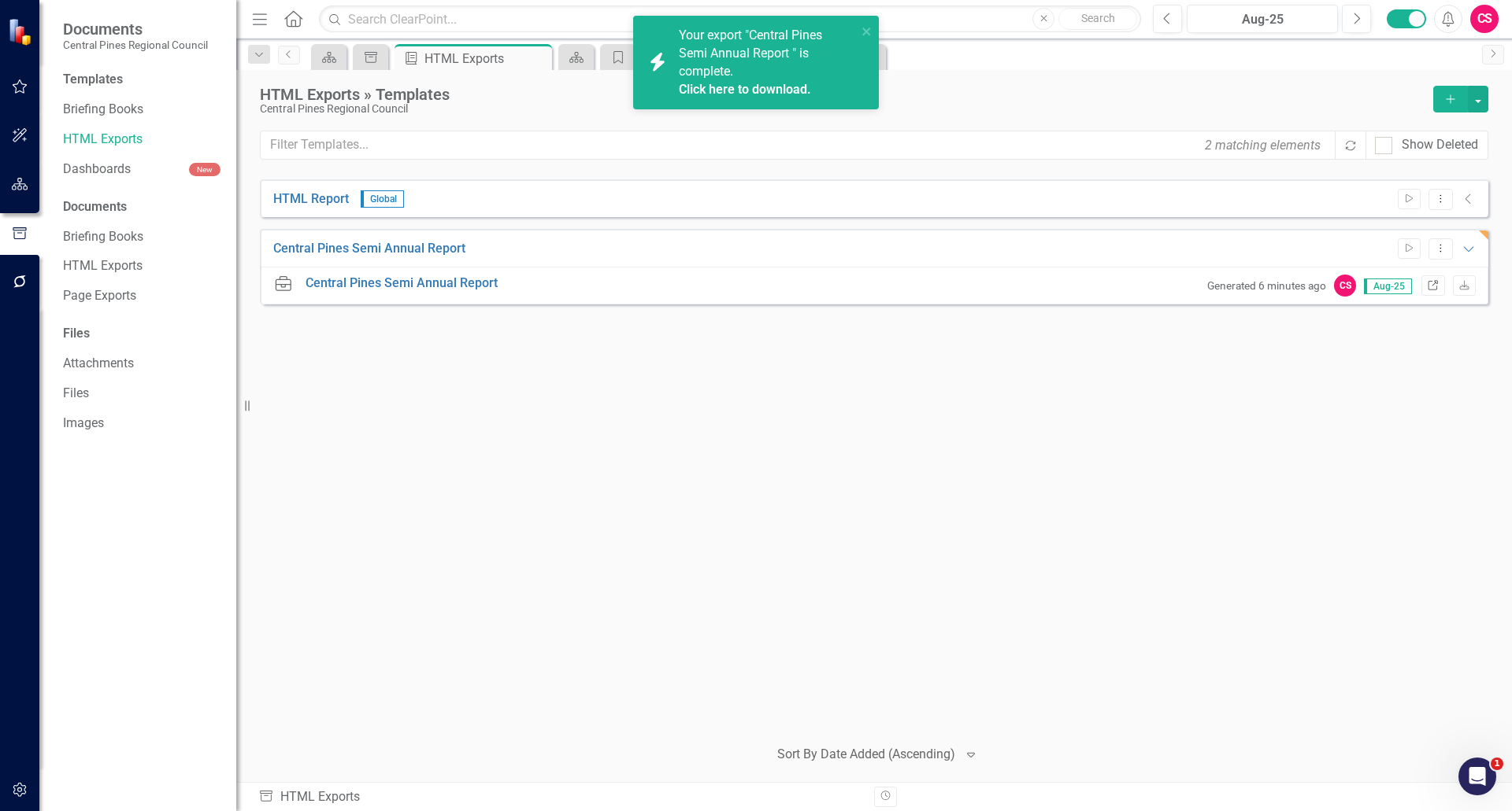
click at [1428, 285] on icon at bounding box center [1433, 285] width 10 height 10
click at [861, 30] on div "icon.bolt Your export "Central Pines Semi Annual Report " is complete. Click he…" at bounding box center [750, 63] width 222 height 81
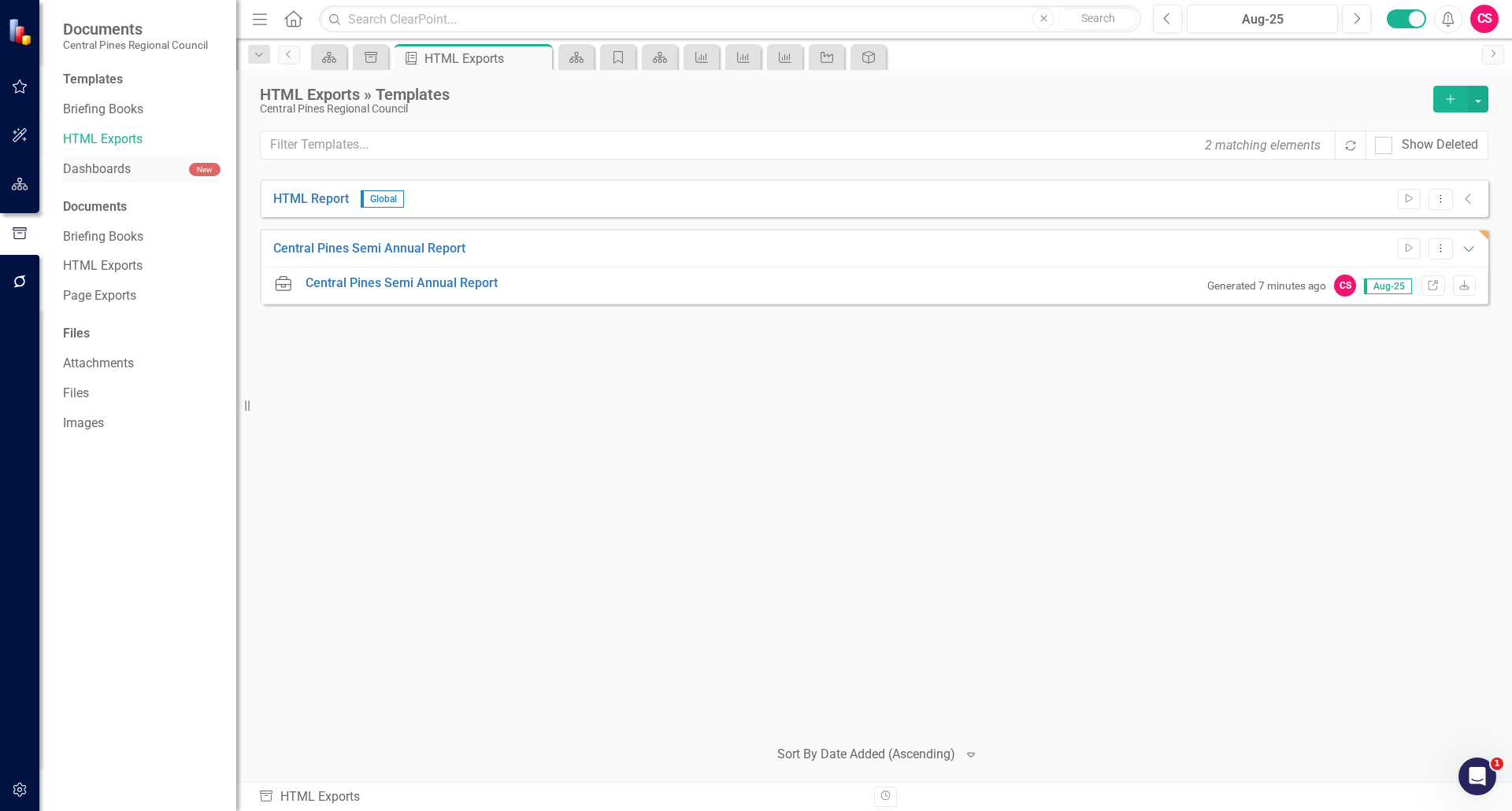
click at [84, 168] on link "Dashboards" at bounding box center [125, 169] width 126 height 18
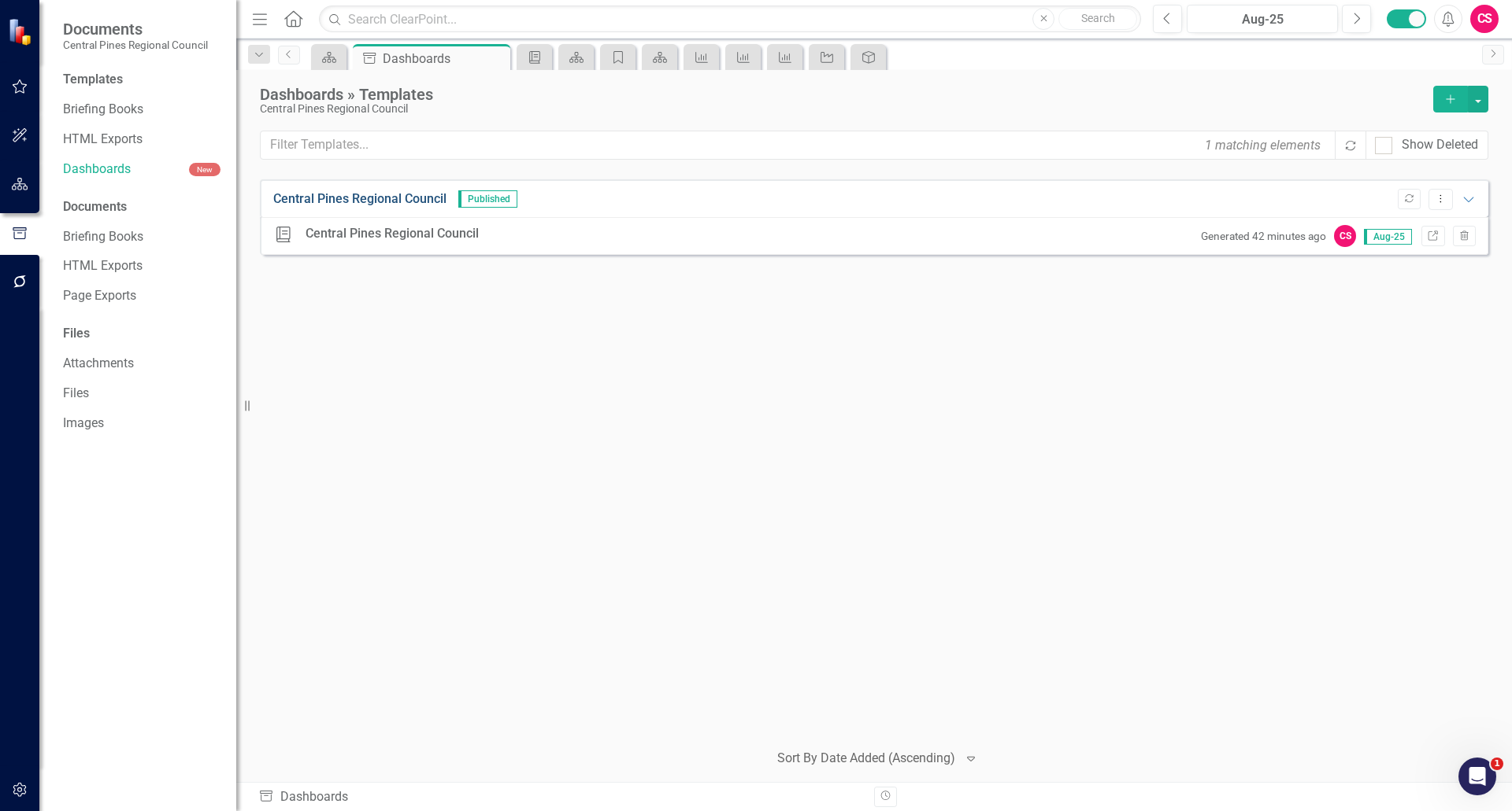
click at [330, 196] on link "Central Pines Regional Council" at bounding box center [360, 199] width 174 height 18
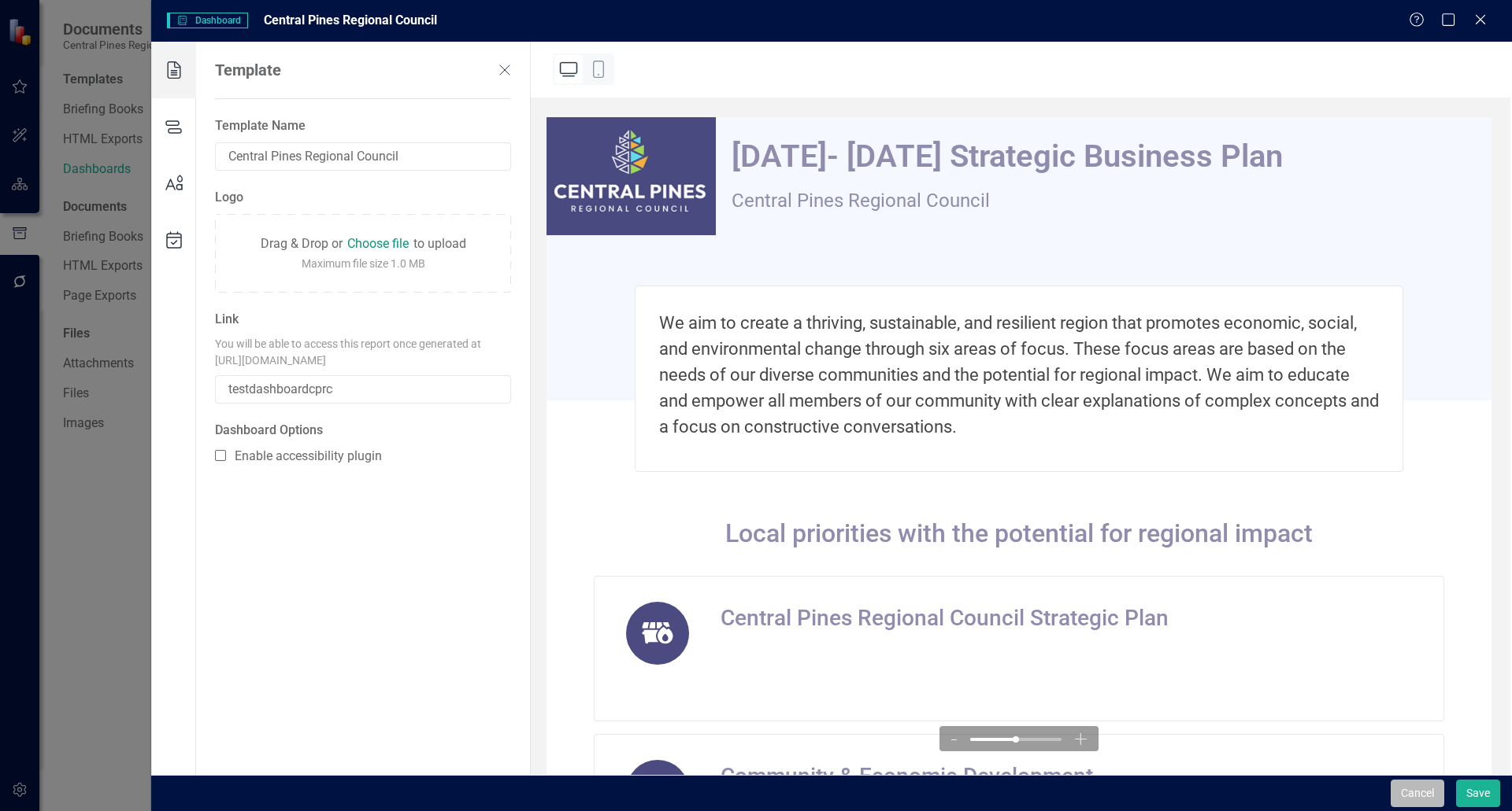
click at [1410, 791] on button "Cancel" at bounding box center [1418, 794] width 54 height 28
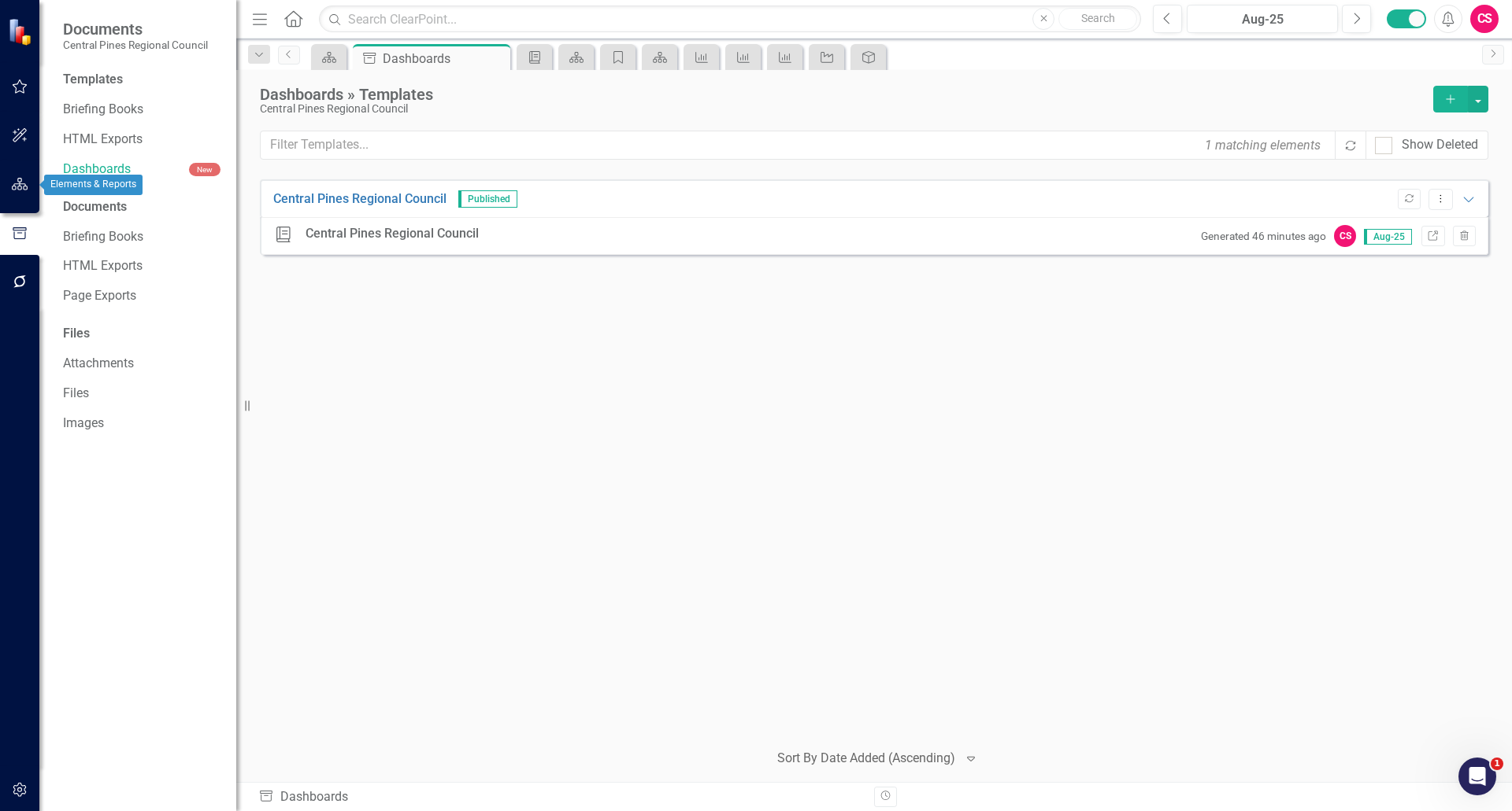
click at [21, 188] on icon "button" at bounding box center [20, 185] width 17 height 13
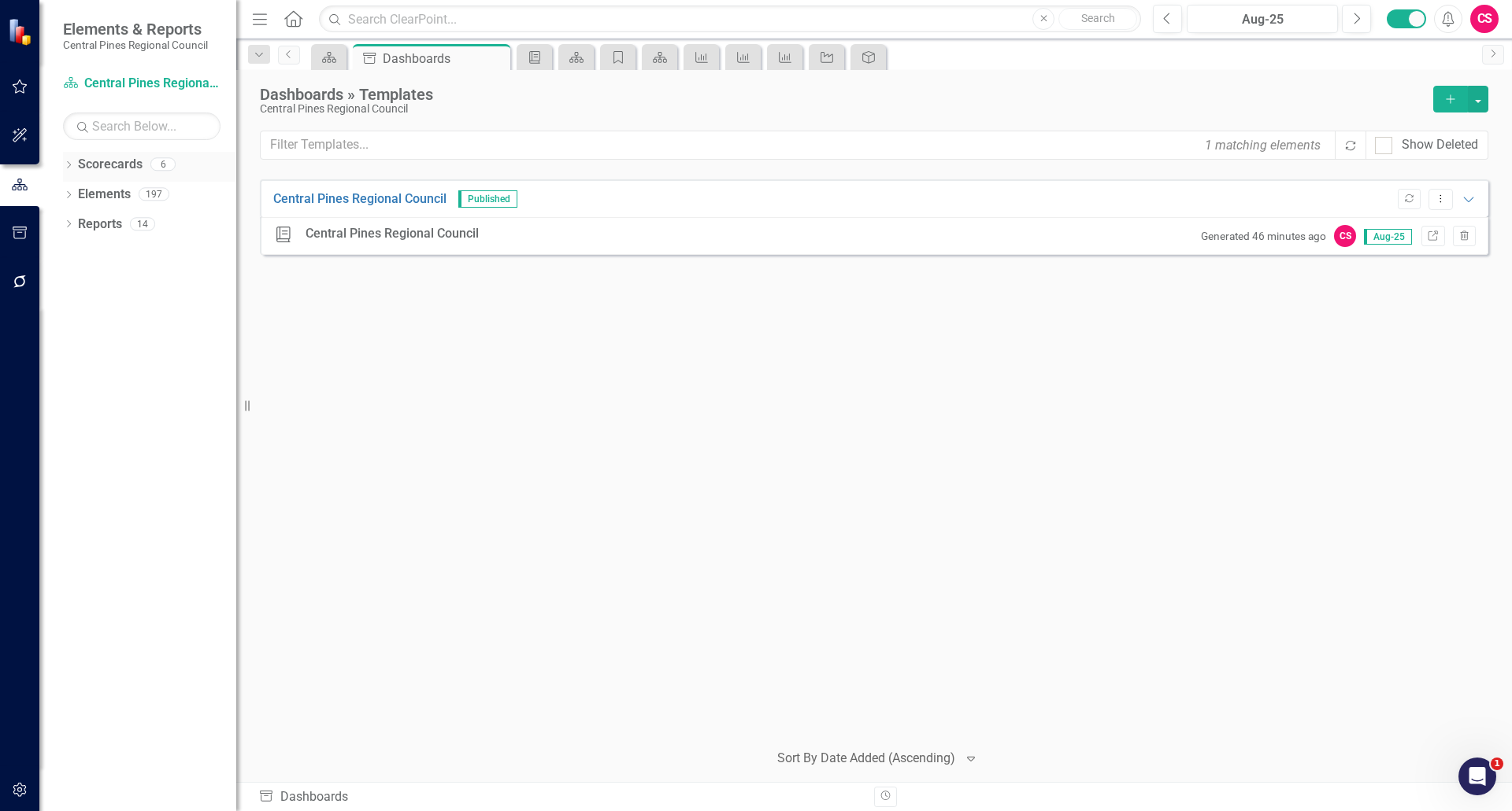
click at [108, 165] on link "Scorecards" at bounding box center [109, 165] width 64 height 18
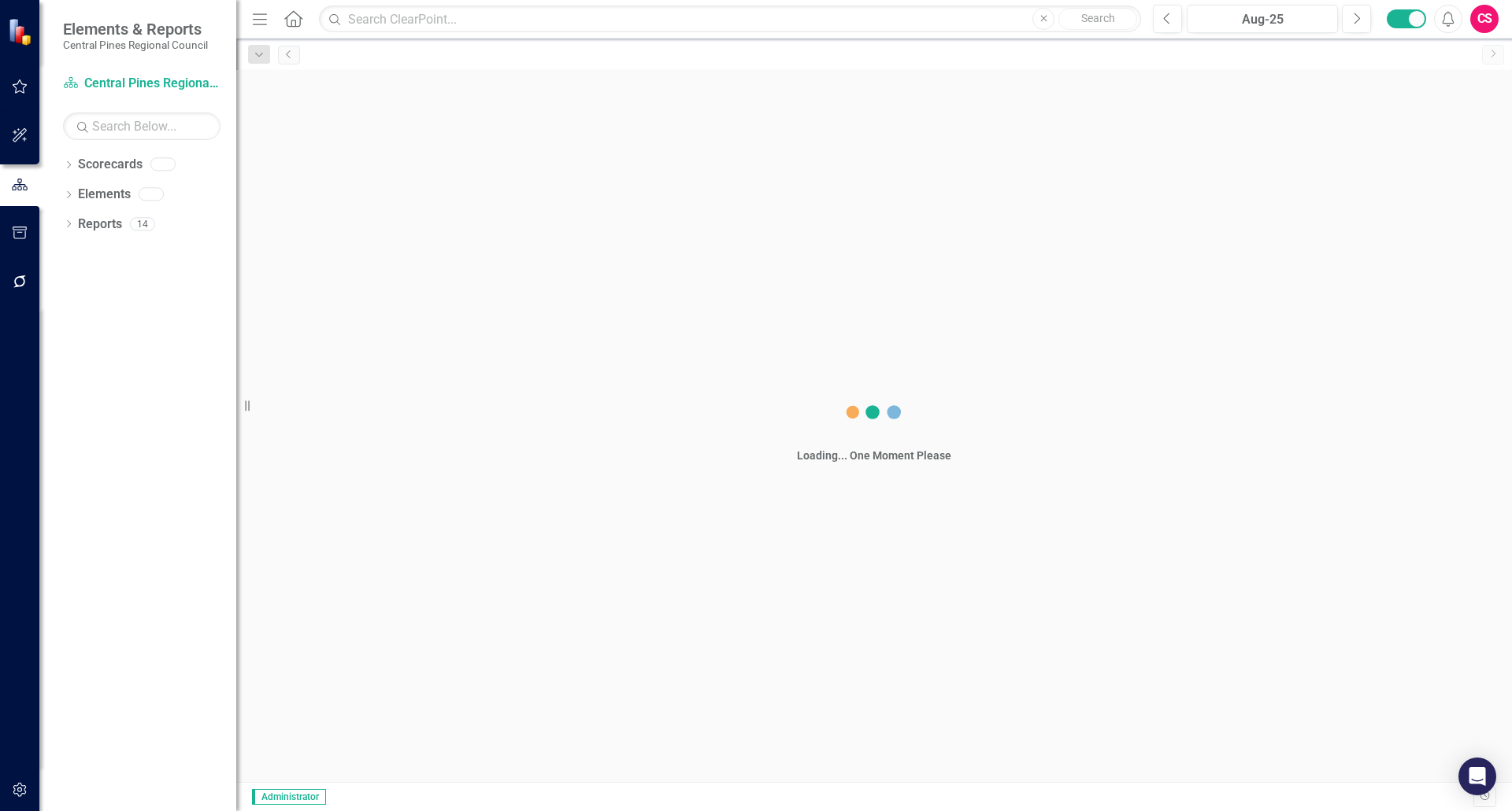
click at [1492, 25] on div "CS" at bounding box center [1484, 19] width 29 height 29
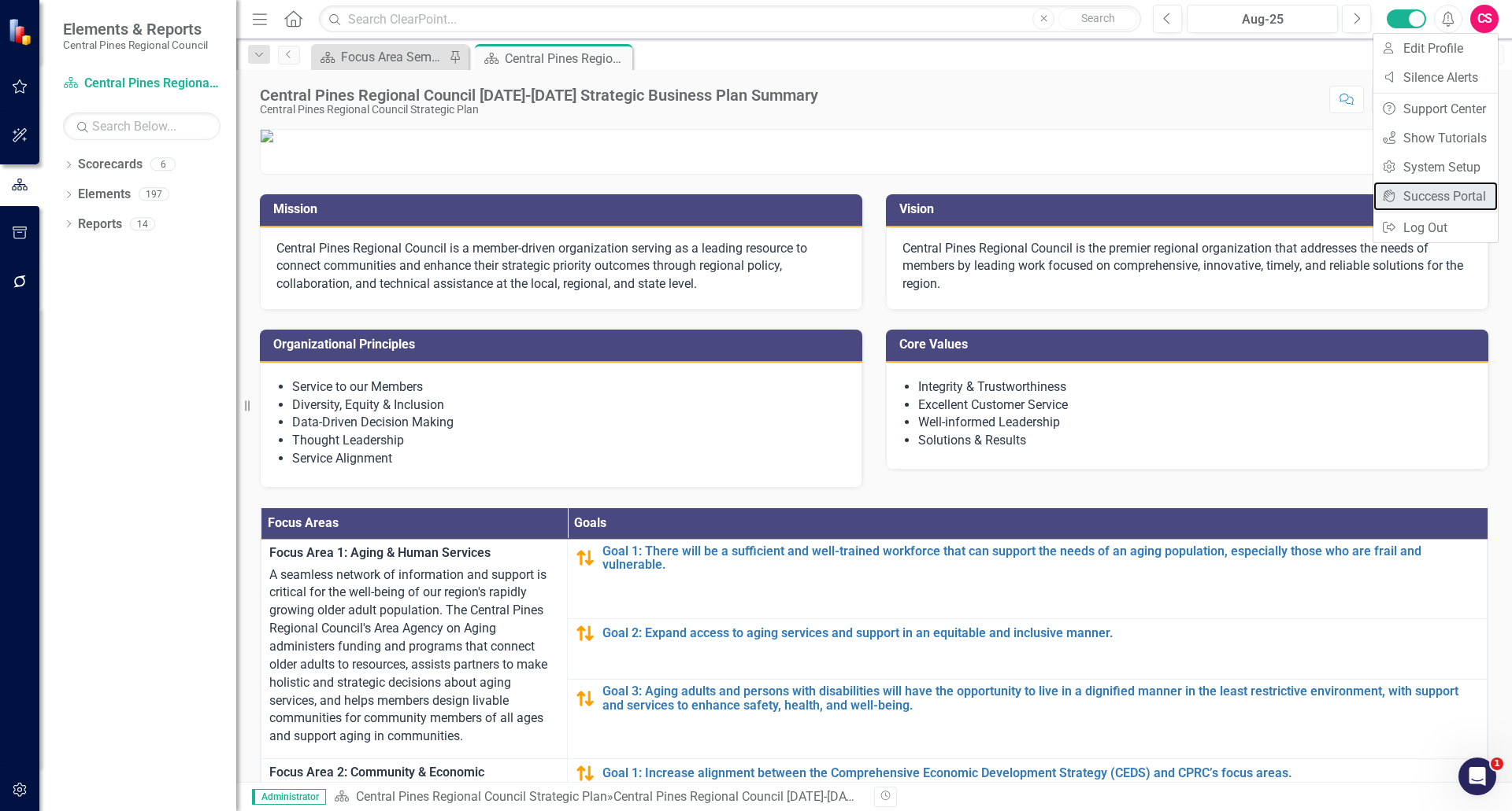
click at [1439, 191] on link "icon.portal Success Portal" at bounding box center [1435, 196] width 124 height 29
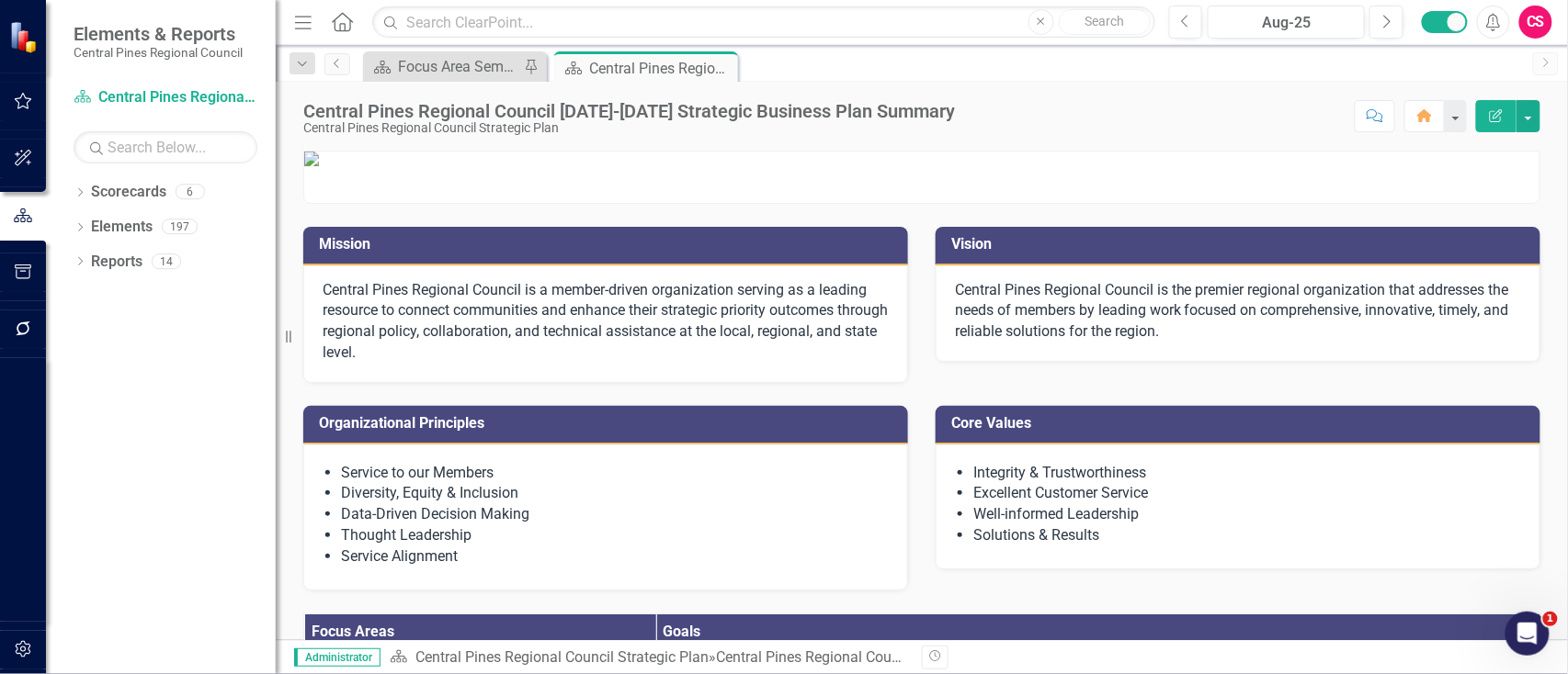
drag, startPoint x: 1152, startPoint y: 3, endPoint x: 1087, endPoint y: 88, distance: 107.0
click at [1087, 88] on div "Central Pines Regional Council [DATE]-[DATE] Strategic Business Plan Summary Ce…" at bounding box center [921, 109] width 1292 height 55
click at [139, 193] on link "Scorecards" at bounding box center [128, 192] width 75 height 21
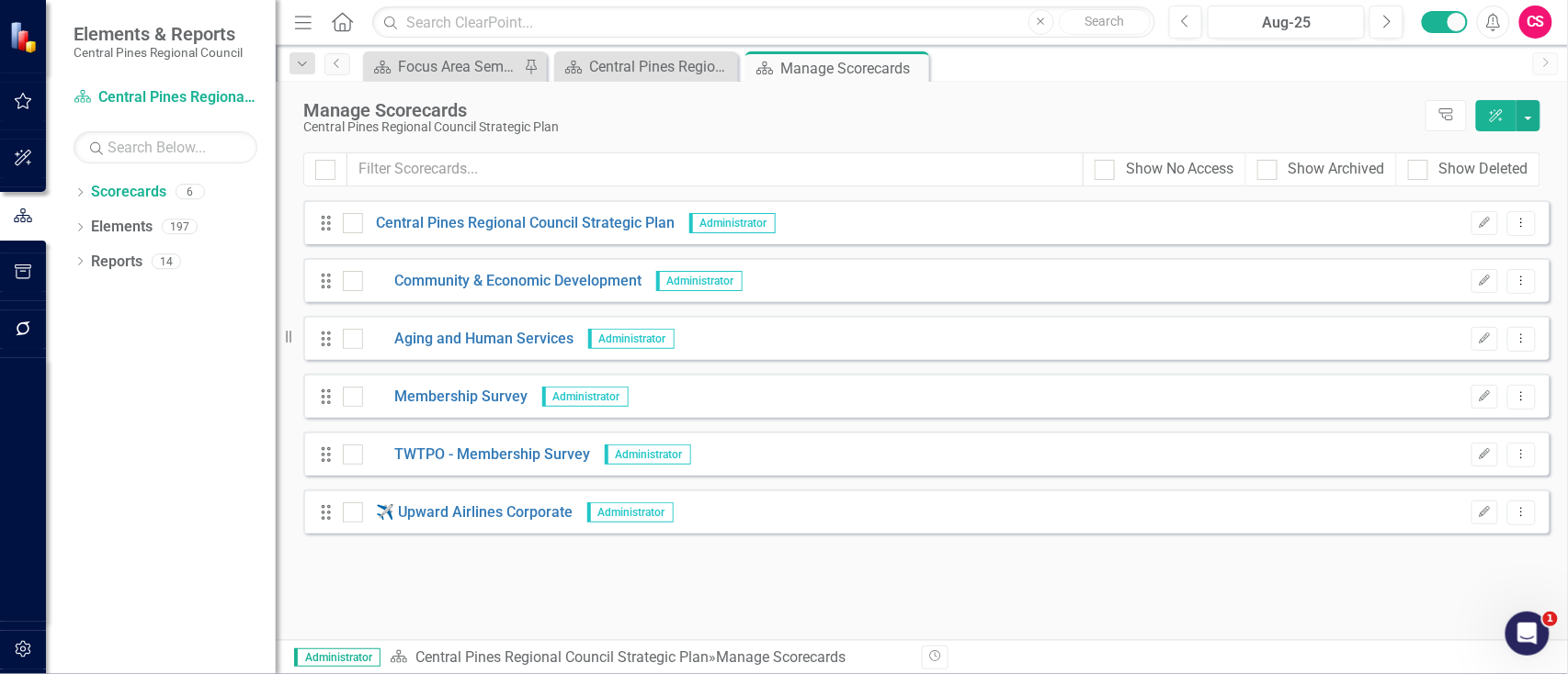
click at [1568, 364] on div "Looks like you don't have any Scorecards set up yet. Why don't you add a Scorec…" at bounding box center [921, 421] width 1292 height 440
click at [1265, 166] on input "Show Archived" at bounding box center [1263, 165] width 12 height 12
checkbox input "true"
click at [1095, 172] on div at bounding box center [1105, 170] width 20 height 20
click at [1095, 172] on input "Show No Access" at bounding box center [1100, 165] width 12 height 12
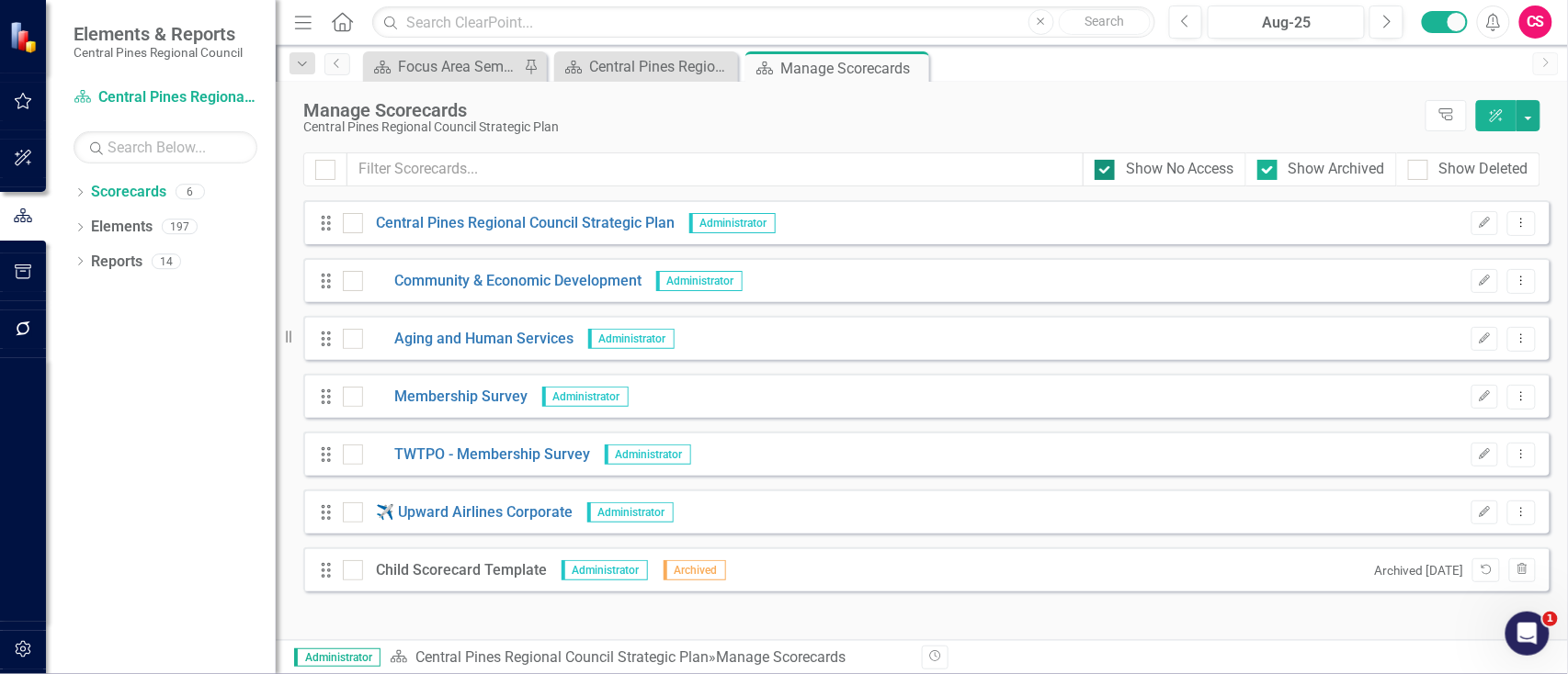
click at [1101, 168] on input "Show No Access" at bounding box center [1100, 165] width 12 height 12
checkbox input "false"
click at [1269, 165] on div at bounding box center [1267, 170] width 20 height 20
click at [1269, 165] on input "Show Archived" at bounding box center [1263, 165] width 12 height 12
checkbox input "false"
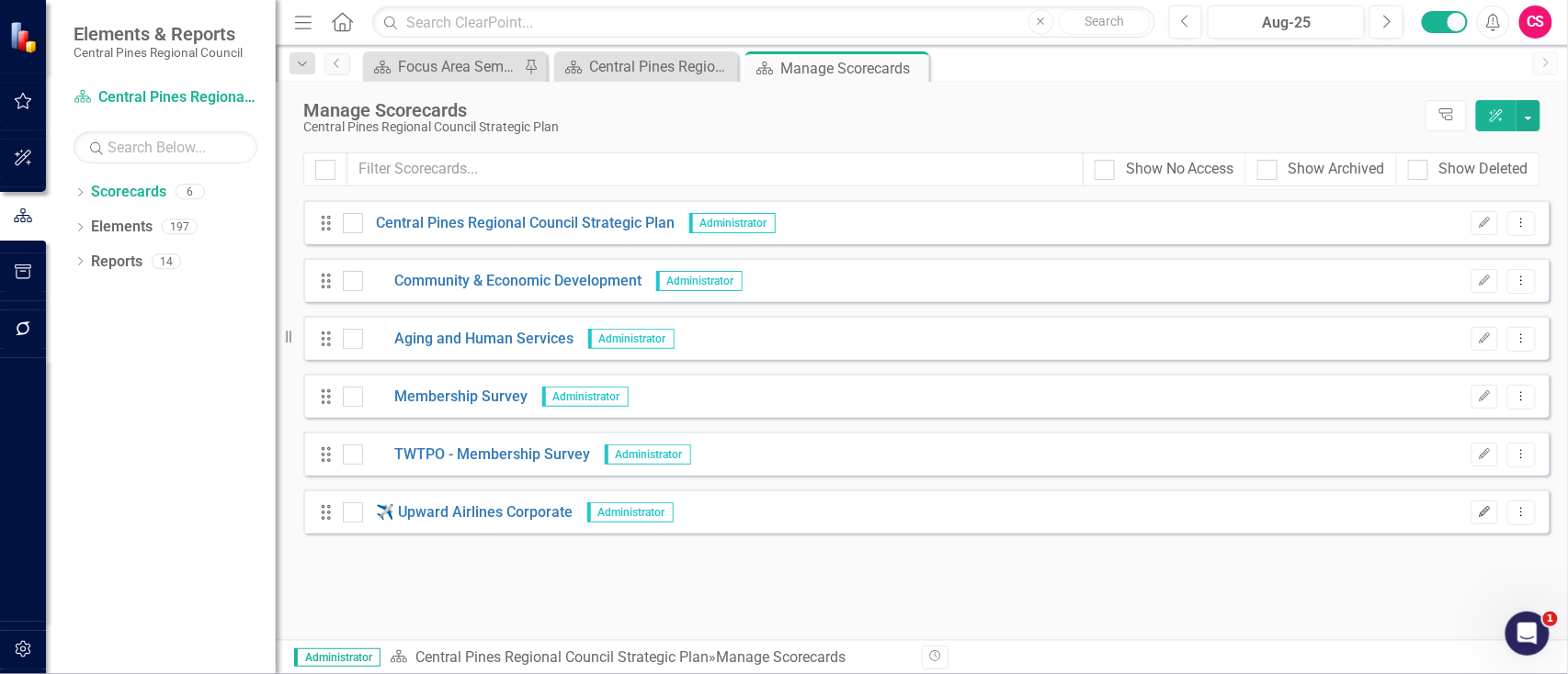
click at [1485, 519] on button "Edit" at bounding box center [1485, 513] width 27 height 24
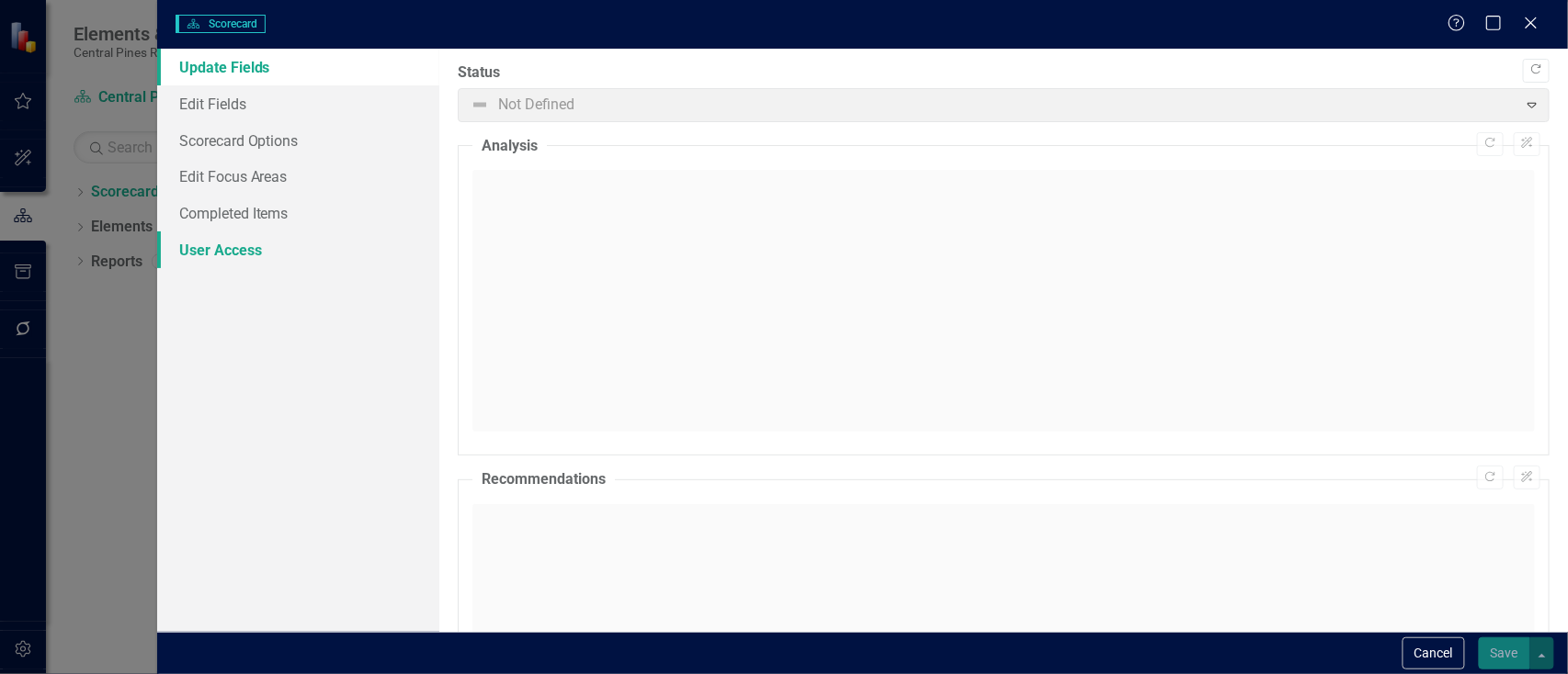
click at [287, 239] on link "User Access" at bounding box center [298, 250] width 282 height 37
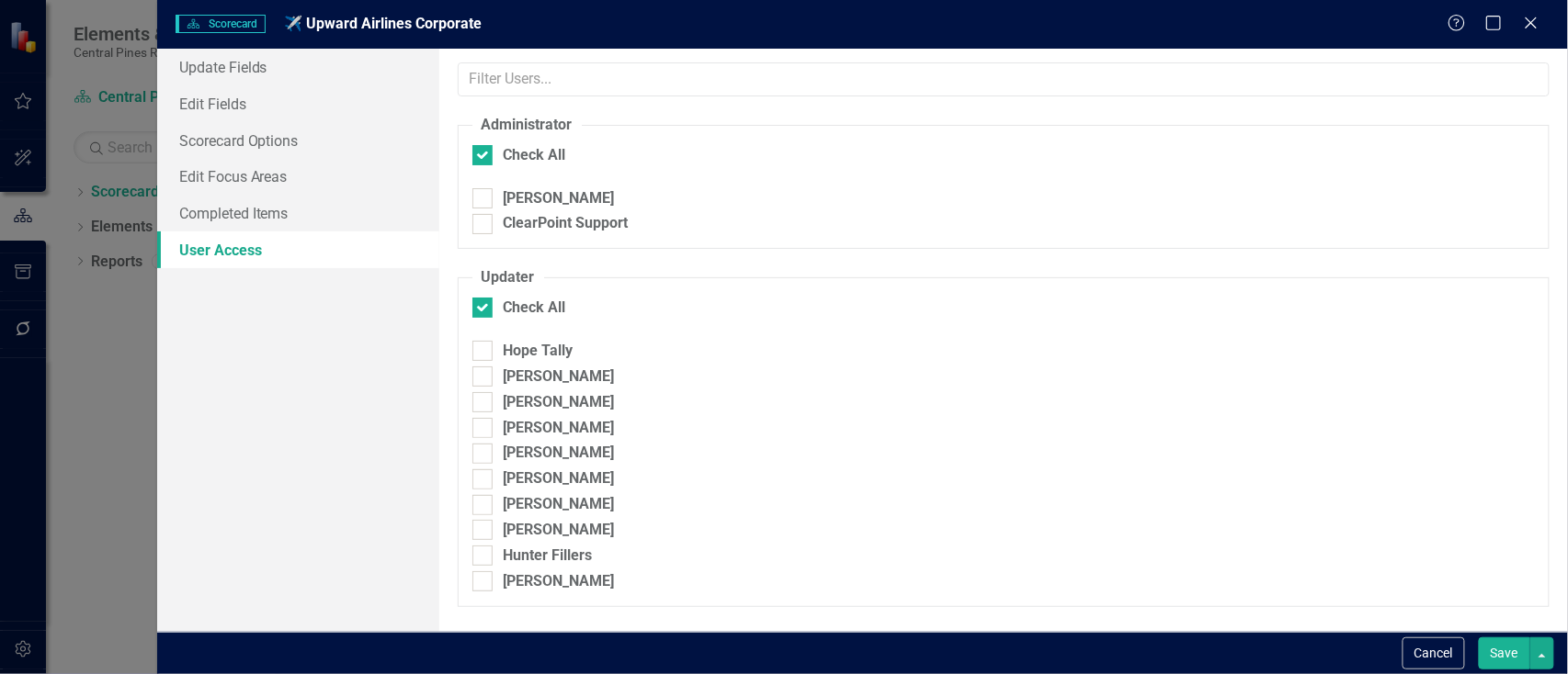
checkbox input "false"
click at [1416, 650] on button "Cancel" at bounding box center [1434, 654] width 63 height 32
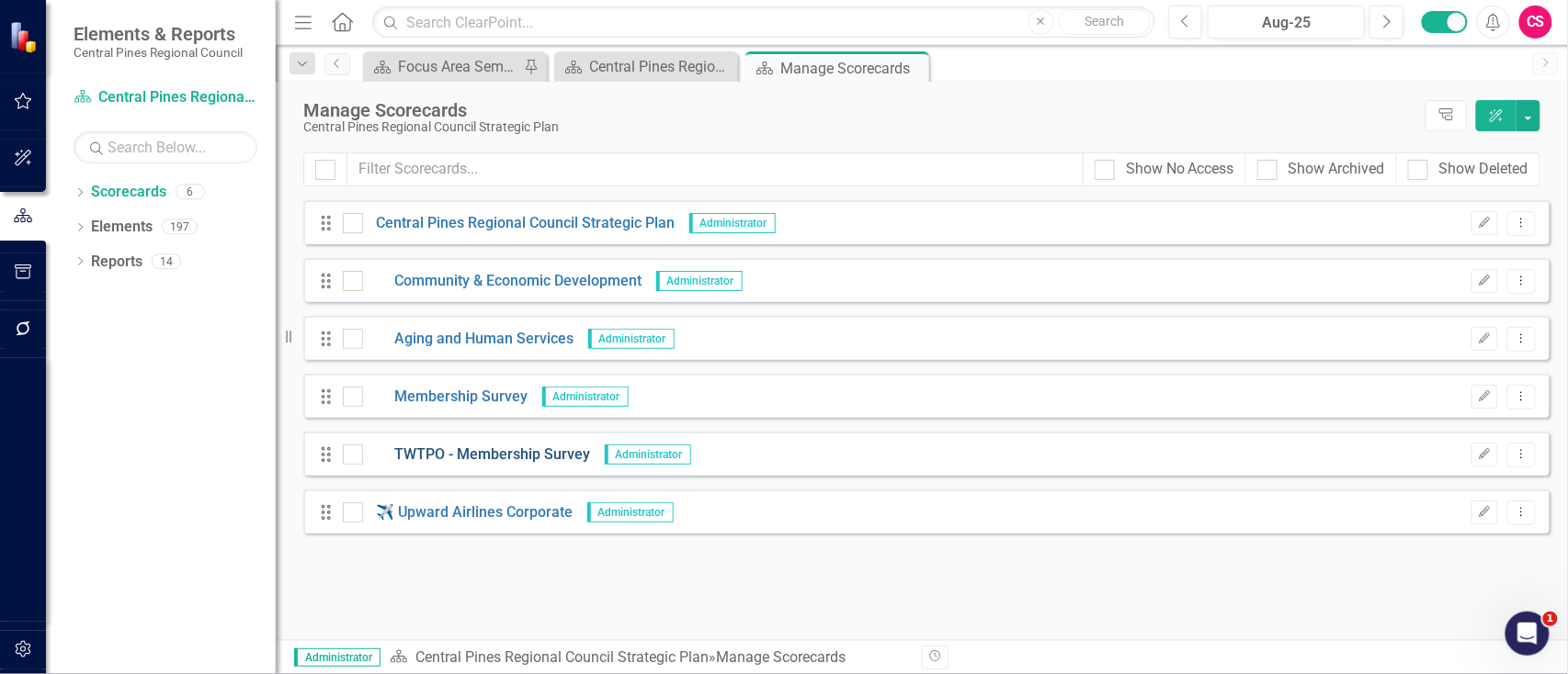
click at [472, 454] on link "TWTPO - Membership Survey" at bounding box center [476, 455] width 228 height 21
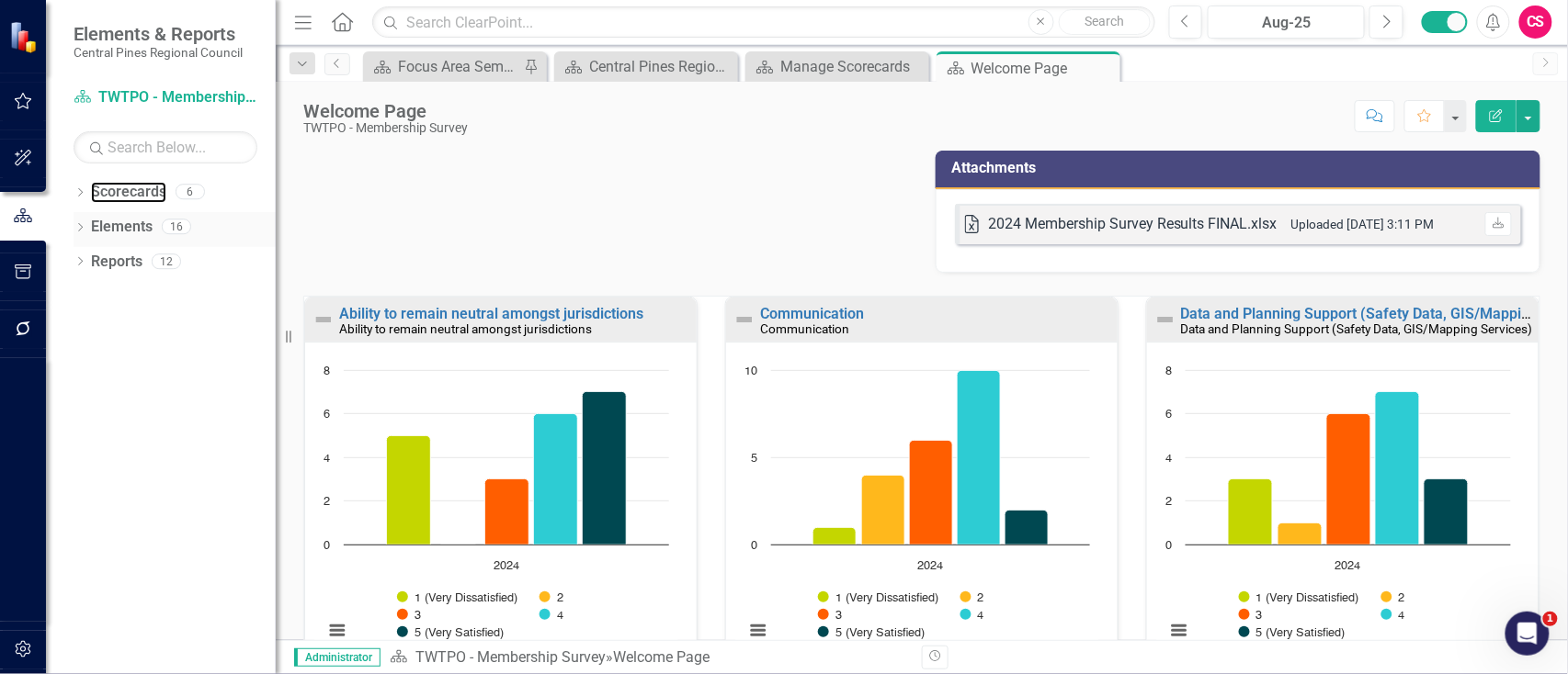
drag, startPoint x: 151, startPoint y: 189, endPoint x: 200, endPoint y: 224, distance: 60.2
click at [151, 189] on link "Scorecards" at bounding box center [128, 192] width 75 height 21
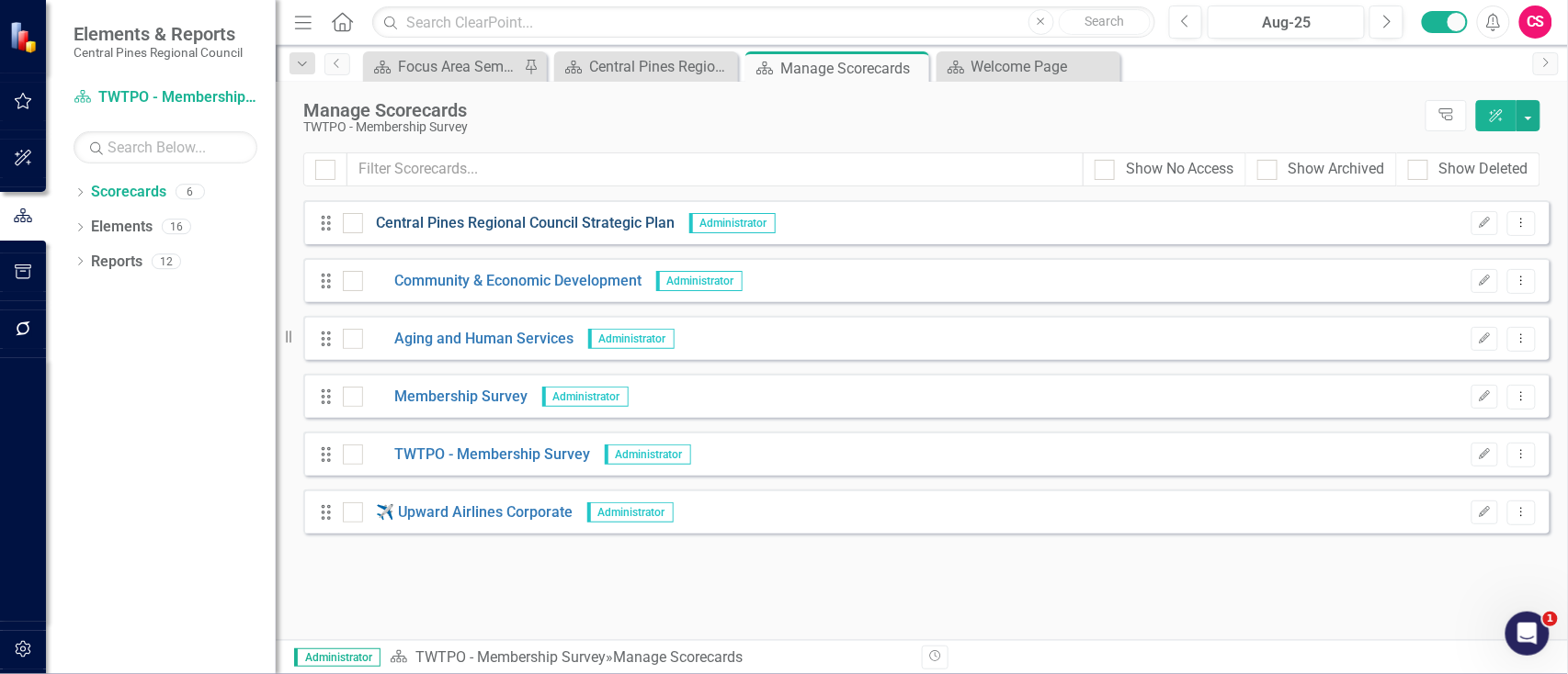
click at [491, 233] on link "Central Pines Regional Council Strategic Plan" at bounding box center [519, 224] width 313 height 21
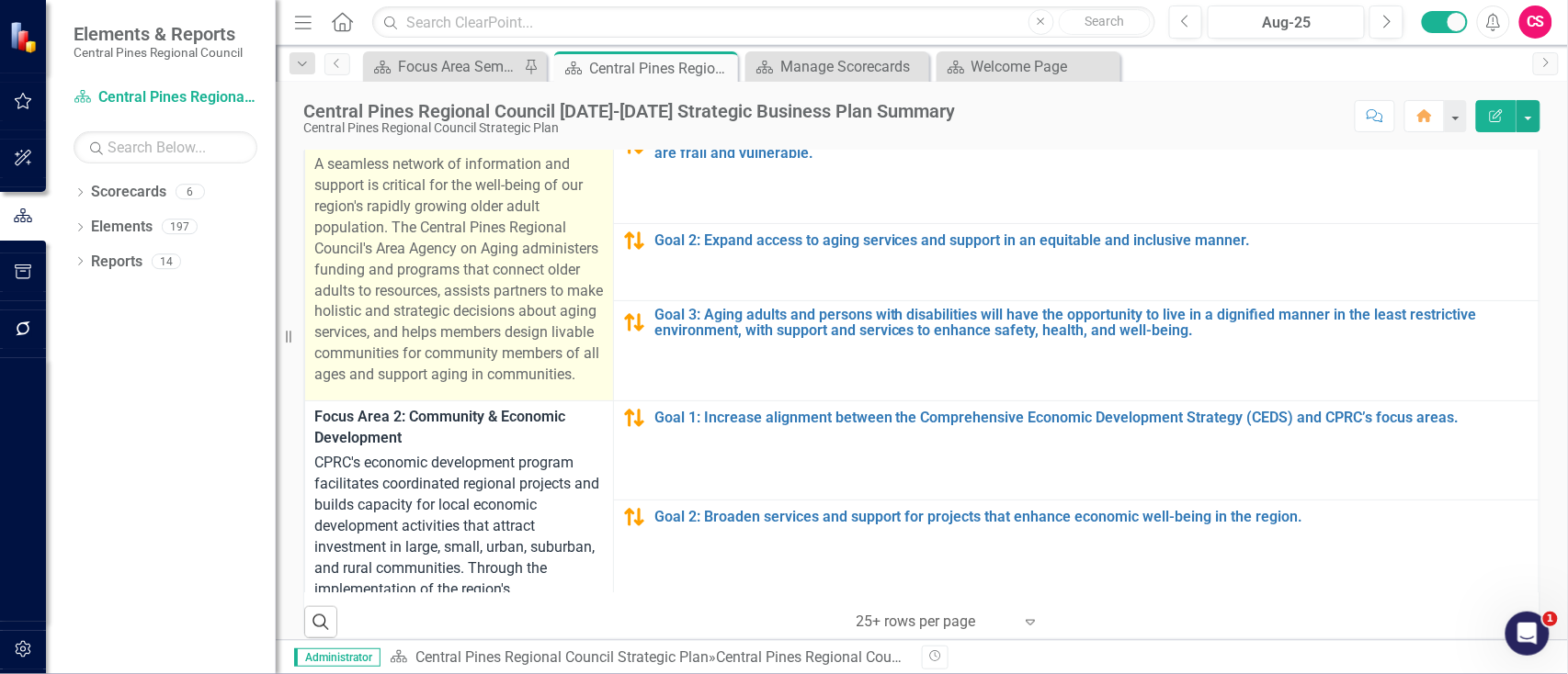
scroll to position [0, 1]
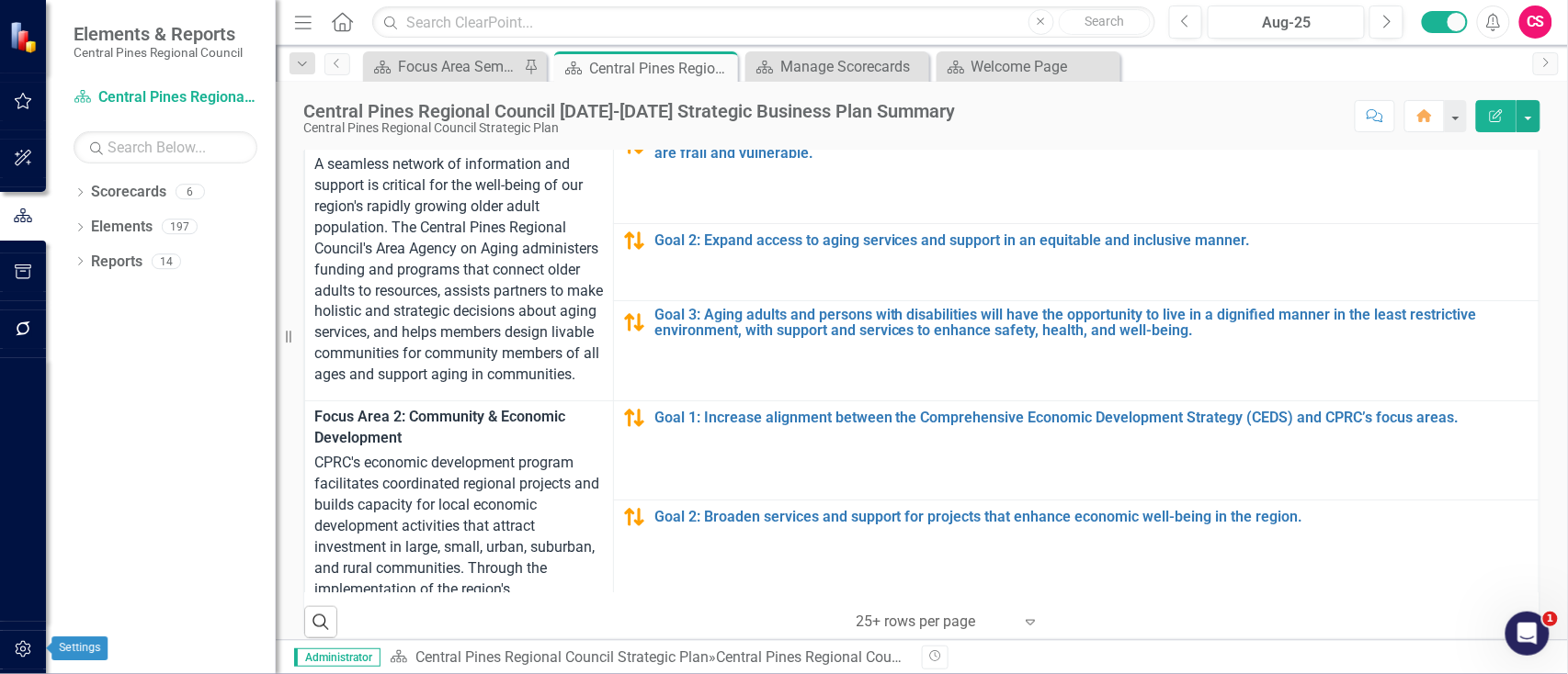
drag, startPoint x: 20, startPoint y: 644, endPoint x: 470, endPoint y: 2, distance: 784.0
click at [20, 644] on icon "button" at bounding box center [23, 650] width 19 height 15
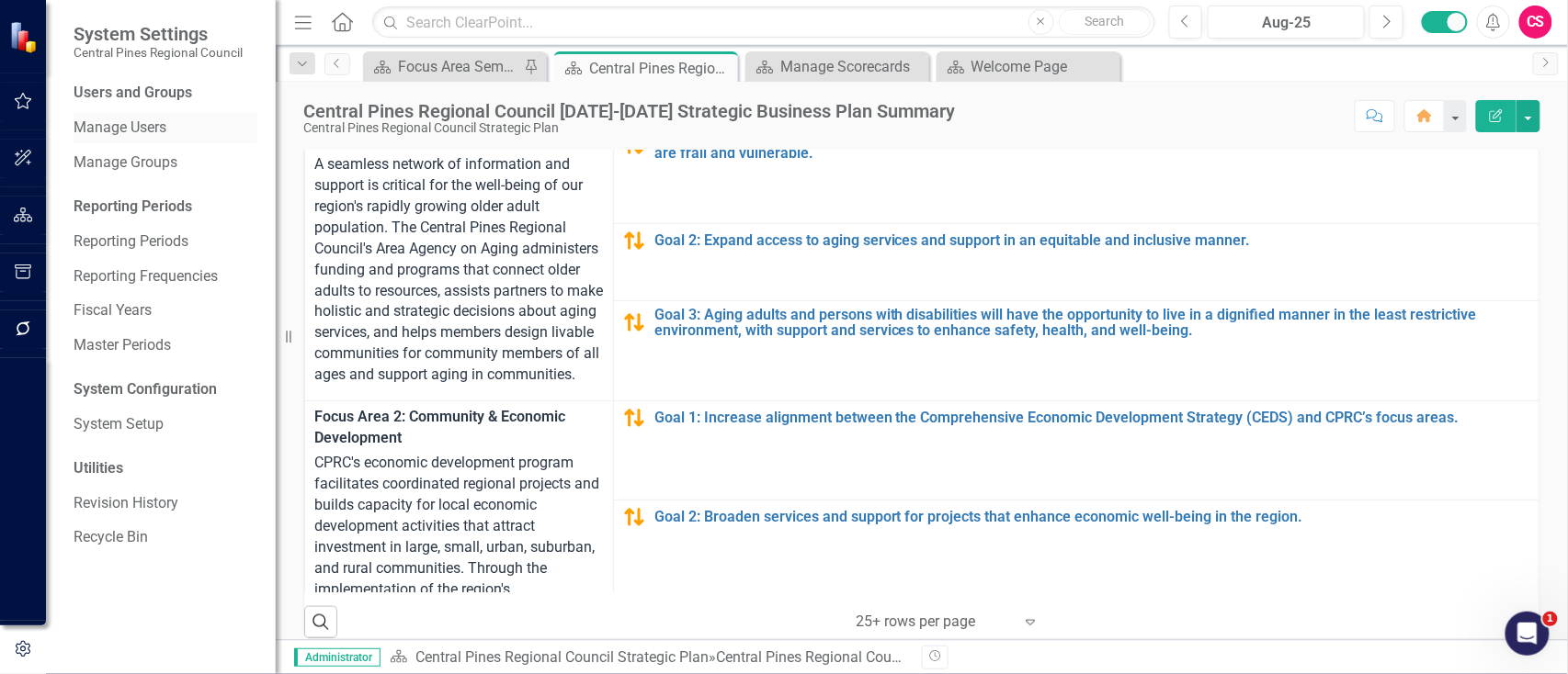
click at [179, 129] on link "Manage Users" at bounding box center [165, 128] width 184 height 21
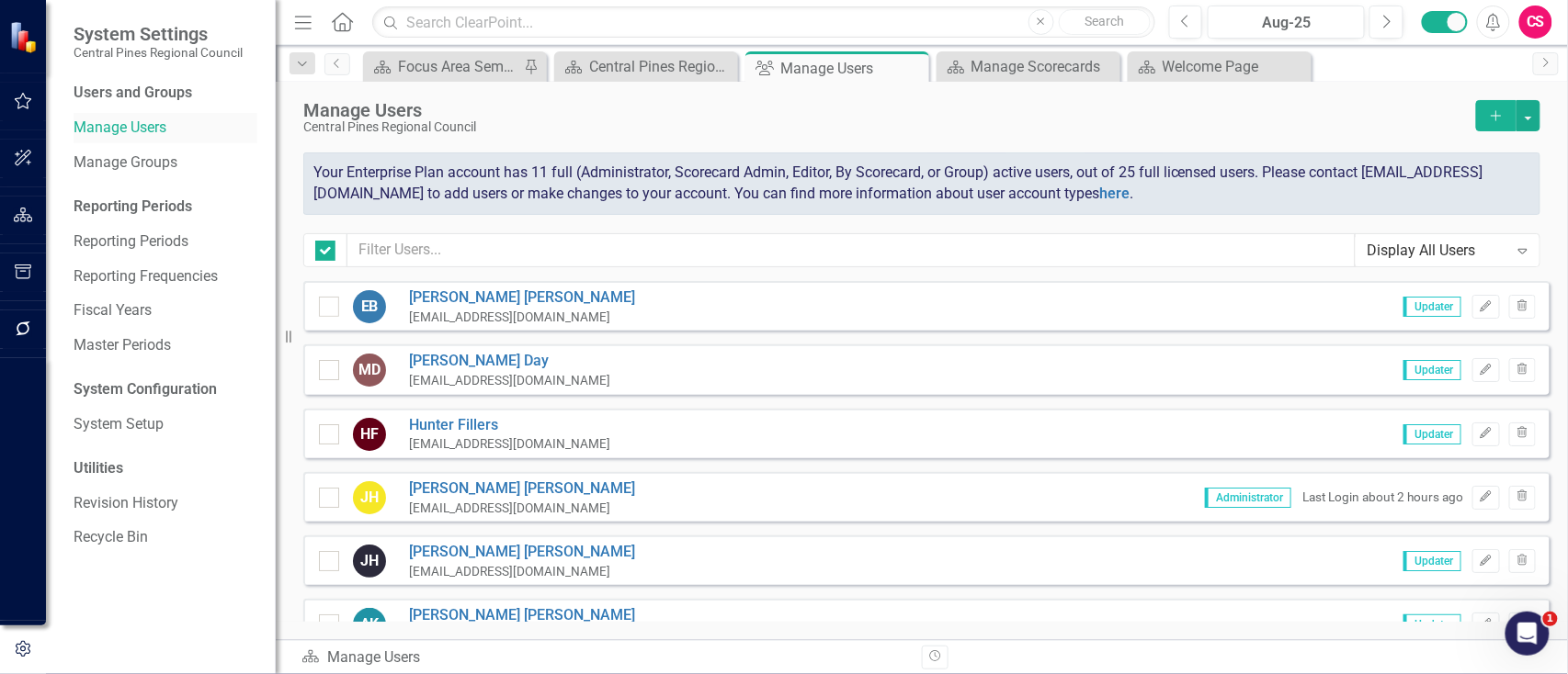
checkbox input "false"
click at [1490, 119] on icon "Add" at bounding box center [1497, 116] width 17 height 13
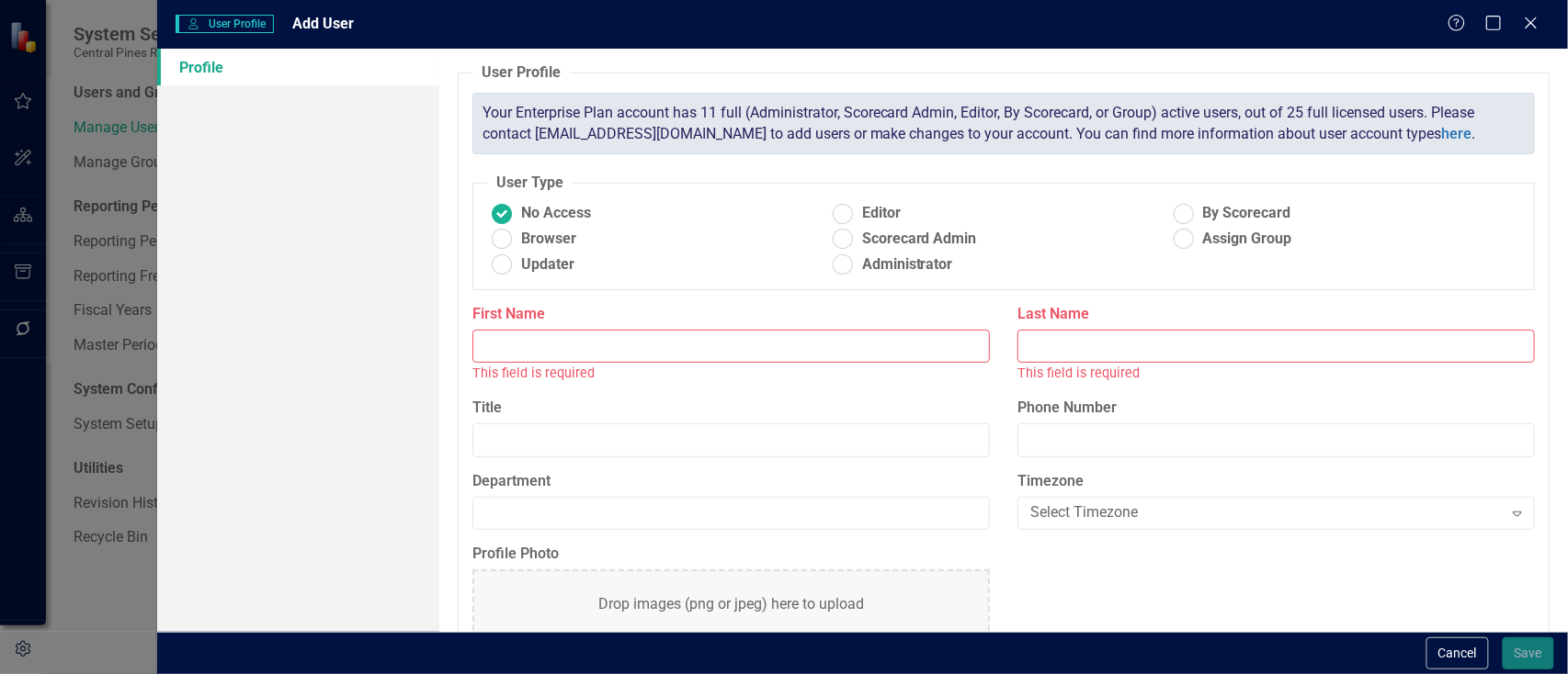
click at [686, 344] on input "First Name" at bounding box center [731, 347] width 517 height 34
type input "[PERSON_NAME]"
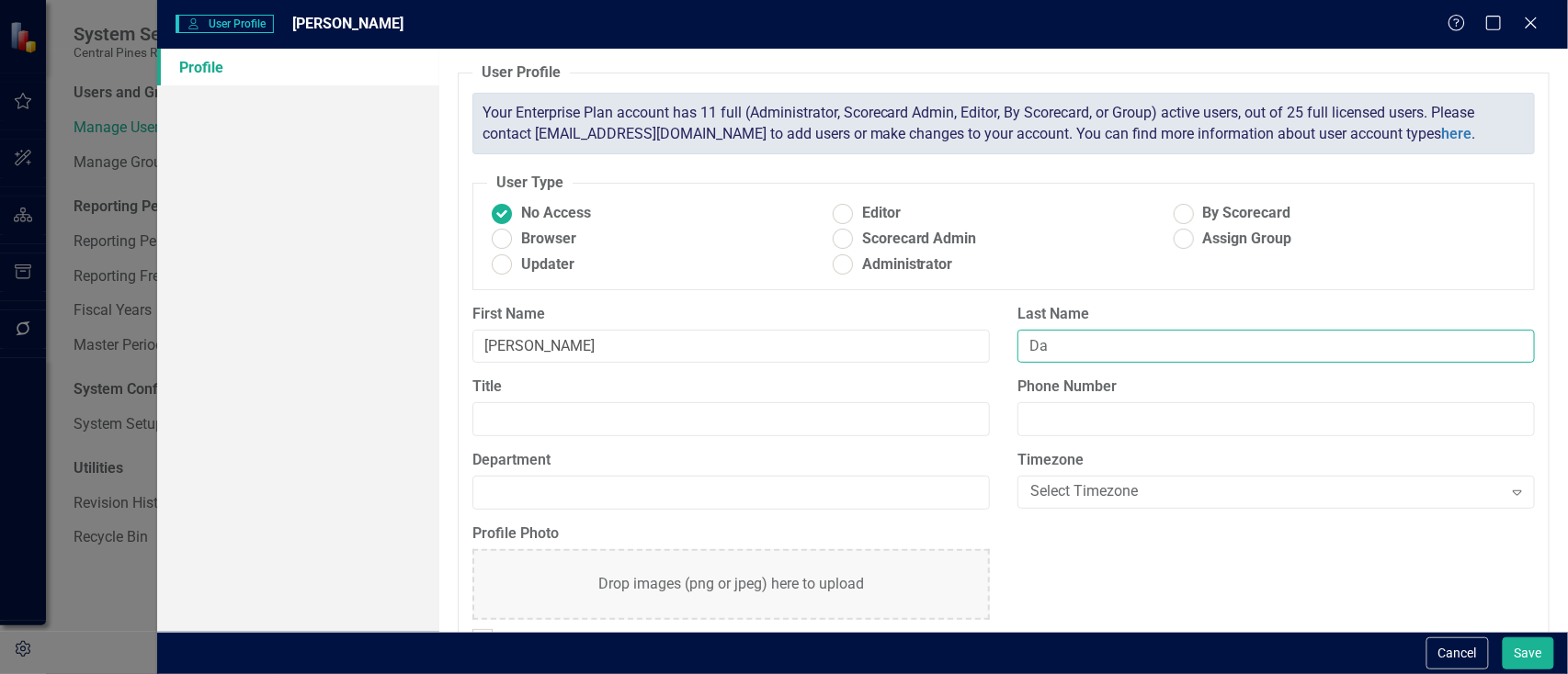
type input "D"
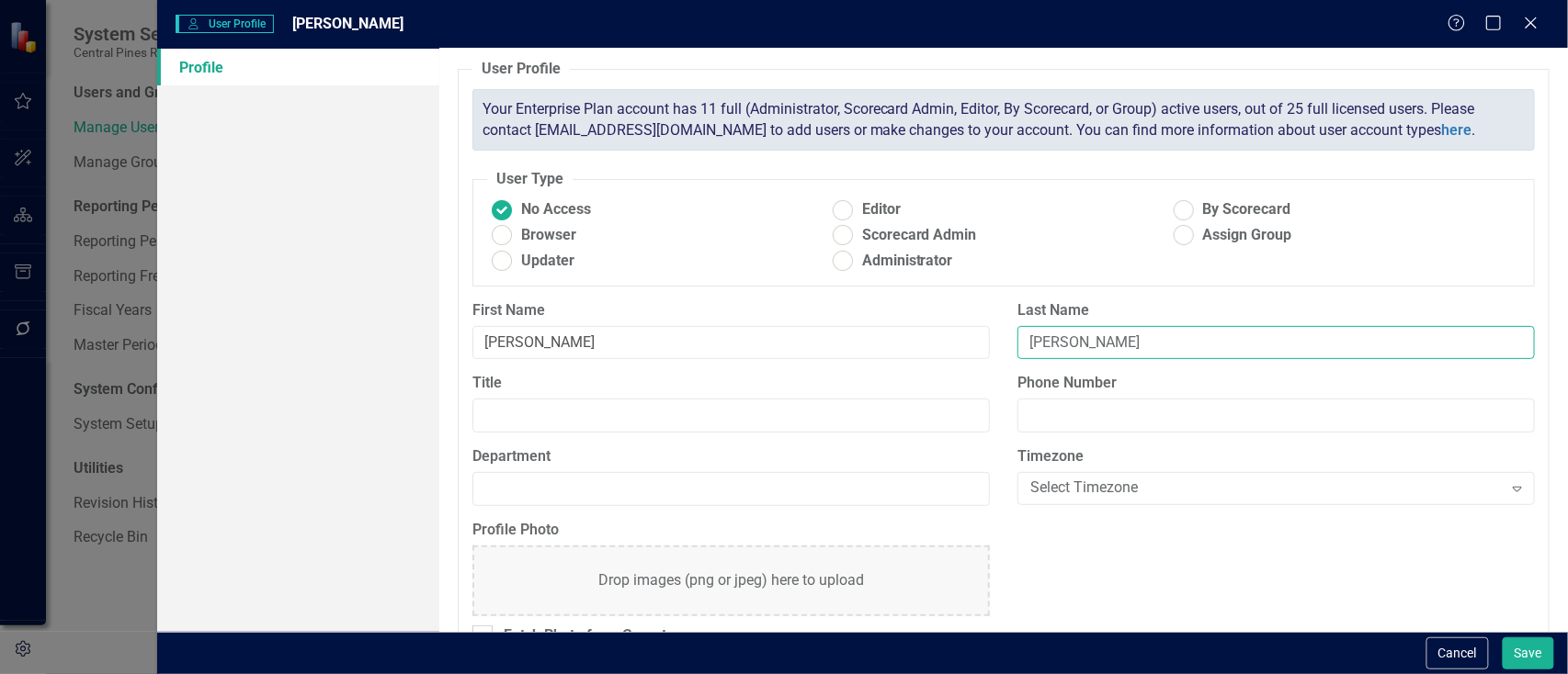
scroll to position [44, 0]
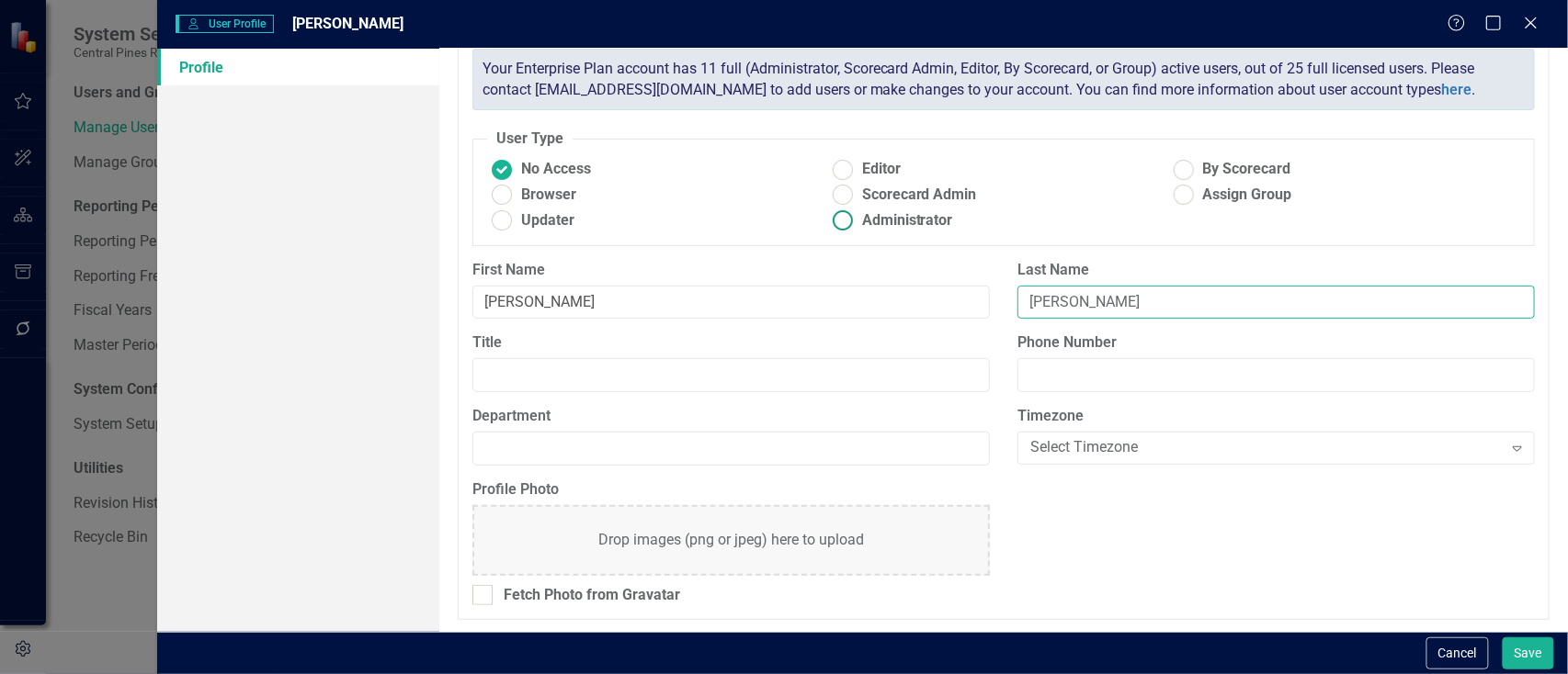
type input "[PERSON_NAME]"
click at [882, 225] on span "Administrator" at bounding box center [907, 221] width 91 height 21
click at [857, 225] on input "Administrator" at bounding box center [842, 221] width 29 height 29
radio input "true"
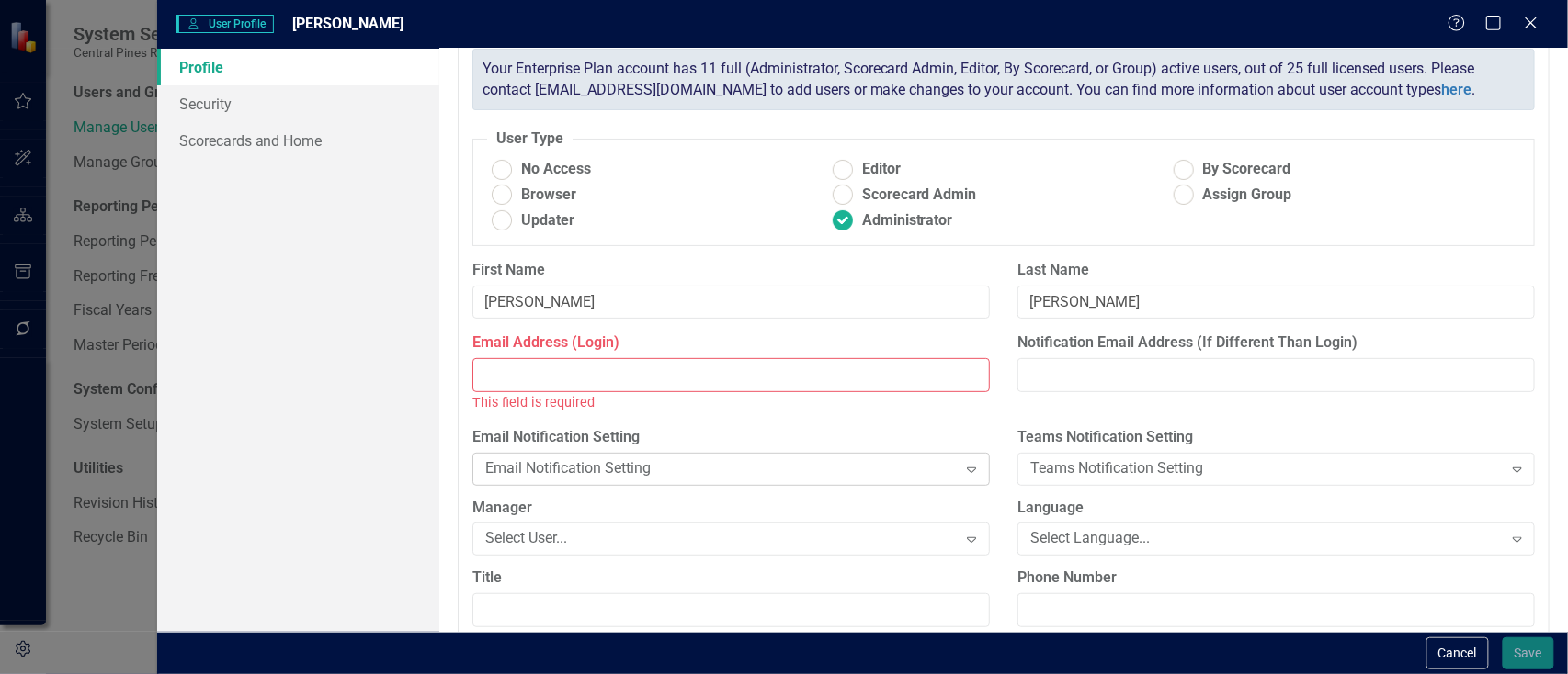
scroll to position [250, 0]
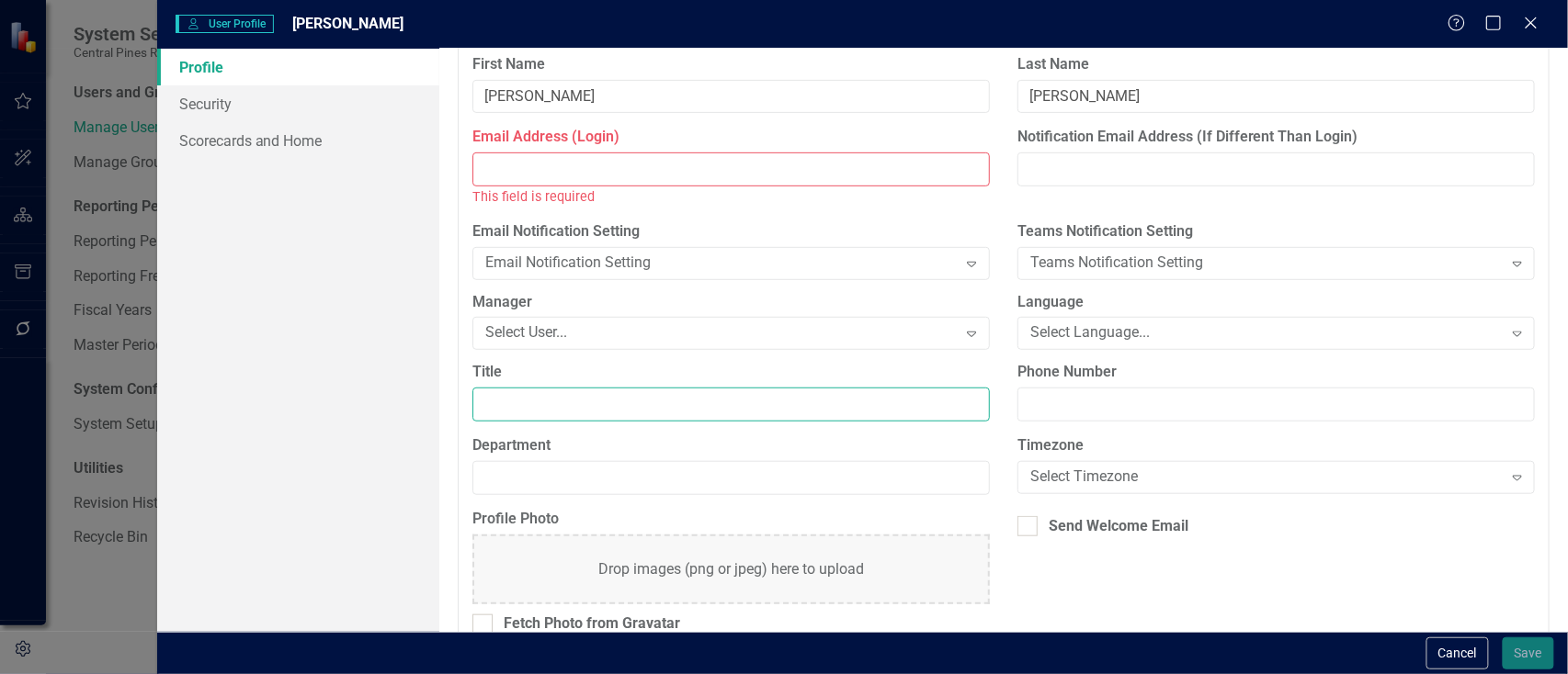
click at [732, 409] on input "Title" at bounding box center [731, 404] width 517 height 34
type input "Member Engagement Coordinator"
click at [568, 166] on input "Email Address (Login)" at bounding box center [731, 169] width 517 height 34
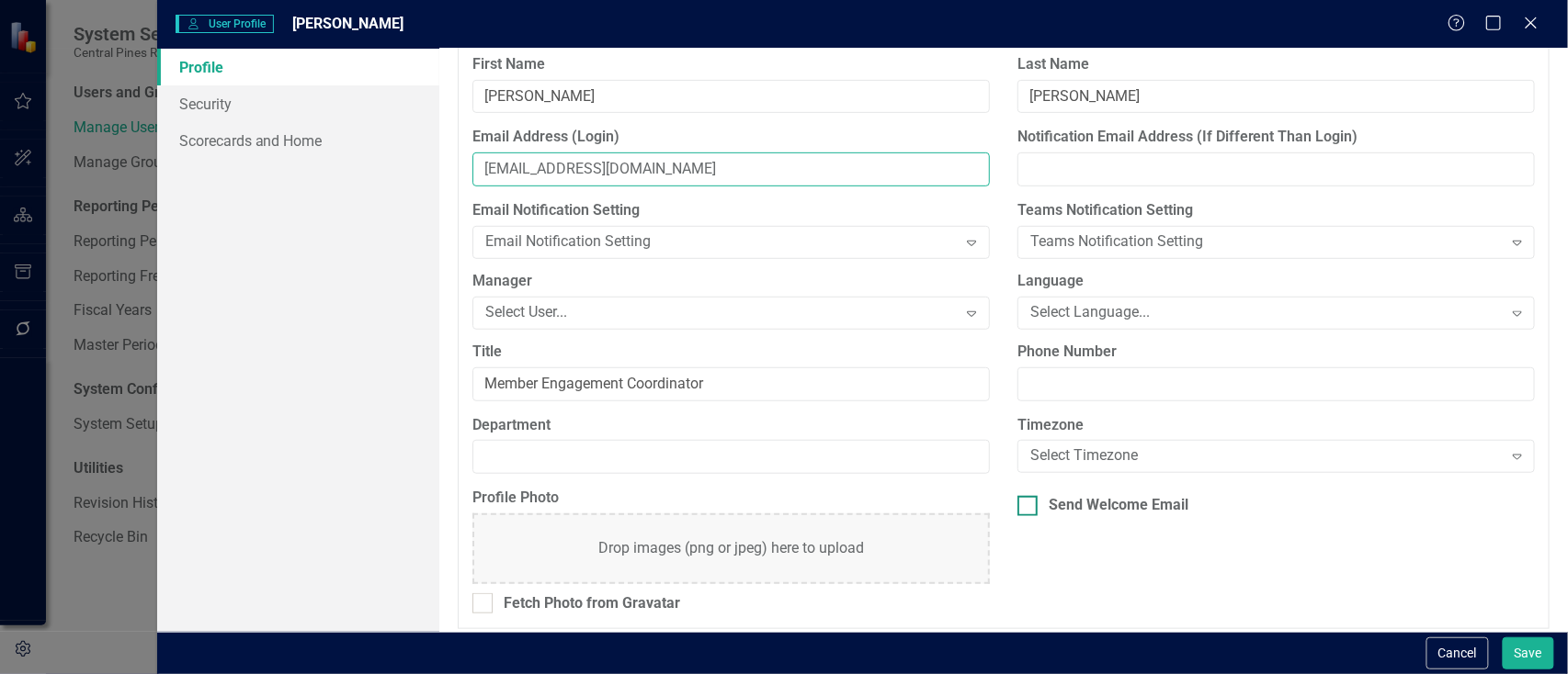
type input "[EMAIL_ADDRESS][DOMAIN_NAME]"
click at [1022, 506] on input "Send Welcome Email" at bounding box center [1023, 502] width 12 height 12
checkbox input "true"
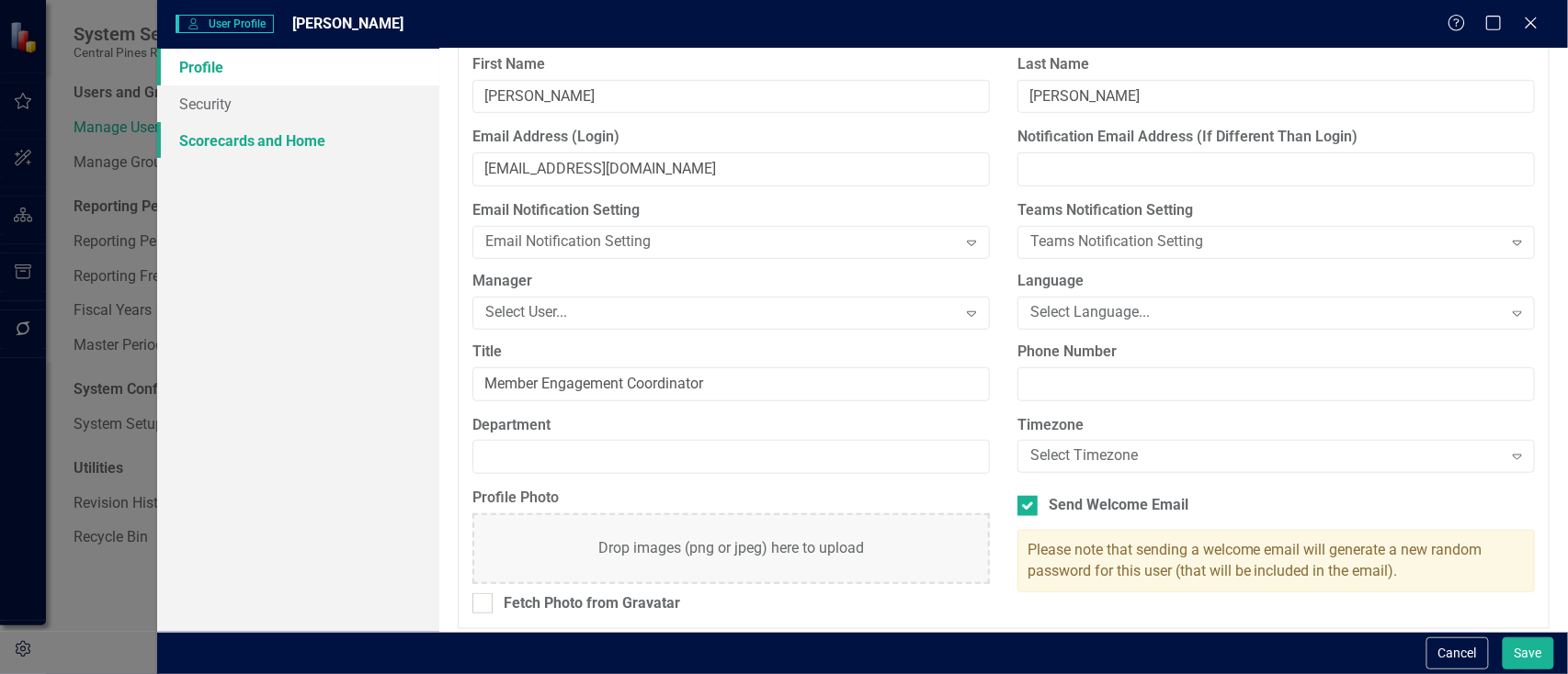
click at [329, 145] on link "Scorecards and Home" at bounding box center [298, 141] width 282 height 37
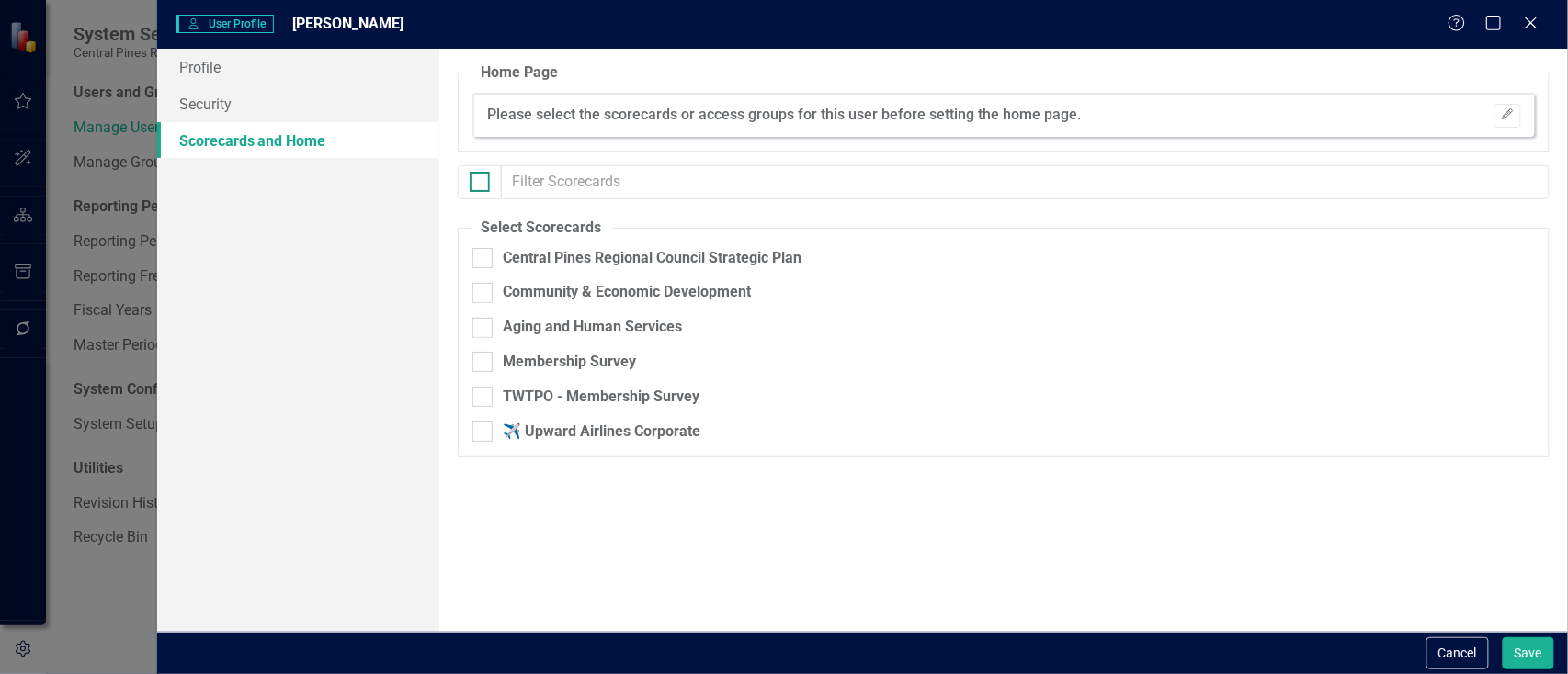
click at [478, 185] on div at bounding box center [480, 182] width 20 height 20
click at [478, 184] on input "checkbox" at bounding box center [475, 178] width 12 height 12
checkbox input "true"
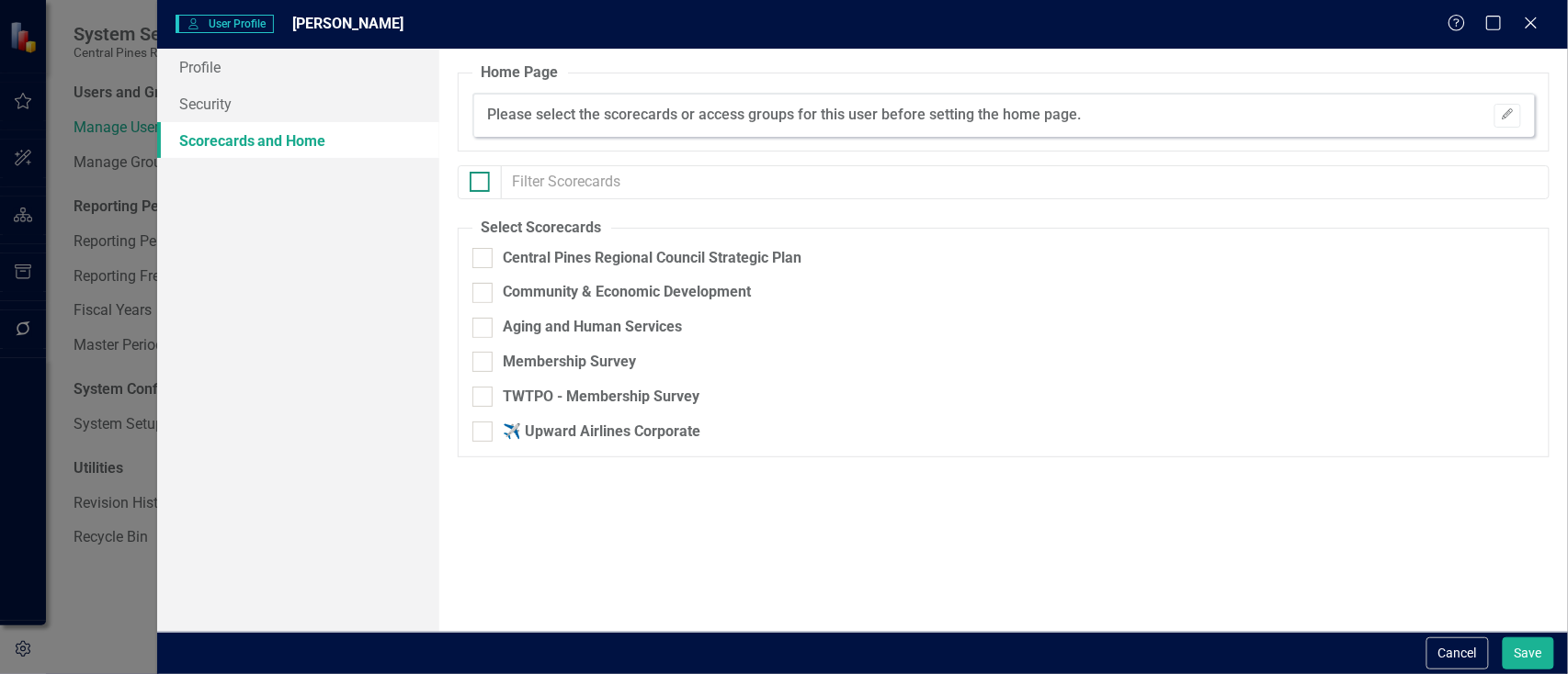
checkbox input "true"
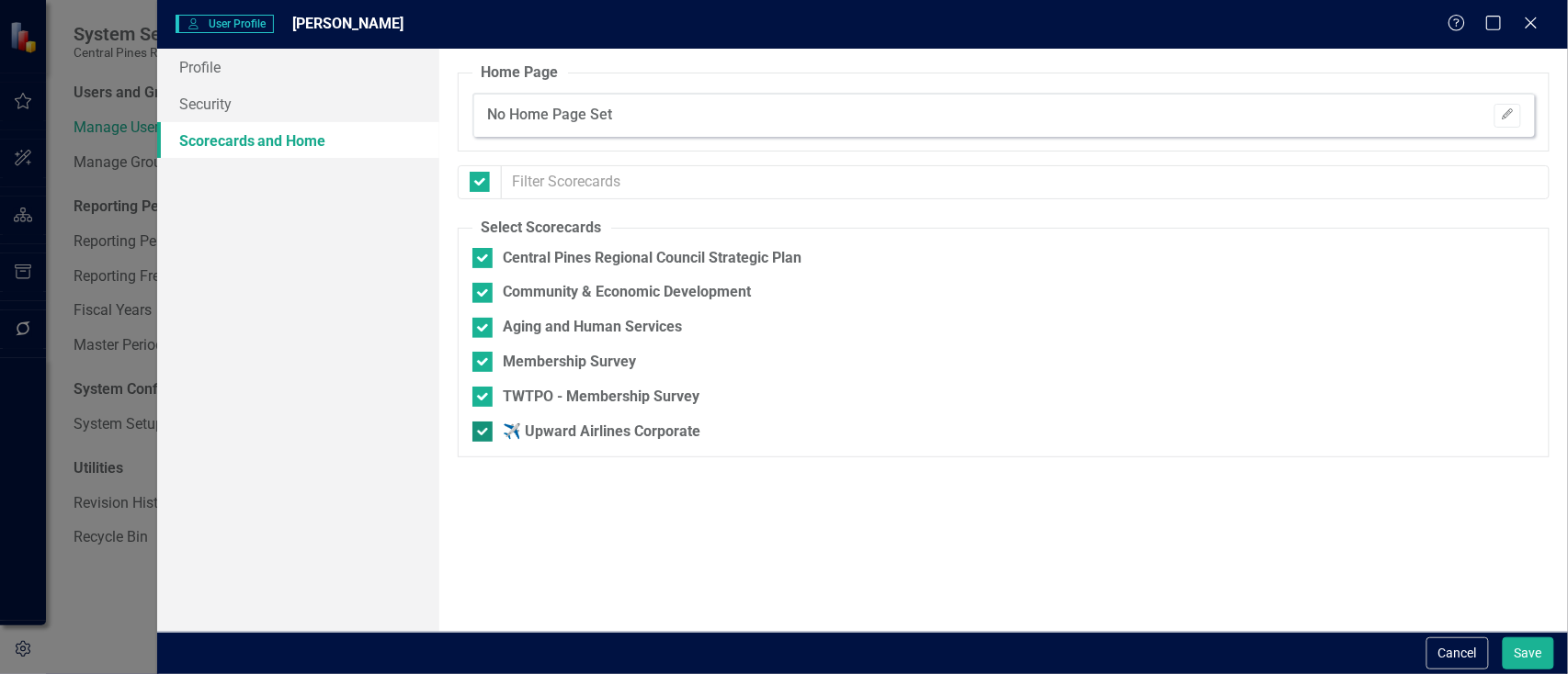
click at [476, 426] on input "✈️ Upward Airlines Corporate" at bounding box center [478, 427] width 12 height 12
checkbox input "false"
click at [295, 74] on link "Profile" at bounding box center [298, 67] width 282 height 37
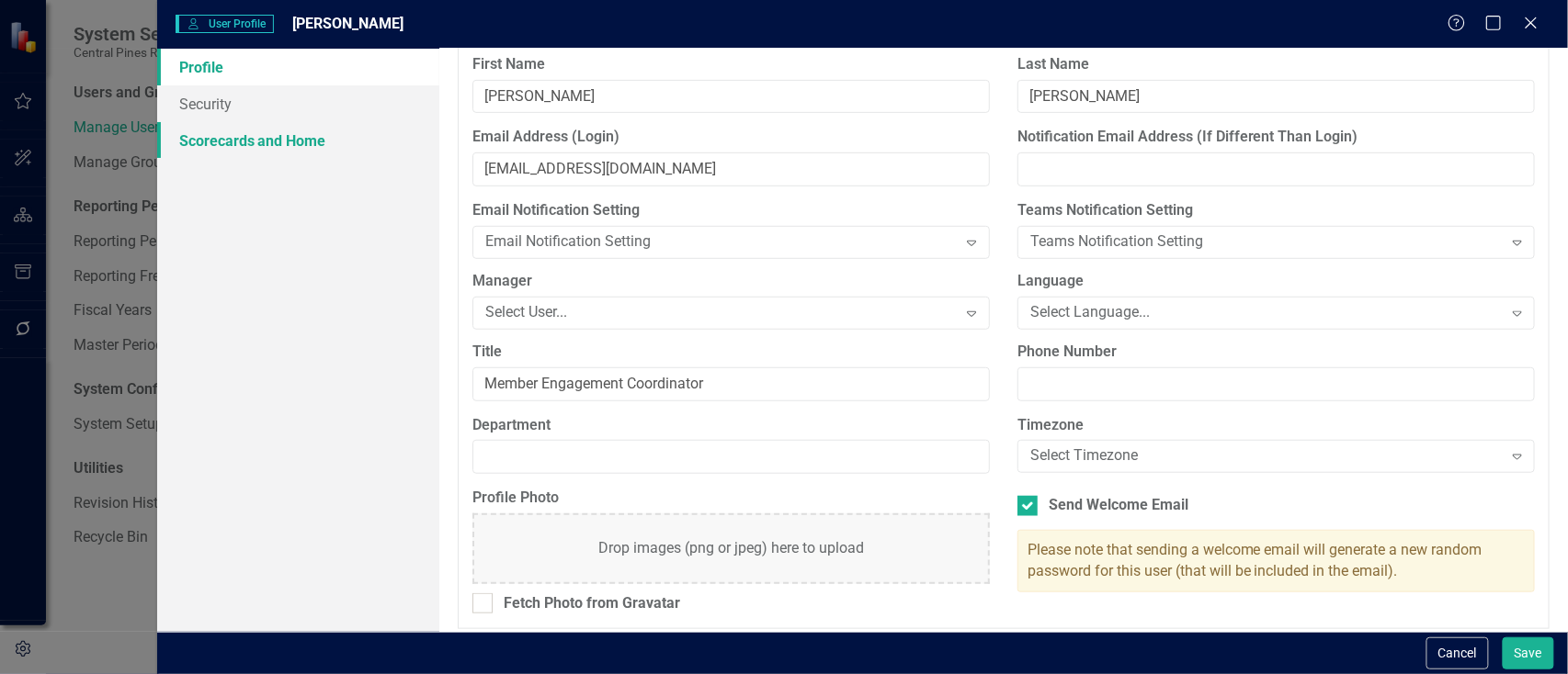
click at [294, 138] on link "Scorecards and Home" at bounding box center [298, 141] width 282 height 37
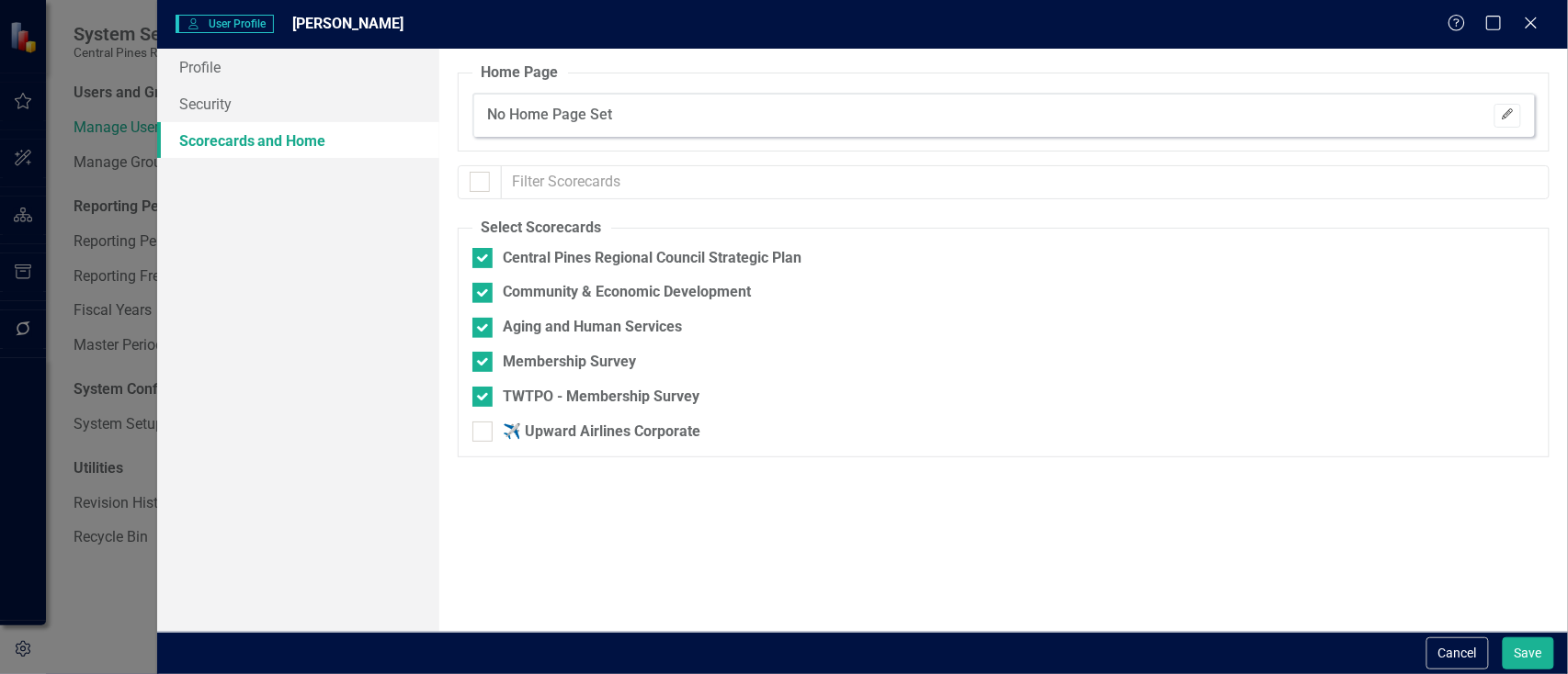
click at [1505, 116] on icon "Edit" at bounding box center [1508, 115] width 14 height 11
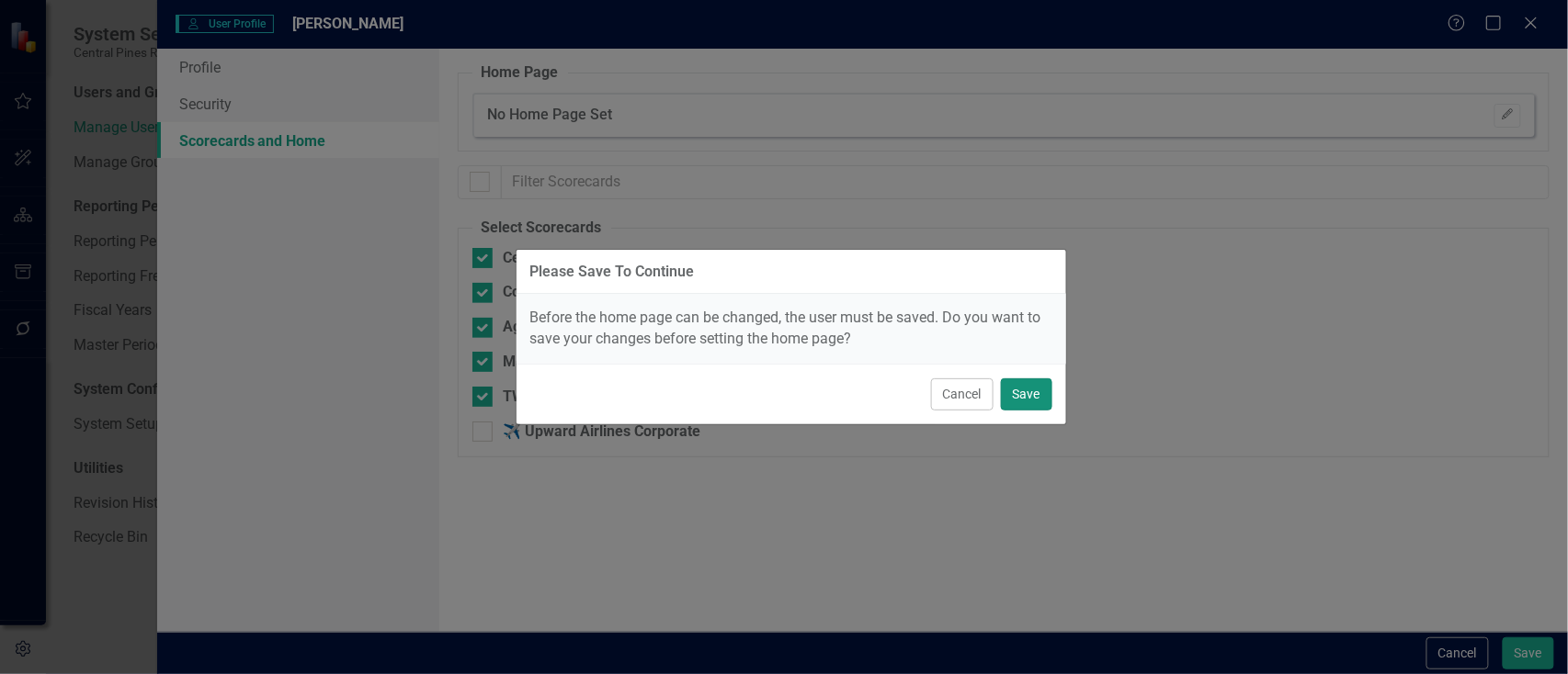
click at [1031, 392] on button "Save" at bounding box center [1027, 394] width 52 height 32
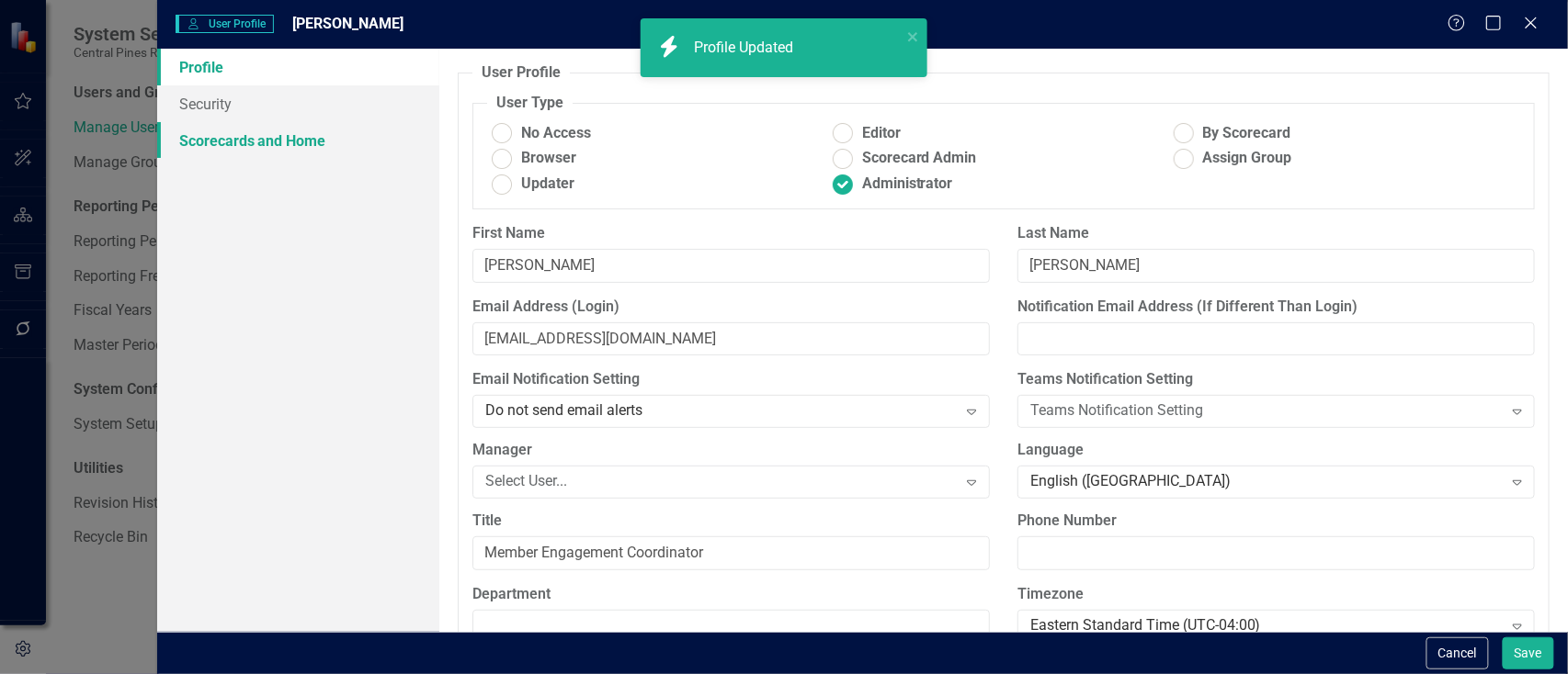
click at [295, 135] on link "Scorecards and Home" at bounding box center [298, 141] width 282 height 37
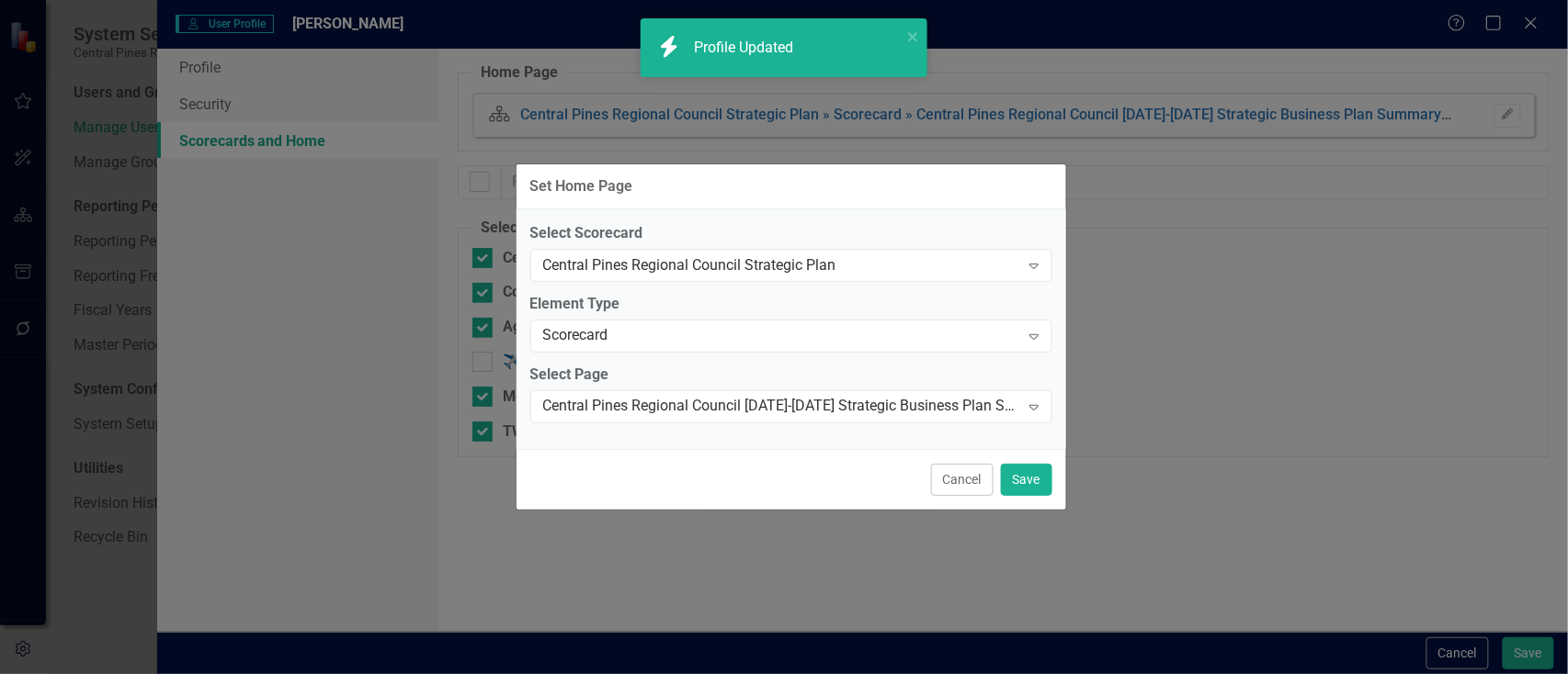
checkbox input "false"
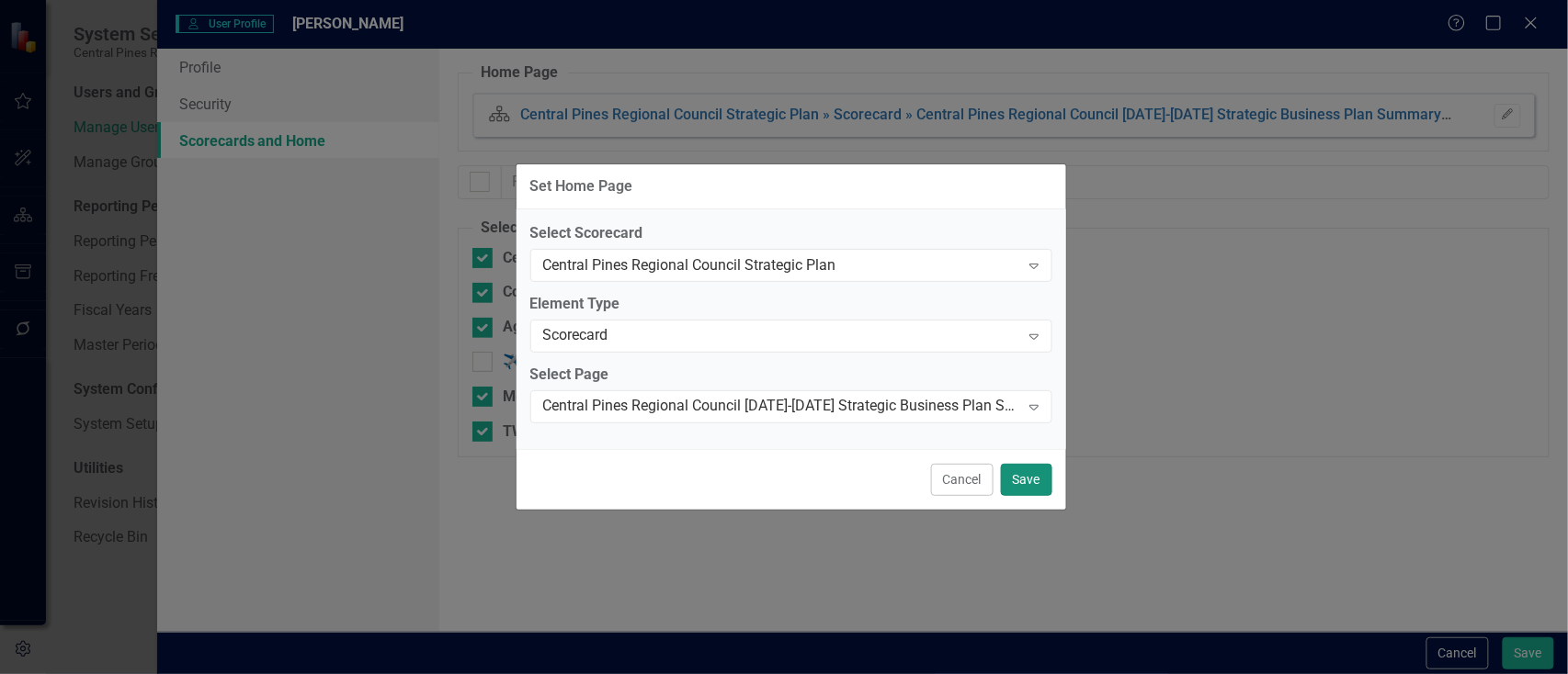
click at [1033, 478] on button "Save" at bounding box center [1027, 480] width 52 height 32
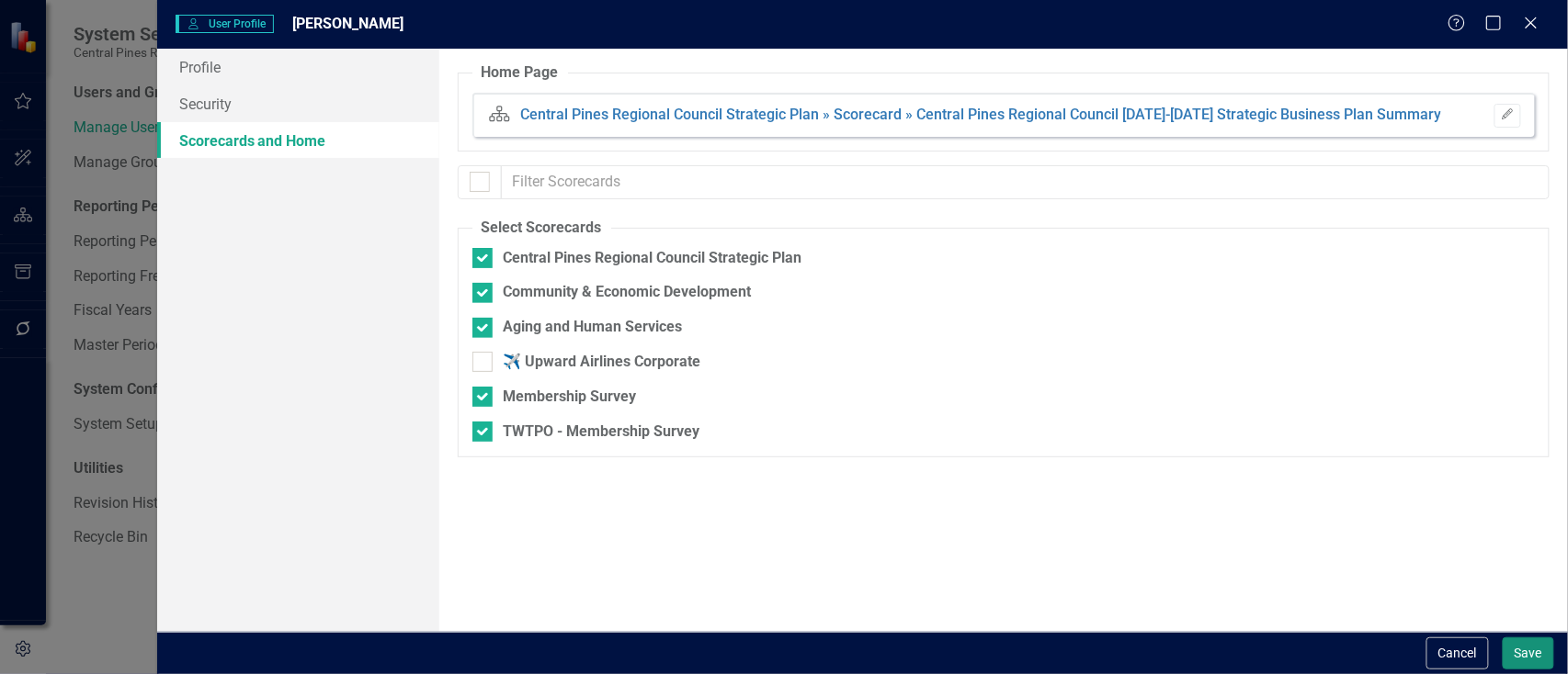
click at [1534, 656] on button "Save" at bounding box center [1529, 654] width 52 height 32
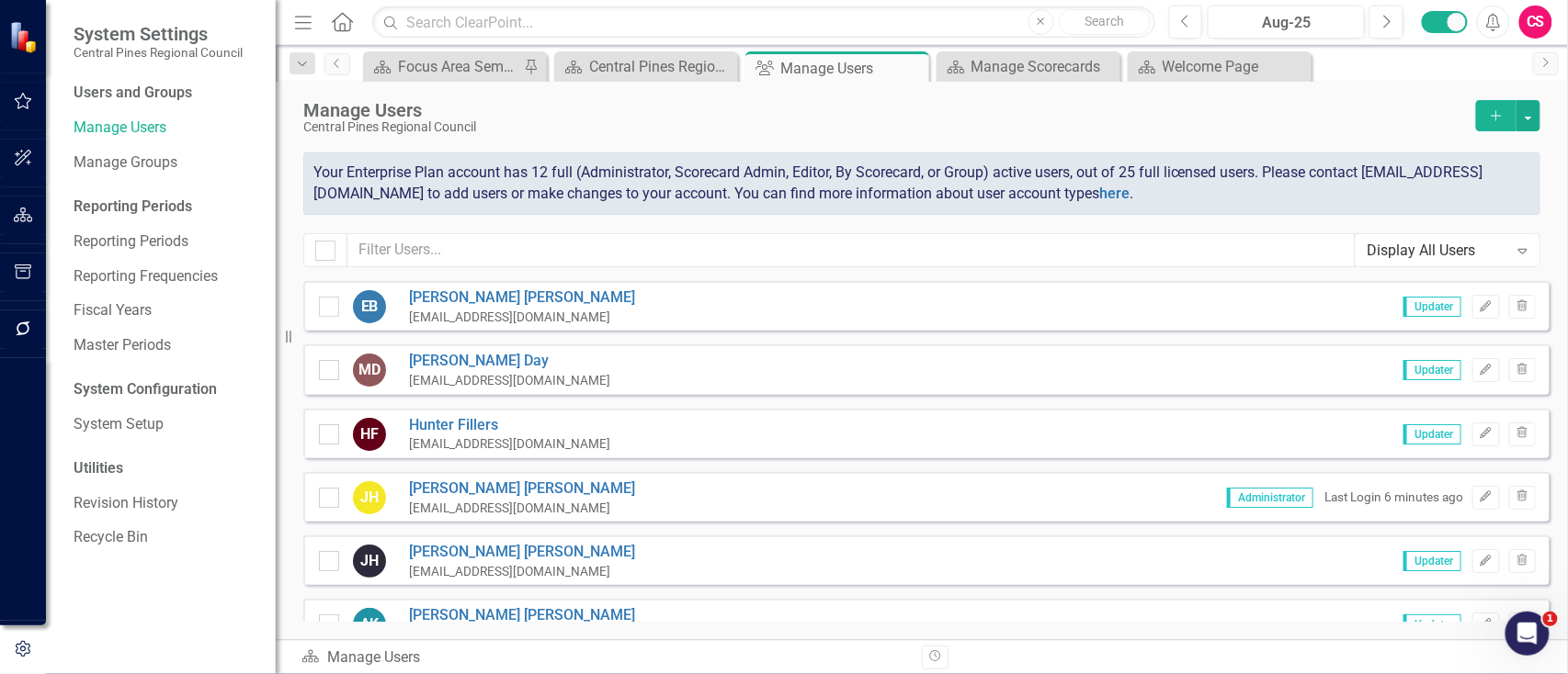
click at [1540, 33] on div "CS" at bounding box center [1536, 22] width 33 height 33
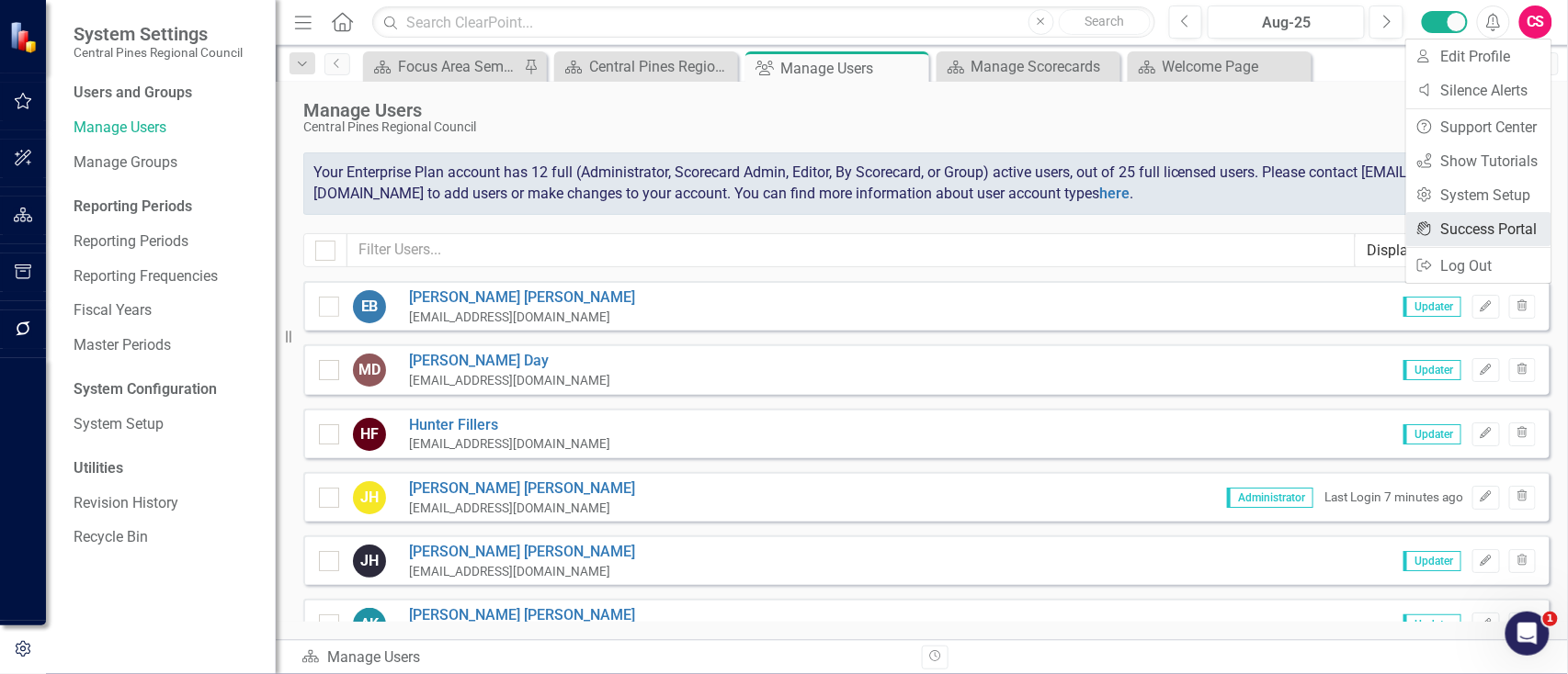
click at [1455, 233] on link "icon.portal Success Portal" at bounding box center [1478, 229] width 145 height 34
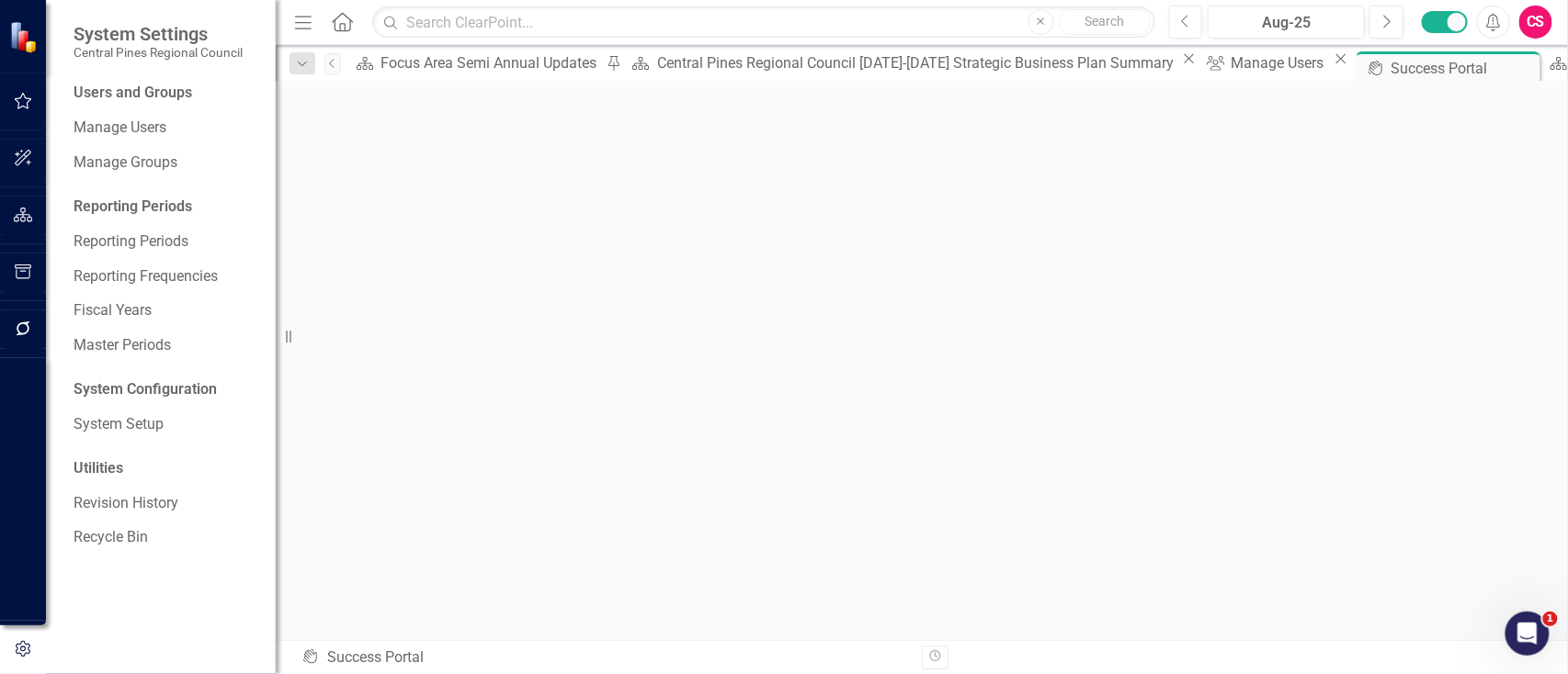
scroll to position [4, 0]
drag, startPoint x: 29, startPoint y: 103, endPoint x: 29, endPoint y: 236, distance: 133.0
click at [29, 103] on icon "button" at bounding box center [23, 101] width 19 height 15
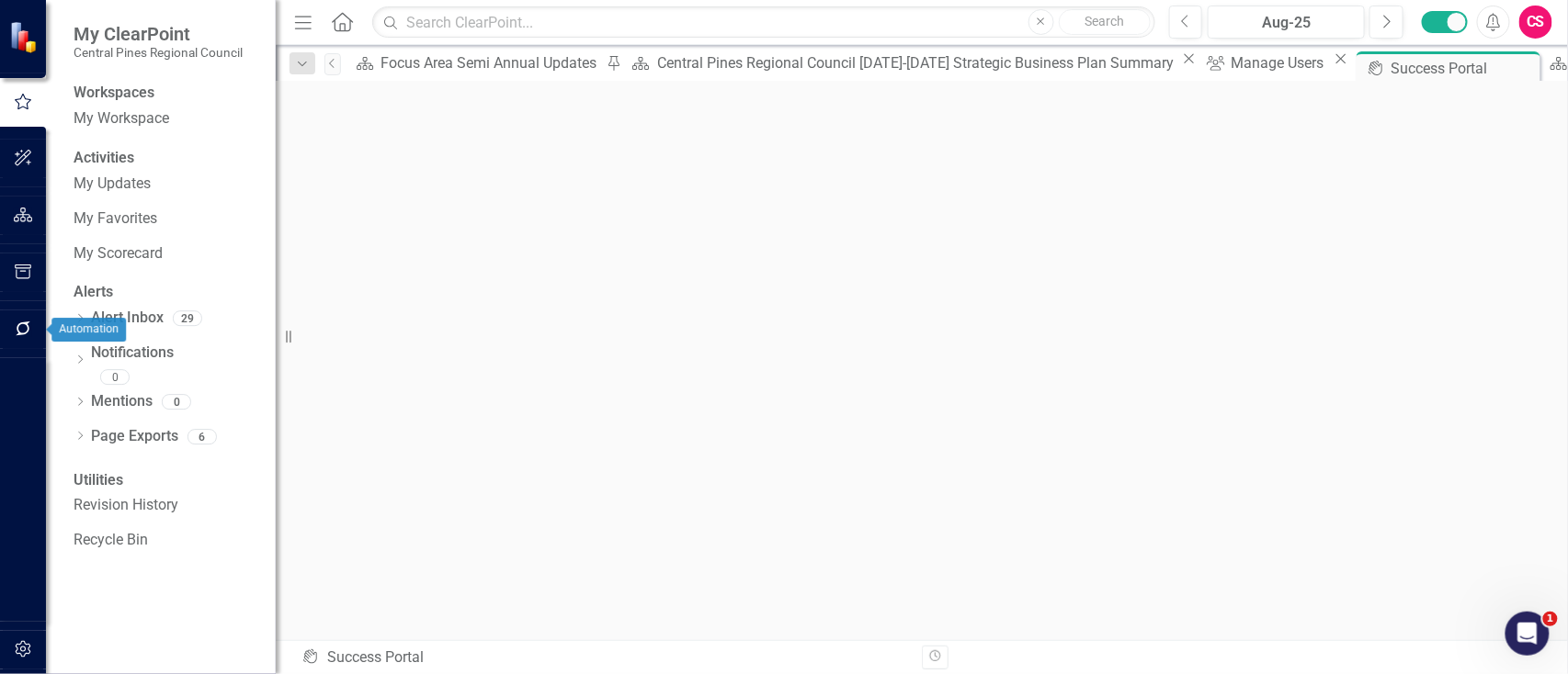
click at [16, 330] on icon "button" at bounding box center [23, 329] width 19 height 15
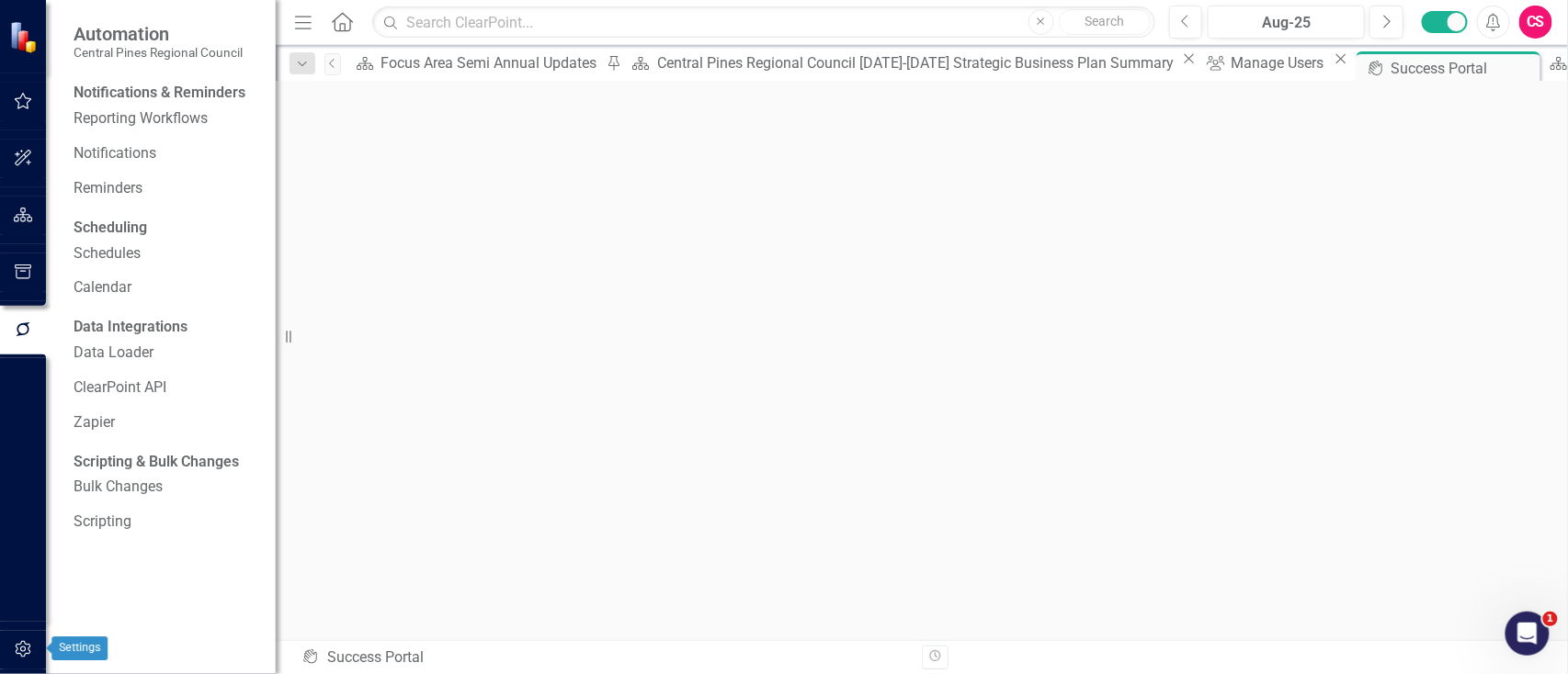
click at [28, 648] on icon "button" at bounding box center [23, 650] width 19 height 15
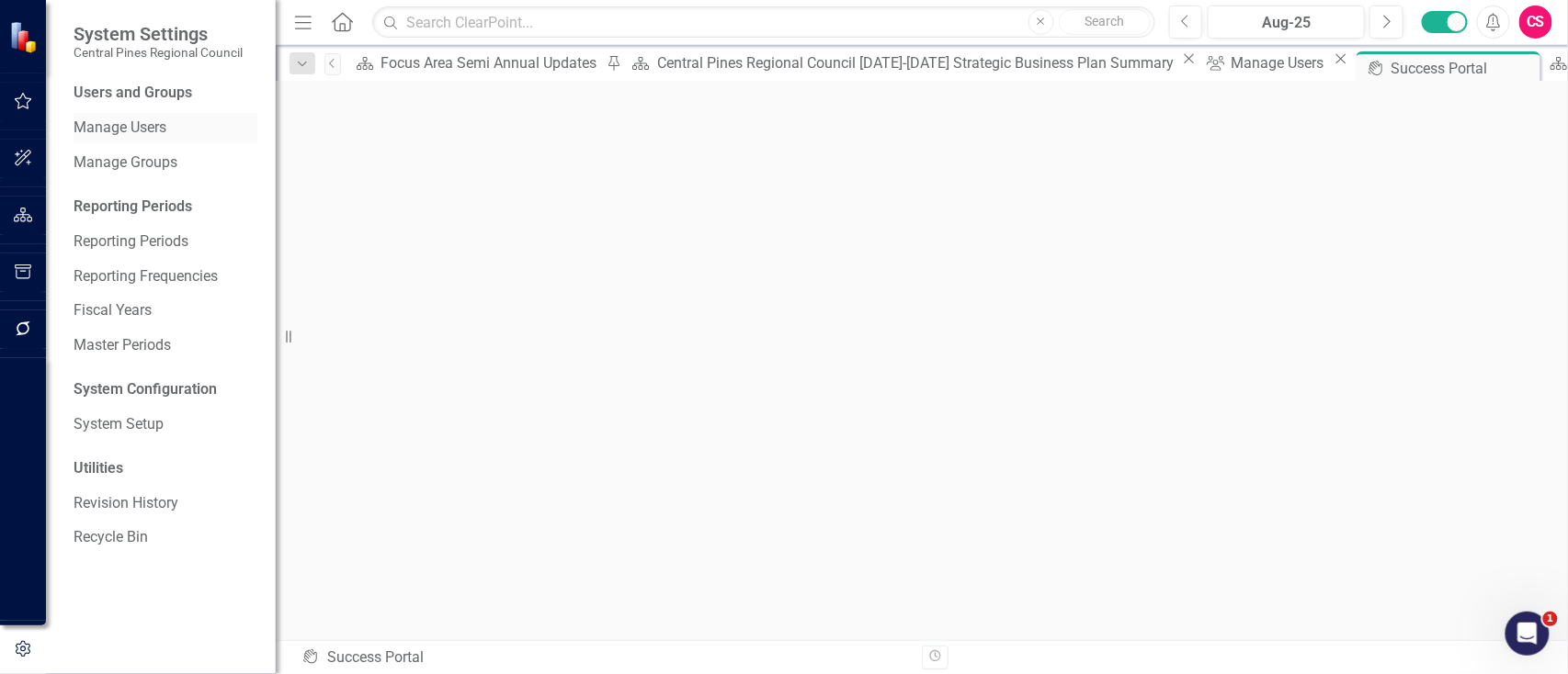
click at [180, 122] on link "Manage Users" at bounding box center [165, 128] width 184 height 21
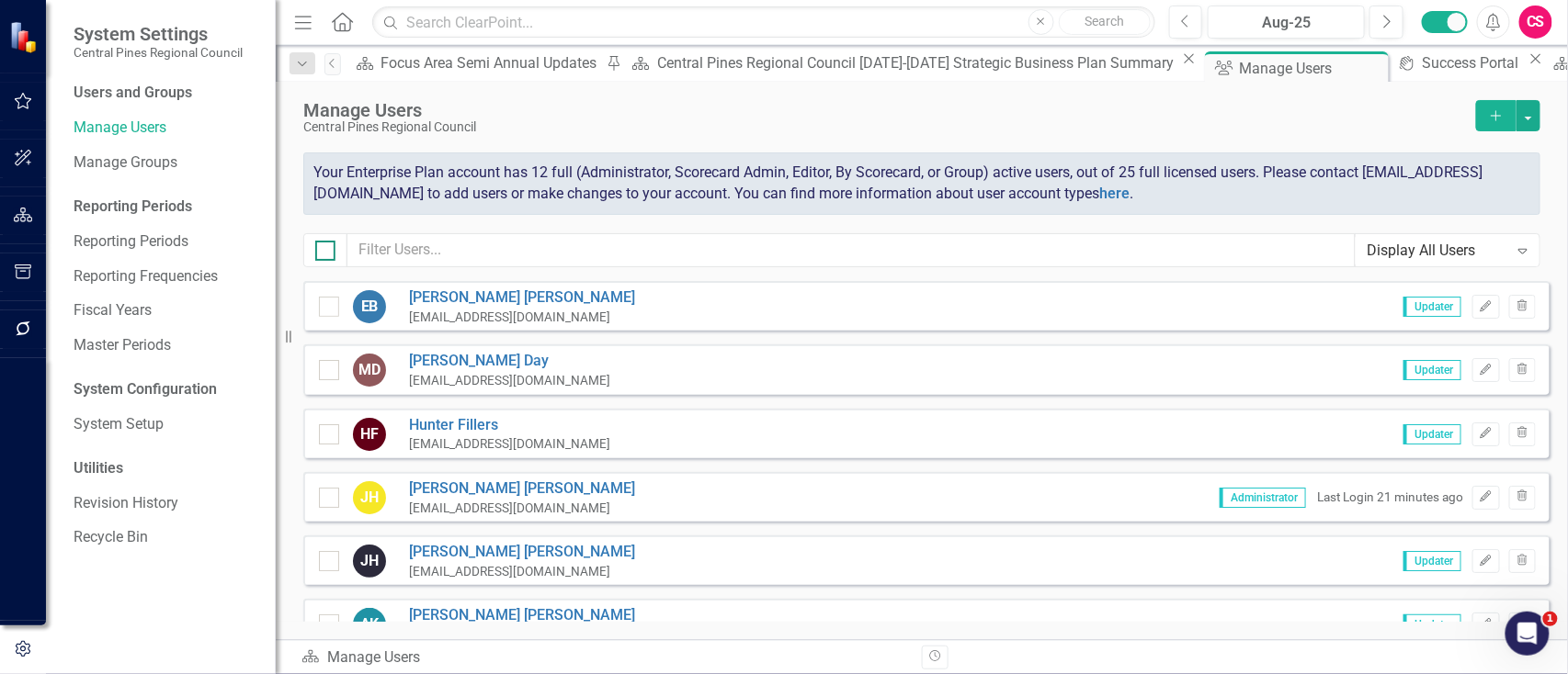
click at [323, 258] on div at bounding box center [326, 251] width 20 height 20
click at [323, 252] on input "checkbox" at bounding box center [321, 246] width 12 height 12
checkbox input "true"
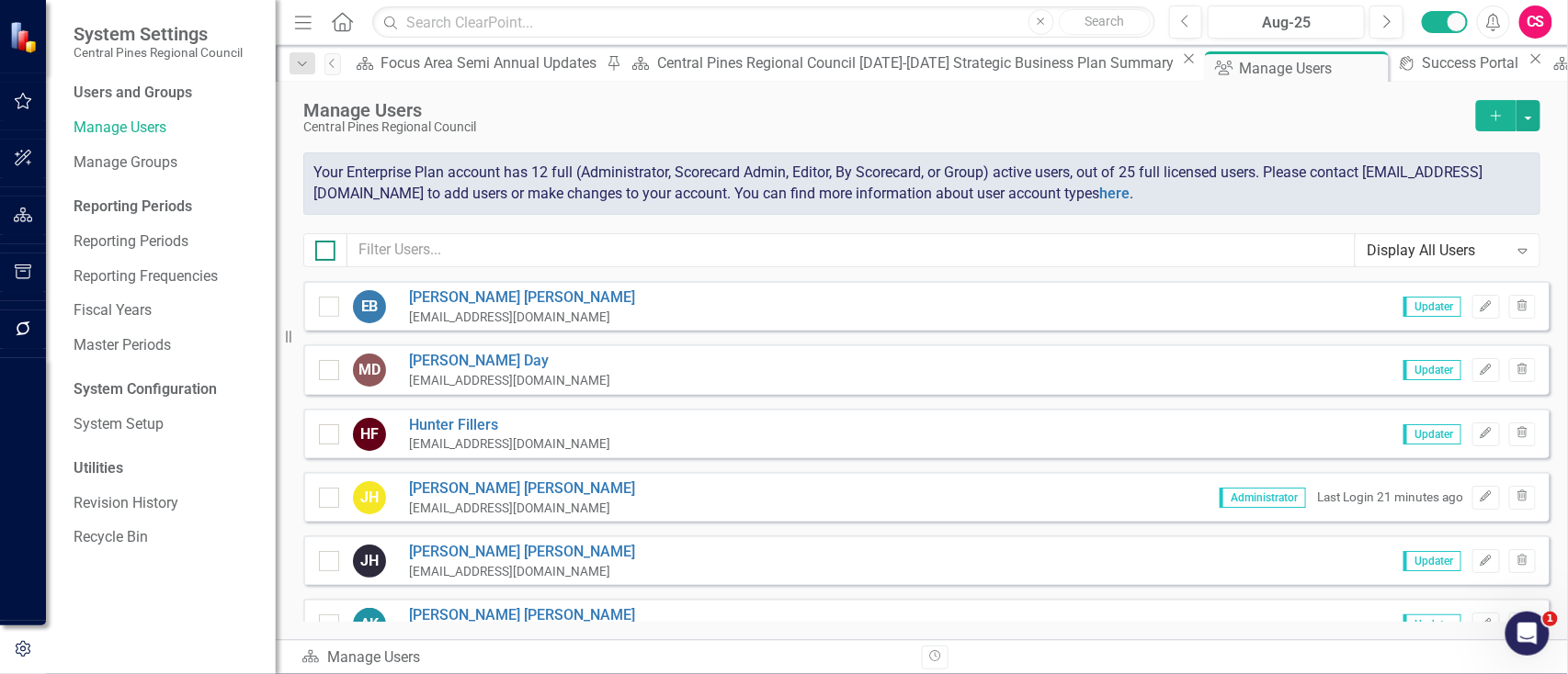
checkbox input "true"
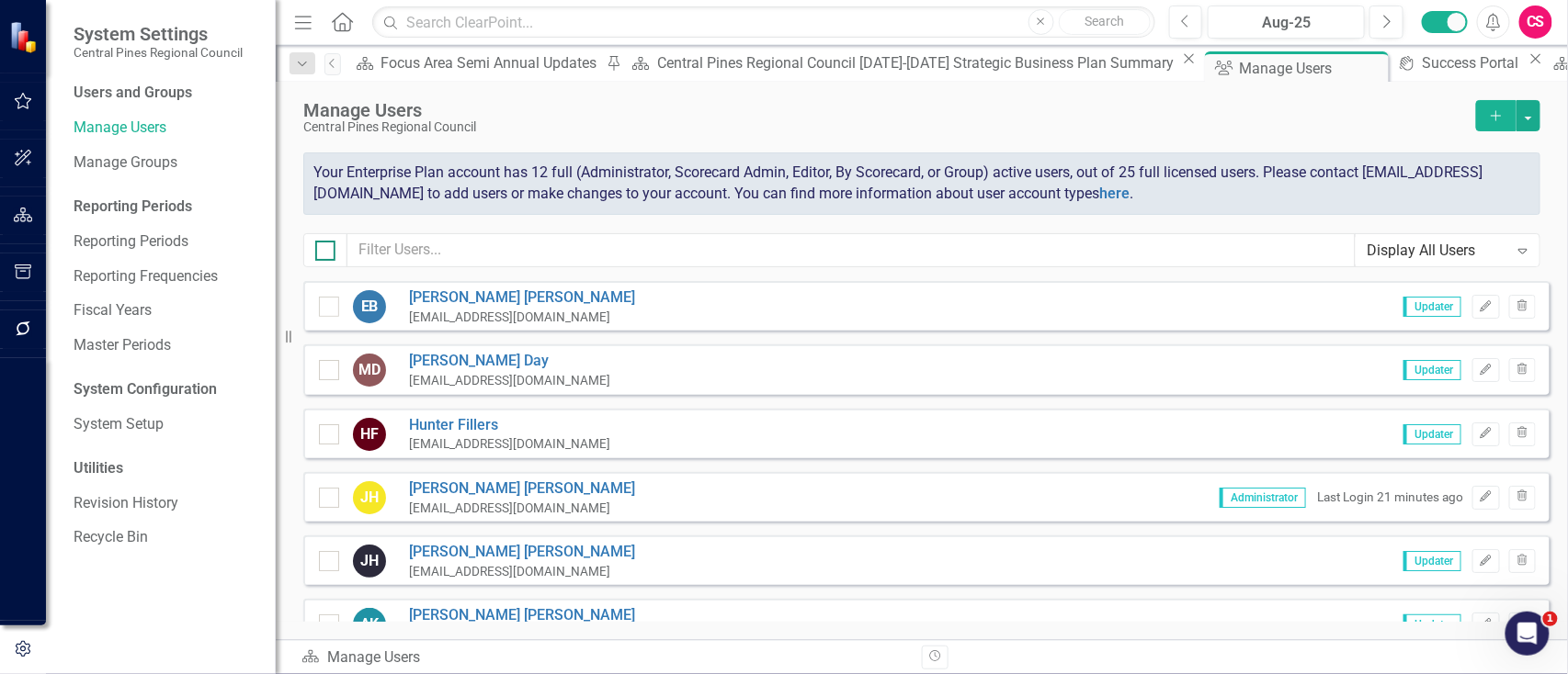
checkbox input "true"
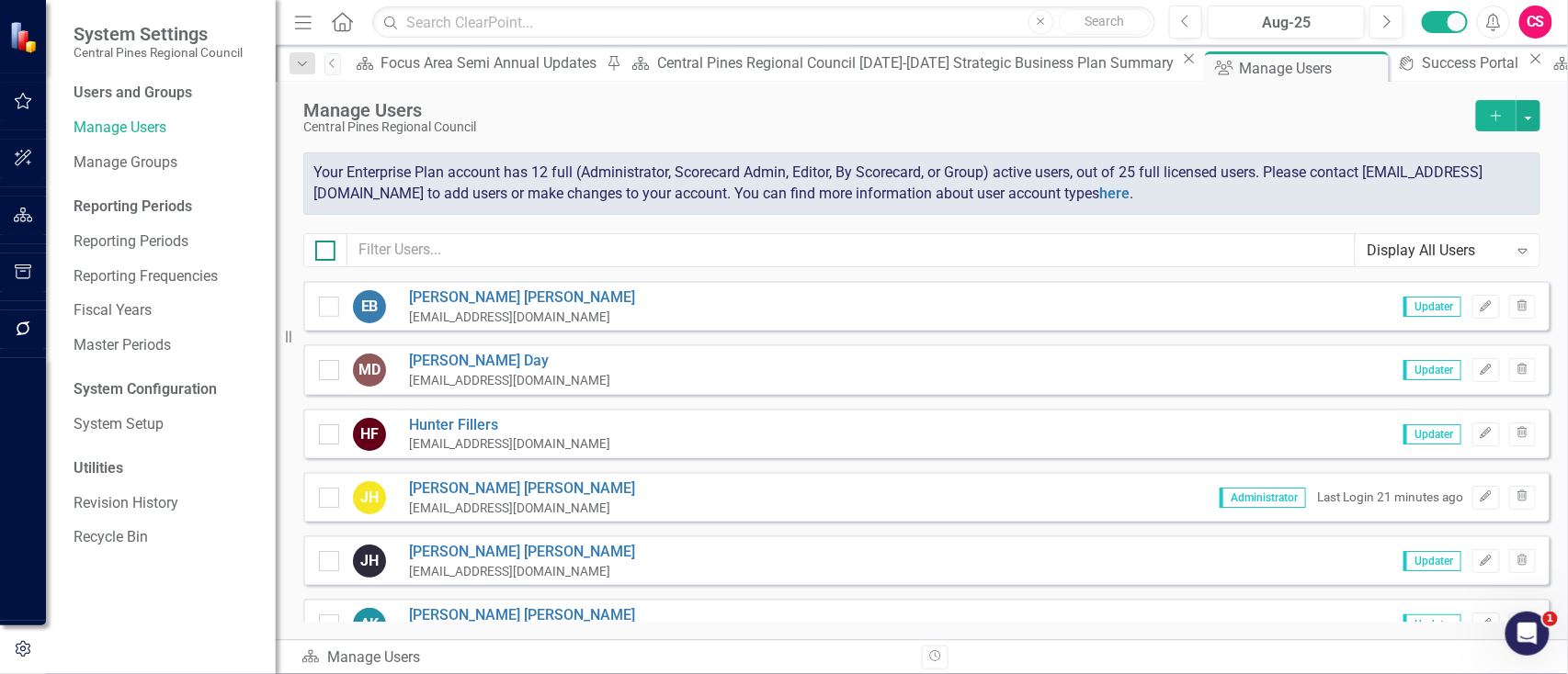
checkbox input "true"
click at [1536, 123] on button "button" at bounding box center [1528, 116] width 24 height 31
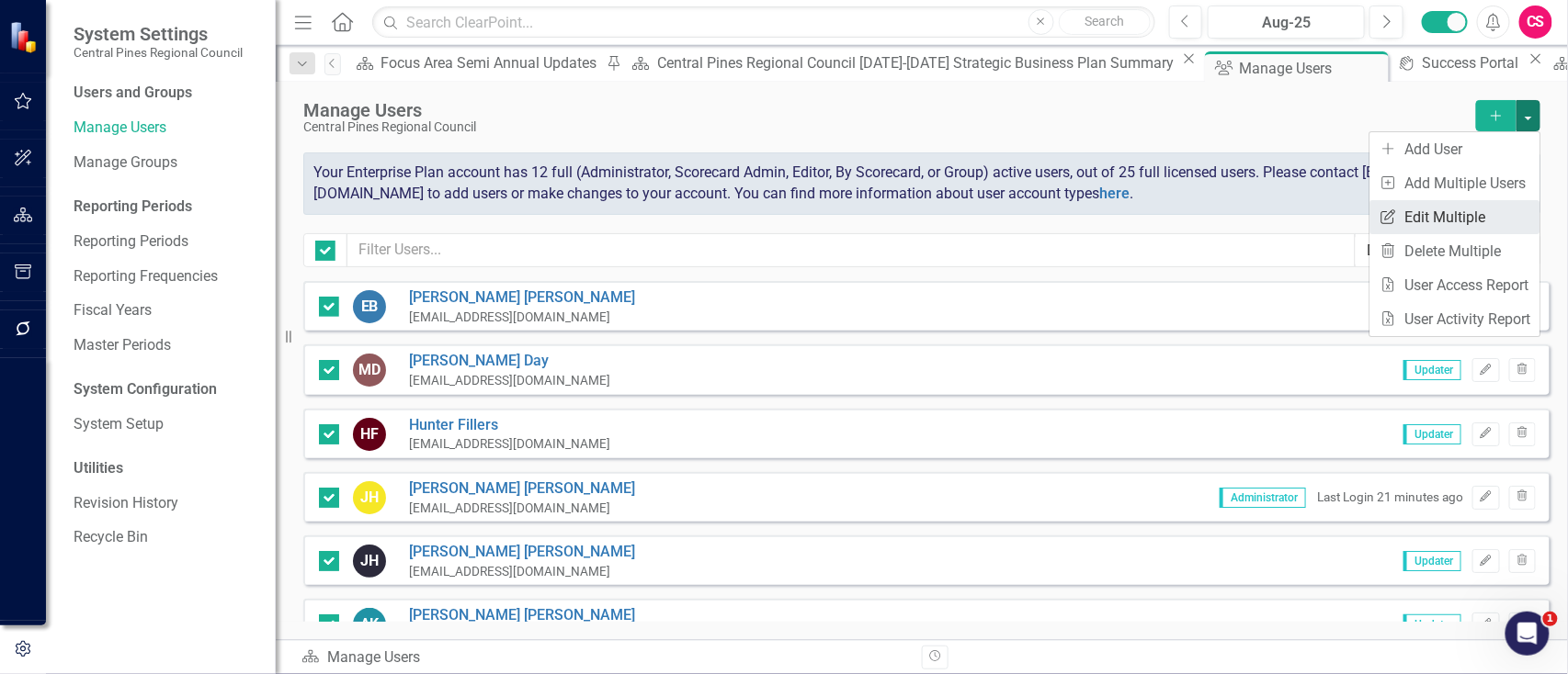
click at [1438, 215] on link "Edit Multiple Edit Multiple" at bounding box center [1456, 217] width 170 height 34
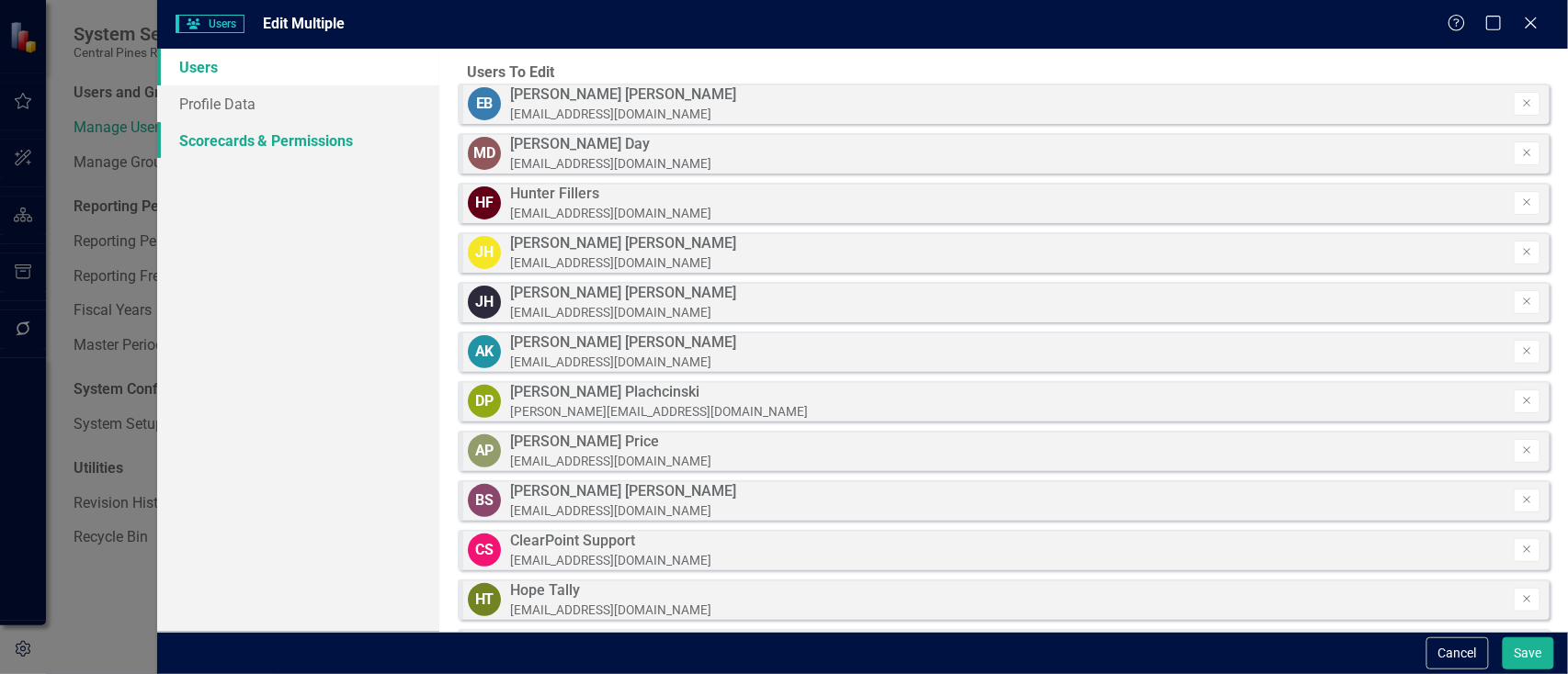
click at [318, 123] on link "Scorecards & Permissions" at bounding box center [298, 141] width 282 height 37
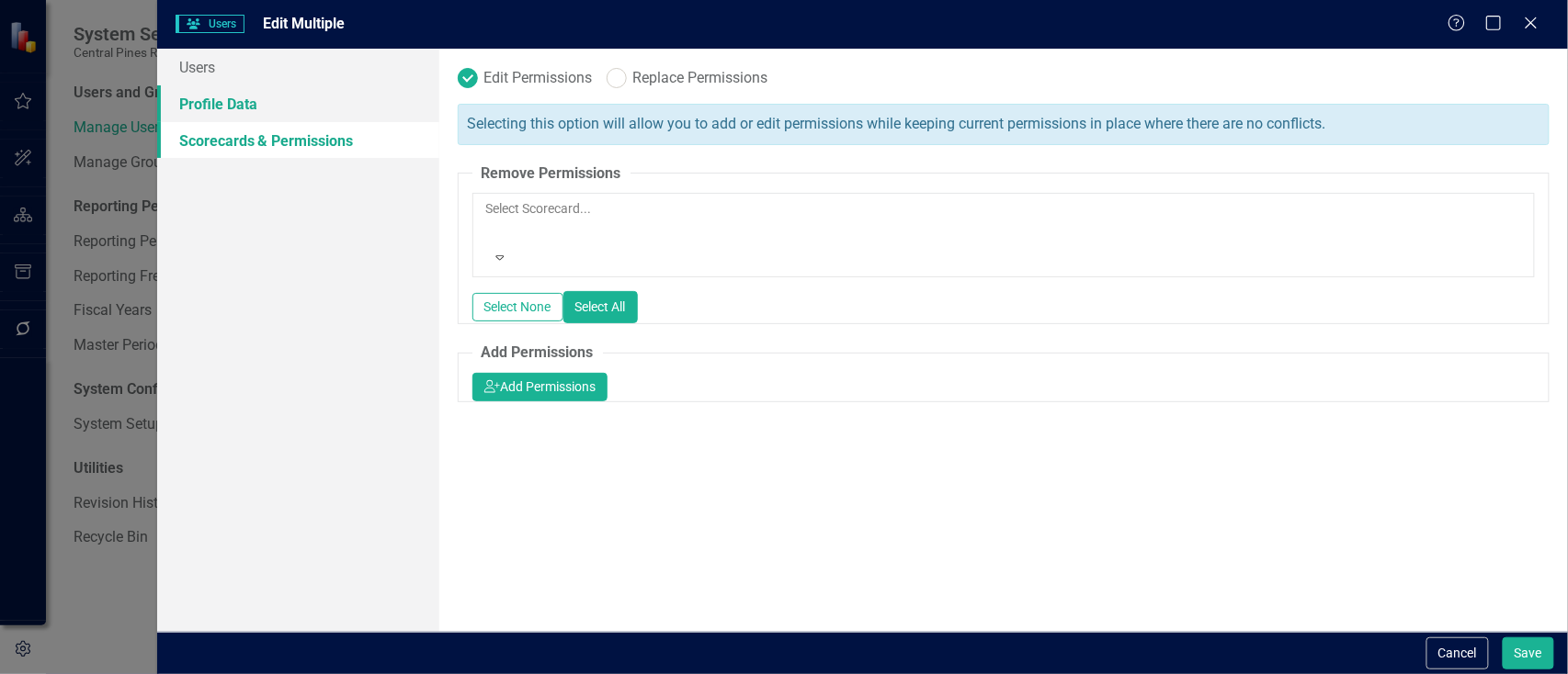
click at [294, 104] on link "Profile Data" at bounding box center [298, 104] width 282 height 37
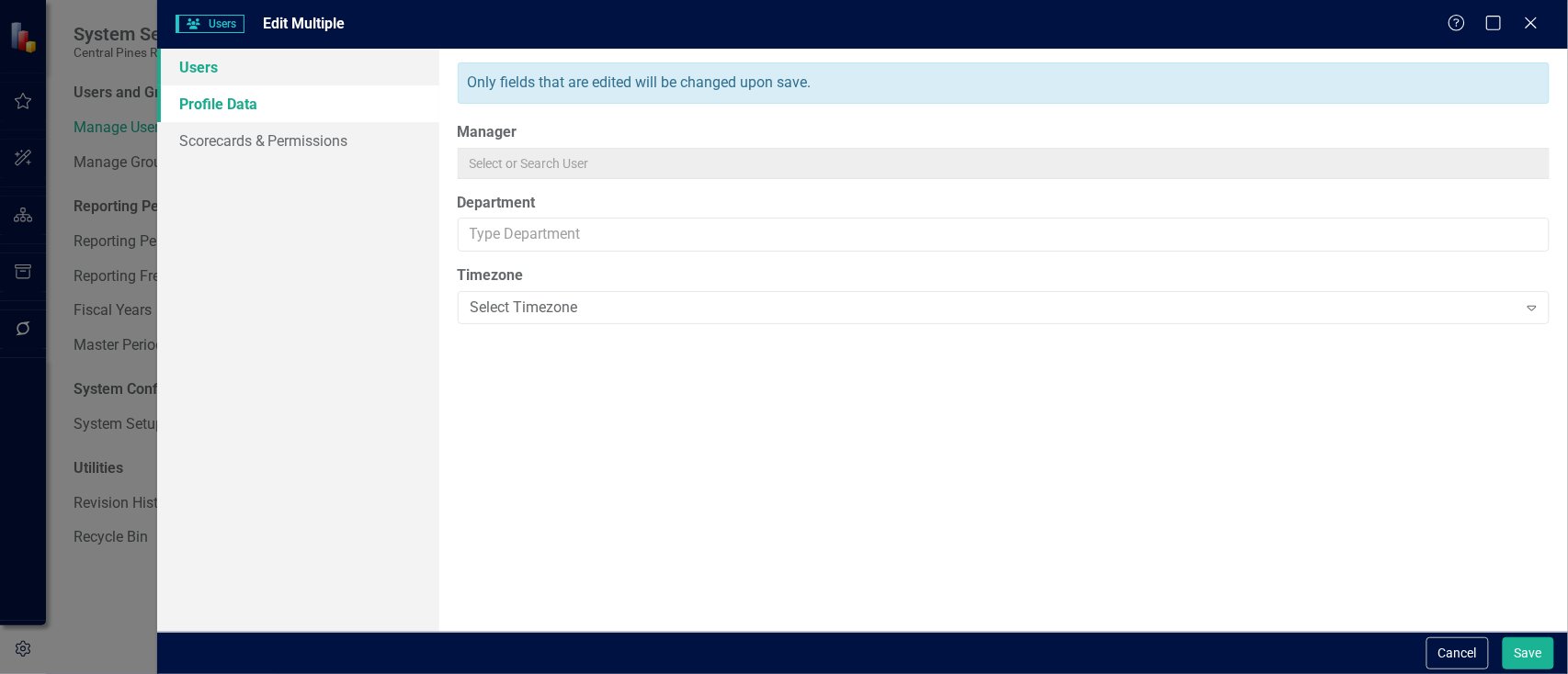
click at [280, 62] on link "Users" at bounding box center [298, 67] width 282 height 37
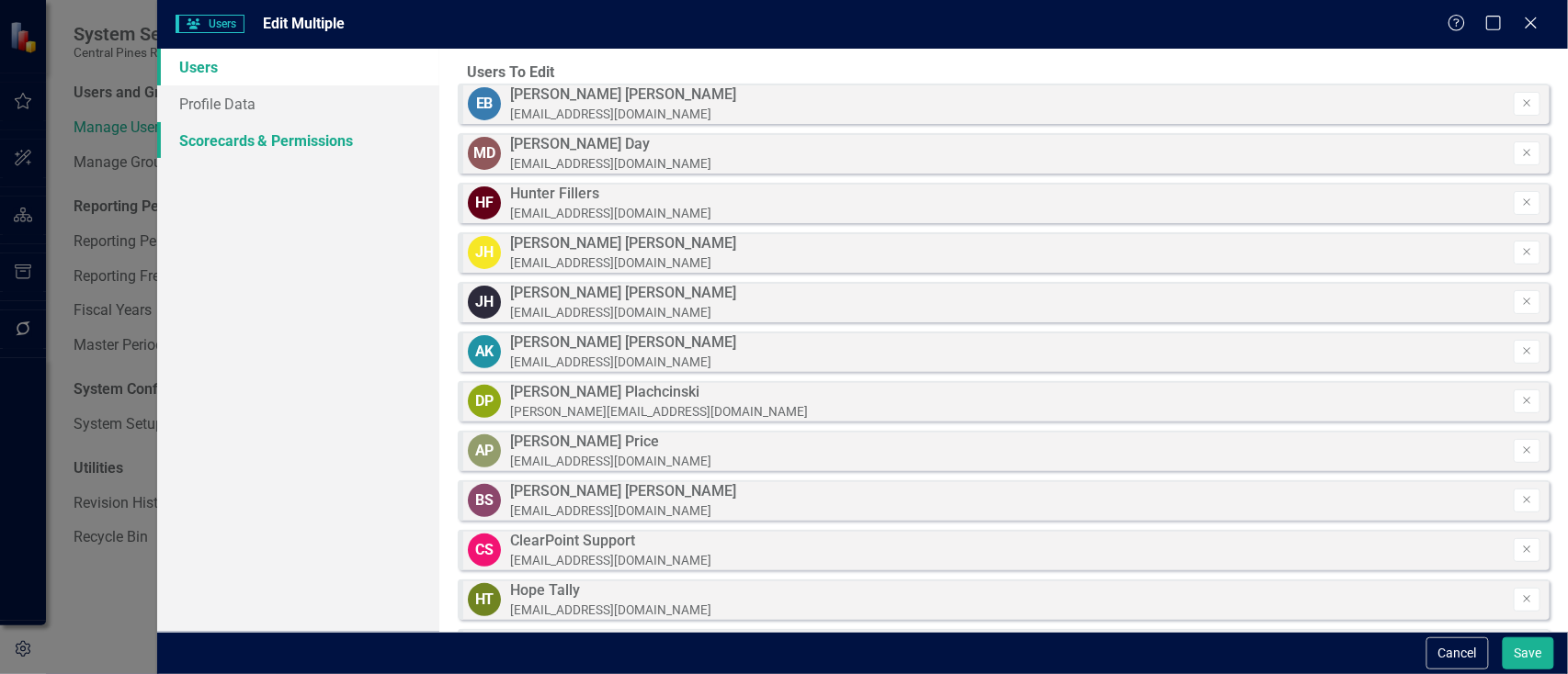
click at [258, 132] on link "Scorecards & Permissions" at bounding box center [298, 141] width 282 height 37
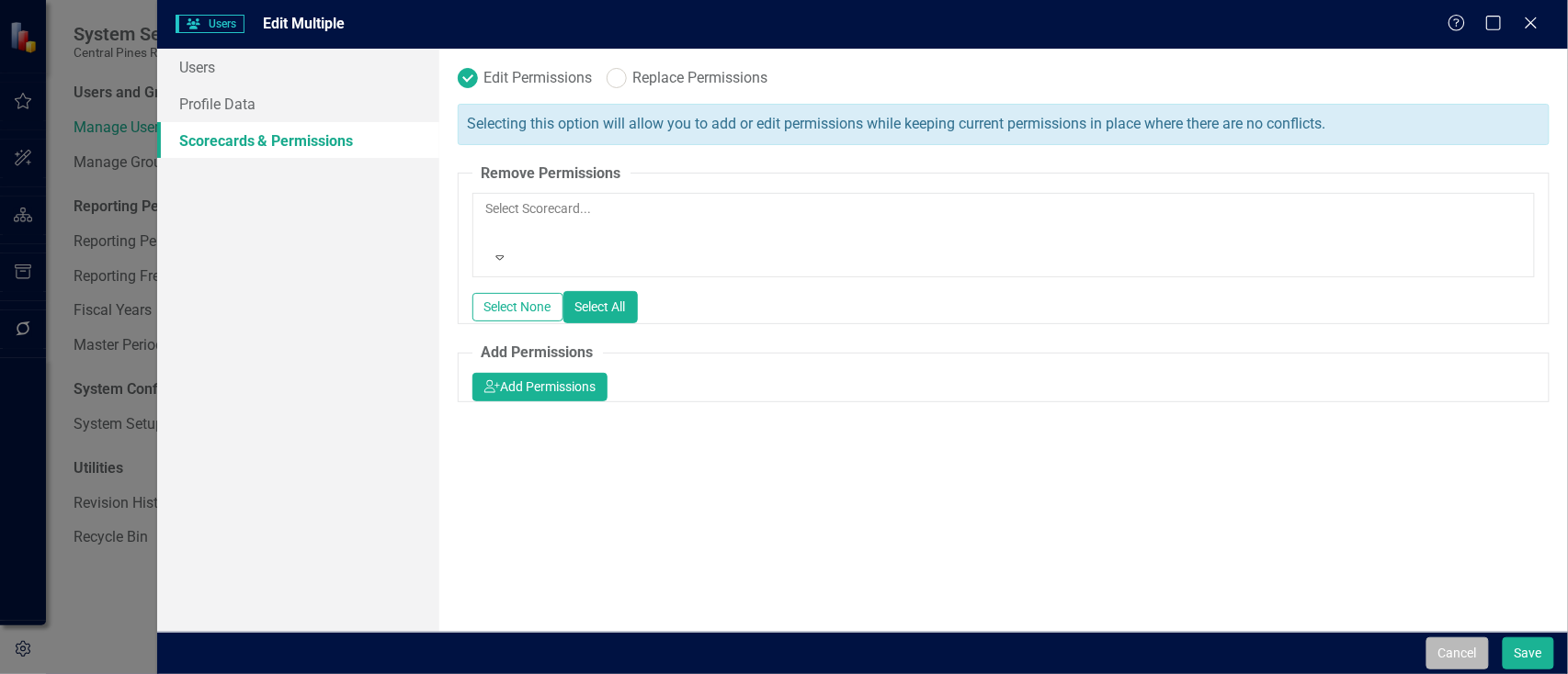
click at [1457, 649] on button "Cancel" at bounding box center [1458, 654] width 63 height 32
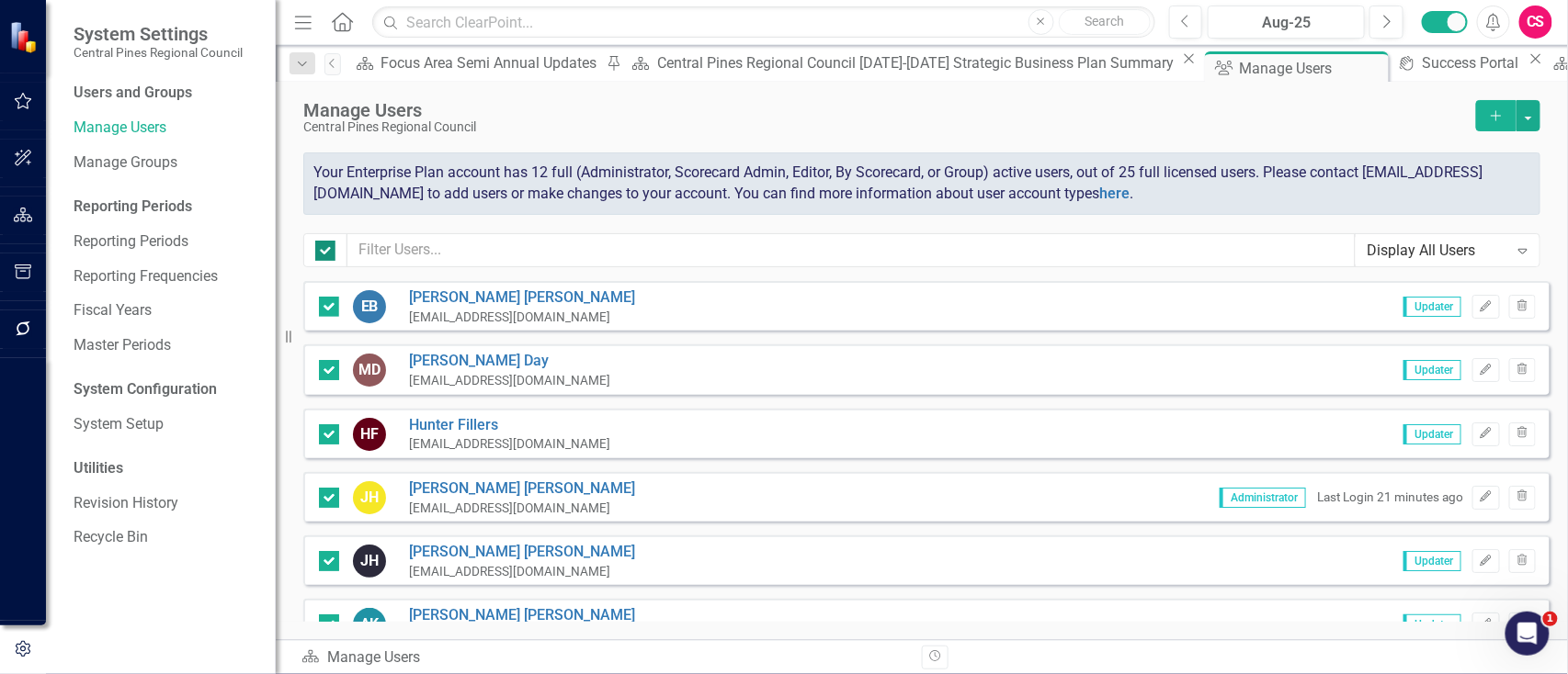
click at [322, 246] on input "checkbox" at bounding box center [321, 246] width 12 height 12
checkbox input "false"
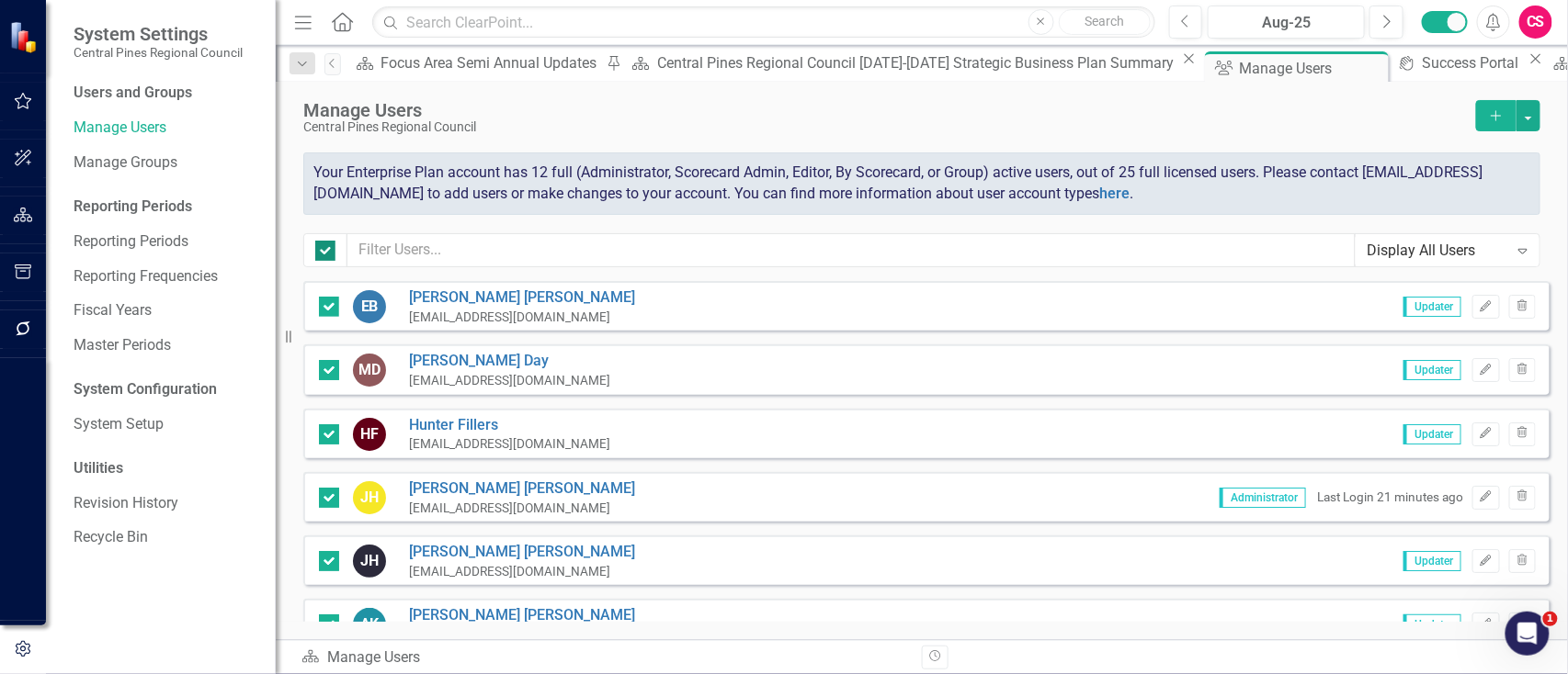
checkbox input "false"
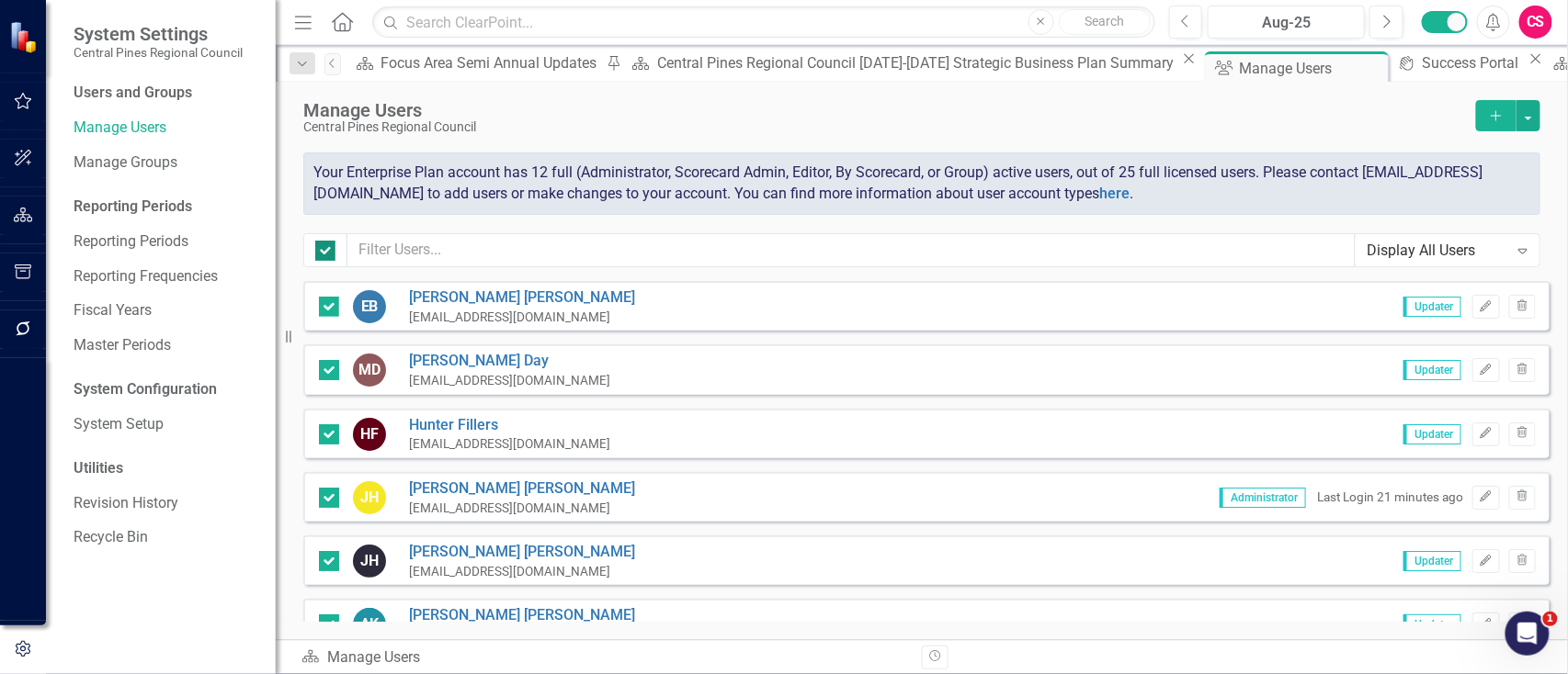
checkbox input "false"
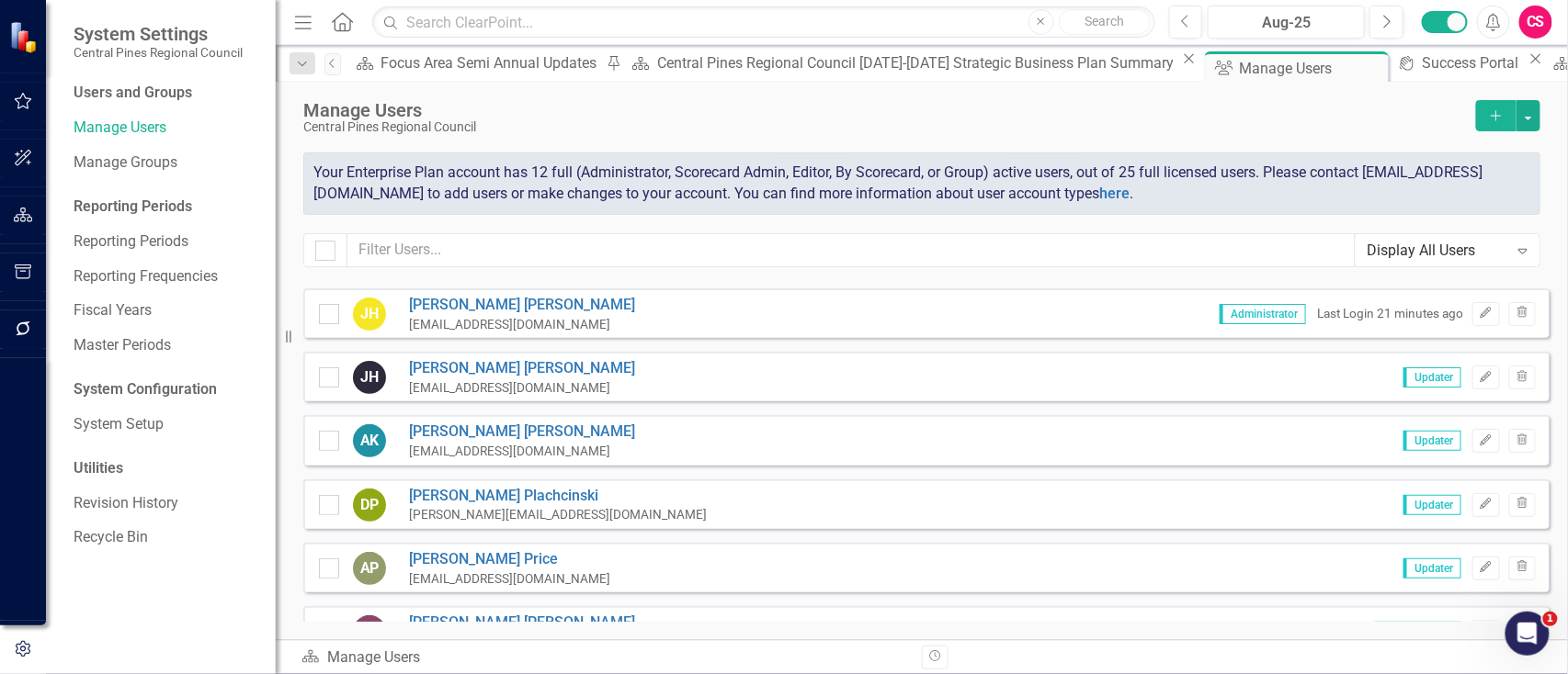
scroll to position [184, 0]
click at [1473, 367] on button "Edit" at bounding box center [1486, 377] width 27 height 24
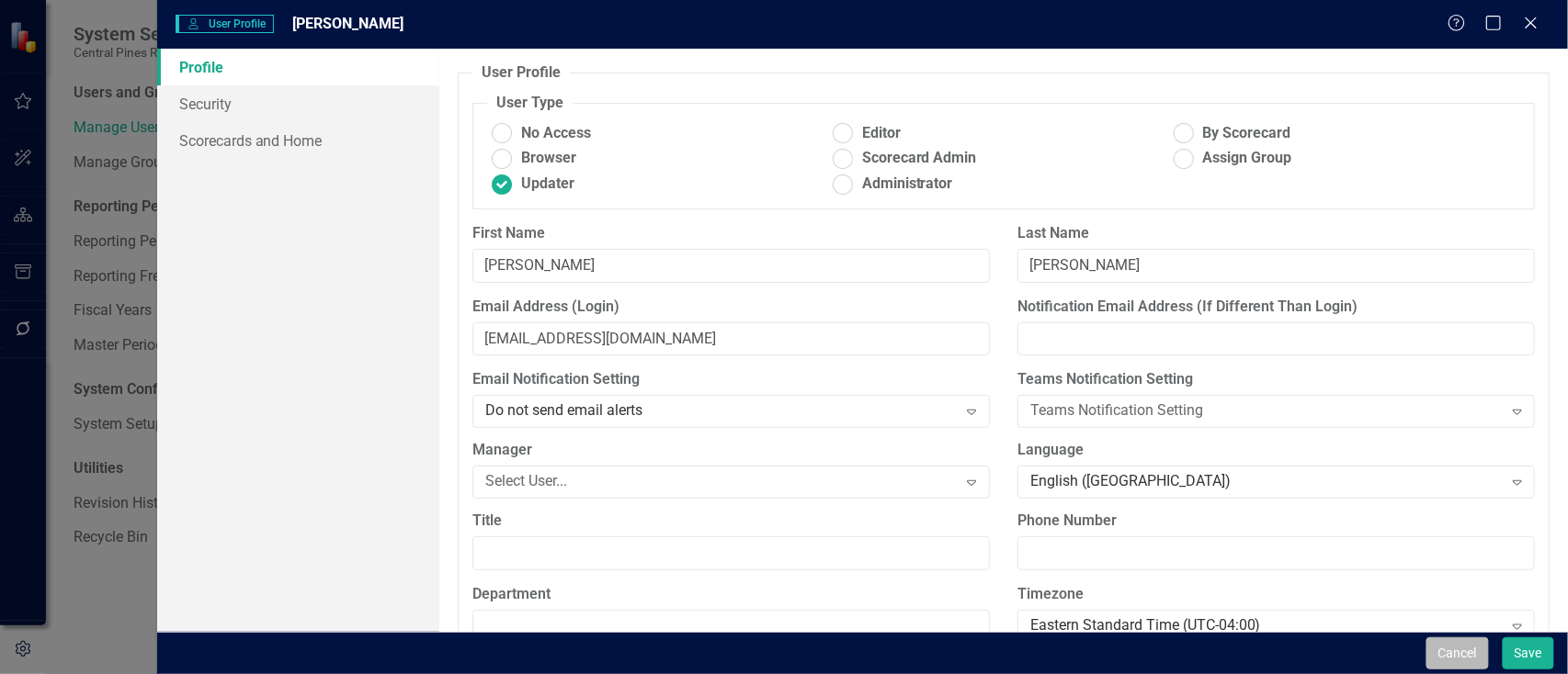
click at [1463, 656] on button "Cancel" at bounding box center [1458, 654] width 63 height 32
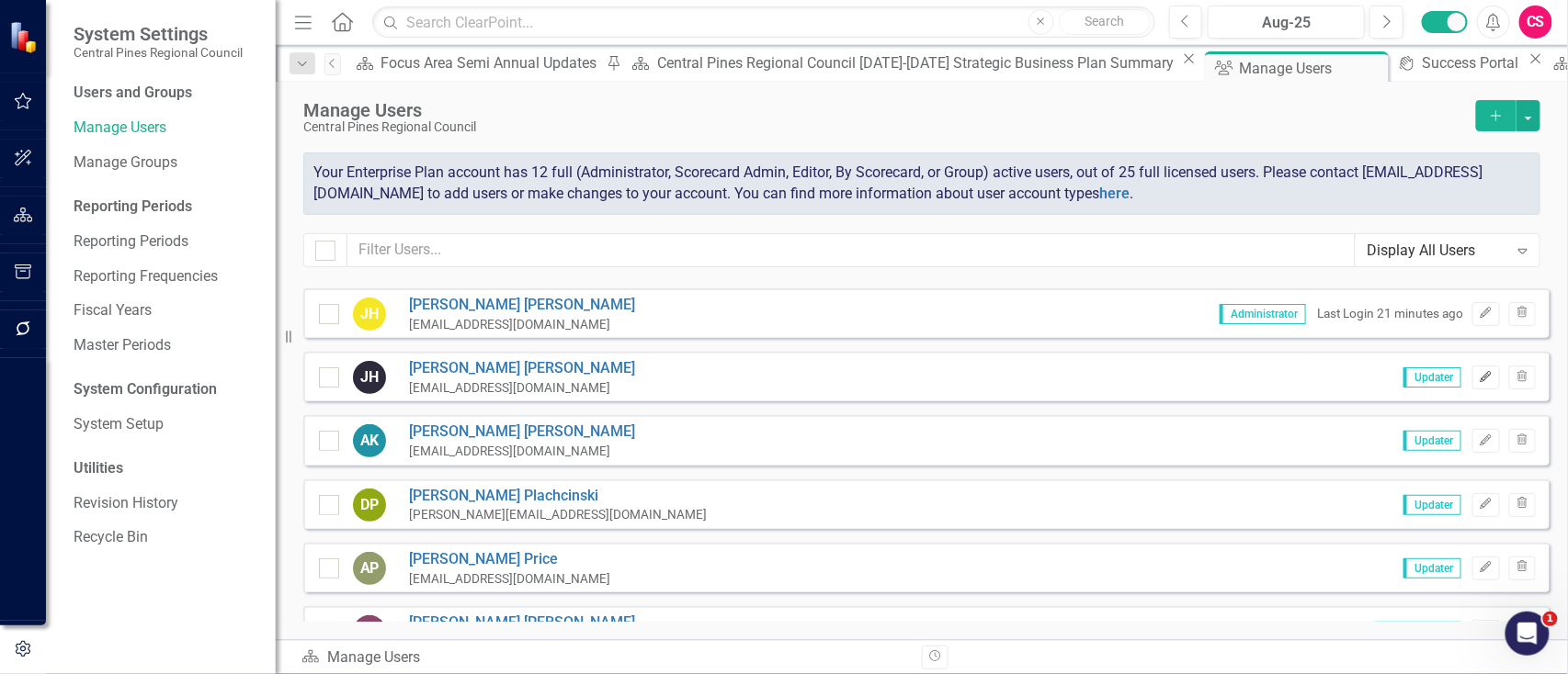
click at [1475, 382] on button "Edit" at bounding box center [1486, 377] width 27 height 24
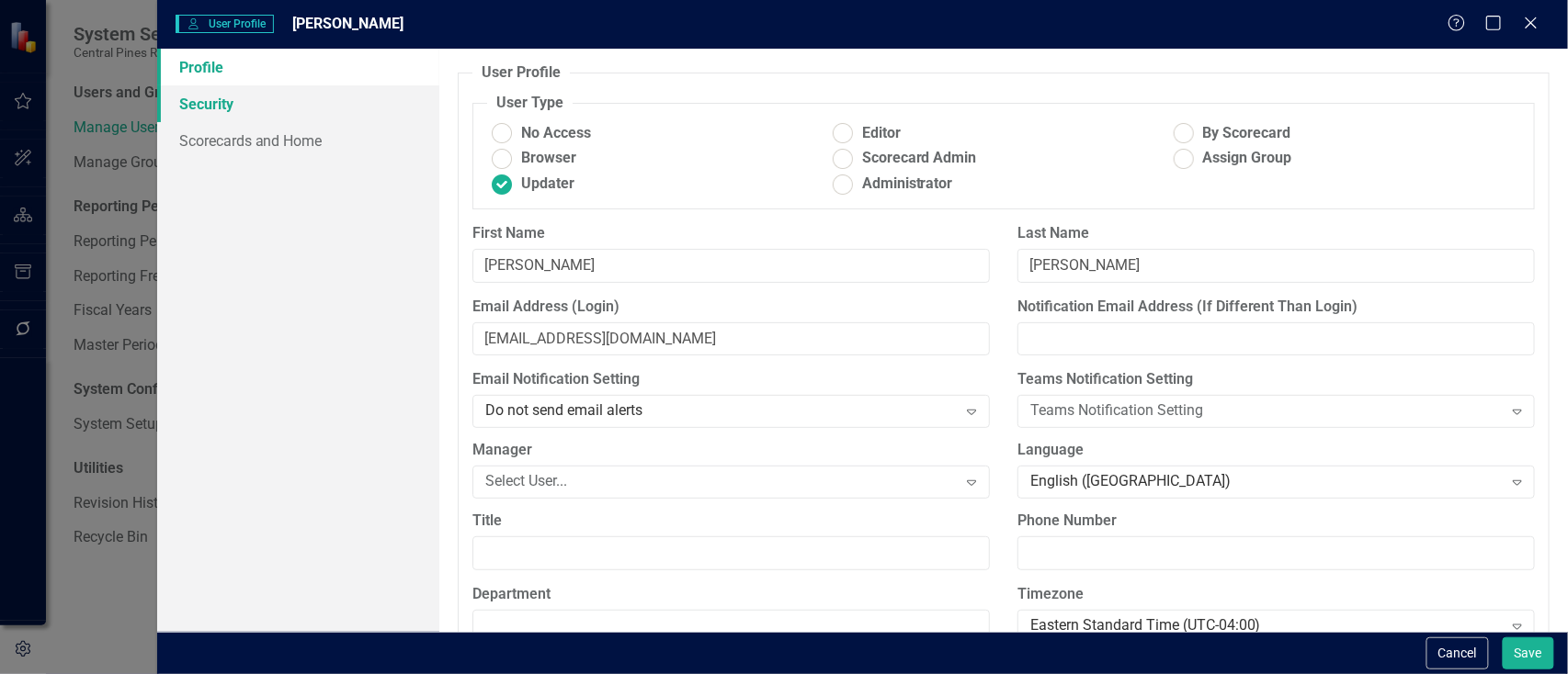
click at [278, 118] on link "Security" at bounding box center [298, 104] width 282 height 37
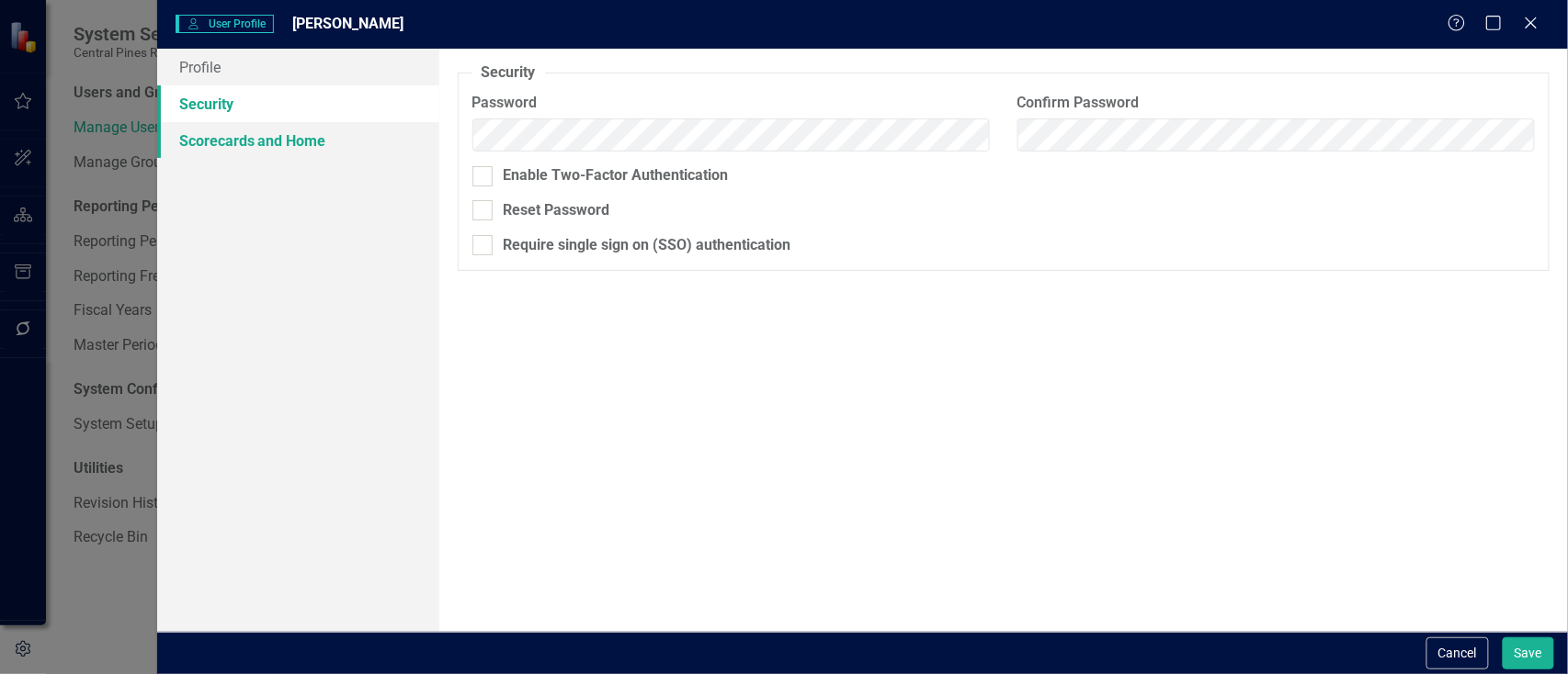
click at [268, 147] on link "Scorecards and Home" at bounding box center [298, 141] width 282 height 37
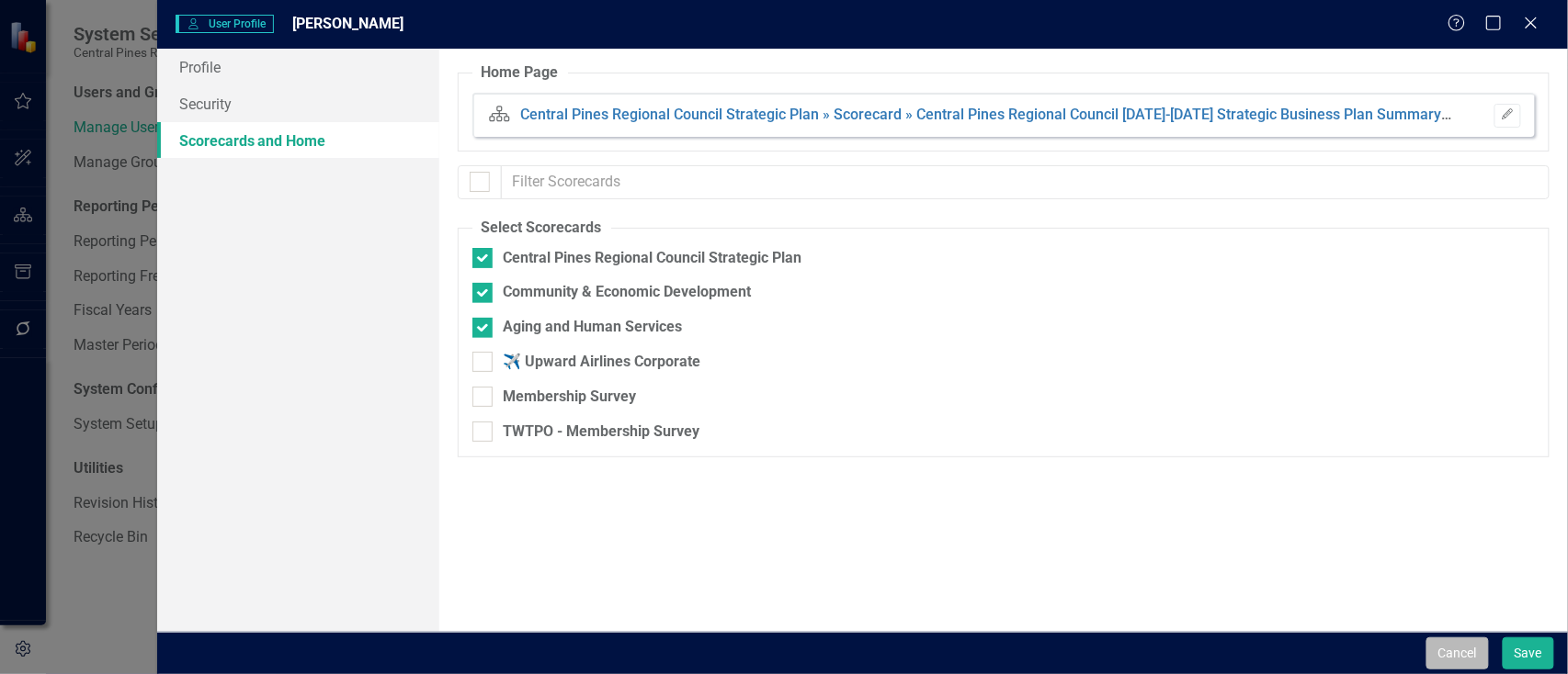
click at [1450, 649] on button "Cancel" at bounding box center [1458, 654] width 63 height 32
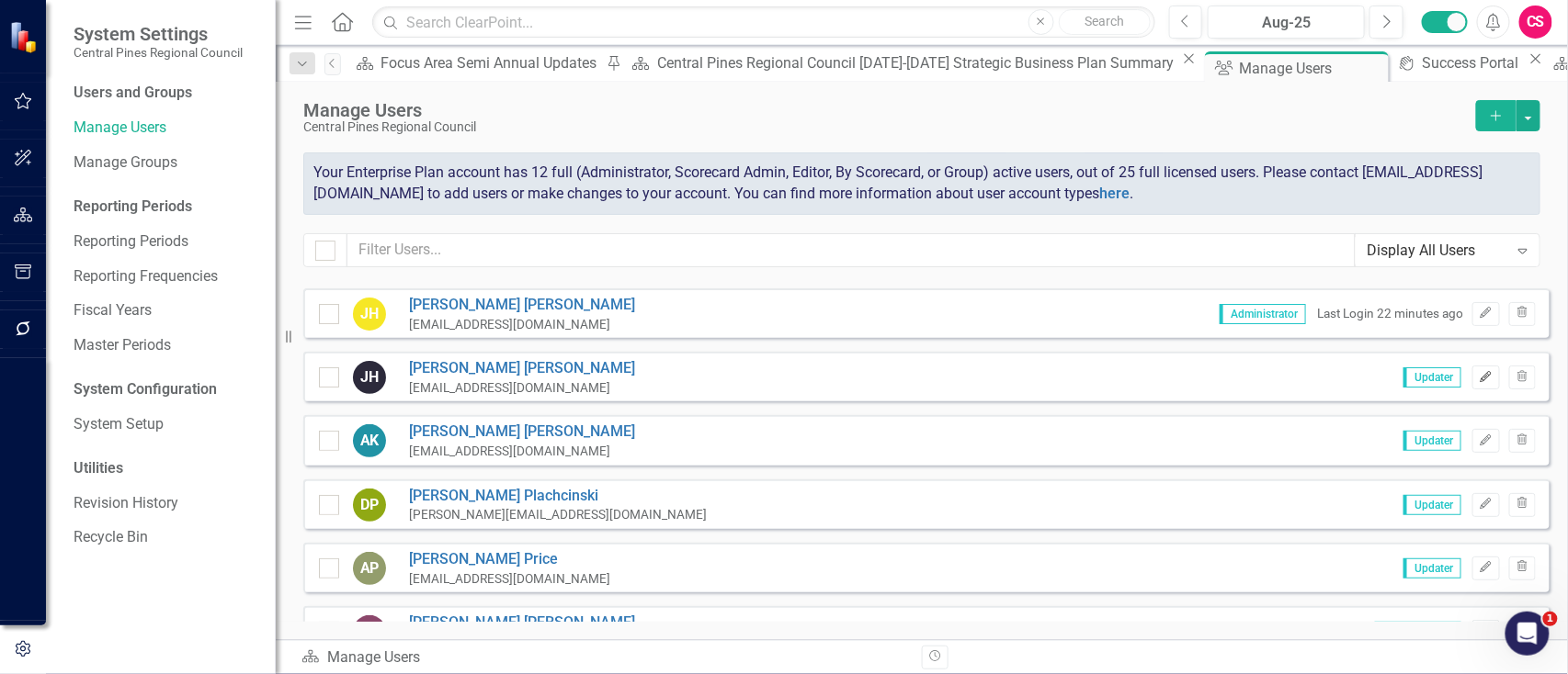
click at [1481, 375] on icon "button" at bounding box center [1487, 376] width 11 height 11
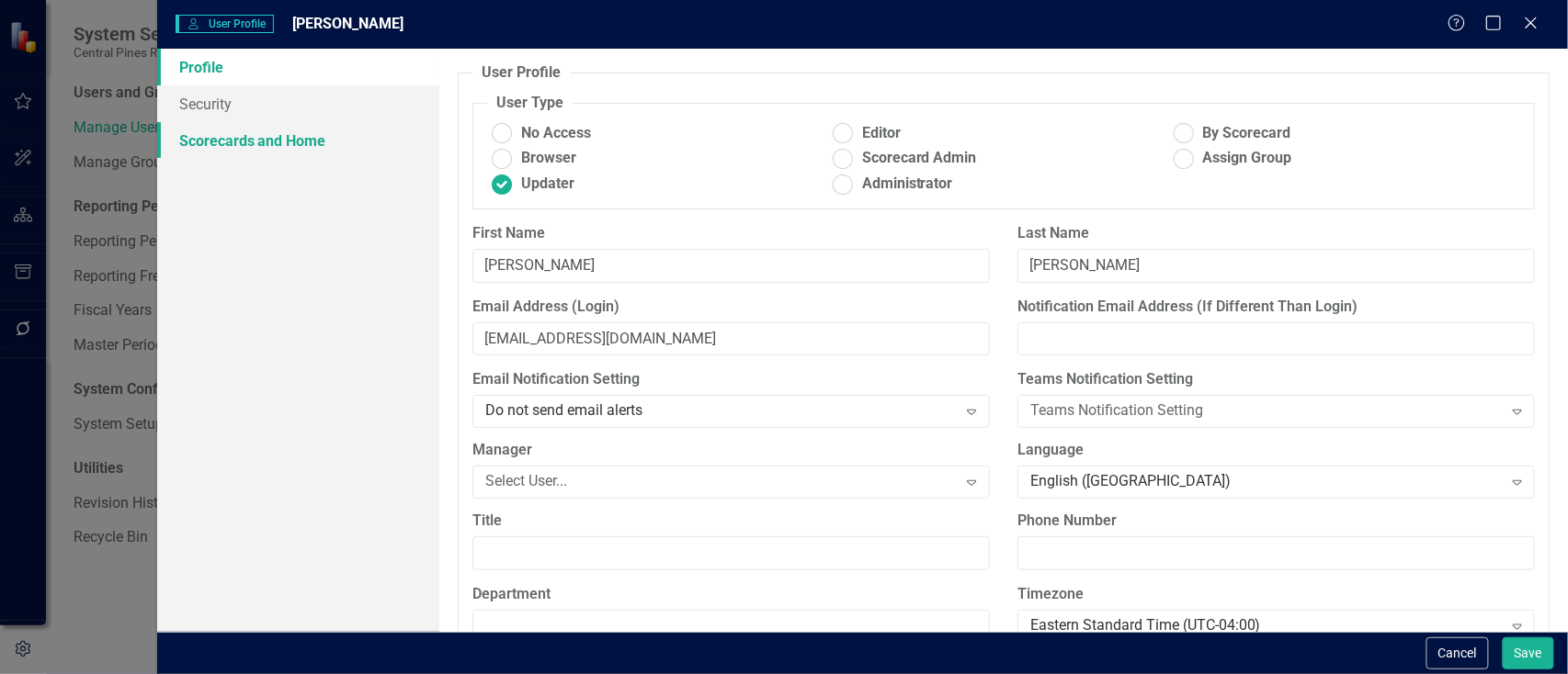
click at [289, 140] on link "Scorecards and Home" at bounding box center [298, 141] width 282 height 37
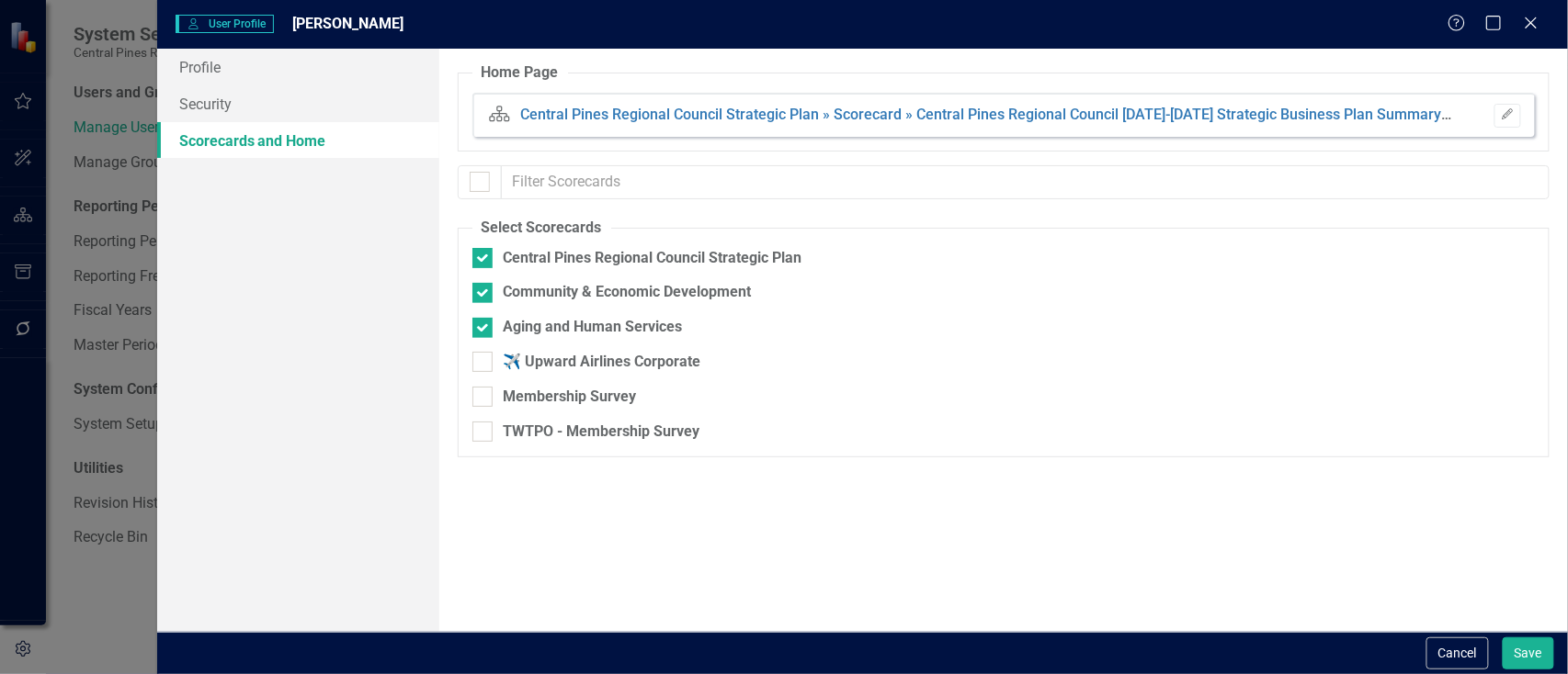
checkbox input "false"
click at [1445, 662] on button "Cancel" at bounding box center [1458, 654] width 63 height 32
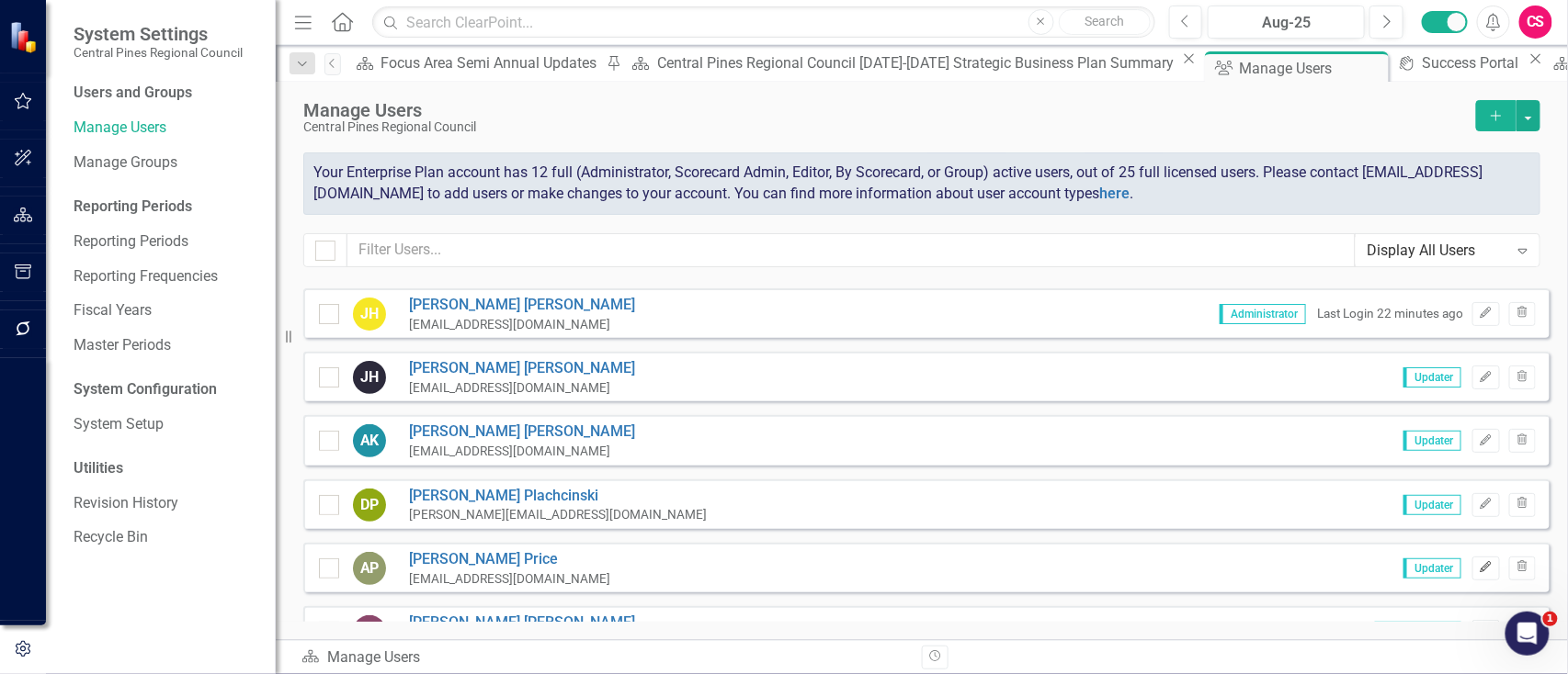
click at [1474, 571] on button "Edit" at bounding box center [1486, 569] width 27 height 24
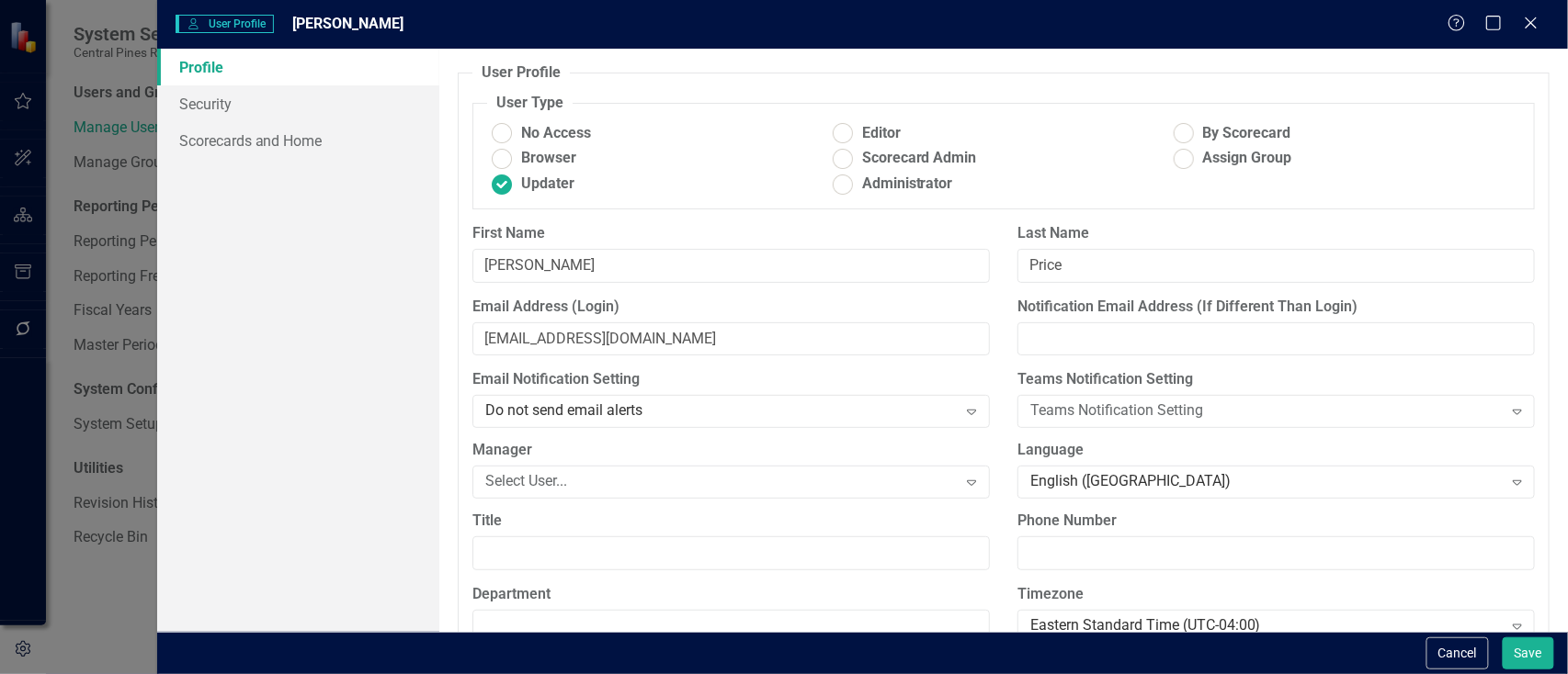
drag, startPoint x: 313, startPoint y: 205, endPoint x: 330, endPoint y: 178, distance: 31.9
click at [313, 205] on div "Profile Security Scorecards and Home" at bounding box center [298, 340] width 282 height 583
click at [309, 143] on link "Scorecards and Home" at bounding box center [298, 141] width 282 height 37
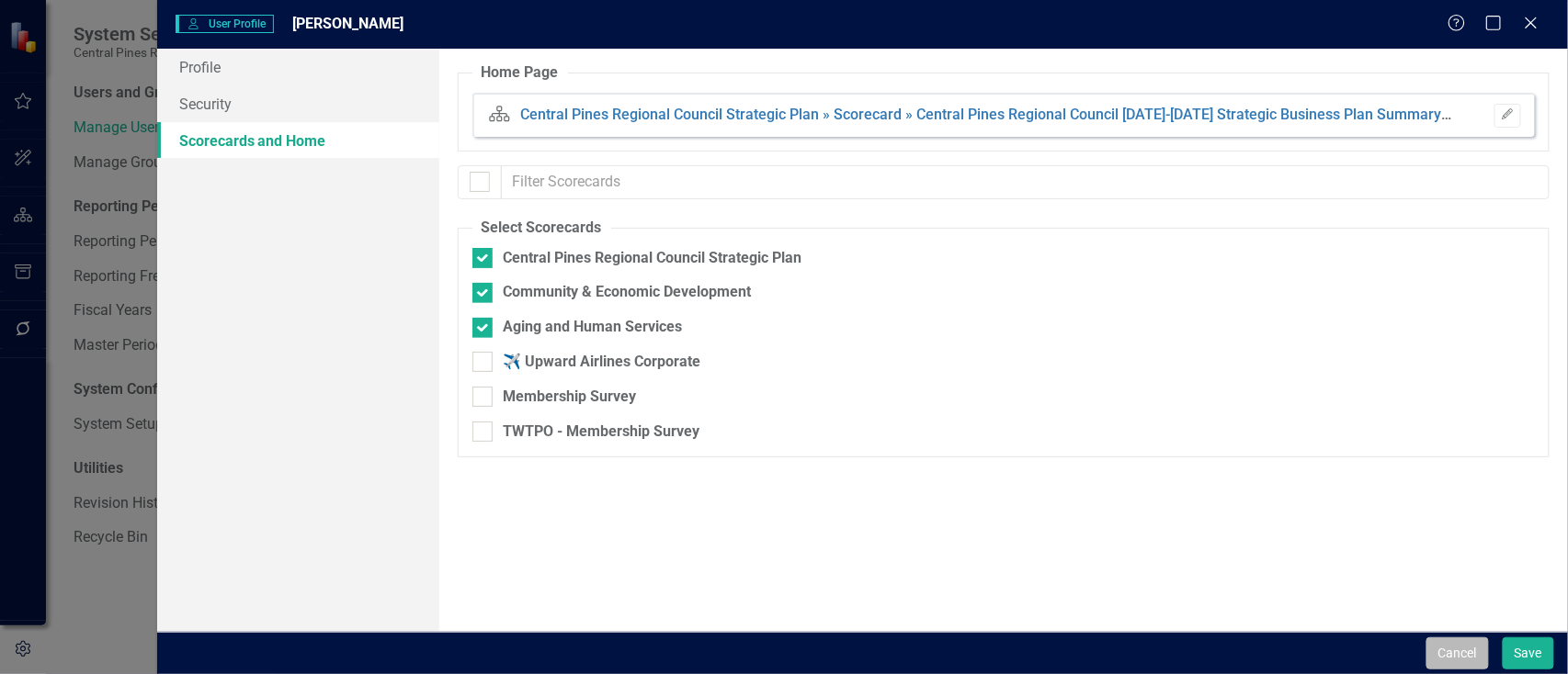
click at [1441, 660] on button "Cancel" at bounding box center [1458, 654] width 63 height 32
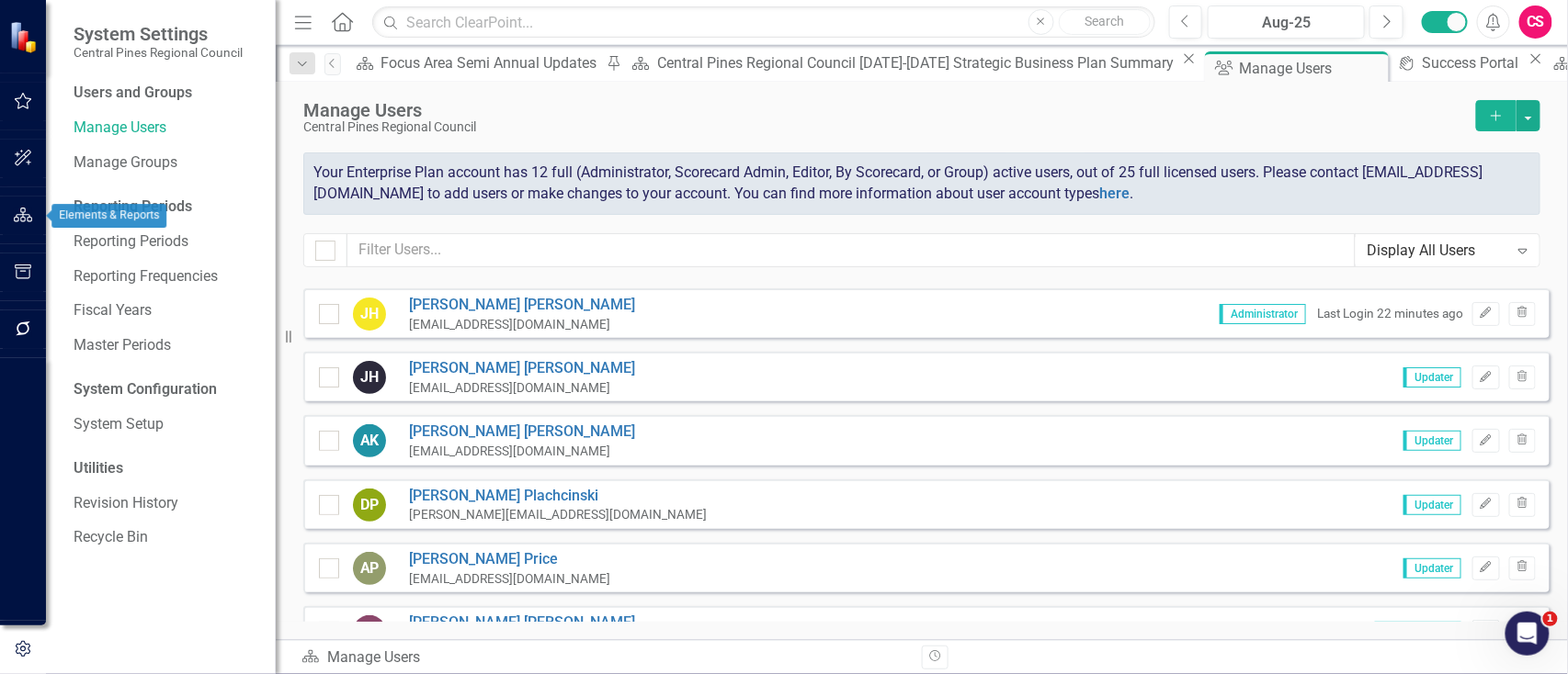
click at [32, 216] on button "button" at bounding box center [23, 216] width 42 height 39
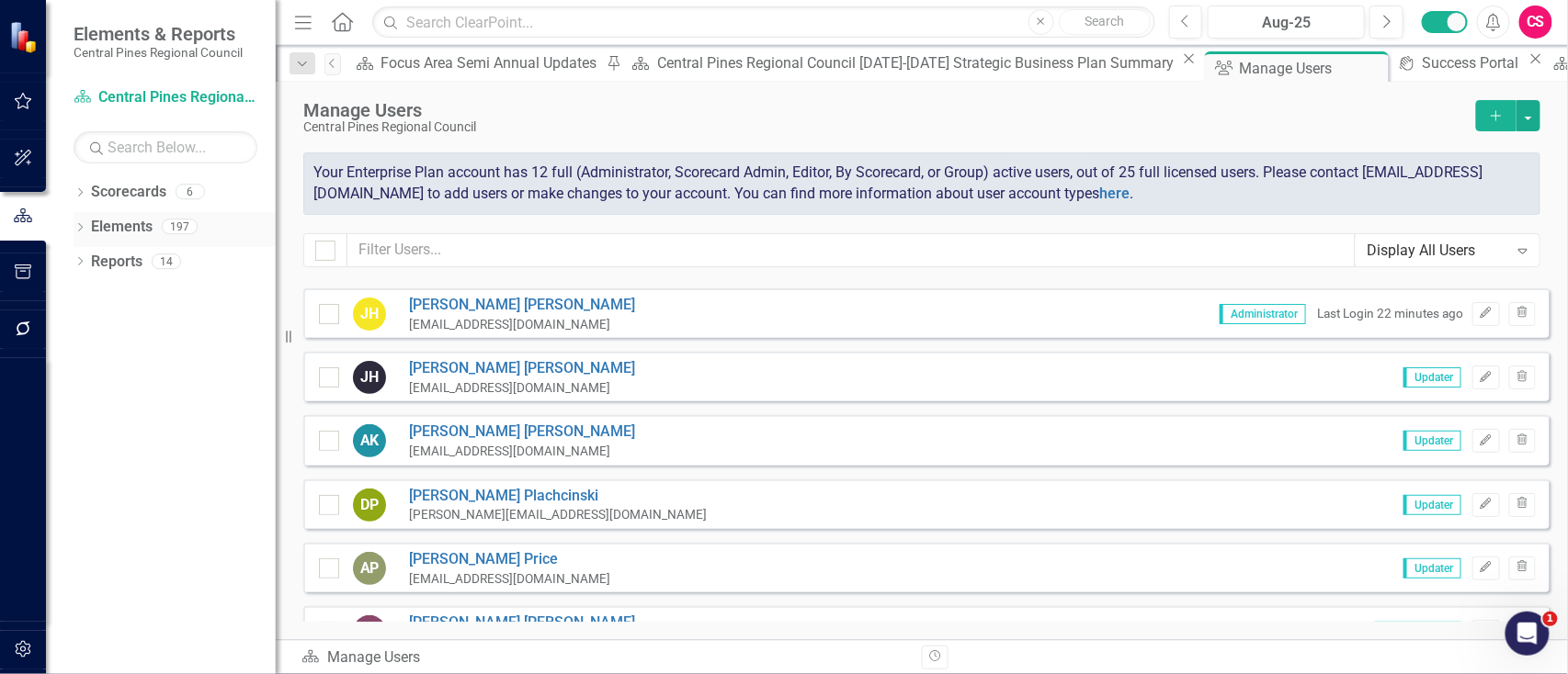
click at [136, 233] on link "Elements" at bounding box center [121, 227] width 62 height 21
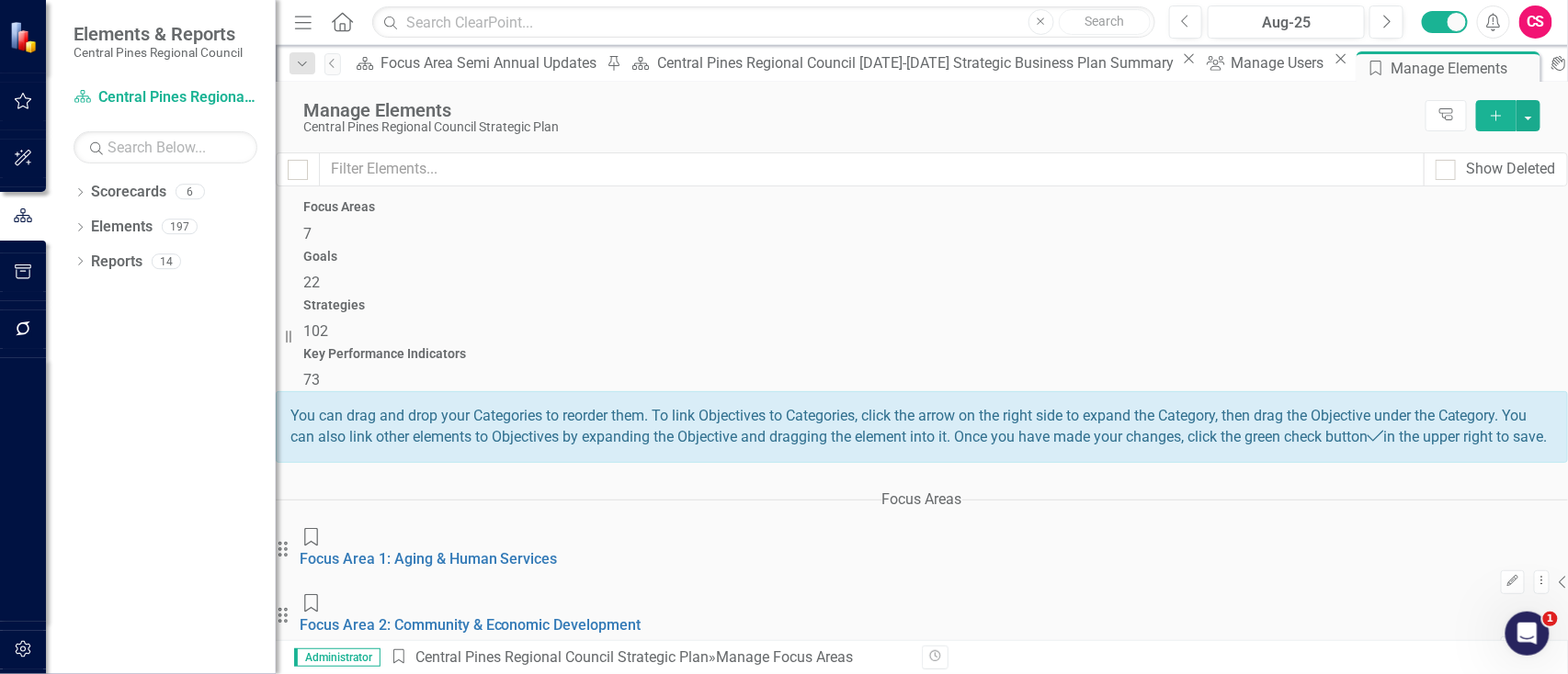
click at [328, 323] on span "102" at bounding box center [315, 331] width 25 height 18
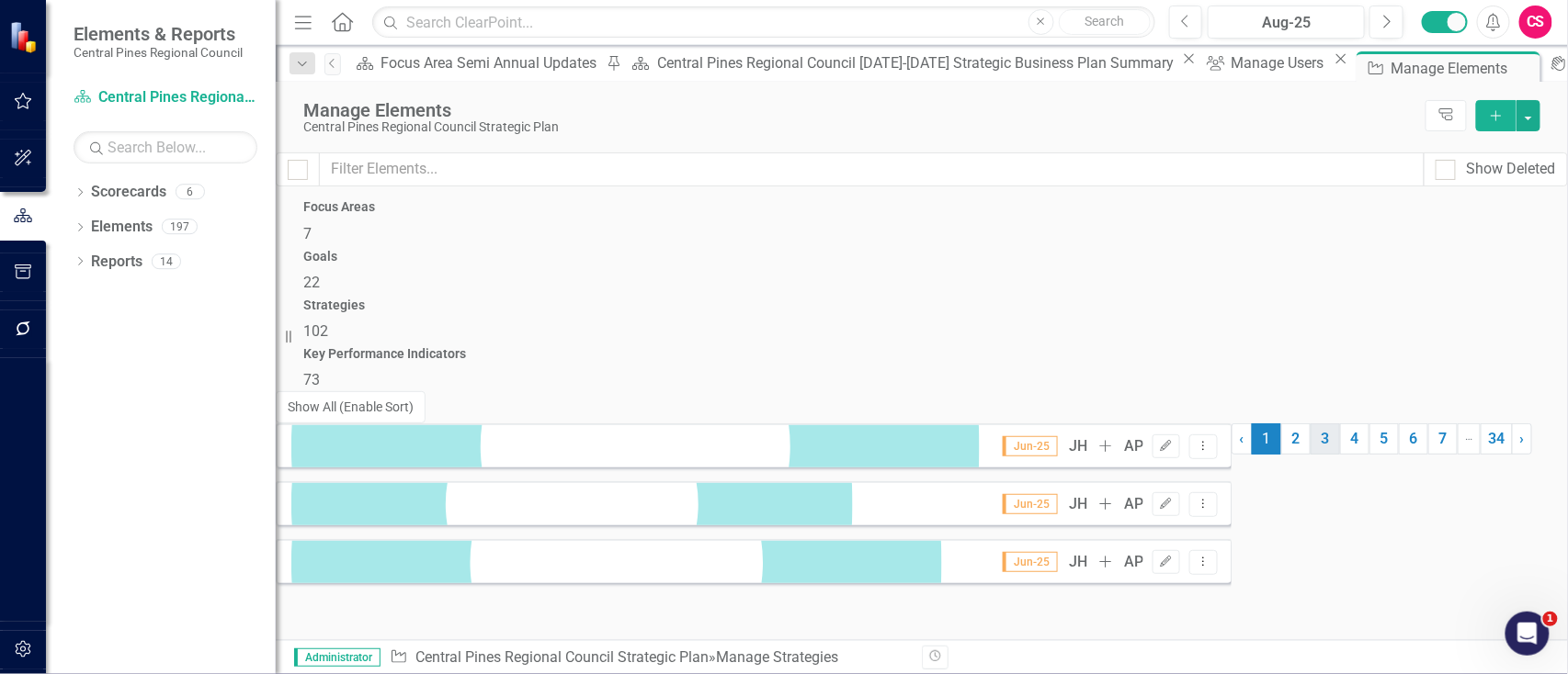
click at [1311, 455] on link "3" at bounding box center [1326, 439] width 30 height 31
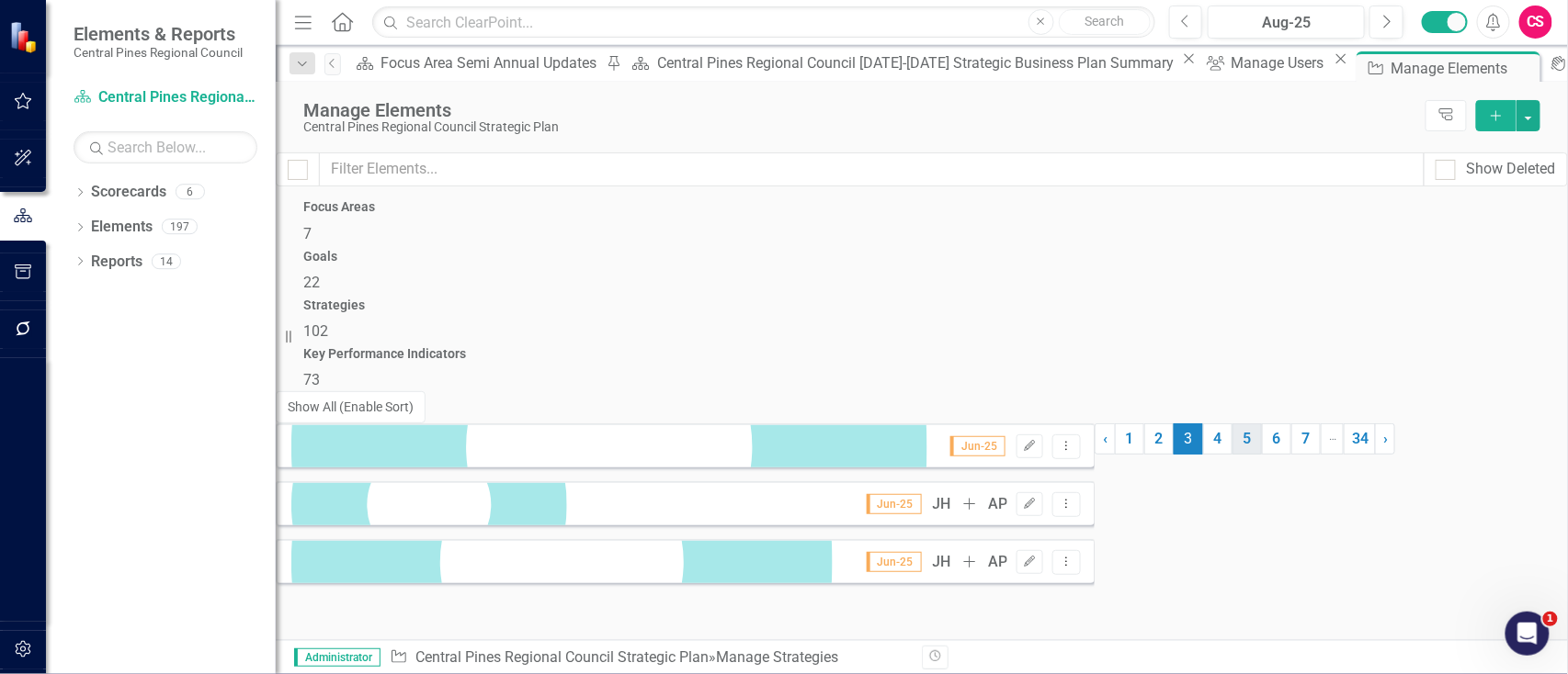
click at [1232, 455] on link "5" at bounding box center [1247, 439] width 30 height 31
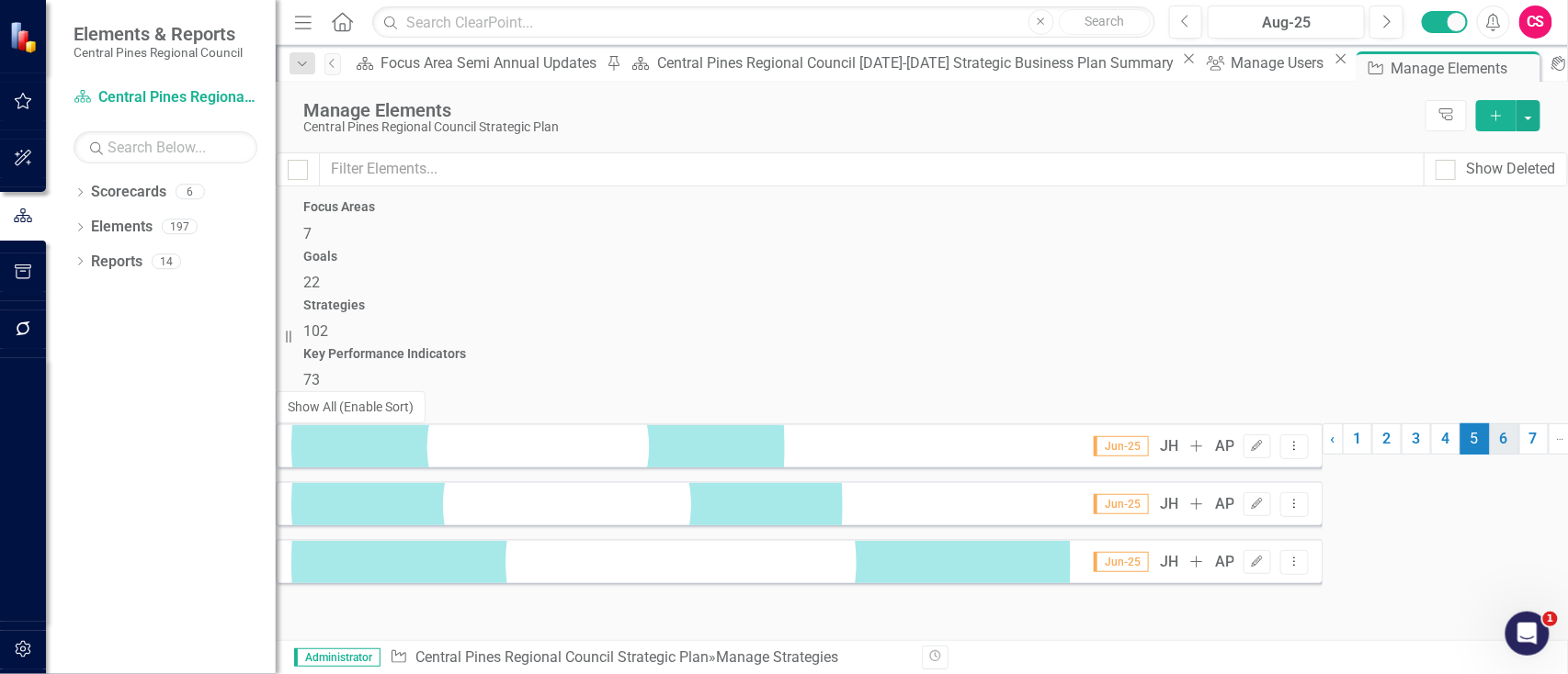
click at [1490, 455] on link "6" at bounding box center [1505, 439] width 30 height 31
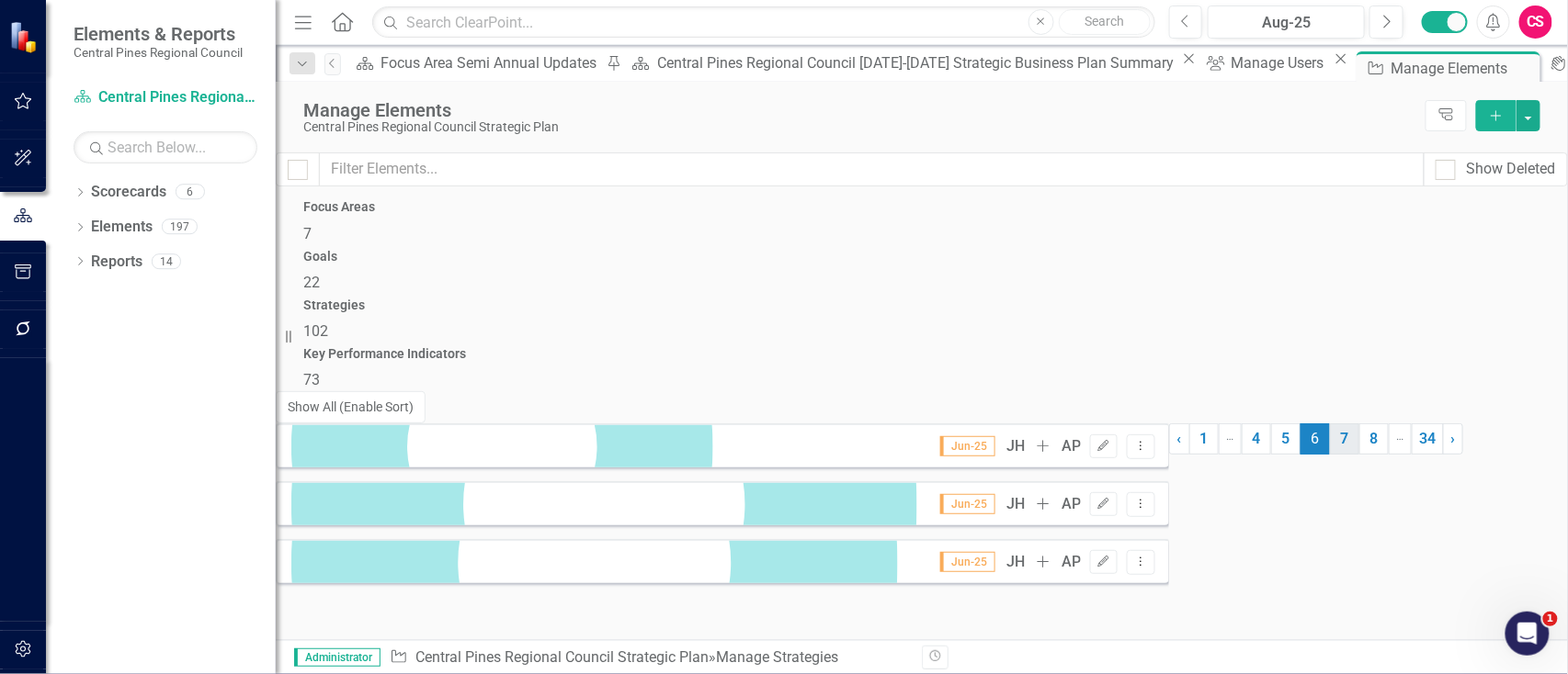
click at [1330, 455] on link "7" at bounding box center [1345, 439] width 30 height 31
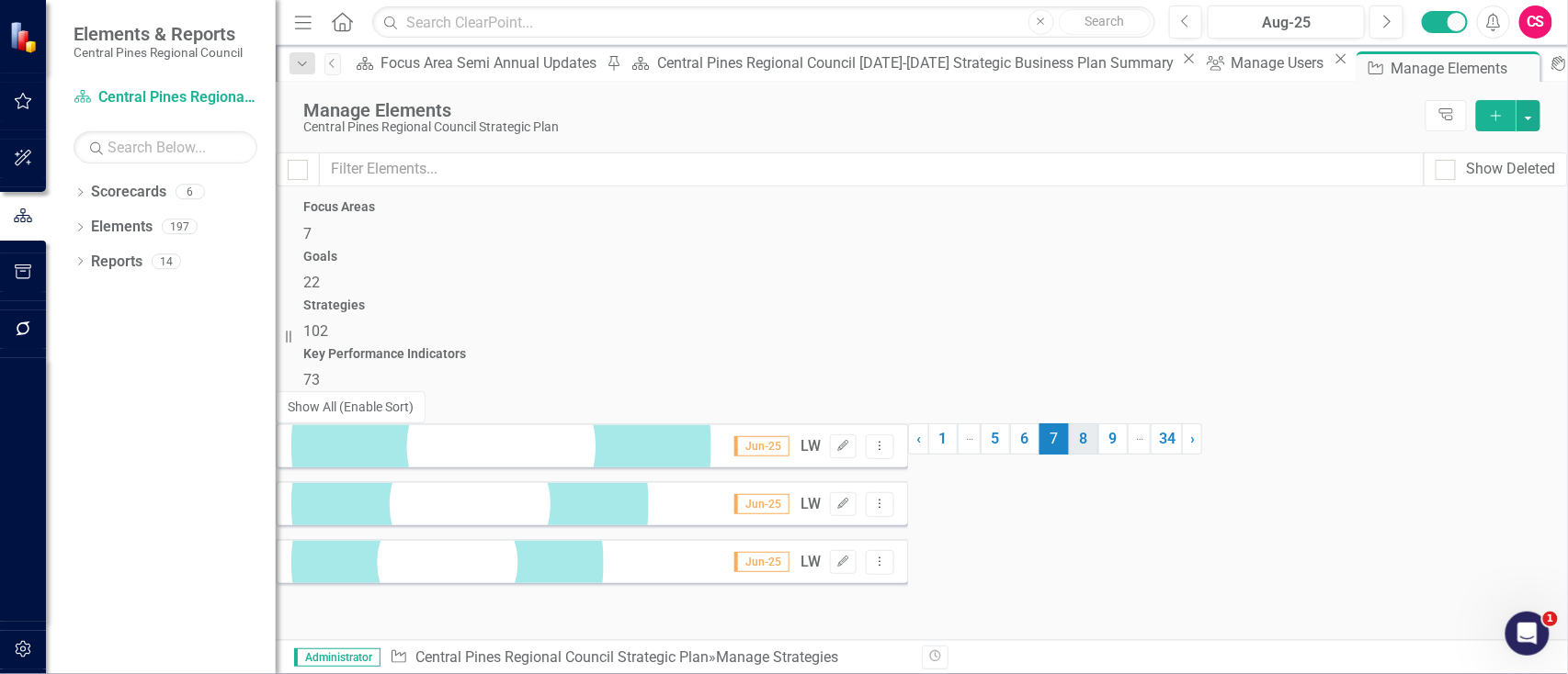
click at [1069, 455] on link "8" at bounding box center [1084, 439] width 30 height 31
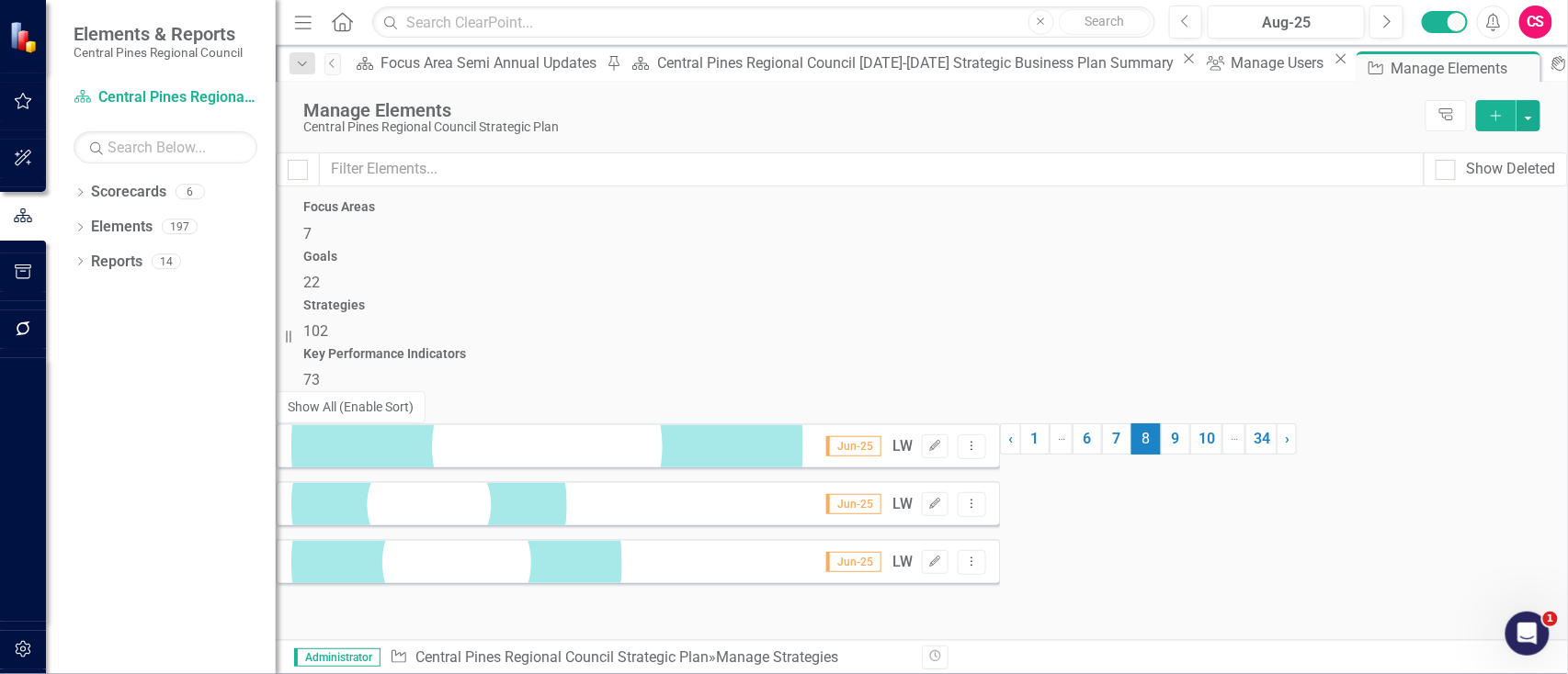
click at [1375, 348] on div "Key Performance Indicators 73" at bounding box center [921, 370] width 1237 height 44
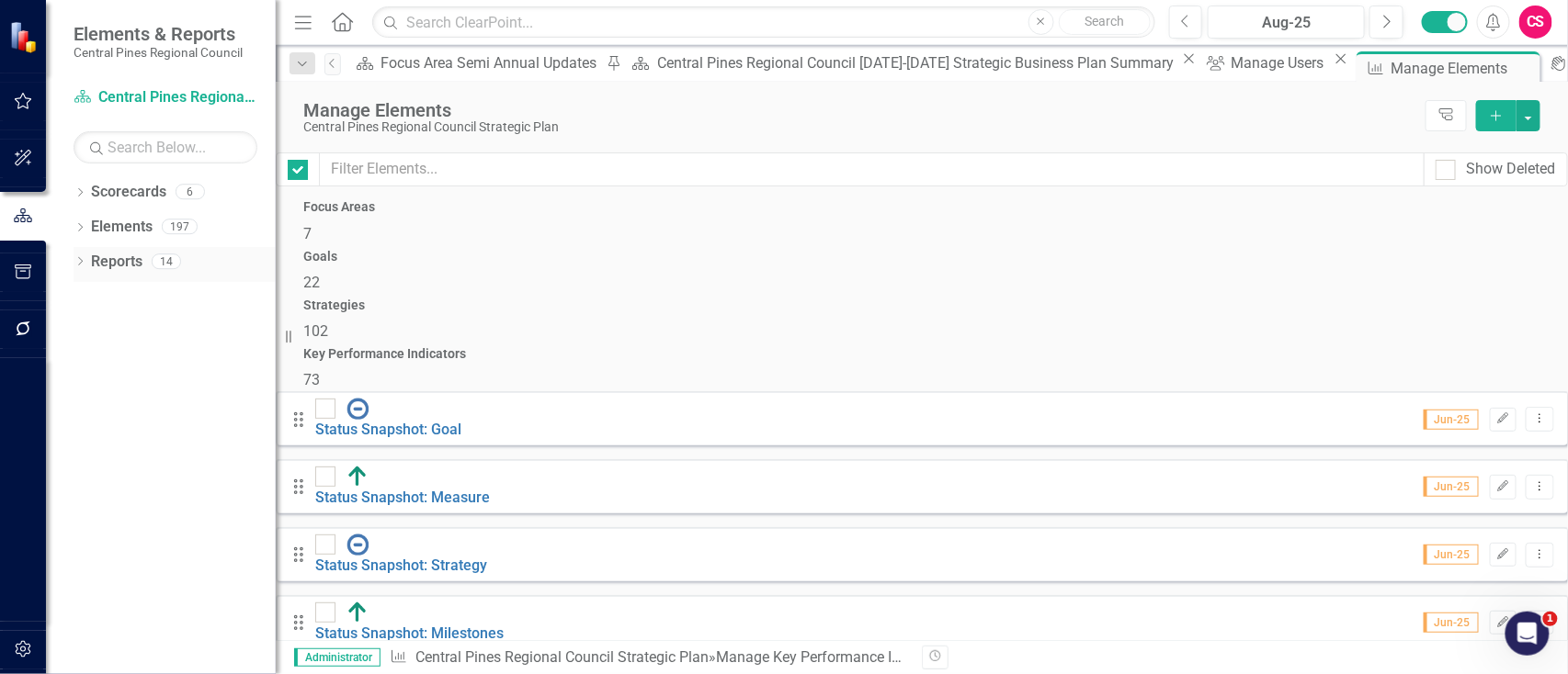
checkbox input "false"
click at [31, 327] on icon "button" at bounding box center [23, 329] width 19 height 15
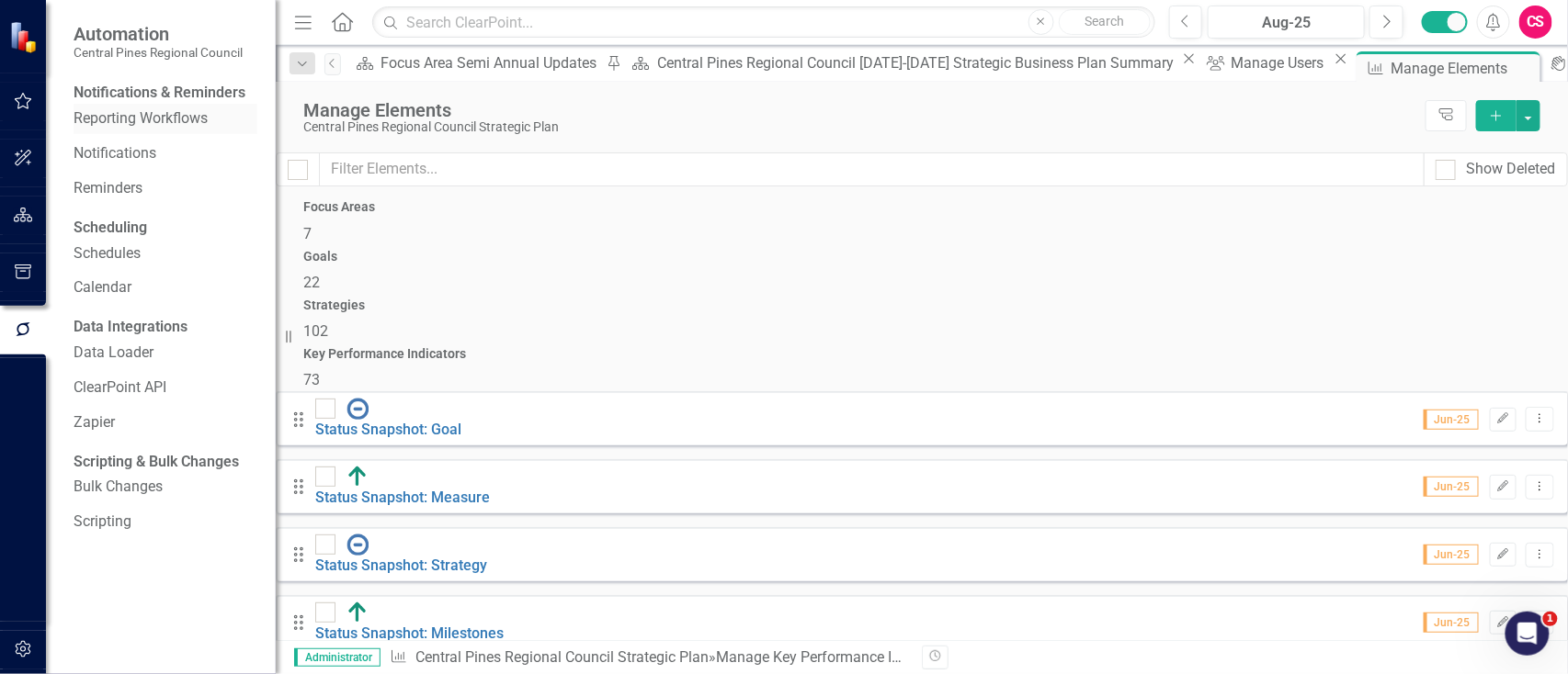
click at [185, 124] on link "Reporting Workflows" at bounding box center [165, 118] width 184 height 21
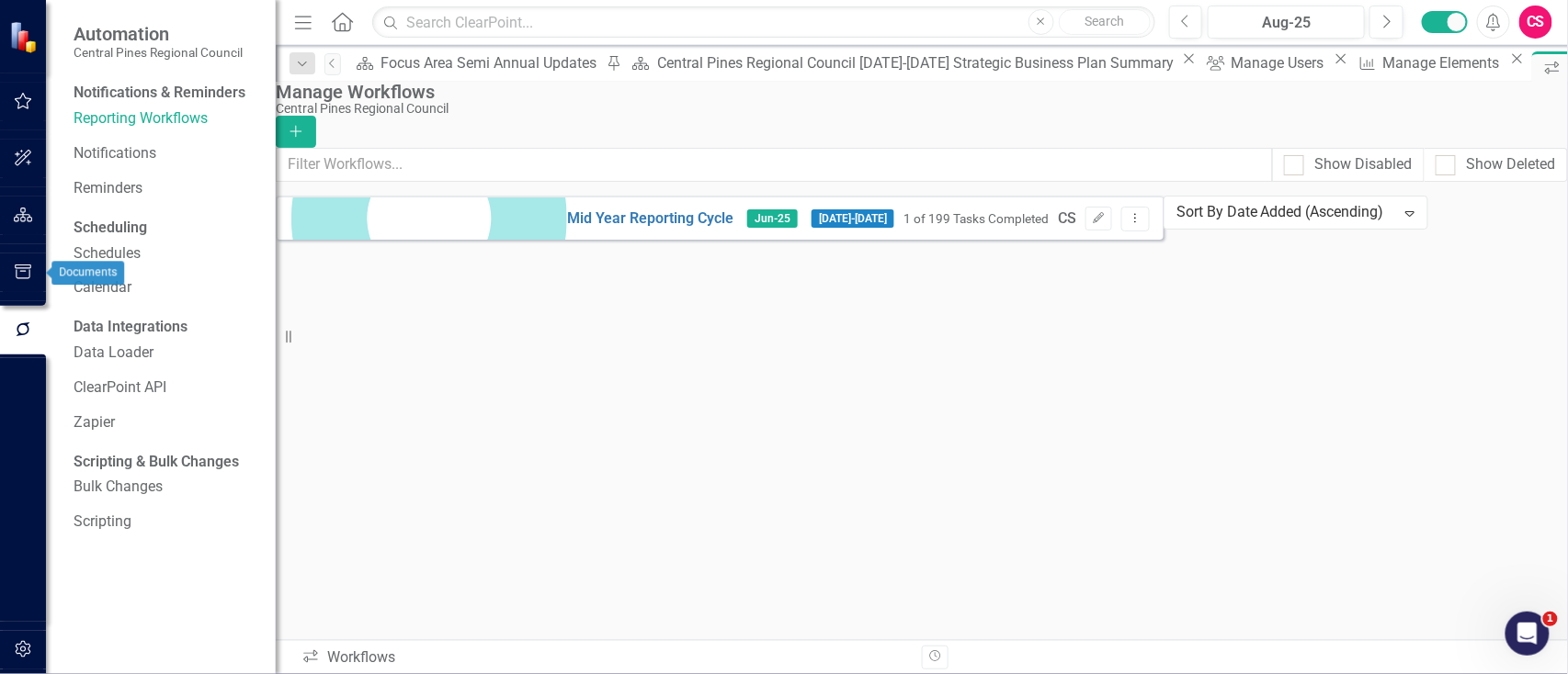
click at [18, 272] on icon "button" at bounding box center [23, 272] width 19 height 15
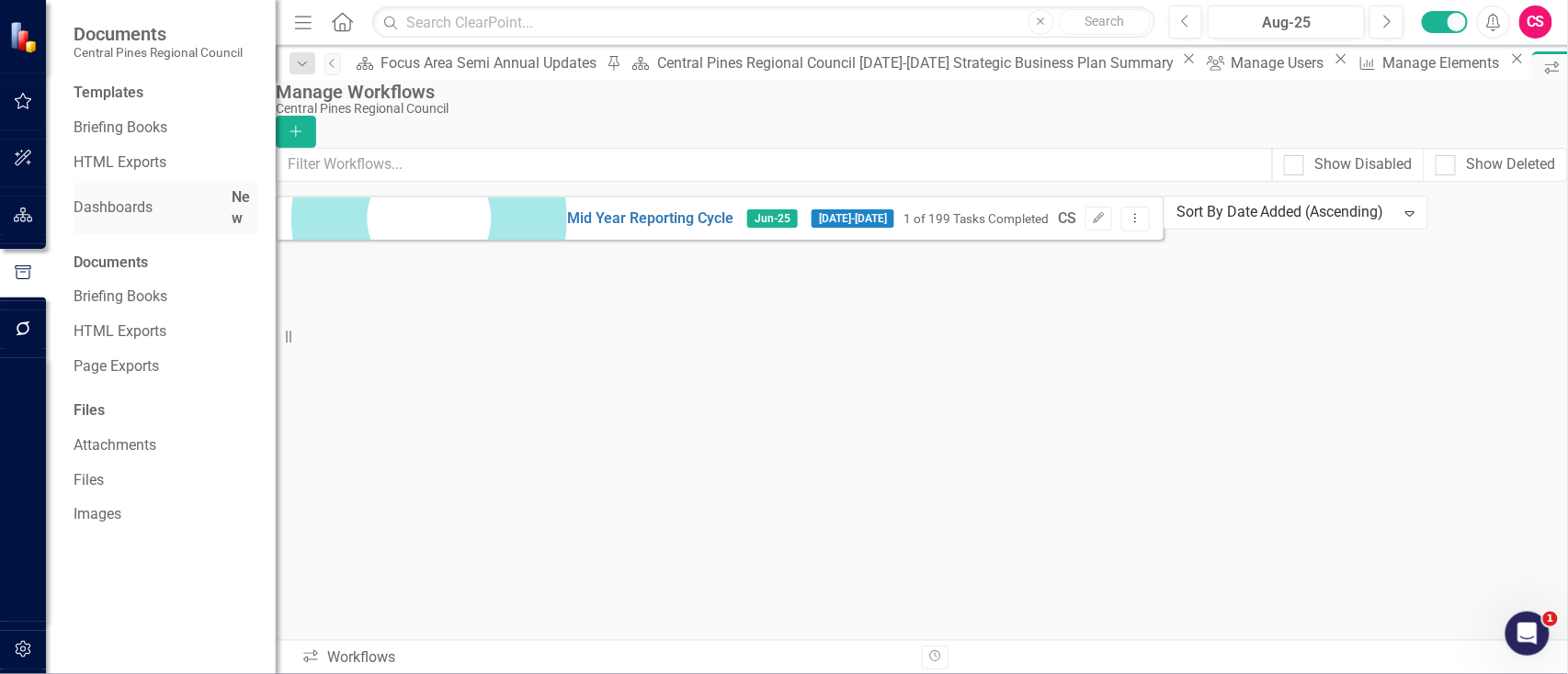
click at [175, 198] on link "Dashboards" at bounding box center [152, 208] width 158 height 21
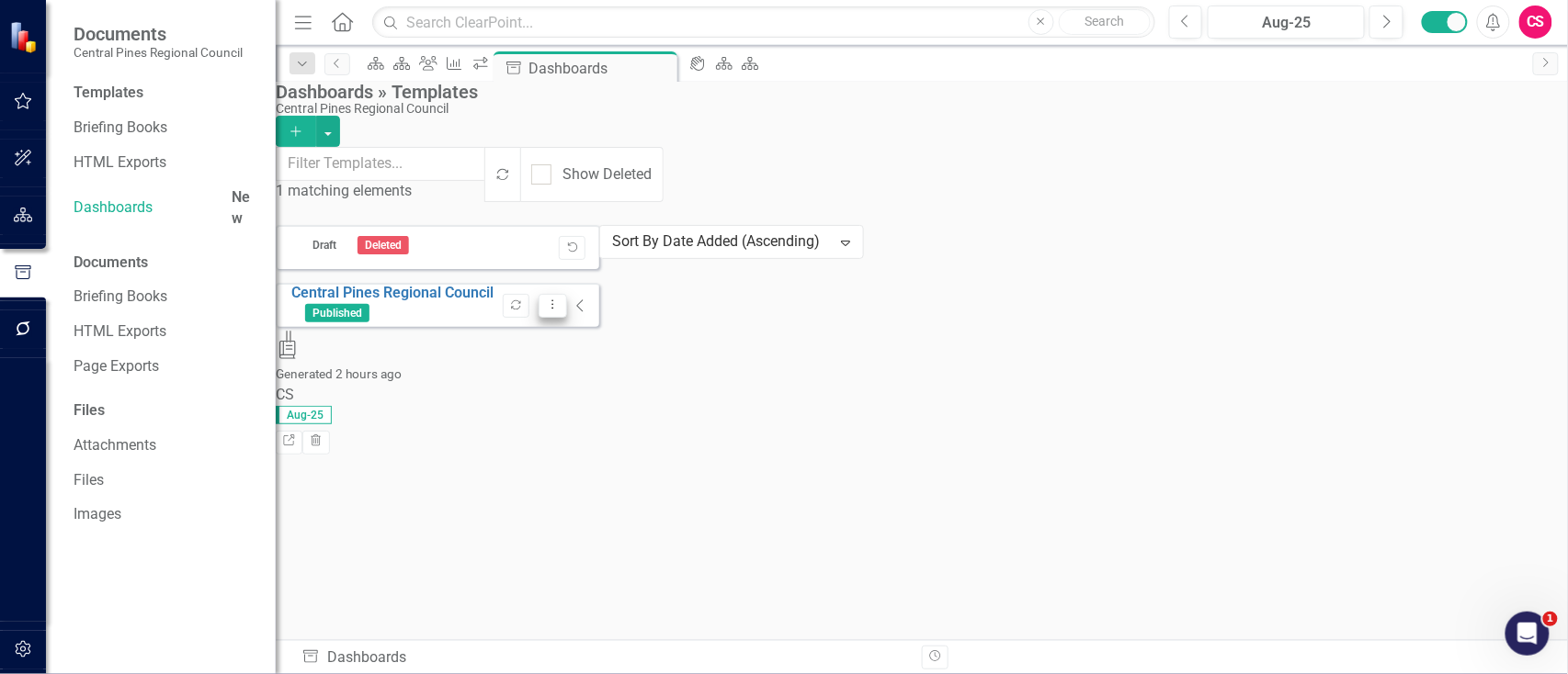
click at [561, 299] on icon "Dropdown Menu" at bounding box center [552, 304] width 16 height 12
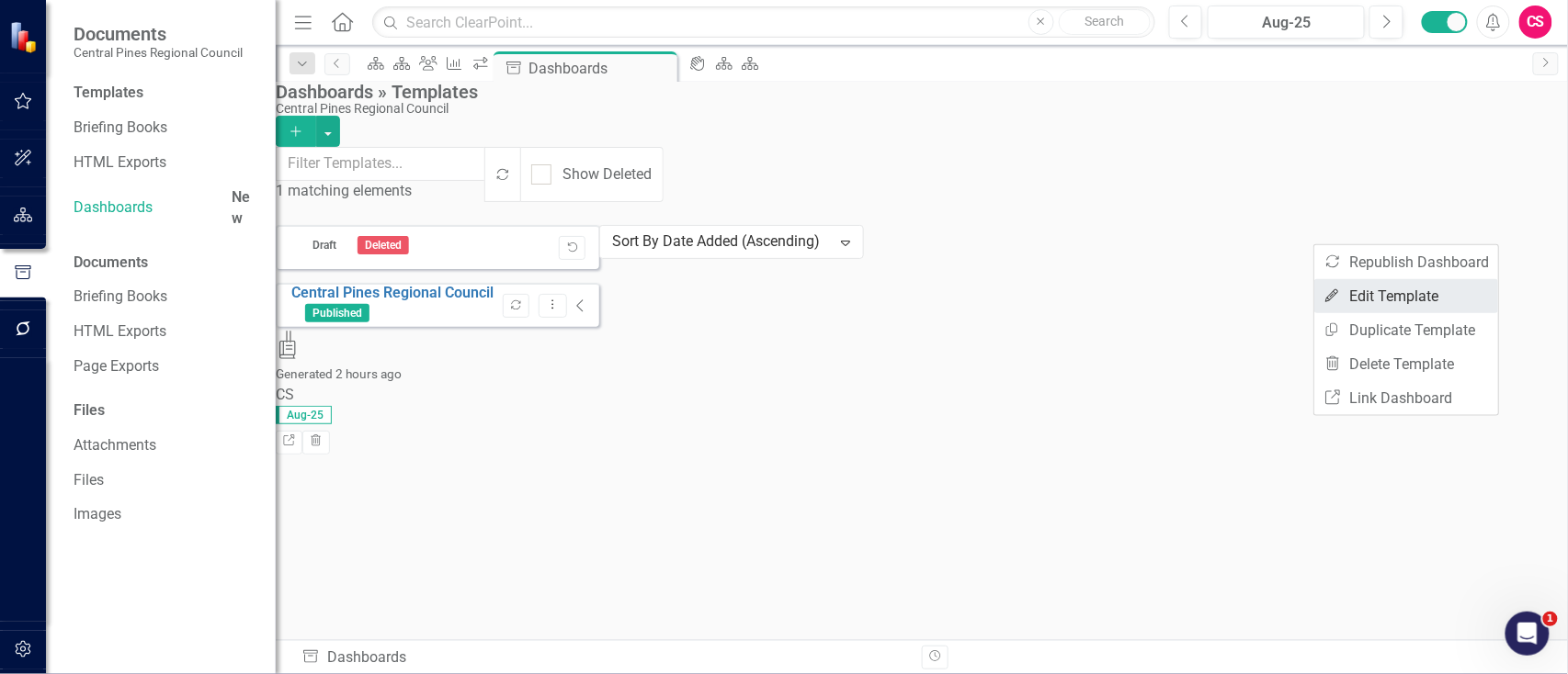
click at [1383, 287] on link "Edit Edit Template" at bounding box center [1406, 296] width 184 height 34
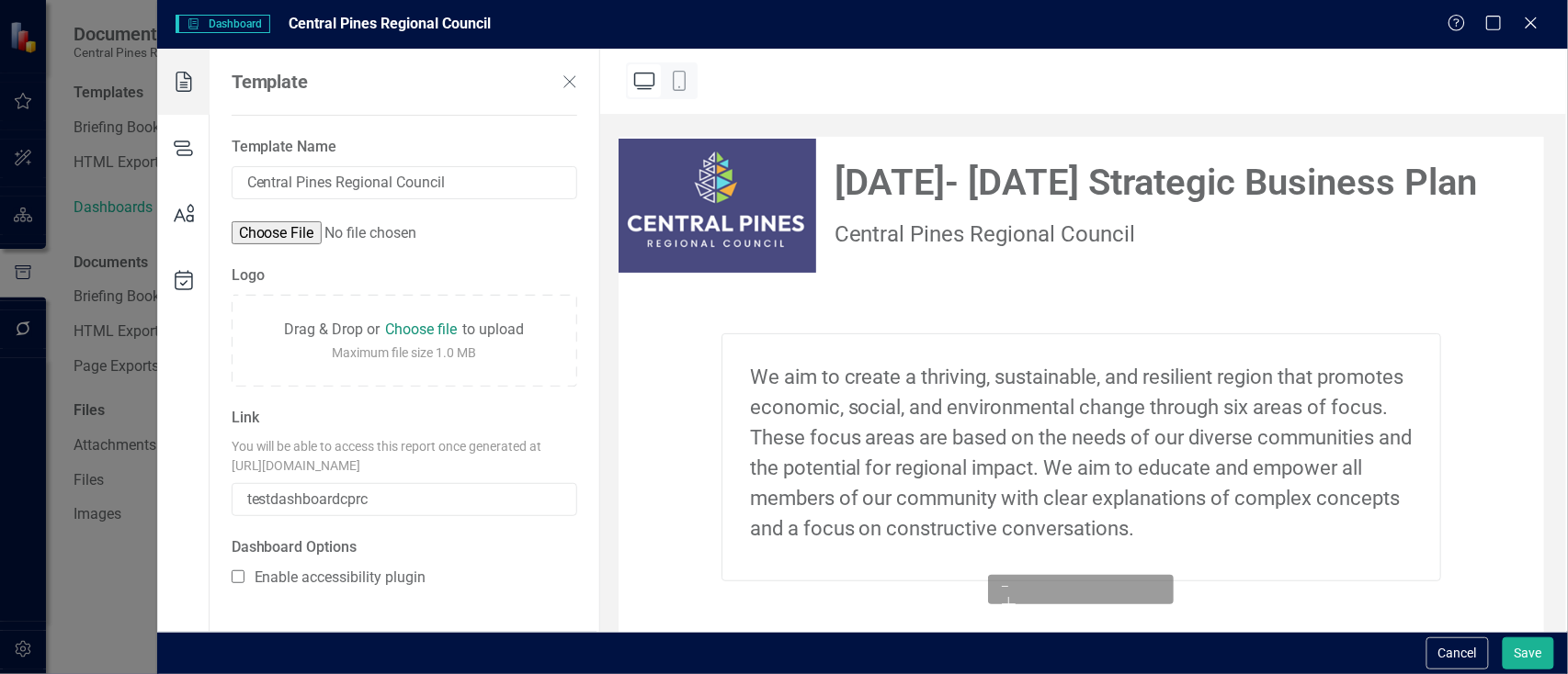
click at [187, 135] on icon at bounding box center [184, 148] width 52 height 67
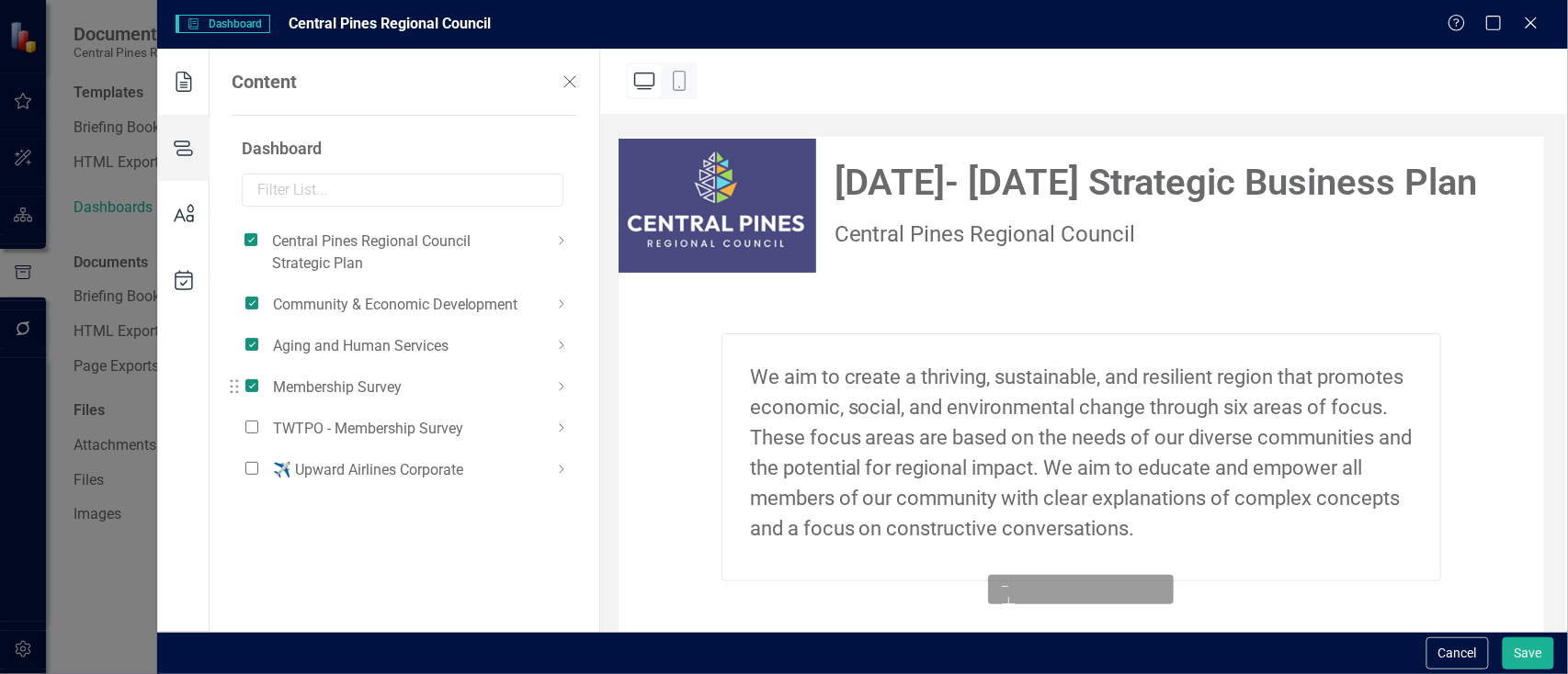
click at [247, 391] on span at bounding box center [252, 386] width 13 height 13
click at [259, 375] on input "checkbox" at bounding box center [259, 375] width 0 height 0
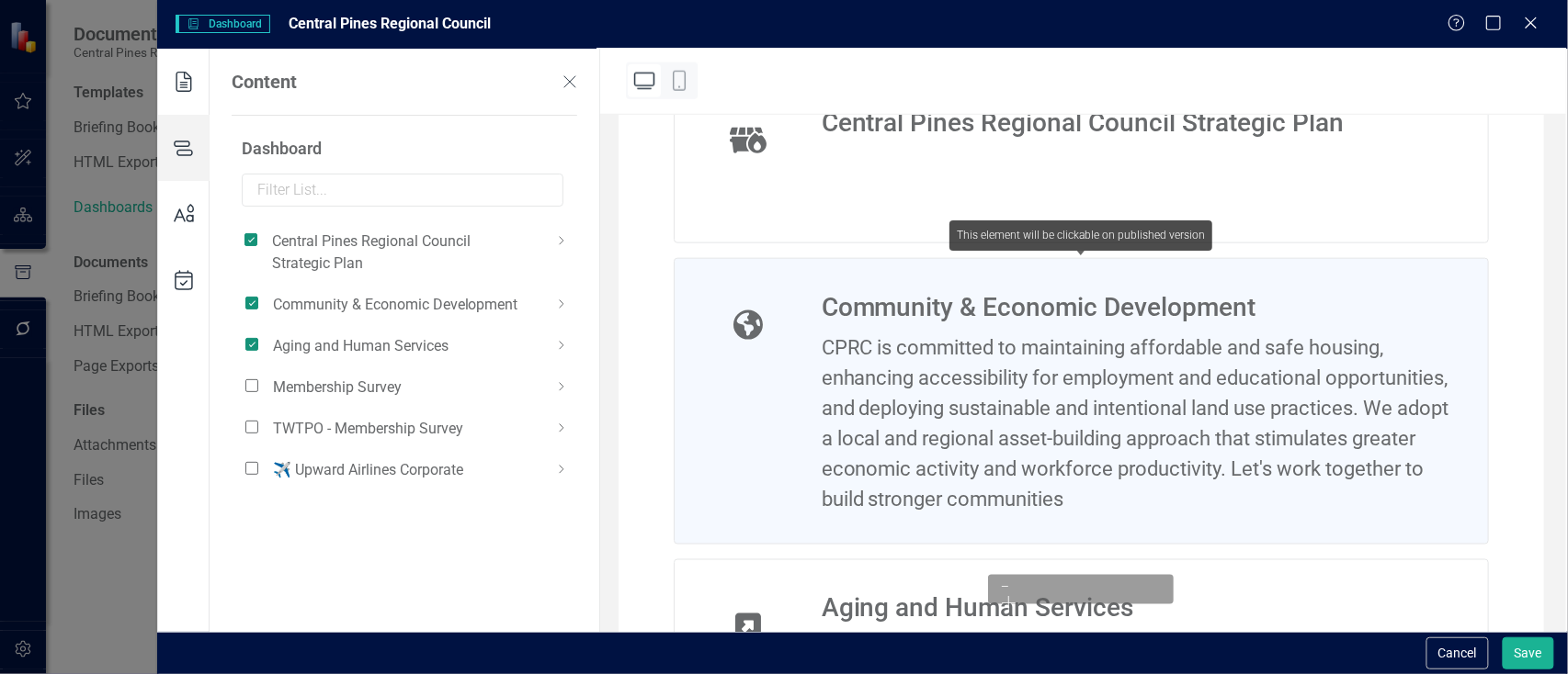
scroll to position [629, 0]
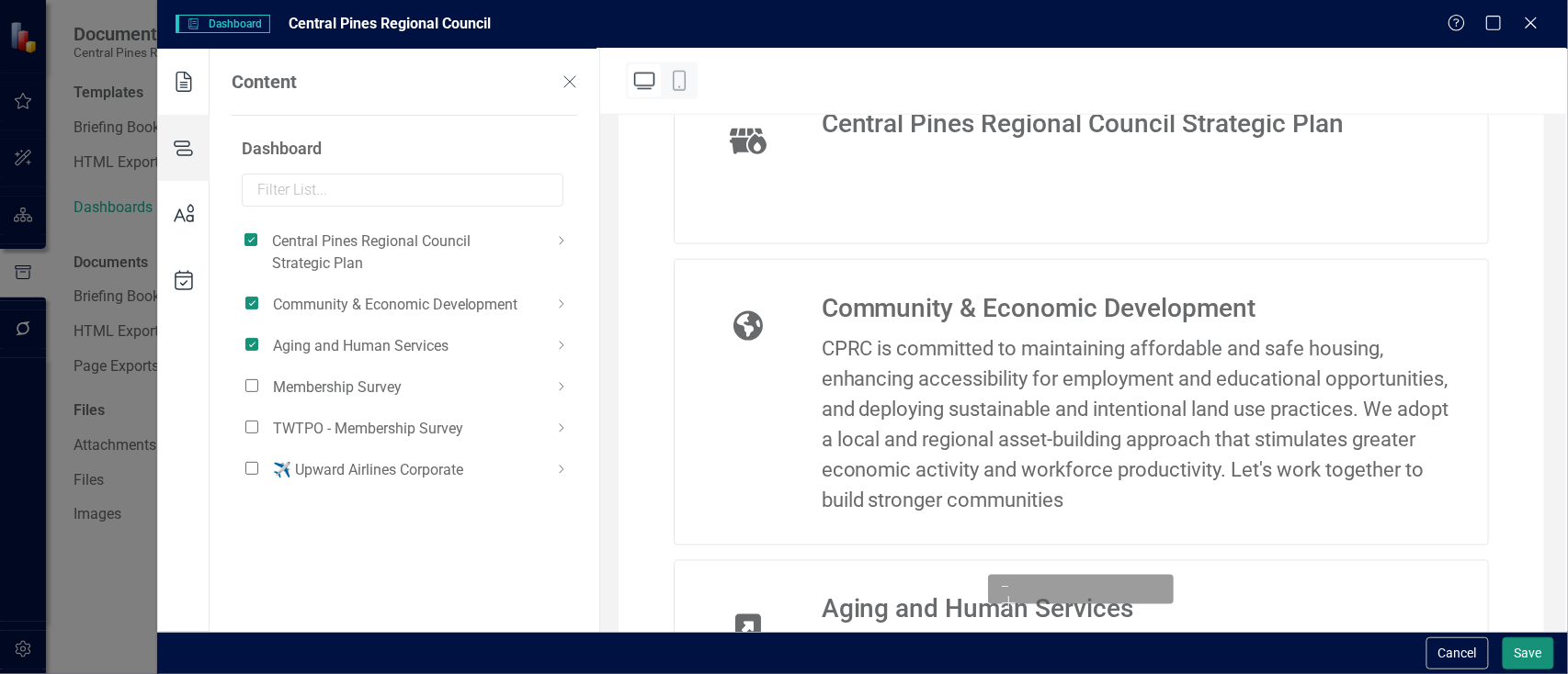
click at [1522, 654] on button "Save" at bounding box center [1529, 654] width 52 height 32
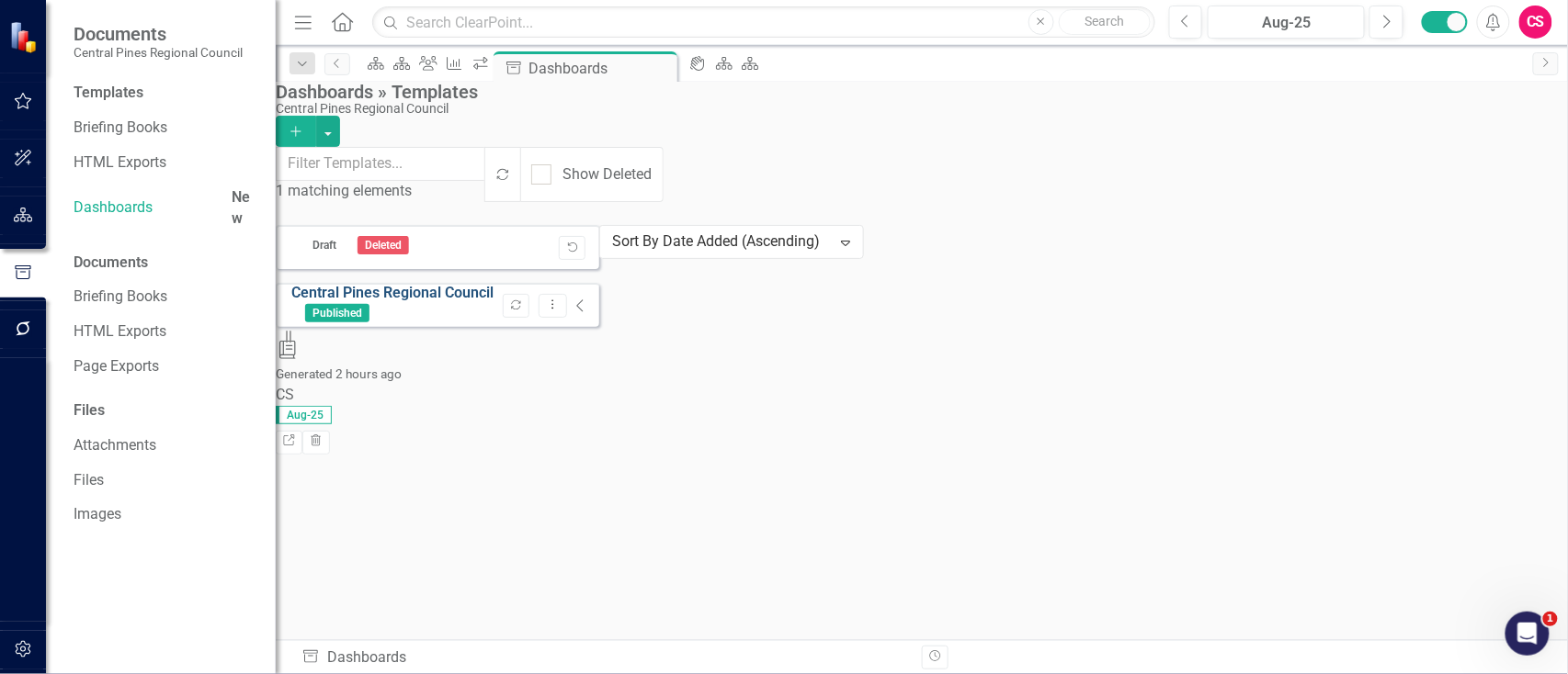
click at [461, 284] on link "Central Pines Regional Council" at bounding box center [392, 292] width 203 height 18
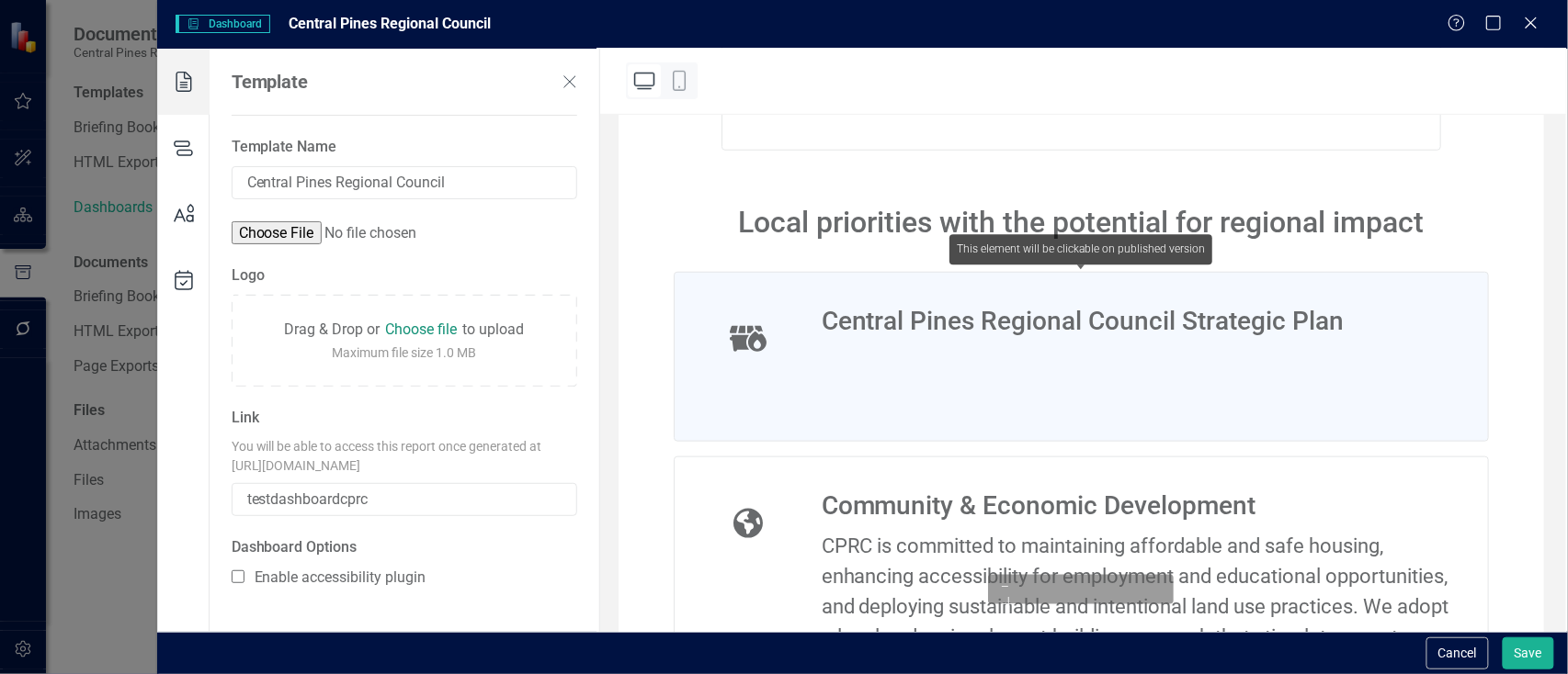
scroll to position [432, 0]
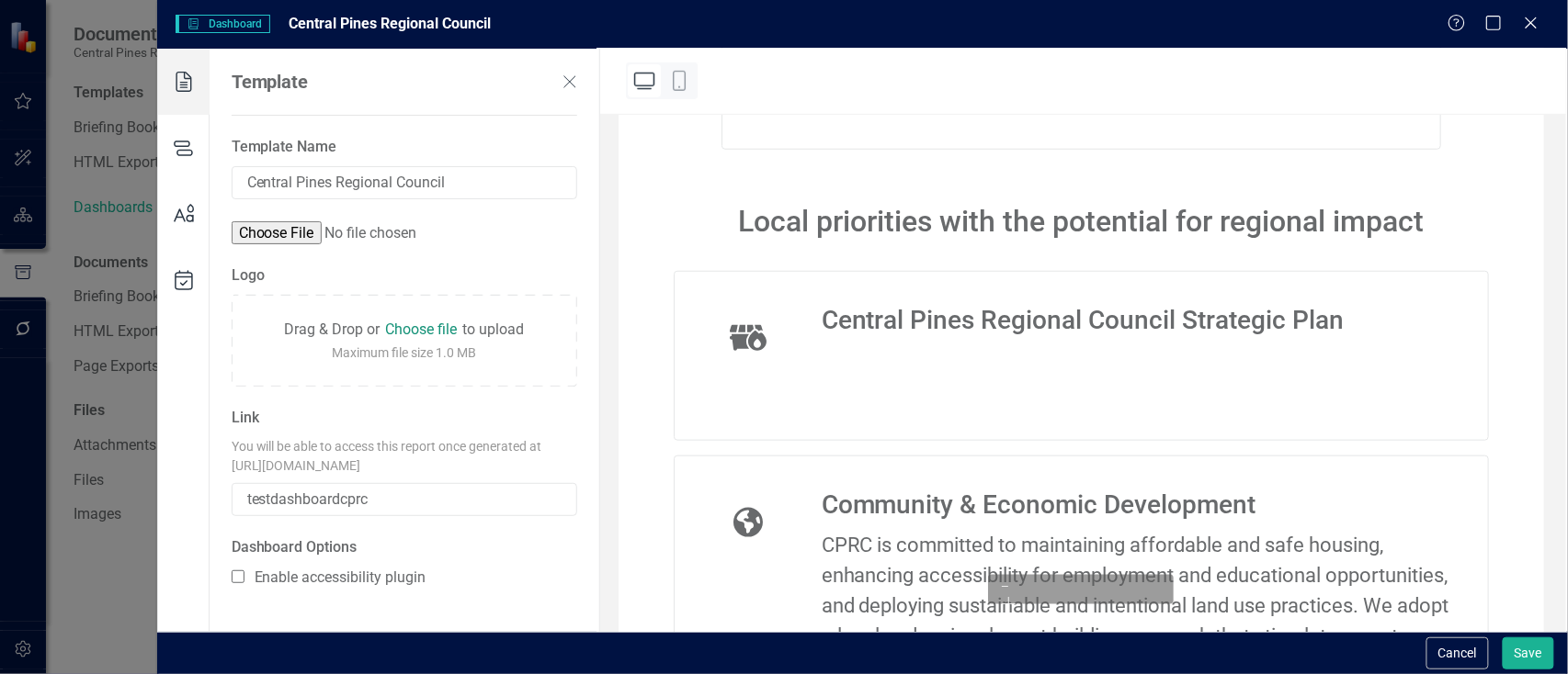
click at [190, 144] on icon at bounding box center [184, 148] width 52 height 67
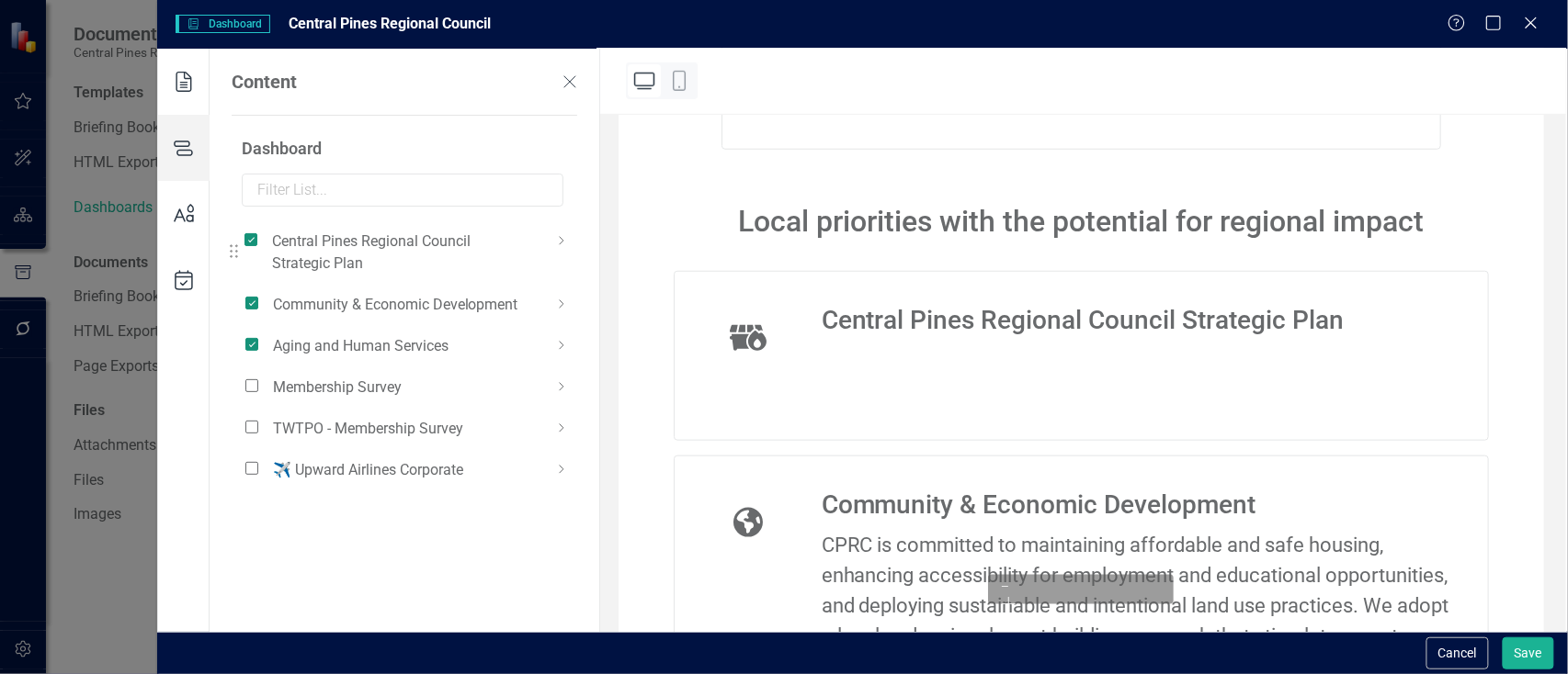
click at [563, 242] on icon at bounding box center [562, 240] width 22 height 22
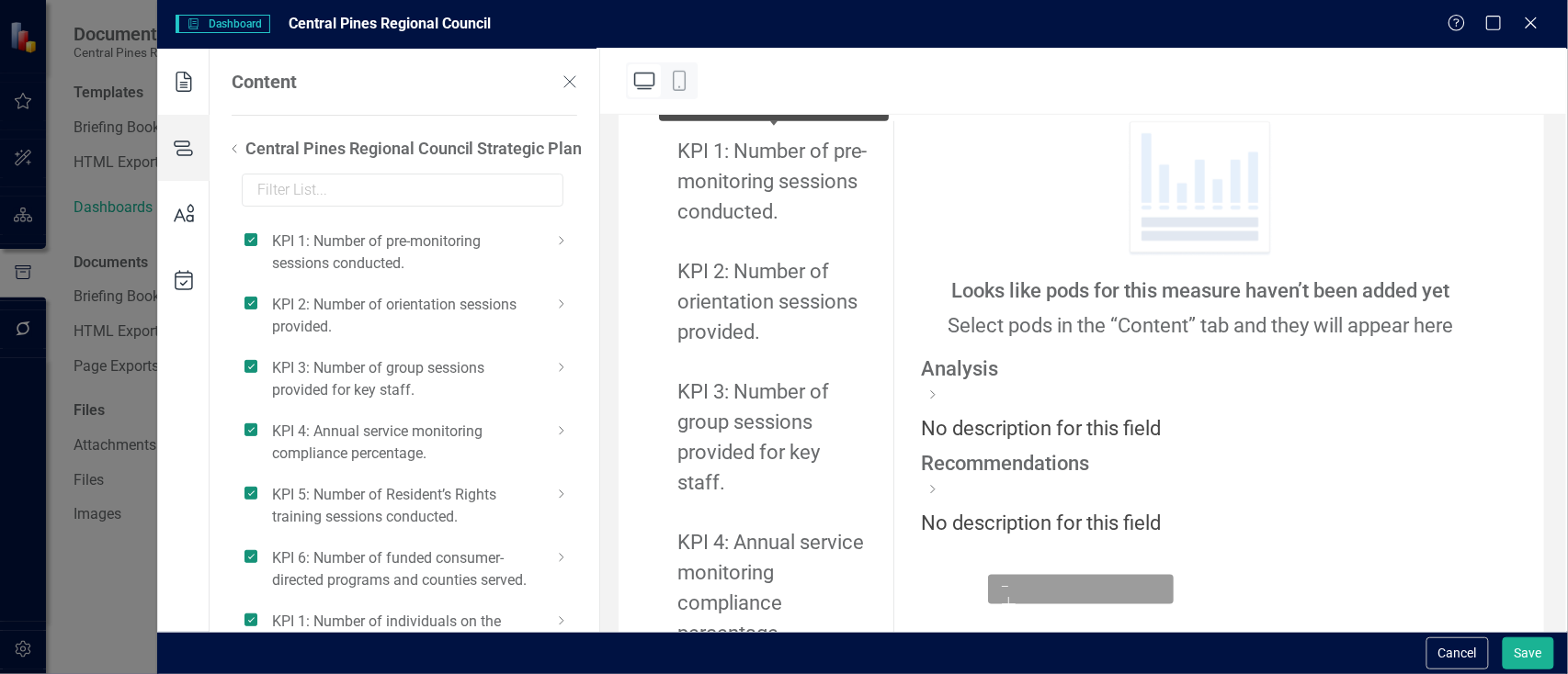
click at [778, 165] on div "KPI 1: Number of pre-monitoring sessions conducted." at bounding box center [774, 181] width 194 height 91
click at [767, 178] on div "KPI 1: Number of pre-monitoring sessions conducted." at bounding box center [774, 181] width 194 height 91
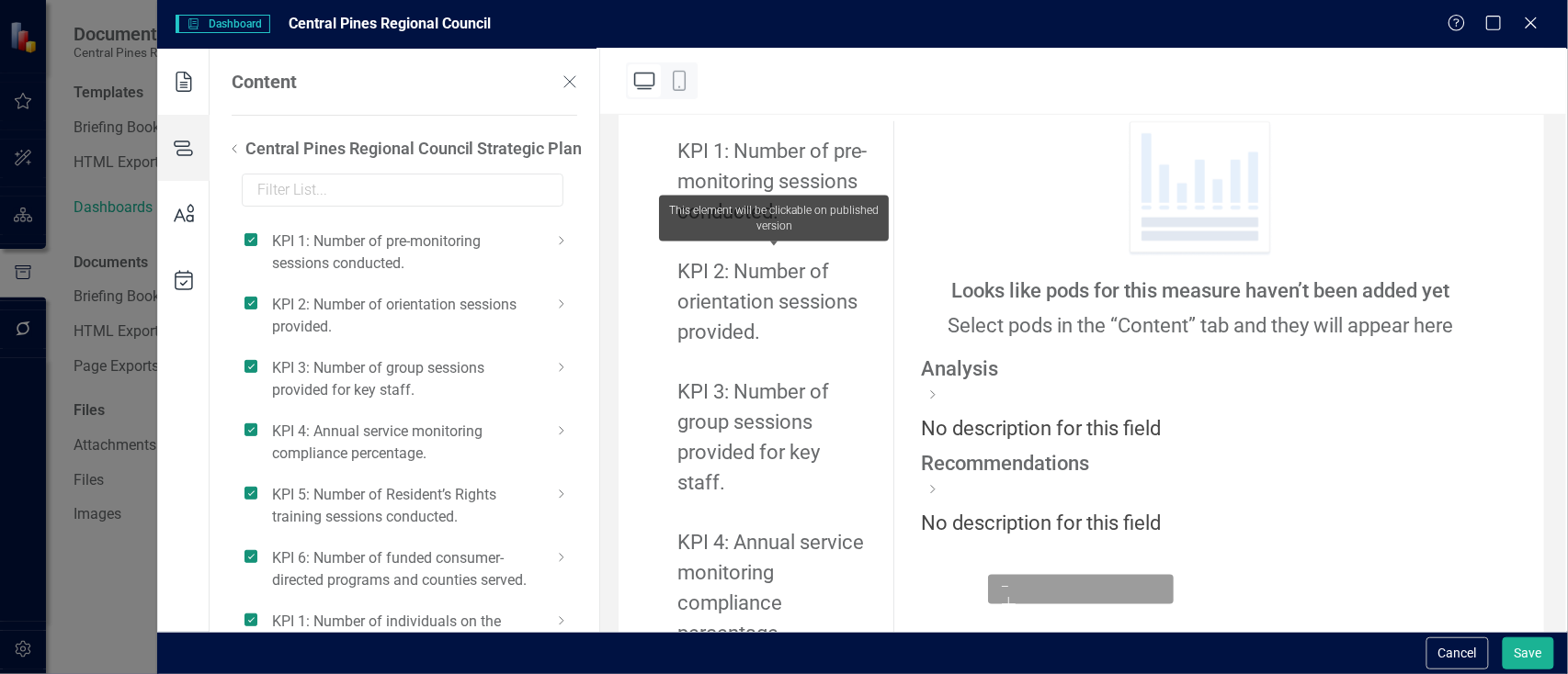
click at [726, 295] on div "KPI 2: Number of orientation sessions provided." at bounding box center [774, 301] width 194 height 91
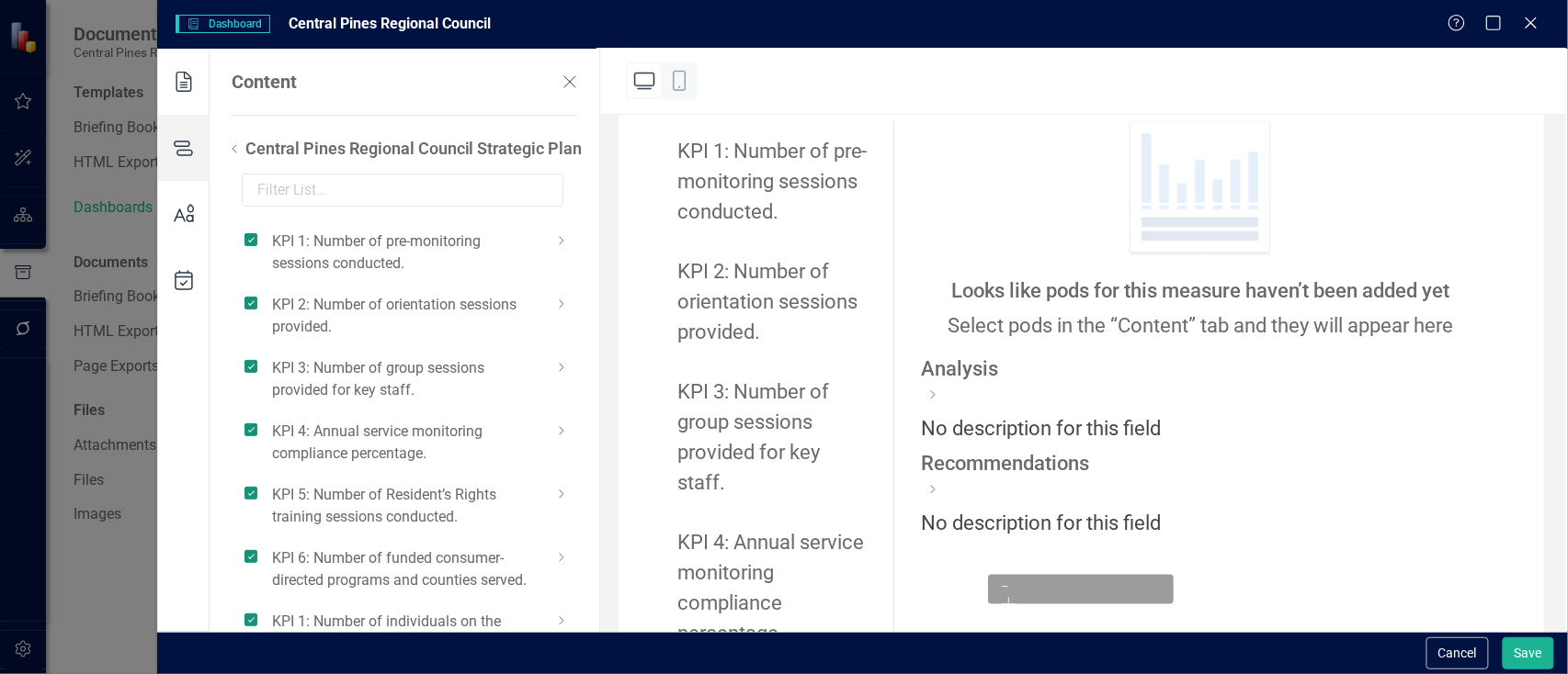
click at [182, 226] on icon at bounding box center [184, 214] width 52 height 67
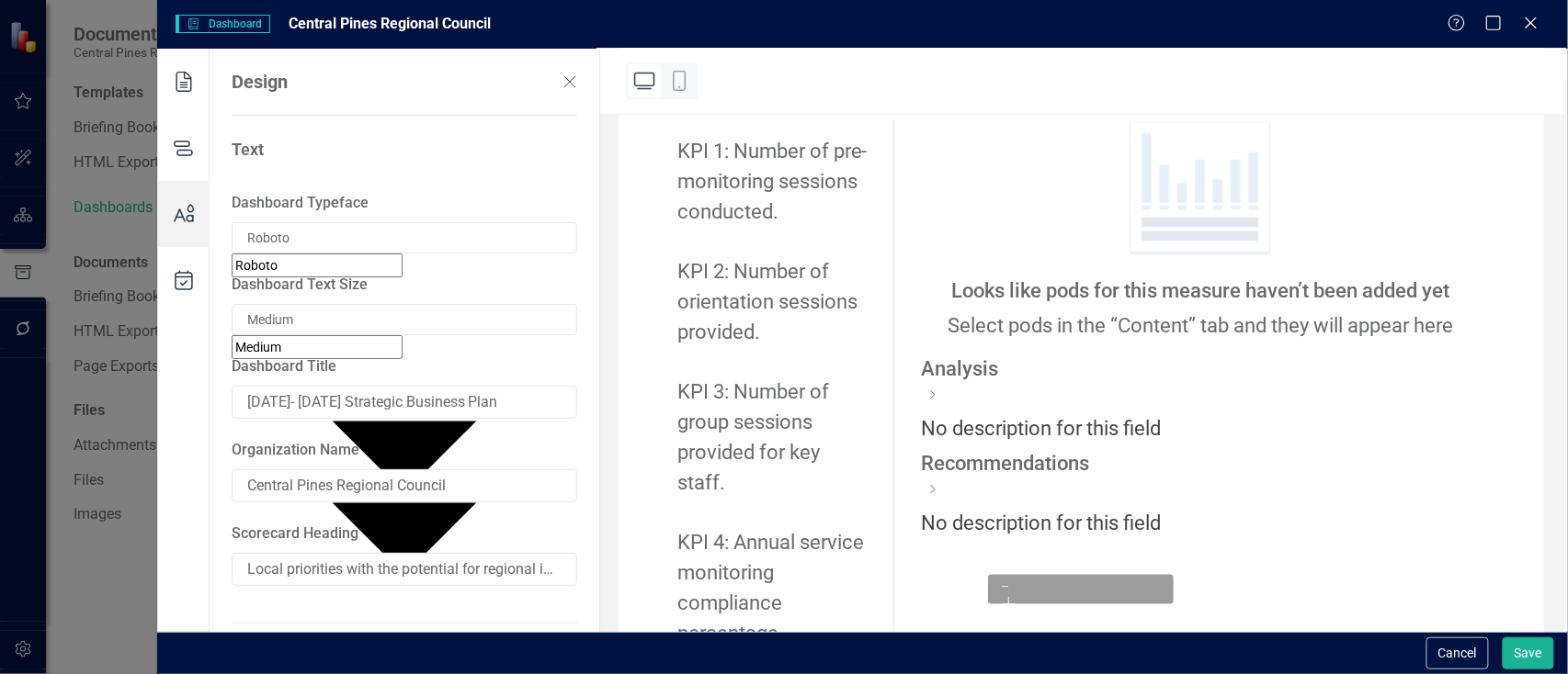
click at [169, 154] on icon at bounding box center [184, 148] width 52 height 67
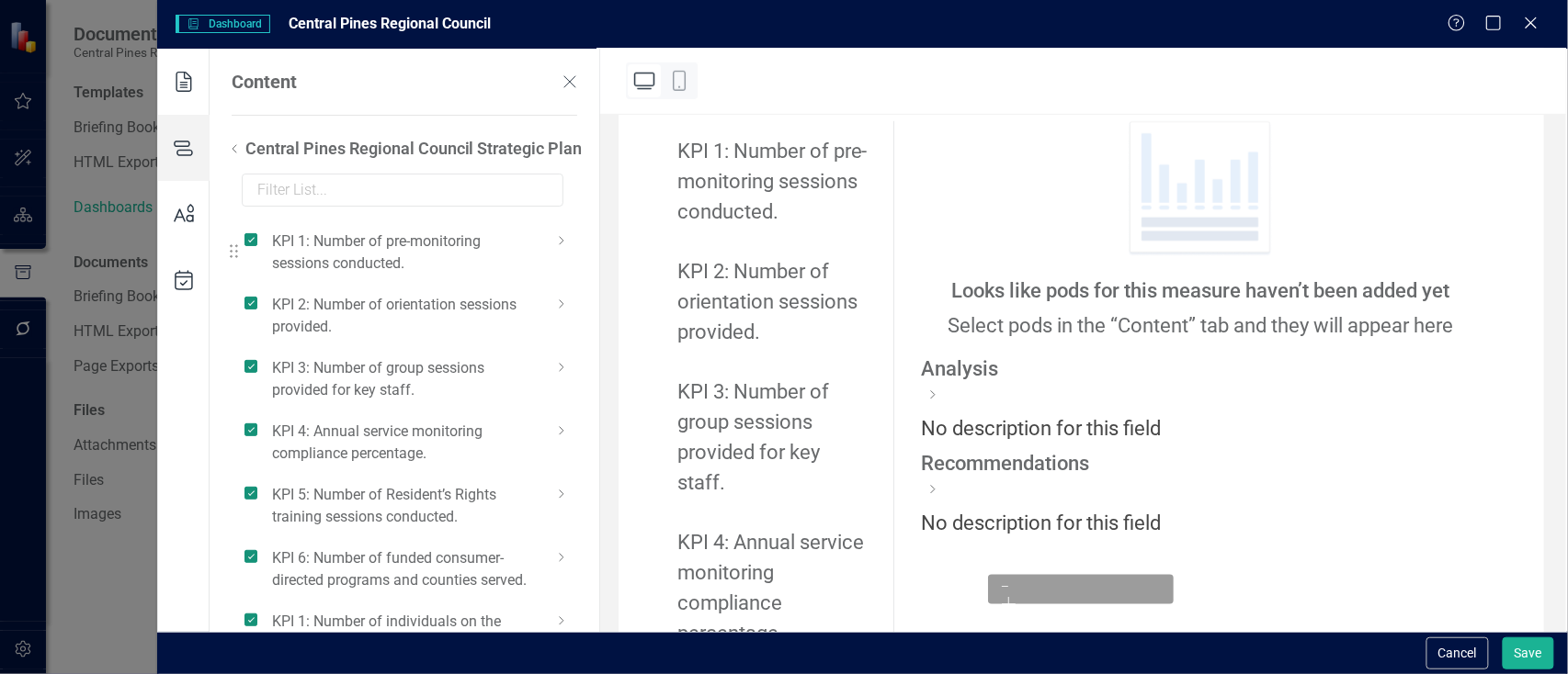
click at [556, 246] on icon at bounding box center [562, 240] width 22 height 22
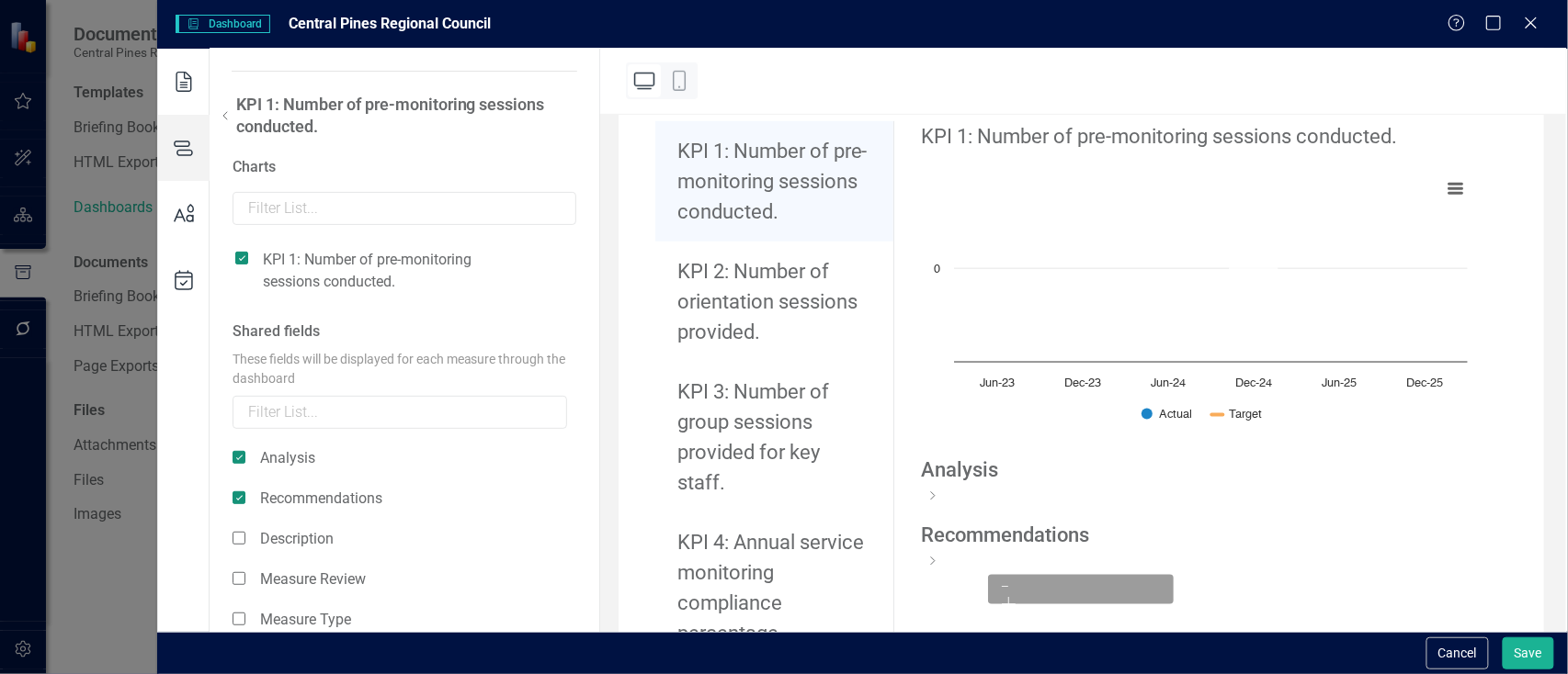
scroll to position [46, 0]
click at [225, 115] on use at bounding box center [225, 114] width 4 height 7
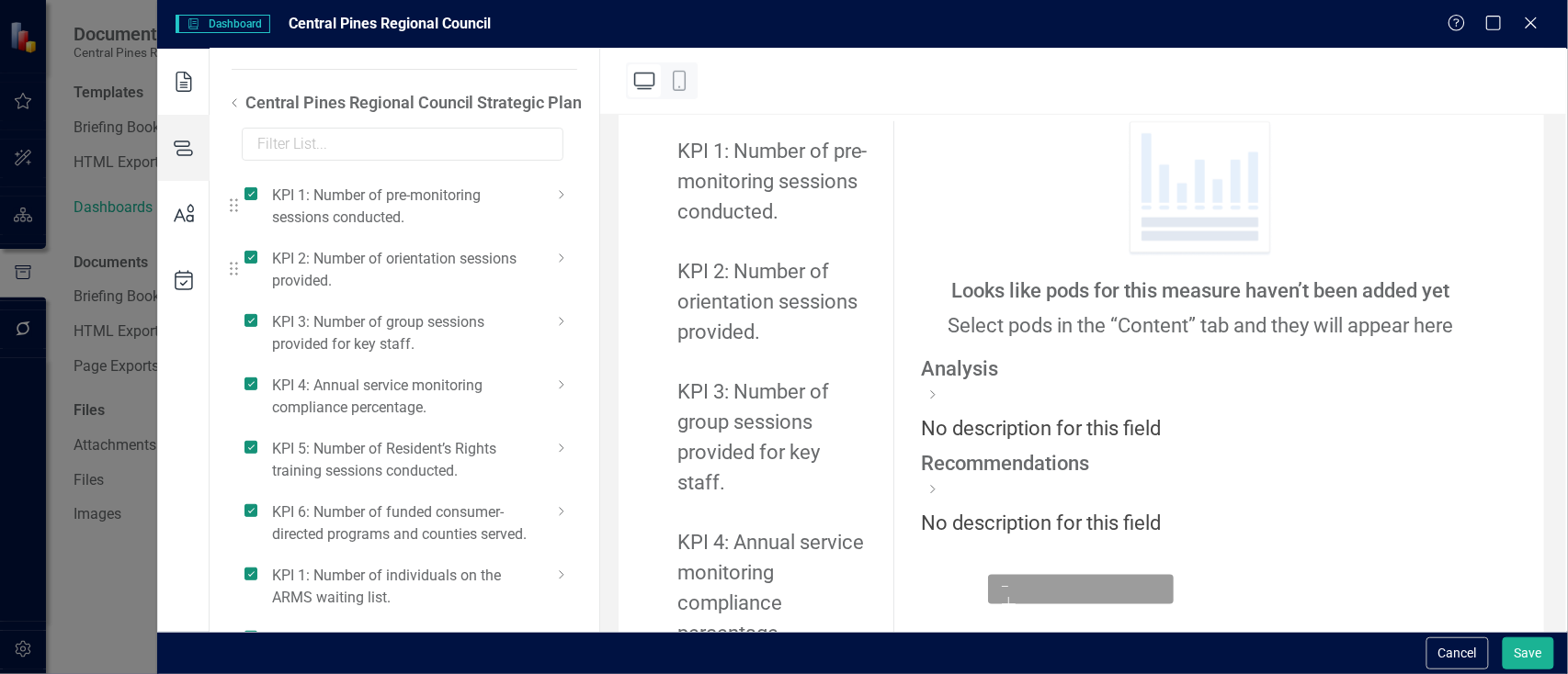
click at [545, 261] on div "KPI 2: Number of orientation sessions provided." at bounding box center [398, 269] width 308 height 45
click at [559, 253] on icon at bounding box center [562, 258] width 22 height 22
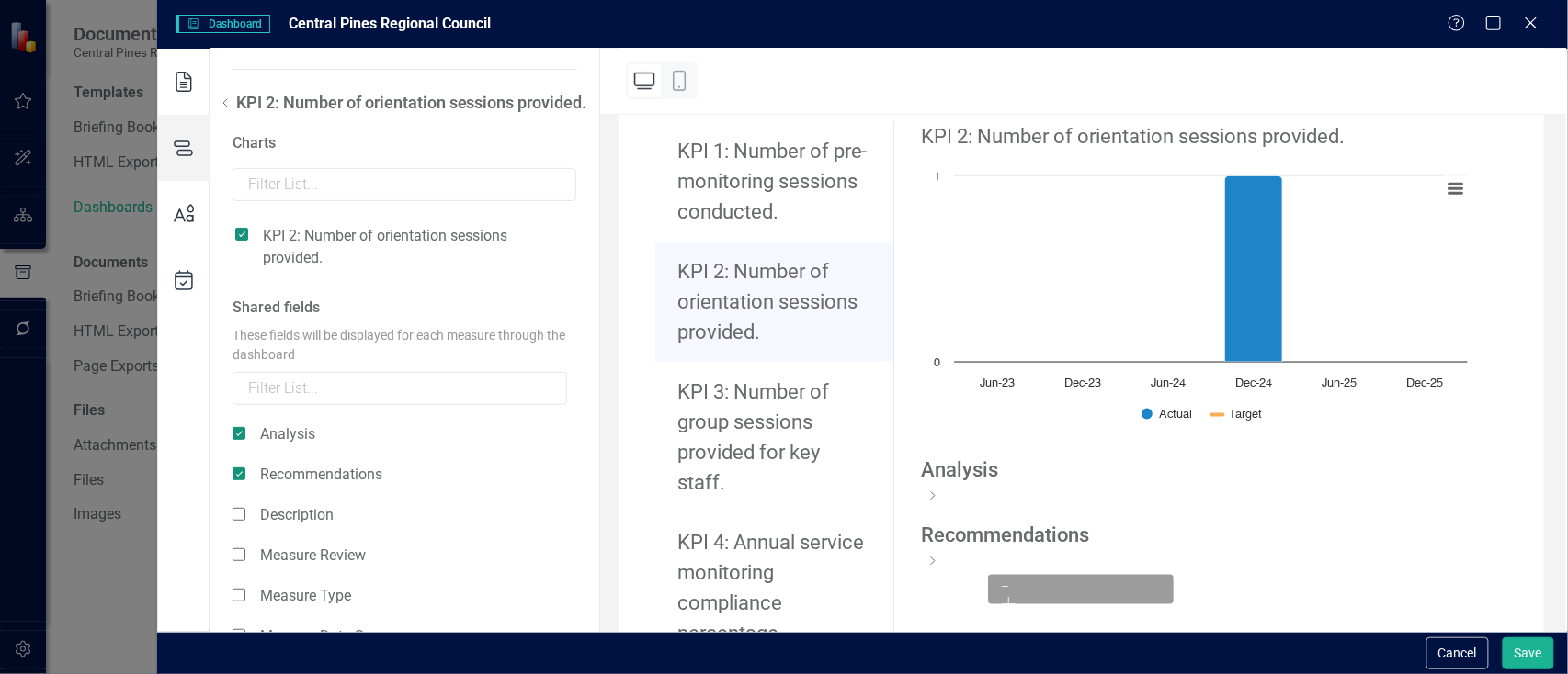
click at [217, 103] on icon at bounding box center [226, 103] width 22 height 22
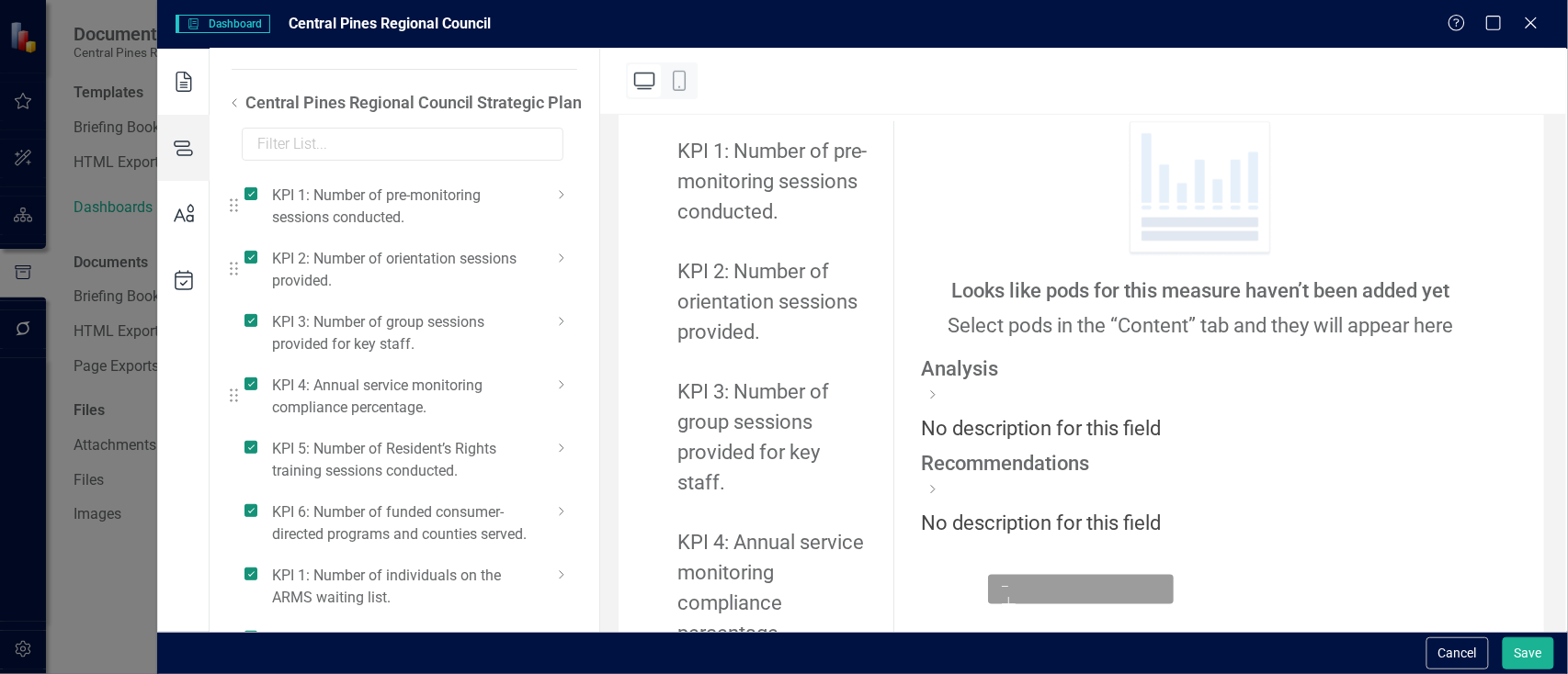
click at [559, 377] on icon at bounding box center [562, 385] width 22 height 22
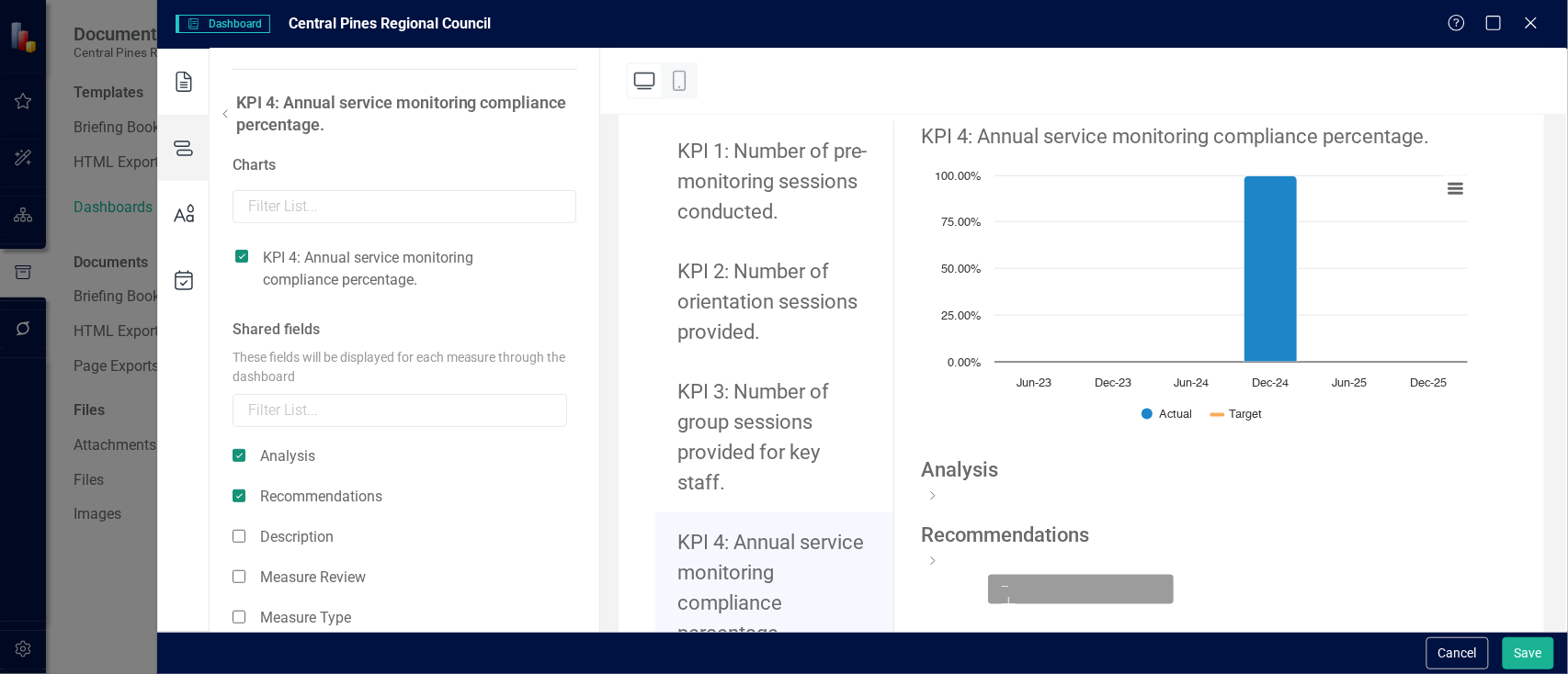
click at [944, 489] on icon at bounding box center [933, 496] width 22 height 22
click at [1427, 550] on div "Recommendations" at bounding box center [1201, 535] width 558 height 30
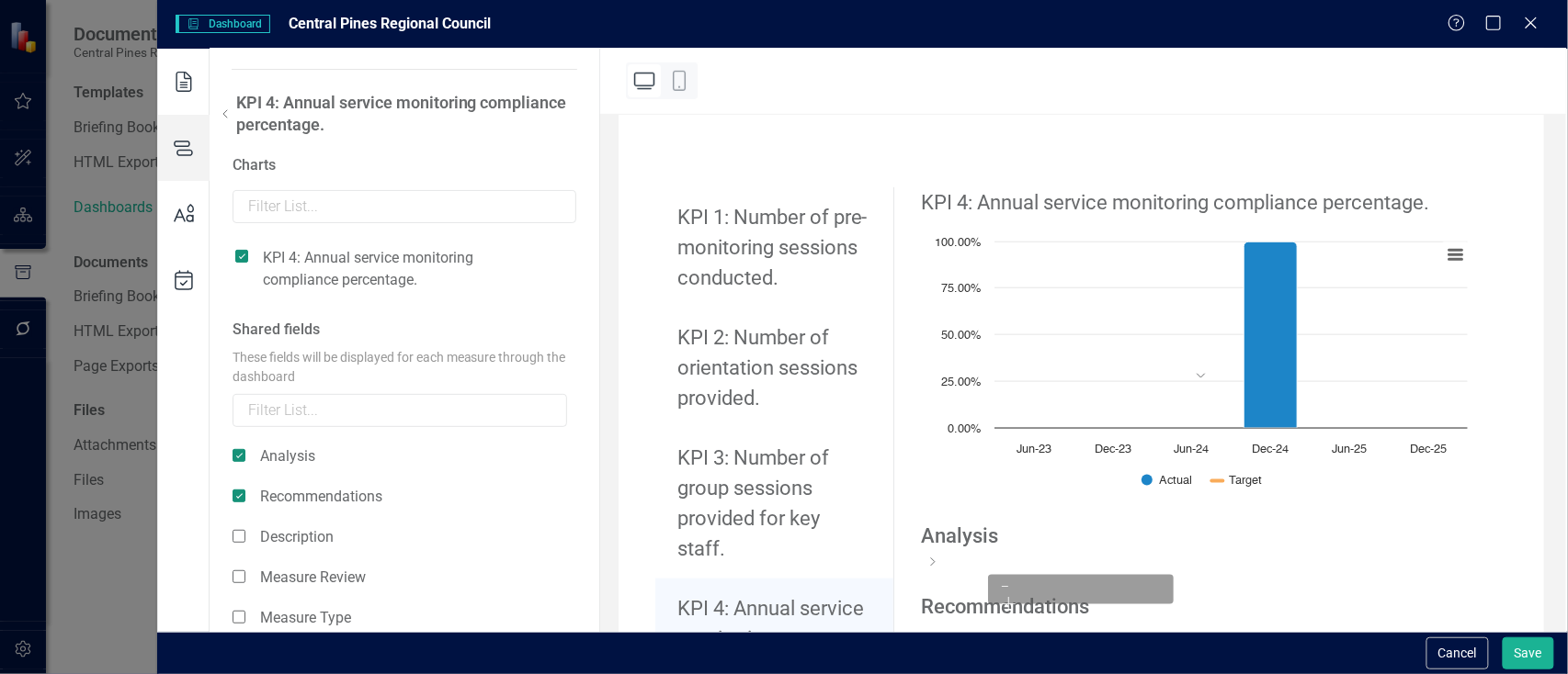
scroll to position [364, 0]
click at [220, 107] on icon at bounding box center [226, 114] width 22 height 22
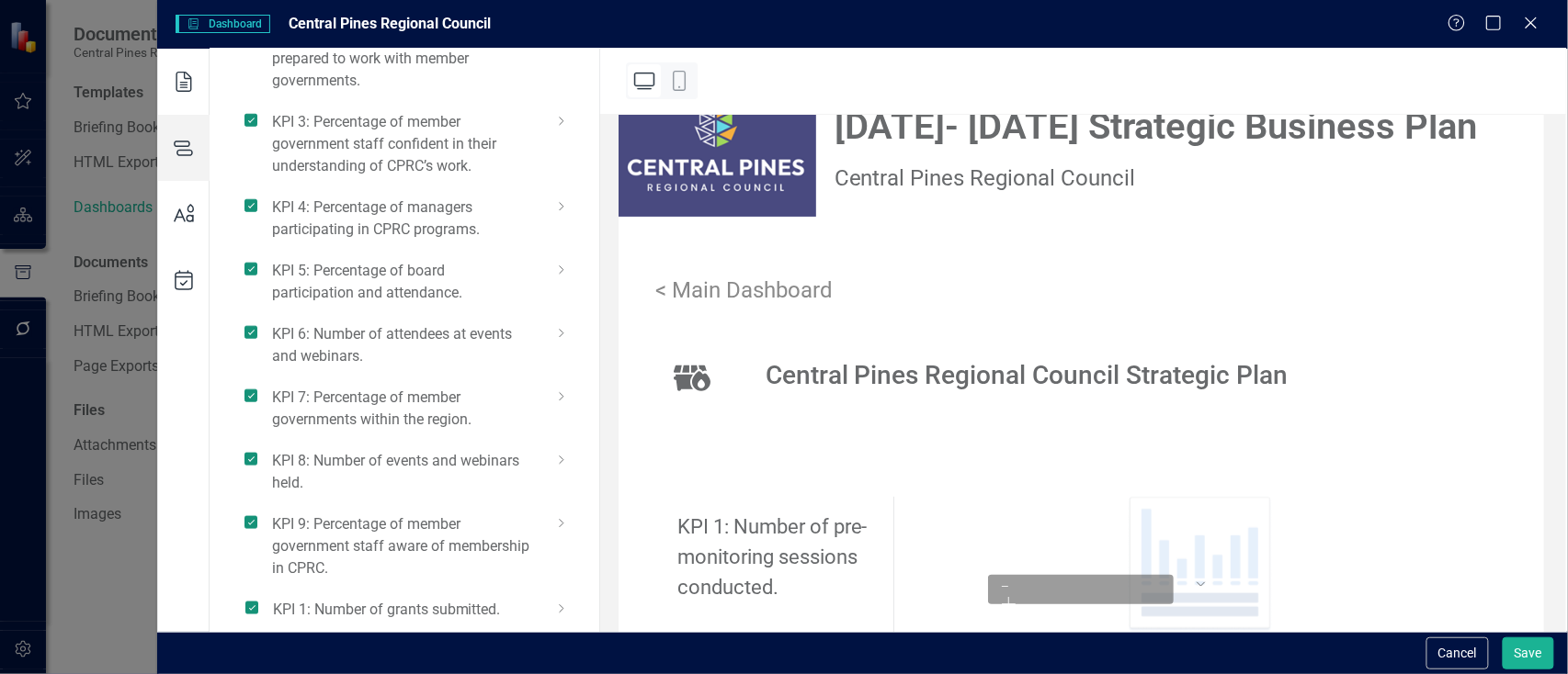
scroll to position [0, 0]
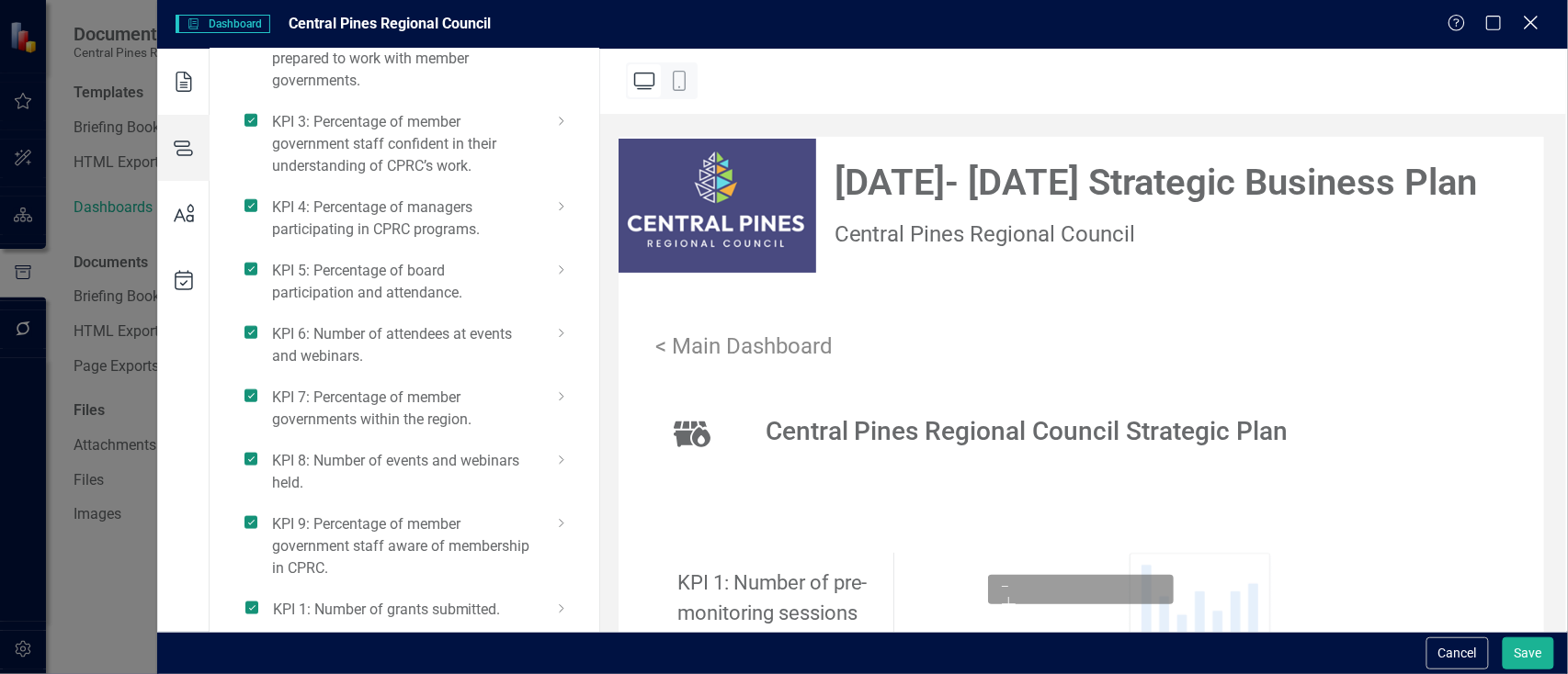
click at [1522, 28] on icon "Close" at bounding box center [1530, 22] width 23 height 18
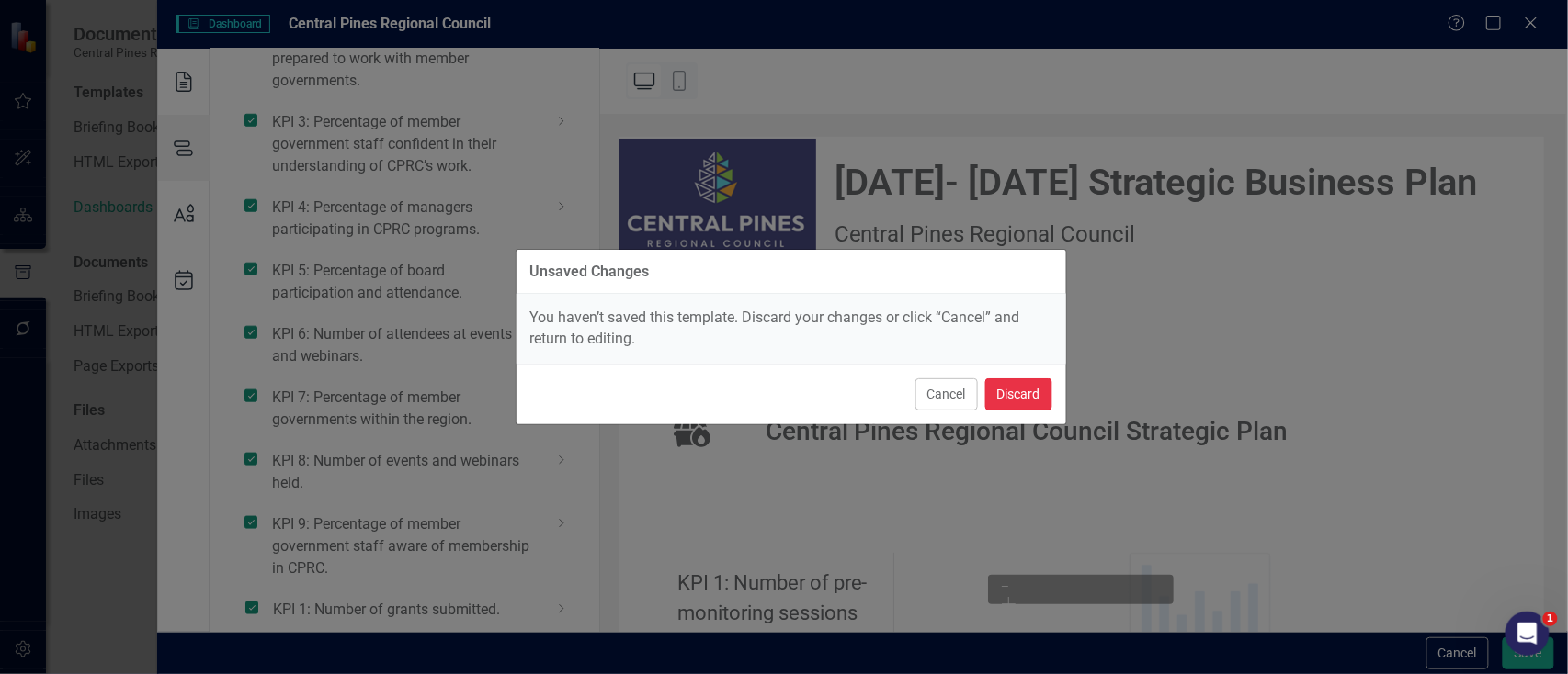
click at [1007, 396] on button "Discard" at bounding box center [1019, 394] width 68 height 32
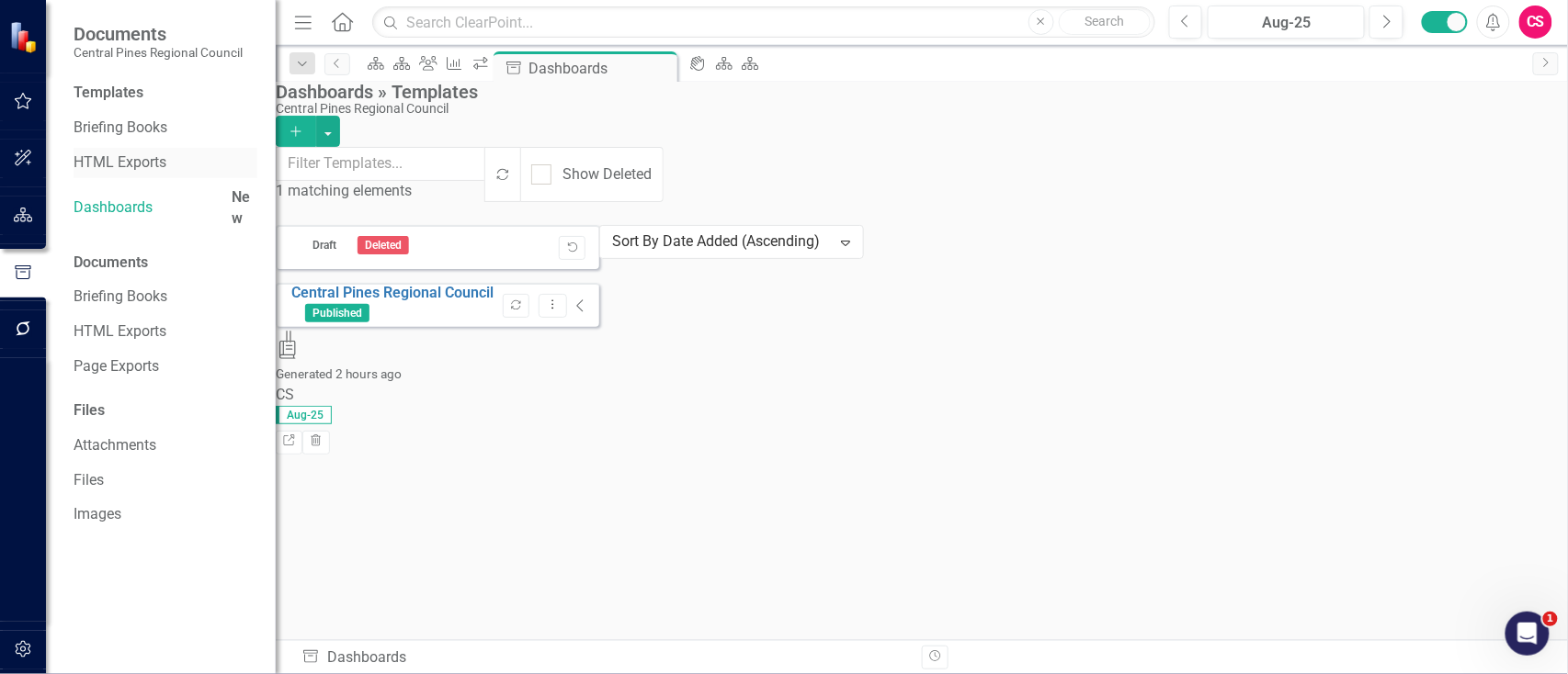
click at [149, 154] on link "HTML Exports" at bounding box center [165, 163] width 184 height 21
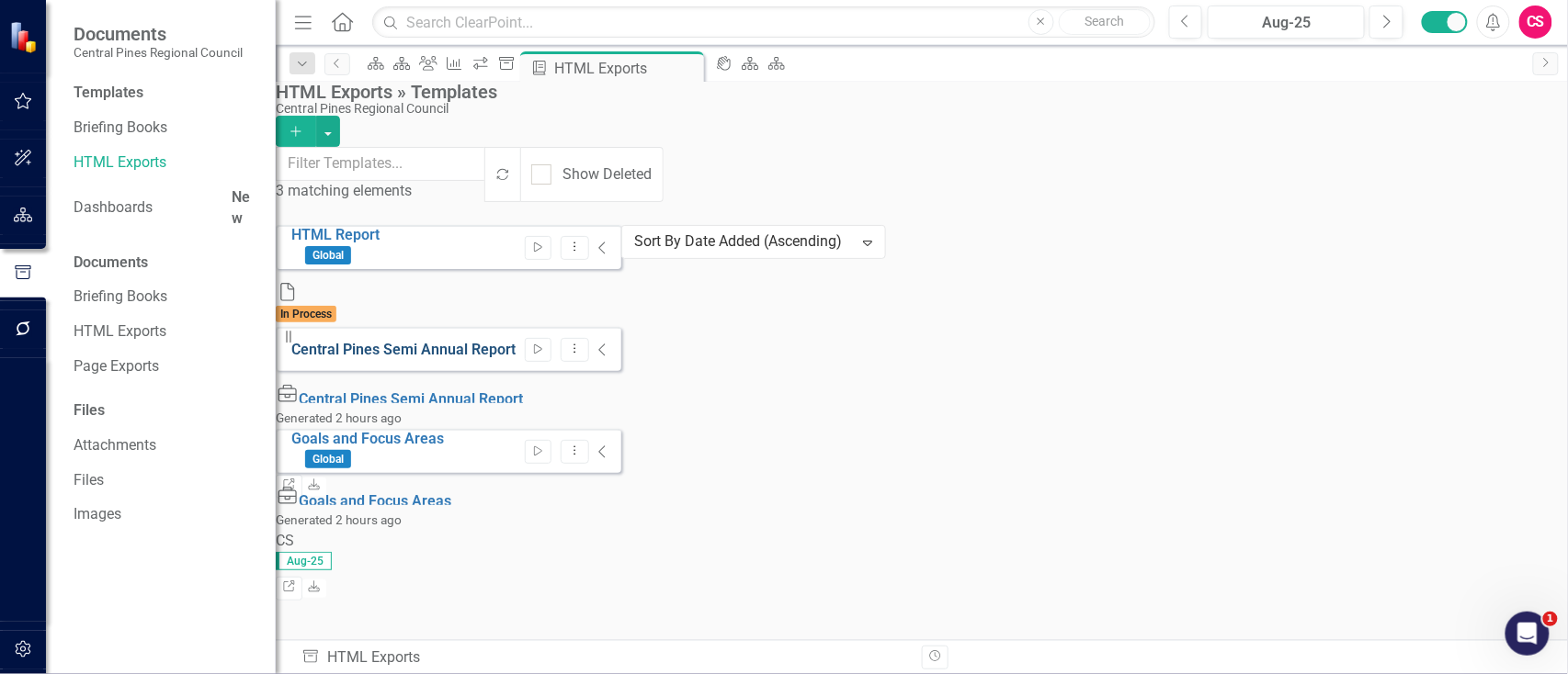
click at [409, 341] on link "Central Pines Semi Annual Report" at bounding box center [403, 349] width 224 height 18
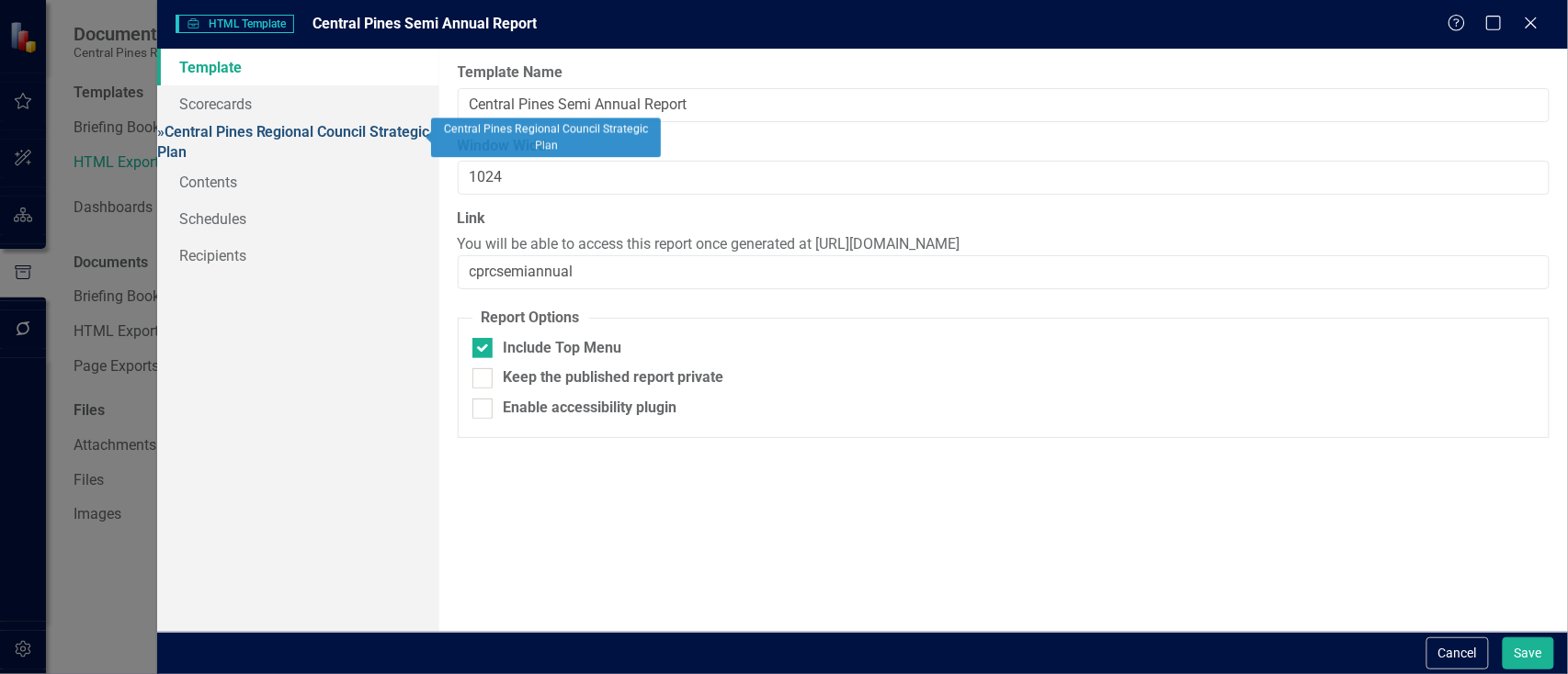
click at [258, 134] on link "» Central Pines Regional Council Strategic Plan" at bounding box center [293, 142] width 273 height 39
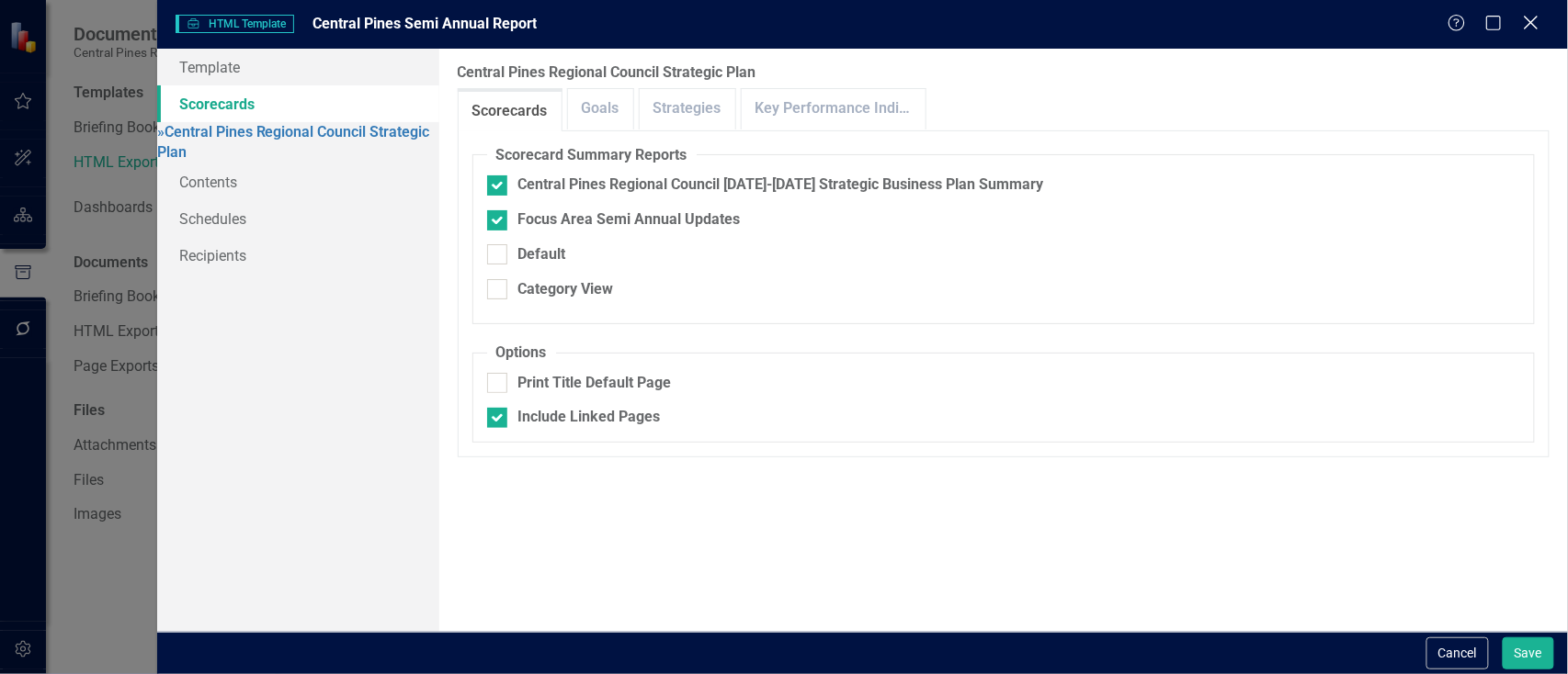
click at [1540, 18] on icon "Close" at bounding box center [1530, 22] width 23 height 18
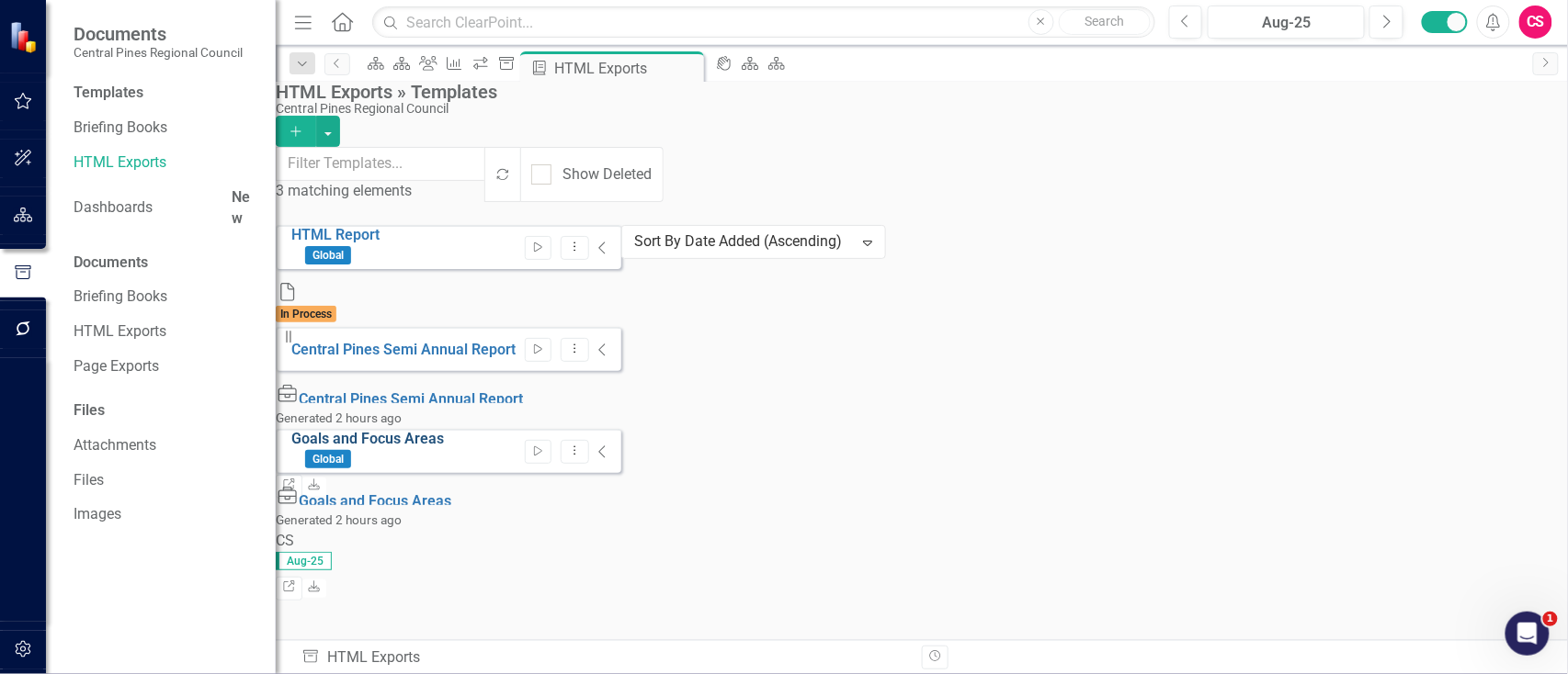
click at [430, 430] on link "Goals and Focus Areas" at bounding box center [367, 438] width 153 height 18
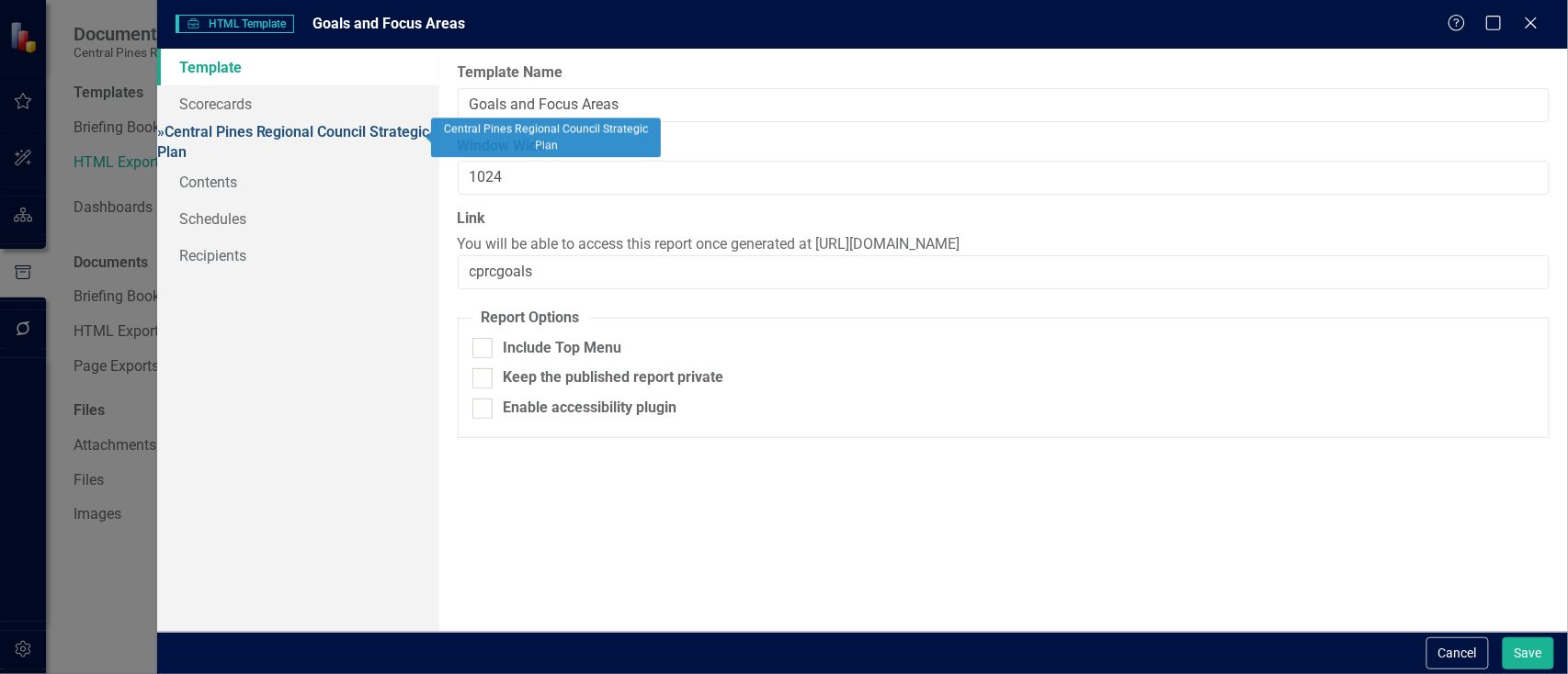
click at [387, 133] on link "» Central Pines Regional Council Strategic Plan" at bounding box center [293, 142] width 273 height 39
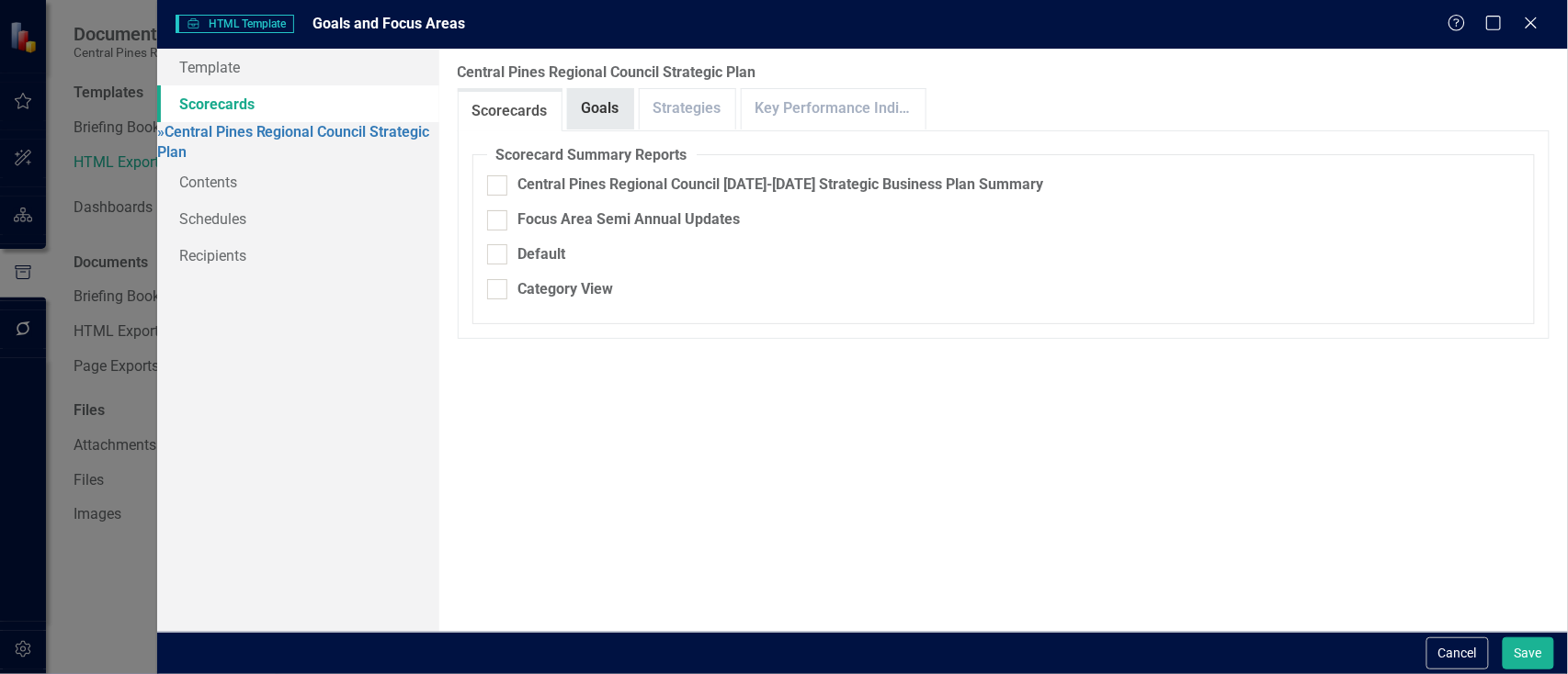
click at [586, 120] on link "Goals" at bounding box center [600, 108] width 66 height 40
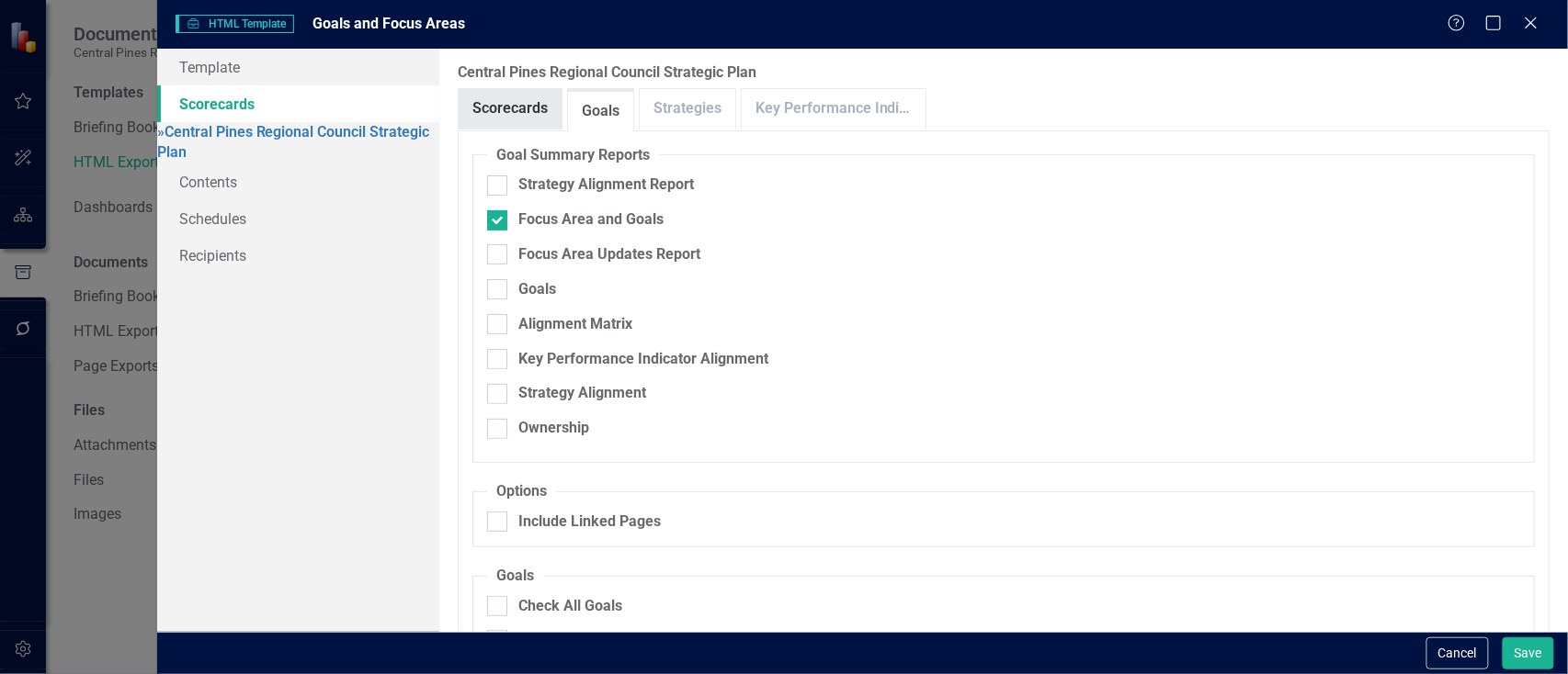
click at [505, 101] on link "Scorecards" at bounding box center [510, 108] width 103 height 40
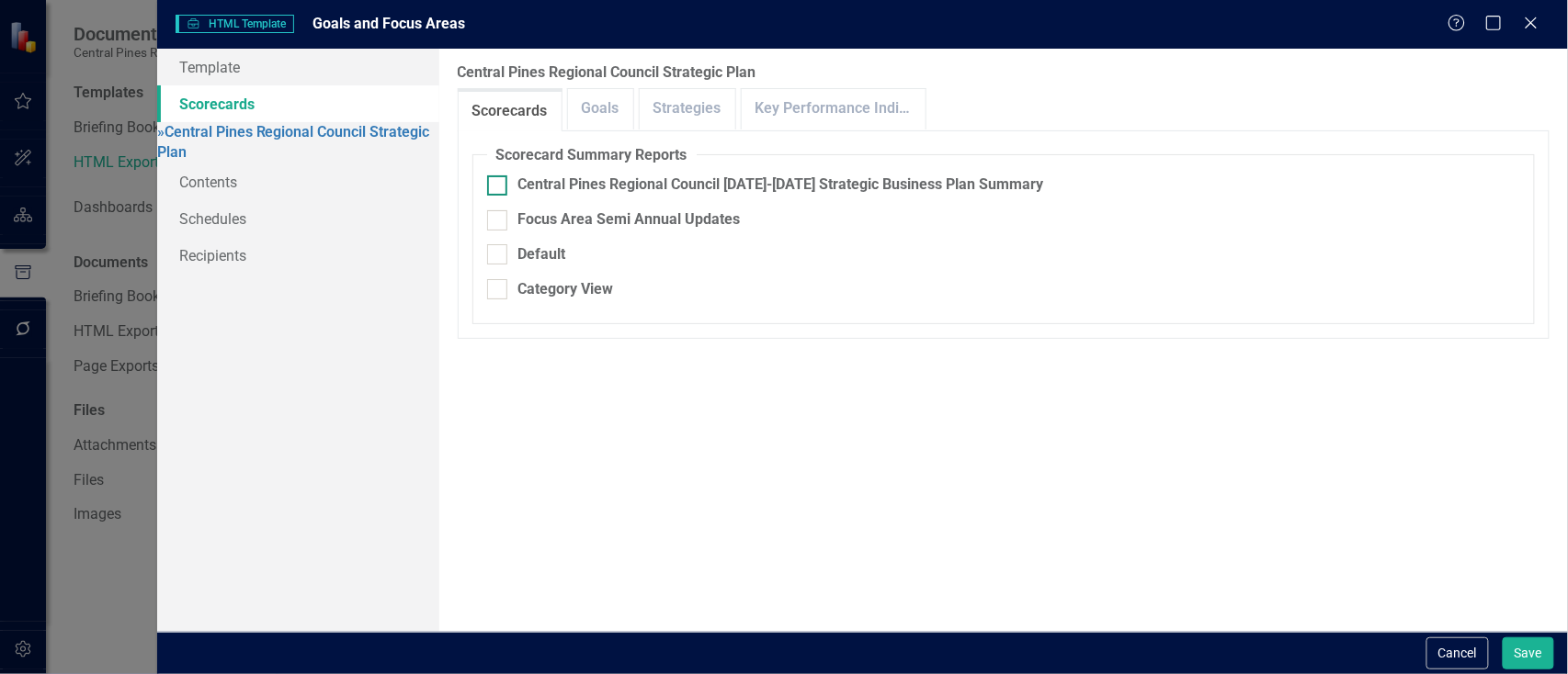
click at [490, 184] on input "Central Pines Regional Council [DATE]-[DATE] Strategic Business Plan Summary" at bounding box center [493, 181] width 12 height 12
checkbox input "true"
click at [611, 104] on link "Goals" at bounding box center [600, 108] width 66 height 40
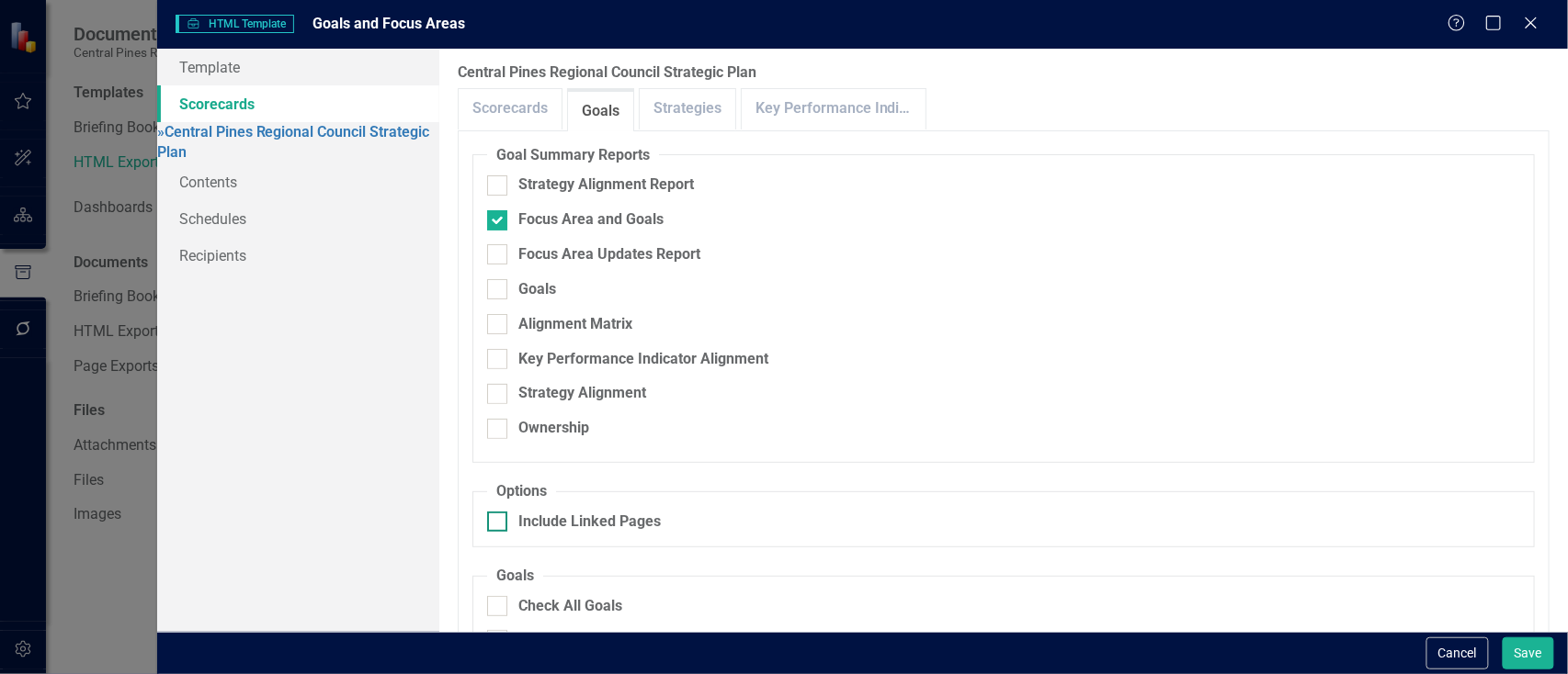
click at [497, 511] on input "Include Linked Pages" at bounding box center [493, 517] width 12 height 12
checkbox input "true"
click at [682, 128] on link "Strategies" at bounding box center [687, 108] width 95 height 40
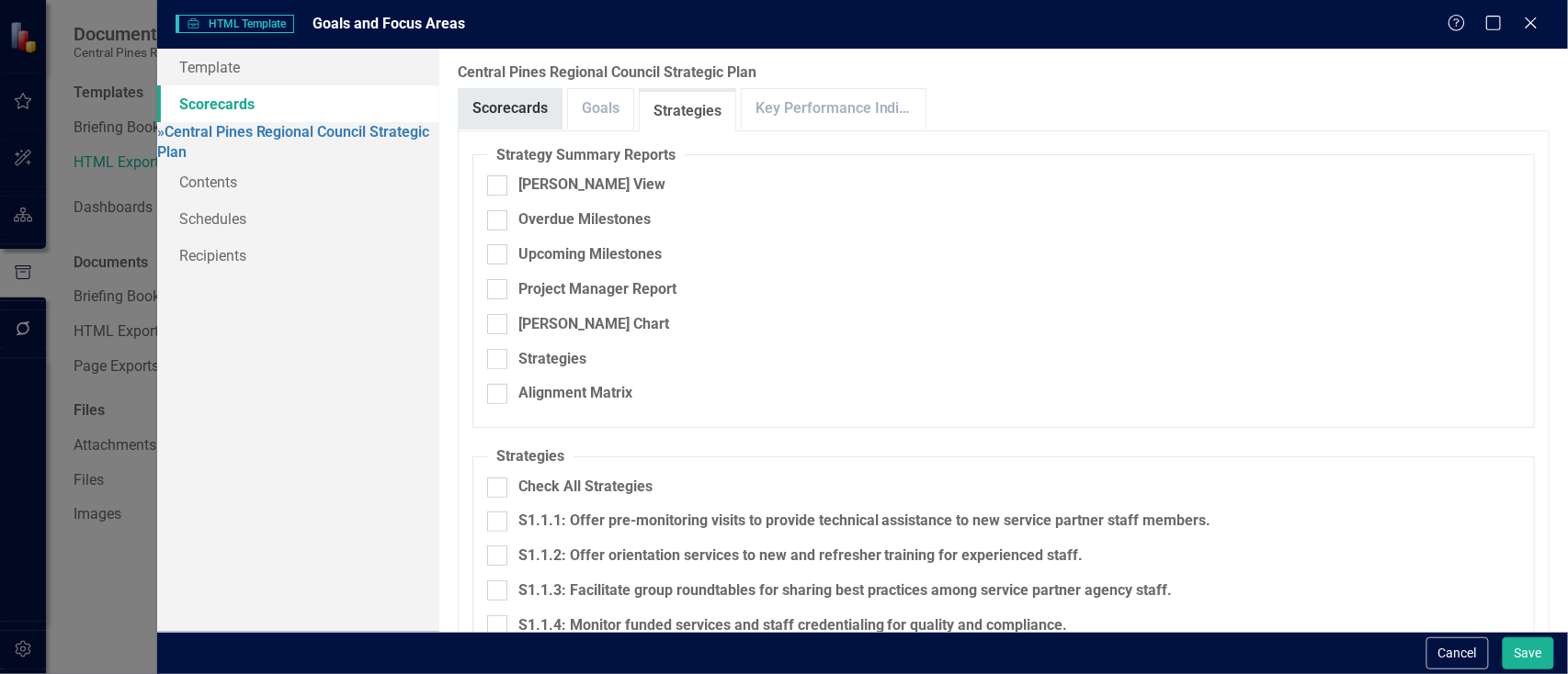
click at [499, 114] on link "Scorecards" at bounding box center [510, 108] width 103 height 40
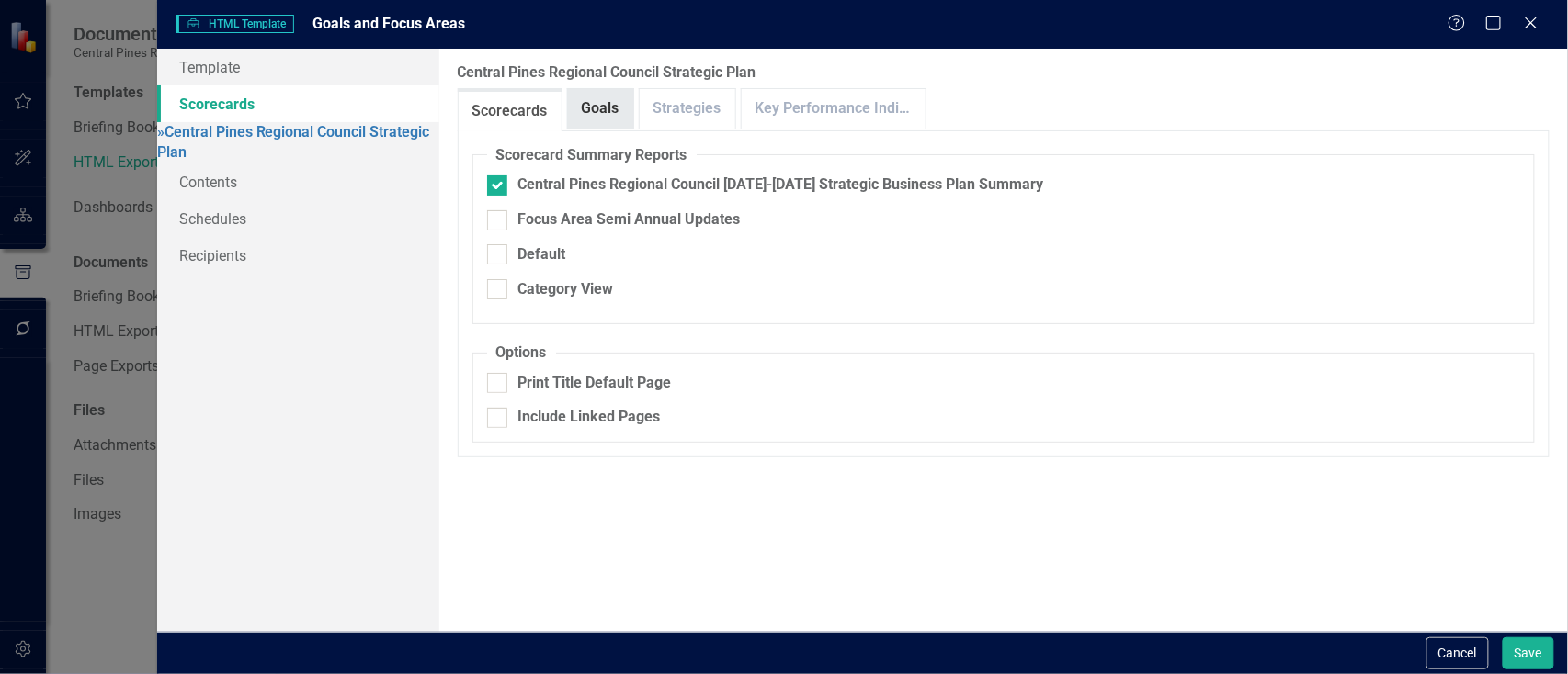
click at [586, 116] on link "Goals" at bounding box center [600, 108] width 66 height 40
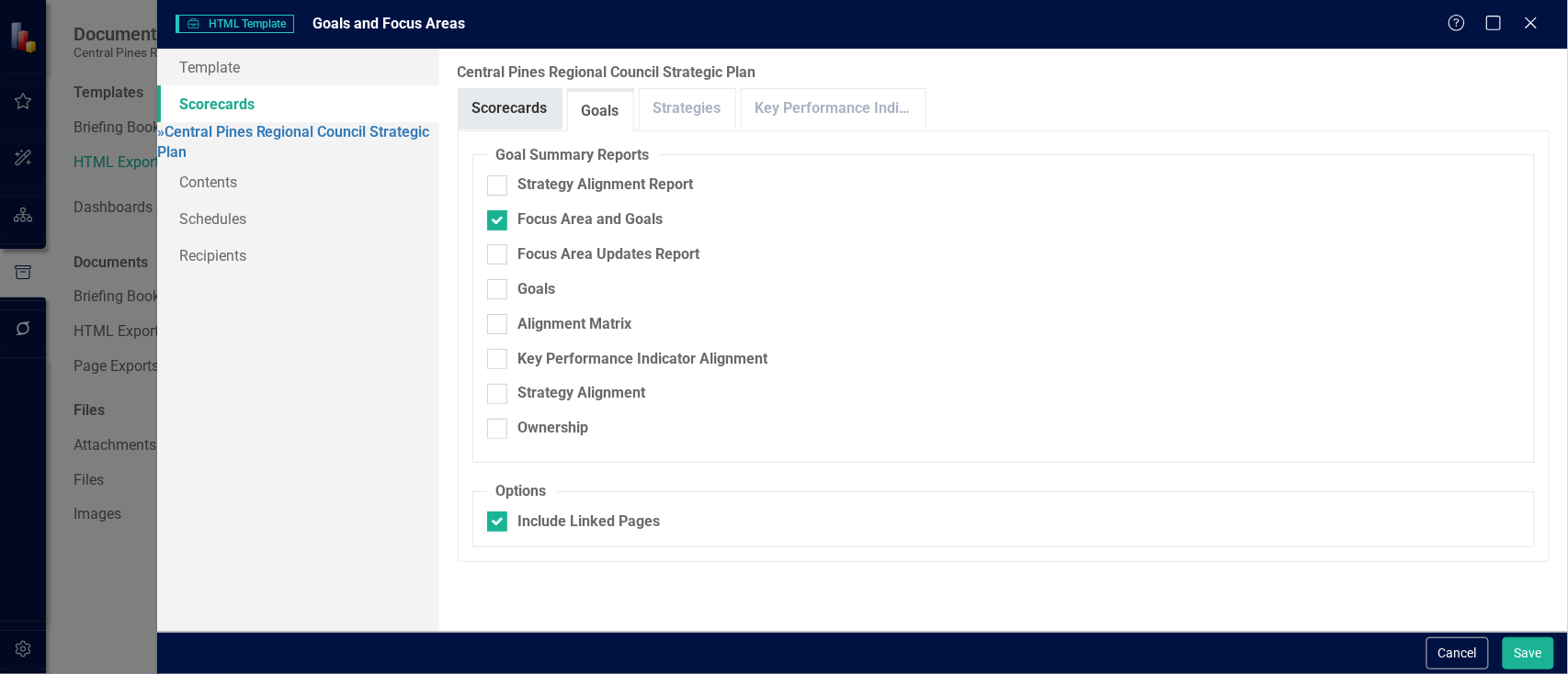
click at [497, 99] on link "Scorecards" at bounding box center [510, 108] width 103 height 40
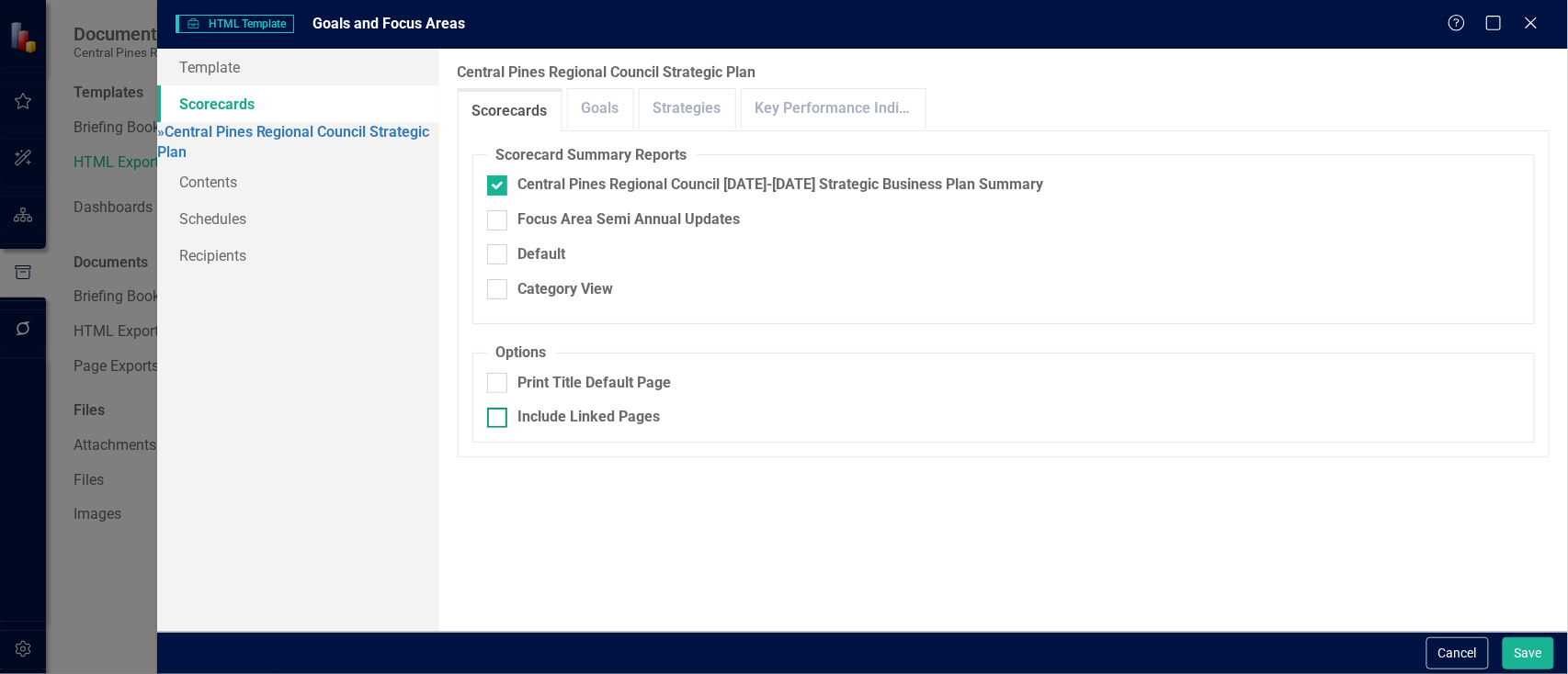
click at [505, 408] on div at bounding box center [498, 418] width 20 height 20
click at [500, 408] on input "Include Linked Pages" at bounding box center [493, 413] width 12 height 12
checkbox input "true"
click at [1534, 650] on button "Save" at bounding box center [1529, 654] width 52 height 32
